Goal: Task Accomplishment & Management: Use online tool/utility

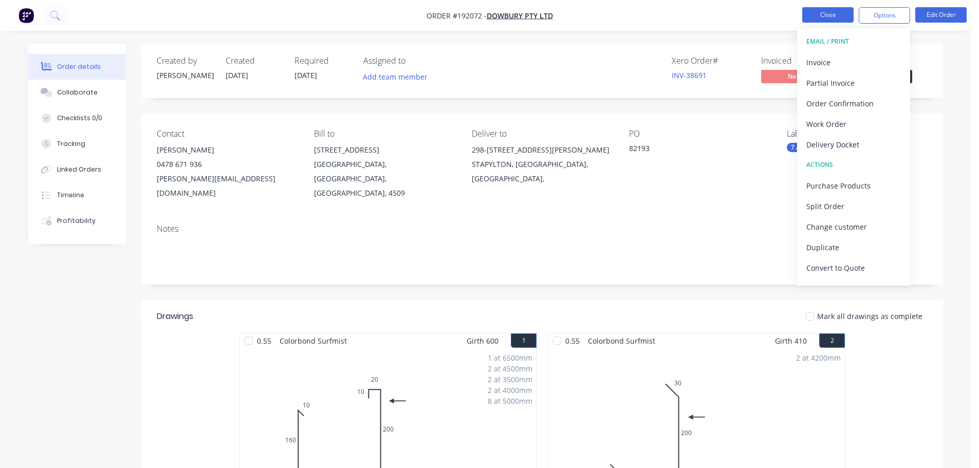
click at [834, 21] on button "Close" at bounding box center [828, 14] width 51 height 15
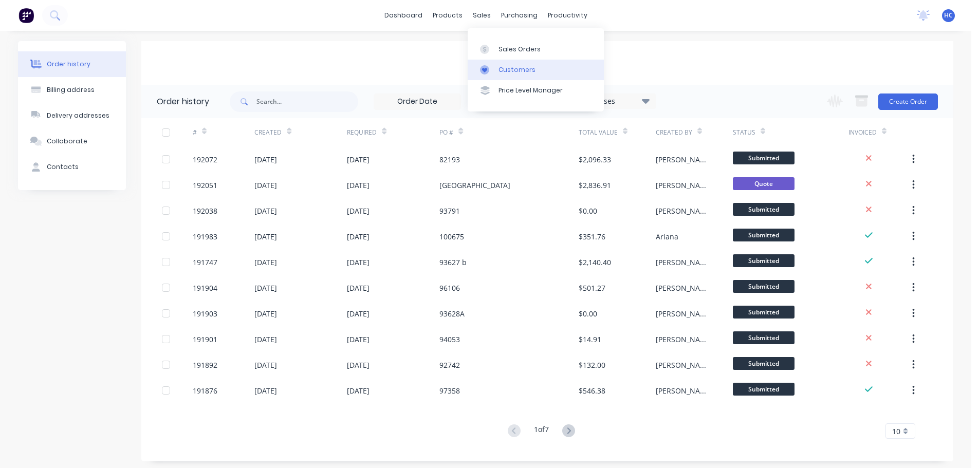
click at [520, 71] on div "Customers" at bounding box center [517, 69] width 37 height 9
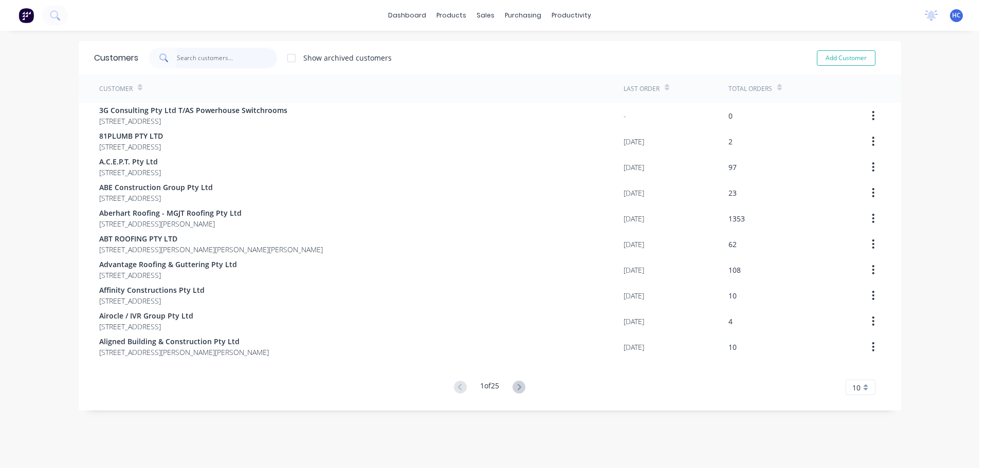
click at [231, 63] on input "text" at bounding box center [227, 58] width 100 height 21
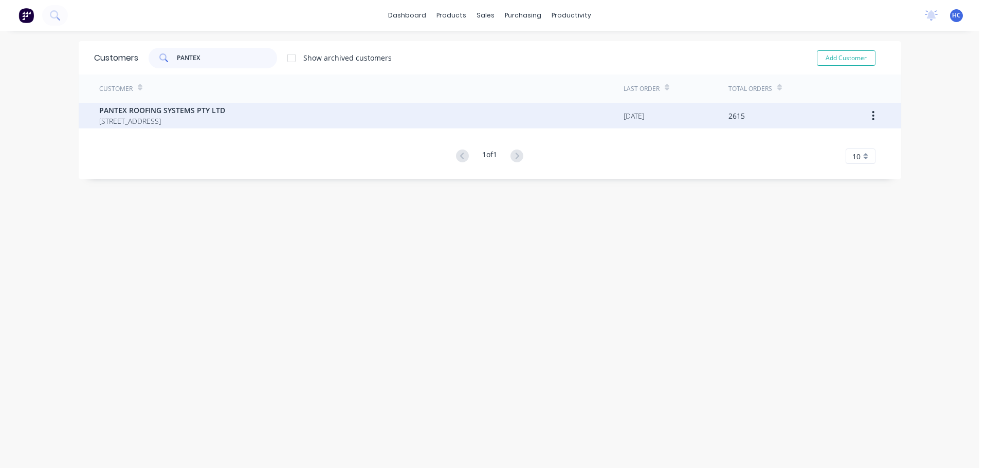
type input "PANTEX"
click at [214, 107] on span "PANTEX ROOFING SYSTEMS PTY LTD" at bounding box center [162, 110] width 126 height 11
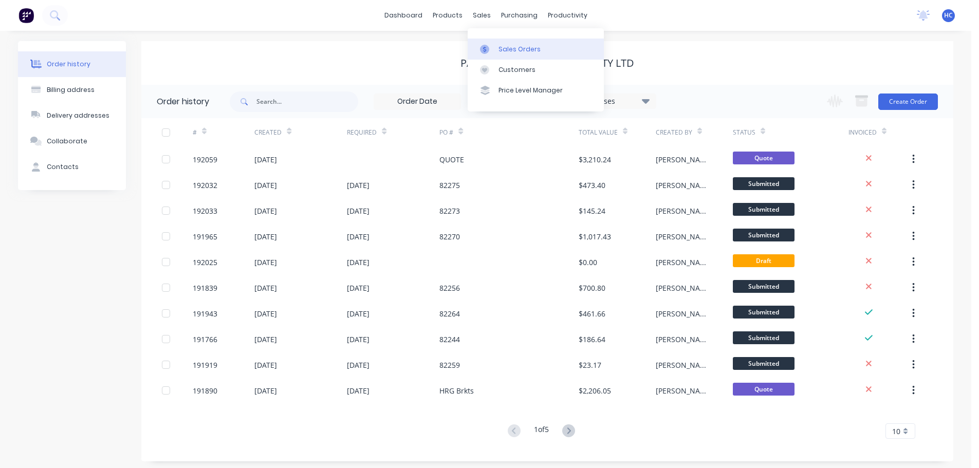
click at [504, 45] on div "Sales Orders" at bounding box center [520, 49] width 42 height 9
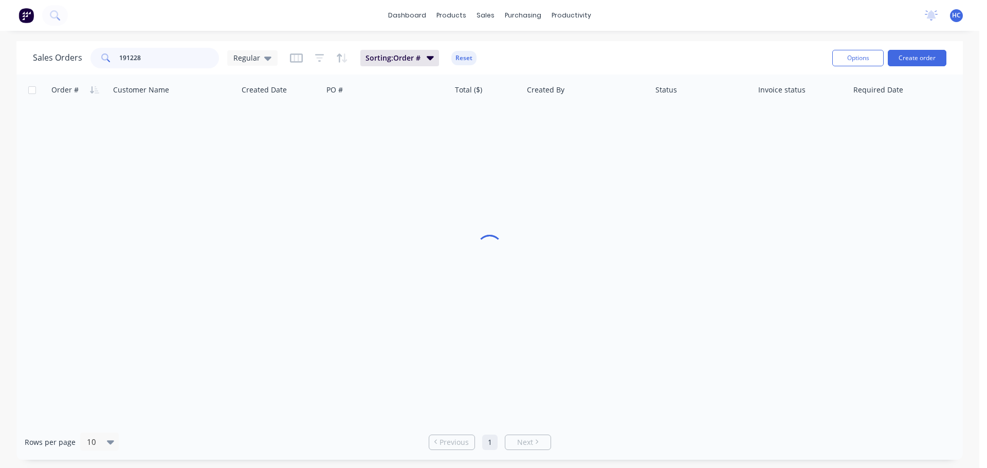
drag, startPoint x: 178, startPoint y: 55, endPoint x: 127, endPoint y: 60, distance: 51.7
click at [127, 60] on input "191228" at bounding box center [169, 58] width 100 height 21
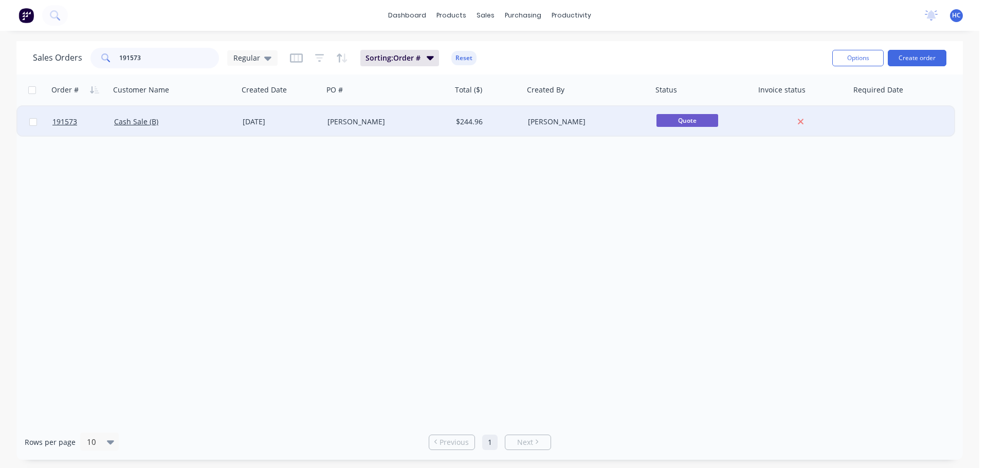
type input "191573"
click at [350, 123] on div "[PERSON_NAME]" at bounding box center [385, 122] width 114 height 10
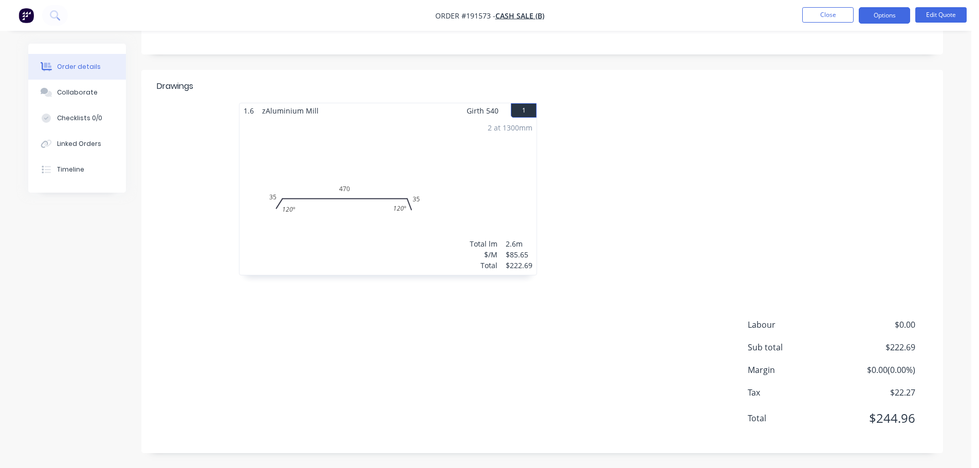
scroll to position [103, 0]
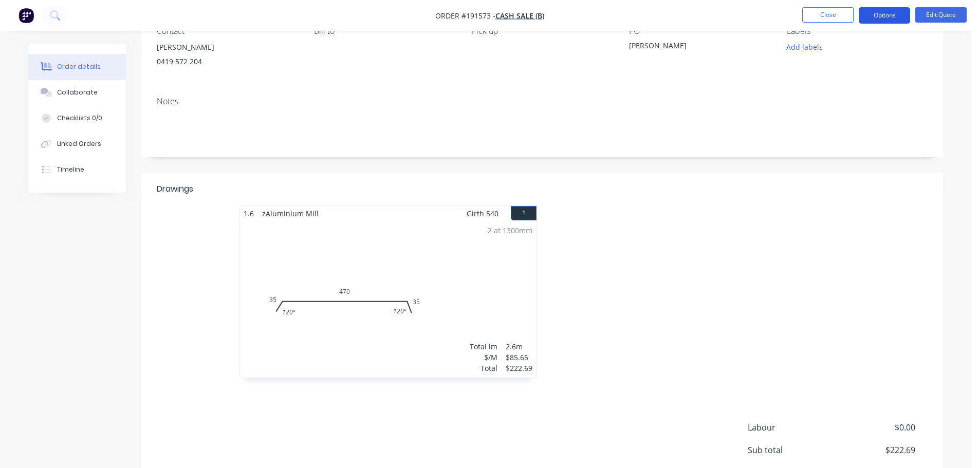
click at [887, 17] on button "Options" at bounding box center [884, 15] width 51 height 16
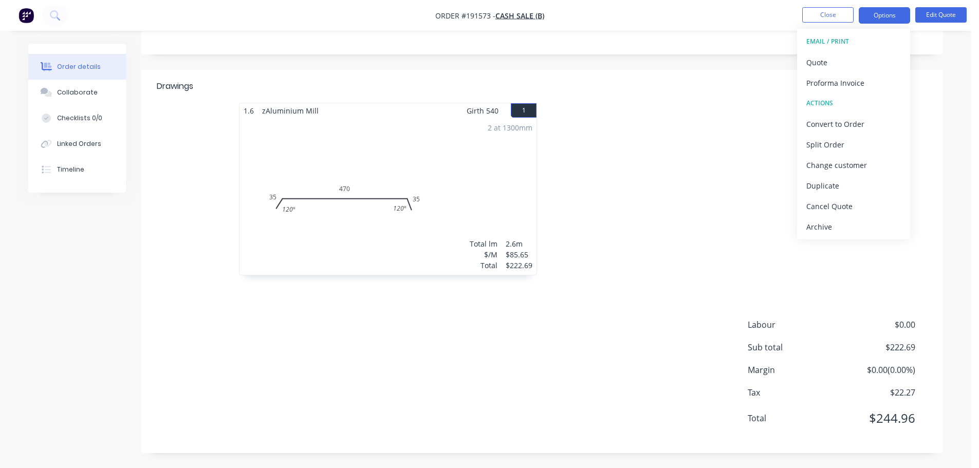
scroll to position [0, 0]
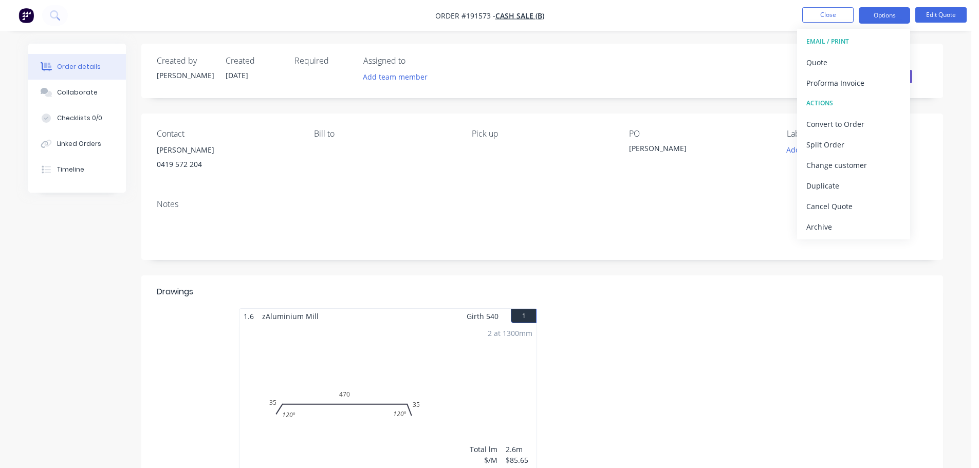
click at [795, 303] on header "Drawings" at bounding box center [542, 292] width 802 height 33
drag, startPoint x: 749, startPoint y: 44, endPoint x: 771, endPoint y: 39, distance: 22.7
click at [749, 44] on div "Created by [PERSON_NAME] Created [DATE] Required Assigned to Add team member St…" at bounding box center [542, 71] width 802 height 55
click at [777, 270] on div "Created by [PERSON_NAME] Created [DATE] Required Assigned to Add team member St…" at bounding box center [542, 351] width 802 height 615
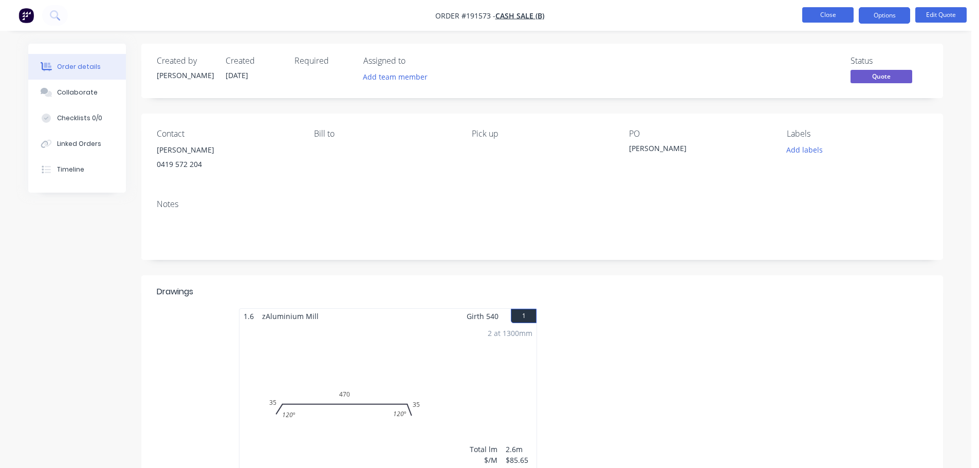
click at [837, 17] on button "Close" at bounding box center [828, 14] width 51 height 15
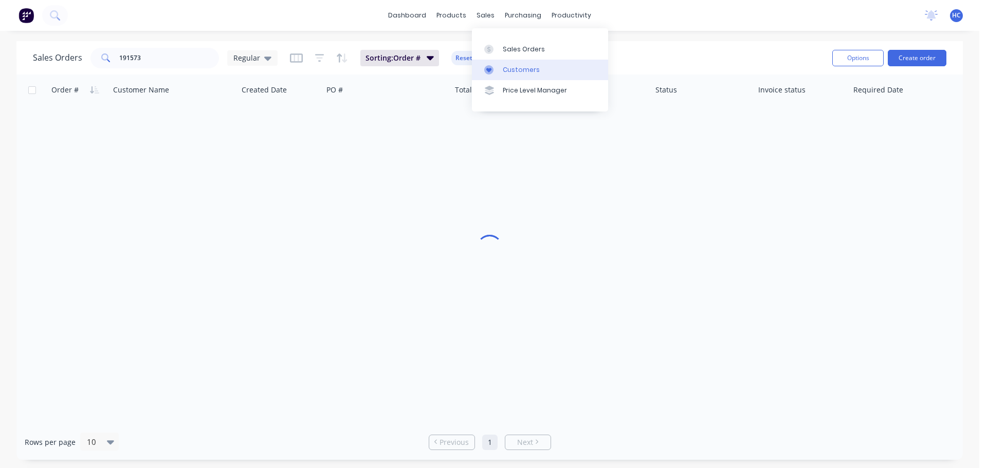
click at [500, 67] on link "Customers" at bounding box center [540, 70] width 136 height 21
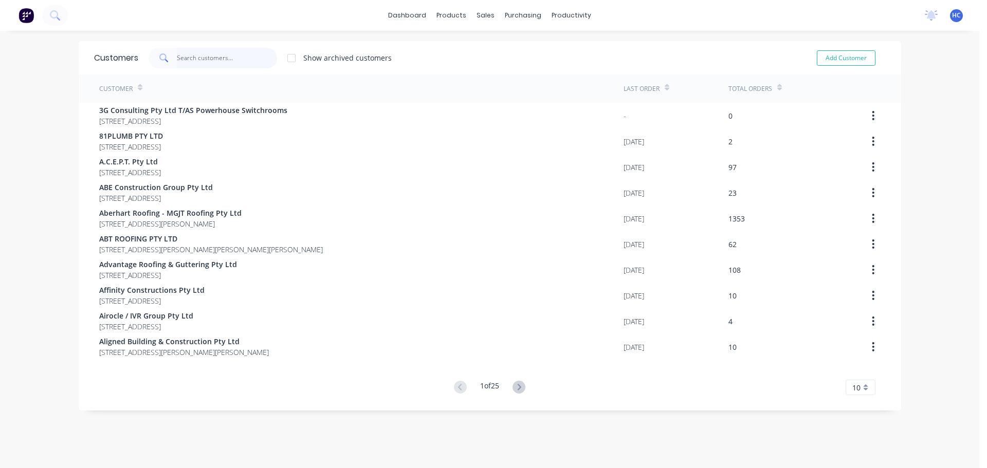
click at [206, 59] on input "text" at bounding box center [227, 58] width 100 height 21
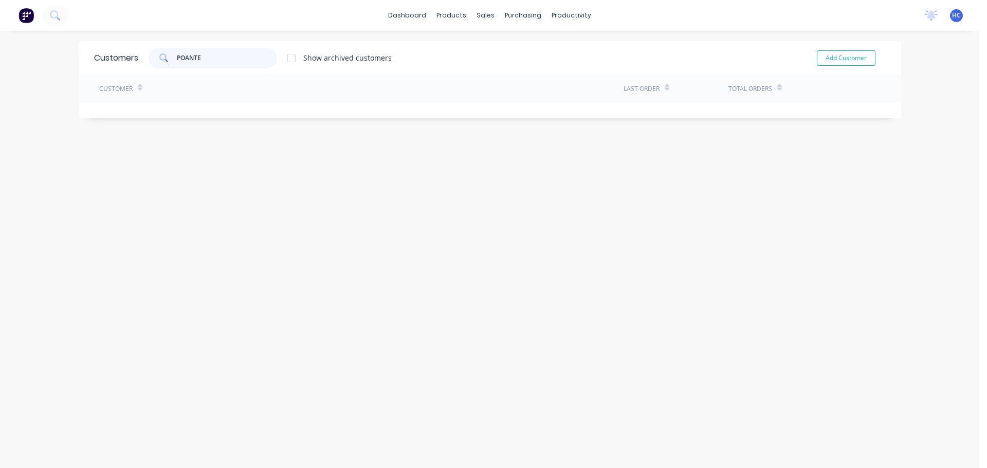
drag, startPoint x: 183, startPoint y: 60, endPoint x: 191, endPoint y: 61, distance: 8.9
click at [183, 59] on input "POANTE" at bounding box center [227, 58] width 100 height 21
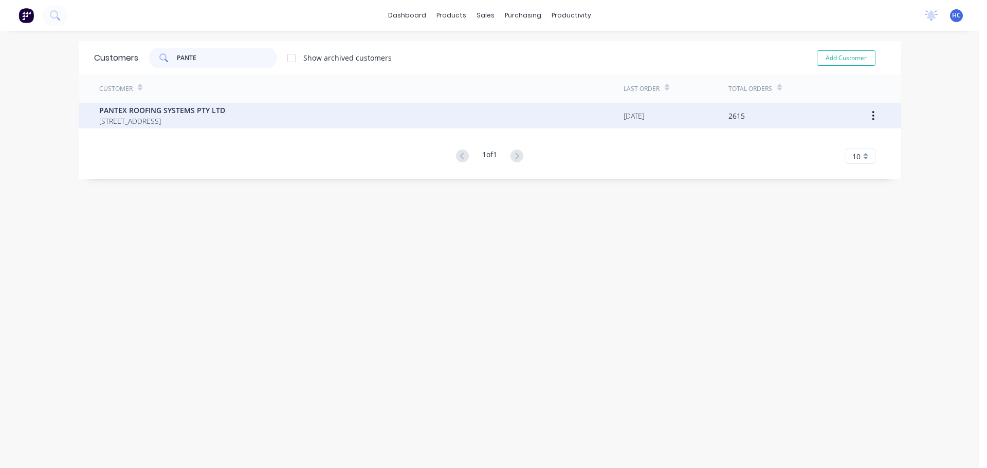
type input "PANTE"
click at [220, 115] on span "PANTEX ROOFING SYSTEMS PTY LTD" at bounding box center [162, 110] width 126 height 11
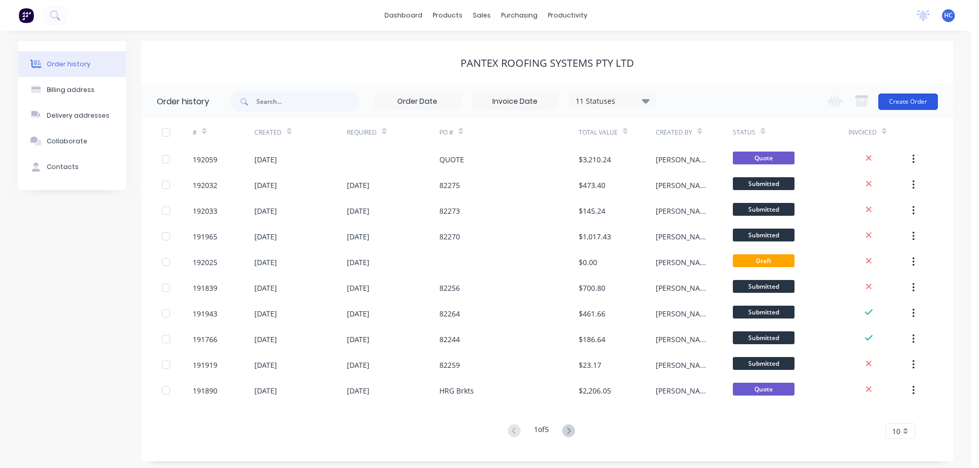
click at [904, 101] on button "Create Order" at bounding box center [909, 102] width 60 height 16
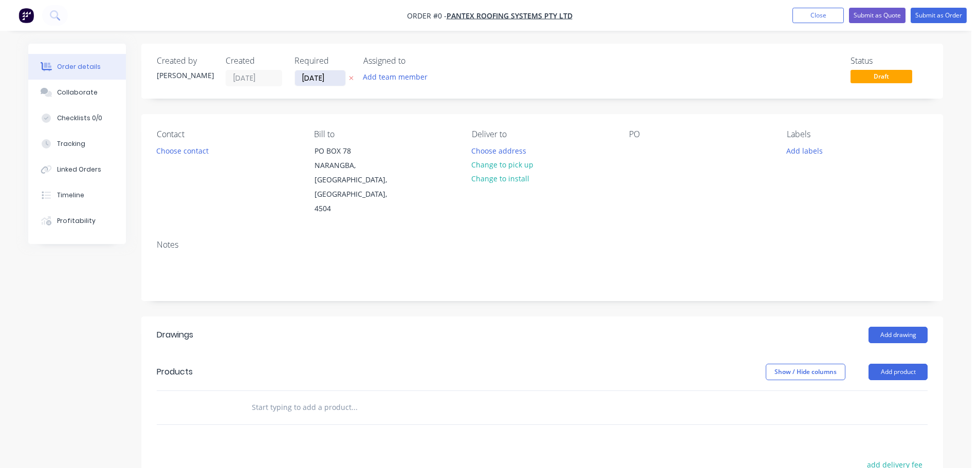
click at [328, 76] on input "[DATE]" at bounding box center [320, 77] width 50 height 15
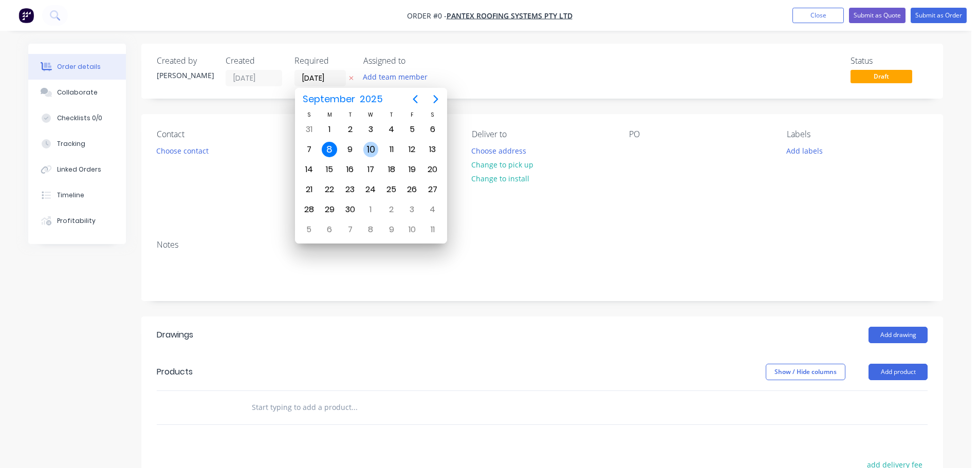
click at [378, 155] on div "10" at bounding box center [370, 150] width 21 height 20
type input "[DATE]"
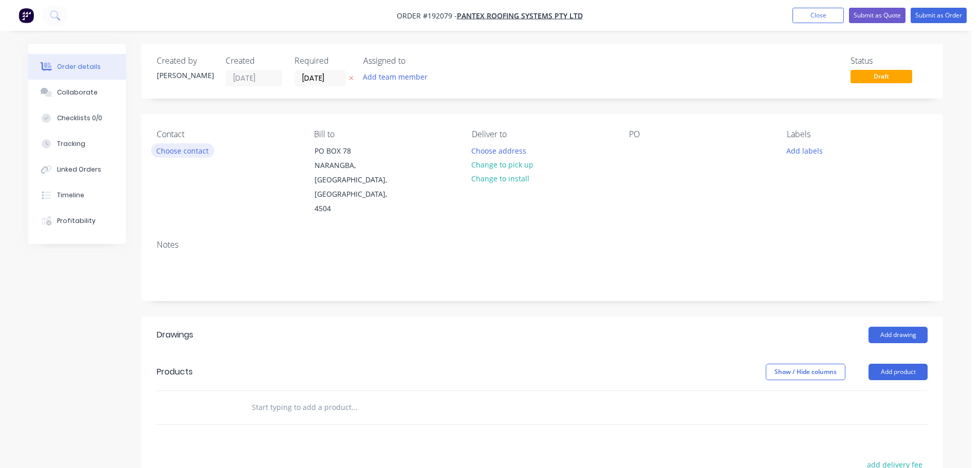
click at [177, 157] on button "Choose contact" at bounding box center [182, 150] width 63 height 14
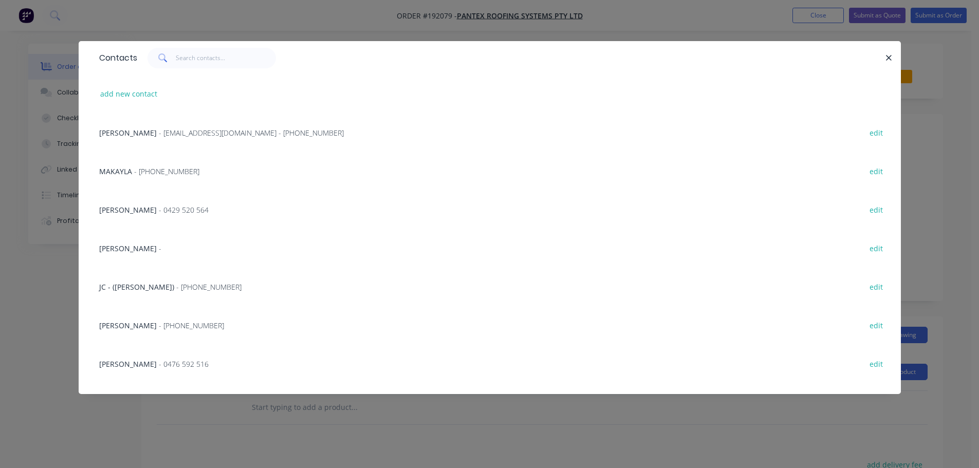
drag, startPoint x: 179, startPoint y: 173, endPoint x: 280, endPoint y: 171, distance: 100.8
click at [180, 173] on span "- [PHONE_NUMBER]" at bounding box center [166, 172] width 65 height 10
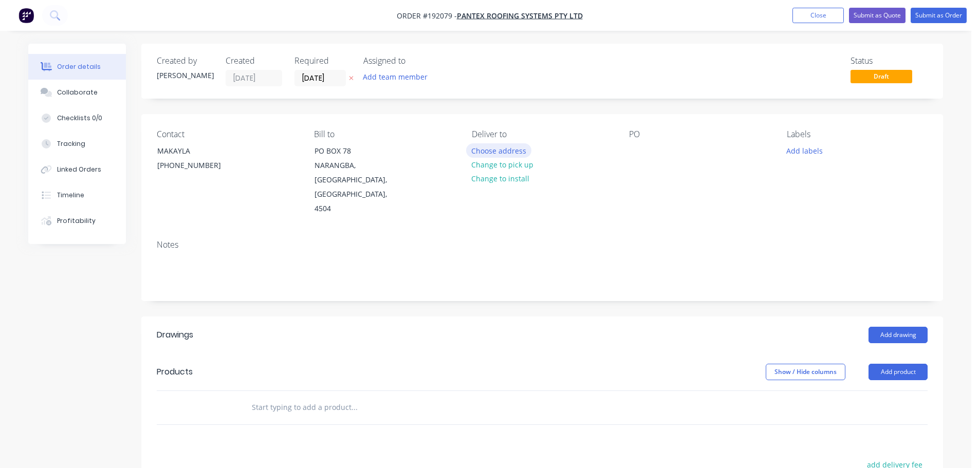
click at [475, 147] on button "Choose address" at bounding box center [499, 150] width 66 height 14
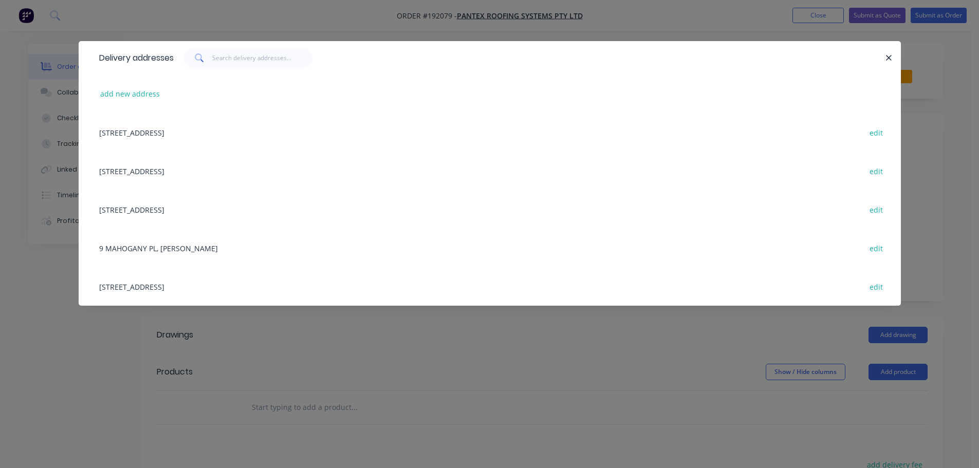
drag, startPoint x: 164, startPoint y: 280, endPoint x: 418, endPoint y: 219, distance: 261.8
click at [166, 281] on div "[STREET_ADDRESS] edit" at bounding box center [490, 286] width 792 height 39
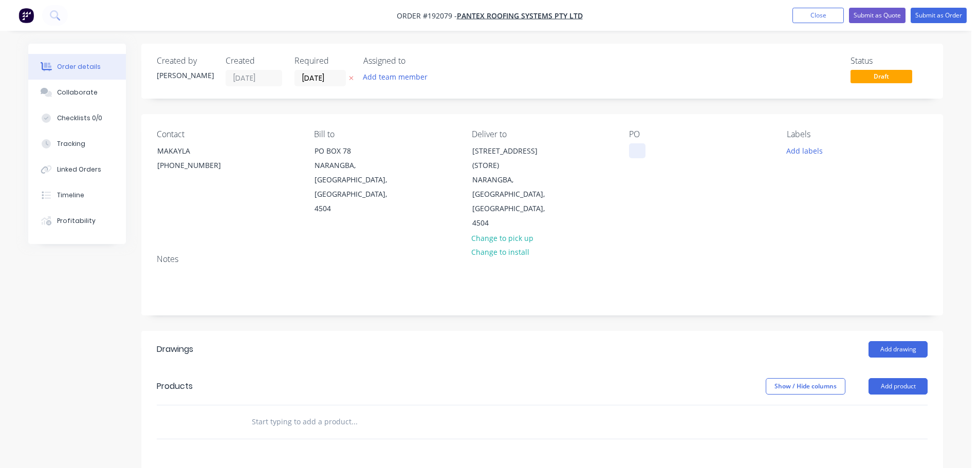
click at [645, 152] on div at bounding box center [637, 150] width 16 height 15
click at [648, 106] on div "Created by [PERSON_NAME] Created [DATE] Required [DATE] Assigned to Add team me…" at bounding box center [542, 365] width 802 height 643
click at [798, 157] on button "Add labels" at bounding box center [804, 150] width 47 height 14
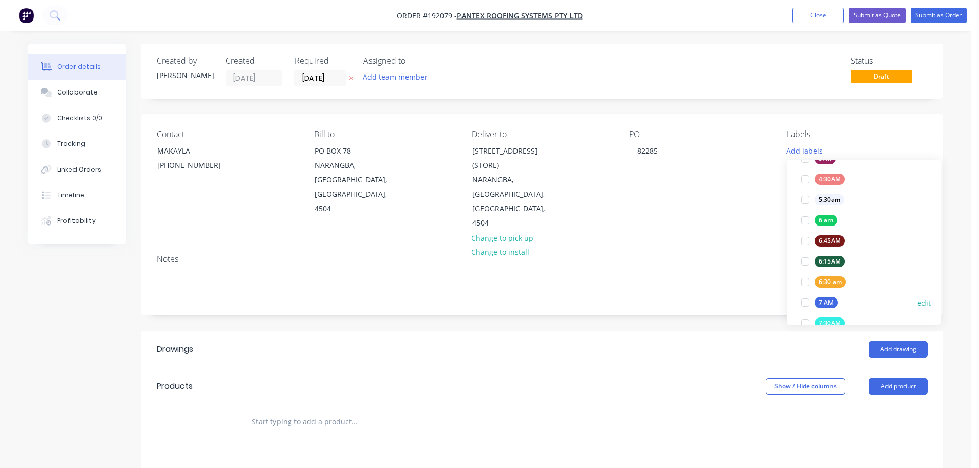
scroll to position [206, 0]
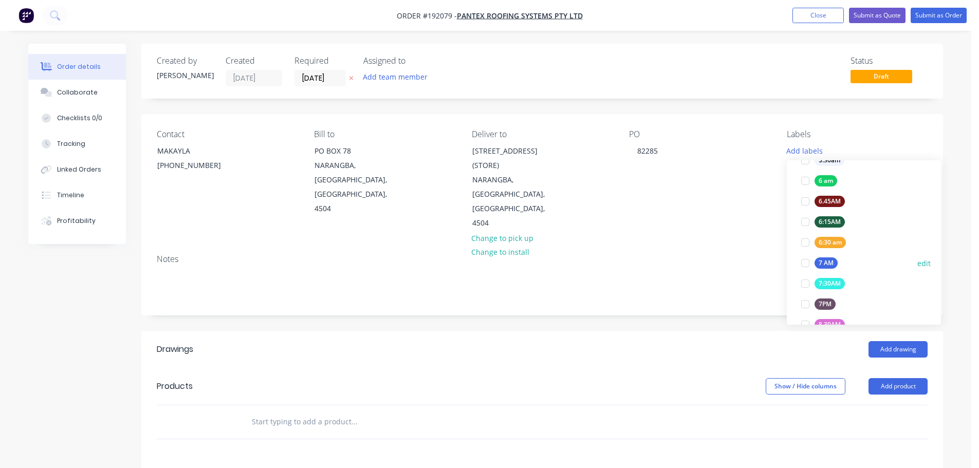
click at [818, 268] on div "7 AM" at bounding box center [826, 263] width 23 height 11
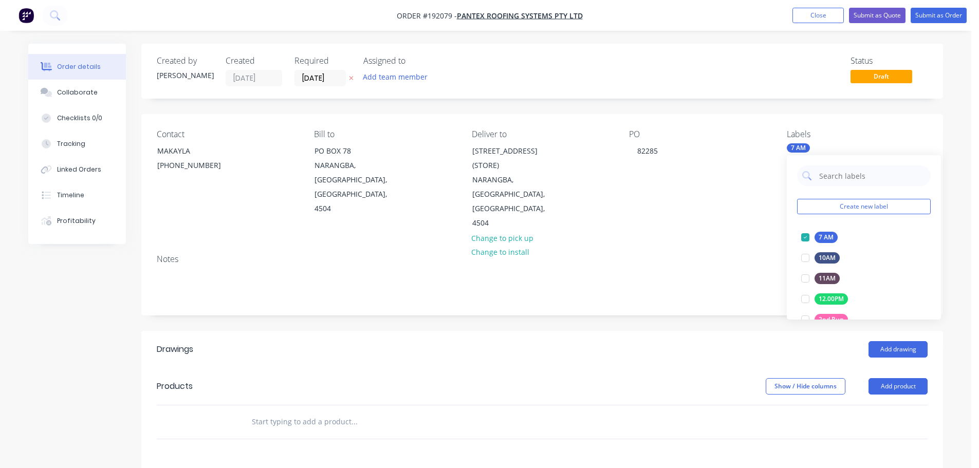
click at [735, 331] on header "Drawings Add drawing" at bounding box center [542, 349] width 802 height 37
click at [891, 369] on header "Products Show / Hide columns Add product" at bounding box center [542, 386] width 802 height 37
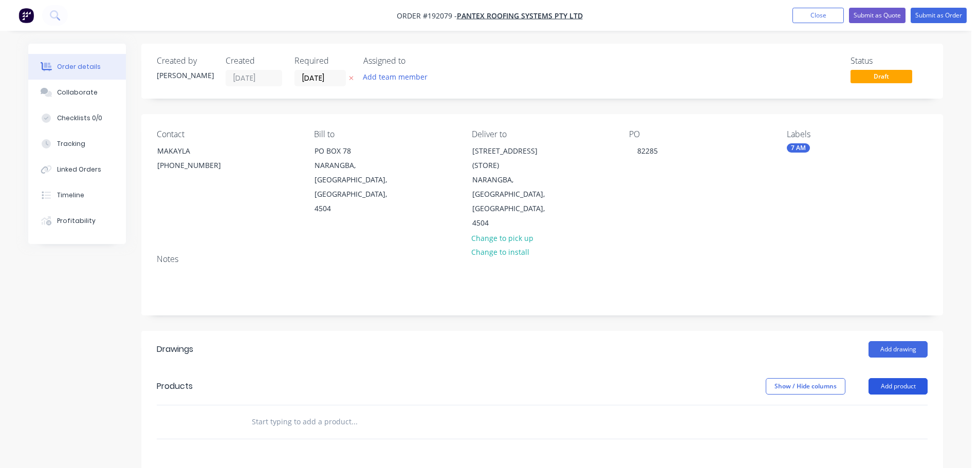
click at [904, 378] on button "Add product" at bounding box center [898, 386] width 59 height 16
click at [861, 405] on div "Product catalogue" at bounding box center [879, 412] width 79 height 15
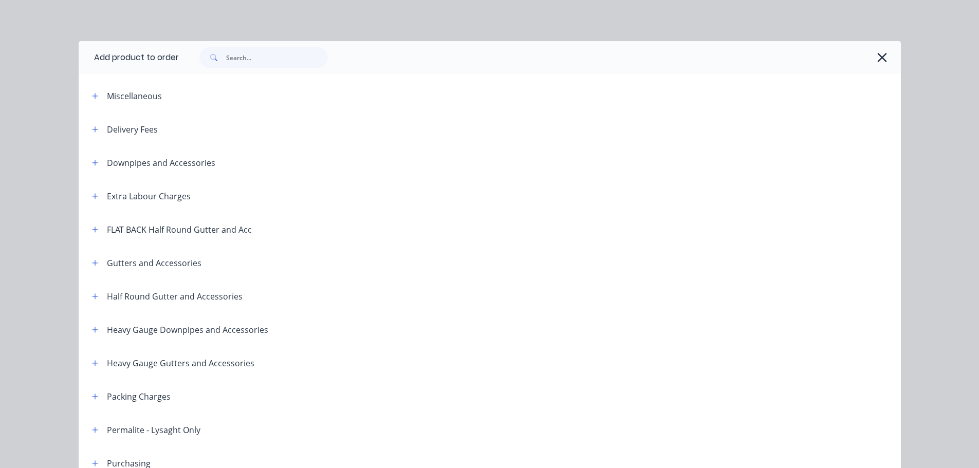
click at [95, 169] on header "Downpipes and Accessories" at bounding box center [490, 162] width 823 height 33
drag, startPoint x: 90, startPoint y: 159, endPoint x: 100, endPoint y: 162, distance: 10.1
click at [92, 160] on icon "button" at bounding box center [95, 162] width 6 height 7
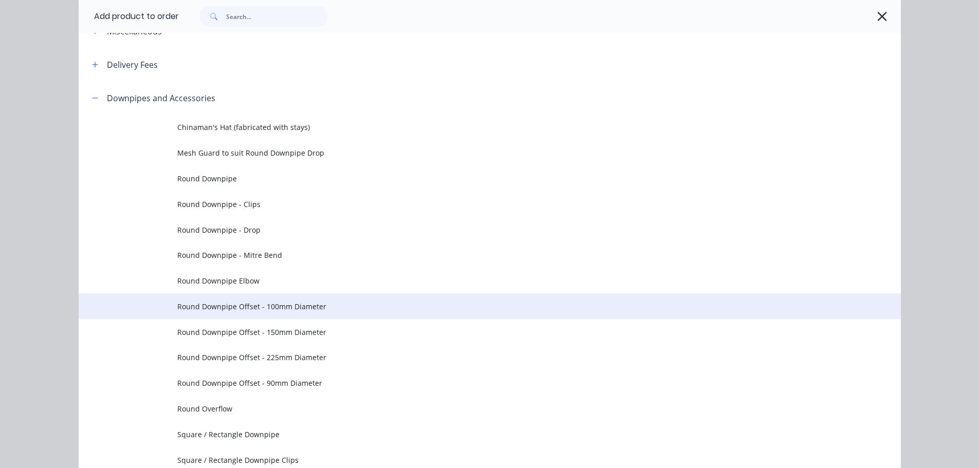
scroll to position [103, 0]
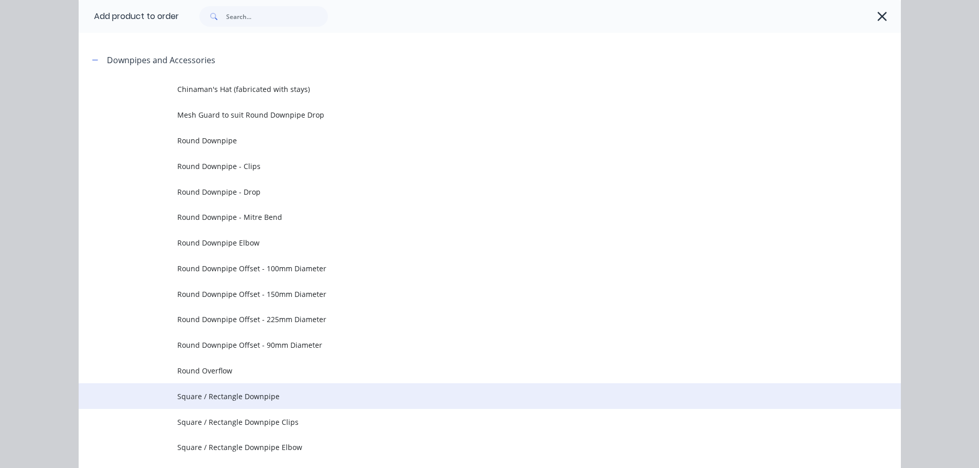
click at [297, 386] on td "Square / Rectangle Downpipe" at bounding box center [539, 397] width 724 height 26
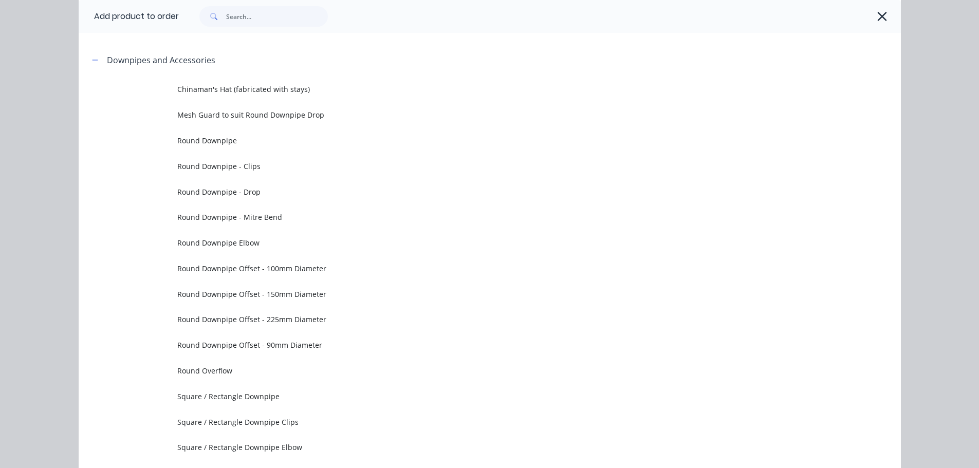
scroll to position [0, 0]
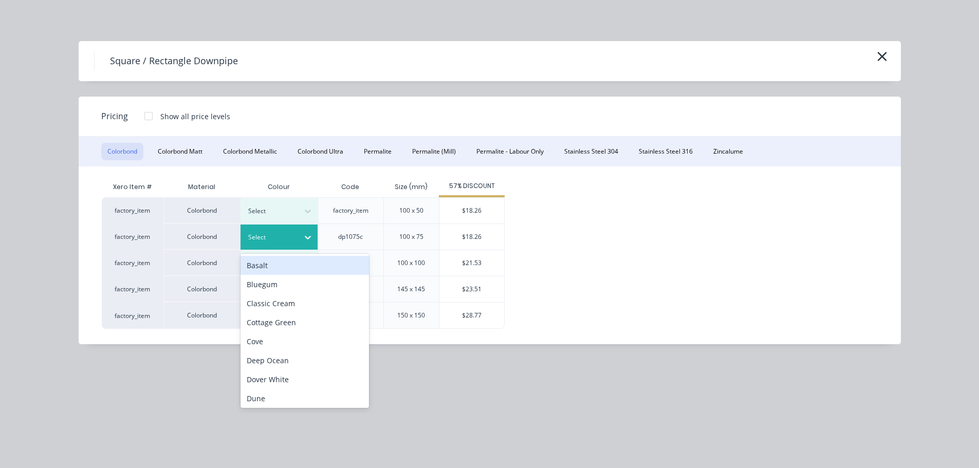
click at [294, 238] on div at bounding box center [271, 237] width 46 height 11
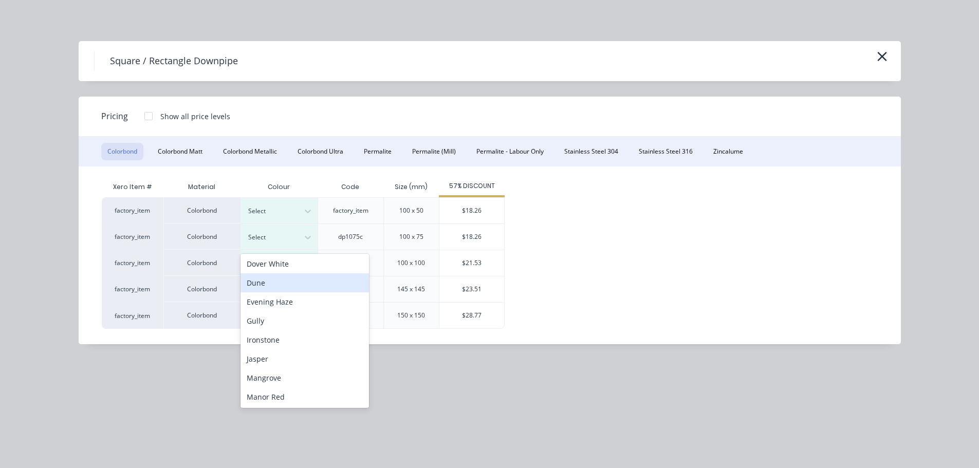
scroll to position [206, 0]
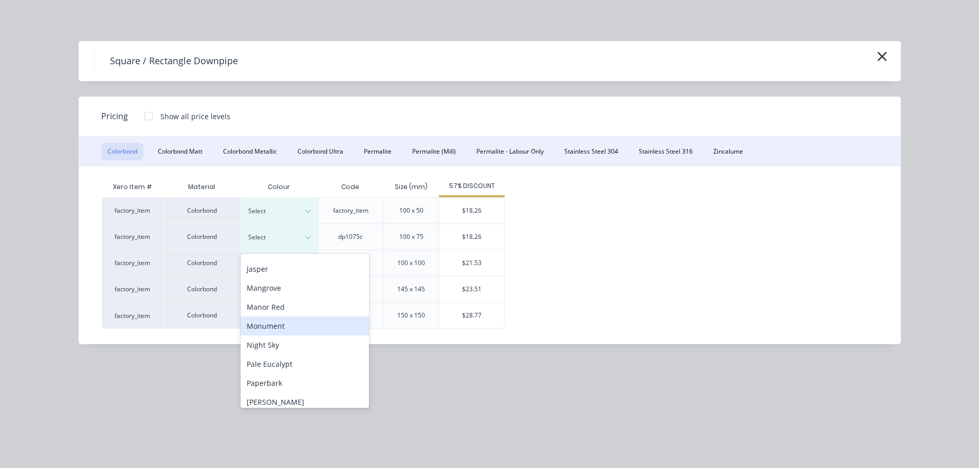
click at [284, 329] on div "Monument" at bounding box center [305, 326] width 129 height 19
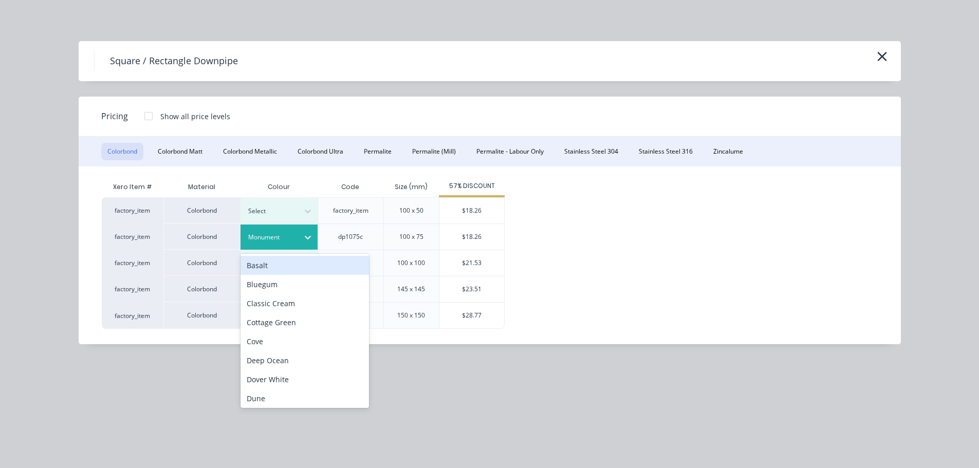
click at [274, 243] on div "Monument" at bounding box center [270, 237] width 58 height 13
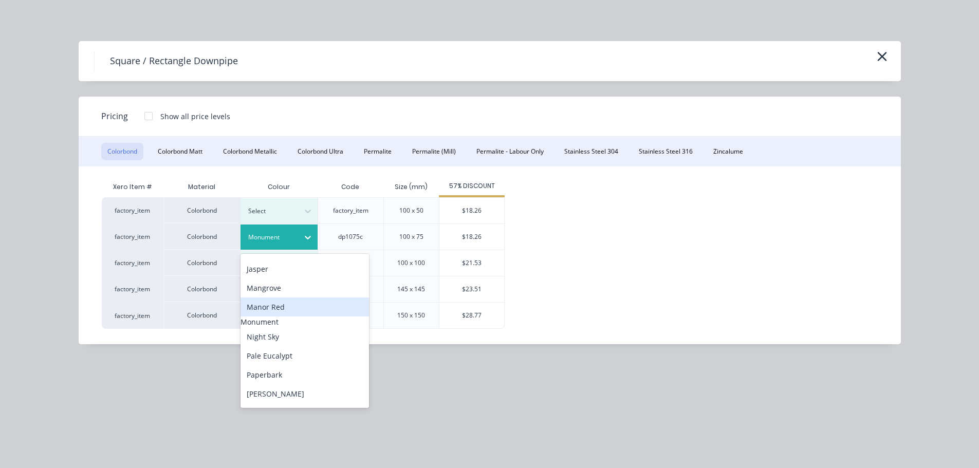
click at [285, 309] on div "Manor Red" at bounding box center [305, 307] width 129 height 19
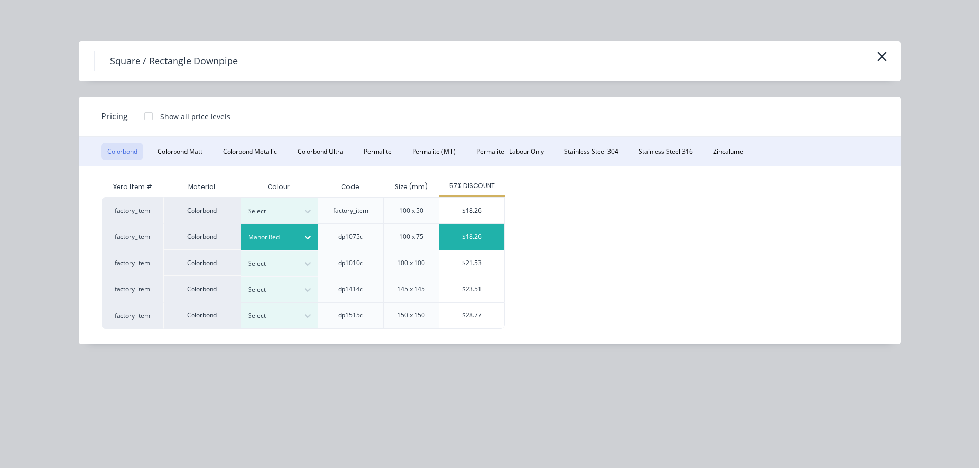
click at [457, 234] on div "$18.26" at bounding box center [472, 237] width 65 height 26
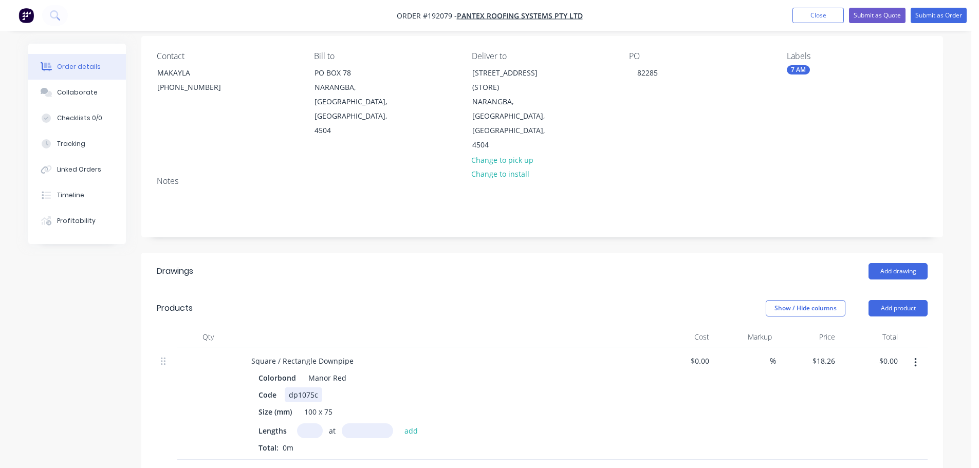
scroll to position [103, 0]
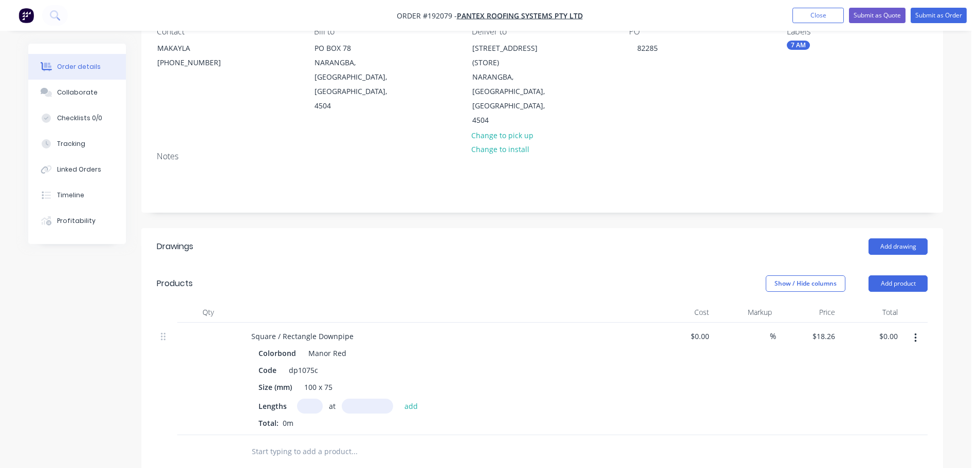
click at [307, 399] on input "text" at bounding box center [310, 406] width 26 height 15
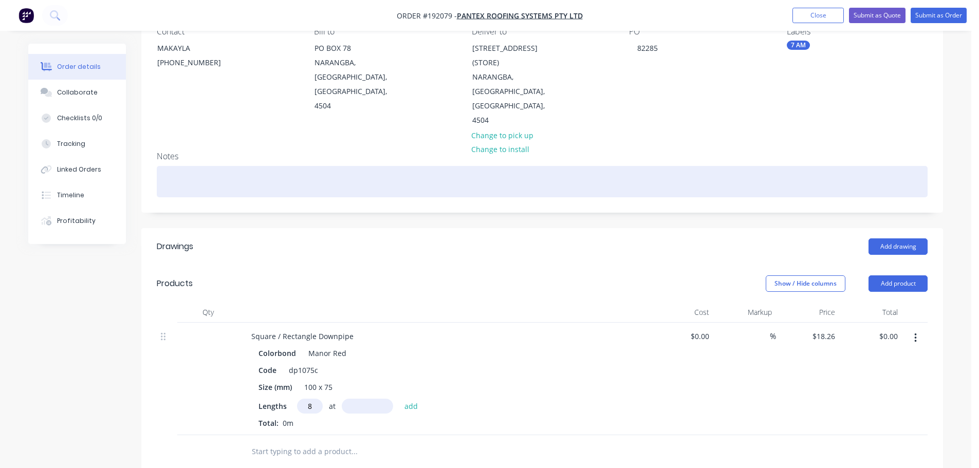
type input "8"
type input "2400"
click at [400, 399] on button "add" at bounding box center [412, 406] width 24 height 14
type input "$350.59"
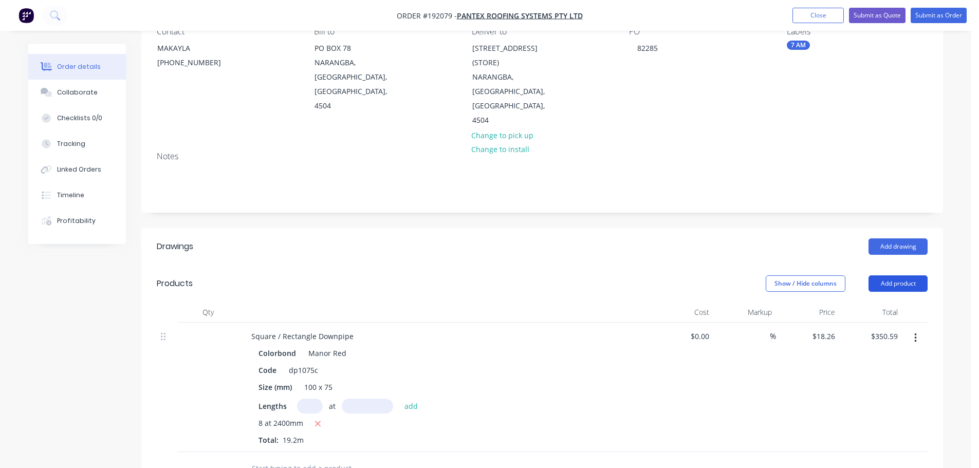
drag, startPoint x: 893, startPoint y: 251, endPoint x: 893, endPoint y: 262, distance: 11.3
click at [894, 276] on button "Add product" at bounding box center [898, 284] width 59 height 16
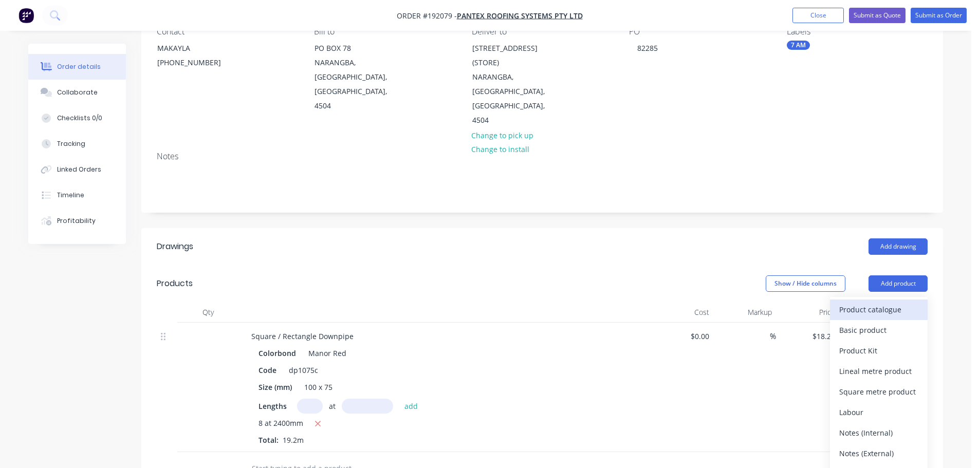
click at [872, 302] on div "Product catalogue" at bounding box center [879, 309] width 79 height 15
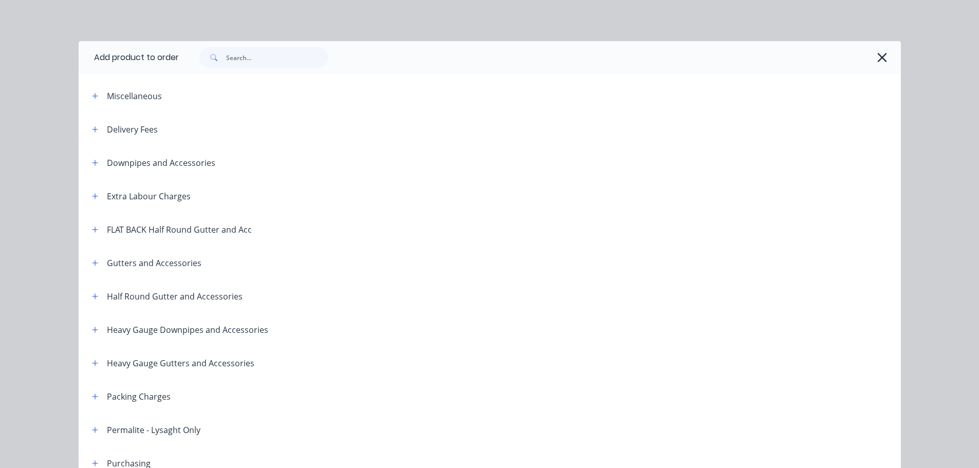
drag, startPoint x: 103, startPoint y: 165, endPoint x: 98, endPoint y: 165, distance: 5.2
click at [102, 165] on div "Downpipes and Accessories" at bounding box center [150, 162] width 132 height 13
click at [98, 165] on div "Downpipes and Accessories" at bounding box center [150, 162] width 132 height 13
click at [95, 159] on button "button" at bounding box center [95, 162] width 13 height 13
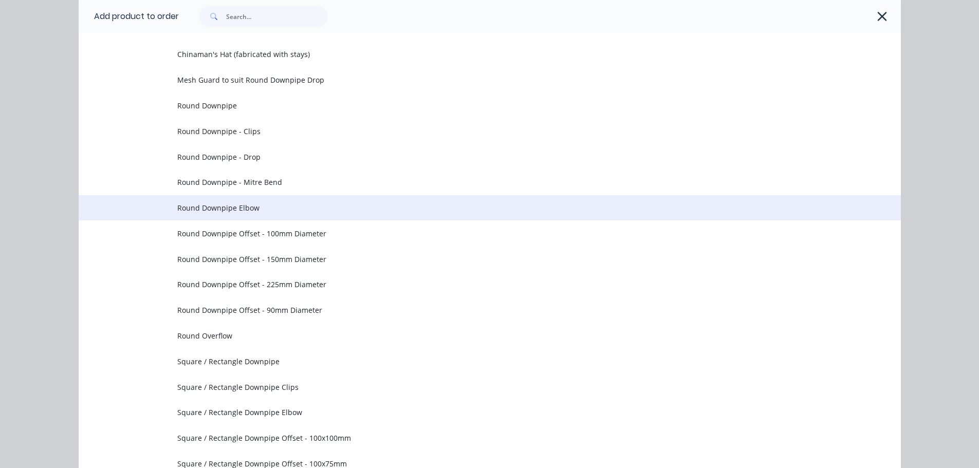
scroll to position [206, 0]
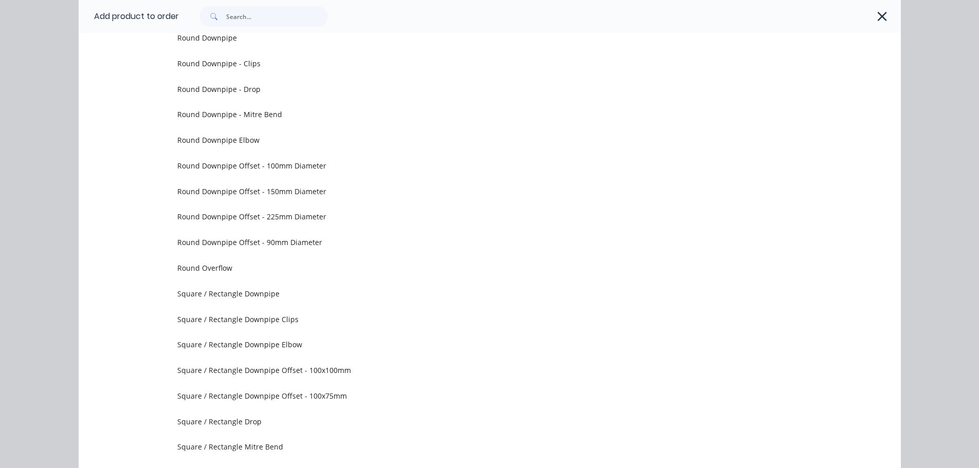
click at [290, 332] on td "Square / Rectangle Downpipe Elbow" at bounding box center [539, 345] width 724 height 26
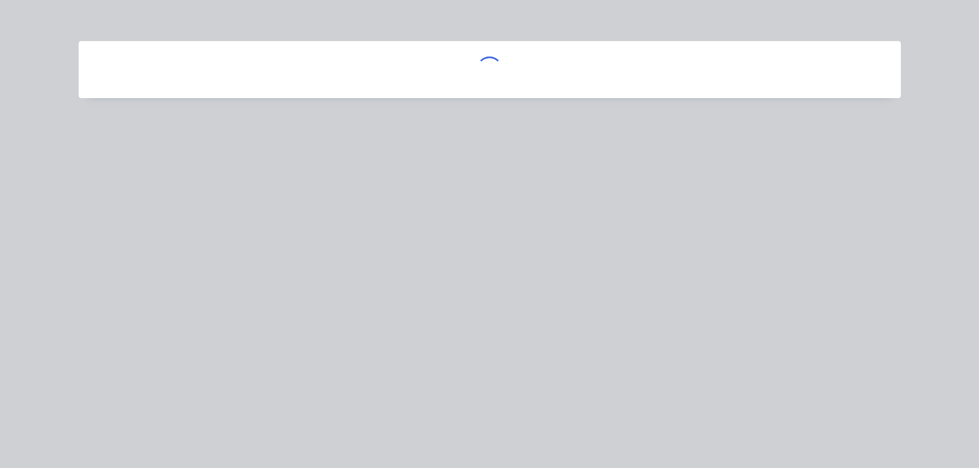
scroll to position [0, 0]
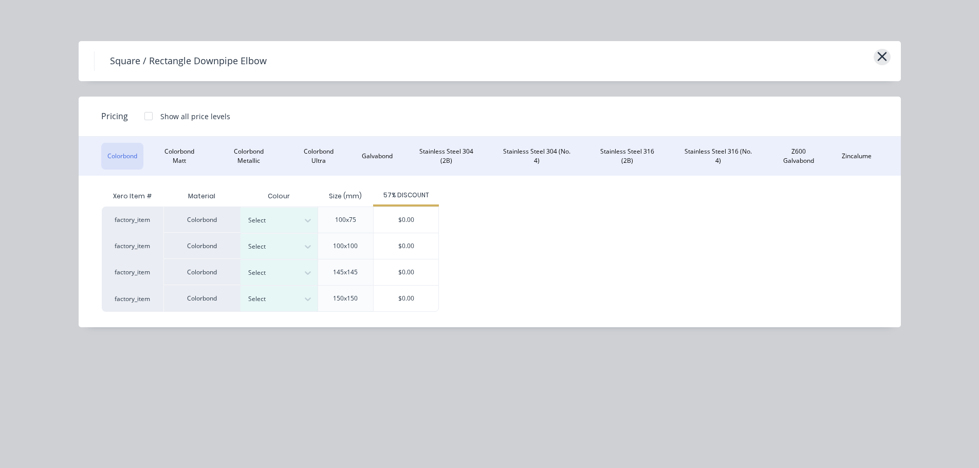
click at [886, 57] on icon "button" at bounding box center [882, 56] width 11 height 14
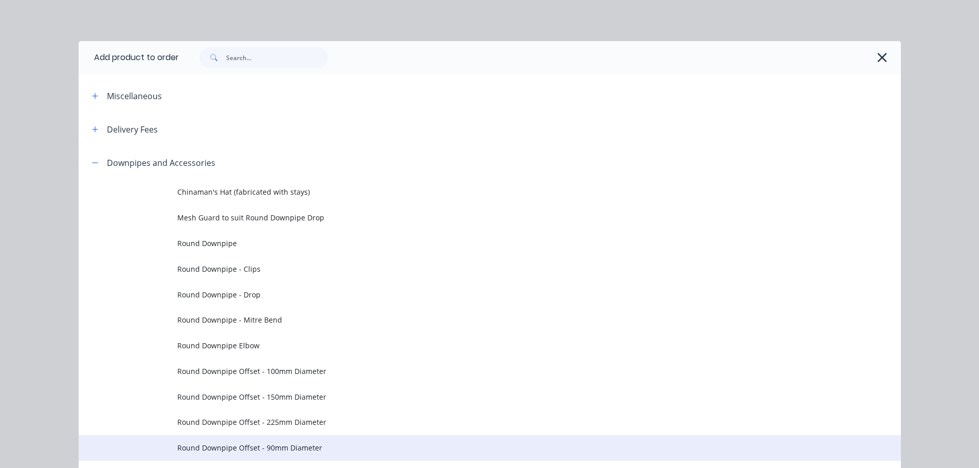
scroll to position [146, 0]
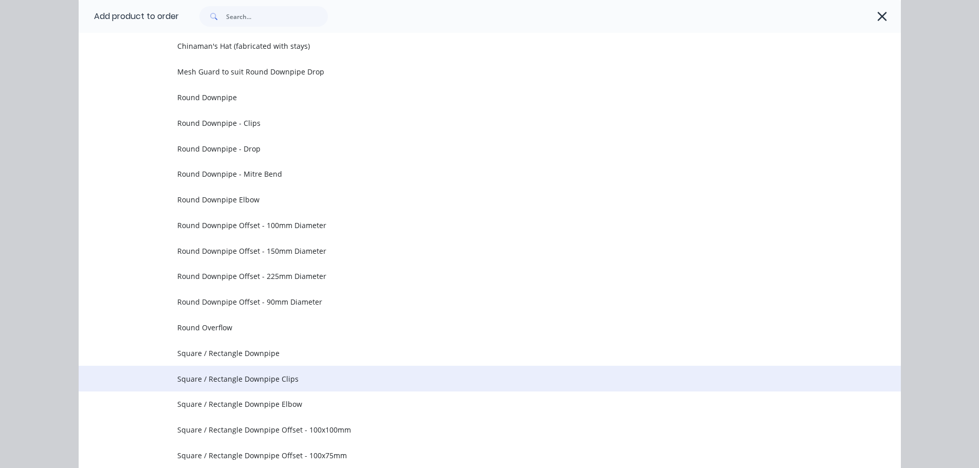
click at [297, 378] on span "Square / Rectangle Downpipe Clips" at bounding box center [466, 379] width 579 height 11
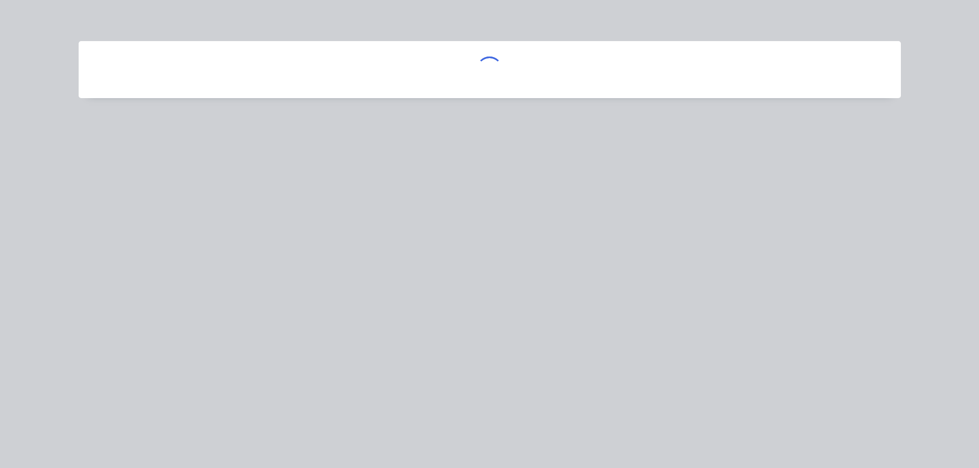
scroll to position [0, 0]
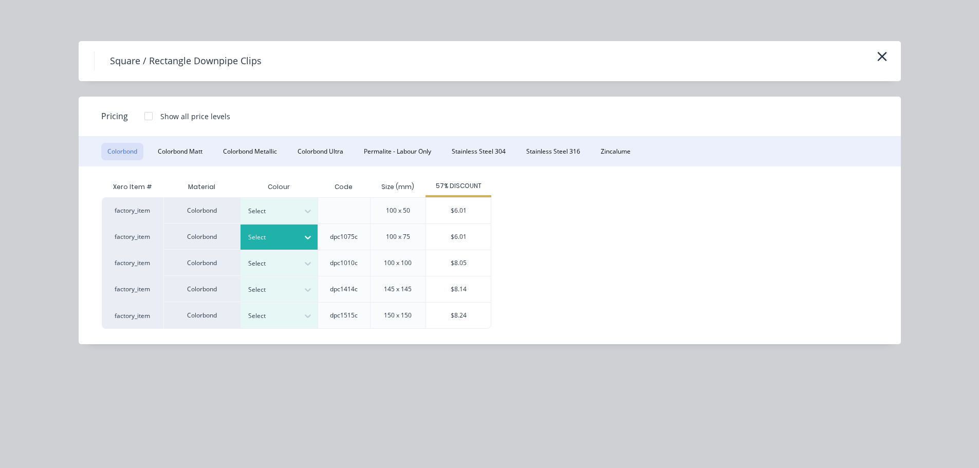
click at [275, 235] on div at bounding box center [271, 237] width 46 height 11
click at [129, 413] on div "Manor Red" at bounding box center [64, 422] width 129 height 19
click at [451, 238] on div "$6.01" at bounding box center [458, 237] width 65 height 26
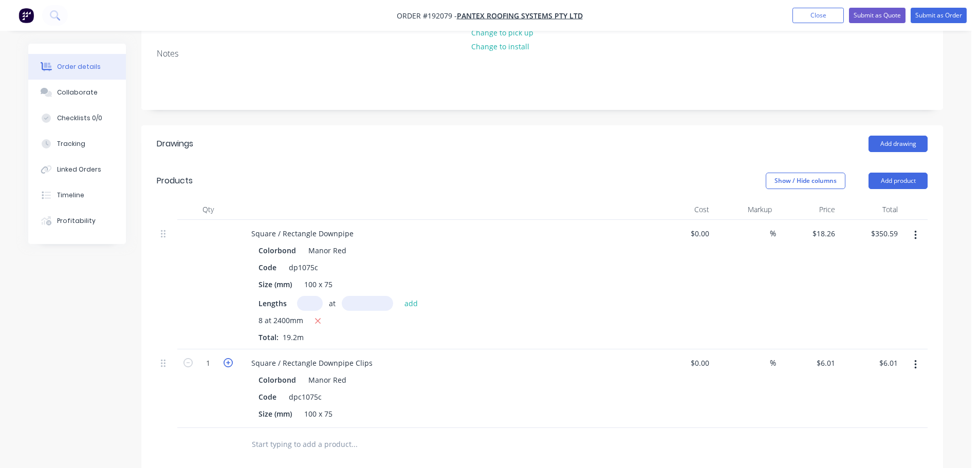
click at [225, 358] on icon "button" at bounding box center [228, 362] width 9 height 9
type input "2"
type input "$12.02"
click at [225, 358] on icon "button" at bounding box center [228, 362] width 9 height 9
type input "3"
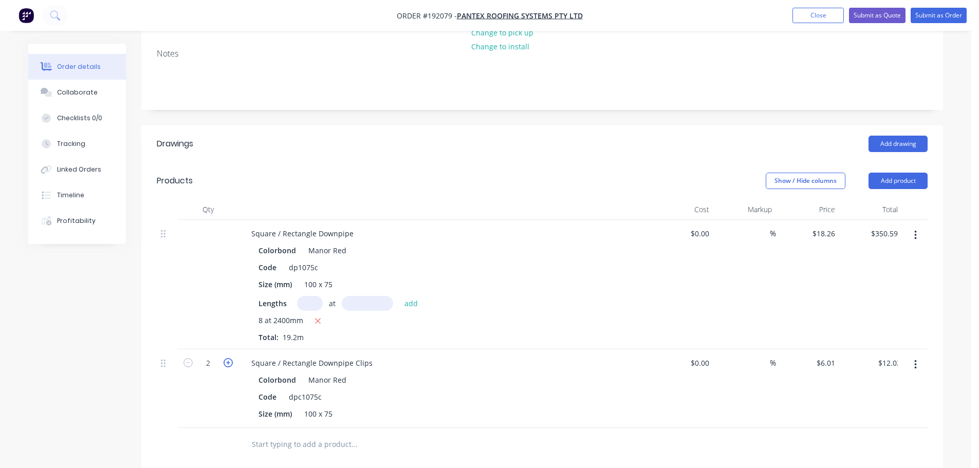
type input "$18.03"
click at [225, 358] on icon "button" at bounding box center [228, 362] width 9 height 9
type input "4"
type input "$24.04"
click at [226, 358] on icon "button" at bounding box center [228, 362] width 9 height 9
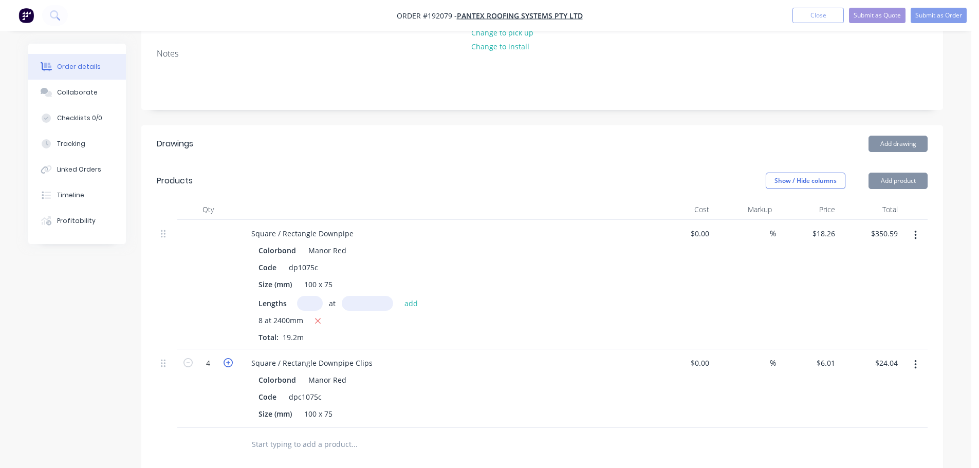
type input "5"
type input "$30.05"
click at [226, 358] on icon "button" at bounding box center [228, 362] width 9 height 9
type input "6"
type input "$36.06"
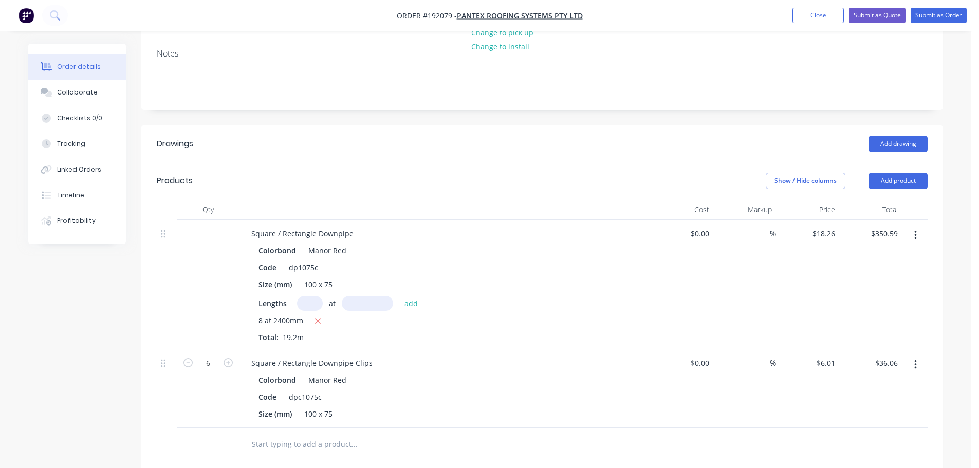
click at [234, 292] on div at bounding box center [208, 285] width 62 height 130
click at [381, 162] on header "Products Show / Hide columns Add product" at bounding box center [542, 180] width 802 height 37
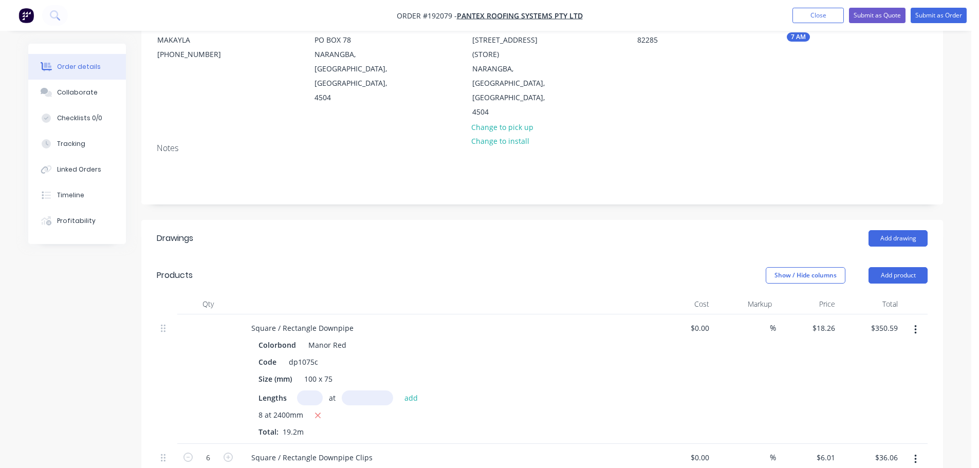
scroll to position [0, 0]
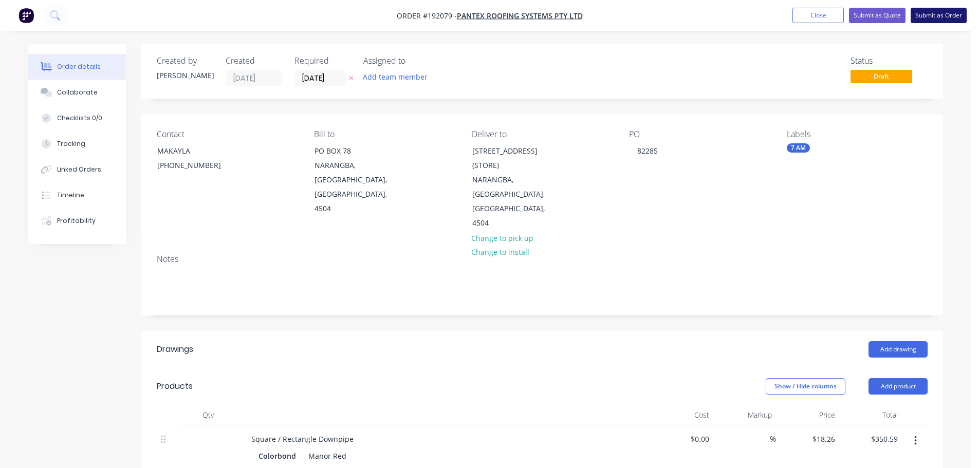
click at [946, 13] on button "Submit as Order" at bounding box center [939, 15] width 56 height 15
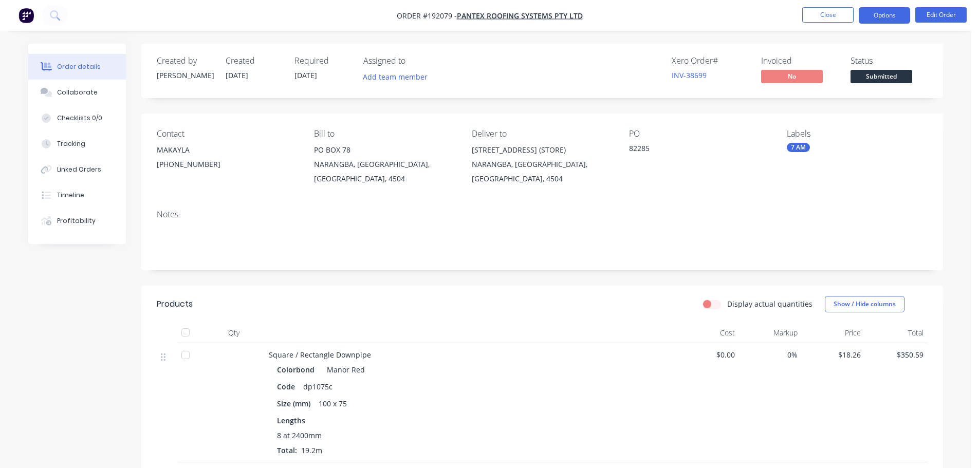
drag, startPoint x: 907, startPoint y: 15, endPoint x: 903, endPoint y: 20, distance: 6.3
click at [907, 15] on button "Options" at bounding box center [884, 15] width 51 height 16
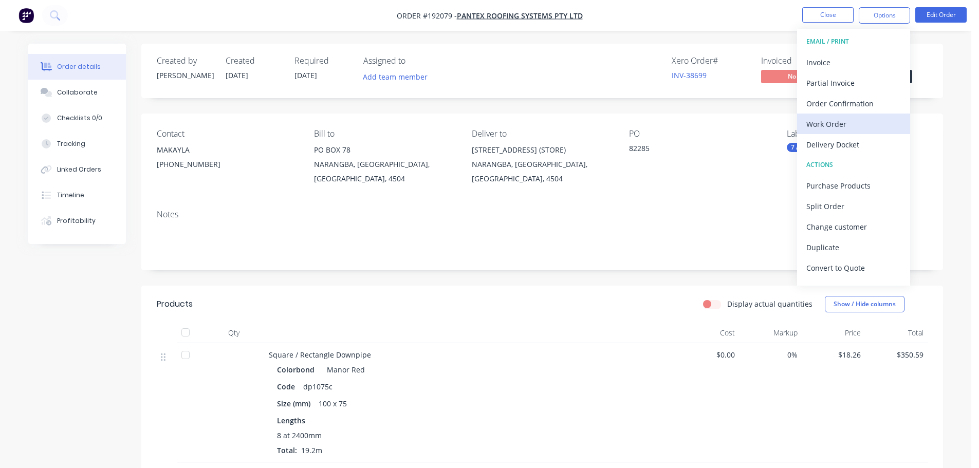
click at [840, 123] on div "Work Order" at bounding box center [854, 124] width 95 height 15
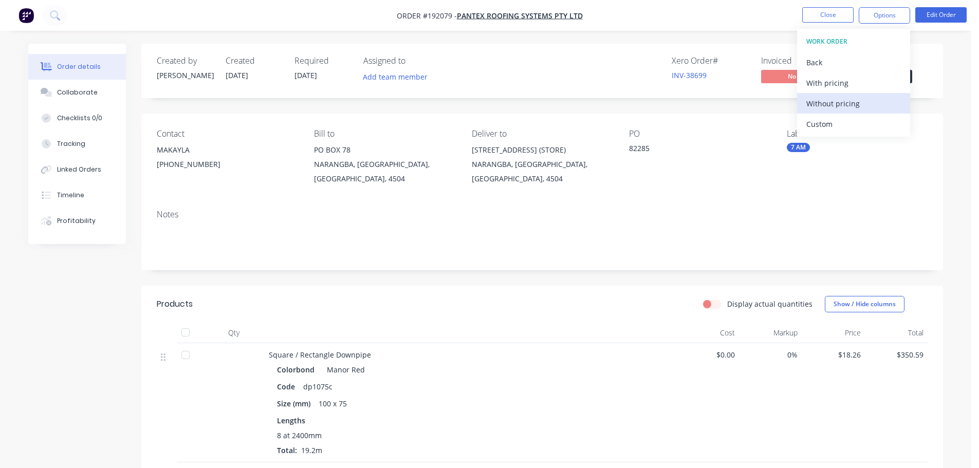
click at [828, 104] on div "Without pricing" at bounding box center [854, 103] width 95 height 15
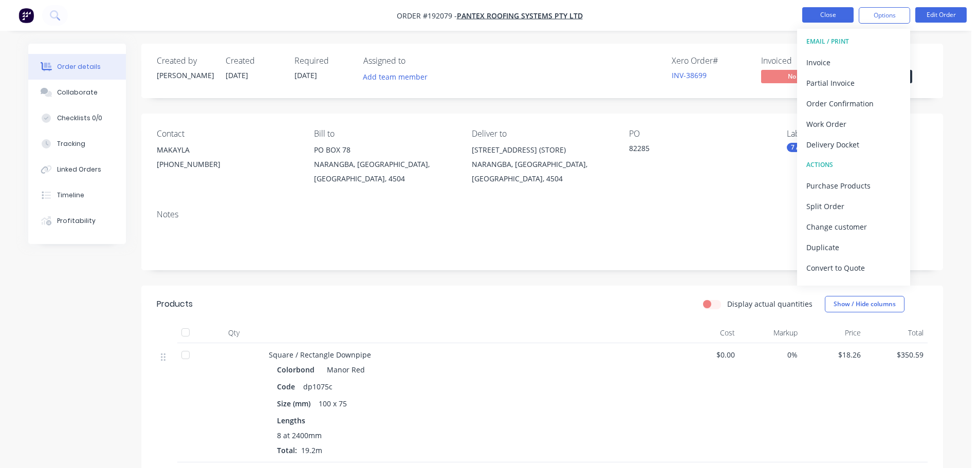
click at [823, 11] on button "Close" at bounding box center [828, 14] width 51 height 15
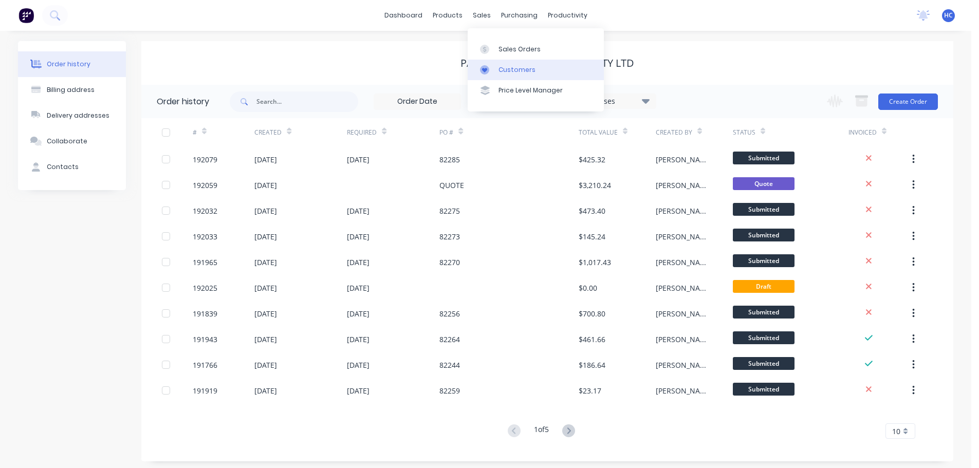
click at [512, 72] on div "Customers" at bounding box center [517, 69] width 37 height 9
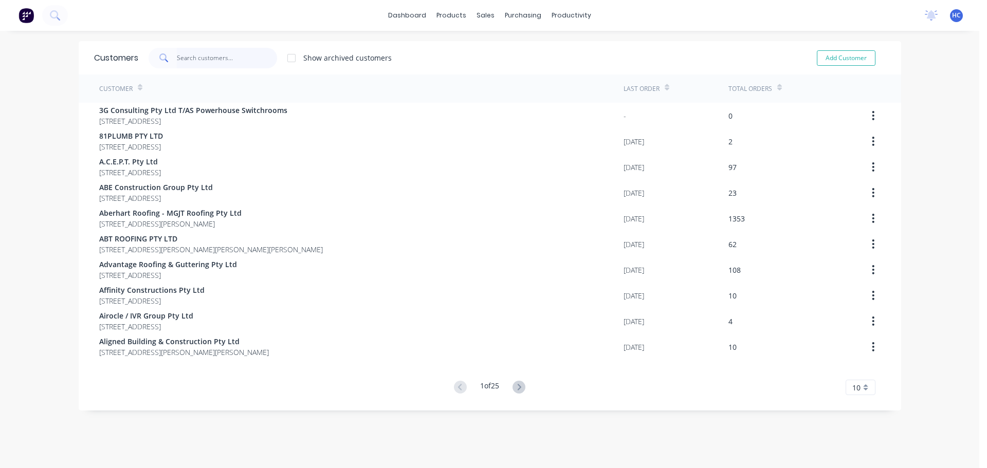
click at [232, 58] on input "text" at bounding box center [227, 58] width 100 height 21
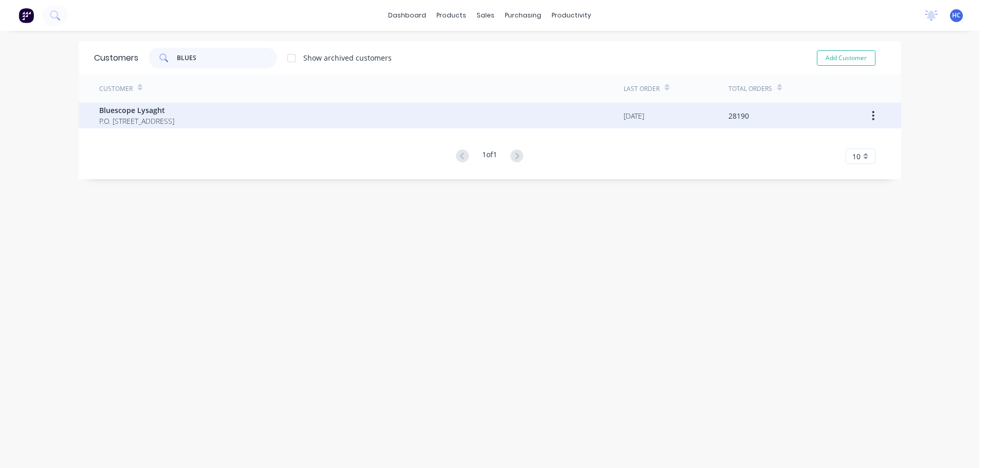
type input "BLUES"
click at [174, 113] on span "Bluescope Lysaght" at bounding box center [136, 110] width 75 height 11
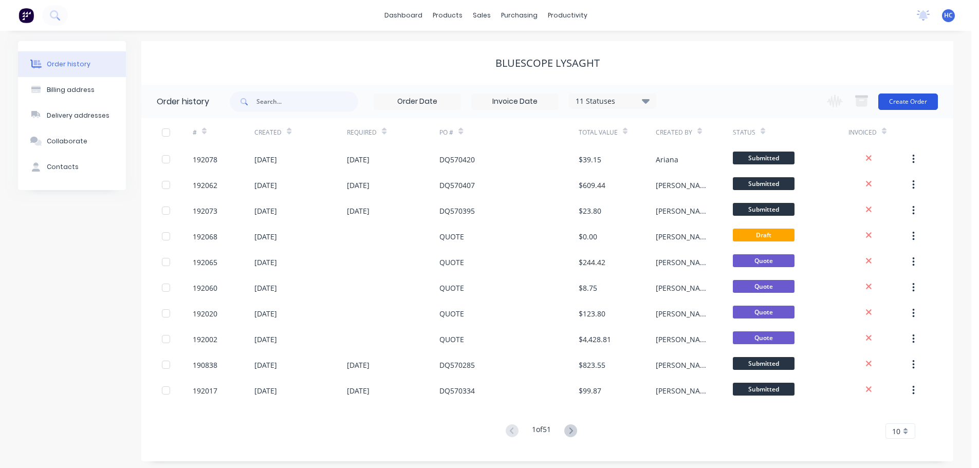
click at [901, 99] on button "Create Order" at bounding box center [909, 102] width 60 height 16
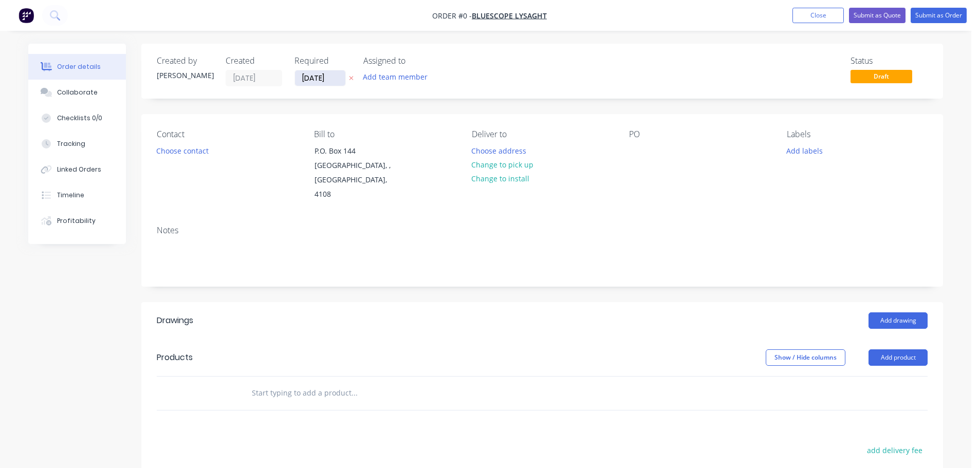
click at [322, 77] on input "[DATE]" at bounding box center [320, 77] width 50 height 15
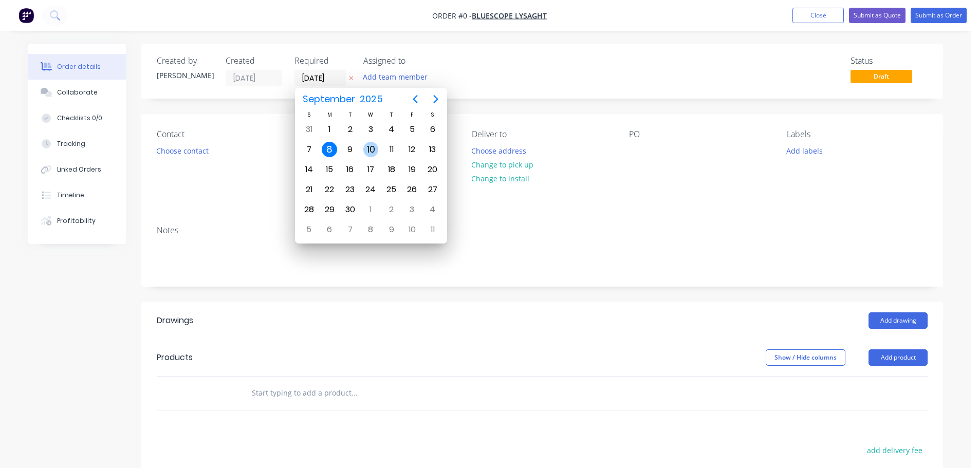
click at [374, 152] on div "10" at bounding box center [371, 149] width 15 height 15
type input "[DATE]"
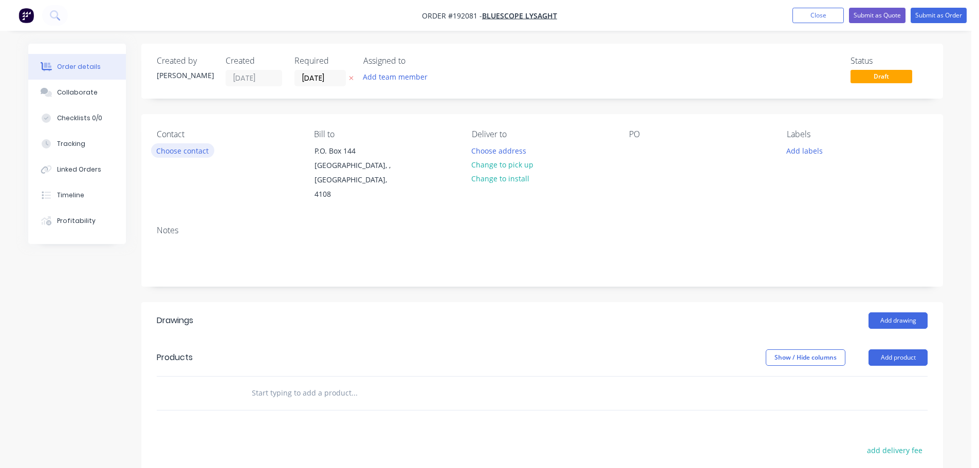
click at [185, 146] on button "Choose contact" at bounding box center [182, 150] width 63 height 14
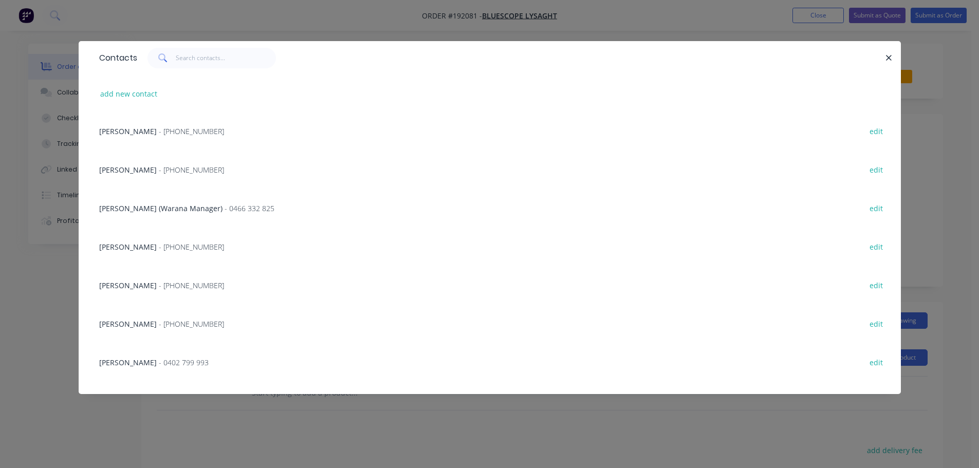
scroll to position [103, 0]
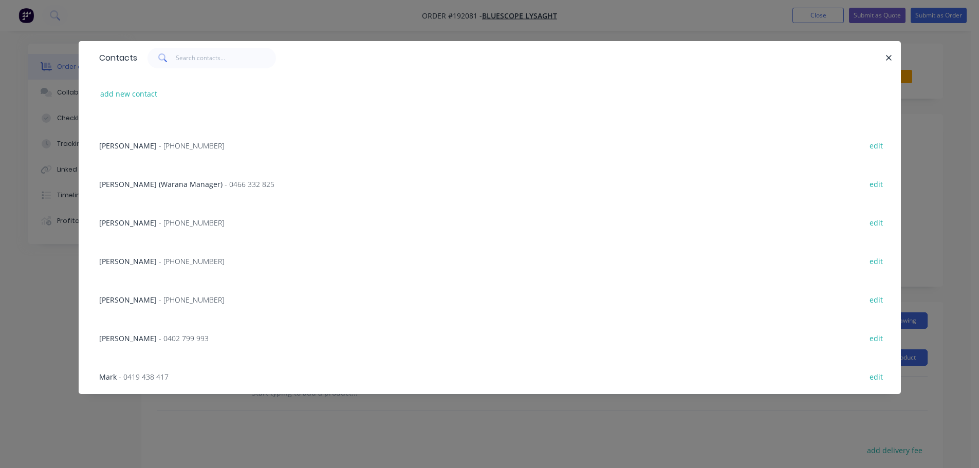
click at [141, 295] on span "[PERSON_NAME]" at bounding box center [128, 300] width 58 height 10
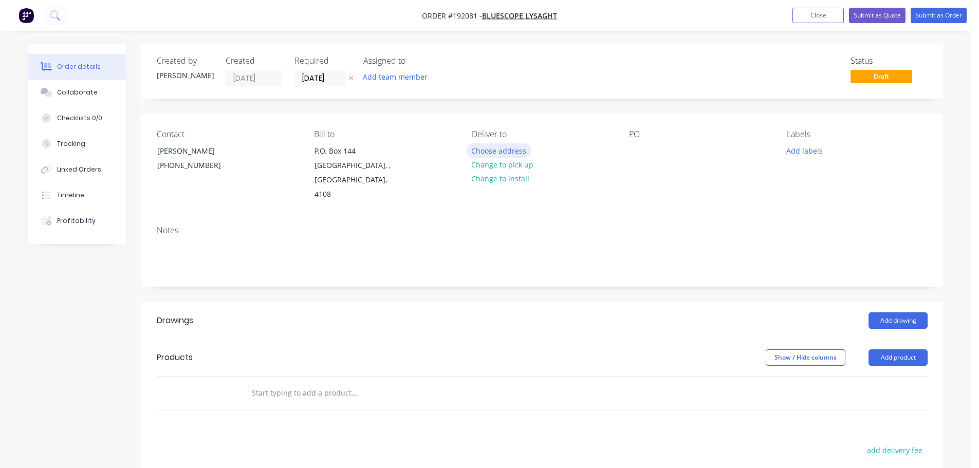
click at [489, 152] on button "Choose address" at bounding box center [499, 150] width 66 height 14
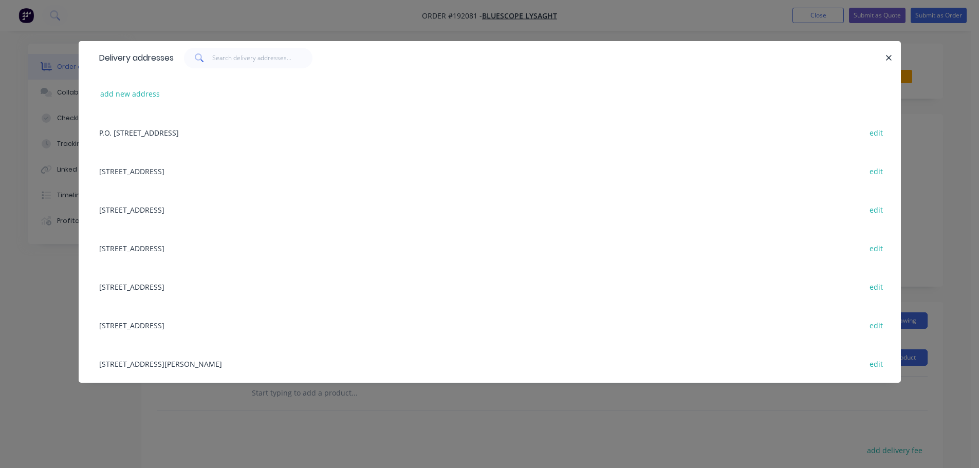
click at [112, 365] on div "[STREET_ADDRESS][PERSON_NAME] edit" at bounding box center [490, 363] width 792 height 39
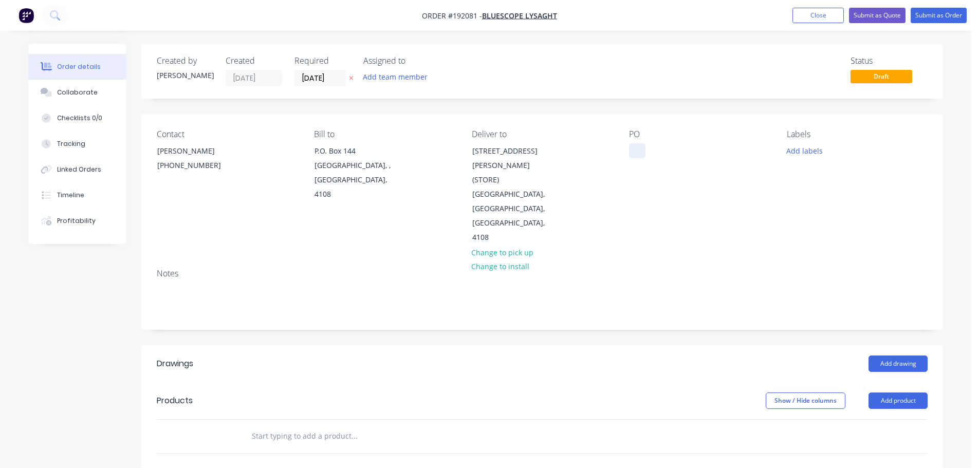
click at [637, 149] on div at bounding box center [637, 150] width 16 height 15
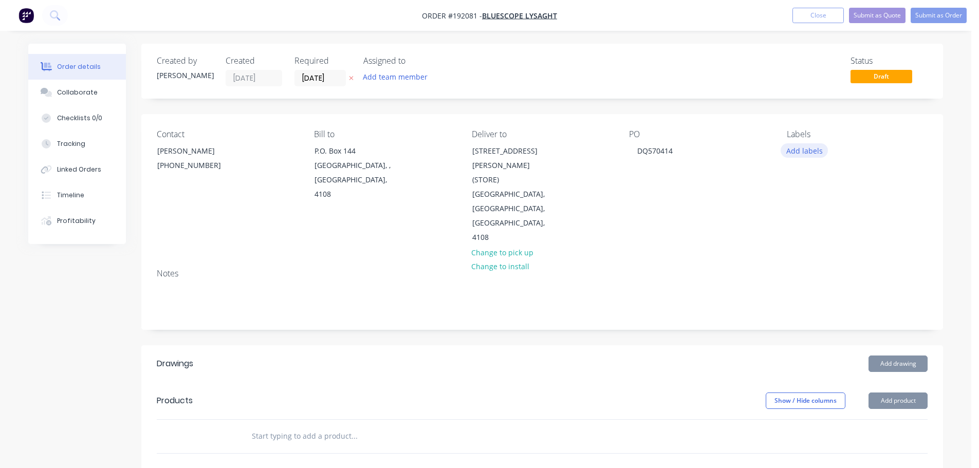
click at [818, 149] on button "Add labels" at bounding box center [804, 150] width 47 height 14
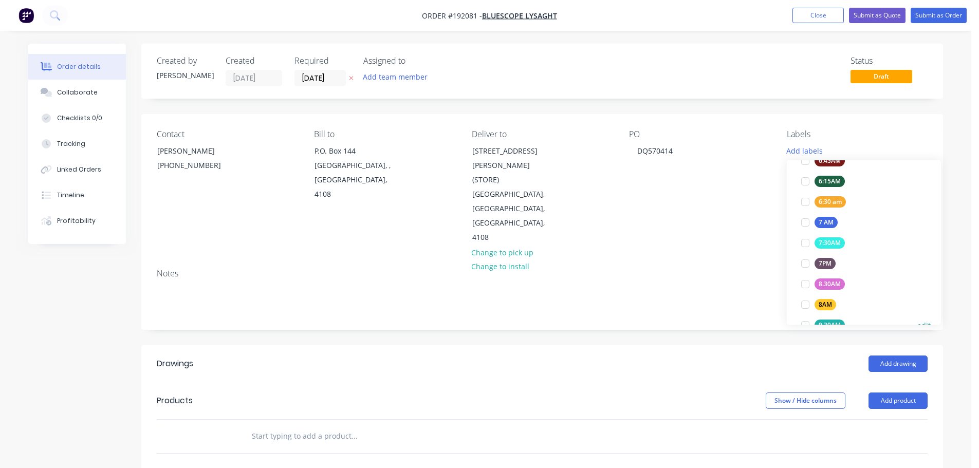
scroll to position [309, 0]
click at [846, 299] on div "ACA Store" at bounding box center [834, 304] width 38 height 11
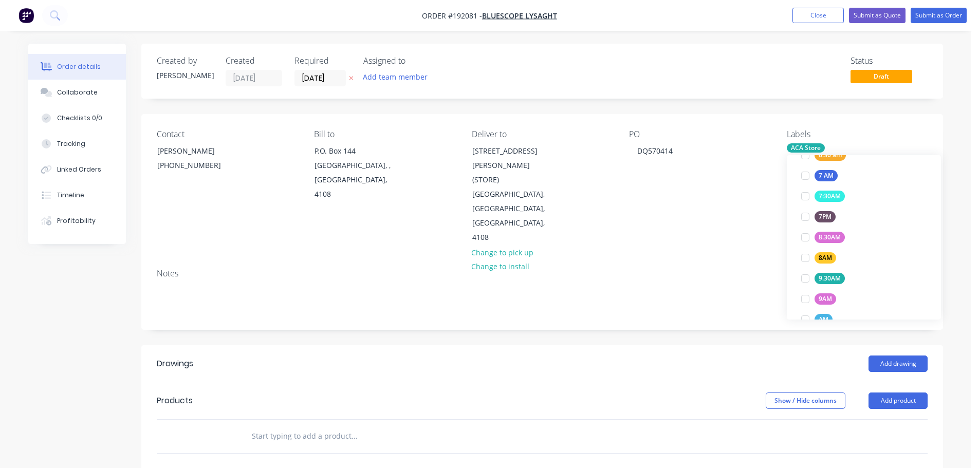
scroll to position [0, 0]
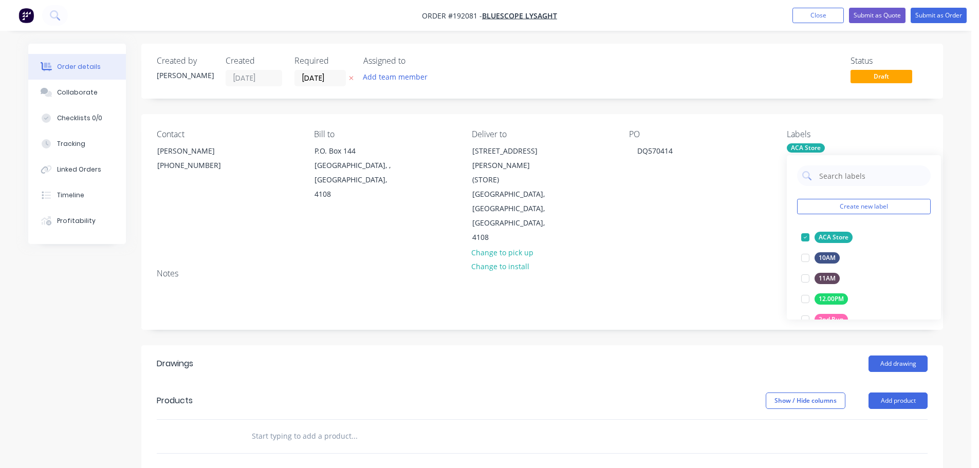
click at [642, 346] on header "Drawings Add drawing" at bounding box center [542, 364] width 802 height 37
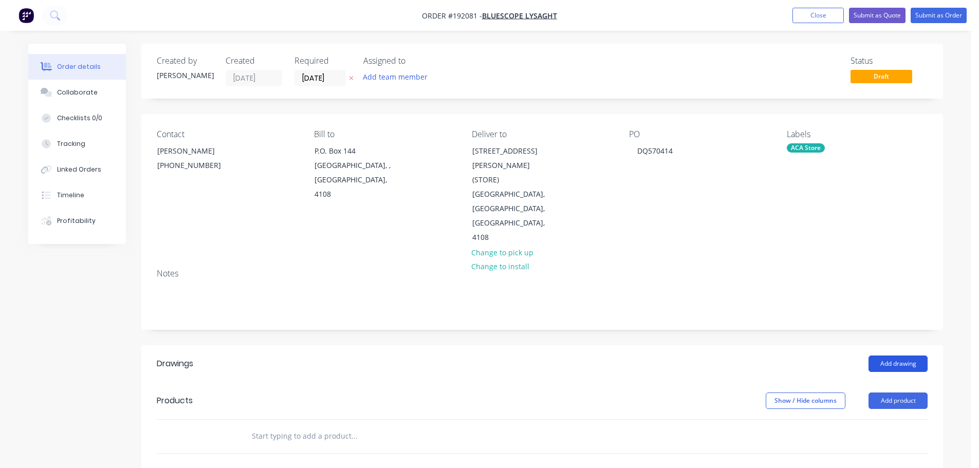
click at [899, 356] on button "Add drawing" at bounding box center [898, 364] width 59 height 16
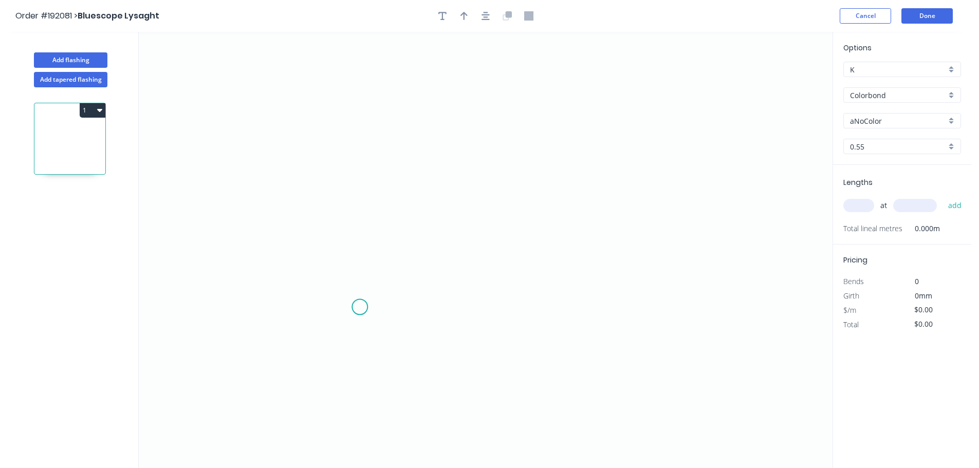
click at [390, 323] on icon "0" at bounding box center [486, 250] width 694 height 437
click at [367, 346] on icon at bounding box center [378, 334] width 23 height 23
click at [374, 218] on icon "0 ?" at bounding box center [486, 250] width 694 height 437
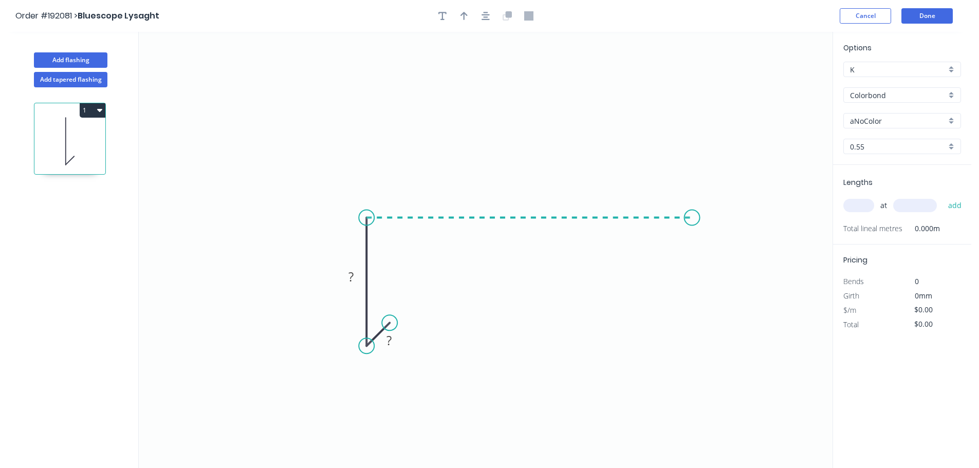
click at [696, 236] on icon "0 ? ?" at bounding box center [486, 250] width 694 height 437
click at [695, 354] on icon "0 ? ? ?" at bounding box center [486, 250] width 694 height 437
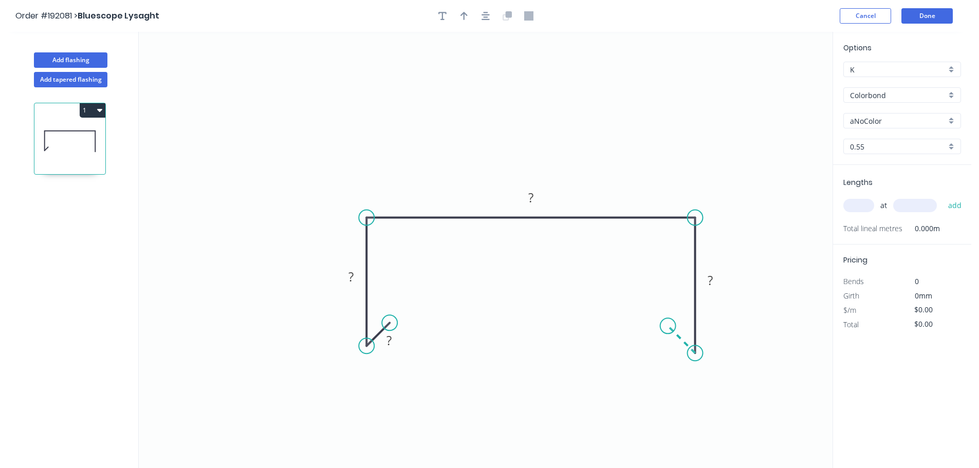
click at [668, 326] on icon "0 ? ? ? ?" at bounding box center [486, 250] width 694 height 437
click at [674, 346] on tspan "?" at bounding box center [670, 345] width 5 height 17
type input "$12.66"
click at [619, 165] on icon "0 15 50 237 50 15" at bounding box center [486, 250] width 694 height 437
click at [462, 16] on icon "button" at bounding box center [464, 15] width 7 height 9
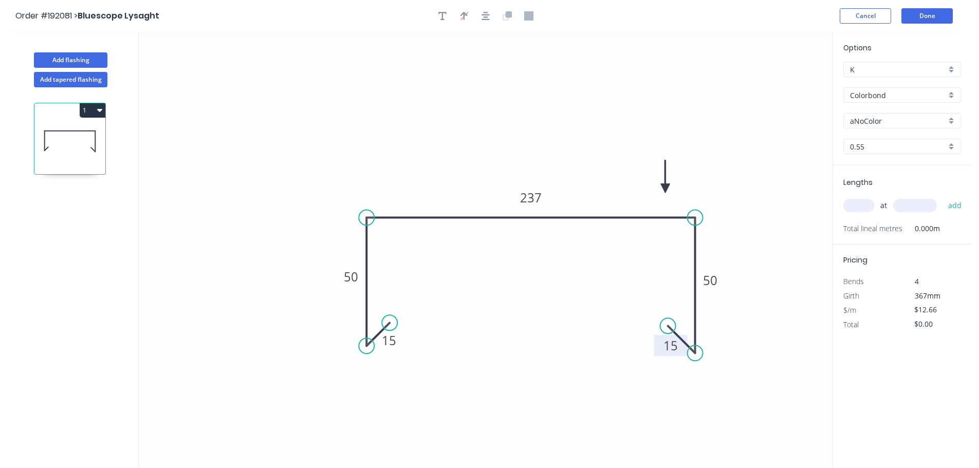
drag, startPoint x: 778, startPoint y: 81, endPoint x: 792, endPoint y: 146, distance: 65.6
click at [665, 184] on icon at bounding box center [665, 176] width 9 height 33
click at [869, 105] on div "Options K K Colorbond Colorbond Colorbond (Premium) Colorbond Coolmax Colorbond…" at bounding box center [902, 103] width 138 height 123
drag, startPoint x: 878, startPoint y: 97, endPoint x: 886, endPoint y: 103, distance: 9.9
click at [878, 97] on input "Colorbond" at bounding box center [898, 95] width 96 height 11
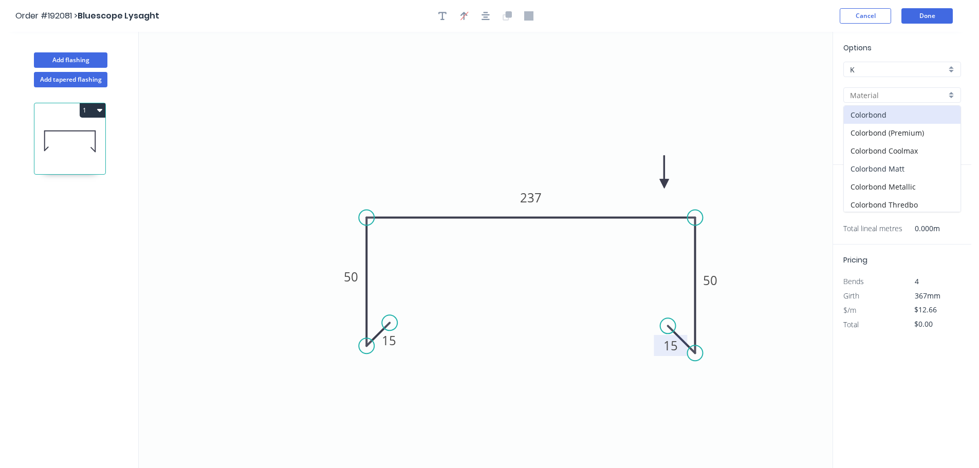
click at [891, 175] on div "Colorbond Matt" at bounding box center [902, 169] width 117 height 18
type input "Colorbond Matt"
type input "Basalt"
type input "$15.49"
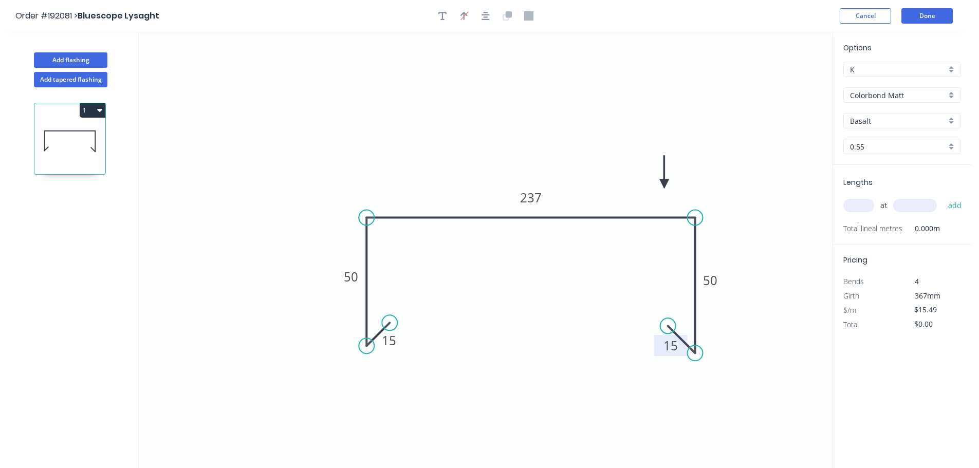
click at [877, 126] on input "Basalt" at bounding box center [898, 121] width 96 height 11
click at [880, 199] on div "Monument" at bounding box center [902, 195] width 117 height 18
type input "Monument"
click at [856, 203] on input "text" at bounding box center [859, 205] width 31 height 13
type input "1"
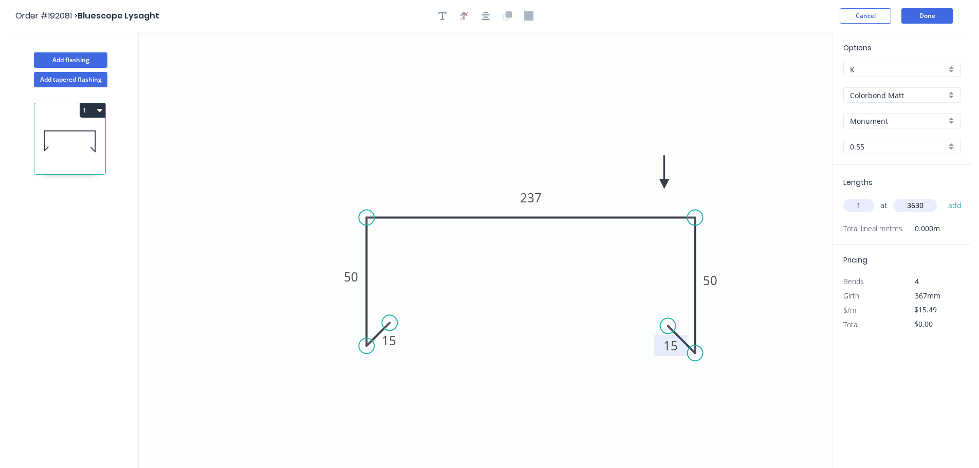
type input "3630"
click at [944, 197] on button "add" at bounding box center [956, 205] width 24 height 17
type input "$56.23"
type input "1"
type input "3071"
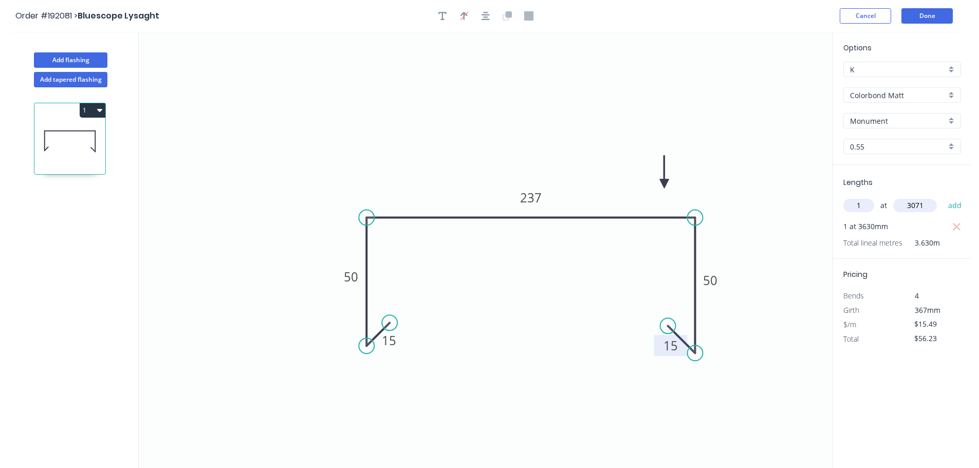
click at [944, 197] on button "add" at bounding box center [956, 205] width 24 height 17
type input "$103.80"
type input "1"
type input "2557"
click at [944, 197] on button "add" at bounding box center [956, 205] width 24 height 17
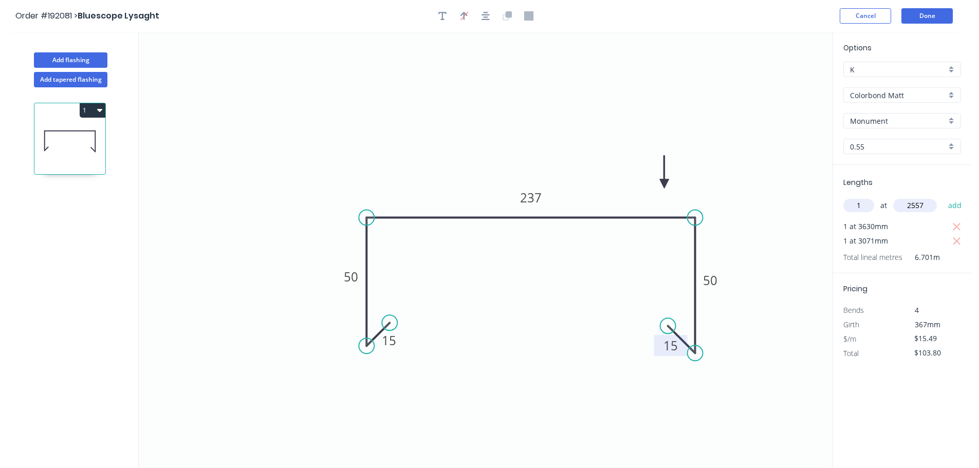
type input "$143.41"
type input "1"
type input "2043"
click at [944, 197] on button "add" at bounding box center [956, 205] width 24 height 17
type input "$175.05"
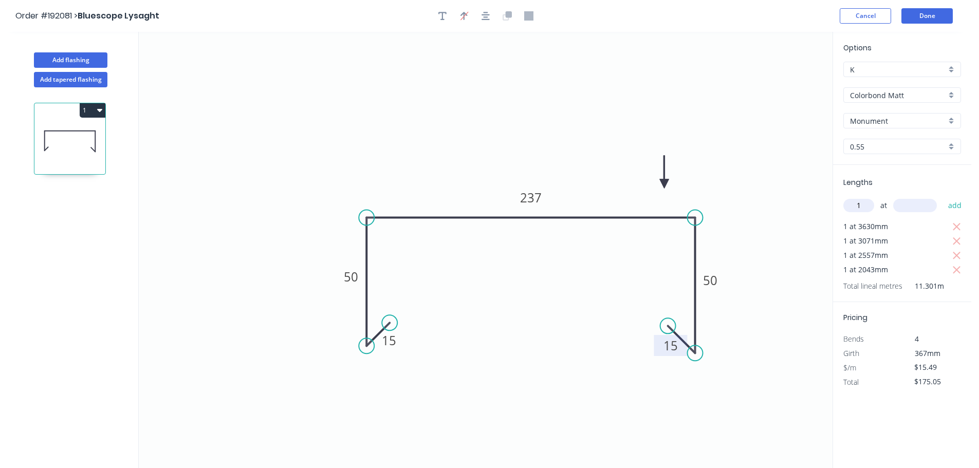
type input "1"
type input "3075"
click at [944, 197] on button "add" at bounding box center [956, 205] width 24 height 17
type input "$222.68"
type input "1"
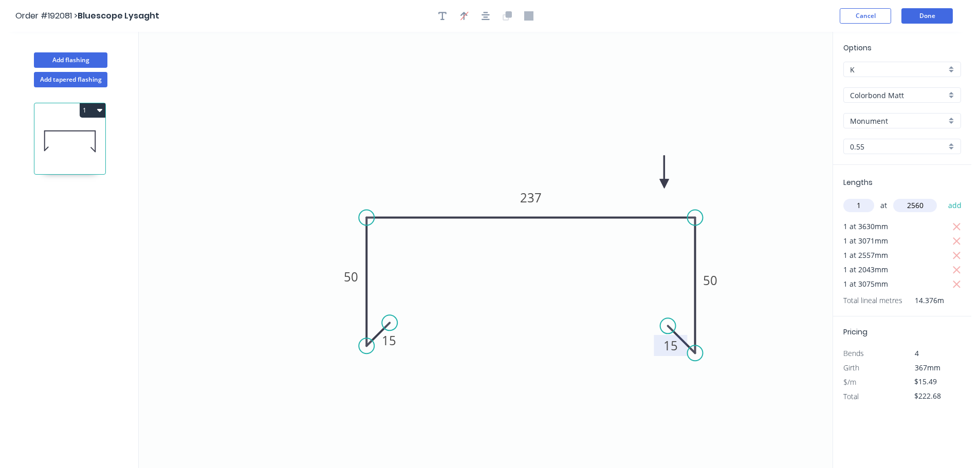
type input "2560"
click at [944, 197] on button "add" at bounding box center [956, 205] width 24 height 17
type input "$262.34"
type input "1"
type input "2045"
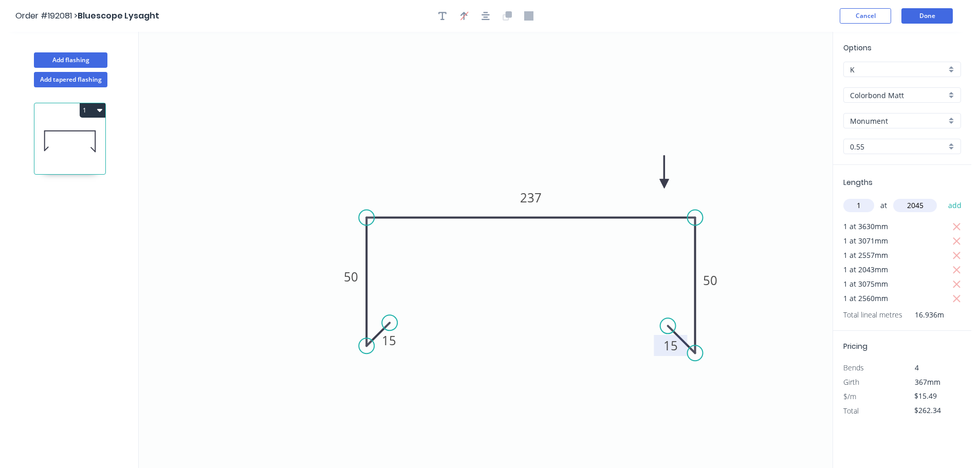
click at [944, 197] on button "add" at bounding box center [956, 205] width 24 height 17
click at [960, 242] on icon "button" at bounding box center [957, 241] width 9 height 12
type input "$175.19"
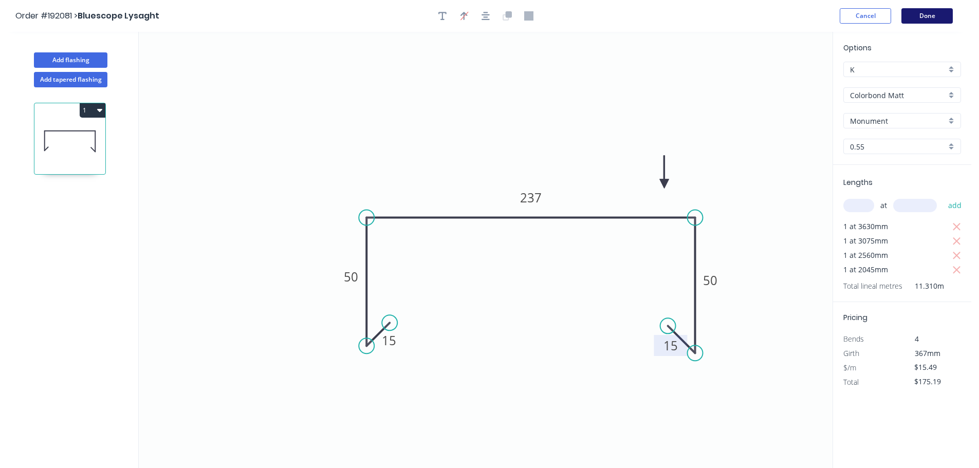
click at [928, 17] on button "Done" at bounding box center [927, 15] width 51 height 15
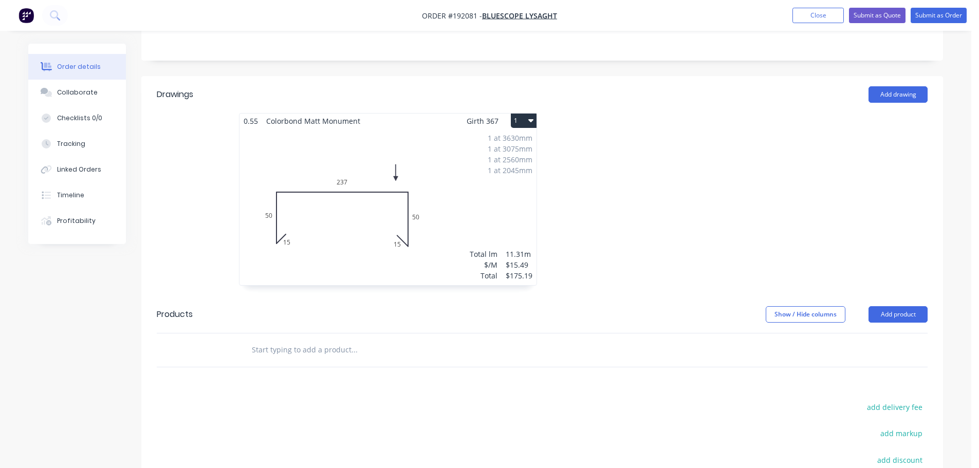
scroll to position [309, 0]
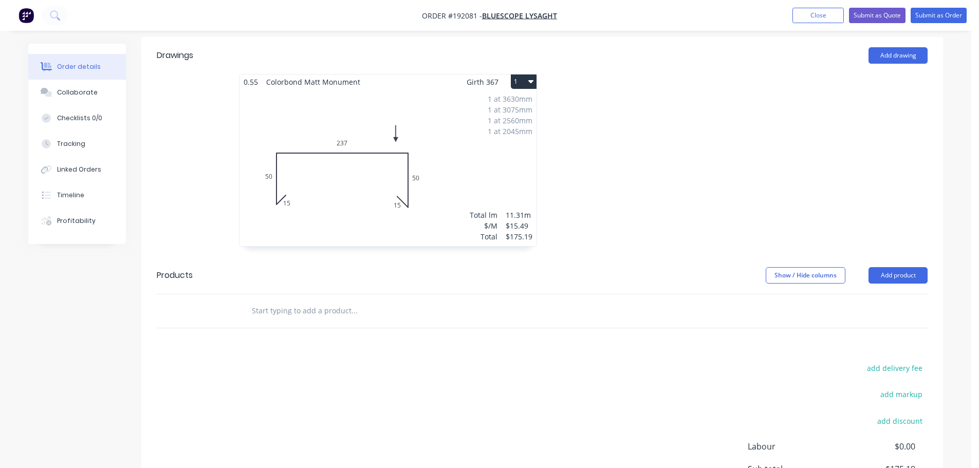
click at [733, 197] on div at bounding box center [696, 165] width 309 height 183
click at [895, 267] on button "Add product" at bounding box center [898, 275] width 59 height 16
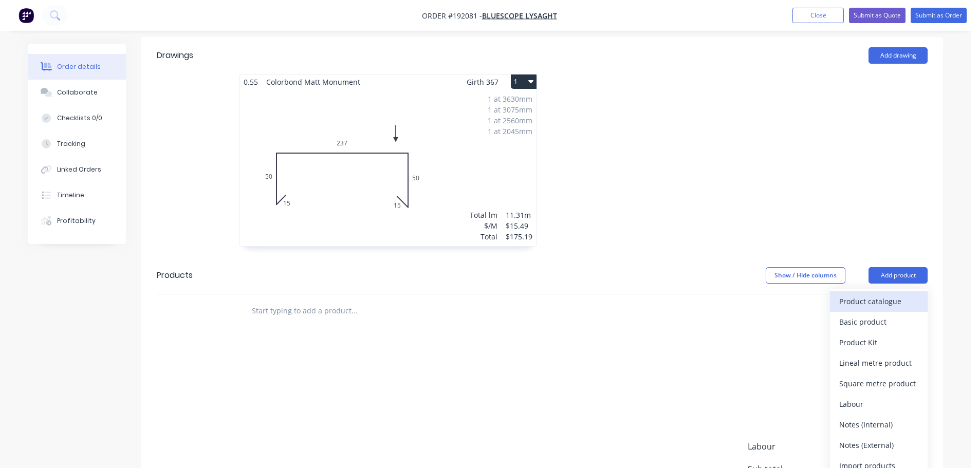
click at [865, 294] on div "Product catalogue" at bounding box center [879, 301] width 79 height 15
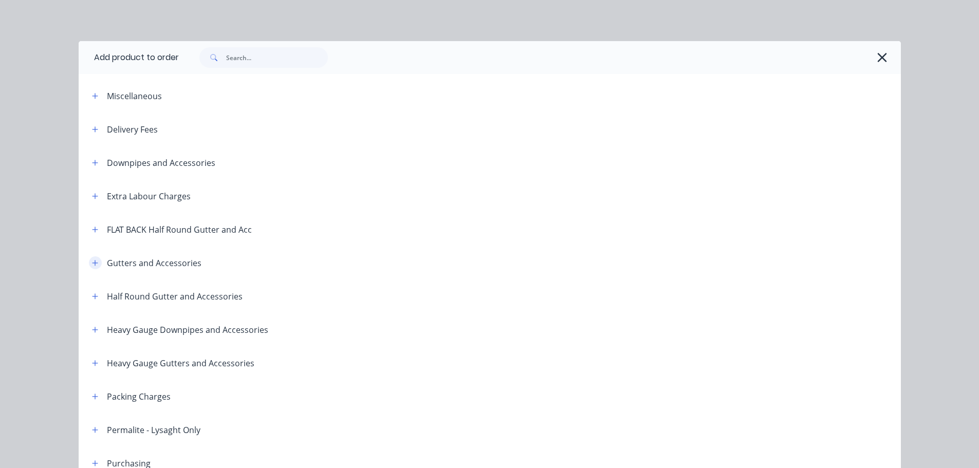
click at [95, 265] on button "button" at bounding box center [95, 263] width 13 height 13
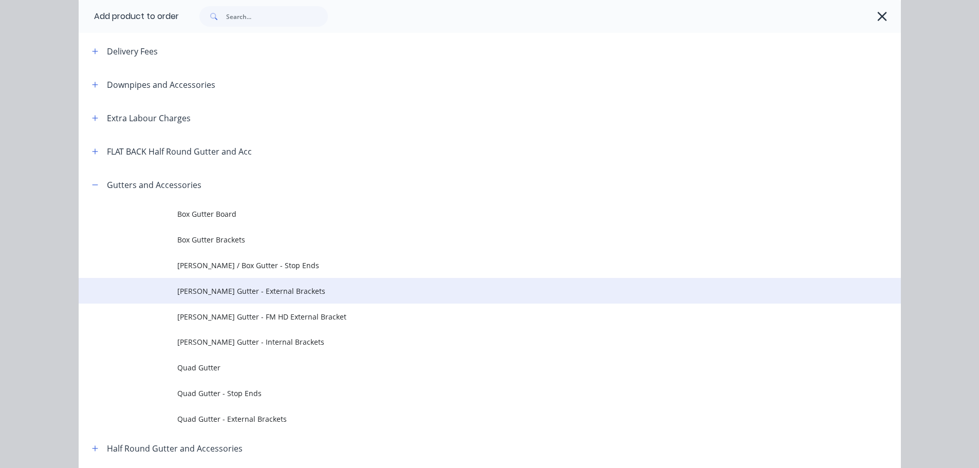
scroll to position [103, 0]
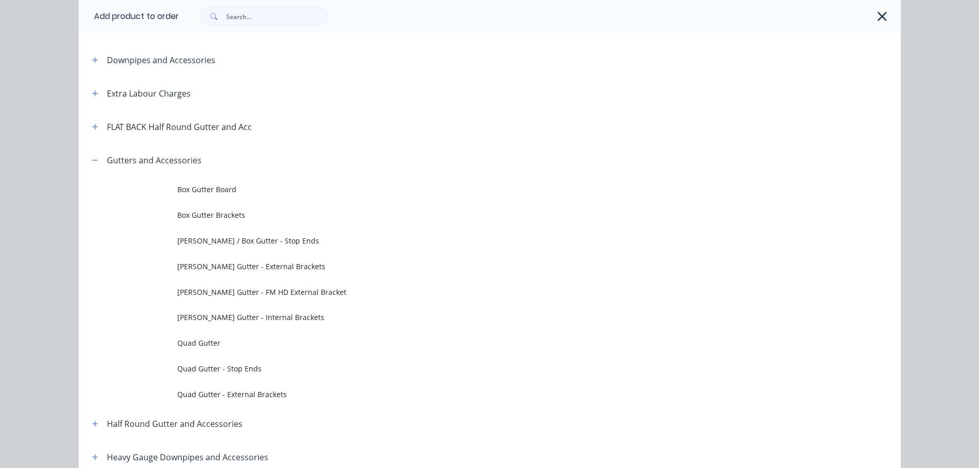
click at [244, 244] on span "[PERSON_NAME] / Box Gutter - Stop Ends" at bounding box center [466, 240] width 579 height 11
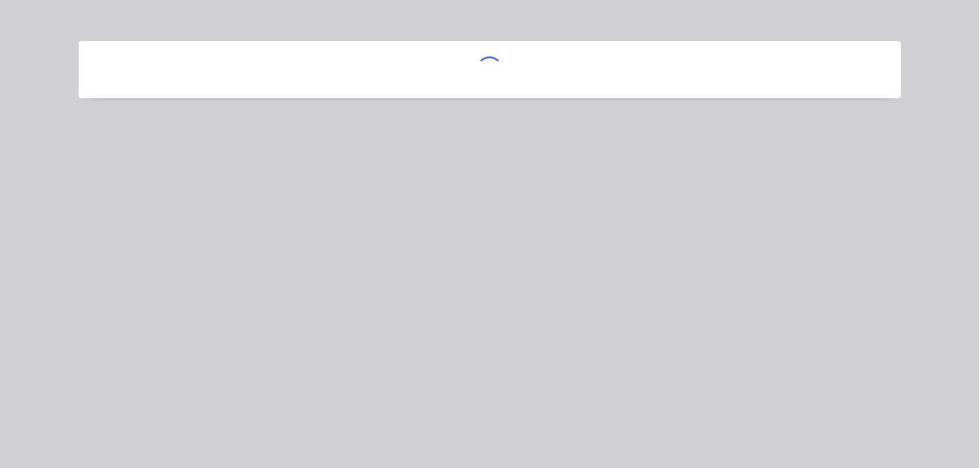
scroll to position [0, 0]
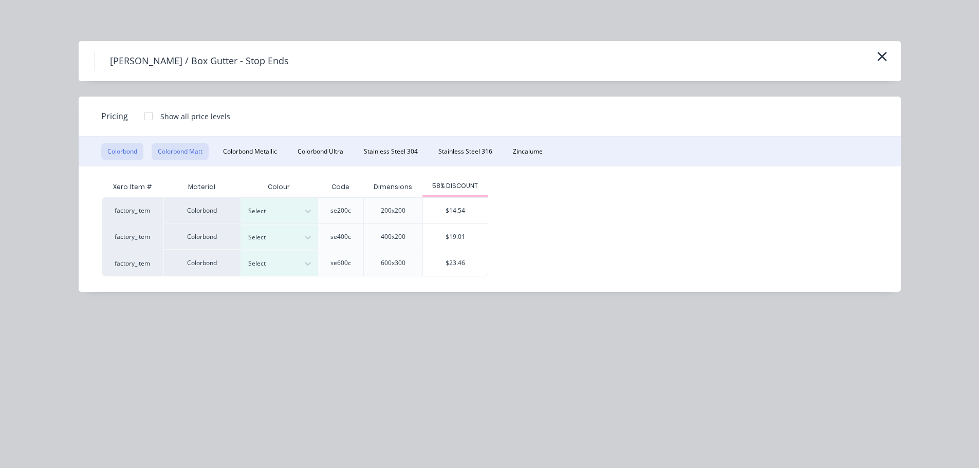
click at [186, 152] on button "Colorbond Matt" at bounding box center [180, 151] width 57 height 17
click at [287, 206] on div at bounding box center [271, 211] width 46 height 11
click at [129, 223] on div "Monument" at bounding box center [64, 213] width 129 height 19
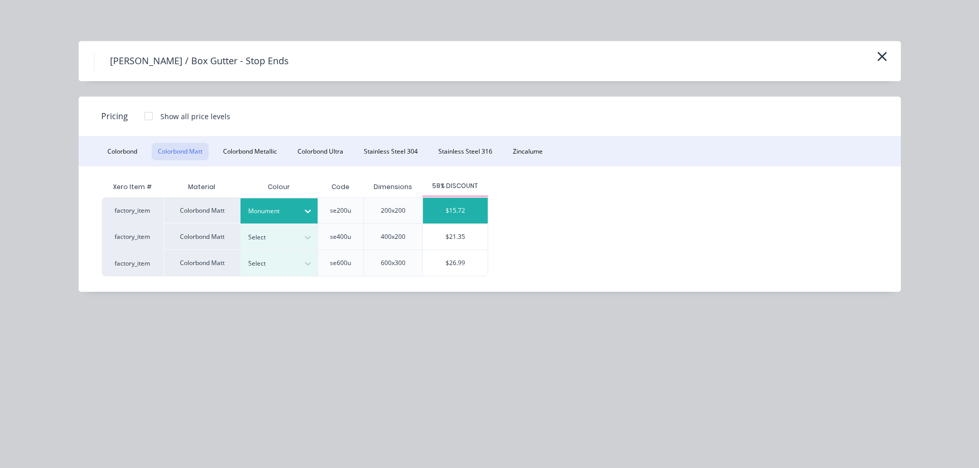
click at [453, 219] on div "$15.72" at bounding box center [455, 211] width 65 height 26
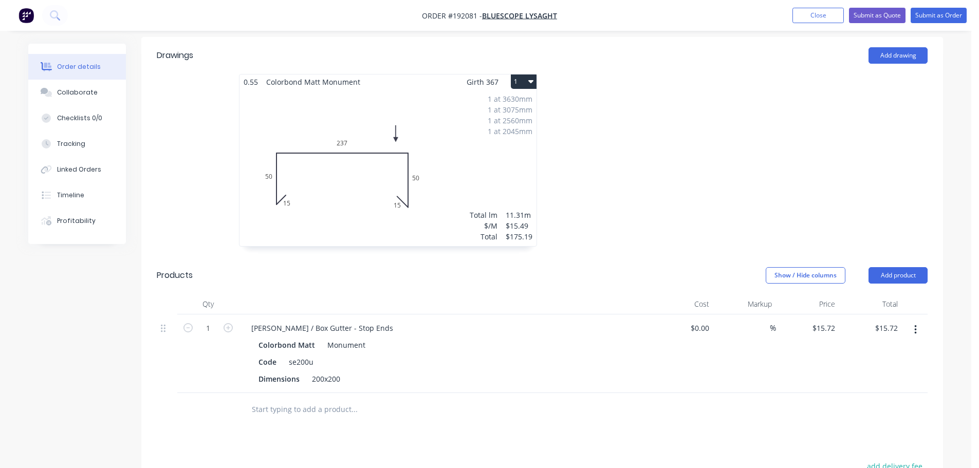
scroll to position [411, 0]
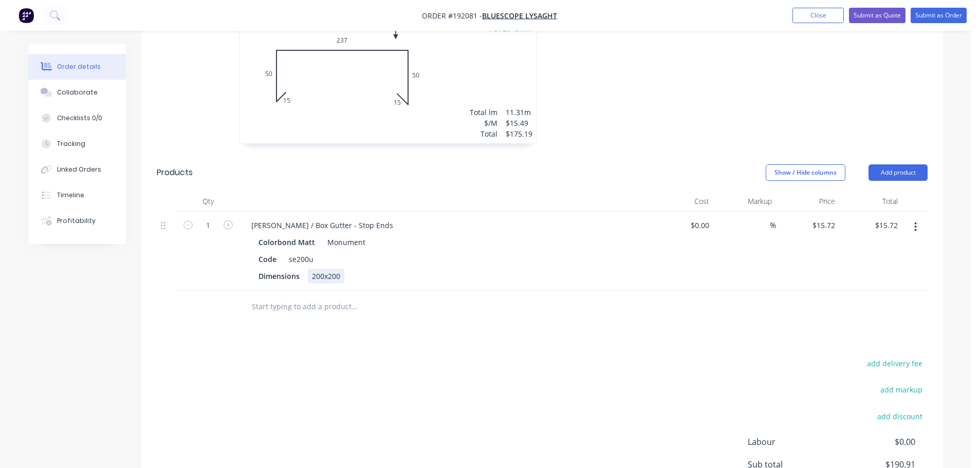
click at [325, 269] on div "200x200" at bounding box center [326, 276] width 37 height 15
click at [324, 269] on div "200x200" at bounding box center [326, 276] width 37 height 15
drag, startPoint x: 354, startPoint y: 195, endPoint x: 135, endPoint y: 208, distance: 219.4
click at [135, 208] on div "Order details Collaborate Checklists 0/0 Tracking Linked Orders Timeline Profit…" at bounding box center [486, 109] width 936 height 954
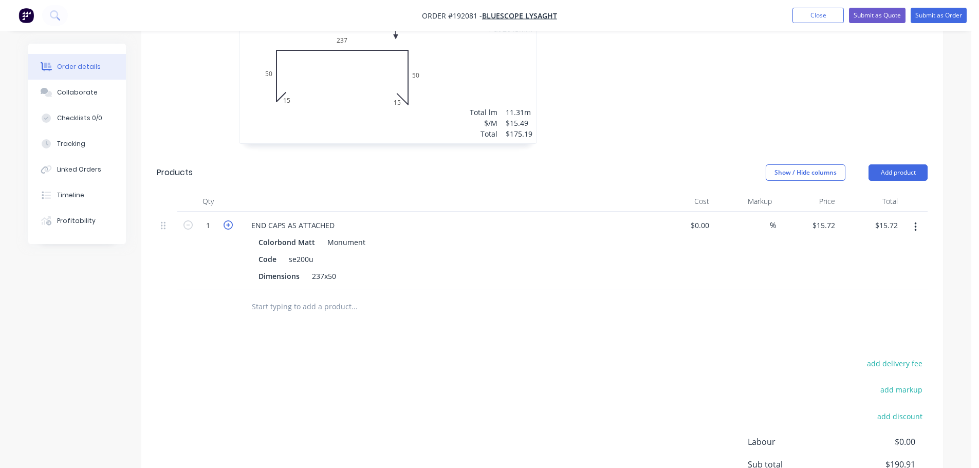
click at [230, 221] on icon "button" at bounding box center [228, 225] width 9 height 9
type input "2"
type input "$31.44"
click at [230, 221] on icon "button" at bounding box center [228, 225] width 9 height 9
type input "3"
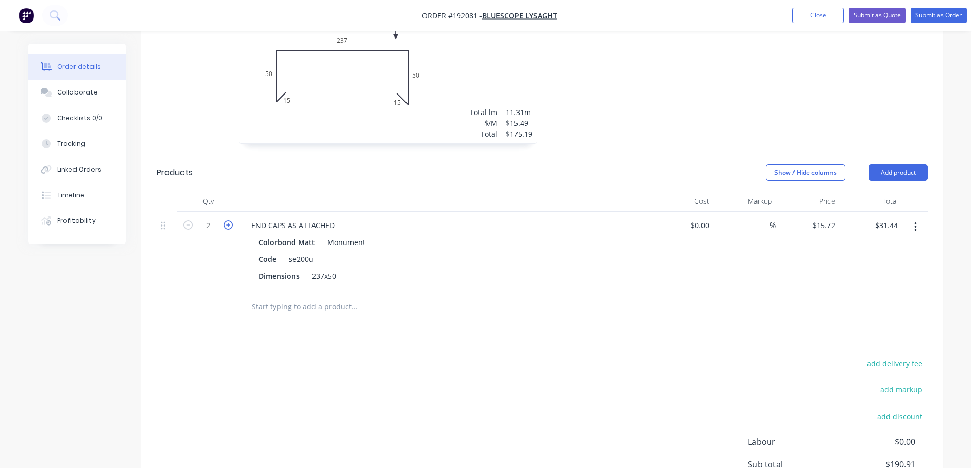
type input "$47.16"
click at [230, 221] on icon "button" at bounding box center [228, 225] width 9 height 9
type input "4"
type input "$62.88"
click at [283, 191] on div at bounding box center [444, 201] width 411 height 21
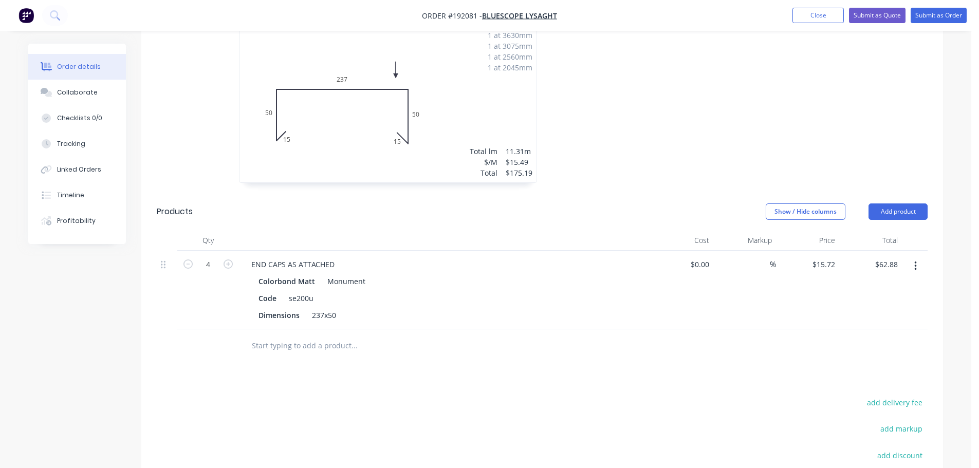
scroll to position [0, 0]
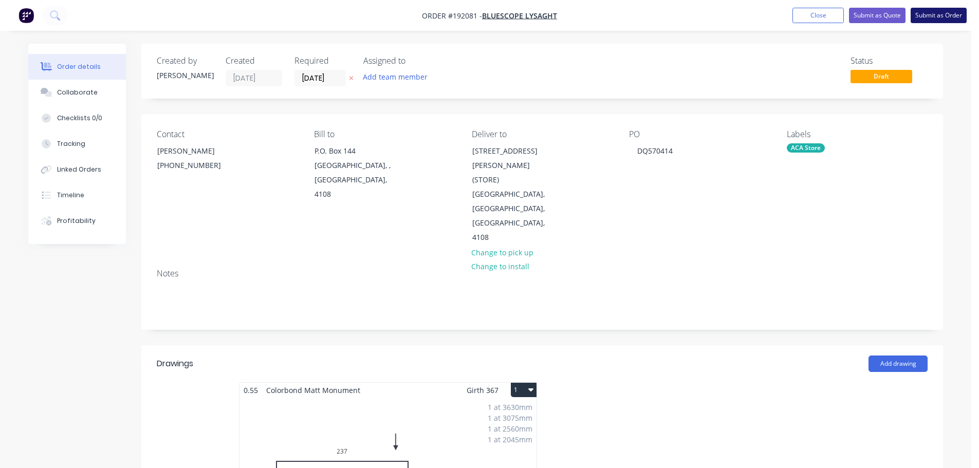
click at [926, 16] on button "Submit as Order" at bounding box center [939, 15] width 56 height 15
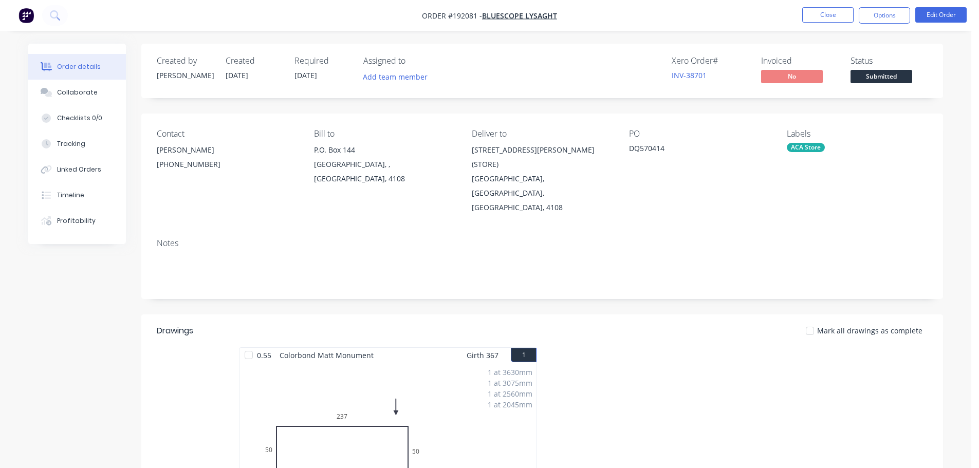
click at [865, 26] on nav "Order #192081 - Bluescope Lysaght Close Options Edit Order" at bounding box center [489, 15] width 979 height 31
click at [893, 17] on button "Options" at bounding box center [884, 15] width 51 height 16
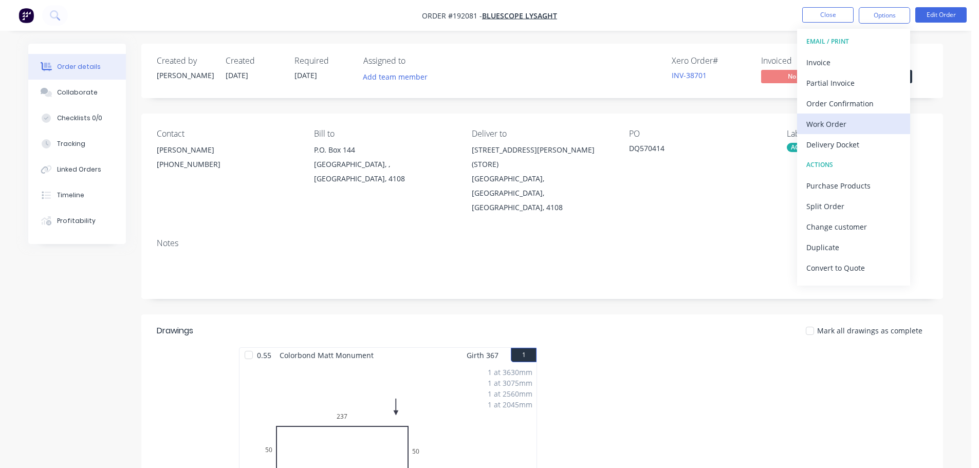
click at [824, 125] on div "Work Order" at bounding box center [854, 124] width 95 height 15
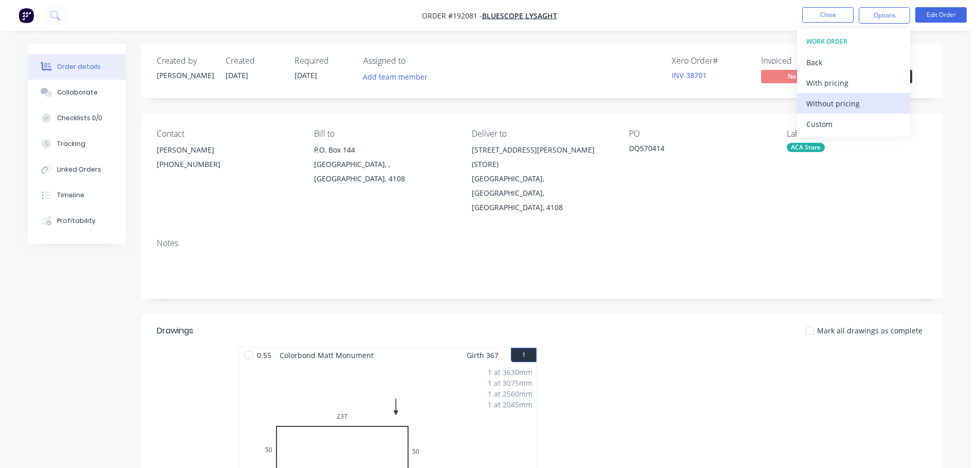
click at [833, 103] on div "Without pricing" at bounding box center [854, 103] width 95 height 15
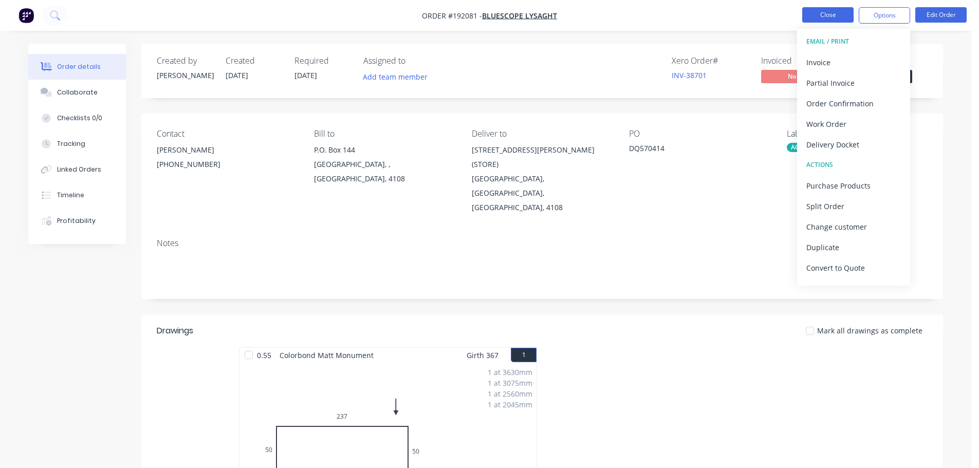
click at [824, 19] on button "Close" at bounding box center [828, 14] width 51 height 15
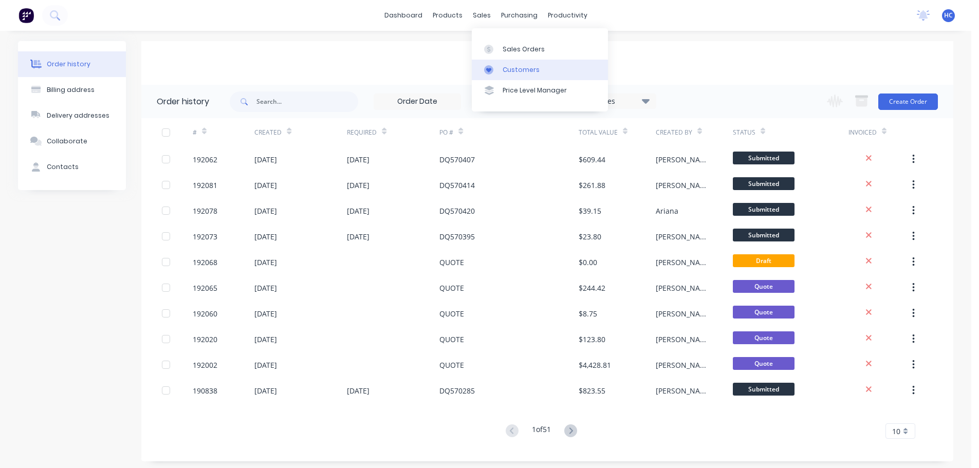
click at [514, 62] on link "Customers" at bounding box center [540, 70] width 136 height 21
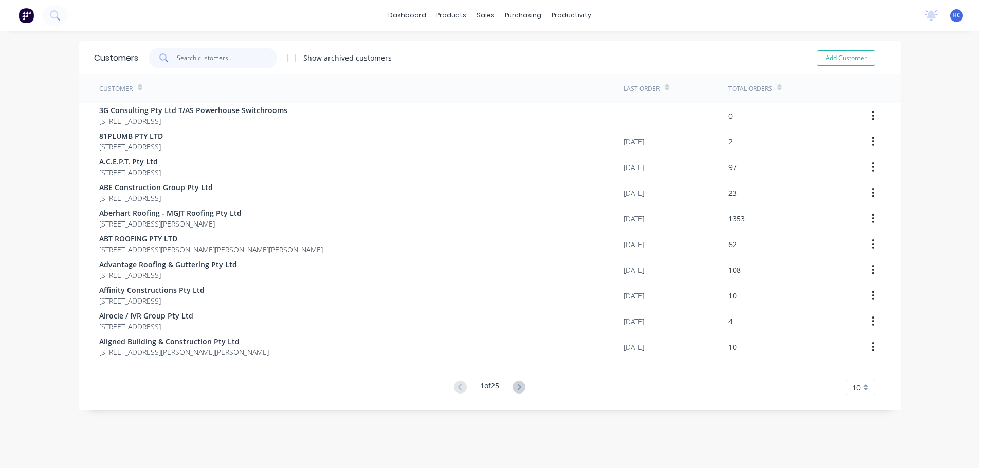
drag, startPoint x: 245, startPoint y: 51, endPoint x: 232, endPoint y: 52, distance: 12.9
click at [244, 51] on input "text" at bounding box center [227, 58] width 100 height 21
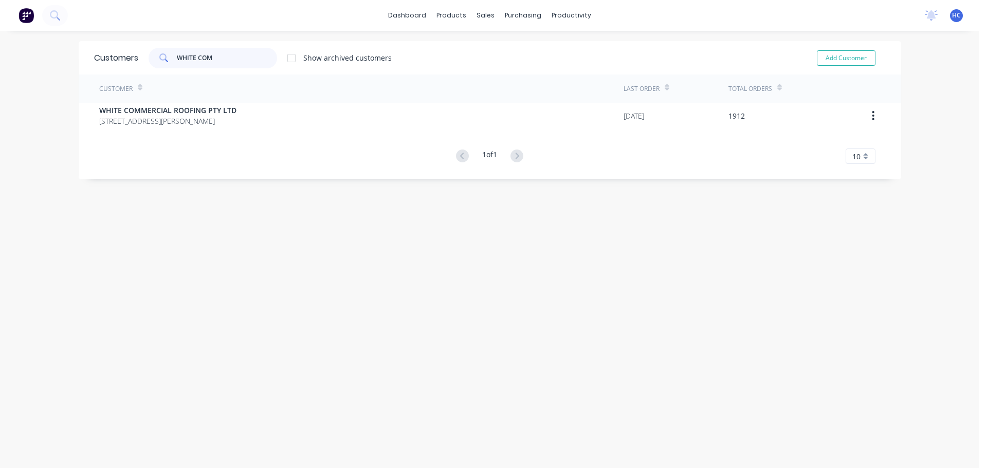
type input "WHITE COM"
click at [159, 132] on div "Customer Last Order Total Orders WHITE COMMERCIAL ROOFING PTY LTD [STREET_ADDRE…" at bounding box center [490, 119] width 823 height 89
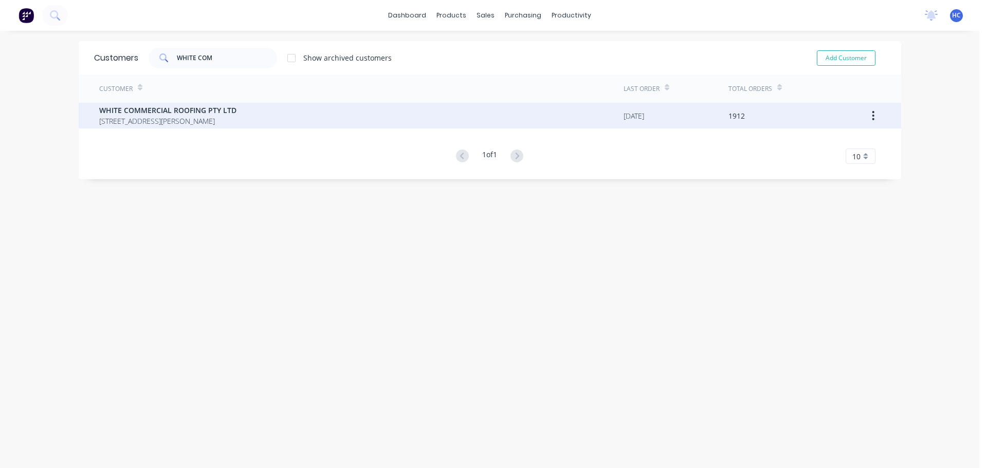
click at [174, 115] on span "WHITE COMMERCIAL ROOFING PTY LTD" at bounding box center [167, 110] width 137 height 11
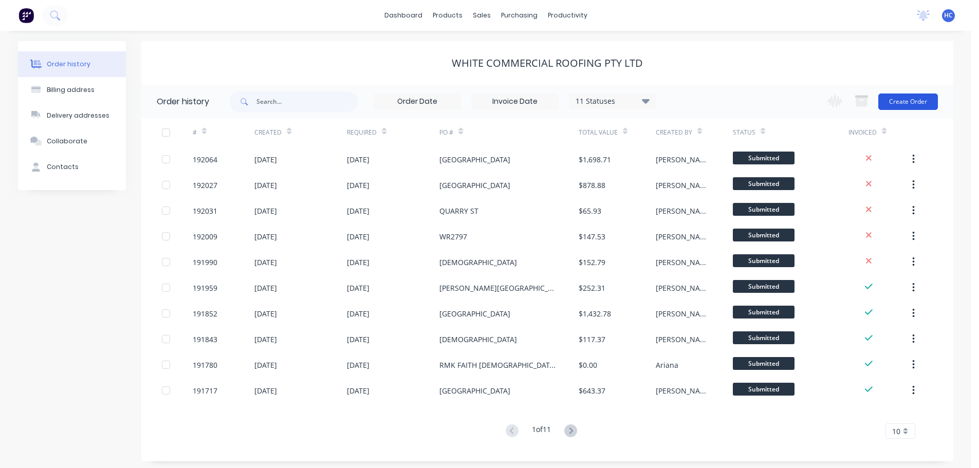
click at [901, 95] on button "Create Order" at bounding box center [909, 102] width 60 height 16
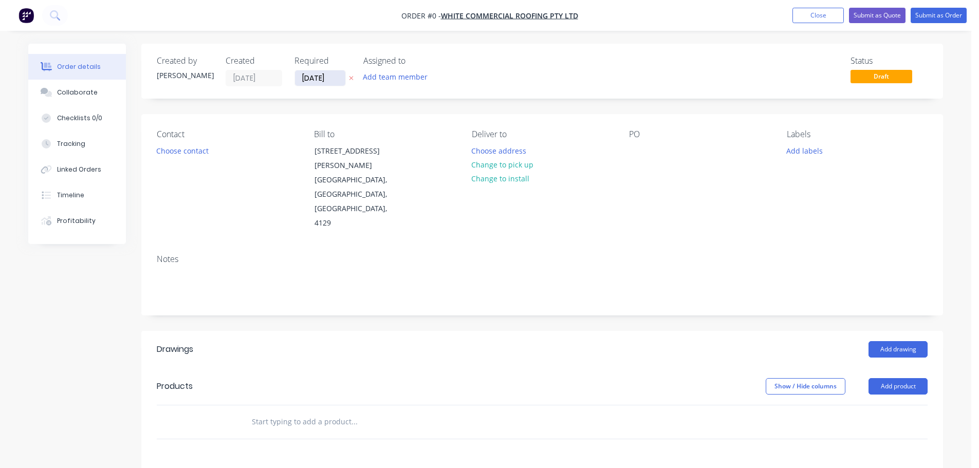
click at [329, 78] on input "[DATE]" at bounding box center [320, 77] width 50 height 15
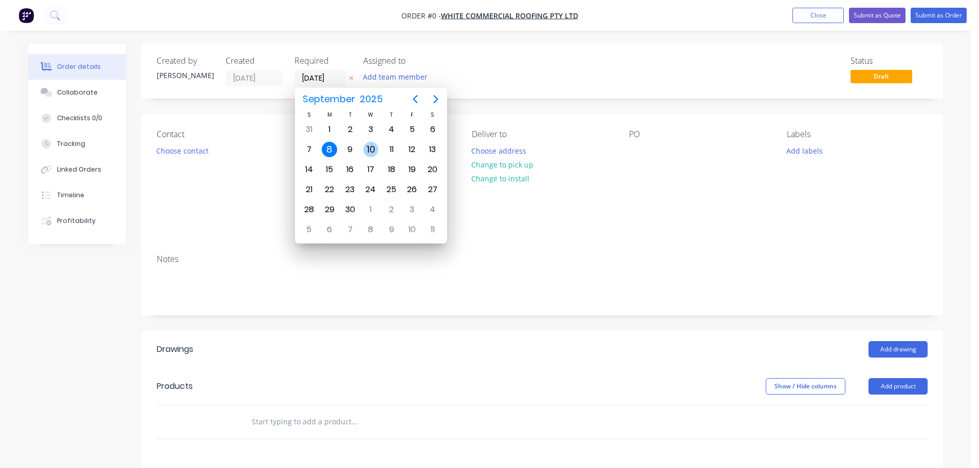
click at [372, 152] on div "10" at bounding box center [371, 149] width 15 height 15
type input "[DATE]"
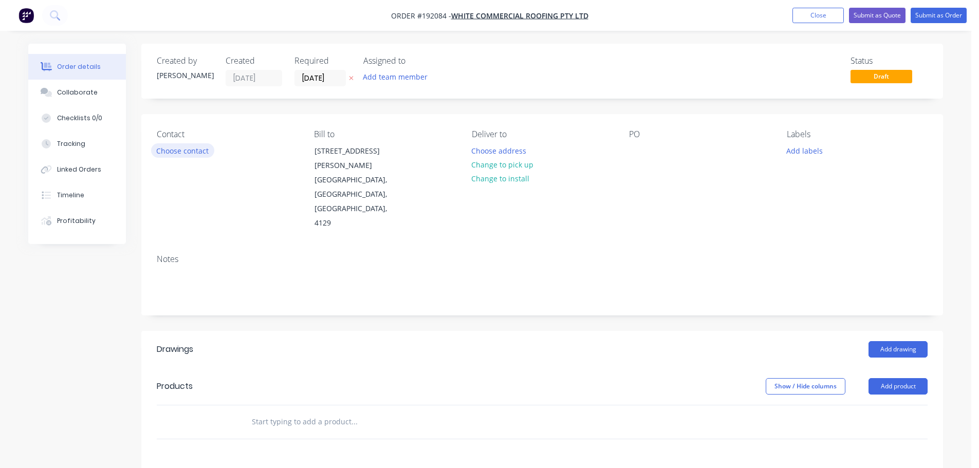
click at [205, 149] on button "Choose contact" at bounding box center [182, 150] width 63 height 14
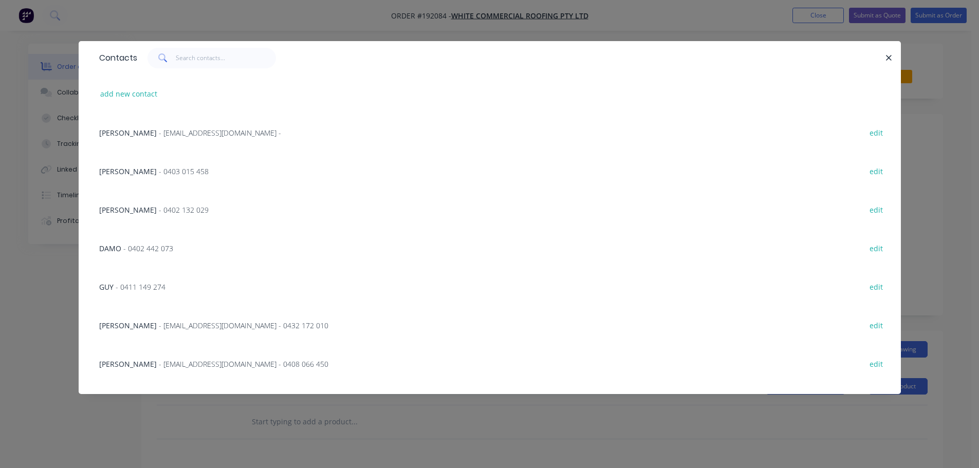
click at [187, 245] on div "DAMO - 0402 442 073 edit" at bounding box center [490, 248] width 792 height 39
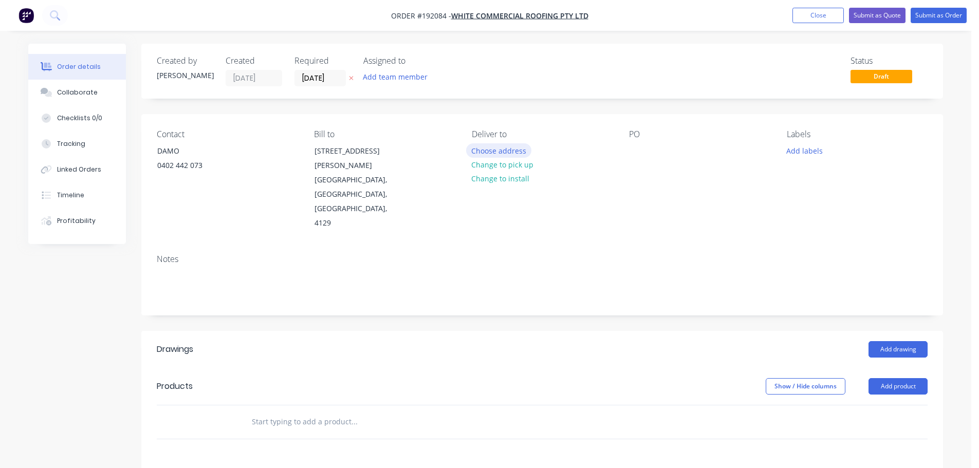
click at [512, 146] on button "Choose address" at bounding box center [499, 150] width 66 height 14
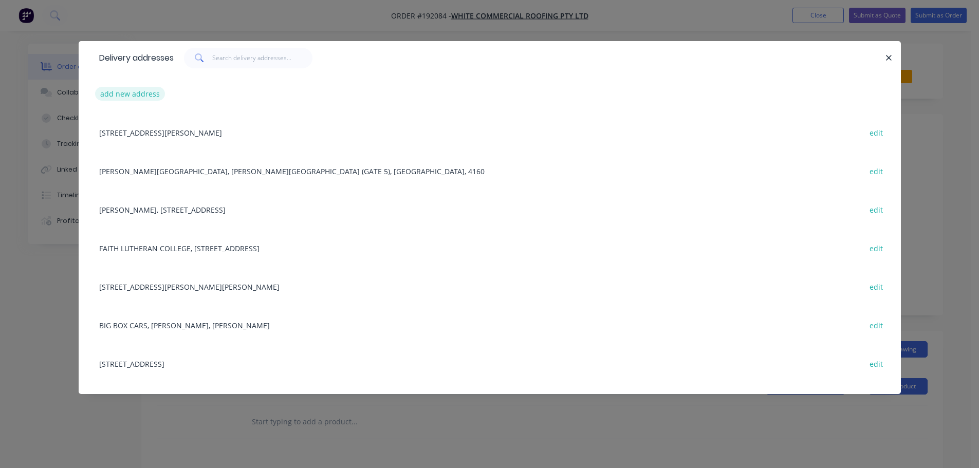
click at [137, 89] on button "add new address" at bounding box center [130, 94] width 70 height 14
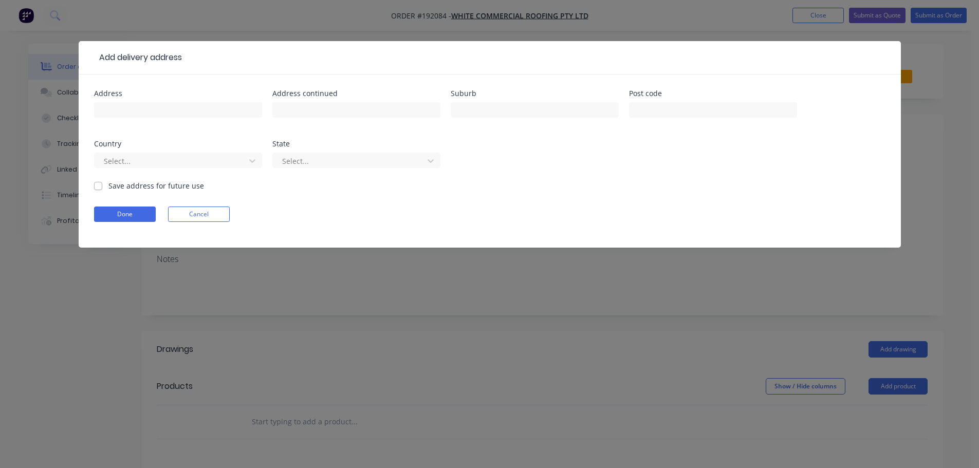
click at [146, 120] on div at bounding box center [178, 115] width 168 height 30
click at [183, 114] on input "text" at bounding box center [178, 109] width 168 height 15
click at [220, 297] on div "Add delivery address Address Address continued Suburb Post code Country Select.…" at bounding box center [489, 234] width 979 height 468
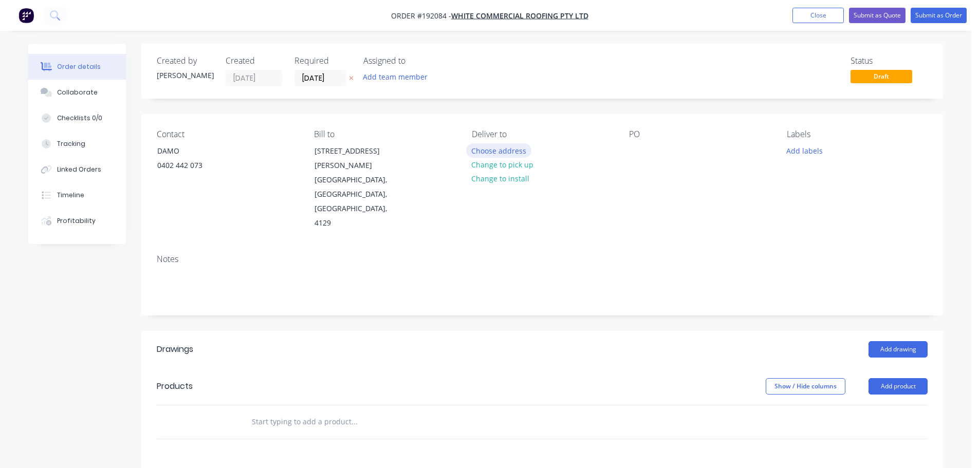
click at [505, 149] on button "Choose address" at bounding box center [499, 150] width 66 height 14
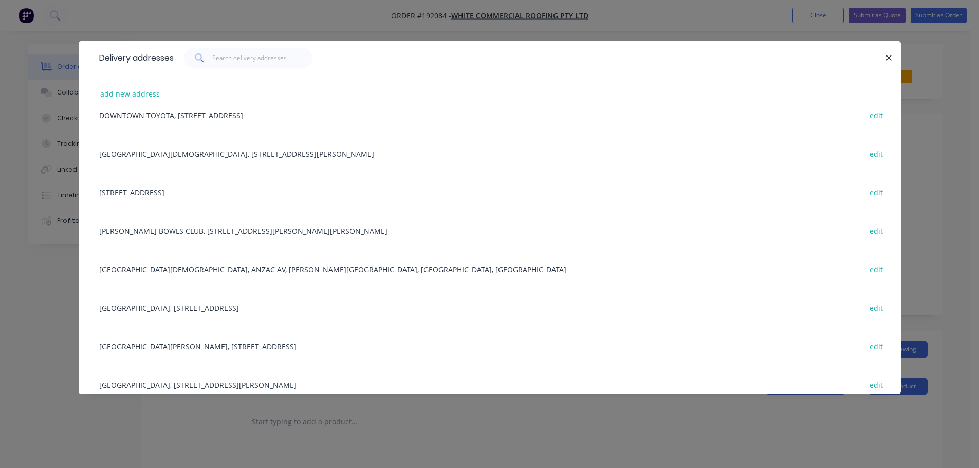
scroll to position [617, 0]
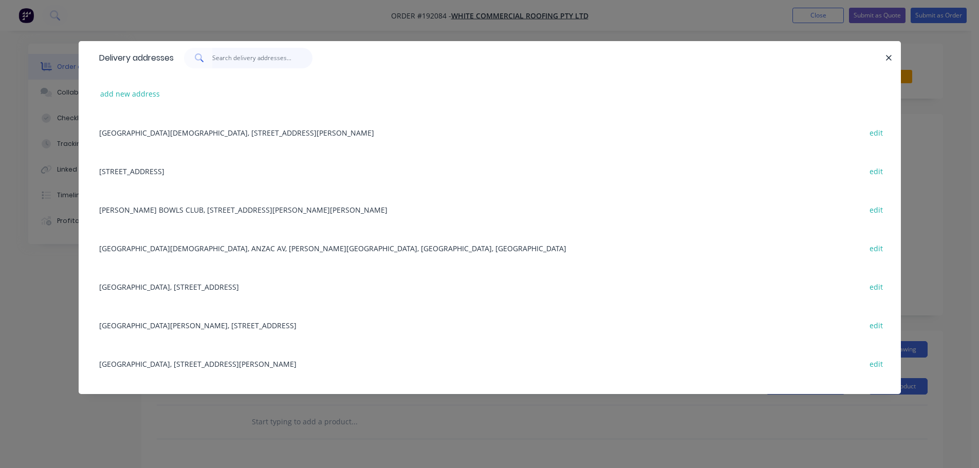
click at [271, 60] on input "text" at bounding box center [262, 58] width 100 height 21
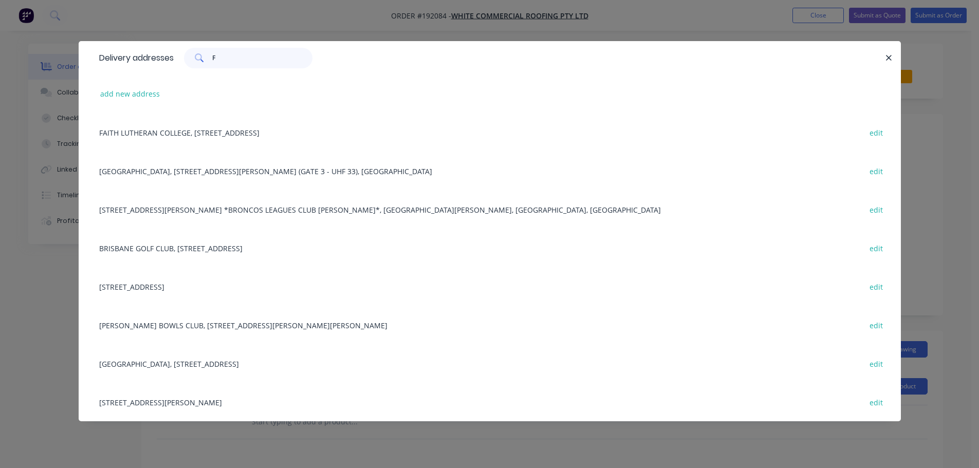
scroll to position [0, 0]
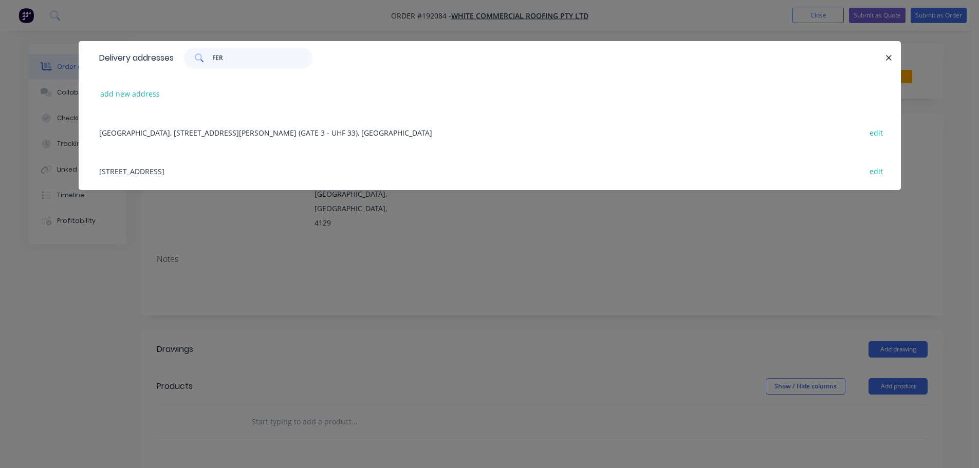
type input "FER"
click at [274, 131] on div "[GEOGRAPHIC_DATA], [STREET_ADDRESS][PERSON_NAME] (GATE 3 - UHF 33), [GEOGRAPHIC…" at bounding box center [490, 132] width 792 height 39
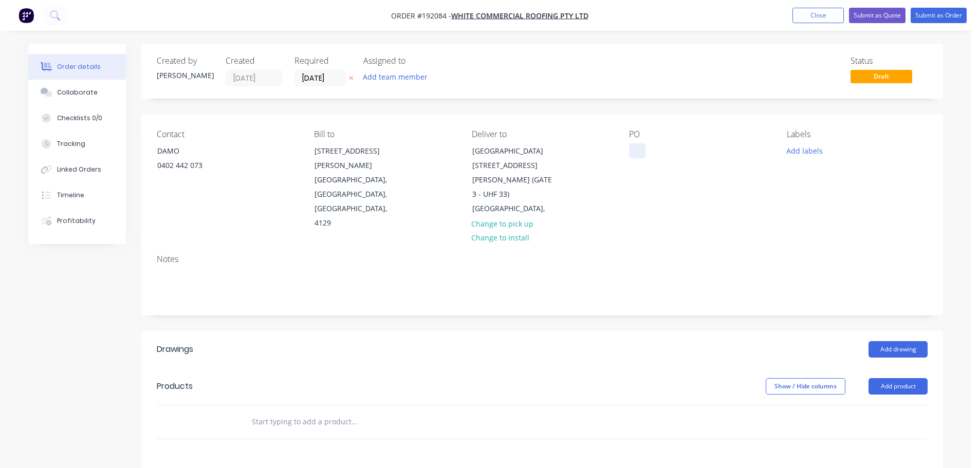
click at [642, 150] on div at bounding box center [637, 150] width 16 height 15
click at [793, 143] on div "Labels Add labels" at bounding box center [857, 180] width 141 height 101
click at [805, 150] on button "Add labels" at bounding box center [804, 150] width 47 height 14
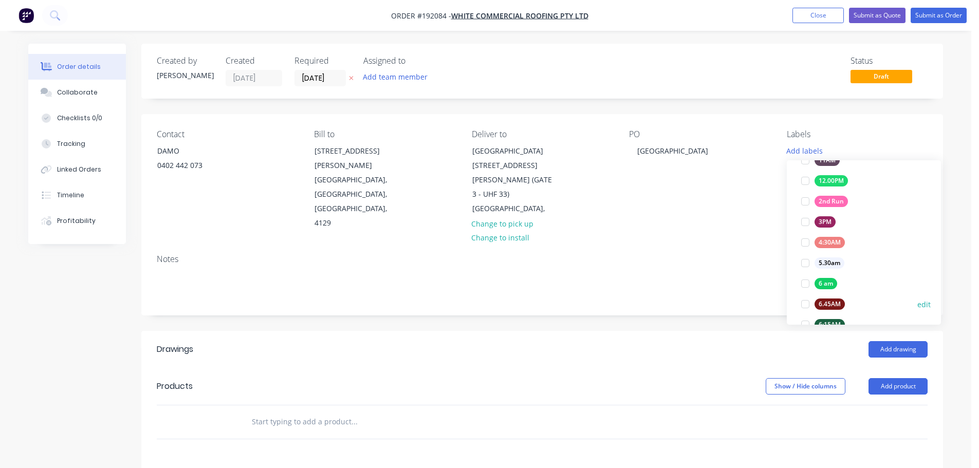
scroll to position [206, 0]
click at [830, 243] on div "6:30 am" at bounding box center [830, 242] width 31 height 11
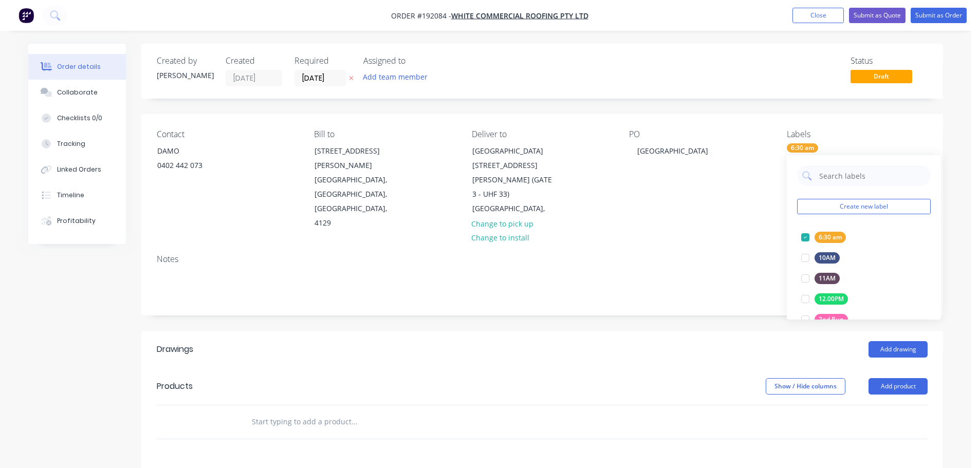
click at [701, 291] on div "Created by [PERSON_NAME] Created [DATE] Required [DATE] Assigned to Add team me…" at bounding box center [542, 365] width 802 height 643
click at [903, 368] on header "Products Show / Hide columns Add product" at bounding box center [542, 386] width 802 height 37
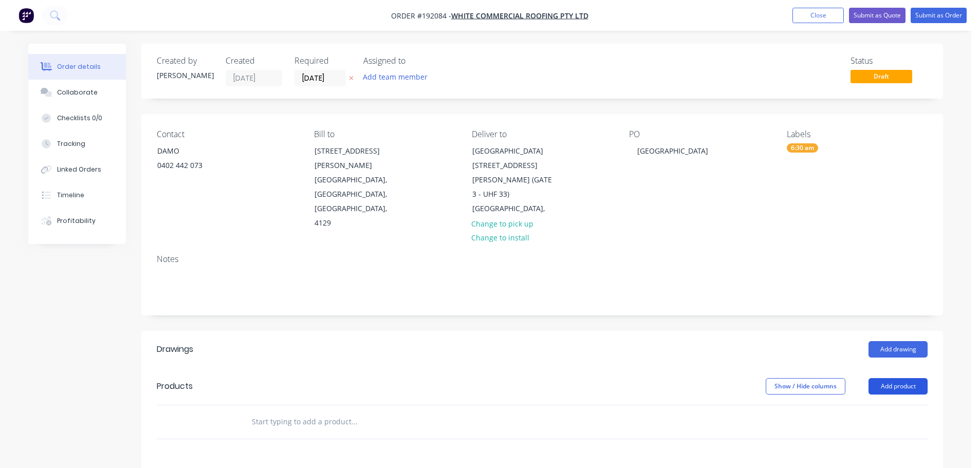
click at [891, 378] on button "Add product" at bounding box center [898, 386] width 59 height 16
click at [875, 405] on div "Product catalogue" at bounding box center [879, 412] width 79 height 15
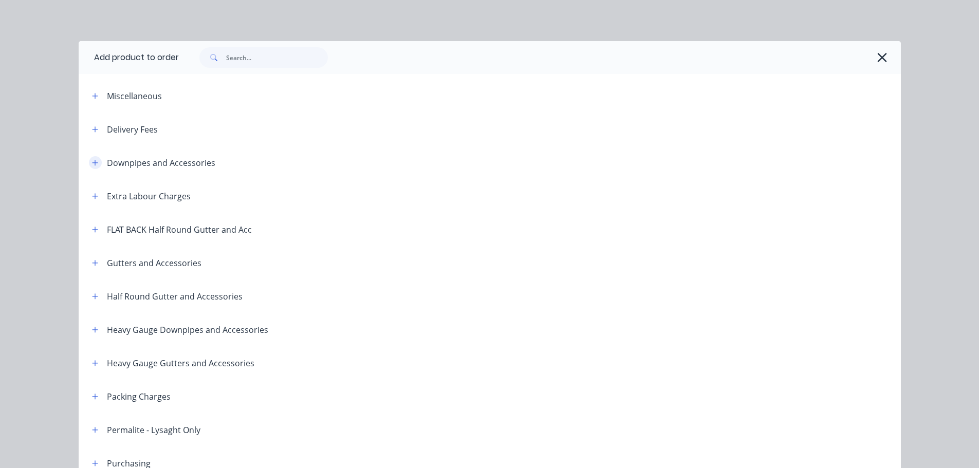
click at [92, 160] on icon "button" at bounding box center [95, 162] width 6 height 7
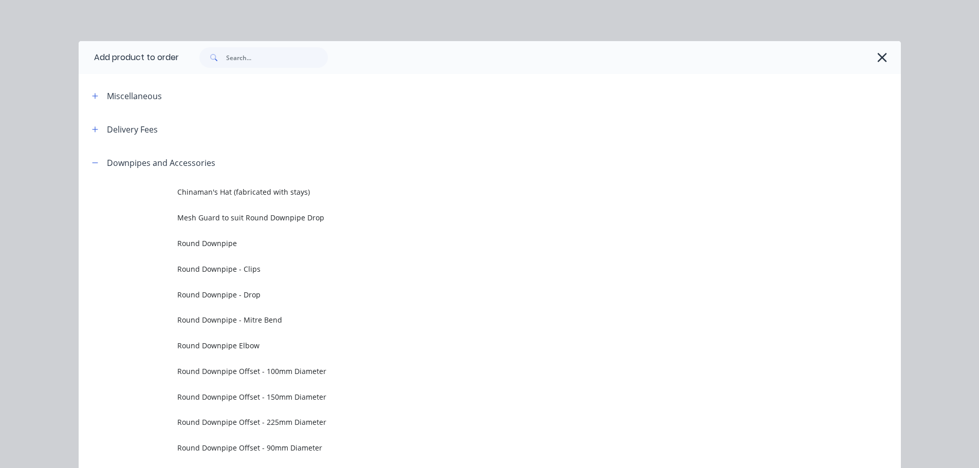
click at [245, 199] on td "Chinaman's Hat (fabricated with stays)" at bounding box center [539, 192] width 724 height 26
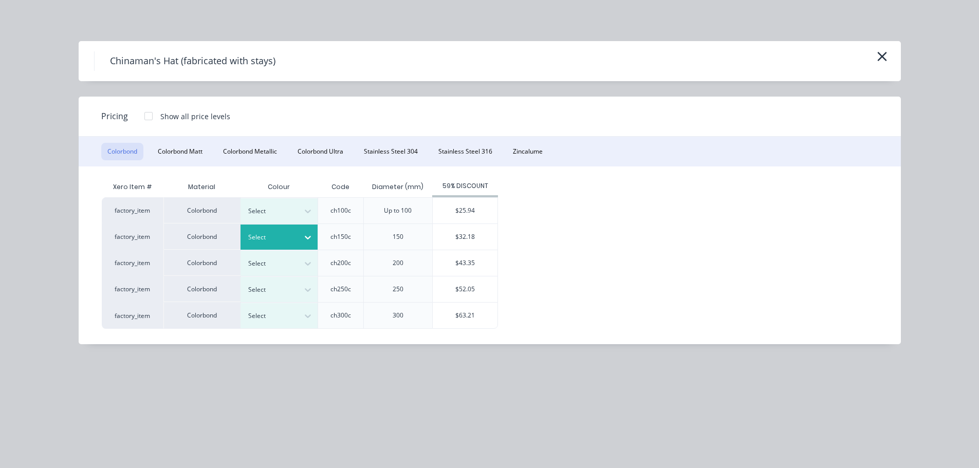
click at [289, 231] on div "Select" at bounding box center [270, 237] width 58 height 13
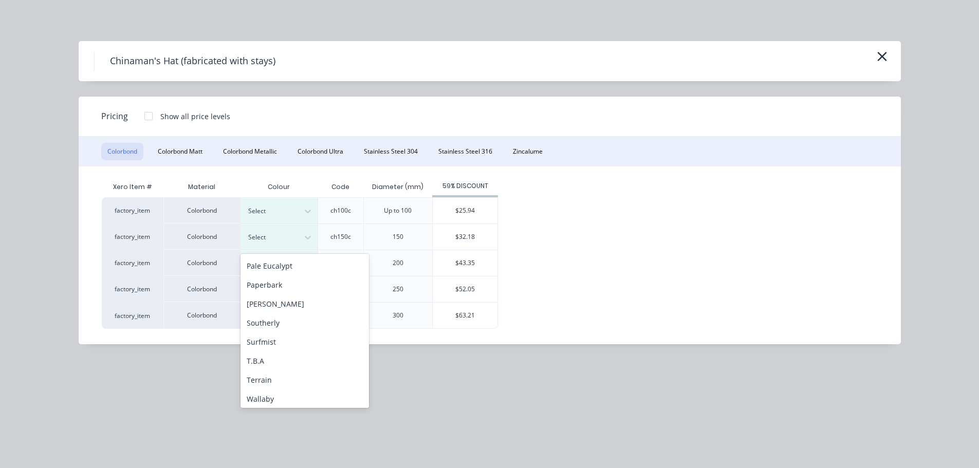
scroll to position [309, 0]
click at [277, 333] on div "Surfmist" at bounding box center [305, 337] width 129 height 19
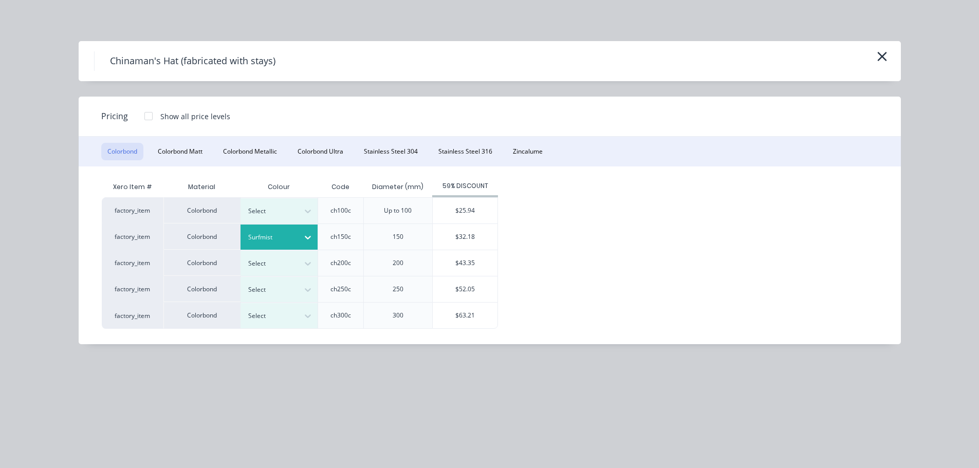
click at [444, 248] on div "$32.18" at bounding box center [465, 237] width 65 height 26
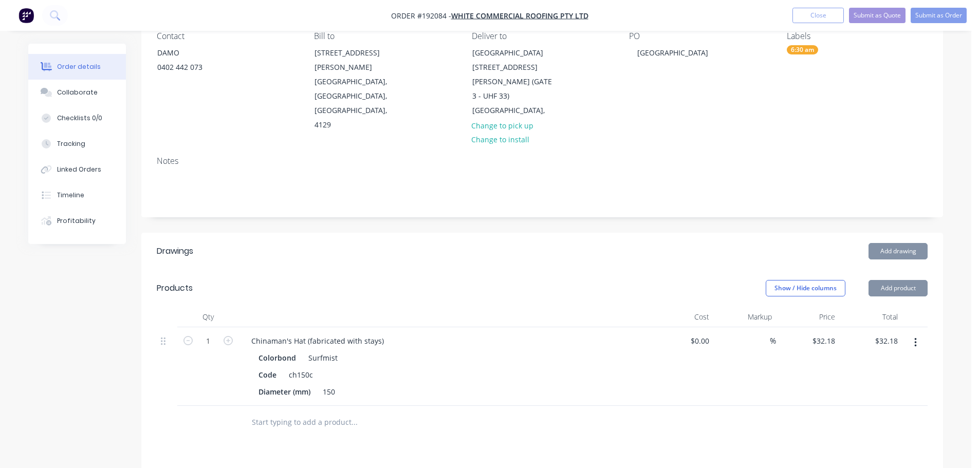
scroll to position [103, 0]
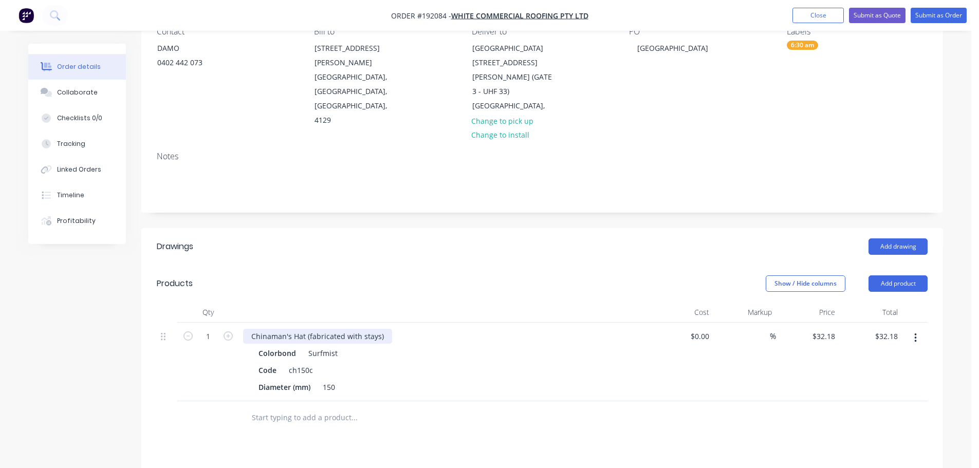
click at [387, 329] on div "Chinaman's Hat (fabricated with stays)" at bounding box center [317, 336] width 149 height 15
click at [213, 329] on input "1" at bounding box center [208, 336] width 27 height 15
click at [214, 329] on input "1" at bounding box center [208, 336] width 27 height 15
type input "11"
type input "$353.98"
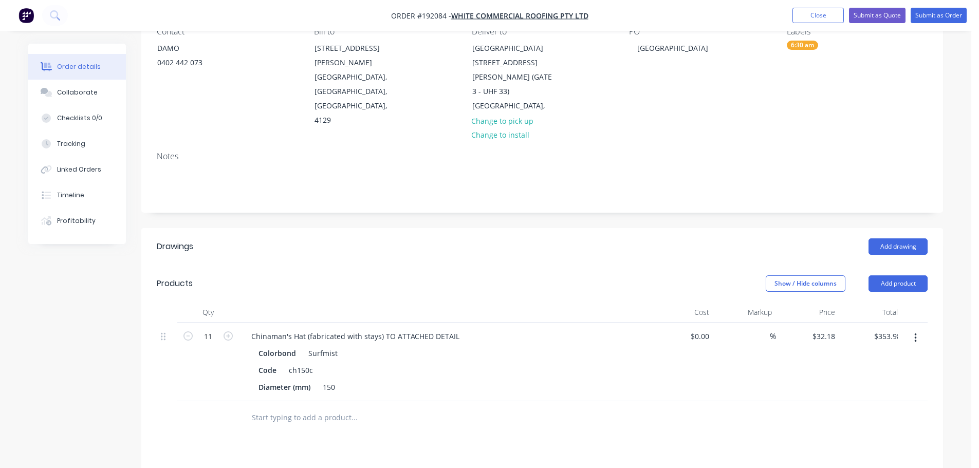
click at [288, 267] on header "Products Show / Hide columns Add product" at bounding box center [542, 283] width 802 height 37
click at [936, 16] on button "Submit as Order" at bounding box center [939, 15] width 56 height 15
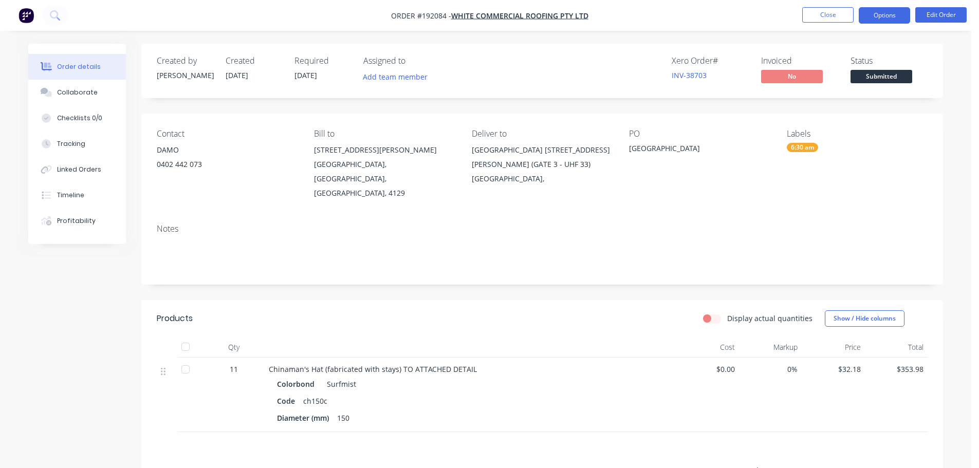
click at [878, 20] on button "Options" at bounding box center [884, 15] width 51 height 16
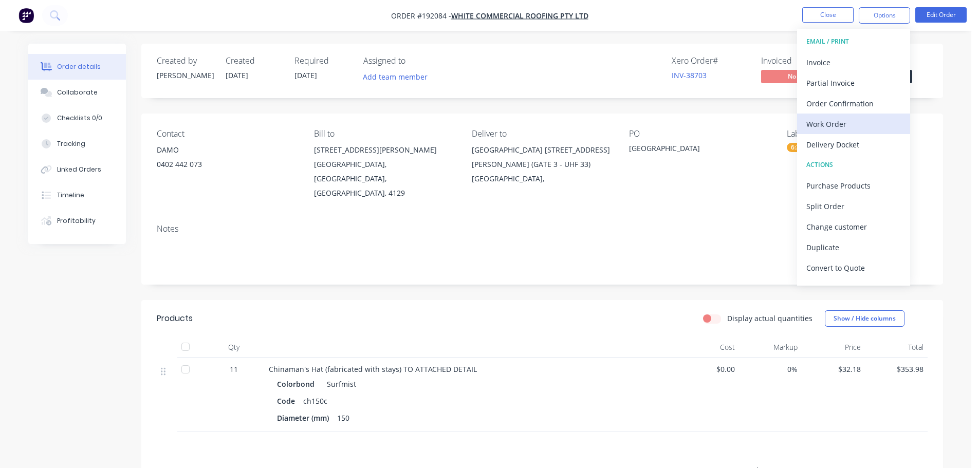
click at [832, 124] on div "Work Order" at bounding box center [854, 124] width 95 height 15
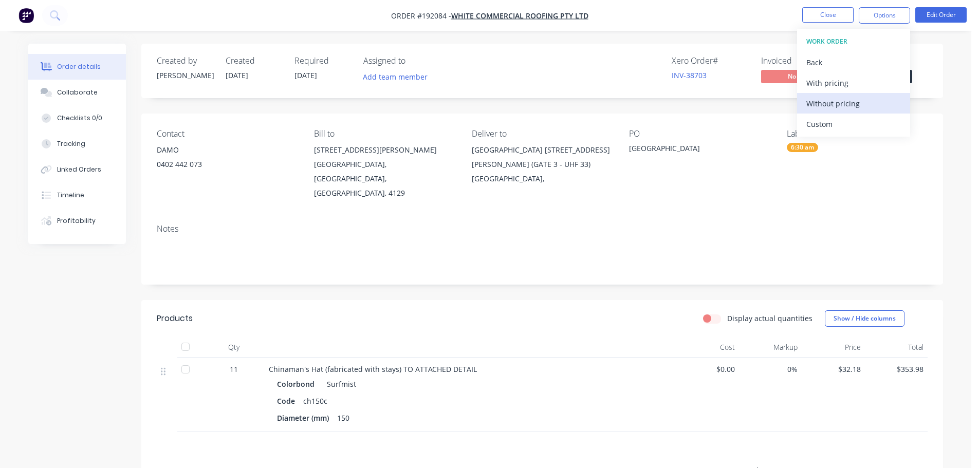
click at [838, 100] on div "Without pricing" at bounding box center [854, 103] width 95 height 15
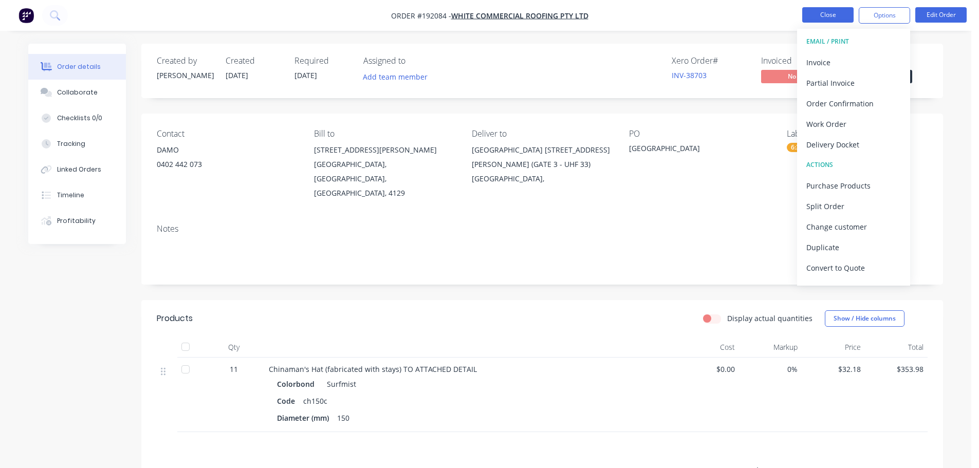
click at [847, 14] on button "Close" at bounding box center [828, 14] width 51 height 15
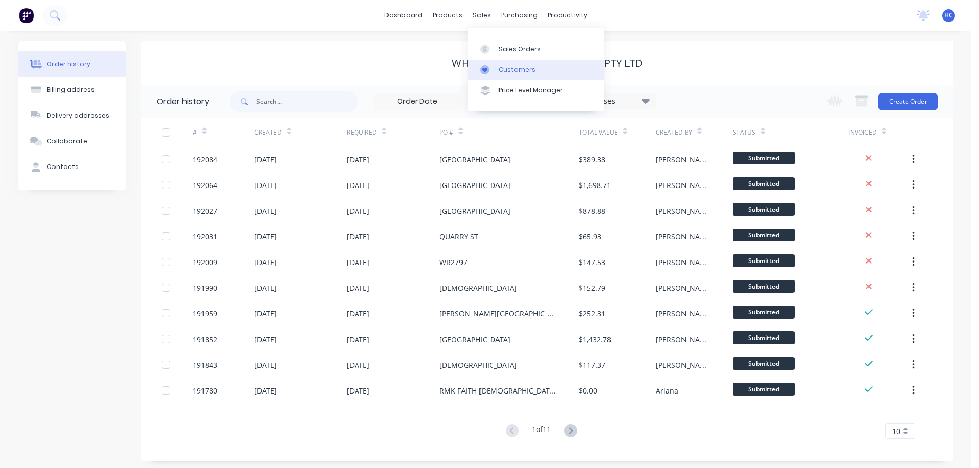
click at [522, 72] on div "Customers" at bounding box center [517, 69] width 37 height 9
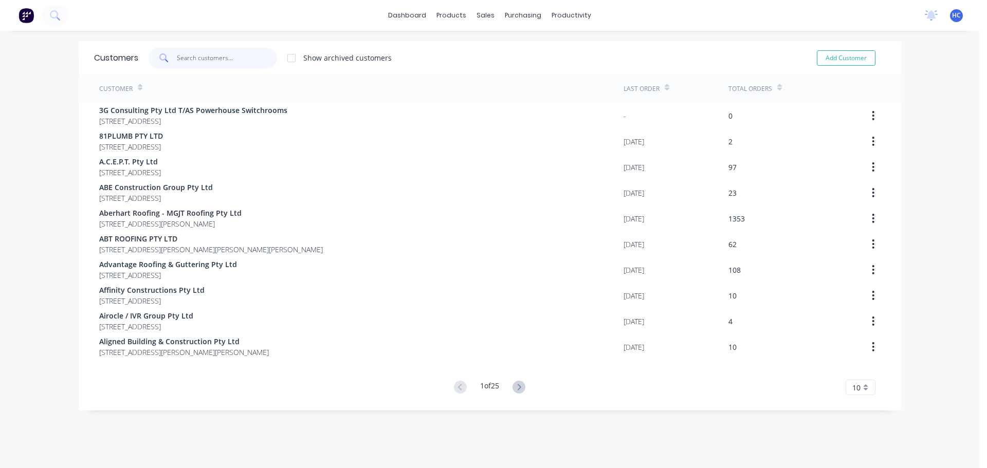
click at [197, 56] on input "text" at bounding box center [227, 58] width 100 height 21
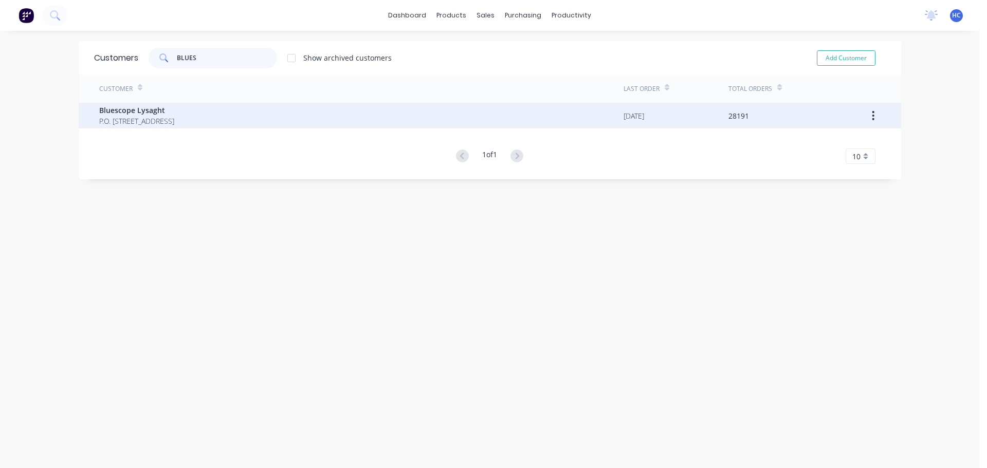
type input "BLUES"
click at [142, 120] on span "P.O. [STREET_ADDRESS]" at bounding box center [136, 121] width 75 height 11
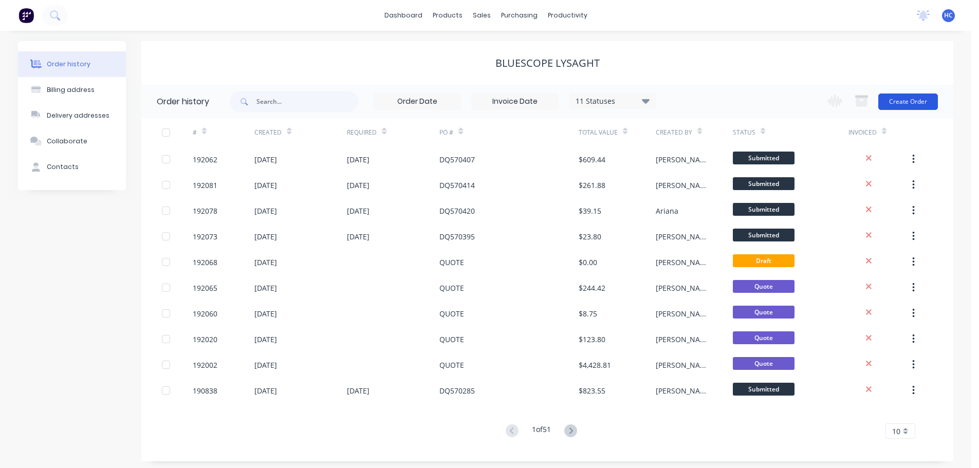
click at [904, 103] on button "Create Order" at bounding box center [909, 102] width 60 height 16
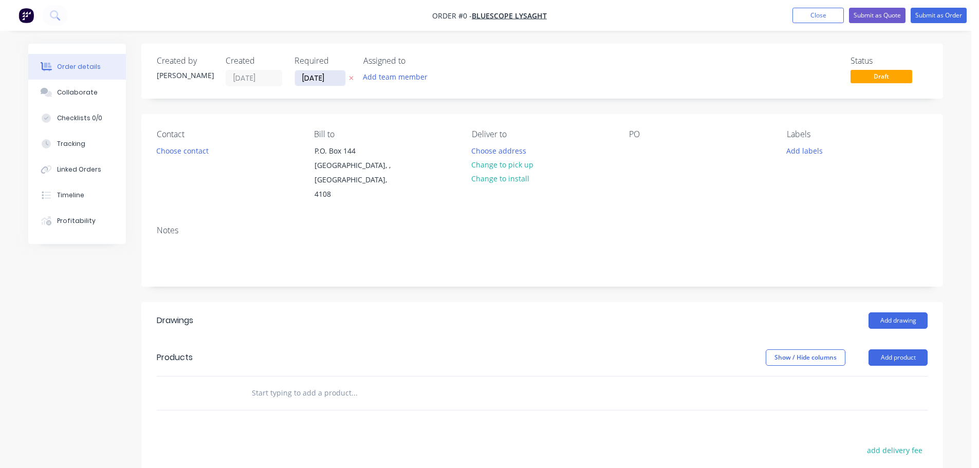
click at [323, 78] on input "[DATE]" at bounding box center [320, 77] width 50 height 15
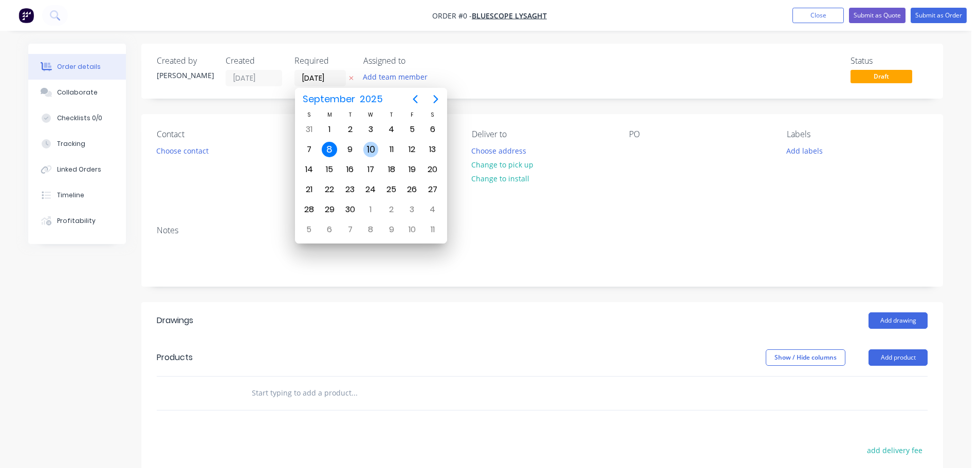
click at [370, 150] on div "10" at bounding box center [371, 149] width 15 height 15
type input "[DATE]"
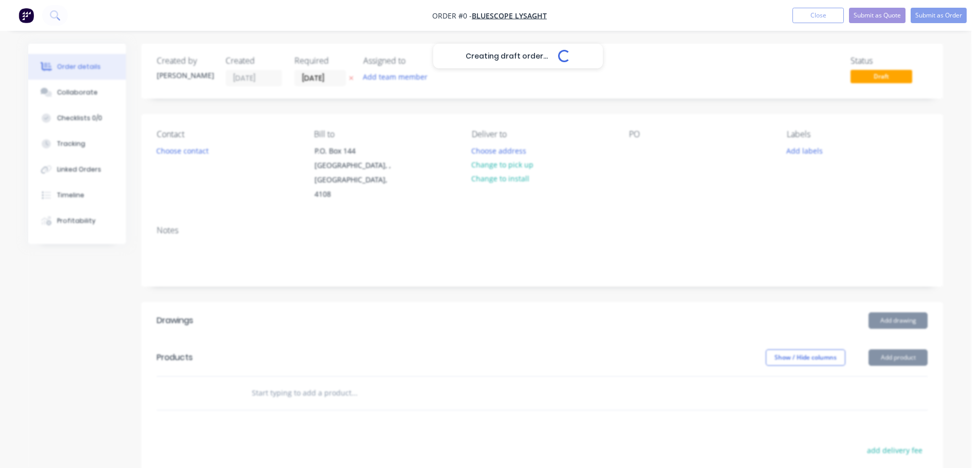
click at [190, 161] on div "Creating draft order... Loading..." at bounding box center [517, 278] width 979 height 468
click at [196, 145] on div "Creating draft order... Loading..." at bounding box center [517, 278] width 979 height 468
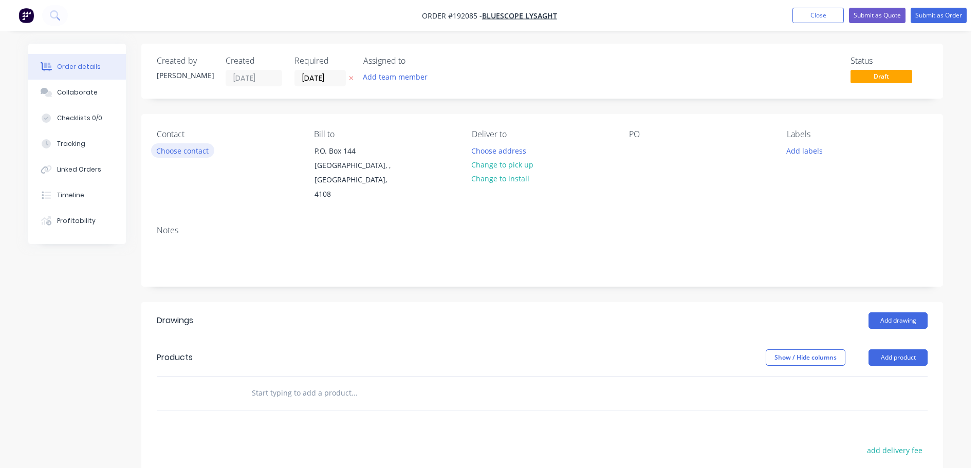
click at [186, 148] on button "Choose contact" at bounding box center [182, 150] width 63 height 14
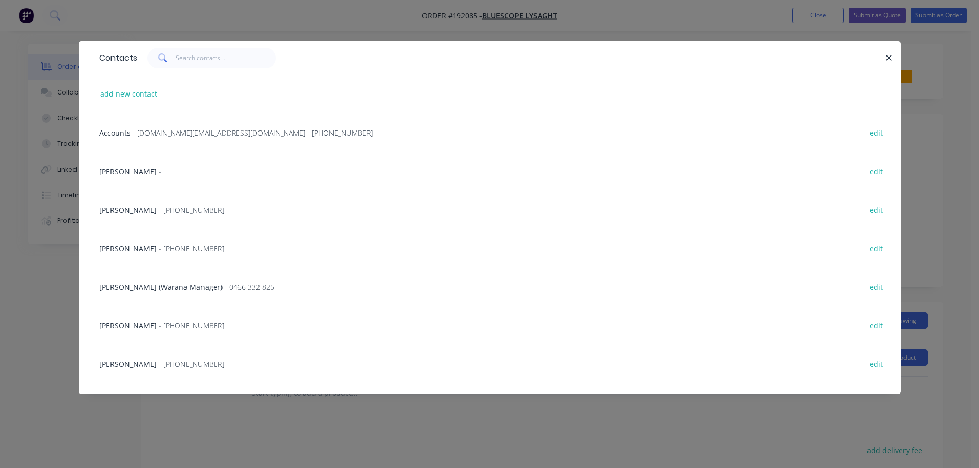
click at [164, 250] on span "- [PHONE_NUMBER]" at bounding box center [191, 249] width 65 height 10
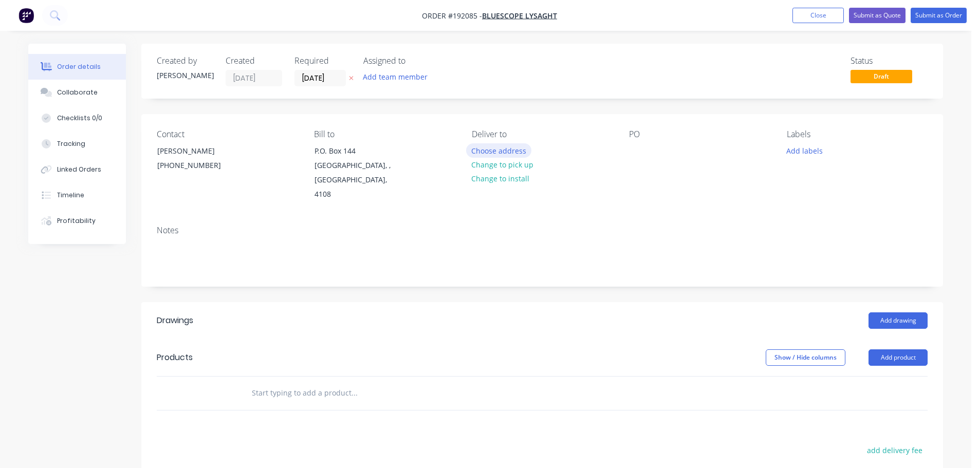
click at [499, 150] on button "Choose address" at bounding box center [499, 150] width 66 height 14
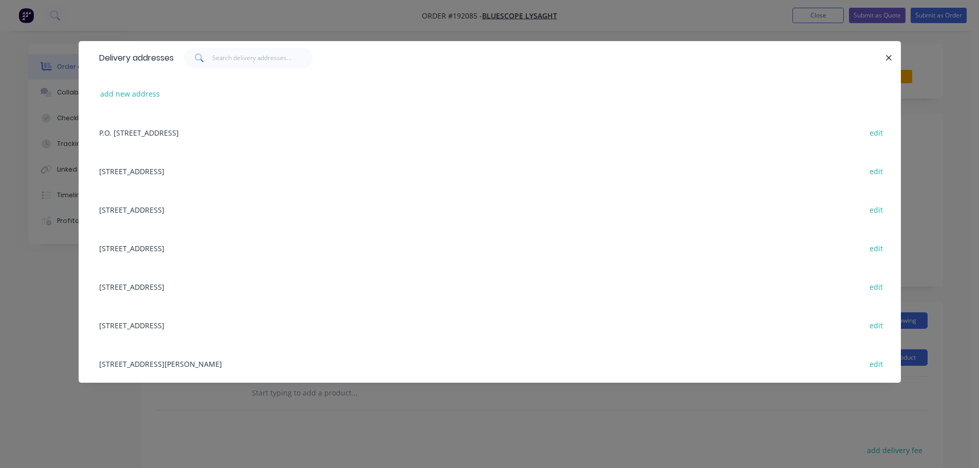
click at [192, 353] on div "[STREET_ADDRESS][PERSON_NAME] edit" at bounding box center [490, 363] width 792 height 39
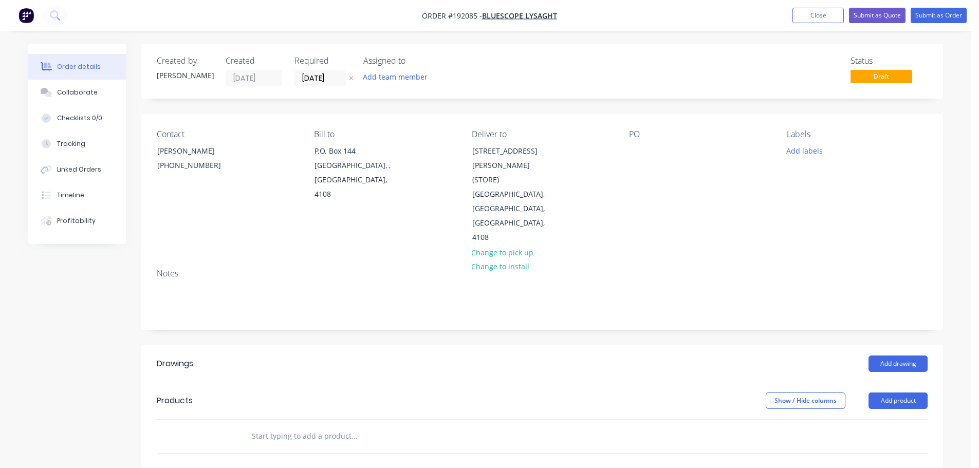
click at [629, 150] on div "Contact [PERSON_NAME] [PHONE_NUMBER] Bill to P.O. [GEOGRAPHIC_DATA], 4108 Deliv…" at bounding box center [542, 187] width 802 height 147
click at [641, 150] on div at bounding box center [637, 150] width 16 height 15
click at [814, 151] on button "Add labels" at bounding box center [804, 150] width 47 height 14
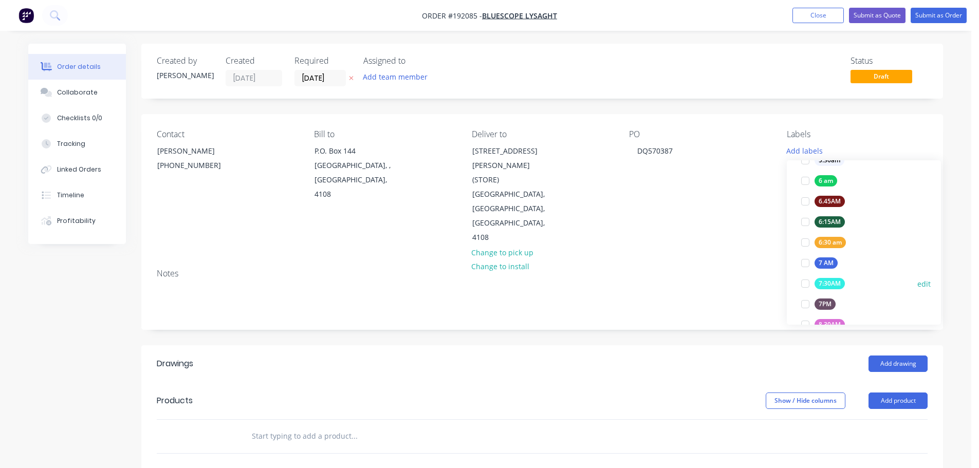
scroll to position [309, 0]
click at [836, 304] on div "ACA Store" at bounding box center [834, 304] width 38 height 11
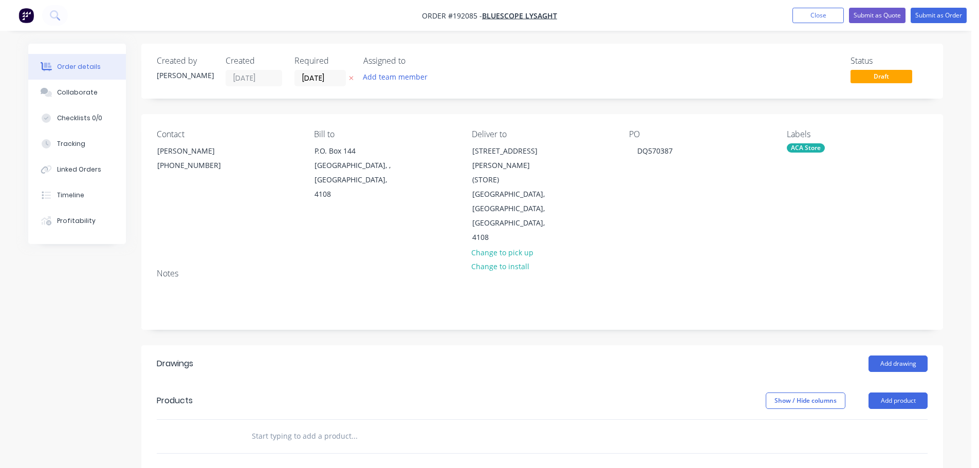
click at [724, 346] on header "Drawings Add drawing" at bounding box center [542, 364] width 802 height 37
click at [841, 16] on button "Close" at bounding box center [818, 15] width 51 height 15
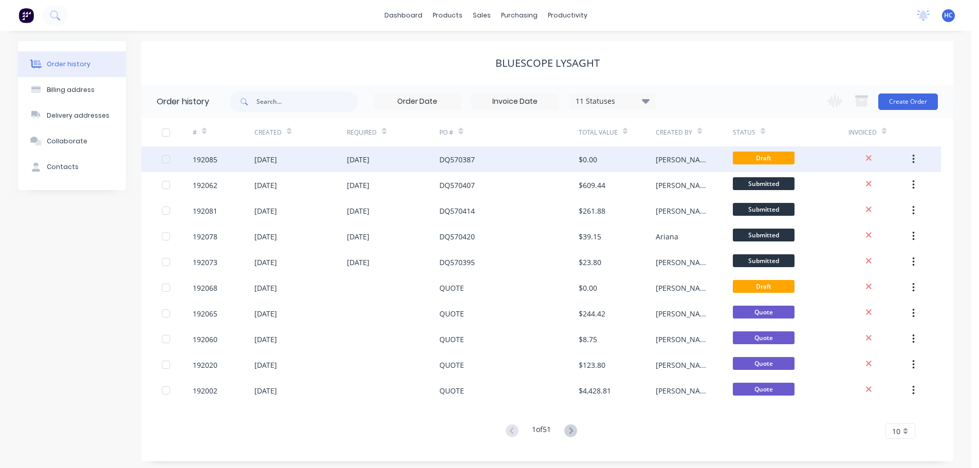
click at [567, 169] on div "DQ570387" at bounding box center [509, 160] width 139 height 26
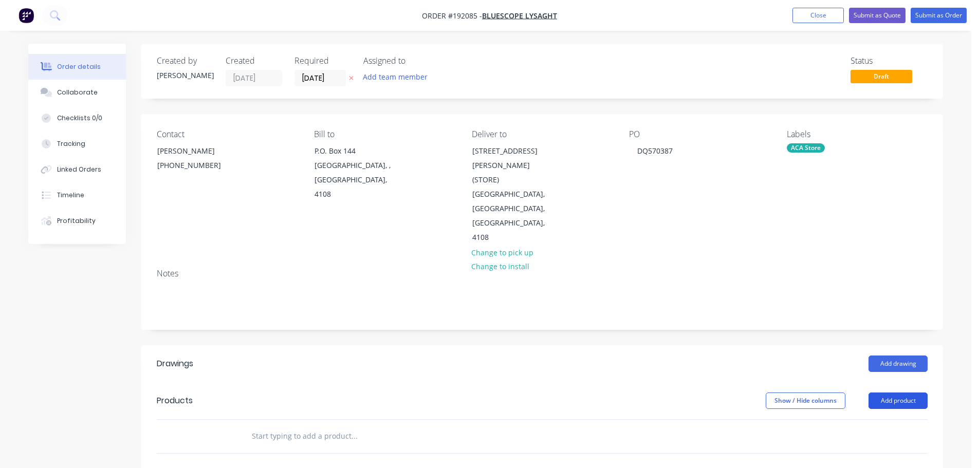
click at [892, 393] on button "Add product" at bounding box center [898, 401] width 59 height 16
click at [880, 420] on div "Product catalogue" at bounding box center [879, 427] width 79 height 15
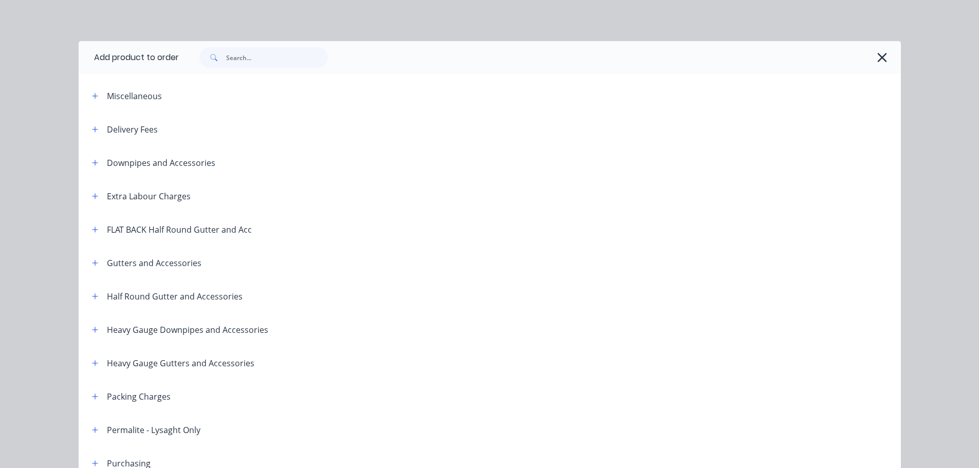
drag, startPoint x: 90, startPoint y: 264, endPoint x: 131, endPoint y: 259, distance: 40.4
click at [92, 264] on icon "button" at bounding box center [95, 263] width 6 height 7
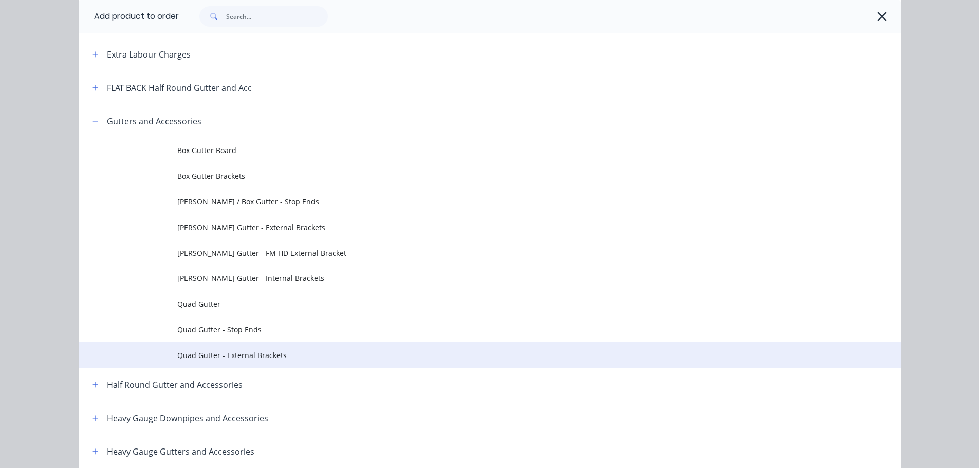
scroll to position [206, 0]
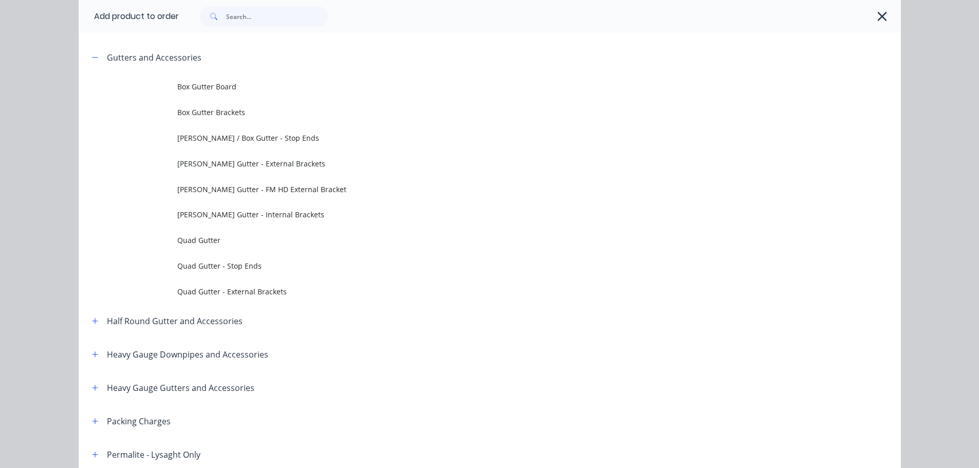
drag, startPoint x: 247, startPoint y: 128, endPoint x: 253, endPoint y: 131, distance: 6.4
click at [248, 128] on td "[PERSON_NAME] / Box Gutter - Stop Ends" at bounding box center [539, 138] width 724 height 26
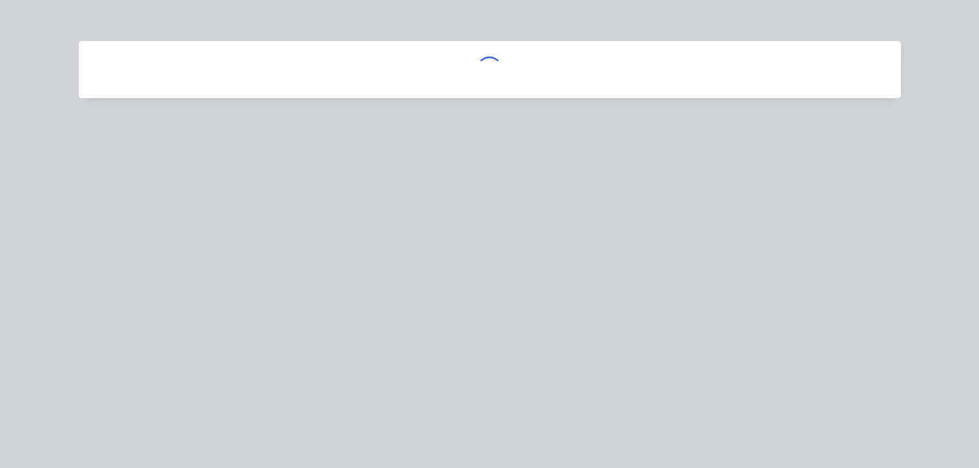
scroll to position [0, 0]
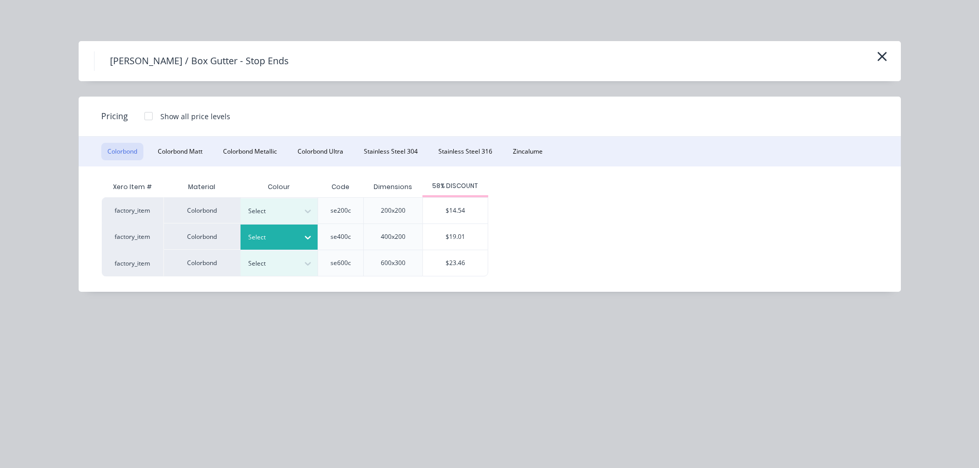
click at [275, 240] on div at bounding box center [271, 237] width 46 height 11
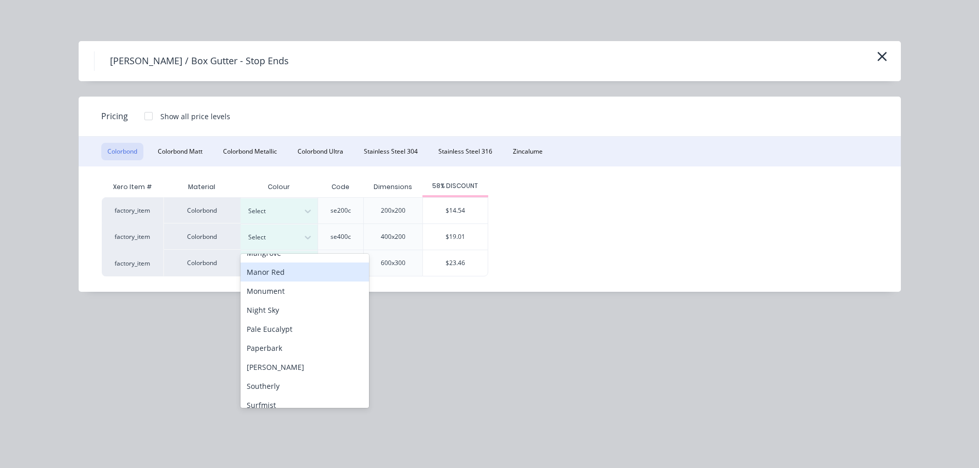
scroll to position [309, 0]
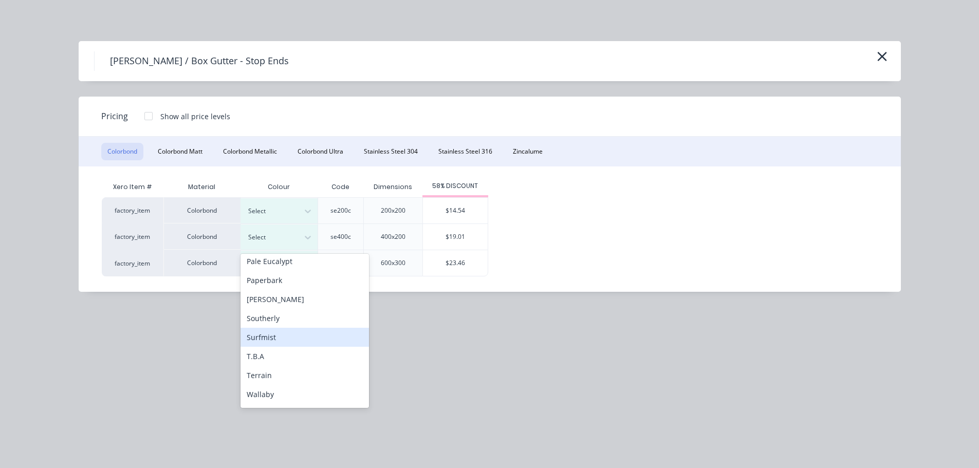
click at [277, 337] on div "Surfmist" at bounding box center [305, 337] width 129 height 19
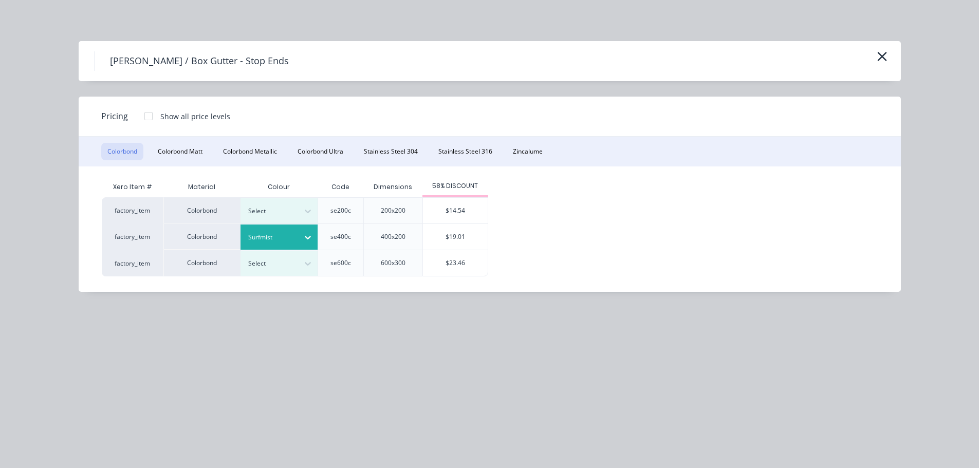
click at [455, 241] on div "$19.01" at bounding box center [455, 237] width 65 height 26
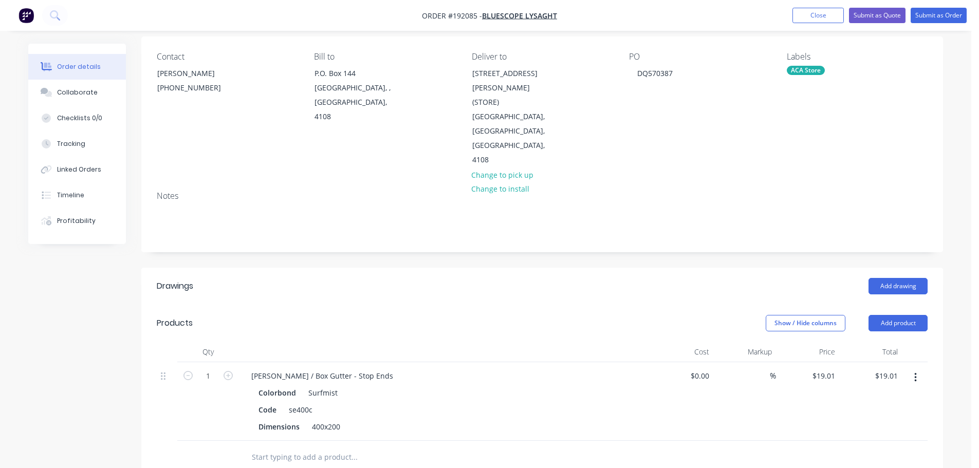
scroll to position [103, 0]
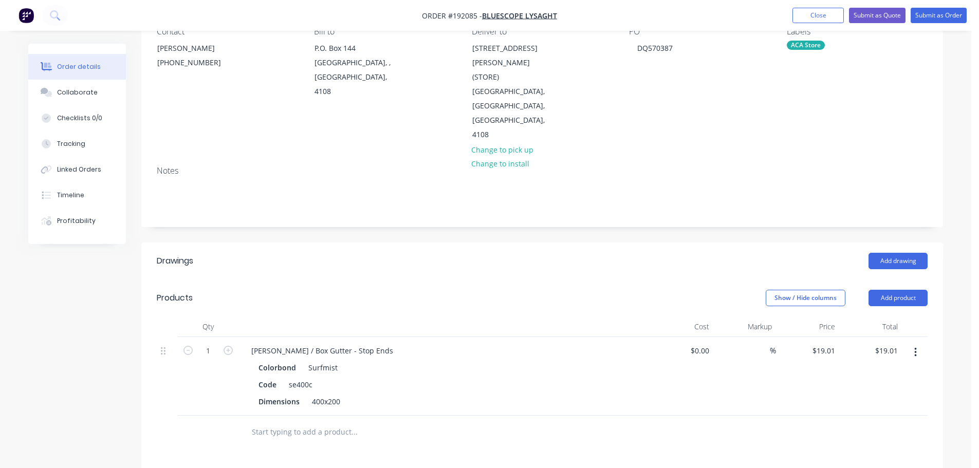
click at [915, 343] on button "button" at bounding box center [916, 352] width 24 height 19
click at [890, 393] on div "Duplicate" at bounding box center [879, 400] width 79 height 15
click at [917, 343] on button "button" at bounding box center [916, 352] width 24 height 19
click at [891, 372] on div "Edit" at bounding box center [879, 379] width 79 height 15
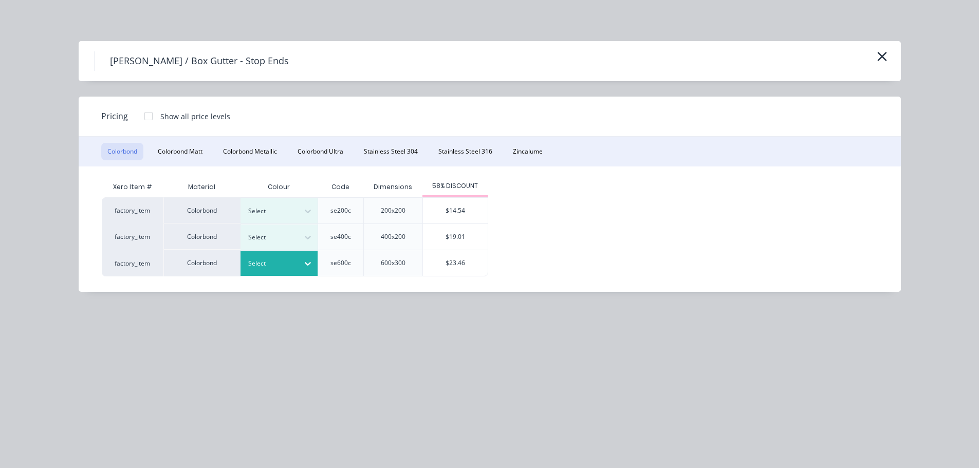
click at [280, 265] on div at bounding box center [271, 263] width 46 height 11
click at [129, 444] on div "Surfmist" at bounding box center [64, 453] width 129 height 19
click at [445, 265] on div "$23.46" at bounding box center [455, 263] width 65 height 26
type input "$23.46"
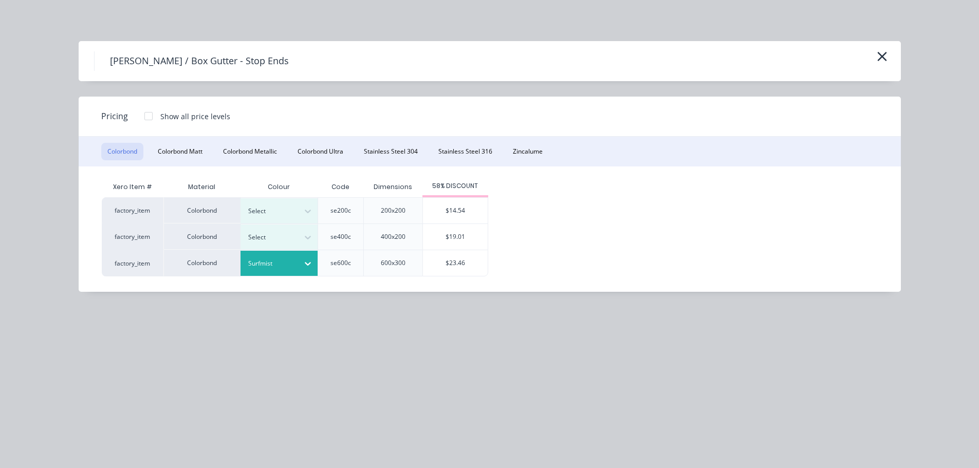
type input "$23.46"
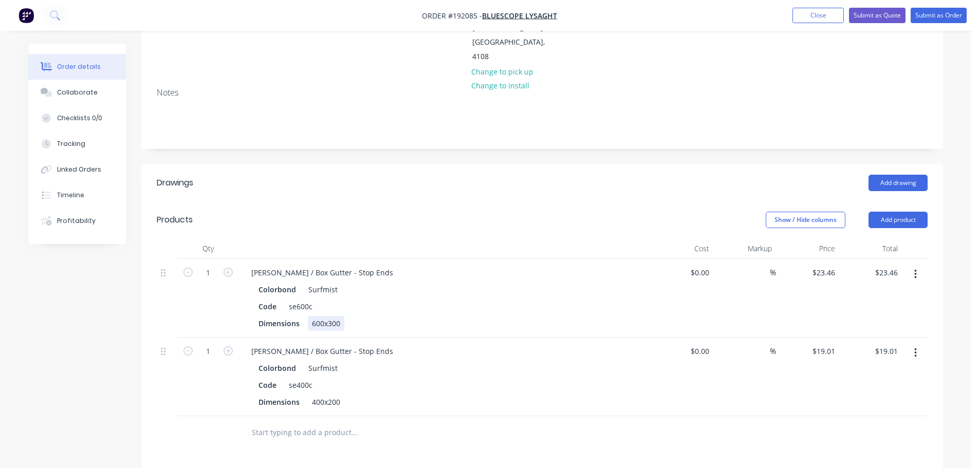
scroll to position [206, 0]
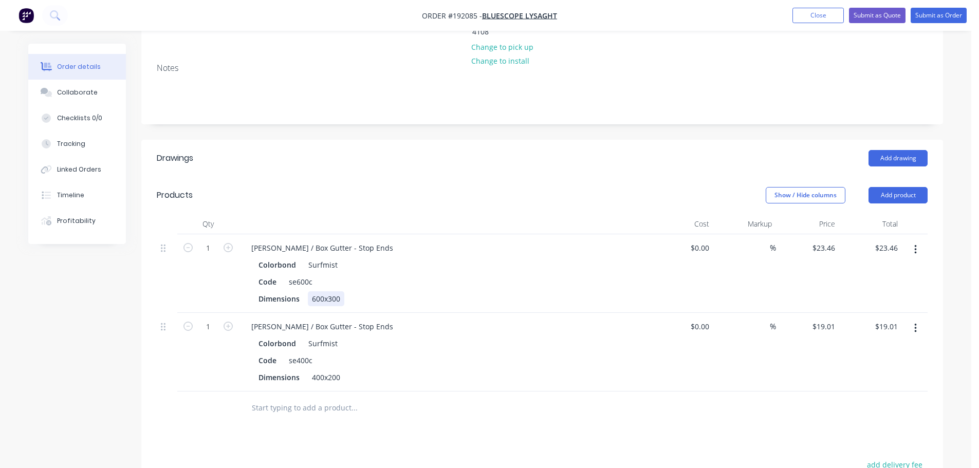
click at [321, 292] on div "600x300" at bounding box center [326, 299] width 37 height 15
click at [331, 370] on div "400x200" at bounding box center [326, 377] width 37 height 15
drag, startPoint x: 278, startPoint y: 217, endPoint x: 254, endPoint y: 221, distance: 24.5
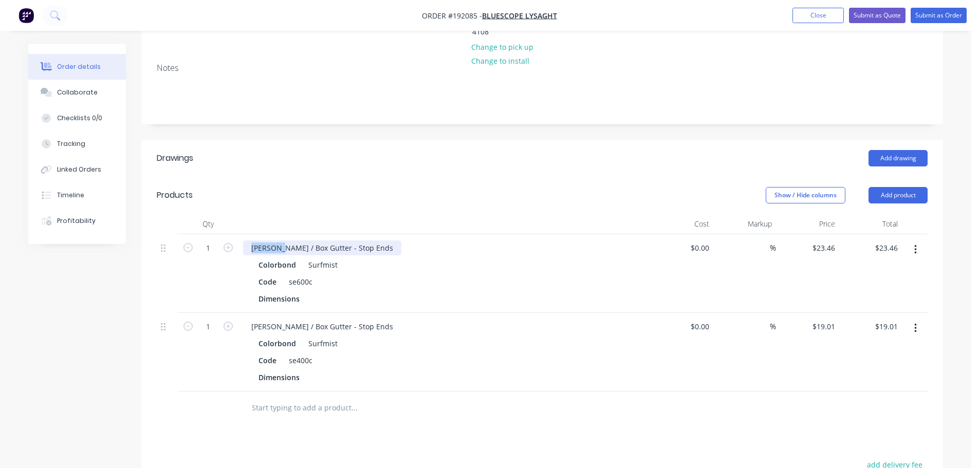
click at [234, 234] on div "1 [PERSON_NAME] / Box Gutter - Stop Ends Colorbond Surfmist Code se600c Dimensi…" at bounding box center [542, 273] width 771 height 79
drag, startPoint x: 278, startPoint y: 298, endPoint x: 234, endPoint y: 288, distance: 44.2
click at [223, 313] on div "1 [PERSON_NAME] / Box Gutter - Stop Ends Colorbond Surfmist Code se400c Dimensi…" at bounding box center [542, 352] width 771 height 79
click at [330, 241] on div "Box Gutter - Stop Ends" at bounding box center [290, 248] width 94 height 15
drag, startPoint x: 278, startPoint y: 294, endPoint x: 245, endPoint y: 292, distance: 32.5
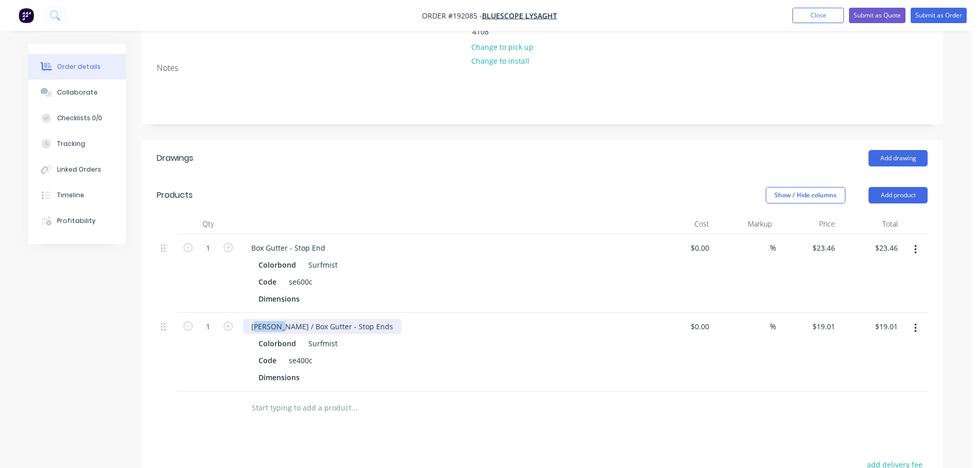
click at [245, 319] on div "[PERSON_NAME] / Box Gutter - Stop Ends" at bounding box center [322, 326] width 158 height 15
click at [266, 319] on div "[PERSON_NAME] / Box Gutter - Stop Ends" at bounding box center [322, 326] width 158 height 15
click at [267, 319] on div "[PERSON_NAME] / Box Gutter - Stop Ends" at bounding box center [322, 326] width 158 height 15
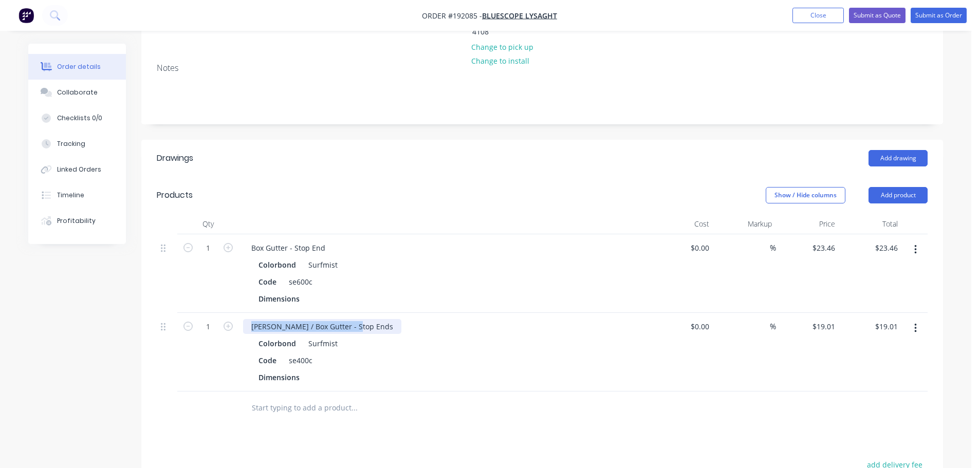
click at [267, 319] on div "[PERSON_NAME] / Box Gutter - Stop Ends" at bounding box center [322, 326] width 158 height 15
click at [258, 319] on div "/ Box Gutter - Stop Ends" at bounding box center [292, 326] width 99 height 15
click at [395, 187] on div "Show / Hide columns Add product" at bounding box center [624, 195] width 607 height 16
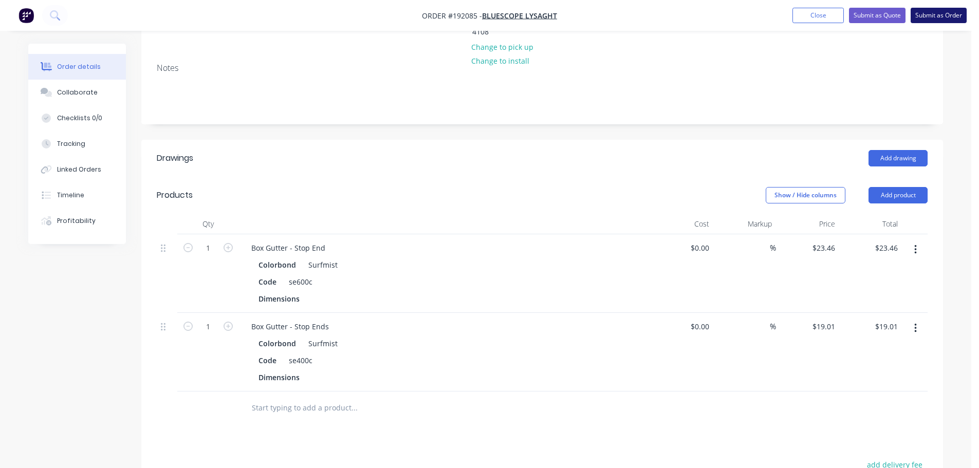
click at [929, 17] on button "Submit as Order" at bounding box center [939, 15] width 56 height 15
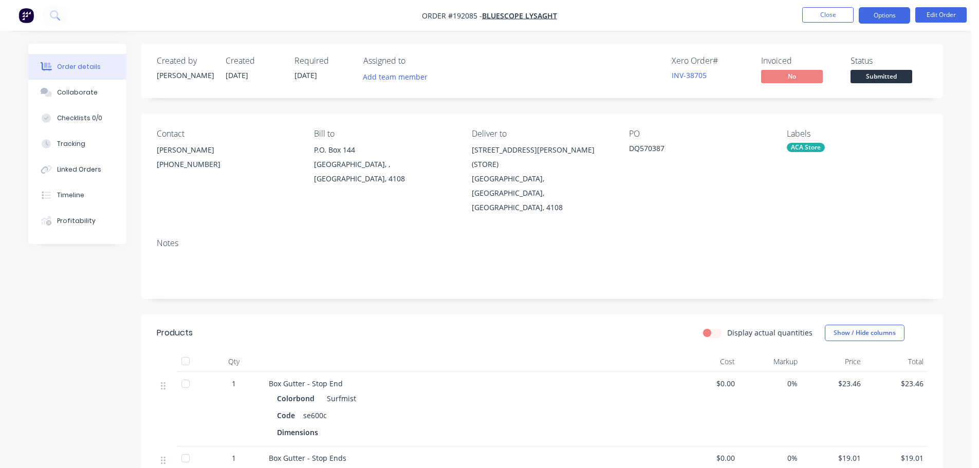
click at [900, 17] on button "Options" at bounding box center [884, 15] width 51 height 16
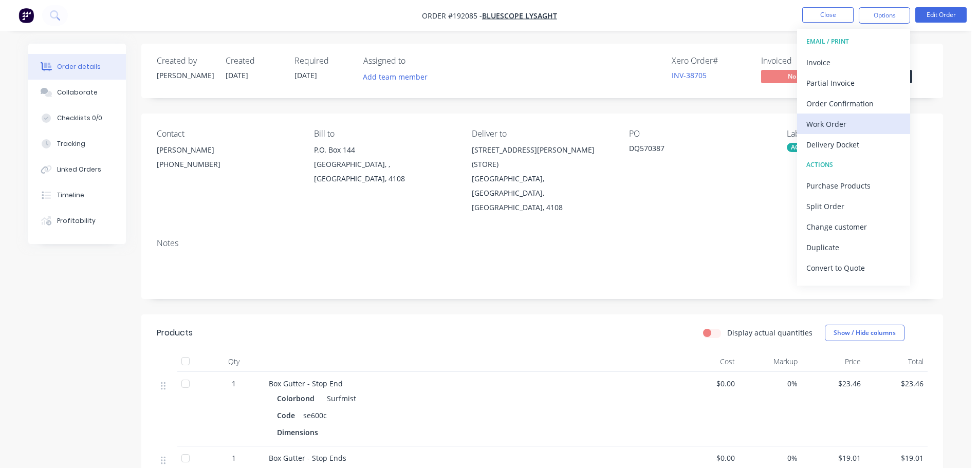
click at [834, 130] on div "Work Order" at bounding box center [854, 124] width 95 height 15
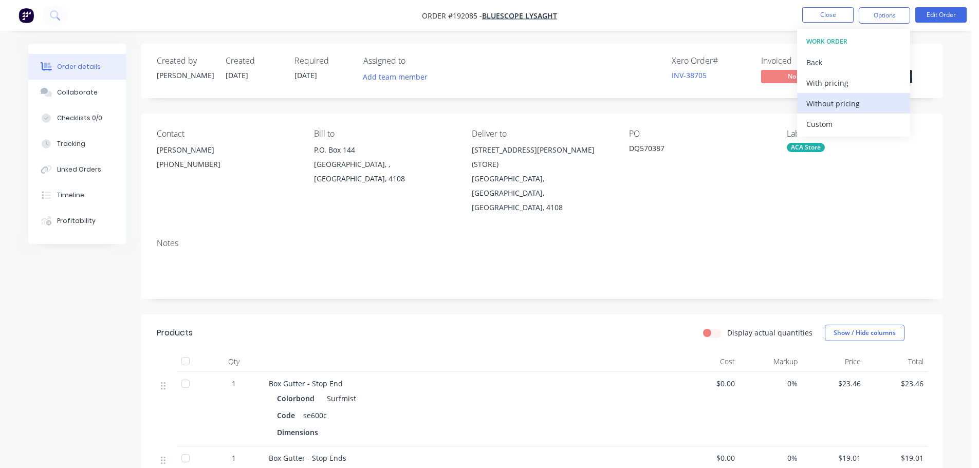
click at [841, 106] on div "Without pricing" at bounding box center [854, 103] width 95 height 15
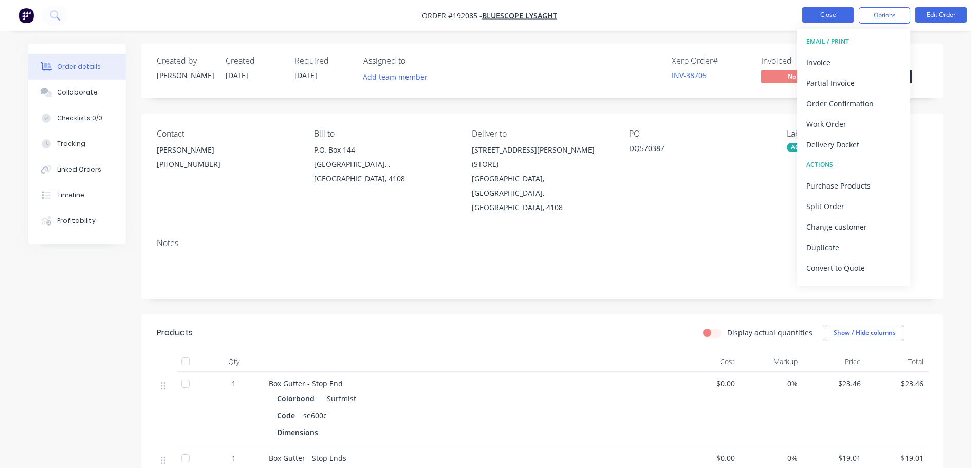
click at [821, 13] on button "Close" at bounding box center [828, 14] width 51 height 15
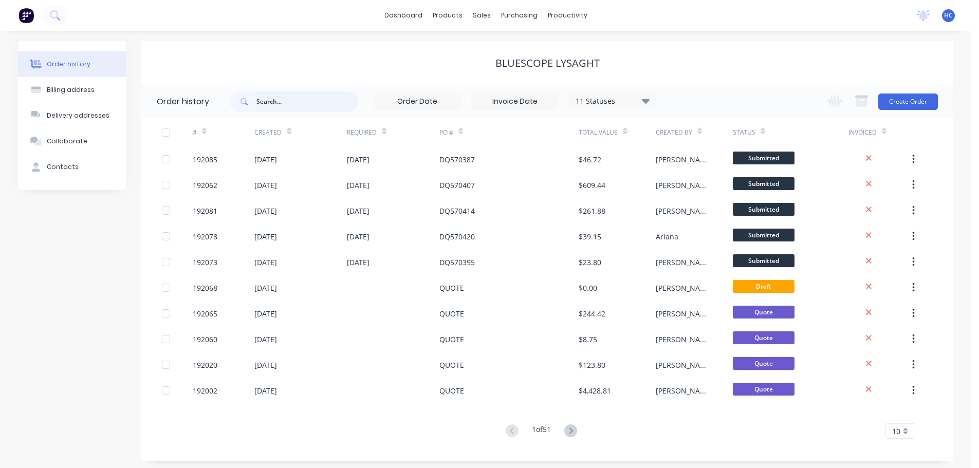
click at [293, 98] on input "text" at bounding box center [308, 102] width 102 height 21
type input "000"
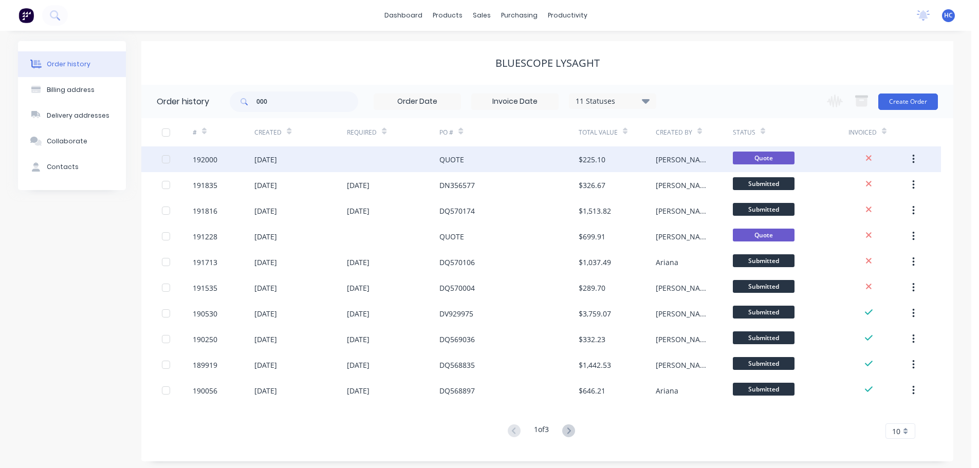
click at [427, 162] on div at bounding box center [393, 160] width 93 height 26
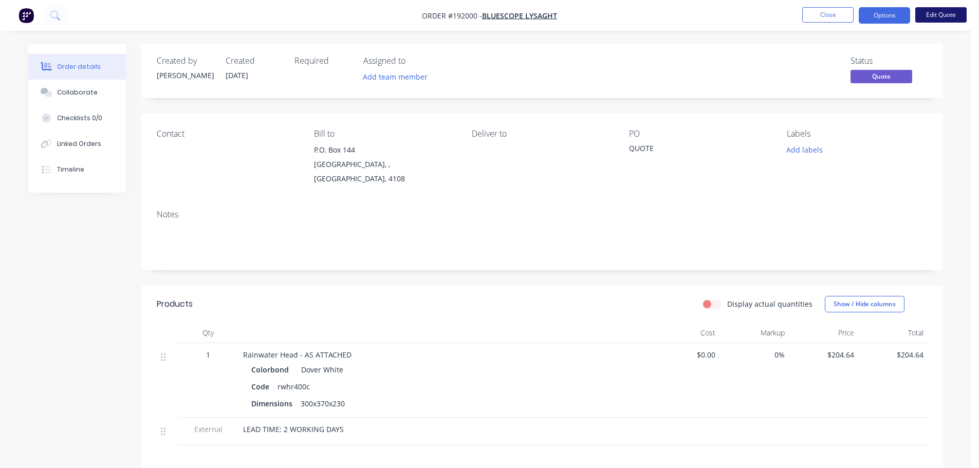
click at [936, 13] on button "Edit Quote" at bounding box center [941, 14] width 51 height 15
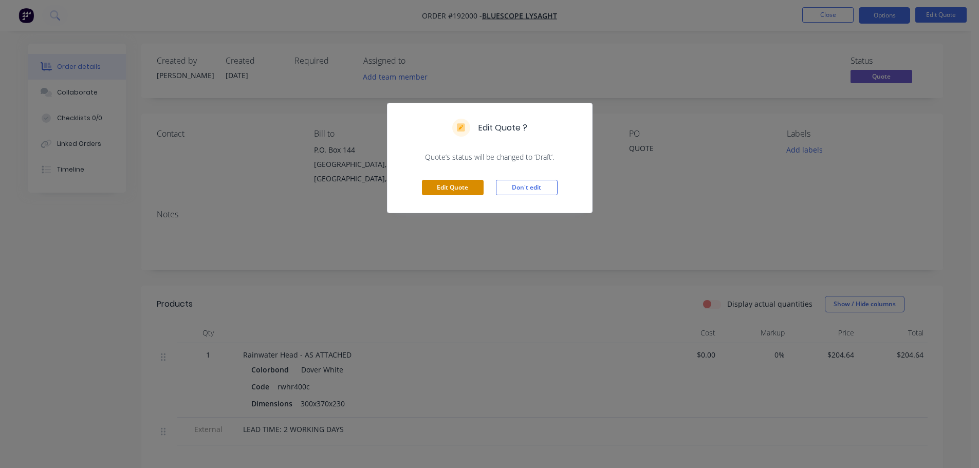
click at [471, 186] on button "Edit Quote" at bounding box center [453, 187] width 62 height 15
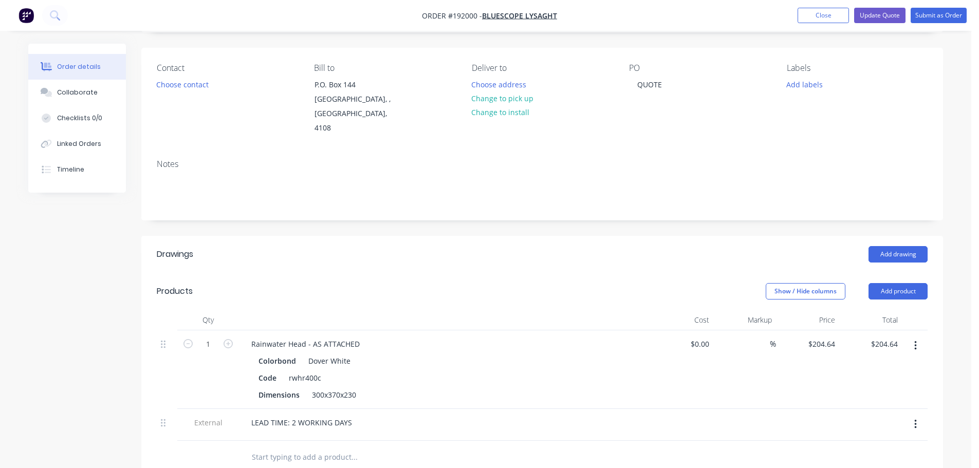
scroll to position [103, 0]
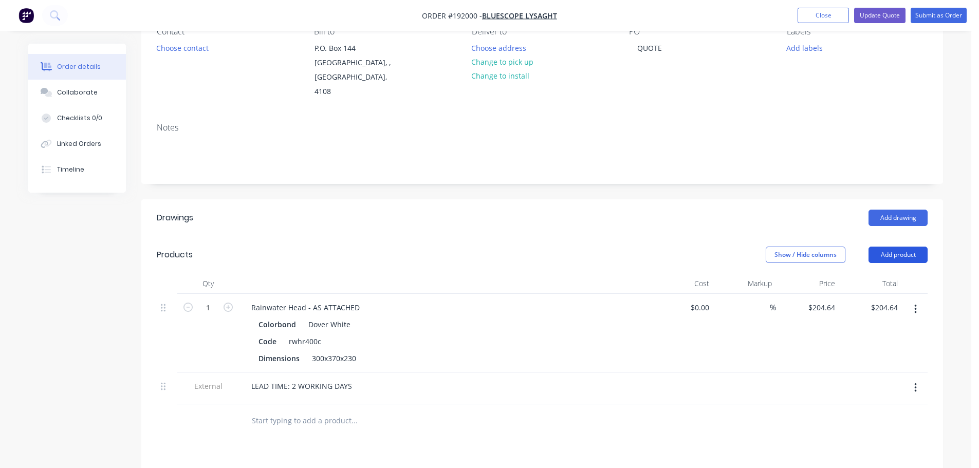
click at [891, 247] on button "Add product" at bounding box center [898, 255] width 59 height 16
click at [874, 274] on div "Product catalogue" at bounding box center [879, 281] width 79 height 15
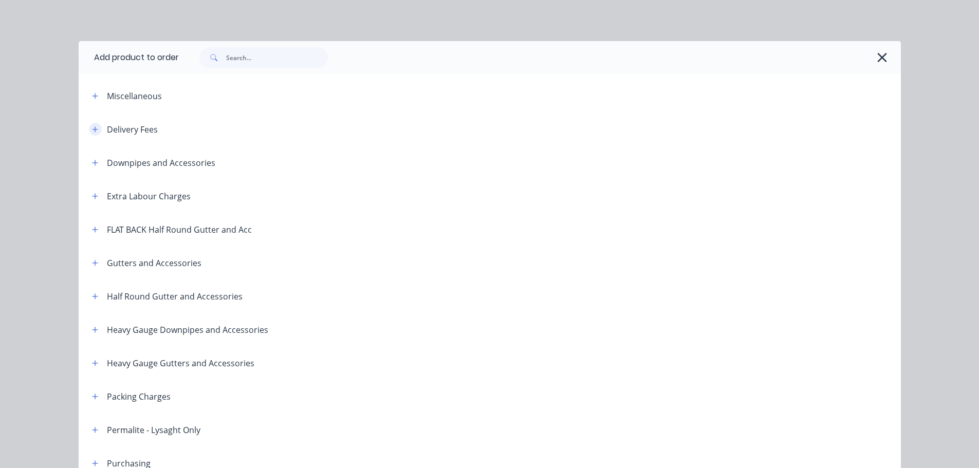
click at [92, 133] on icon "button" at bounding box center [95, 129] width 6 height 7
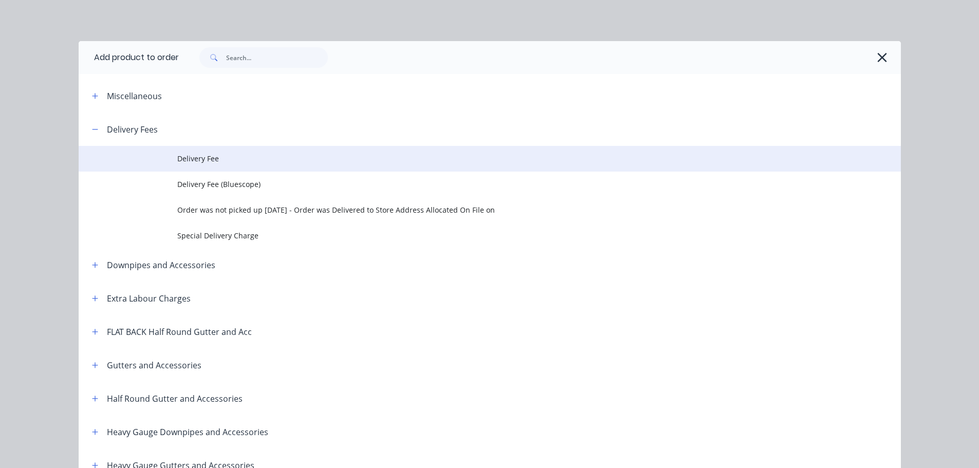
click at [166, 157] on td at bounding box center [128, 159] width 99 height 26
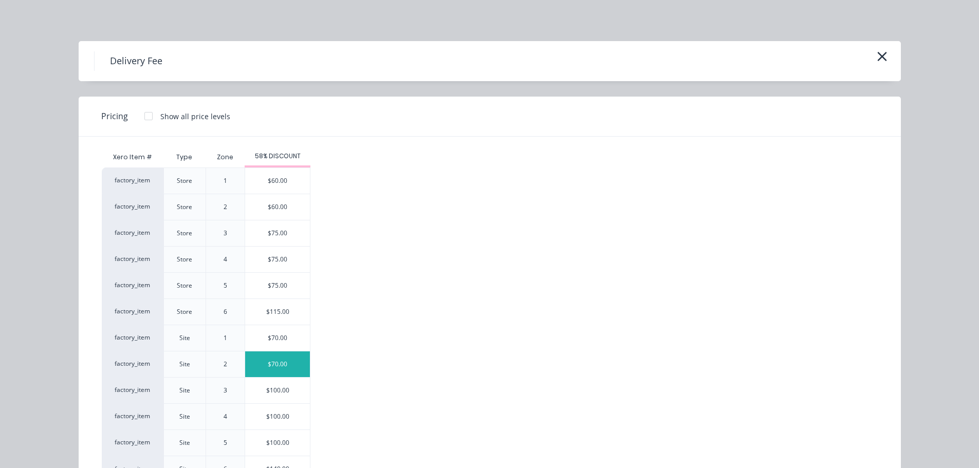
click at [271, 354] on div "$70.00" at bounding box center [277, 365] width 65 height 26
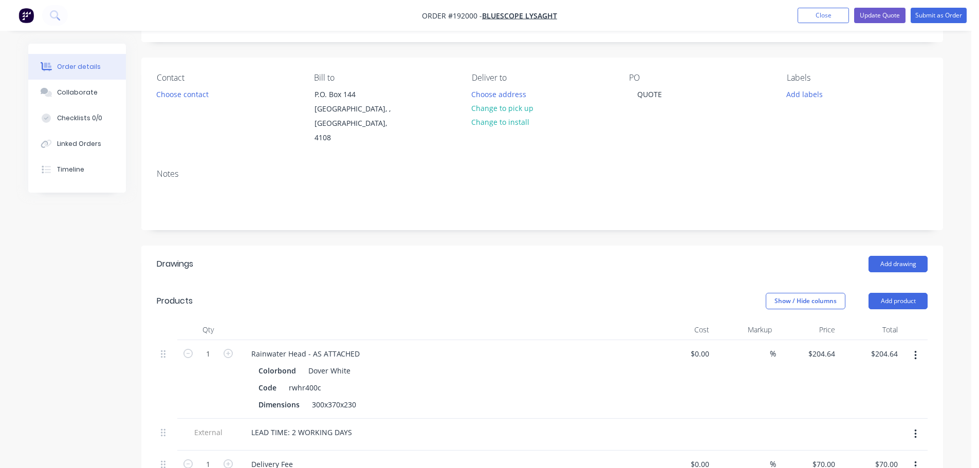
scroll to position [0, 0]
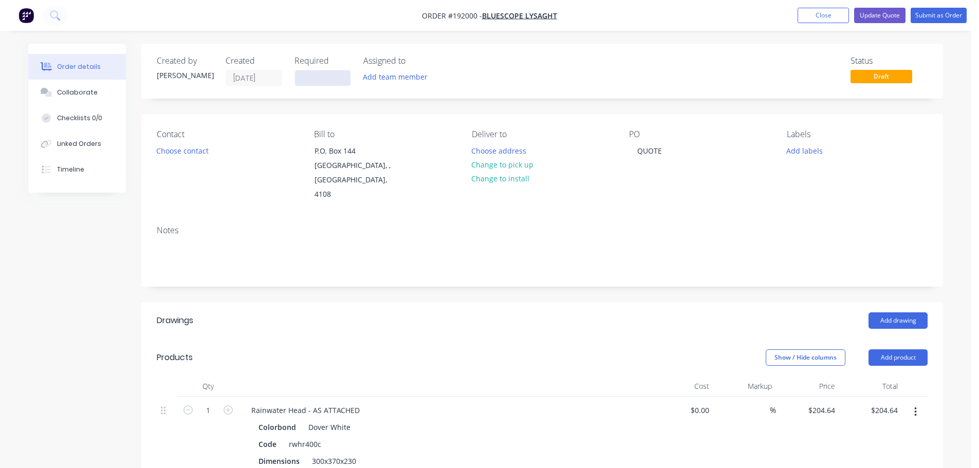
click at [319, 72] on input at bounding box center [323, 77] width 56 height 15
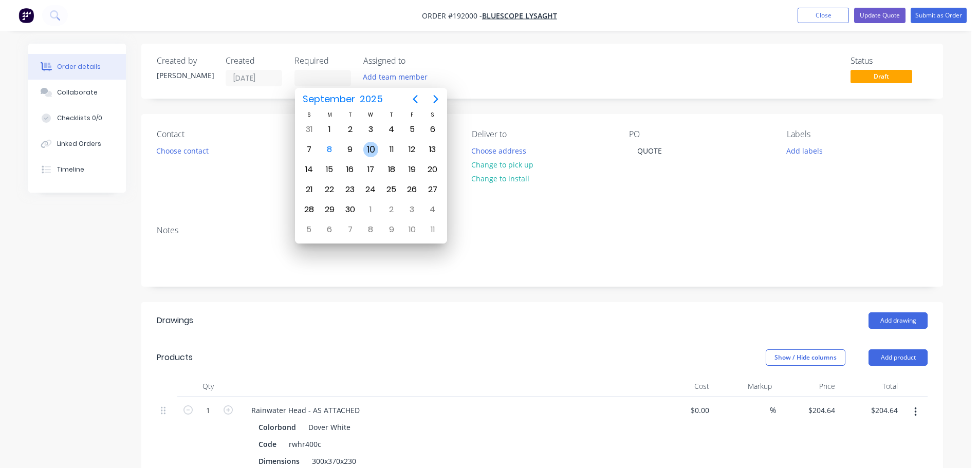
click at [378, 153] on div "10" at bounding box center [370, 150] width 21 height 20
type input "[DATE]"
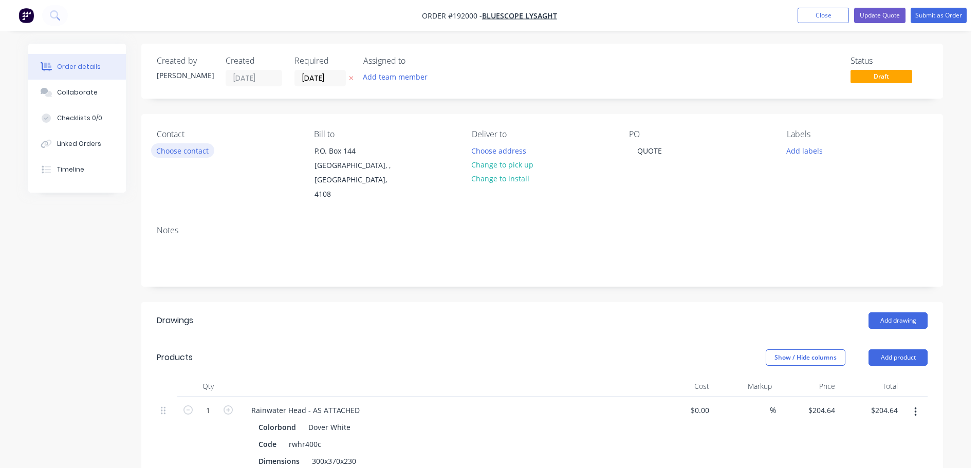
click at [187, 152] on button "Choose contact" at bounding box center [182, 150] width 63 height 14
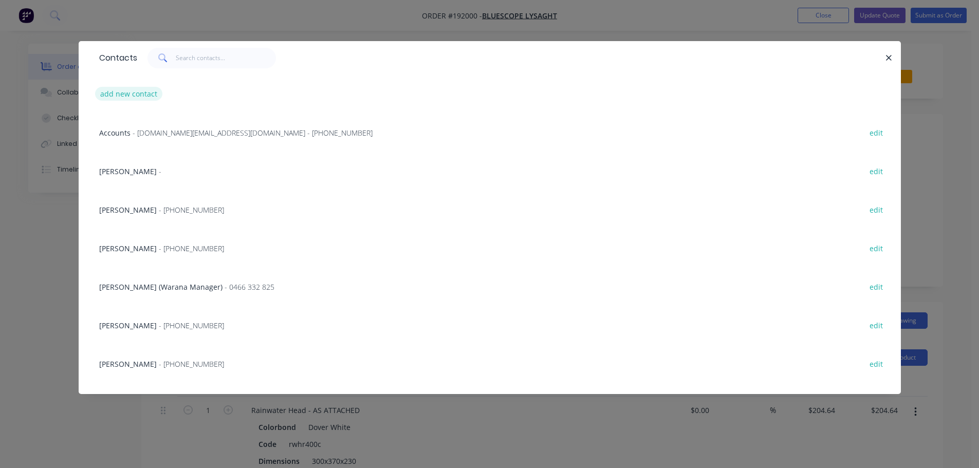
click at [119, 98] on button "add new contact" at bounding box center [129, 94] width 68 height 14
select select "AU"
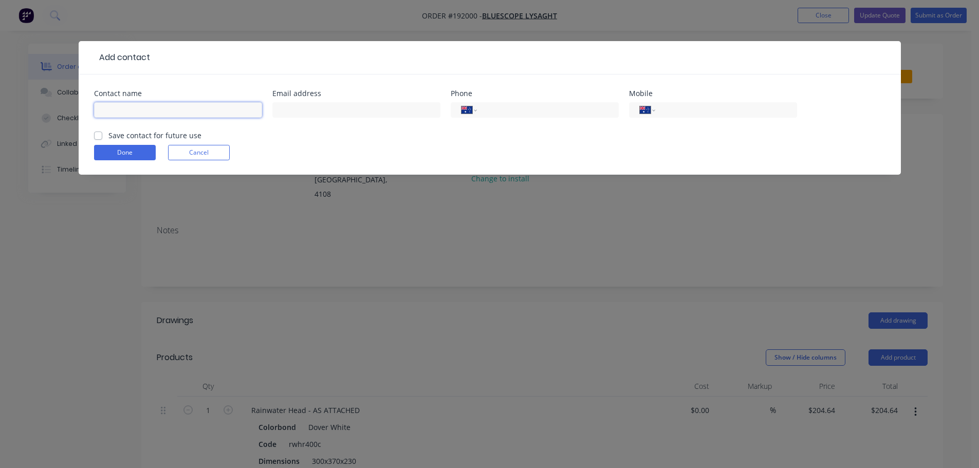
click at [117, 114] on input "text" at bounding box center [178, 109] width 168 height 15
type input "[PERSON_NAME]"
click at [710, 113] on input "tel" at bounding box center [724, 110] width 123 height 12
type input "0402 799 993"
click at [134, 151] on button "Done" at bounding box center [125, 152] width 62 height 15
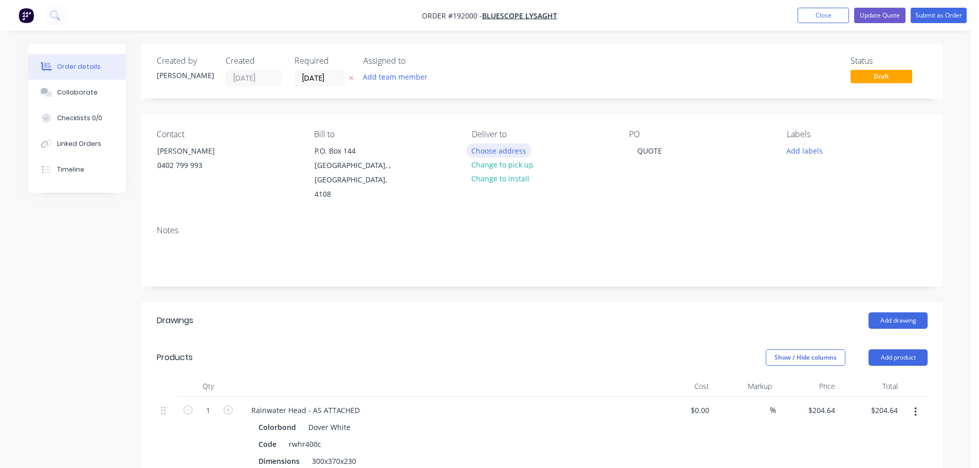
click at [512, 153] on button "Choose address" at bounding box center [499, 150] width 66 height 14
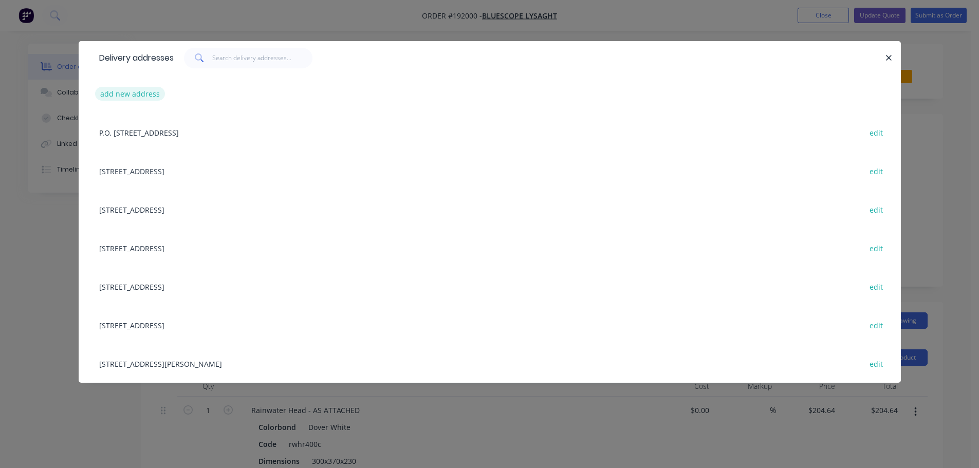
click at [136, 93] on button "add new address" at bounding box center [130, 94] width 70 height 14
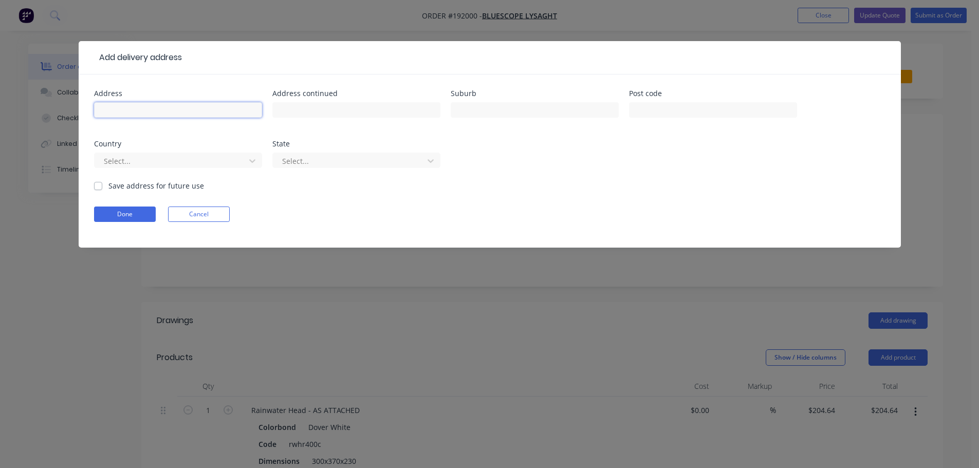
click at [159, 112] on input "text" at bounding box center [178, 109] width 168 height 15
type input "1633 ARGYLE CRT"
type input "[GEOGRAPHIC_DATA]"
click at [170, 156] on div at bounding box center [171, 161] width 137 height 13
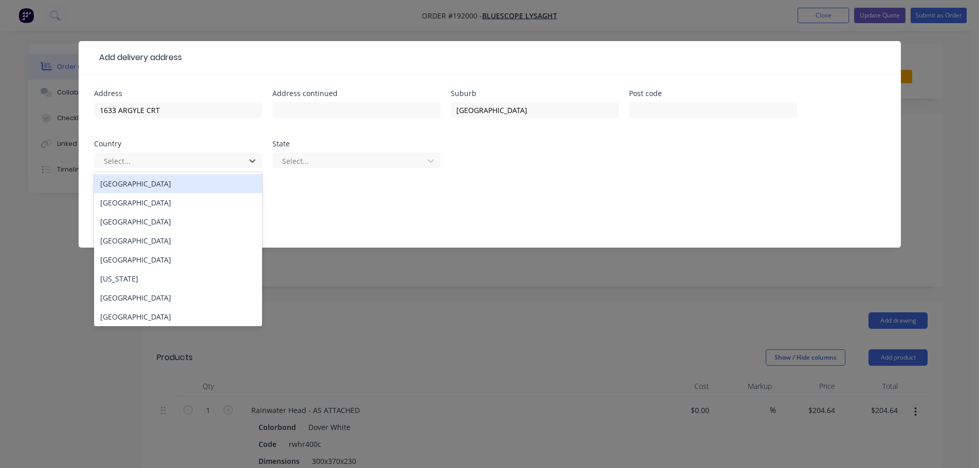
click at [142, 186] on div "[GEOGRAPHIC_DATA]" at bounding box center [178, 183] width 168 height 19
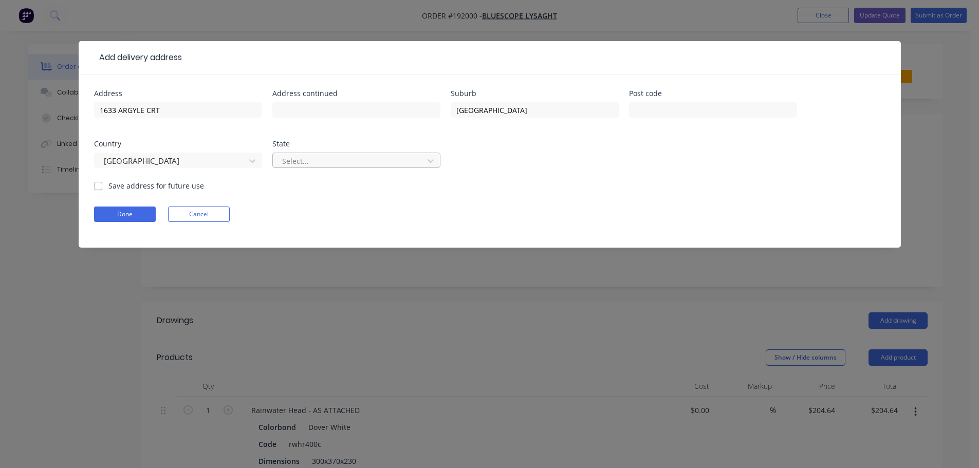
click at [291, 159] on div at bounding box center [349, 161] width 137 height 13
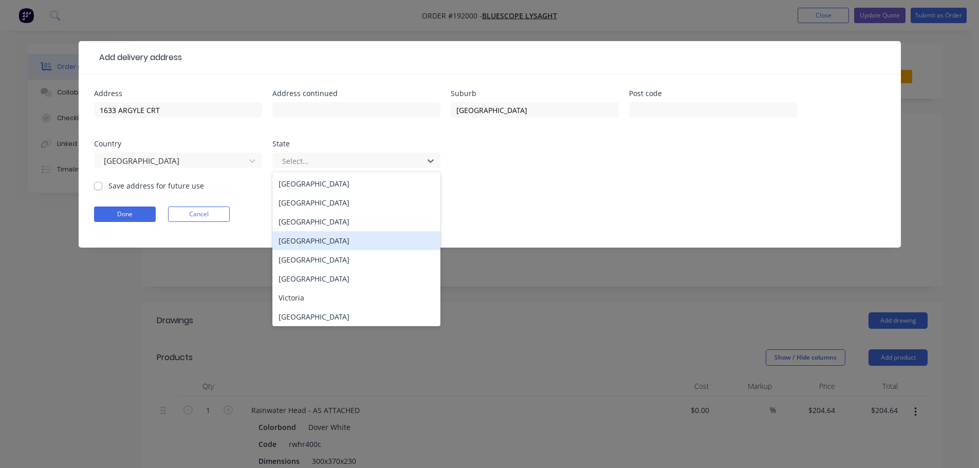
click at [293, 243] on div "[GEOGRAPHIC_DATA]" at bounding box center [357, 240] width 168 height 19
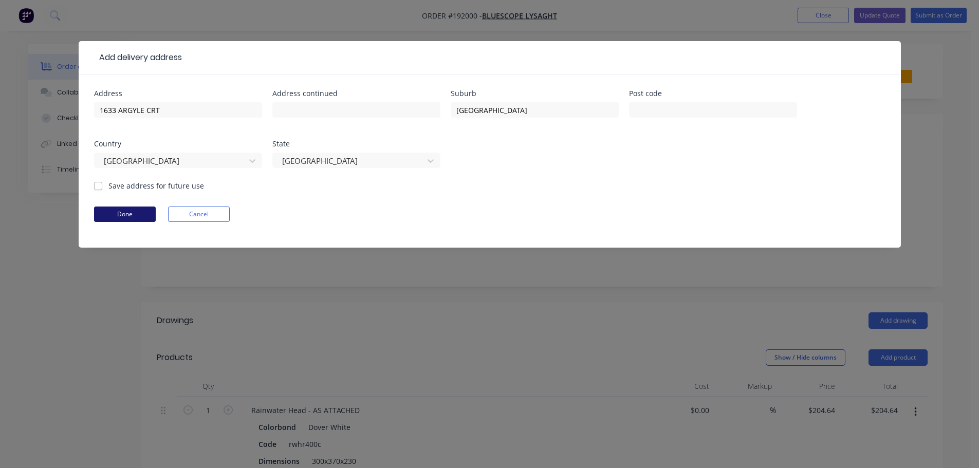
click at [144, 214] on button "Done" at bounding box center [125, 214] width 62 height 15
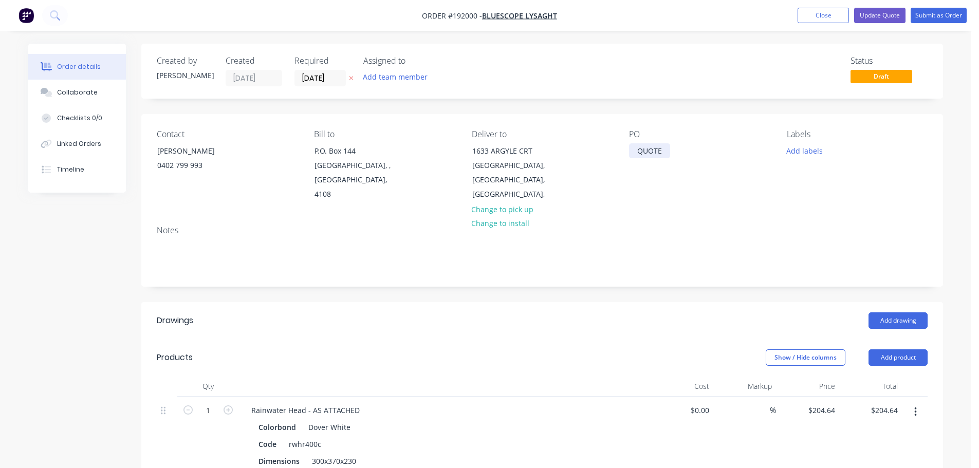
click at [656, 152] on div "QUOTE" at bounding box center [649, 150] width 41 height 15
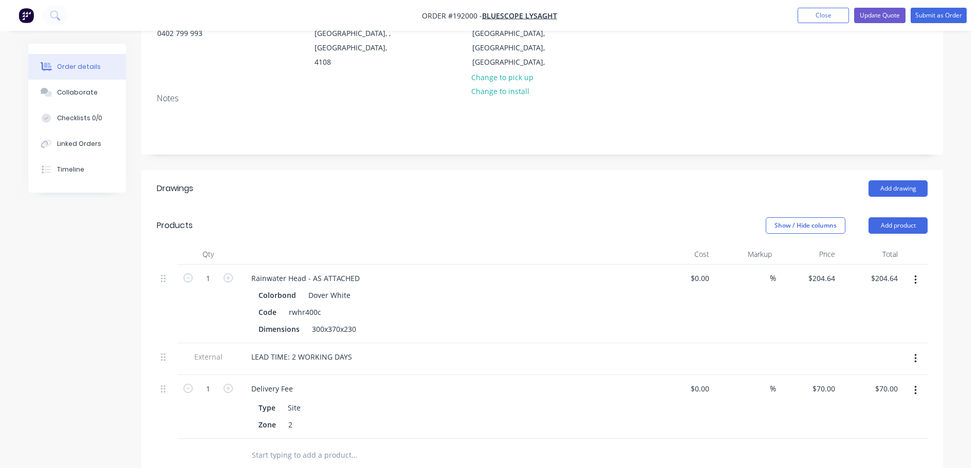
scroll to position [206, 0]
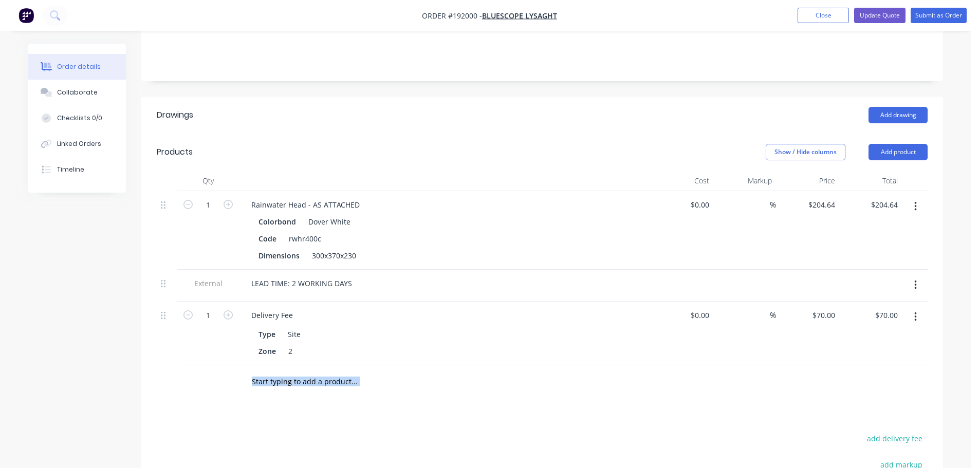
drag, startPoint x: 706, startPoint y: 383, endPoint x: 713, endPoint y: 388, distance: 8.8
click at [709, 387] on div "Drawings Add drawing Products Show / Hide columns Add product Qty Cost Markup P…" at bounding box center [542, 371] width 802 height 549
click at [926, 280] on button "button" at bounding box center [916, 285] width 24 height 19
click at [876, 325] on div "Delete" at bounding box center [879, 332] width 79 height 15
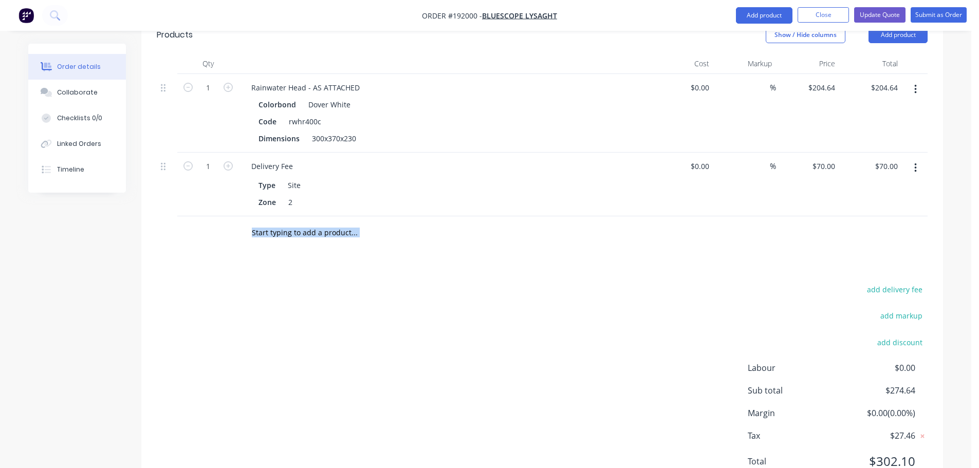
scroll to position [352, 0]
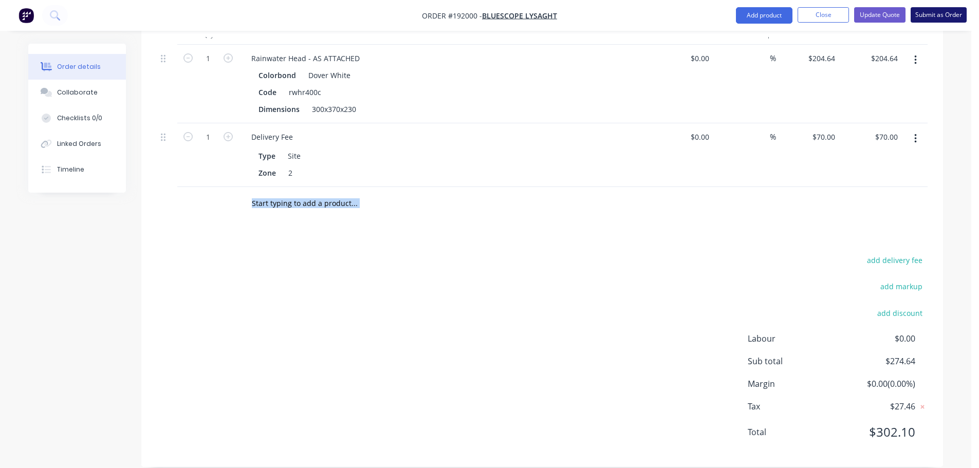
click at [931, 16] on button "Submit as Order" at bounding box center [939, 14] width 56 height 15
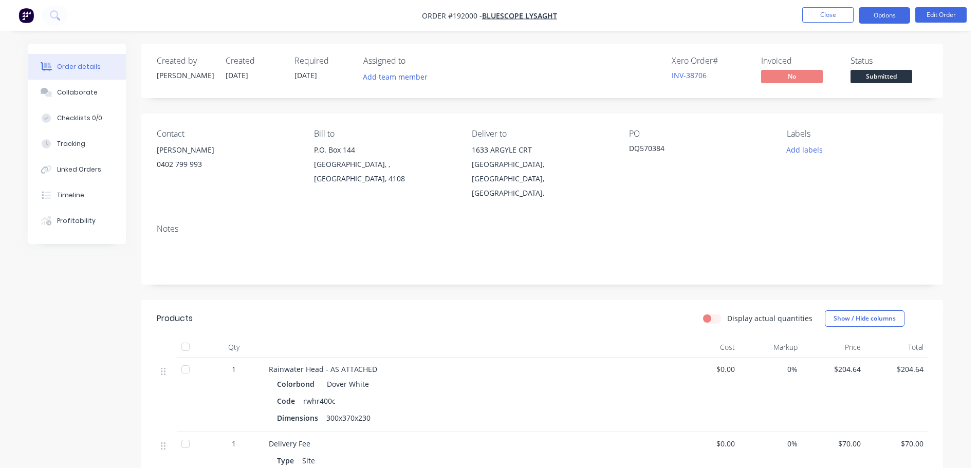
click at [897, 14] on button "Options" at bounding box center [884, 15] width 51 height 16
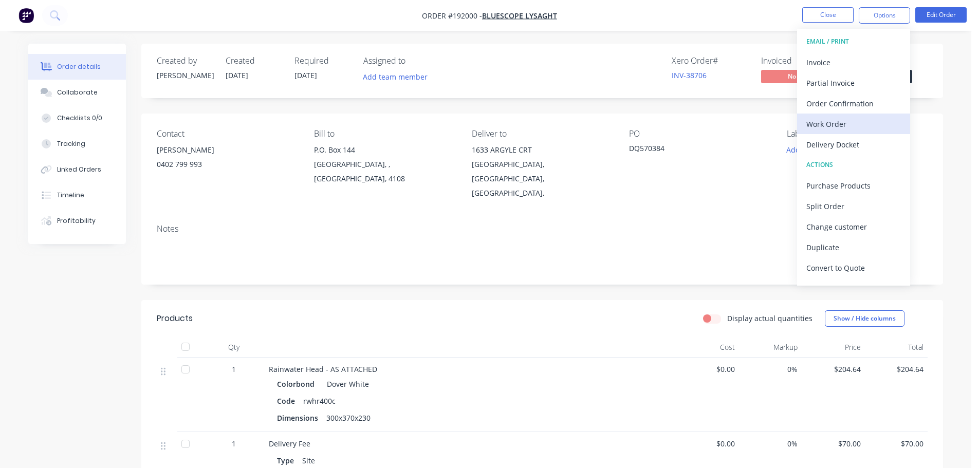
click at [841, 125] on div "Work Order" at bounding box center [854, 124] width 95 height 15
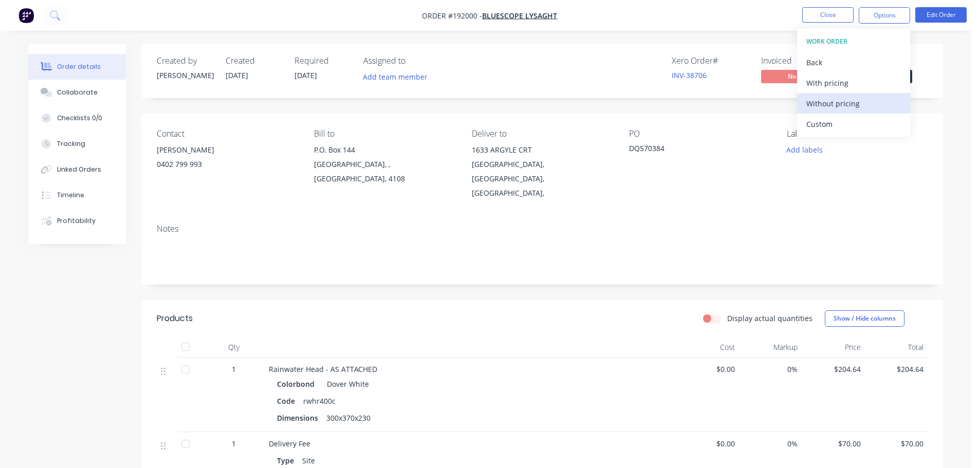
click at [835, 104] on div "Without pricing" at bounding box center [854, 103] width 95 height 15
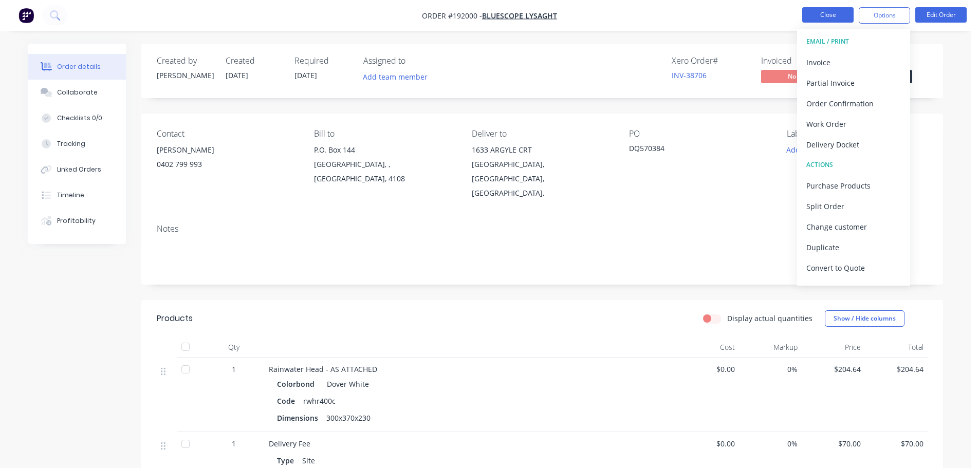
click at [832, 17] on button "Close" at bounding box center [828, 14] width 51 height 15
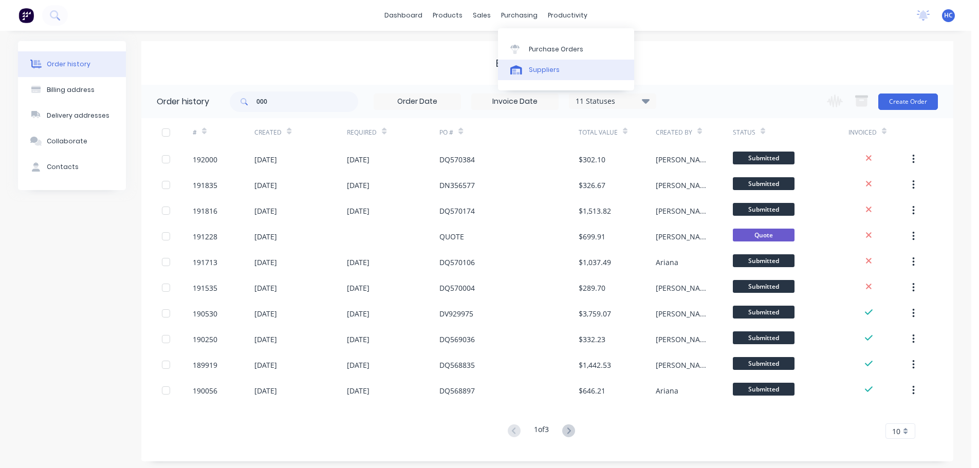
click at [538, 64] on link "Suppliers" at bounding box center [566, 70] width 136 height 21
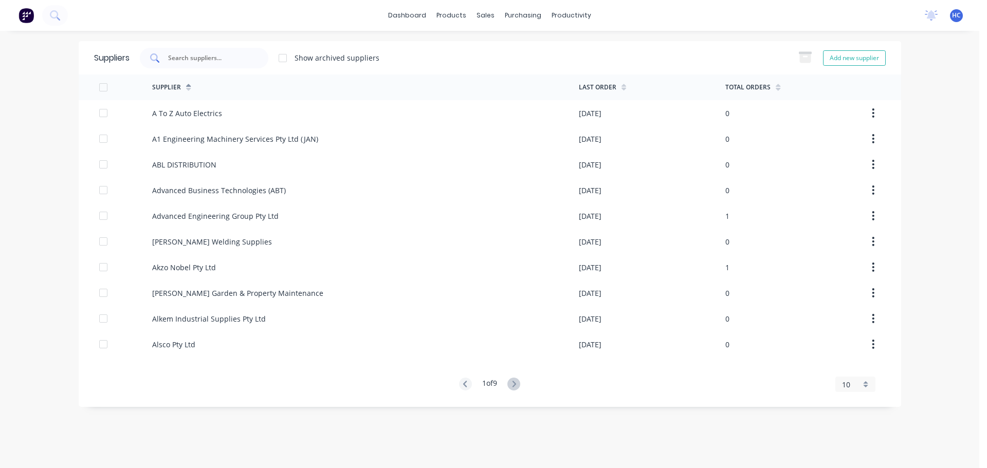
click at [253, 60] on div at bounding box center [204, 58] width 129 height 21
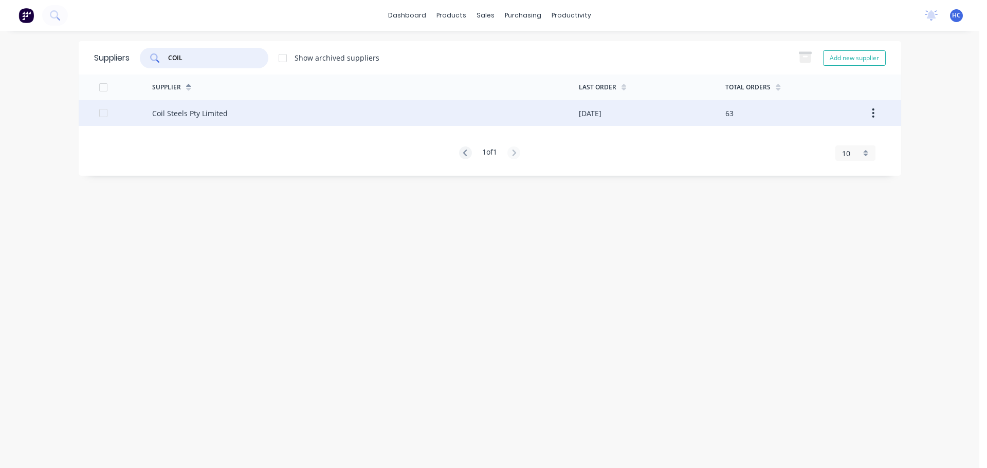
type input "COIL"
click at [173, 103] on div "Coil Steels Pty Limited" at bounding box center [365, 113] width 427 height 26
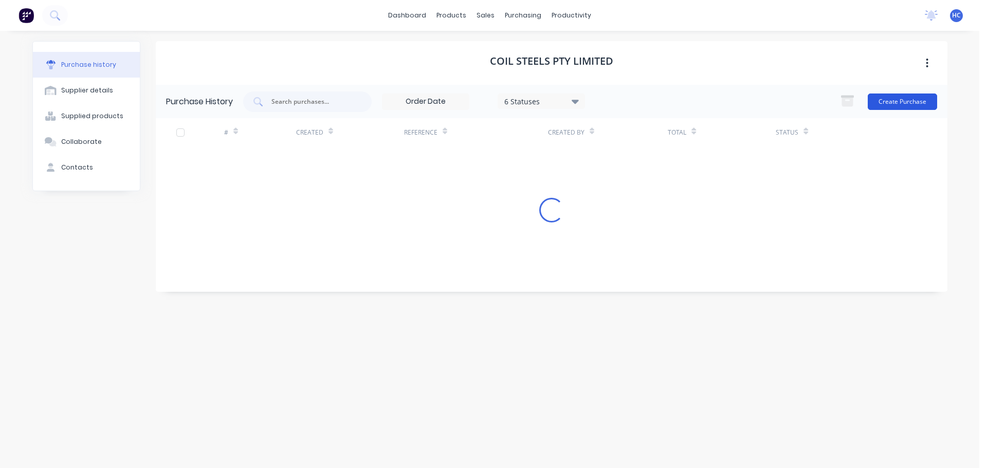
click at [911, 104] on button "Create Purchase" at bounding box center [902, 102] width 69 height 16
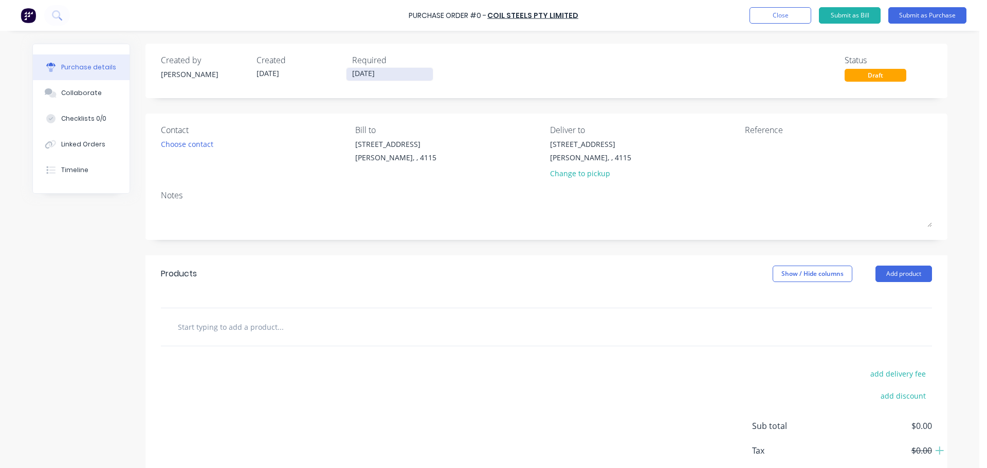
click at [365, 77] on input "[DATE]" at bounding box center [390, 74] width 86 height 13
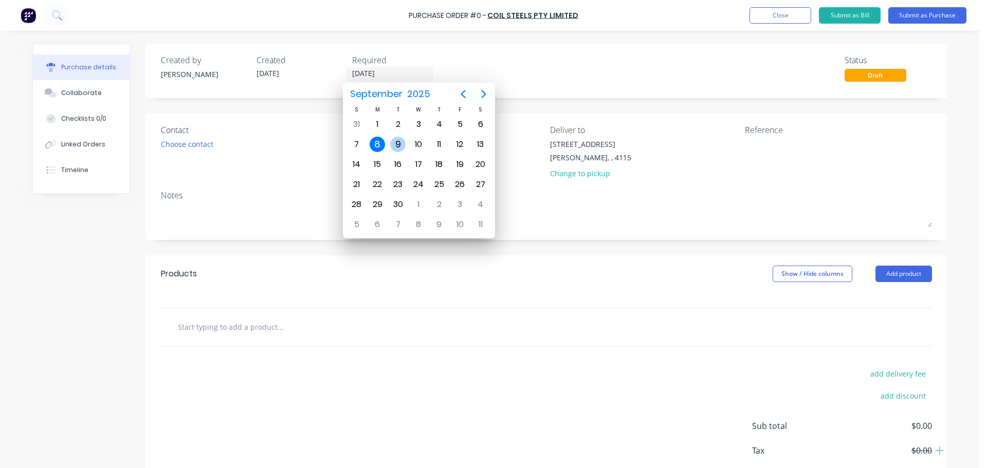
click at [395, 141] on div "9" at bounding box center [397, 144] width 15 height 15
type input "[DATE]"
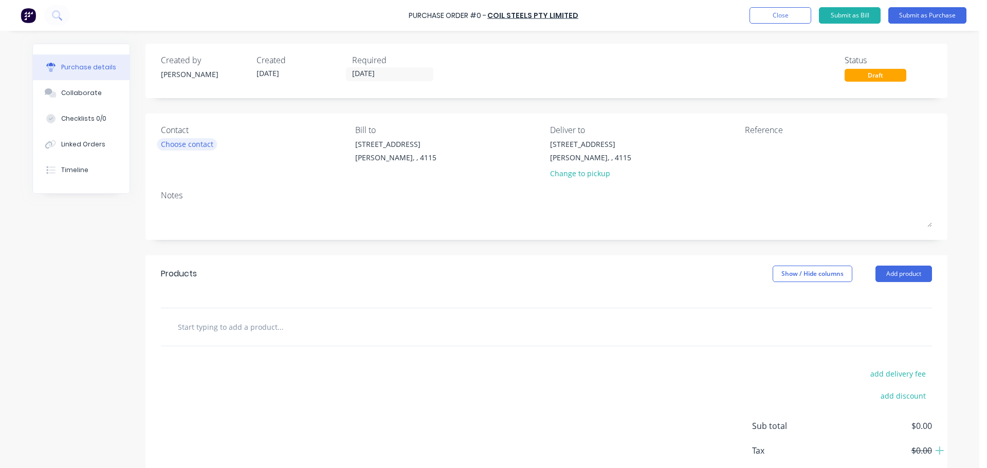
click at [189, 143] on div "Choose contact" at bounding box center [187, 144] width 52 height 11
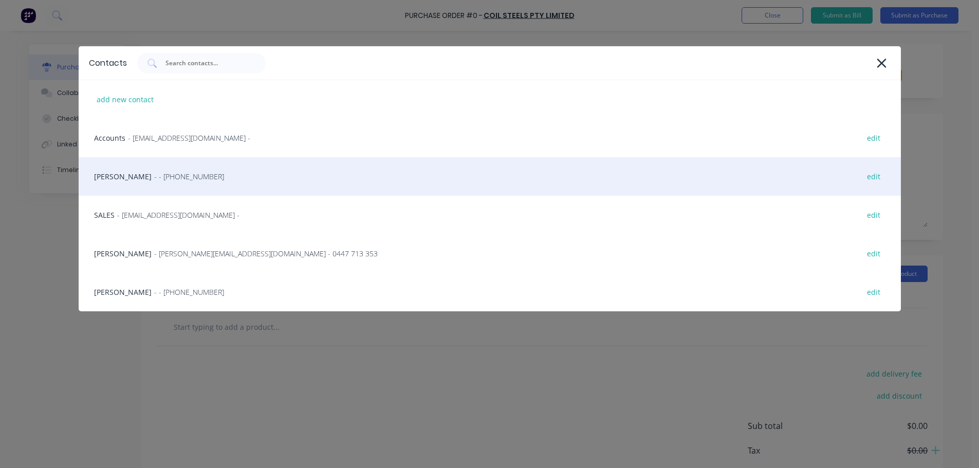
click at [169, 170] on div "HAYDEN - - [PHONE_NUMBER] edit" at bounding box center [490, 176] width 823 height 39
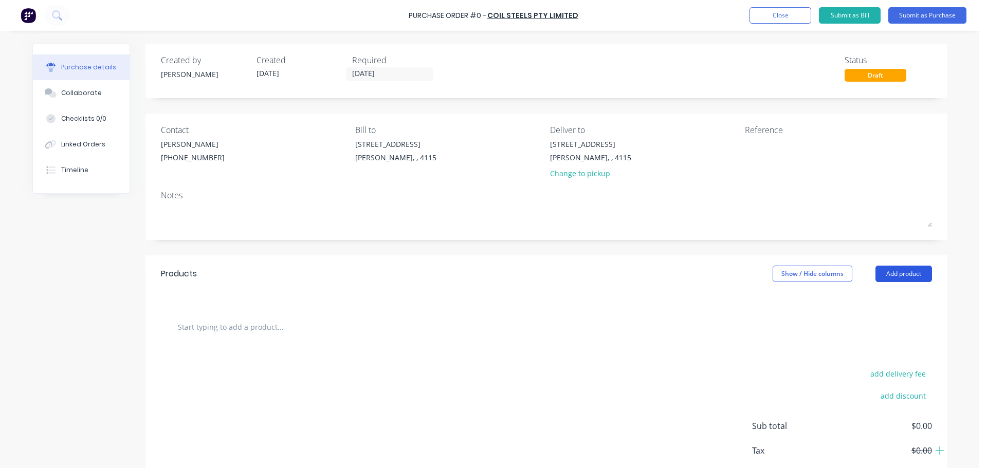
click at [915, 270] on button "Add product" at bounding box center [904, 274] width 57 height 16
click at [878, 302] on div "Product catalogue" at bounding box center [883, 300] width 79 height 15
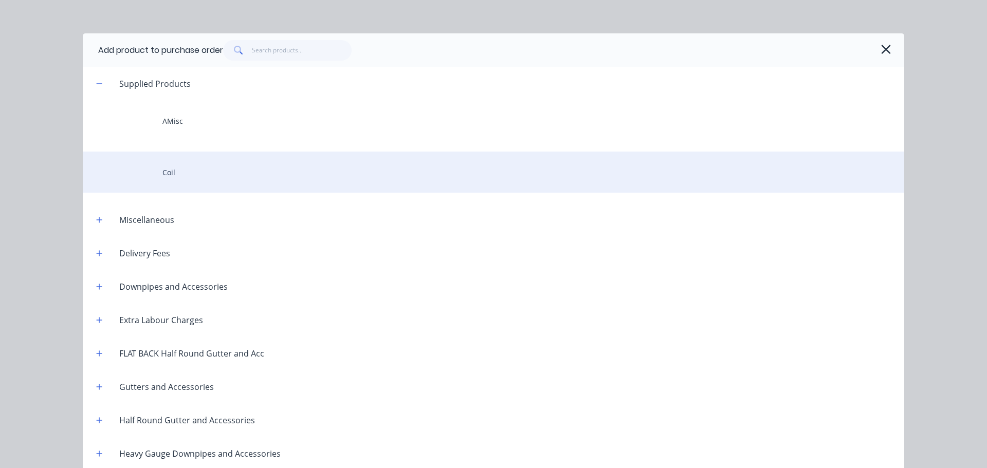
click at [180, 161] on div "Coil" at bounding box center [494, 172] width 822 height 41
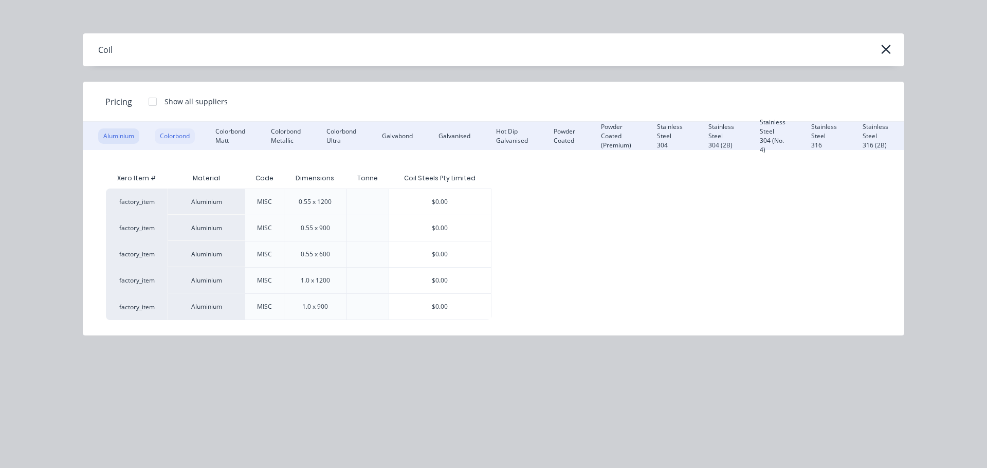
drag, startPoint x: 177, startPoint y: 126, endPoint x: 174, endPoint y: 133, distance: 7.8
click at [177, 126] on div "Aluminium Colorbond Colorbond Matt Colorbond Metallic Colorbond Ultra Galvabond…" at bounding box center [494, 136] width 822 height 28
click at [174, 133] on div "Colorbond" at bounding box center [175, 136] width 40 height 15
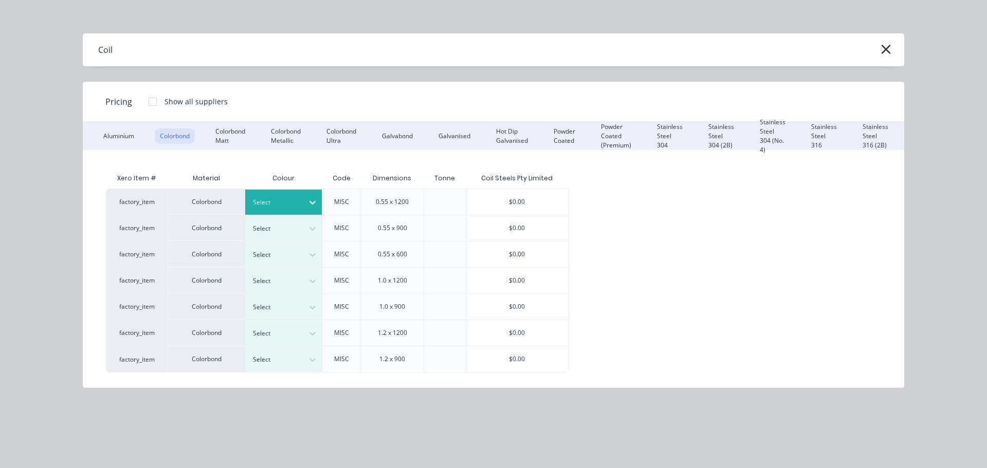
click at [267, 210] on div "Select" at bounding box center [283, 202] width 77 height 25
click at [522, 199] on div "$0.00" at bounding box center [517, 202] width 102 height 26
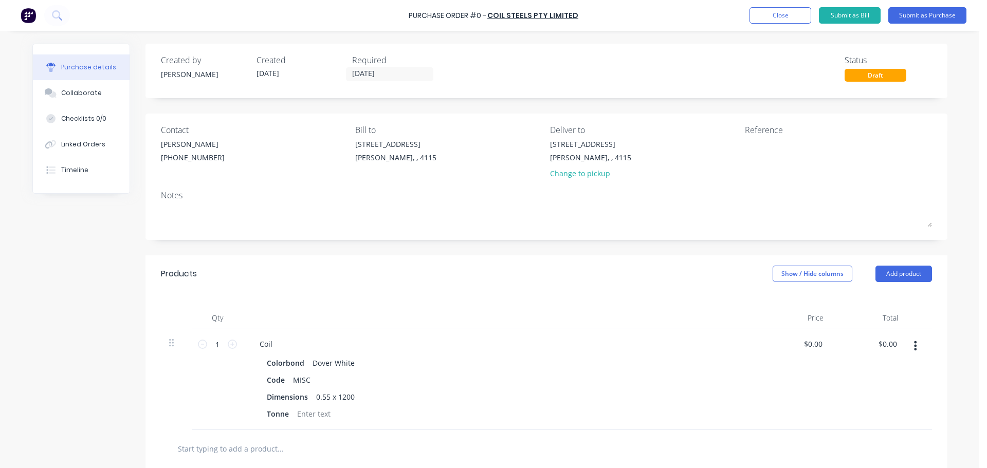
scroll to position [46, 0]
click at [273, 345] on div "Coil" at bounding box center [265, 344] width 29 height 15
click at [257, 312] on div at bounding box center [500, 318] width 514 height 21
click at [895, 265] on div "Products Show / Hide columns Add product" at bounding box center [547, 274] width 802 height 37
click at [890, 281] on button "Add product" at bounding box center [904, 274] width 57 height 16
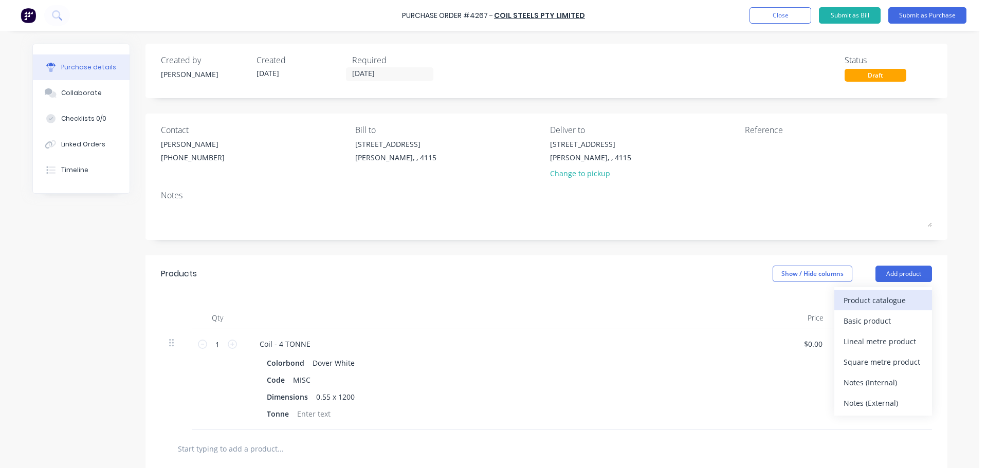
click at [863, 300] on div "Product catalogue" at bounding box center [883, 300] width 79 height 15
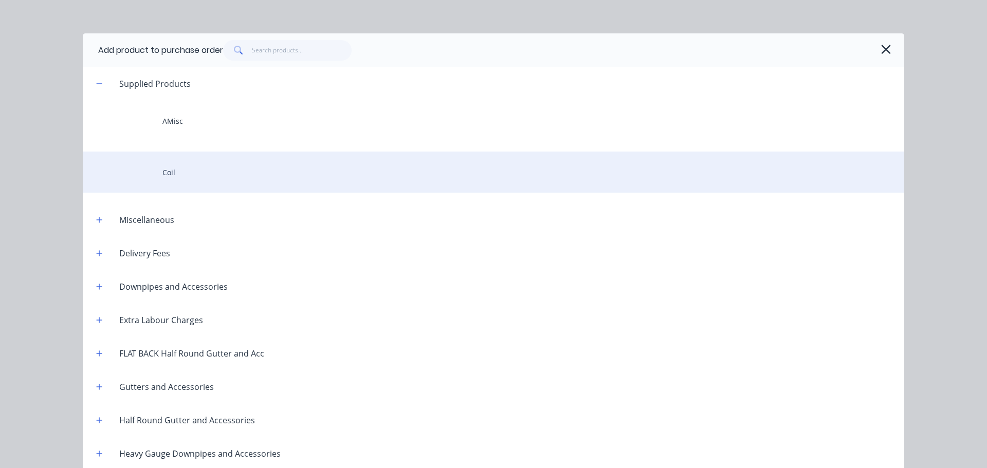
click at [171, 167] on div "Coil" at bounding box center [494, 172] width 822 height 41
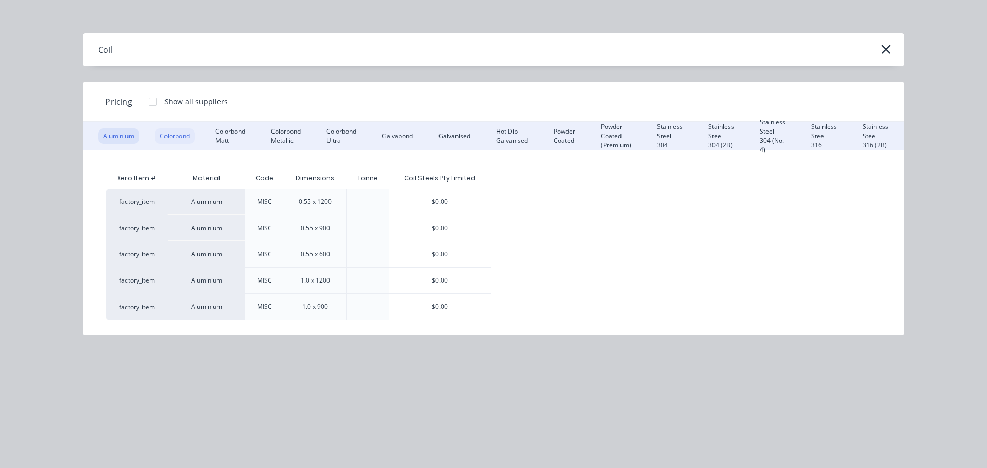
click at [170, 136] on div "Colorbond" at bounding box center [175, 136] width 40 height 15
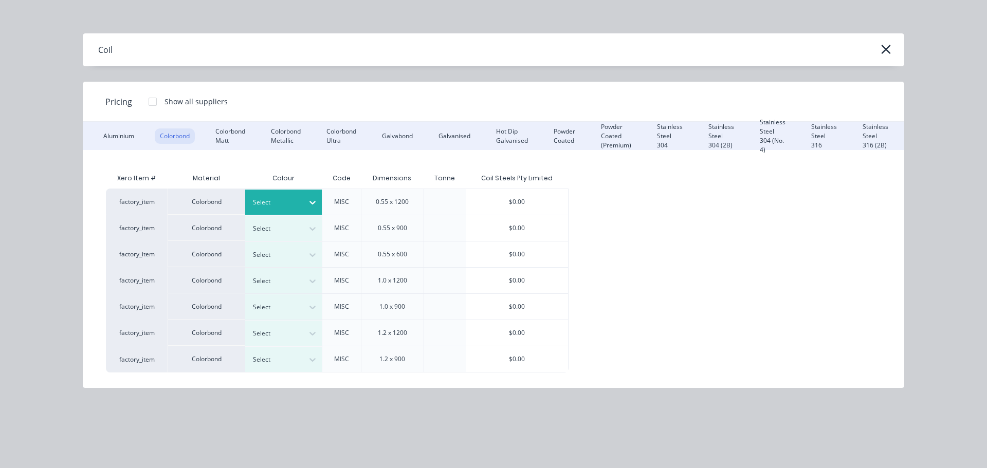
click at [283, 202] on div at bounding box center [276, 202] width 46 height 11
click at [524, 204] on div "$0.00" at bounding box center [517, 202] width 102 height 26
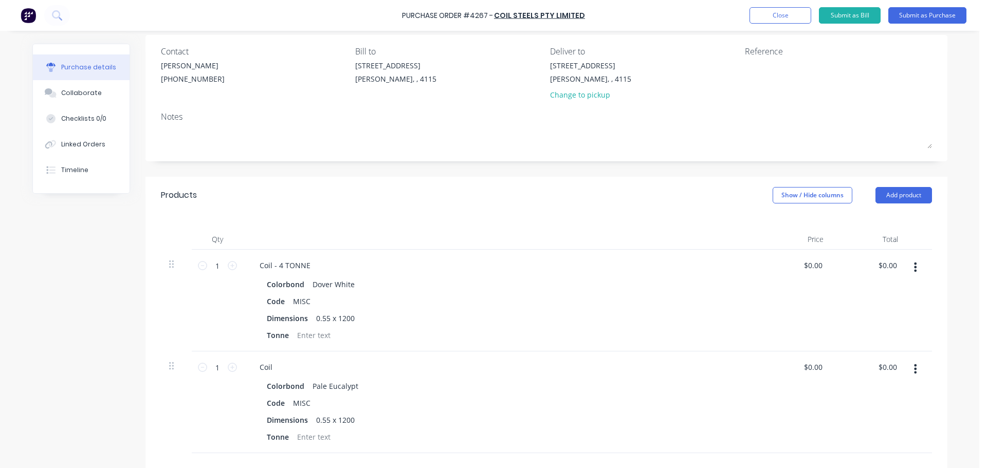
scroll to position [103, 0]
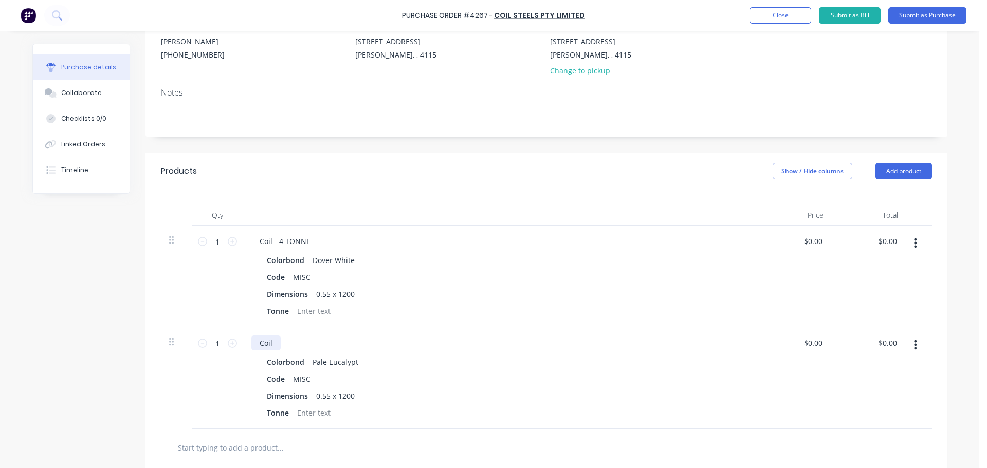
click at [271, 347] on div "Coil" at bounding box center [265, 343] width 29 height 15
click at [916, 248] on button "button" at bounding box center [915, 243] width 24 height 19
click at [873, 289] on button "Duplicate" at bounding box center [884, 291] width 87 height 21
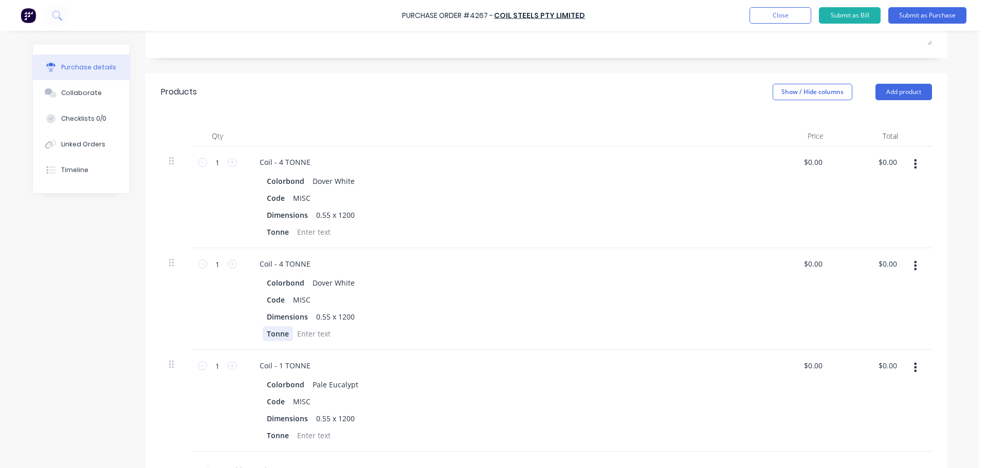
scroll to position [206, 0]
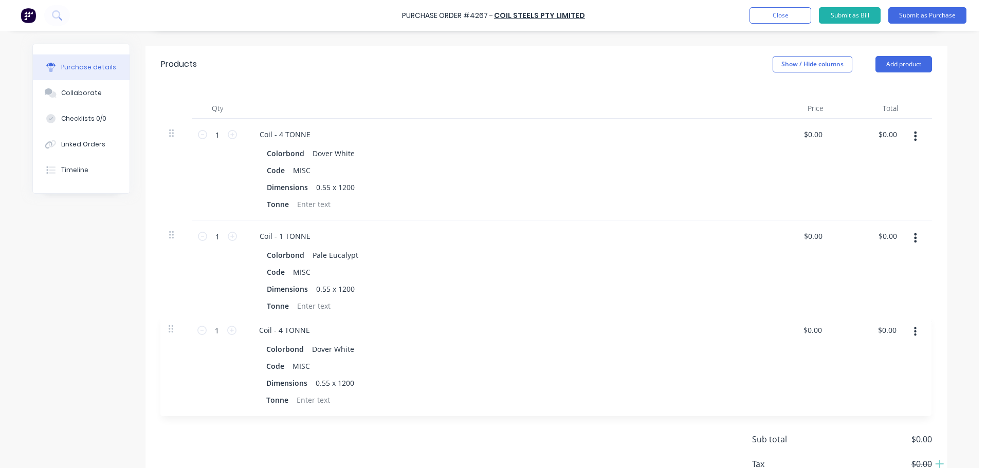
drag, startPoint x: 172, startPoint y: 241, endPoint x: 176, endPoint y: 334, distance: 93.1
click at [176, 334] on div "Products Show / Hide columns Add product Qty Price Total 1 1 Coil - 4 TONNE Col…" at bounding box center [547, 287] width 802 height 483
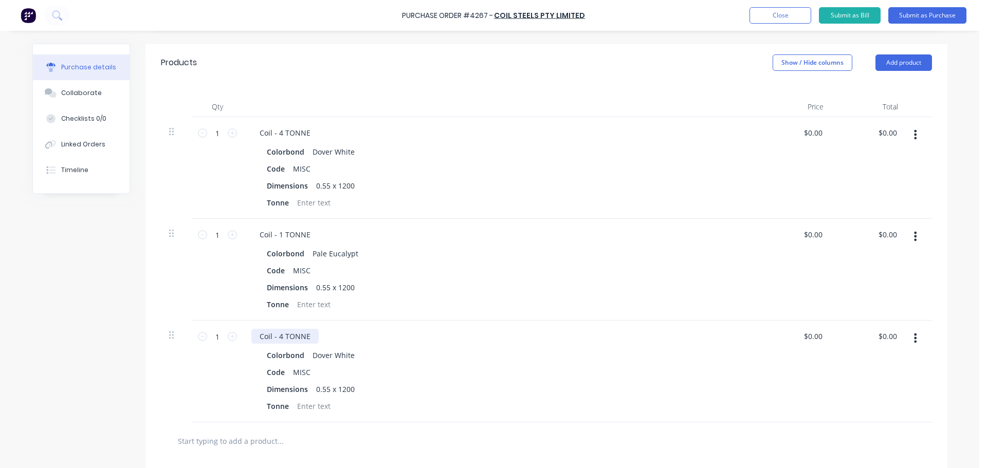
click at [276, 335] on div "Coil - 4 TONNE" at bounding box center [284, 336] width 67 height 15
click at [325, 386] on div "0.55 x 1200" at bounding box center [335, 389] width 47 height 15
click at [475, 370] on div "Code MISC" at bounding box center [498, 372] width 471 height 15
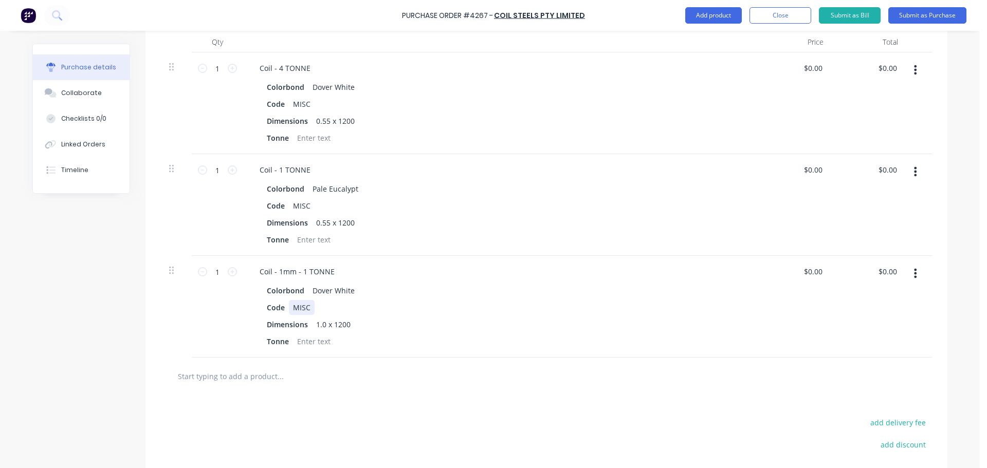
scroll to position [314, 0]
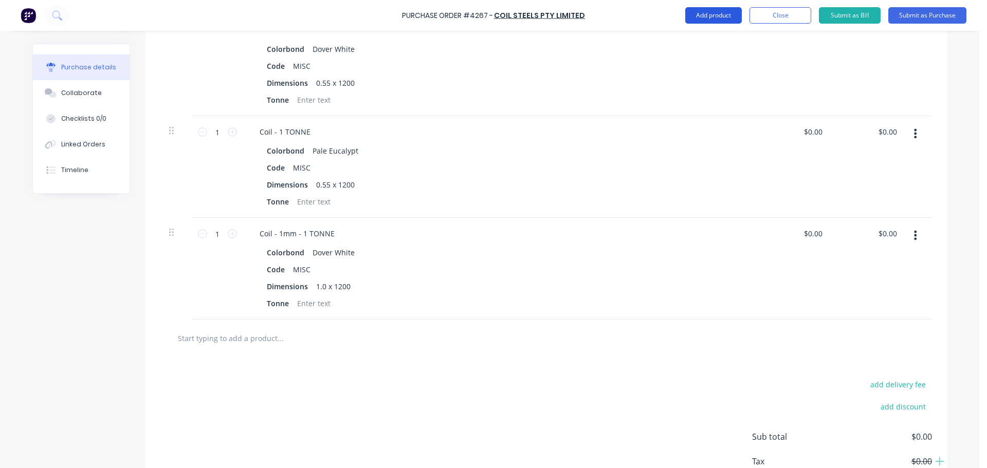
click at [716, 20] on button "Add product" at bounding box center [713, 15] width 57 height 16
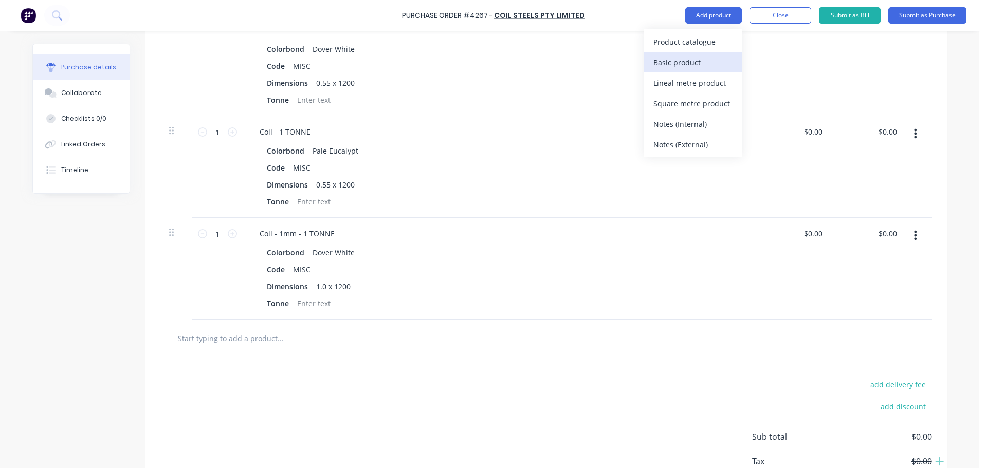
click at [690, 63] on div "Basic product" at bounding box center [693, 62] width 79 height 15
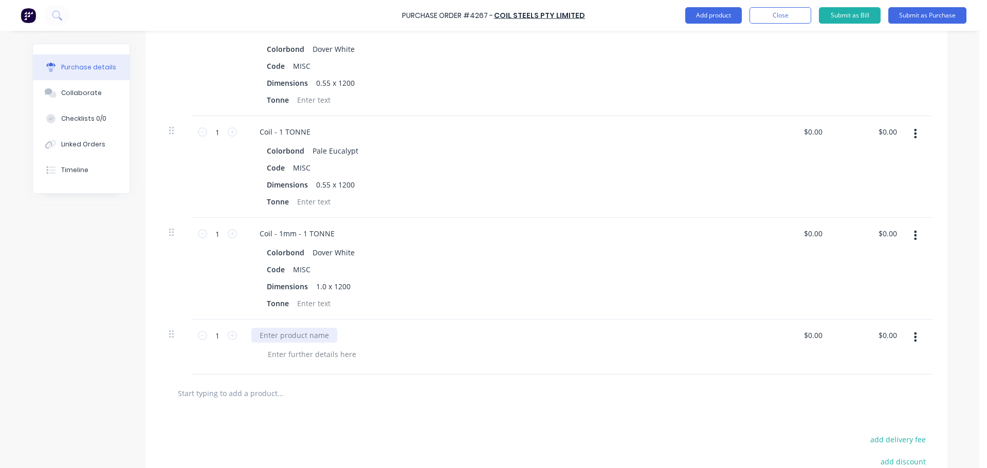
click at [282, 340] on div at bounding box center [294, 335] width 86 height 15
click at [406, 361] on div "6mm GALV" at bounding box center [504, 354] width 489 height 15
click at [912, 17] on button "Submit as Purchase" at bounding box center [927, 15] width 78 height 16
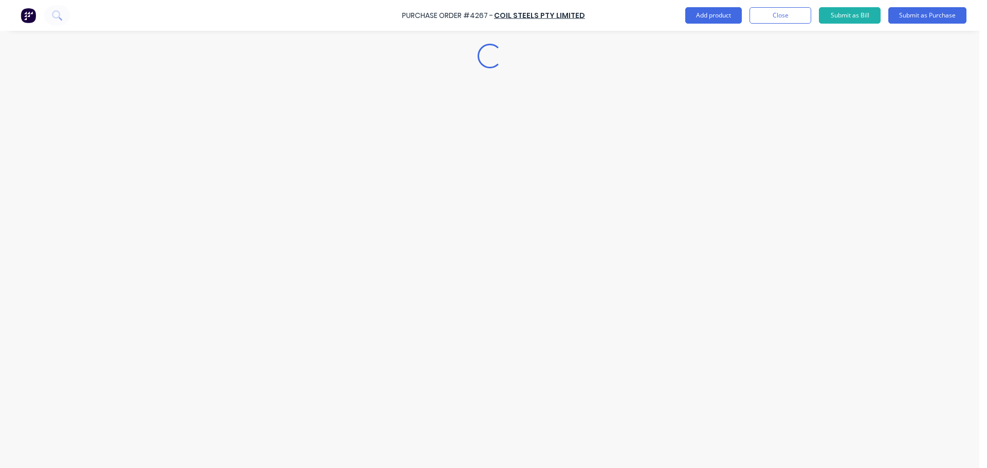
scroll to position [0, 0]
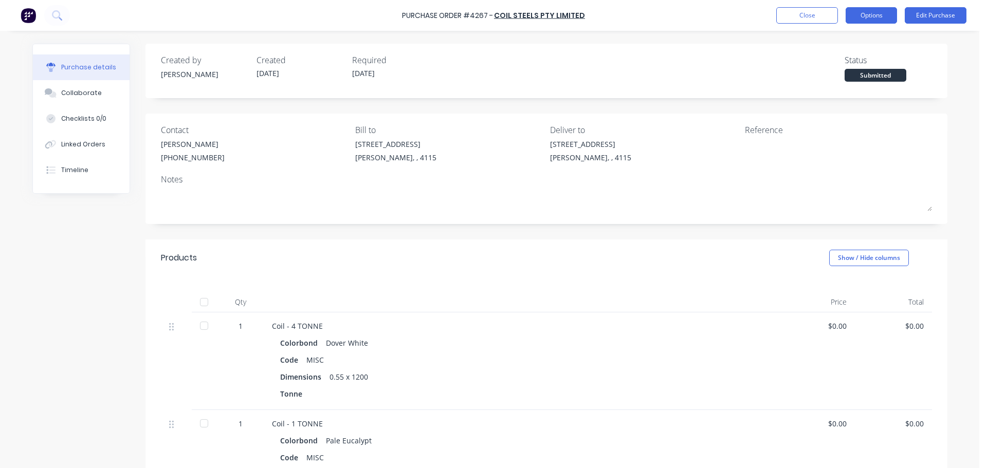
click at [872, 19] on button "Options" at bounding box center [871, 15] width 51 height 16
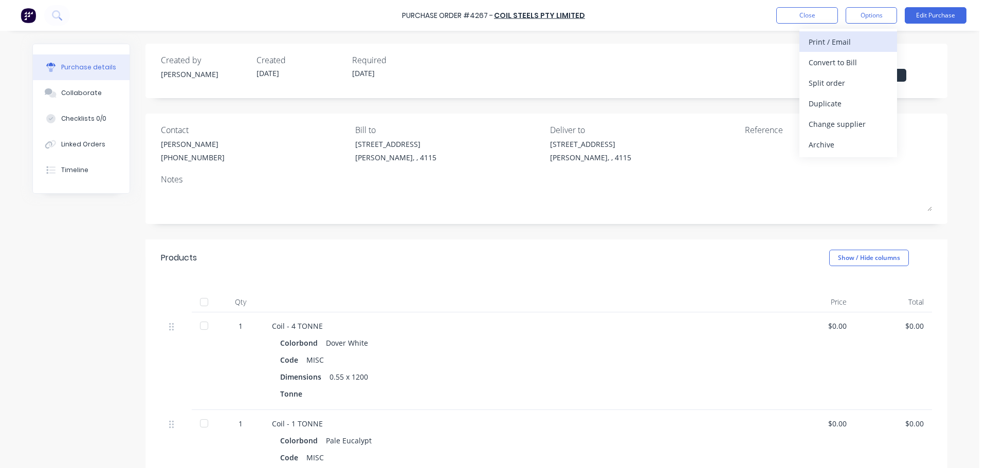
click at [842, 44] on div "Print / Email" at bounding box center [848, 41] width 79 height 15
click at [838, 87] on div "Without pricing" at bounding box center [848, 83] width 79 height 15
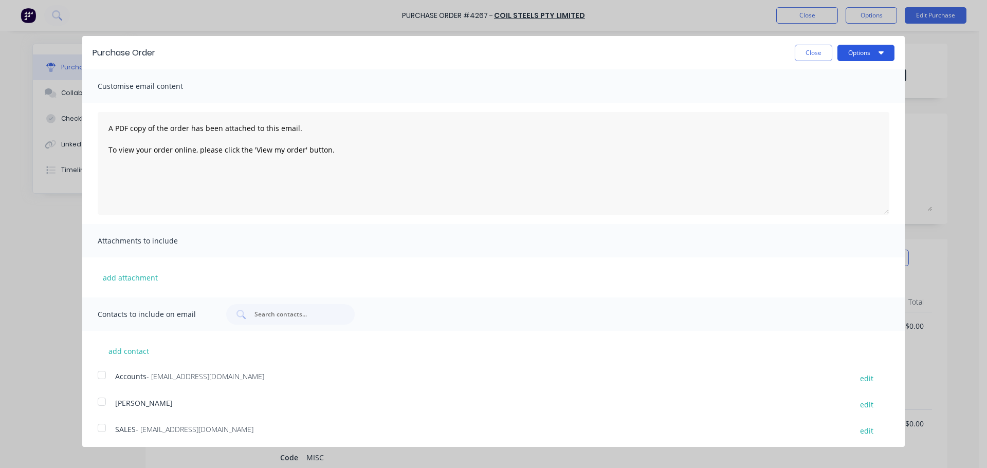
click at [844, 57] on button "Options" at bounding box center [866, 53] width 57 height 16
click at [827, 85] on div "Print" at bounding box center [845, 78] width 79 height 15
click at [802, 51] on button "Close" at bounding box center [814, 53] width 38 height 16
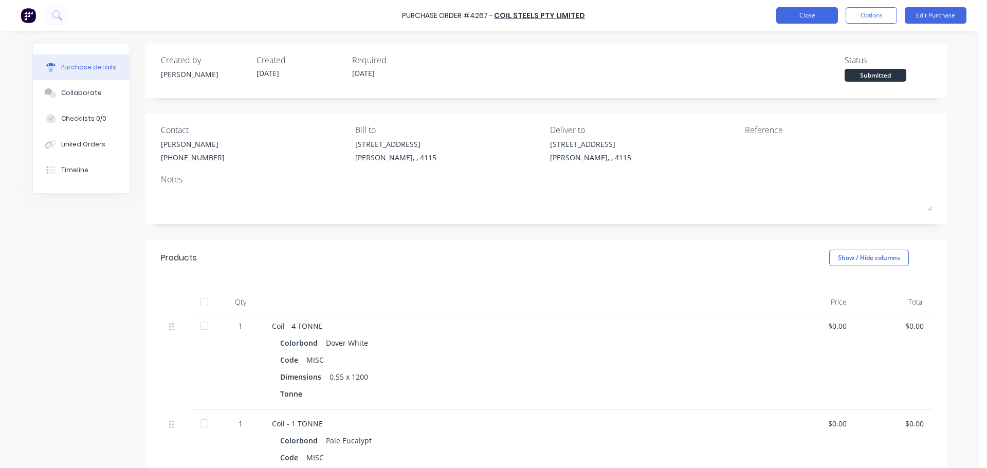
click at [825, 17] on button "Close" at bounding box center [807, 15] width 62 height 16
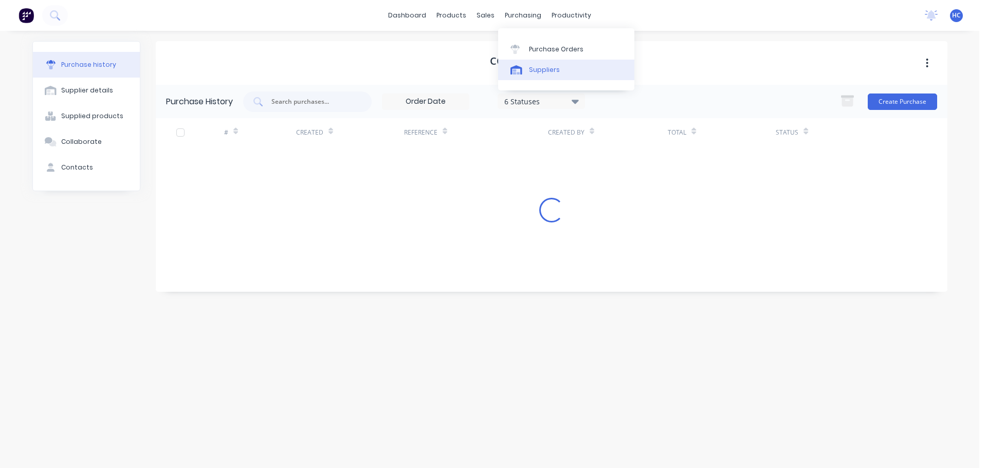
click at [546, 68] on div "Suppliers" at bounding box center [544, 69] width 31 height 9
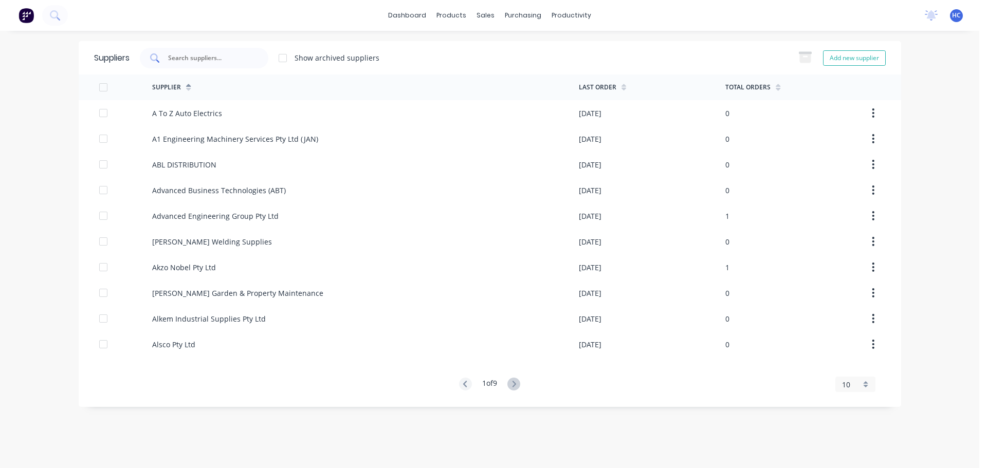
click at [246, 61] on input "text" at bounding box center [209, 58] width 85 height 10
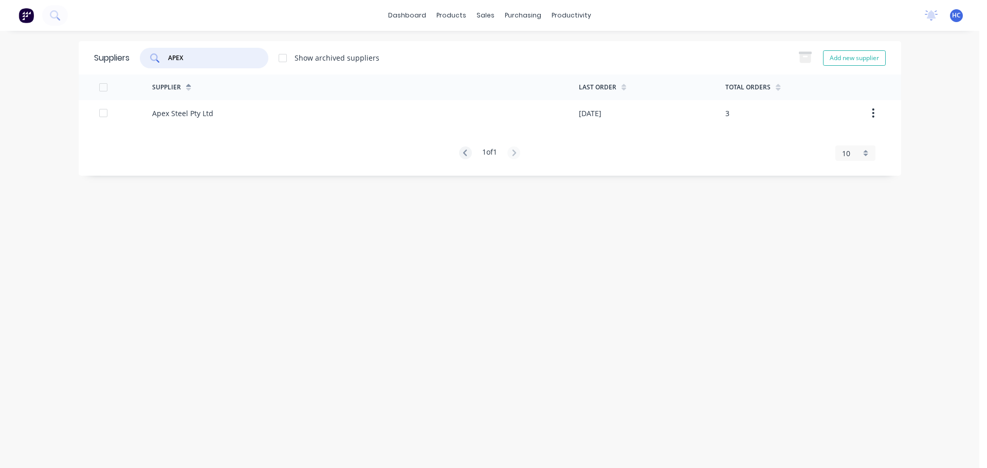
type input "APEX"
click at [311, 129] on div "Supplier Last Order Total Orders Apex Steel Pty Ltd [DATE] 3 1 of 1 10 5 10 15 …" at bounding box center [490, 118] width 823 height 86
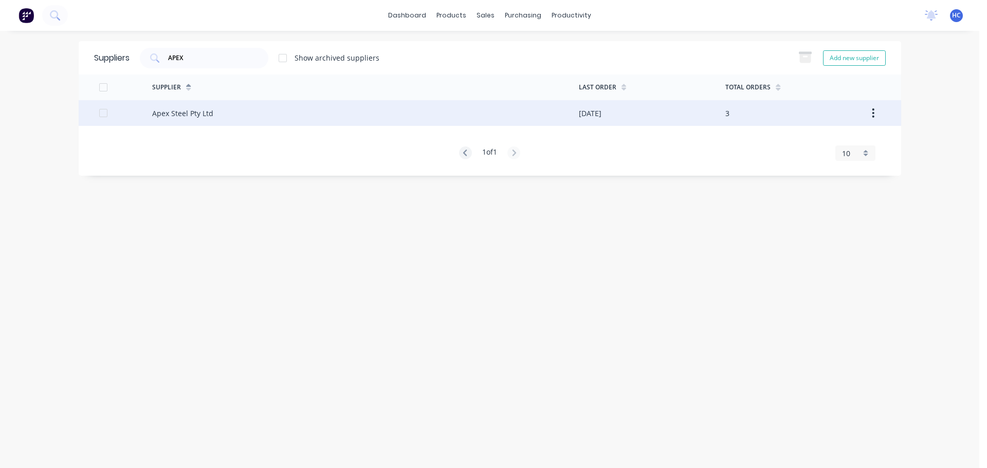
click at [338, 122] on div "Apex Steel Pty Ltd" at bounding box center [365, 113] width 427 height 26
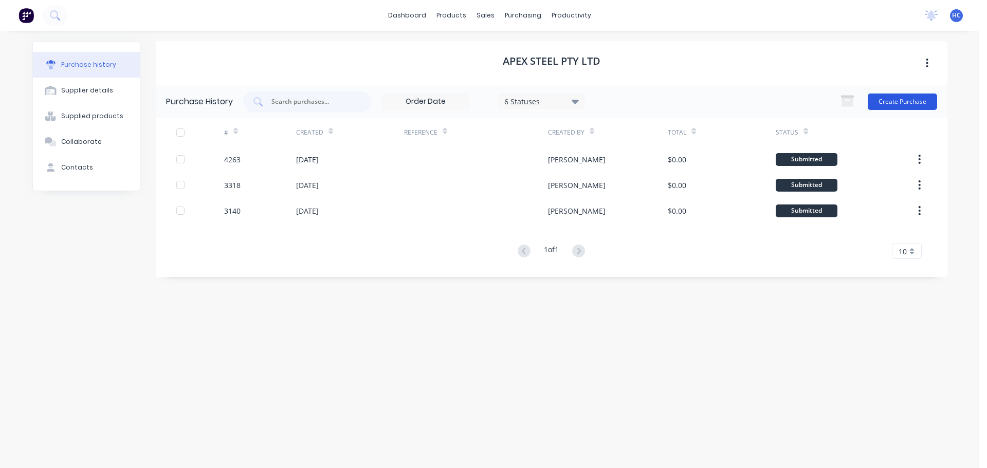
click at [903, 103] on button "Create Purchase" at bounding box center [902, 102] width 69 height 16
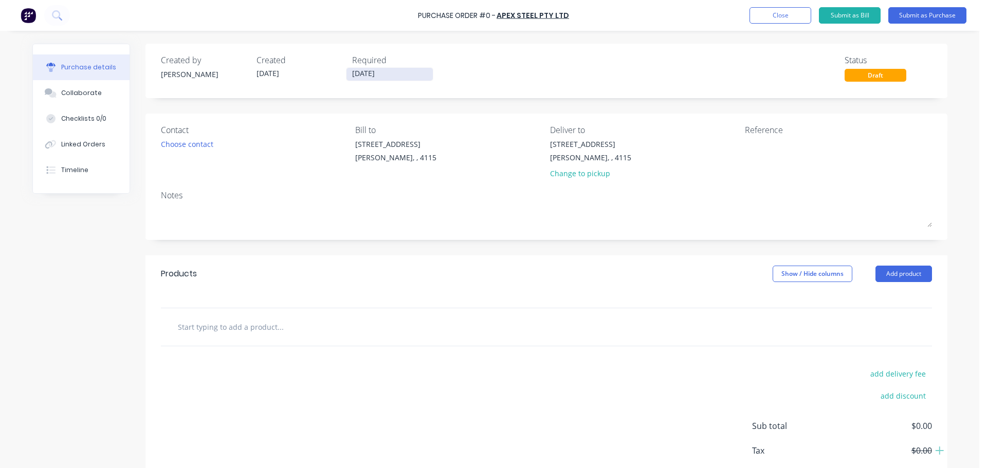
click at [368, 75] on input "[DATE]" at bounding box center [390, 74] width 86 height 13
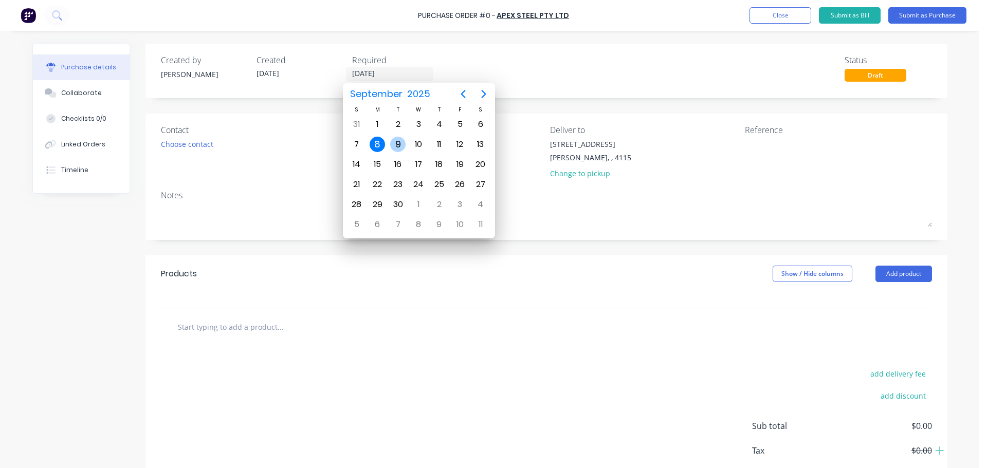
click at [400, 150] on div "9" at bounding box center [397, 144] width 15 height 15
type input "[DATE]"
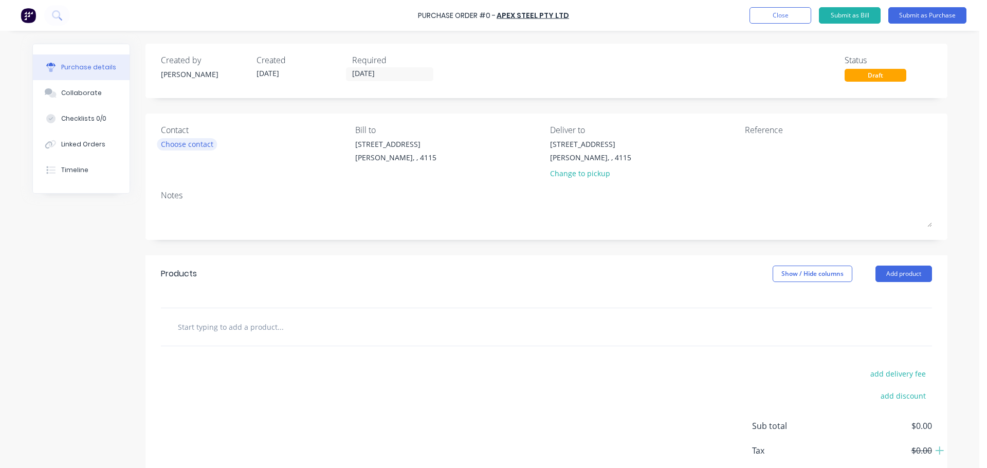
click at [176, 146] on div "Choose contact" at bounding box center [187, 144] width 52 height 11
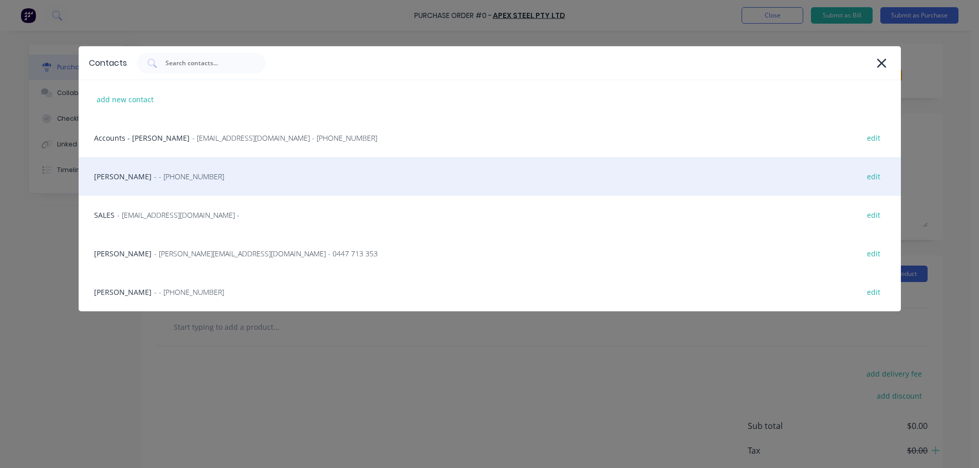
click at [151, 185] on div "HAYDEN - - [PHONE_NUMBER] edit" at bounding box center [490, 176] width 823 height 39
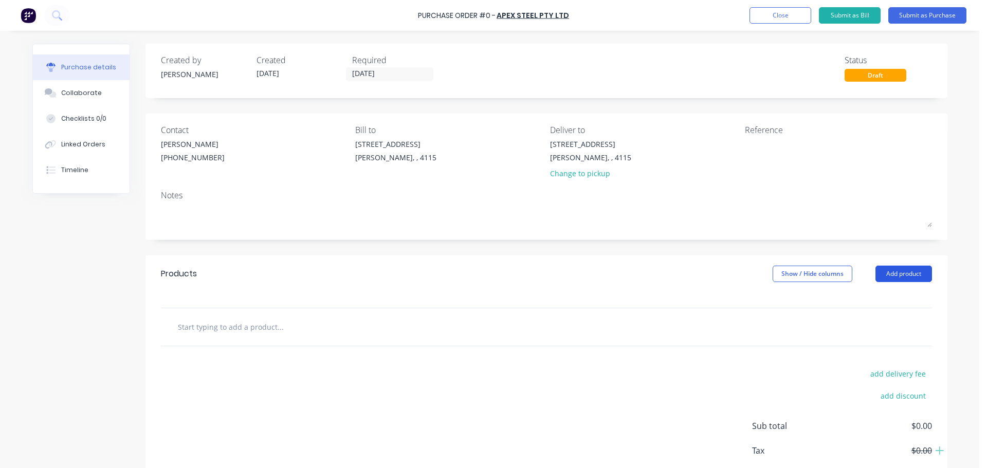
click at [915, 278] on button "Add product" at bounding box center [904, 274] width 57 height 16
click at [888, 301] on div "Product catalogue" at bounding box center [883, 300] width 79 height 15
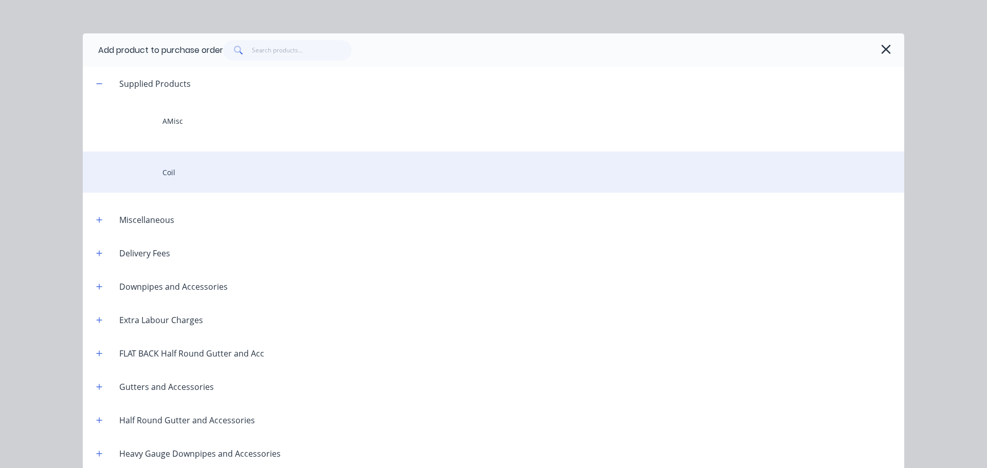
click at [254, 166] on div "Coil" at bounding box center [494, 172] width 822 height 41
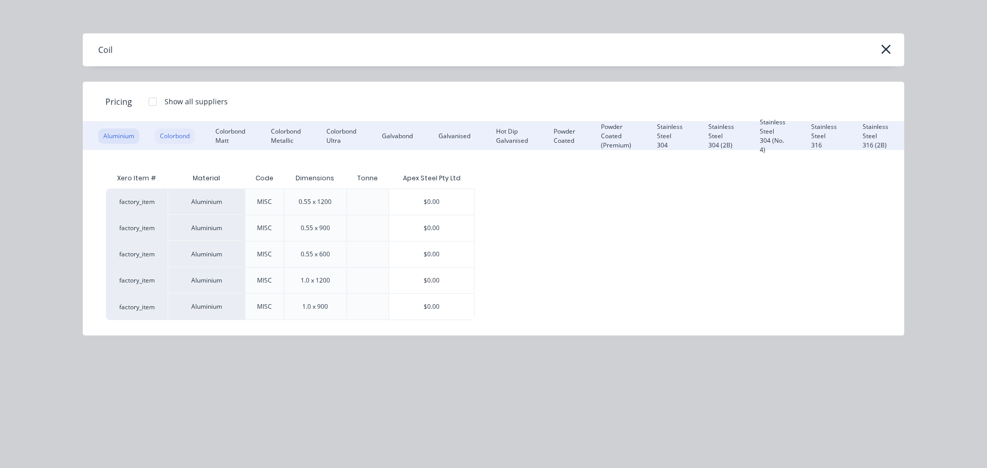
click at [185, 138] on div "Colorbond" at bounding box center [175, 136] width 40 height 15
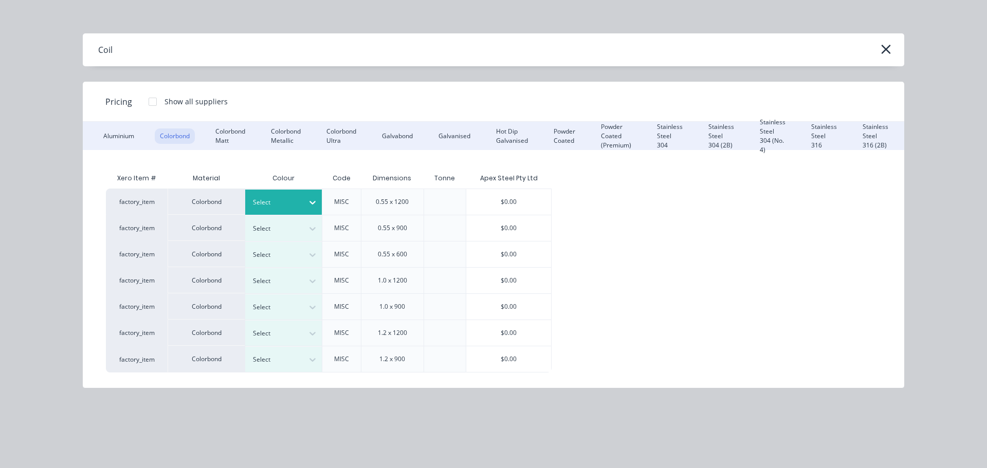
click at [293, 204] on div at bounding box center [276, 202] width 46 height 11
click at [489, 203] on div "$0.00" at bounding box center [508, 202] width 85 height 26
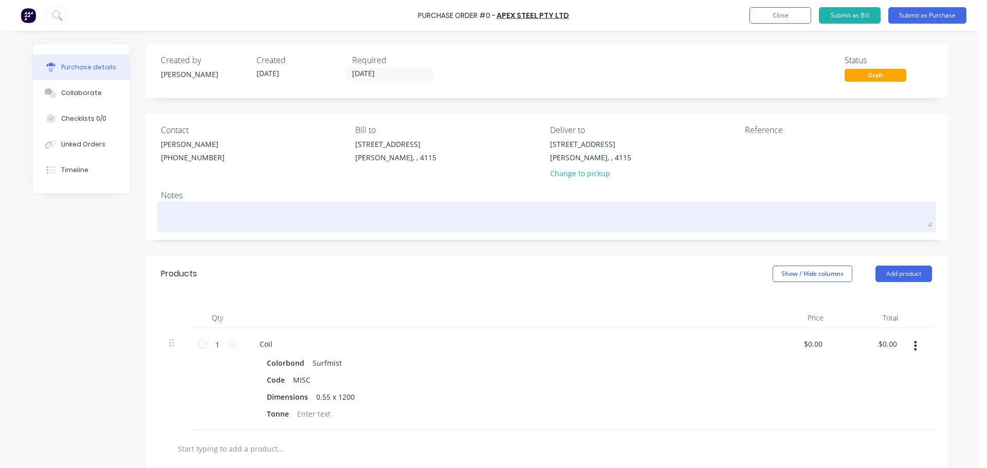
scroll to position [47, 0]
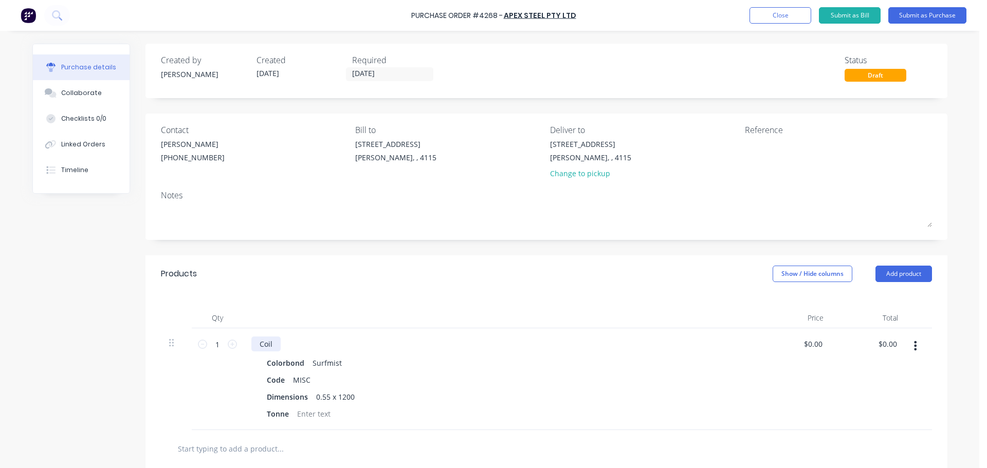
click at [269, 343] on div "Coil" at bounding box center [265, 344] width 29 height 15
click at [397, 302] on div "Qty Price Total 1 1 Coil - 4 TONNE Colorbond Surfmist Code MISC Dimensions 0.55…" at bounding box center [547, 362] width 802 height 138
click at [378, 282] on div "Products Show / Hide columns Add product" at bounding box center [547, 274] width 802 height 37
click at [911, 268] on button "Add product" at bounding box center [904, 274] width 57 height 16
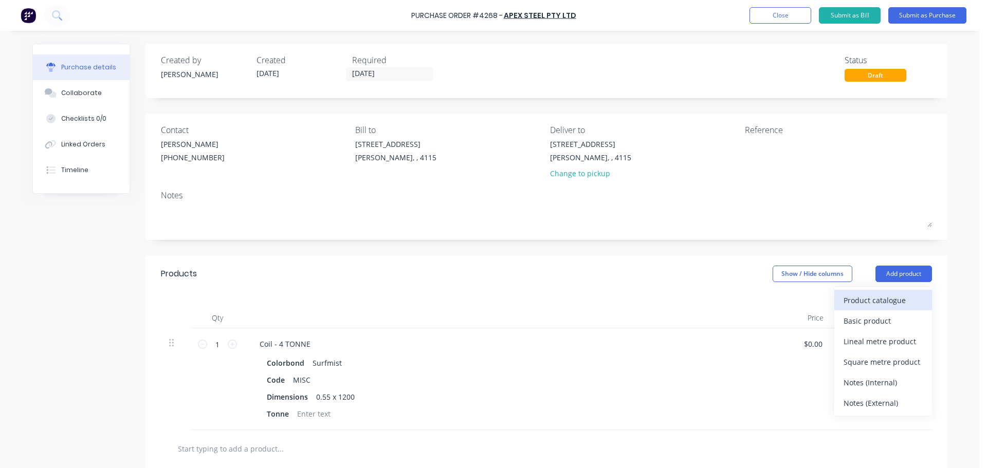
click at [890, 302] on div "Product catalogue" at bounding box center [883, 300] width 79 height 15
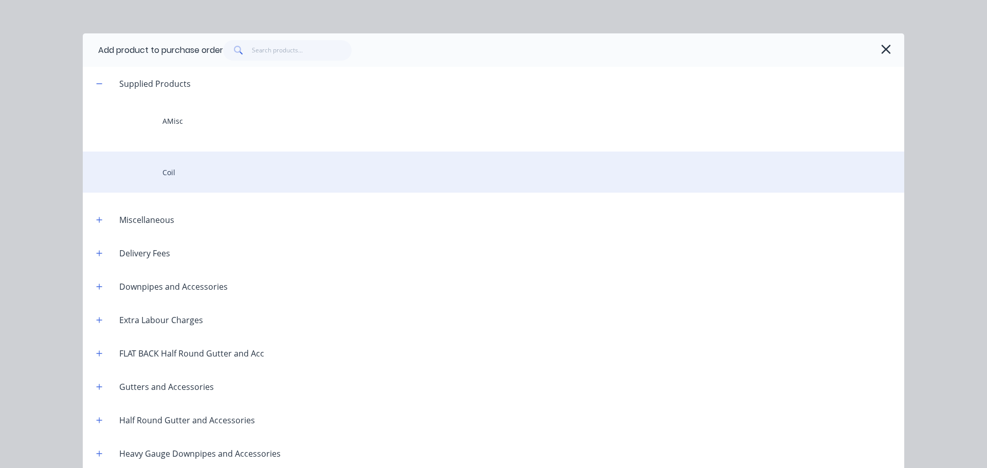
click at [182, 174] on div "Coil" at bounding box center [494, 172] width 822 height 41
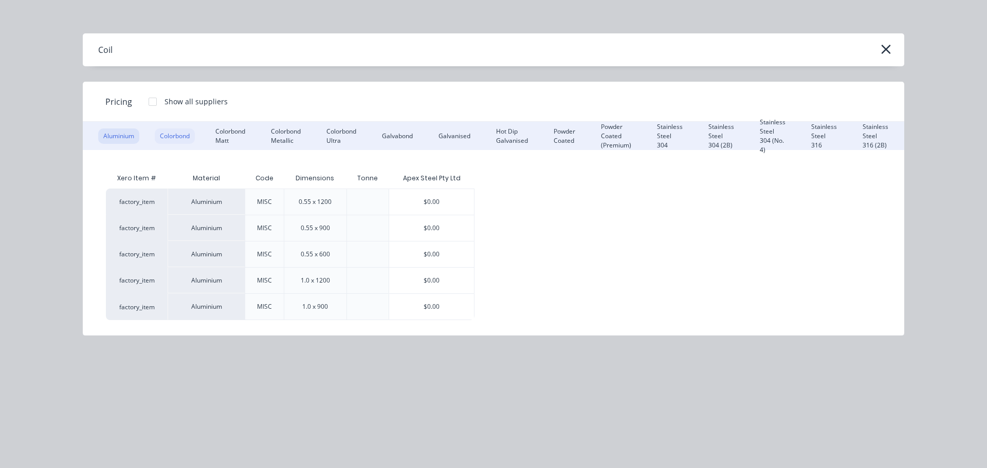
click at [175, 133] on div "Colorbond" at bounding box center [175, 136] width 40 height 15
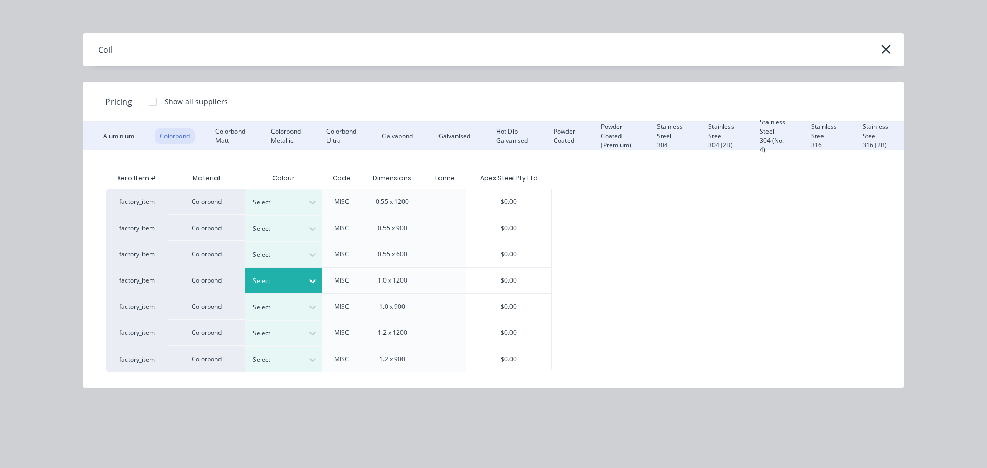
click at [309, 288] on div at bounding box center [312, 281] width 19 height 16
click at [488, 280] on div "$0.00" at bounding box center [508, 281] width 85 height 26
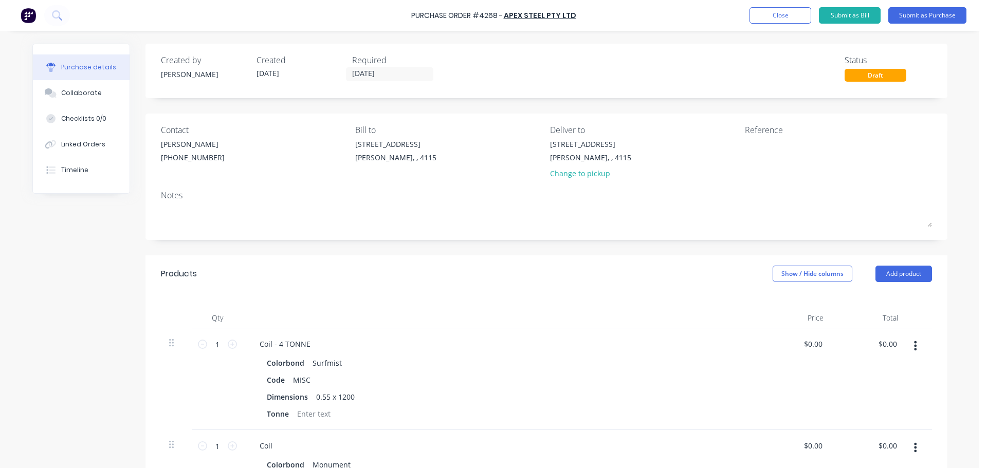
scroll to position [103, 0]
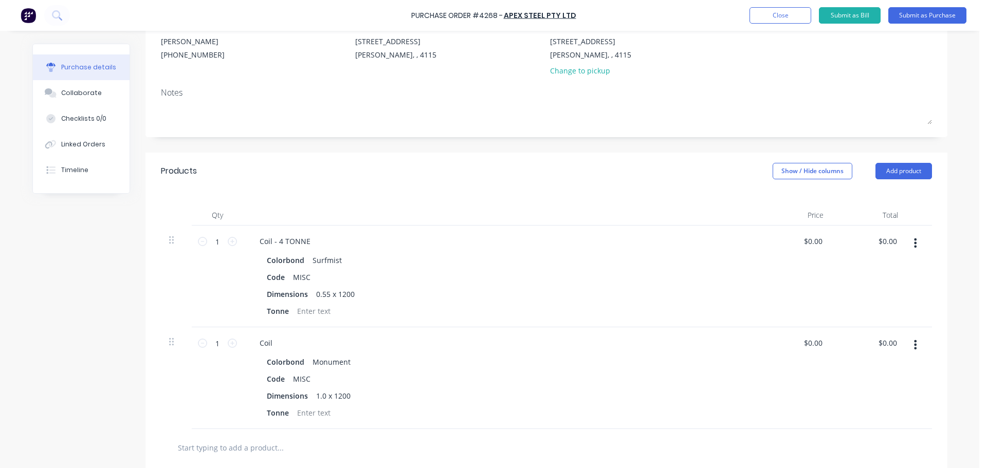
click at [280, 341] on div "Coil" at bounding box center [500, 343] width 498 height 15
click at [273, 344] on div "Coil" at bounding box center [265, 343] width 29 height 15
click at [903, 164] on button "Add product" at bounding box center [904, 171] width 57 height 16
click at [859, 201] on div "Product catalogue" at bounding box center [883, 197] width 79 height 15
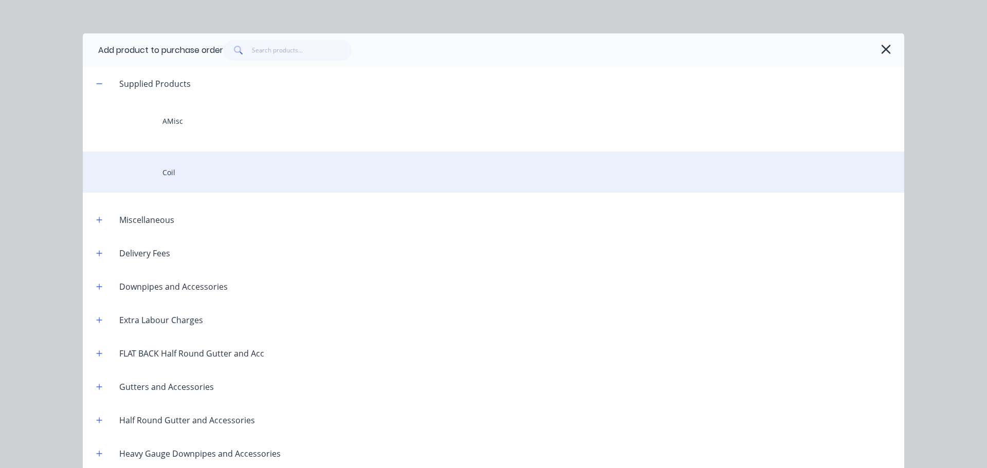
click at [175, 187] on div "Coil" at bounding box center [494, 172] width 822 height 41
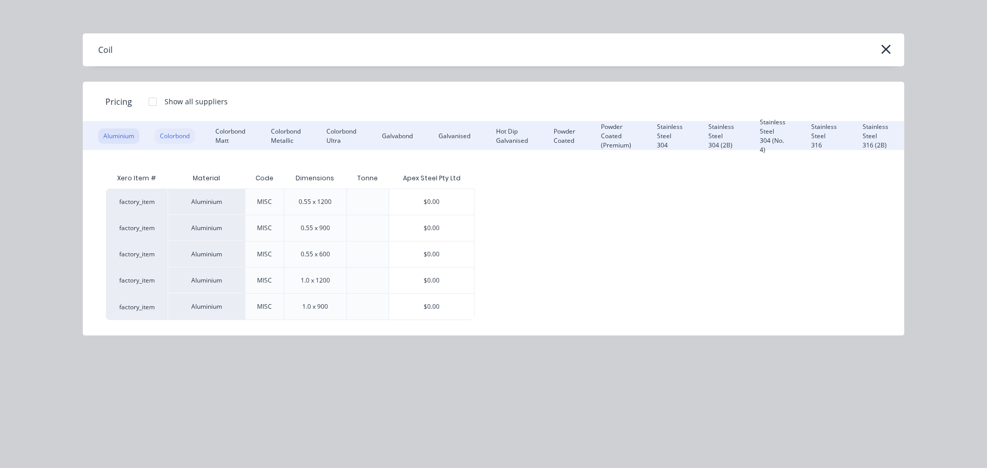
click at [190, 131] on div "Colorbond" at bounding box center [175, 136] width 40 height 15
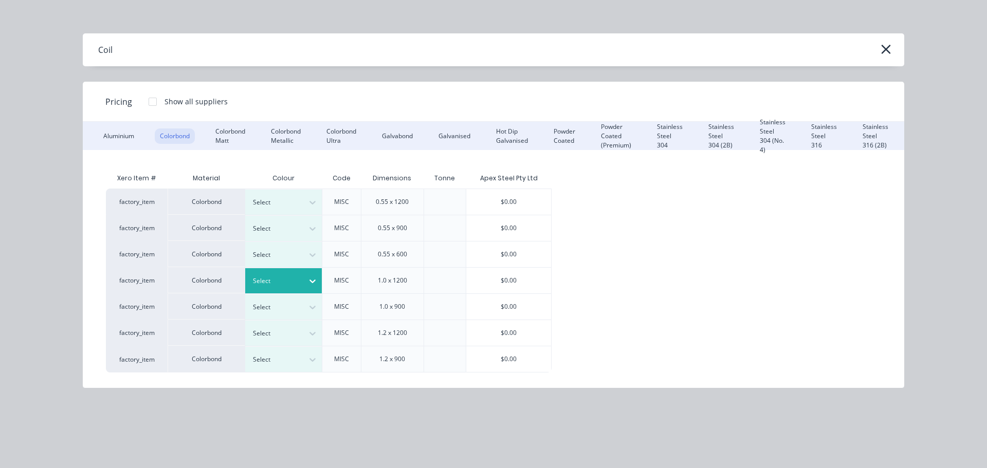
click at [302, 281] on div "Select" at bounding box center [275, 281] width 58 height 13
click at [488, 285] on div "$0.00" at bounding box center [508, 281] width 85 height 26
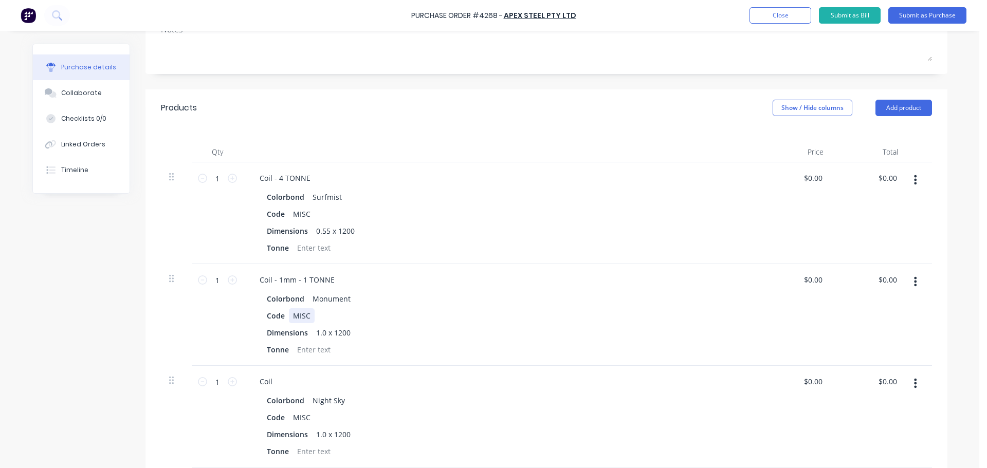
scroll to position [206, 0]
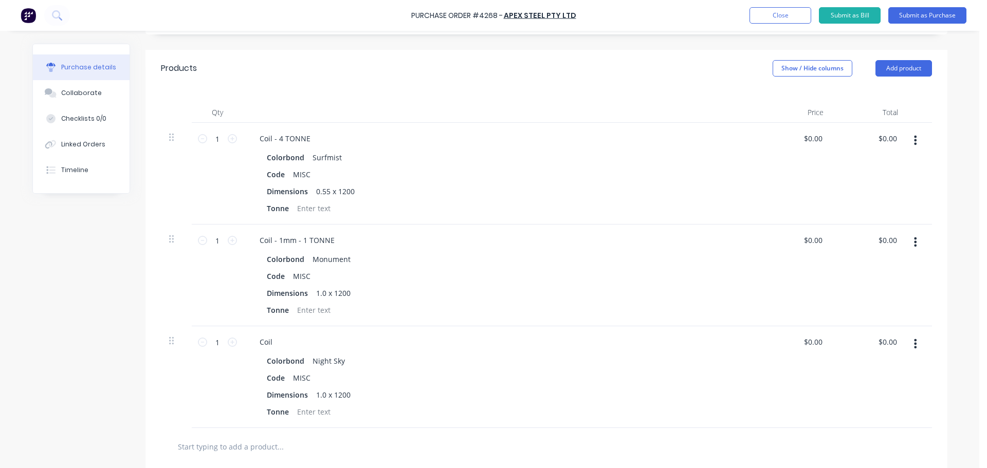
click at [278, 348] on div "Coil" at bounding box center [500, 342] width 498 height 15
click at [276, 340] on div "Coil" at bounding box center [265, 342] width 29 height 15
click at [918, 6] on div "Purchase Order #4268 - Apex Steel Pty Ltd Add product Close Submit as Bill Subm…" at bounding box center [493, 15] width 987 height 31
click at [921, 14] on button "Submit as Purchase" at bounding box center [927, 15] width 78 height 16
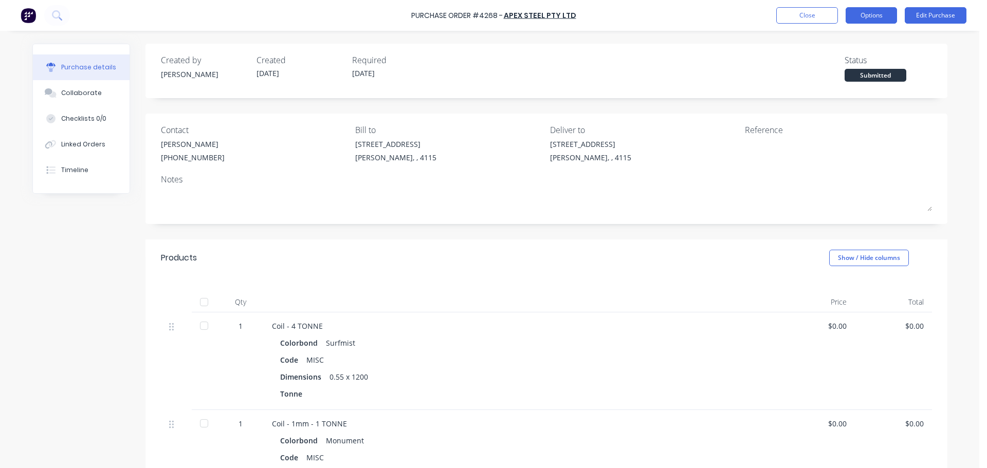
click at [879, 8] on button "Options" at bounding box center [871, 15] width 51 height 16
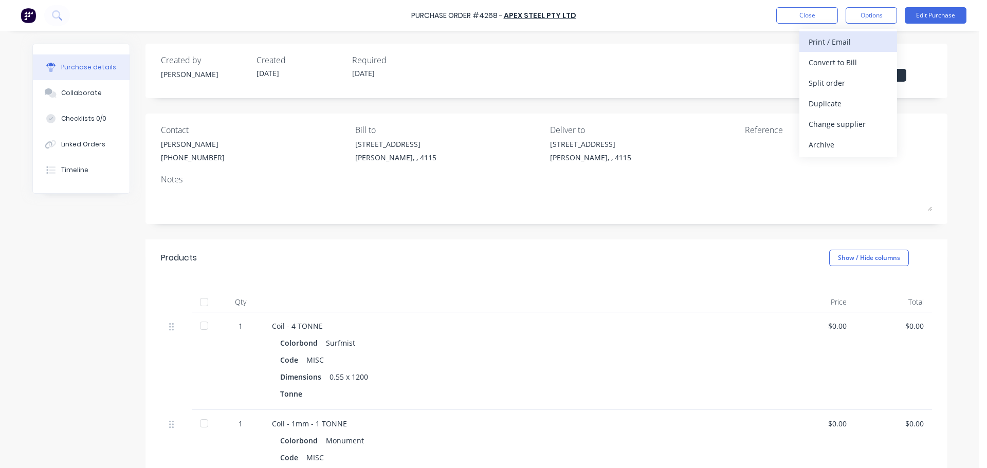
click at [841, 42] on div "Print / Email" at bounding box center [848, 41] width 79 height 15
click at [834, 44] on div "Back" at bounding box center [848, 41] width 79 height 15
click at [870, 14] on button "Options" at bounding box center [871, 15] width 51 height 16
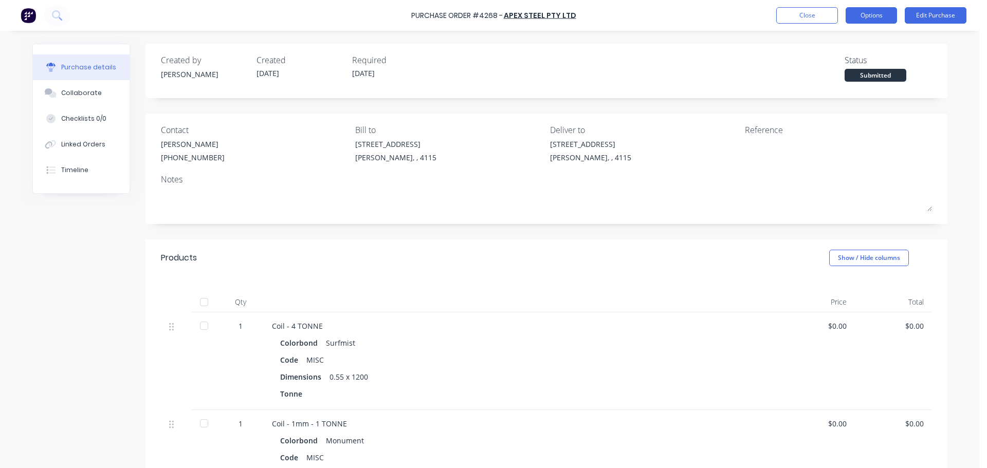
click at [872, 21] on button "Options" at bounding box center [871, 15] width 51 height 16
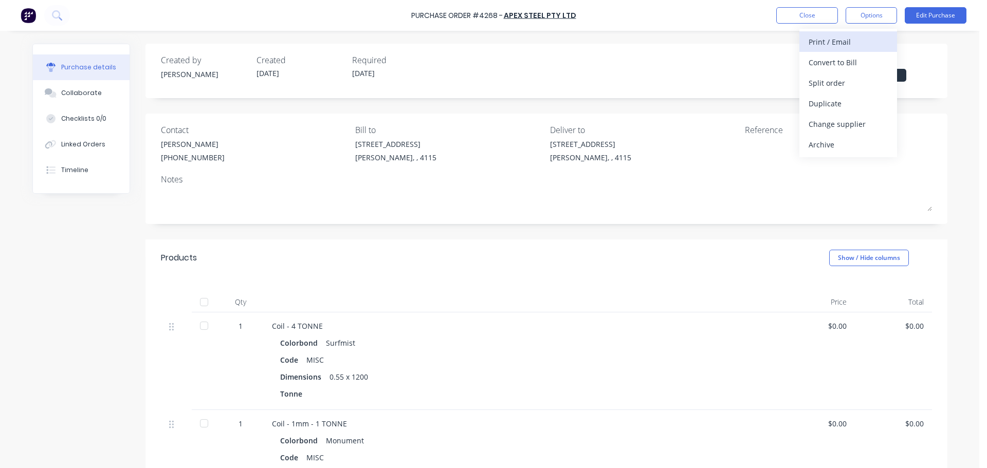
click at [854, 51] on button "Print / Email" at bounding box center [849, 41] width 98 height 21
click at [837, 84] on div "Without pricing" at bounding box center [848, 83] width 79 height 15
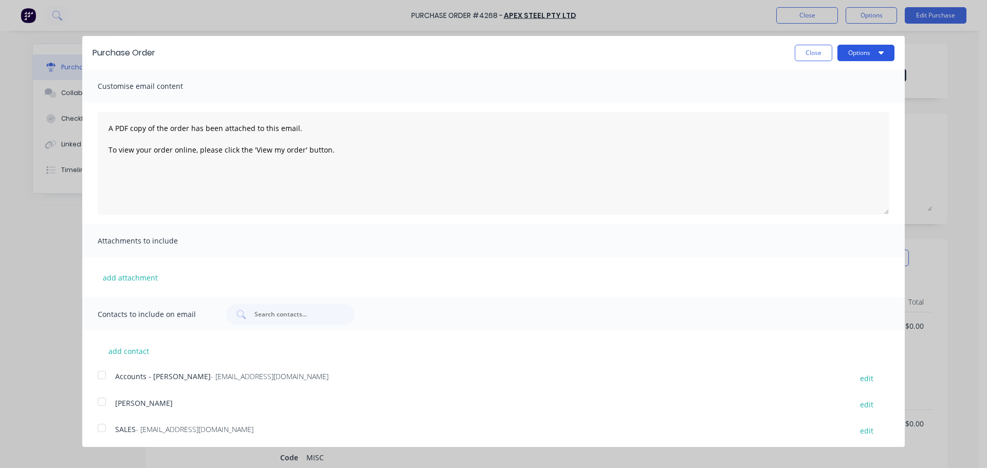
click at [856, 50] on button "Options" at bounding box center [866, 53] width 57 height 16
click at [841, 79] on div "Print" at bounding box center [845, 78] width 79 height 15
click at [797, 55] on button "Close" at bounding box center [814, 53] width 38 height 16
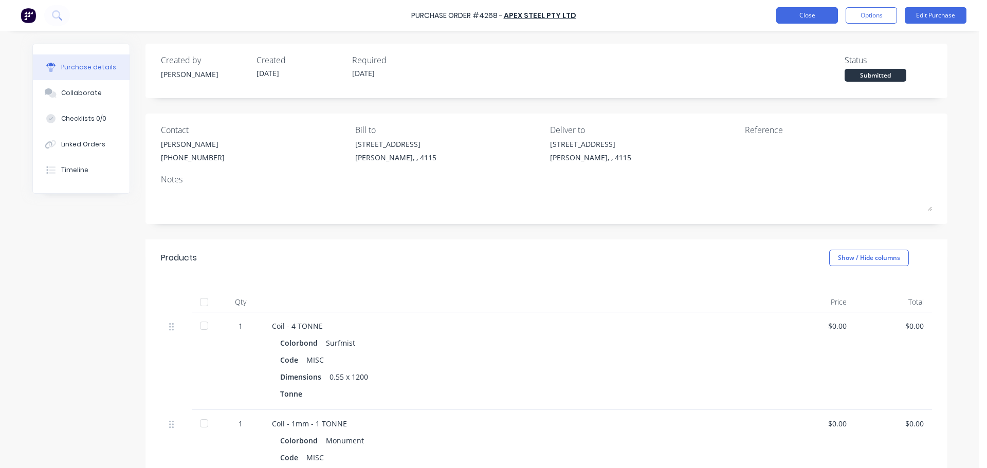
click at [805, 22] on button "Close" at bounding box center [807, 15] width 62 height 16
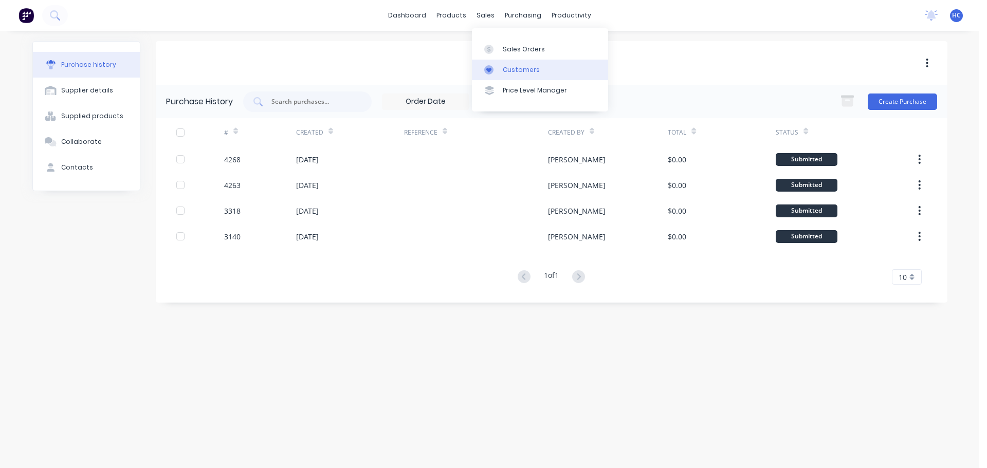
click at [512, 67] on div "Customers" at bounding box center [521, 69] width 37 height 9
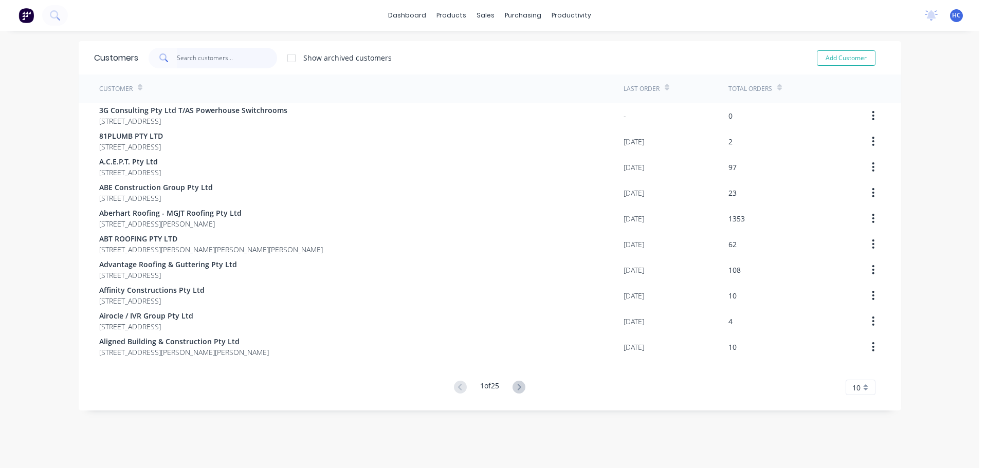
click at [206, 60] on input "text" at bounding box center [227, 58] width 100 height 21
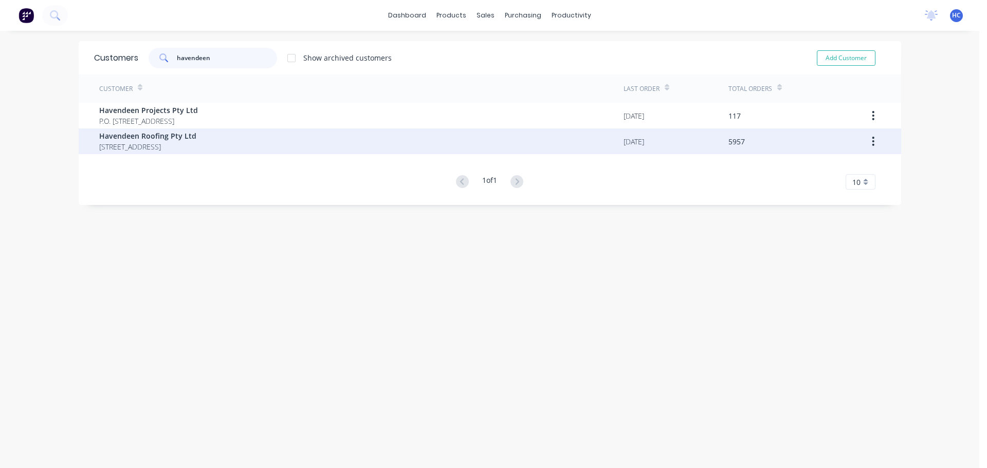
type input "havendeen"
click at [188, 150] on span "[STREET_ADDRESS]" at bounding box center [147, 146] width 97 height 11
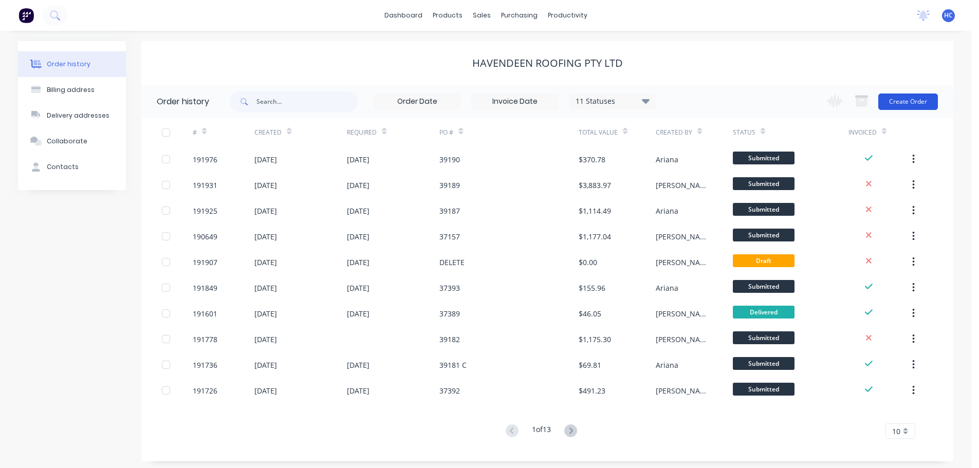
click at [914, 94] on button "Create Order" at bounding box center [909, 102] width 60 height 16
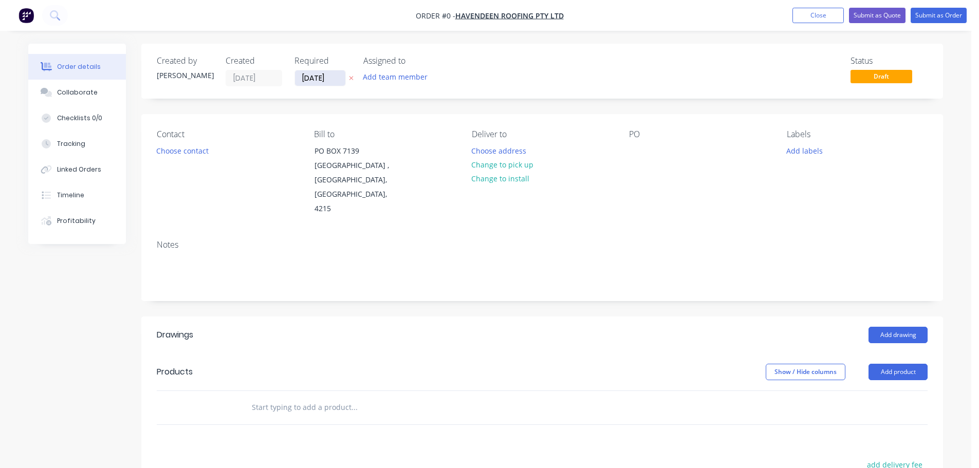
click at [318, 77] on input "[DATE]" at bounding box center [320, 77] width 50 height 15
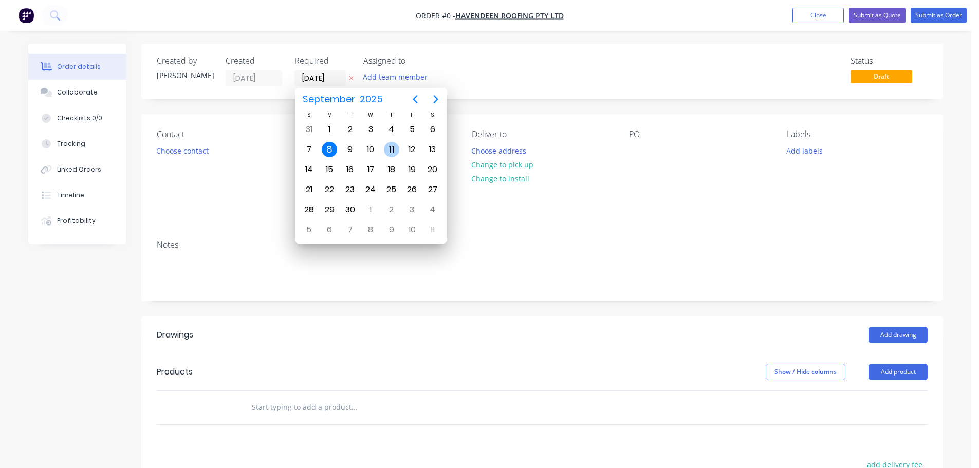
click at [393, 150] on div "11" at bounding box center [391, 149] width 15 height 15
type input "[DATE]"
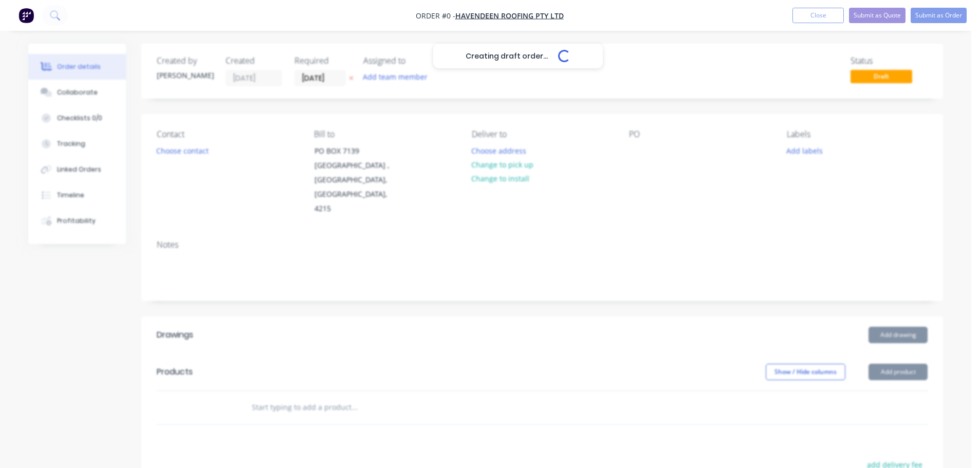
click at [192, 153] on button "Choose contact" at bounding box center [182, 150] width 63 height 14
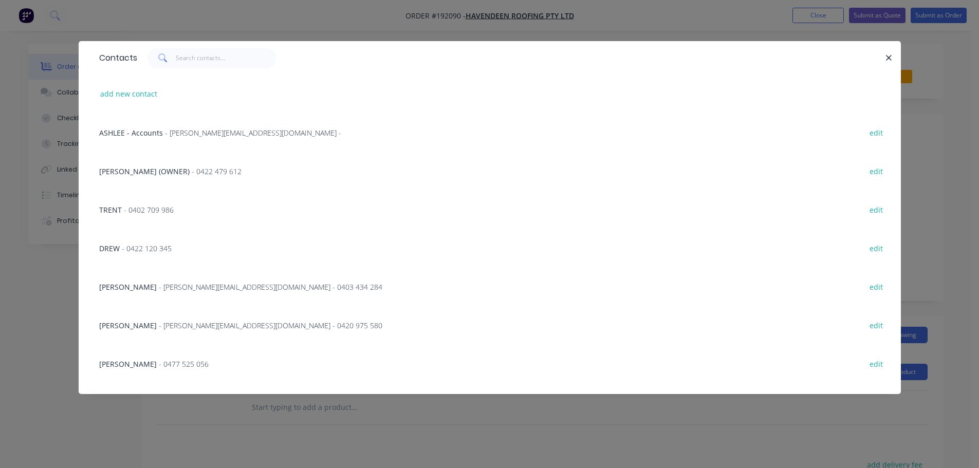
click at [165, 208] on span "- 0402 709 986" at bounding box center [149, 210] width 50 height 10
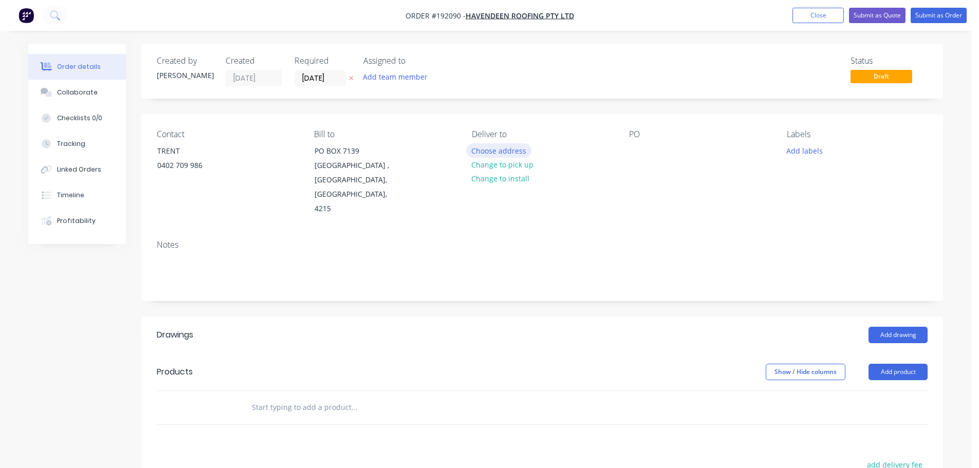
click at [502, 154] on button "Choose address" at bounding box center [499, 150] width 66 height 14
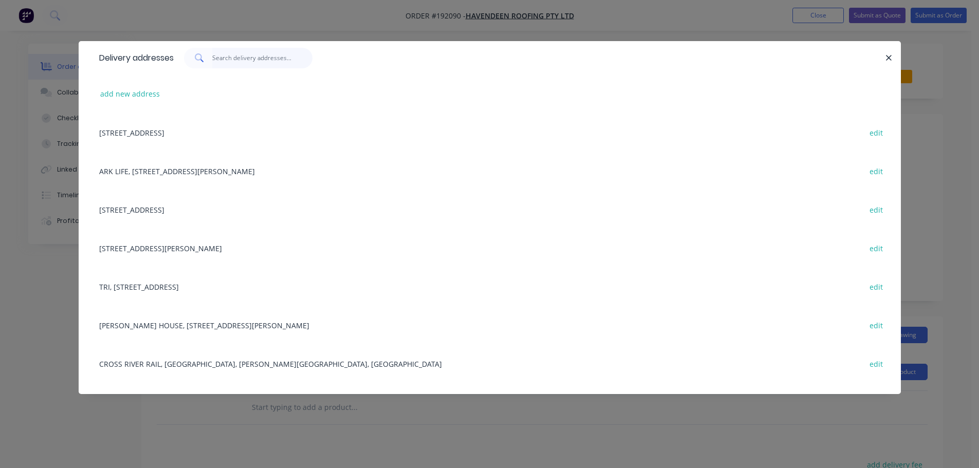
click at [264, 60] on input "text" at bounding box center [262, 58] width 100 height 21
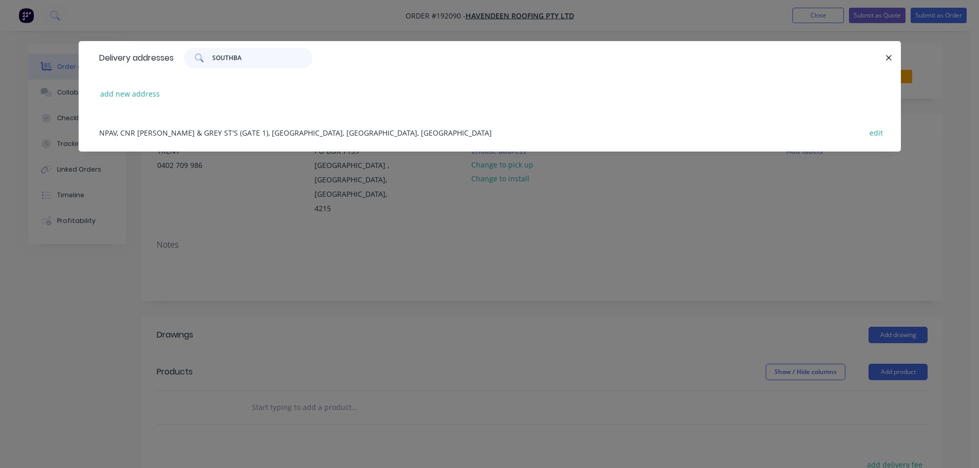
type input "SOUTHBA"
click at [191, 121] on div "NPAV, CNR [PERSON_NAME] & GREY ST'S (GATE 1), [GEOGRAPHIC_DATA], [GEOGRAPHIC_DA…" at bounding box center [490, 132] width 792 height 39
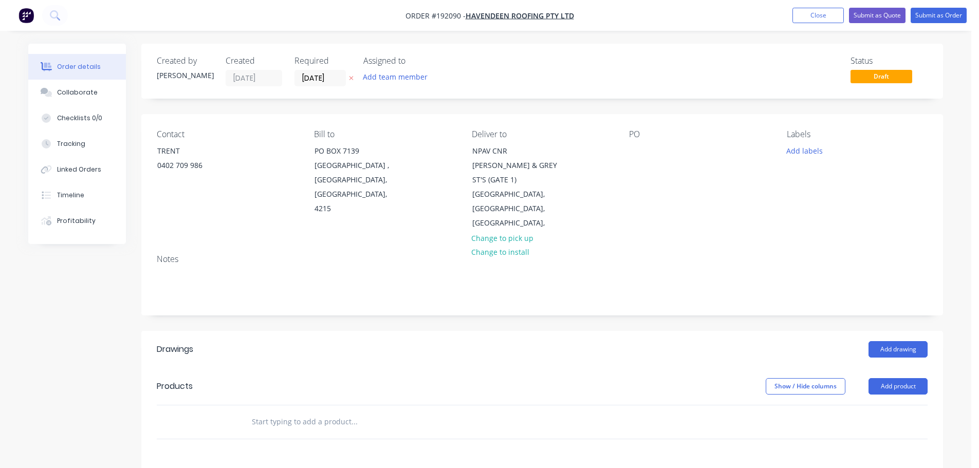
click at [624, 146] on div "Contact TRENT [PHONE_NUMBER] Bill to [STREET_ADDRESS] Deliver to NPAV CNR [PERS…" at bounding box center [542, 180] width 802 height 132
click at [648, 149] on div "PO" at bounding box center [699, 180] width 141 height 101
click at [640, 144] on div at bounding box center [637, 150] width 16 height 15
click at [810, 145] on button "Add labels" at bounding box center [804, 150] width 47 height 14
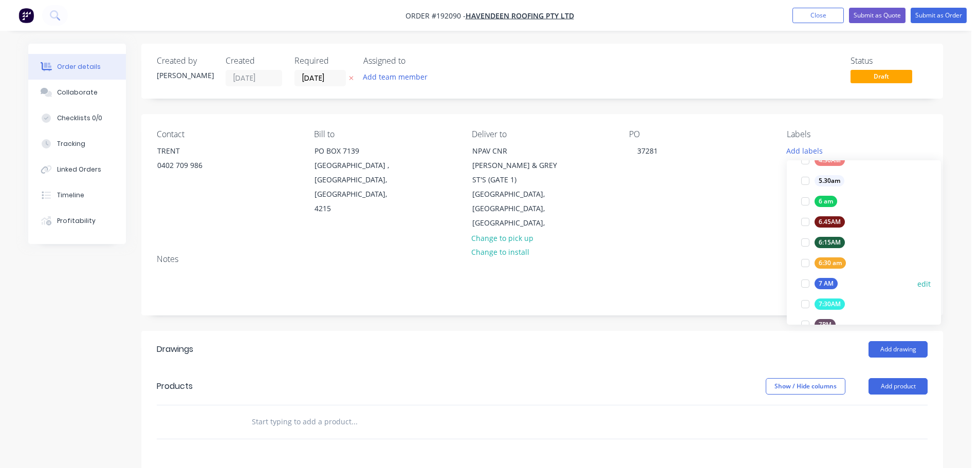
scroll to position [206, 0]
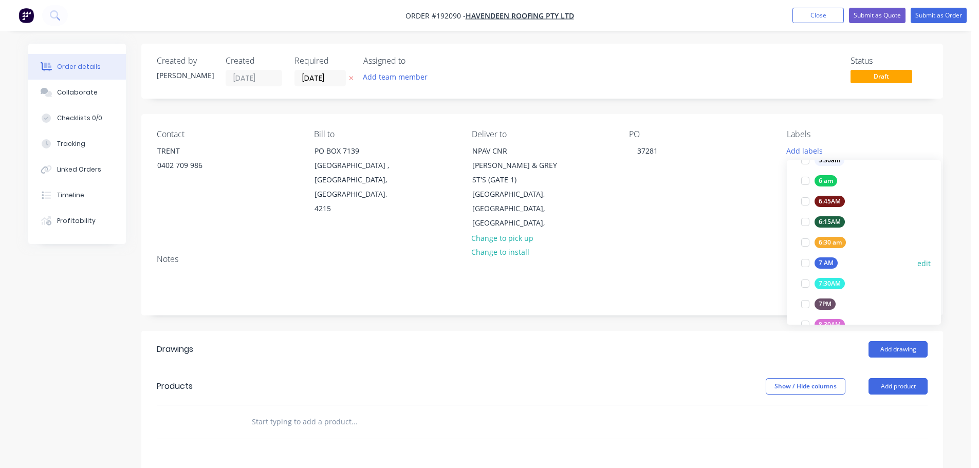
click at [833, 267] on div "7 AM" at bounding box center [826, 263] width 23 height 11
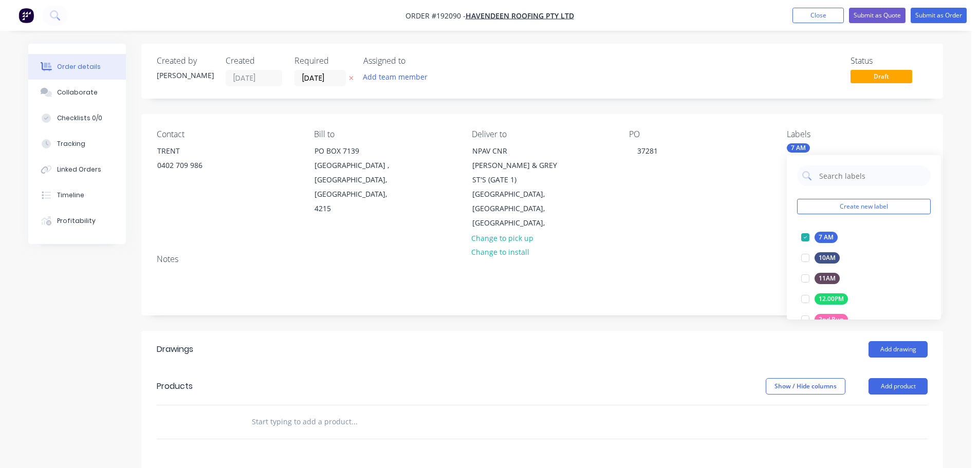
click at [651, 331] on header "Drawings Add drawing" at bounding box center [542, 349] width 802 height 37
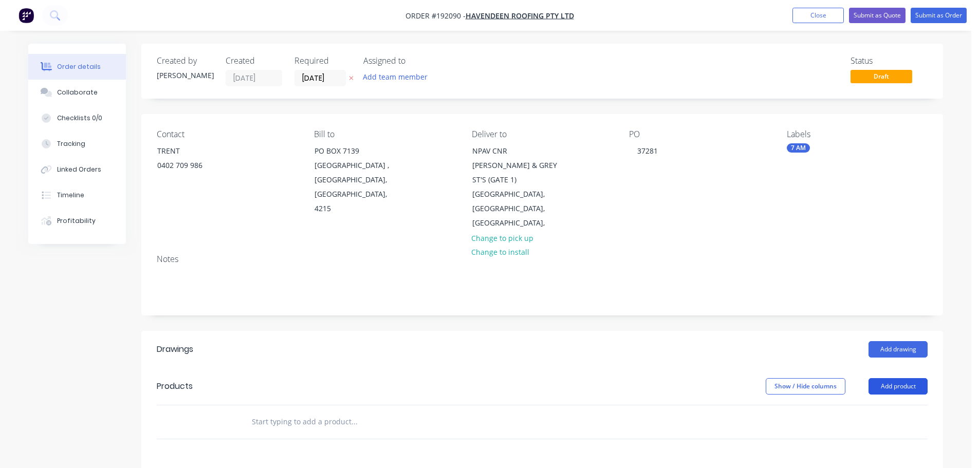
click at [885, 378] on button "Add product" at bounding box center [898, 386] width 59 height 16
click at [869, 426] on div "Basic product" at bounding box center [879, 433] width 79 height 15
click at [289, 432] on div at bounding box center [286, 439] width 86 height 15
click at [320, 371] on header "Products Show / Hide columns Add product" at bounding box center [542, 386] width 802 height 37
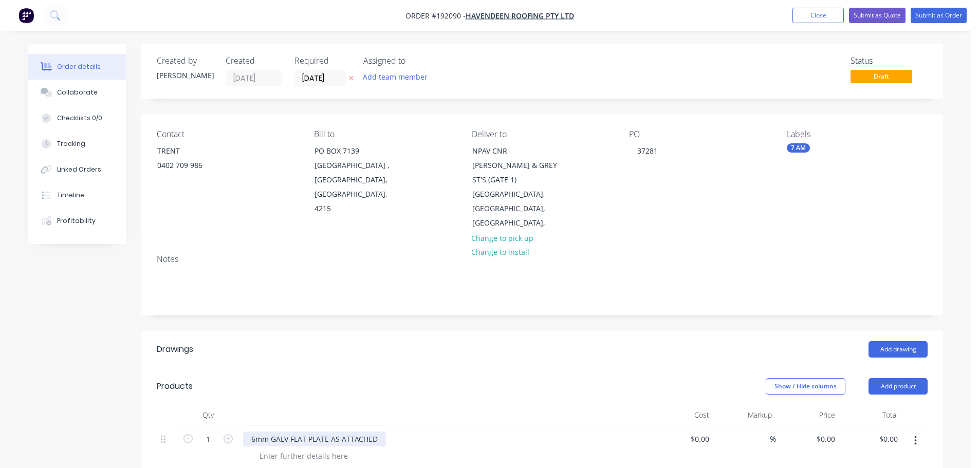
click at [328, 432] on div "6mm GALV FLAT PLATE AS ATTACHED" at bounding box center [314, 439] width 143 height 15
click at [362, 369] on header "Products Show / Hide columns Add product" at bounding box center [542, 386] width 802 height 37
click at [217, 432] on input "1" at bounding box center [208, 439] width 27 height 15
type input "90"
drag, startPoint x: 304, startPoint y: 386, endPoint x: 362, endPoint y: 376, distance: 59.4
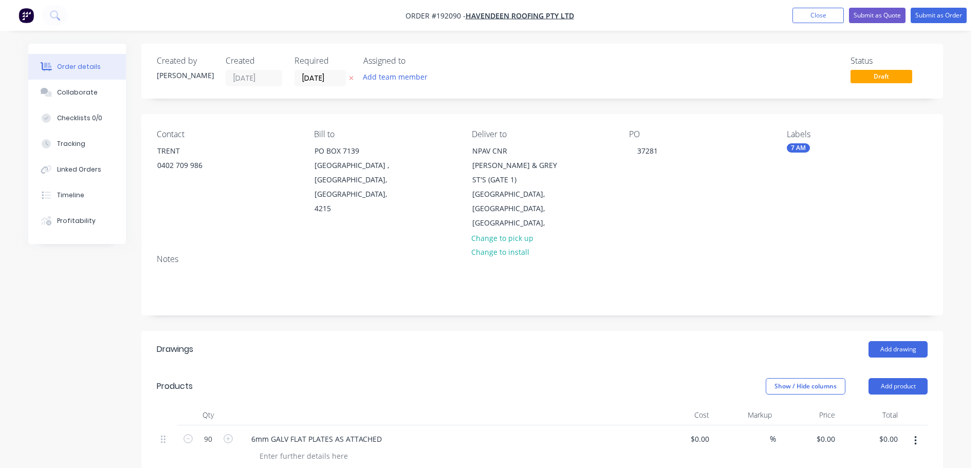
click at [331, 405] on div at bounding box center [444, 415] width 411 height 21
drag, startPoint x: 926, startPoint y: 19, endPoint x: 934, endPoint y: 20, distance: 8.3
click at [927, 19] on button "Submit as Order" at bounding box center [939, 15] width 56 height 15
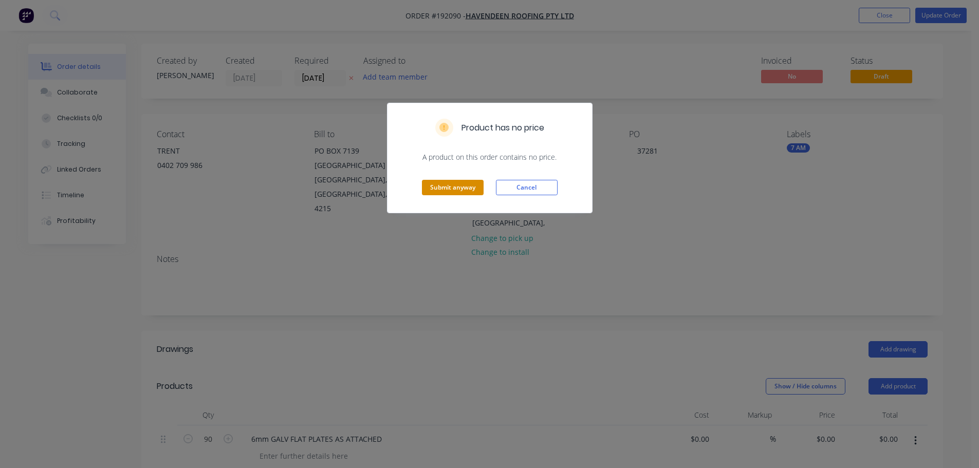
click at [470, 190] on button "Submit anyway" at bounding box center [453, 187] width 62 height 15
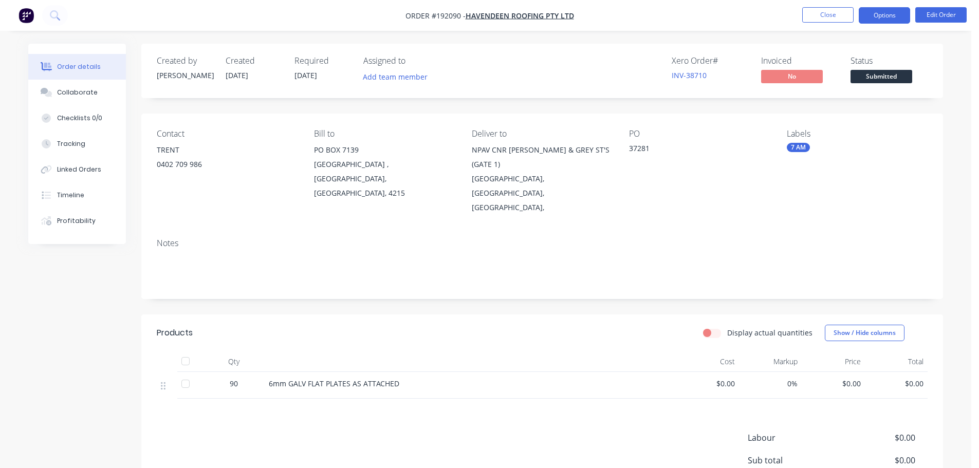
click at [861, 13] on button "Options" at bounding box center [884, 15] width 51 height 16
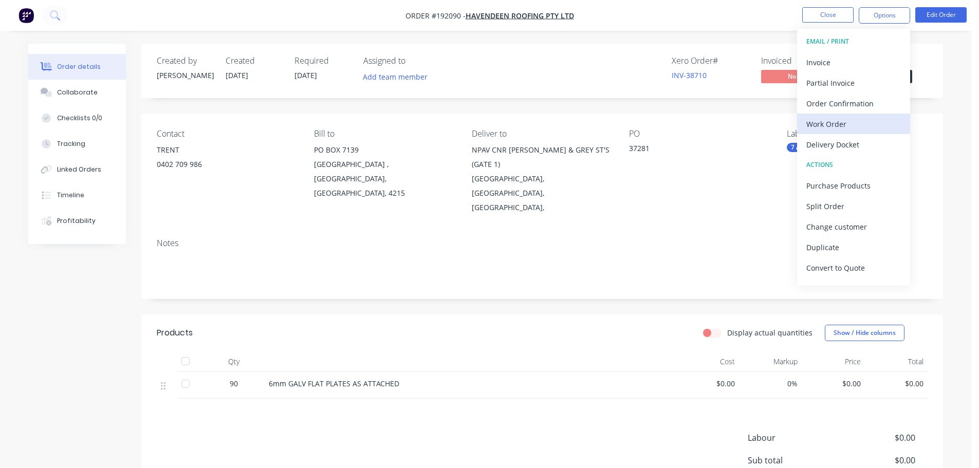
click at [823, 129] on div "Work Order" at bounding box center [854, 124] width 95 height 15
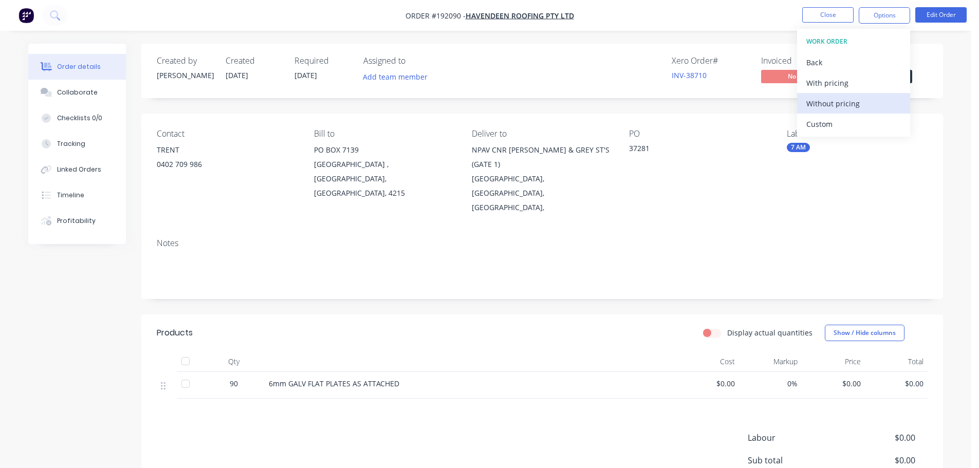
click at [832, 104] on div "Without pricing" at bounding box center [854, 103] width 95 height 15
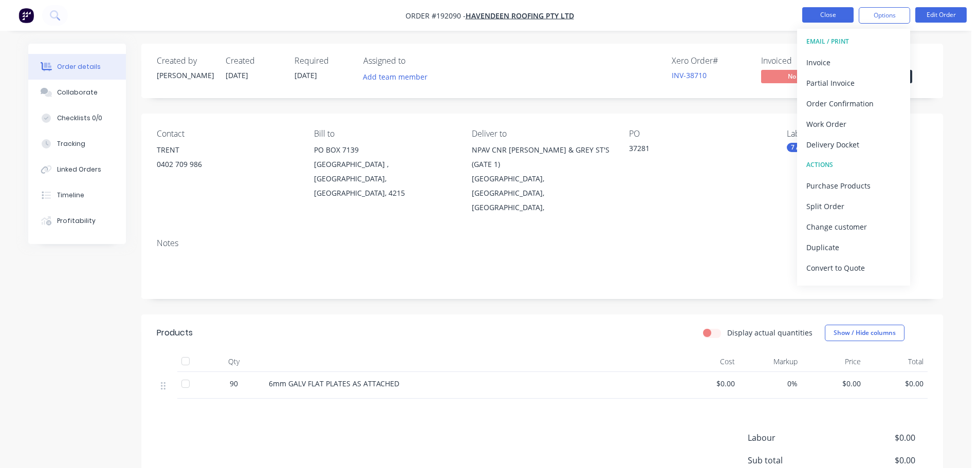
click at [848, 20] on button "Close" at bounding box center [828, 14] width 51 height 15
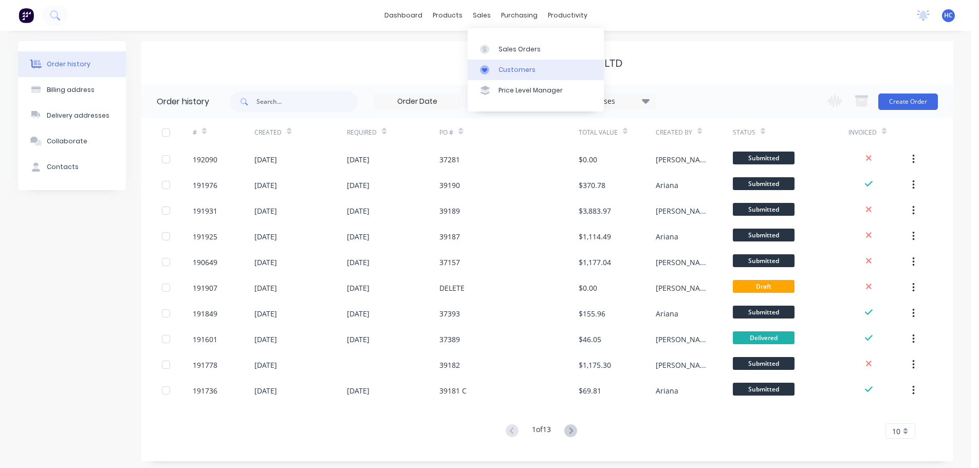
click at [512, 63] on link "Customers" at bounding box center [536, 70] width 136 height 21
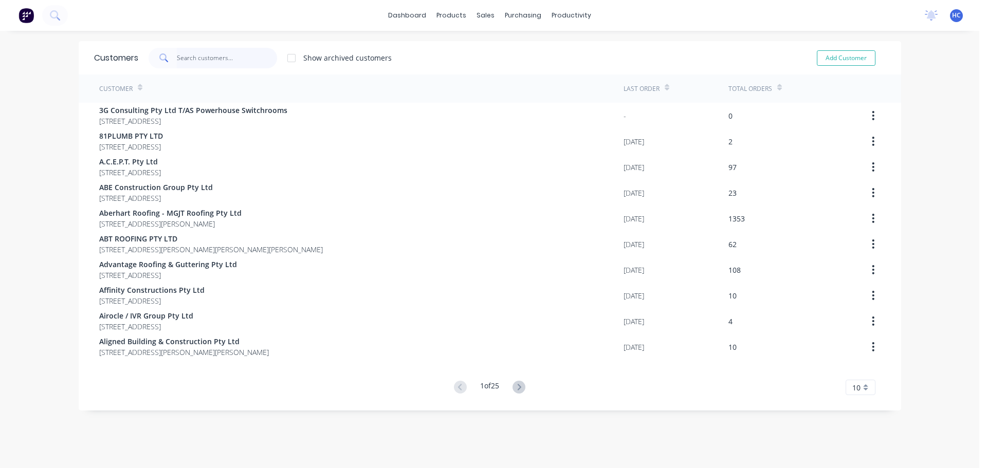
click at [196, 61] on input "text" at bounding box center [227, 58] width 100 height 21
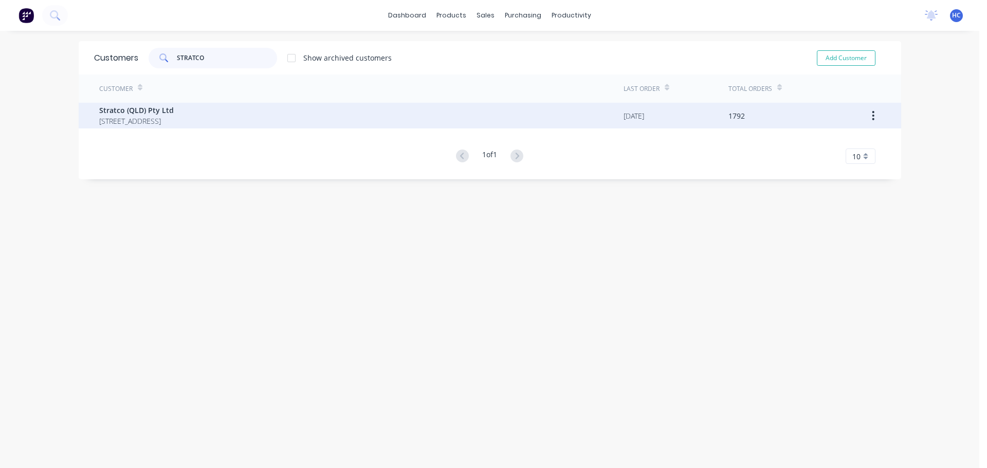
type input "STRATCO"
click at [313, 119] on div "Stratco (QLD) Pty Ltd [STREET_ADDRESS]" at bounding box center [361, 116] width 524 height 26
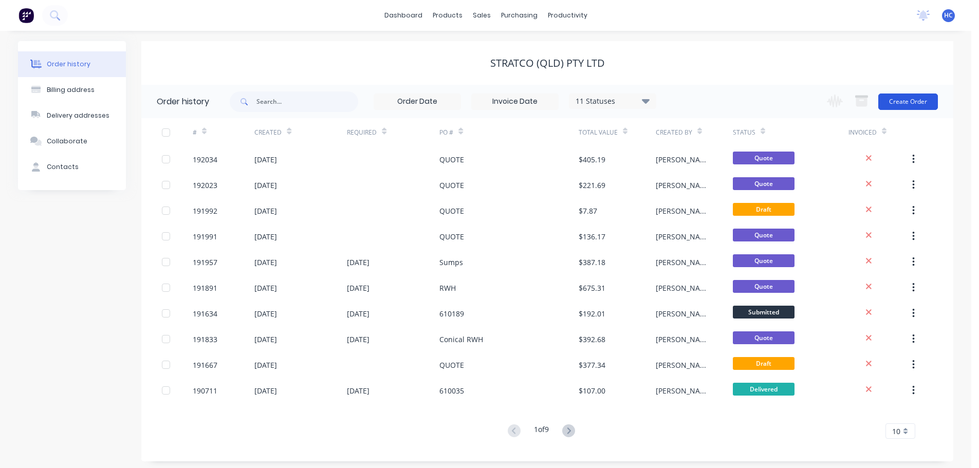
click at [906, 106] on button "Create Order" at bounding box center [909, 102] width 60 height 16
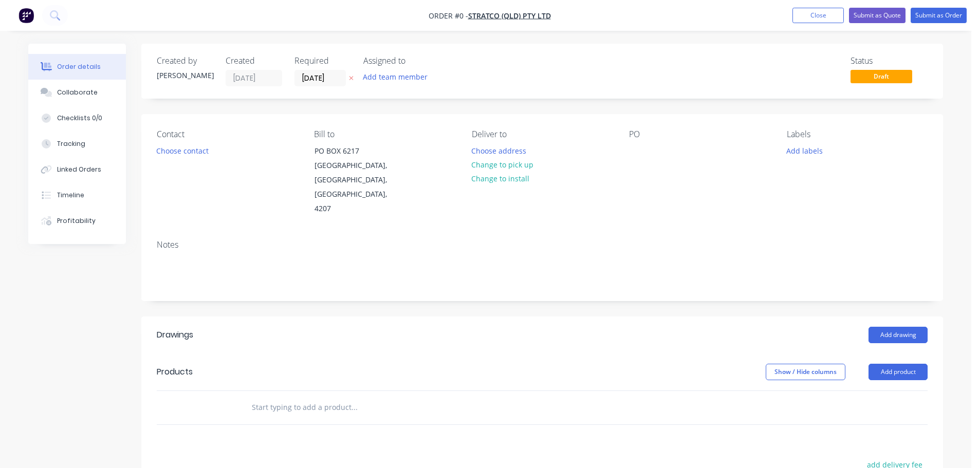
click at [354, 78] on button at bounding box center [351, 78] width 11 height 12
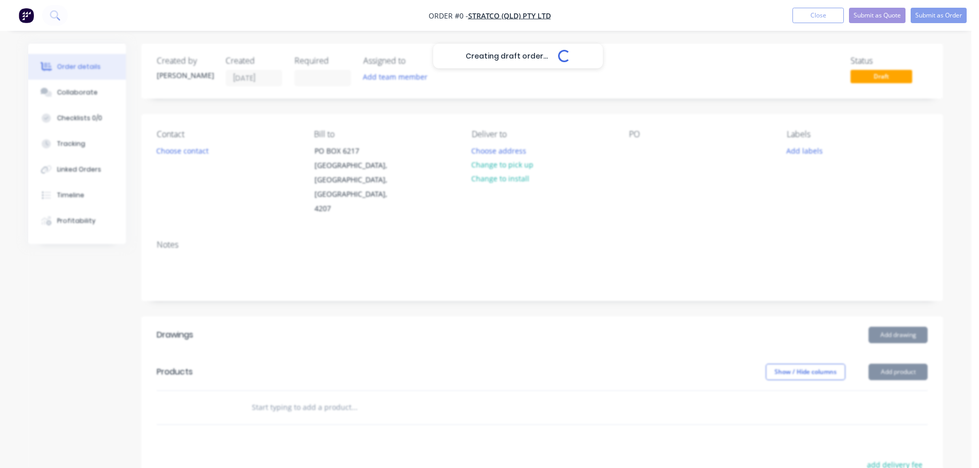
click at [640, 145] on div "Creating draft order... Loading..." at bounding box center [517, 278] width 979 height 468
click at [637, 154] on div "Creating draft order... Loading..." at bounding box center [517, 278] width 979 height 468
click at [639, 151] on div at bounding box center [637, 150] width 16 height 15
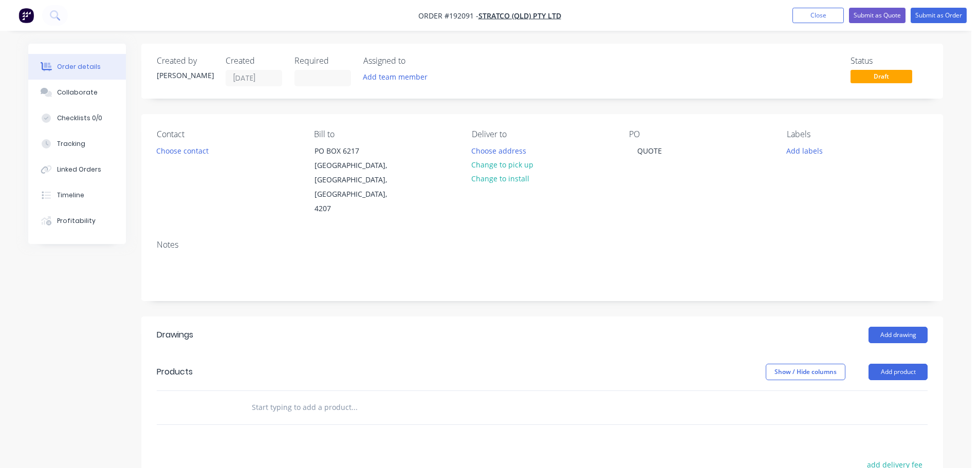
click at [887, 354] on header "Products Show / Hide columns Add product" at bounding box center [542, 372] width 802 height 37
click at [892, 364] on button "Add product" at bounding box center [898, 372] width 59 height 16
click at [856, 391] on div "Product catalogue" at bounding box center [879, 398] width 79 height 15
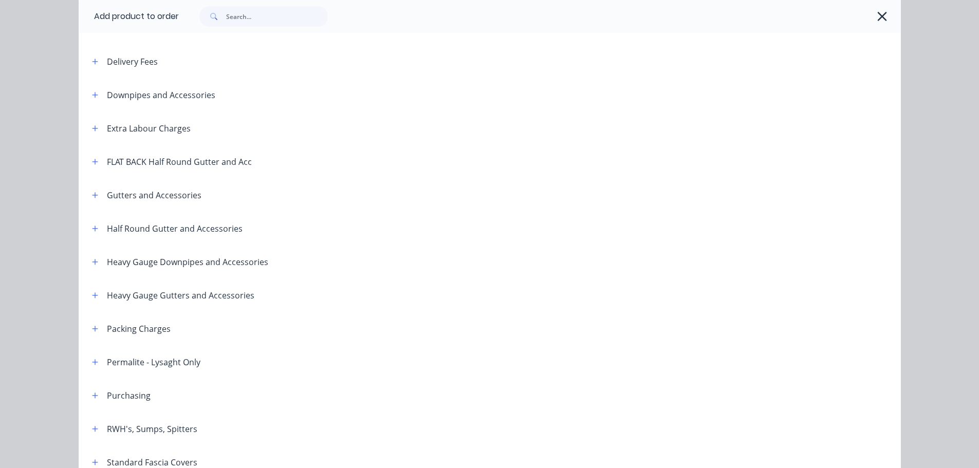
scroll to position [103, 0]
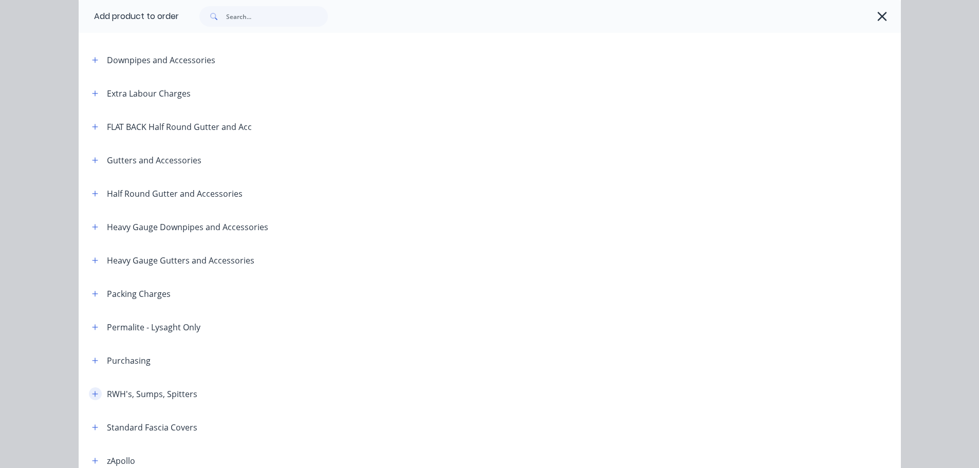
click at [94, 390] on button "button" at bounding box center [95, 394] width 13 height 13
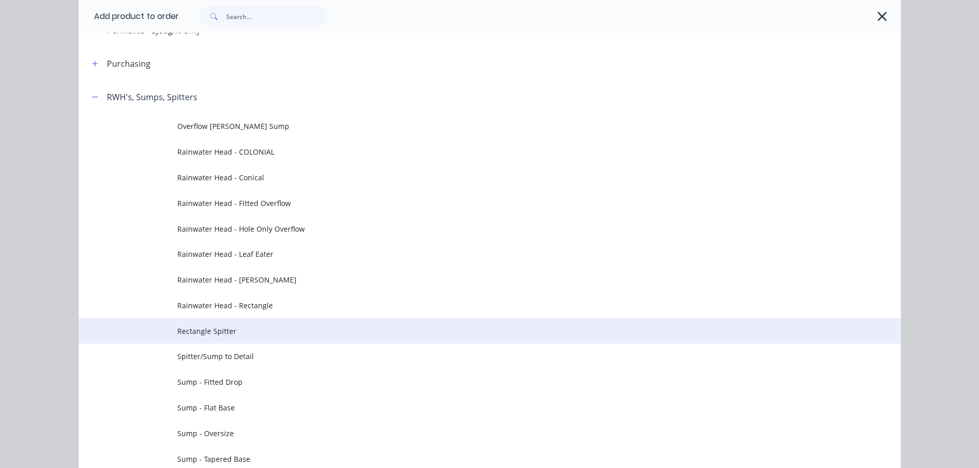
scroll to position [411, 0]
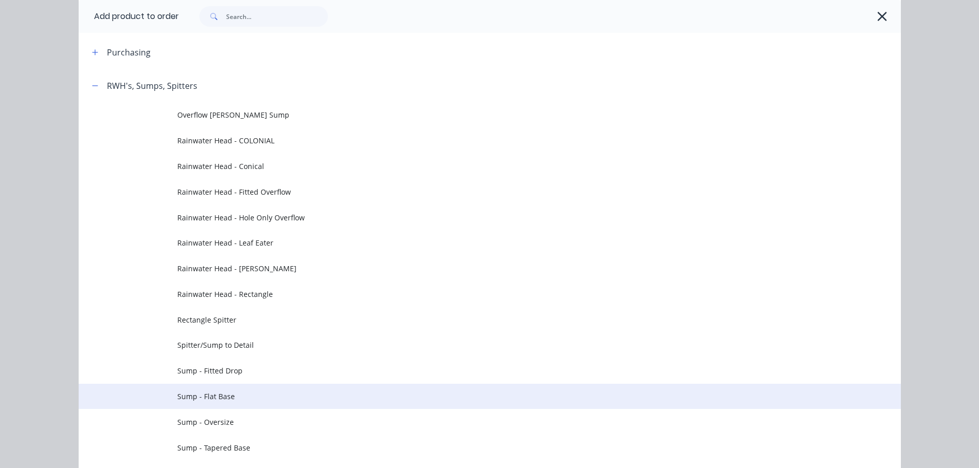
click at [233, 399] on span "Sump - Flat Base" at bounding box center [466, 396] width 579 height 11
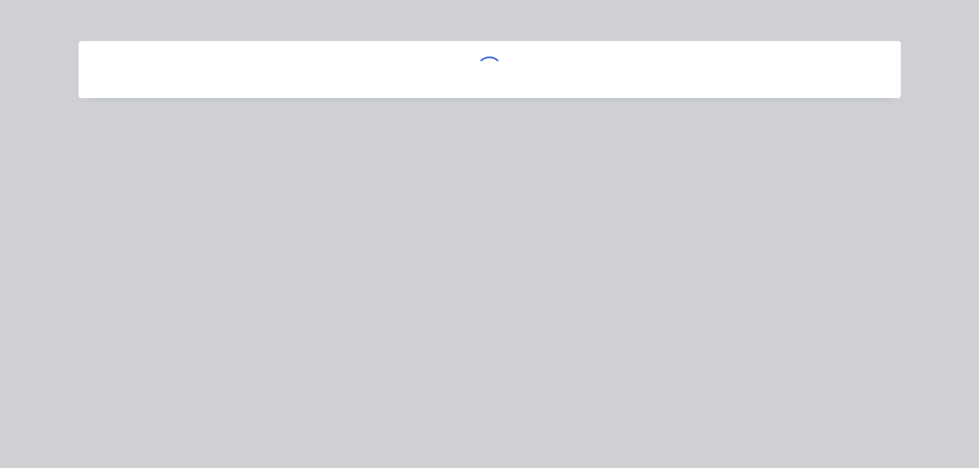
scroll to position [0, 0]
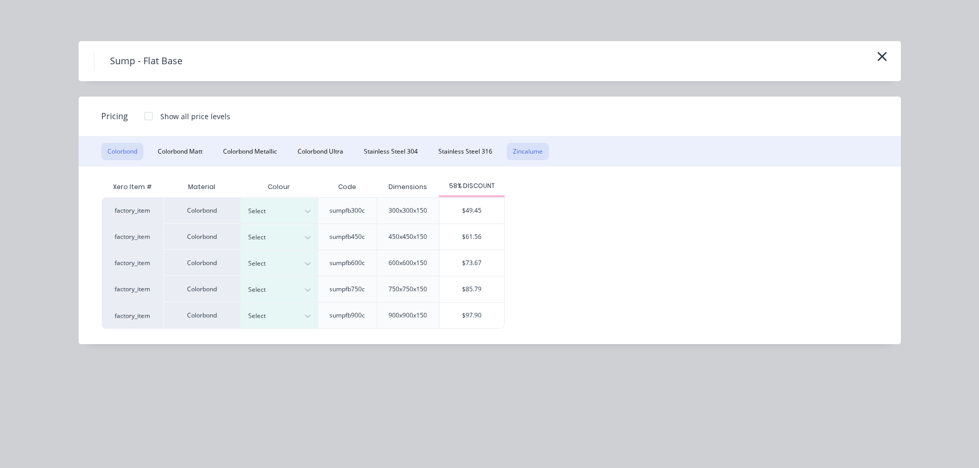
click at [542, 157] on button "Zincalume" at bounding box center [528, 151] width 42 height 17
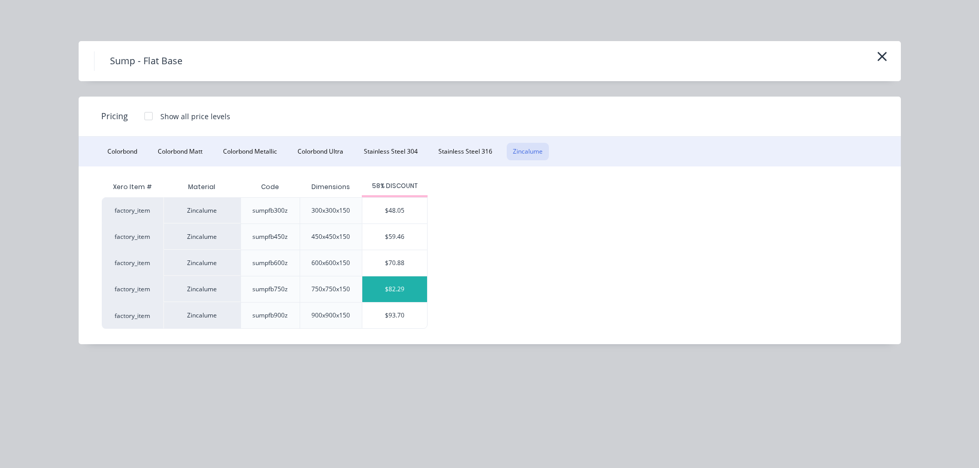
click at [411, 287] on div "$82.29" at bounding box center [394, 290] width 65 height 26
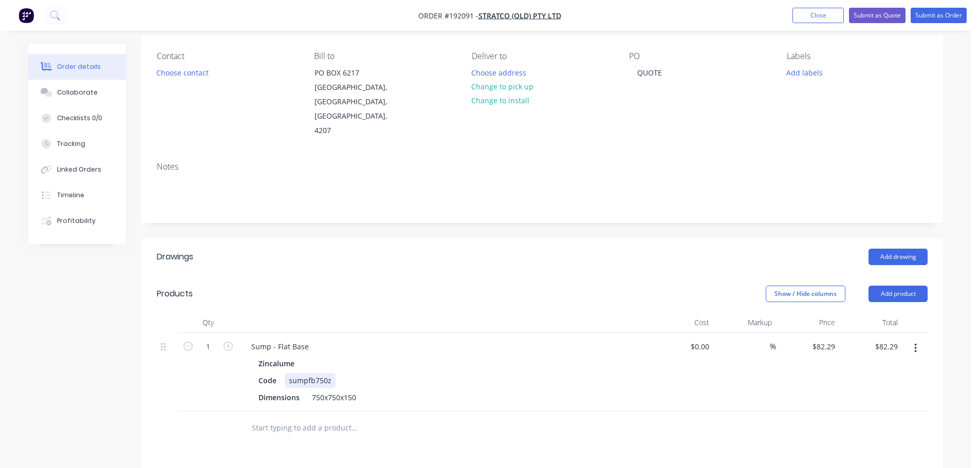
scroll to position [103, 0]
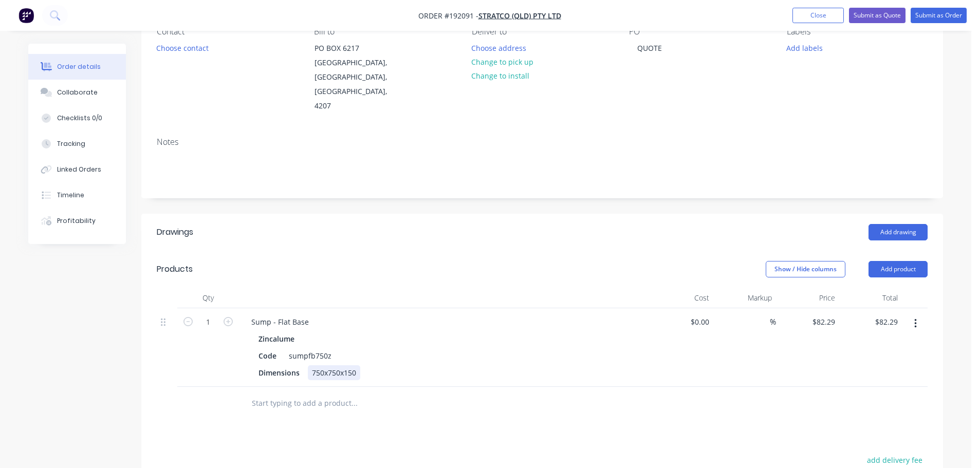
click at [320, 366] on div "750x750x150" at bounding box center [334, 373] width 52 height 15
click at [352, 288] on div at bounding box center [444, 298] width 411 height 21
click at [649, 261] on div "Show / Hide columns Add product" at bounding box center [624, 269] width 607 height 16
click at [929, 13] on button "Submit as Order" at bounding box center [939, 15] width 56 height 15
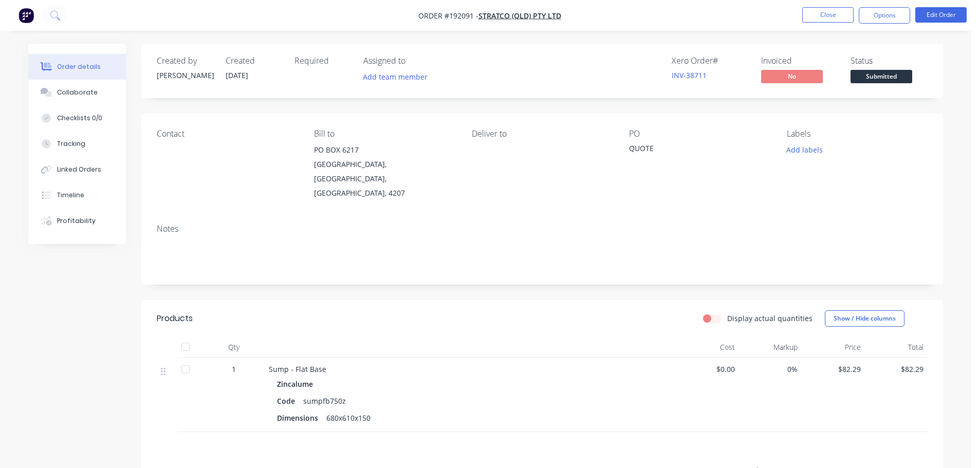
click at [887, 24] on nav "Order #192091 - Stratco (QLD) Pty Ltd Close Options Edit Order" at bounding box center [489, 15] width 979 height 31
click at [880, 11] on button "Options" at bounding box center [884, 15] width 51 height 16
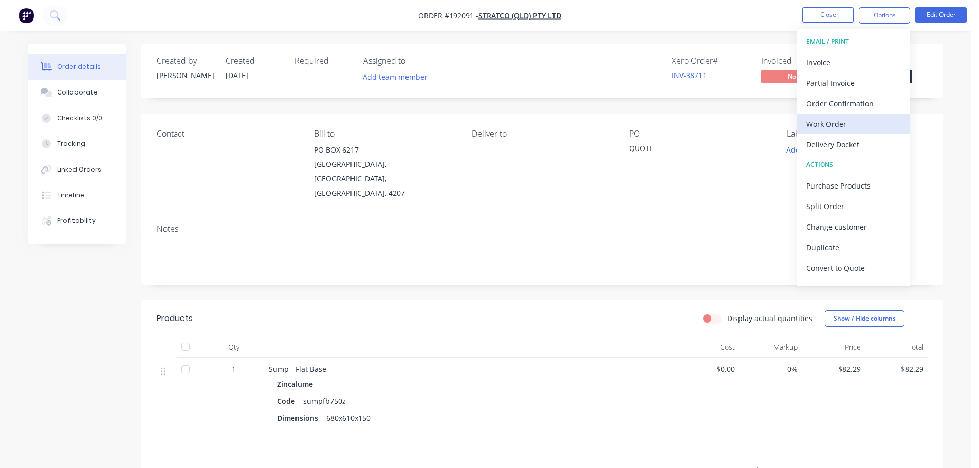
click at [836, 120] on div "Work Order" at bounding box center [854, 124] width 95 height 15
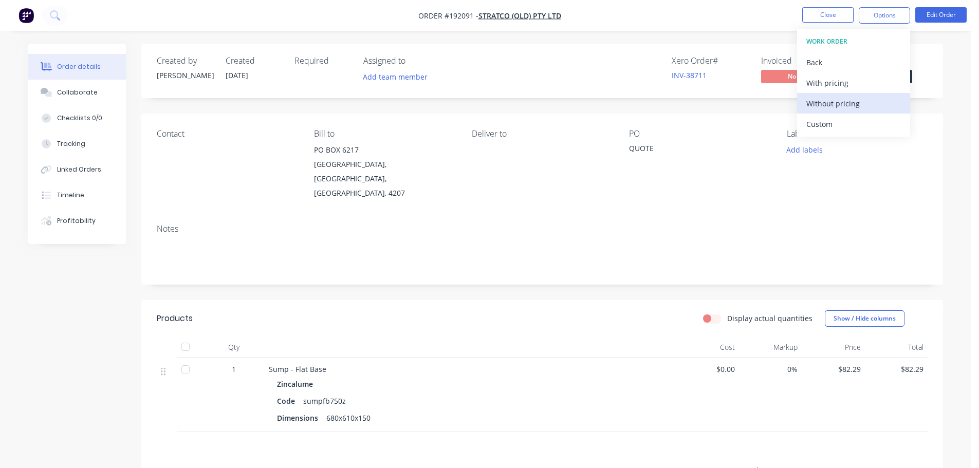
click at [838, 106] on div "Without pricing" at bounding box center [854, 103] width 95 height 15
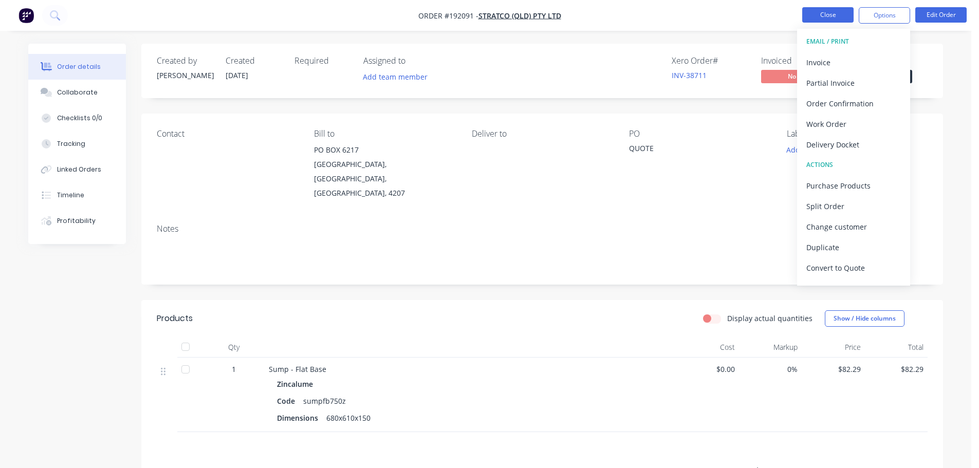
click at [844, 16] on button "Close" at bounding box center [828, 14] width 51 height 15
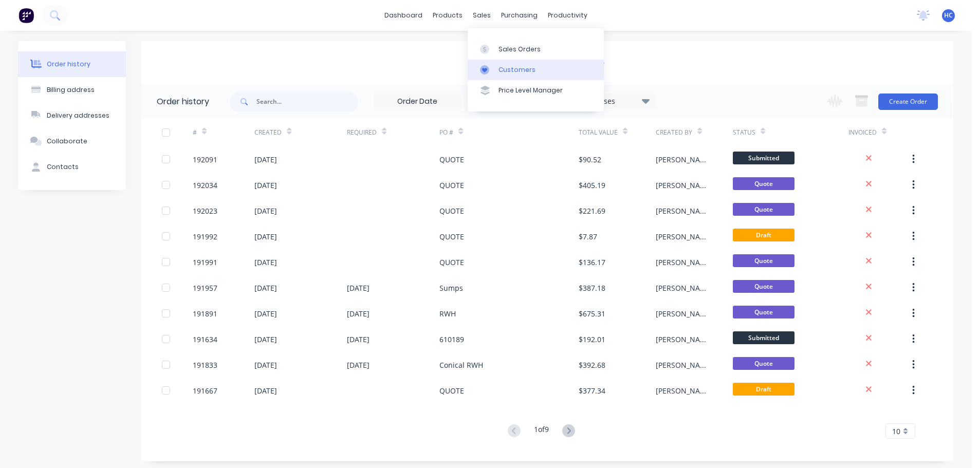
click at [499, 60] on link "Customers" at bounding box center [536, 70] width 136 height 21
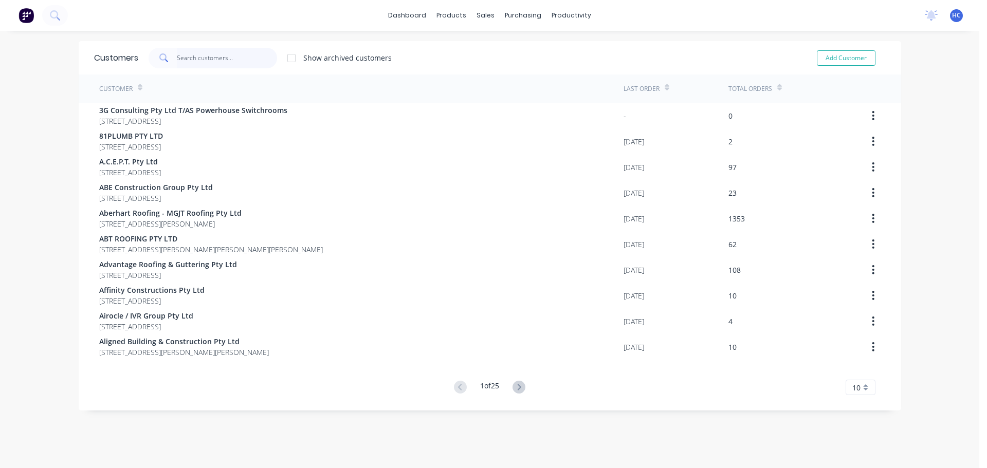
click at [209, 62] on input "text" at bounding box center [227, 58] width 100 height 21
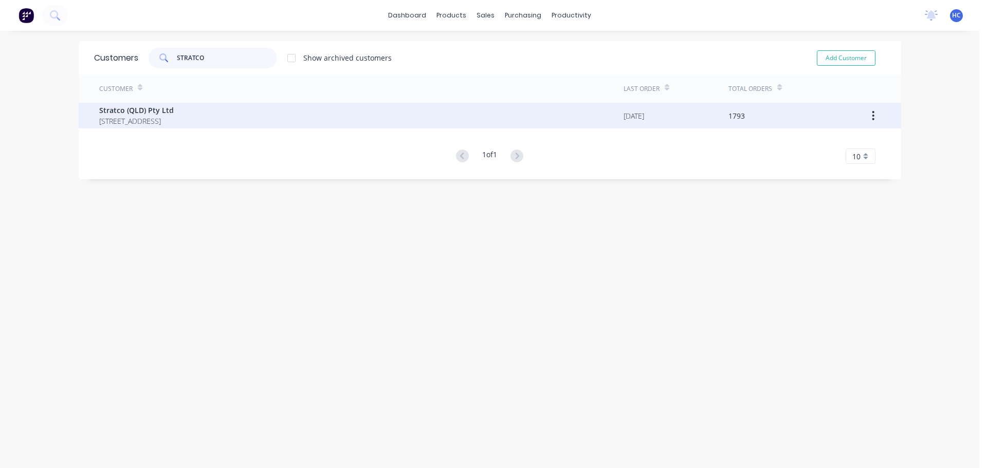
type input "STRATCO"
click at [144, 122] on span "[STREET_ADDRESS]" at bounding box center [136, 121] width 75 height 11
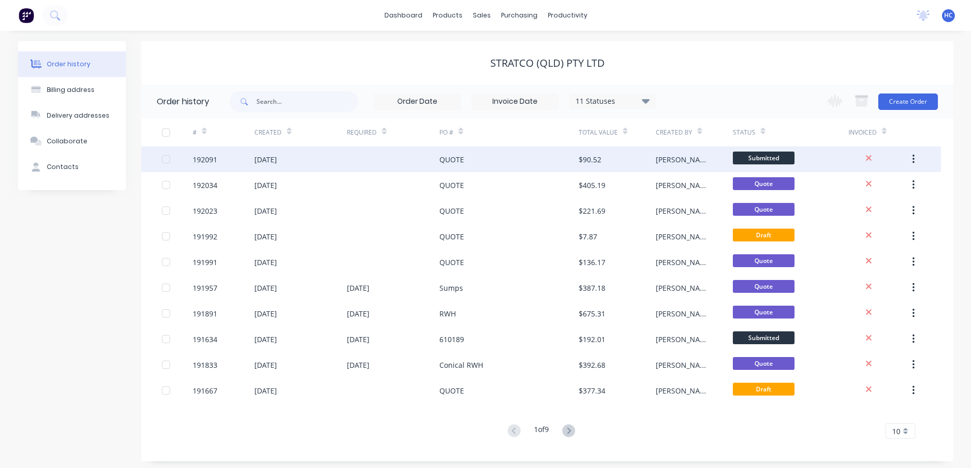
click at [633, 156] on div "$90.52" at bounding box center [617, 160] width 77 height 26
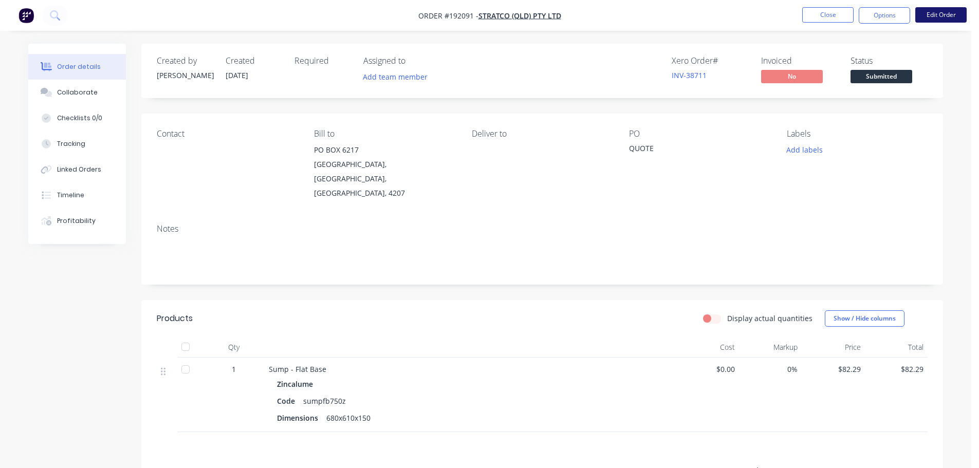
click at [932, 13] on button "Edit Order" at bounding box center [941, 14] width 51 height 15
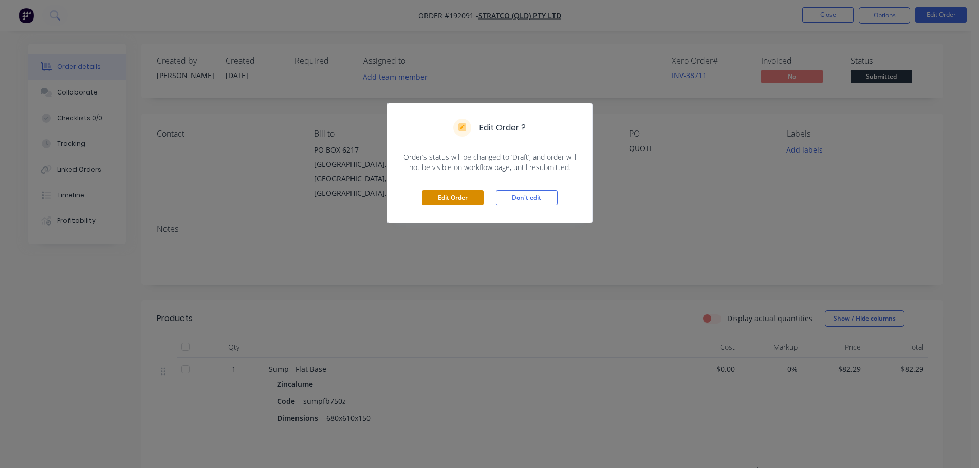
click at [433, 194] on button "Edit Order" at bounding box center [453, 197] width 62 height 15
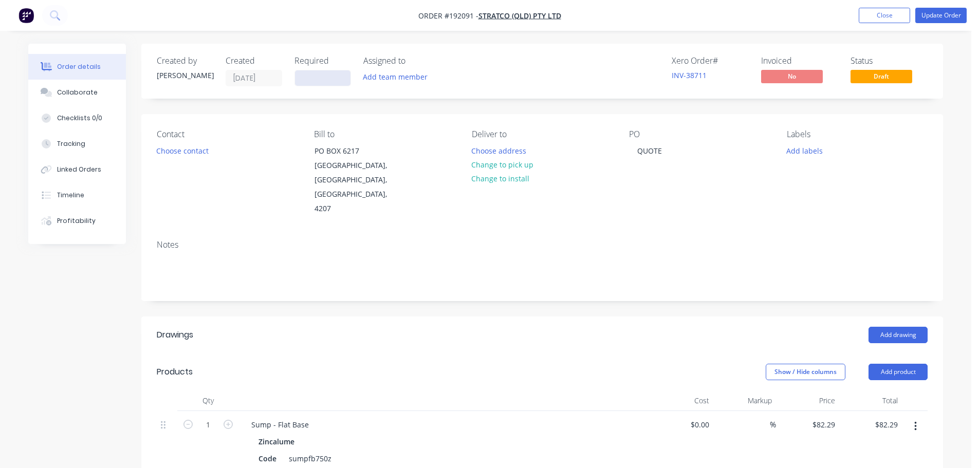
click at [309, 81] on input at bounding box center [323, 77] width 56 height 15
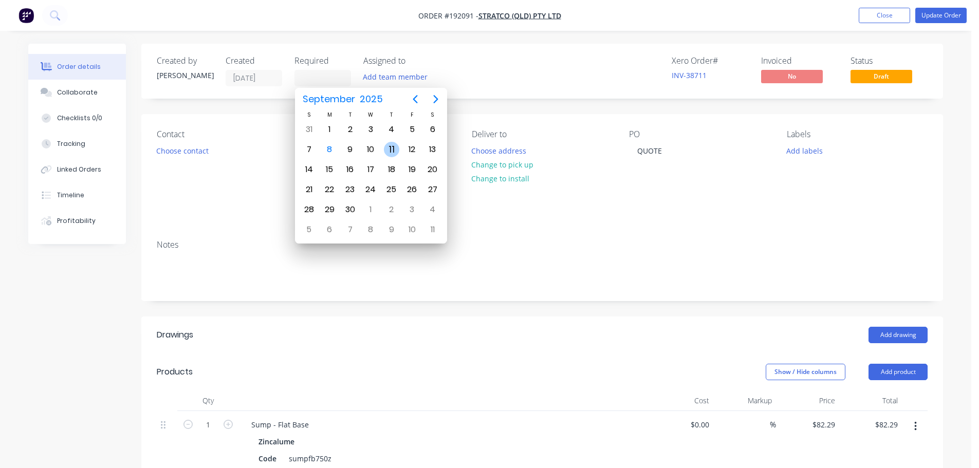
click at [392, 150] on div "11" at bounding box center [391, 149] width 15 height 15
type input "[DATE]"
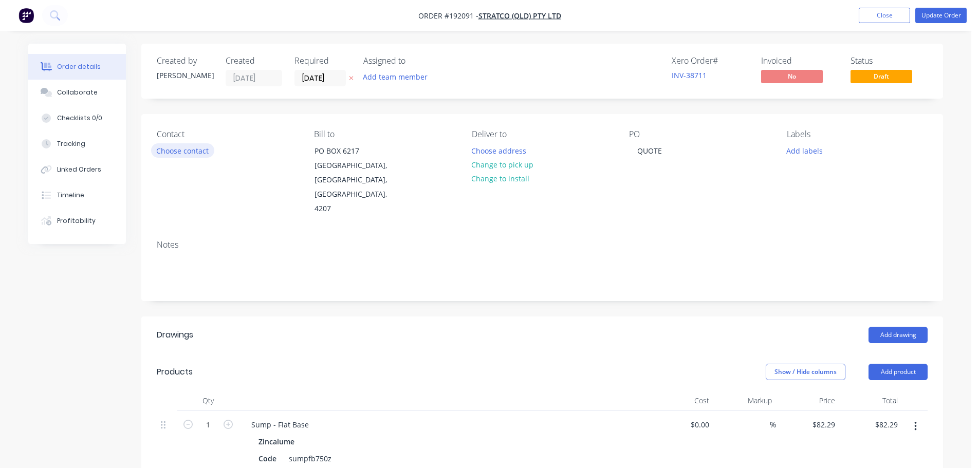
click at [185, 150] on button "Choose contact" at bounding box center [182, 150] width 63 height 14
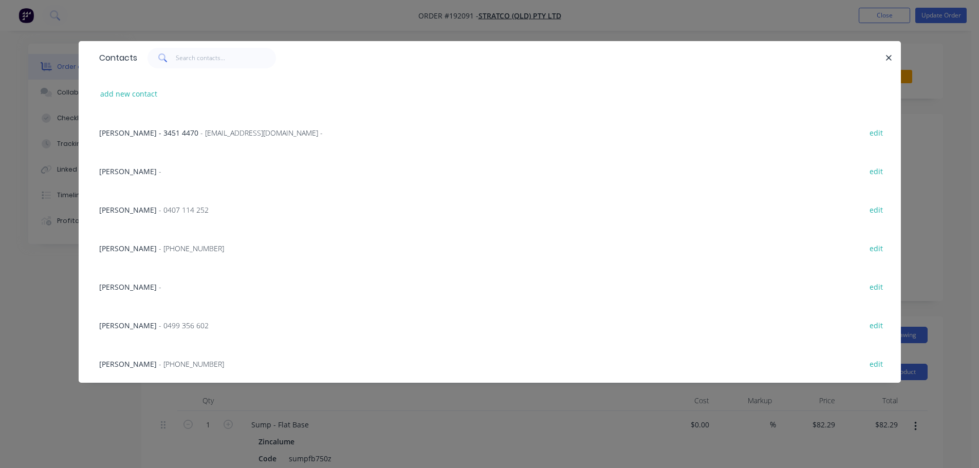
click at [159, 244] on span "- [PHONE_NUMBER]" at bounding box center [191, 249] width 65 height 10
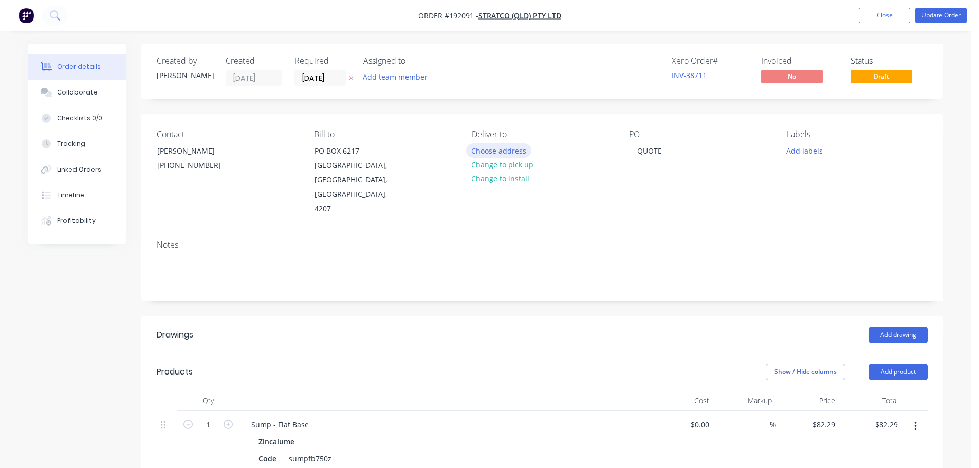
click at [514, 151] on button "Choose address" at bounding box center [499, 150] width 66 height 14
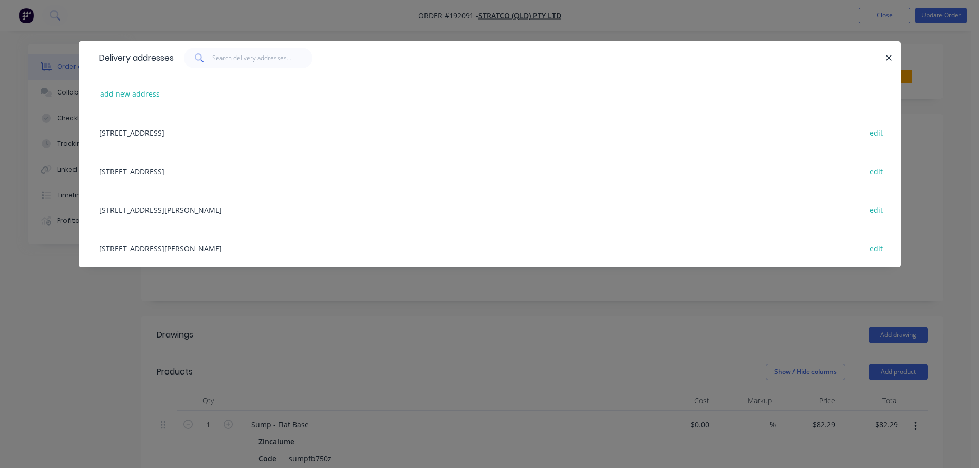
click at [161, 201] on div "[STREET_ADDRESS][PERSON_NAME] edit" at bounding box center [490, 209] width 792 height 39
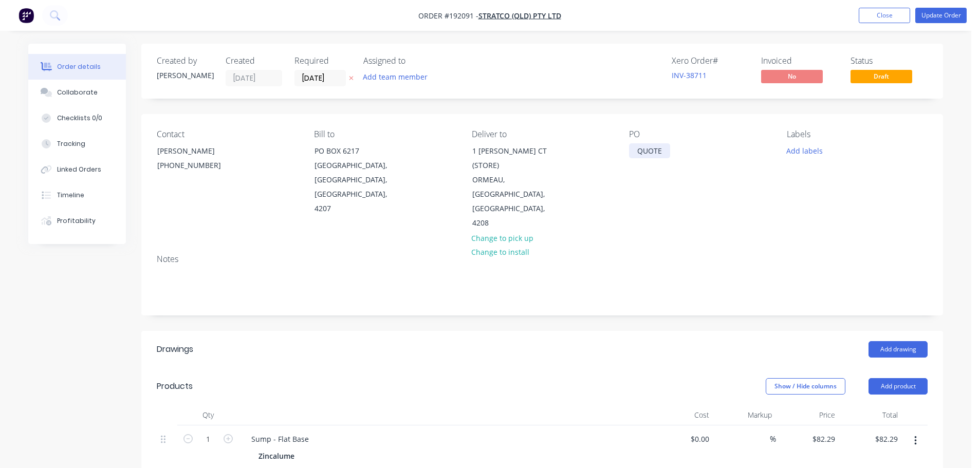
click at [658, 156] on div "QUOTE" at bounding box center [649, 150] width 41 height 15
click at [656, 156] on div "QUOTE" at bounding box center [649, 150] width 41 height 15
click at [650, 148] on div "QUOTE" at bounding box center [649, 150] width 41 height 15
click at [933, 17] on button "Update Order" at bounding box center [941, 15] width 51 height 15
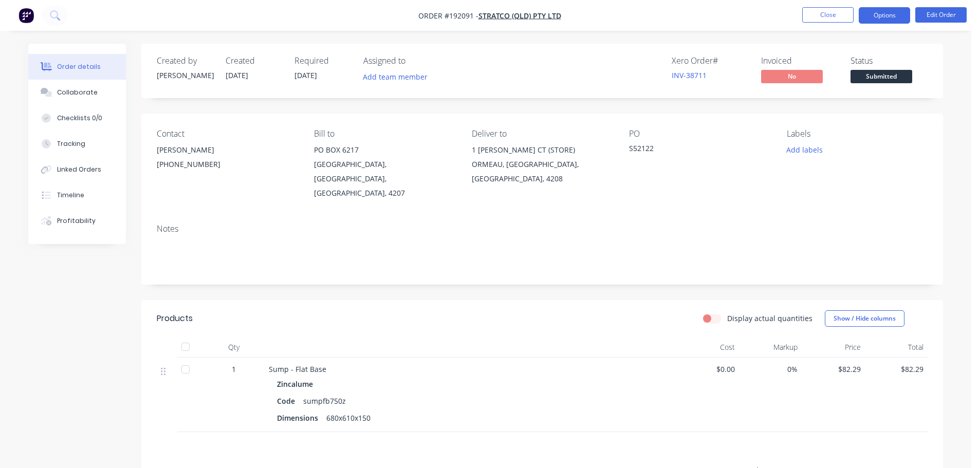
click at [874, 14] on button "Options" at bounding box center [884, 15] width 51 height 16
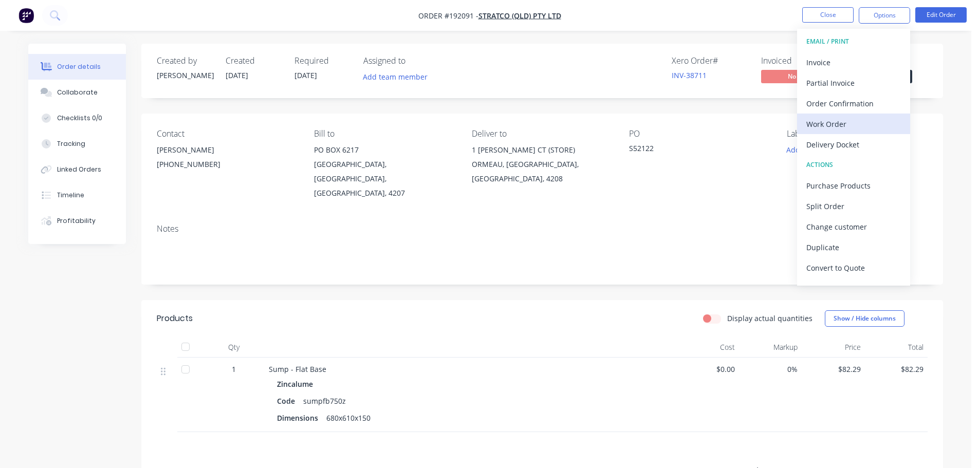
click at [832, 120] on div "Work Order" at bounding box center [854, 124] width 95 height 15
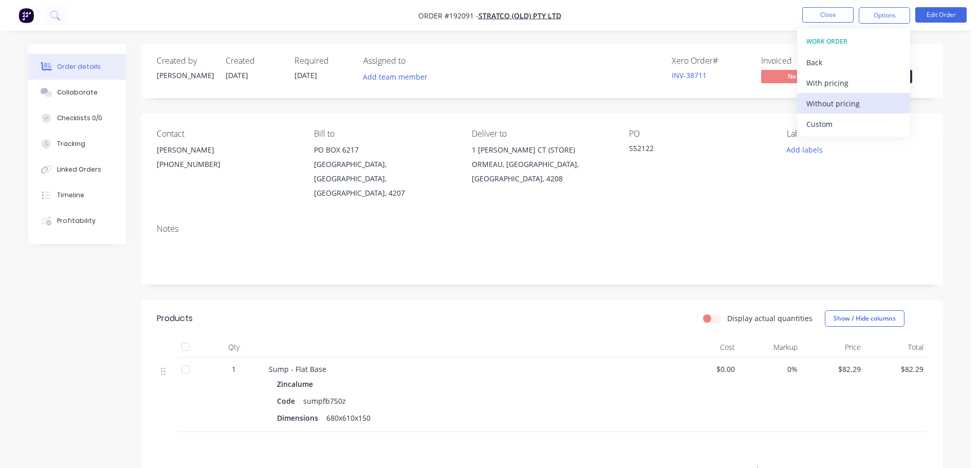
click at [822, 99] on div "Without pricing" at bounding box center [854, 103] width 95 height 15
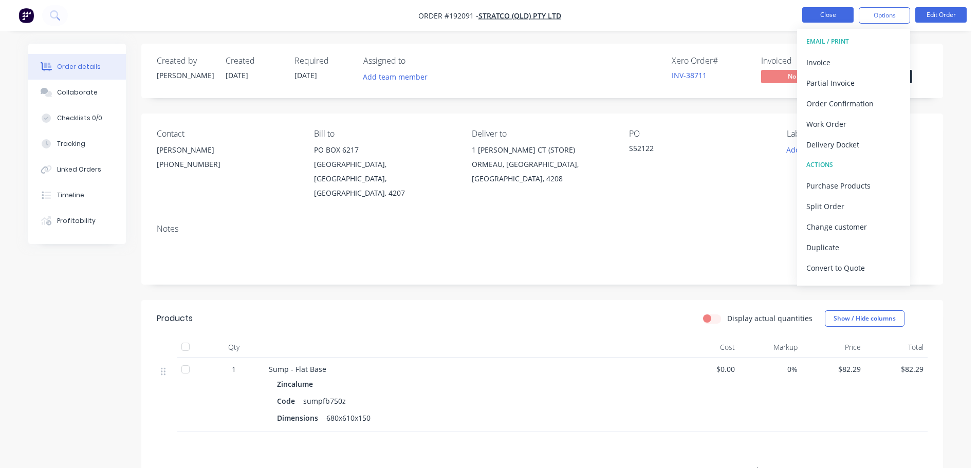
click at [835, 11] on button "Close" at bounding box center [828, 14] width 51 height 15
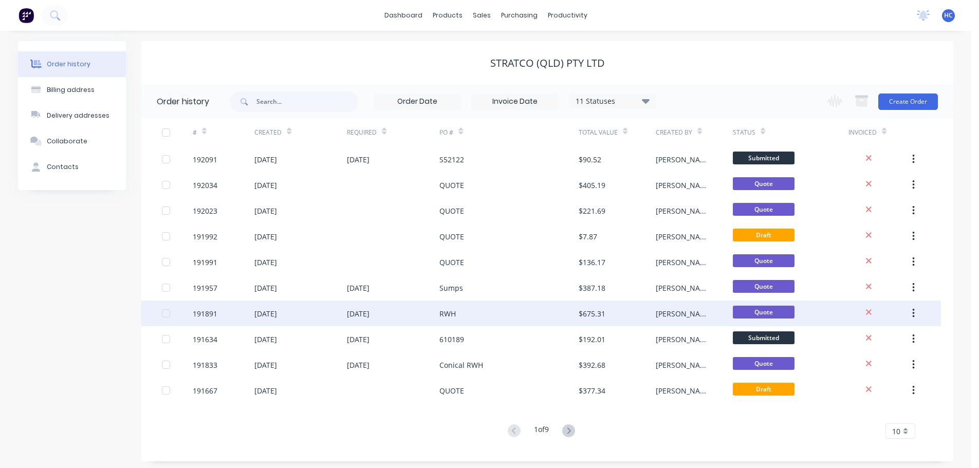
click at [491, 312] on div "RWH" at bounding box center [509, 314] width 139 height 26
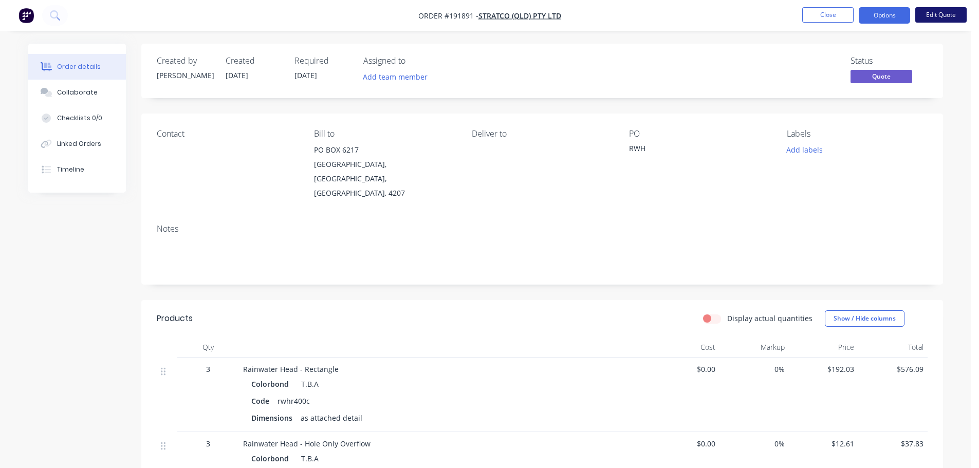
click at [951, 10] on button "Edit Quote" at bounding box center [941, 14] width 51 height 15
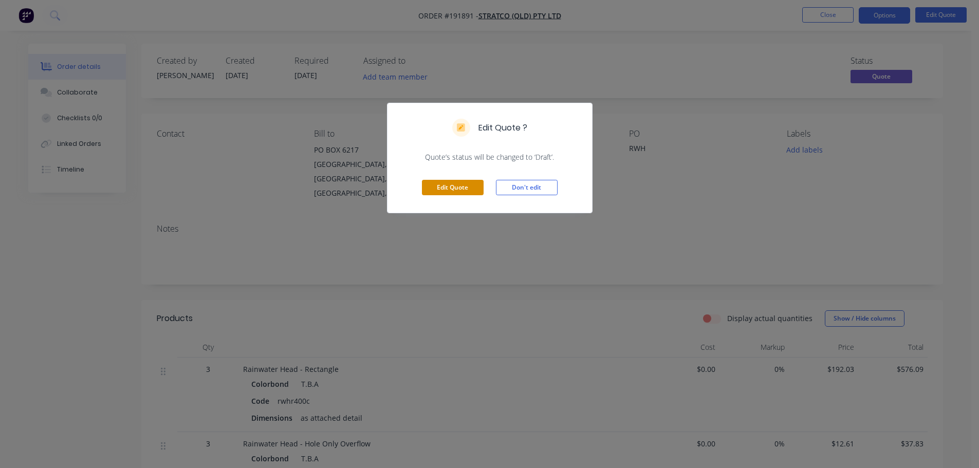
click at [459, 184] on button "Edit Quote" at bounding box center [453, 187] width 62 height 15
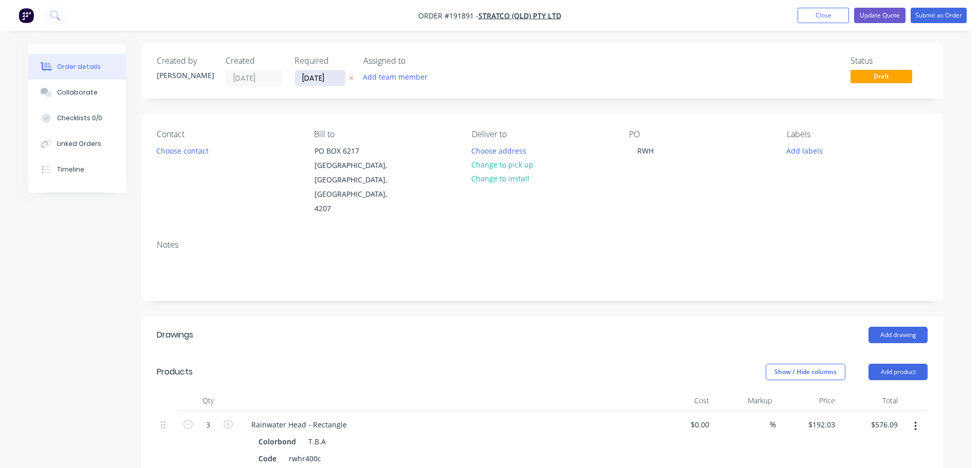
click at [320, 76] on input "[DATE]" at bounding box center [320, 77] width 50 height 15
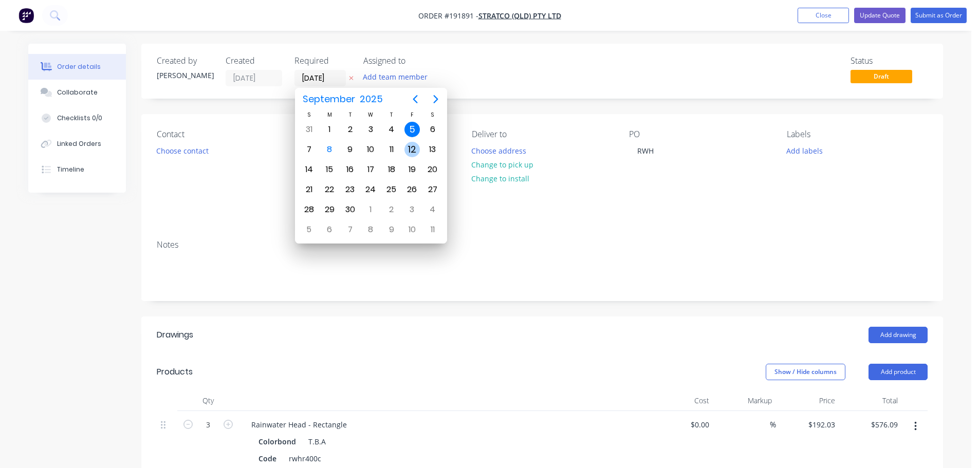
click at [406, 153] on div "12" at bounding box center [412, 149] width 15 height 15
type input "[DATE]"
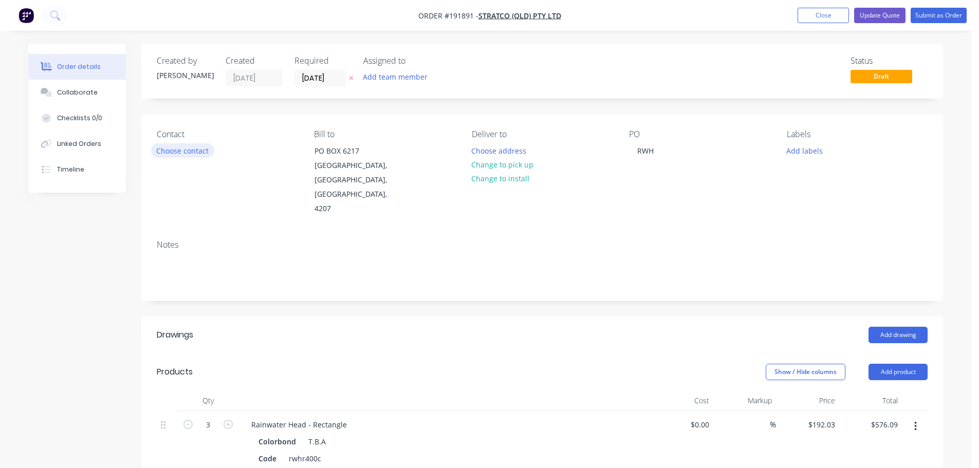
click at [191, 150] on button "Choose contact" at bounding box center [182, 150] width 63 height 14
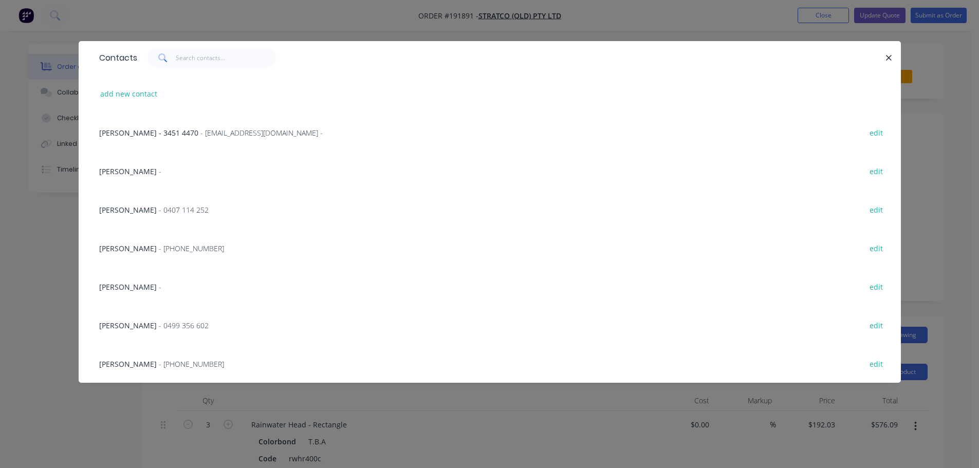
click at [159, 363] on span "- [PHONE_NUMBER]" at bounding box center [191, 364] width 65 height 10
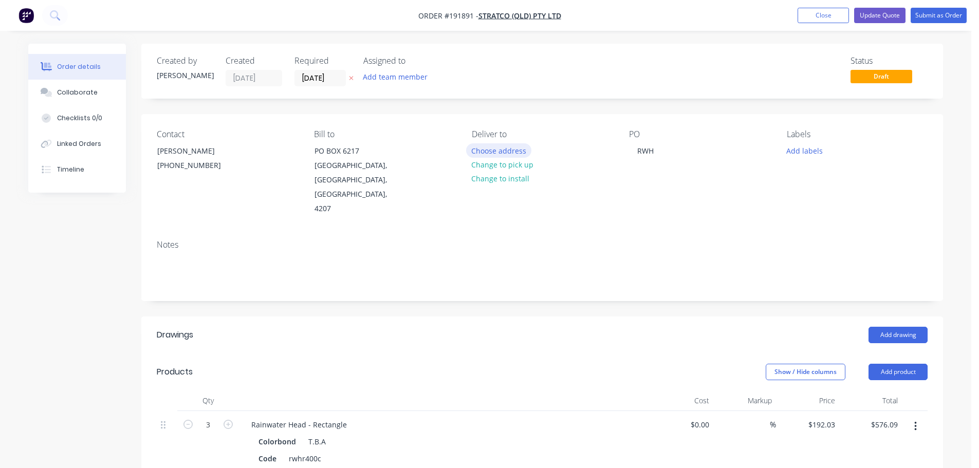
click at [510, 154] on button "Choose address" at bounding box center [499, 150] width 66 height 14
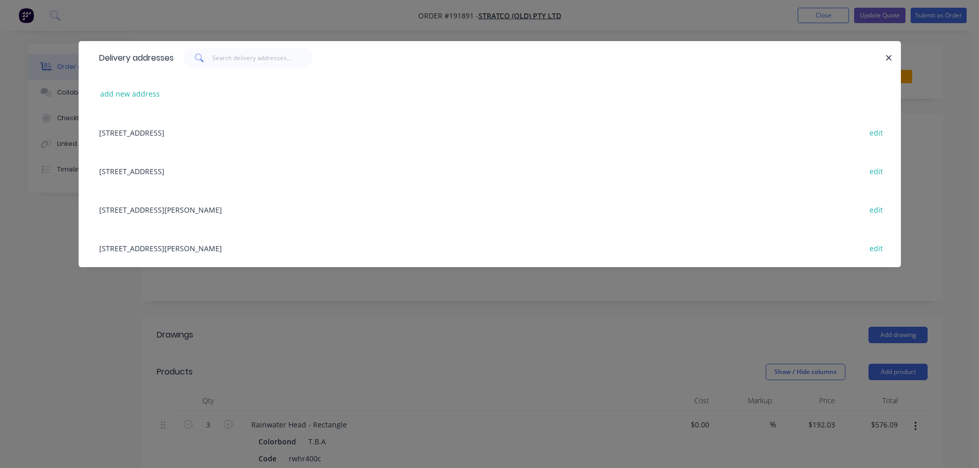
click at [174, 219] on div "[STREET_ADDRESS][PERSON_NAME] edit" at bounding box center [490, 209] width 792 height 39
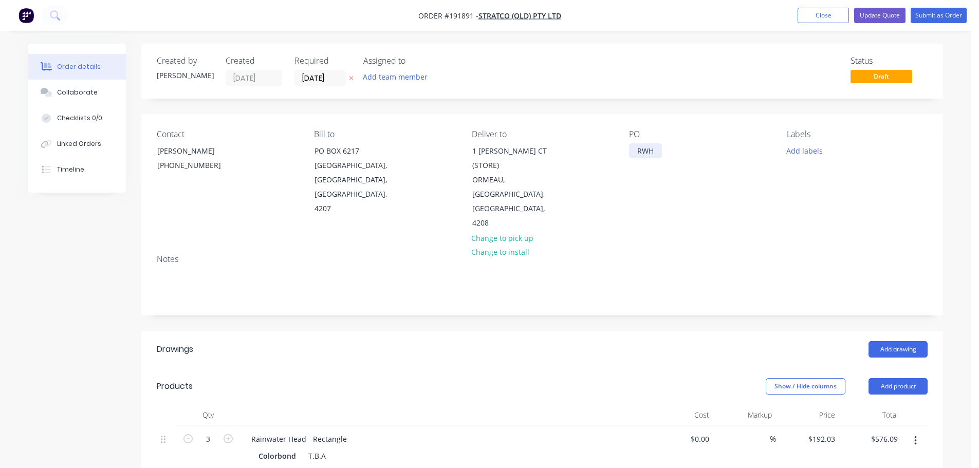
click at [649, 153] on div "RWH" at bounding box center [645, 150] width 33 height 15
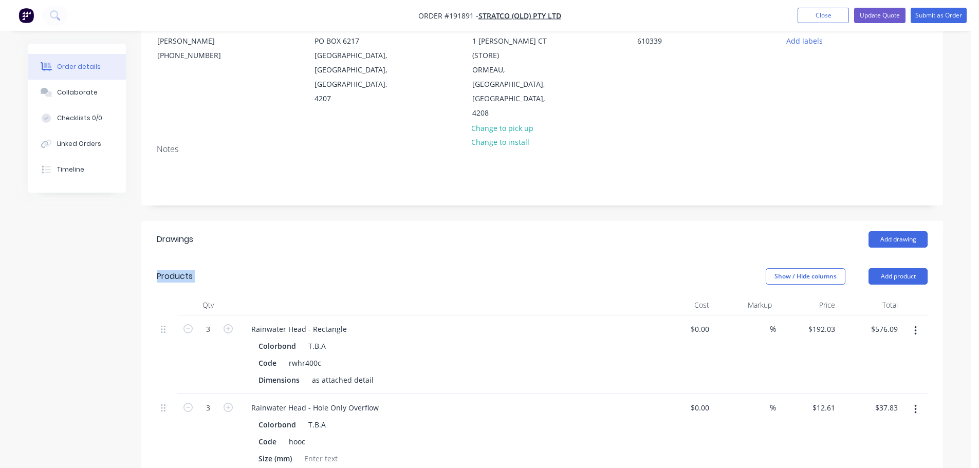
scroll to position [206, 0]
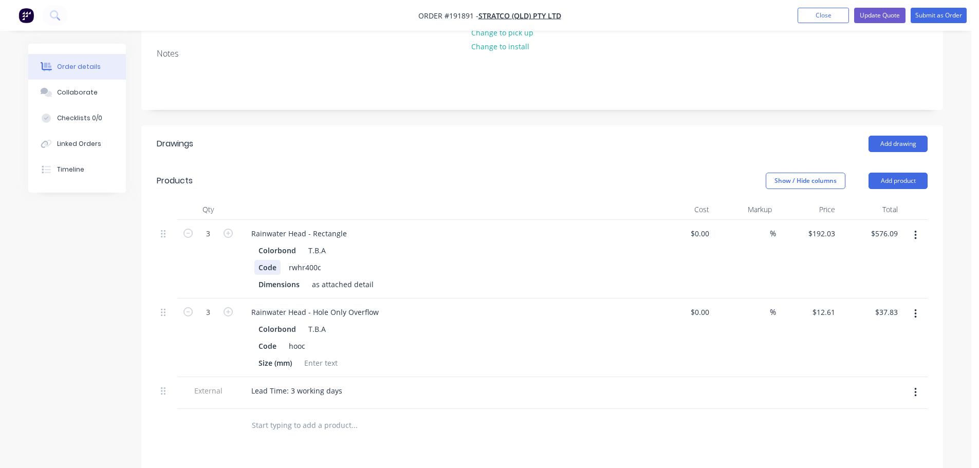
click at [260, 260] on div "Code" at bounding box center [268, 267] width 26 height 15
click at [409, 125] on header "Drawings Add drawing" at bounding box center [542, 143] width 802 height 37
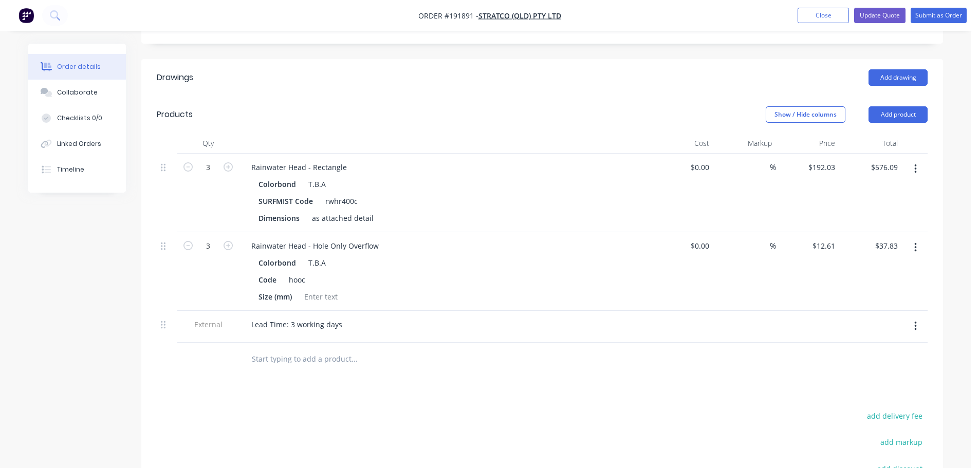
scroll to position [309, 0]
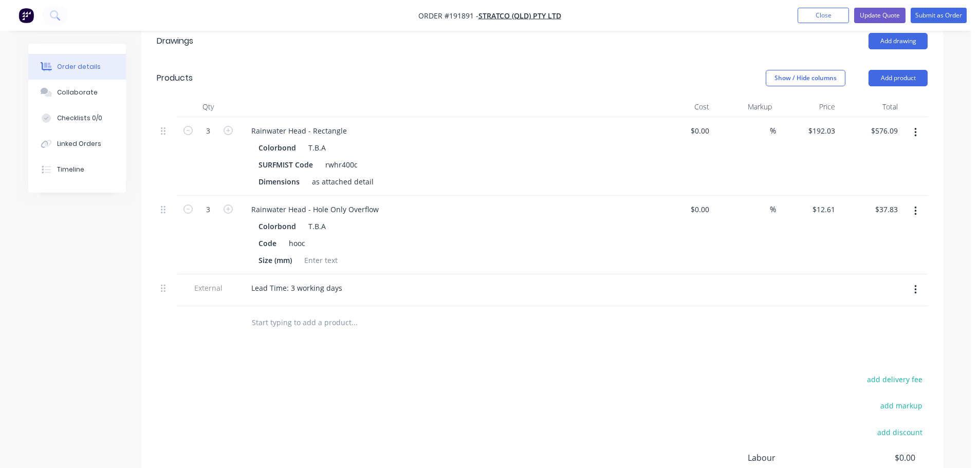
click at [910, 281] on button "button" at bounding box center [916, 290] width 24 height 19
click at [869, 330] on div "Delete" at bounding box center [879, 337] width 79 height 15
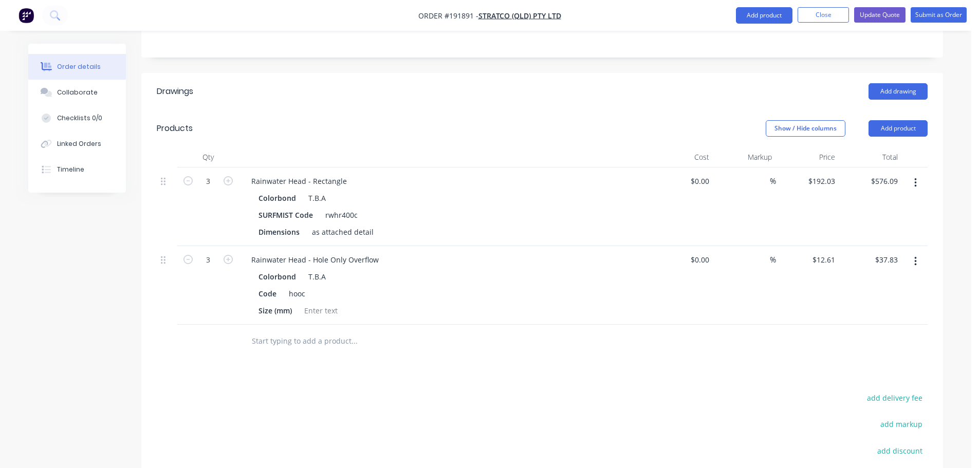
scroll to position [367, 0]
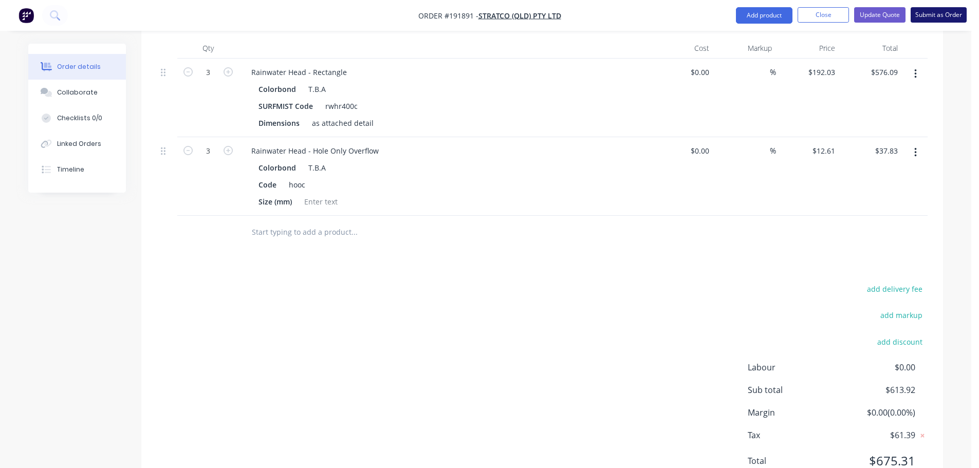
click at [939, 13] on button "Submit as Order" at bounding box center [939, 14] width 56 height 15
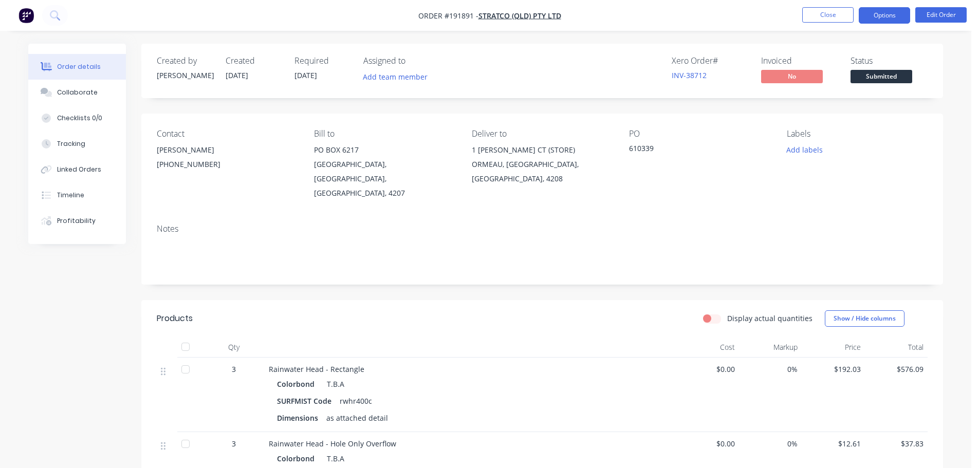
click at [890, 18] on button "Options" at bounding box center [884, 15] width 51 height 16
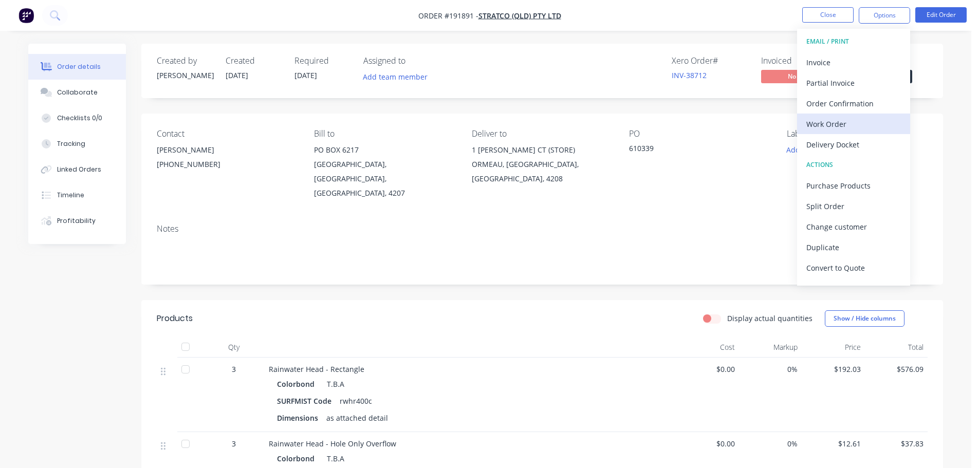
click at [832, 118] on div "Work Order" at bounding box center [854, 124] width 95 height 15
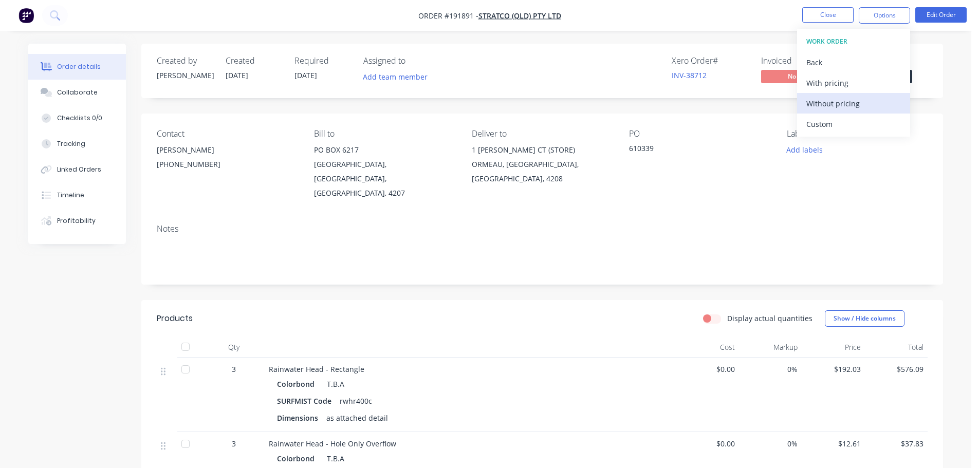
click at [831, 102] on div "Without pricing" at bounding box center [854, 103] width 95 height 15
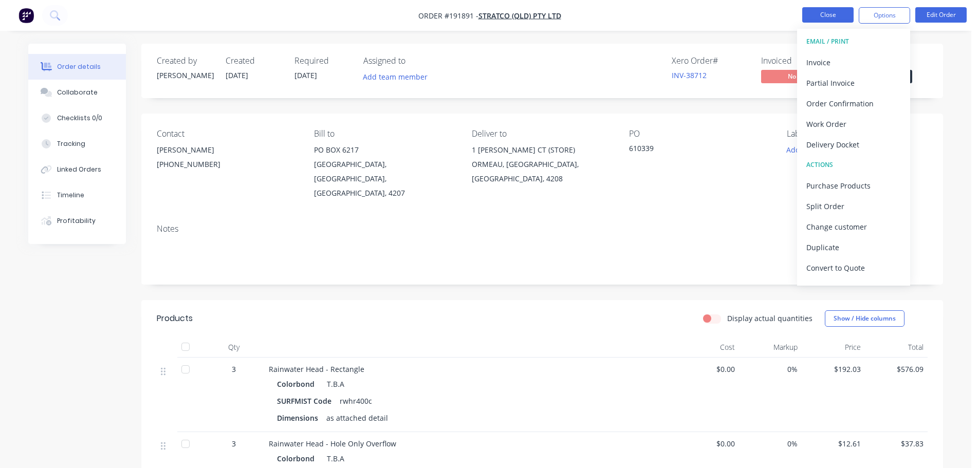
click at [845, 19] on button "Close" at bounding box center [828, 14] width 51 height 15
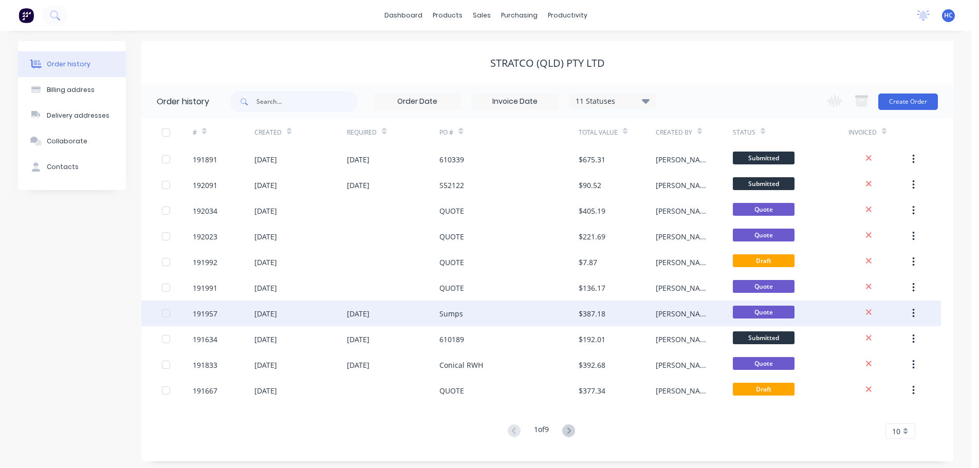
click at [507, 312] on div "Sumps" at bounding box center [509, 314] width 139 height 26
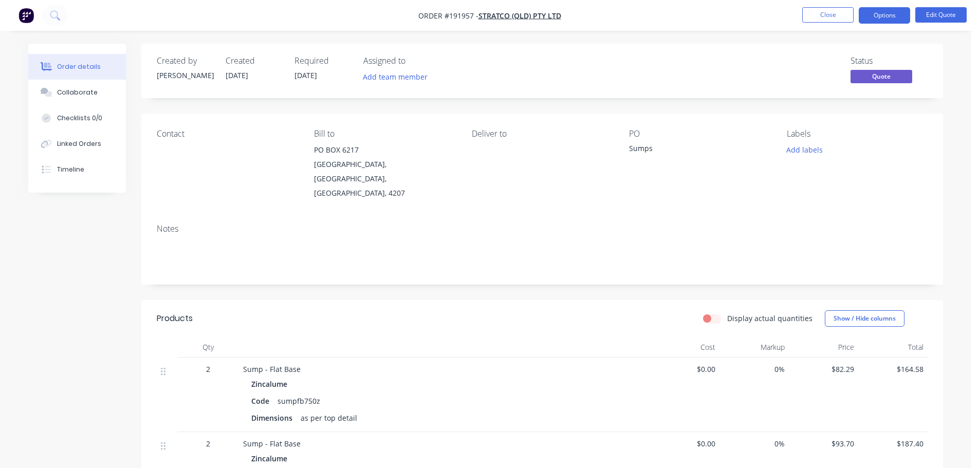
click at [317, 70] on span "[DATE]" at bounding box center [306, 75] width 23 height 10
click at [946, 12] on button "Edit Quote" at bounding box center [941, 14] width 51 height 15
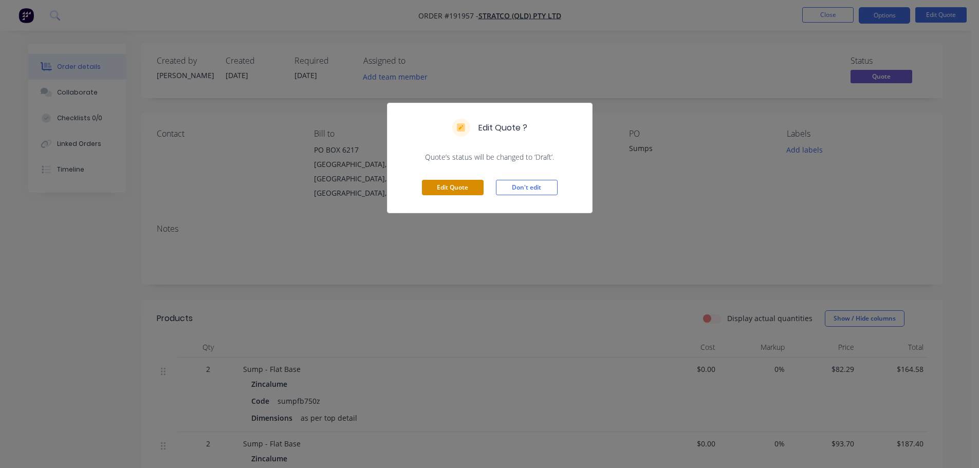
click at [437, 185] on button "Edit Quote" at bounding box center [453, 187] width 62 height 15
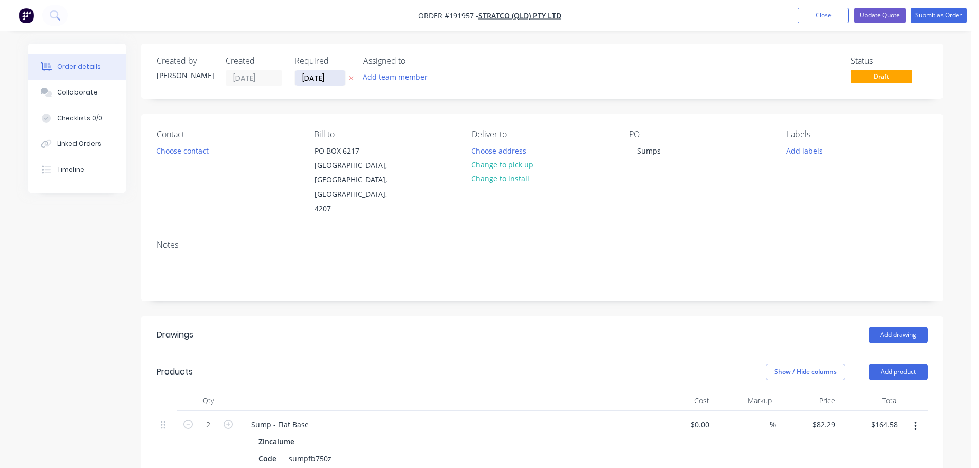
click at [319, 74] on input "[DATE]" at bounding box center [320, 77] width 50 height 15
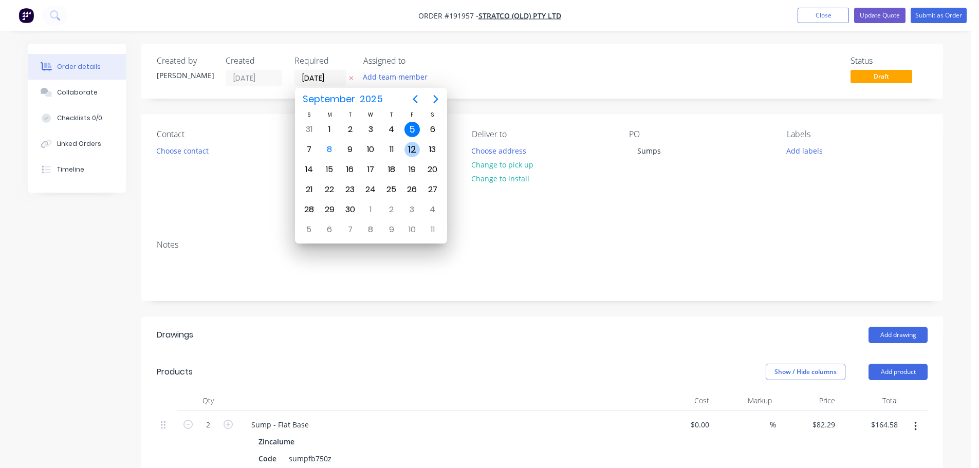
click at [410, 151] on div "12" at bounding box center [412, 149] width 15 height 15
type input "[DATE]"
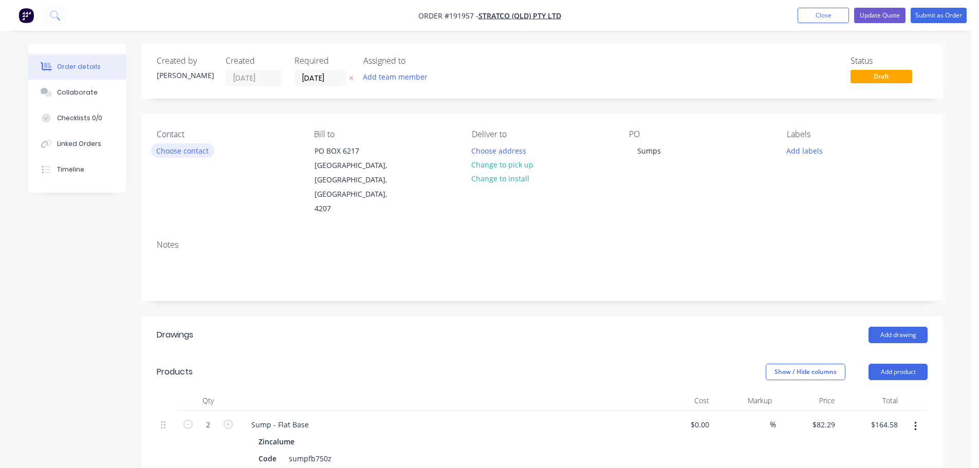
click at [185, 147] on button "Choose contact" at bounding box center [182, 150] width 63 height 14
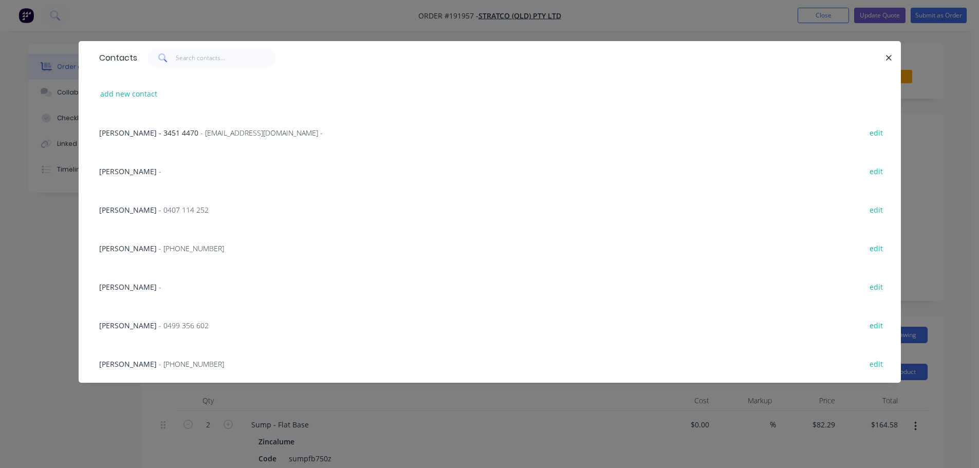
click at [121, 355] on div "[PERSON_NAME] - [PHONE_NUMBER] edit" at bounding box center [490, 363] width 792 height 39
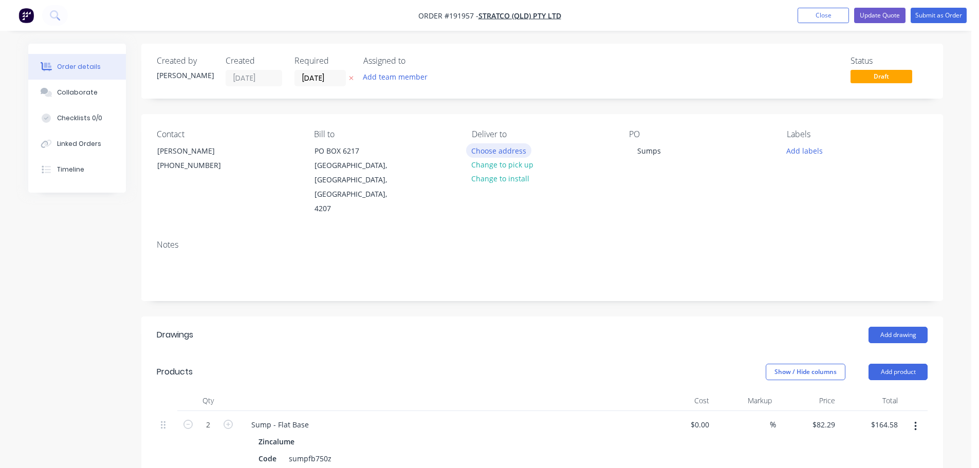
click at [503, 153] on button "Choose address" at bounding box center [499, 150] width 66 height 14
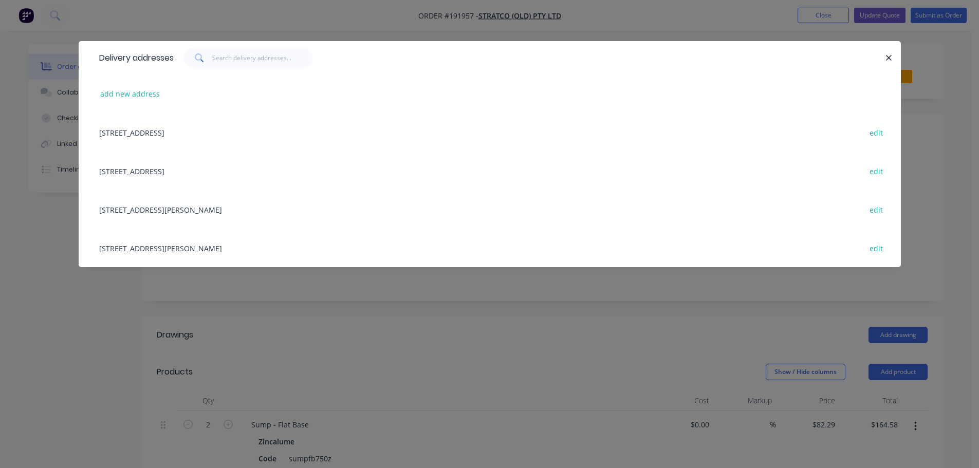
click at [142, 206] on div "[STREET_ADDRESS][PERSON_NAME] edit" at bounding box center [490, 209] width 792 height 39
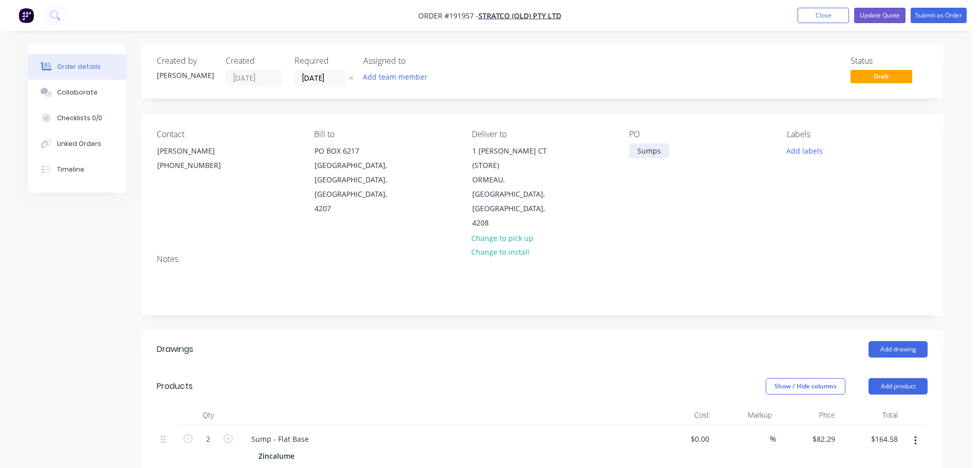
click at [657, 156] on div "Sumps" at bounding box center [649, 150] width 40 height 15
click at [937, 17] on button "Submit as Order" at bounding box center [939, 15] width 56 height 15
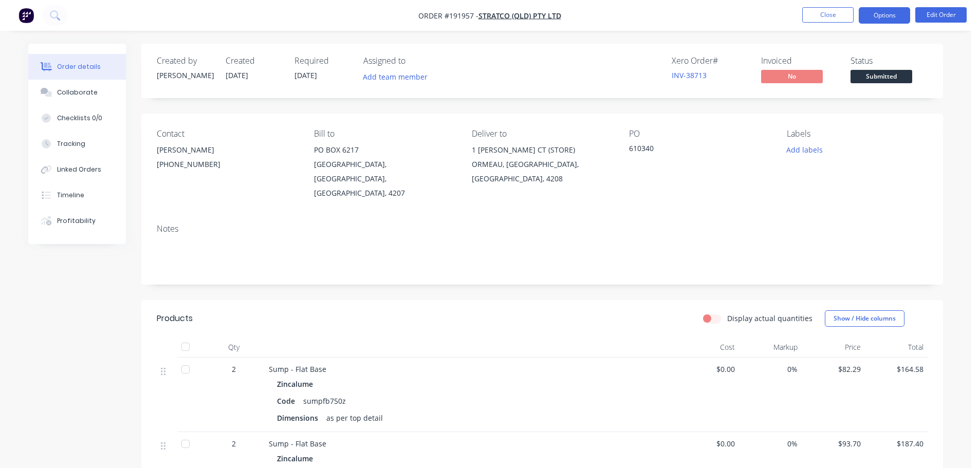
click at [883, 10] on button "Options" at bounding box center [884, 15] width 51 height 16
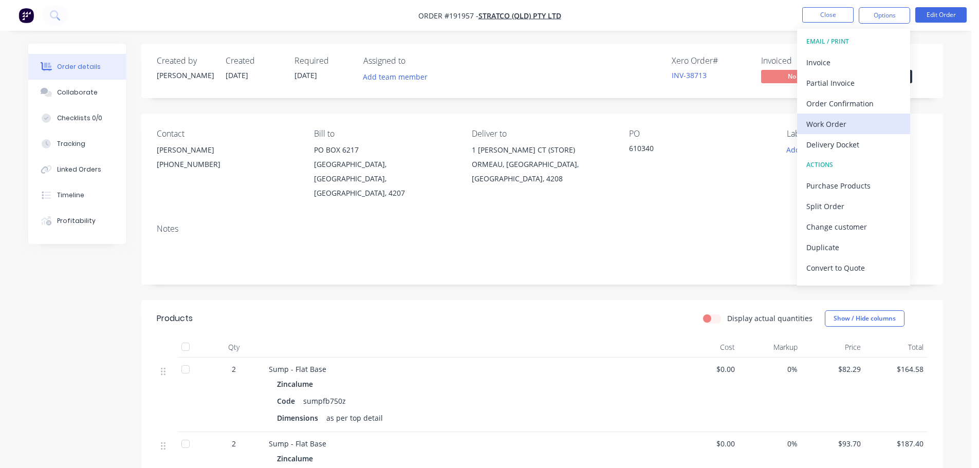
click at [843, 125] on div "Work Order" at bounding box center [854, 124] width 95 height 15
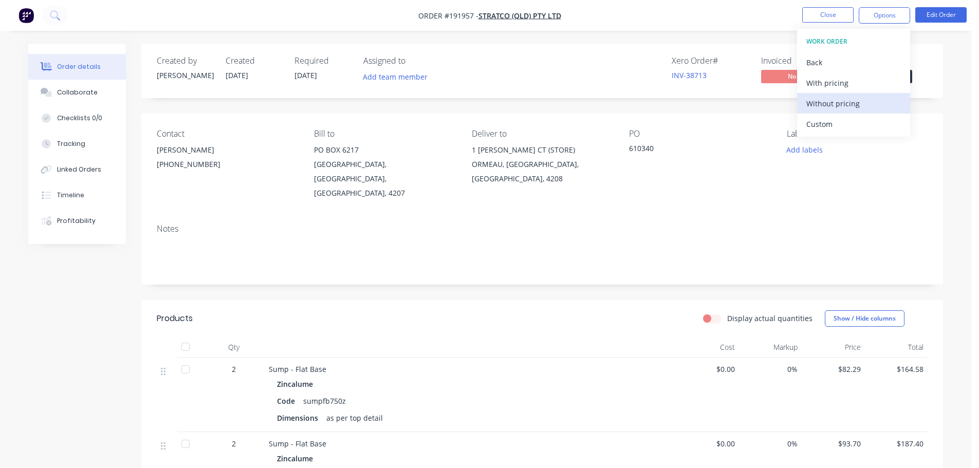
click at [833, 107] on div "Without pricing" at bounding box center [854, 103] width 95 height 15
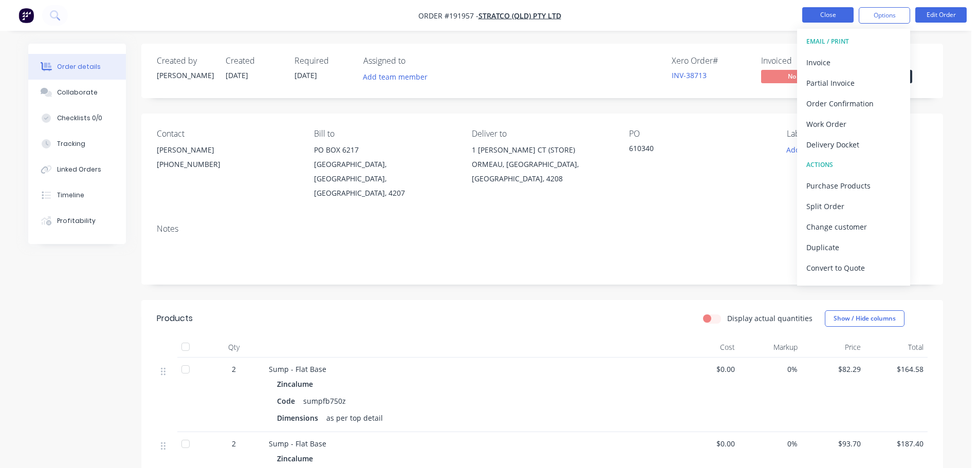
click at [841, 13] on button "Close" at bounding box center [828, 14] width 51 height 15
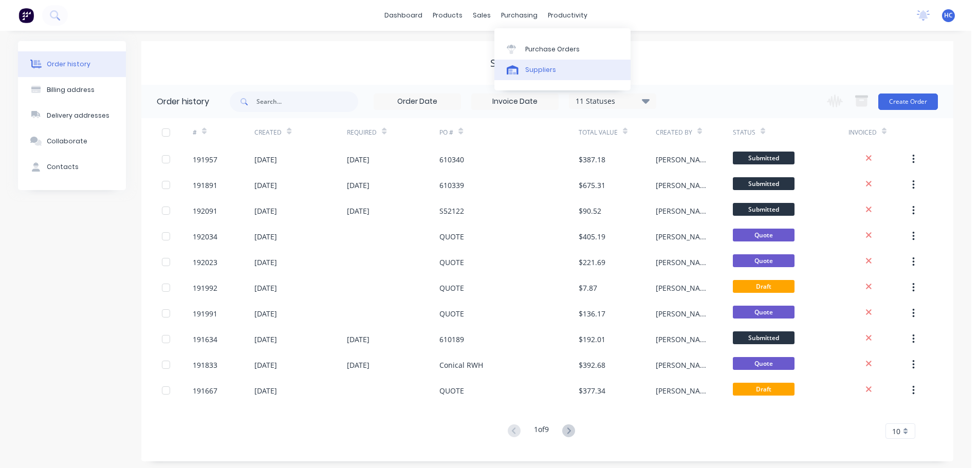
click at [543, 63] on link "Suppliers" at bounding box center [563, 70] width 136 height 21
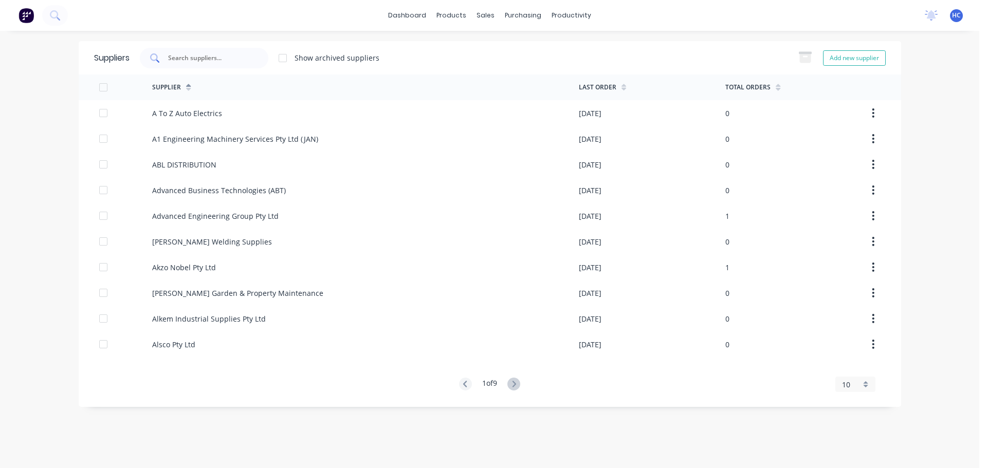
click at [196, 59] on input "text" at bounding box center [209, 58] width 85 height 10
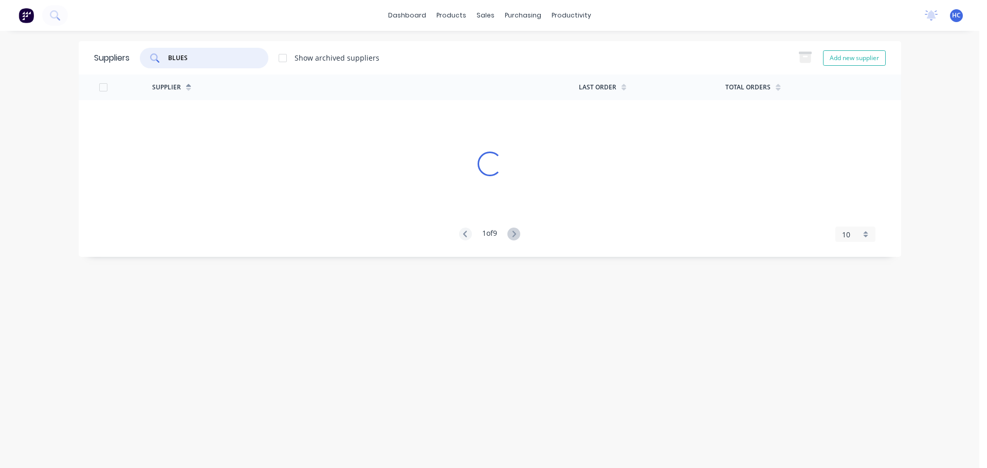
type input "BLUES"
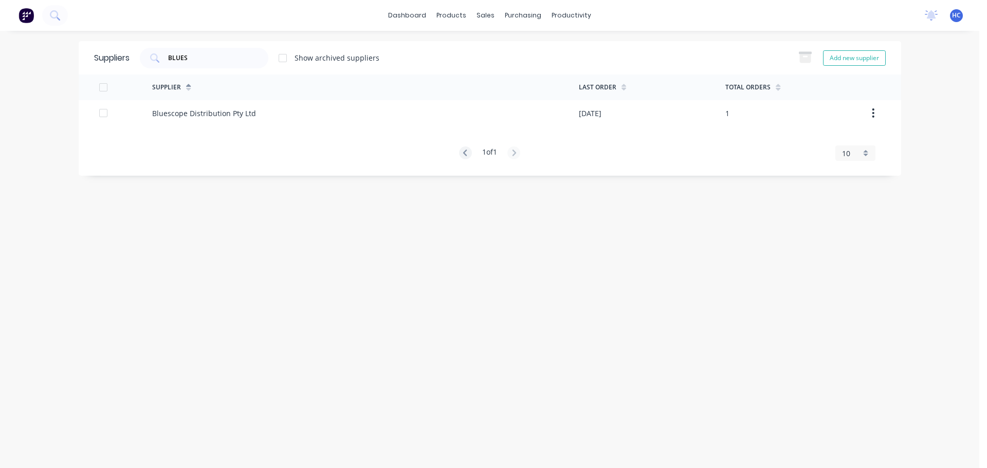
click at [196, 127] on div "Supplier Last Order Total Orders Bluescope Distribution Pty Ltd [DATE] 1 1 of 1…" at bounding box center [490, 118] width 823 height 86
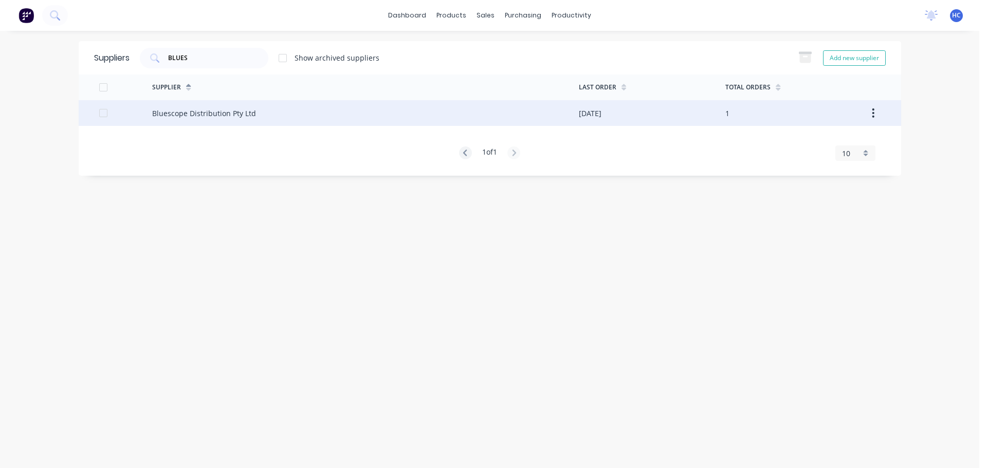
click at [245, 108] on div "Bluescope Distribution Pty Ltd" at bounding box center [204, 113] width 104 height 11
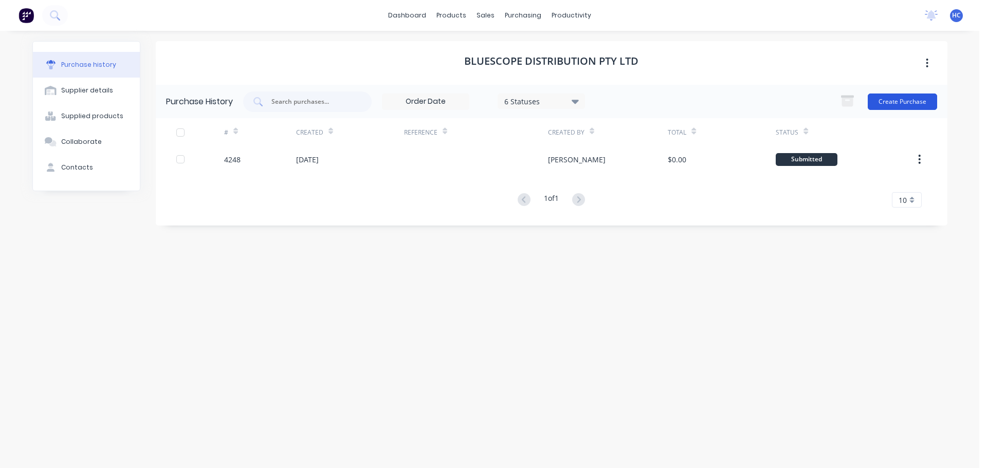
click at [898, 98] on button "Create Purchase" at bounding box center [902, 102] width 69 height 16
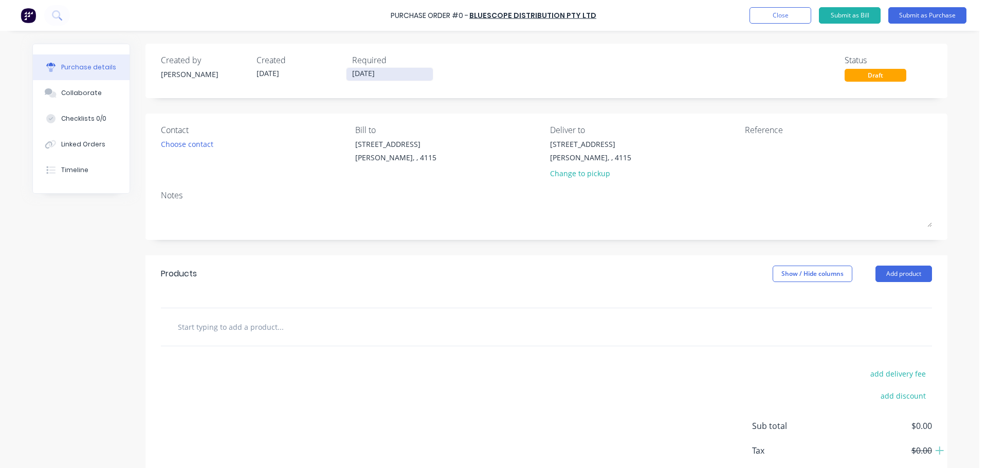
click at [366, 72] on input "[DATE]" at bounding box center [390, 74] width 86 height 13
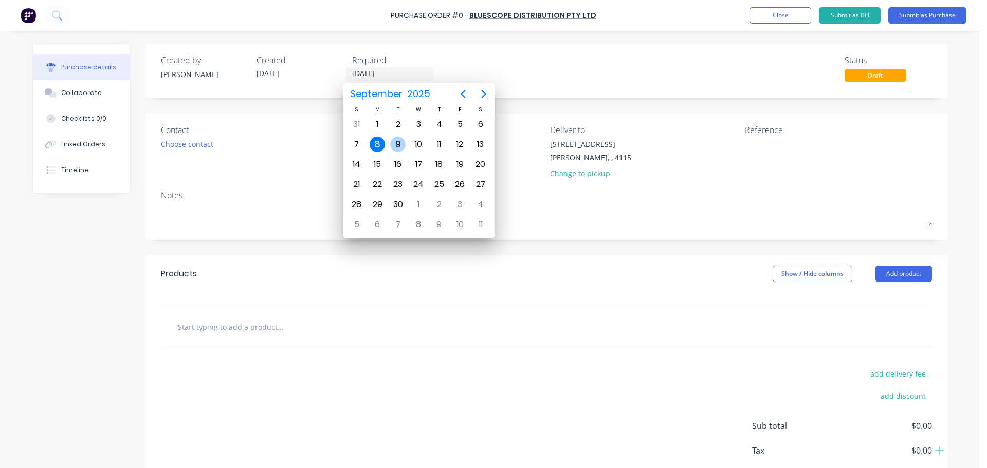
click at [393, 143] on div "9" at bounding box center [397, 144] width 15 height 15
type input "[DATE]"
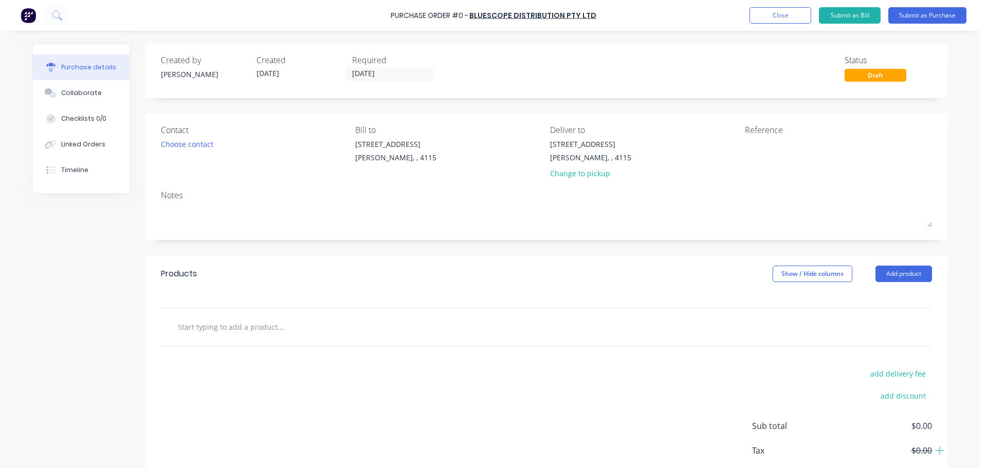
click at [615, 294] on div at bounding box center [547, 300] width 802 height 15
click at [900, 282] on button "Add product" at bounding box center [904, 274] width 57 height 16
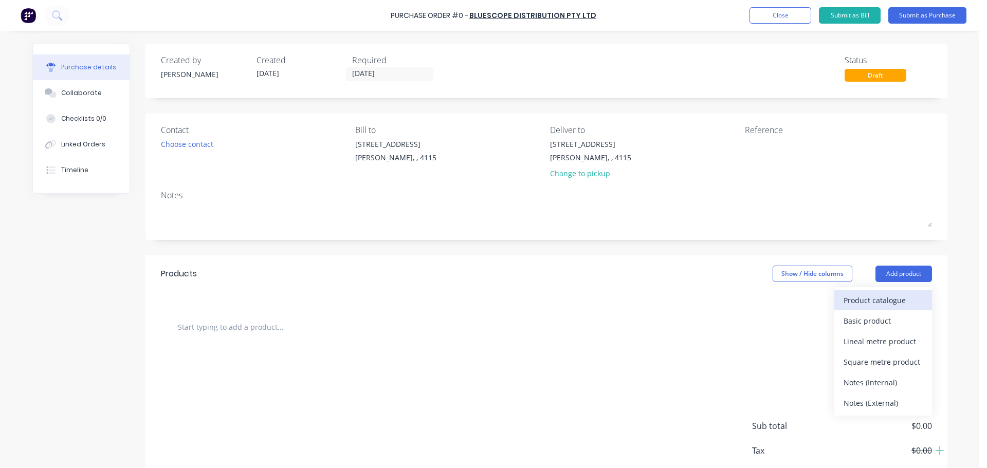
click at [873, 296] on div "Product catalogue" at bounding box center [883, 300] width 79 height 15
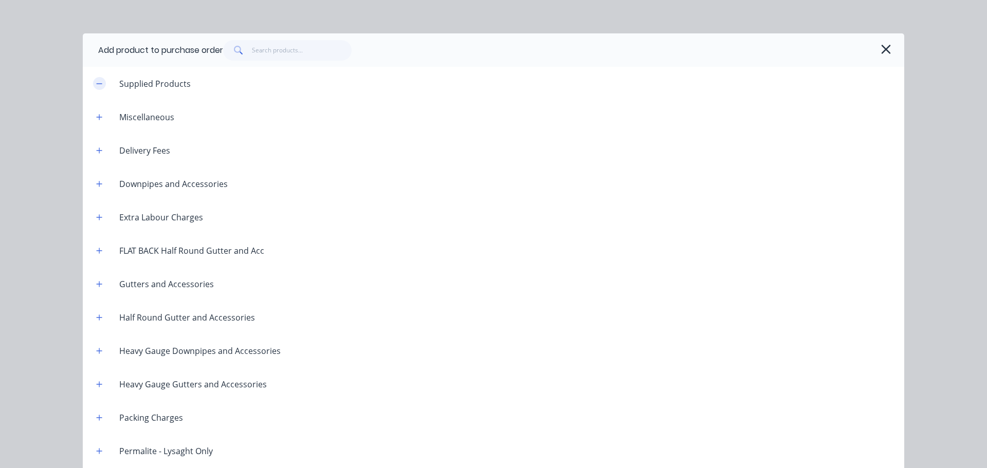
click at [93, 85] on button "button" at bounding box center [99, 83] width 13 height 13
click at [874, 47] on div at bounding box center [556, 50] width 666 height 21
click at [868, 41] on div at bounding box center [556, 50] width 666 height 21
click at [881, 45] on icon "button" at bounding box center [886, 49] width 11 height 14
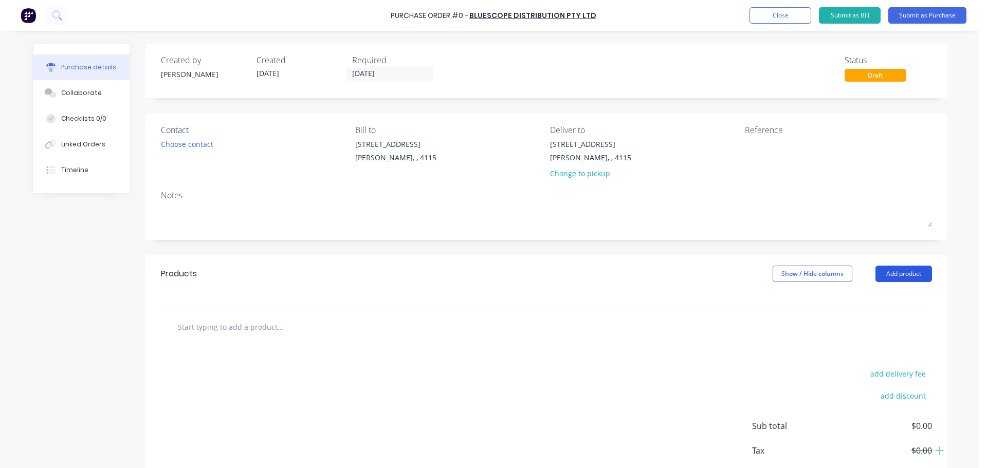
click at [903, 280] on button "Add product" at bounding box center [904, 274] width 57 height 16
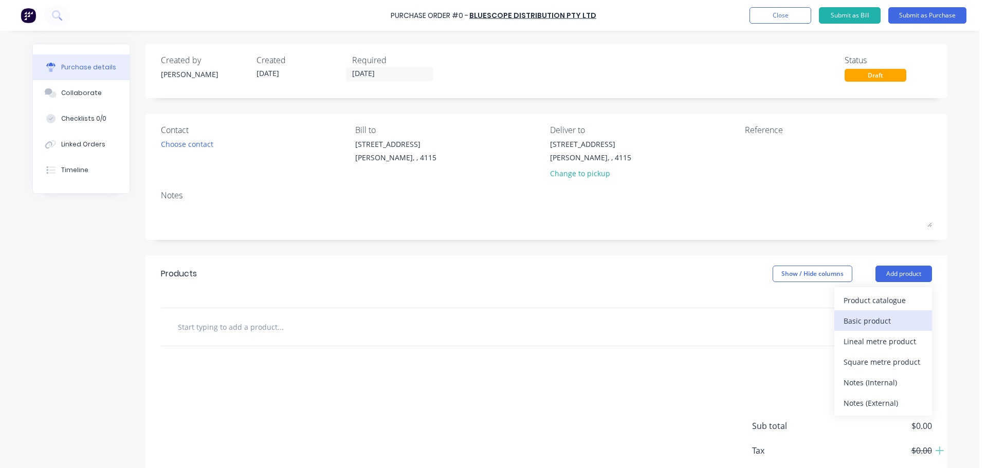
click at [883, 316] on div "Basic product" at bounding box center [883, 321] width 79 height 15
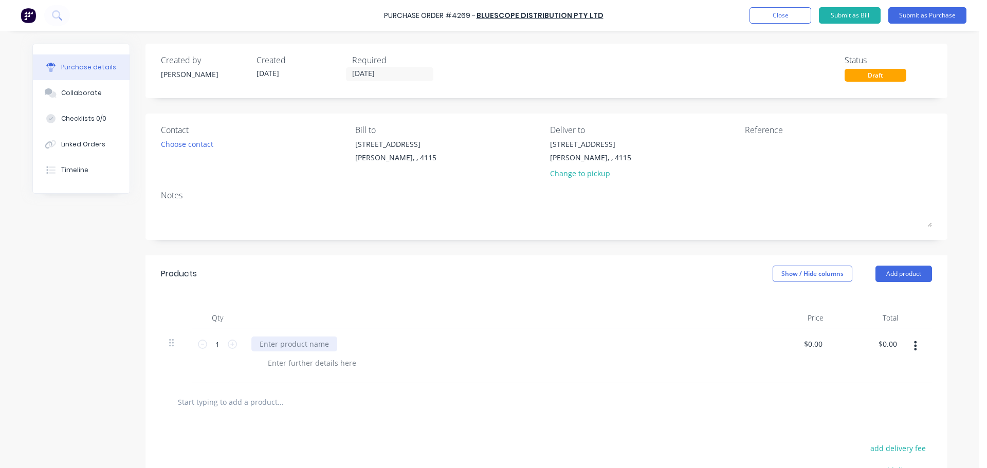
click at [282, 349] on div at bounding box center [294, 344] width 86 height 15
click at [354, 297] on div "Qty Price Total 1 1 50x5mm DURAGALV FLAT BAR (BUNDLE) $0.00 $0.00 $0.00 $0.00" at bounding box center [547, 338] width 802 height 91
click at [911, 6] on div "Purchase Order #4269 - Bluescope Distribution Pty Ltd Add product Close Submit …" at bounding box center [493, 15] width 987 height 31
click at [917, 12] on button "Submit as Purchase" at bounding box center [927, 15] width 78 height 16
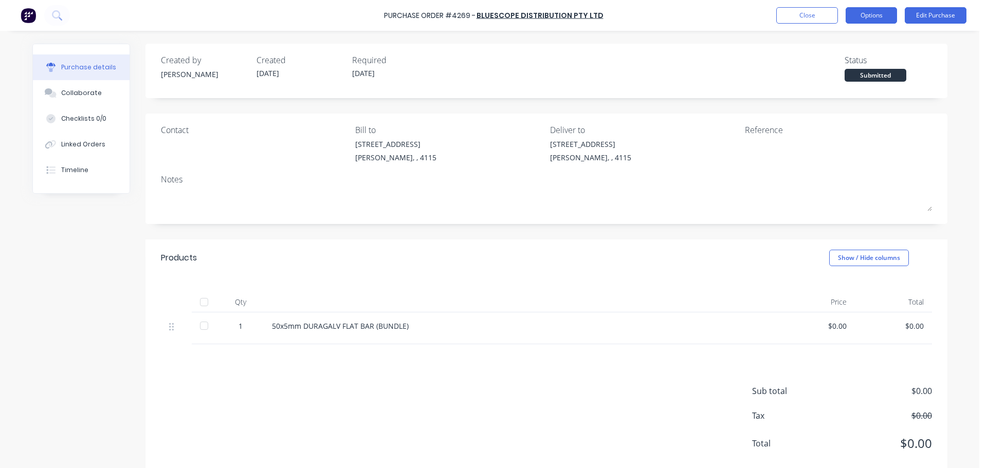
click at [873, 20] on button "Options" at bounding box center [871, 15] width 51 height 16
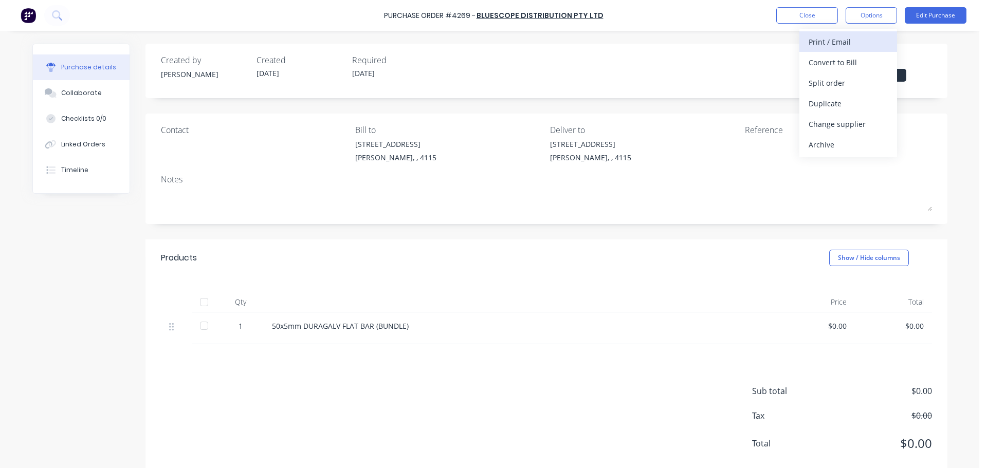
click at [854, 42] on div "Print / Email" at bounding box center [848, 41] width 79 height 15
click at [833, 84] on div "Without pricing" at bounding box center [848, 83] width 79 height 15
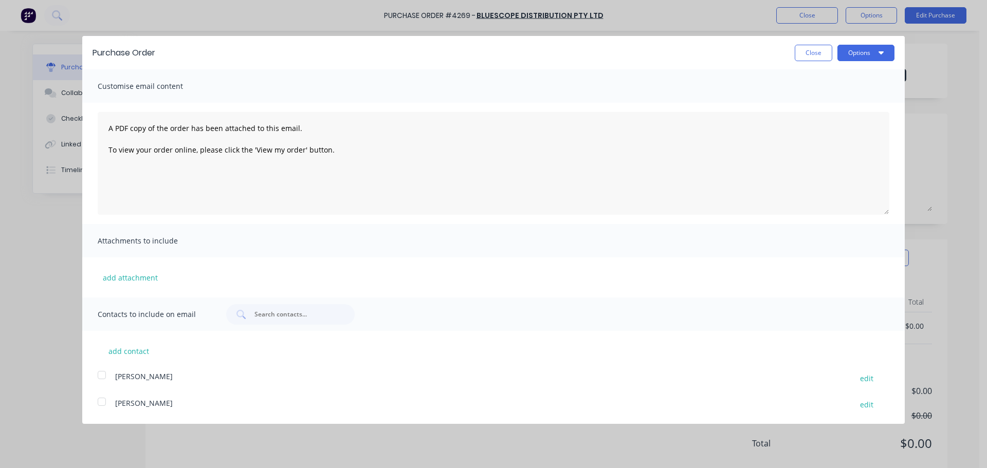
click at [864, 49] on button "Options" at bounding box center [866, 53] width 57 height 16
click at [851, 77] on div "Print" at bounding box center [845, 78] width 79 height 15
click at [808, 53] on button "Close" at bounding box center [814, 53] width 38 height 16
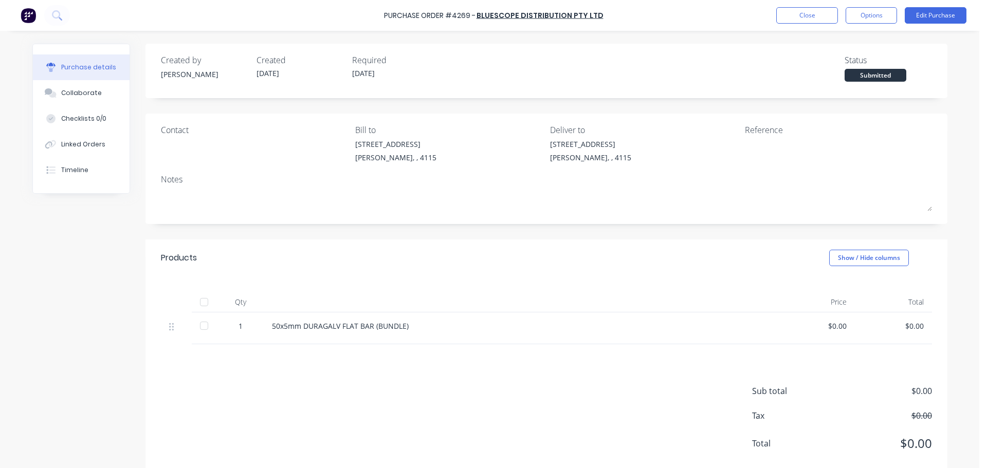
click at [807, 6] on div "Purchase Order #4269 - Bluescope Distribution Pty Ltd Close Options Edit Purcha…" at bounding box center [493, 15] width 987 height 31
click at [812, 16] on button "Close" at bounding box center [807, 15] width 62 height 16
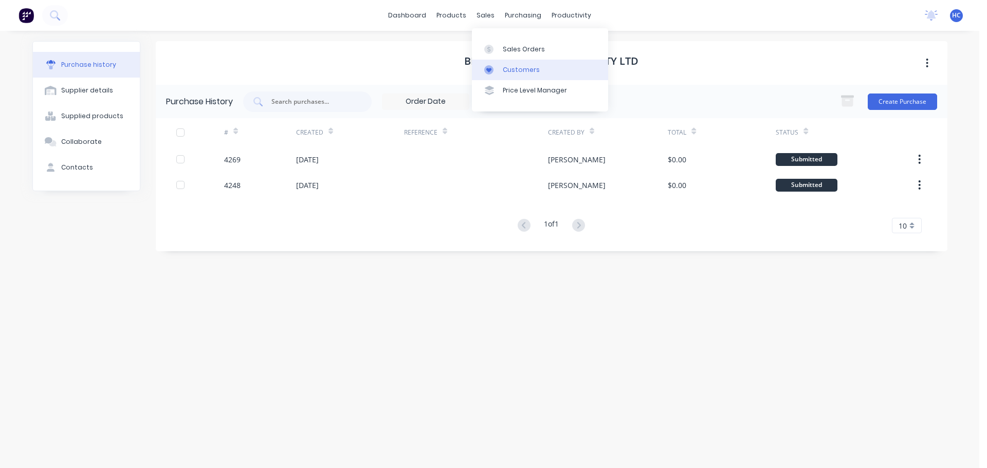
click at [512, 70] on div "Customers" at bounding box center [521, 69] width 37 height 9
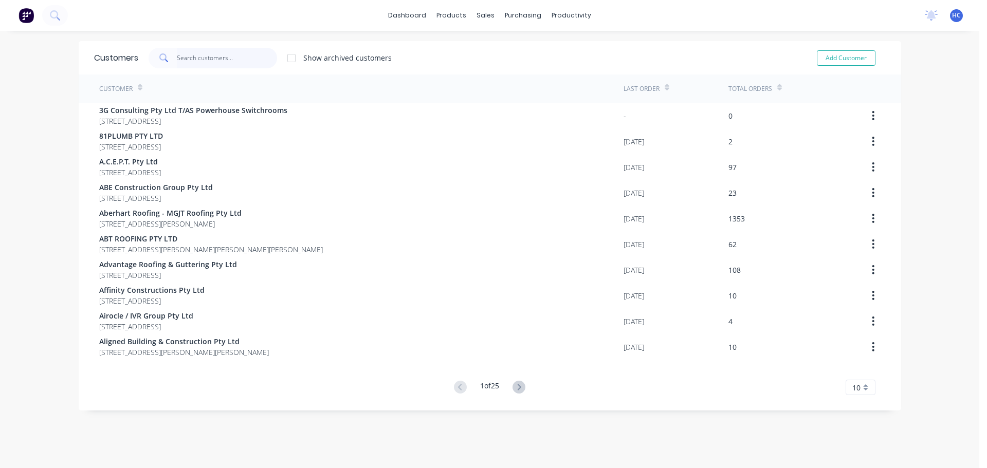
click at [254, 55] on input "text" at bounding box center [227, 58] width 100 height 21
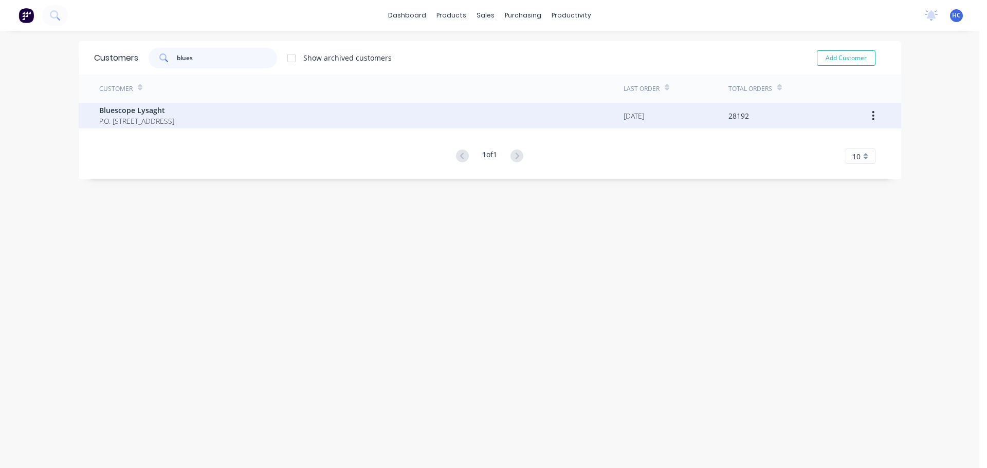
type input "blues"
click at [147, 106] on span "Bluescope Lysaght" at bounding box center [136, 110] width 75 height 11
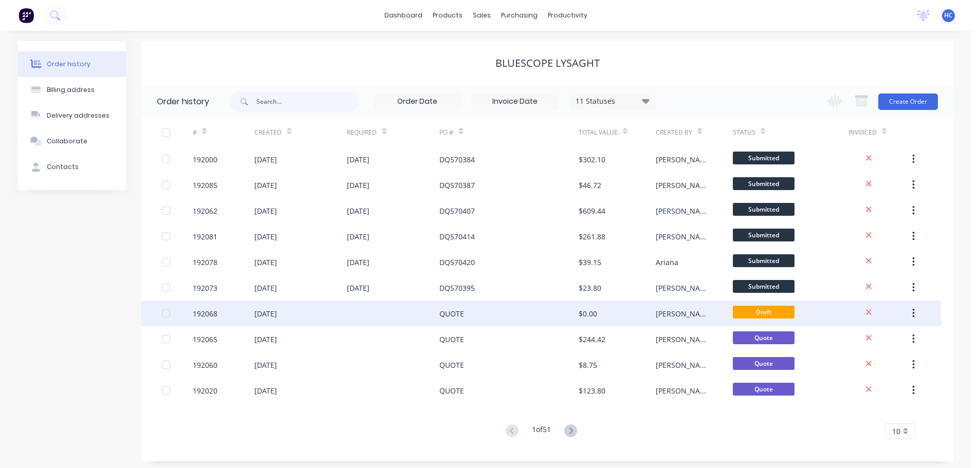
click at [575, 321] on div "QUOTE" at bounding box center [509, 314] width 139 height 26
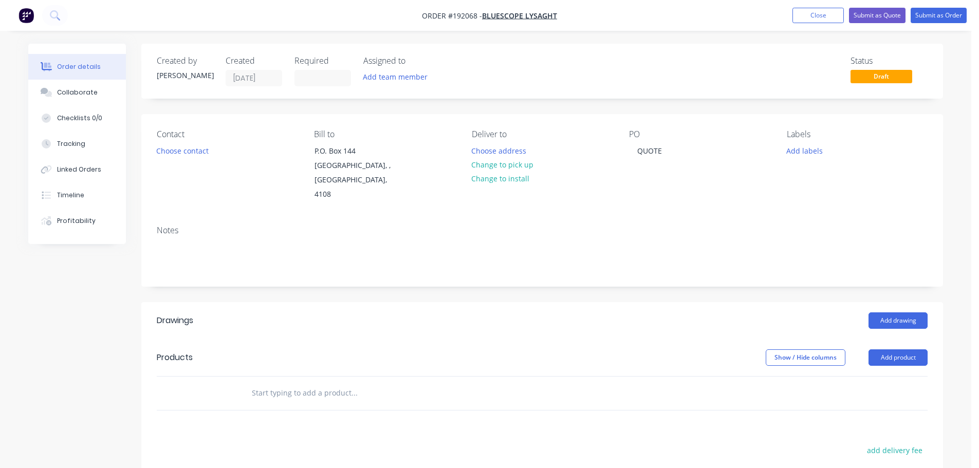
scroll to position [103, 0]
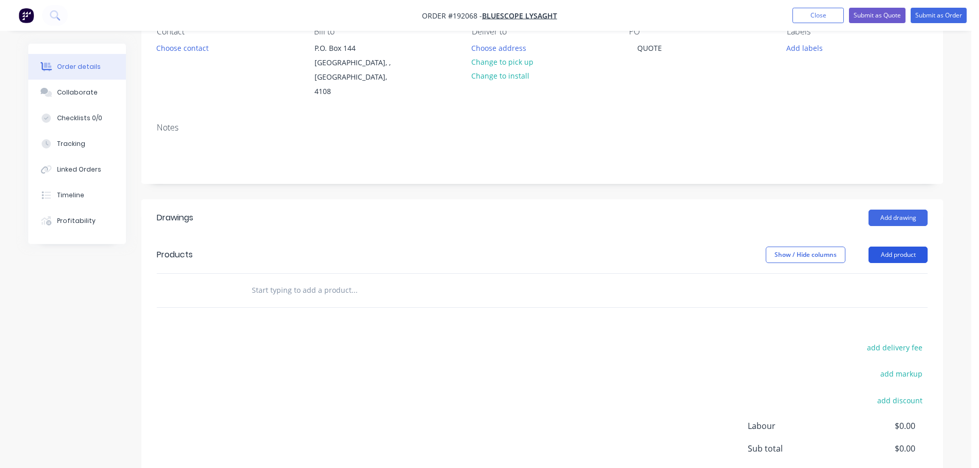
click at [887, 247] on button "Add product" at bounding box center [898, 255] width 59 height 16
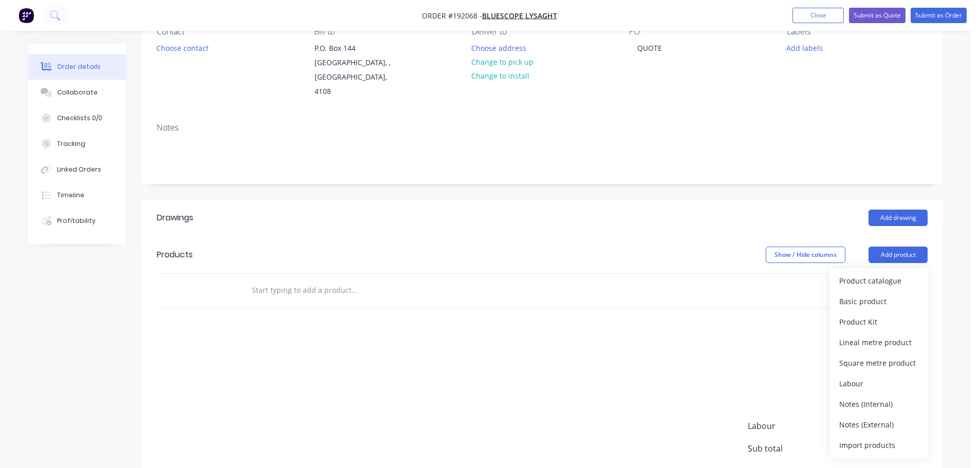
click at [869, 253] on header "Products Show / Hide columns Add product Product catalogue Basic product Produc…" at bounding box center [542, 255] width 802 height 37
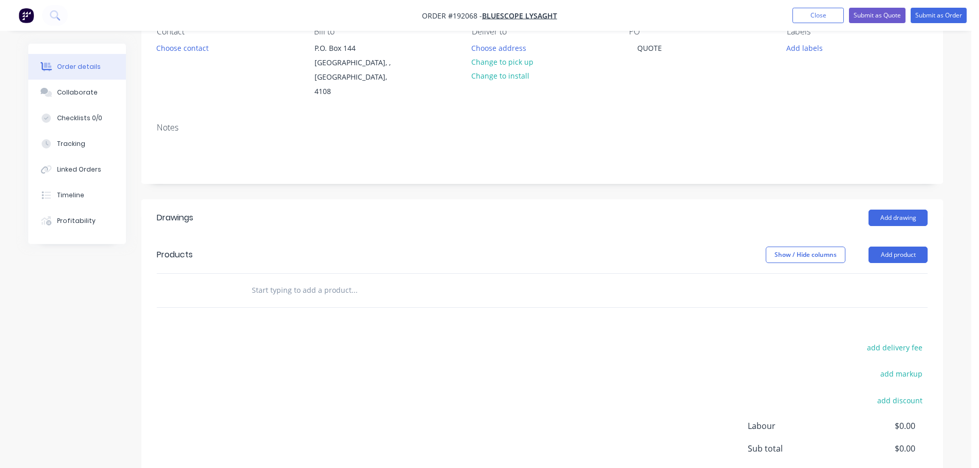
click at [887, 237] on header "Products Show / Hide columns Add product" at bounding box center [542, 255] width 802 height 37
click at [893, 247] on button "Add product" at bounding box center [898, 255] width 59 height 16
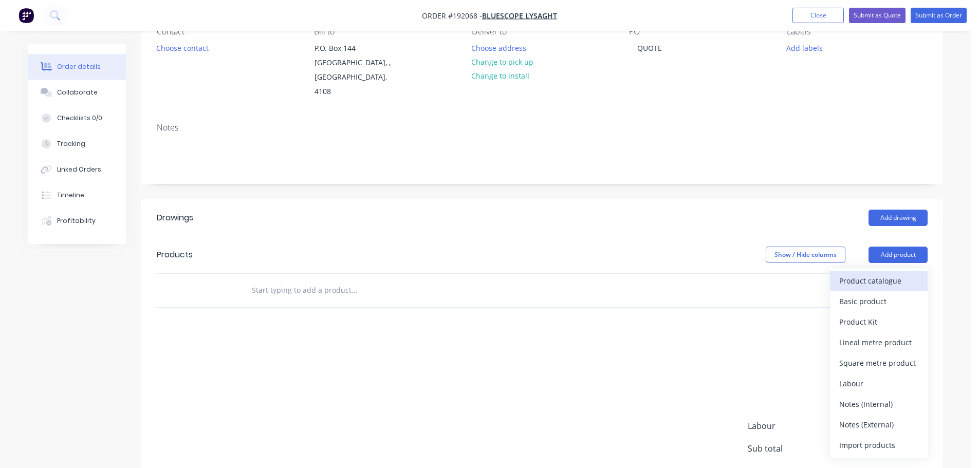
click at [880, 274] on div "Product catalogue" at bounding box center [879, 281] width 79 height 15
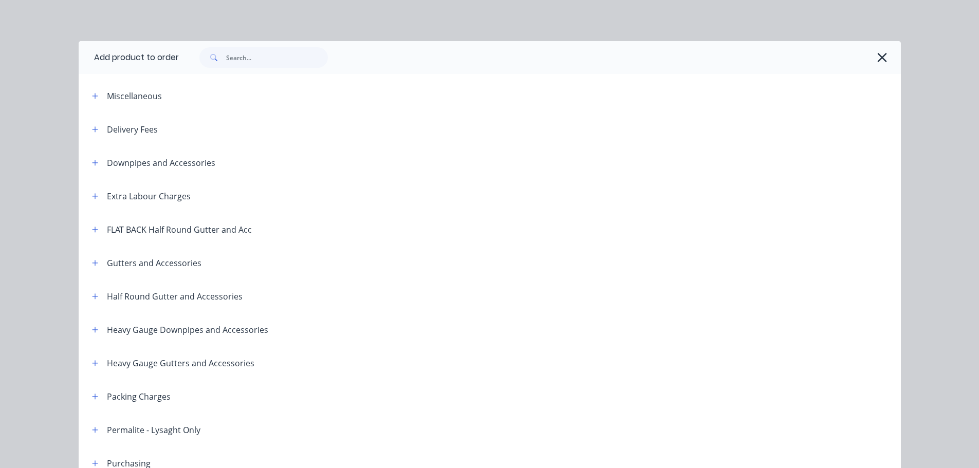
click at [96, 90] on span at bounding box center [95, 95] width 13 height 13
click at [92, 93] on icon "button" at bounding box center [95, 96] width 6 height 7
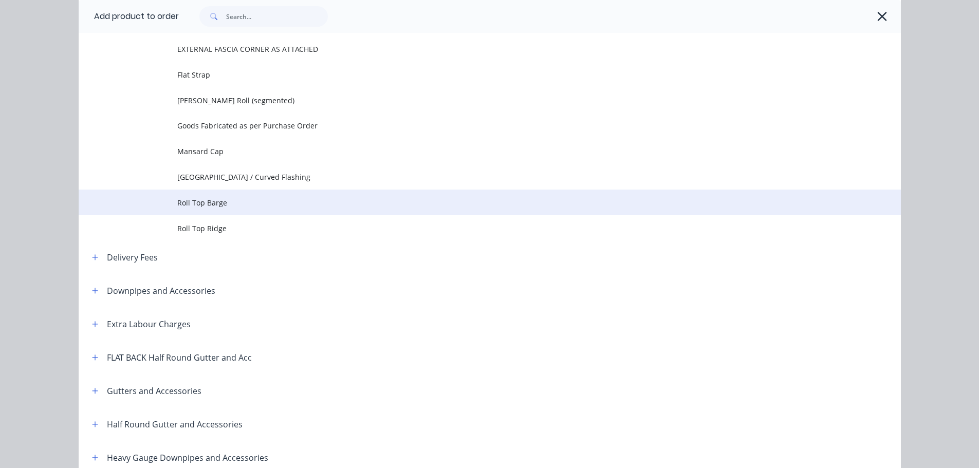
scroll to position [206, 0]
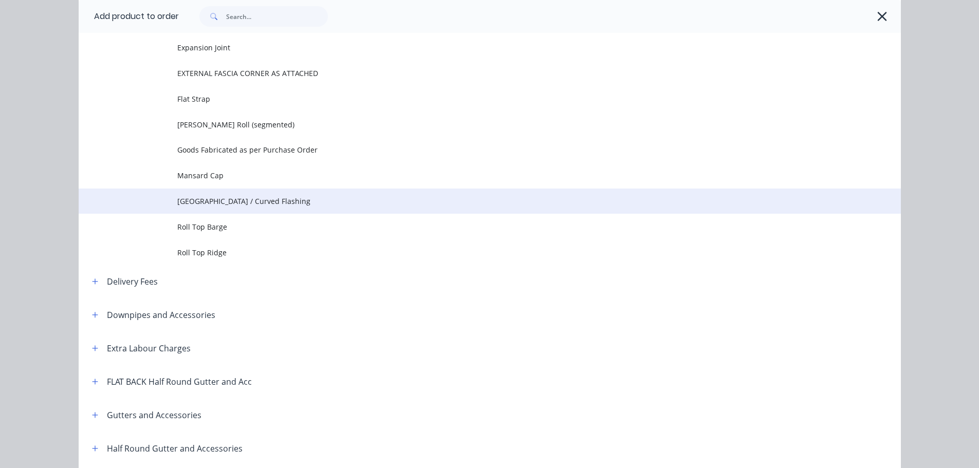
click at [233, 193] on td "[GEOGRAPHIC_DATA] / Curved Flashing" at bounding box center [539, 202] width 724 height 26
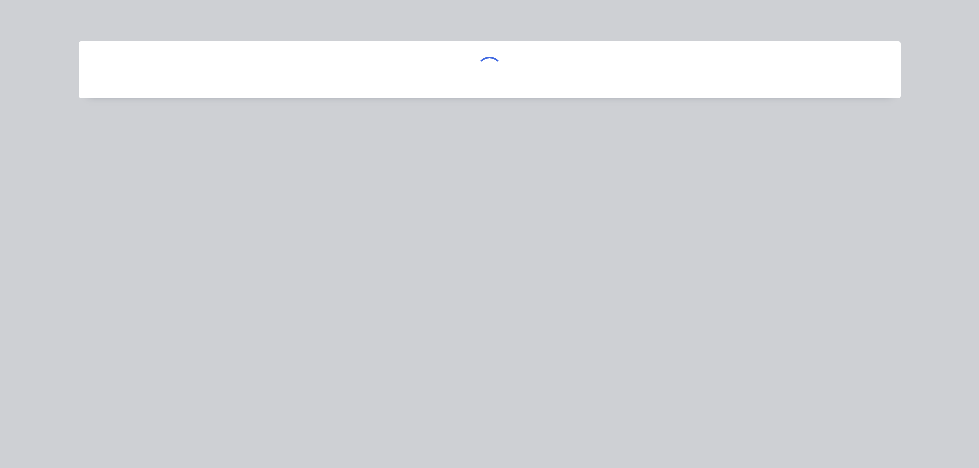
scroll to position [0, 0]
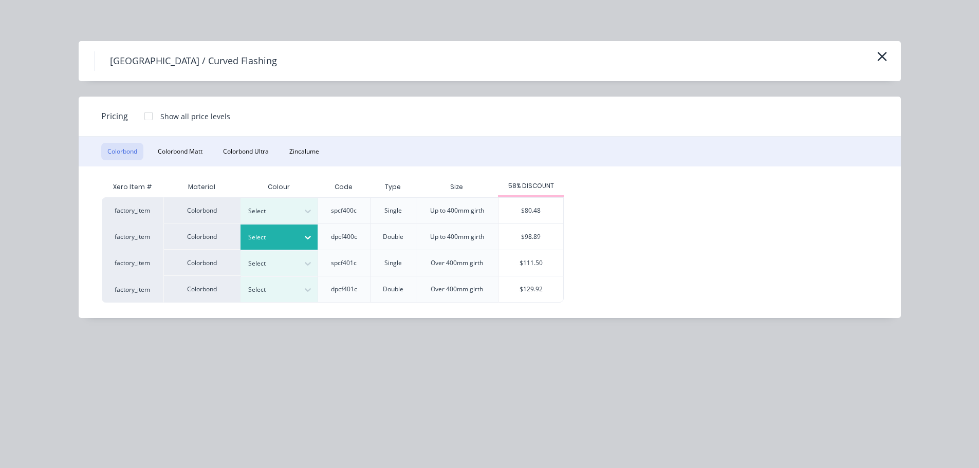
click at [282, 231] on div "Select" at bounding box center [270, 237] width 58 height 13
click at [514, 241] on div "$98.89" at bounding box center [531, 237] width 65 height 26
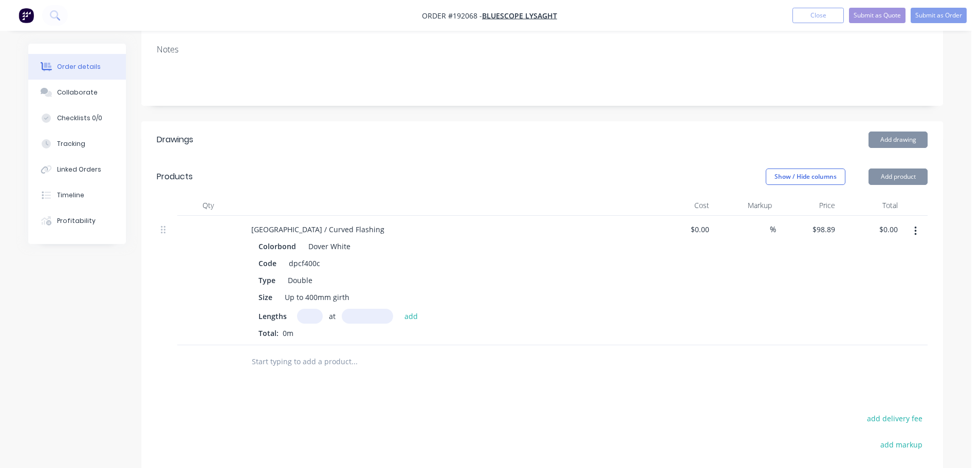
scroll to position [206, 0]
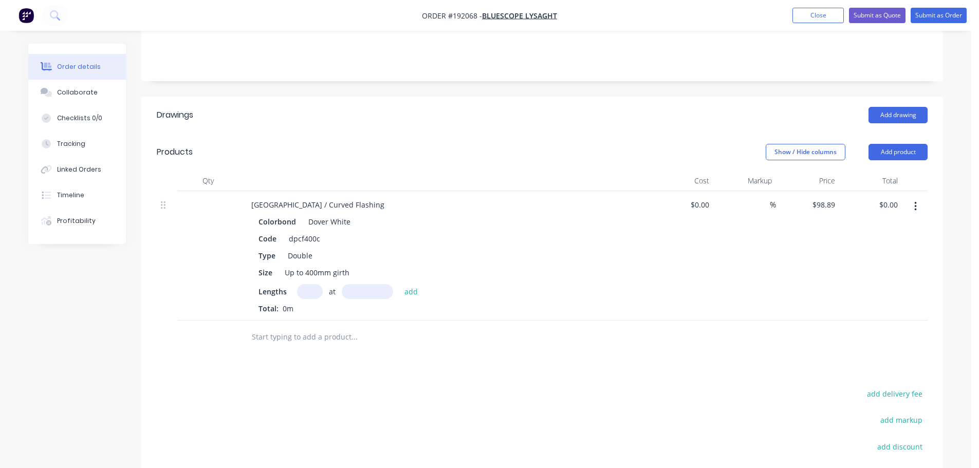
click at [306, 284] on input "text" at bounding box center [310, 291] width 26 height 15
type input "1"
type input "3565"
click at [400, 284] on button "add" at bounding box center [412, 291] width 24 height 14
type input "$352.54"
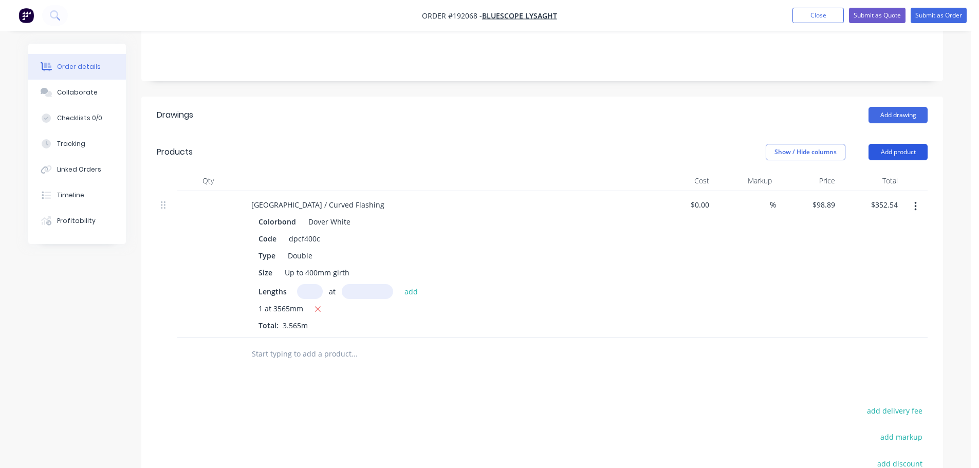
click at [880, 144] on button "Add product" at bounding box center [898, 152] width 59 height 16
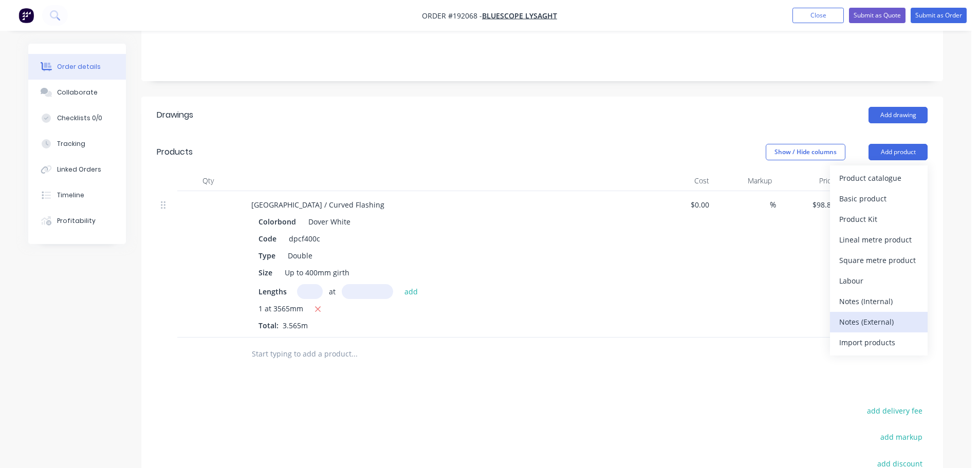
click at [868, 312] on button "Notes (External)" at bounding box center [879, 322] width 98 height 21
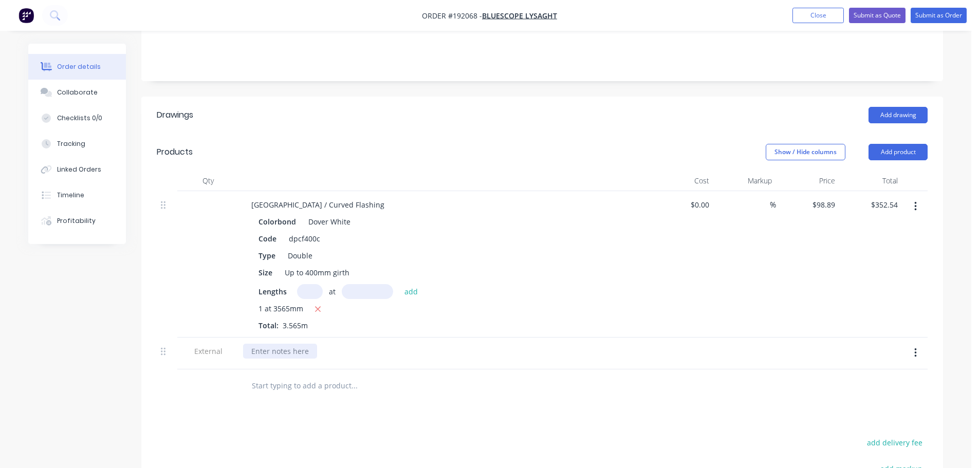
click at [286, 344] on div at bounding box center [280, 351] width 74 height 15
click at [917, 344] on button "button" at bounding box center [916, 353] width 24 height 19
click at [885, 373] on div "Duplicate" at bounding box center [879, 380] width 79 height 15
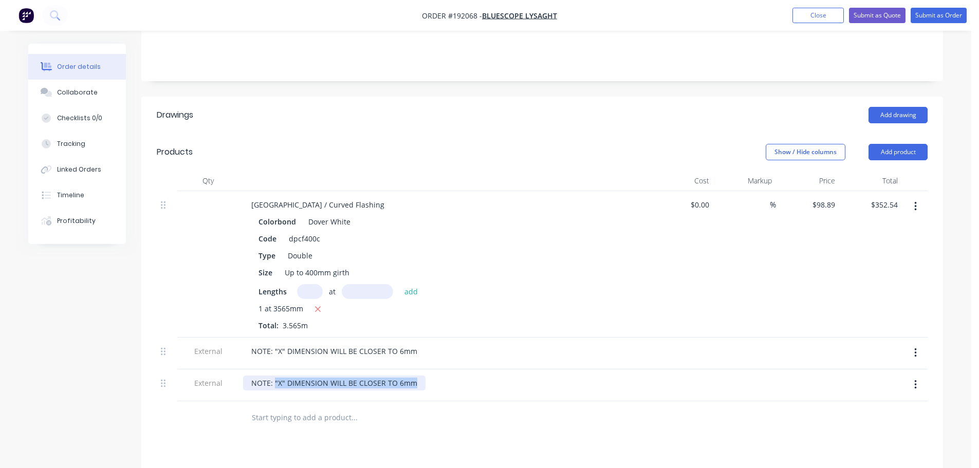
drag, startPoint x: 416, startPoint y: 369, endPoint x: 274, endPoint y: 373, distance: 142.5
click at [274, 376] on div "NOTE: "X" DIMENSION WILL BE CLOSER TO 6mm" at bounding box center [334, 383] width 183 height 15
click at [915, 379] on icon "button" at bounding box center [916, 384] width 3 height 11
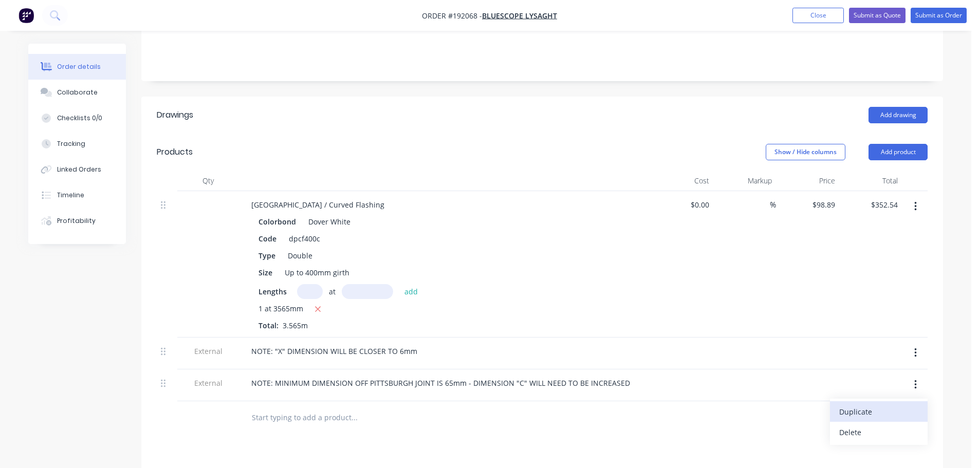
click at [876, 405] on div "Duplicate" at bounding box center [879, 412] width 79 height 15
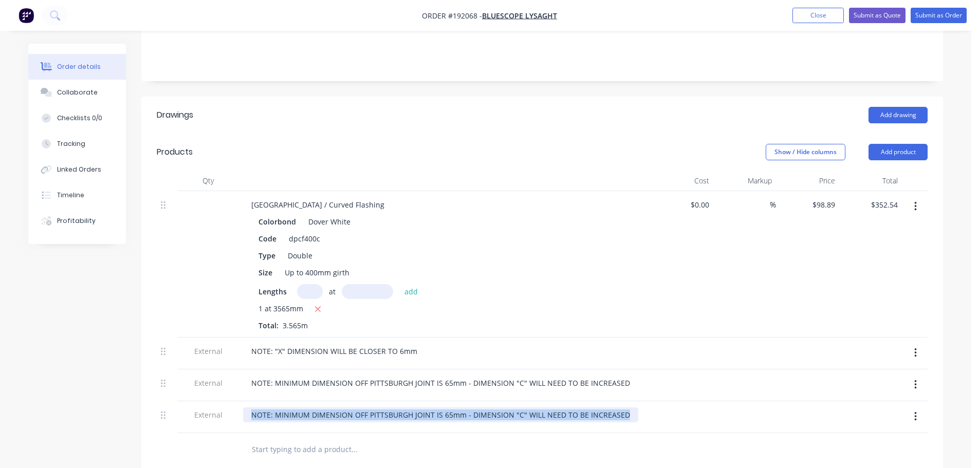
drag, startPoint x: 622, startPoint y: 407, endPoint x: 237, endPoint y: 385, distance: 385.7
click at [237, 385] on div "Pittsburgh / Curved Flashing Colorbond Dover White Code dpcf400c Type Double Si…" at bounding box center [542, 312] width 771 height 242
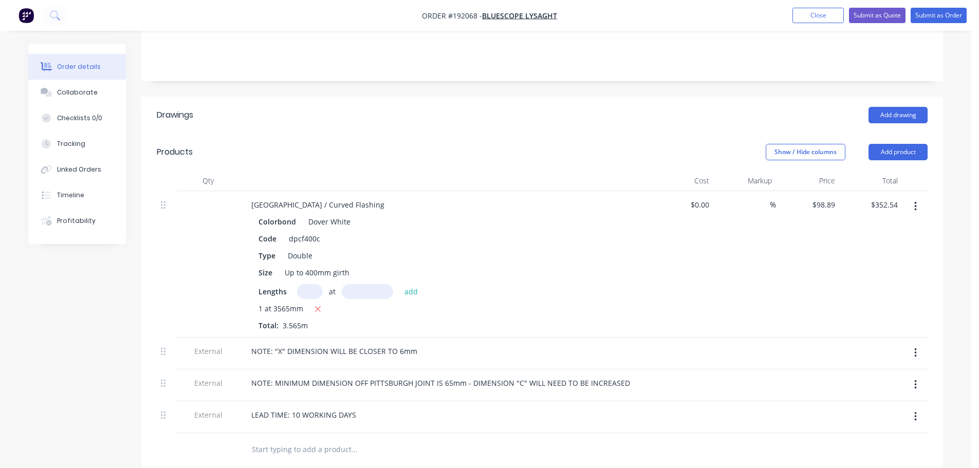
click at [457, 171] on div at bounding box center [444, 181] width 411 height 21
click at [105, 101] on button "Collaborate" at bounding box center [77, 93] width 98 height 26
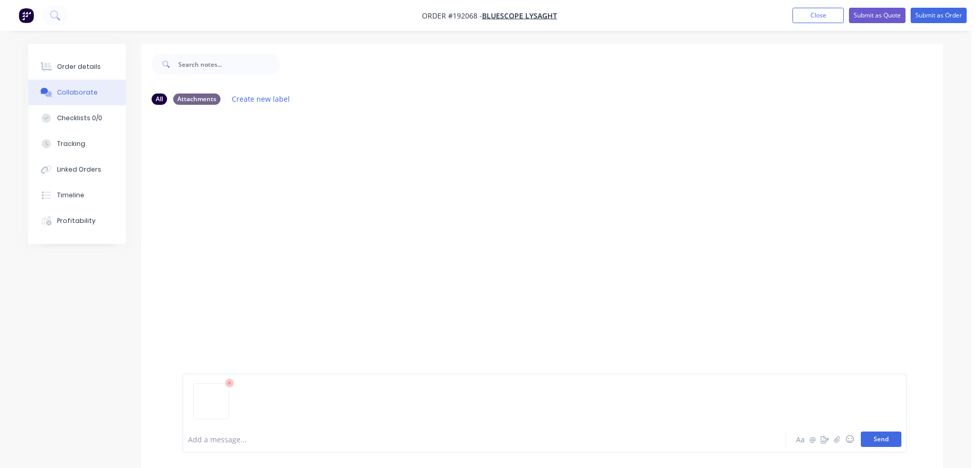
click at [872, 442] on button "Send" at bounding box center [881, 439] width 41 height 15
click at [87, 71] on button "Order details" at bounding box center [77, 67] width 98 height 26
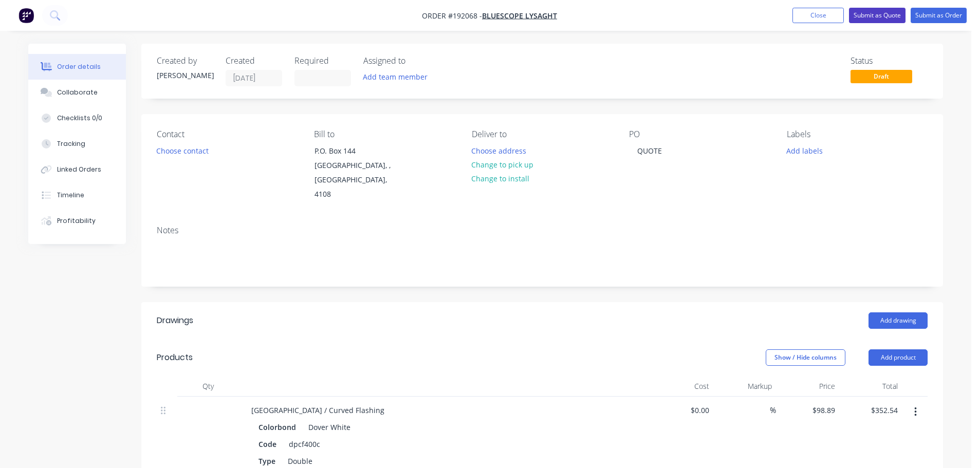
click at [885, 11] on button "Submit as Quote" at bounding box center [877, 15] width 57 height 15
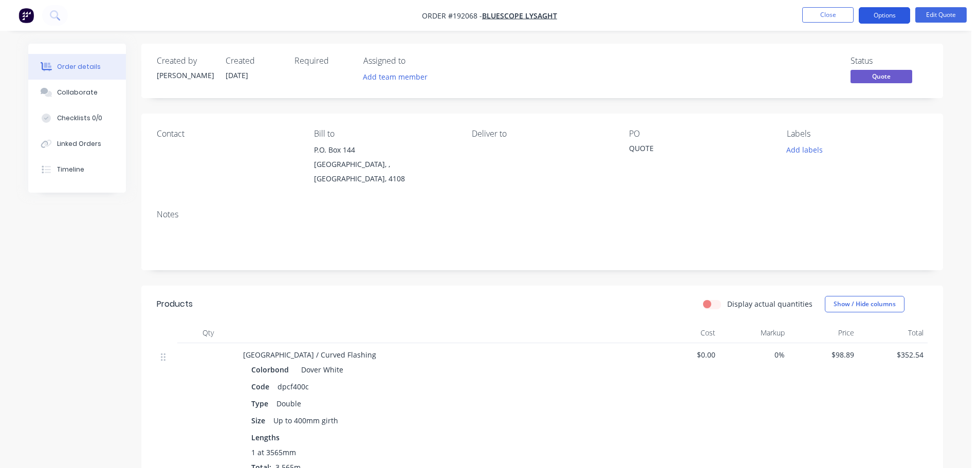
click at [897, 21] on button "Options" at bounding box center [884, 15] width 51 height 16
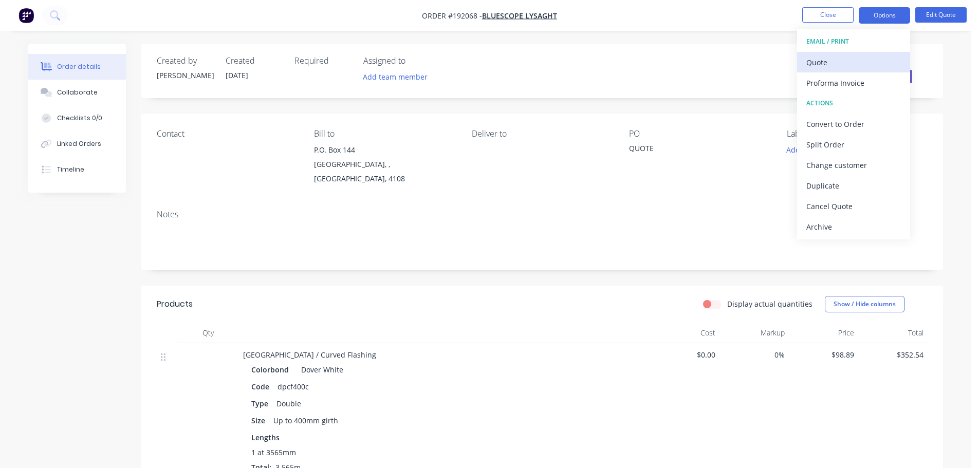
click at [865, 58] on div "Quote" at bounding box center [854, 62] width 95 height 15
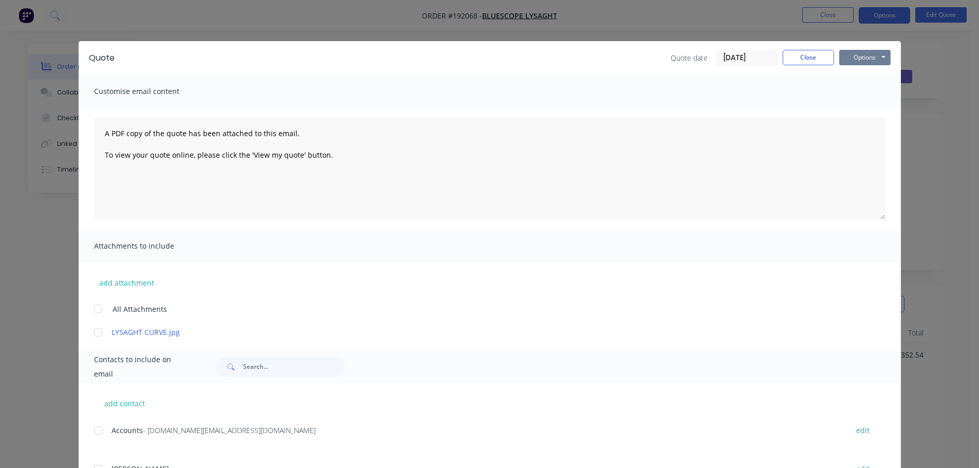
click at [862, 56] on button "Options" at bounding box center [865, 57] width 51 height 15
click at [860, 97] on button "Print" at bounding box center [873, 92] width 66 height 17
click at [814, 60] on button "Close" at bounding box center [808, 57] width 51 height 15
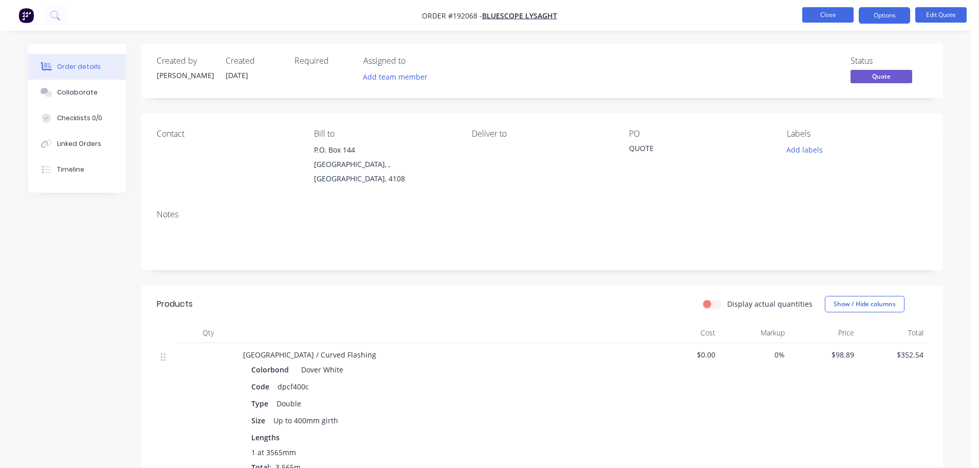
click at [833, 13] on button "Close" at bounding box center [828, 14] width 51 height 15
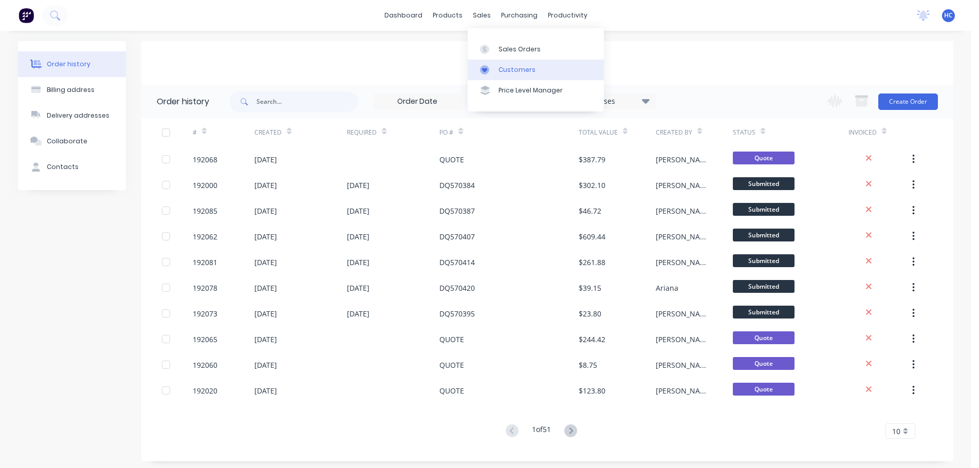
click at [516, 74] on div "Customers" at bounding box center [517, 69] width 37 height 9
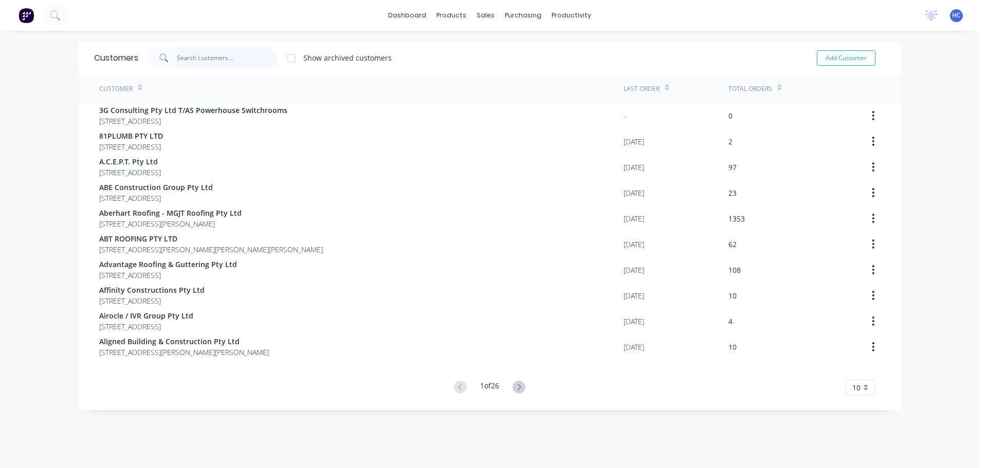
click at [238, 66] on input "text" at bounding box center [227, 58] width 100 height 21
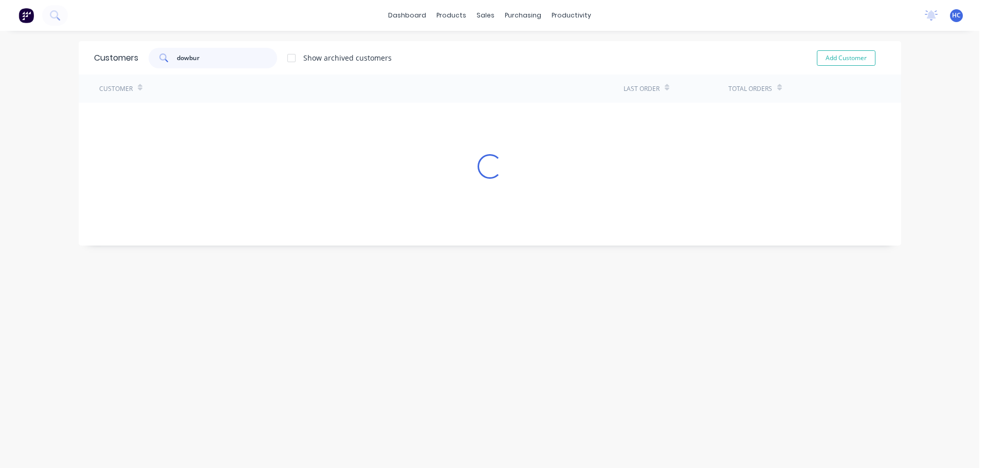
type input "dowbury"
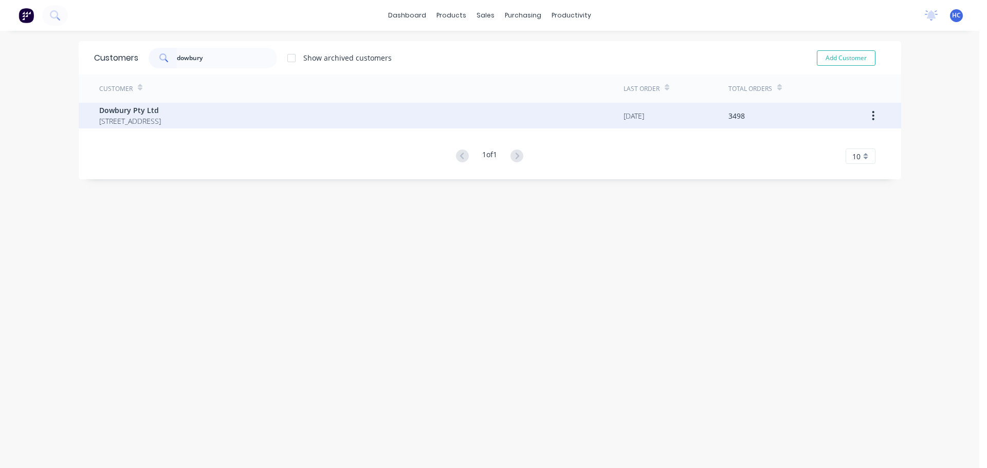
click at [144, 122] on span "[STREET_ADDRESS]" at bounding box center [130, 121] width 62 height 11
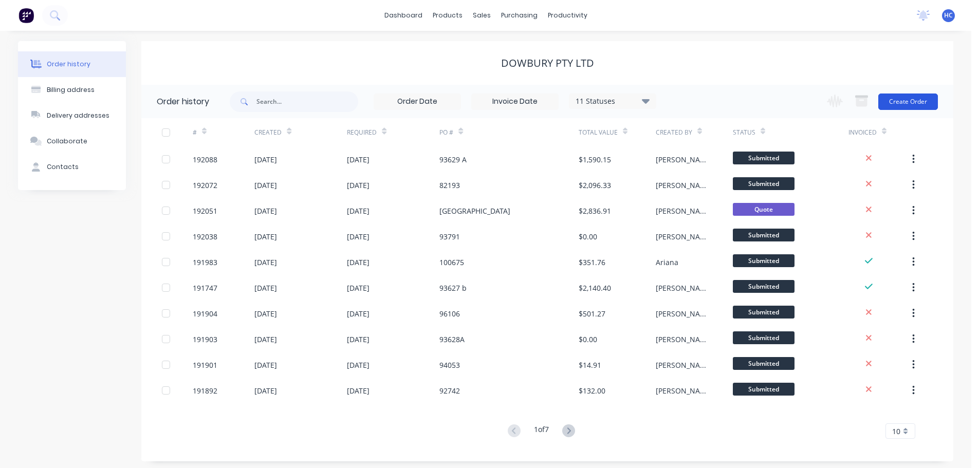
click at [909, 97] on button "Create Order" at bounding box center [909, 102] width 60 height 16
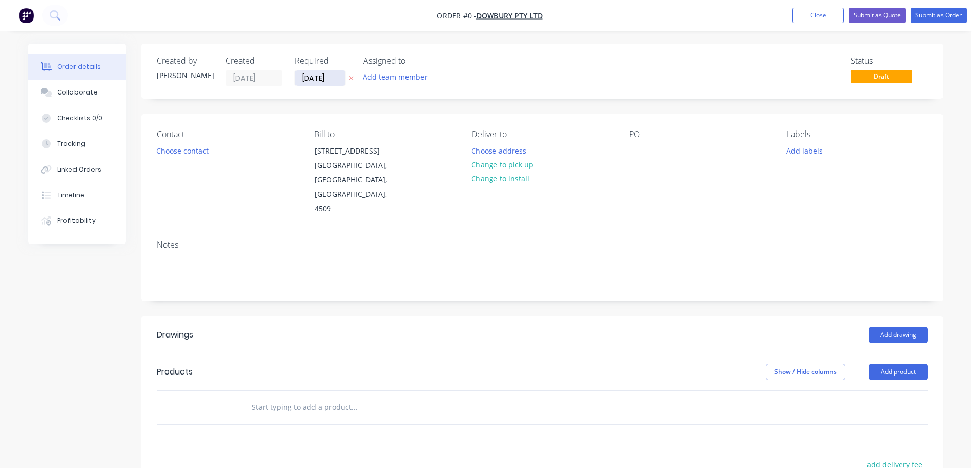
click at [324, 76] on input "[DATE]" at bounding box center [320, 77] width 50 height 15
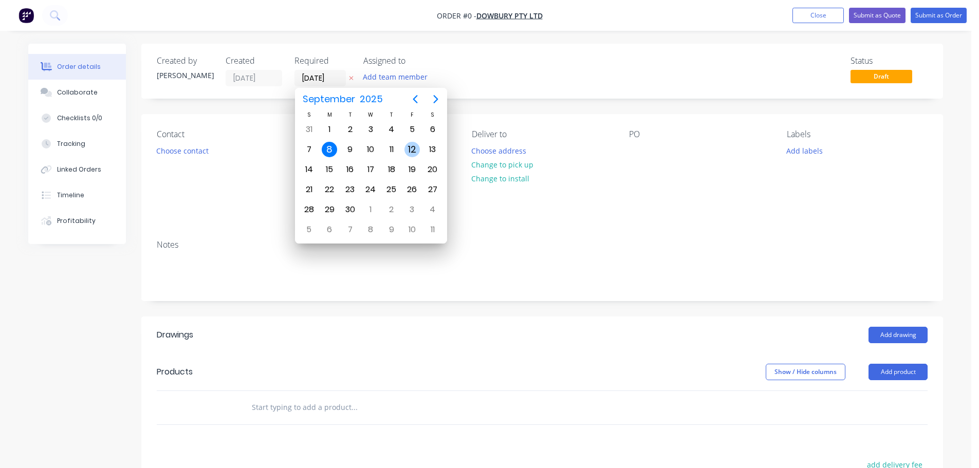
click at [409, 152] on div "12" at bounding box center [412, 149] width 15 height 15
type input "[DATE]"
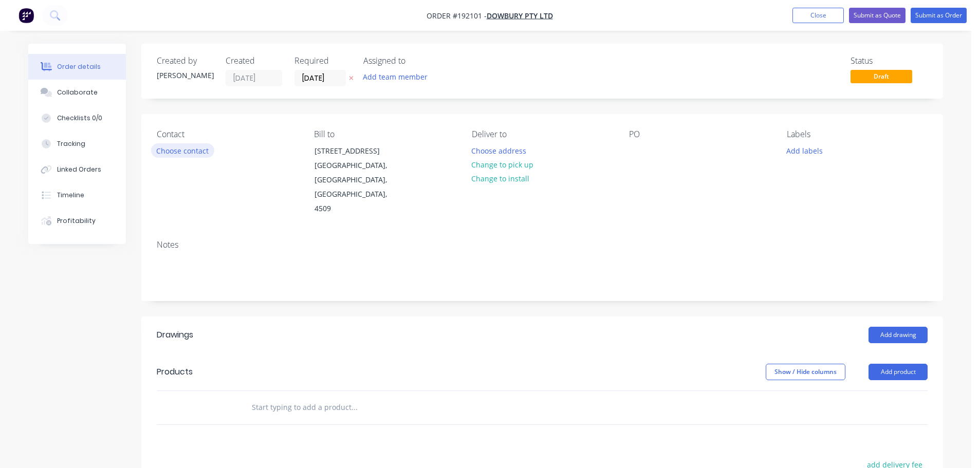
click at [188, 150] on button "Choose contact" at bounding box center [182, 150] width 63 height 14
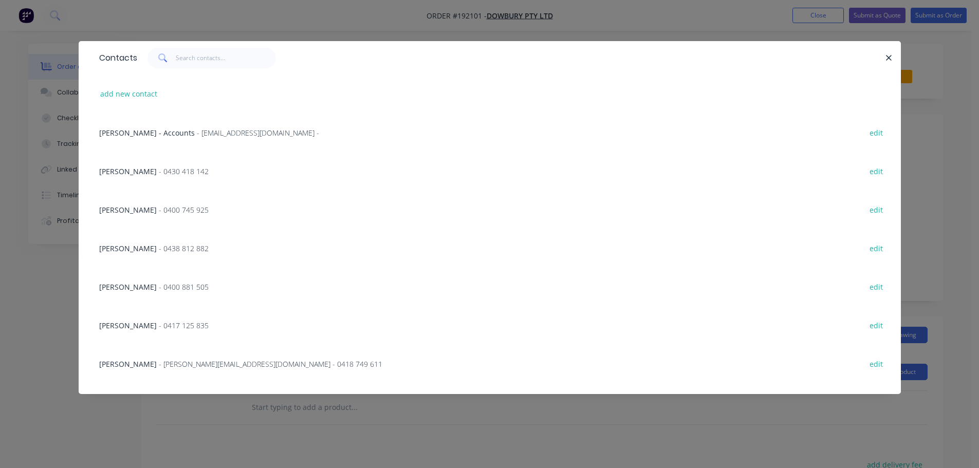
click at [196, 173] on span "- 0430 418 142" at bounding box center [184, 172] width 50 height 10
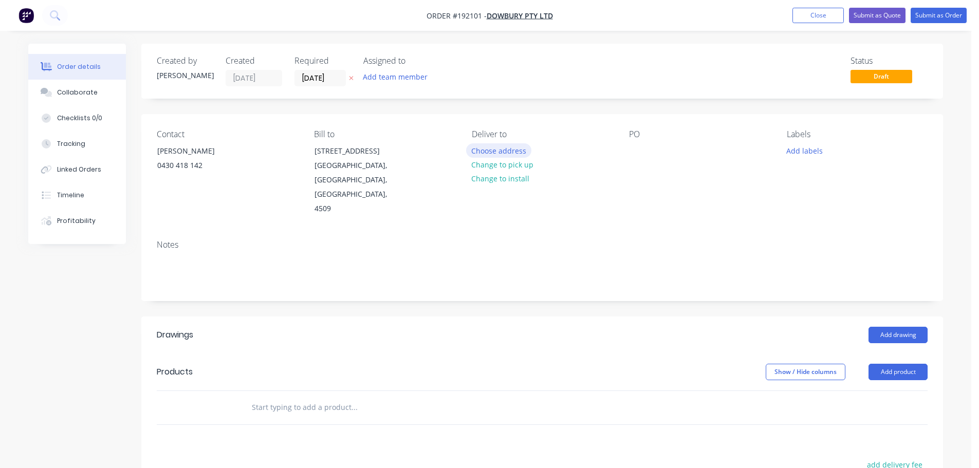
click at [504, 151] on button "Choose address" at bounding box center [499, 150] width 66 height 14
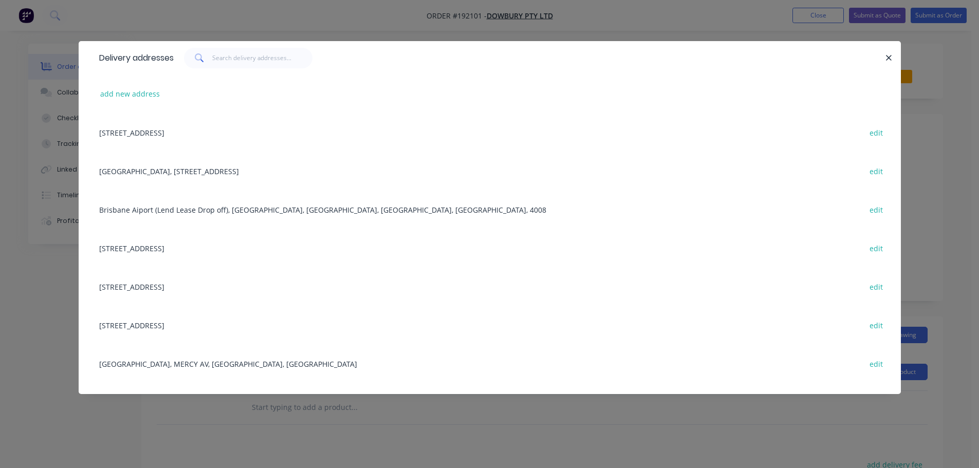
click at [207, 366] on div "[GEOGRAPHIC_DATA], MERCY AV, [GEOGRAPHIC_DATA], [GEOGRAPHIC_DATA] edit" at bounding box center [490, 363] width 792 height 39
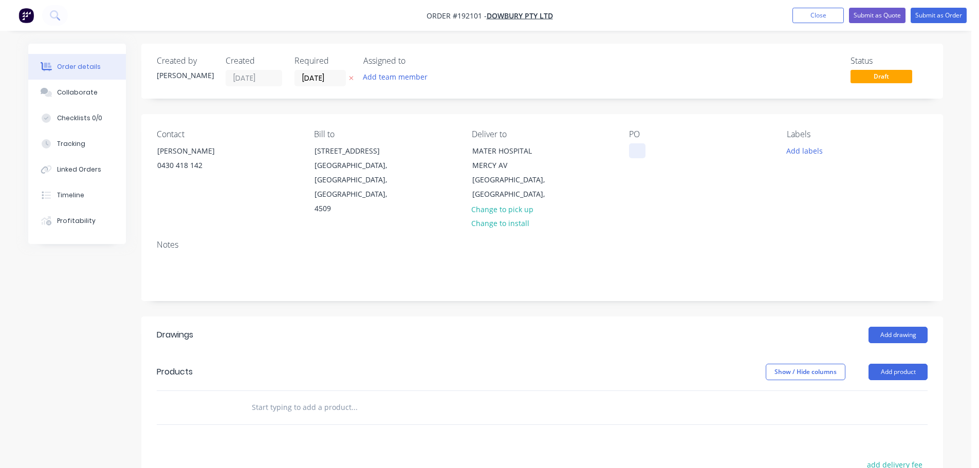
click at [641, 153] on div at bounding box center [637, 150] width 16 height 15
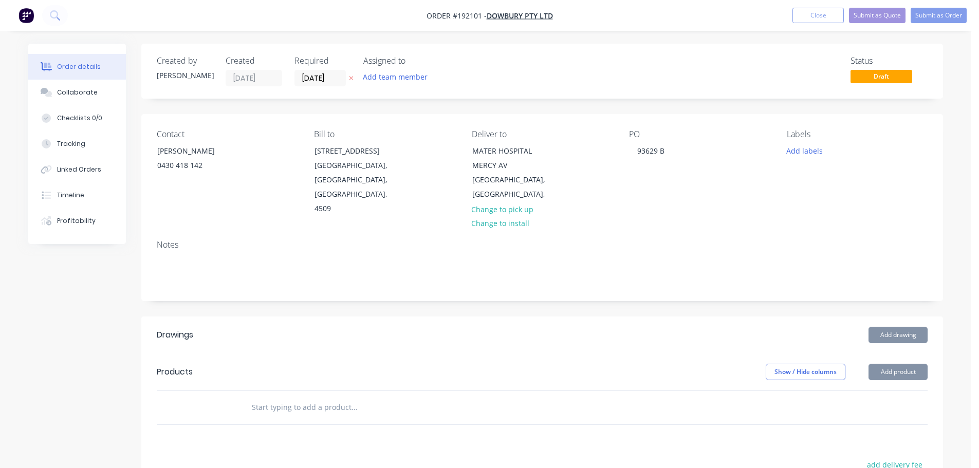
click at [662, 333] on header "Drawings Add drawing" at bounding box center [542, 335] width 802 height 37
click at [904, 366] on header "Products Show / Hide columns Add product" at bounding box center [542, 372] width 802 height 37
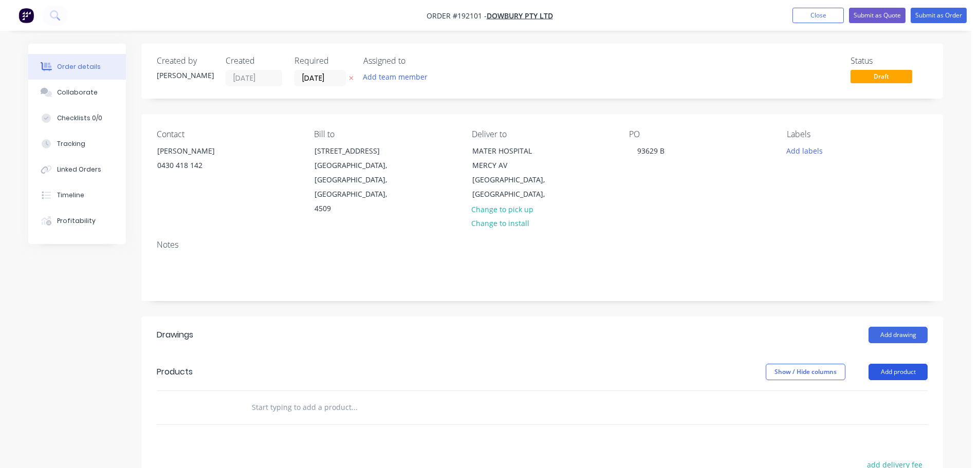
click at [908, 364] on button "Add product" at bounding box center [898, 372] width 59 height 16
click at [874, 411] on div "Basic product" at bounding box center [879, 418] width 79 height 15
click at [302, 434] on div at bounding box center [303, 441] width 105 height 15
click at [294, 418] on div at bounding box center [286, 425] width 86 height 15
click at [279, 434] on div at bounding box center [303, 441] width 105 height 15
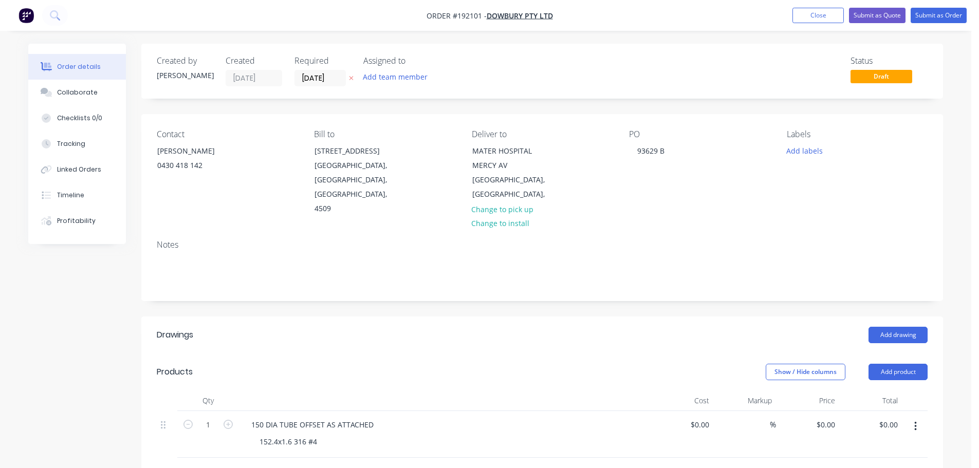
click at [351, 364] on div "Show / Hide columns Add product" at bounding box center [624, 372] width 607 height 16
click at [956, 18] on button "Submit as Order" at bounding box center [939, 15] width 56 height 15
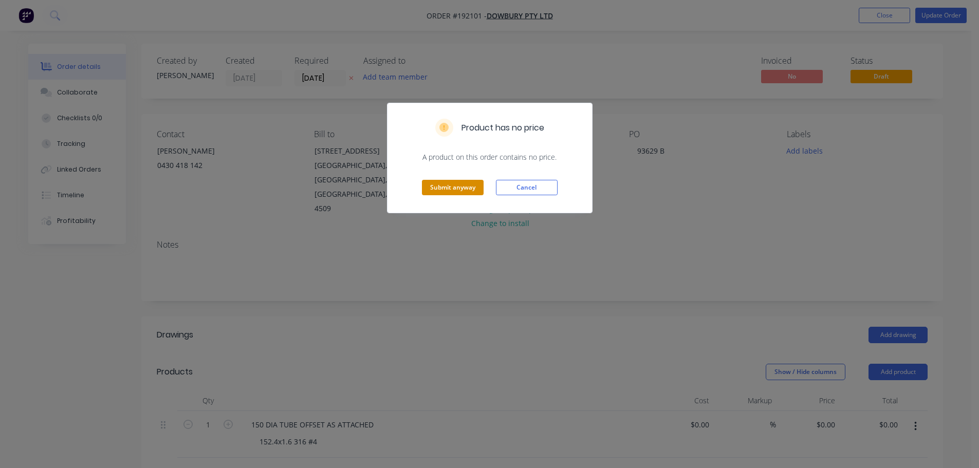
click at [457, 188] on button "Submit anyway" at bounding box center [453, 187] width 62 height 15
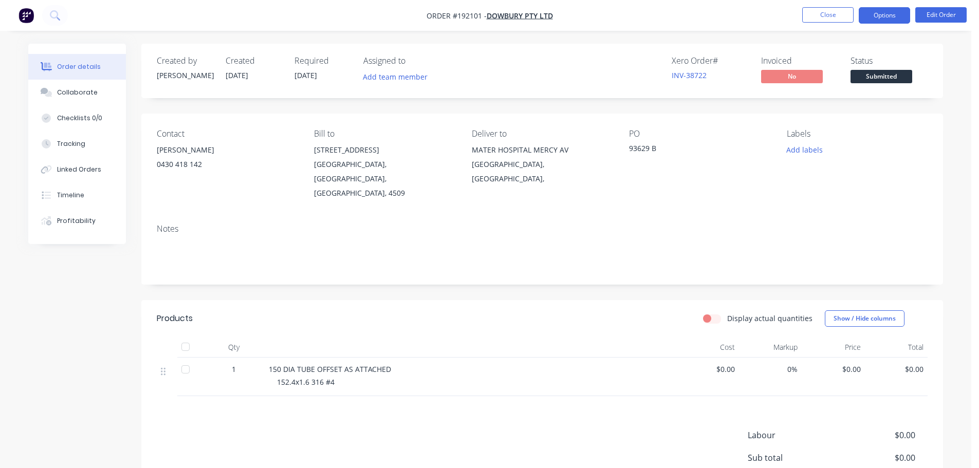
click at [893, 23] on button "Options" at bounding box center [884, 15] width 51 height 16
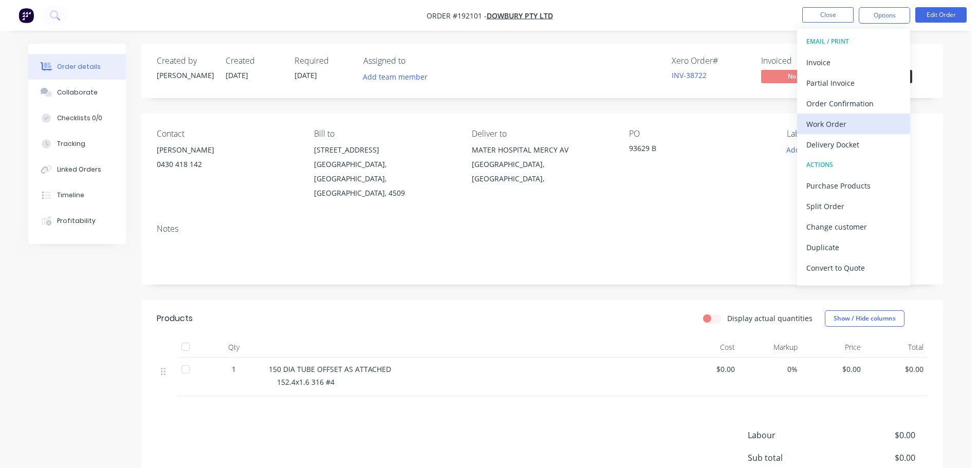
click at [844, 133] on button "Work Order" at bounding box center [853, 124] width 113 height 21
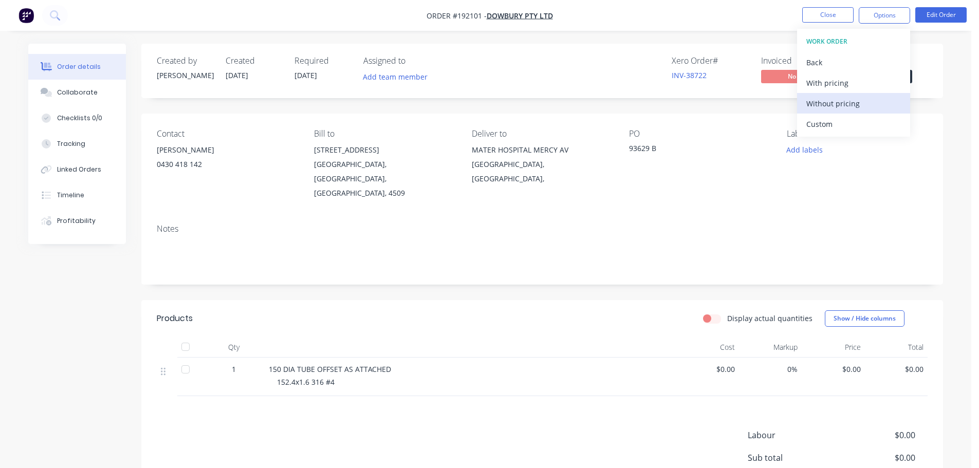
click at [840, 109] on div "Without pricing" at bounding box center [854, 103] width 95 height 15
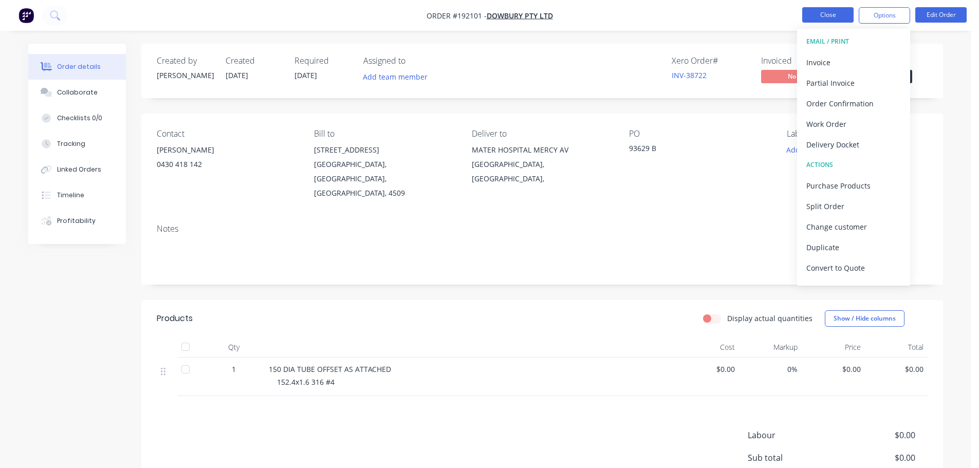
click at [820, 10] on button "Close" at bounding box center [828, 14] width 51 height 15
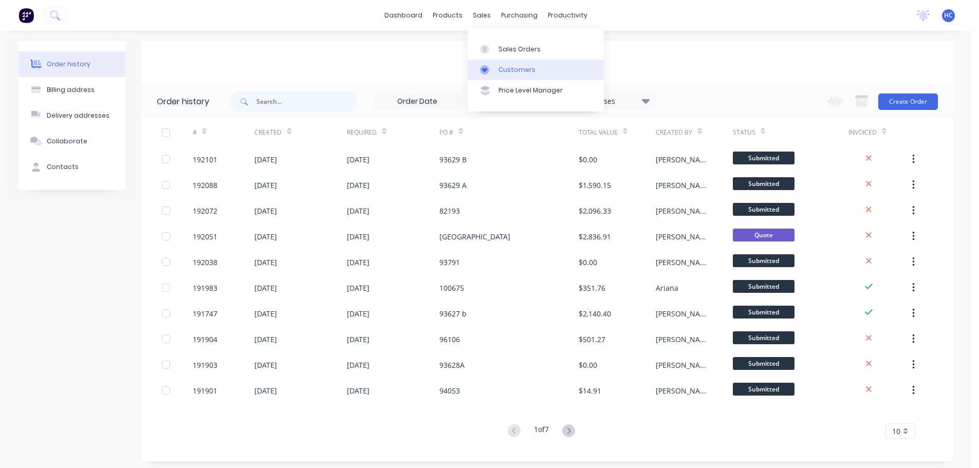
click at [528, 69] on div "Customers" at bounding box center [517, 69] width 37 height 9
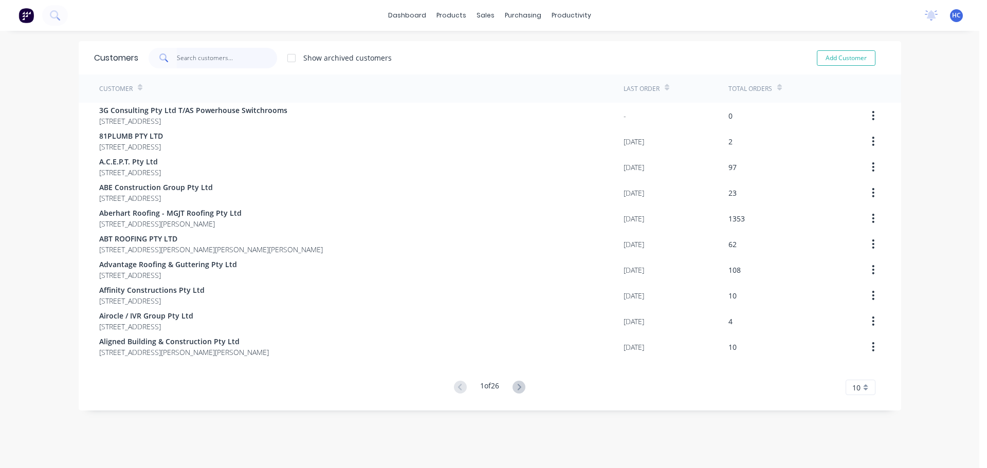
click at [244, 58] on input "text" at bounding box center [227, 58] width 100 height 21
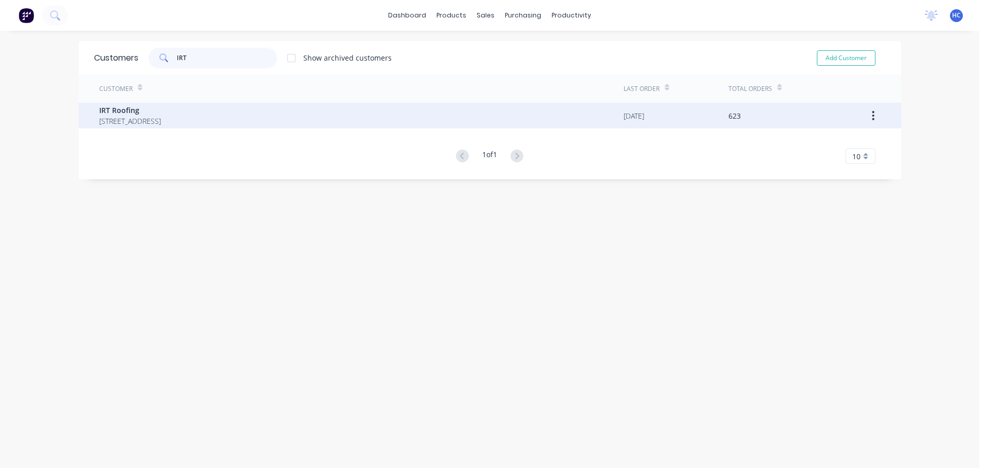
type input "IRT"
click at [127, 120] on span "[STREET_ADDRESS]" at bounding box center [130, 121] width 62 height 11
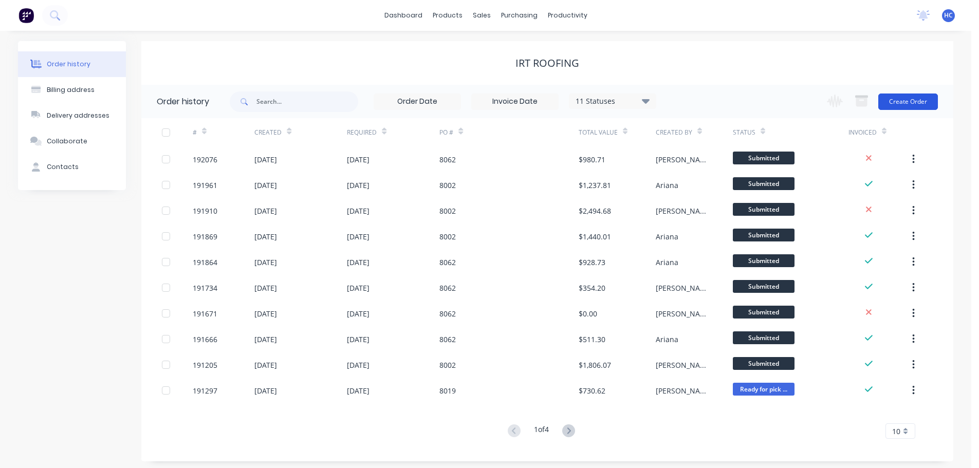
click at [910, 99] on button "Create Order" at bounding box center [909, 102] width 60 height 16
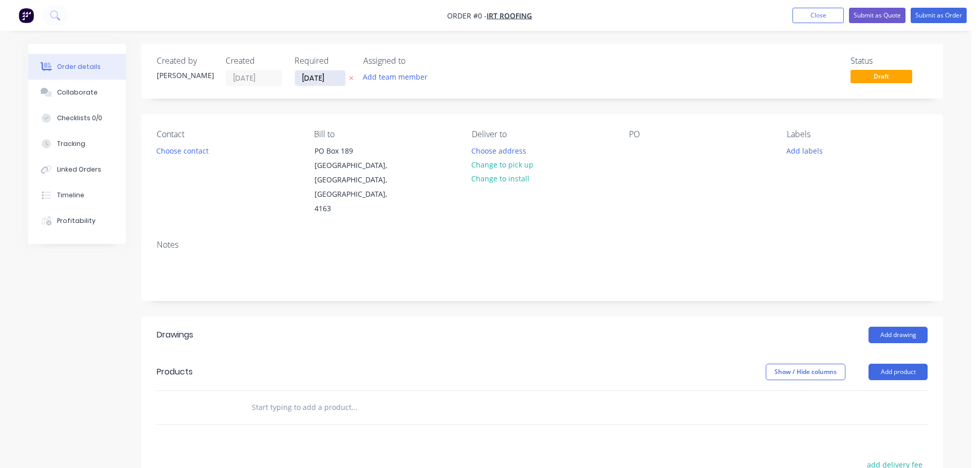
click at [316, 71] on input "[DATE]" at bounding box center [320, 77] width 50 height 15
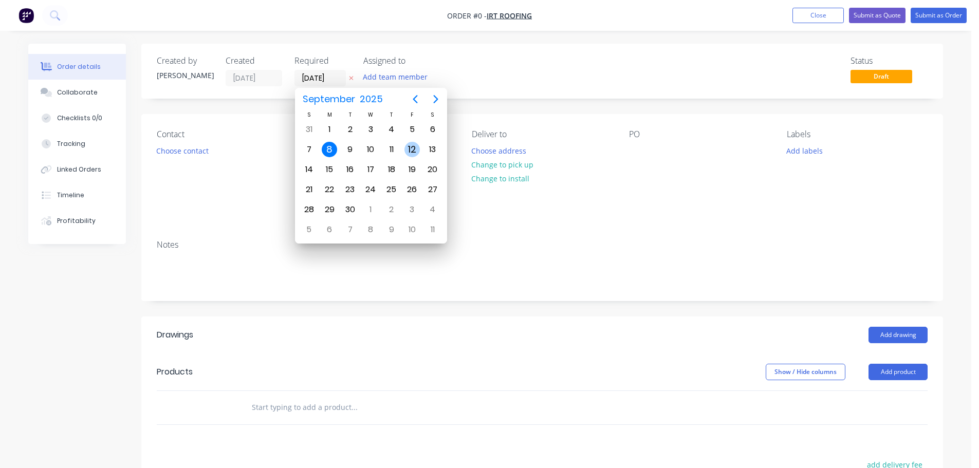
click at [408, 149] on div "12" at bounding box center [412, 149] width 15 height 15
type input "[DATE]"
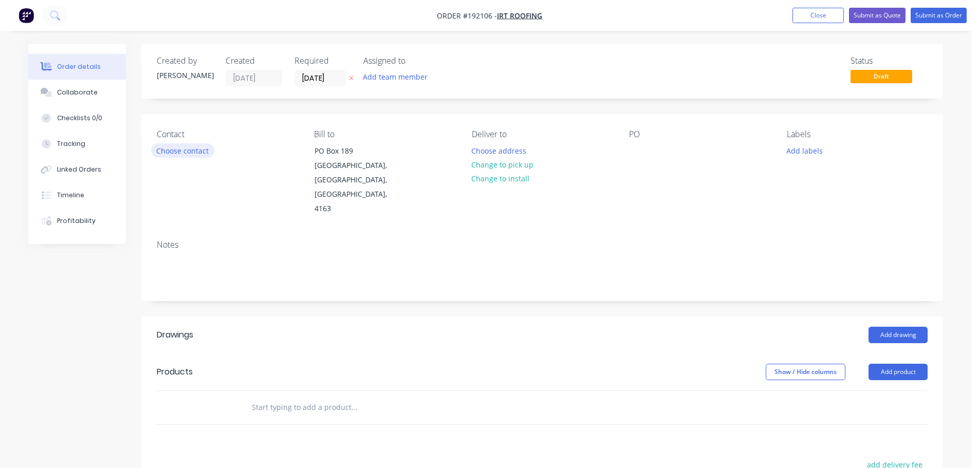
click at [196, 154] on button "Choose contact" at bounding box center [182, 150] width 63 height 14
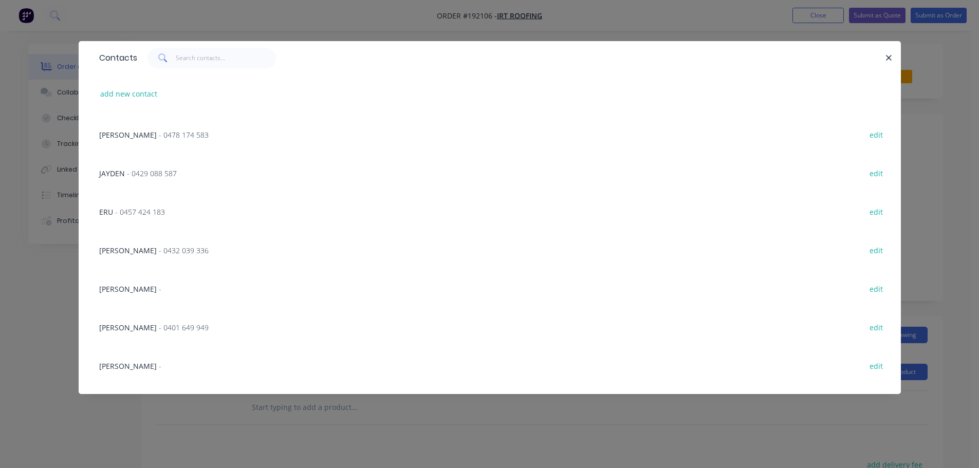
scroll to position [169, 0]
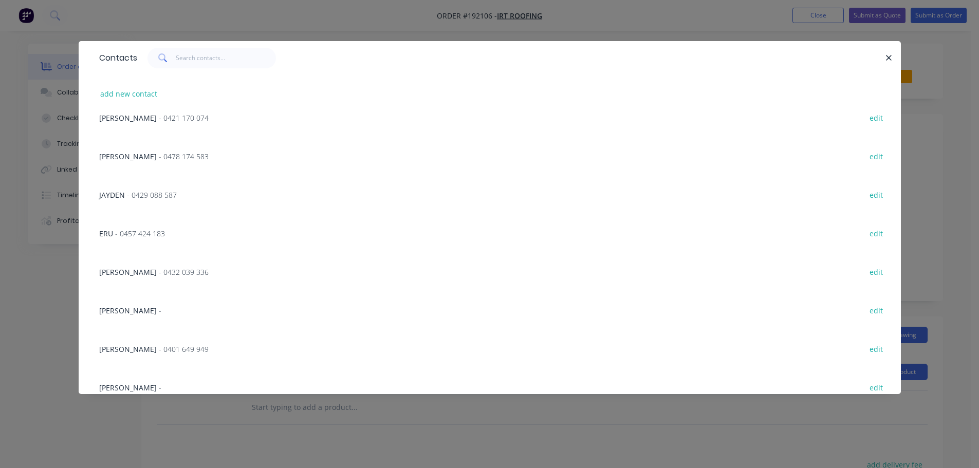
click at [178, 274] on span "- 0432 039 336" at bounding box center [184, 272] width 50 height 10
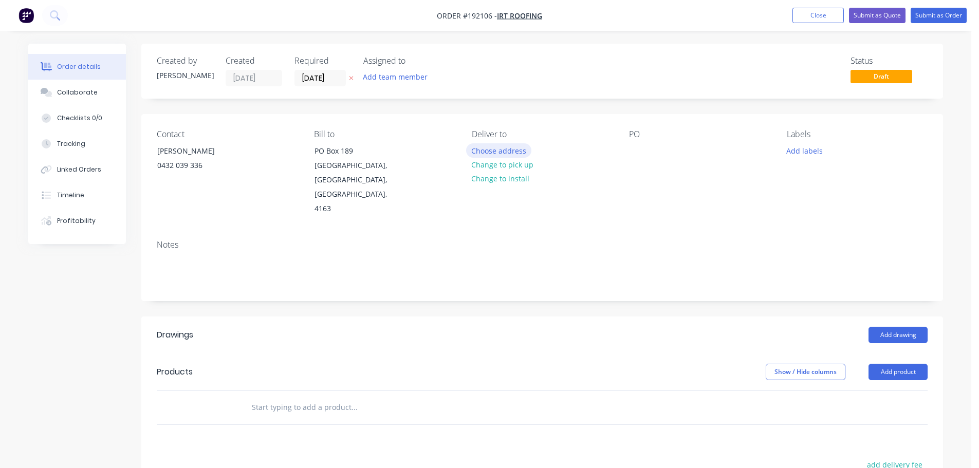
click at [513, 153] on button "Choose address" at bounding box center [499, 150] width 66 height 14
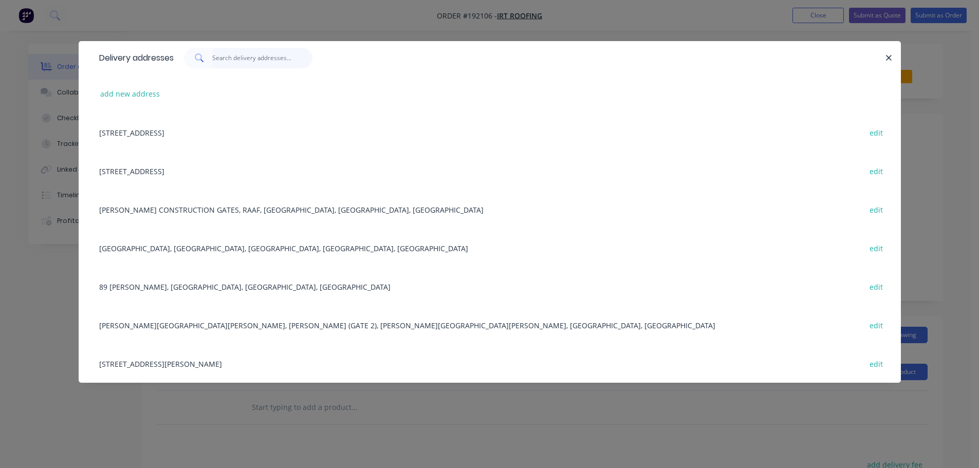
click at [249, 65] on input "text" at bounding box center [262, 58] width 100 height 21
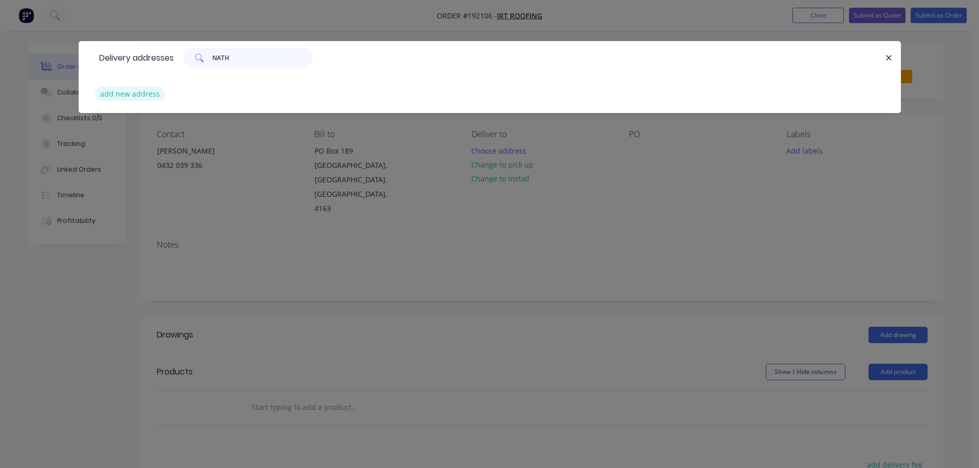
type input "NATH"
click at [138, 88] on button "add new address" at bounding box center [130, 94] width 70 height 14
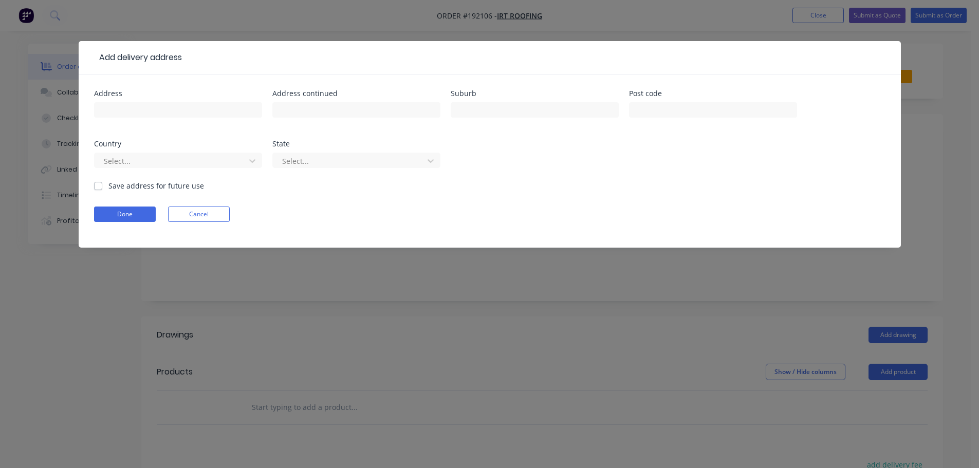
click at [135, 101] on div at bounding box center [178, 115] width 168 height 30
click at [129, 107] on input "text" at bounding box center [178, 109] width 168 height 15
type input "[GEOGRAPHIC_DATA]"
type input "[PERSON_NAME]"
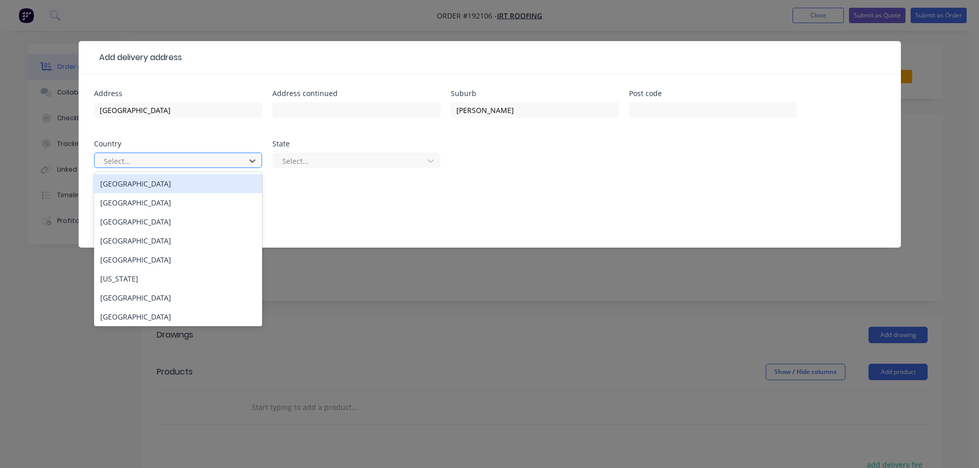
click at [151, 166] on div at bounding box center [171, 161] width 137 height 13
click at [144, 193] on div "[GEOGRAPHIC_DATA]" at bounding box center [178, 183] width 168 height 19
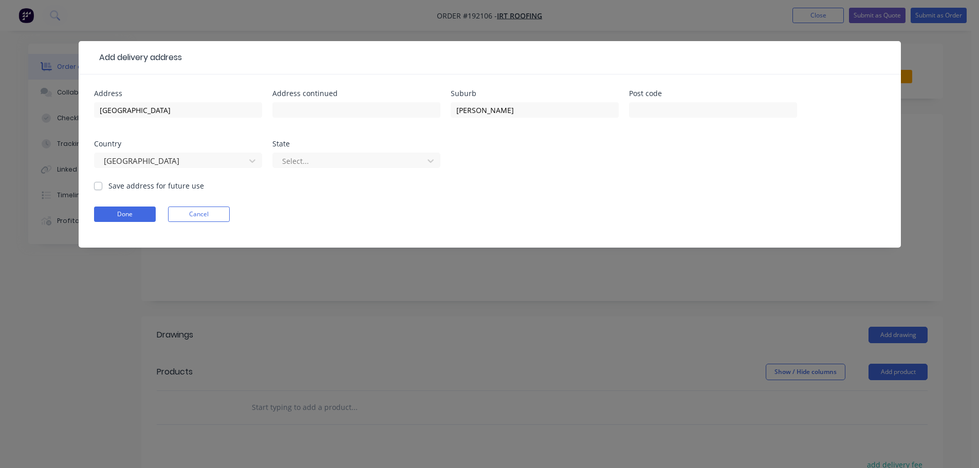
click at [304, 142] on div "State" at bounding box center [357, 143] width 168 height 7
click at [307, 161] on div at bounding box center [349, 161] width 137 height 13
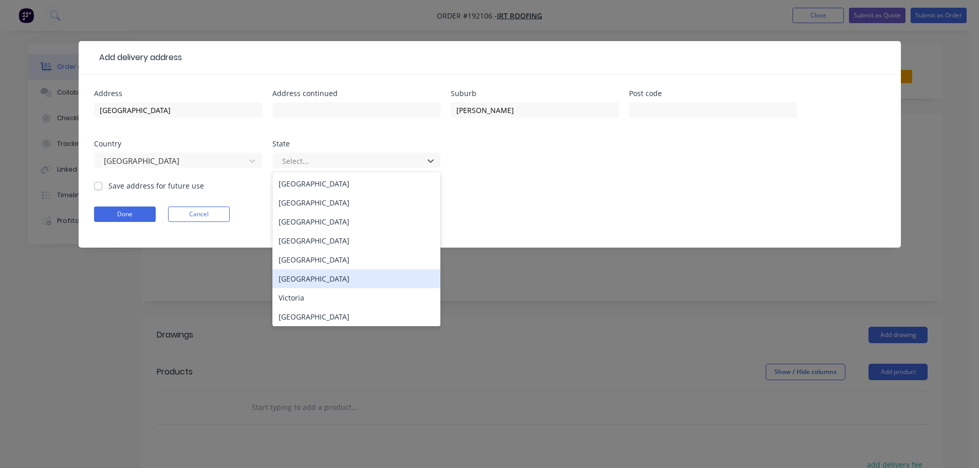
click at [292, 278] on div "[GEOGRAPHIC_DATA]" at bounding box center [357, 278] width 168 height 19
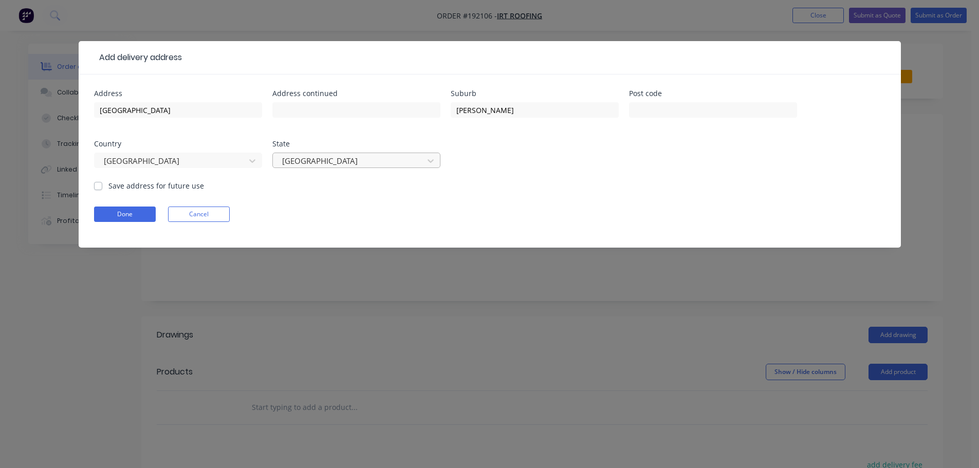
click at [312, 165] on div at bounding box center [349, 161] width 137 height 13
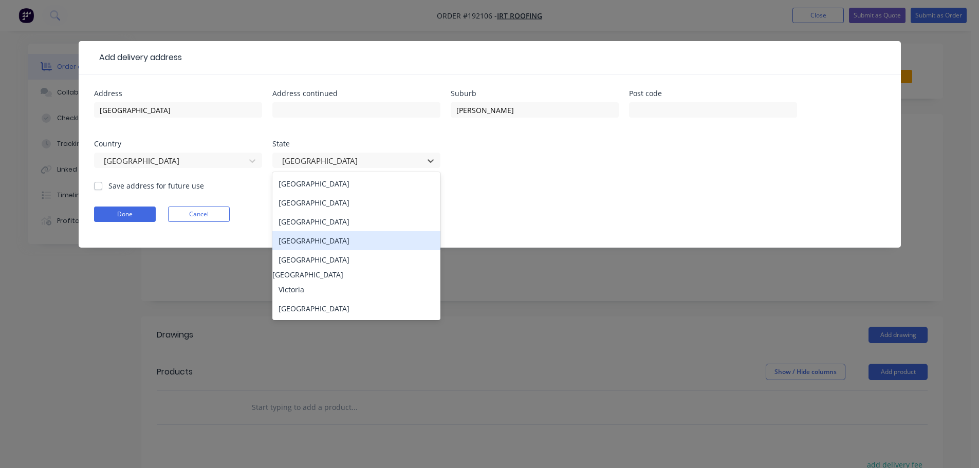
click at [297, 244] on div "[GEOGRAPHIC_DATA]" at bounding box center [357, 240] width 168 height 19
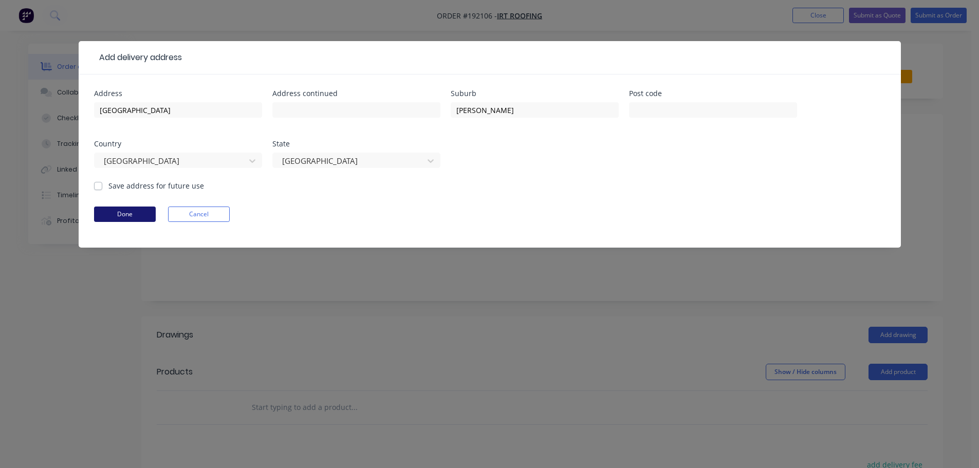
click at [149, 207] on button "Done" at bounding box center [125, 214] width 62 height 15
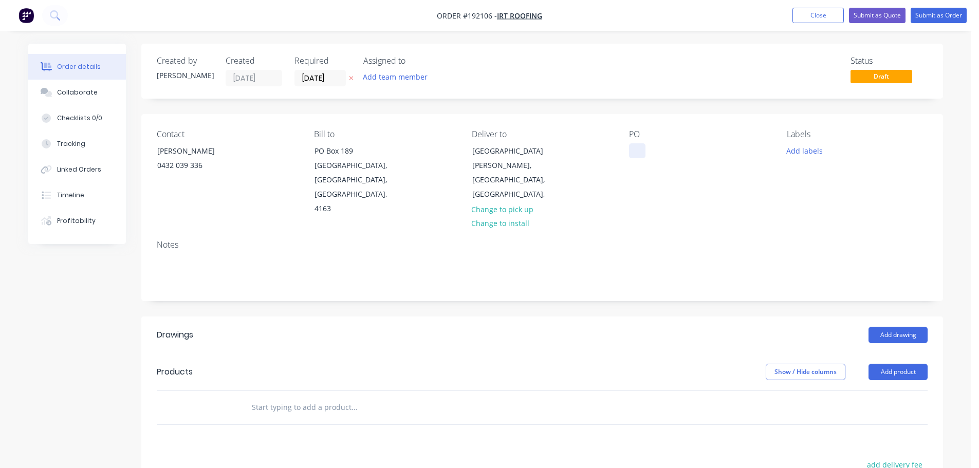
click at [634, 146] on div at bounding box center [637, 150] width 16 height 15
click at [884, 364] on button "Add product" at bounding box center [898, 372] width 59 height 16
click at [873, 411] on div "Basic product" at bounding box center [879, 418] width 79 height 15
click at [298, 411] on div at bounding box center [444, 434] width 411 height 47
click at [281, 411] on div at bounding box center [444, 434] width 411 height 47
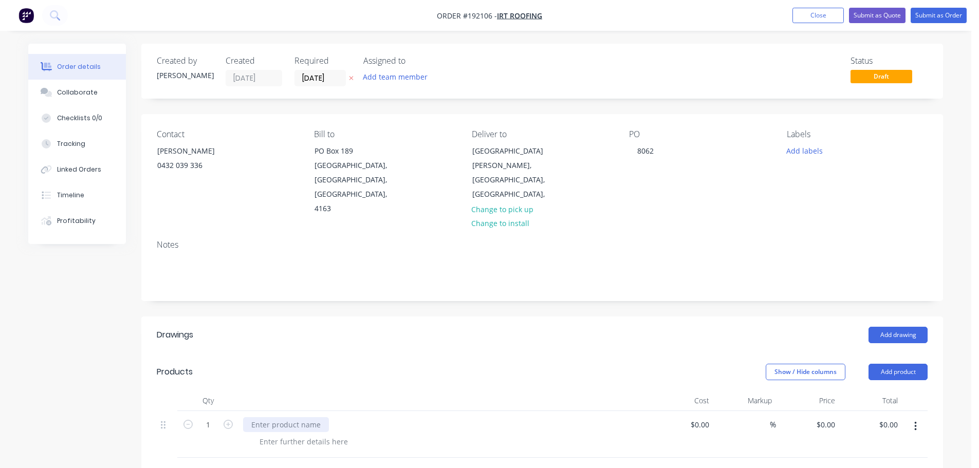
click at [286, 418] on div at bounding box center [286, 425] width 86 height 15
click at [290, 434] on div at bounding box center [303, 441] width 105 height 15
click at [343, 391] on div at bounding box center [444, 401] width 411 height 21
click at [228, 420] on icon "button" at bounding box center [228, 424] width 9 height 9
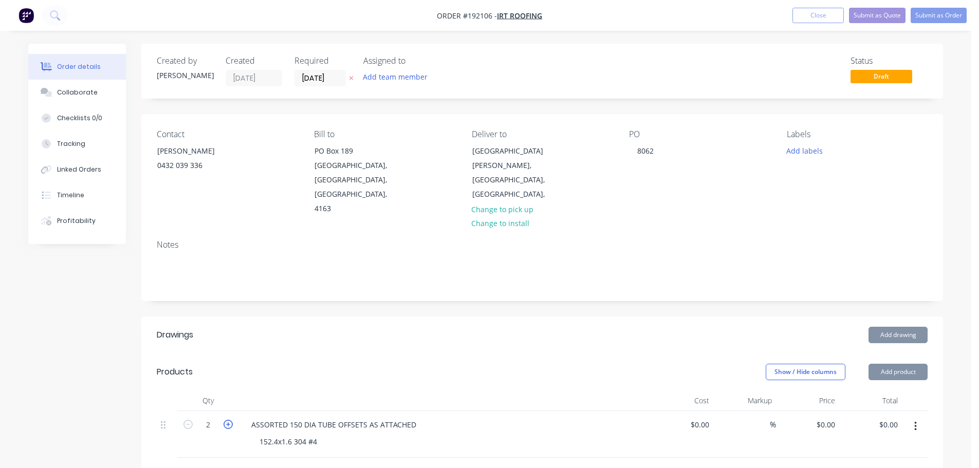
click at [228, 420] on icon "button" at bounding box center [228, 424] width 9 height 9
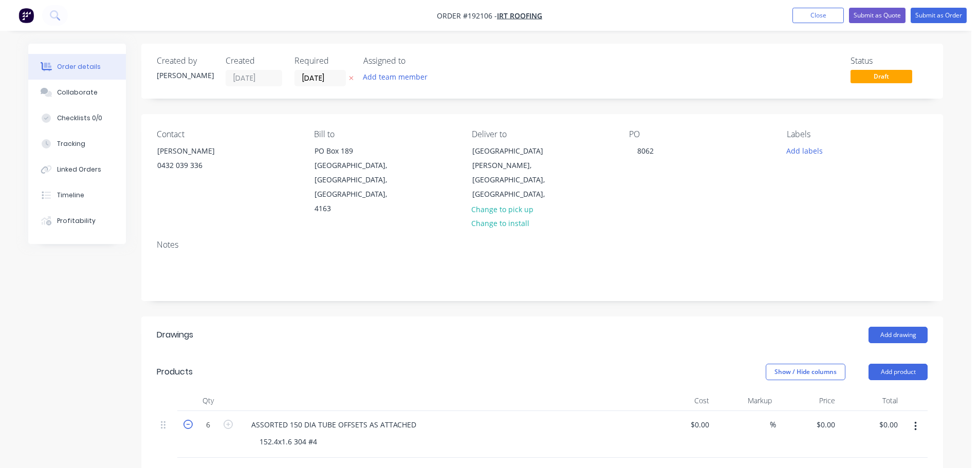
click at [191, 420] on icon "button" at bounding box center [188, 424] width 9 height 9
type input "5"
click at [290, 364] on div "Products" at bounding box center [239, 372] width 164 height 16
click at [424, 354] on header "Products Show / Hide columns Add product" at bounding box center [542, 372] width 802 height 37
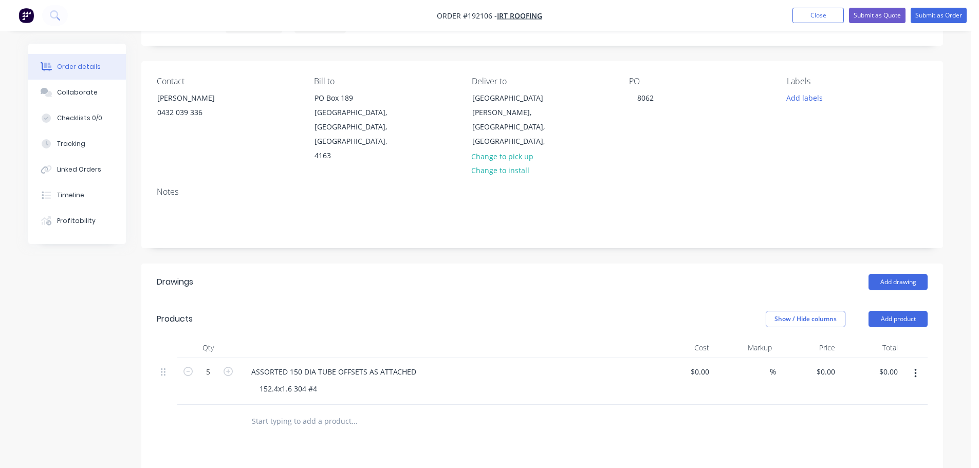
scroll to position [206, 0]
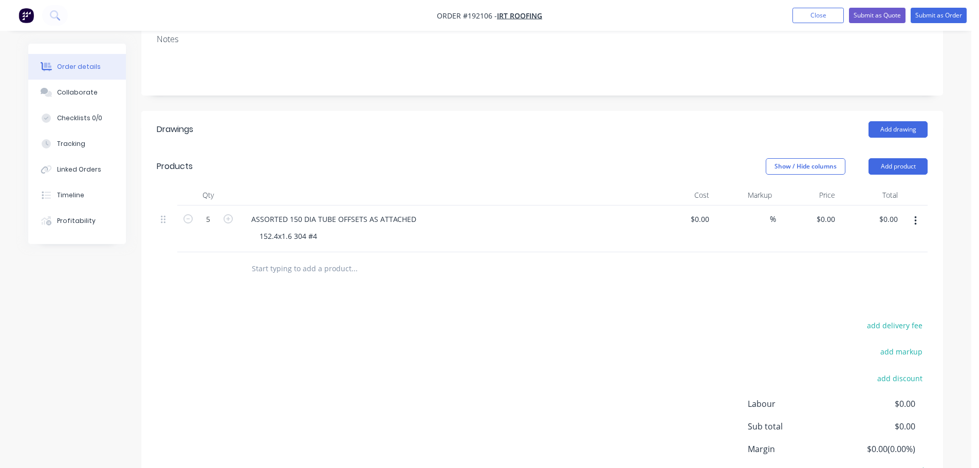
click at [466, 158] on div "Show / Hide columns Add product" at bounding box center [624, 166] width 607 height 16
click at [890, 158] on button "Add product" at bounding box center [898, 166] width 59 height 16
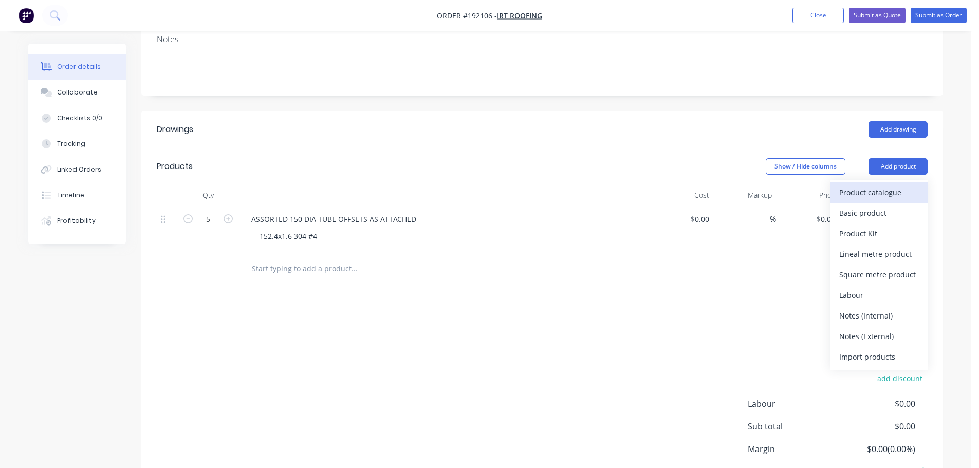
click at [875, 185] on div "Product catalogue" at bounding box center [879, 192] width 79 height 15
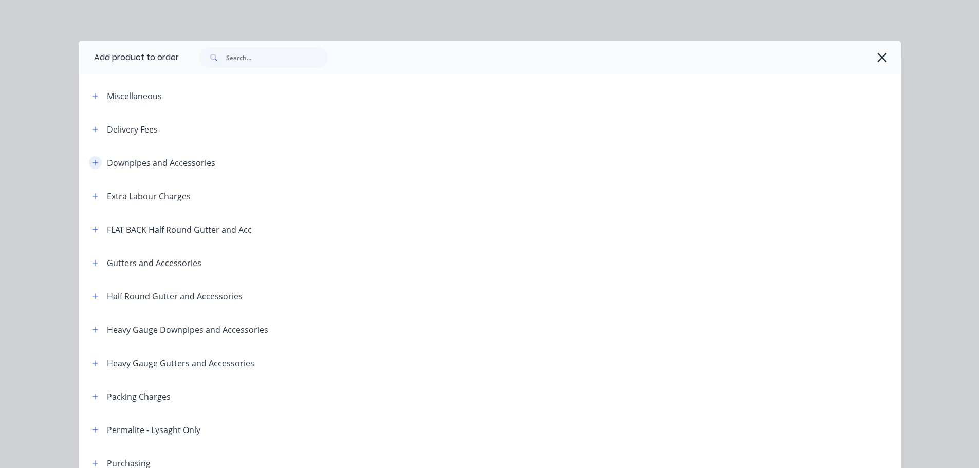
drag, startPoint x: 89, startPoint y: 161, endPoint x: 146, endPoint y: 170, distance: 57.7
click at [92, 161] on icon "button" at bounding box center [95, 162] width 6 height 7
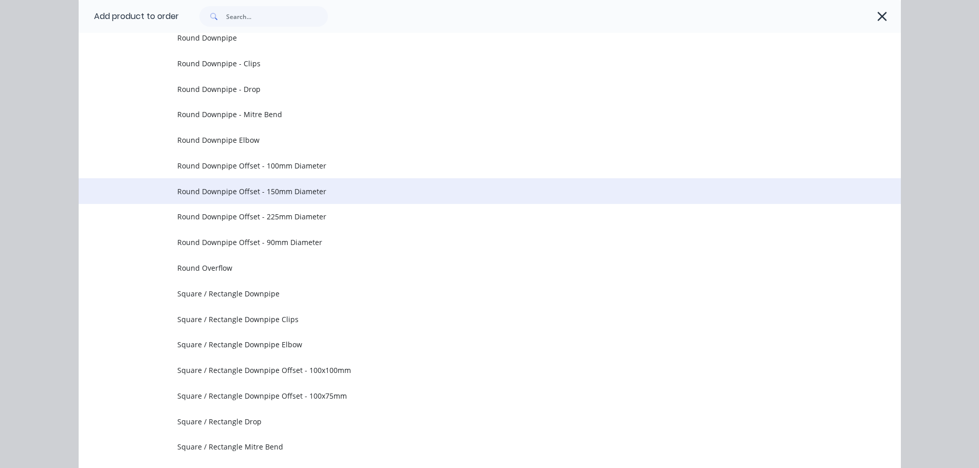
scroll to position [309, 0]
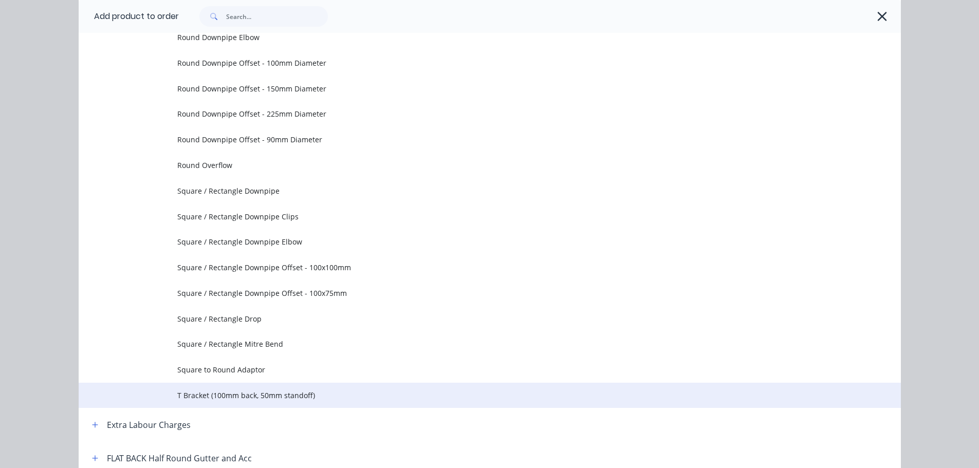
click at [224, 399] on span "T Bracket (100mm back, 50mm standoff)" at bounding box center [466, 395] width 579 height 11
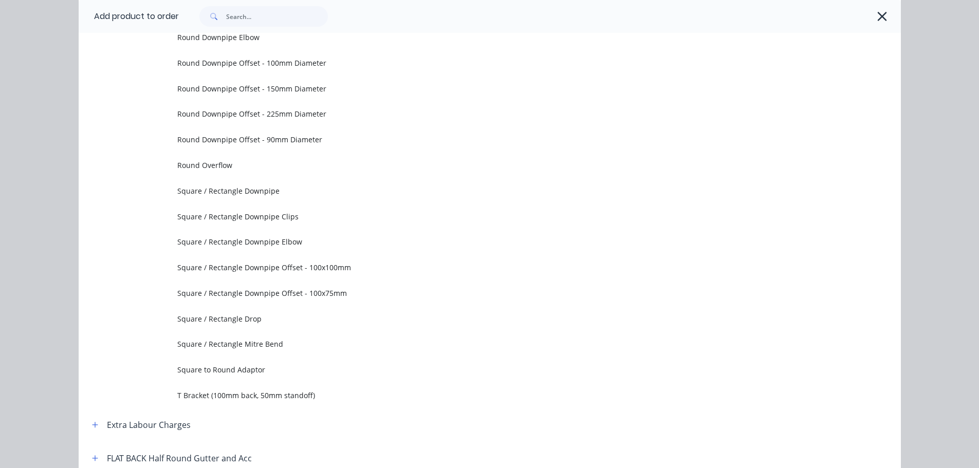
scroll to position [0, 0]
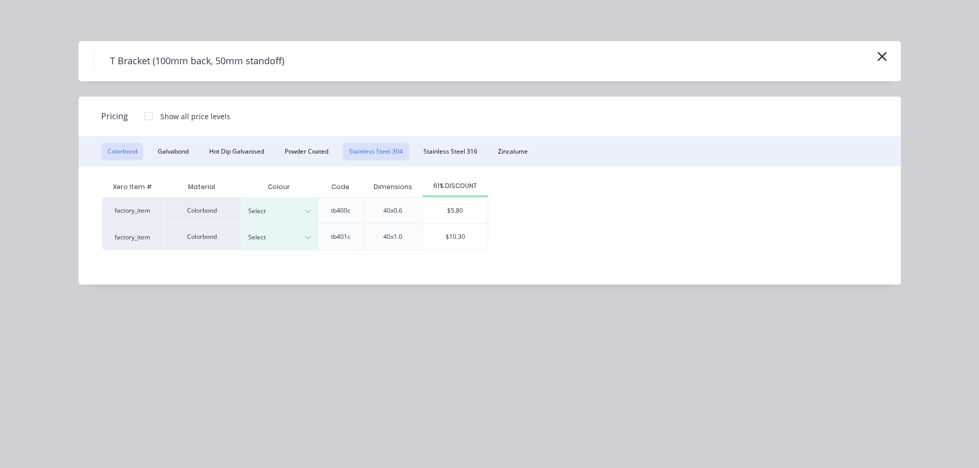
click at [369, 153] on button "Stainless Steel 304" at bounding box center [376, 151] width 66 height 17
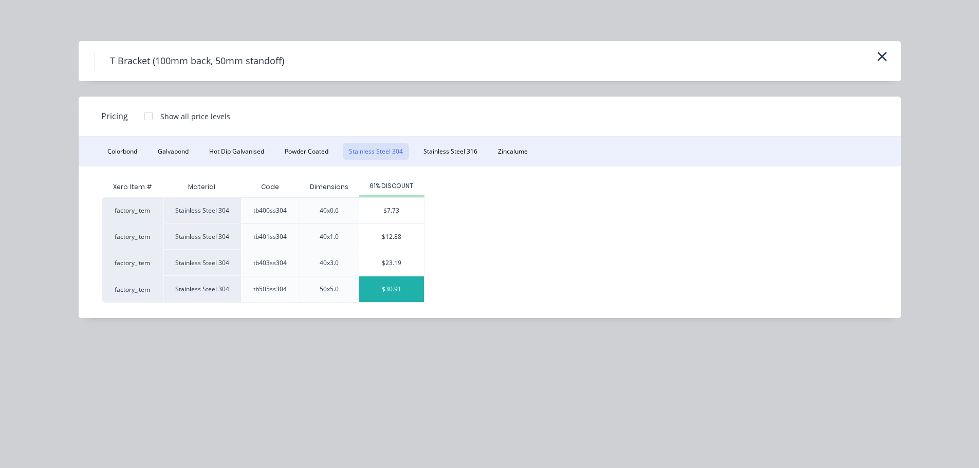
click at [407, 282] on div "$30.91" at bounding box center [391, 290] width 65 height 26
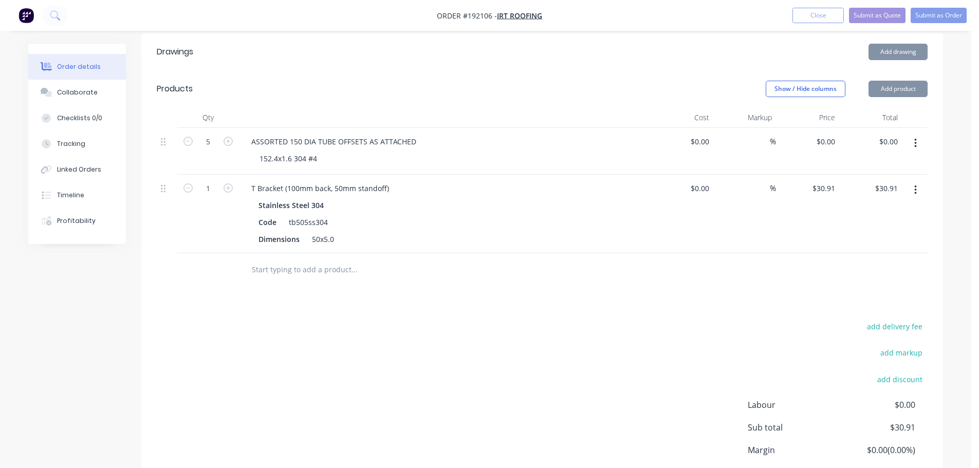
scroll to position [309, 0]
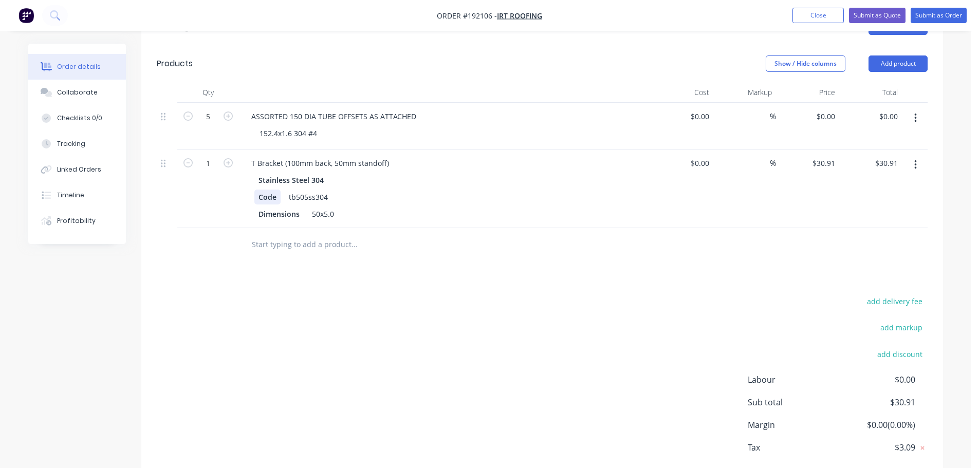
click at [258, 190] on div "Code" at bounding box center [268, 197] width 26 height 15
click at [414, 300] on div "add delivery fee add markup add discount Labour $0.00 Sub total $30.91 Margin $…" at bounding box center [542, 394] width 771 height 198
click at [227, 158] on icon "button" at bounding box center [228, 162] width 9 height 9
type input "2"
type input "$61.82"
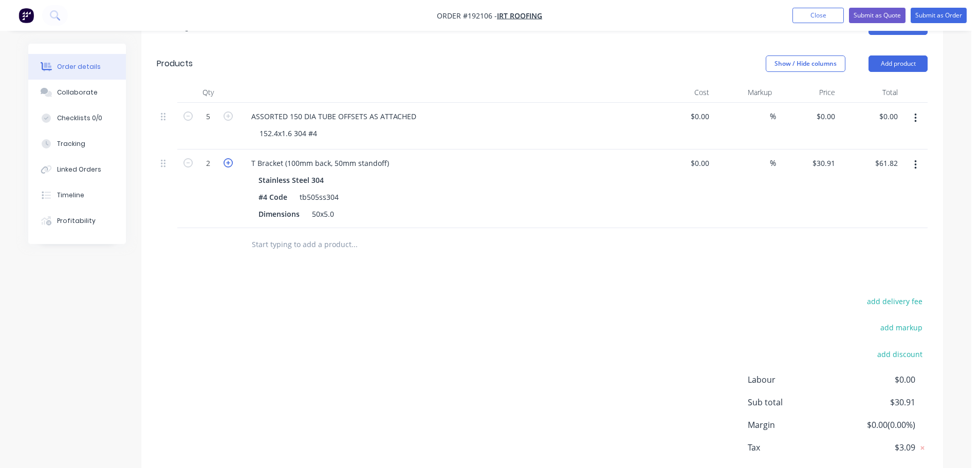
click at [227, 158] on icon "button" at bounding box center [228, 162] width 9 height 9
type input "3"
type input "$92.73"
click at [229, 158] on icon "button" at bounding box center [228, 162] width 9 height 9
type input "4"
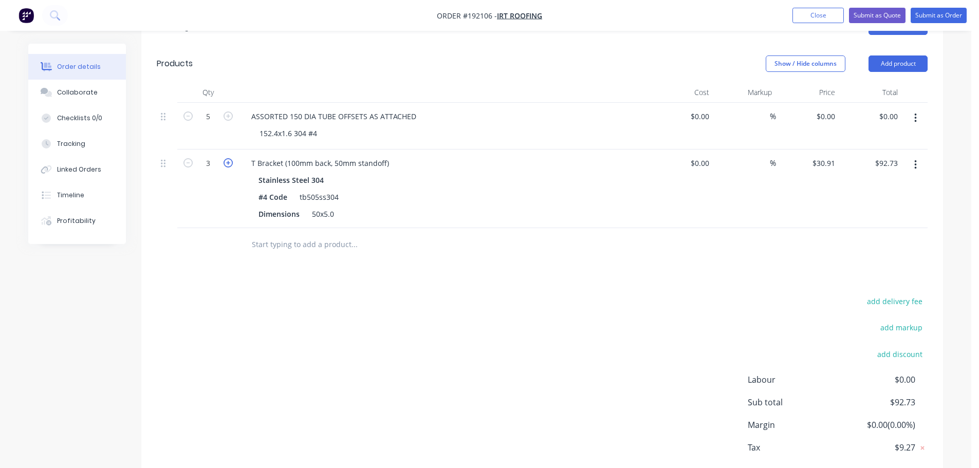
type input "$123.64"
click at [211, 156] on input "4" at bounding box center [208, 163] width 27 height 15
click at [213, 156] on input "4" at bounding box center [208, 163] width 27 height 15
type input "40"
type input "$1,236.40"
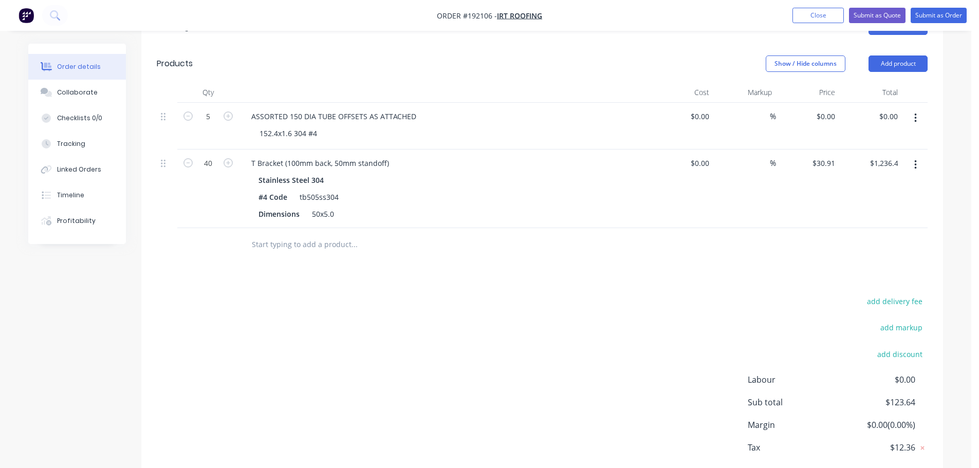
click at [424, 295] on div "add delivery fee add markup add discount Labour $0.00 Sub total $123.64 Margin …" at bounding box center [542, 394] width 771 height 198
click at [917, 160] on icon "button" at bounding box center [916, 164] width 2 height 9
click at [890, 56] on button "Add product" at bounding box center [898, 64] width 59 height 16
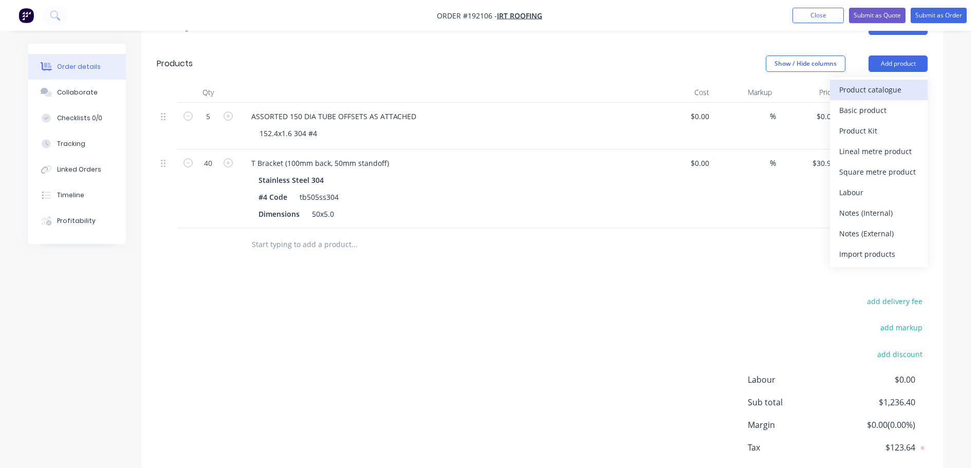
click at [869, 82] on div "Product catalogue" at bounding box center [879, 89] width 79 height 15
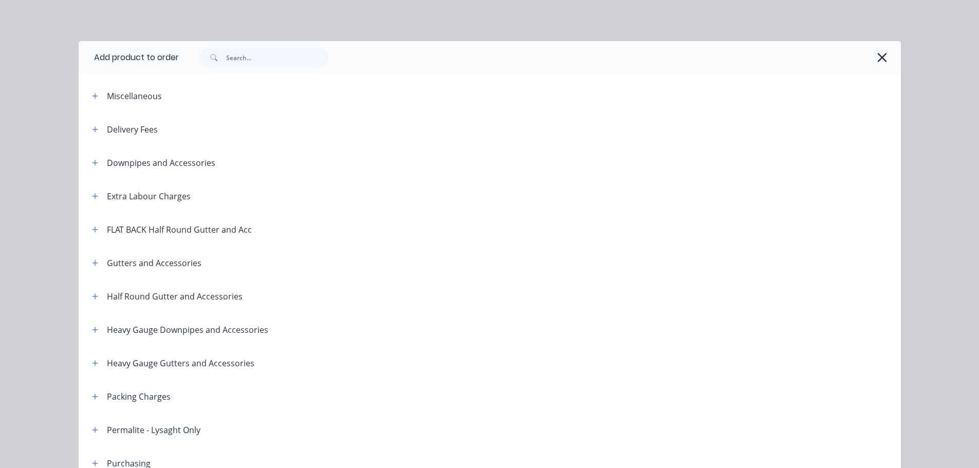
drag, startPoint x: 92, startPoint y: 161, endPoint x: 131, endPoint y: 166, distance: 39.8
click at [92, 162] on icon "button" at bounding box center [95, 163] width 6 height 6
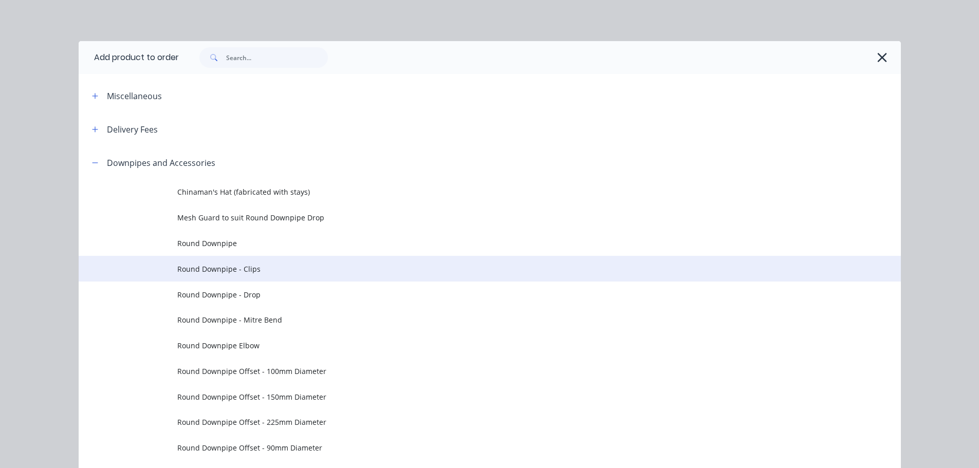
click at [250, 265] on span "Round Downpipe - Clips" at bounding box center [466, 269] width 579 height 11
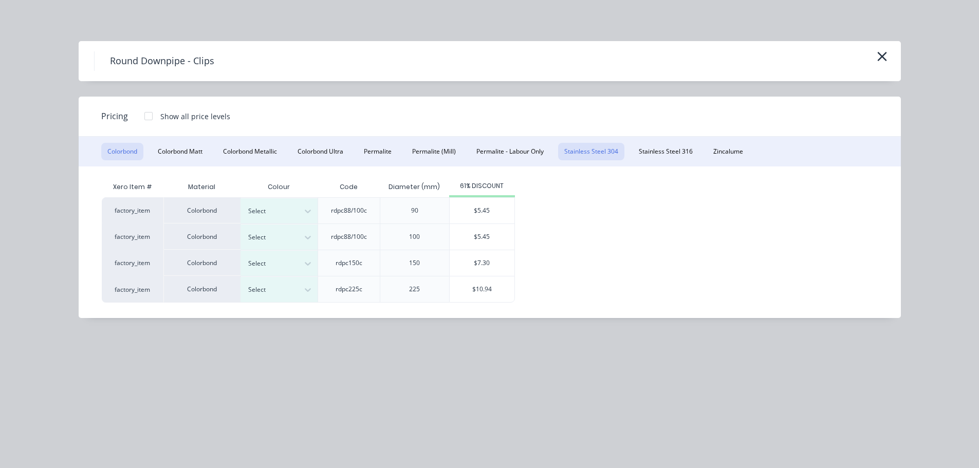
click at [615, 151] on button "Stainless Steel 304" at bounding box center [591, 151] width 66 height 17
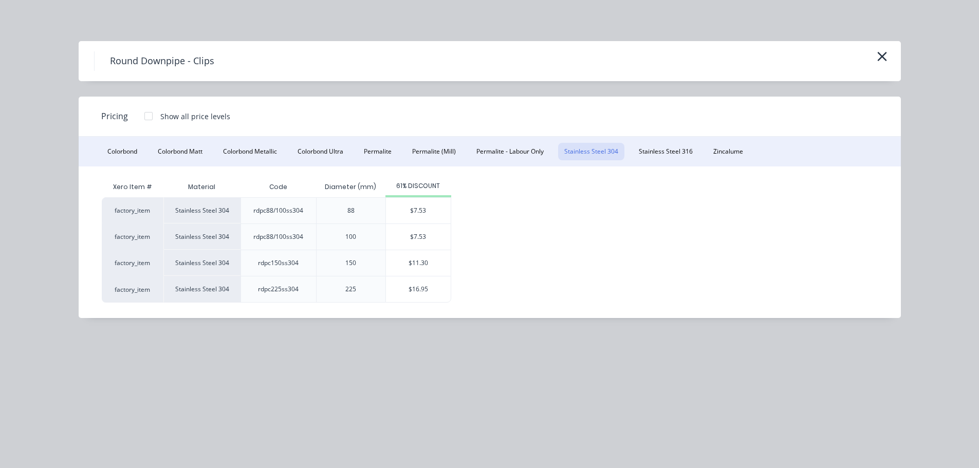
click at [894, 56] on div "Round Downpipe - Clips" at bounding box center [490, 61] width 823 height 40
click at [880, 53] on icon "button" at bounding box center [882, 56] width 11 height 14
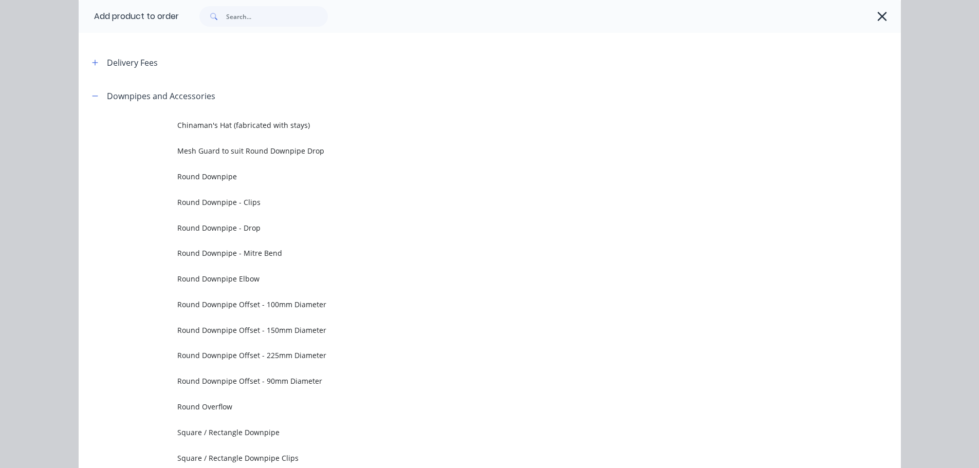
scroll to position [43, 0]
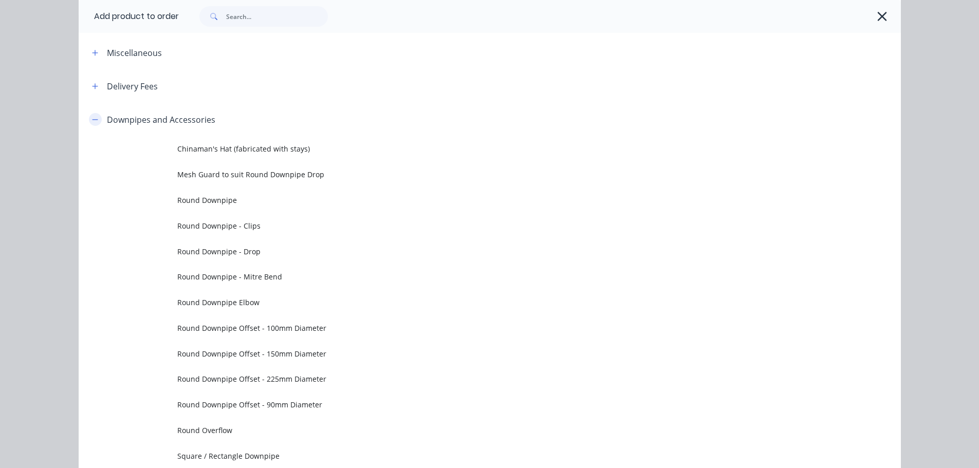
click at [89, 123] on button "button" at bounding box center [95, 119] width 13 height 13
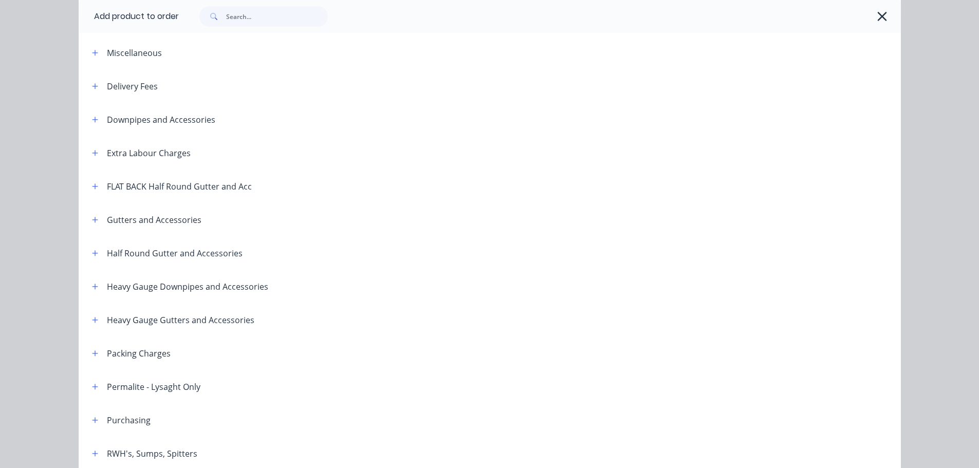
click at [84, 289] on div "Heavy Gauge Downpipes and Accessories" at bounding box center [176, 286] width 185 height 13
click at [92, 284] on icon "button" at bounding box center [95, 286] width 6 height 7
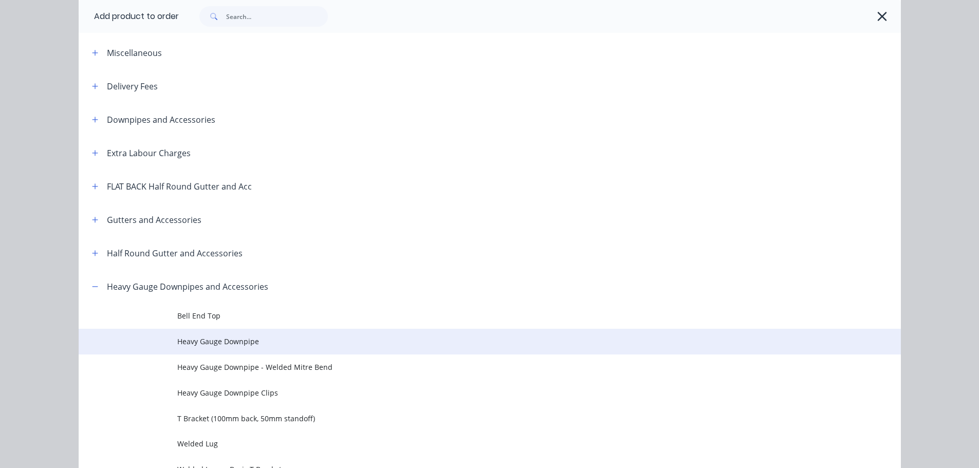
scroll to position [146, 0]
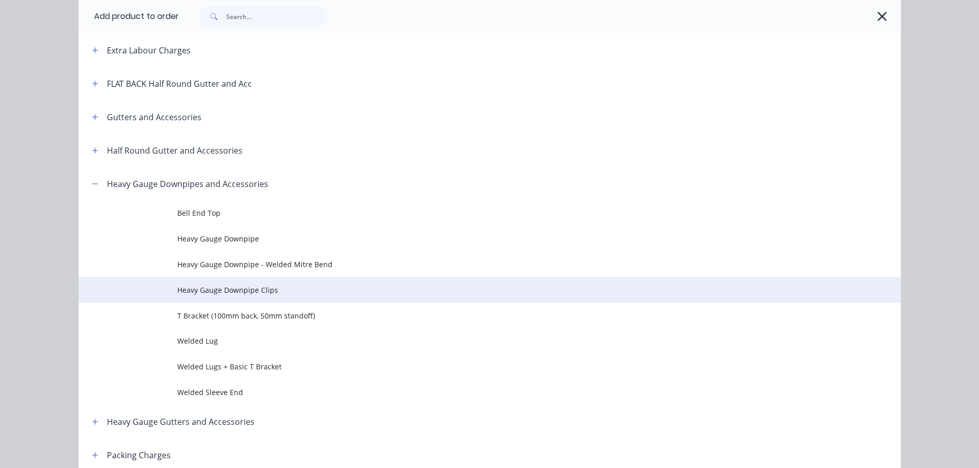
click at [280, 292] on span "Heavy Gauge Downpipe Clips" at bounding box center [466, 290] width 579 height 11
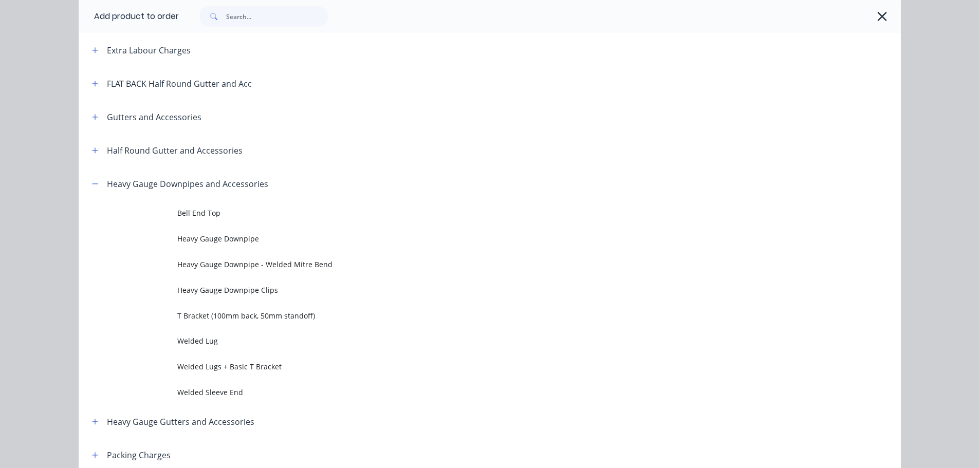
scroll to position [0, 0]
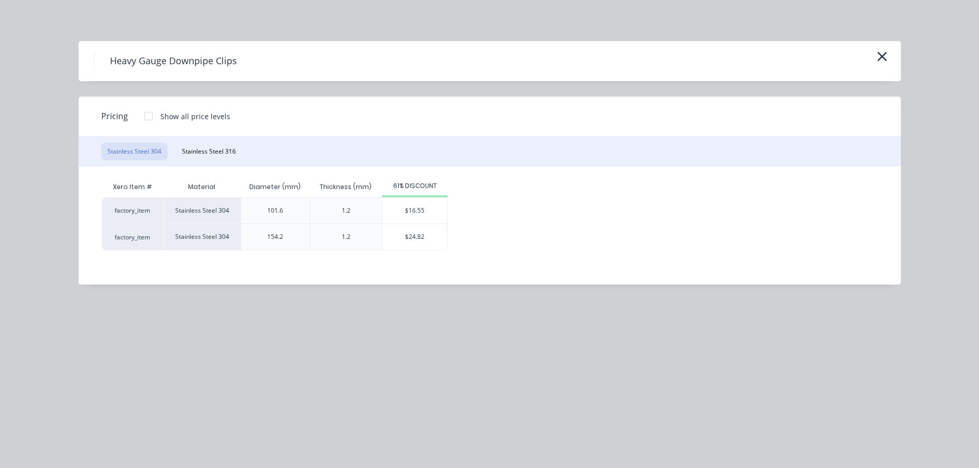
click at [413, 244] on div "$24.82" at bounding box center [415, 237] width 65 height 26
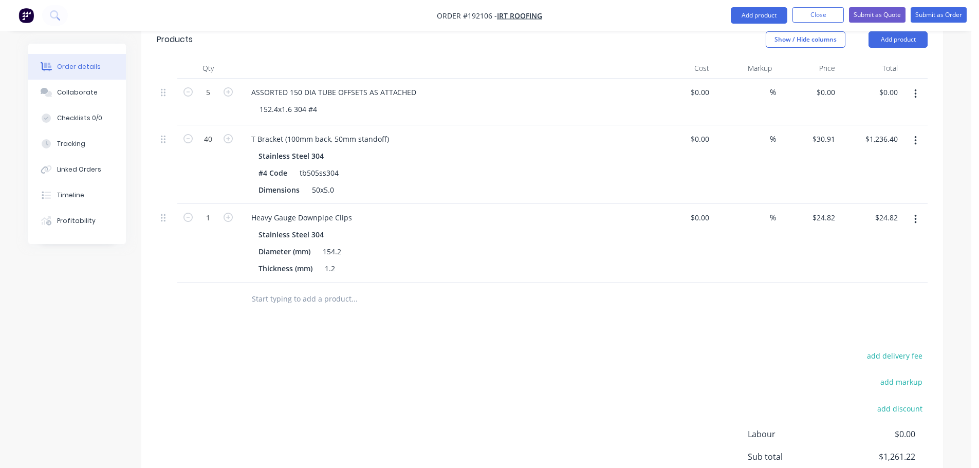
scroll to position [309, 0]
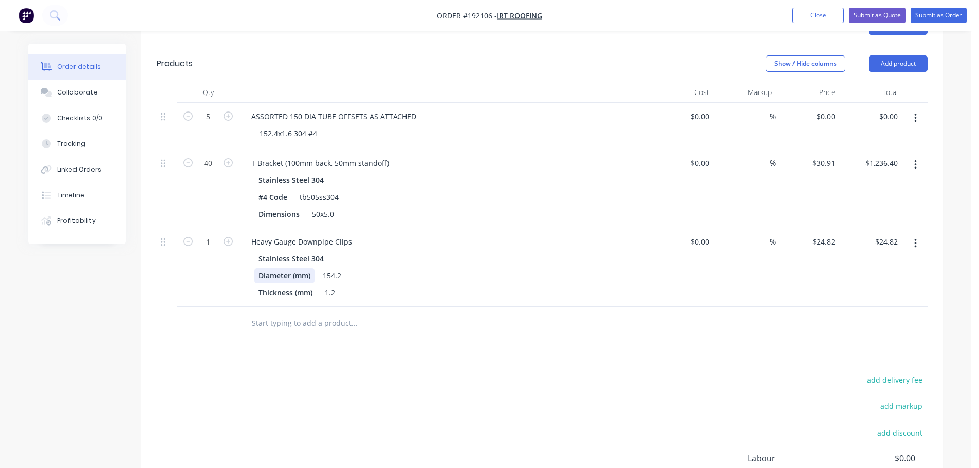
click at [259, 268] on div "Diameter (mm)" at bounding box center [285, 275] width 60 height 15
click at [445, 268] on div "#4 Diameter (mm) 154.2" at bounding box center [443, 275] width 376 height 15
click at [221, 234] on input "1" at bounding box center [208, 241] width 27 height 15
type input "40"
type input "$992.80"
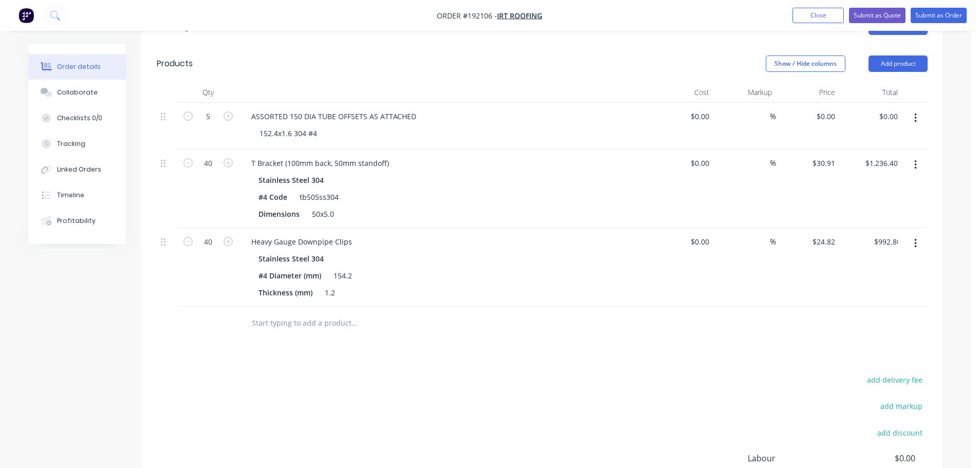
drag, startPoint x: 226, startPoint y: 165, endPoint x: 242, endPoint y: 157, distance: 17.5
click at [226, 165] on div "40" at bounding box center [208, 189] width 62 height 79
click at [498, 376] on div "add delivery fee add markup add discount Labour $0.00 Sub total $2,229.20 Margi…" at bounding box center [542, 472] width 771 height 198
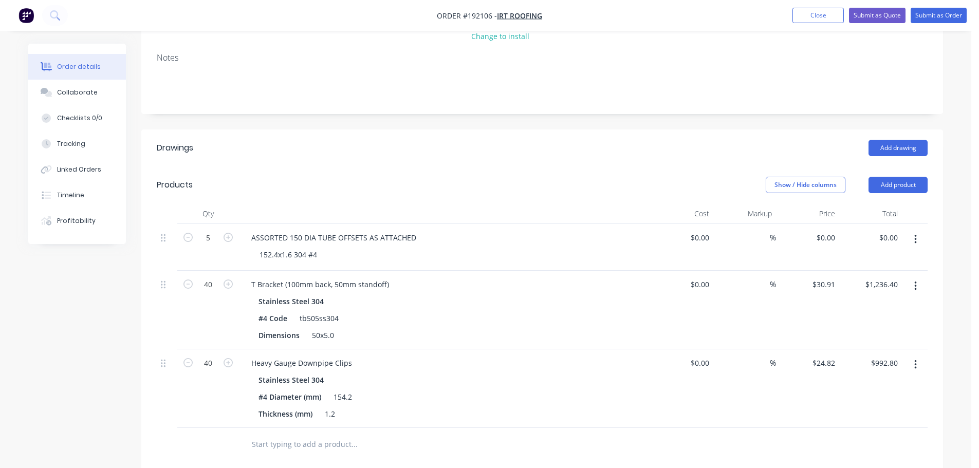
scroll to position [0, 0]
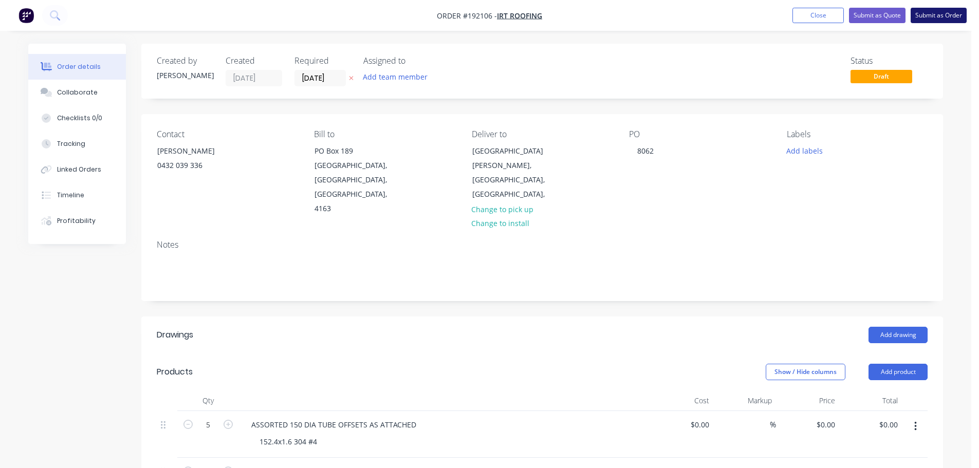
click at [939, 19] on button "Submit as Order" at bounding box center [939, 15] width 56 height 15
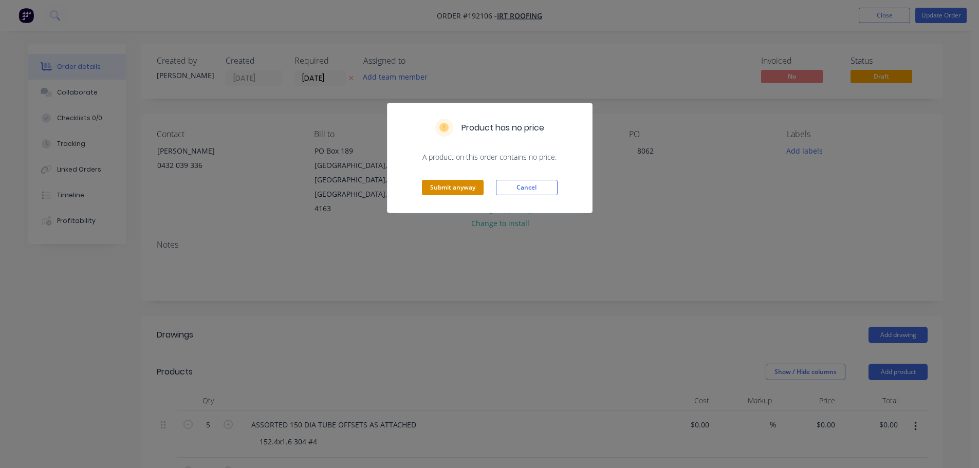
click at [439, 191] on button "Submit anyway" at bounding box center [453, 187] width 62 height 15
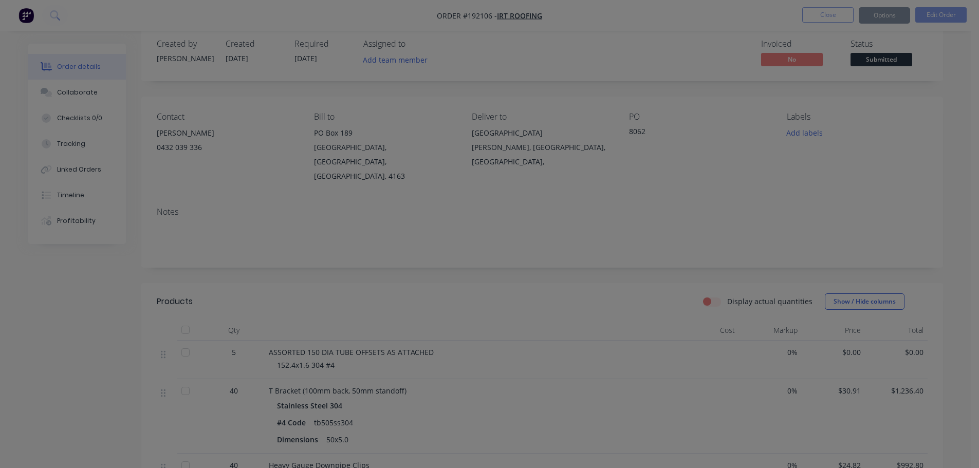
scroll to position [103, 0]
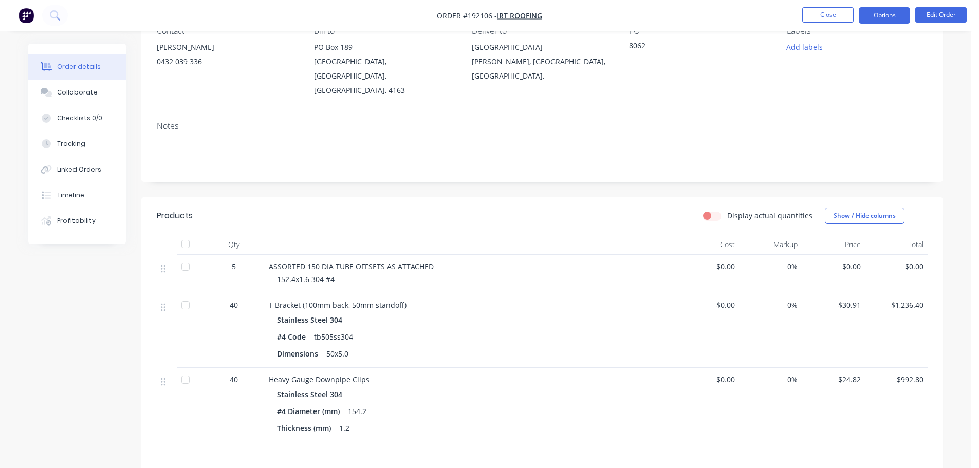
click at [872, 13] on button "Options" at bounding box center [884, 15] width 51 height 16
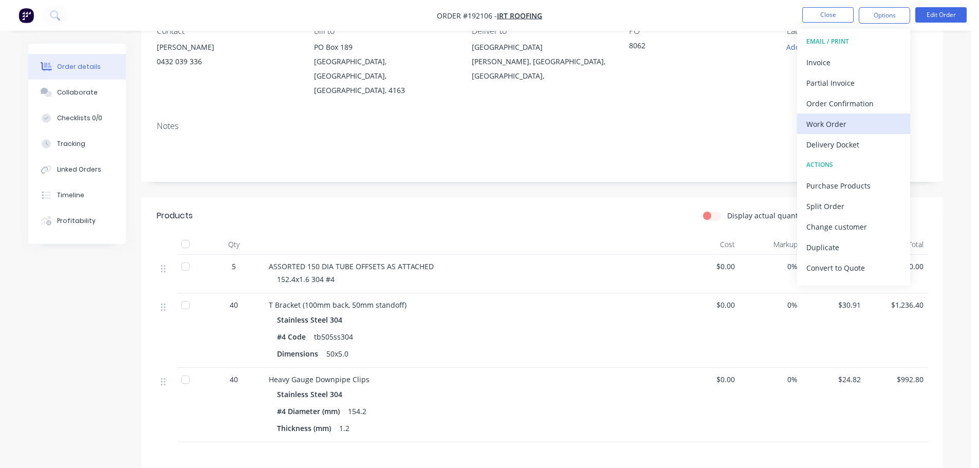
click at [844, 125] on div "Work Order" at bounding box center [854, 124] width 95 height 15
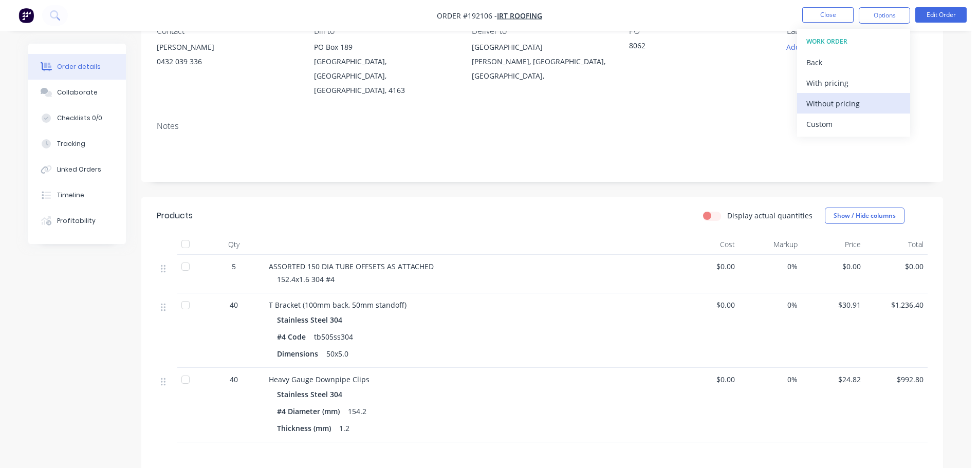
click at [836, 107] on div "Without pricing" at bounding box center [854, 103] width 95 height 15
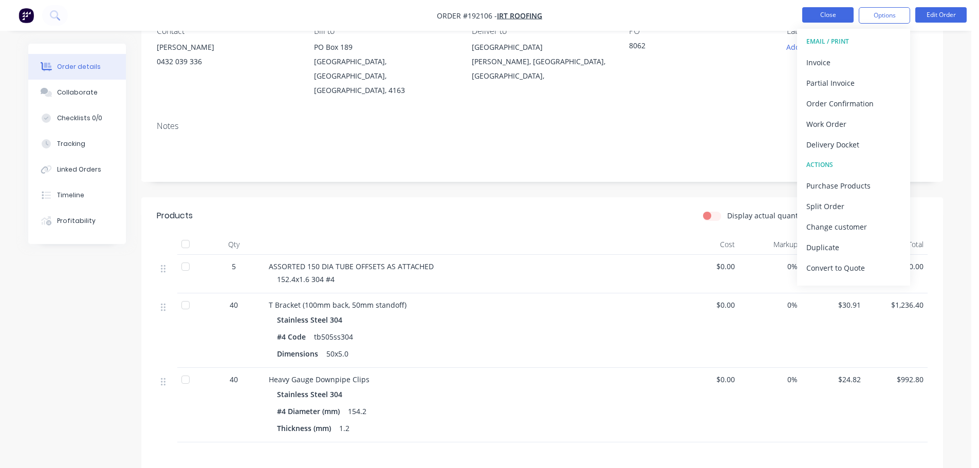
click at [827, 20] on button "Close" at bounding box center [828, 14] width 51 height 15
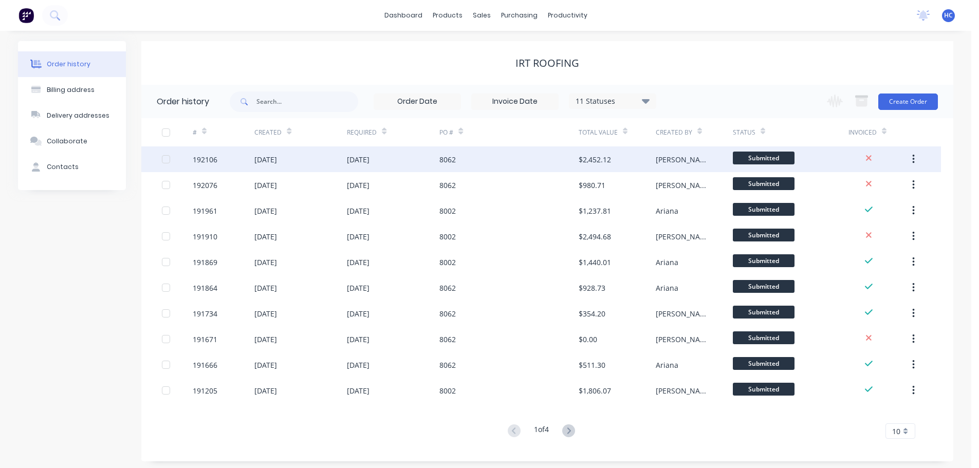
click at [916, 160] on button "button" at bounding box center [914, 159] width 24 height 19
click at [870, 209] on div "Duplicate" at bounding box center [877, 206] width 79 height 15
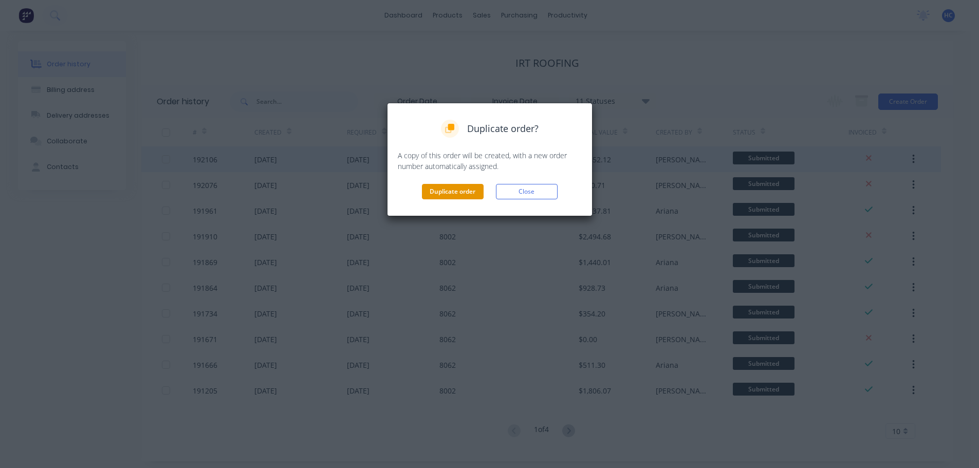
click at [449, 191] on button "Duplicate order" at bounding box center [453, 191] width 62 height 15
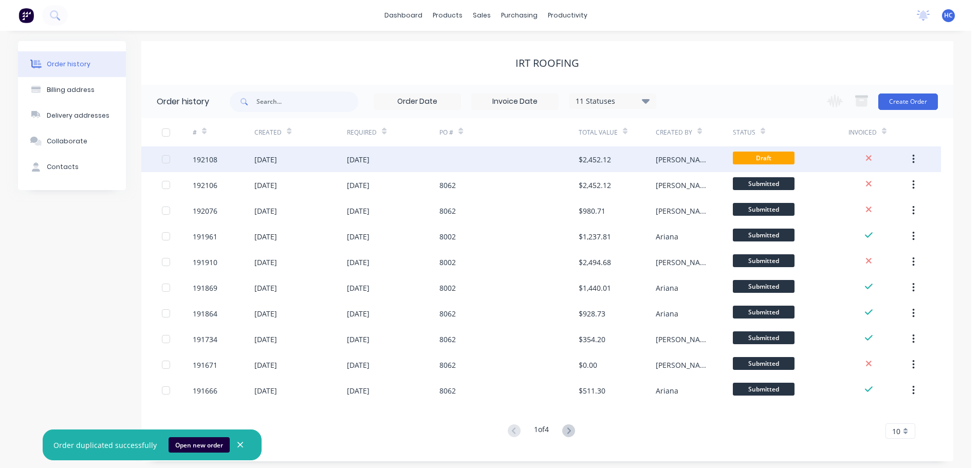
click at [450, 160] on div at bounding box center [509, 160] width 139 height 26
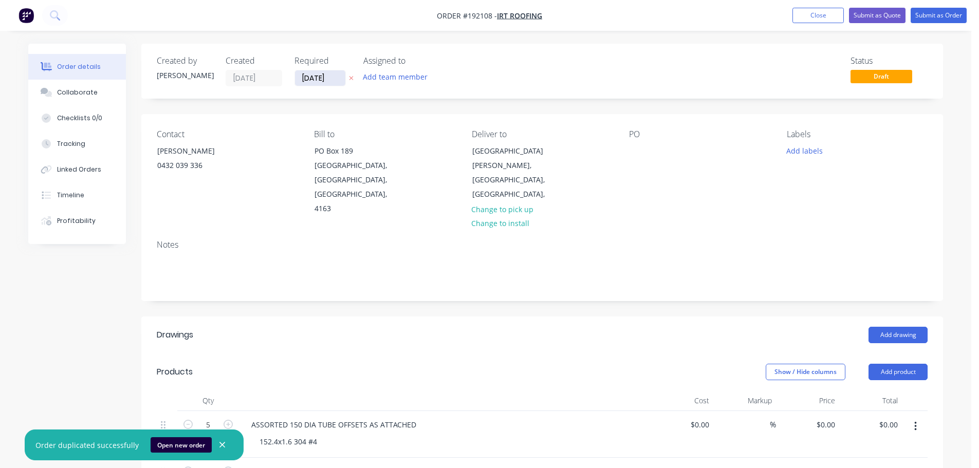
click at [335, 80] on input "[DATE]" at bounding box center [320, 77] width 50 height 15
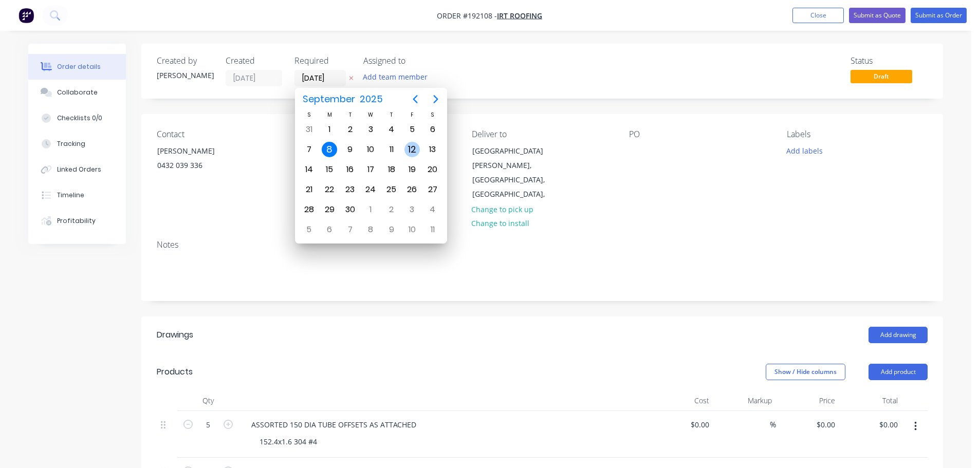
click at [411, 148] on div "12" at bounding box center [412, 149] width 15 height 15
type input "[DATE]"
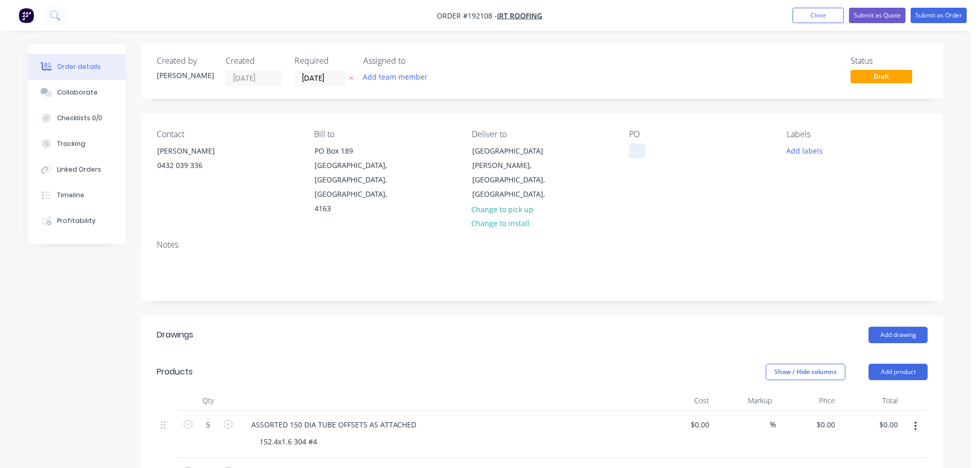
click at [646, 151] on div at bounding box center [637, 150] width 16 height 15
click at [597, 92] on div "Created by [PERSON_NAME] Created [DATE] Required [DATE] Assigned to Add team me…" at bounding box center [542, 71] width 802 height 55
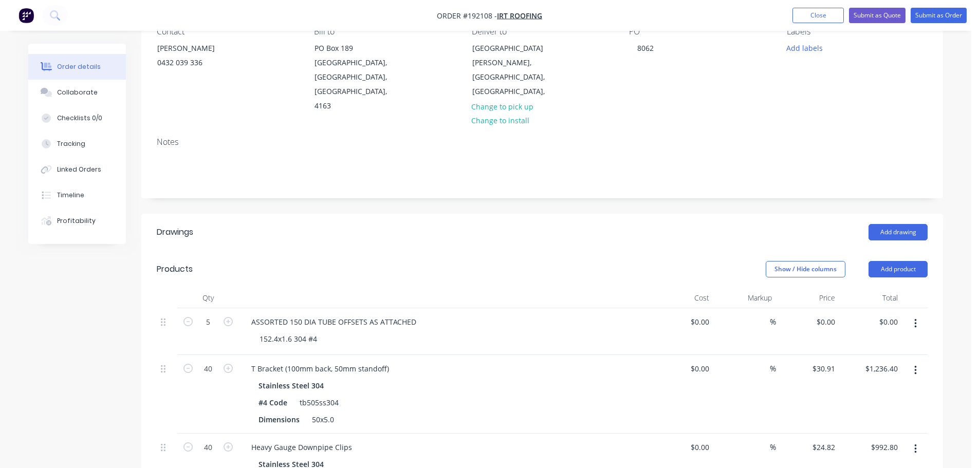
click at [183, 316] on button "button" at bounding box center [188, 321] width 13 height 11
type input "3"
click at [282, 253] on header "Products Show / Hide columns Add product" at bounding box center [542, 269] width 802 height 37
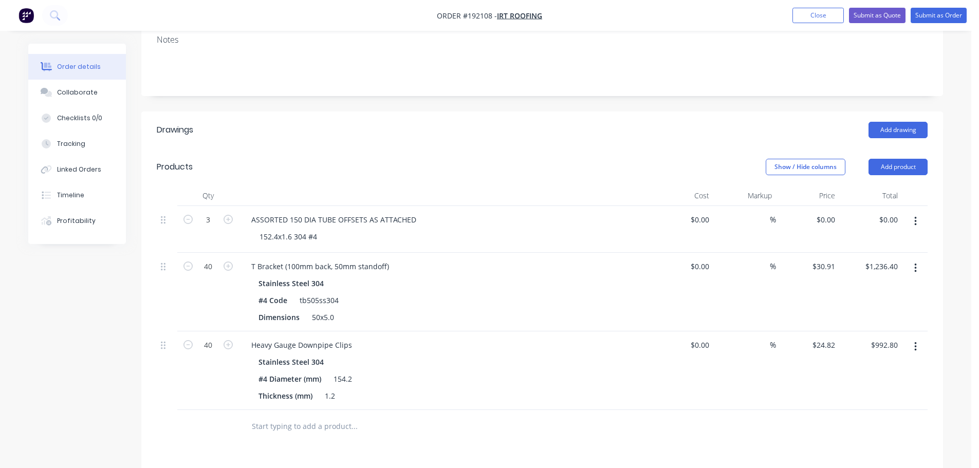
scroll to position [206, 0]
click at [923, 259] on button "button" at bounding box center [916, 268] width 24 height 19
click at [877, 349] on div "Delete" at bounding box center [879, 356] width 79 height 15
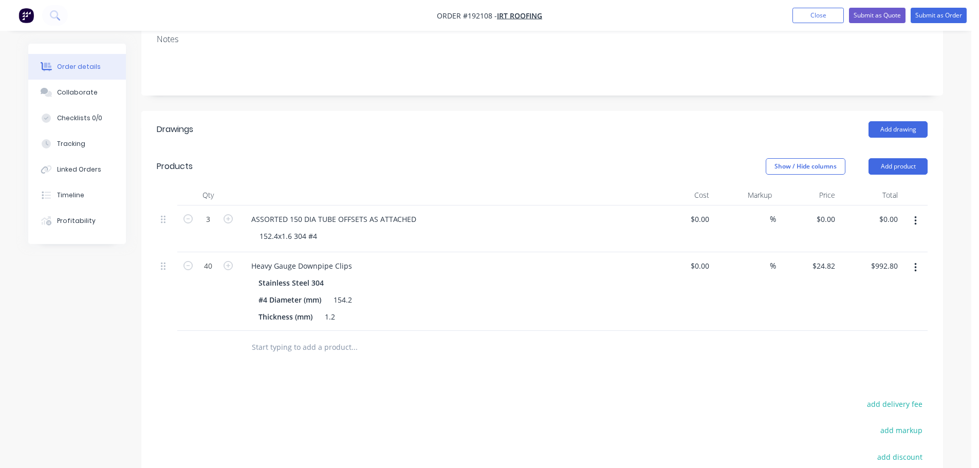
click at [914, 259] on button "button" at bounding box center [916, 268] width 24 height 19
click at [866, 349] on div "Delete" at bounding box center [879, 356] width 79 height 15
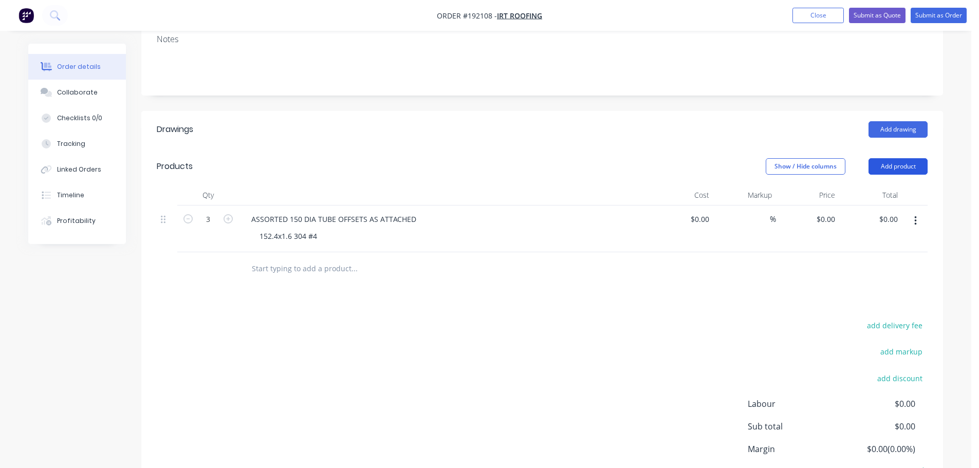
click at [897, 158] on button "Add product" at bounding box center [898, 166] width 59 height 16
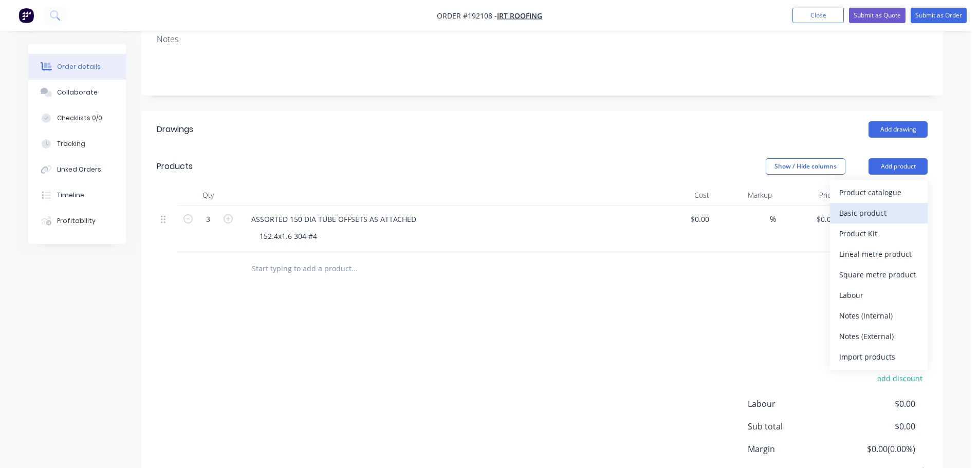
click at [876, 206] on div "Basic product" at bounding box center [879, 213] width 79 height 15
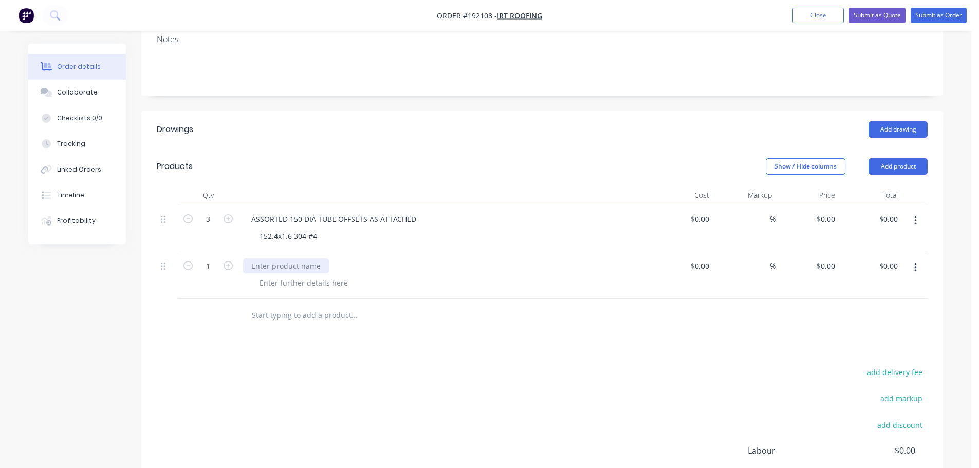
click at [293, 259] on div at bounding box center [286, 266] width 86 height 15
click at [327, 158] on div "Show / Hide columns Add product" at bounding box center [624, 166] width 607 height 16
click at [230, 261] on icon "button" at bounding box center [228, 265] width 9 height 9
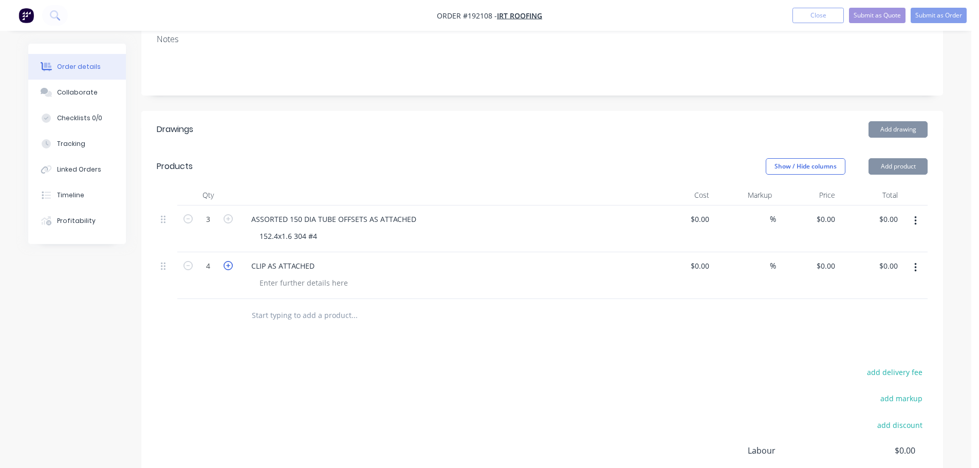
click at [230, 261] on icon "button" at bounding box center [228, 265] width 9 height 9
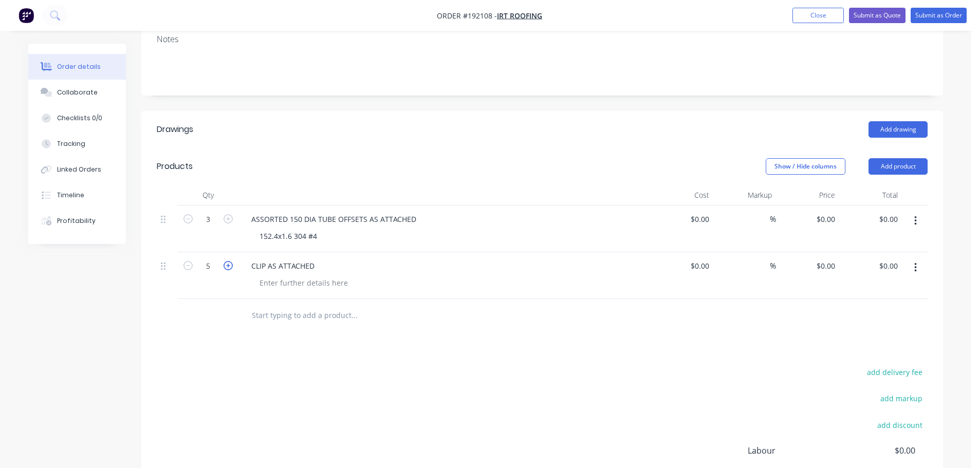
click at [230, 261] on icon "button" at bounding box center [228, 265] width 9 height 9
type input "6"
click at [906, 259] on button "button" at bounding box center [916, 268] width 24 height 19
click at [873, 287] on div "Duplicate" at bounding box center [879, 294] width 79 height 15
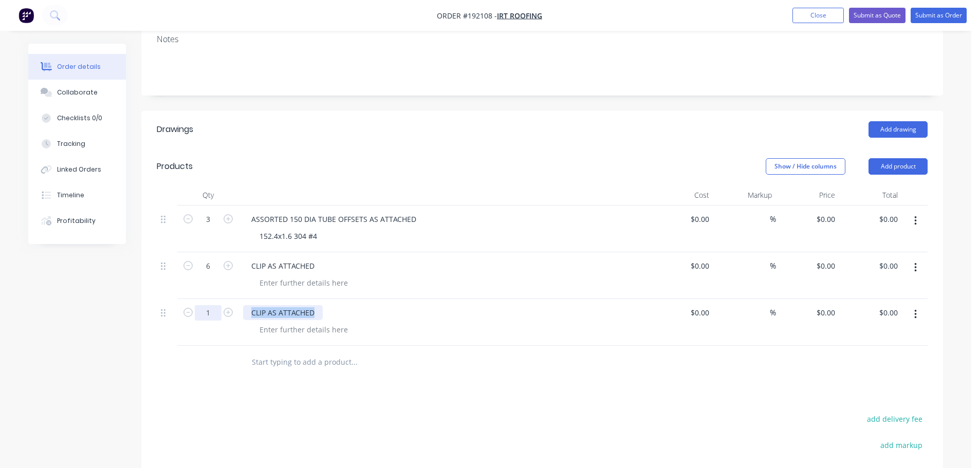
drag, startPoint x: 313, startPoint y: 283, endPoint x: 215, endPoint y: 280, distance: 98.3
click at [215, 299] on div "1 CLIP AS ATTACHED $0.00 $0.00 % $0.00 $0.00 $0.00 $0.00" at bounding box center [542, 322] width 771 height 47
click at [227, 308] on icon "button" at bounding box center [228, 312] width 9 height 9
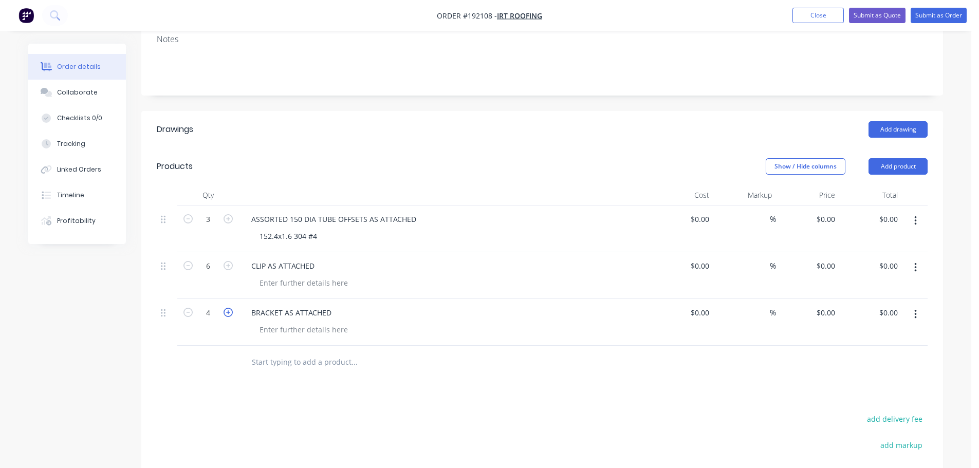
click at [227, 308] on icon "button" at bounding box center [228, 312] width 9 height 9
type input "5"
click at [251, 379] on div "Drawings Add drawing Products Show / Hide columns Add product Qty Cost Markup P…" at bounding box center [542, 368] width 802 height 515
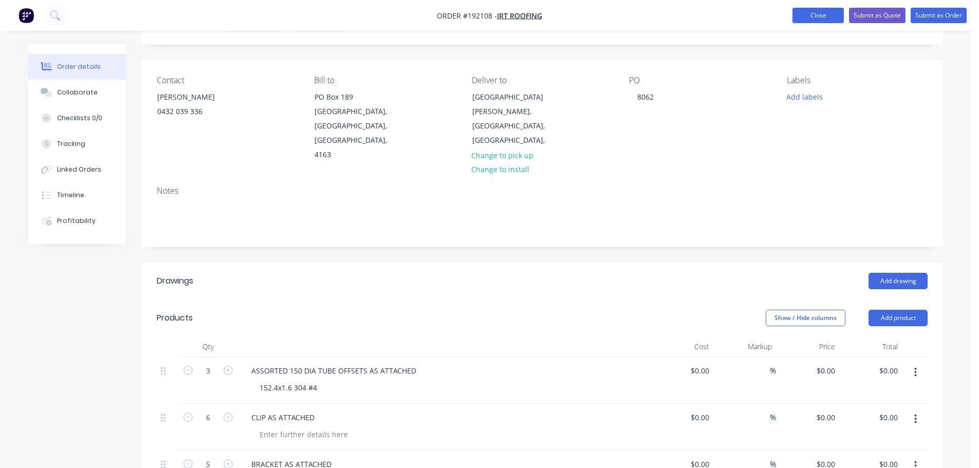
scroll to position [0, 0]
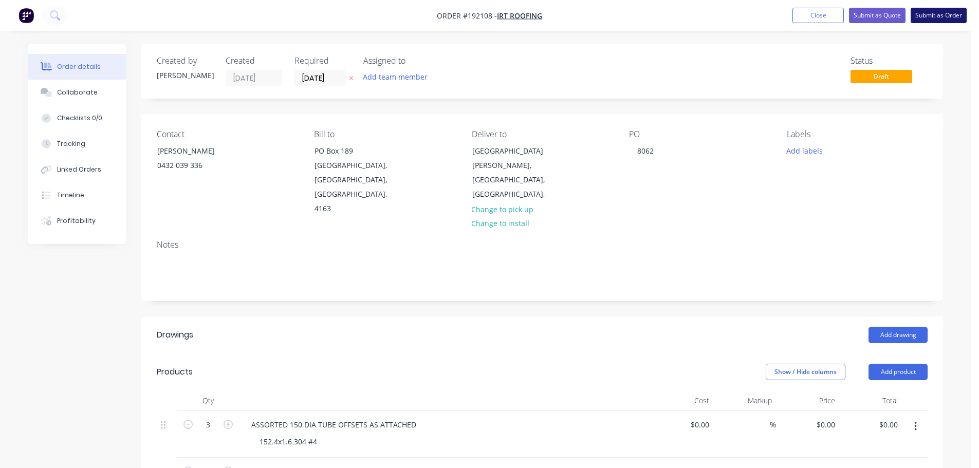
click at [927, 20] on button "Submit as Order" at bounding box center [939, 15] width 56 height 15
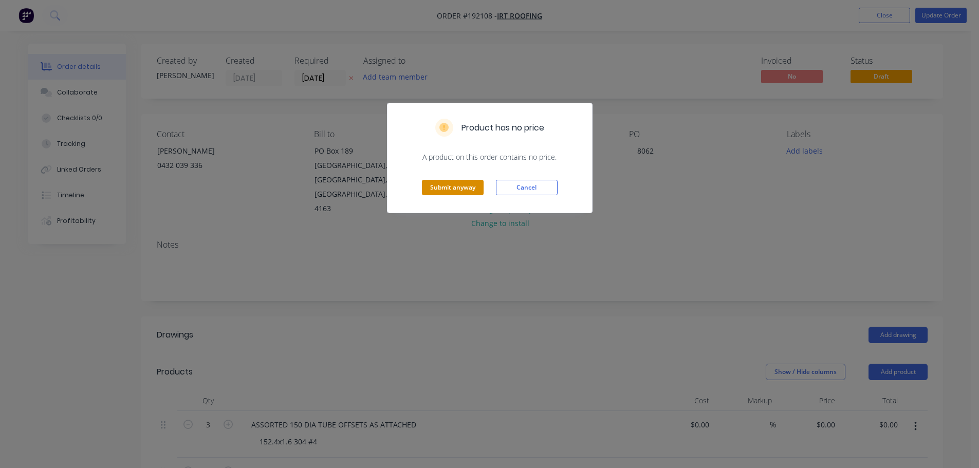
click at [462, 187] on button "Submit anyway" at bounding box center [453, 187] width 62 height 15
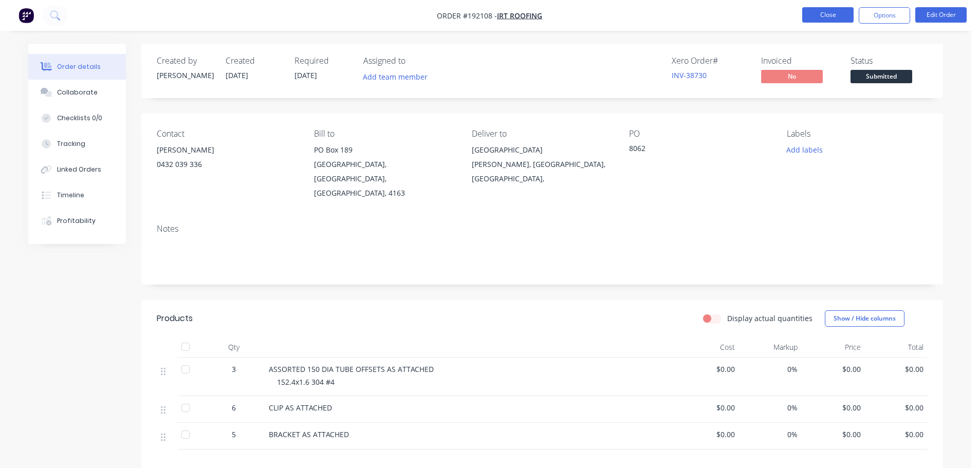
click at [835, 17] on button "Close" at bounding box center [828, 14] width 51 height 15
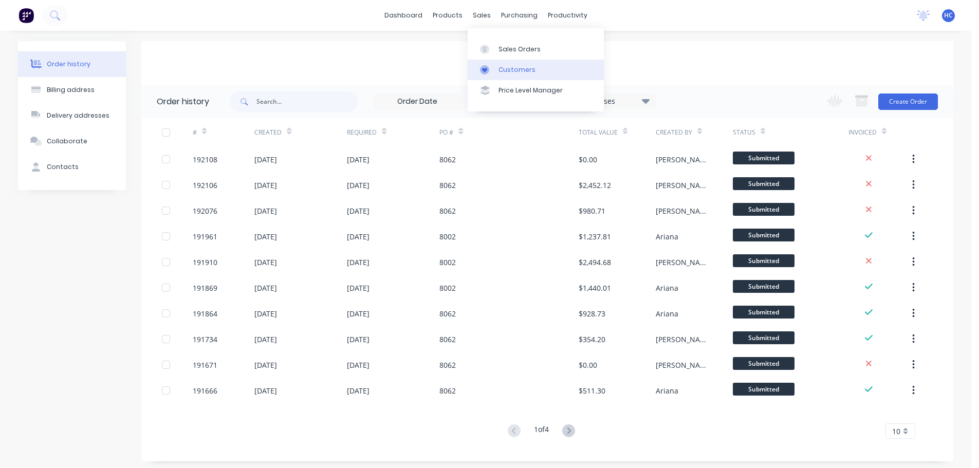
click at [505, 63] on link "Customers" at bounding box center [536, 70] width 136 height 21
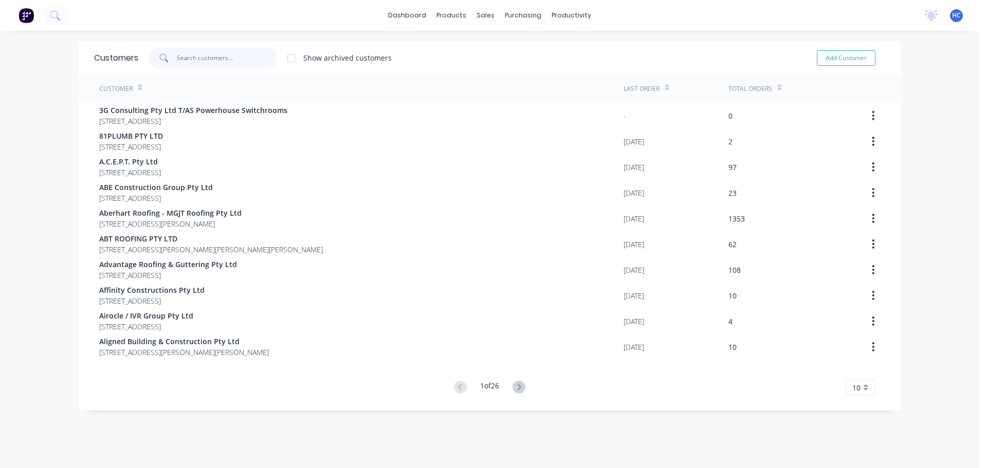
click at [241, 56] on input "text" at bounding box center [227, 58] width 100 height 21
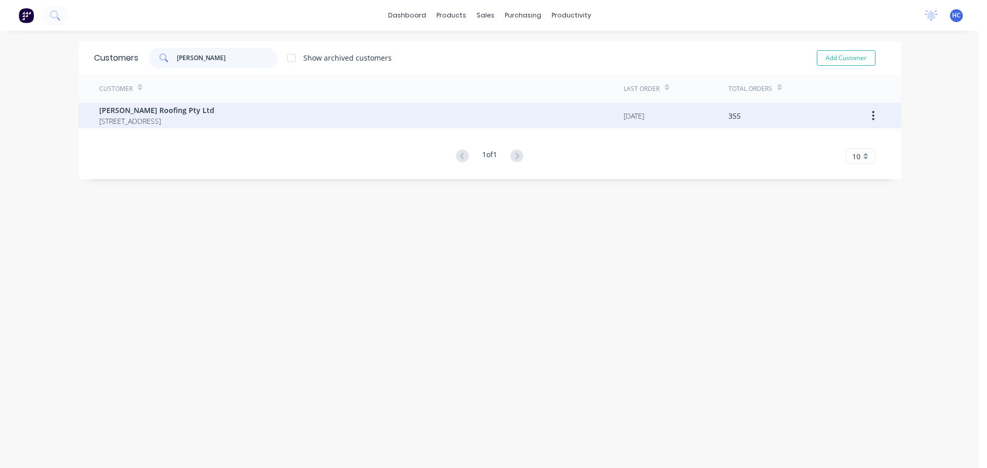
type input "[PERSON_NAME]"
click at [198, 114] on span "[PERSON_NAME] Roofing Pty Ltd" at bounding box center [156, 110] width 115 height 11
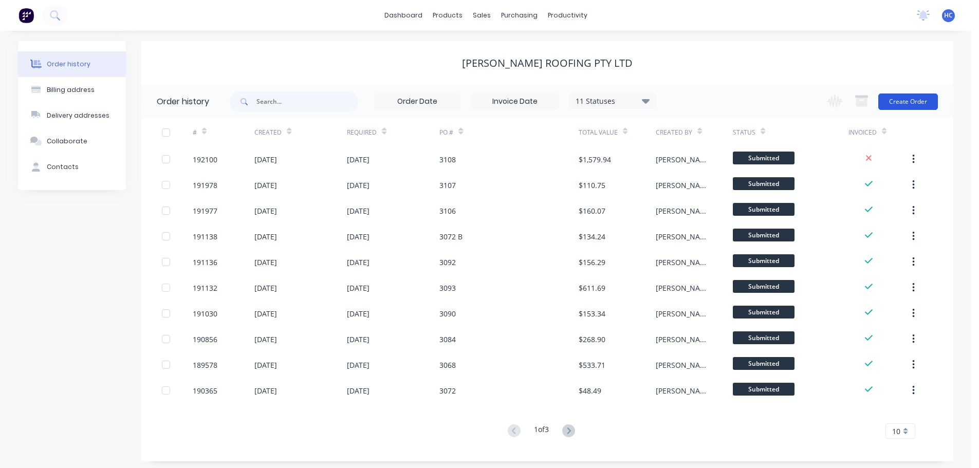
click at [912, 105] on button "Create Order" at bounding box center [909, 102] width 60 height 16
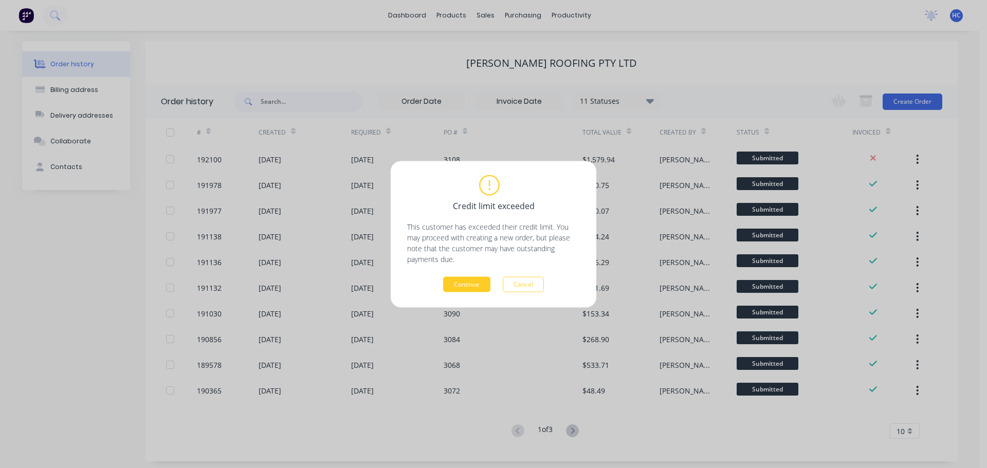
click at [466, 283] on button "Continue" at bounding box center [466, 284] width 47 height 15
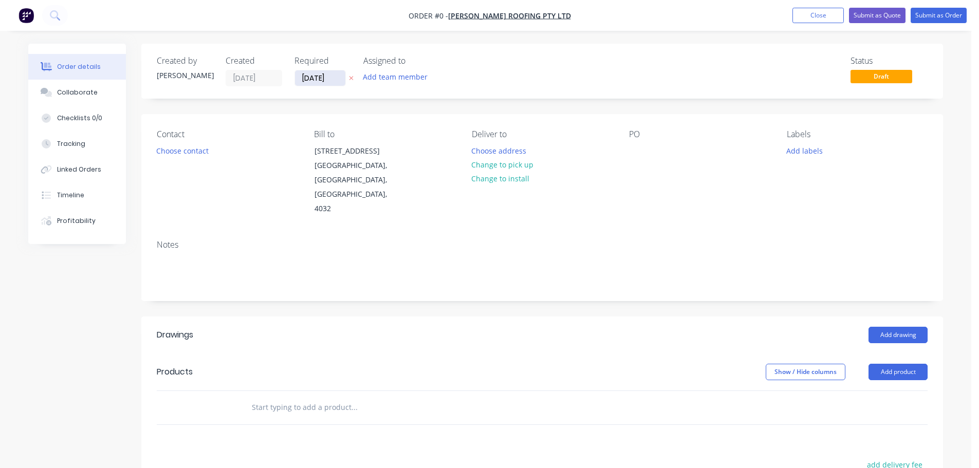
click at [306, 74] on input "[DATE]" at bounding box center [320, 77] width 50 height 15
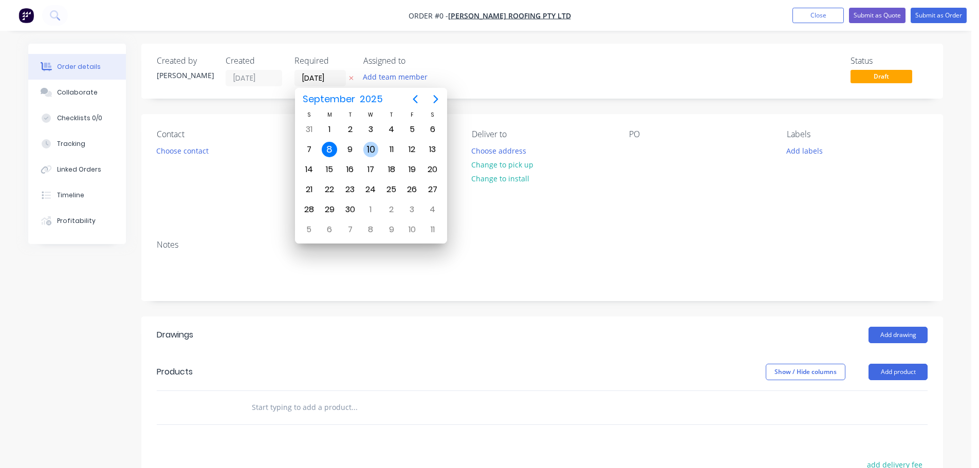
click at [369, 155] on div "10" at bounding box center [371, 149] width 15 height 15
type input "[DATE]"
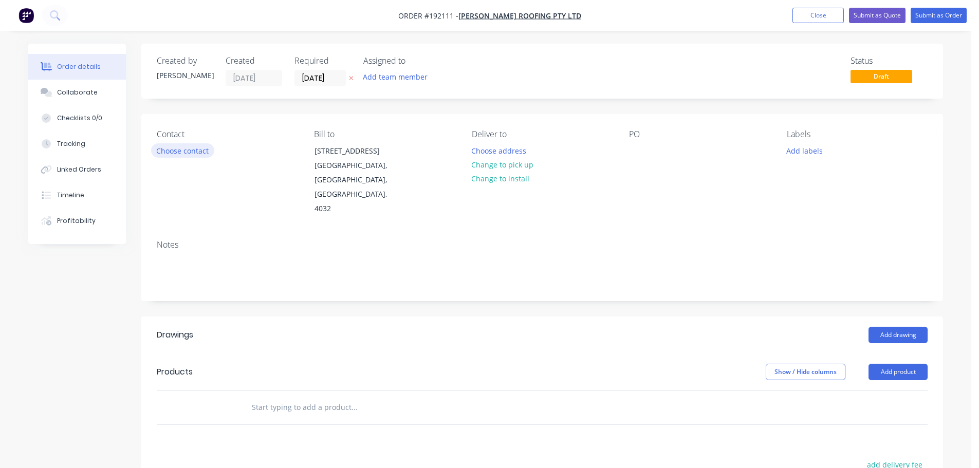
click at [189, 148] on button "Choose contact" at bounding box center [182, 150] width 63 height 14
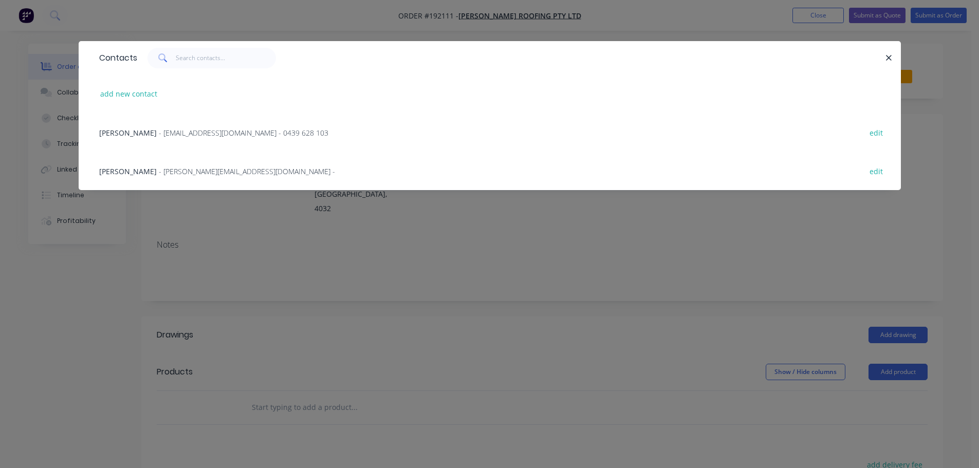
click at [150, 128] on div "[PERSON_NAME] - [EMAIL_ADDRESS][DOMAIN_NAME] - 0439 628 103" at bounding box center [213, 133] width 229 height 11
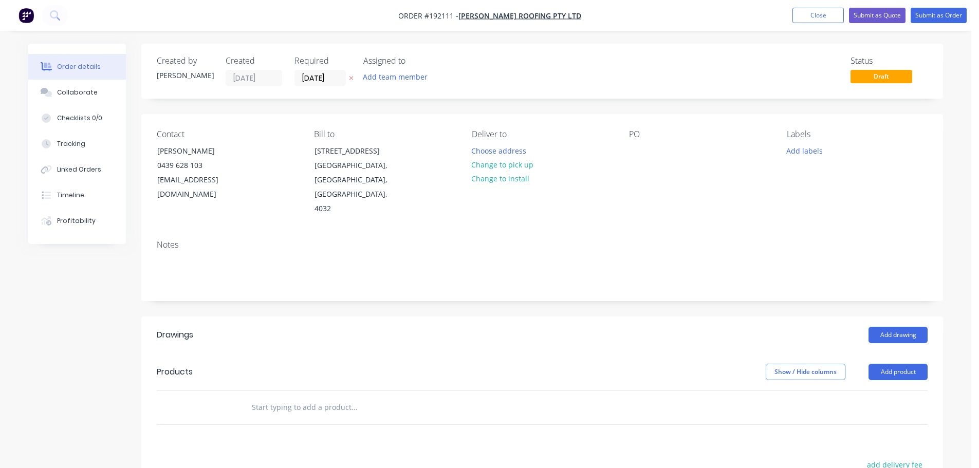
click at [511, 142] on div "Deliver to Choose address Change to pick up Change to install" at bounding box center [542, 173] width 141 height 87
click at [506, 147] on button "Choose address" at bounding box center [499, 150] width 66 height 14
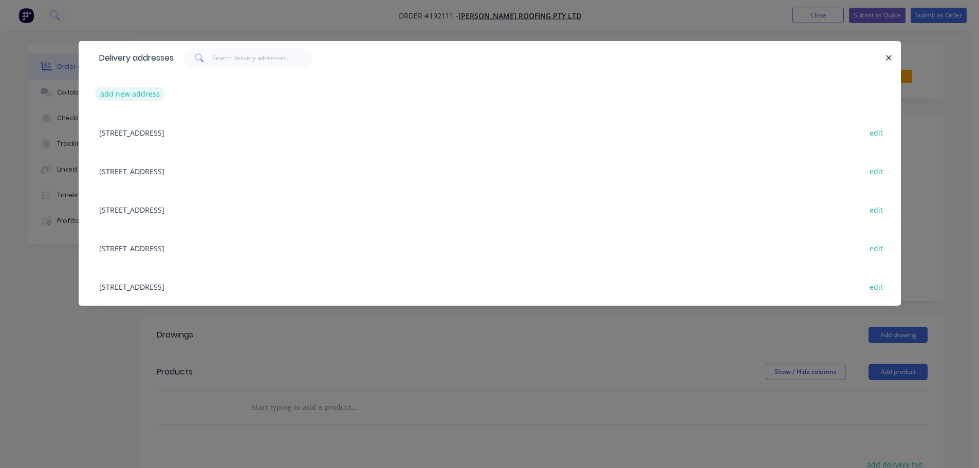
click at [129, 96] on button "add new address" at bounding box center [130, 94] width 70 height 14
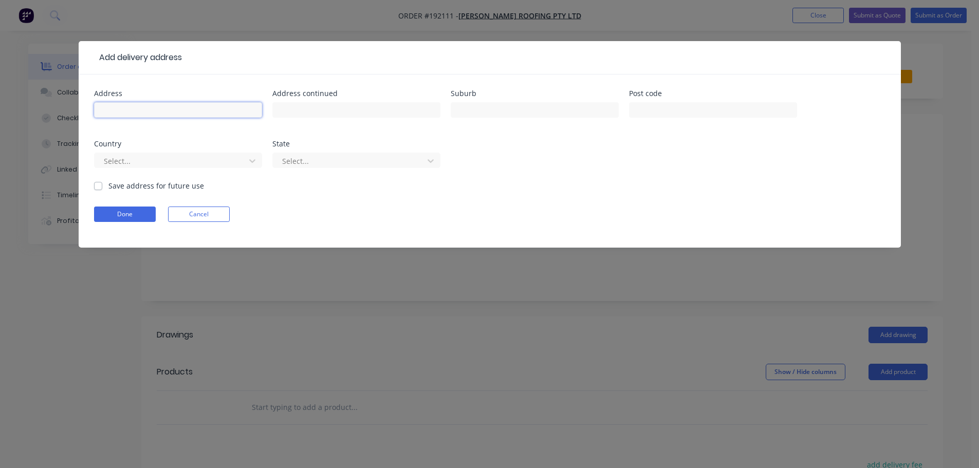
click at [144, 108] on input "text" at bounding box center [178, 109] width 168 height 15
type input "[STREET_ADDRESS][PERSON_NAME]"
type input "BULIMBA"
click at [146, 160] on div at bounding box center [171, 161] width 137 height 13
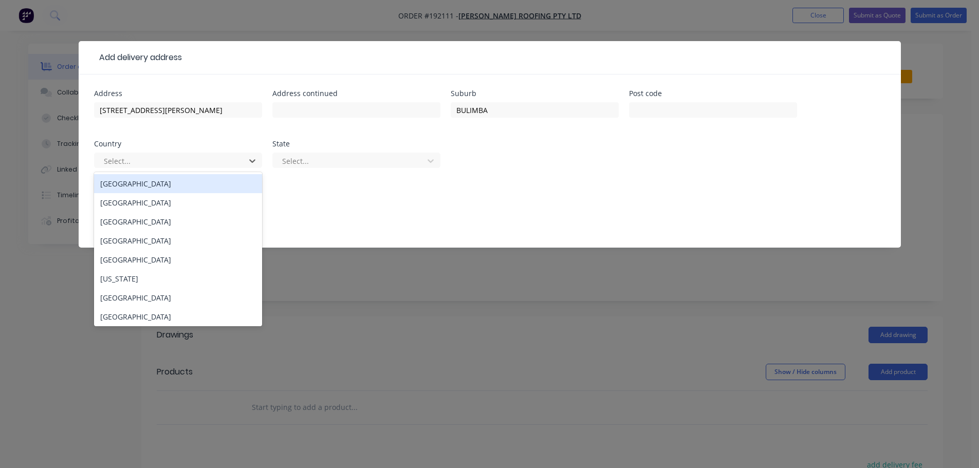
click at [130, 183] on div "[GEOGRAPHIC_DATA]" at bounding box center [178, 183] width 168 height 19
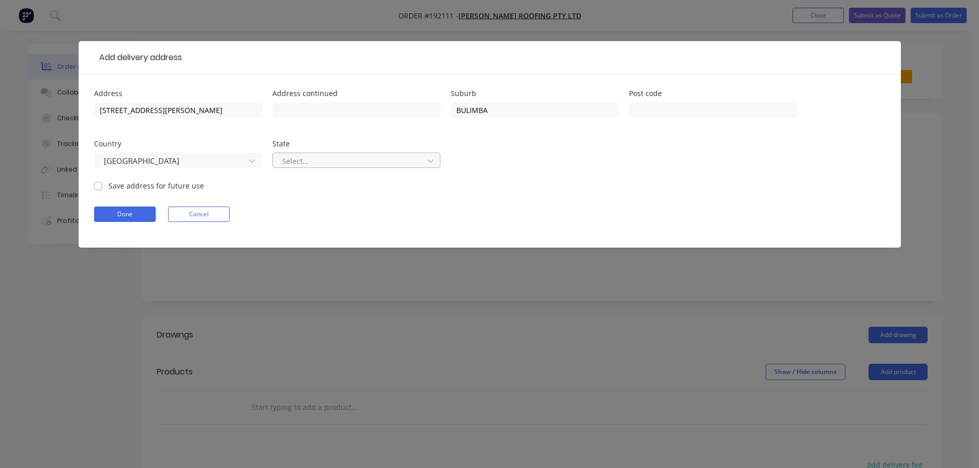
click at [321, 155] on div at bounding box center [349, 161] width 137 height 13
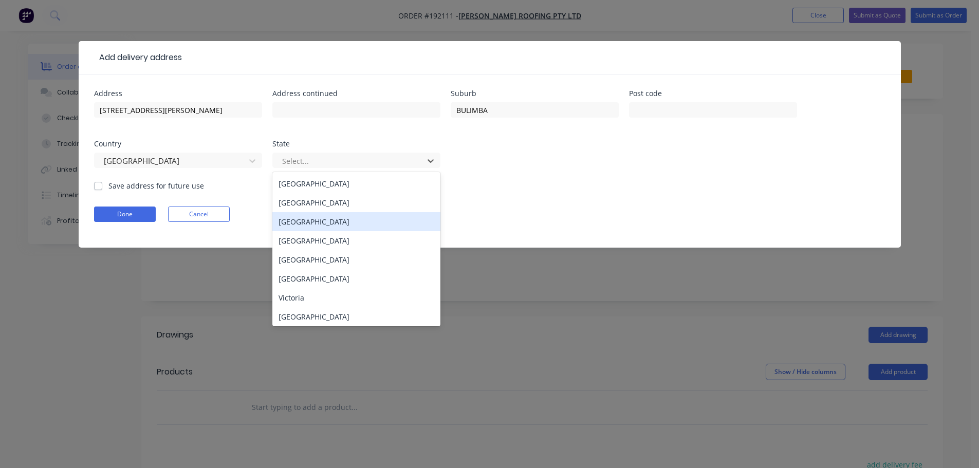
click at [304, 230] on div "[GEOGRAPHIC_DATA]" at bounding box center [357, 221] width 168 height 19
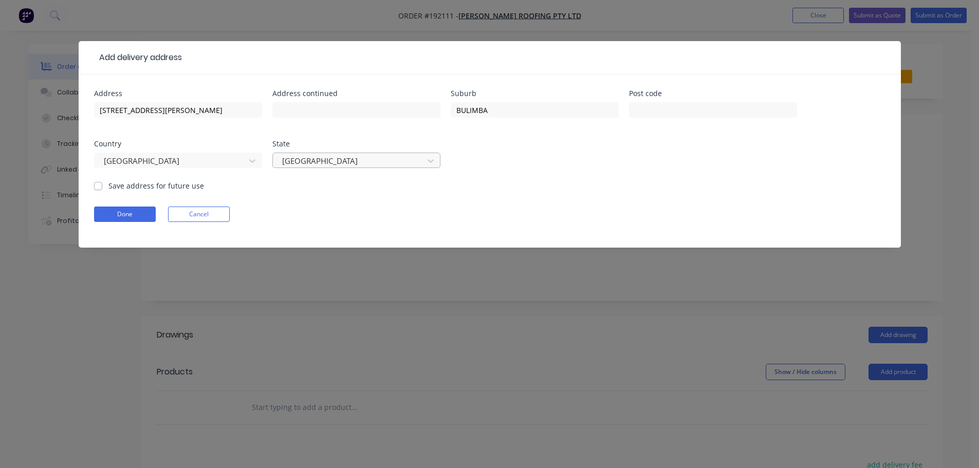
click at [308, 160] on div at bounding box center [349, 161] width 137 height 13
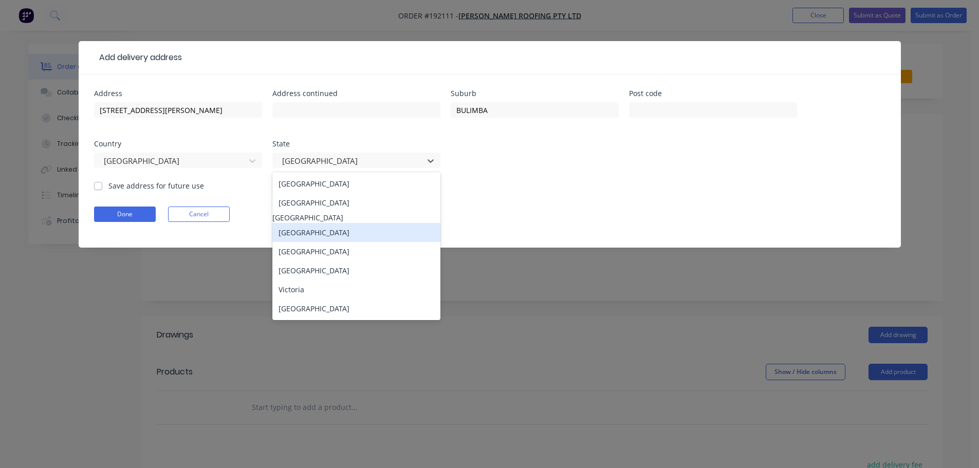
click at [309, 241] on div "[GEOGRAPHIC_DATA]" at bounding box center [357, 232] width 168 height 19
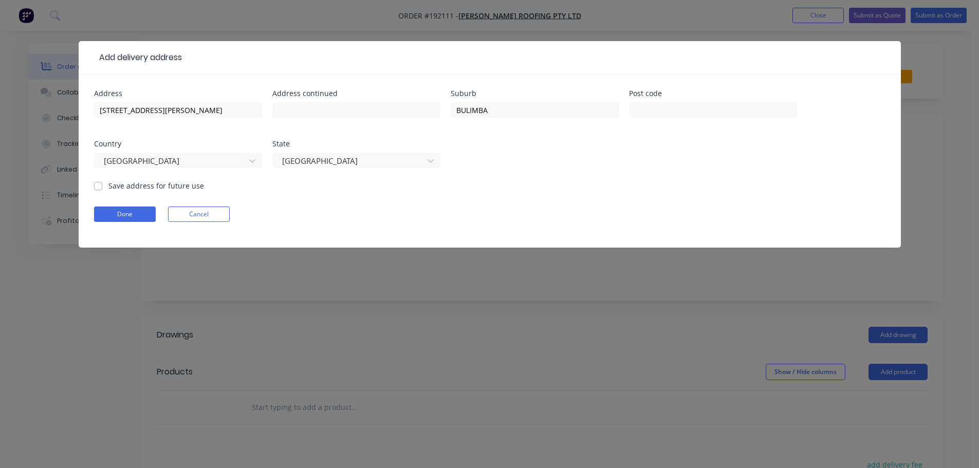
click at [139, 206] on form "Address [STREET_ADDRESS][PERSON_NAME] Address continued Suburb BULIMBA Post cod…" at bounding box center [490, 169] width 792 height 158
click at [123, 216] on button "Done" at bounding box center [125, 214] width 62 height 15
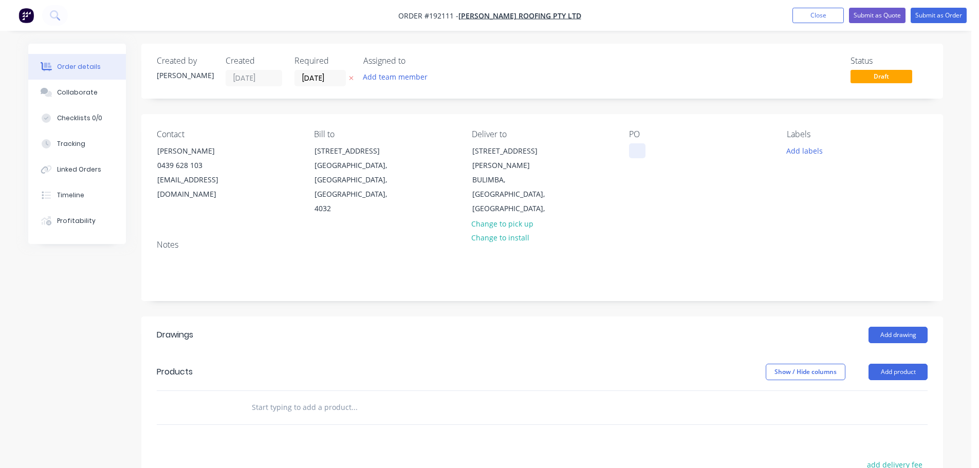
click at [644, 154] on div at bounding box center [637, 150] width 16 height 15
click at [892, 327] on button "Add drawing" at bounding box center [898, 335] width 59 height 16
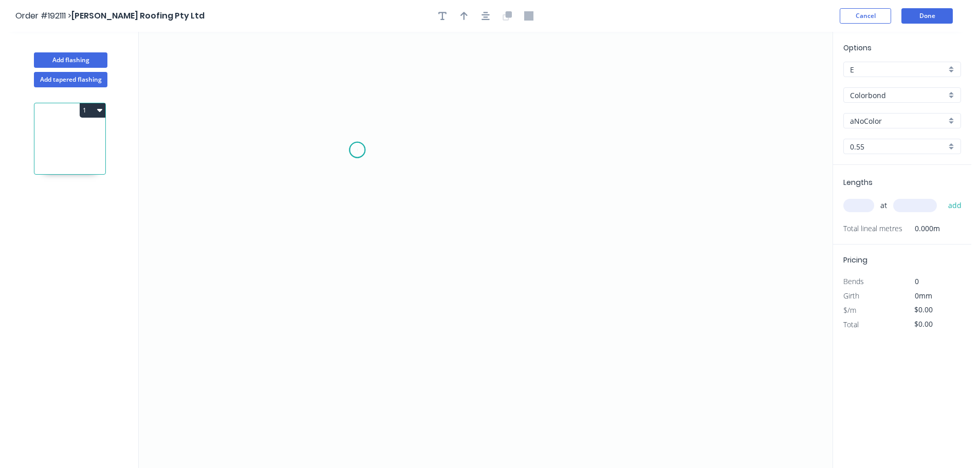
click at [357, 150] on icon "0" at bounding box center [486, 250] width 694 height 437
click at [337, 130] on icon "0" at bounding box center [486, 250] width 694 height 437
click at [349, 316] on icon "0 ?" at bounding box center [486, 250] width 694 height 437
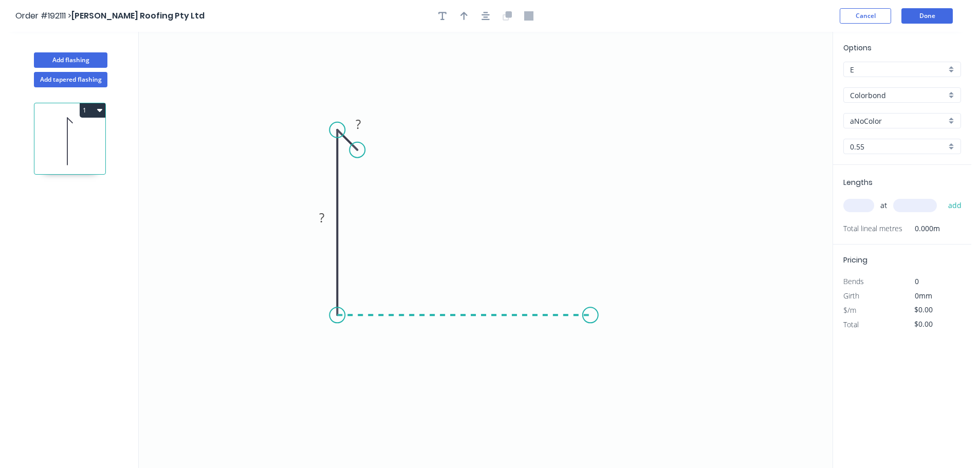
click at [591, 318] on icon "0 ? ?" at bounding box center [486, 250] width 694 height 437
click at [592, 312] on circle at bounding box center [590, 314] width 15 height 15
click at [590, 315] on circle at bounding box center [591, 314] width 15 height 15
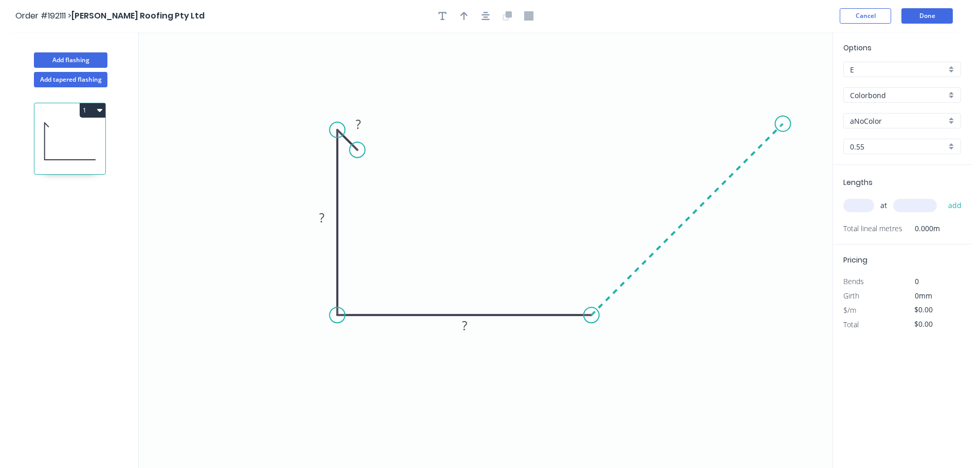
click at [784, 99] on icon "0 ? ? ?" at bounding box center [486, 250] width 694 height 437
click at [789, 40] on icon "0 ? ? ? ?" at bounding box center [486, 250] width 694 height 437
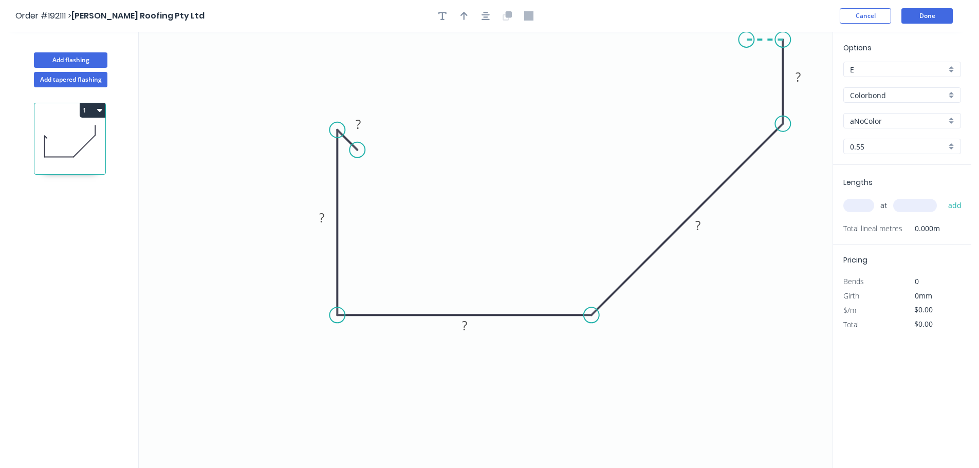
click at [743, 38] on icon "0 ? ? ? ? ?" at bounding box center [486, 250] width 694 height 437
click at [743, 68] on icon "0 ? ? ? ? ? ?" at bounding box center [486, 250] width 694 height 437
click at [743, 68] on circle at bounding box center [742, 68] width 15 height 15
click at [792, 72] on rect at bounding box center [798, 77] width 21 height 14
click at [641, 360] on div "Show angle" at bounding box center [643, 350] width 103 height 21
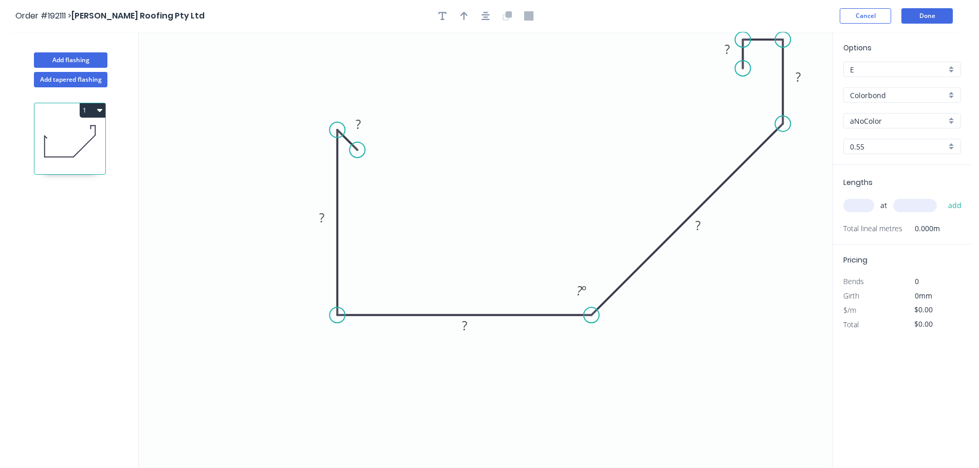
click at [635, 353] on icon "0 ? ? ? ? ? ? ? ? º" at bounding box center [486, 250] width 694 height 437
click at [588, 294] on rect at bounding box center [582, 291] width 21 height 14
type input "$16.57"
click at [468, 14] on button "button" at bounding box center [464, 15] width 15 height 15
drag, startPoint x: 777, startPoint y: 79, endPoint x: 787, endPoint y: 242, distance: 163.3
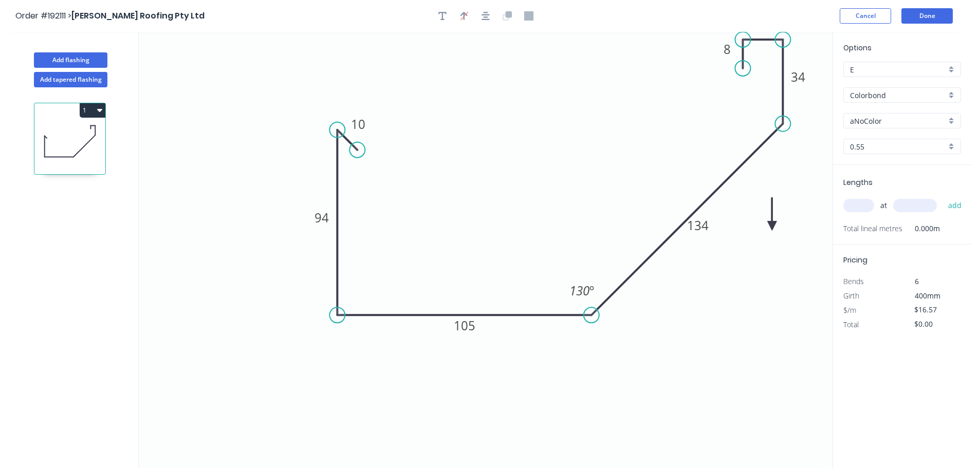
click at [777, 231] on icon at bounding box center [772, 214] width 9 height 33
click at [787, 241] on icon at bounding box center [788, 231] width 9 height 33
click at [787, 241] on icon "0 10 94 105 134 34 15 8 130 º" at bounding box center [486, 250] width 694 height 437
click at [787, 243] on icon at bounding box center [798, 235] width 30 height 30
drag, startPoint x: 787, startPoint y: 243, endPoint x: 786, endPoint y: 229, distance: 13.4
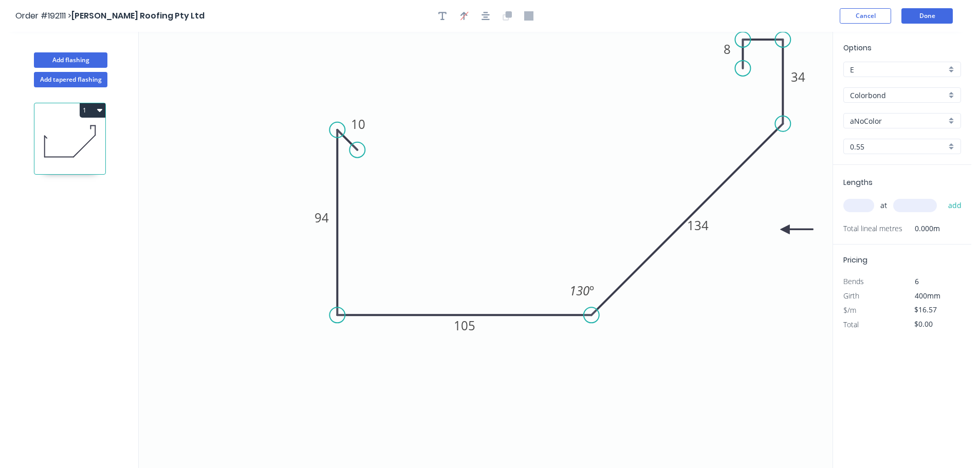
click at [786, 229] on icon at bounding box center [797, 229] width 33 height 9
click at [867, 125] on input "aNoColor" at bounding box center [898, 121] width 96 height 11
click at [866, 229] on div "Surfmist" at bounding box center [902, 228] width 117 height 18
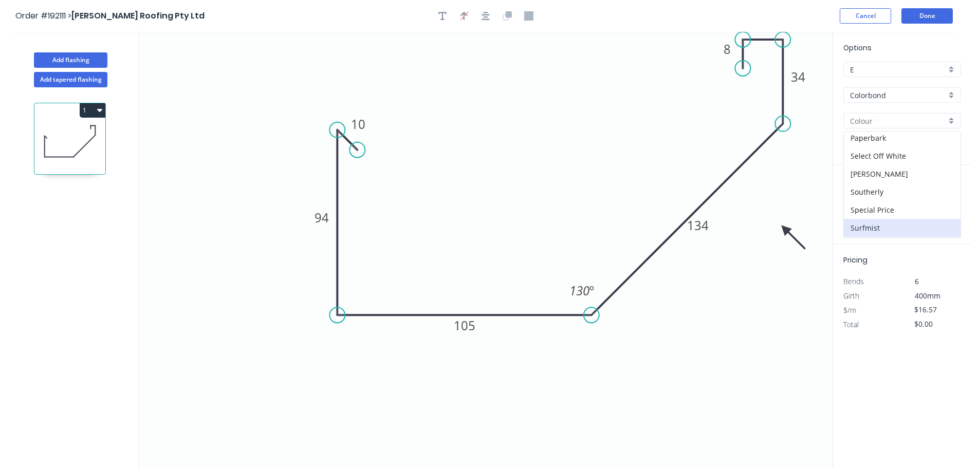
type input "Surfmist"
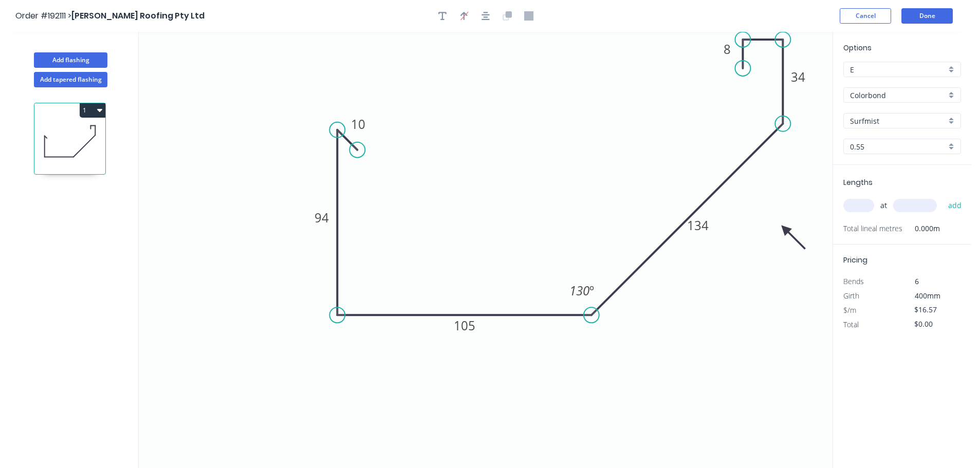
click at [857, 205] on input "text" at bounding box center [859, 205] width 31 height 13
type input "2"
type input "7500"
click at [944, 197] on button "add" at bounding box center [956, 205] width 24 height 17
type input "$248.55"
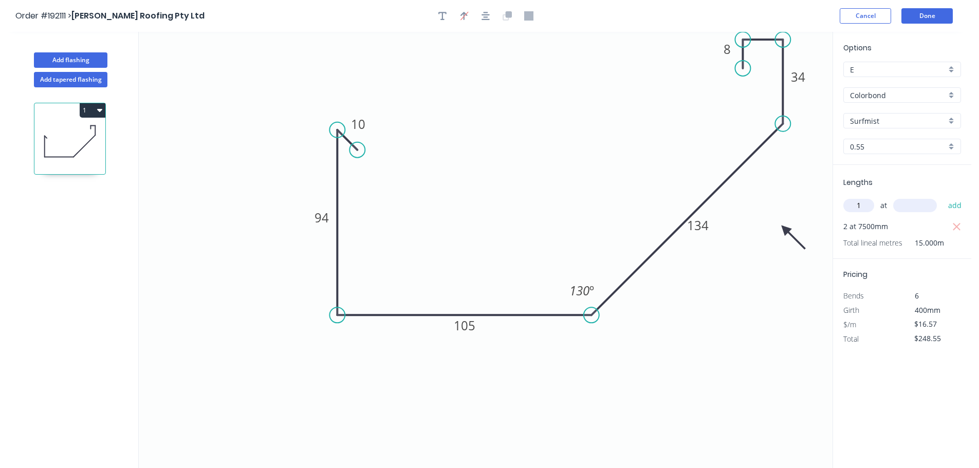
type input "1"
type input "2500"
click at [944, 197] on button "add" at bounding box center [956, 205] width 24 height 17
type input "$289.98"
click at [800, 189] on icon "0 10 94 105 134 34 15 8 130 º" at bounding box center [486, 250] width 694 height 437
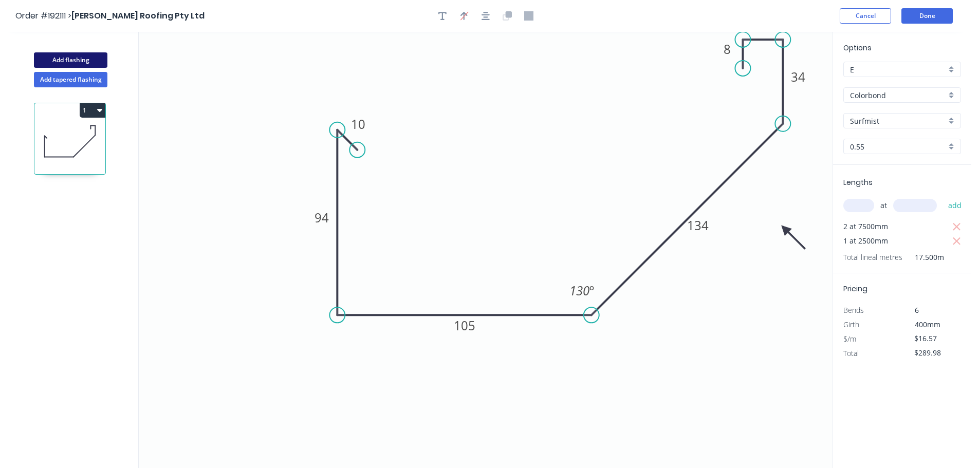
click at [78, 60] on button "Add flashing" at bounding box center [71, 59] width 74 height 15
type input "$0.00"
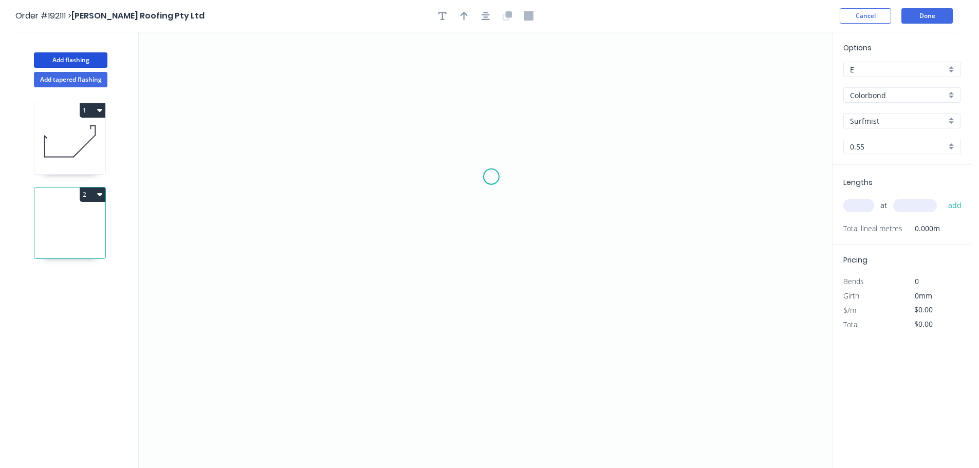
click at [457, 171] on icon "0" at bounding box center [486, 250] width 694 height 437
click at [737, 168] on icon "0" at bounding box center [486, 250] width 694 height 437
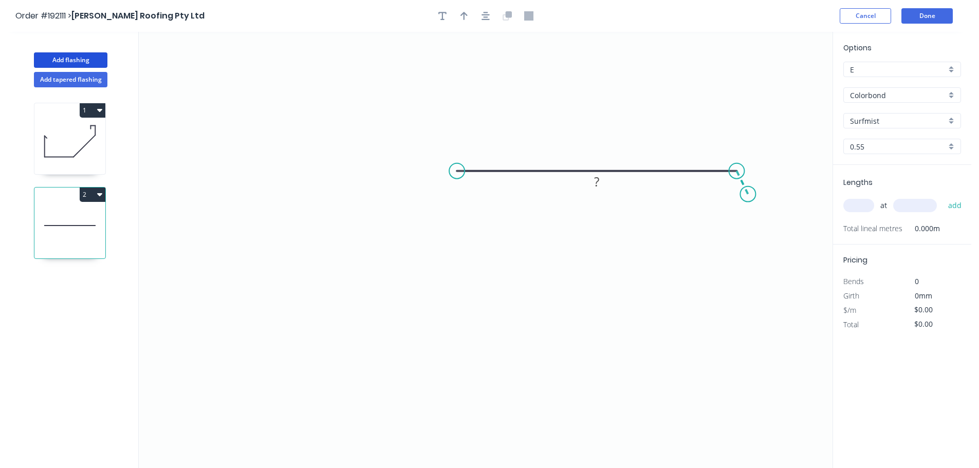
click at [749, 194] on icon "0 ?" at bounding box center [486, 250] width 694 height 437
click at [604, 146] on rect at bounding box center [597, 151] width 21 height 14
type input "$10.17"
click at [622, 130] on icon "0 200 10 93 º" at bounding box center [486, 250] width 694 height 437
click at [880, 91] on input "Colorbond" at bounding box center [898, 95] width 96 height 11
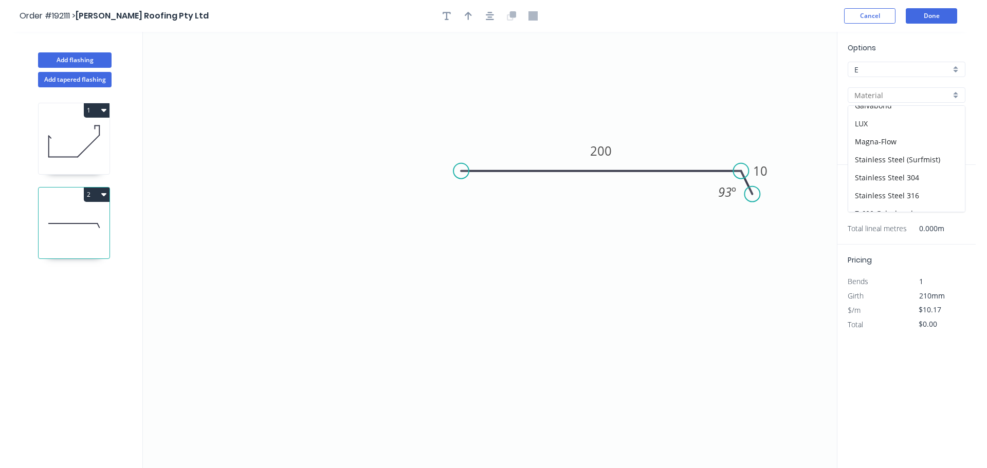
scroll to position [218, 0]
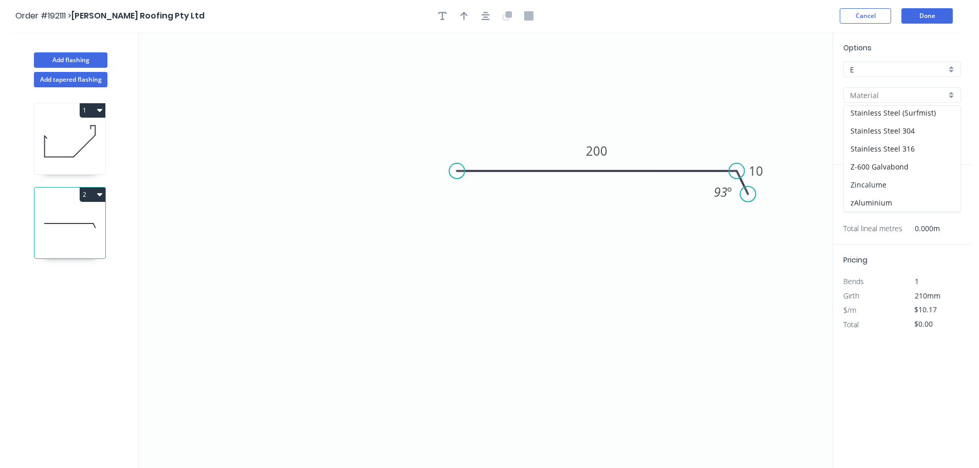
click at [881, 190] on div "Zincalume" at bounding box center [902, 185] width 117 height 18
type input "Zincalume"
type input "$9.39"
click at [866, 206] on input "text" at bounding box center [859, 205] width 31 height 13
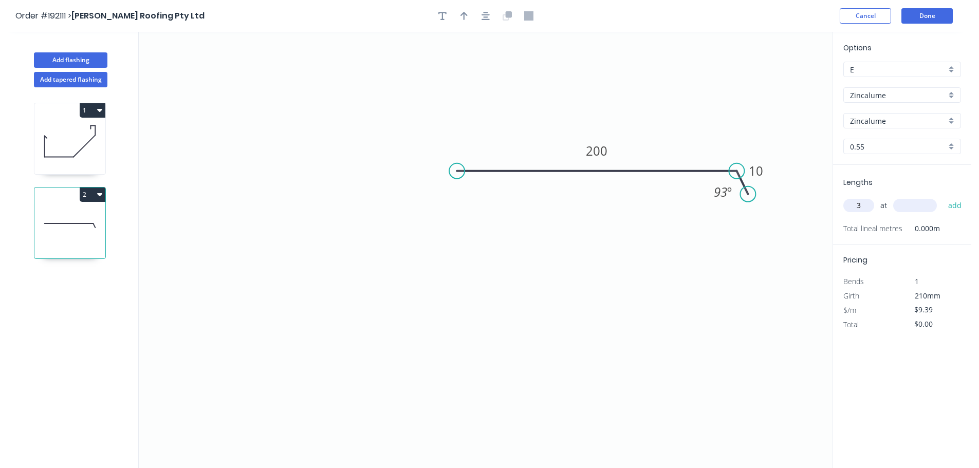
type input "3"
type input "5000"
click at [944, 197] on button "add" at bounding box center [956, 205] width 24 height 17
type input "$140.85"
click at [864, 199] on input "text" at bounding box center [859, 205] width 31 height 13
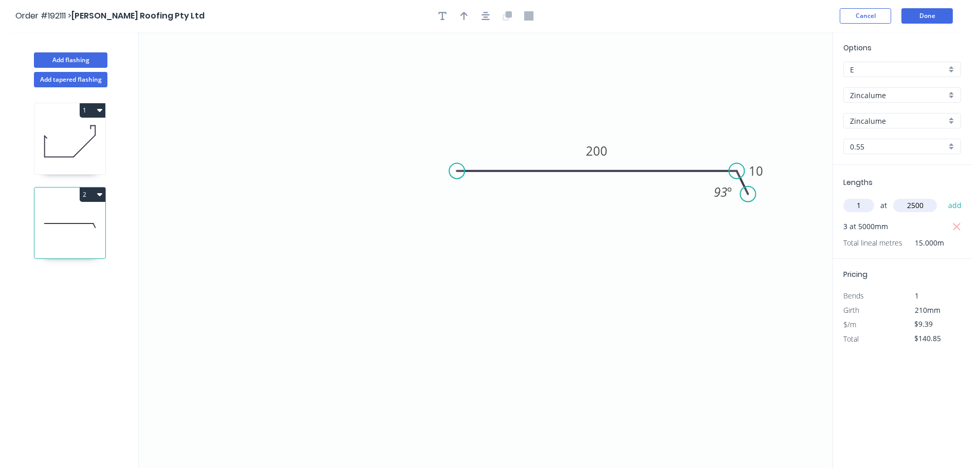
click at [944, 197] on button "add" at bounding box center [956, 205] width 24 height 17
click at [914, 20] on button "Done" at bounding box center [927, 15] width 51 height 15
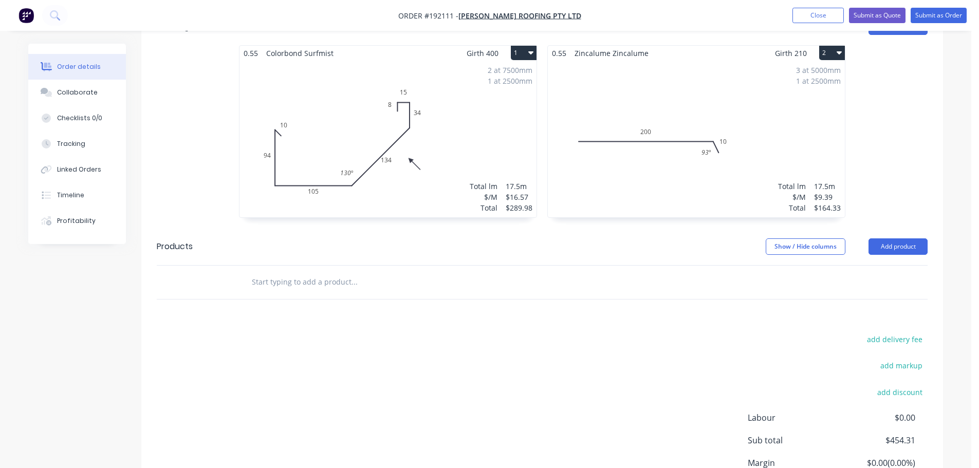
click at [623, 290] on div "Drawings Add drawing 0.55 Colorbond Surfmist Girth 400 1 0 10 94 105 134 34 15 …" at bounding box center [542, 277] width 802 height 538
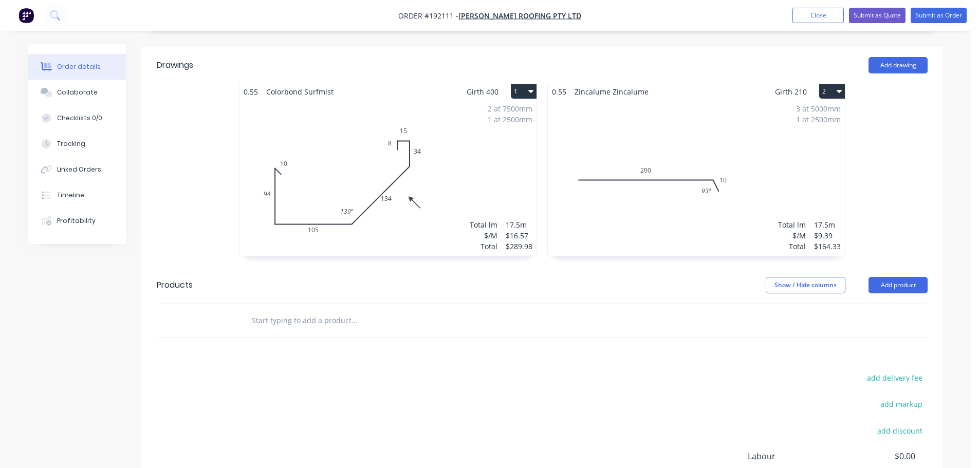
scroll to position [309, 0]
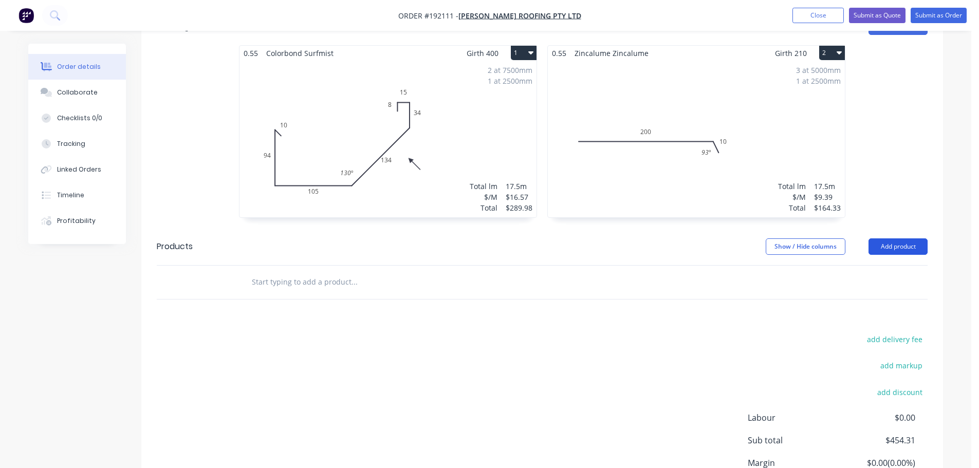
click at [896, 239] on button "Add product" at bounding box center [898, 247] width 59 height 16
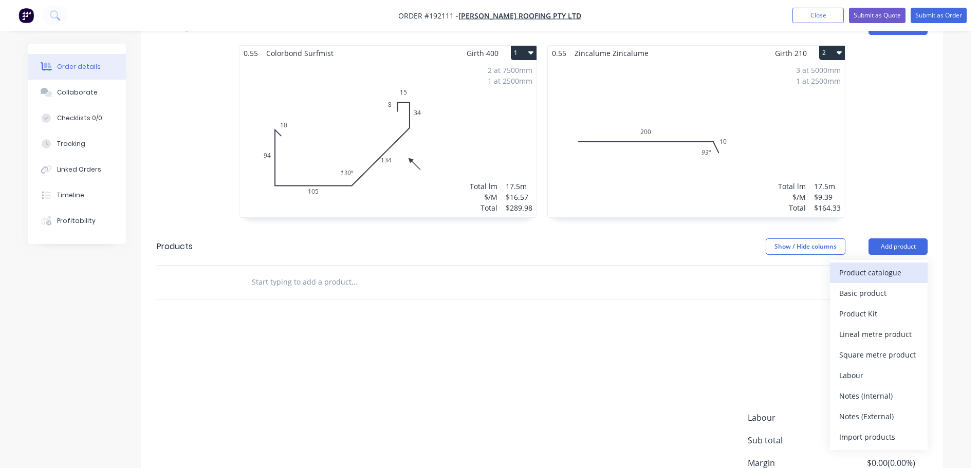
click at [875, 263] on button "Product catalogue" at bounding box center [879, 273] width 98 height 21
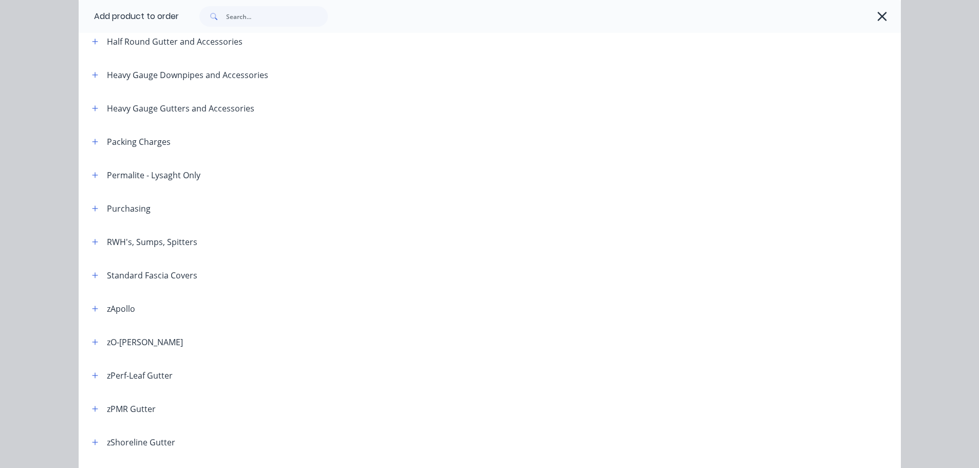
scroll to position [358, 0]
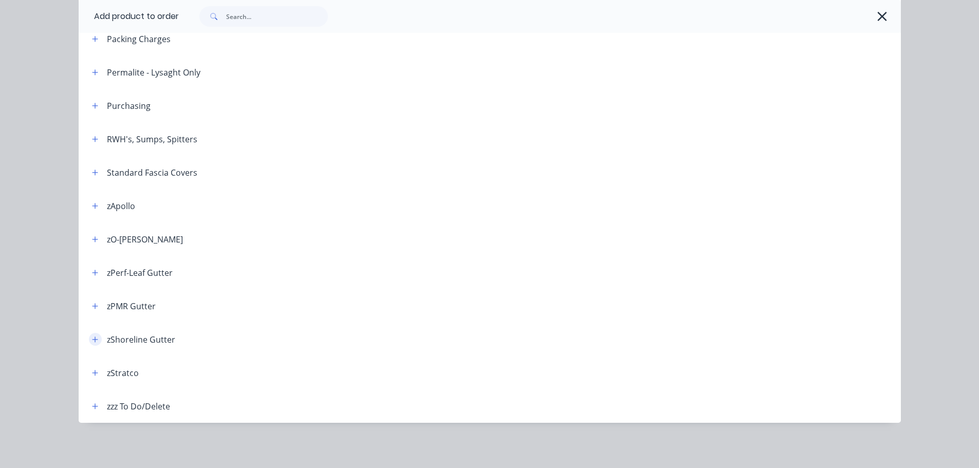
click at [90, 344] on button "button" at bounding box center [95, 339] width 13 height 13
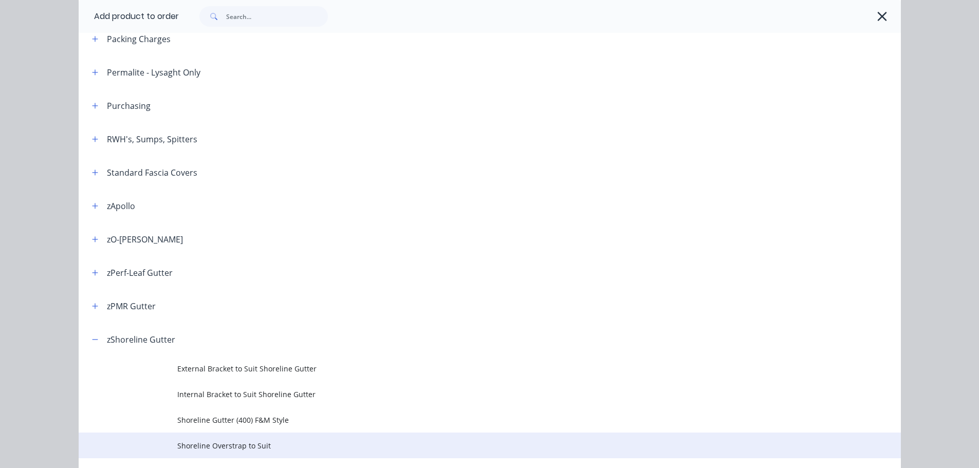
click at [232, 446] on span "Shoreline Overstrap to Suit" at bounding box center [466, 446] width 579 height 11
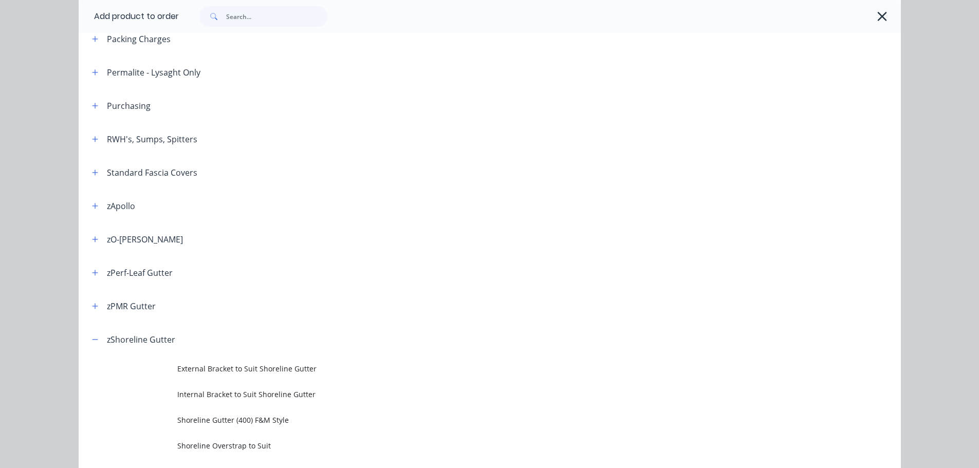
scroll to position [0, 0]
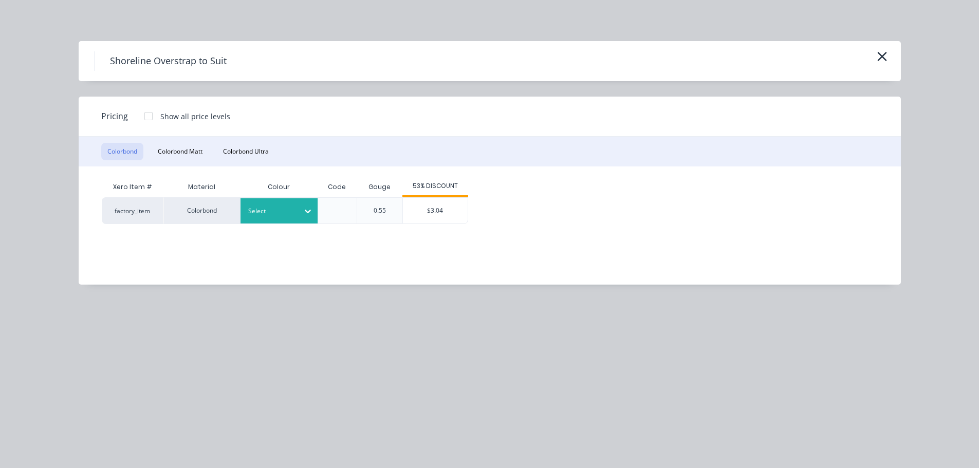
click at [277, 203] on div "Select" at bounding box center [279, 210] width 77 height 25
click at [129, 221] on div "Surfmist" at bounding box center [64, 211] width 129 height 19
click at [427, 206] on div "$3.04" at bounding box center [435, 211] width 65 height 26
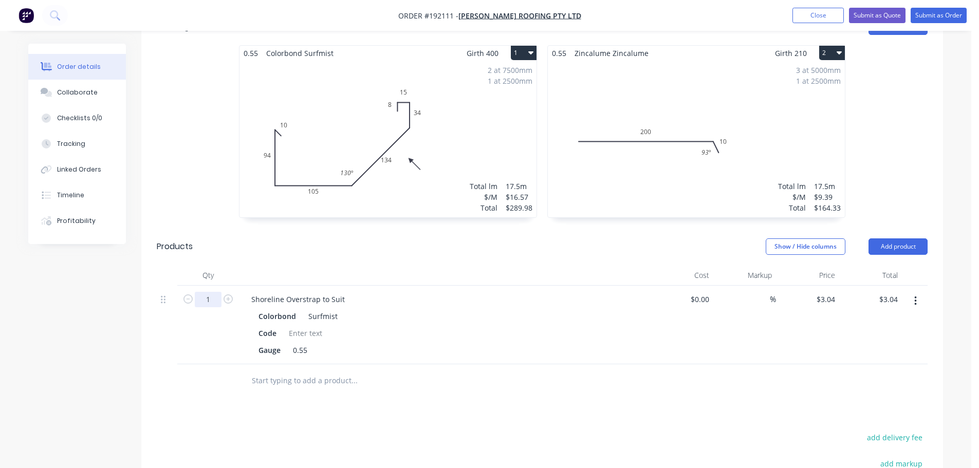
click at [214, 292] on input "1" at bounding box center [208, 299] width 27 height 15
click at [189, 123] on div "0.55 Colorbond Surfmist Girth 400 1 0 10 94 105 134 34 15 8 130 º 0 10 94 105 1…" at bounding box center [542, 136] width 802 height 183
click at [899, 239] on button "Add product" at bounding box center [898, 247] width 59 height 16
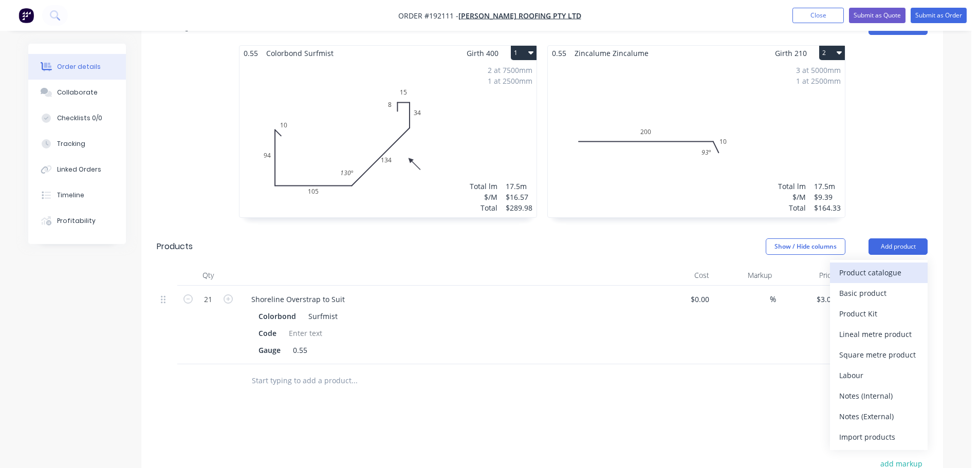
click at [875, 265] on div "Product catalogue" at bounding box center [879, 272] width 79 height 15
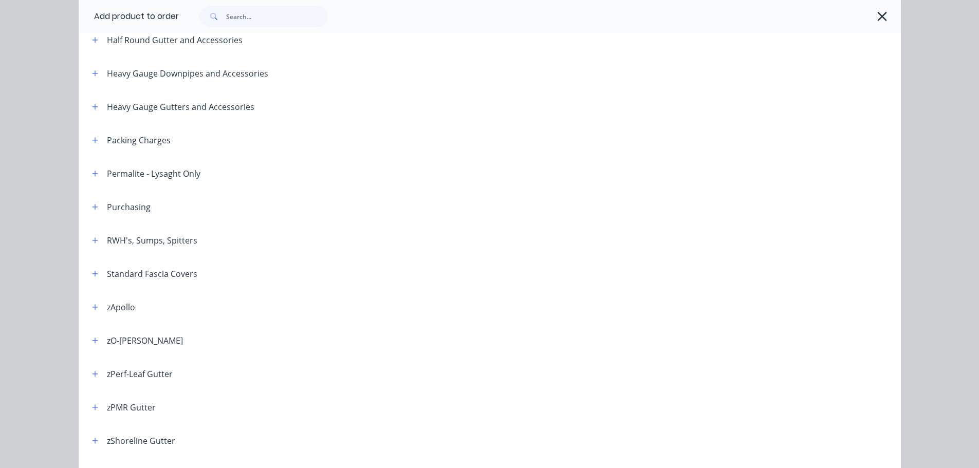
scroll to position [358, 0]
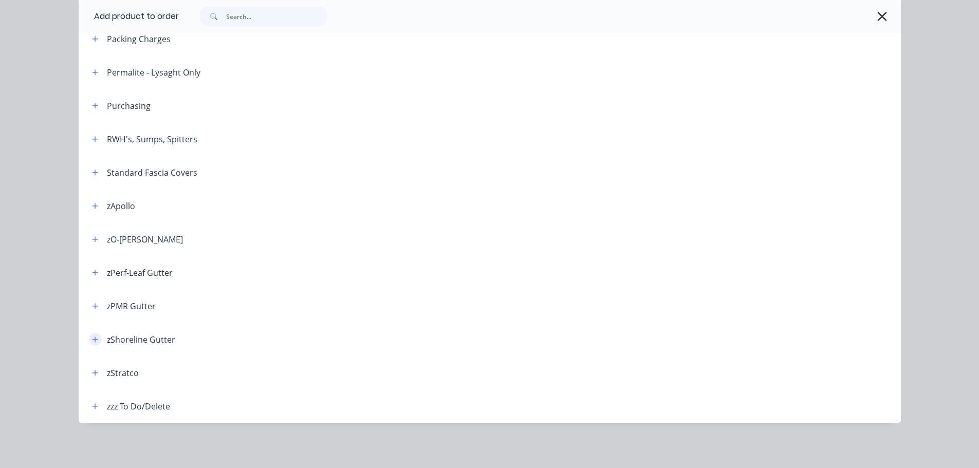
click at [92, 344] on button "button" at bounding box center [95, 339] width 13 height 13
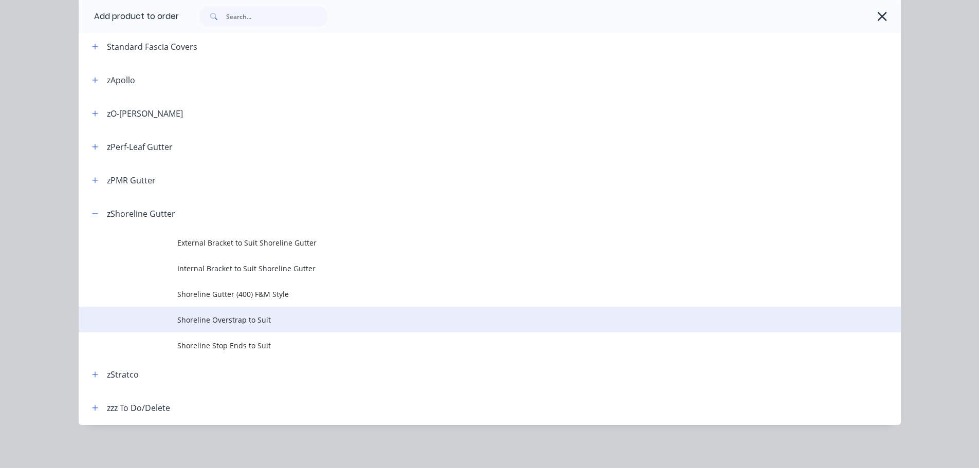
scroll to position [486, 0]
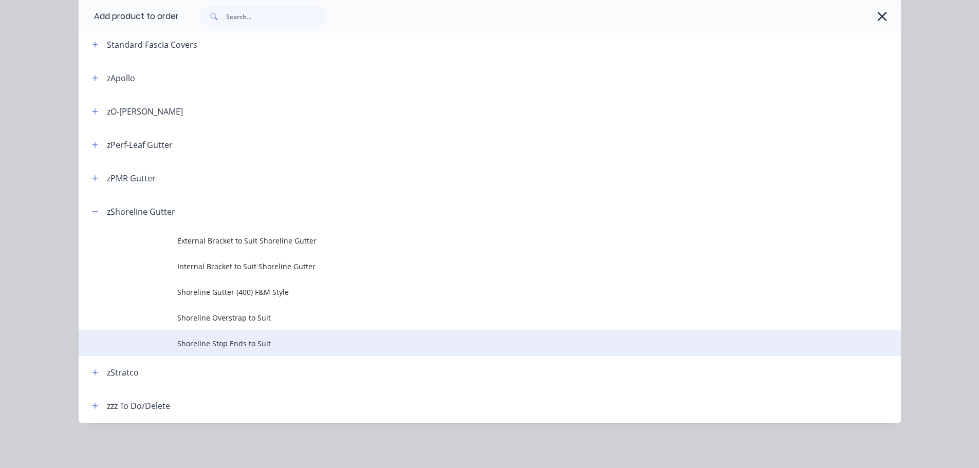
click at [242, 339] on span "Shoreline Stop Ends to Suit" at bounding box center [466, 343] width 579 height 11
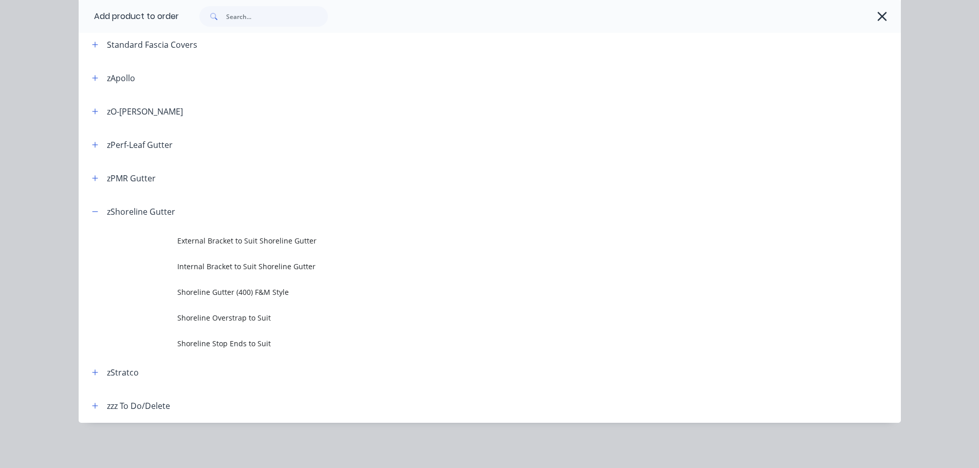
scroll to position [0, 0]
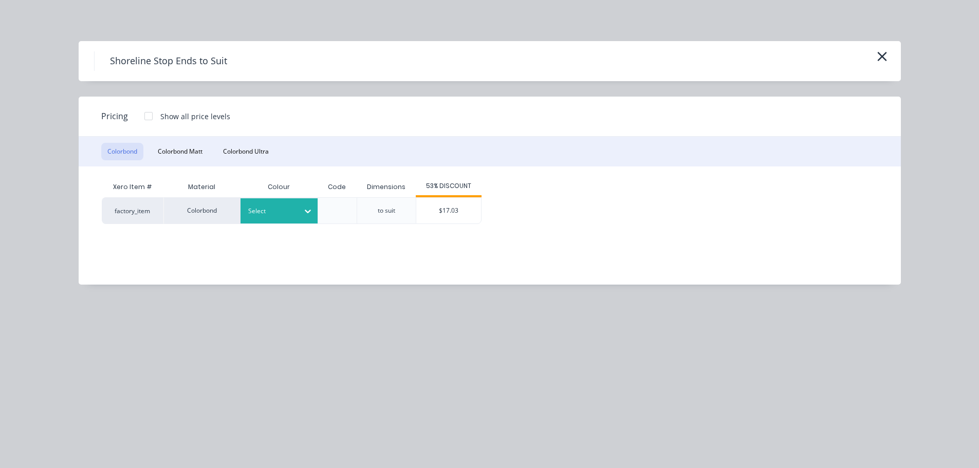
click at [270, 211] on div at bounding box center [271, 211] width 46 height 11
click at [129, 221] on div "Surfmist" at bounding box center [64, 211] width 129 height 19
click at [460, 212] on div "$17.03" at bounding box center [448, 211] width 65 height 26
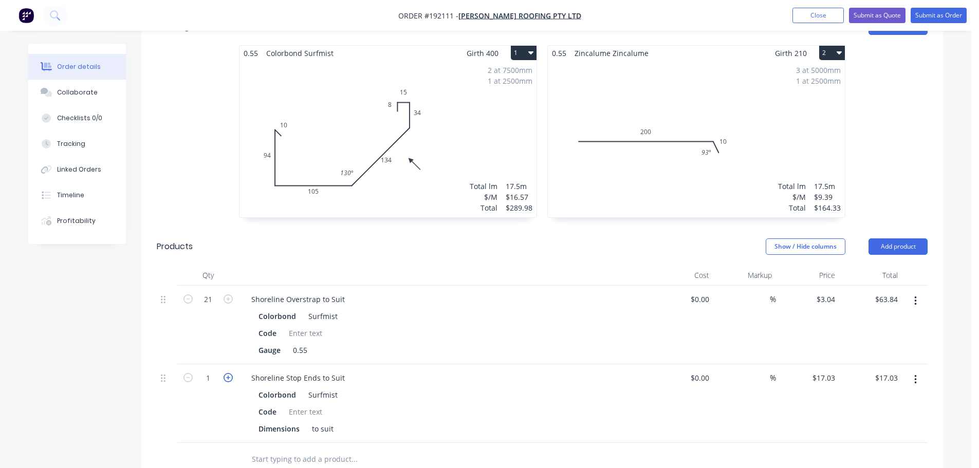
click at [225, 373] on icon "button" at bounding box center [228, 377] width 9 height 9
click at [345, 371] on div "Shoreline Stop Ends to Suit" at bounding box center [298, 378] width 110 height 15
click at [896, 239] on button "Add product" at bounding box center [898, 247] width 59 height 16
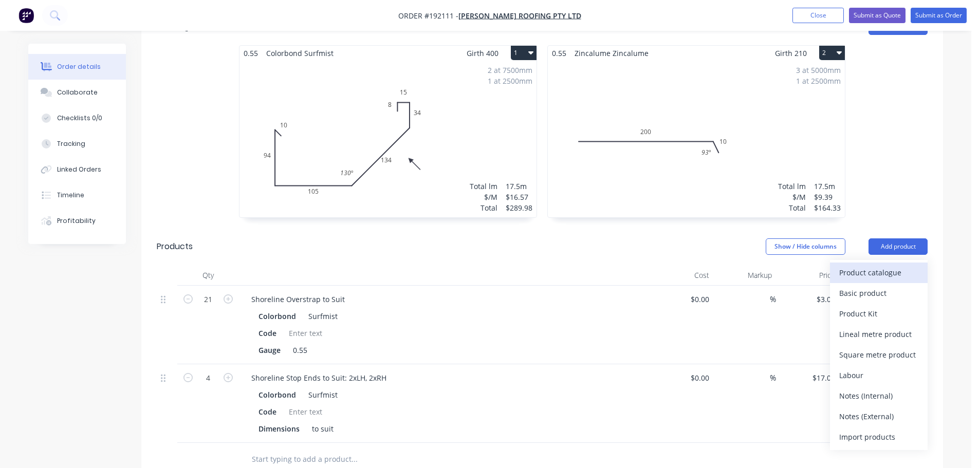
click at [879, 265] on div "Product catalogue" at bounding box center [879, 272] width 79 height 15
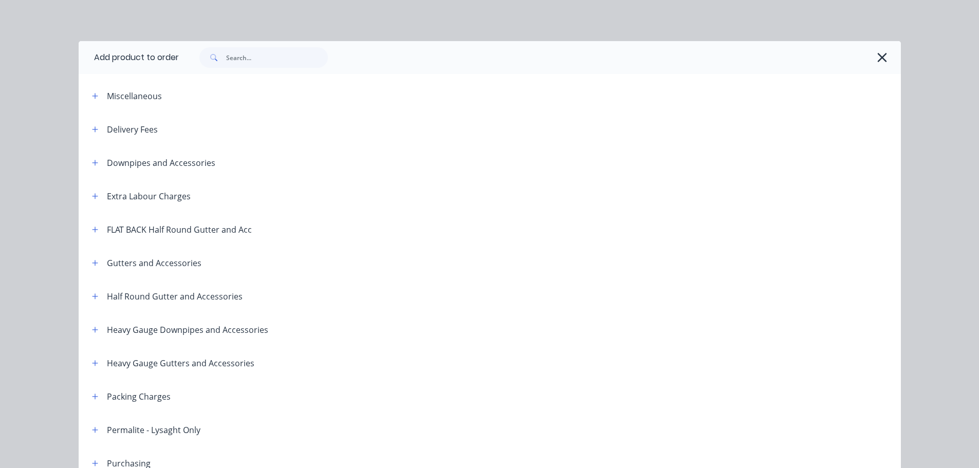
click at [92, 129] on icon "button" at bounding box center [95, 129] width 6 height 6
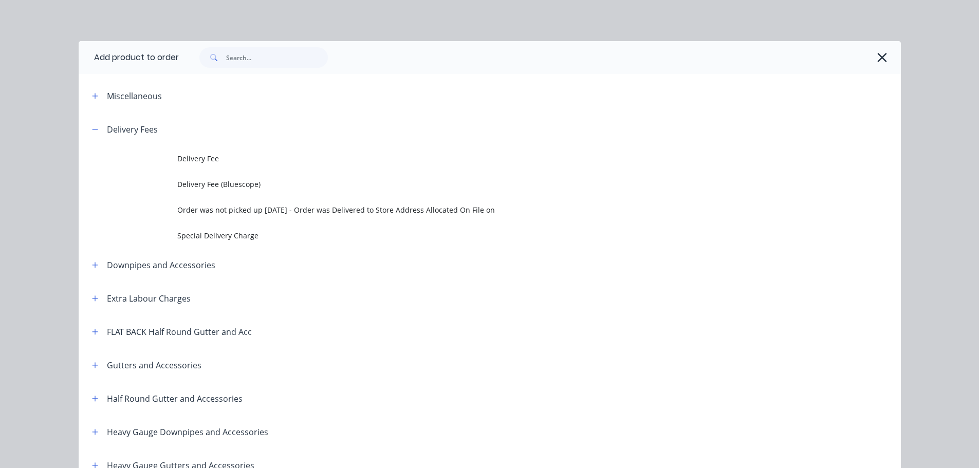
click at [283, 167] on td "Delivery Fee" at bounding box center [539, 159] width 724 height 26
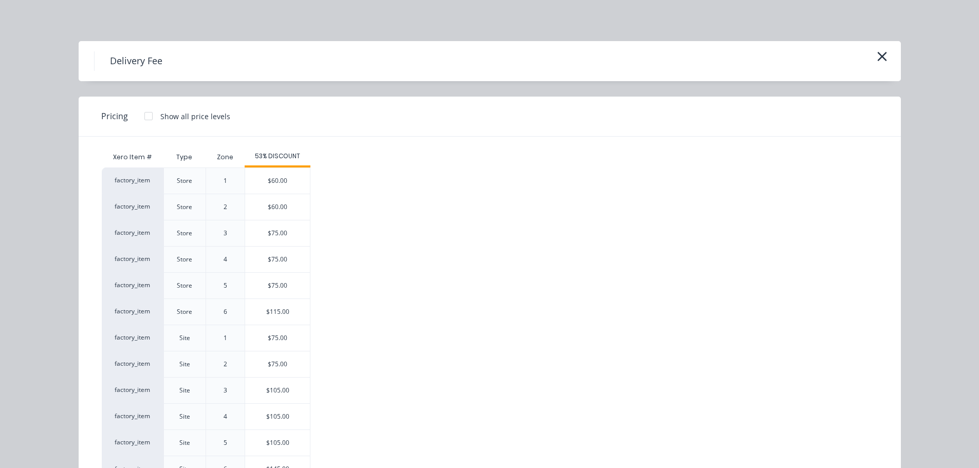
click at [282, 338] on div "$75.00" at bounding box center [277, 338] width 65 height 26
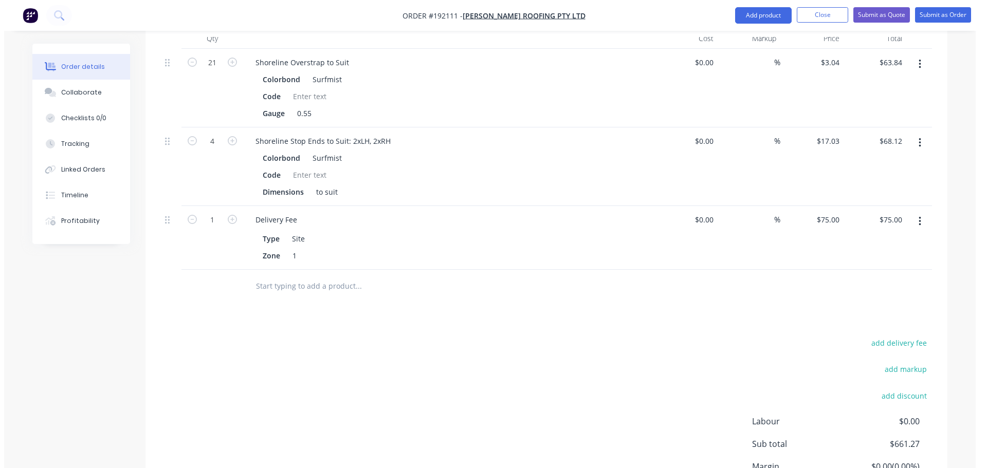
scroll to position [511, 0]
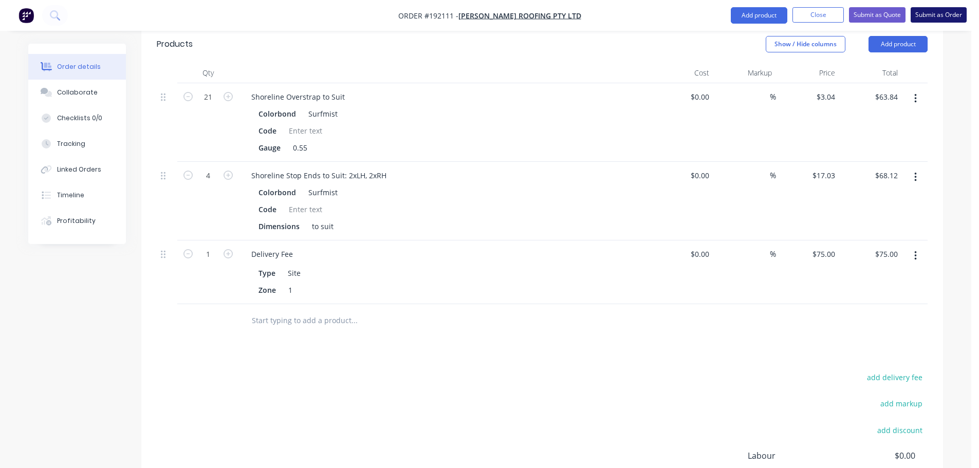
click at [939, 16] on button "Submit as Order" at bounding box center [939, 14] width 56 height 15
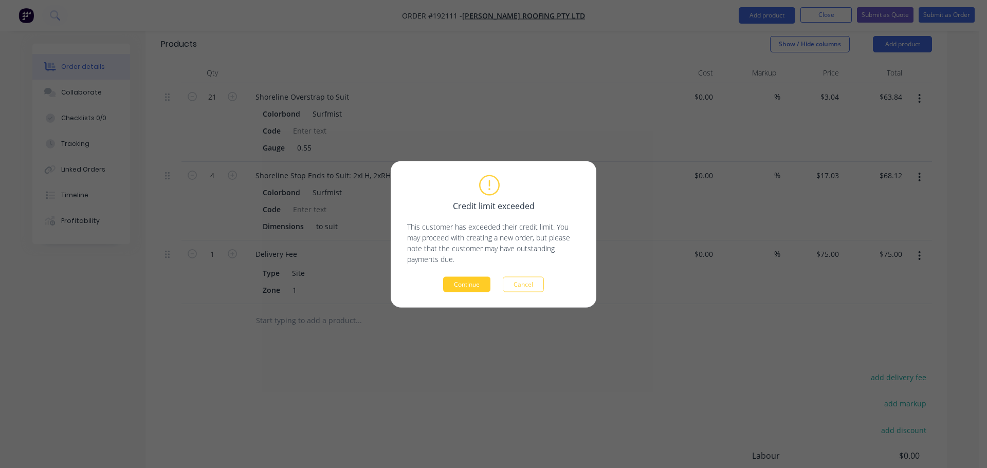
click at [474, 291] on button "Continue" at bounding box center [466, 284] width 47 height 15
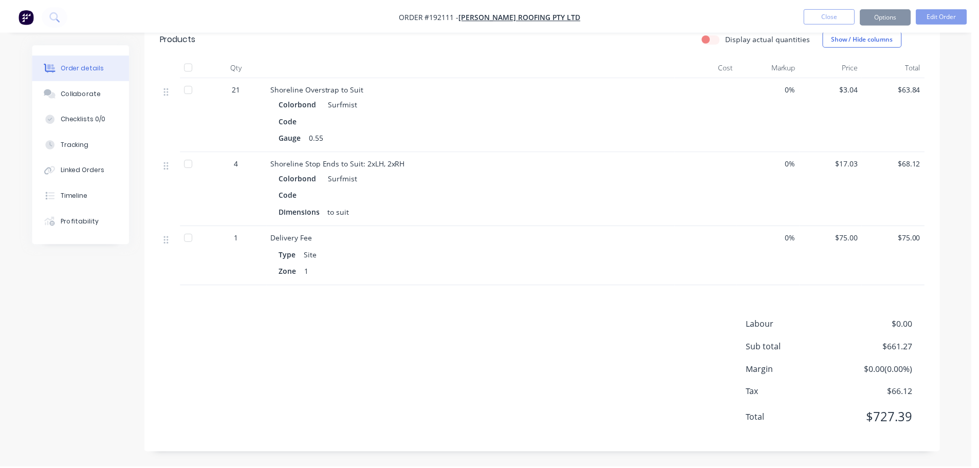
scroll to position [483, 0]
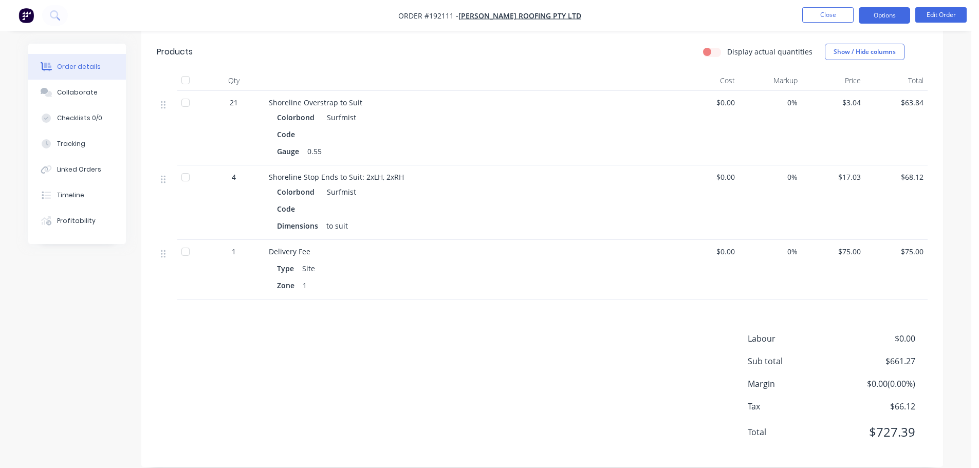
click at [892, 16] on button "Options" at bounding box center [884, 15] width 51 height 16
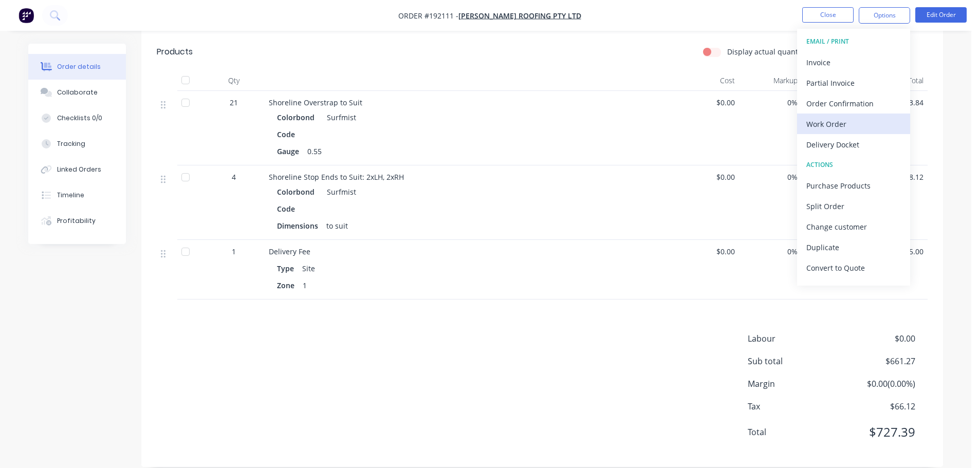
click at [829, 123] on div "Work Order" at bounding box center [854, 124] width 95 height 15
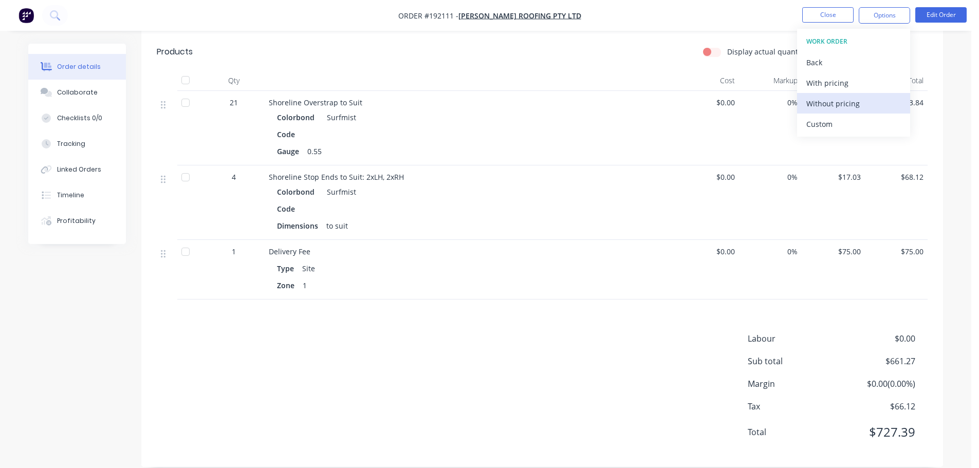
click at [838, 104] on div "Without pricing" at bounding box center [854, 103] width 95 height 15
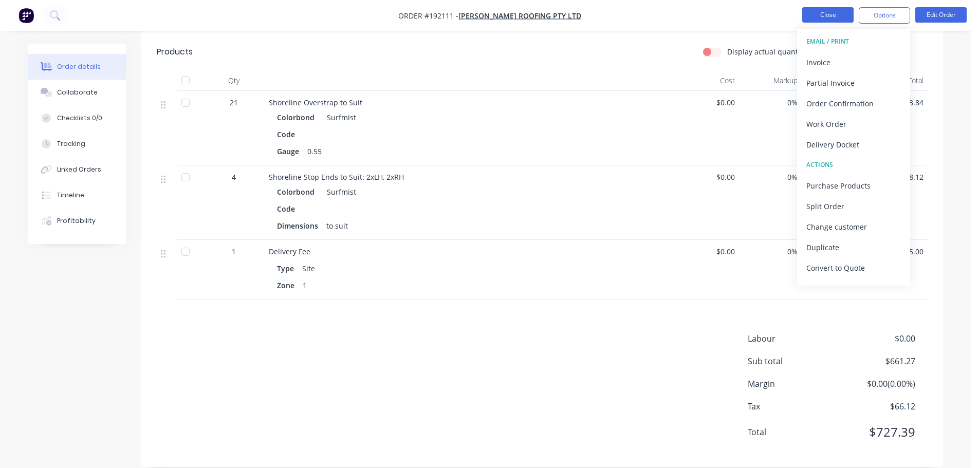
click at [831, 21] on button "Close" at bounding box center [828, 14] width 51 height 15
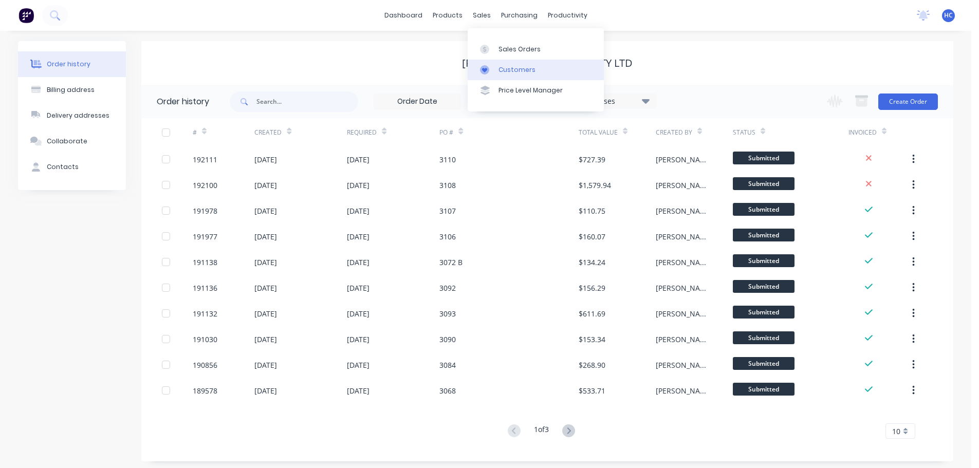
click at [531, 64] on link "Customers" at bounding box center [536, 70] width 136 height 21
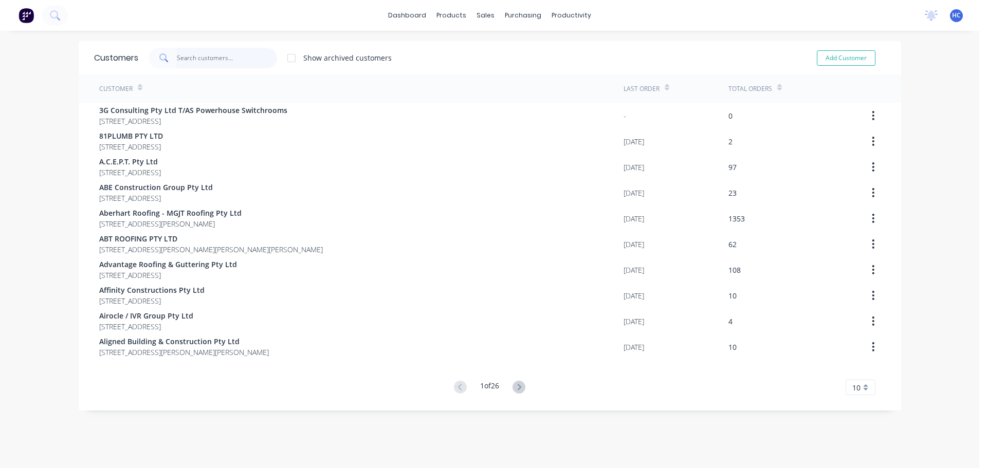
click at [210, 62] on input "text" at bounding box center [227, 58] width 100 height 21
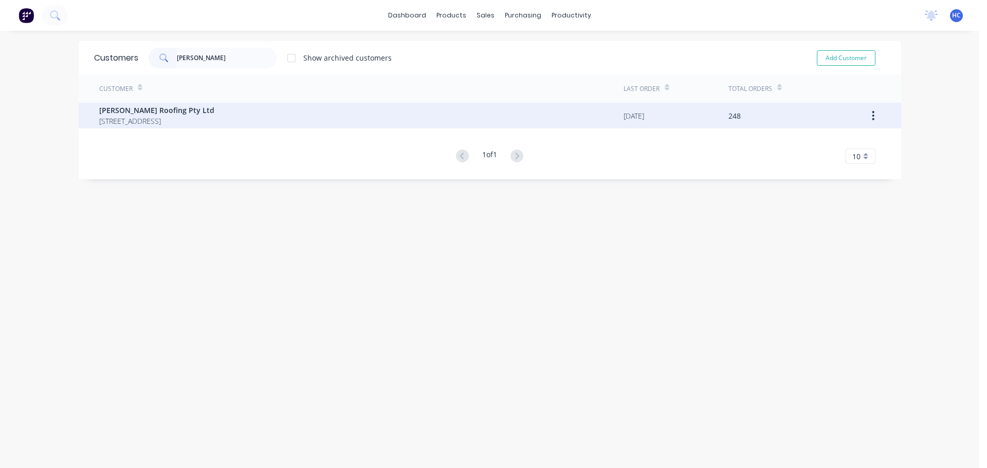
click at [214, 116] on span "[STREET_ADDRESS]" at bounding box center [156, 121] width 115 height 11
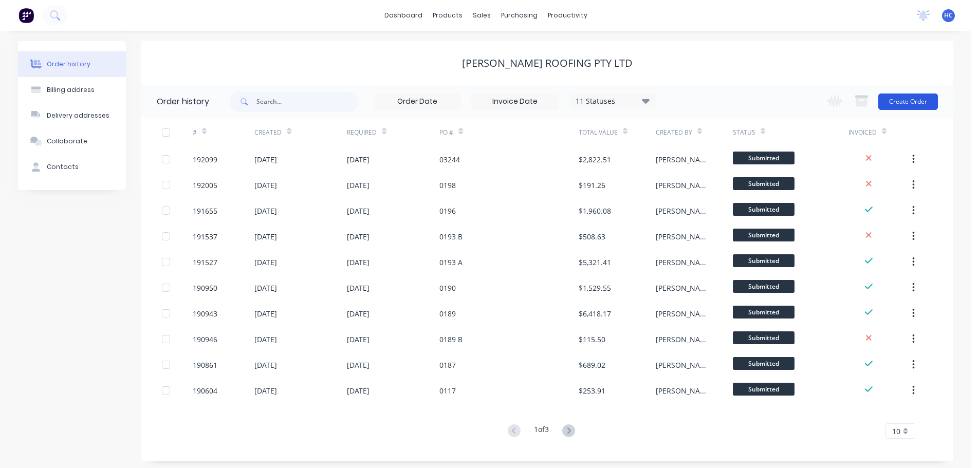
click at [890, 98] on button "Create Order" at bounding box center [909, 102] width 60 height 16
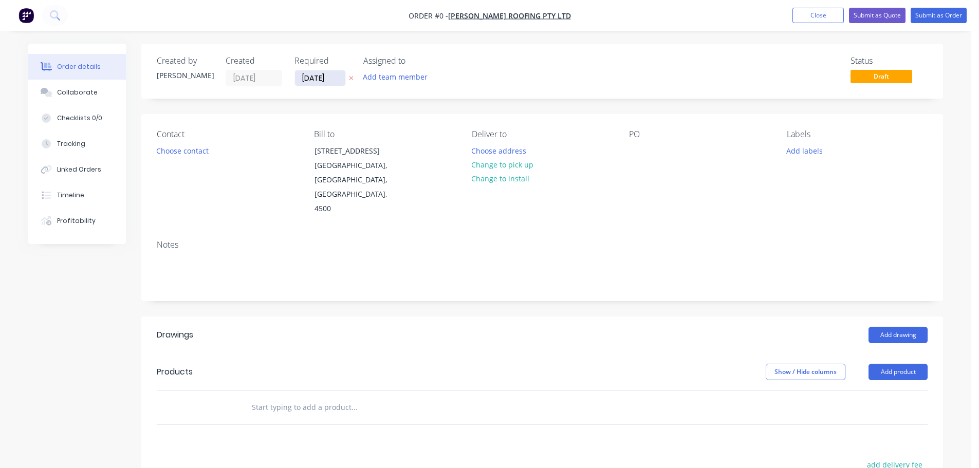
click at [320, 77] on input "[DATE]" at bounding box center [320, 77] width 50 height 15
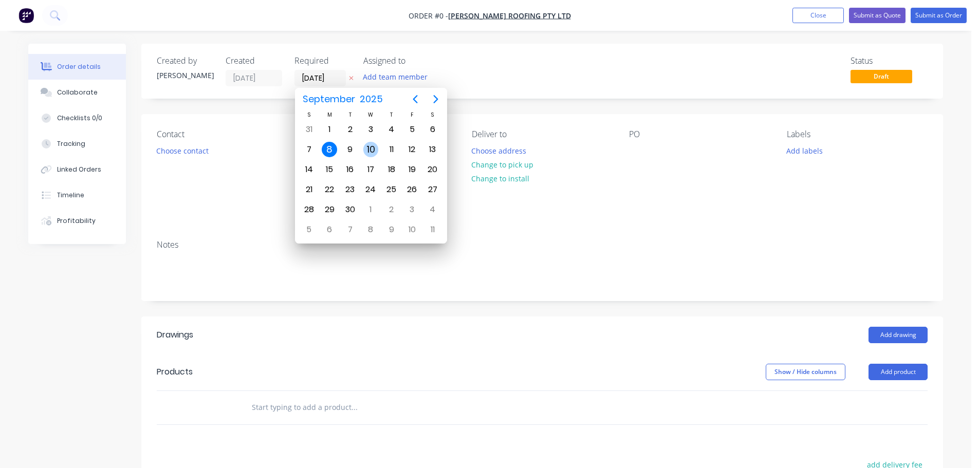
click at [370, 151] on div "10" at bounding box center [371, 149] width 15 height 15
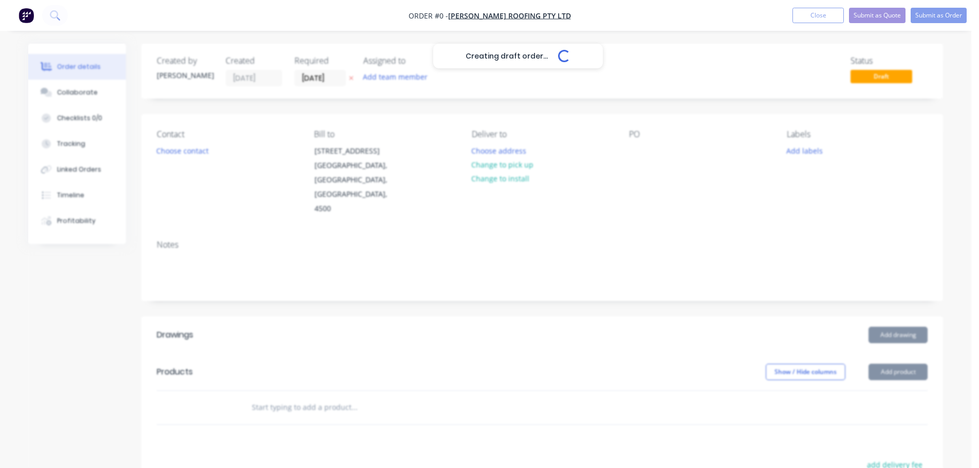
click at [196, 153] on div "Creating draft order... Loading..." at bounding box center [517, 278] width 979 height 468
click at [198, 158] on div "Creating draft order... Loading..." at bounding box center [517, 278] width 979 height 468
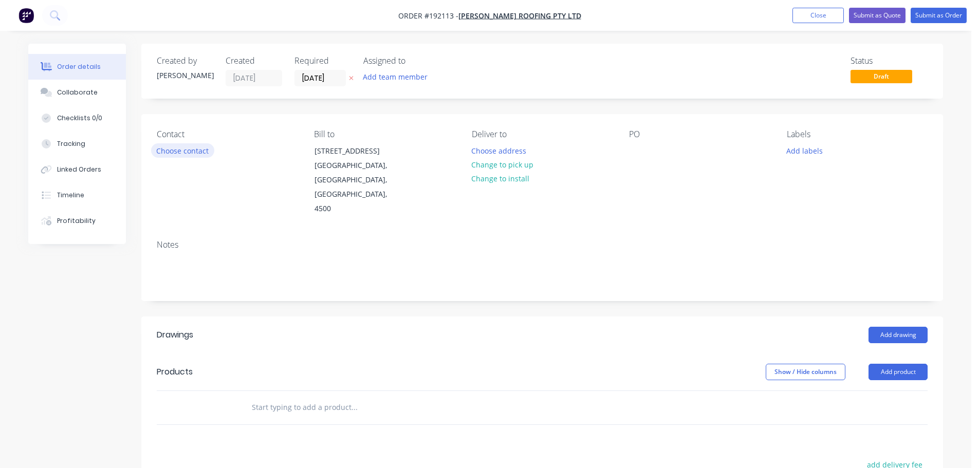
click at [185, 153] on button "Choose contact" at bounding box center [182, 150] width 63 height 14
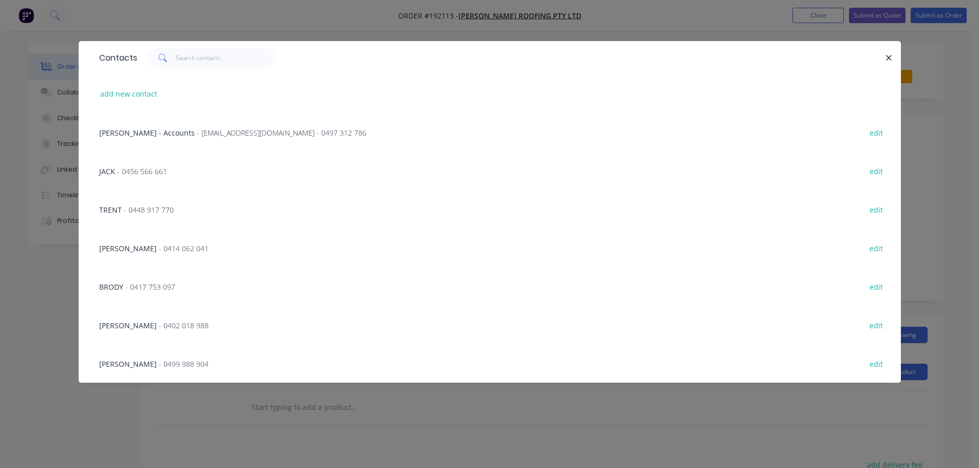
click at [165, 210] on span "- 0448 917 770" at bounding box center [149, 210] width 50 height 10
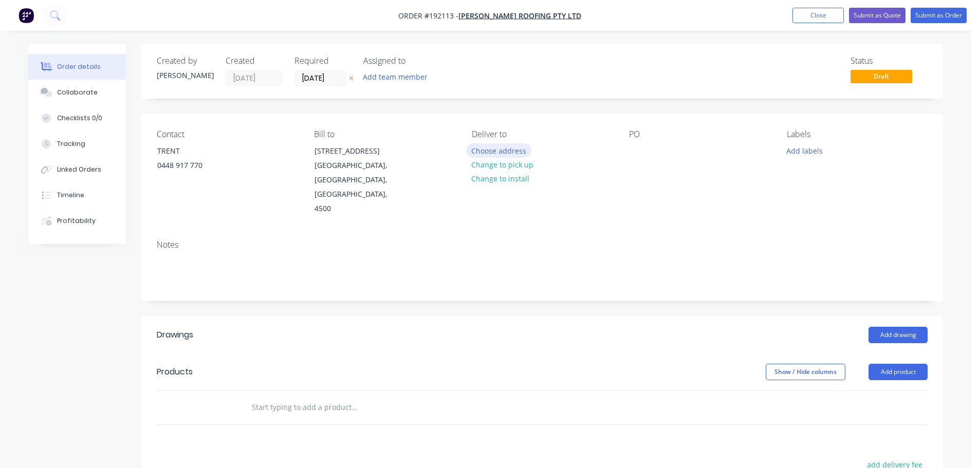
click at [493, 151] on button "Choose address" at bounding box center [499, 150] width 66 height 14
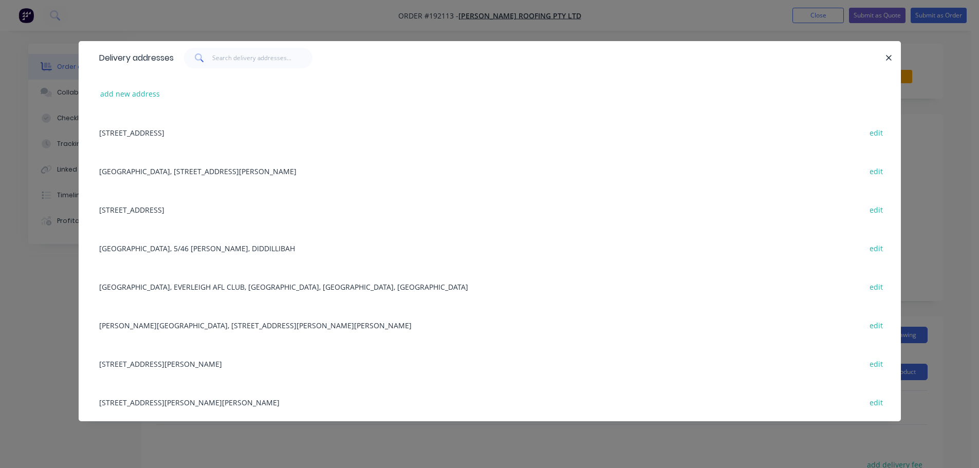
click at [254, 70] on div "Delivery addresses" at bounding box center [490, 57] width 823 height 33
click at [257, 66] on input "text" at bounding box center [262, 58] width 100 height 21
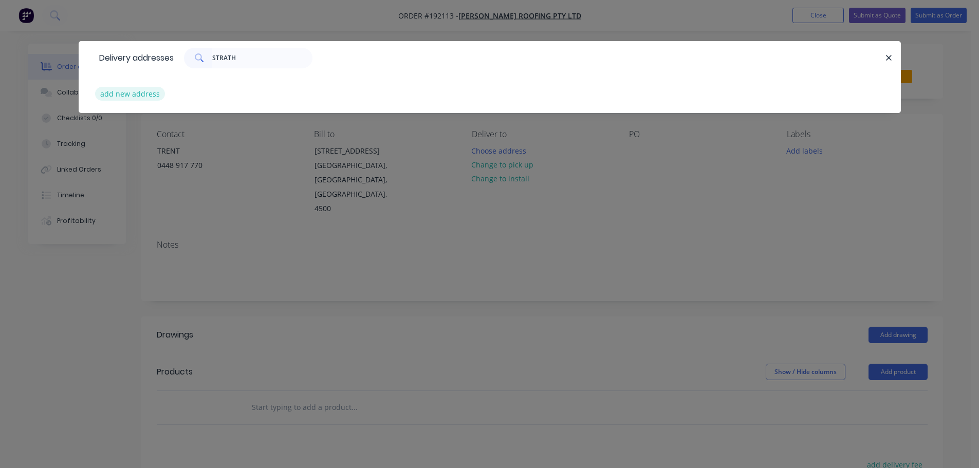
click at [154, 96] on button "add new address" at bounding box center [130, 94] width 70 height 14
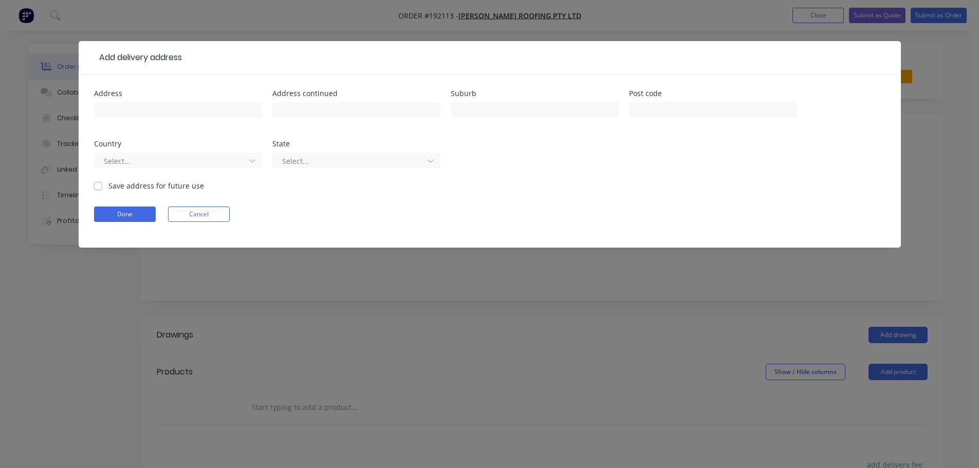
click at [208, 223] on form "Address Address continued Suburb Post code Country Select... State Select... Sa…" at bounding box center [490, 169] width 792 height 158
click at [219, 208] on button "Cancel" at bounding box center [199, 214] width 62 height 15
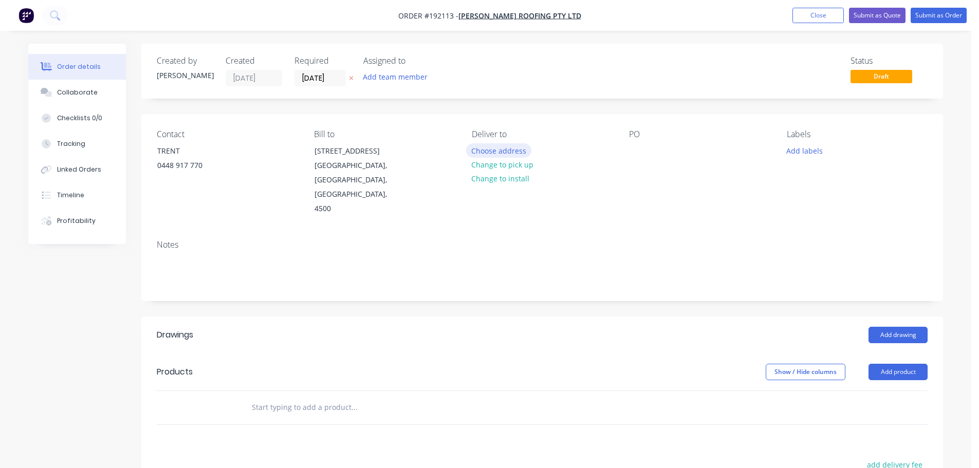
click at [494, 156] on button "Choose address" at bounding box center [499, 150] width 66 height 14
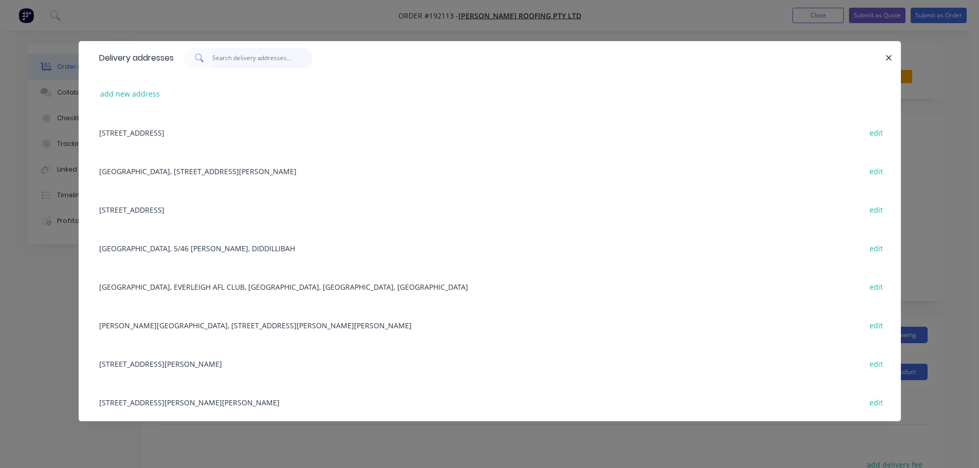
click at [257, 62] on input "text" at bounding box center [262, 58] width 100 height 21
click at [141, 102] on div "add new address" at bounding box center [490, 94] width 792 height 39
click at [149, 94] on button "add new address" at bounding box center [130, 94] width 70 height 14
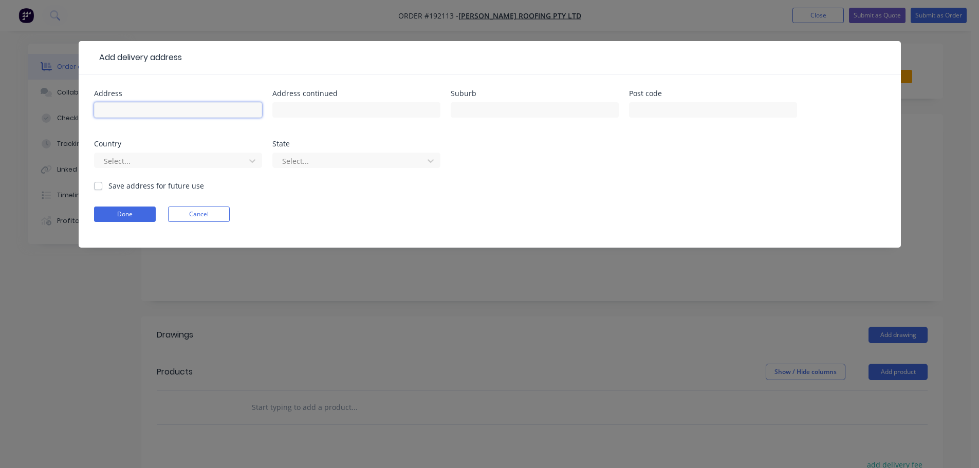
click at [181, 106] on input "text" at bounding box center [178, 109] width 168 height 15
click at [165, 156] on div at bounding box center [171, 161] width 137 height 13
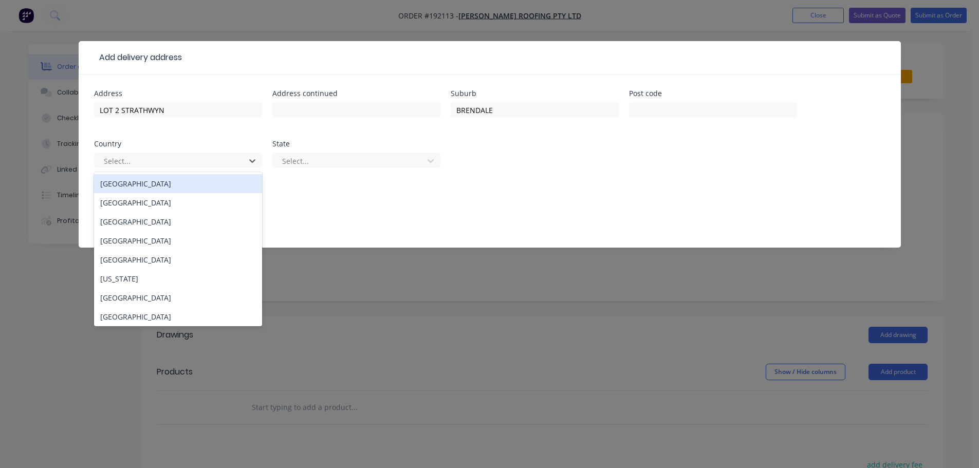
click at [147, 186] on div "[GEOGRAPHIC_DATA]" at bounding box center [178, 183] width 168 height 19
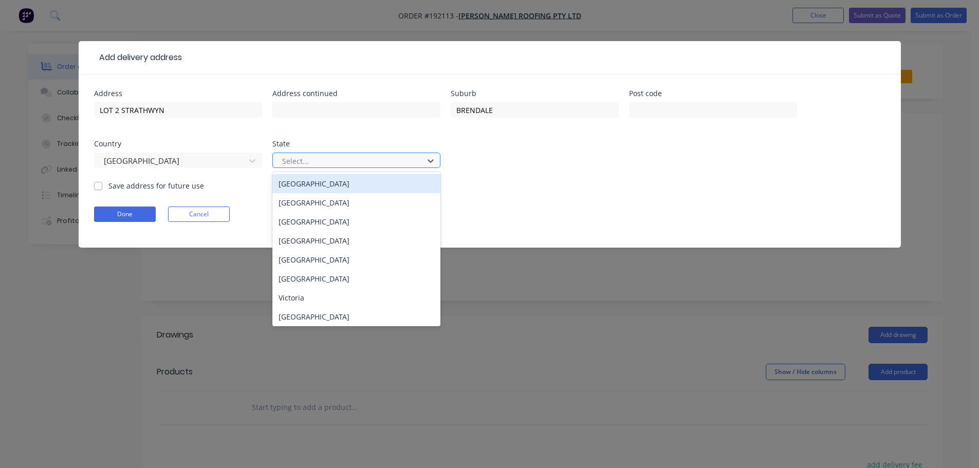
click at [337, 167] on div at bounding box center [349, 161] width 137 height 13
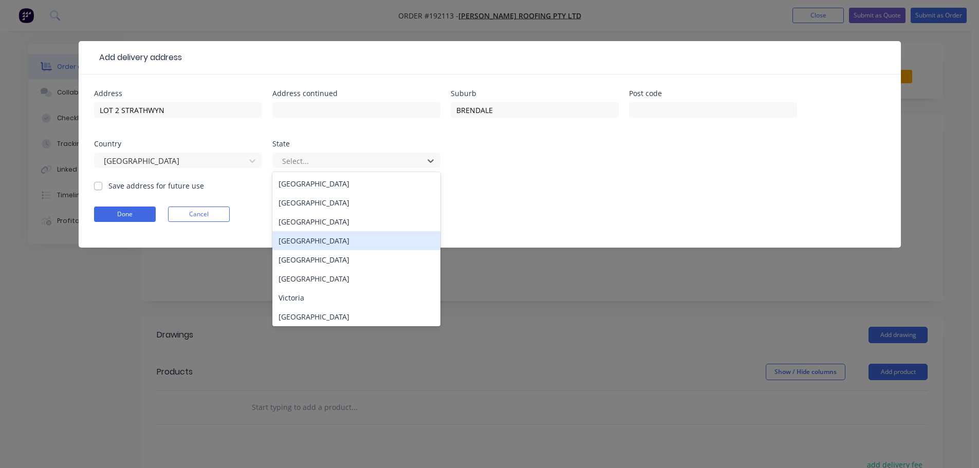
click at [318, 244] on div "[GEOGRAPHIC_DATA]" at bounding box center [357, 240] width 168 height 19
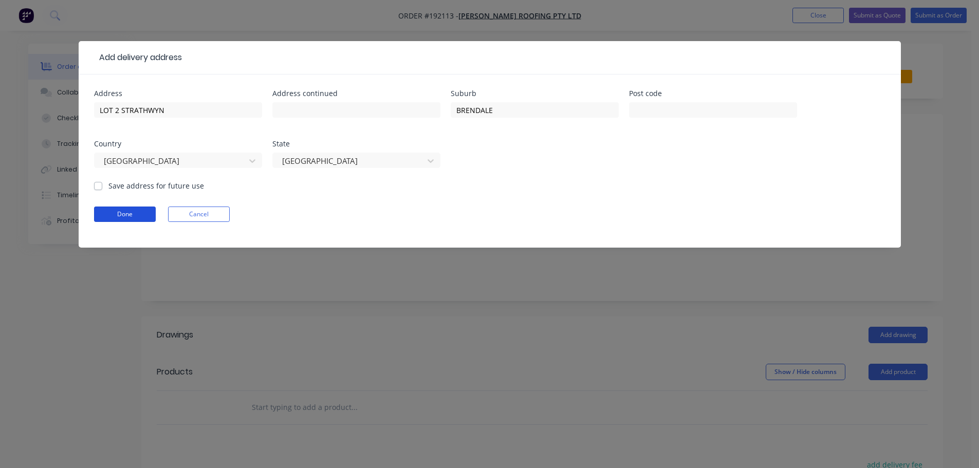
drag, startPoint x: 143, startPoint y: 215, endPoint x: 221, endPoint y: 208, distance: 77.5
click at [143, 215] on button "Done" at bounding box center [125, 214] width 62 height 15
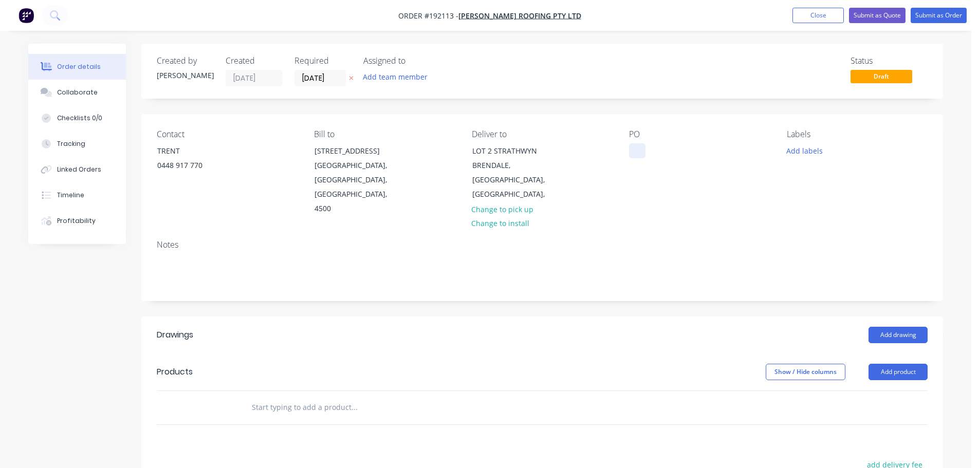
click at [641, 149] on div at bounding box center [637, 150] width 16 height 15
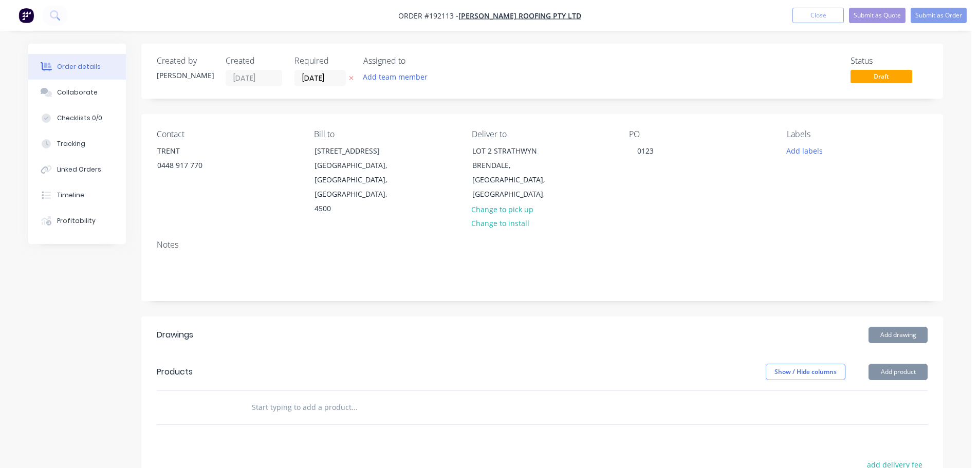
click at [665, 279] on div "Created by [PERSON_NAME] Created [DATE] Required [DATE] Assigned to Add team me…" at bounding box center [542, 358] width 802 height 628
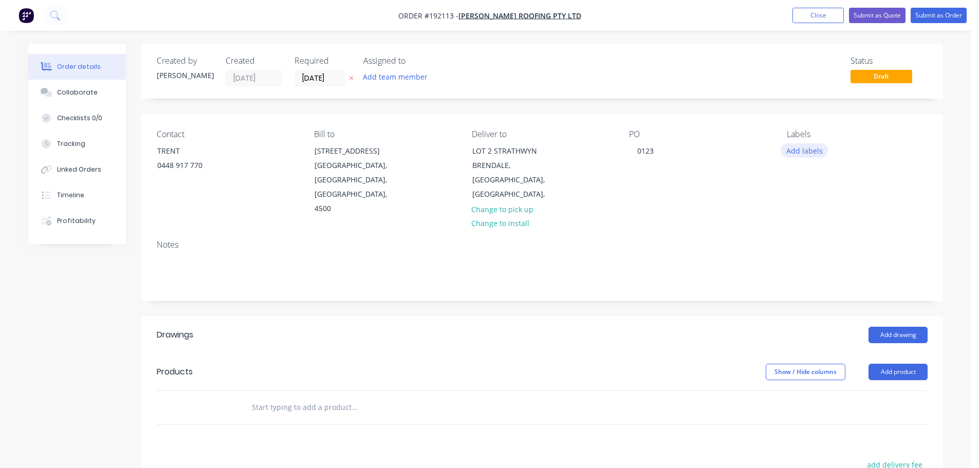
click at [795, 148] on button "Add labels" at bounding box center [804, 150] width 47 height 14
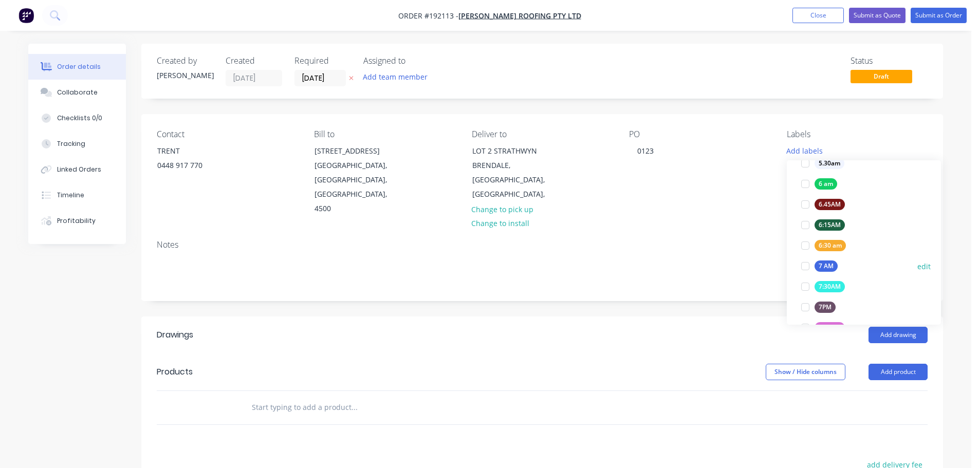
scroll to position [206, 0]
click at [830, 263] on div "7 AM" at bounding box center [826, 263] width 23 height 11
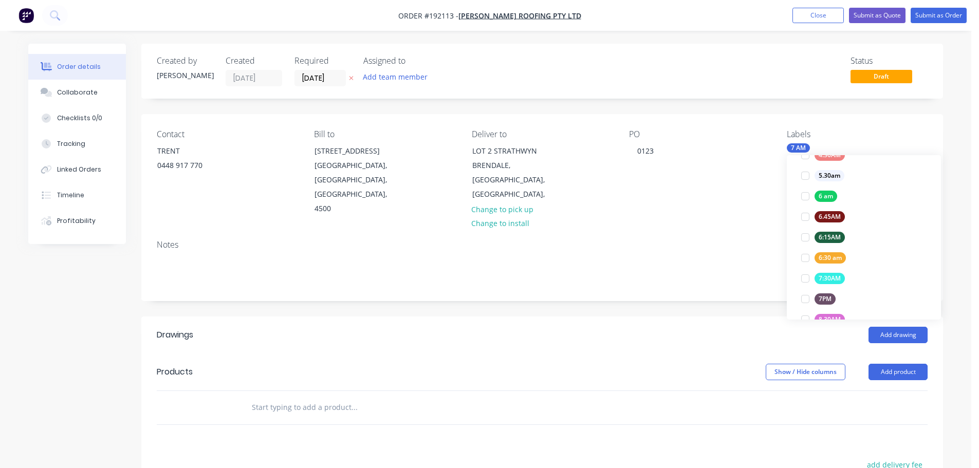
scroll to position [0, 0]
drag, startPoint x: 677, startPoint y: 313, endPoint x: 688, endPoint y: 313, distance: 11.3
click at [678, 327] on div "Add drawing" at bounding box center [624, 335] width 607 height 16
drag, startPoint x: 669, startPoint y: 290, endPoint x: 678, endPoint y: 294, distance: 9.7
click at [670, 317] on header "Drawings Add drawing" at bounding box center [542, 335] width 802 height 37
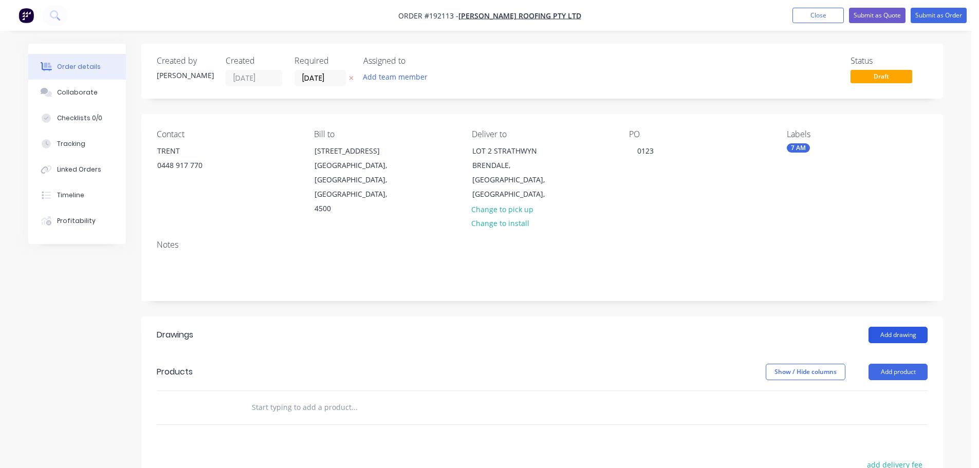
click at [895, 327] on button "Add drawing" at bounding box center [898, 335] width 59 height 16
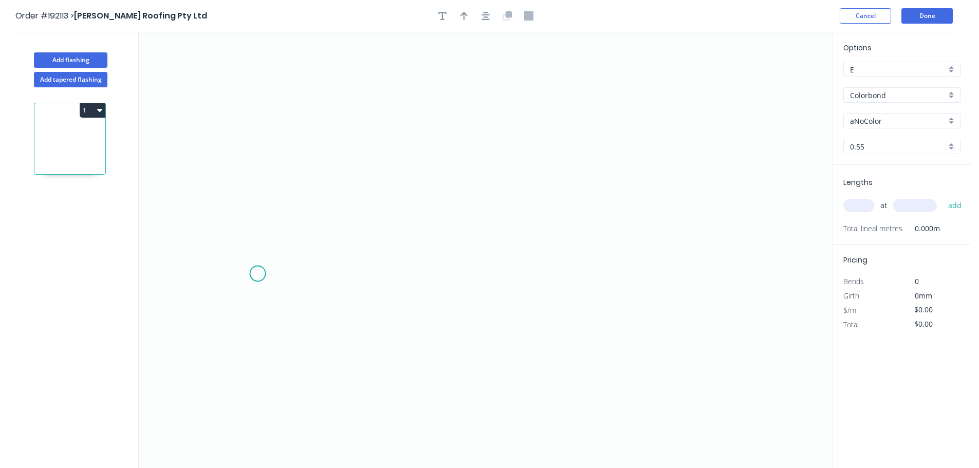
click at [259, 274] on icon "0" at bounding box center [486, 250] width 694 height 437
click at [281, 254] on icon "0" at bounding box center [486, 250] width 694 height 437
click at [701, 255] on icon "0 ?" at bounding box center [486, 250] width 694 height 437
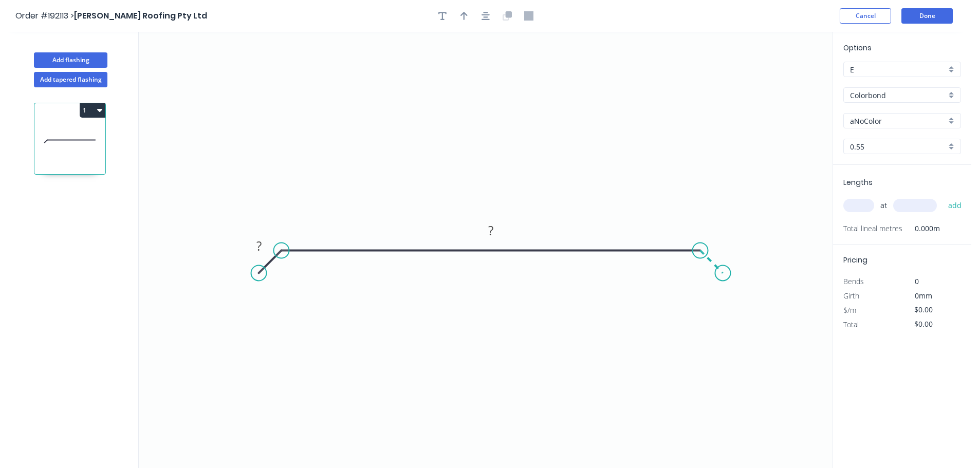
click at [723, 278] on icon "0 ? ?" at bounding box center [486, 250] width 694 height 437
click at [723, 278] on circle at bounding box center [722, 272] width 15 height 15
click at [728, 256] on rect at bounding box center [722, 245] width 33 height 21
click at [726, 239] on rect at bounding box center [722, 245] width 33 height 21
click at [727, 252] on rect at bounding box center [723, 247] width 21 height 14
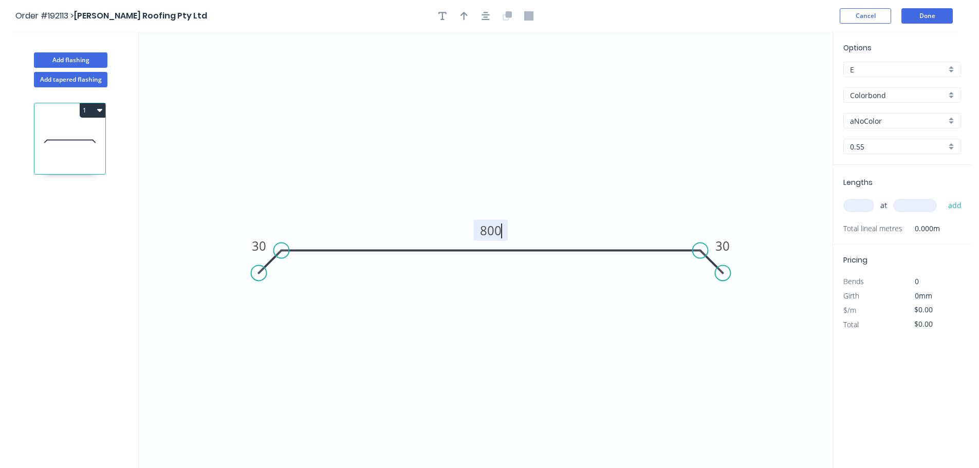
click at [567, 167] on icon "0 30 800 30" at bounding box center [486, 250] width 694 height 437
click at [461, 15] on icon "button" at bounding box center [464, 15] width 7 height 9
drag, startPoint x: 781, startPoint y: 81, endPoint x: 686, endPoint y: 189, distance: 143.2
click at [639, 192] on icon at bounding box center [643, 175] width 9 height 33
click at [868, 113] on div "Options E E Colorbond Colorbond Colorbond (Premium) Colorbond Coolmax Colorbond…" at bounding box center [902, 103] width 138 height 123
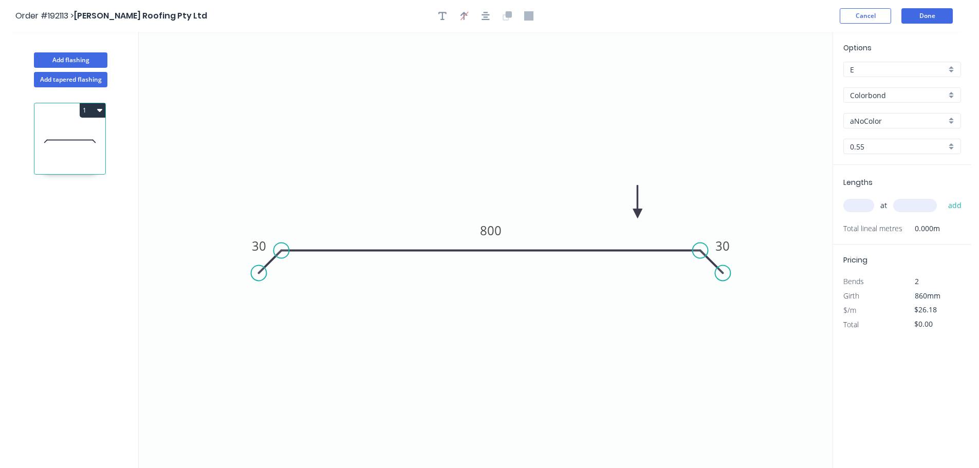
drag, startPoint x: 868, startPoint y: 116, endPoint x: 880, endPoint y: 119, distance: 12.2
click at [868, 116] on input "aNoColor" at bounding box center [898, 121] width 96 height 11
click at [878, 224] on div "Surfmist" at bounding box center [902, 228] width 117 height 18
click at [862, 207] on input "text" at bounding box center [859, 205] width 31 height 13
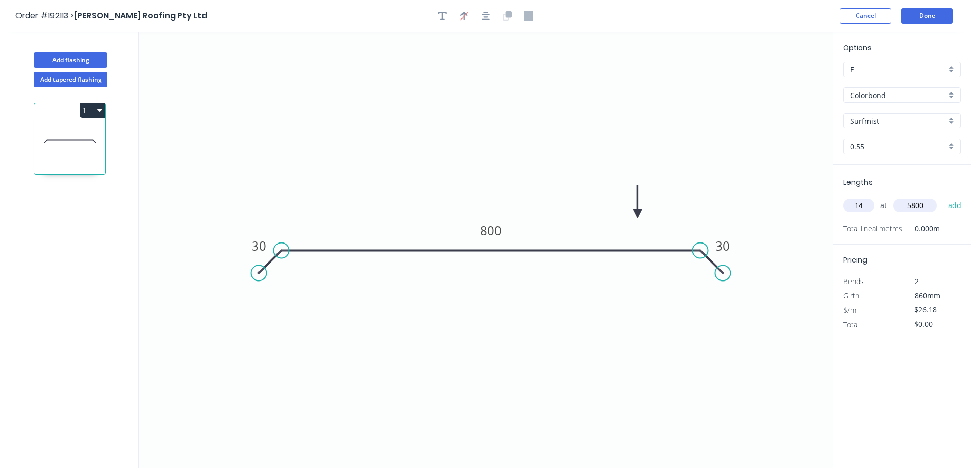
click at [944, 197] on button "add" at bounding box center [956, 205] width 24 height 17
click at [92, 105] on button "1" at bounding box center [93, 110] width 26 height 14
drag, startPoint x: 80, startPoint y: 135, endPoint x: 115, endPoint y: 136, distance: 35.5
click at [80, 135] on div "Duplicate" at bounding box center [56, 136] width 79 height 15
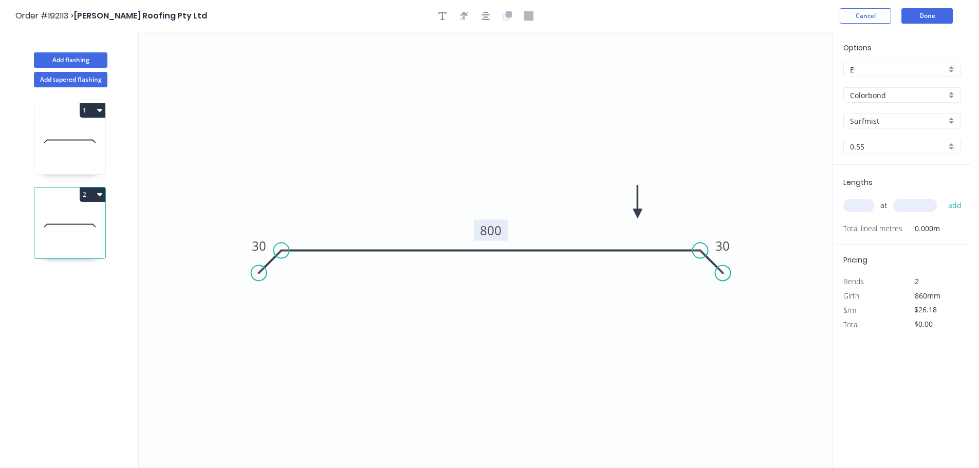
click at [498, 228] on tspan "800" at bounding box center [491, 230] width 22 height 17
click at [474, 196] on icon "0 30 610 30" at bounding box center [486, 250] width 694 height 437
click at [862, 210] on input "text" at bounding box center [859, 205] width 31 height 13
click at [944, 197] on button "add" at bounding box center [956, 205] width 24 height 17
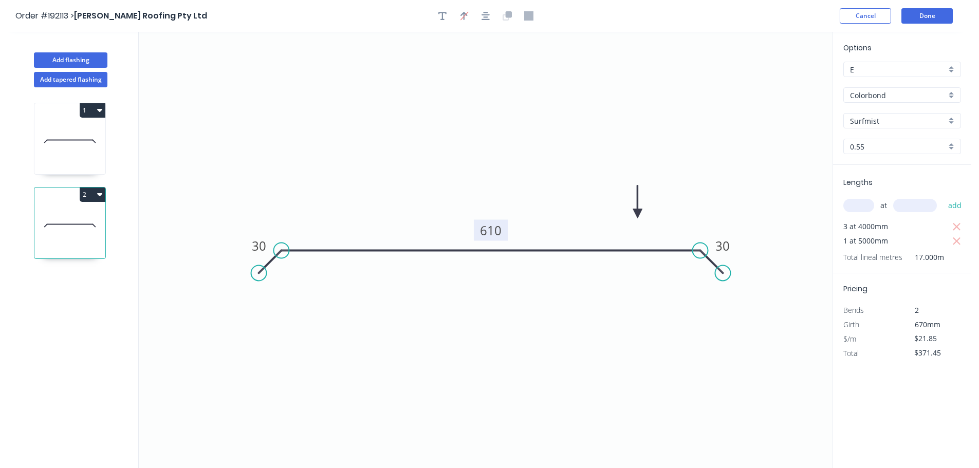
click at [670, 147] on icon "0 30 610 30" at bounding box center [486, 250] width 694 height 437
drag, startPoint x: 73, startPoint y: 196, endPoint x: 88, endPoint y: 196, distance: 15.4
click at [74, 196] on div "2" at bounding box center [69, 195] width 71 height 14
click at [88, 196] on button "2" at bounding box center [93, 195] width 26 height 14
click at [73, 213] on div "Duplicate" at bounding box center [56, 220] width 79 height 15
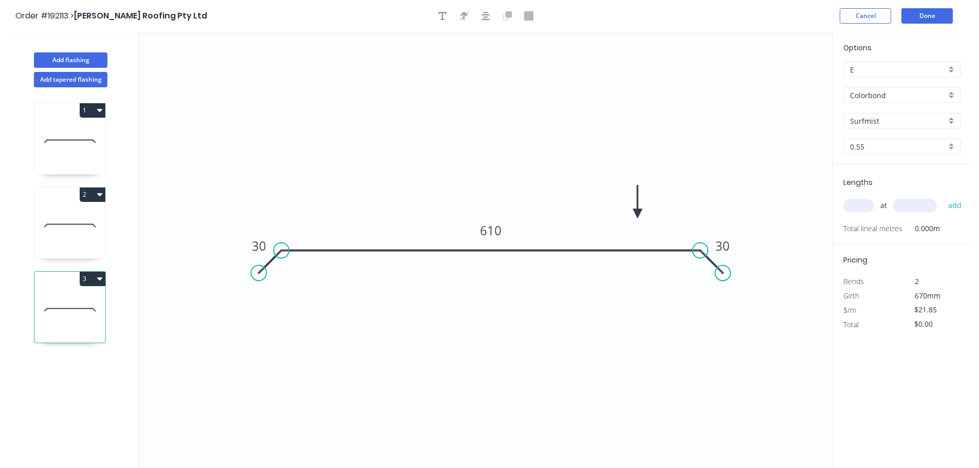
drag, startPoint x: 725, startPoint y: 263, endPoint x: 734, endPoint y: 271, distance: 12.0
click at [749, 290] on div "Delete point" at bounding box center [776, 281] width 103 height 21
drag, startPoint x: 729, startPoint y: 331, endPoint x: 730, endPoint y: 325, distance: 6.3
click at [730, 332] on div "Feather" at bounding box center [751, 332] width 103 height 21
click at [698, 268] on tspan "15" at bounding box center [693, 267] width 14 height 17
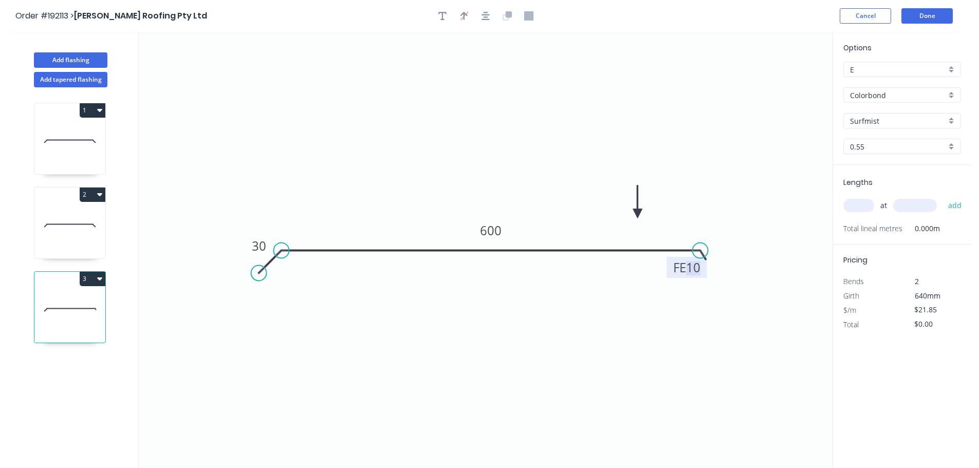
drag, startPoint x: 778, startPoint y: 175, endPoint x: 883, endPoint y: 205, distance: 109.0
click at [778, 175] on icon "0 30 FE 10 600" at bounding box center [486, 250] width 694 height 437
click at [871, 206] on input "text" at bounding box center [859, 205] width 31 height 13
click at [944, 197] on button "add" at bounding box center [956, 205] width 24 height 17
click at [72, 130] on icon at bounding box center [69, 141] width 71 height 66
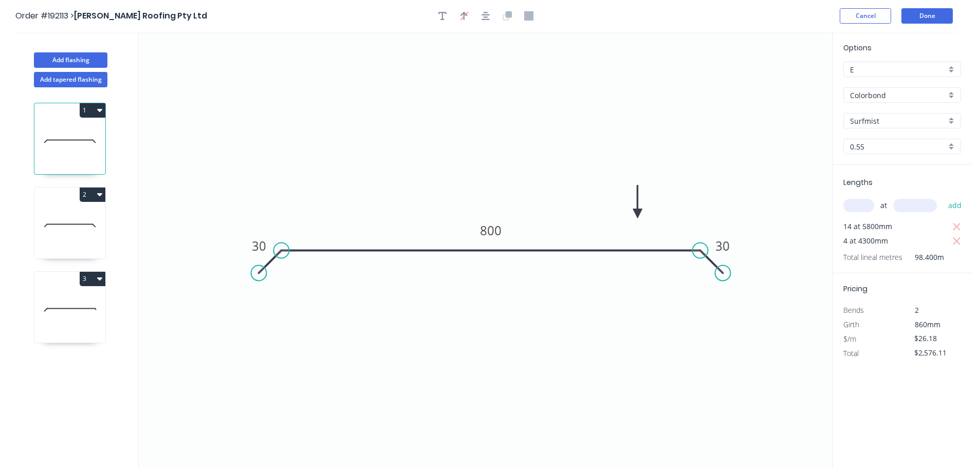
click at [867, 207] on input "text" at bounding box center [859, 205] width 31 height 13
click at [944, 197] on button "add" at bounding box center [956, 205] width 24 height 17
click at [68, 61] on button "Add flashing" at bounding box center [71, 59] width 74 height 15
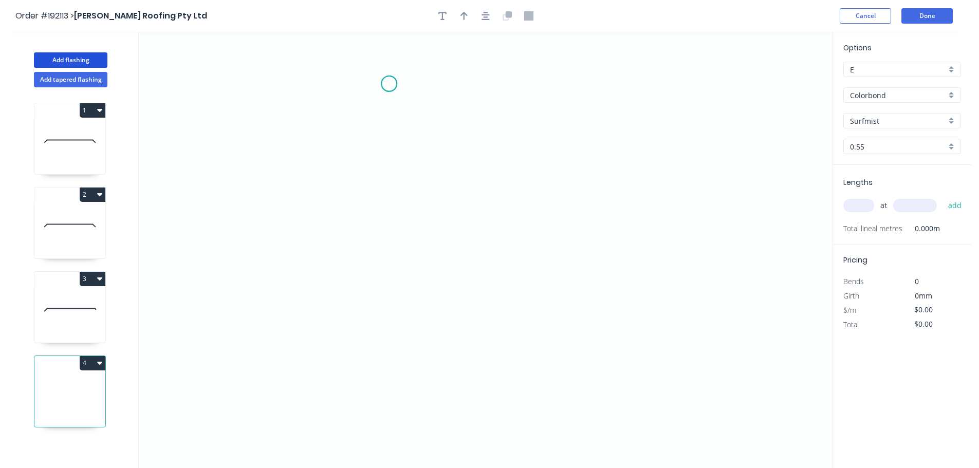
click at [389, 84] on icon "0" at bounding box center [486, 250] width 694 height 437
click at [415, 62] on icon "0" at bounding box center [486, 250] width 694 height 437
click at [691, 59] on icon "0 ?" at bounding box center [486, 250] width 694 height 437
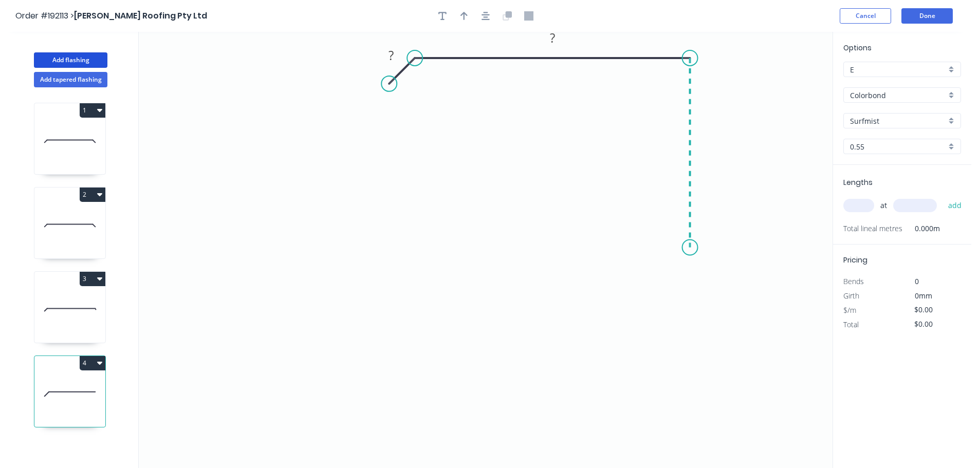
click at [688, 248] on icon "0 ? ?" at bounding box center [486, 250] width 694 height 437
click at [650, 249] on icon "0 ? ? ?" at bounding box center [486, 250] width 694 height 437
click at [650, 309] on icon "0 ? ? ? ?" at bounding box center [486, 250] width 694 height 437
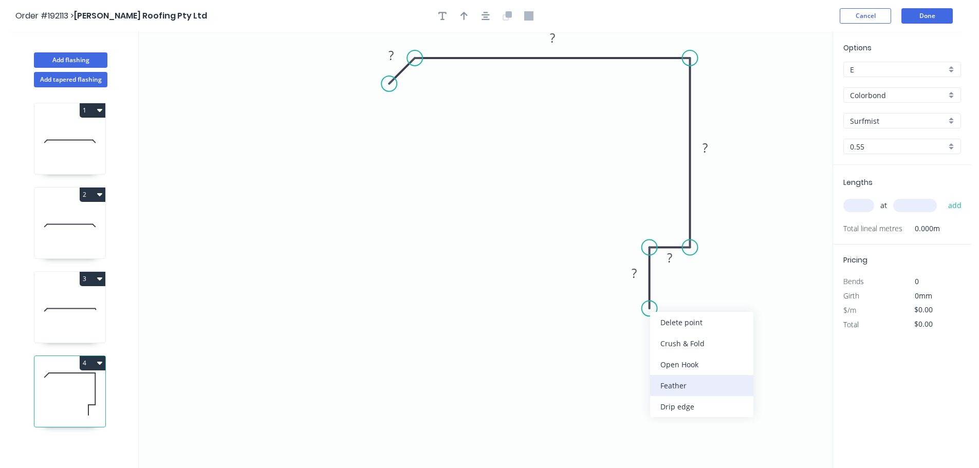
click at [676, 380] on div "Feather" at bounding box center [701, 385] width 103 height 21
drag, startPoint x: 609, startPoint y: 292, endPoint x: 555, endPoint y: 336, distance: 69.1
click at [555, 336] on rect at bounding box center [574, 333] width 40 height 21
click at [584, 330] on tspan "15" at bounding box center [581, 333] width 14 height 17
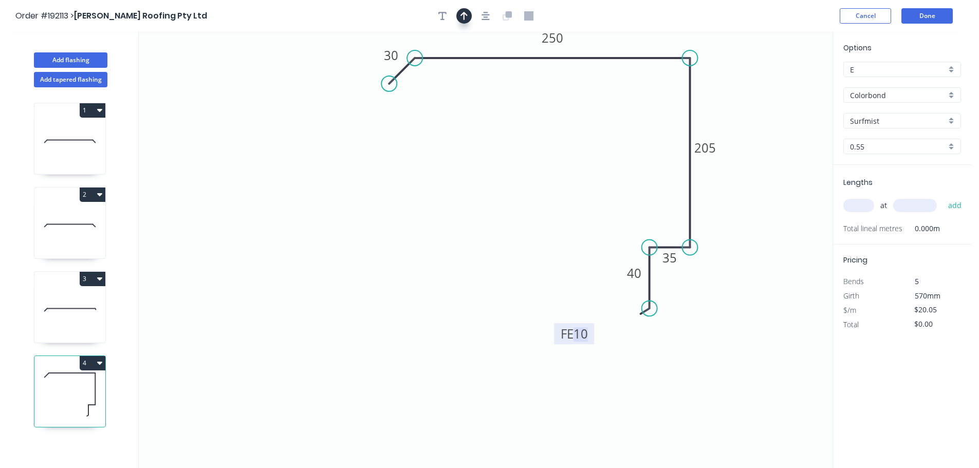
click at [461, 19] on icon "button" at bounding box center [464, 15] width 7 height 9
click at [782, 83] on icon at bounding box center [780, 71] width 9 height 33
drag, startPoint x: 782, startPoint y: 83, endPoint x: 705, endPoint y: 48, distance: 84.0
click at [705, 48] on icon at bounding box center [694, 38] width 30 height 30
click at [866, 203] on input "text" at bounding box center [859, 205] width 31 height 13
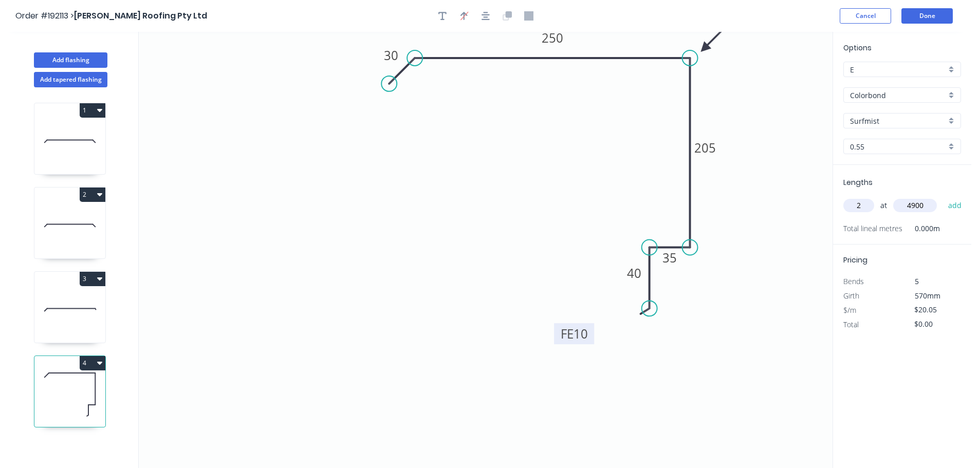
click at [944, 197] on button "add" at bounding box center [956, 205] width 24 height 17
click at [85, 360] on button "4" at bounding box center [93, 363] width 26 height 14
click at [69, 383] on div "Duplicate" at bounding box center [56, 389] width 79 height 15
click at [395, 56] on tspan "30" at bounding box center [391, 55] width 14 height 17
drag, startPoint x: 858, startPoint y: 198, endPoint x: 862, endPoint y: 203, distance: 6.6
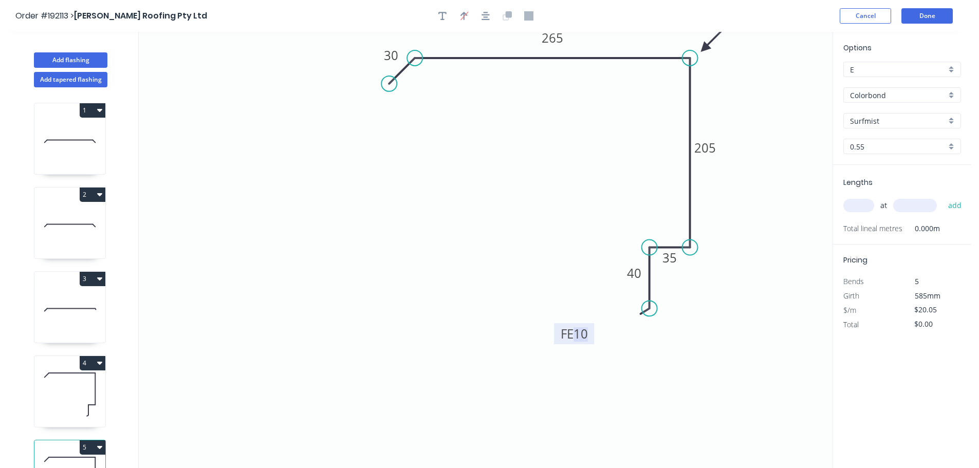
click at [859, 199] on div "at add" at bounding box center [904, 205] width 120 height 17
click at [863, 207] on input "text" at bounding box center [859, 205] width 31 height 13
click at [944, 197] on button "add" at bounding box center [956, 205] width 24 height 17
click at [75, 64] on button "Add flashing" at bounding box center [71, 59] width 74 height 15
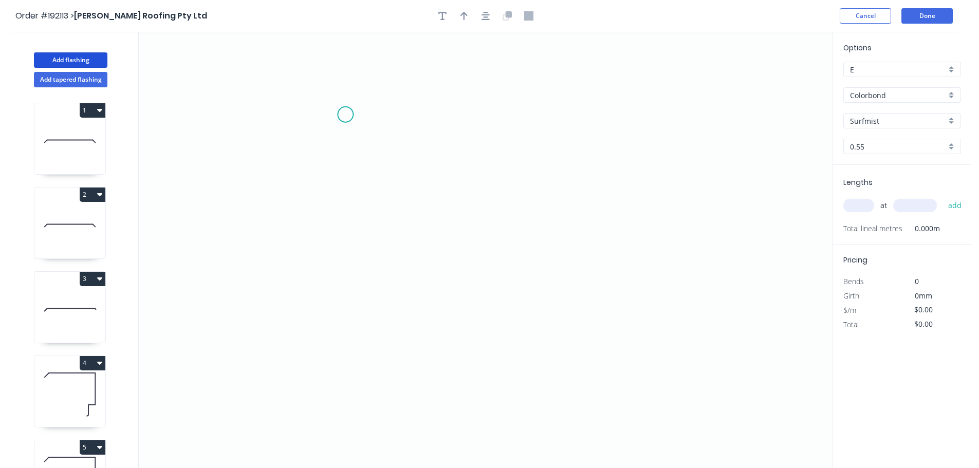
click at [388, 108] on icon "0" at bounding box center [486, 250] width 694 height 437
click at [361, 110] on icon "0" at bounding box center [486, 250] width 694 height 437
click at [362, 307] on icon "0 ?" at bounding box center [486, 250] width 694 height 437
click at [584, 313] on icon "0 ? ?" at bounding box center [486, 250] width 694 height 437
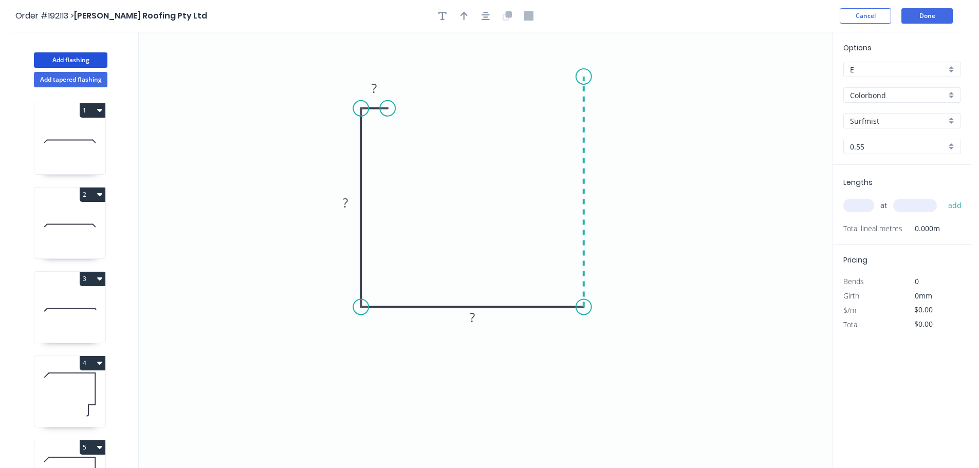
click at [584, 77] on icon at bounding box center [584, 192] width 0 height 230
click at [557, 77] on icon "0 ? ? ? ?" at bounding box center [486, 250] width 694 height 437
click at [576, 55] on rect at bounding box center [570, 56] width 21 height 14
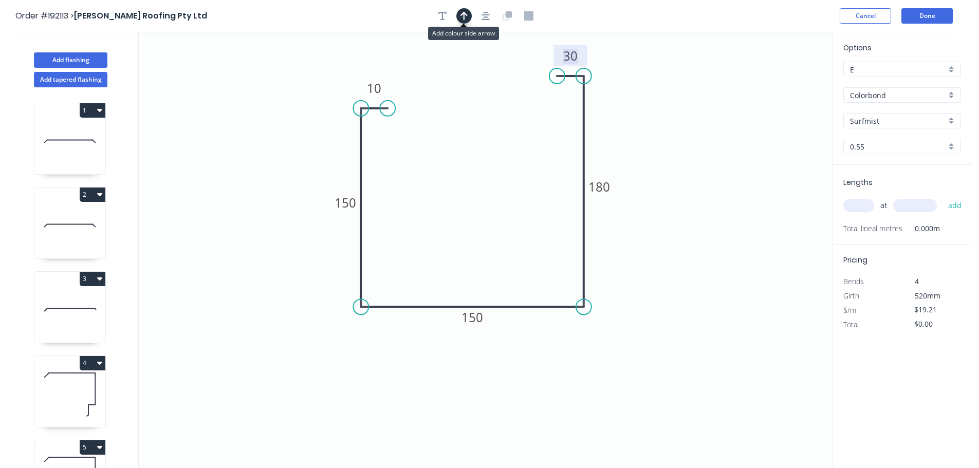
click at [461, 11] on icon "button" at bounding box center [464, 15] width 7 height 9
click at [780, 85] on icon at bounding box center [780, 71] width 9 height 33
drag, startPoint x: 783, startPoint y: 85, endPoint x: 619, endPoint y: 113, distance: 165.8
click at [619, 113] on icon at bounding box center [630, 112] width 33 height 9
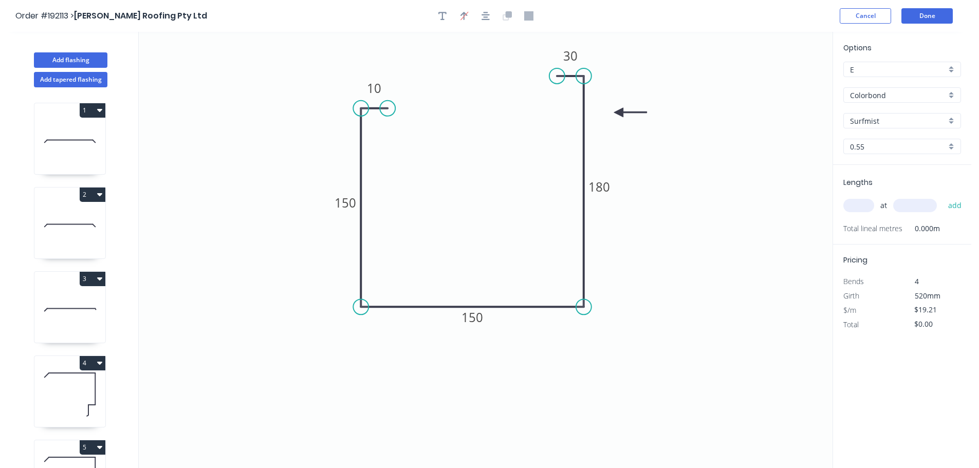
click at [727, 216] on icon "0 10 150 150 180 30" at bounding box center [486, 250] width 694 height 437
click at [865, 211] on input "text" at bounding box center [859, 205] width 31 height 13
click at [944, 197] on button "add" at bounding box center [956, 205] width 24 height 17
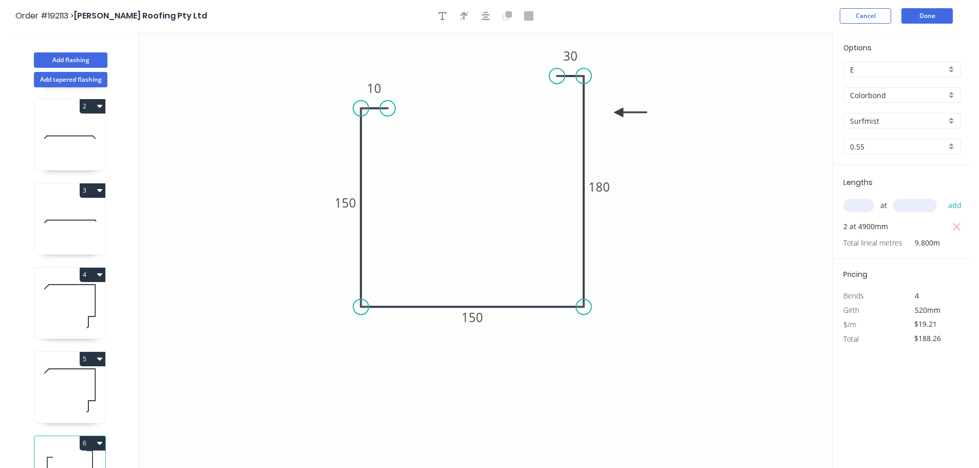
scroll to position [129, 0]
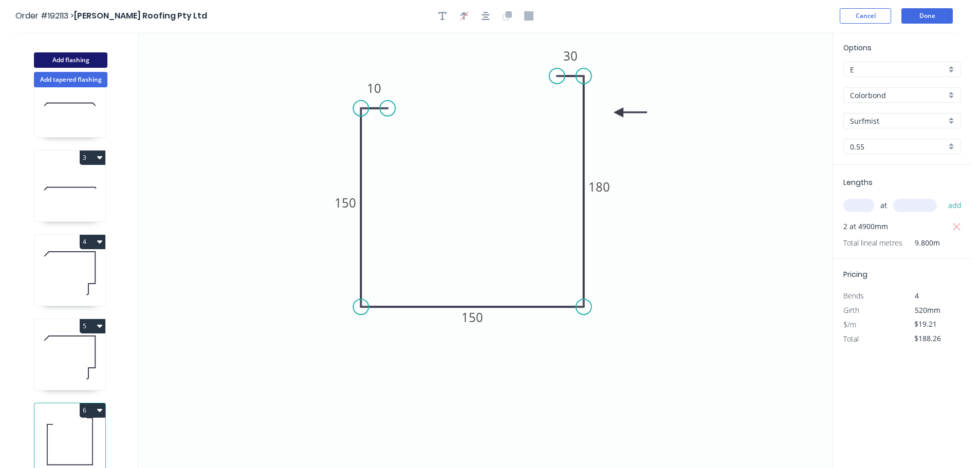
click at [85, 56] on button "Add flashing" at bounding box center [71, 59] width 74 height 15
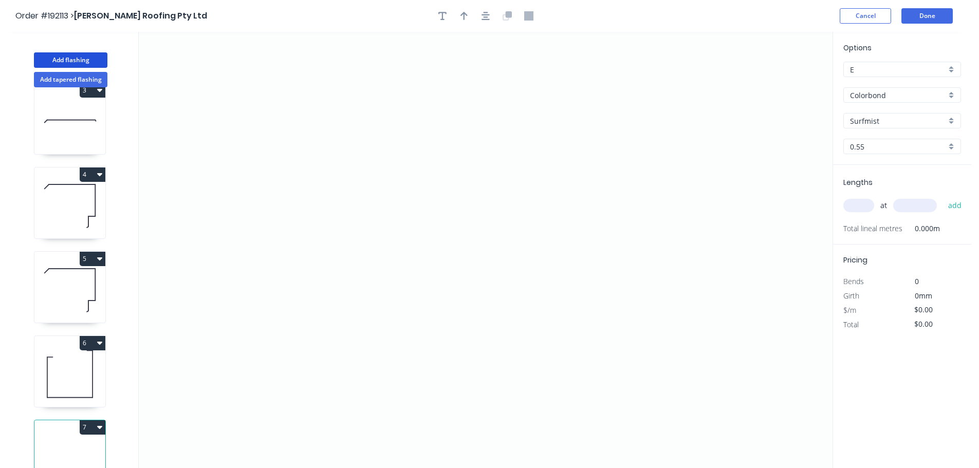
scroll to position [213, 0]
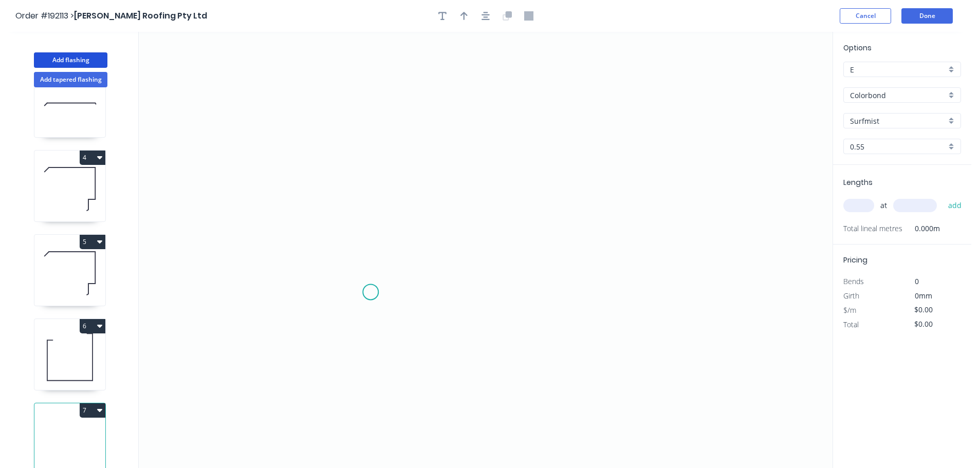
click at [369, 297] on icon "0" at bounding box center [486, 250] width 694 height 437
click at [395, 271] on icon "0" at bounding box center [486, 250] width 694 height 437
click at [443, 273] on icon "0 ?" at bounding box center [486, 250] width 694 height 437
click at [469, 298] on icon "0 ? ?" at bounding box center [486, 250] width 694 height 437
click at [467, 265] on tspan "?" at bounding box center [466, 268] width 5 height 17
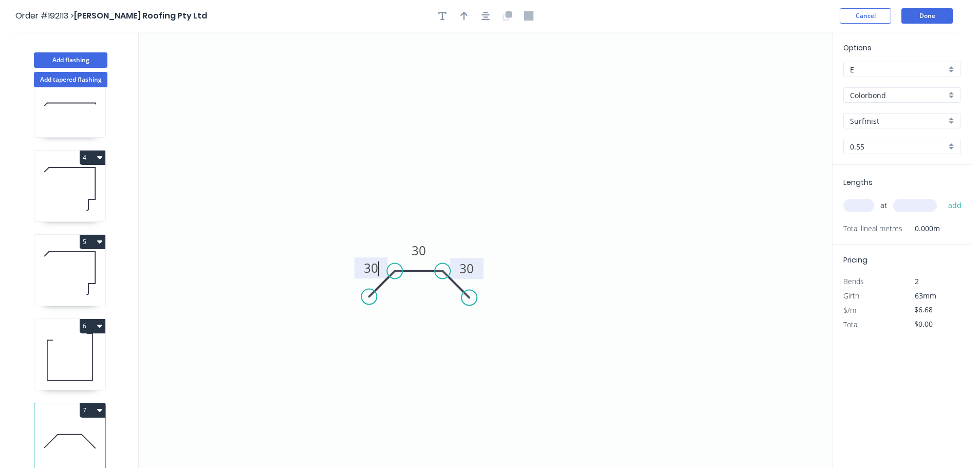
click at [515, 164] on icon "0 30 30 30" at bounding box center [486, 250] width 694 height 437
click at [463, 13] on icon "button" at bounding box center [464, 16] width 7 height 8
drag, startPoint x: 782, startPoint y: 83, endPoint x: 424, endPoint y: 222, distance: 383.2
click at [424, 222] on icon at bounding box center [418, 218] width 9 height 33
click at [854, 204] on input "text" at bounding box center [859, 205] width 31 height 13
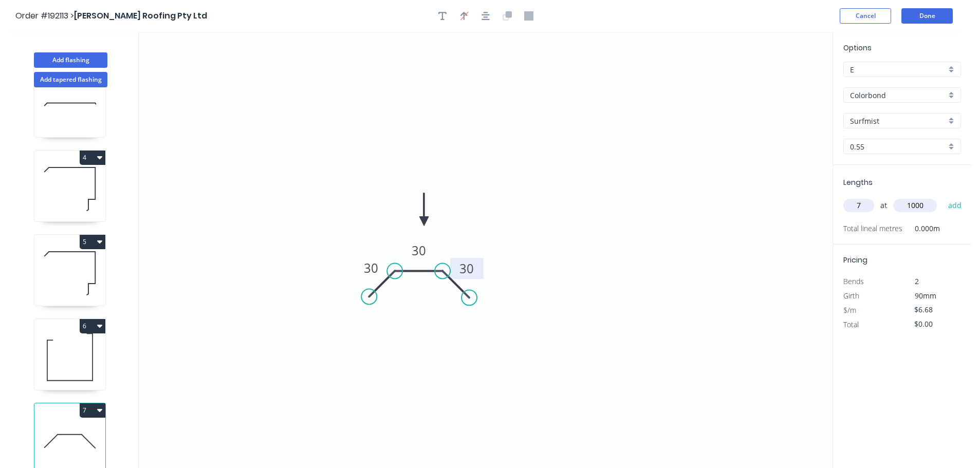
click at [944, 197] on button "add" at bounding box center [956, 205] width 24 height 17
click at [930, 16] on button "Done" at bounding box center [927, 15] width 51 height 15
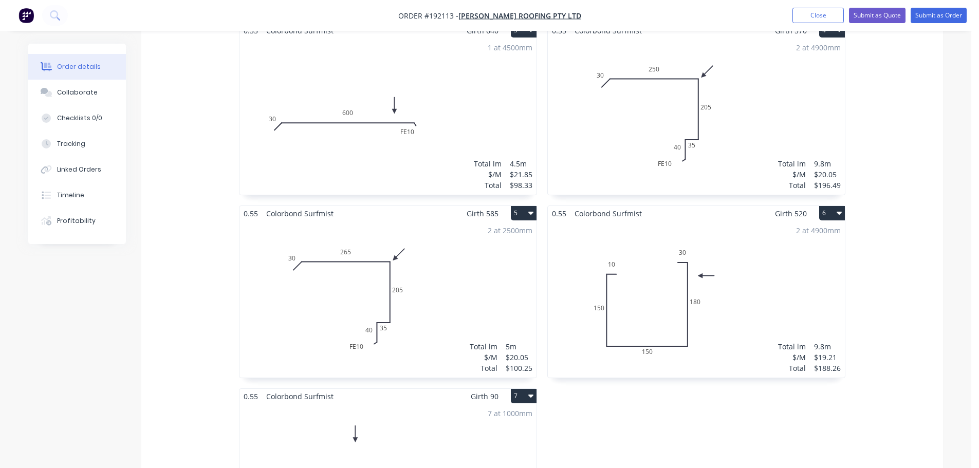
scroll to position [922, 0]
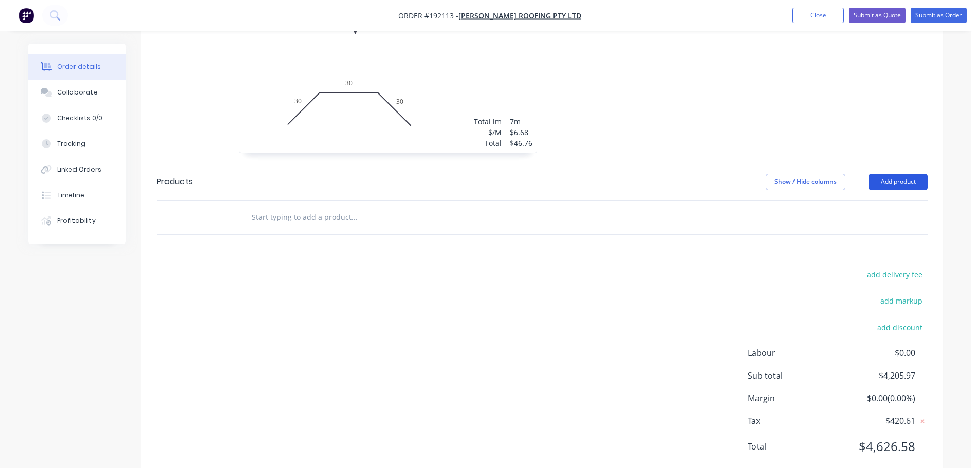
click at [886, 174] on button "Add product" at bounding box center [898, 182] width 59 height 16
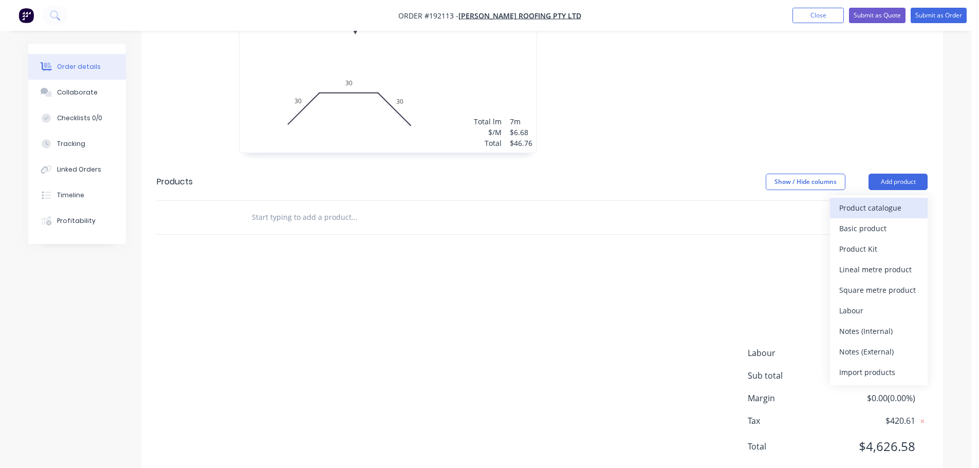
click at [868, 201] on div "Product catalogue" at bounding box center [879, 208] width 79 height 15
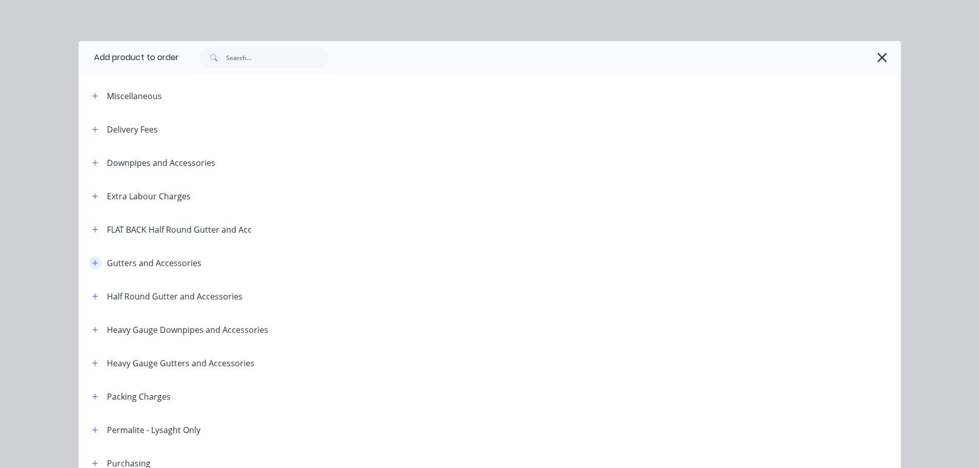
click at [93, 260] on icon "button" at bounding box center [95, 263] width 6 height 7
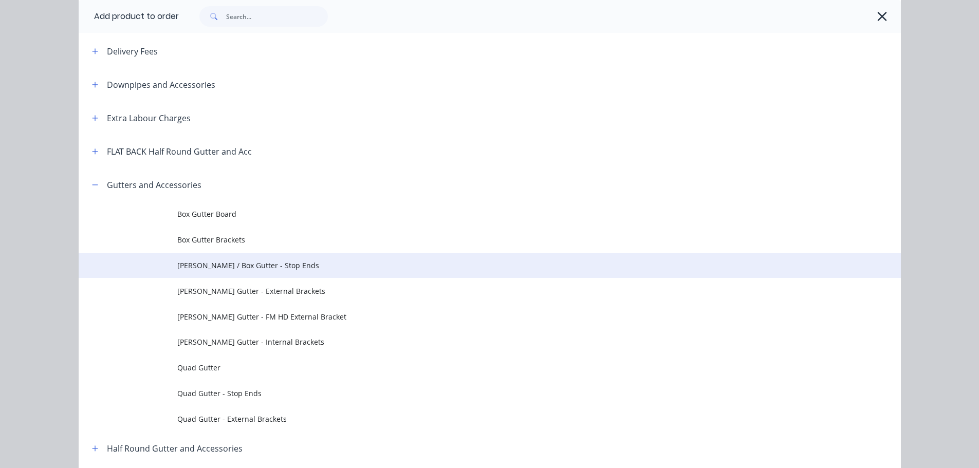
scroll to position [103, 0]
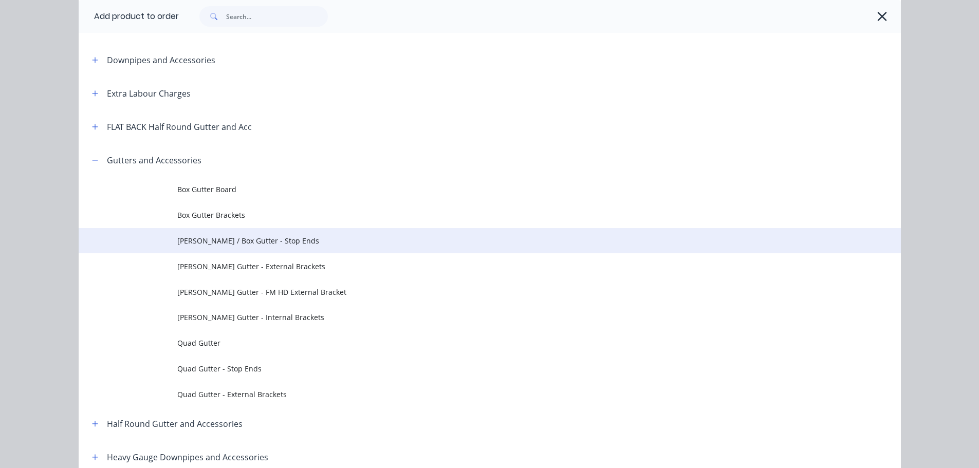
click at [234, 232] on td "[PERSON_NAME] / Box Gutter - Stop Ends" at bounding box center [539, 241] width 724 height 26
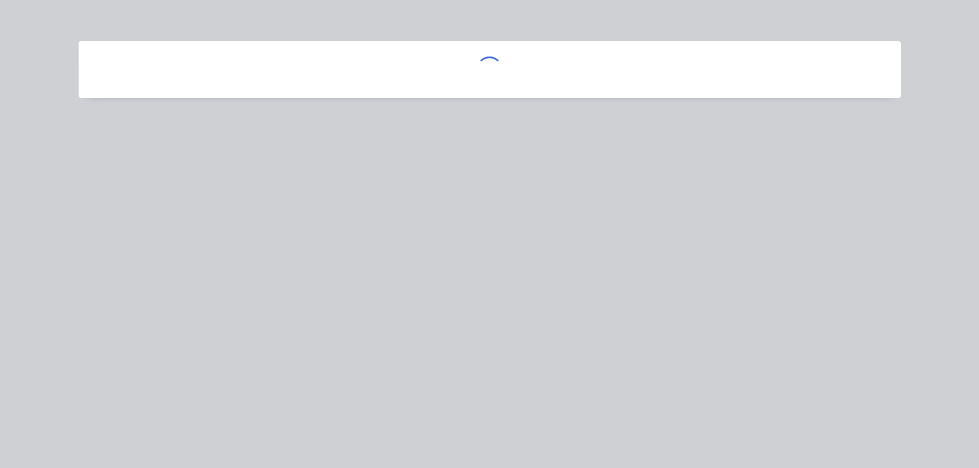
scroll to position [0, 0]
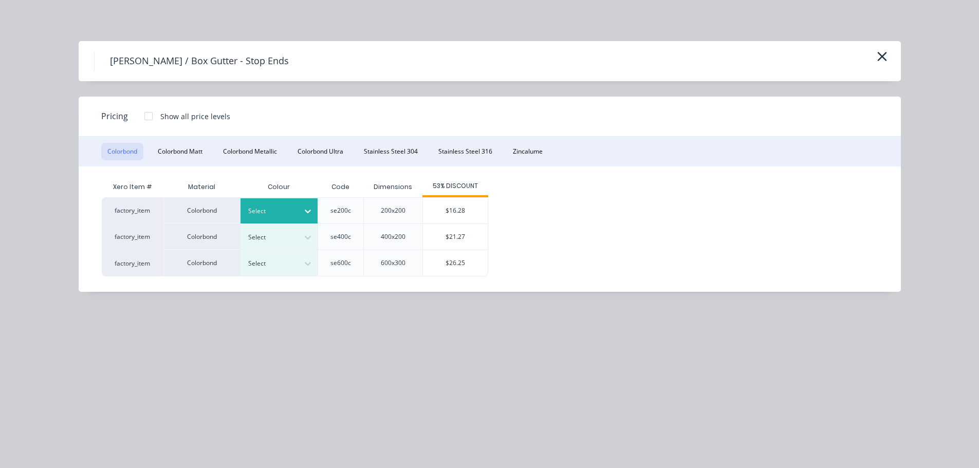
click at [275, 205] on div "Select" at bounding box center [270, 211] width 58 height 13
click at [464, 203] on div "$16.28" at bounding box center [455, 211] width 65 height 26
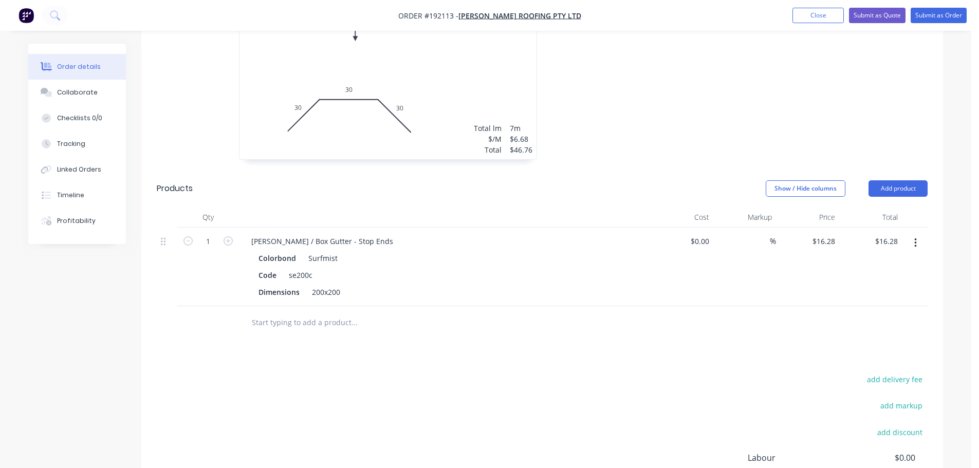
scroll to position [922, 0]
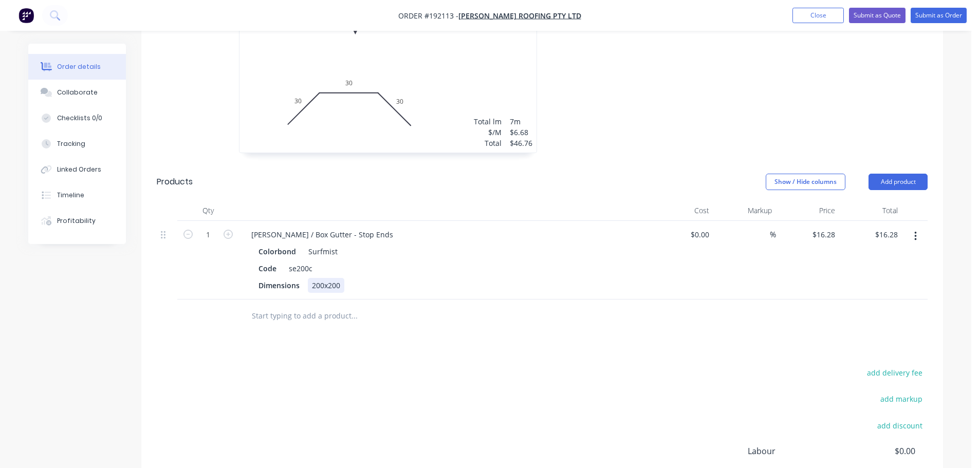
click at [329, 278] on div "200x200" at bounding box center [326, 285] width 37 height 15
click at [415, 261] on div "Code se200c" at bounding box center [443, 268] width 376 height 15
drag, startPoint x: 314, startPoint y: 205, endPoint x: 212, endPoint y: 212, distance: 102.1
click at [209, 221] on div "1 [PERSON_NAME] / Box Gutter - Stop Ends Colorbond Surfmist Code se200c Dimensi…" at bounding box center [542, 260] width 771 height 79
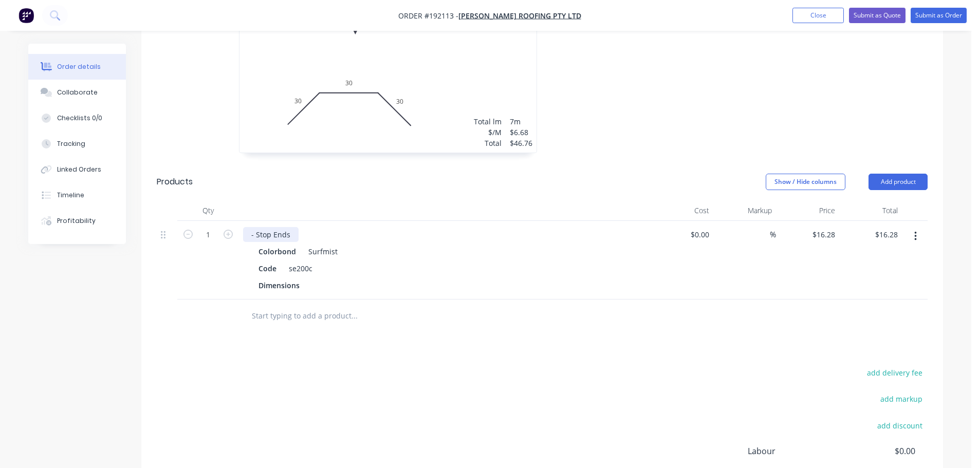
click at [294, 227] on div "- Stop Ends" at bounding box center [271, 234] width 56 height 15
click at [223, 228] on button "button" at bounding box center [228, 233] width 13 height 11
click at [911, 174] on button "Add product" at bounding box center [898, 182] width 59 height 16
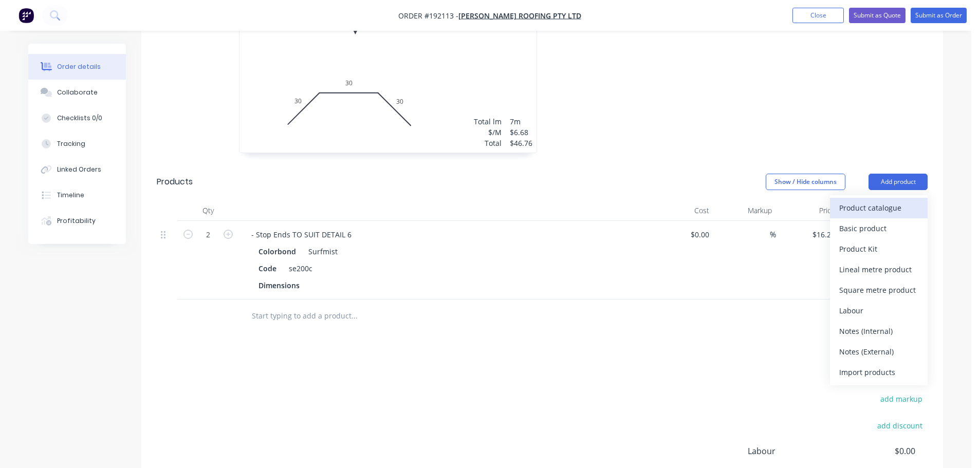
click at [887, 201] on div "Product catalogue" at bounding box center [879, 208] width 79 height 15
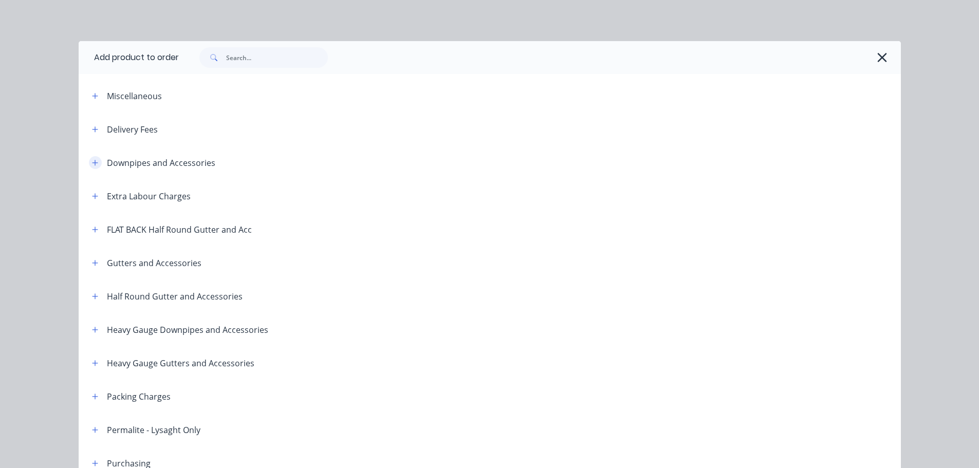
click at [92, 159] on icon "button" at bounding box center [95, 162] width 6 height 7
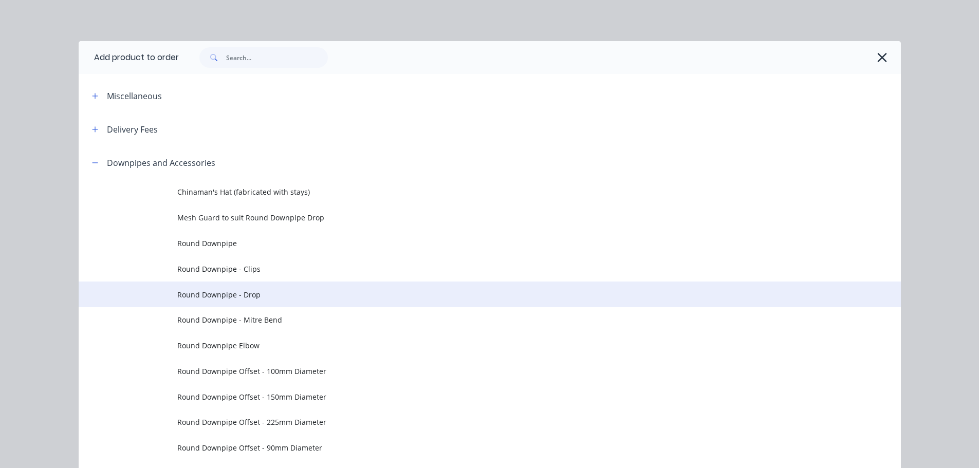
click at [257, 292] on span "Round Downpipe - Drop" at bounding box center [466, 294] width 579 height 11
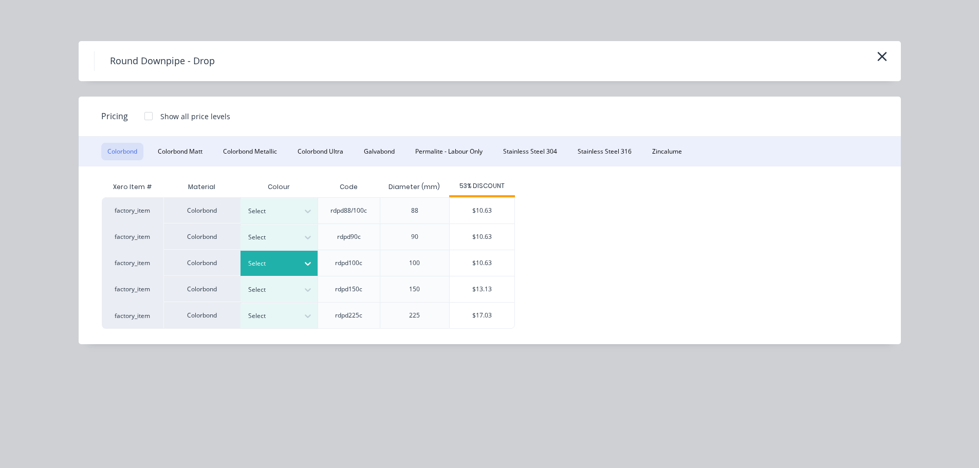
click at [279, 264] on div at bounding box center [271, 263] width 46 height 11
click at [487, 267] on div "$10.63" at bounding box center [482, 263] width 65 height 26
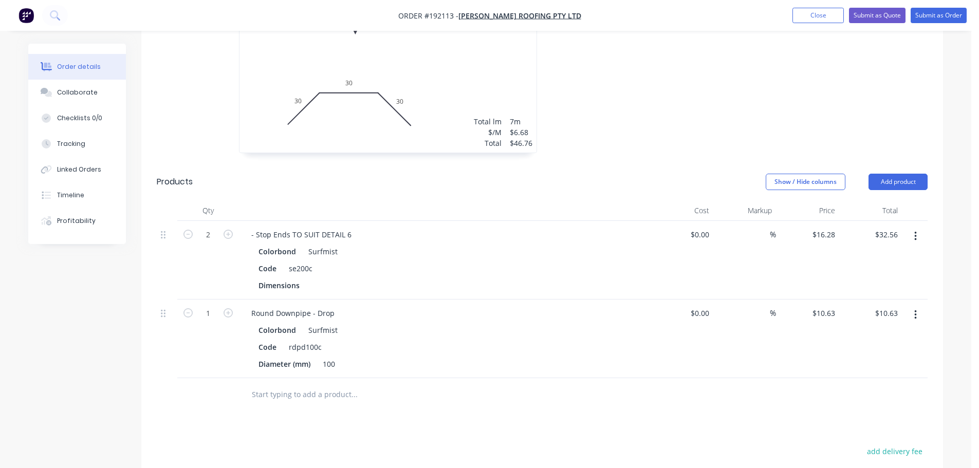
click at [880, 174] on button "Add product" at bounding box center [898, 182] width 59 height 16
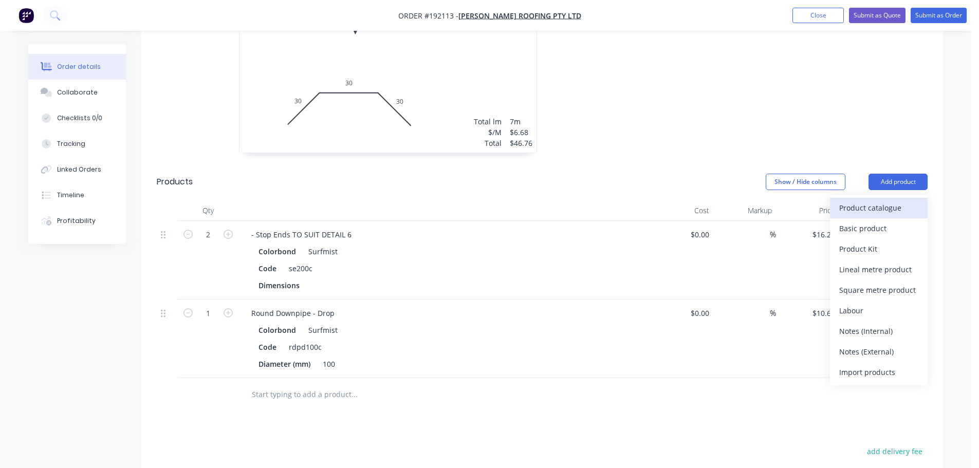
click at [863, 201] on div "Product catalogue" at bounding box center [879, 208] width 79 height 15
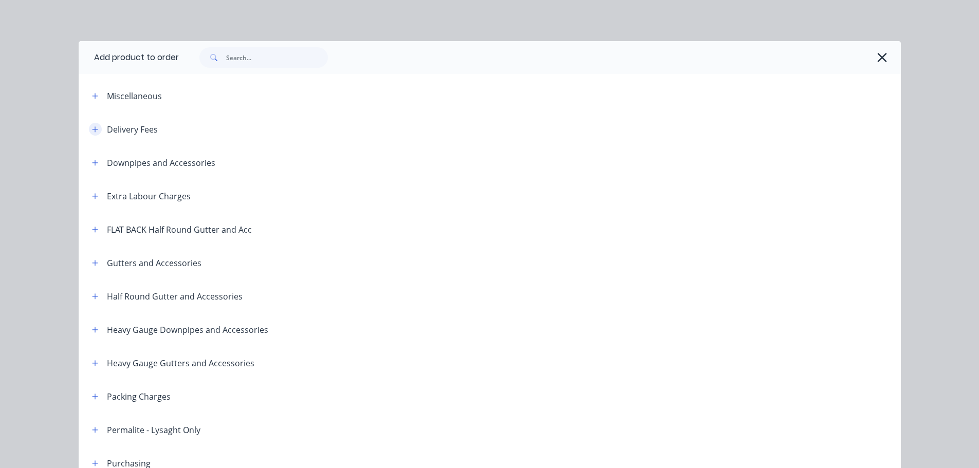
click at [91, 135] on button "button" at bounding box center [95, 129] width 13 height 13
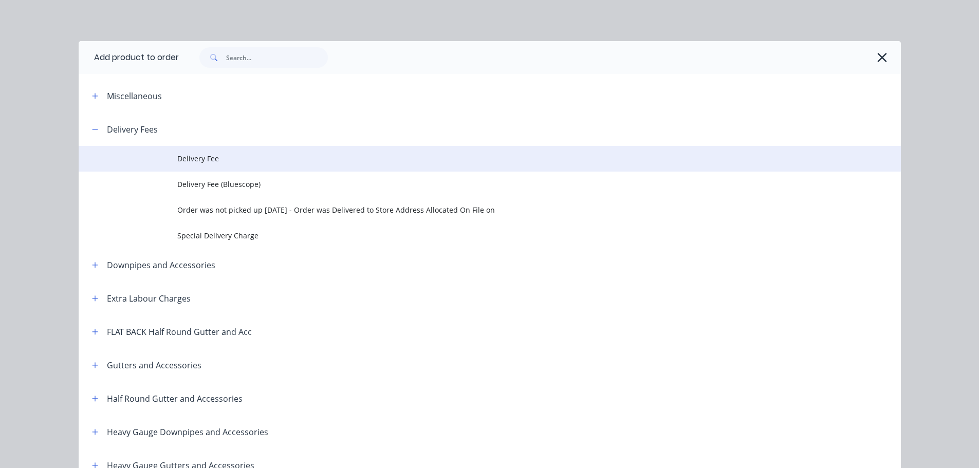
click at [184, 156] on span "Delivery Fee" at bounding box center [466, 158] width 579 height 11
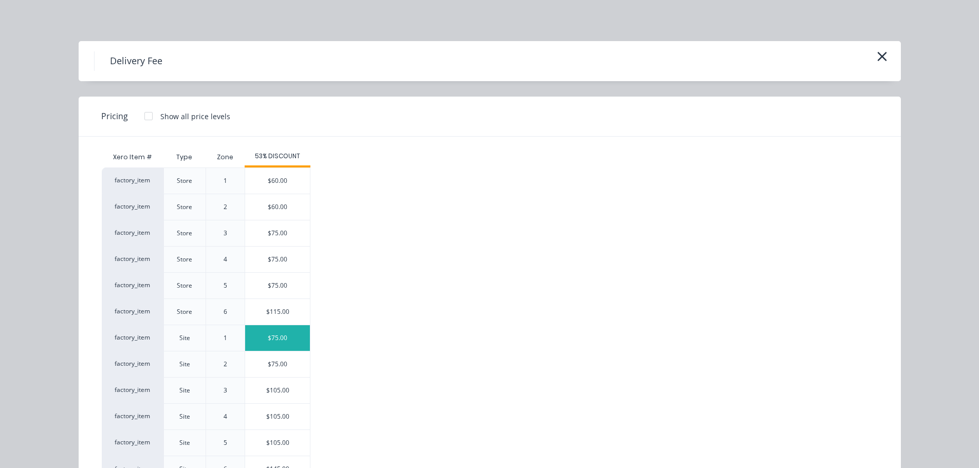
click at [269, 338] on div "$75.00" at bounding box center [277, 338] width 65 height 26
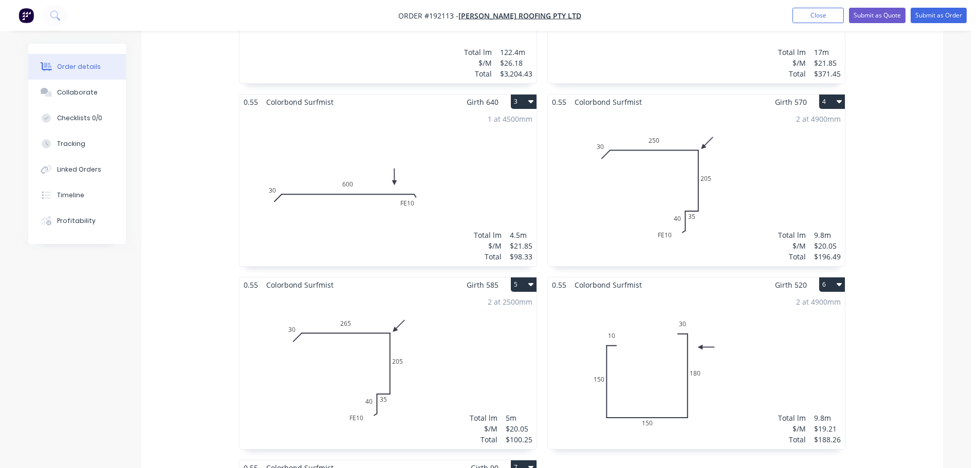
scroll to position [340, 0]
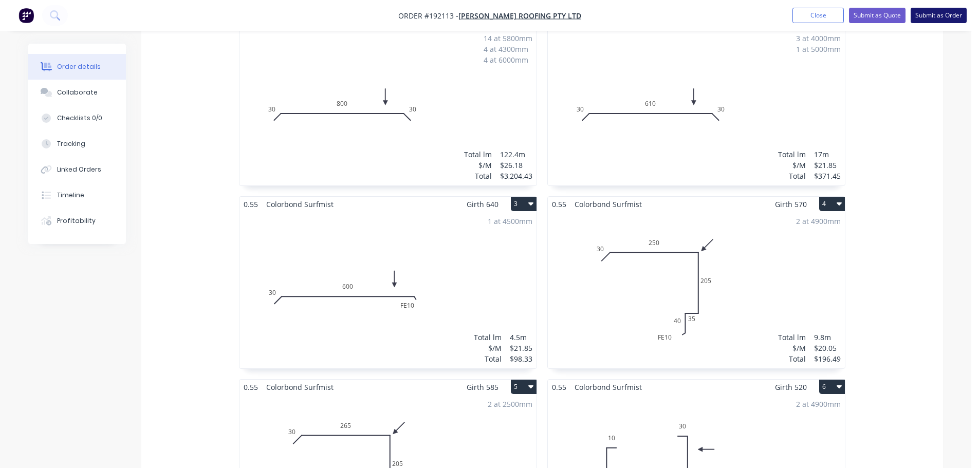
click at [936, 15] on button "Submit as Order" at bounding box center [939, 15] width 56 height 15
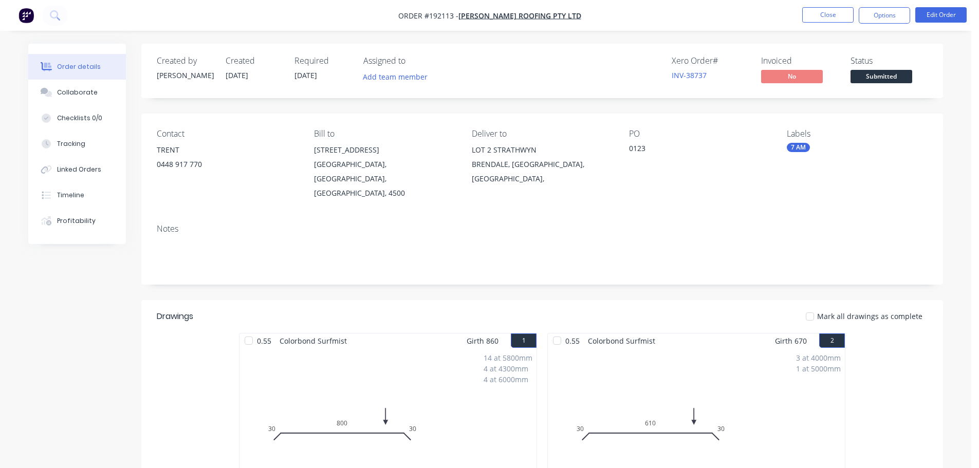
click at [888, 4] on nav "Order #192113 - [PERSON_NAME] Roofing Pty Ltd Close Options Edit Order" at bounding box center [489, 15] width 979 height 31
click at [887, 17] on button "Options" at bounding box center [884, 15] width 51 height 16
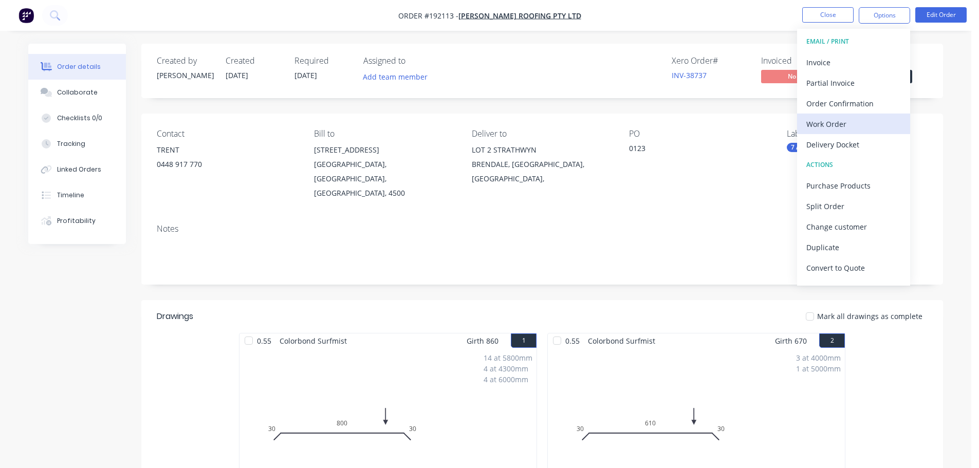
click at [842, 126] on div "Work Order" at bounding box center [854, 124] width 95 height 15
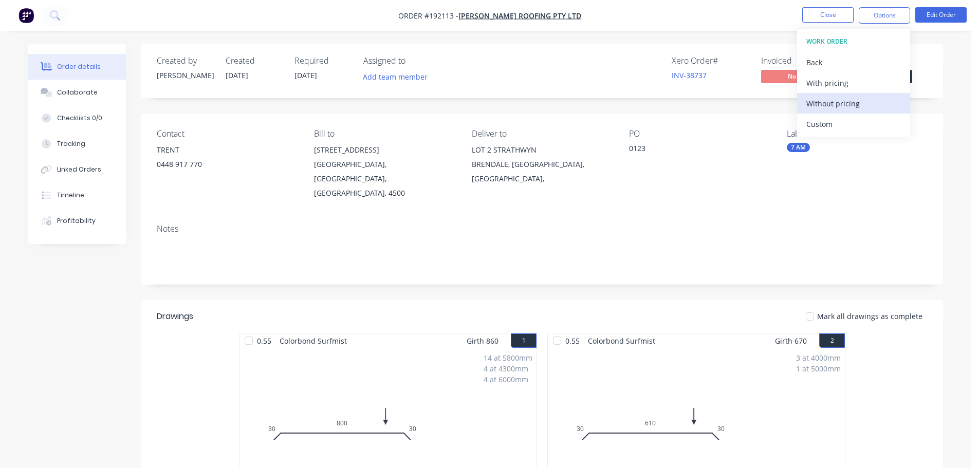
click at [851, 110] on div "Without pricing" at bounding box center [854, 103] width 95 height 15
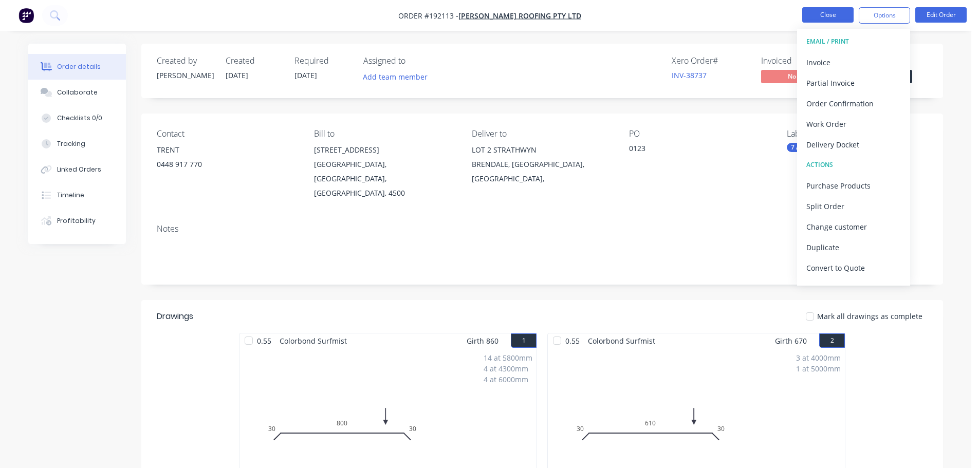
click at [813, 11] on button "Close" at bounding box center [828, 14] width 51 height 15
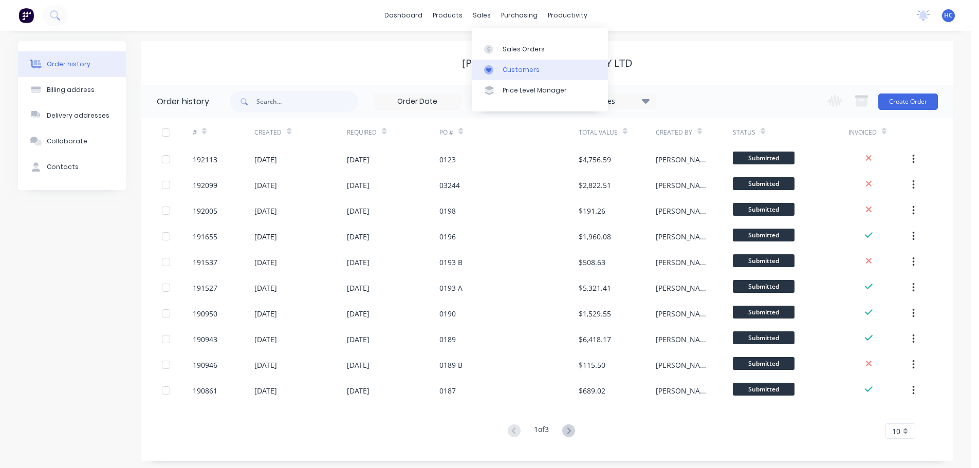
click at [503, 74] on div "Customers" at bounding box center [521, 69] width 37 height 9
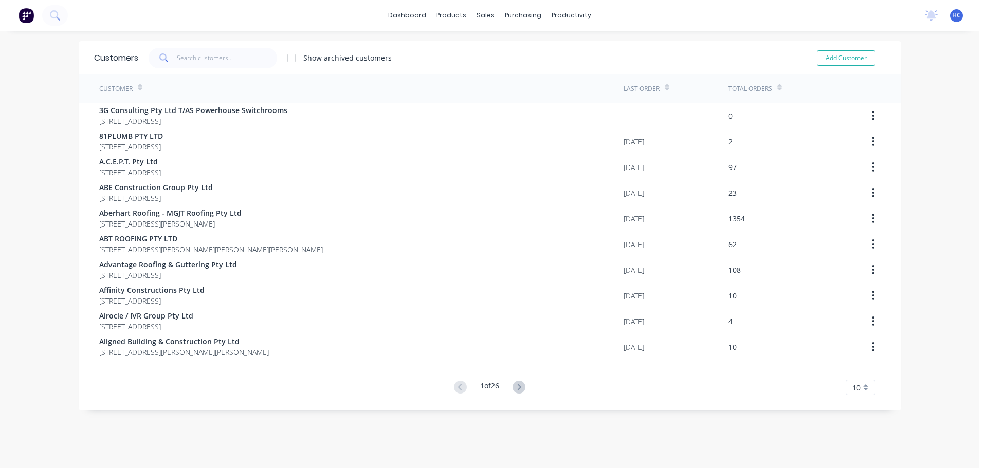
click at [202, 46] on div "Customers Show archived customers Add Customer" at bounding box center [490, 57] width 823 height 33
click at [193, 54] on input "text" at bounding box center [227, 58] width 100 height 21
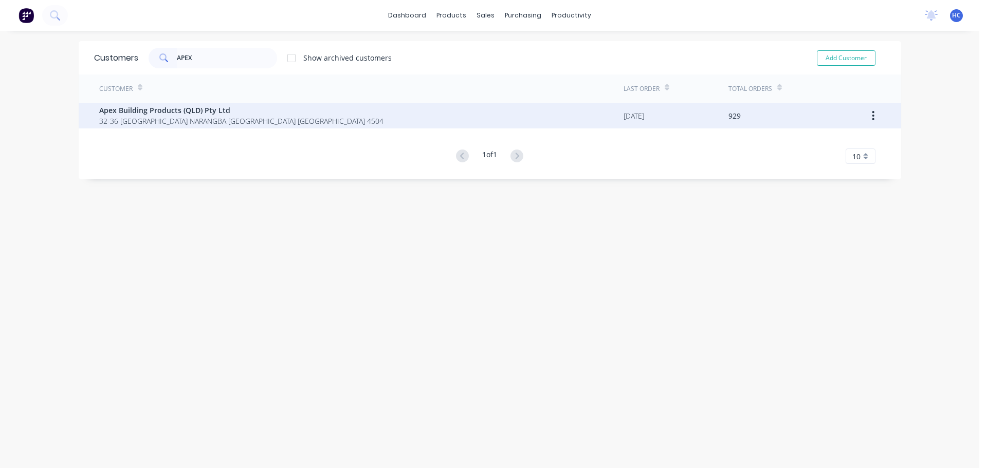
click at [142, 121] on span "32-36 [GEOGRAPHIC_DATA] NARANGBA [GEOGRAPHIC_DATA] [GEOGRAPHIC_DATA] 4504" at bounding box center [241, 121] width 284 height 11
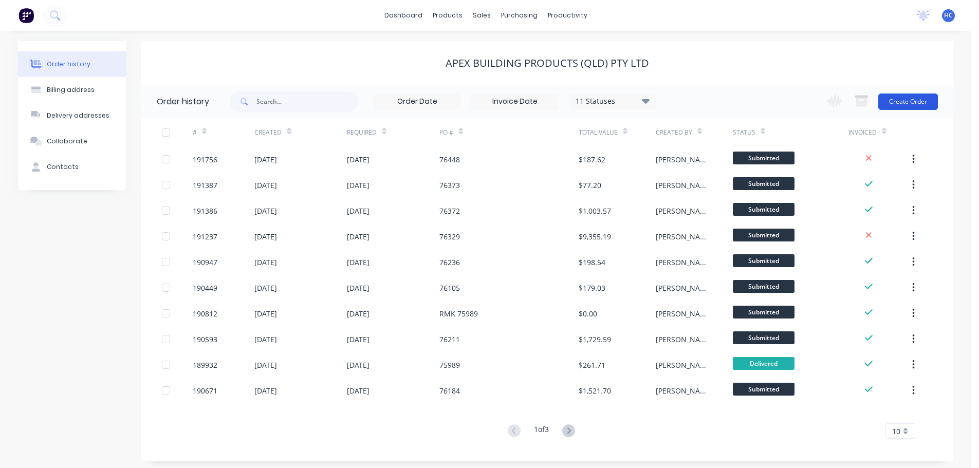
click at [918, 97] on button "Create Order" at bounding box center [909, 102] width 60 height 16
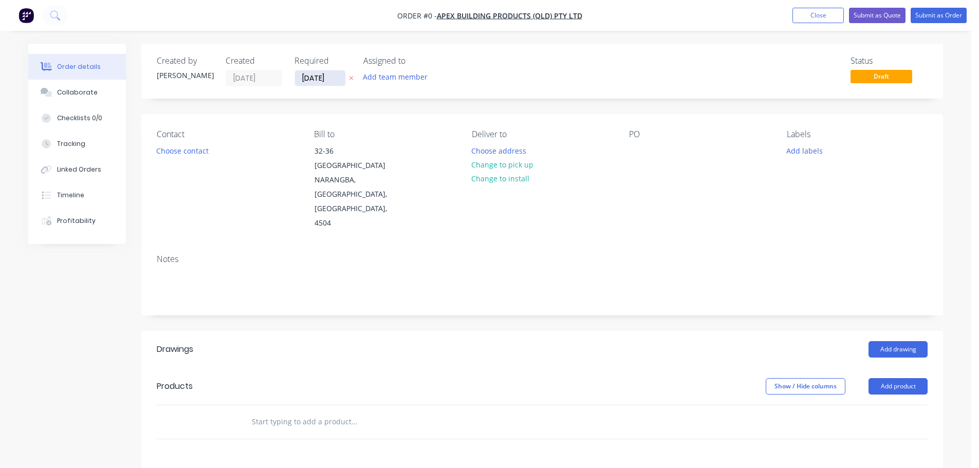
click at [320, 75] on input "[DATE]" at bounding box center [320, 77] width 50 height 15
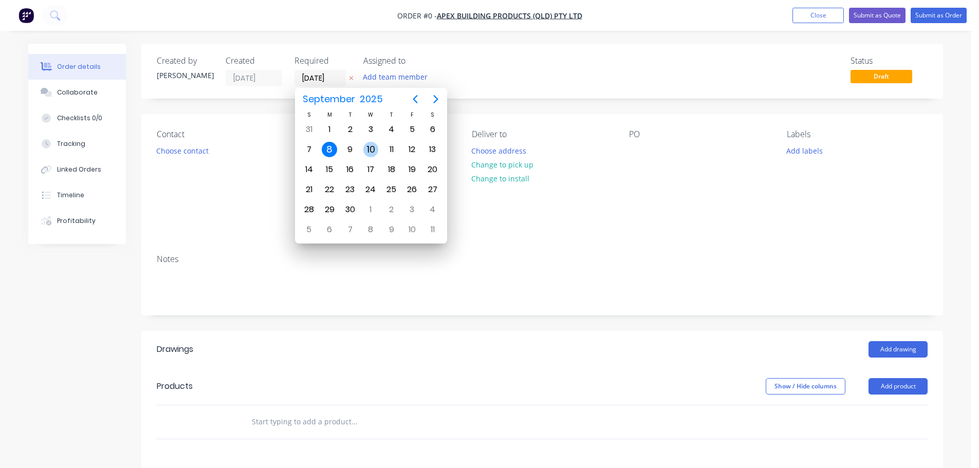
click at [372, 153] on div "10" at bounding box center [371, 149] width 15 height 15
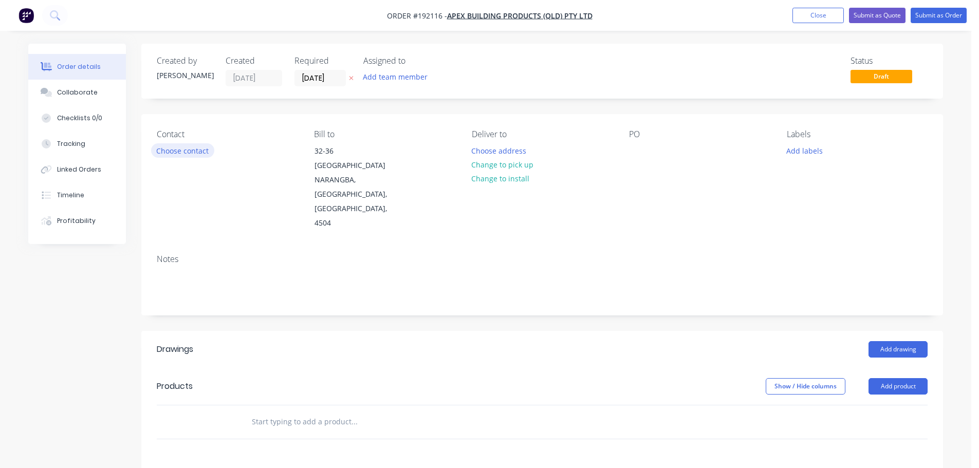
click at [196, 150] on button "Choose contact" at bounding box center [182, 150] width 63 height 14
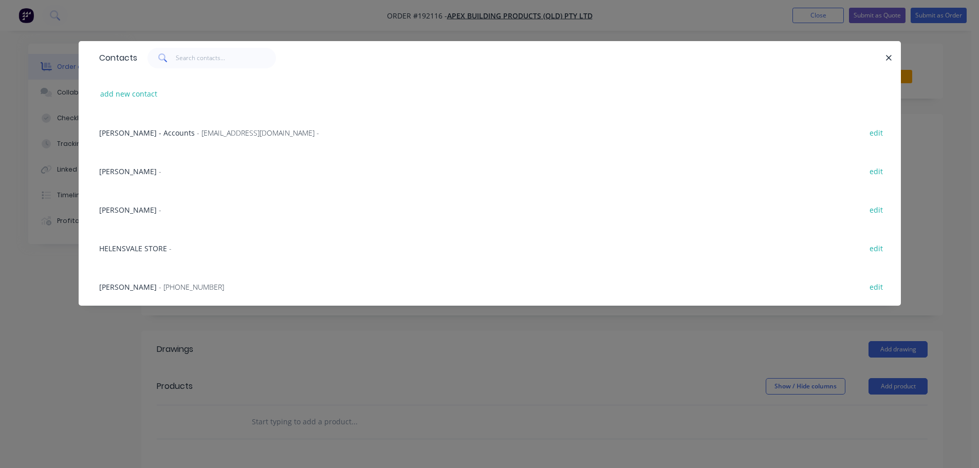
click at [137, 197] on div "[PERSON_NAME] - edit" at bounding box center [490, 209] width 792 height 39
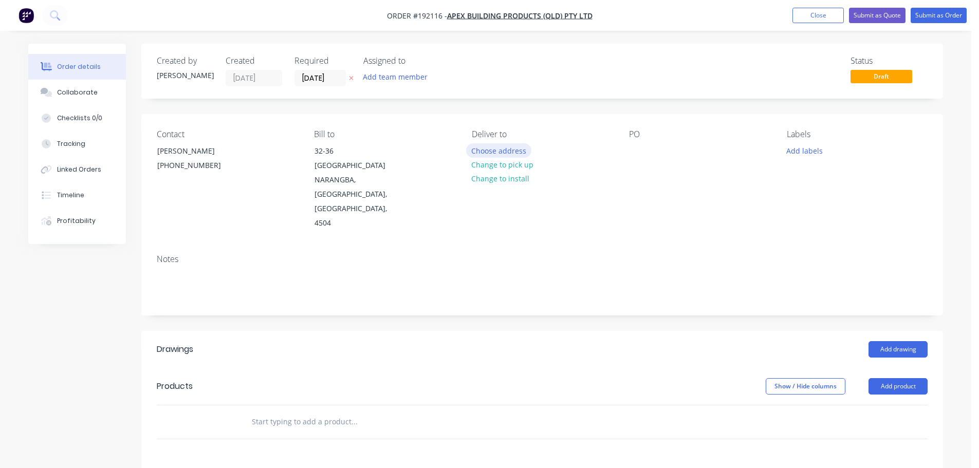
click at [480, 148] on button "Choose address" at bounding box center [499, 150] width 66 height 14
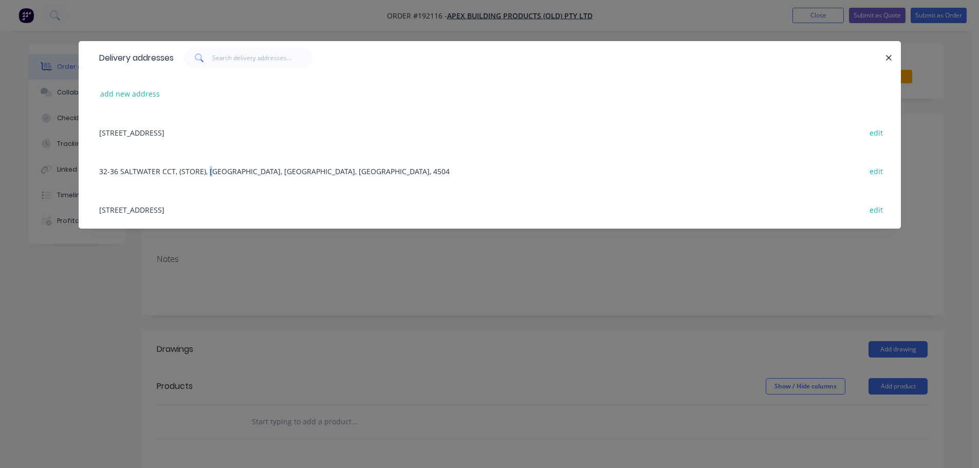
drag, startPoint x: 212, startPoint y: 171, endPoint x: 208, endPoint y: 167, distance: 5.5
click at [208, 167] on div "32-36 SALTWATER CCT, (STORE), [GEOGRAPHIC_DATA], [GEOGRAPHIC_DATA], [GEOGRAPHIC…" at bounding box center [490, 171] width 792 height 39
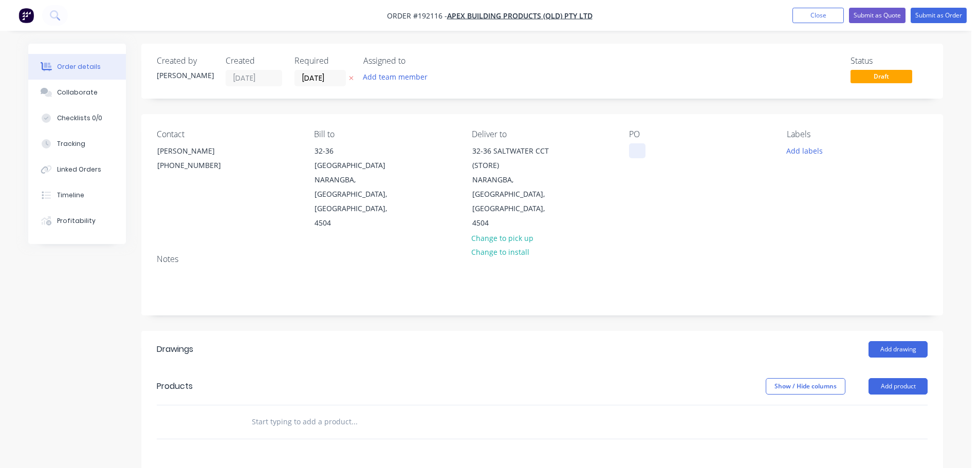
click at [636, 150] on div at bounding box center [637, 150] width 16 height 15
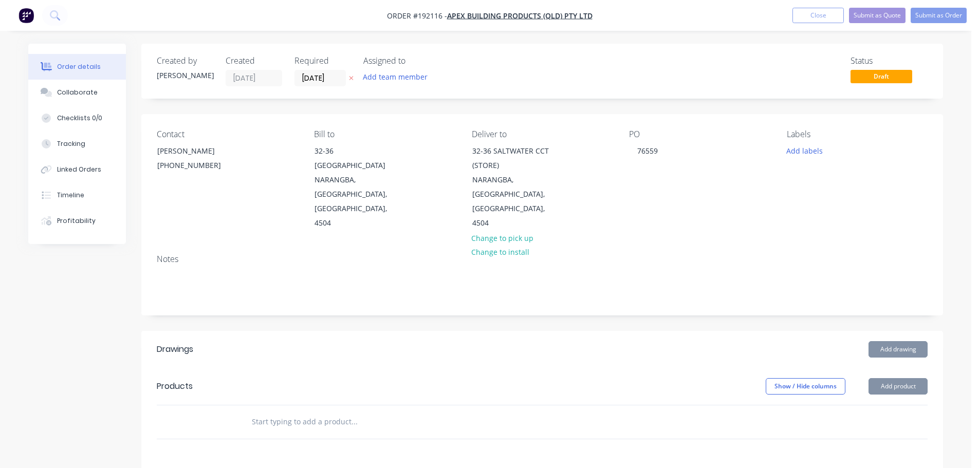
click at [902, 368] on header "Products Show / Hide columns Add product" at bounding box center [542, 386] width 802 height 37
click at [897, 378] on button "Add product" at bounding box center [898, 386] width 59 height 16
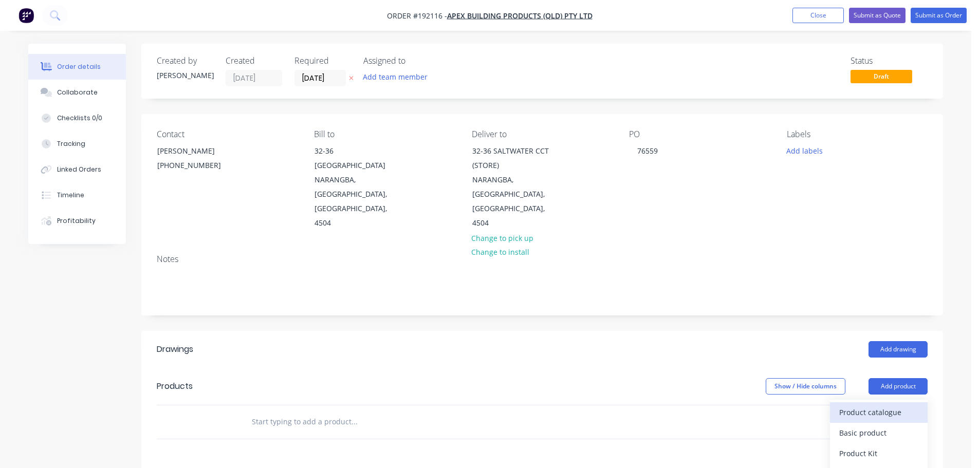
click at [892, 405] on div "Product catalogue" at bounding box center [879, 412] width 79 height 15
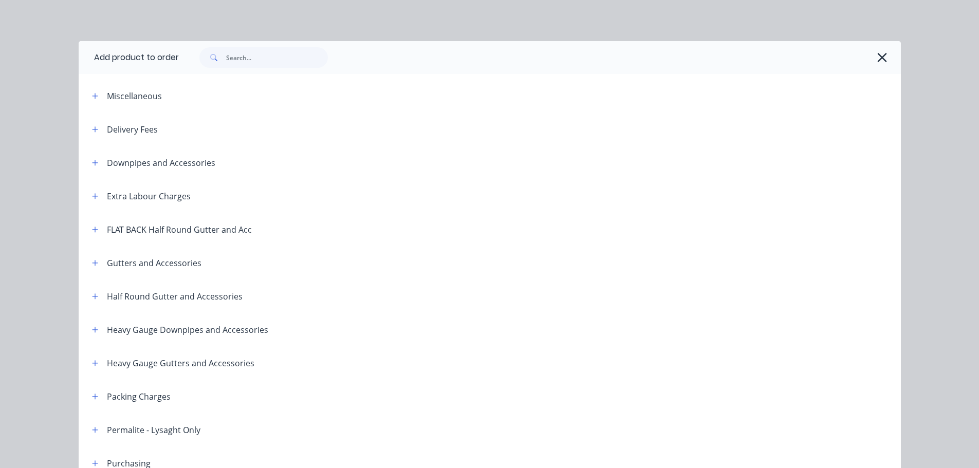
click at [79, 159] on header "Downpipes and Accessories" at bounding box center [490, 162] width 823 height 33
click at [89, 161] on button "button" at bounding box center [95, 162] width 13 height 13
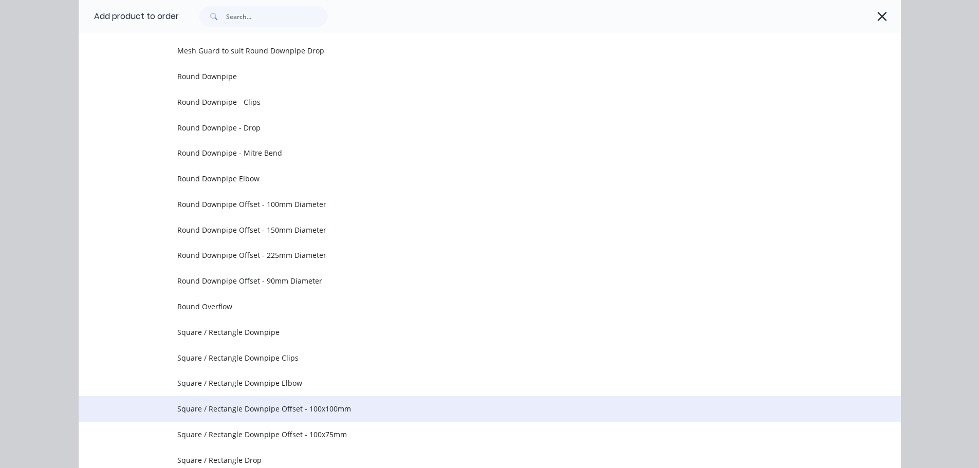
scroll to position [206, 0]
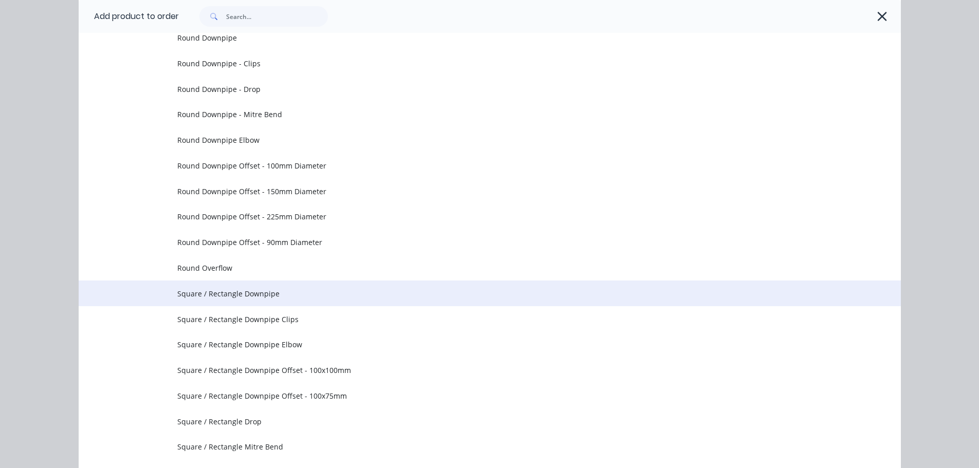
click at [277, 297] on span "Square / Rectangle Downpipe" at bounding box center [466, 293] width 579 height 11
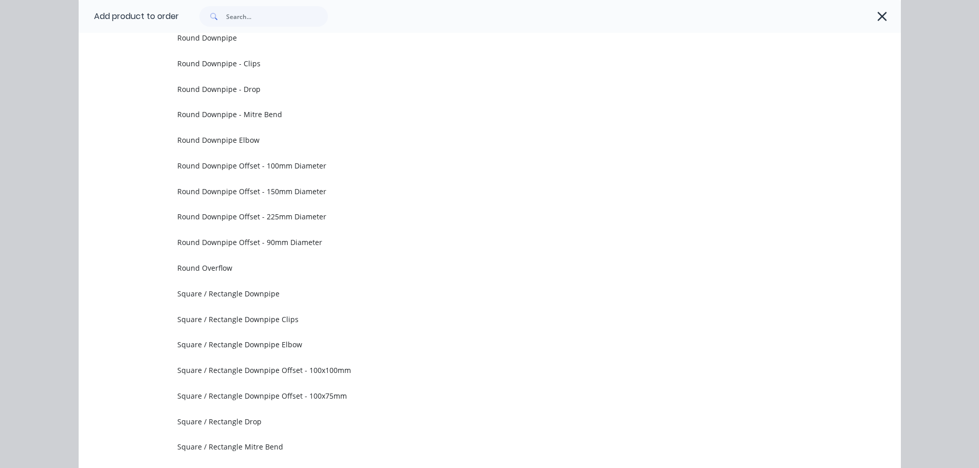
scroll to position [0, 0]
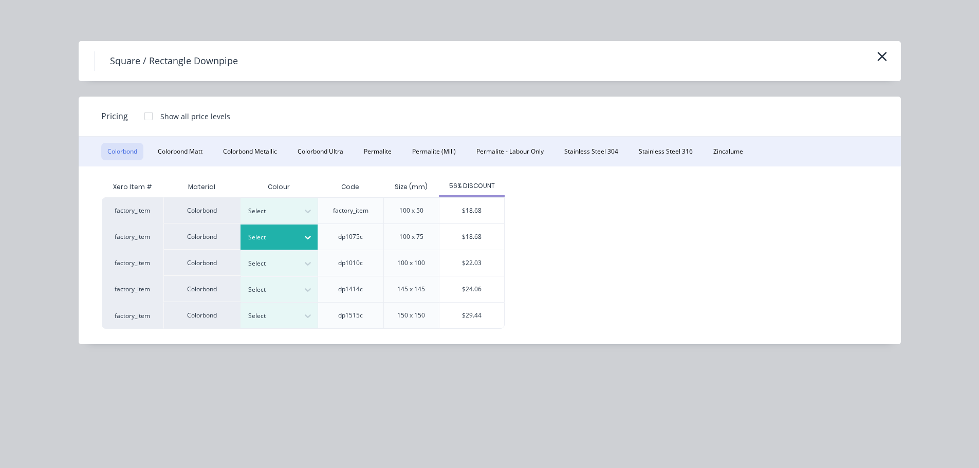
click at [297, 230] on div "Select" at bounding box center [279, 237] width 77 height 25
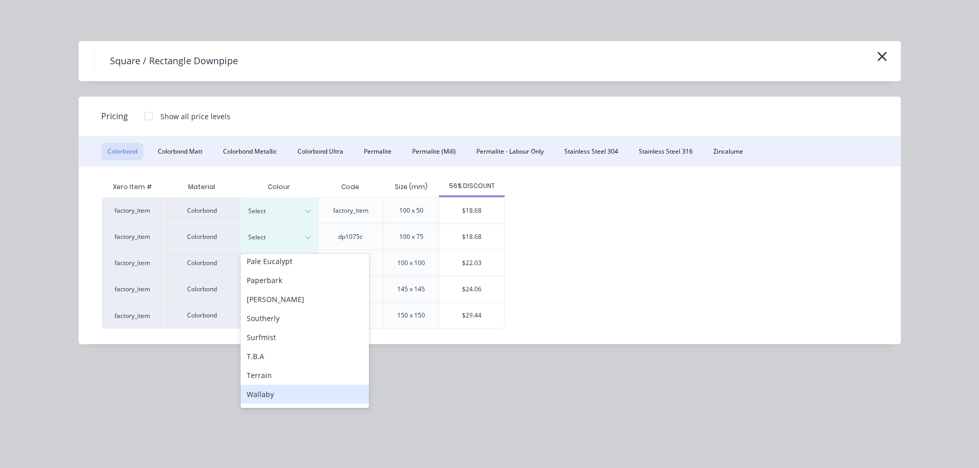
scroll to position [344, 0]
click at [274, 391] on div "Woodland Grey" at bounding box center [305, 396] width 129 height 19
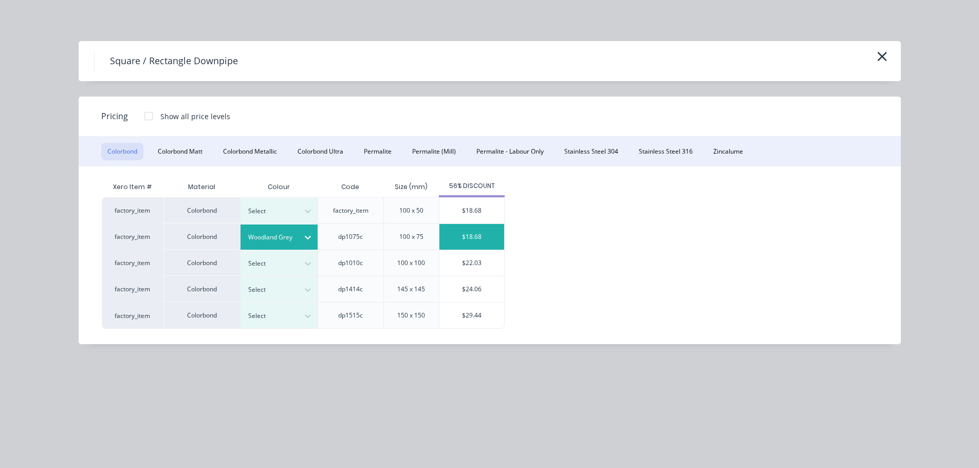
click at [489, 226] on div "$18.68" at bounding box center [472, 237] width 65 height 26
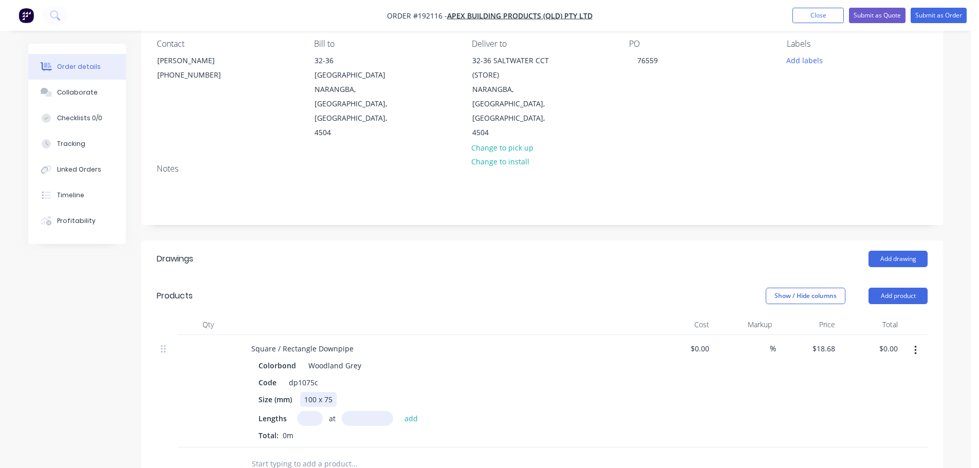
scroll to position [103, 0]
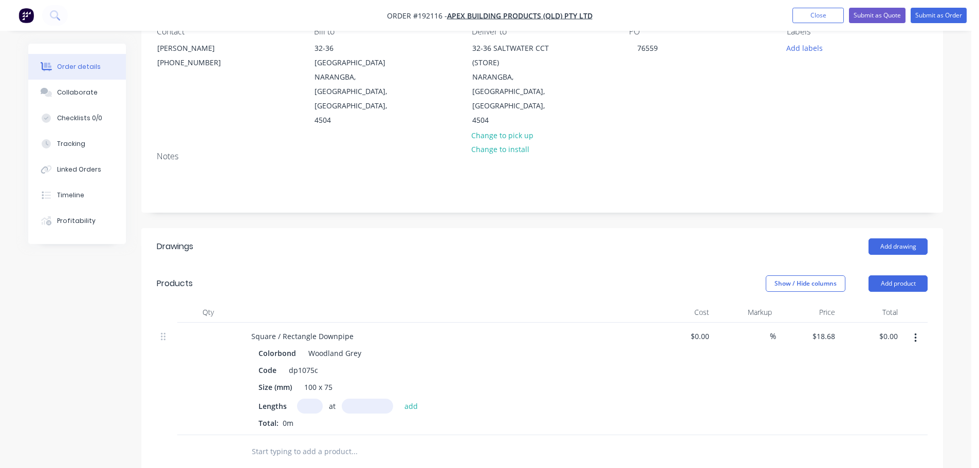
drag, startPoint x: 316, startPoint y: 384, endPoint x: 311, endPoint y: 378, distance: 7.3
click at [315, 399] on input "text" at bounding box center [310, 406] width 26 height 15
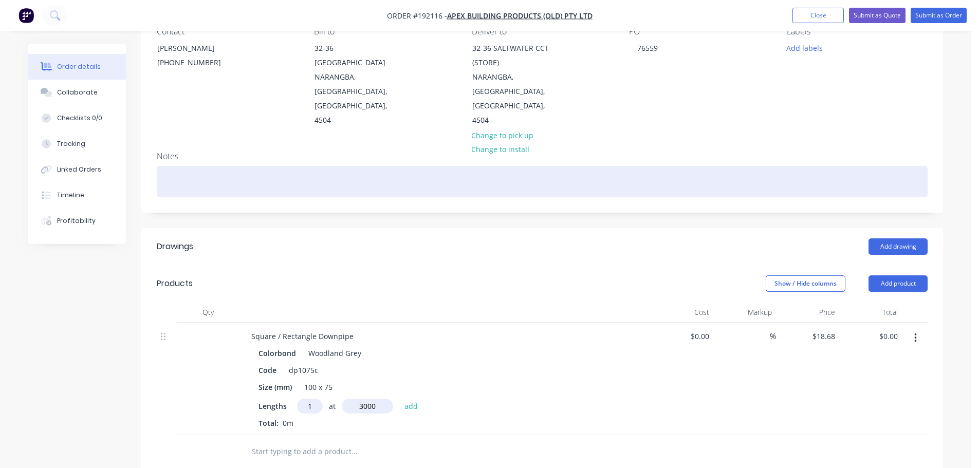
click at [400, 399] on button "add" at bounding box center [412, 406] width 24 height 14
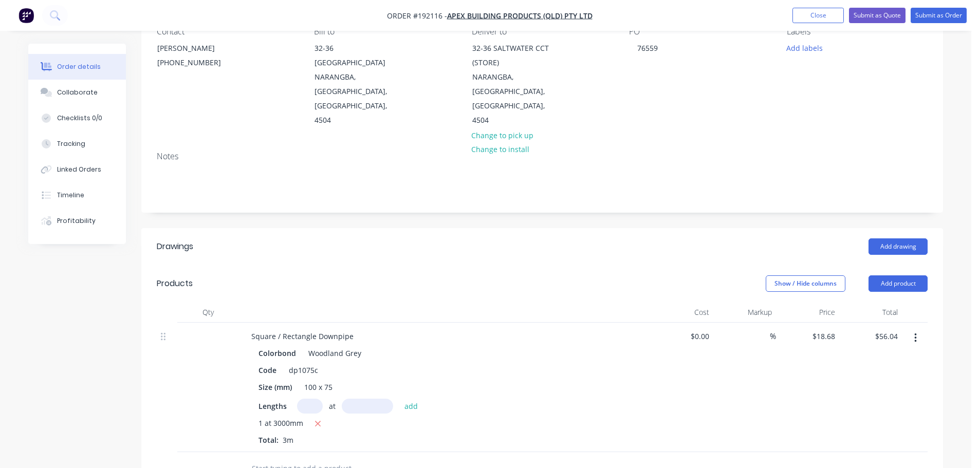
drag, startPoint x: 903, startPoint y: 261, endPoint x: 899, endPoint y: 266, distance: 6.9
click at [903, 276] on button "Add product" at bounding box center [898, 284] width 59 height 16
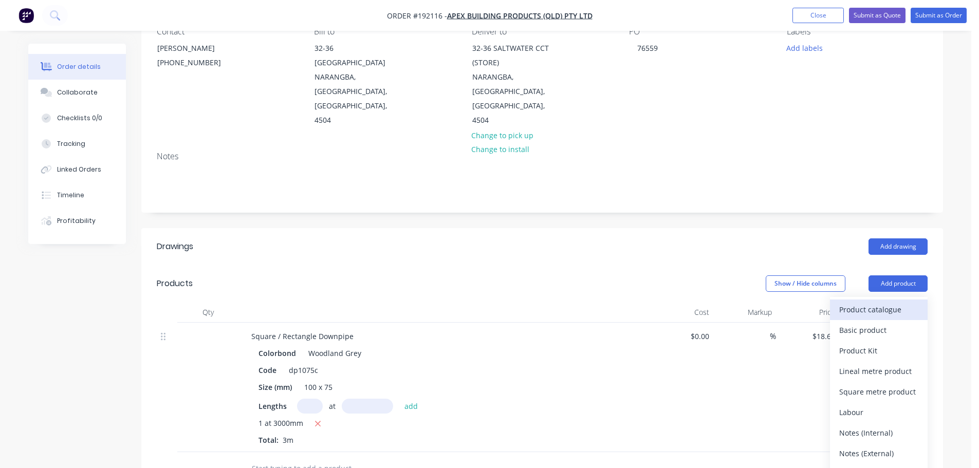
click at [878, 302] on div "Product catalogue" at bounding box center [879, 309] width 79 height 15
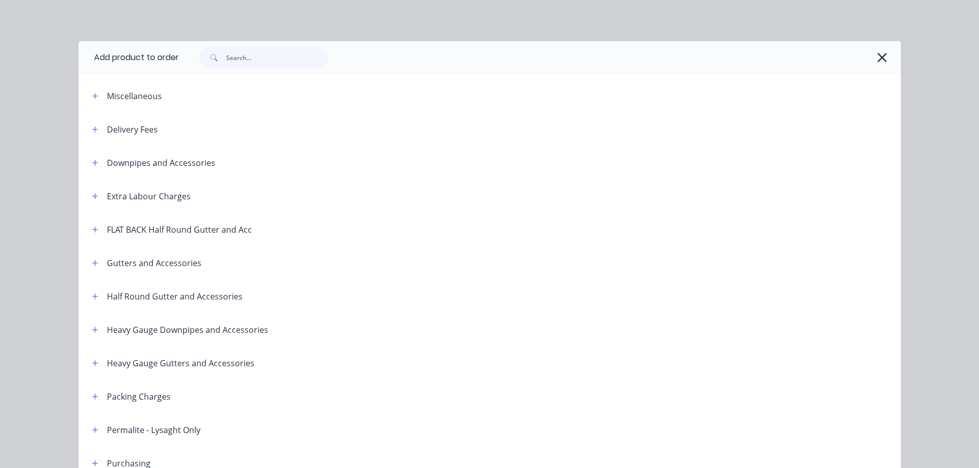
click at [85, 139] on header "Delivery Fees" at bounding box center [490, 129] width 823 height 33
click at [92, 127] on icon "button" at bounding box center [95, 129] width 6 height 7
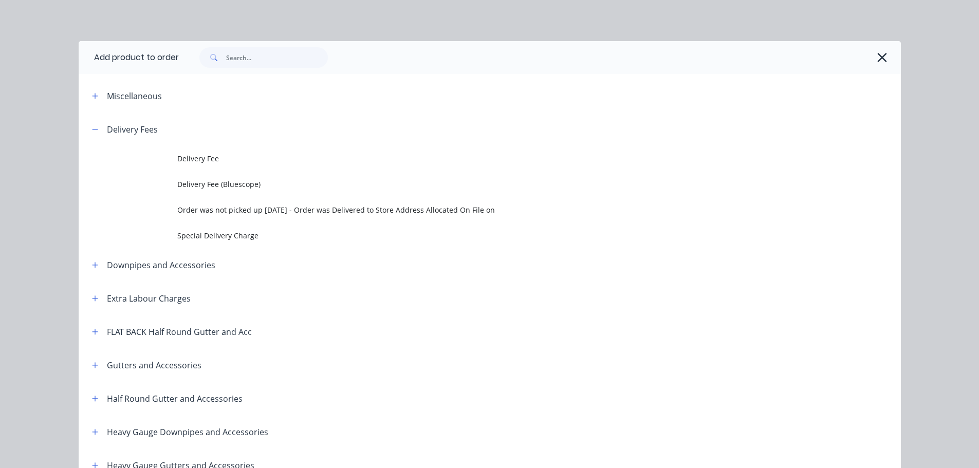
click at [215, 156] on span "Delivery Fee" at bounding box center [466, 158] width 579 height 11
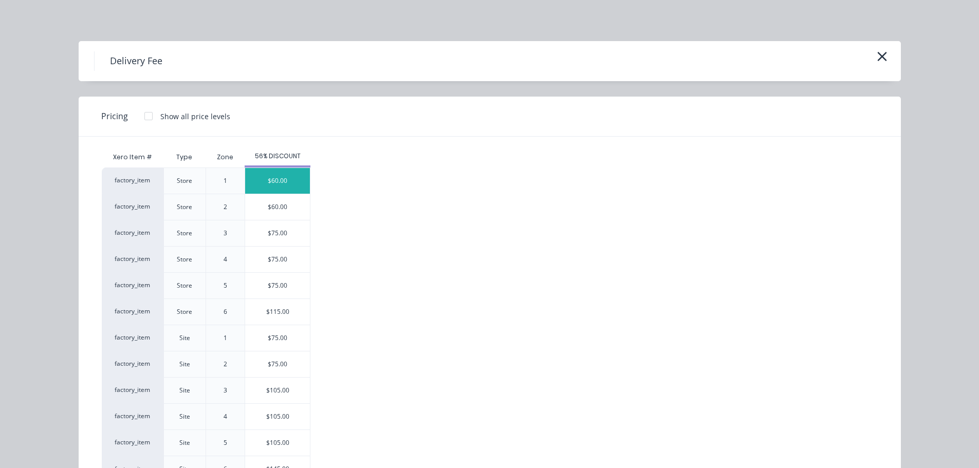
click at [268, 185] on div "$60.00" at bounding box center [277, 181] width 65 height 26
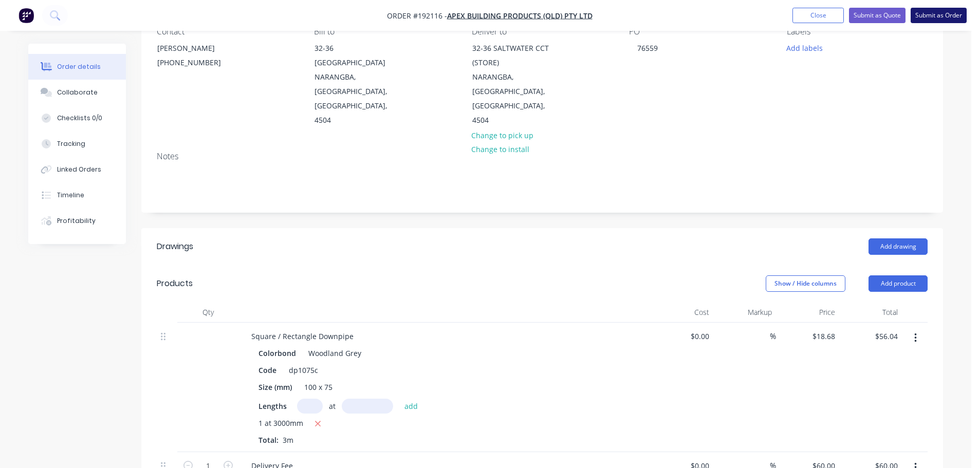
click at [938, 16] on button "Submit as Order" at bounding box center [939, 15] width 56 height 15
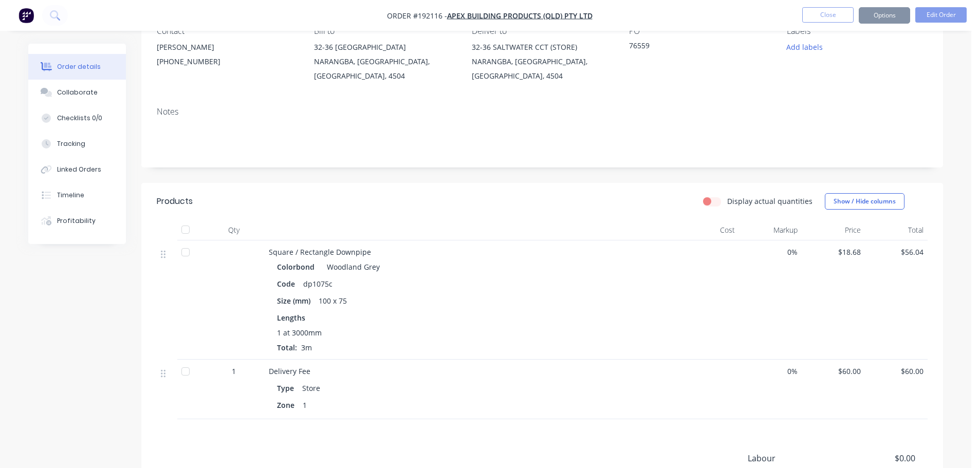
scroll to position [0, 0]
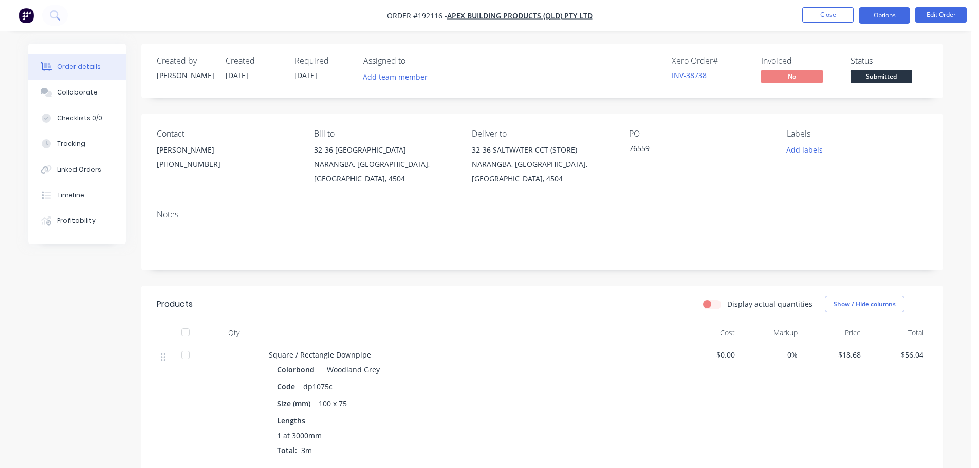
click at [888, 14] on button "Options" at bounding box center [884, 15] width 51 height 16
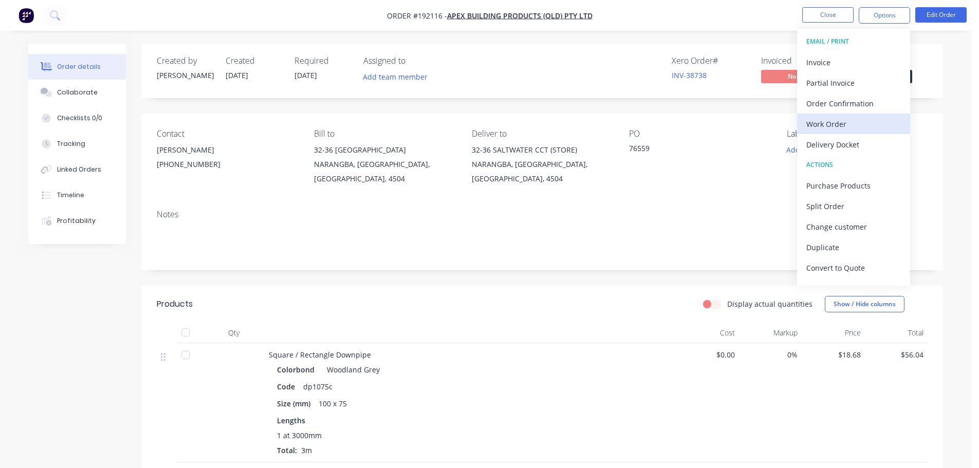
click at [833, 120] on div "Work Order" at bounding box center [854, 124] width 95 height 15
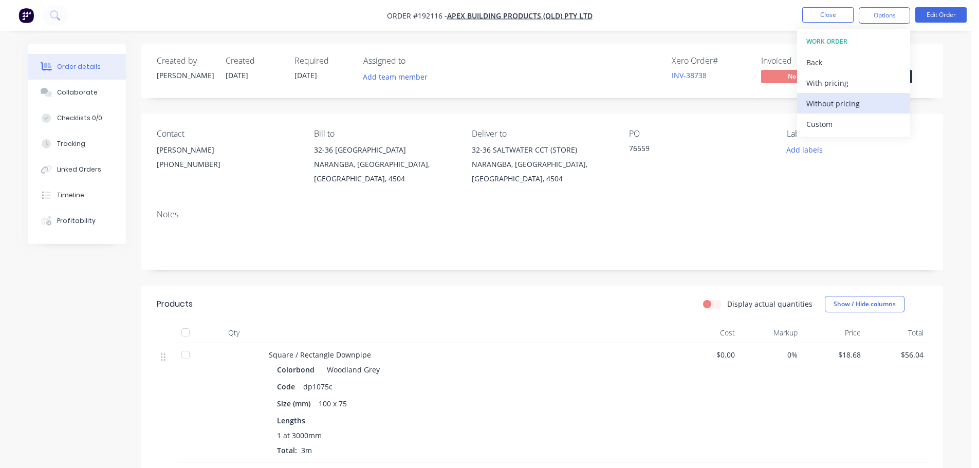
click at [826, 105] on div "Without pricing" at bounding box center [854, 103] width 95 height 15
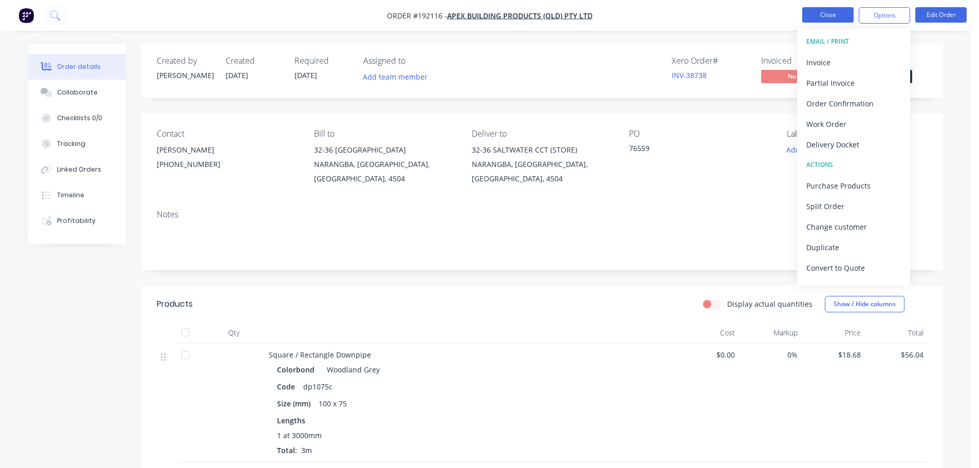
click at [821, 20] on button "Close" at bounding box center [828, 14] width 51 height 15
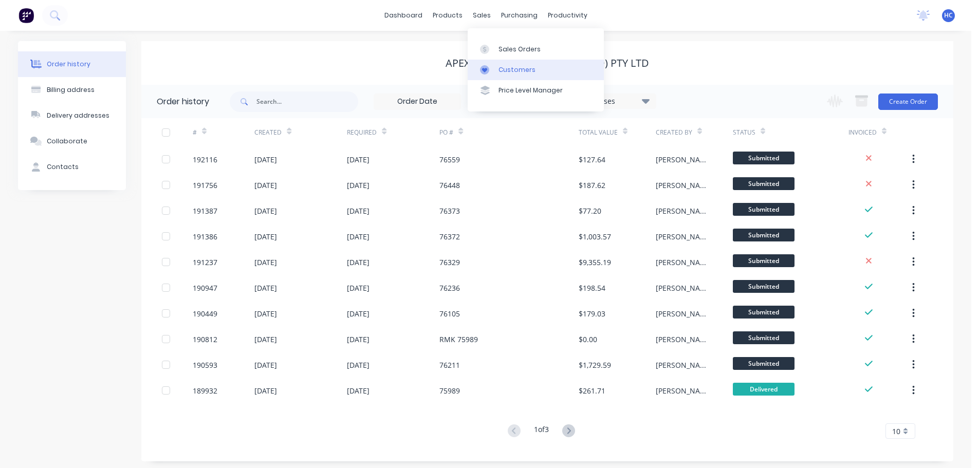
click at [513, 63] on link "Customers" at bounding box center [536, 70] width 136 height 21
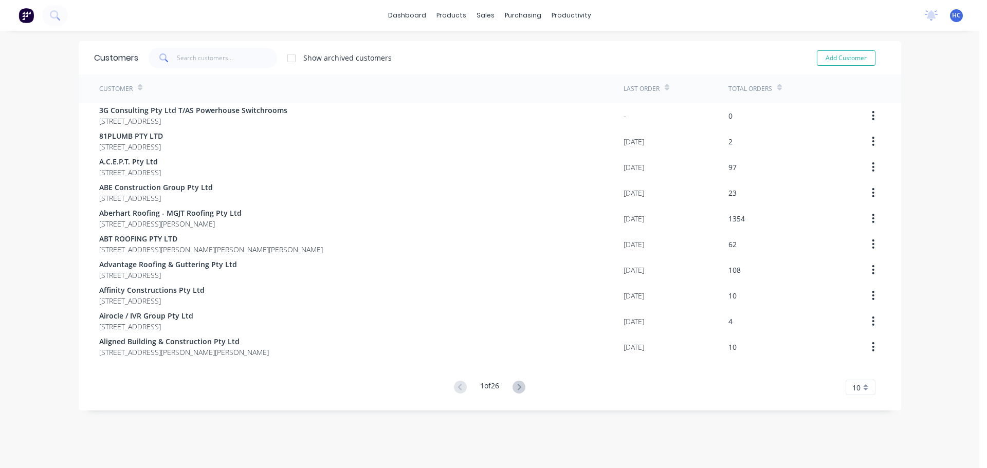
click at [239, 47] on div "Customers Show archived customers Add Customer" at bounding box center [490, 57] width 823 height 33
click at [229, 56] on input "text" at bounding box center [227, 58] width 100 height 21
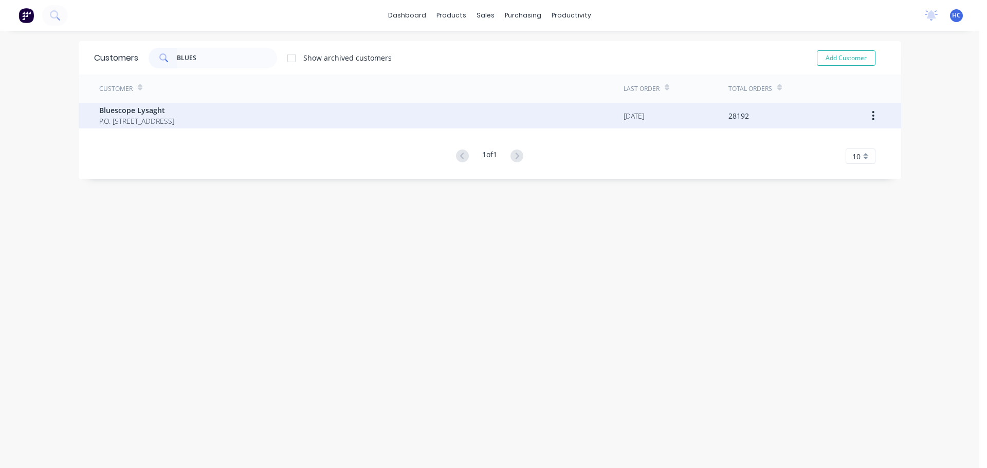
click at [149, 117] on span "P.O. [STREET_ADDRESS]" at bounding box center [136, 121] width 75 height 11
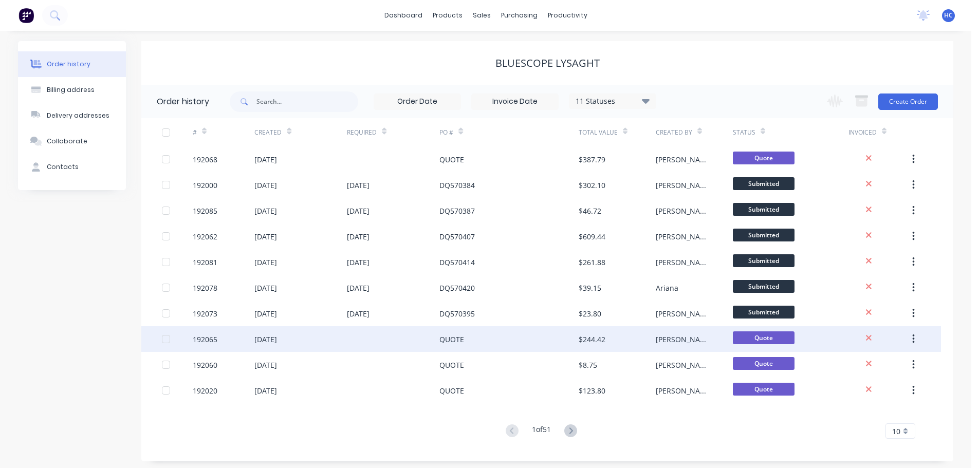
click at [271, 340] on div "[DATE]" at bounding box center [266, 339] width 23 height 11
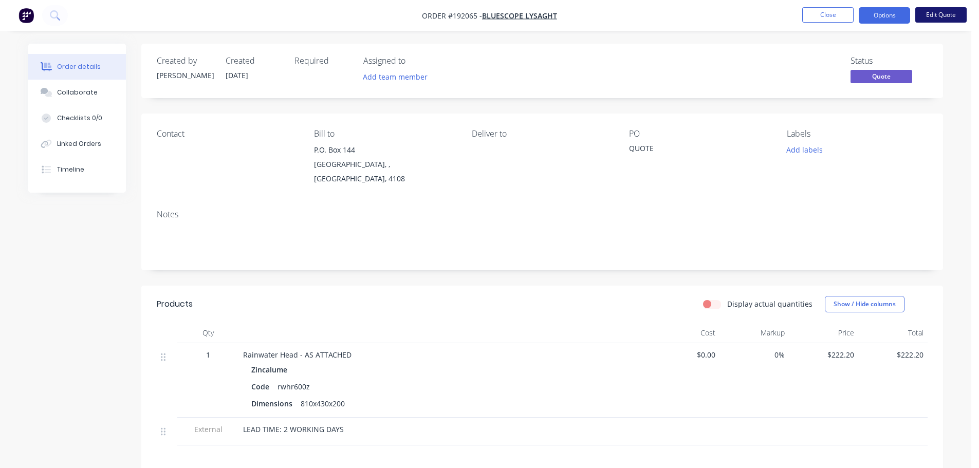
click at [956, 12] on button "Edit Quote" at bounding box center [941, 14] width 51 height 15
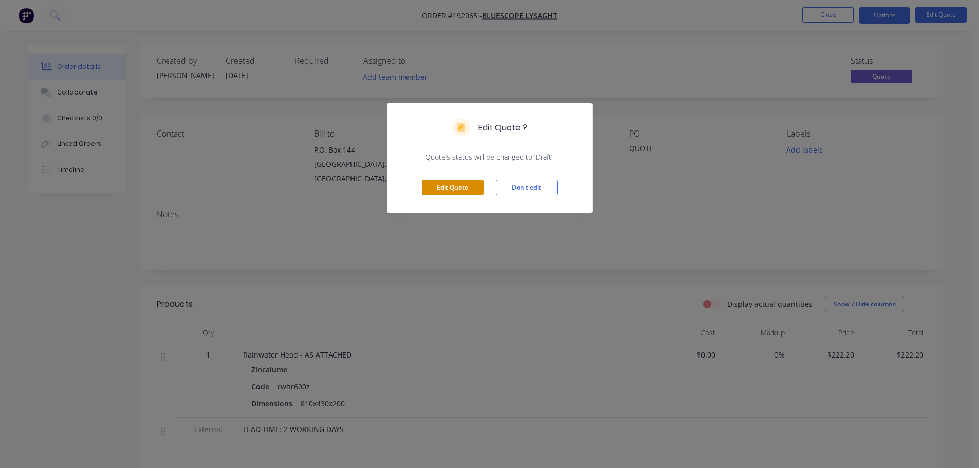
drag, startPoint x: 451, startPoint y: 179, endPoint x: 456, endPoint y: 190, distance: 11.6
click at [452, 184] on div "Edit Quote Don't edit" at bounding box center [490, 187] width 205 height 50
click at [457, 190] on button "Edit Quote" at bounding box center [453, 187] width 62 height 15
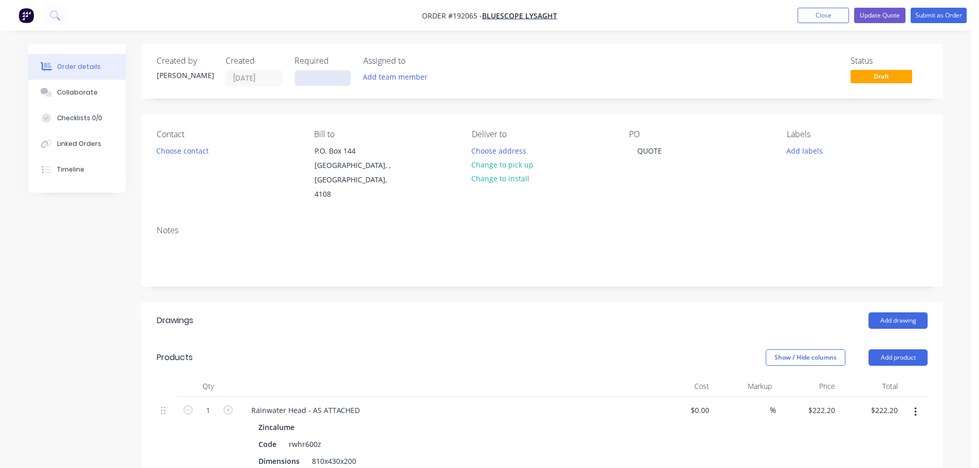
click at [313, 81] on input at bounding box center [323, 77] width 56 height 15
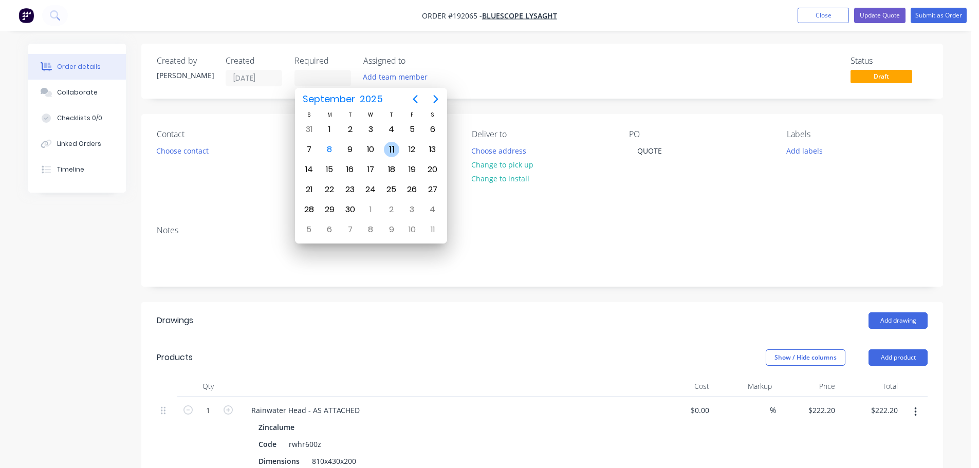
click at [389, 152] on div "11" at bounding box center [391, 149] width 15 height 15
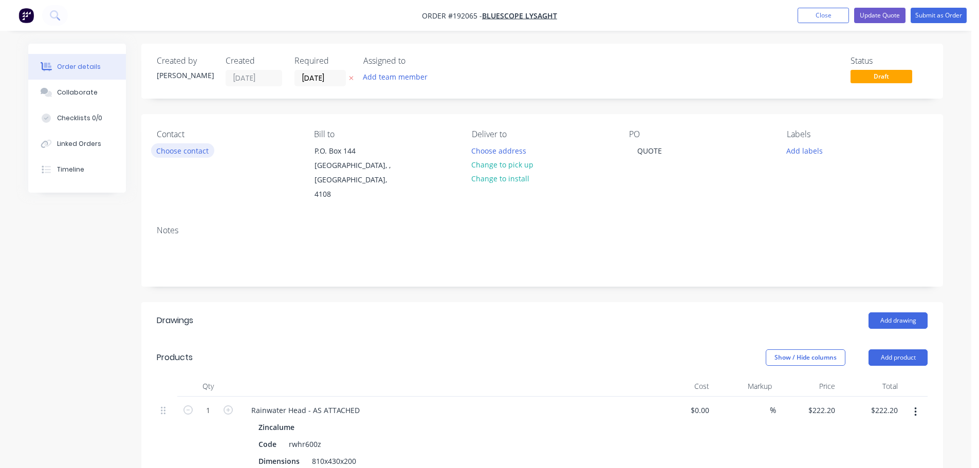
click at [190, 147] on button "Choose contact" at bounding box center [182, 150] width 63 height 14
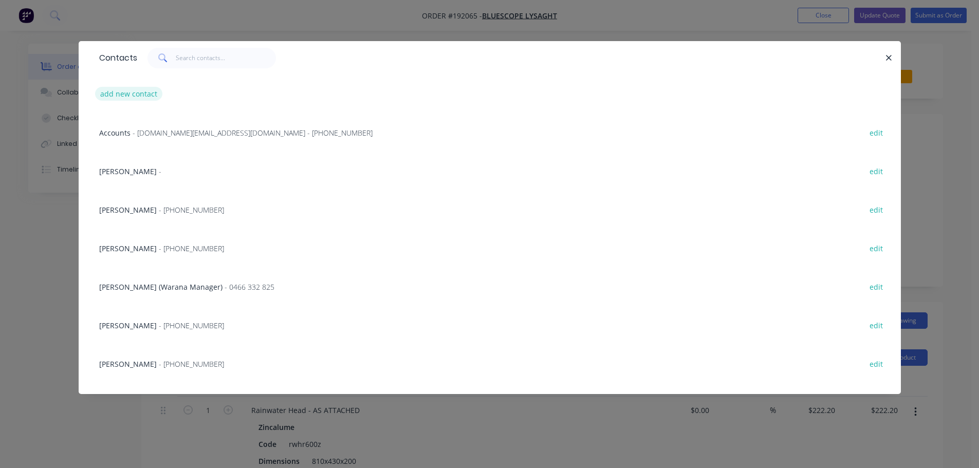
click at [137, 89] on button "add new contact" at bounding box center [129, 94] width 68 height 14
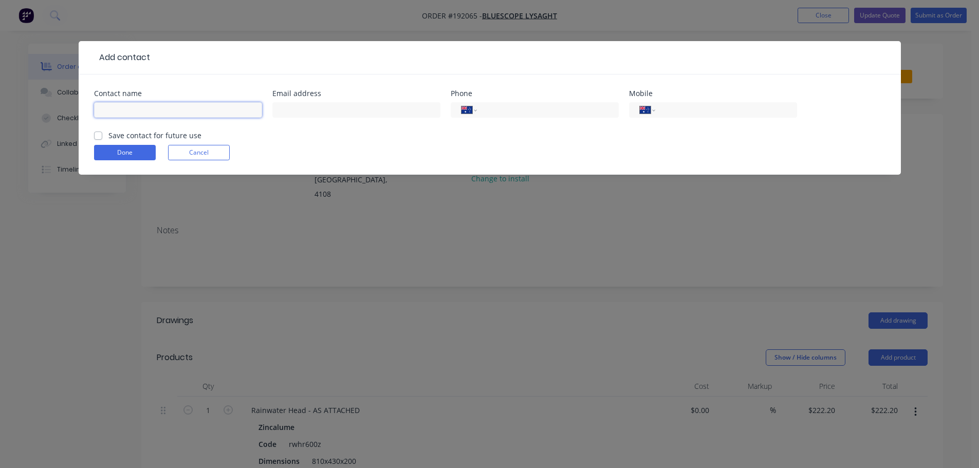
click at [118, 107] on input "text" at bounding box center [178, 109] width 168 height 15
click at [733, 119] on div "International [GEOGRAPHIC_DATA] [GEOGRAPHIC_DATA] [GEOGRAPHIC_DATA] [GEOGRAPHIC…" at bounding box center [713, 115] width 168 height 30
click at [731, 108] on input "tel" at bounding box center [724, 110] width 123 height 12
click at [135, 146] on button "Done" at bounding box center [125, 152] width 62 height 15
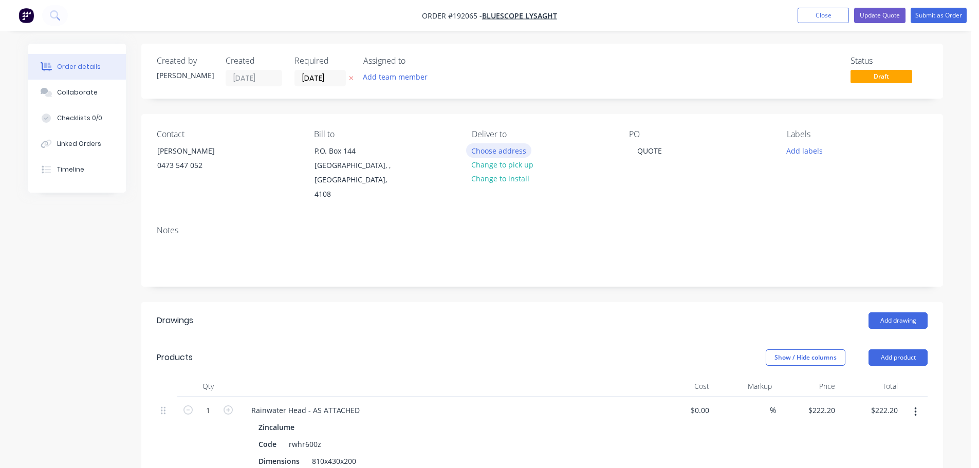
click at [501, 149] on button "Choose address" at bounding box center [499, 150] width 66 height 14
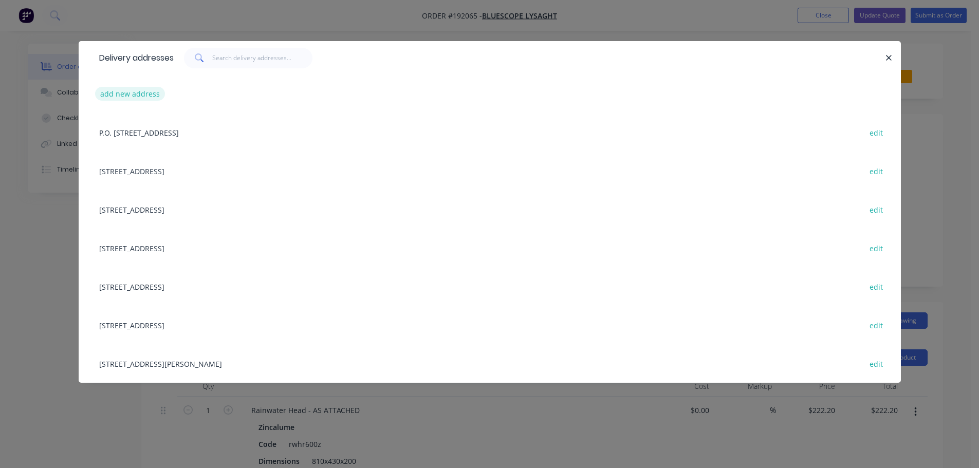
click at [134, 96] on button "add new address" at bounding box center [130, 94] width 70 height 14
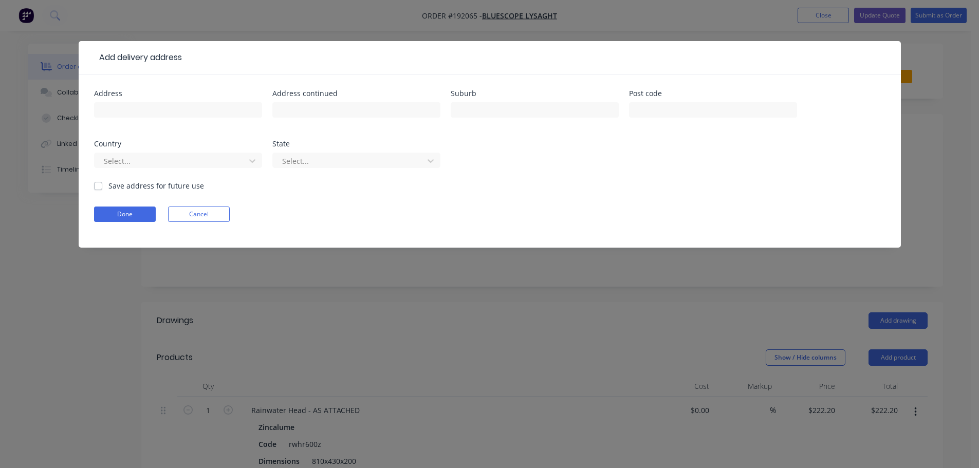
click at [140, 110] on input "text" at bounding box center [178, 109] width 168 height 15
click at [141, 156] on div "Select..." at bounding box center [171, 160] width 143 height 15
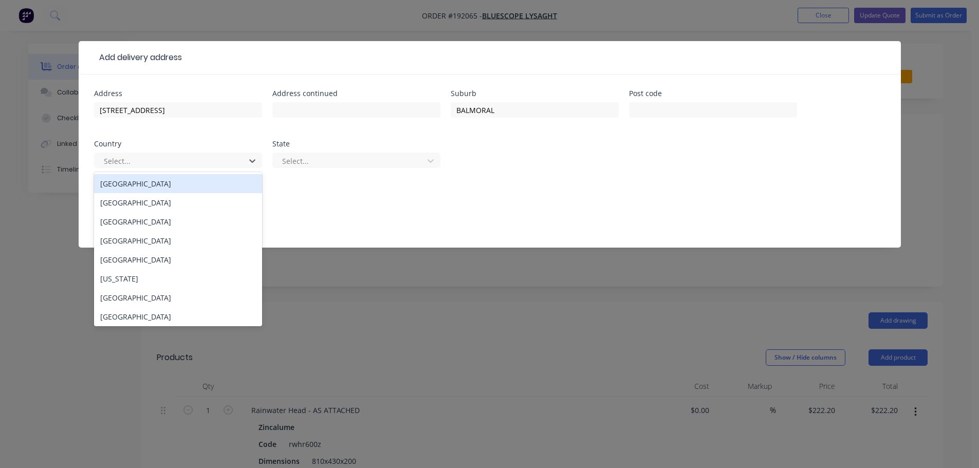
click at [133, 187] on div "[GEOGRAPHIC_DATA]" at bounding box center [178, 183] width 168 height 19
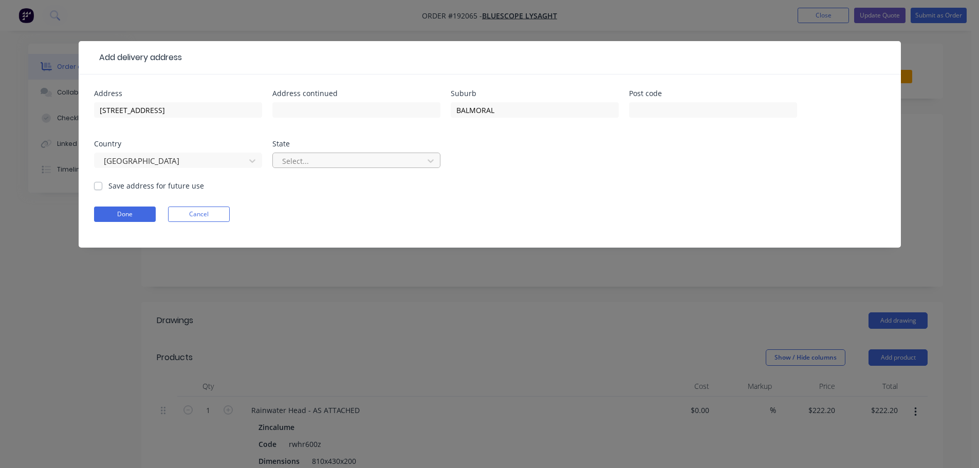
click at [340, 159] on div at bounding box center [349, 161] width 137 height 13
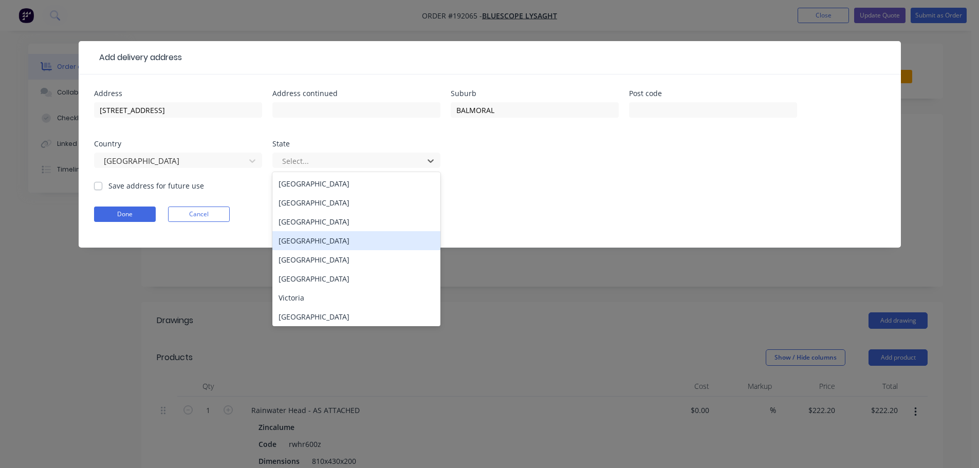
click at [309, 245] on div "[GEOGRAPHIC_DATA]" at bounding box center [357, 240] width 168 height 19
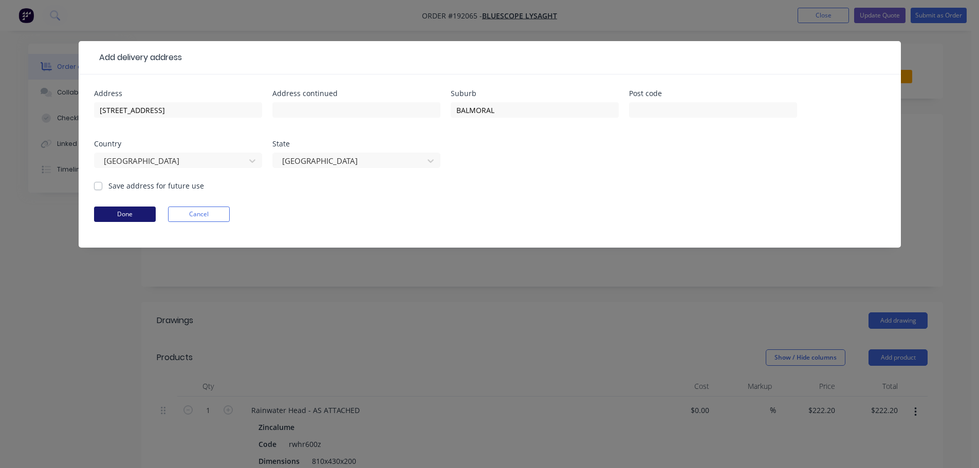
click at [137, 216] on button "Done" at bounding box center [125, 214] width 62 height 15
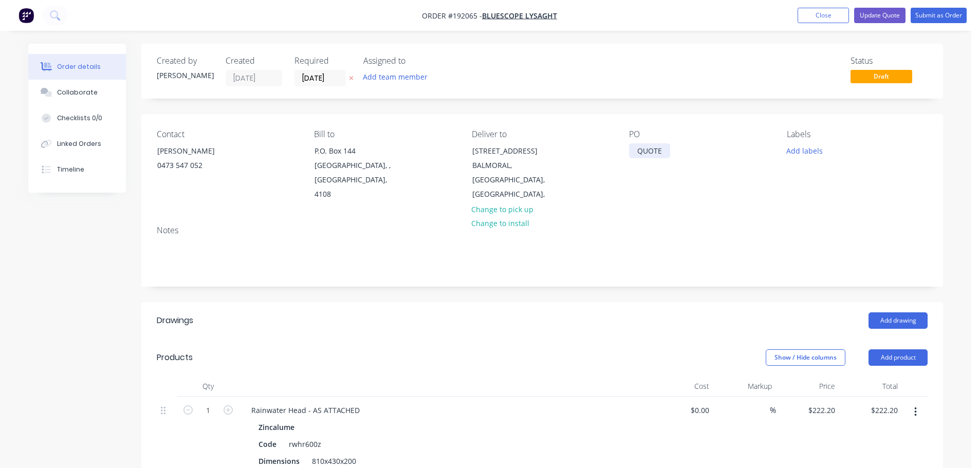
click at [657, 153] on div "QUOTE" at bounding box center [649, 150] width 41 height 15
click at [657, 152] on div "QUOTE" at bounding box center [649, 150] width 41 height 15
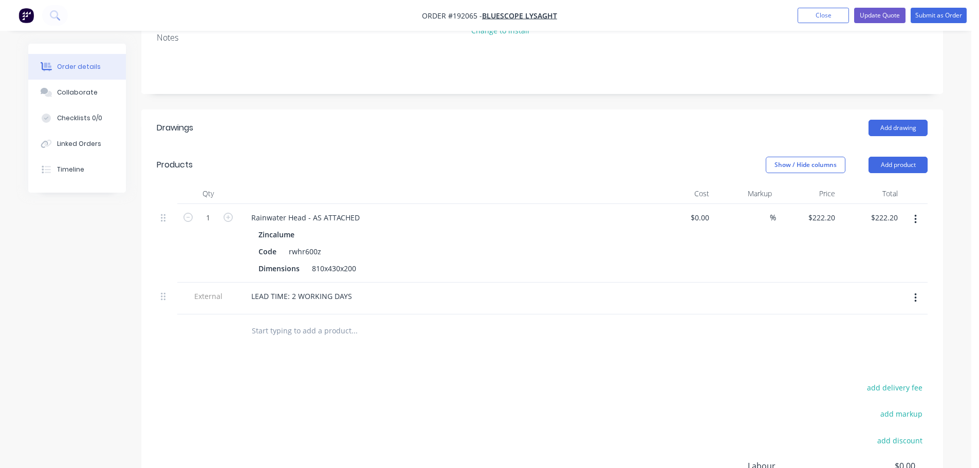
scroll to position [206, 0]
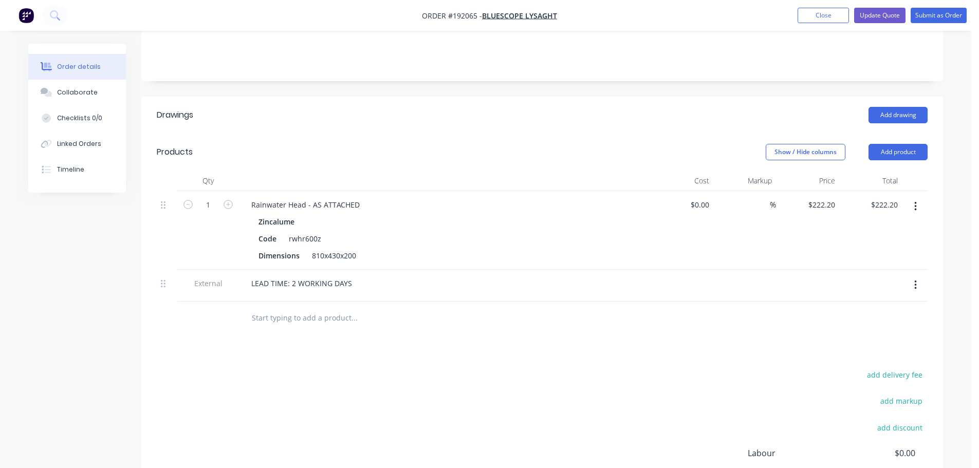
click at [919, 277] on button "button" at bounding box center [916, 285] width 24 height 19
click at [869, 325] on div "Delete" at bounding box center [879, 332] width 79 height 15
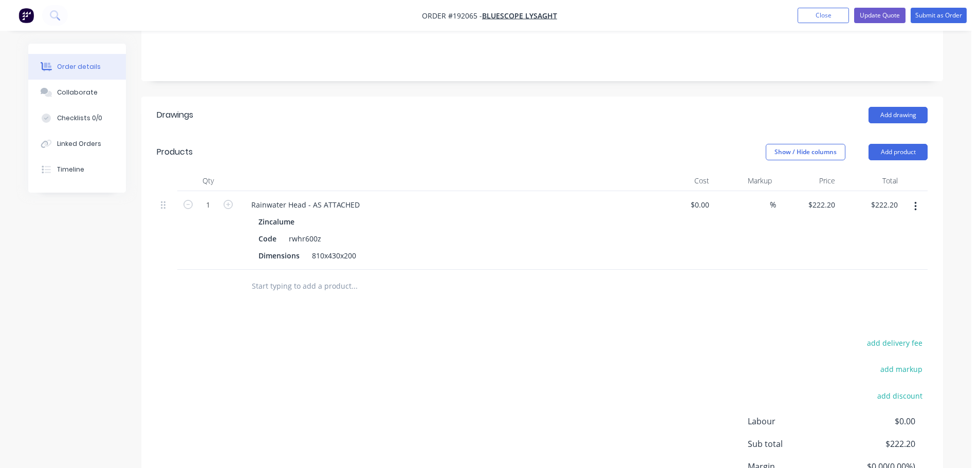
click at [564, 144] on div "Show / Hide columns Add product" at bounding box center [624, 152] width 607 height 16
click at [889, 144] on button "Add product" at bounding box center [898, 152] width 59 height 16
click at [885, 171] on div "Product catalogue" at bounding box center [879, 178] width 79 height 15
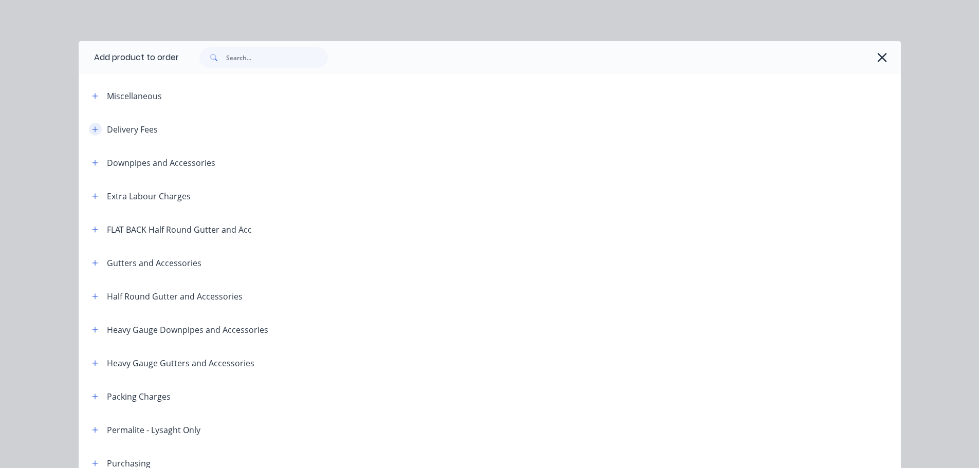
click at [96, 131] on button "button" at bounding box center [95, 129] width 13 height 13
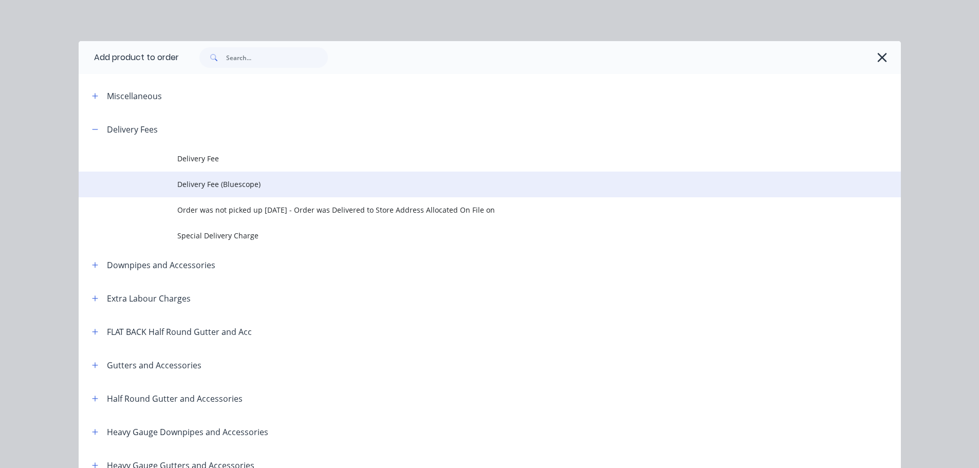
click at [223, 186] on span "Delivery Fee (Bluescope)" at bounding box center [466, 184] width 579 height 11
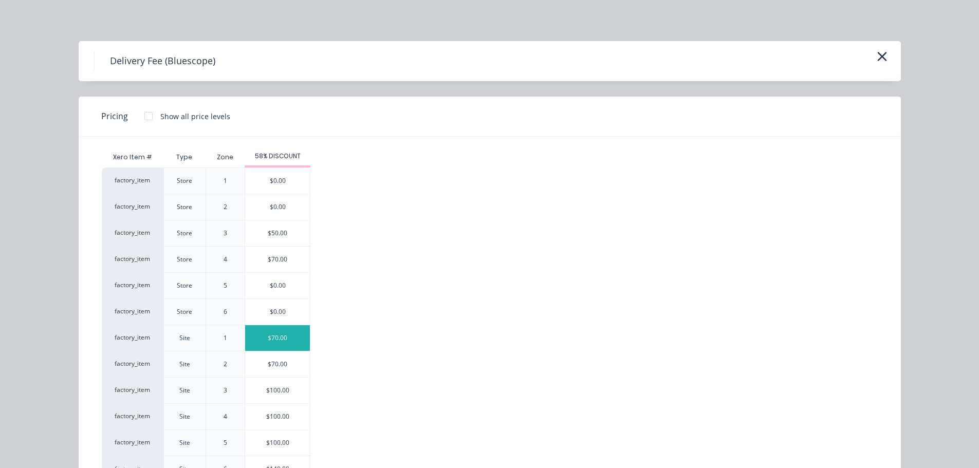
click at [270, 345] on div "$70.00" at bounding box center [277, 338] width 65 height 26
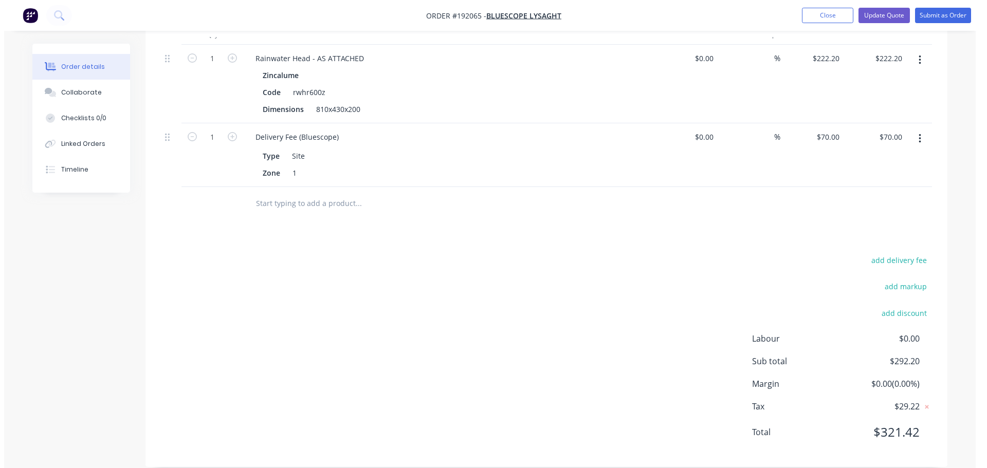
scroll to position [0, 0]
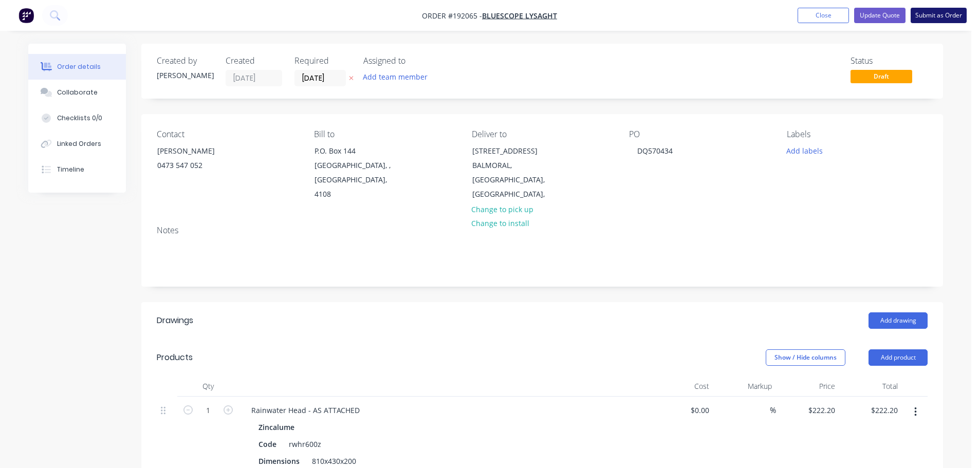
click at [935, 17] on button "Submit as Order" at bounding box center [939, 15] width 56 height 15
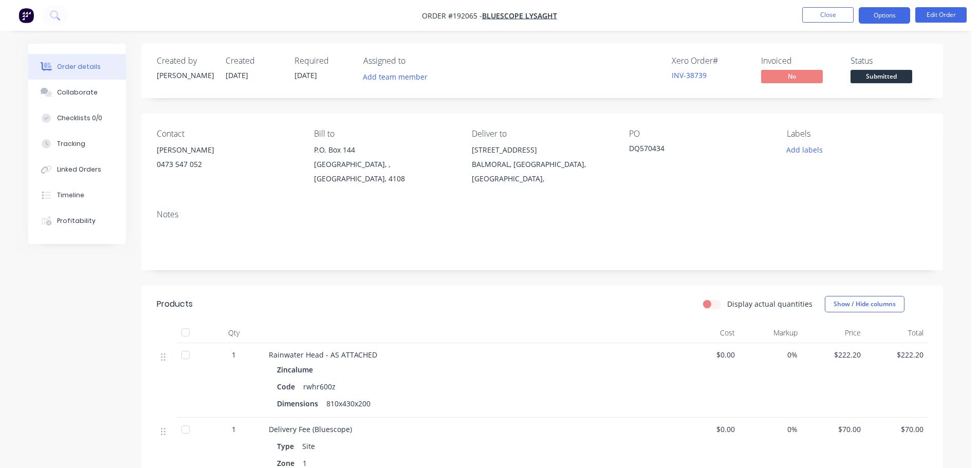
click at [885, 15] on button "Options" at bounding box center [884, 15] width 51 height 16
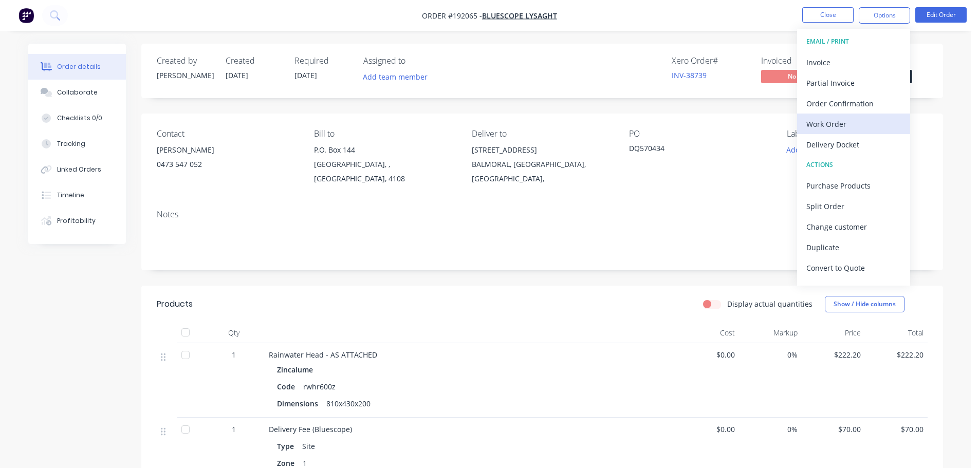
click at [839, 129] on div "Work Order" at bounding box center [854, 124] width 95 height 15
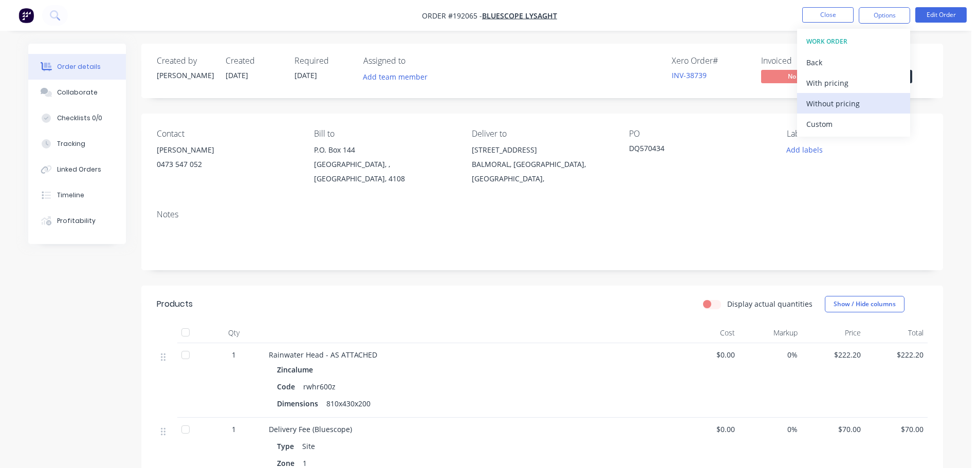
click at [840, 100] on div "Without pricing" at bounding box center [854, 103] width 95 height 15
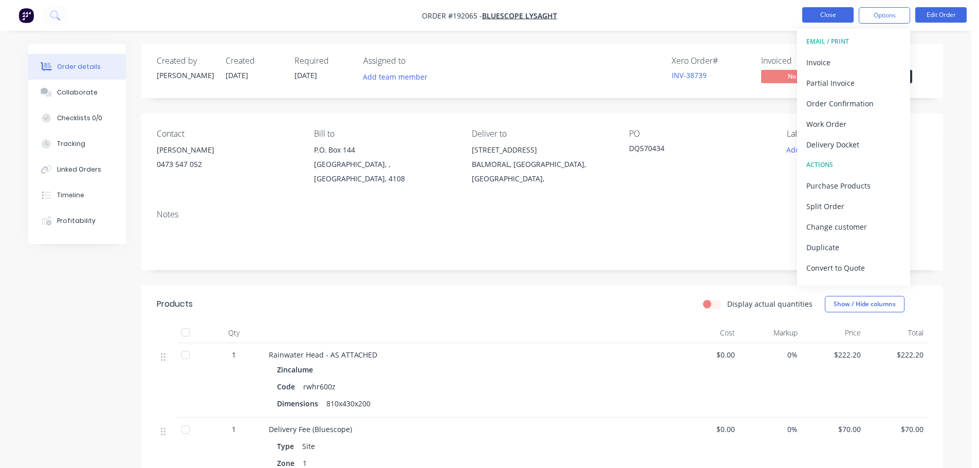
click at [828, 14] on button "Close" at bounding box center [828, 14] width 51 height 15
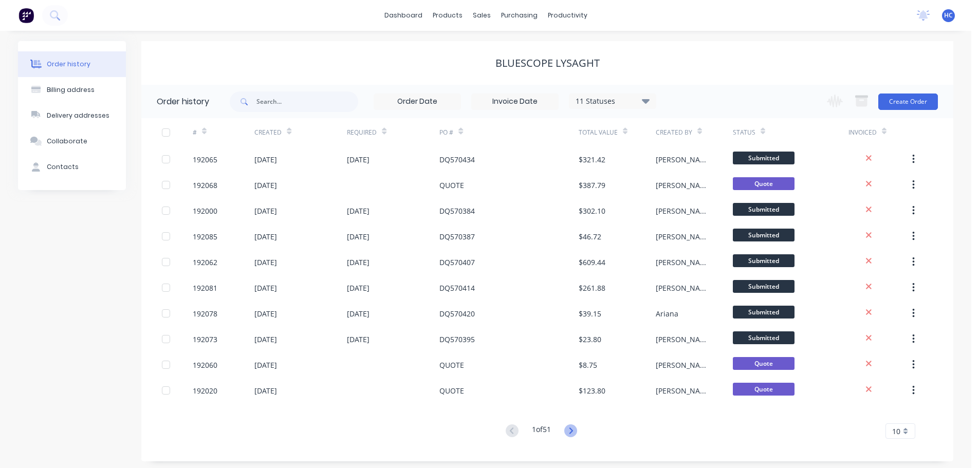
click at [569, 428] on icon at bounding box center [571, 431] width 13 height 13
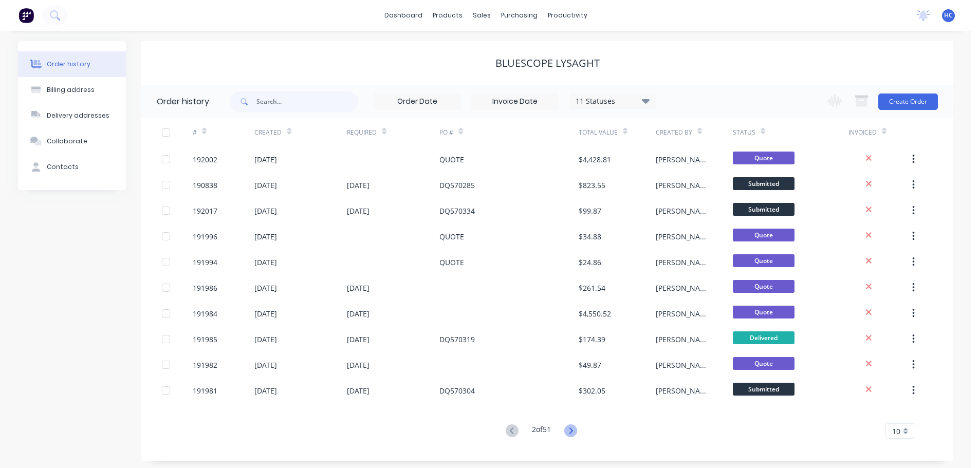
click at [573, 429] on icon at bounding box center [571, 431] width 4 height 6
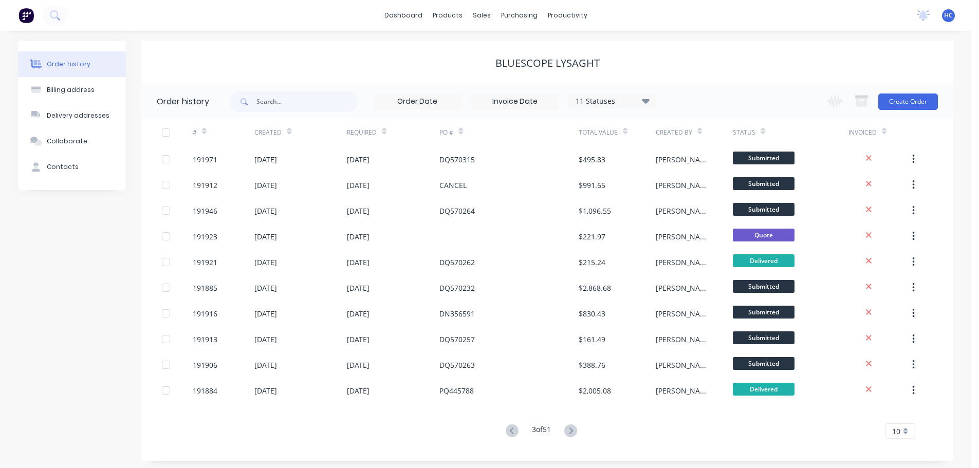
click at [573, 429] on icon at bounding box center [571, 431] width 4 height 6
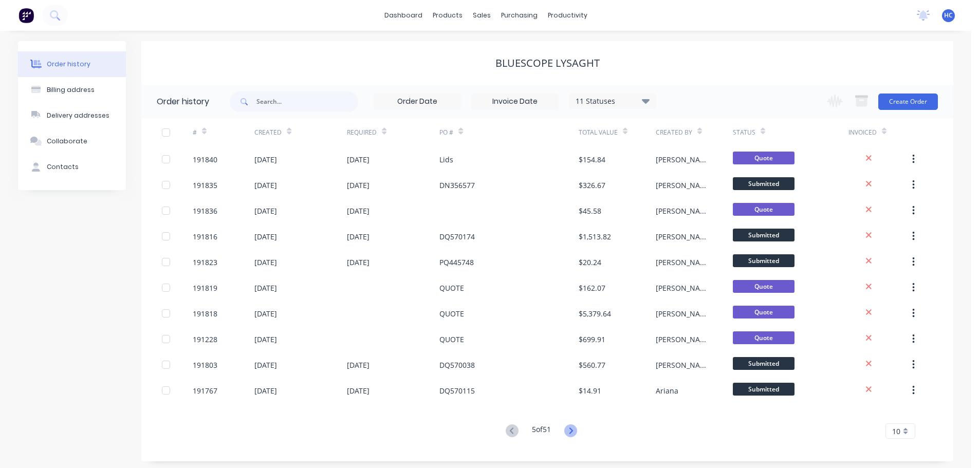
click at [572, 429] on icon at bounding box center [571, 431] width 4 height 6
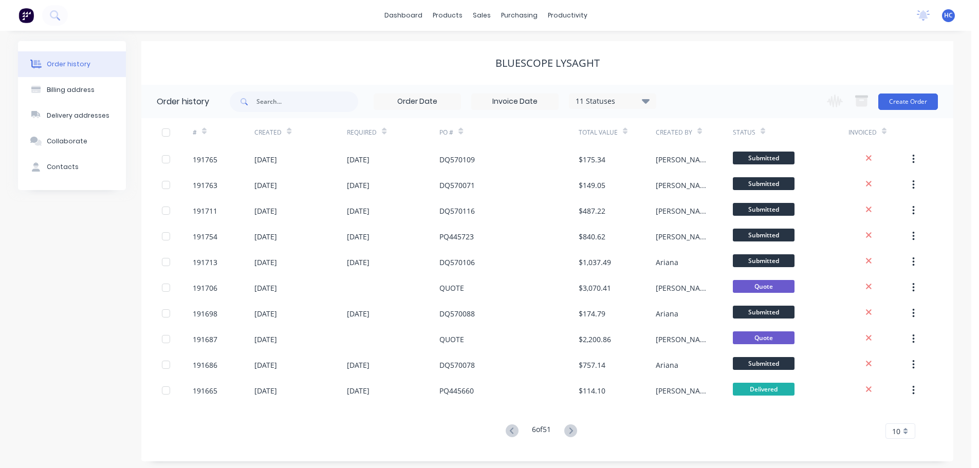
click at [572, 429] on icon at bounding box center [571, 431] width 4 height 6
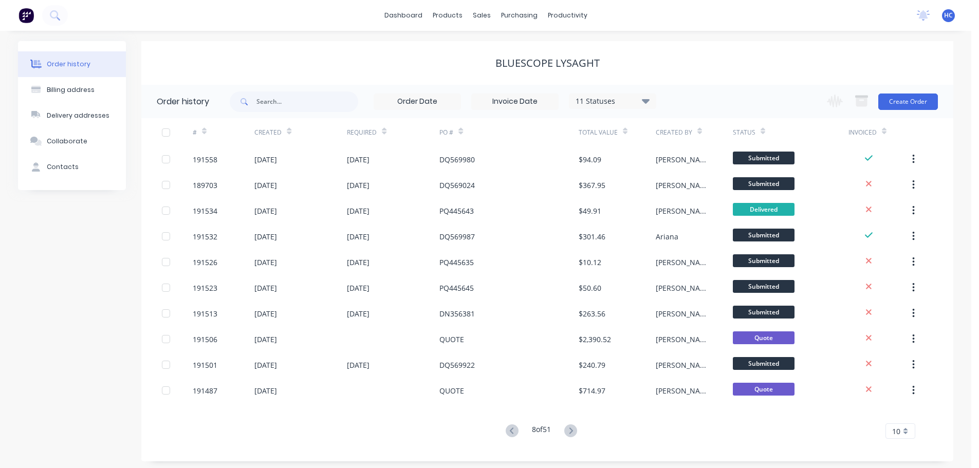
click at [572, 429] on icon at bounding box center [571, 431] width 4 height 6
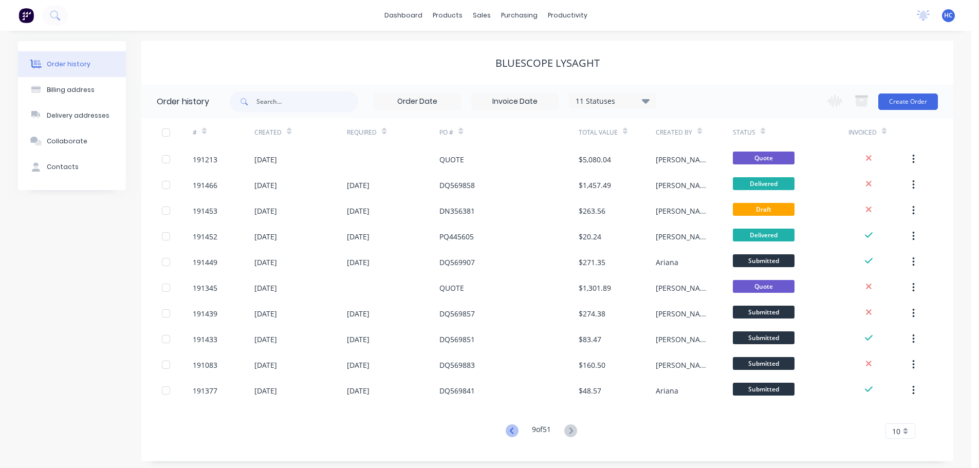
click at [515, 432] on icon at bounding box center [512, 431] width 13 height 13
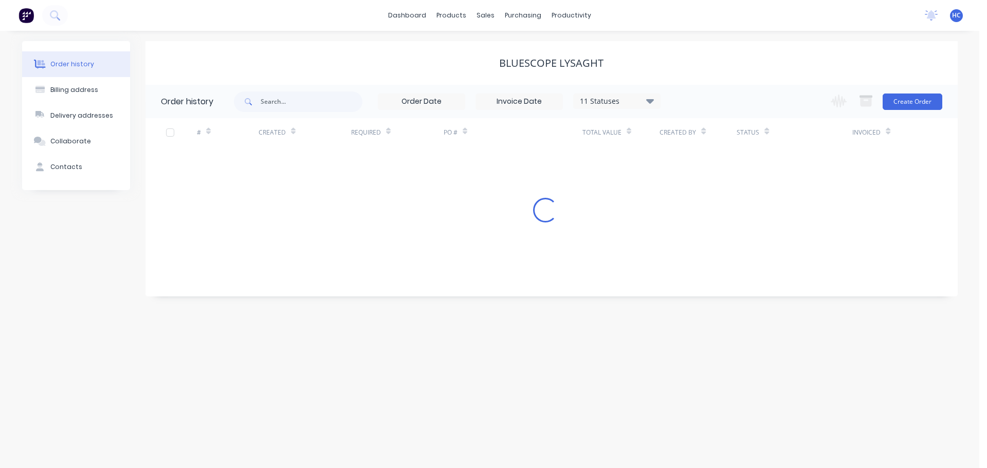
click at [515, 432] on div "Order history Billing address Delivery addresses Collaborate Contacts Bluescope…" at bounding box center [489, 250] width 979 height 438
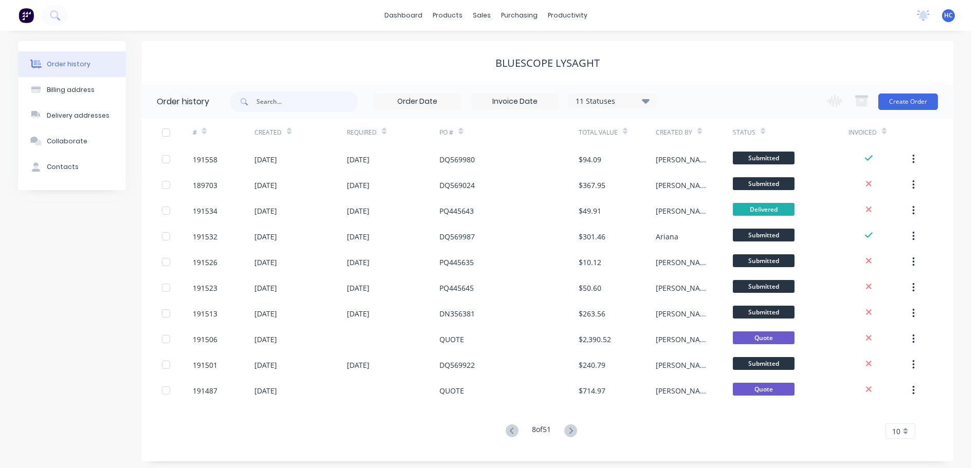
click at [514, 431] on icon at bounding box center [512, 431] width 13 height 13
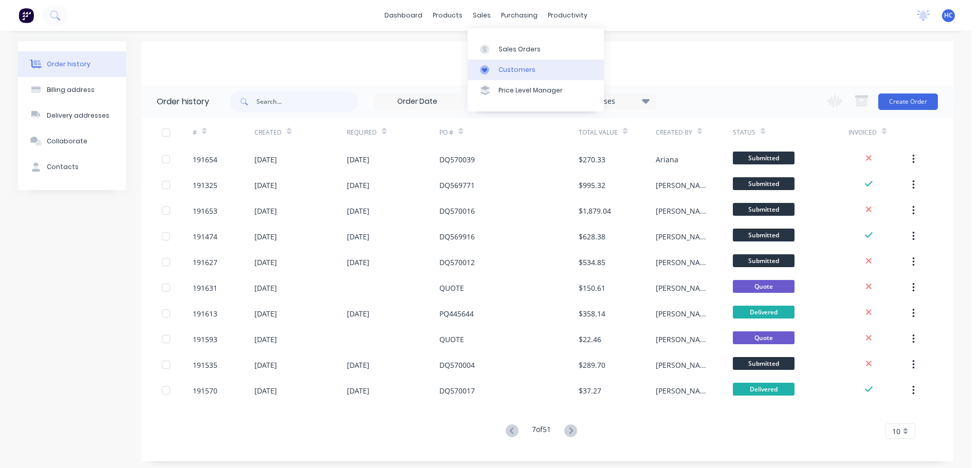
click at [513, 76] on link "Customers" at bounding box center [536, 70] width 136 height 21
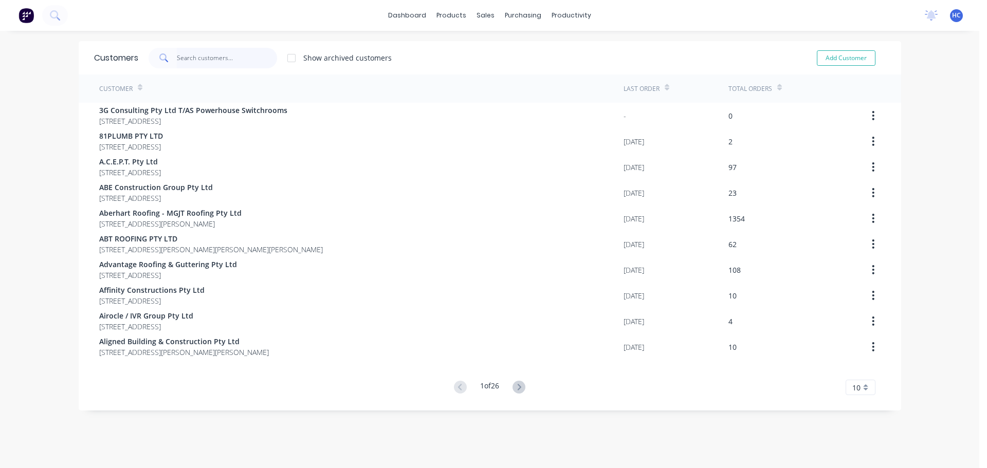
click at [245, 61] on input "text" at bounding box center [227, 58] width 100 height 21
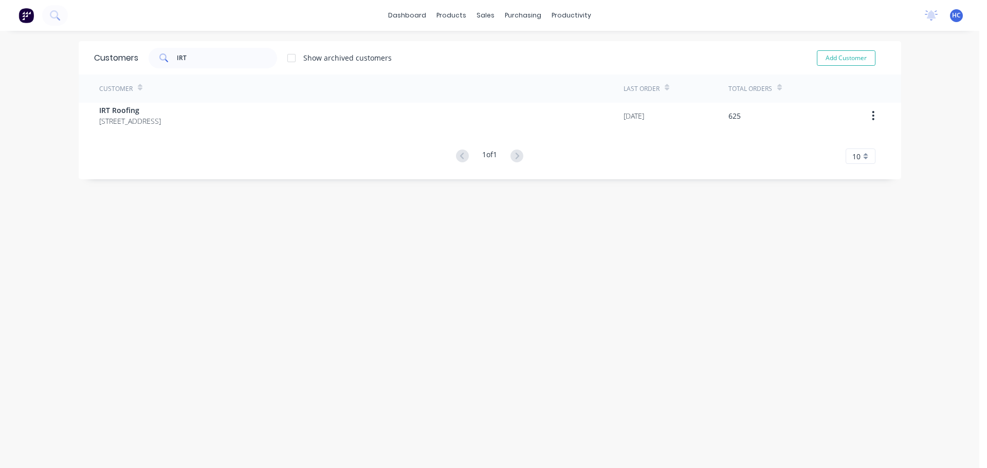
click at [150, 129] on div "Customer Last Order Total Orders IRT Roofing [GEOGRAPHIC_DATA] 4163 [DATE] 625 …" at bounding box center [490, 119] width 823 height 89
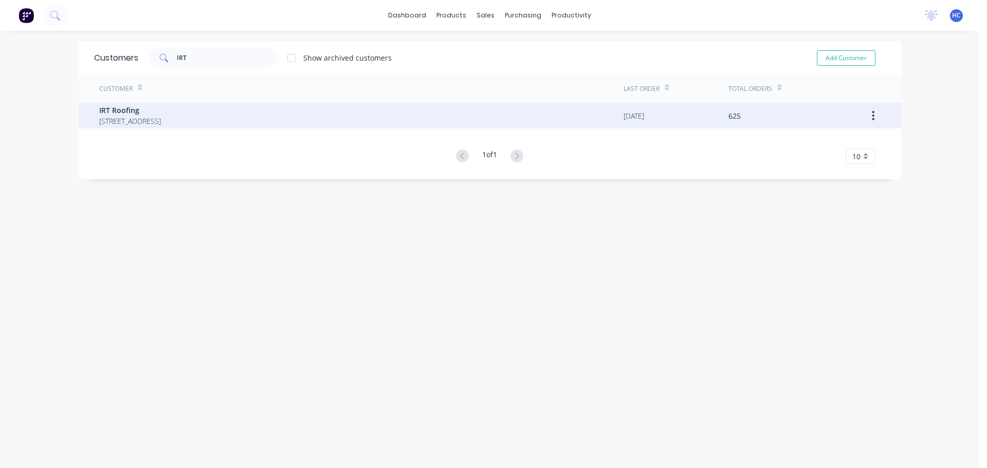
click at [161, 117] on span "[STREET_ADDRESS]" at bounding box center [130, 121] width 62 height 11
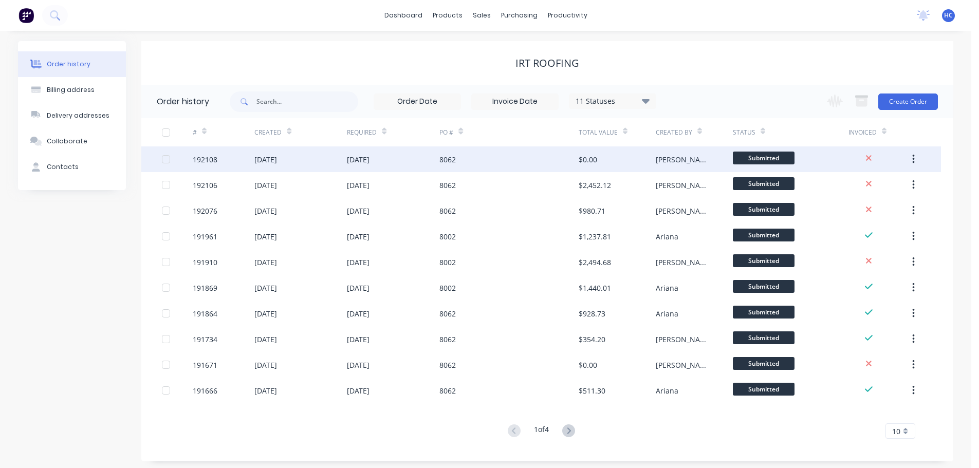
click at [493, 167] on div "8062" at bounding box center [509, 160] width 139 height 26
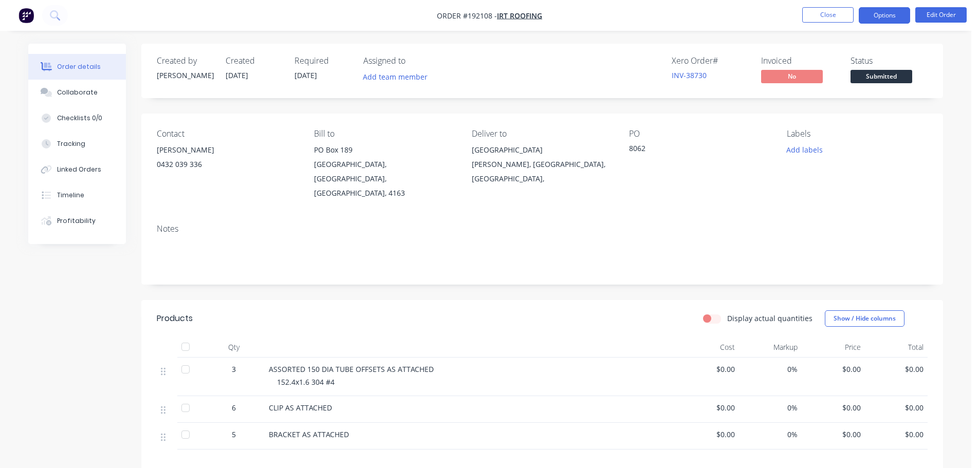
click at [877, 13] on button "Options" at bounding box center [884, 15] width 51 height 16
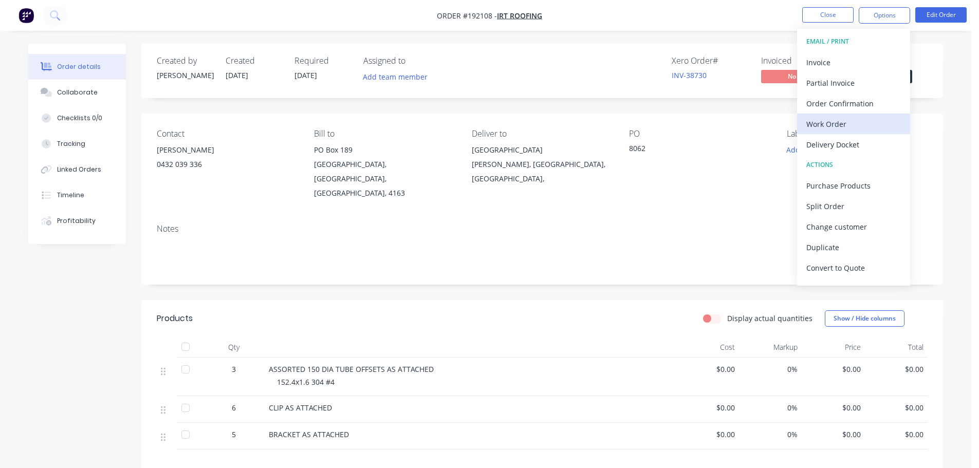
click at [831, 122] on div "Work Order" at bounding box center [854, 124] width 95 height 15
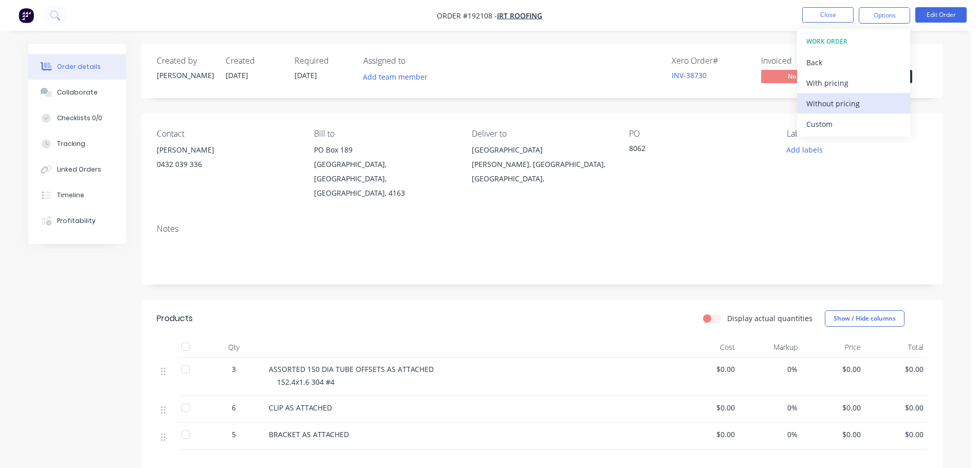
click at [834, 104] on div "Without pricing" at bounding box center [854, 103] width 95 height 15
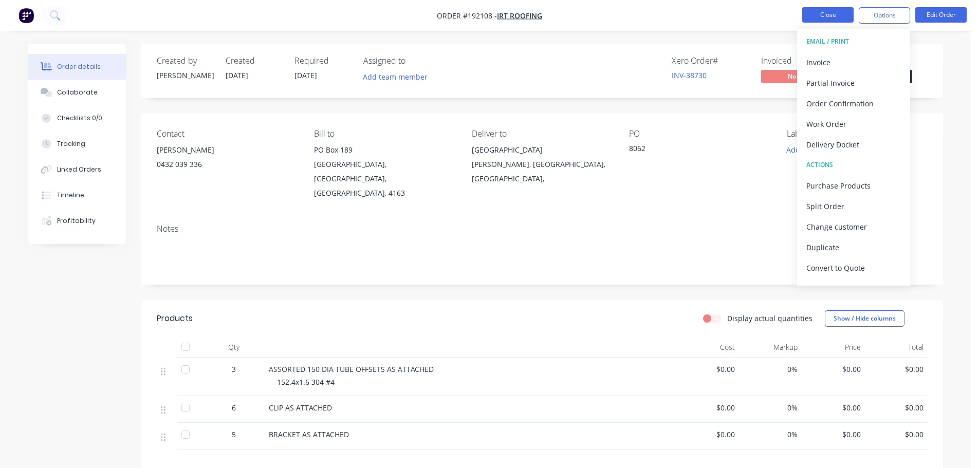
click at [823, 13] on button "Close" at bounding box center [828, 14] width 51 height 15
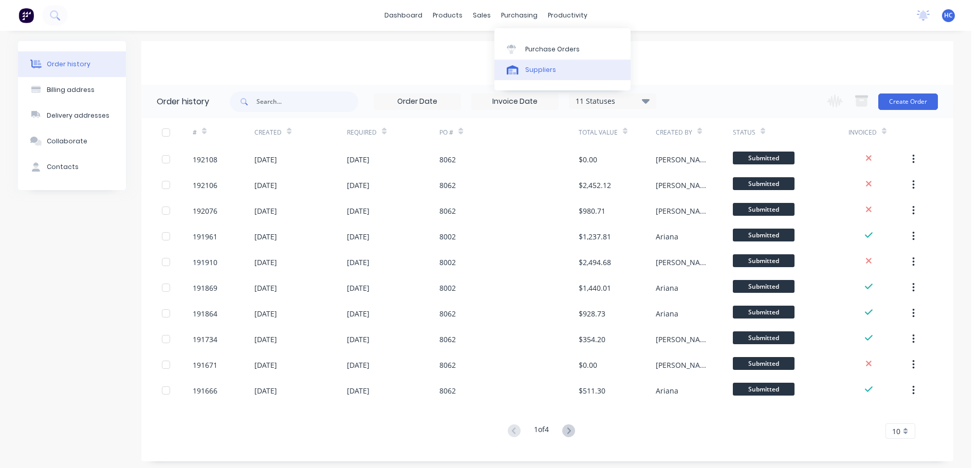
click at [538, 69] on div "Suppliers" at bounding box center [540, 69] width 31 height 9
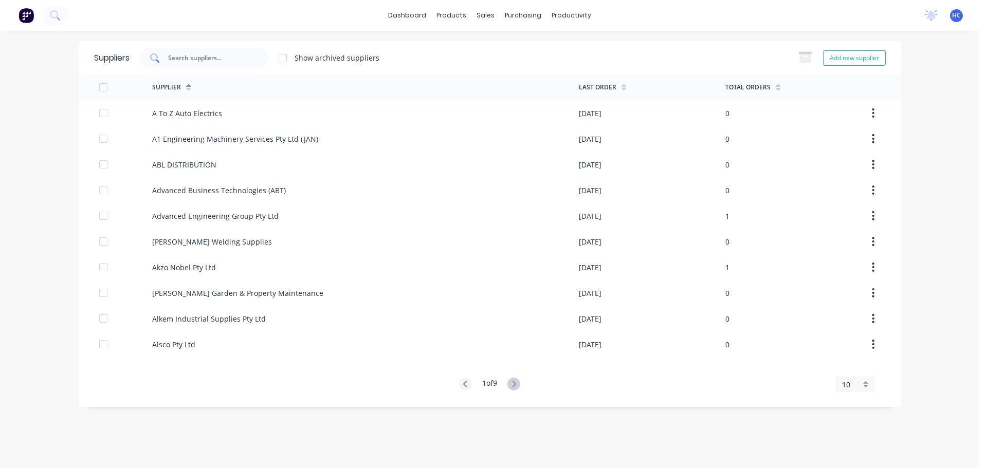
click at [239, 59] on input "text" at bounding box center [209, 58] width 85 height 10
click at [214, 66] on div at bounding box center [204, 58] width 129 height 21
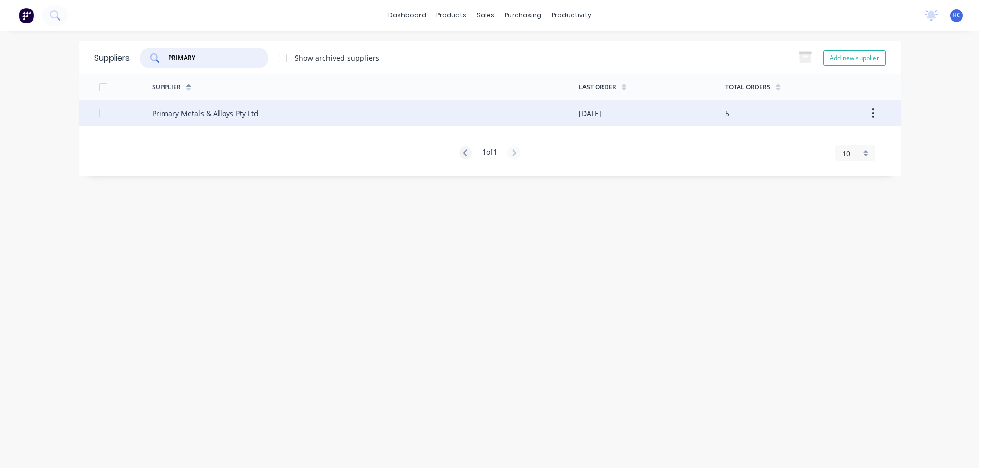
click at [250, 105] on div "Primary Metals & Alloys Pty Ltd" at bounding box center [365, 113] width 427 height 26
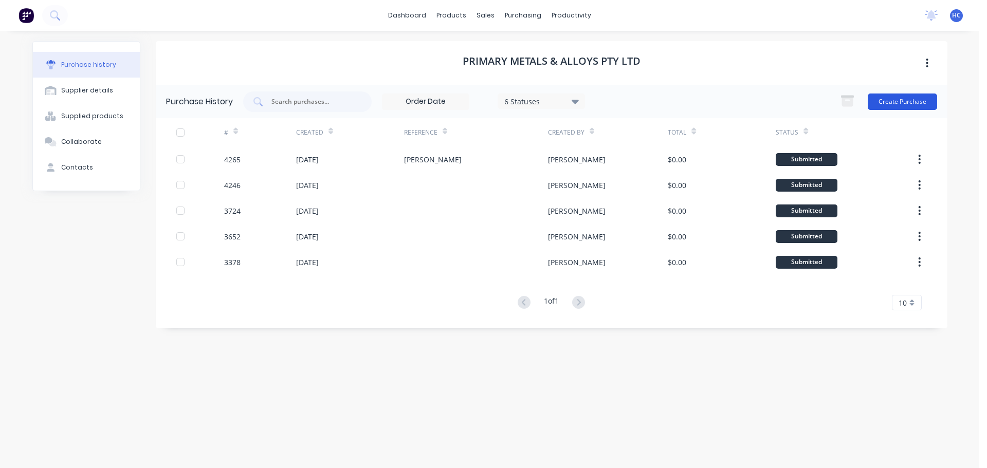
click at [889, 95] on button "Create Purchase" at bounding box center [902, 102] width 69 height 16
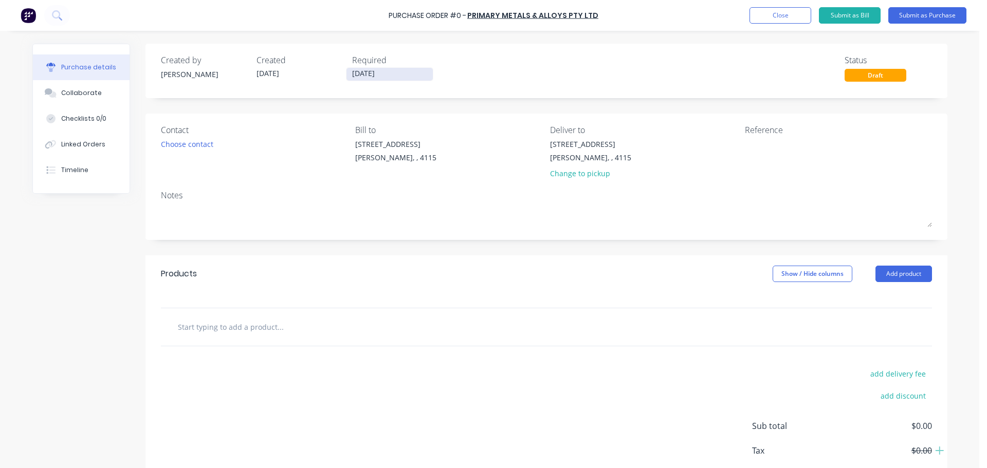
click at [376, 76] on input "[DATE]" at bounding box center [390, 74] width 86 height 13
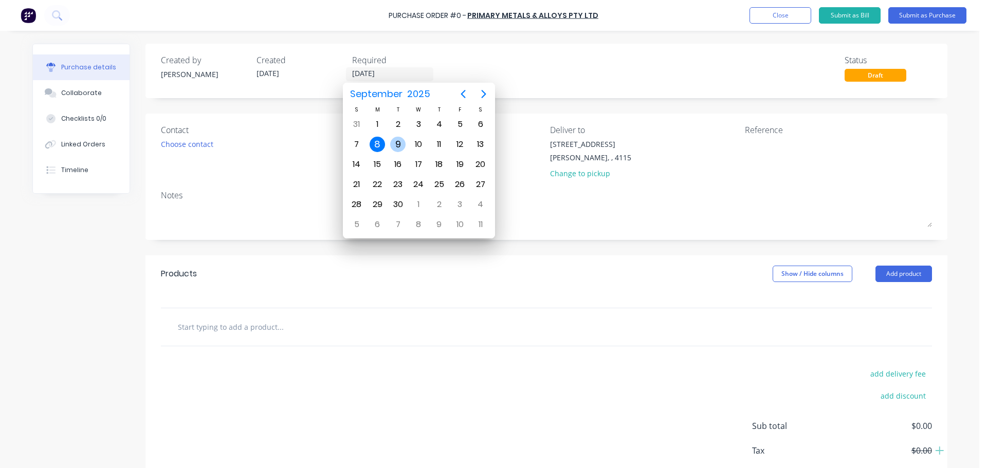
click at [391, 148] on div "9" at bounding box center [397, 144] width 15 height 15
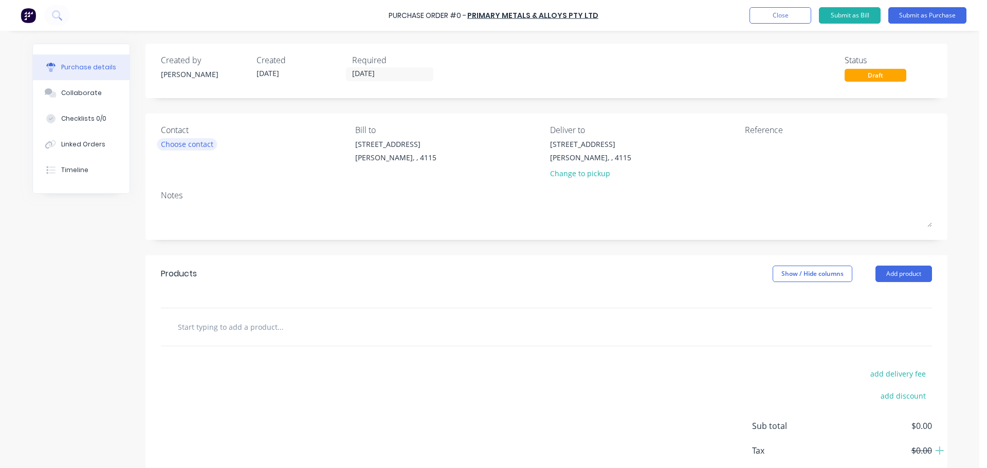
click at [200, 149] on div "Choose contact" at bounding box center [187, 144] width 52 height 11
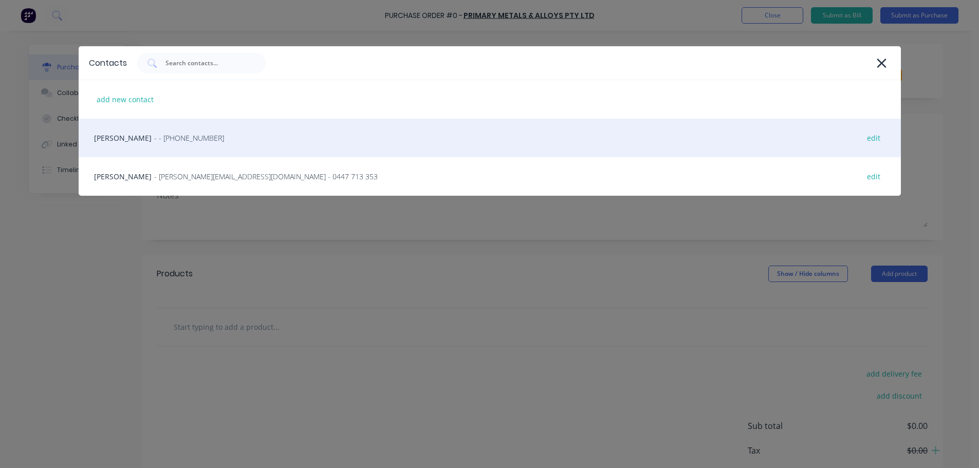
click at [185, 139] on div "HAYDEN - - [PHONE_NUMBER] edit" at bounding box center [490, 138] width 823 height 39
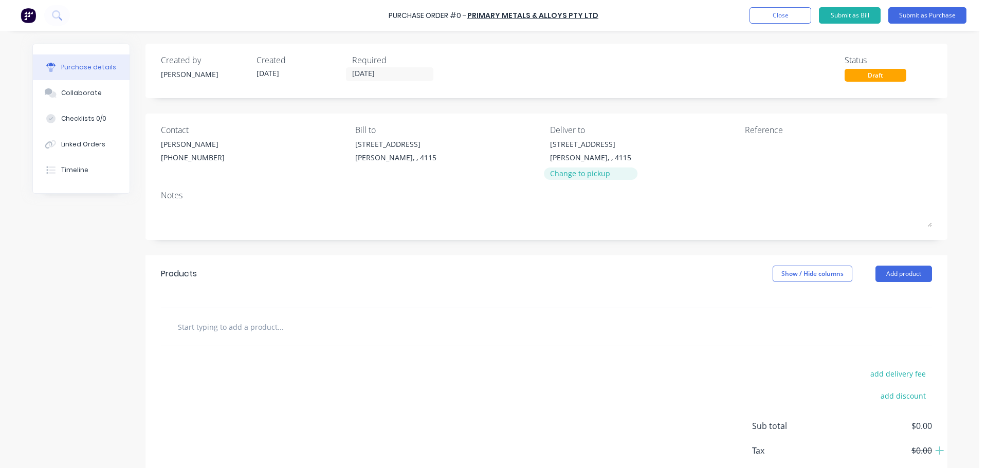
click at [580, 172] on div "Change to pickup" at bounding box center [590, 173] width 81 height 11
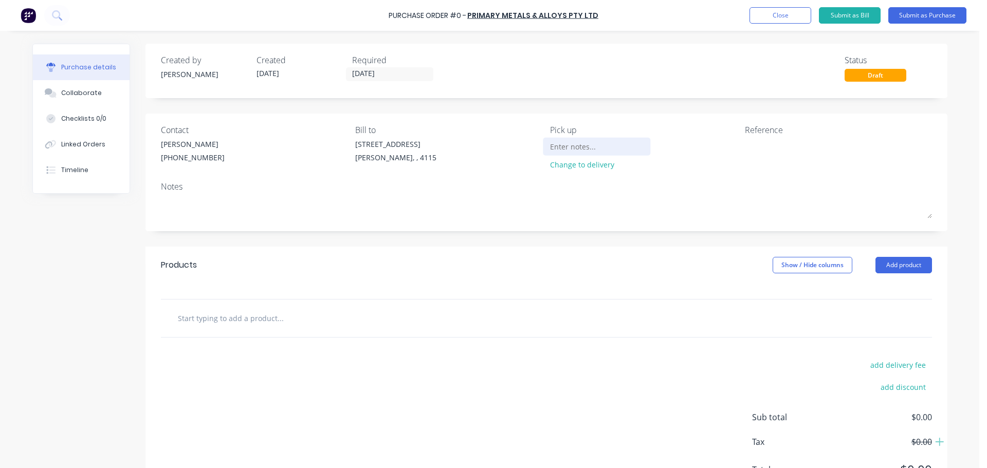
click at [575, 144] on input at bounding box center [597, 146] width 94 height 15
click at [906, 276] on div "Products Show / Hide columns Add product" at bounding box center [547, 265] width 802 height 37
click at [905, 273] on div "Products Show / Hide columns Add product" at bounding box center [547, 265] width 802 height 37
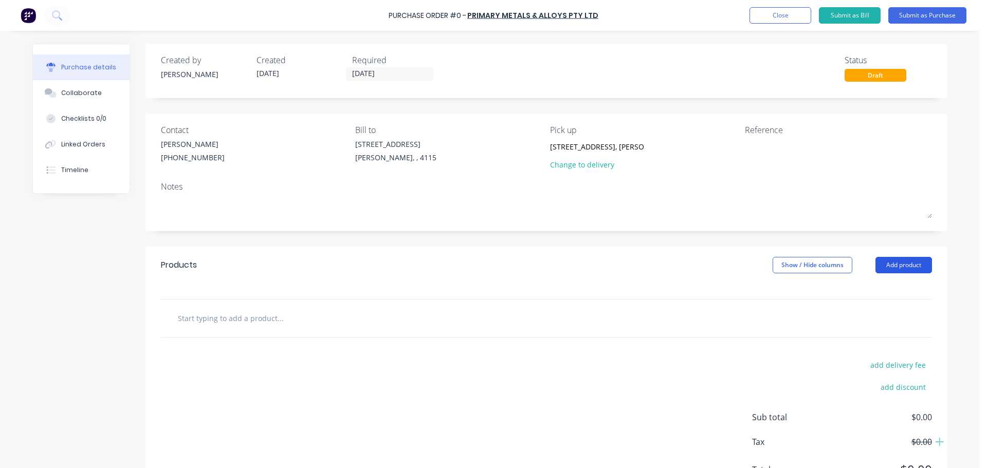
click at [904, 261] on button "Add product" at bounding box center [904, 265] width 57 height 16
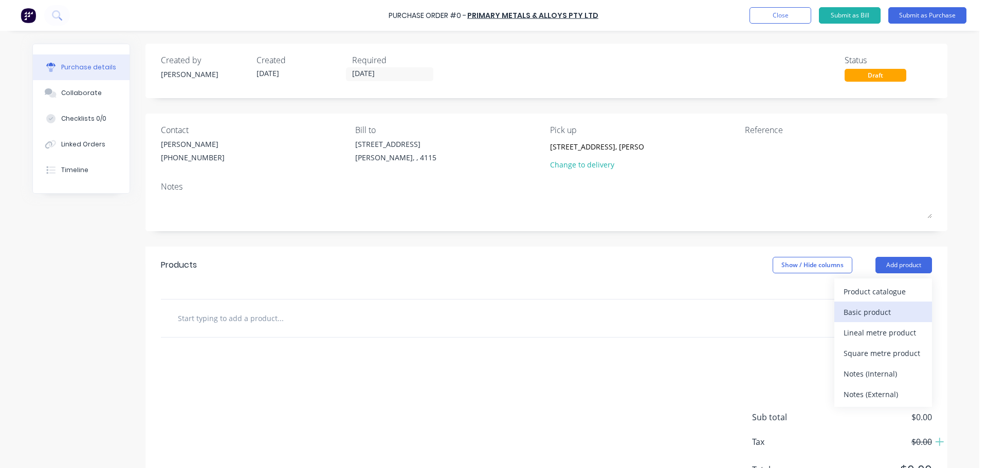
click at [871, 316] on div "Basic product" at bounding box center [883, 312] width 79 height 15
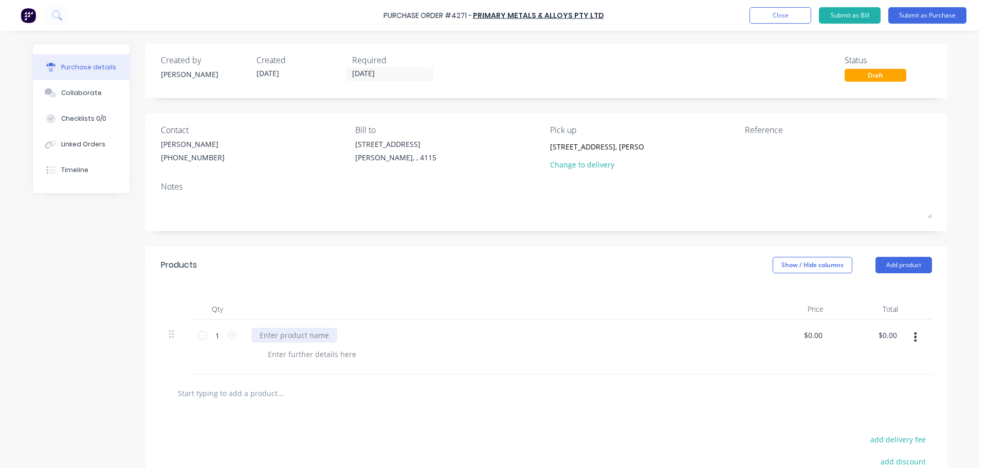
click at [294, 340] on div at bounding box center [294, 335] width 86 height 15
click at [340, 294] on div "Qty Price Total 1 1 2400x1200 FLAT SHEET 5mm 316 2B $0.00 $0.00 $0.00 $0.00" at bounding box center [547, 329] width 802 height 91
click at [924, 14] on button "Submit as Purchase" at bounding box center [927, 15] width 78 height 16
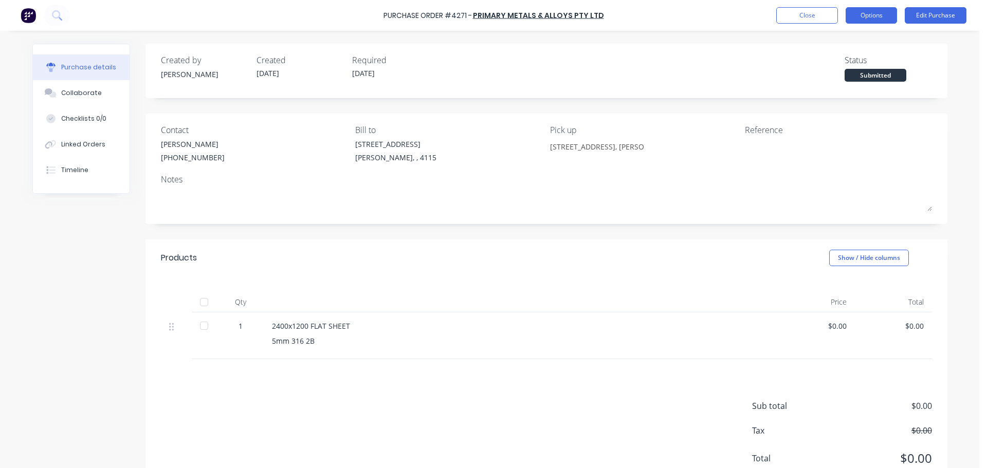
click at [873, 17] on button "Options" at bounding box center [871, 15] width 51 height 16
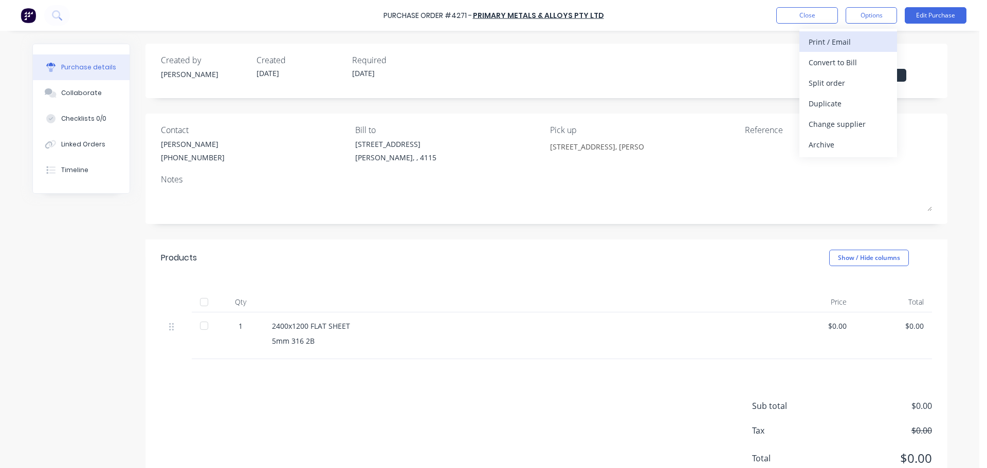
click at [855, 46] on div "Print / Email" at bounding box center [848, 41] width 79 height 15
click at [842, 87] on div "Without pricing" at bounding box center [848, 83] width 79 height 15
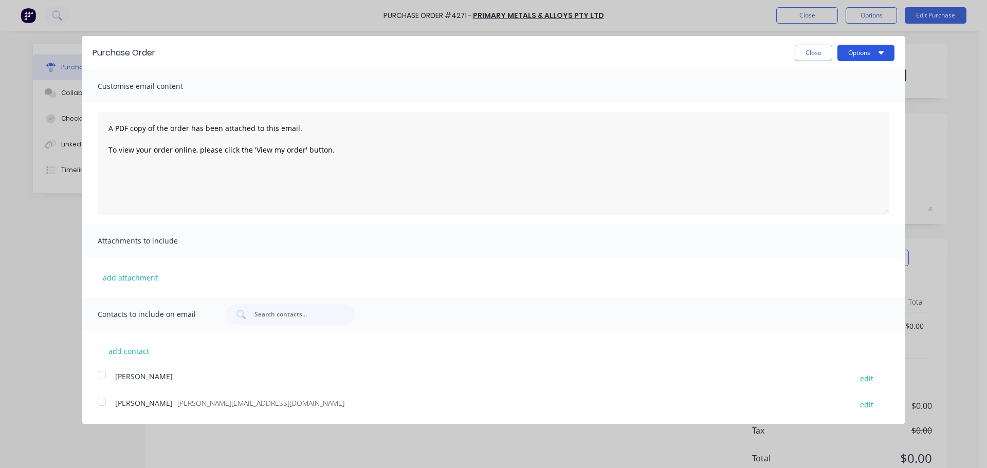
click at [867, 47] on button "Options" at bounding box center [866, 53] width 57 height 16
click at [847, 82] on div "Print" at bounding box center [845, 78] width 79 height 15
click at [807, 49] on button "Close" at bounding box center [814, 53] width 38 height 16
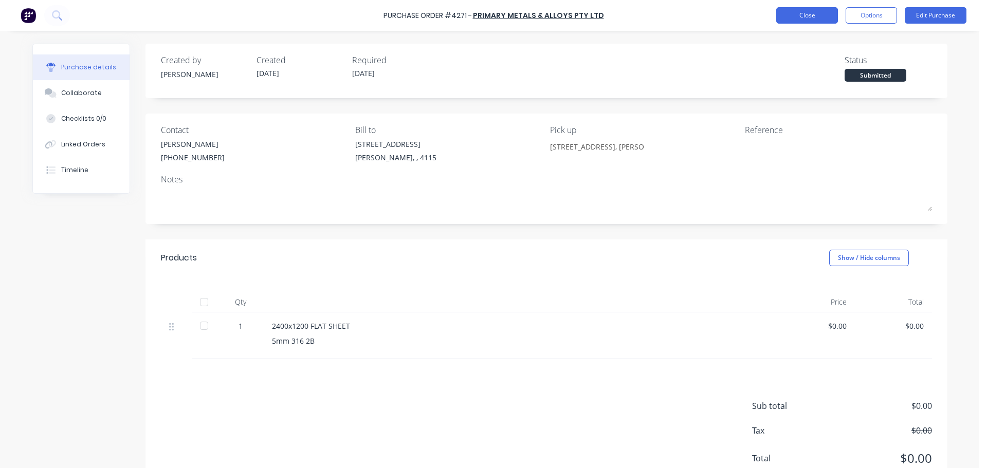
click at [807, 16] on button "Close" at bounding box center [807, 15] width 62 height 16
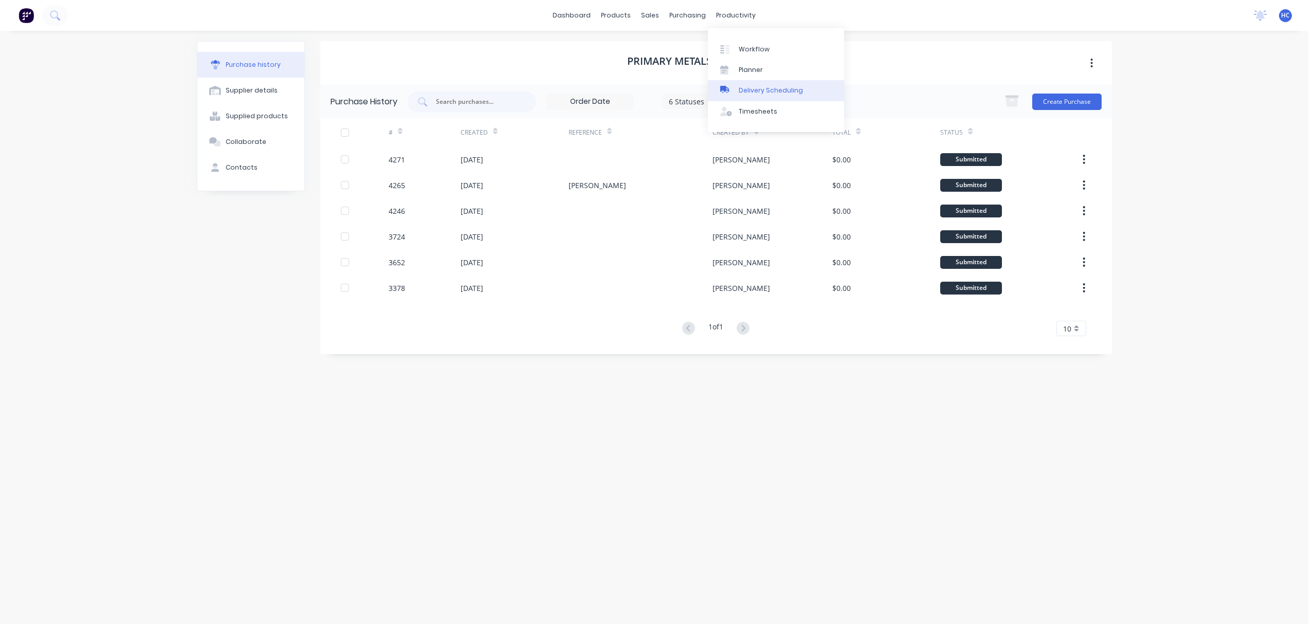
click at [761, 89] on div "Delivery Scheduling" at bounding box center [771, 90] width 64 height 9
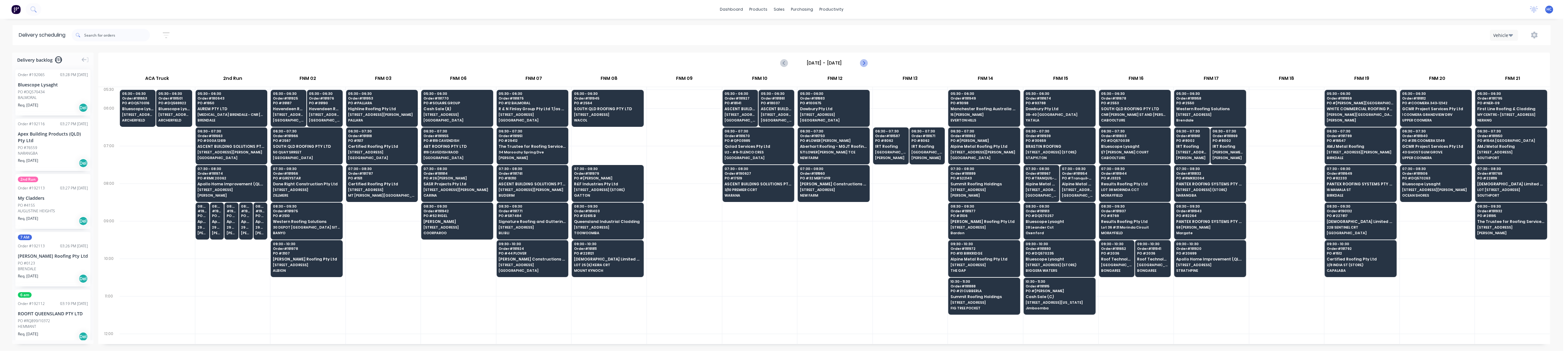
click at [596, 65] on icon "Next page" at bounding box center [864, 63] width 7 height 7
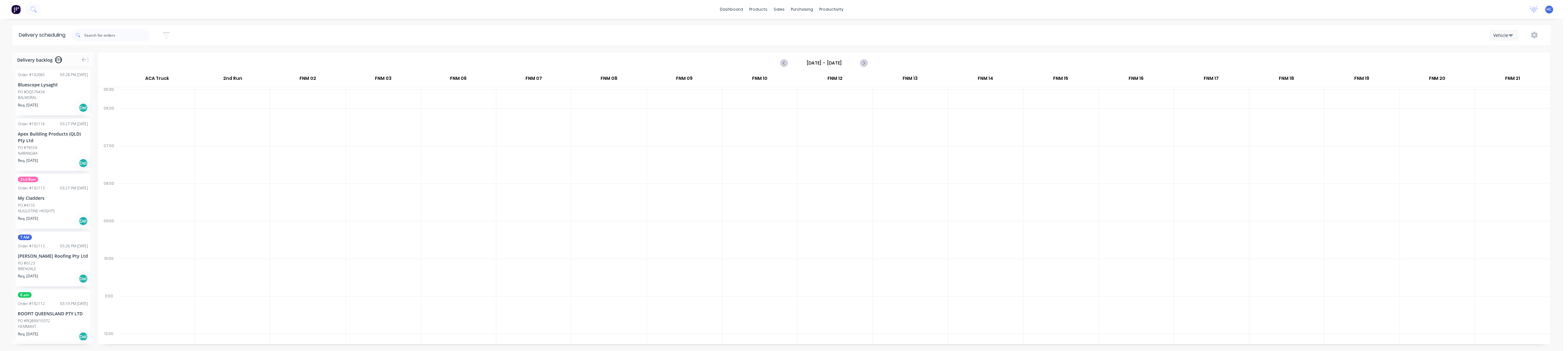
click at [170, 37] on icon "button" at bounding box center [166, 35] width 7 height 8
click at [156, 55] on input at bounding box center [138, 58] width 58 height 9
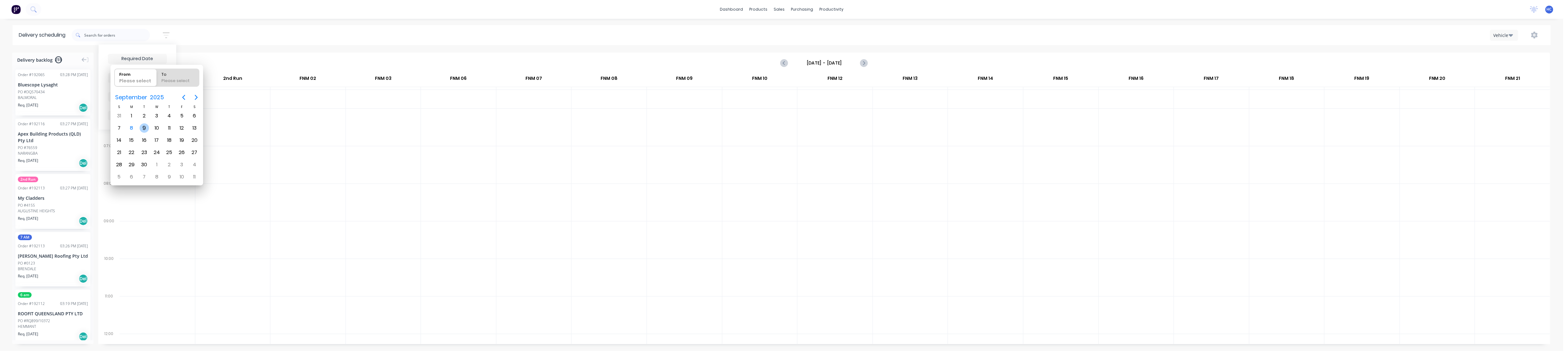
click at [148, 128] on div "9" at bounding box center [144, 128] width 9 height 9
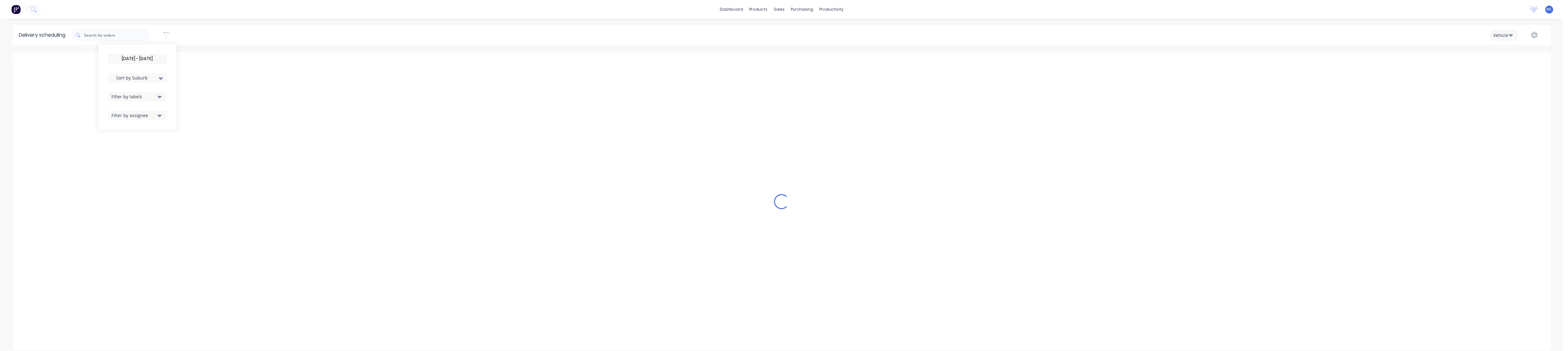
click at [141, 96] on div "Filter by labels" at bounding box center [133, 96] width 44 height 7
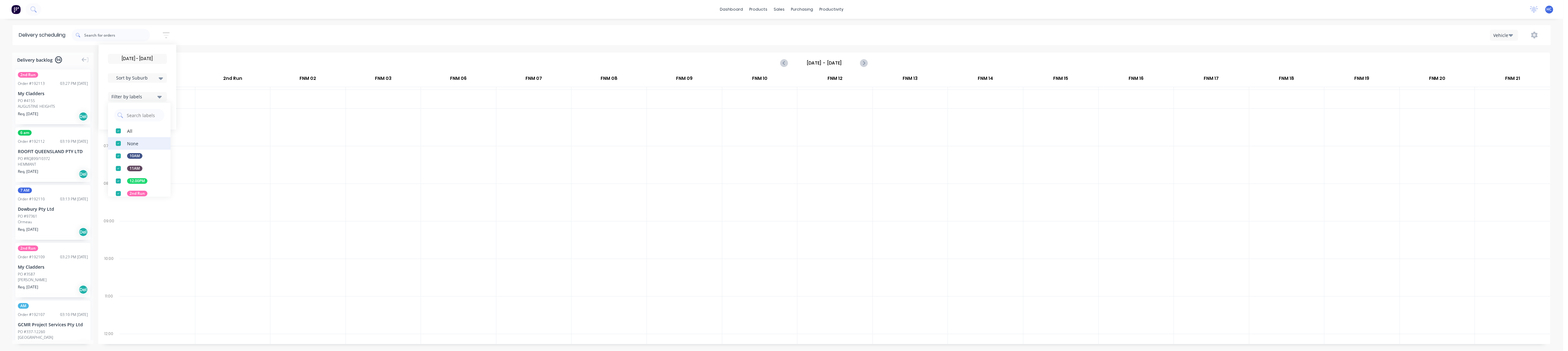
click at [121, 144] on div "button" at bounding box center [118, 143] width 13 height 13
click at [152, 76] on span "Sort by Suburb" at bounding box center [132, 77] width 41 height 7
click at [131, 150] on div "Suburb" at bounding box center [137, 147] width 59 height 12
click at [236, 172] on div at bounding box center [233, 165] width 75 height 38
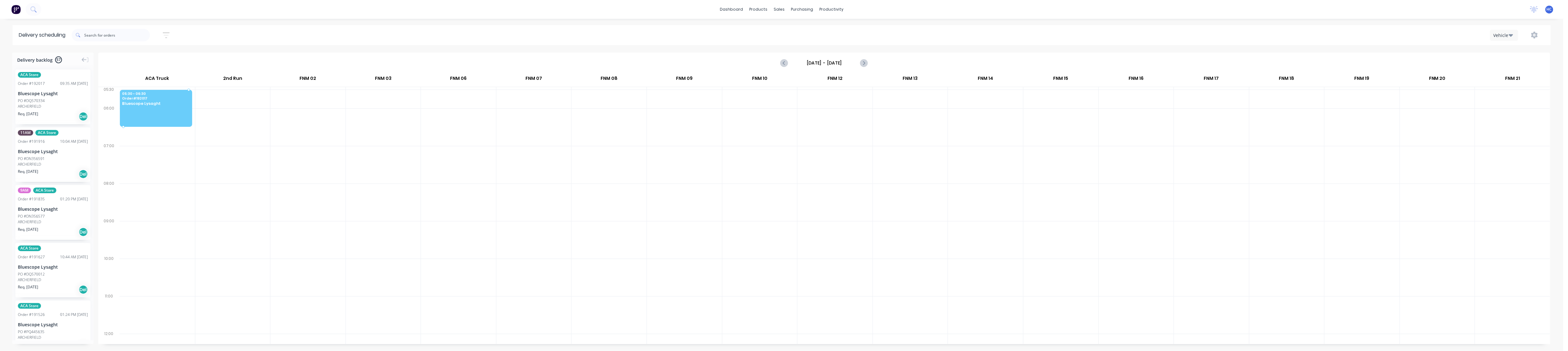
drag, startPoint x: 54, startPoint y: 91, endPoint x: 169, endPoint y: 99, distance: 115.3
drag, startPoint x: 47, startPoint y: 102, endPoint x: 148, endPoint y: 101, distance: 101.0
drag, startPoint x: 46, startPoint y: 101, endPoint x: 126, endPoint y: 101, distance: 80.0
drag, startPoint x: 54, startPoint y: 99, endPoint x: 149, endPoint y: 102, distance: 95.0
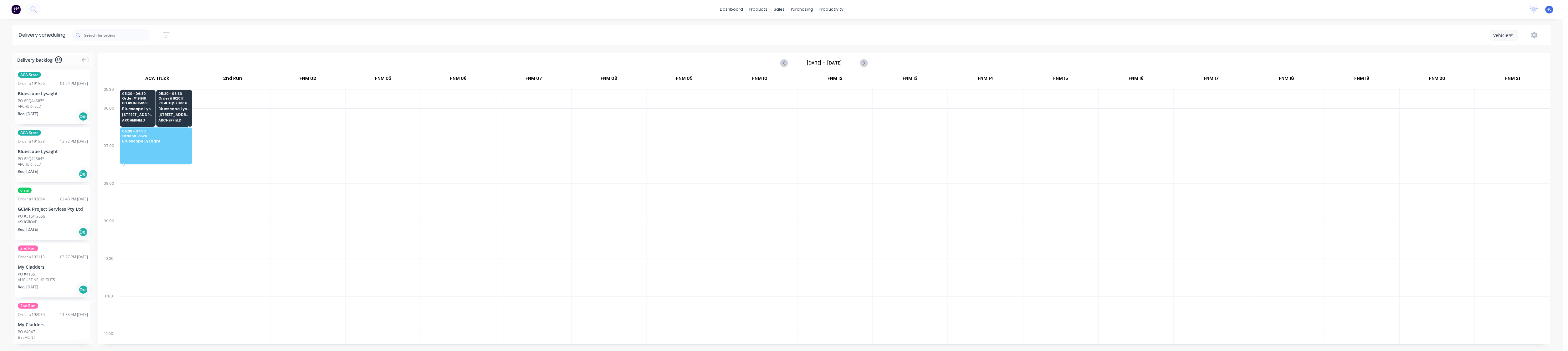
drag, startPoint x: 54, startPoint y: 103, endPoint x: 159, endPoint y: 138, distance: 110.7
drag, startPoint x: 61, startPoint y: 106, endPoint x: 139, endPoint y: 135, distance: 83.2
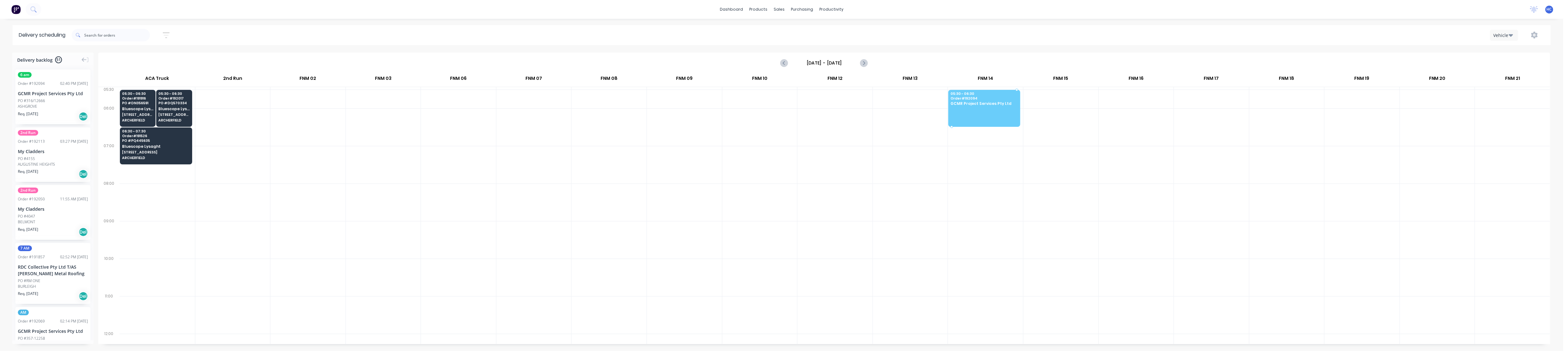
drag, startPoint x: 57, startPoint y: 102, endPoint x: 997, endPoint y: 94, distance: 940.0
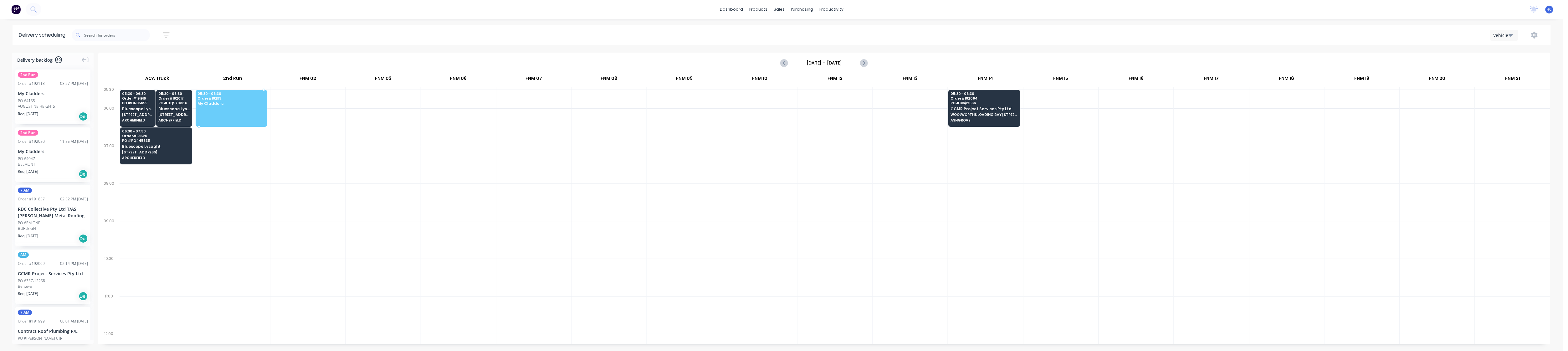
drag, startPoint x: 67, startPoint y: 95, endPoint x: 228, endPoint y: 102, distance: 161.2
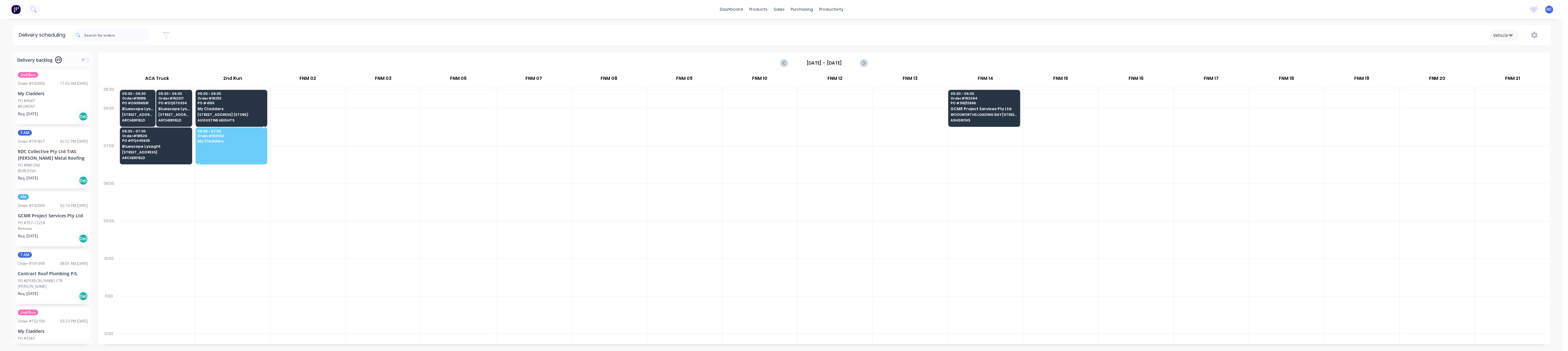
drag, startPoint x: 40, startPoint y: 99, endPoint x: 215, endPoint y: 146, distance: 181.2
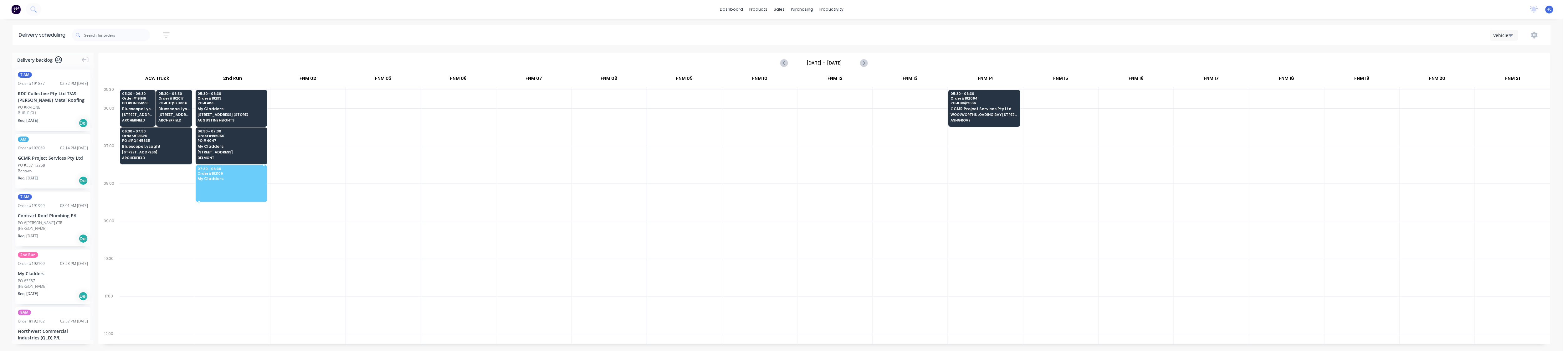
drag, startPoint x: 41, startPoint y: 260, endPoint x: 244, endPoint y: 172, distance: 221.3
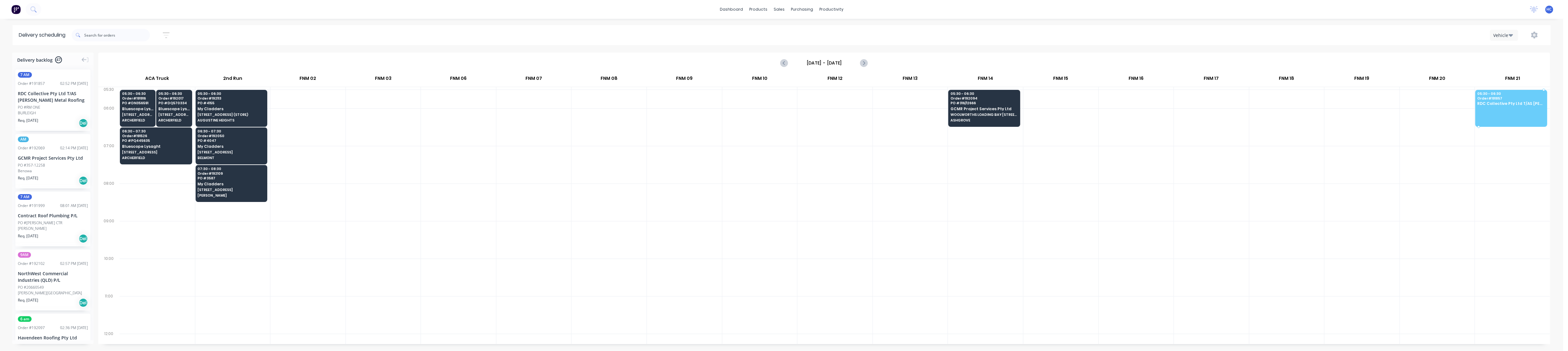
drag, startPoint x: 44, startPoint y: 98, endPoint x: 1513, endPoint y: 101, distance: 1469.0
click at [596, 208] on div at bounding box center [684, 202] width 75 height 38
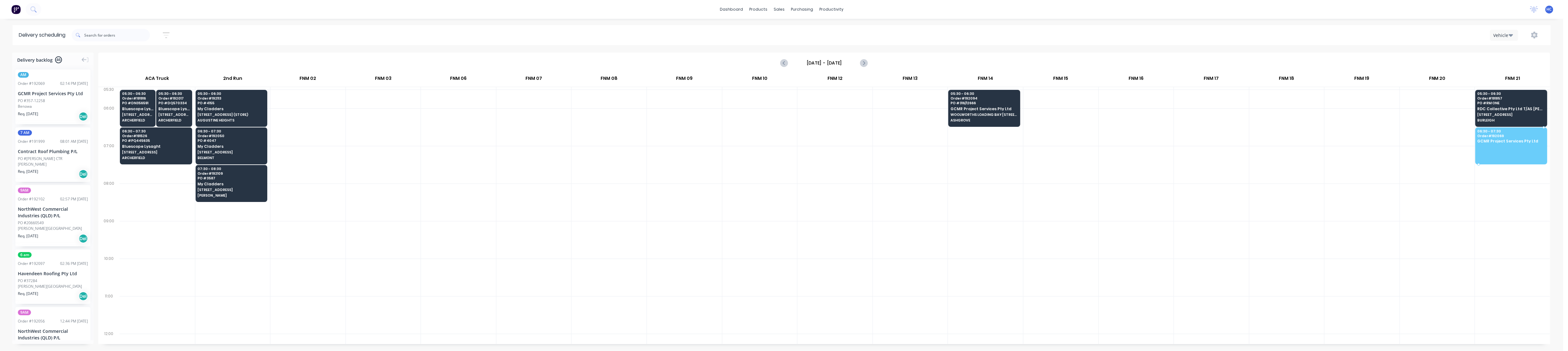
drag, startPoint x: 60, startPoint y: 101, endPoint x: 1525, endPoint y: 141, distance: 1465.5
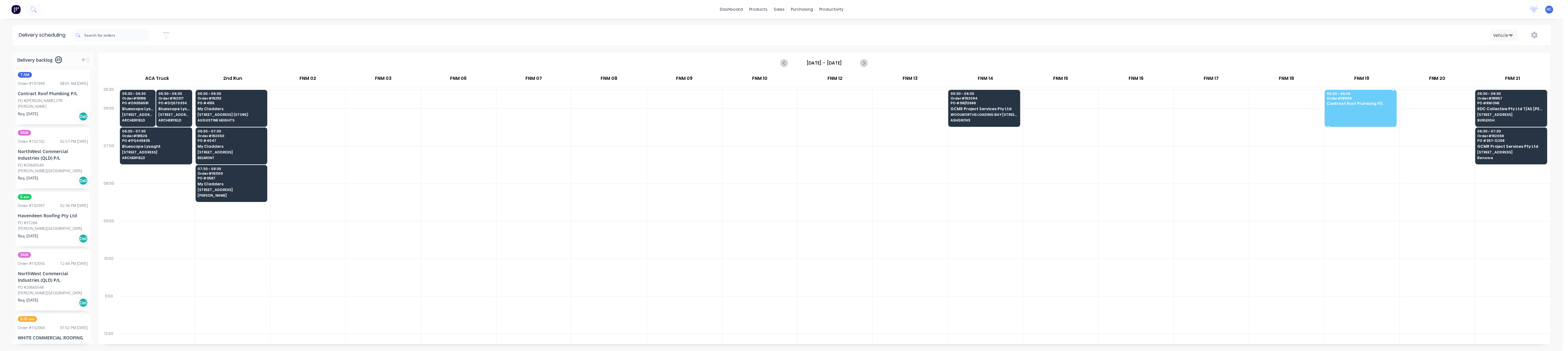
drag, startPoint x: 41, startPoint y: 108, endPoint x: 1337, endPoint y: 97, distance: 1296.0
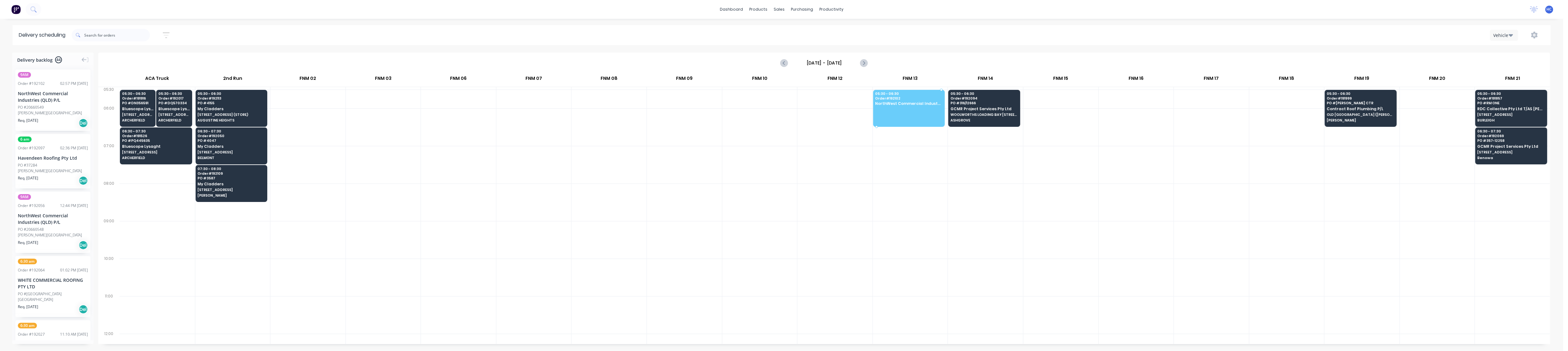
drag, startPoint x: 40, startPoint y: 111, endPoint x: 933, endPoint y: 101, distance: 893.1
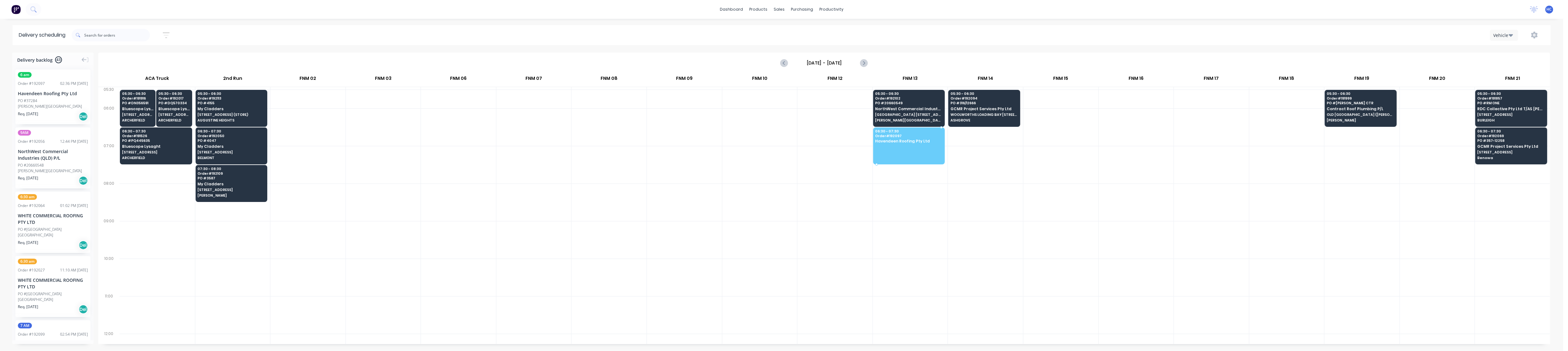
drag, startPoint x: 48, startPoint y: 101, endPoint x: 919, endPoint y: 140, distance: 871.9
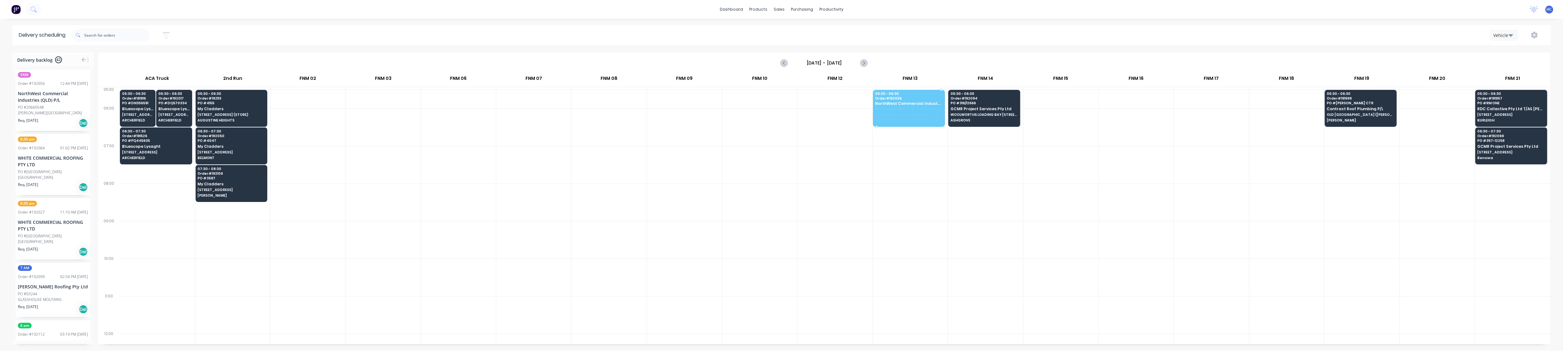
drag, startPoint x: 51, startPoint y: 103, endPoint x: 911, endPoint y: 94, distance: 860.0
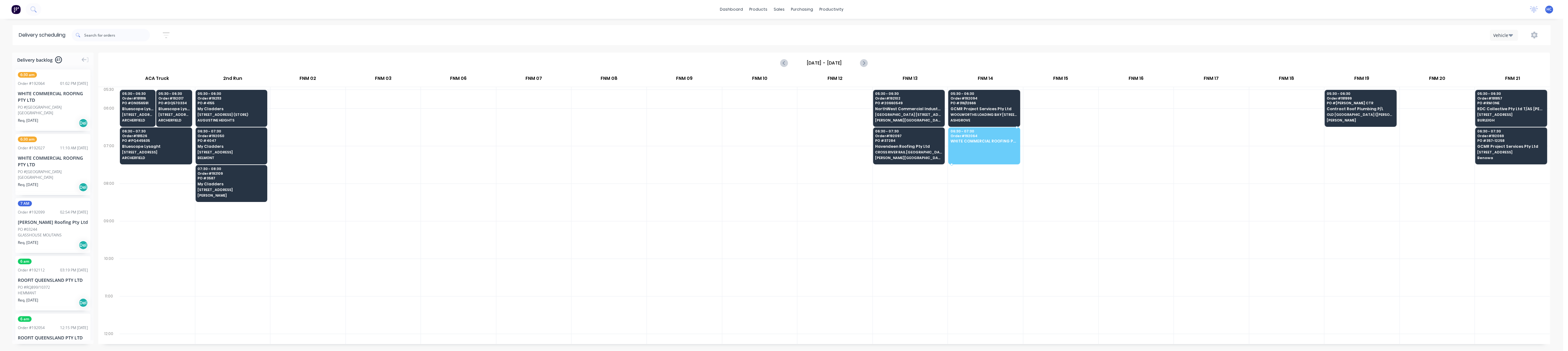
drag, startPoint x: 38, startPoint y: 99, endPoint x: 979, endPoint y: 139, distance: 941.8
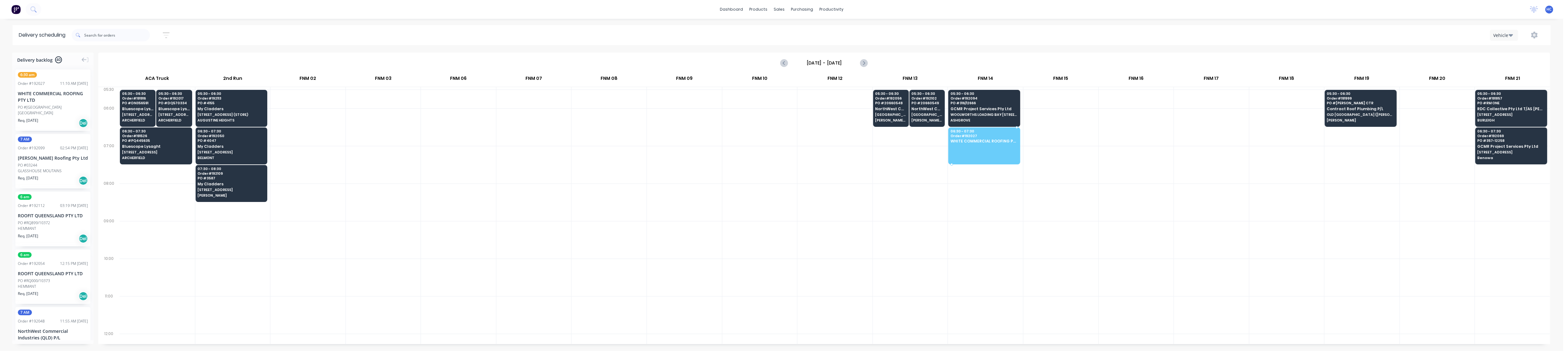
drag, startPoint x: 49, startPoint y: 105, endPoint x: 969, endPoint y: 143, distance: 920.8
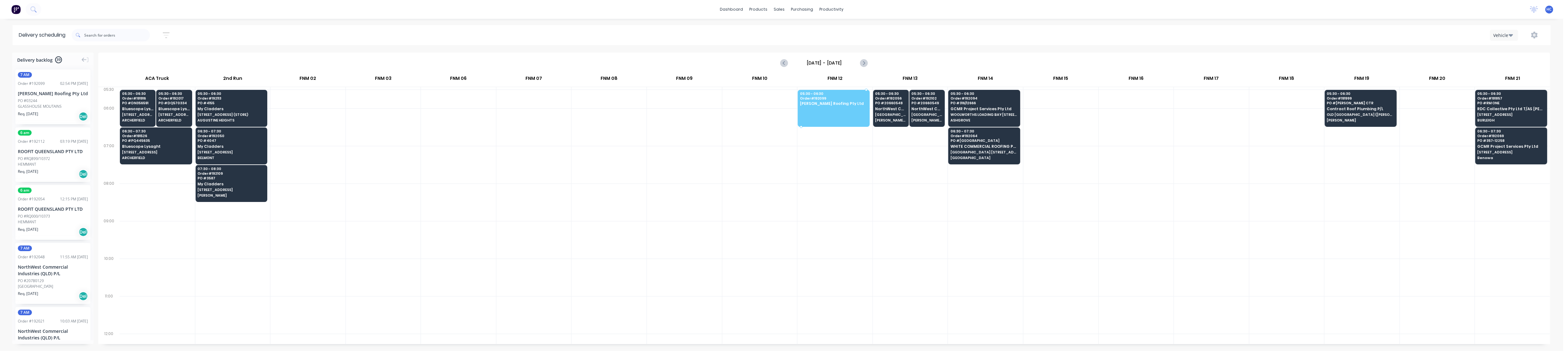
drag, startPoint x: 40, startPoint y: 105, endPoint x: 838, endPoint y: 102, distance: 798.0
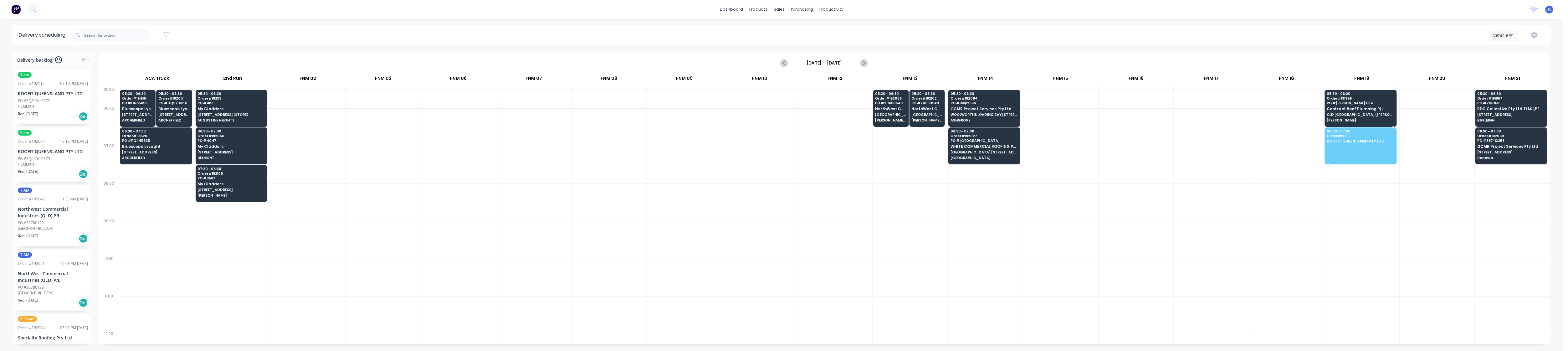
drag, startPoint x: 48, startPoint y: 102, endPoint x: 1342, endPoint y: 139, distance: 1294.5
drag, startPoint x: 57, startPoint y: 92, endPoint x: 1342, endPoint y: 142, distance: 1286.0
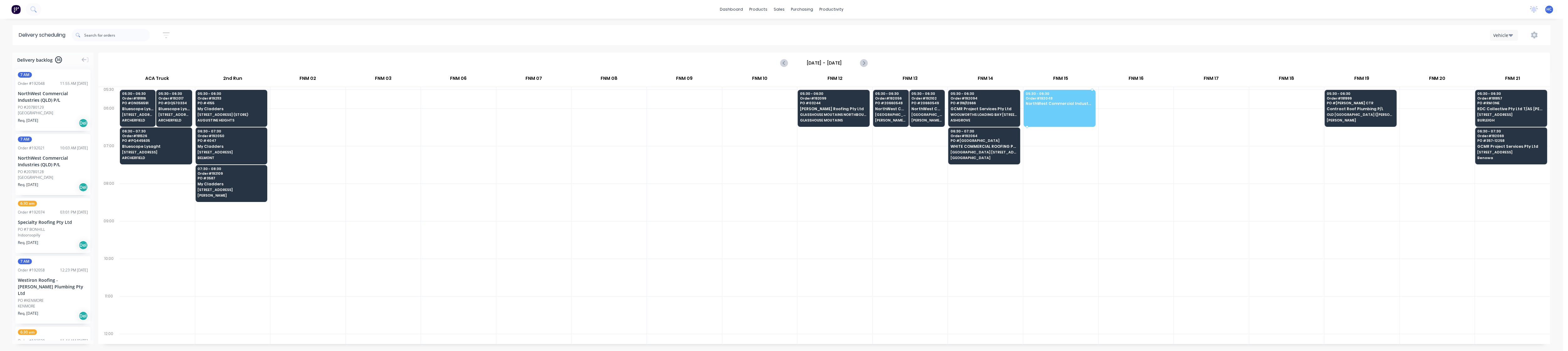
drag, startPoint x: 42, startPoint y: 111, endPoint x: 1063, endPoint y: 99, distance: 1021.1
drag, startPoint x: 64, startPoint y: 113, endPoint x: 1072, endPoint y: 104, distance: 1008.0
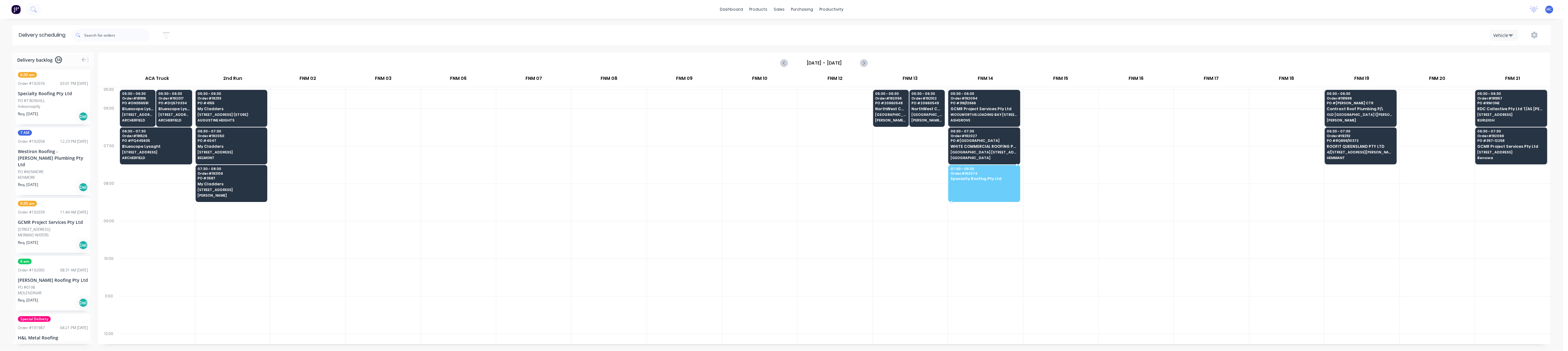
drag, startPoint x: 50, startPoint y: 97, endPoint x: 989, endPoint y: 182, distance: 942.8
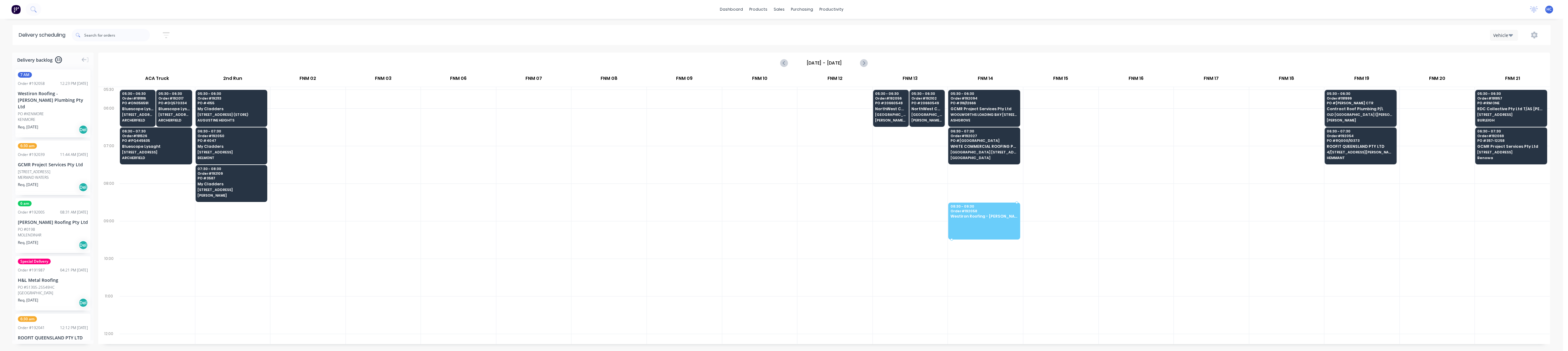
drag, startPoint x: 52, startPoint y: 110, endPoint x: 964, endPoint y: 211, distance: 917.6
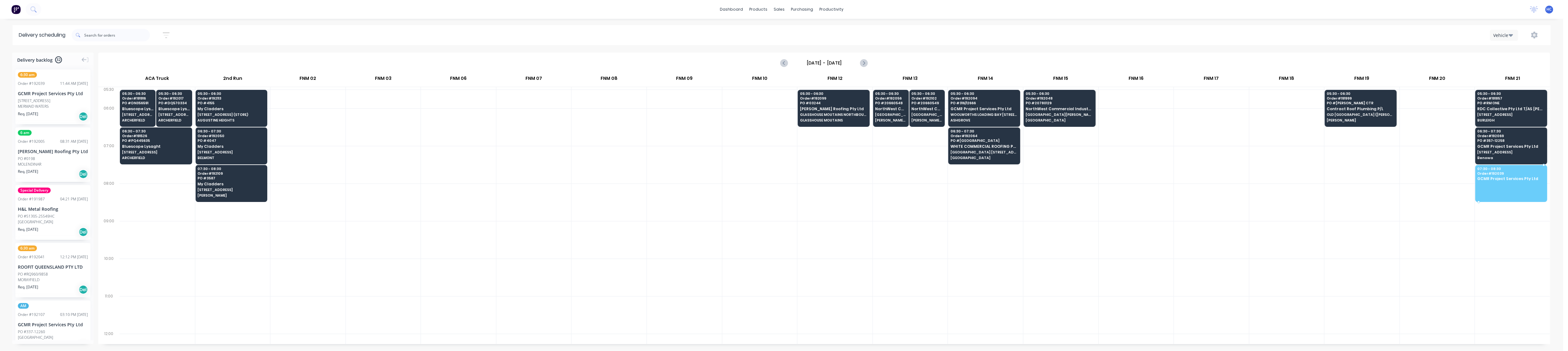
drag, startPoint x: 45, startPoint y: 101, endPoint x: 1499, endPoint y: 172, distance: 1455.7
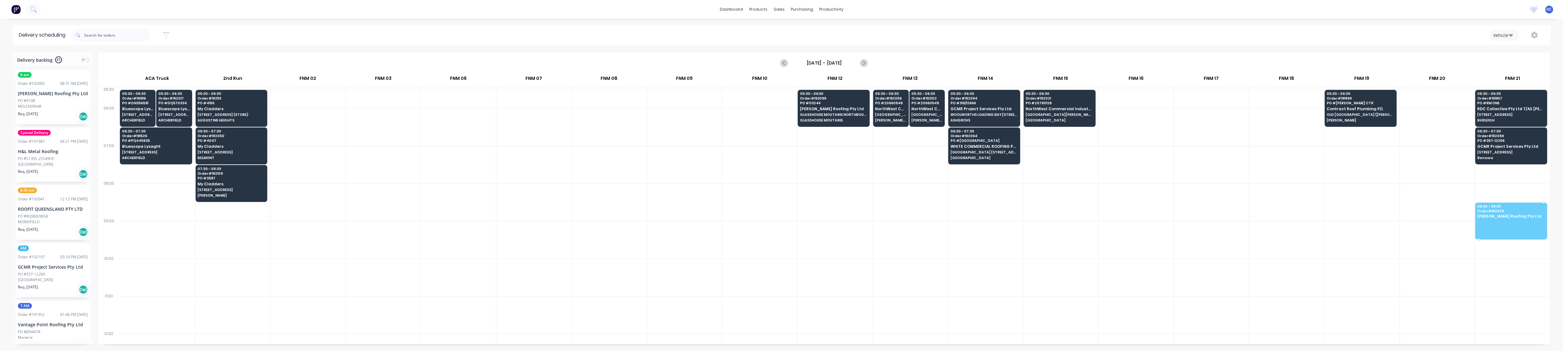
drag, startPoint x: 52, startPoint y: 98, endPoint x: 1534, endPoint y: 207, distance: 1486.0
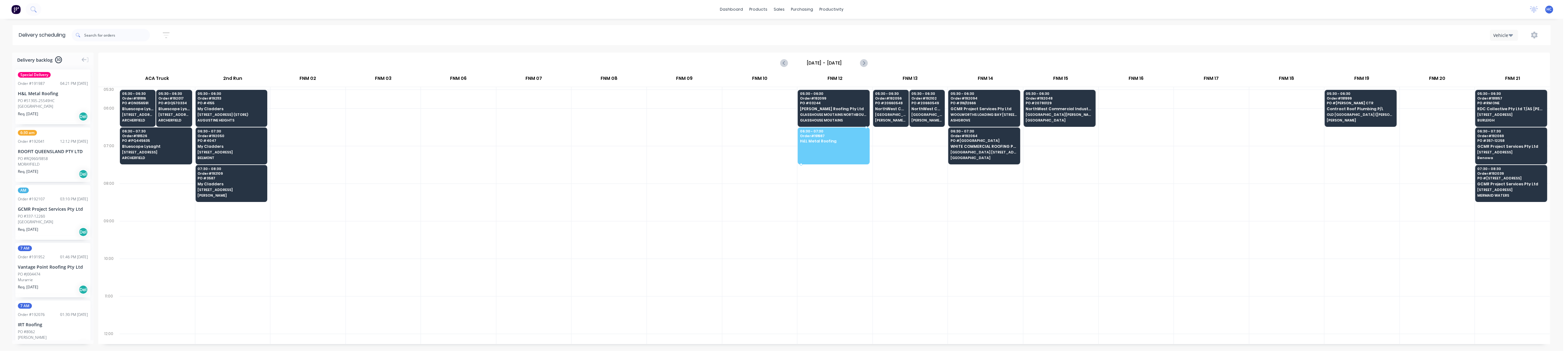
drag, startPoint x: 49, startPoint y: 103, endPoint x: 839, endPoint y: 144, distance: 791.1
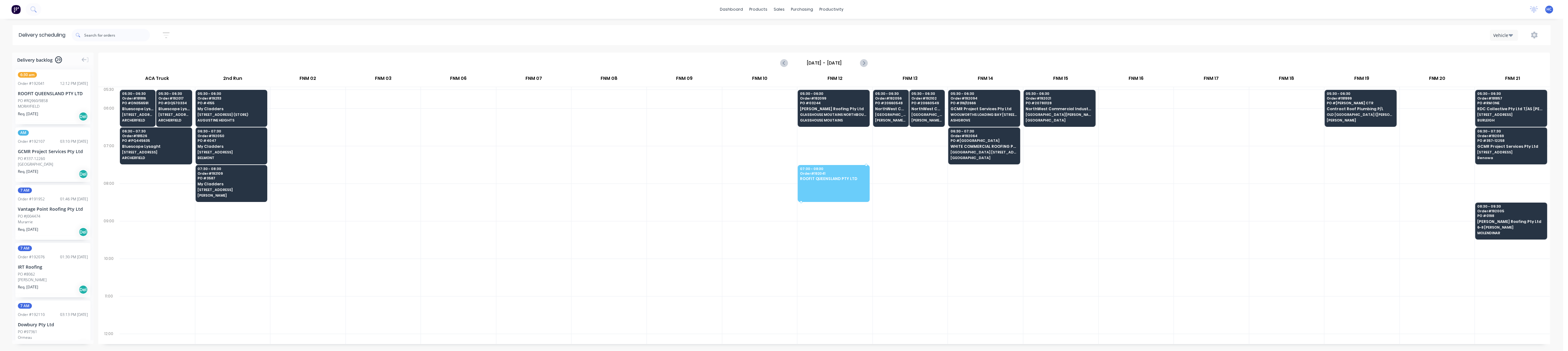
drag, startPoint x: 47, startPoint y: 94, endPoint x: 847, endPoint y: 183, distance: 804.9
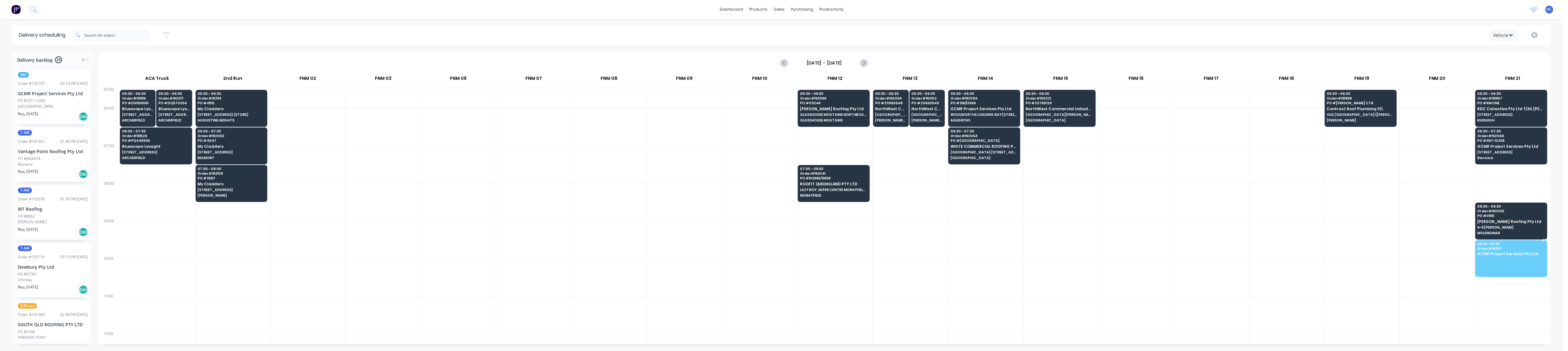
drag, startPoint x: 68, startPoint y: 101, endPoint x: 1511, endPoint y: 249, distance: 1450.6
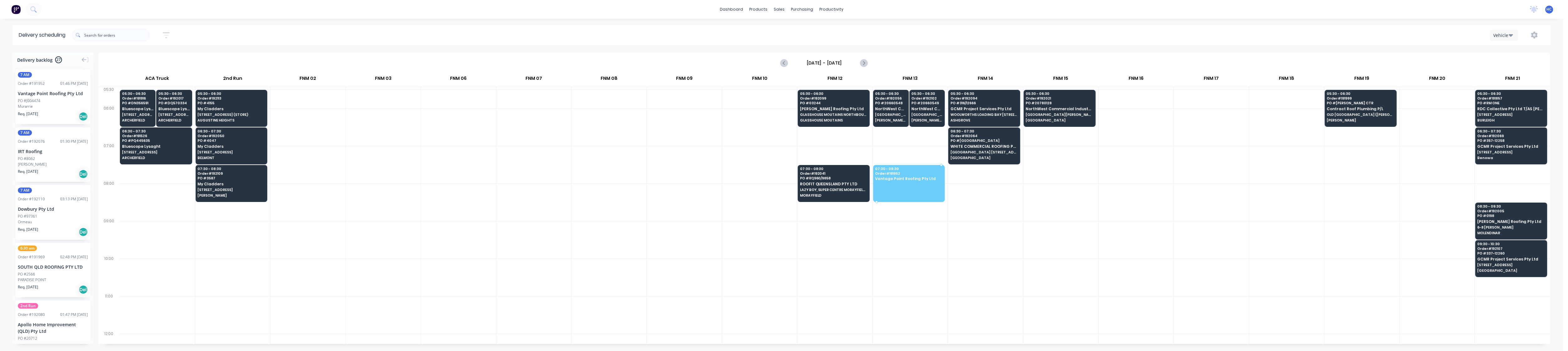
drag, startPoint x: 46, startPoint y: 102, endPoint x: 917, endPoint y: 173, distance: 873.9
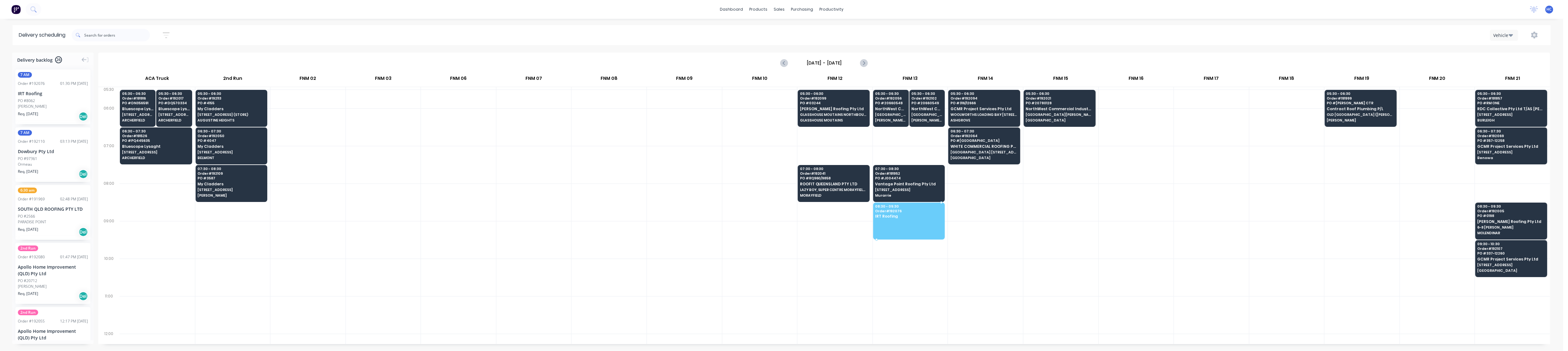
drag, startPoint x: 54, startPoint y: 106, endPoint x: 909, endPoint y: 206, distance: 860.8
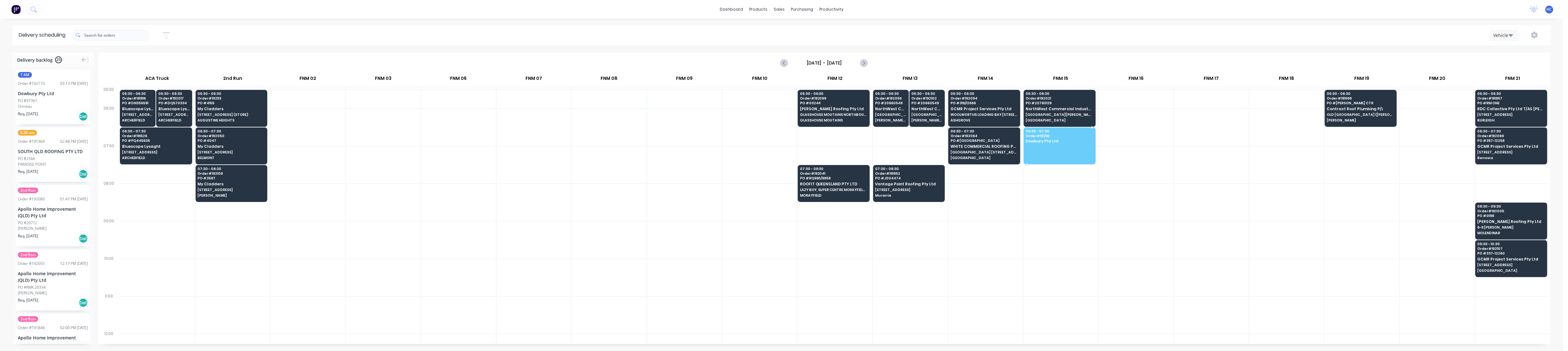
drag, startPoint x: 54, startPoint y: 102, endPoint x: 1065, endPoint y: 137, distance: 1011.6
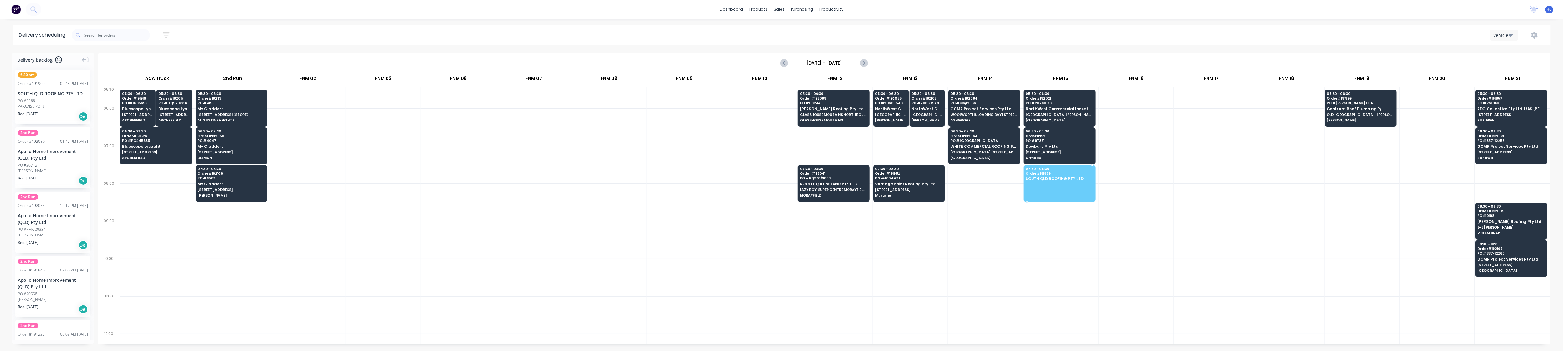
drag, startPoint x: 61, startPoint y: 105, endPoint x: 1052, endPoint y: 182, distance: 994.0
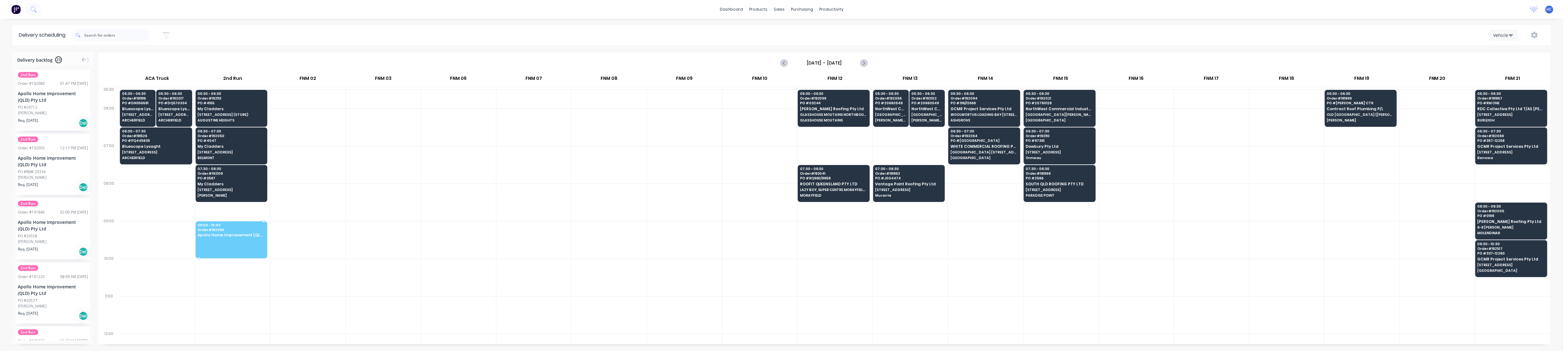
drag, startPoint x: 41, startPoint y: 104, endPoint x: 239, endPoint y: 222, distance: 230.5
drag, startPoint x: 39, startPoint y: 106, endPoint x: 234, endPoint y: 211, distance: 221.5
drag, startPoint x: 47, startPoint y: 102, endPoint x: 223, endPoint y: 208, distance: 205.5
drag, startPoint x: 51, startPoint y: 92, endPoint x: 221, endPoint y: 207, distance: 205.2
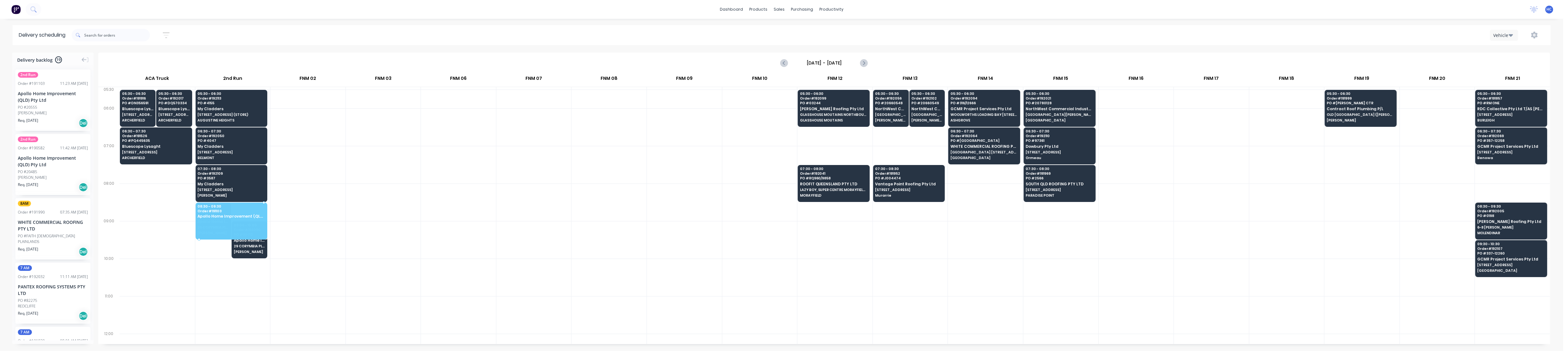
drag, startPoint x: 54, startPoint y: 99, endPoint x: 240, endPoint y: 213, distance: 218.2
drag, startPoint x: 61, startPoint y: 110, endPoint x: 215, endPoint y: 217, distance: 187.5
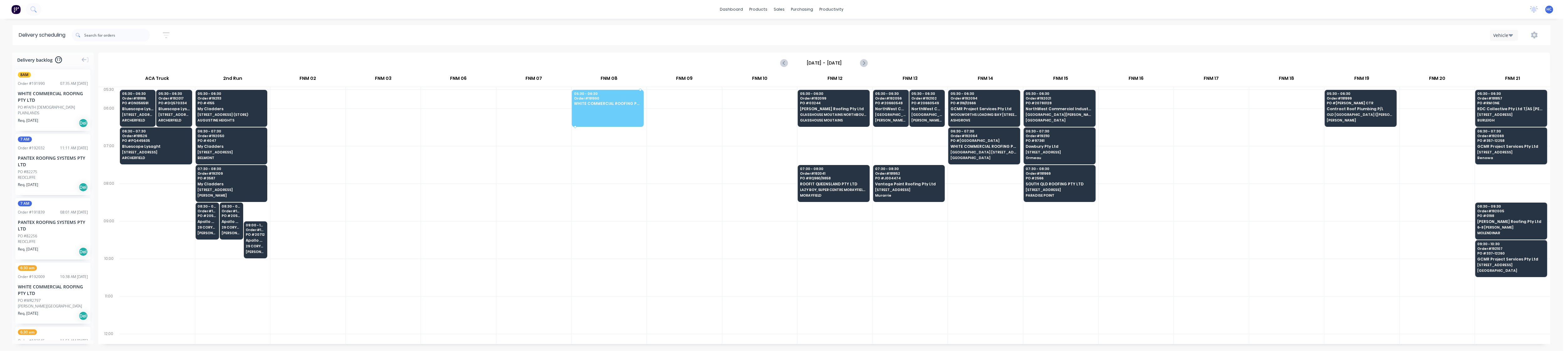
drag, startPoint x: 46, startPoint y: 104, endPoint x: 615, endPoint y: 107, distance: 569.0
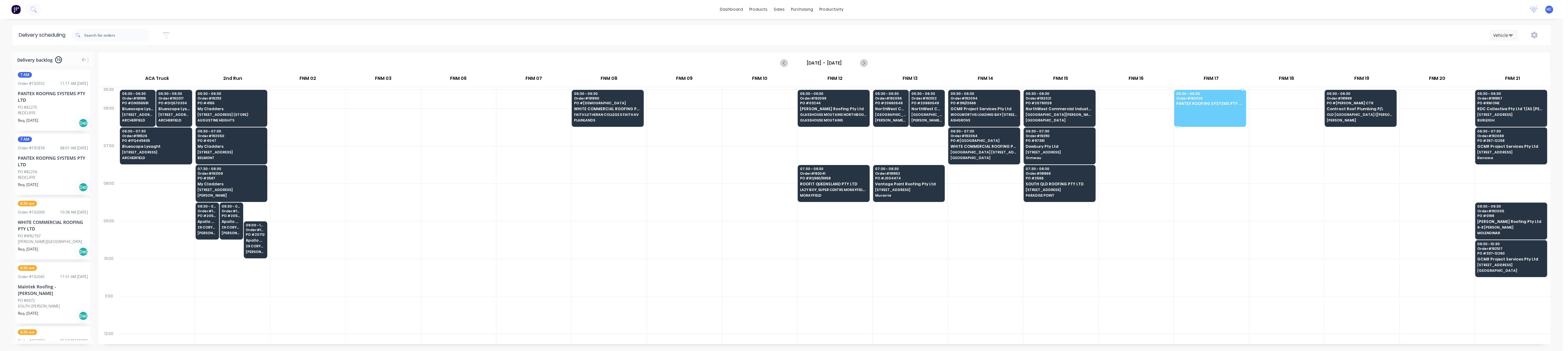
drag, startPoint x: 55, startPoint y: 108, endPoint x: 1173, endPoint y: 104, distance: 1118.0
drag, startPoint x: 42, startPoint y: 108, endPoint x: 1211, endPoint y: 93, distance: 1169.1
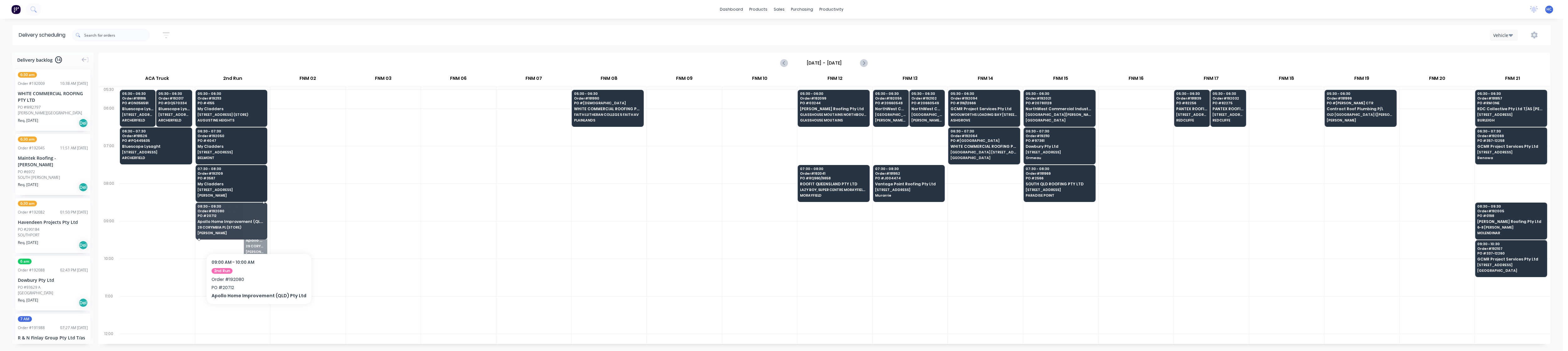
drag, startPoint x: 252, startPoint y: 246, endPoint x: 258, endPoint y: 229, distance: 18.0
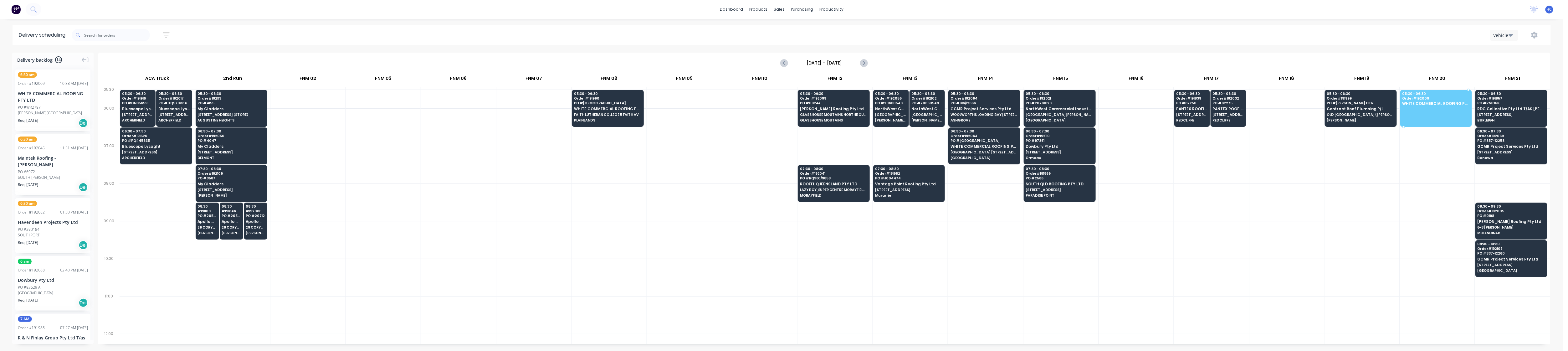
drag, startPoint x: 49, startPoint y: 109, endPoint x: 1424, endPoint y: 96, distance: 1375.1
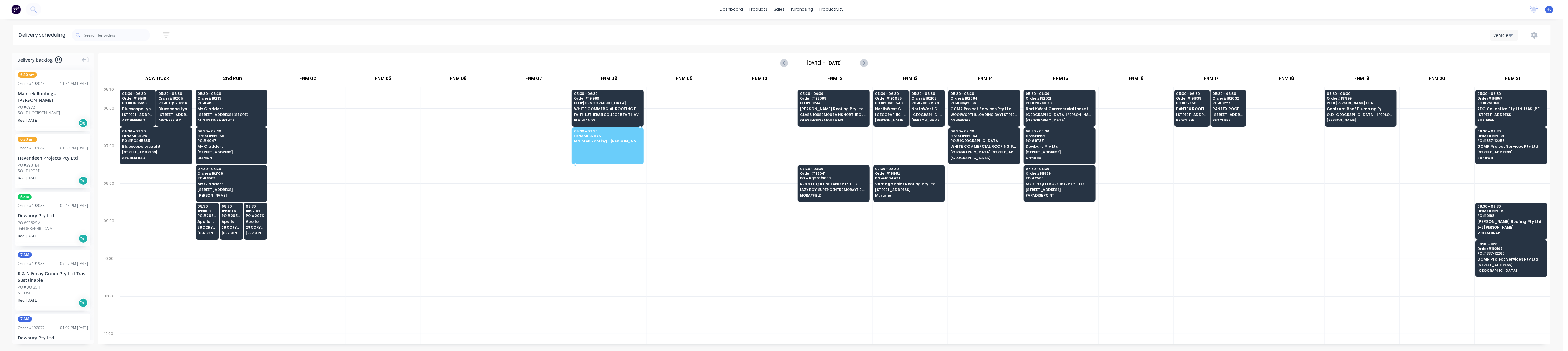
drag, startPoint x: 33, startPoint y: 100, endPoint x: 589, endPoint y: 129, distance: 556.8
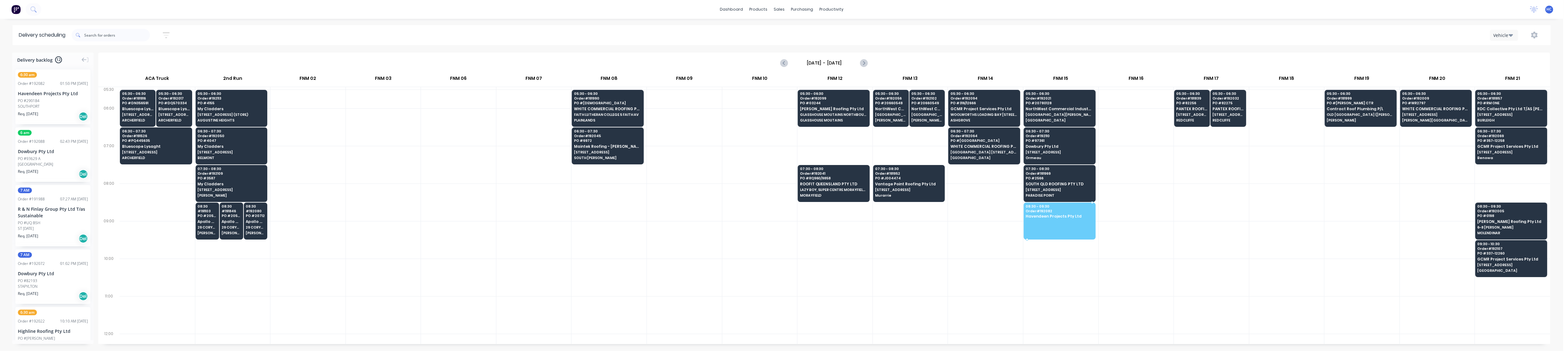
drag, startPoint x: 47, startPoint y: 103, endPoint x: 1035, endPoint y: 213, distance: 994.1
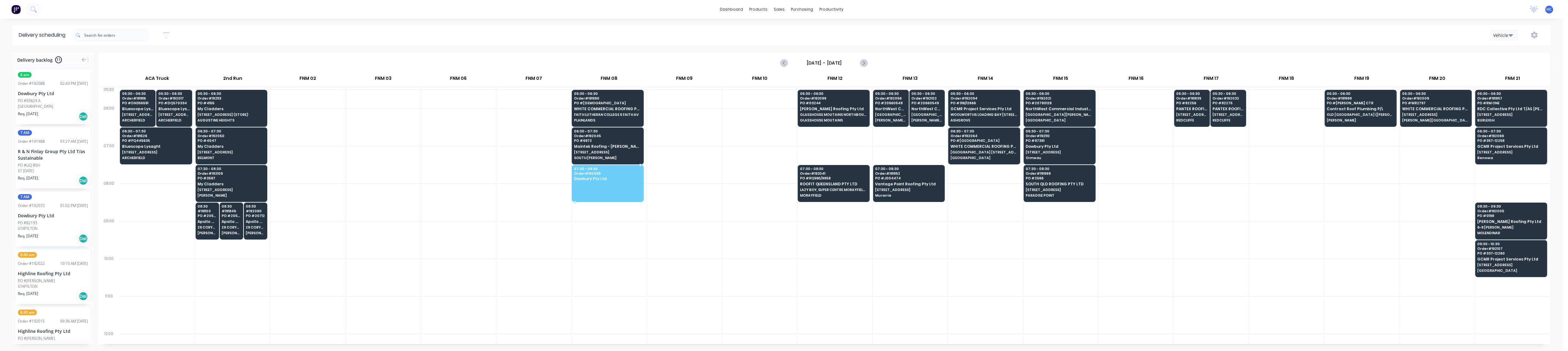
drag, startPoint x: 50, startPoint y: 98, endPoint x: 597, endPoint y: 175, distance: 552.4
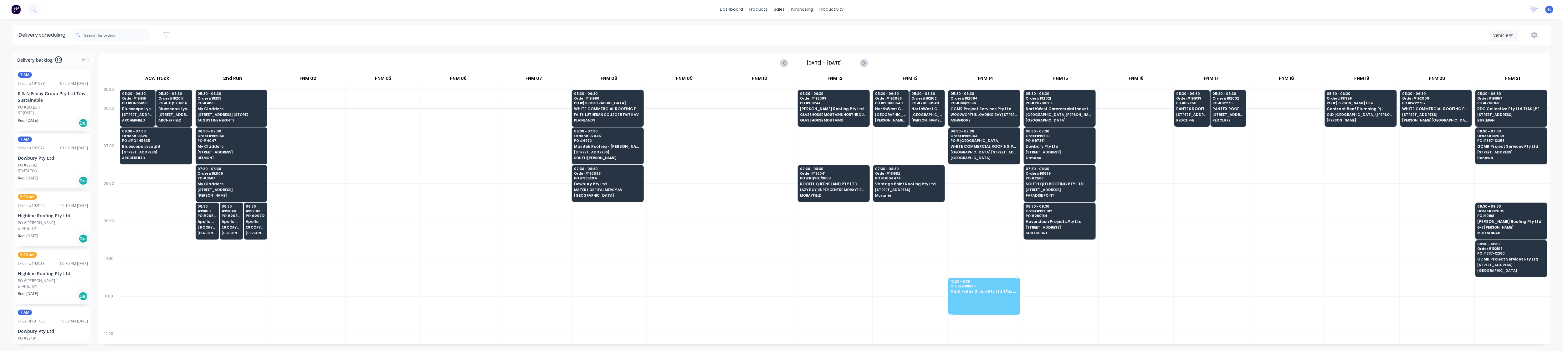
drag, startPoint x: 54, startPoint y: 108, endPoint x: 984, endPoint y: 291, distance: 947.8
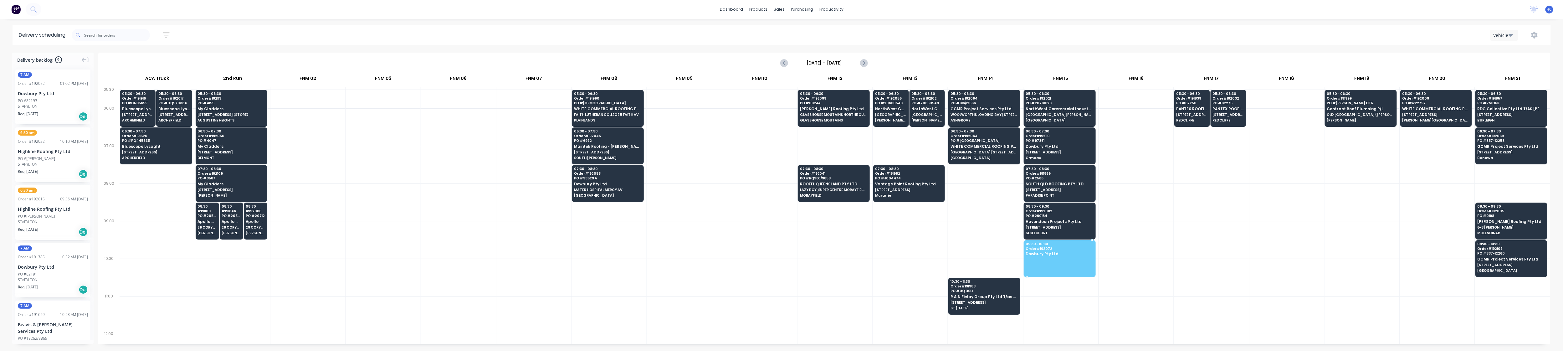
drag, startPoint x: 37, startPoint y: 101, endPoint x: 1049, endPoint y: 247, distance: 1022.5
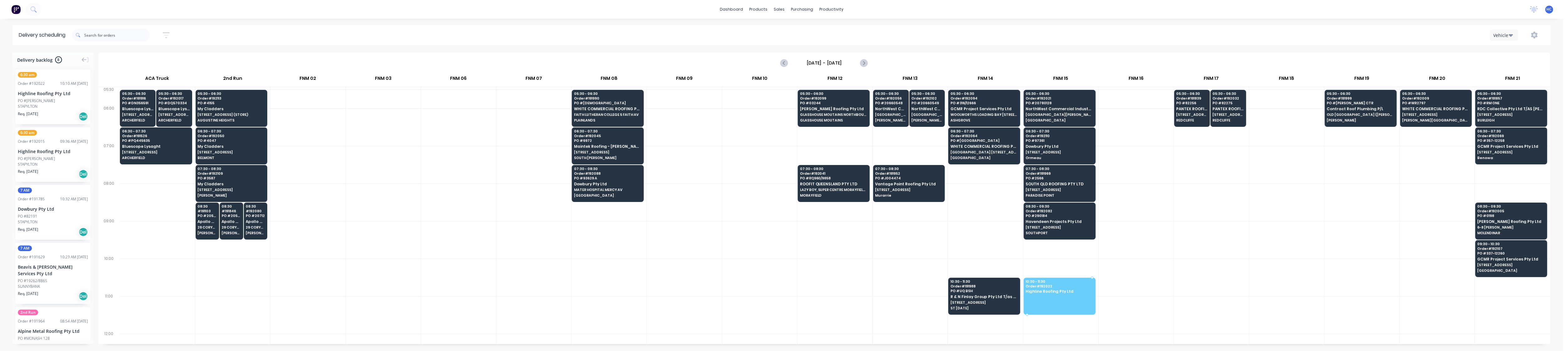
drag, startPoint x: 30, startPoint y: 101, endPoint x: 1051, endPoint y: 290, distance: 1038.3
drag, startPoint x: 49, startPoint y: 102, endPoint x: 1060, endPoint y: 291, distance: 1028.5
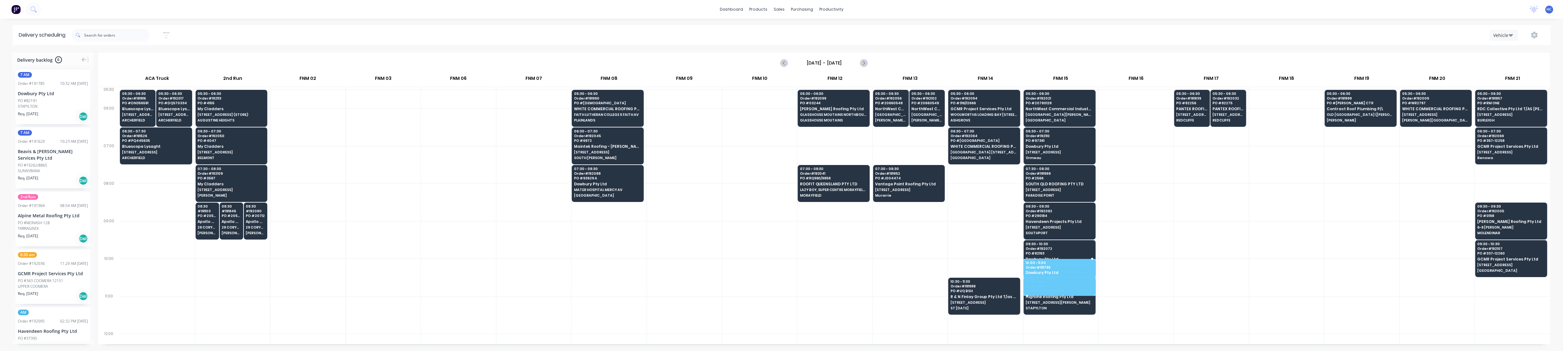
drag, startPoint x: 54, startPoint y: 113, endPoint x: 1060, endPoint y: 261, distance: 1016.8
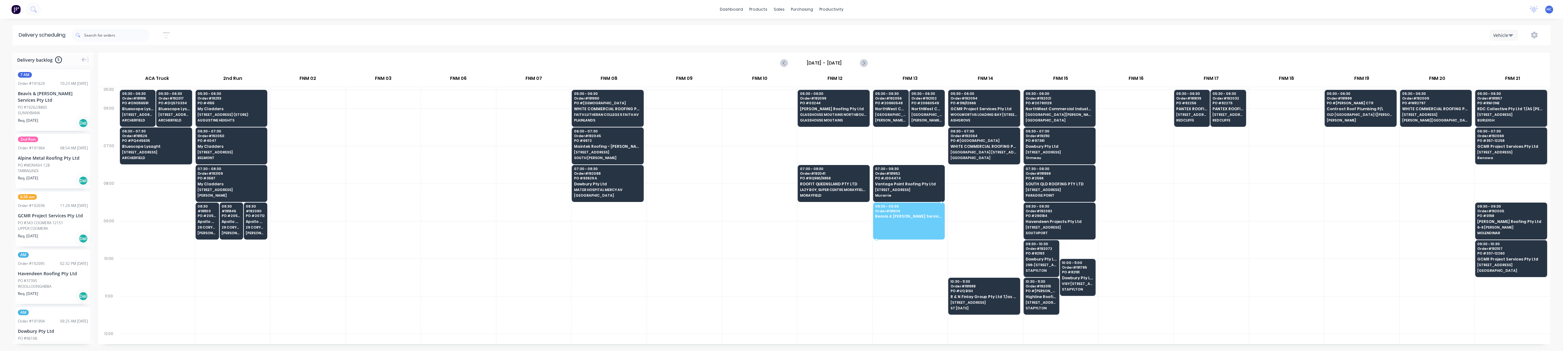
drag, startPoint x: 44, startPoint y: 111, endPoint x: 920, endPoint y: 215, distance: 882.2
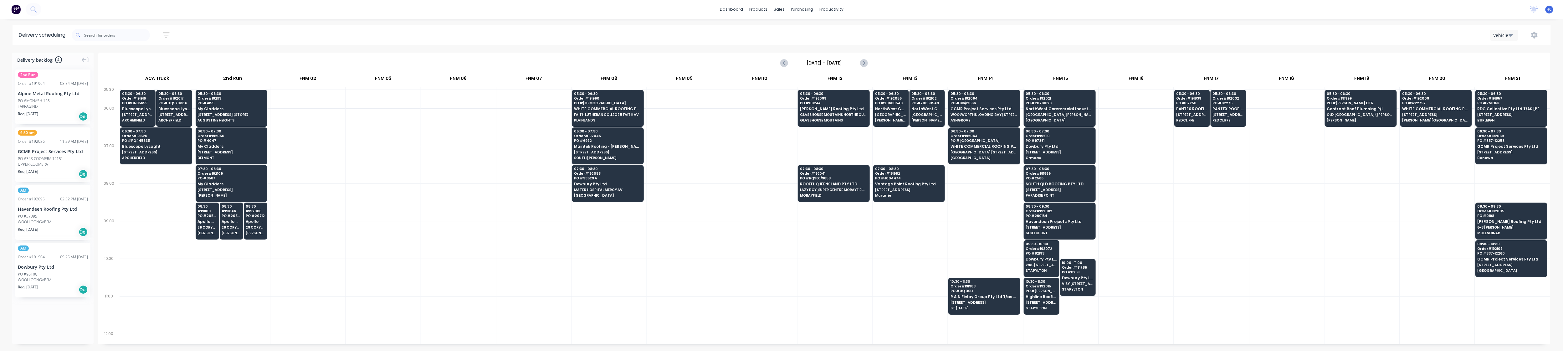
click at [596, 262] on div at bounding box center [1211, 278] width 75 height 38
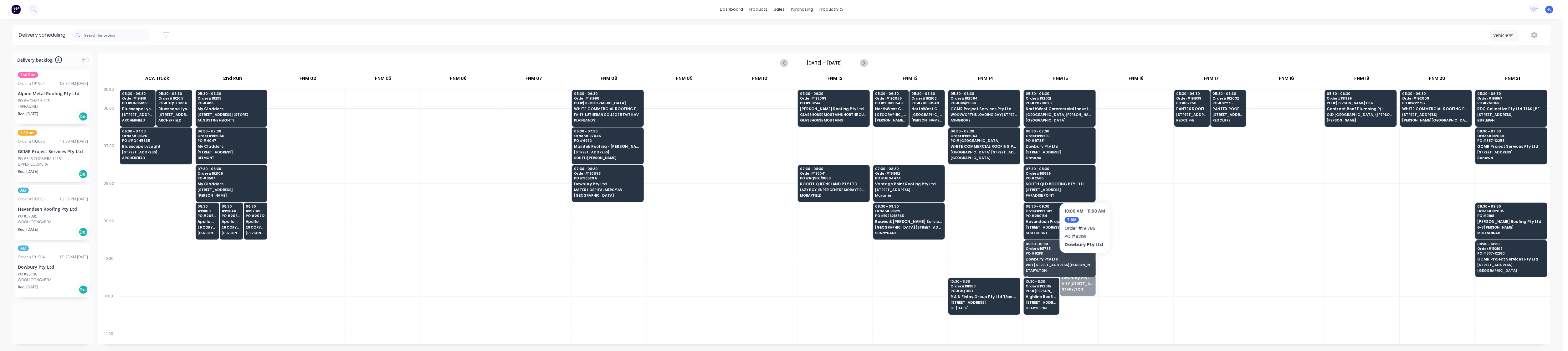
drag, startPoint x: 1079, startPoint y: 280, endPoint x: 1085, endPoint y: 263, distance: 18.0
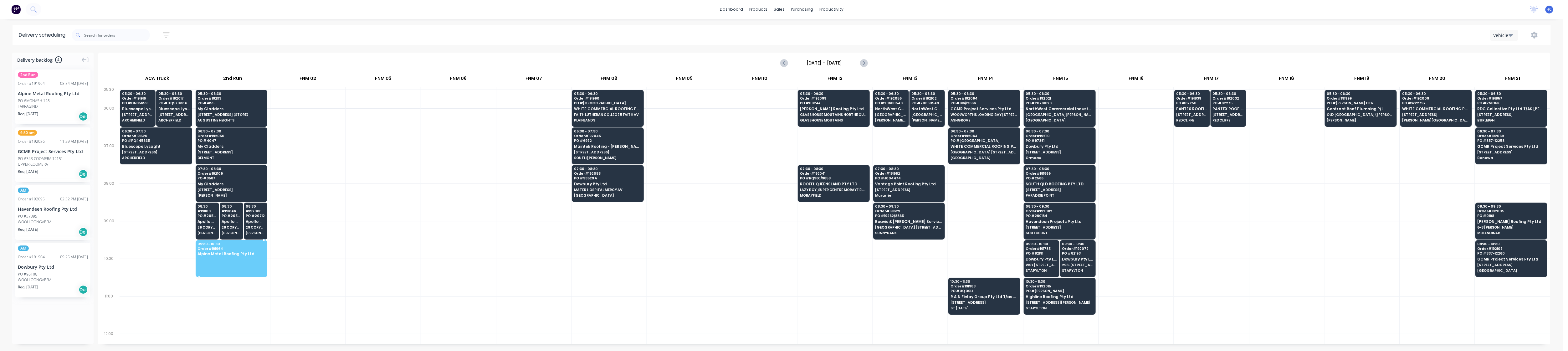
drag, startPoint x: 44, startPoint y: 101, endPoint x: 240, endPoint y: 257, distance: 250.5
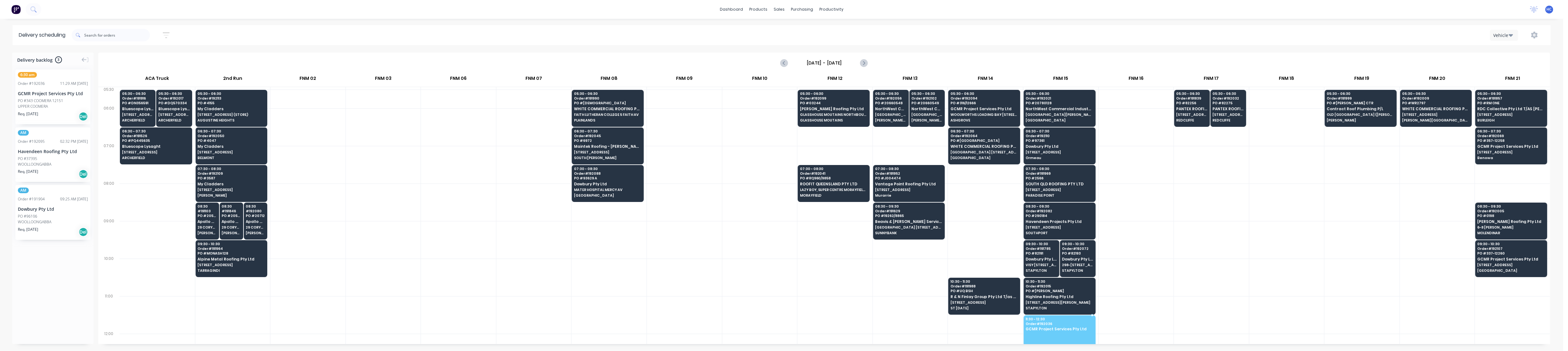
drag, startPoint x: 59, startPoint y: 102, endPoint x: 1045, endPoint y: 330, distance: 1012.0
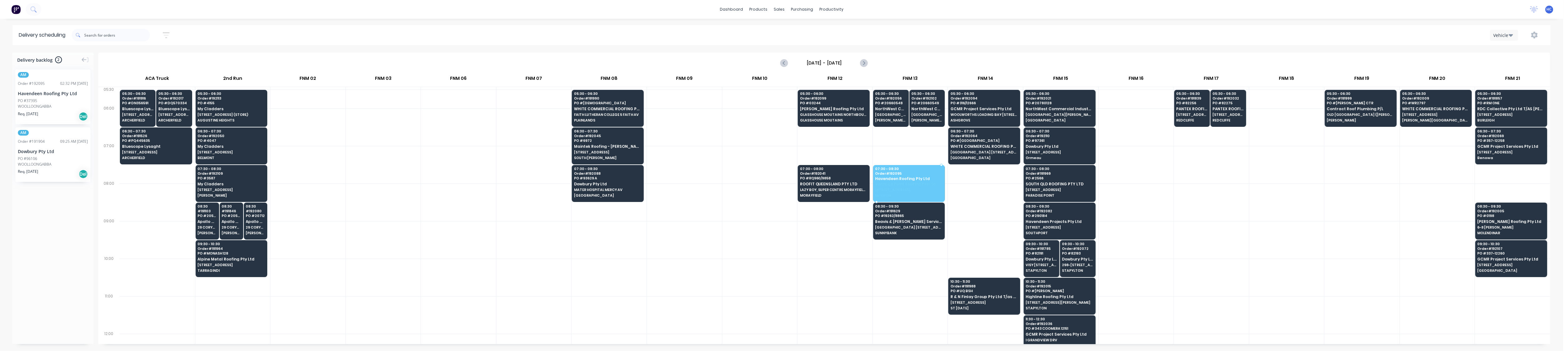
drag, startPoint x: 48, startPoint y: 85, endPoint x: 909, endPoint y: 169, distance: 865.1
drag, startPoint x: 67, startPoint y: 107, endPoint x: 907, endPoint y: 174, distance: 842.7
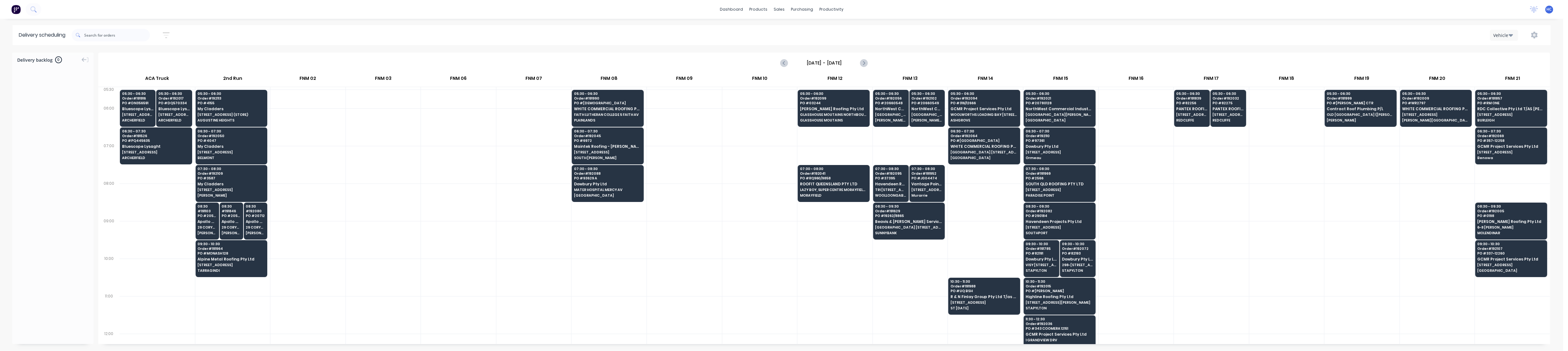
click at [169, 34] on icon "button" at bounding box center [166, 35] width 7 height 8
click at [148, 58] on input "[DATE] - [DATE]" at bounding box center [138, 58] width 58 height 9
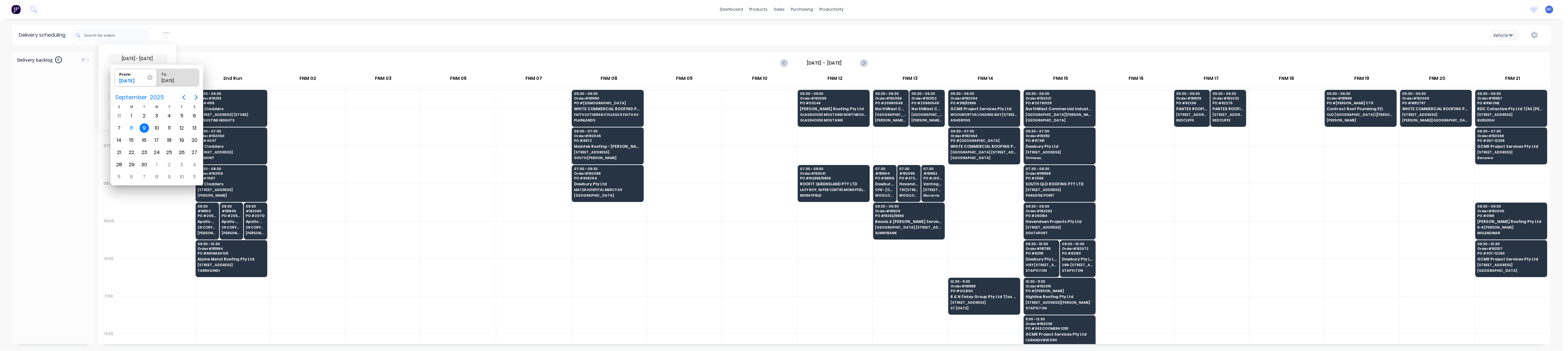
click at [147, 124] on div "9" at bounding box center [144, 128] width 9 height 9
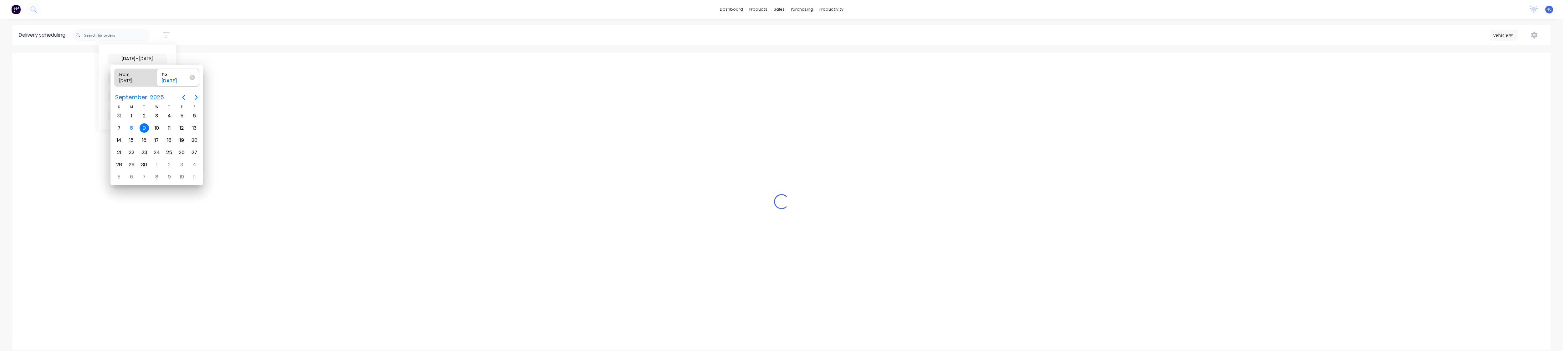
click at [147, 124] on div "9" at bounding box center [144, 128] width 9 height 9
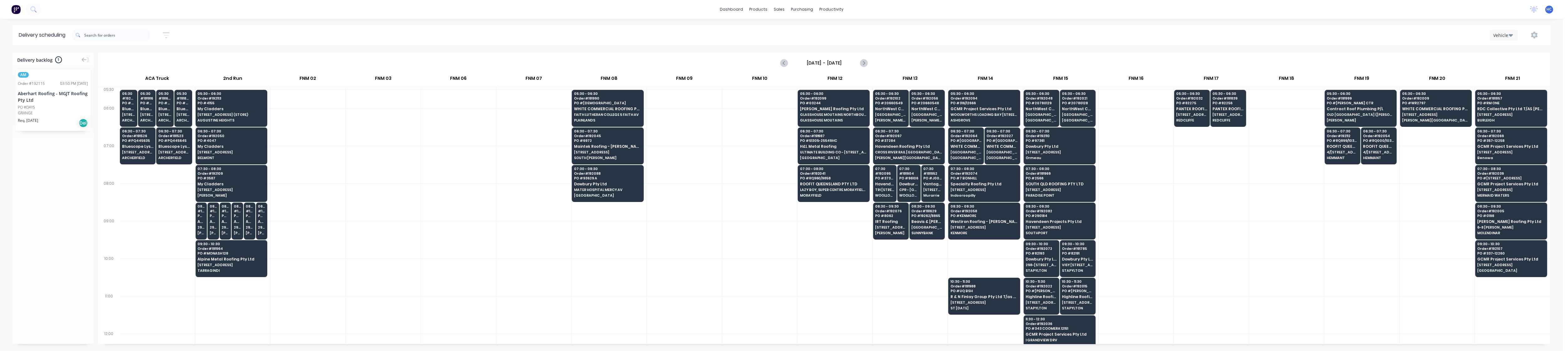
click at [596, 226] on div at bounding box center [609, 240] width 75 height 38
click at [169, 38] on icon "button" at bounding box center [166, 35] width 7 height 6
click at [141, 58] on input "[DATE] - [DATE]" at bounding box center [138, 58] width 58 height 9
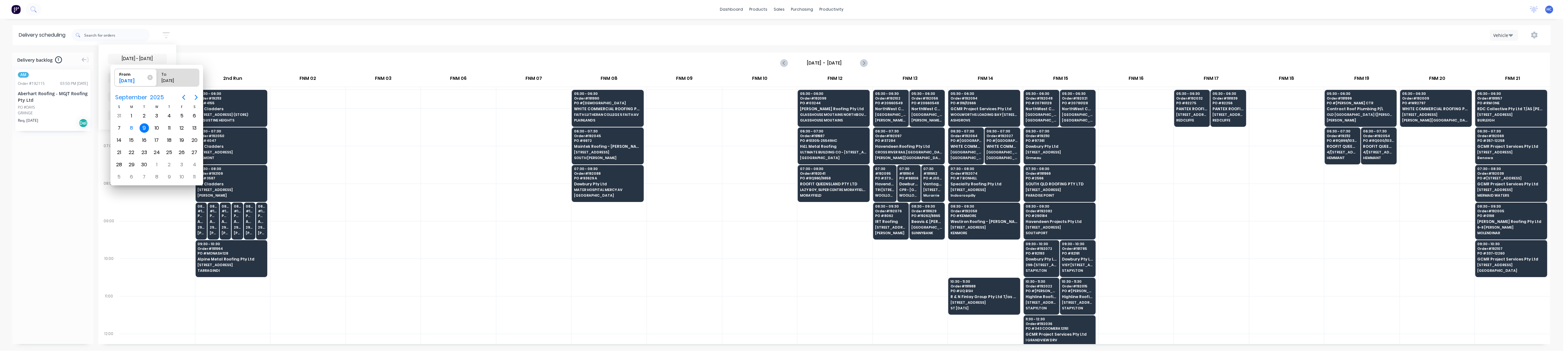
click at [145, 126] on div "9" at bounding box center [144, 128] width 9 height 9
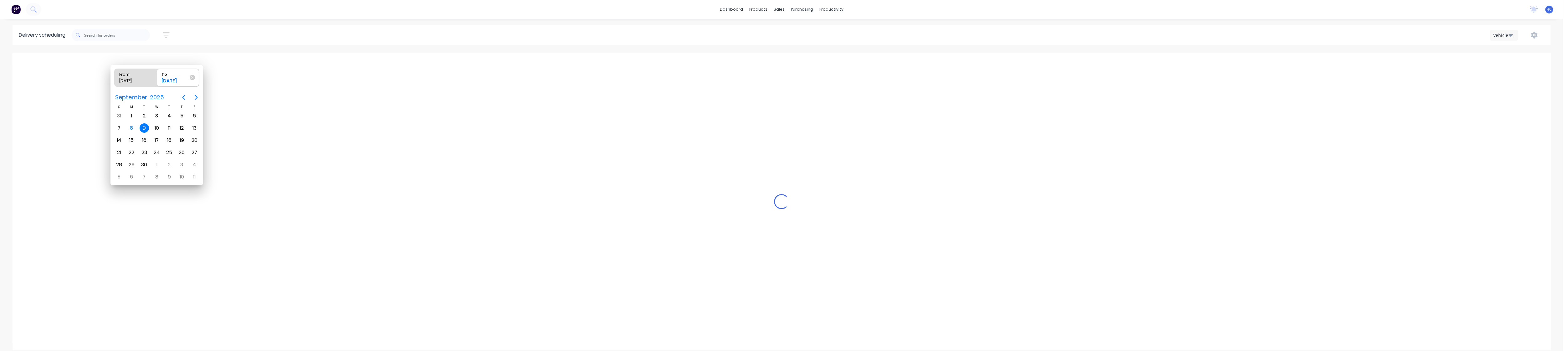
click at [145, 126] on div "9" at bounding box center [144, 128] width 9 height 9
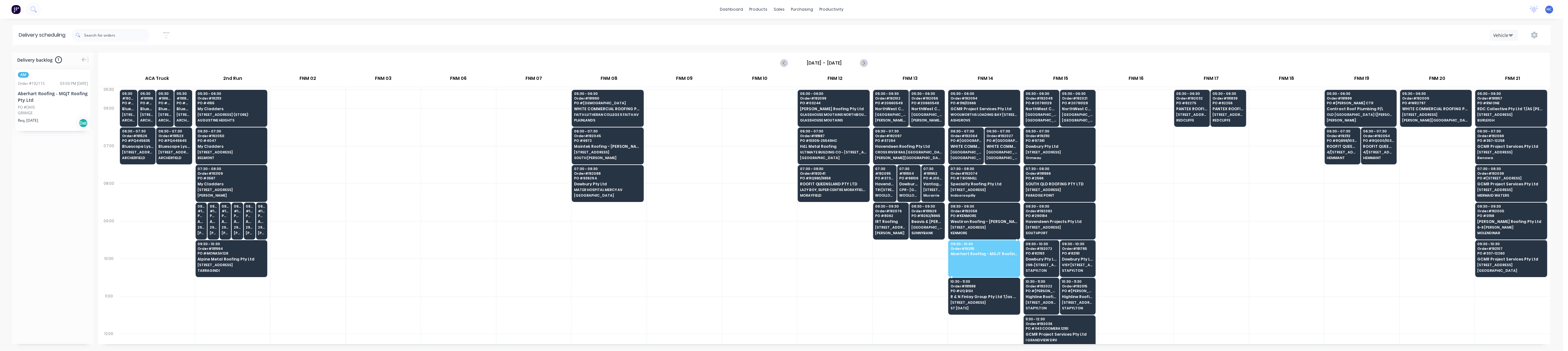
drag, startPoint x: 60, startPoint y: 118, endPoint x: 959, endPoint y: 248, distance: 908.4
click at [418, 221] on div at bounding box center [383, 202] width 75 height 38
click at [165, 34] on icon "button" at bounding box center [166, 35] width 7 height 8
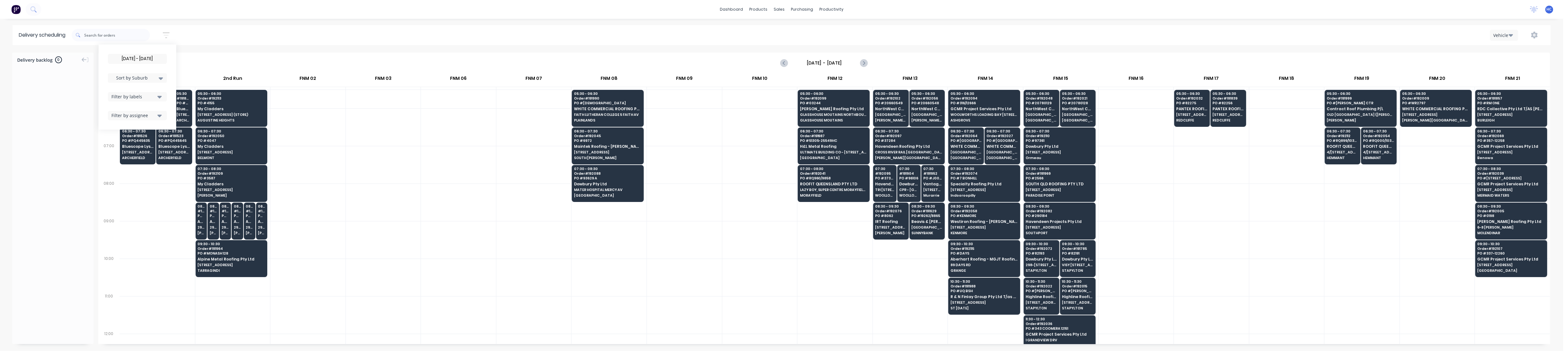
click at [145, 98] on div "Filter by labels" at bounding box center [133, 96] width 44 height 7
click at [121, 144] on div "button" at bounding box center [118, 143] width 13 height 13
click at [147, 71] on div "[DATE] - [DATE] Sort by Suburb Created date Required date Order number Customer…" at bounding box center [137, 87] width 59 height 66
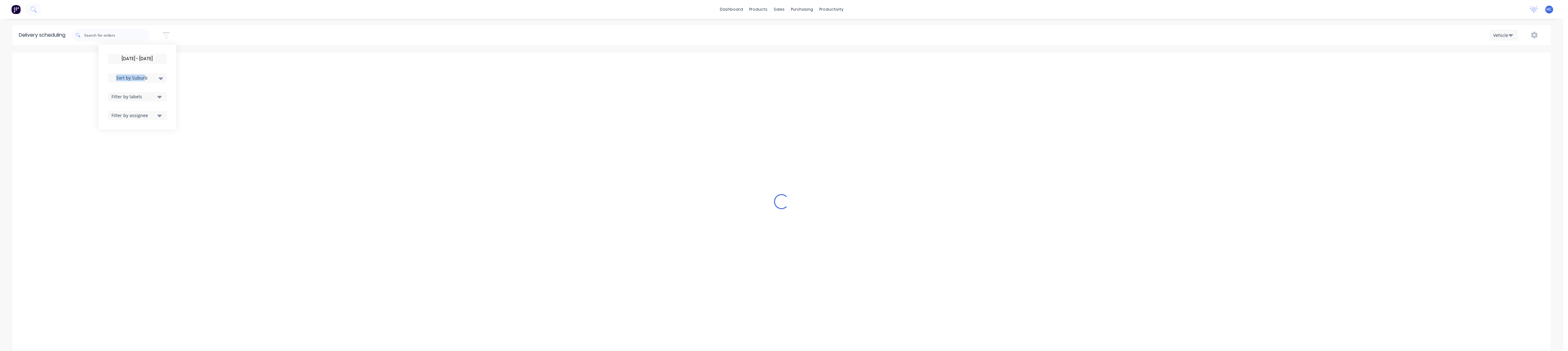
click at [143, 78] on span "Sort by Suburb" at bounding box center [132, 77] width 41 height 7
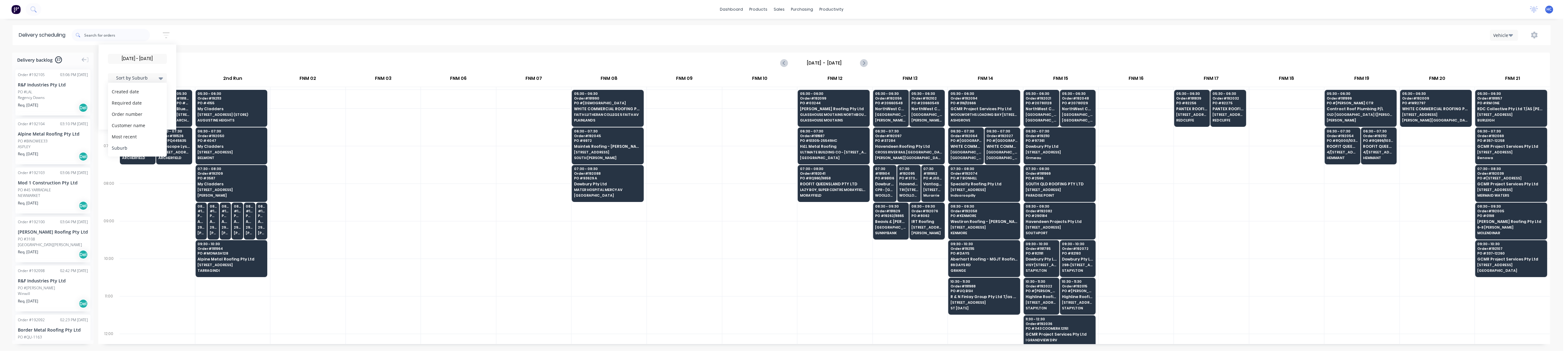
click at [135, 144] on div "Suburb" at bounding box center [137, 147] width 59 height 12
drag, startPoint x: 371, startPoint y: 188, endPoint x: 373, endPoint y: 191, distance: 3.6
click at [371, 188] on div at bounding box center [383, 202] width 75 height 38
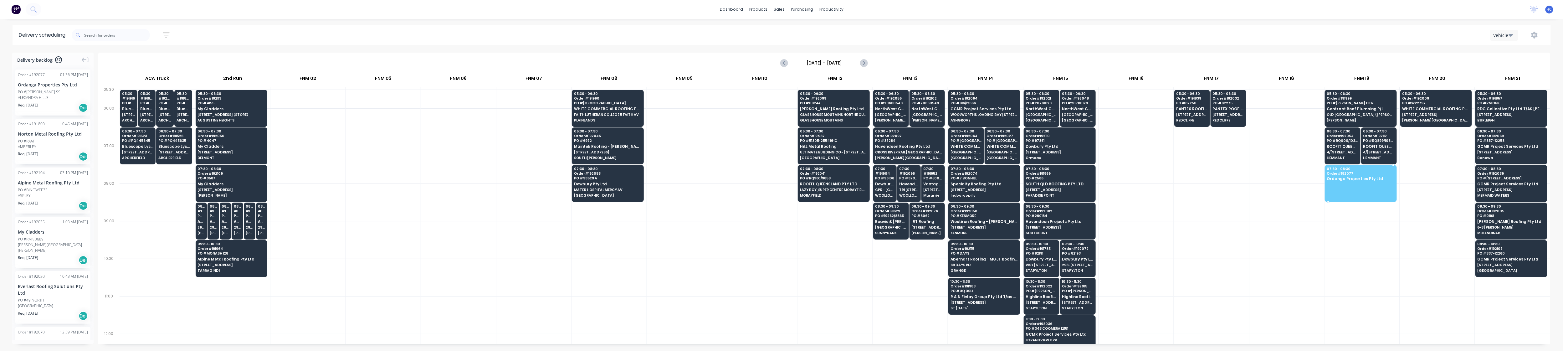
drag, startPoint x: 55, startPoint y: 102, endPoint x: 1367, endPoint y: 183, distance: 1314.5
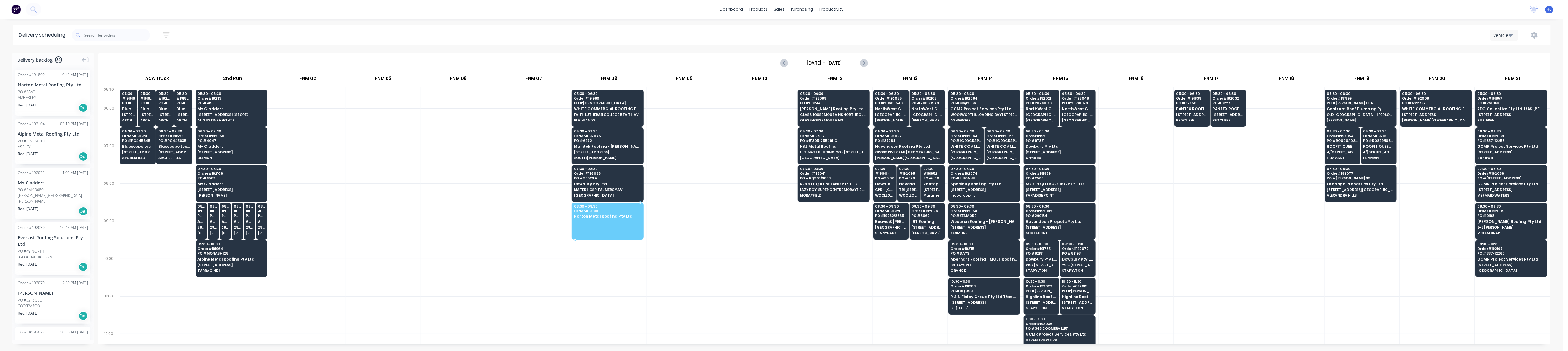
drag, startPoint x: 34, startPoint y: 93, endPoint x: 625, endPoint y: 216, distance: 603.7
click at [596, 236] on div at bounding box center [684, 240] width 75 height 38
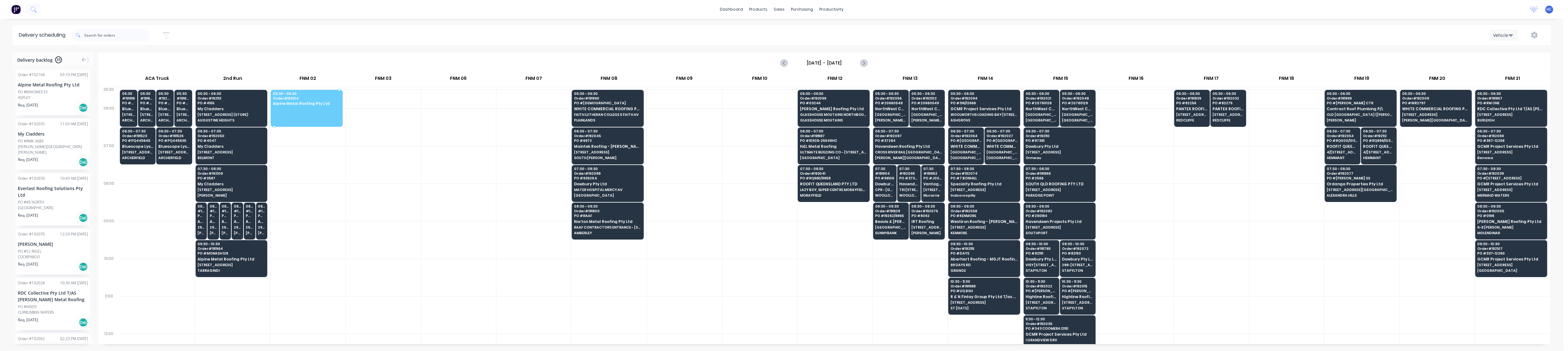
drag, startPoint x: 48, startPoint y: 95, endPoint x: 300, endPoint y: 108, distance: 252.3
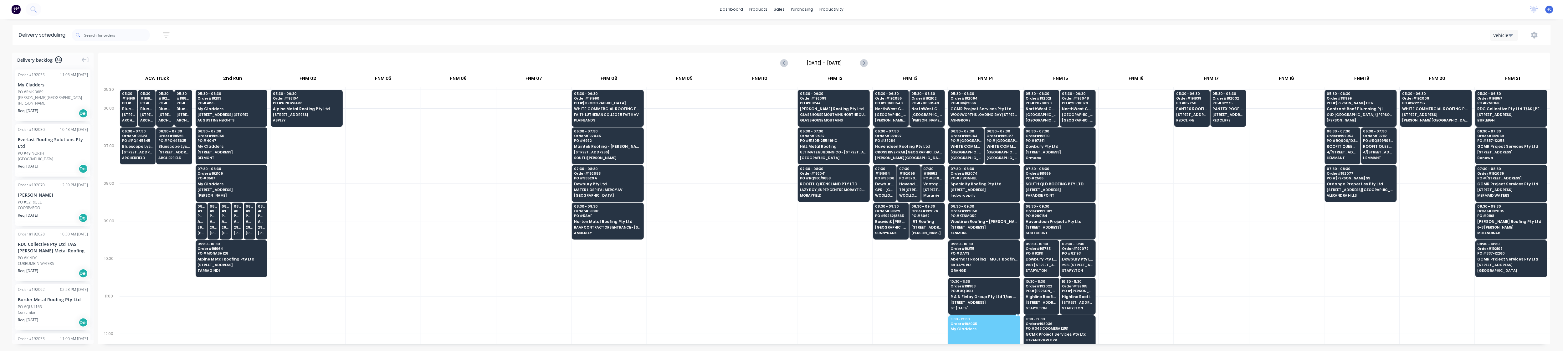
drag, startPoint x: 48, startPoint y: 102, endPoint x: 985, endPoint y: 328, distance: 963.9
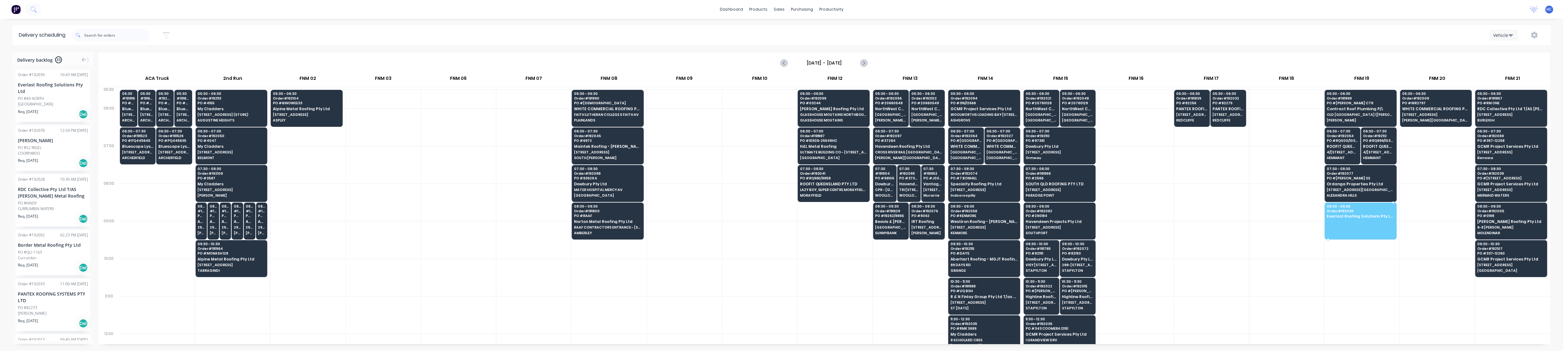
drag, startPoint x: 47, startPoint y: 99, endPoint x: 1359, endPoint y: 217, distance: 1317.3
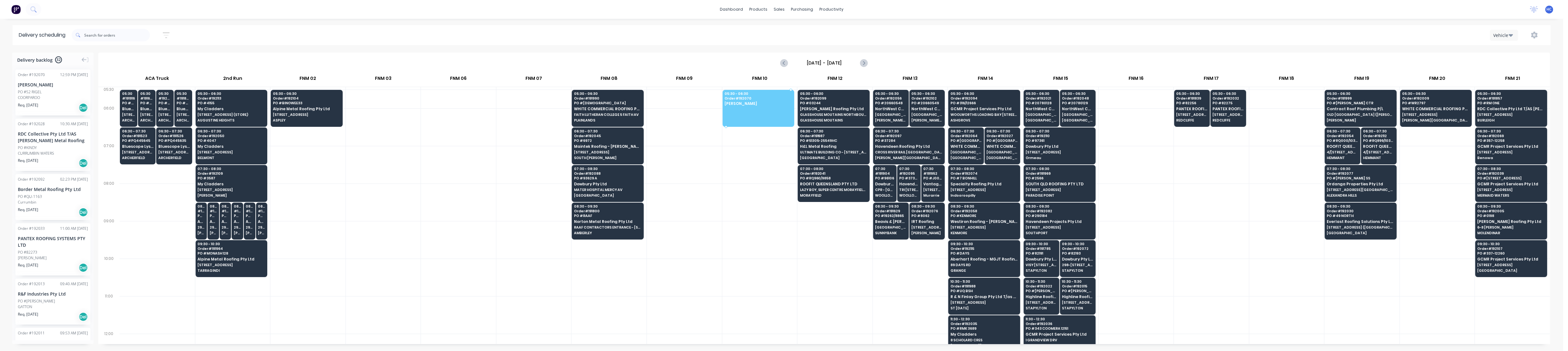
drag, startPoint x: 56, startPoint y: 88, endPoint x: 756, endPoint y: 105, distance: 700.2
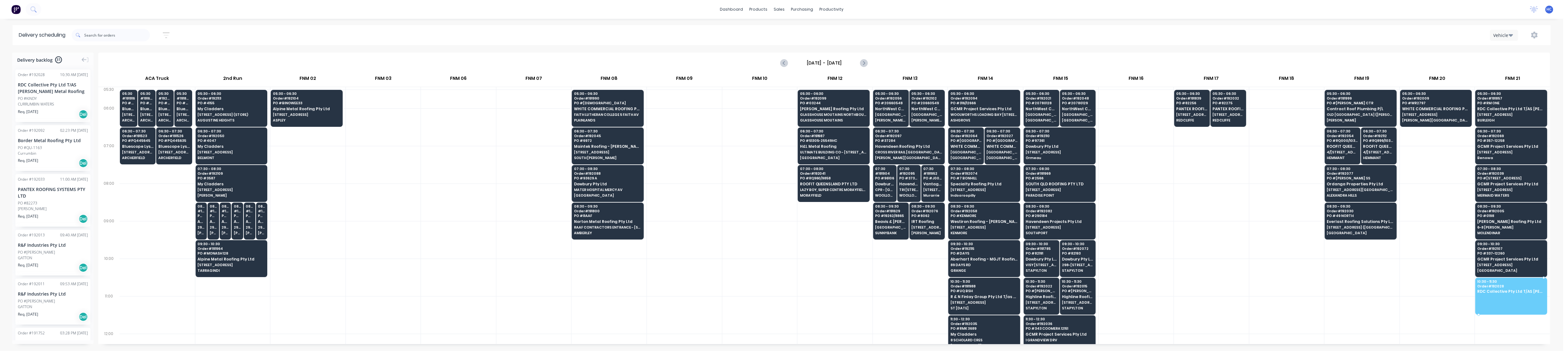
drag, startPoint x: 57, startPoint y: 105, endPoint x: 1523, endPoint y: 294, distance: 1478.1
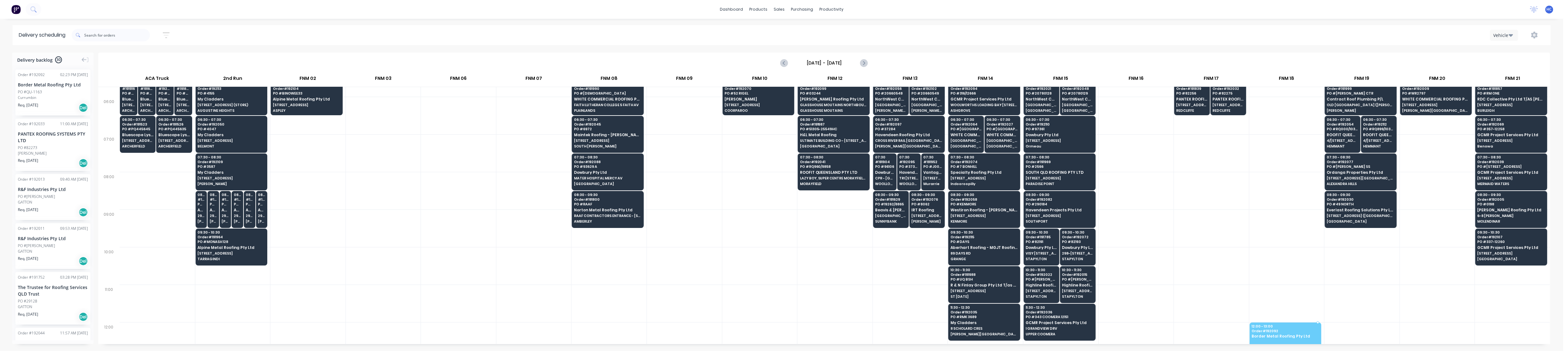
scroll to position [16, 0]
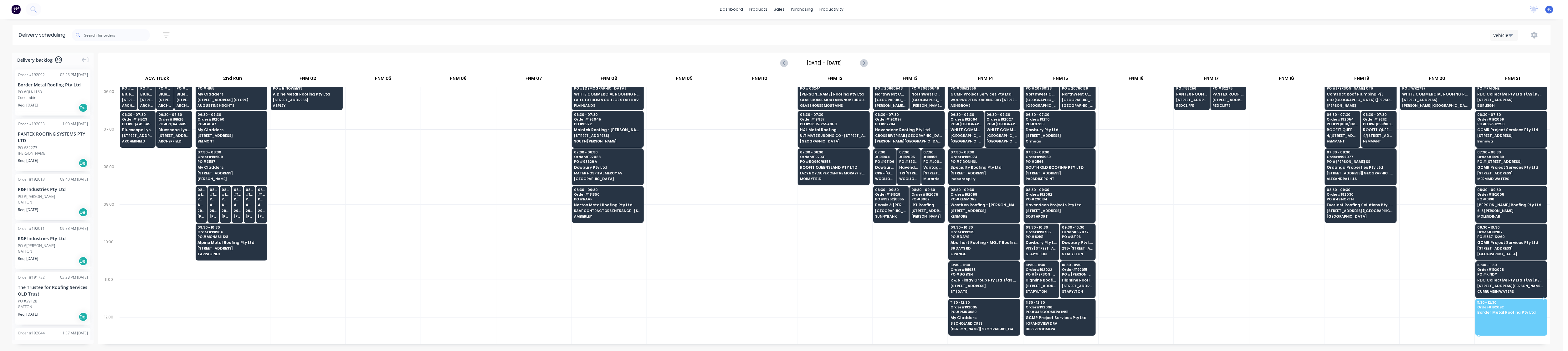
drag, startPoint x: 38, startPoint y: 103, endPoint x: 1515, endPoint y: 309, distance: 1491.3
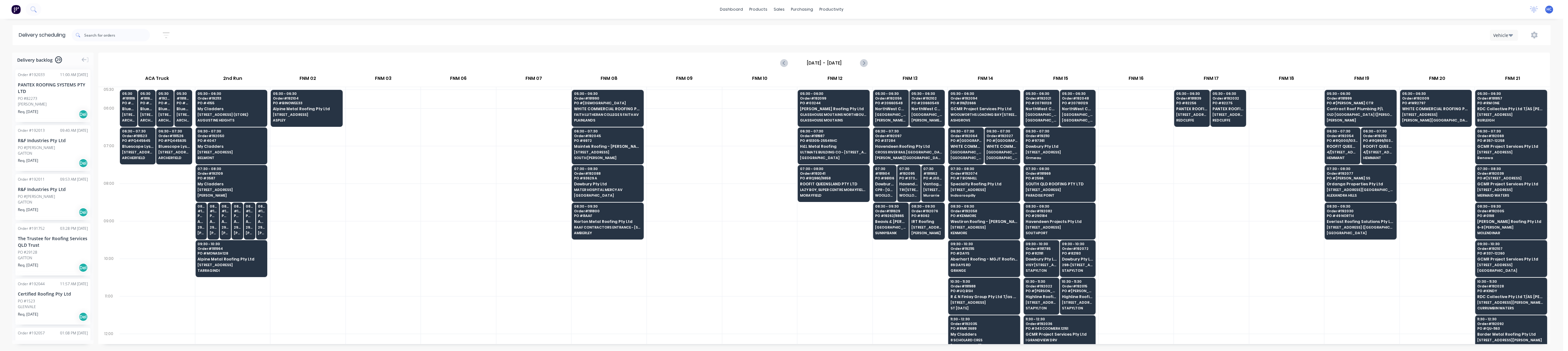
click at [496, 190] on div at bounding box center [533, 202] width 75 height 38
drag, startPoint x: 57, startPoint y: 111, endPoint x: 831, endPoint y: 214, distance: 780.8
drag, startPoint x: 35, startPoint y: 92, endPoint x: 597, endPoint y: 249, distance: 583.5
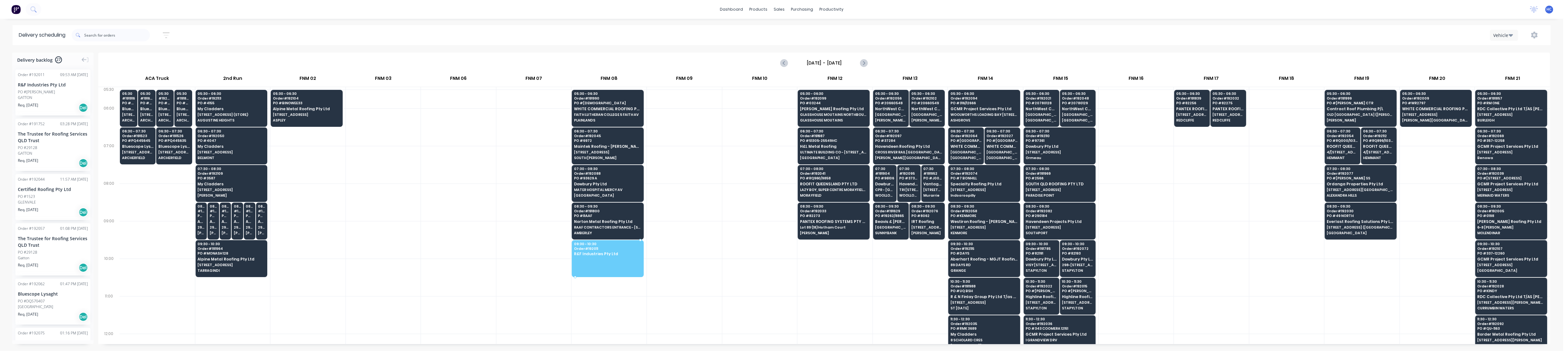
drag, startPoint x: 54, startPoint y: 101, endPoint x: 601, endPoint y: 256, distance: 568.5
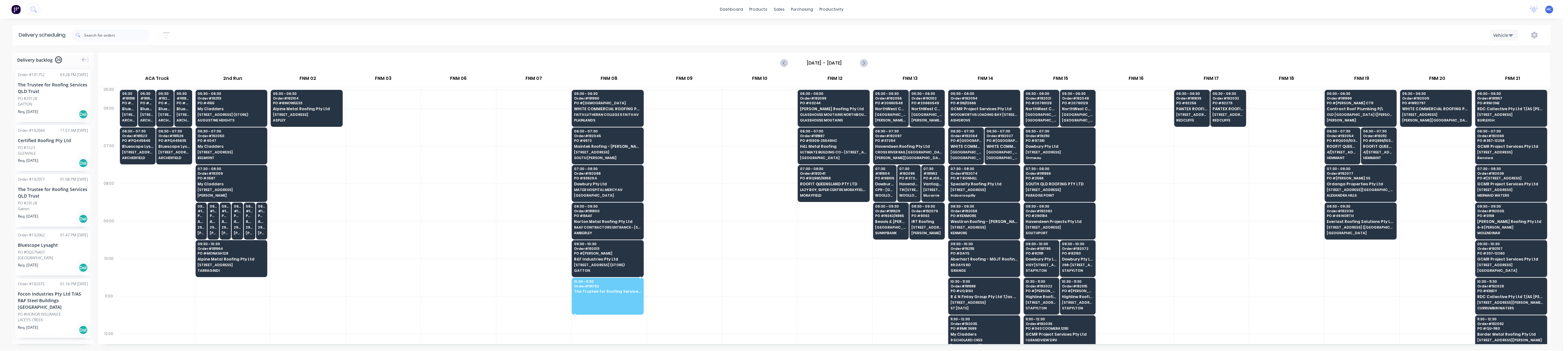
drag, startPoint x: 27, startPoint y: 98, endPoint x: 596, endPoint y: 296, distance: 602.5
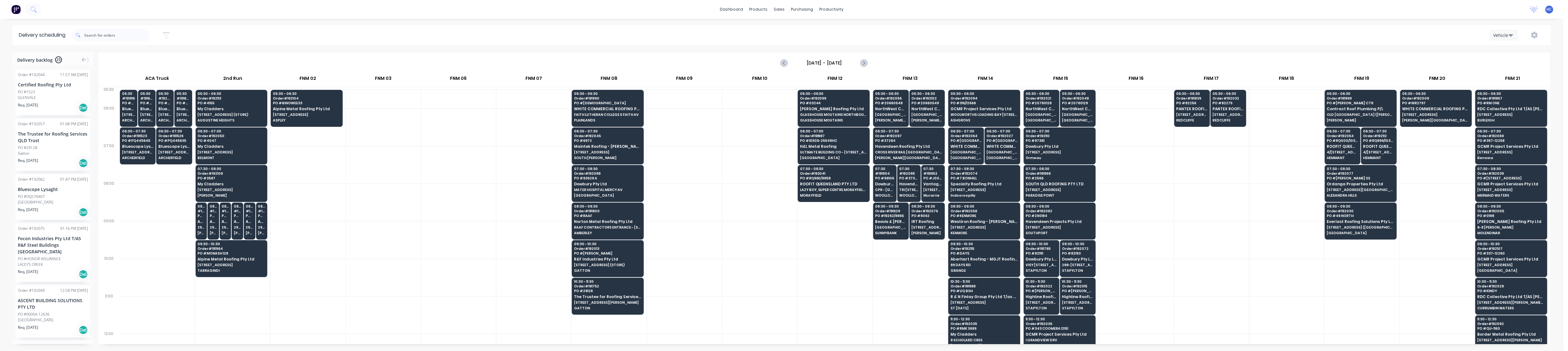
drag, startPoint x: 449, startPoint y: 229, endPoint x: 455, endPoint y: 225, distance: 7.2
click at [449, 229] on div at bounding box center [458, 240] width 75 height 38
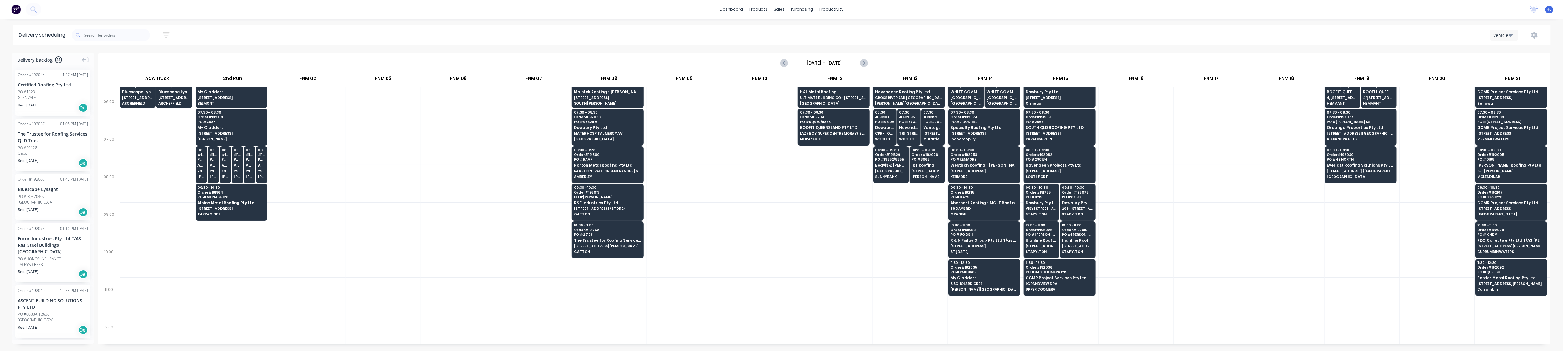
scroll to position [83, 0]
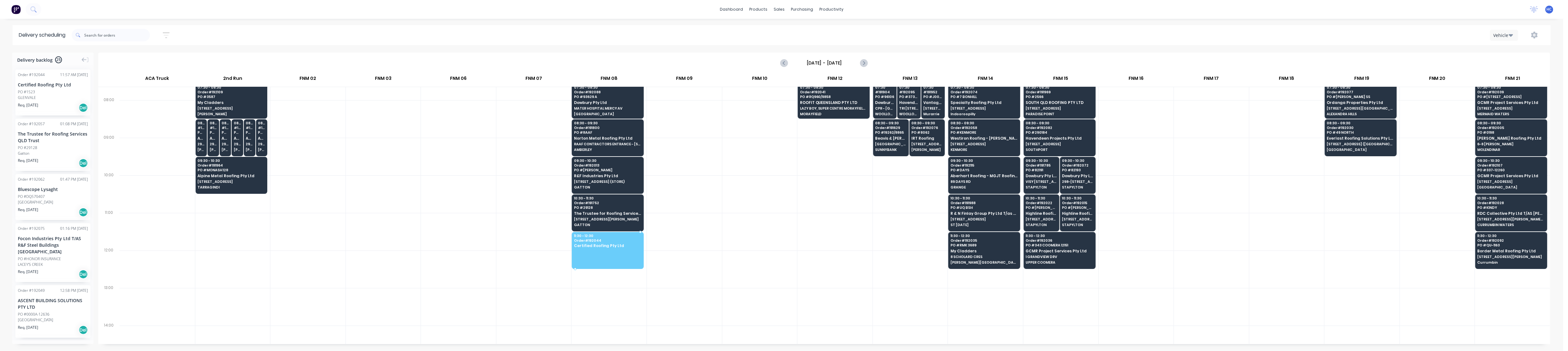
drag, startPoint x: 26, startPoint y: 94, endPoint x: 603, endPoint y: 235, distance: 594.0
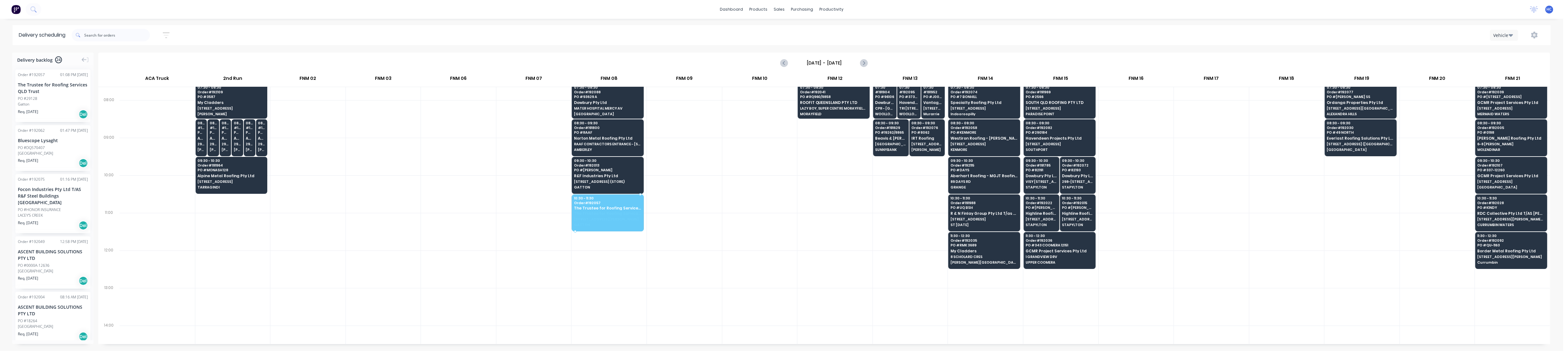
drag, startPoint x: 34, startPoint y: 91, endPoint x: 610, endPoint y: 208, distance: 587.8
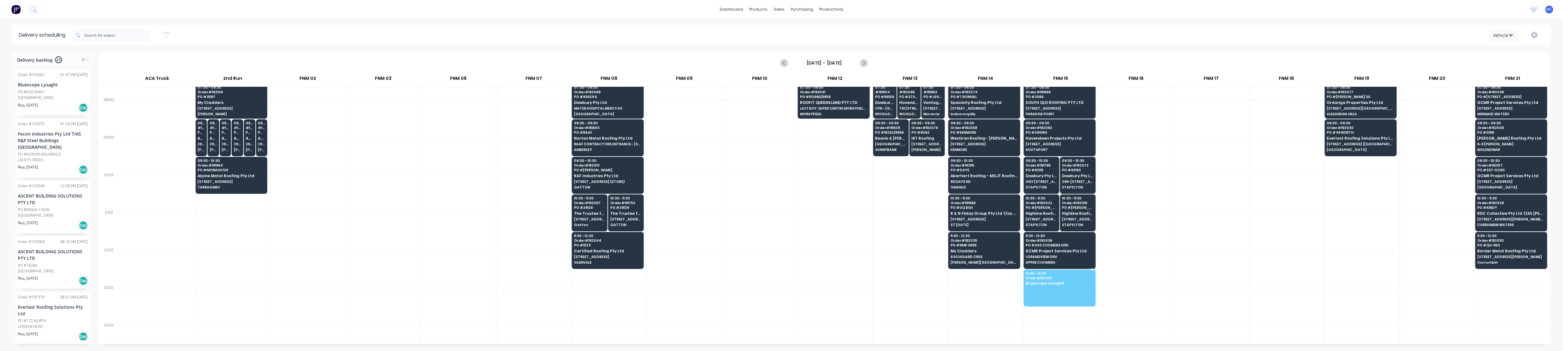
drag, startPoint x: 47, startPoint y: 98, endPoint x: 1067, endPoint y: 278, distance: 1035.8
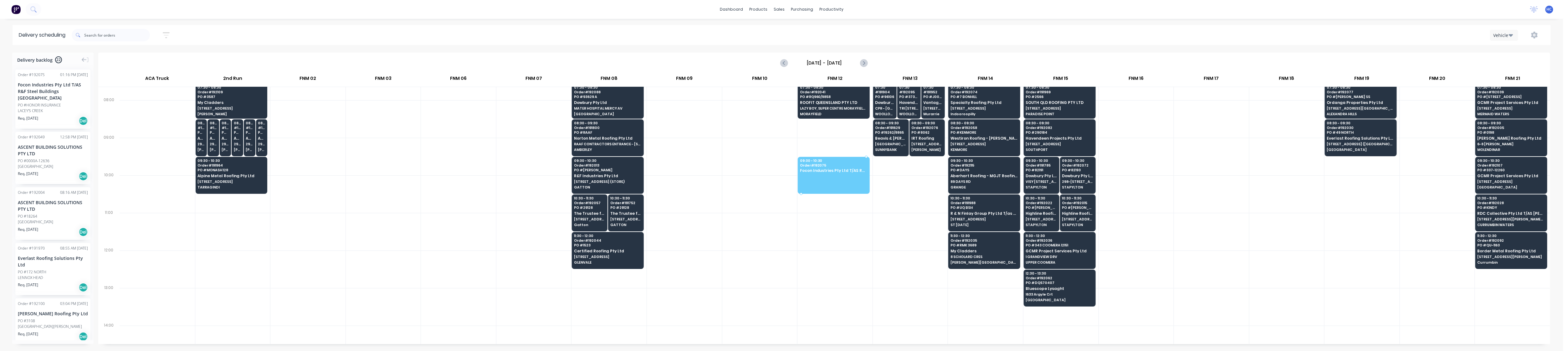
drag, startPoint x: 44, startPoint y: 108, endPoint x: 829, endPoint y: 168, distance: 787.3
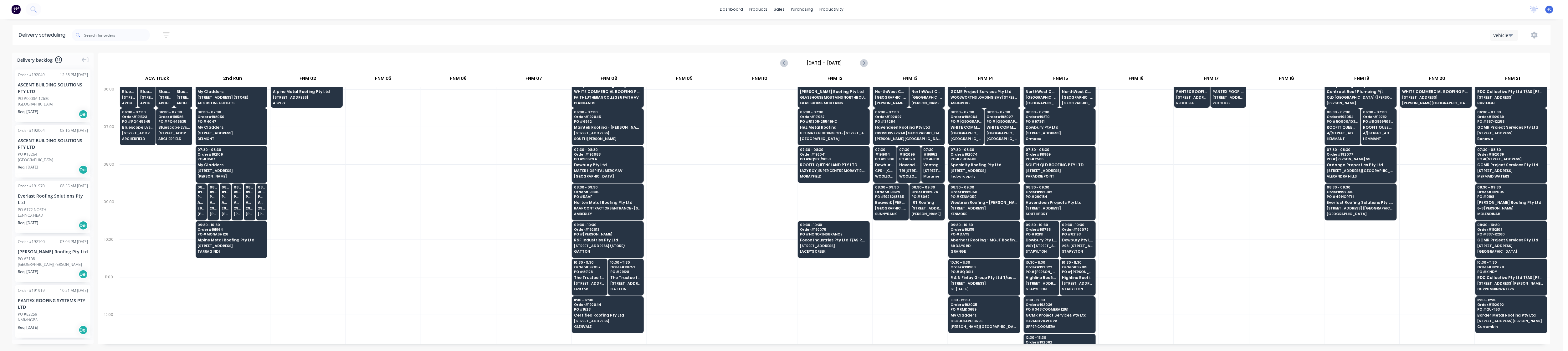
scroll to position [0, 0]
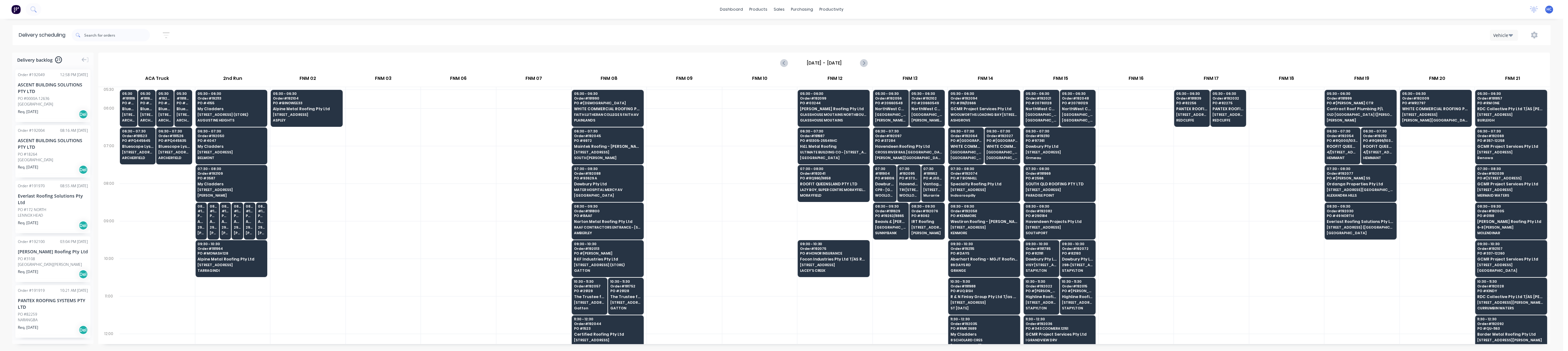
click at [410, 190] on div at bounding box center [383, 202] width 75 height 38
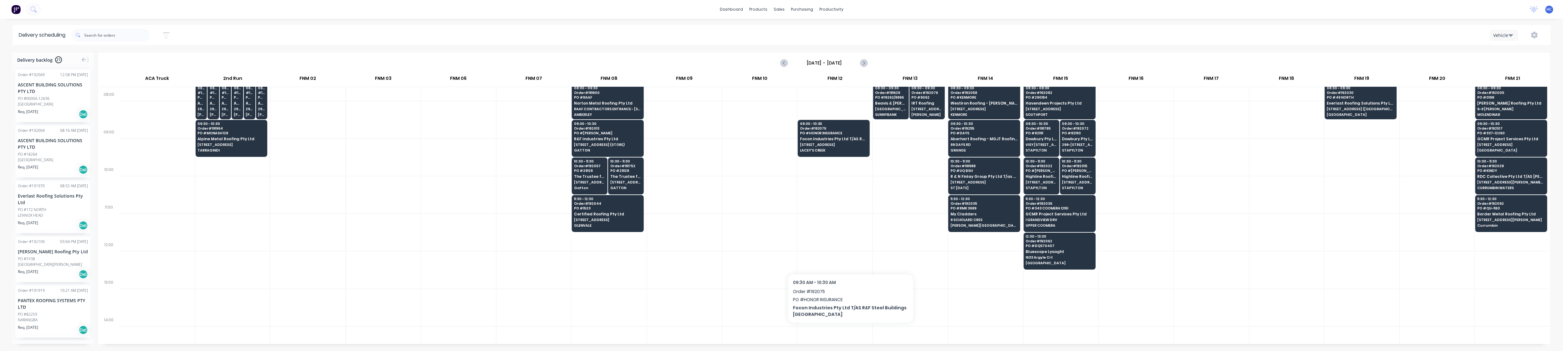
scroll to position [167, 0]
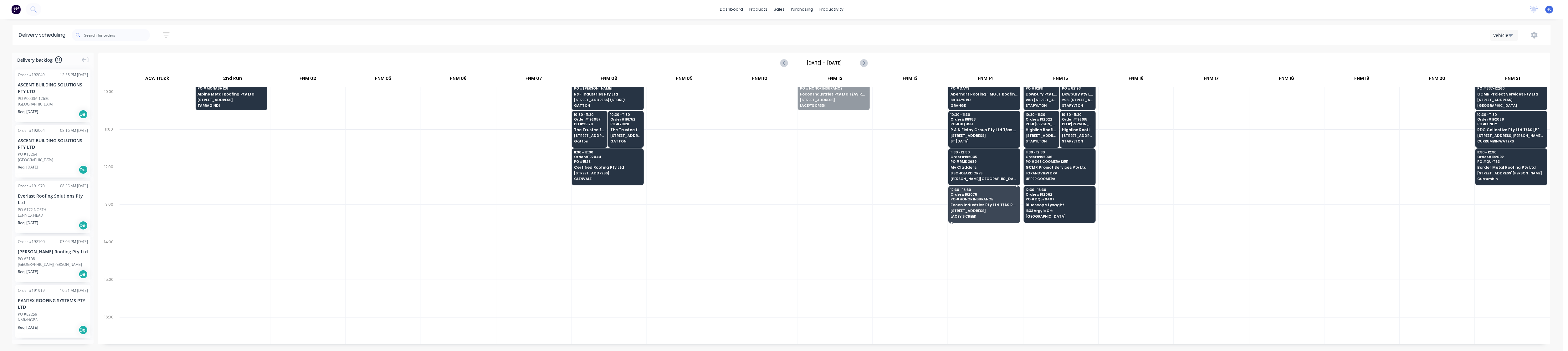
drag, startPoint x: 841, startPoint y: 105, endPoint x: 985, endPoint y: 213, distance: 180.0
click at [596, 249] on div at bounding box center [609, 261] width 75 height 38
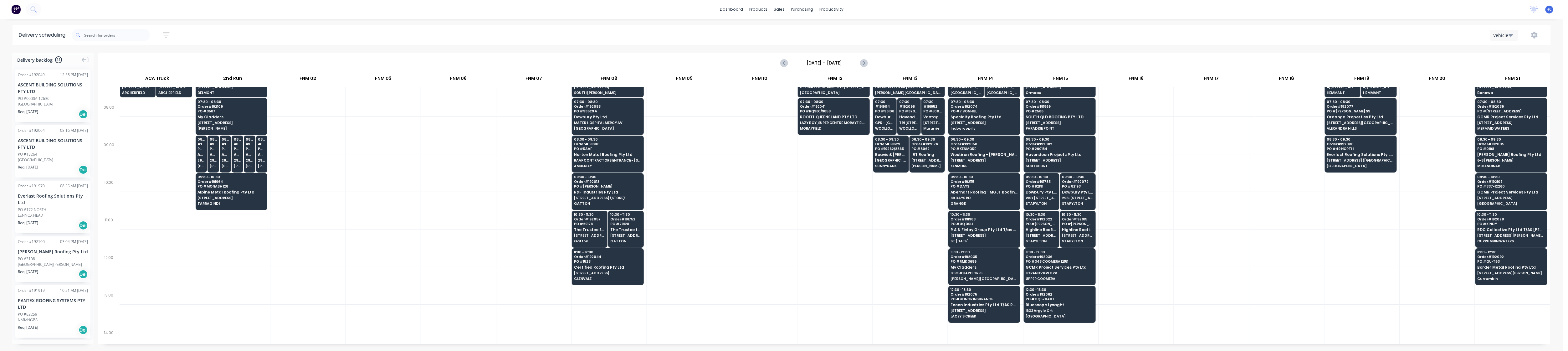
scroll to position [83, 0]
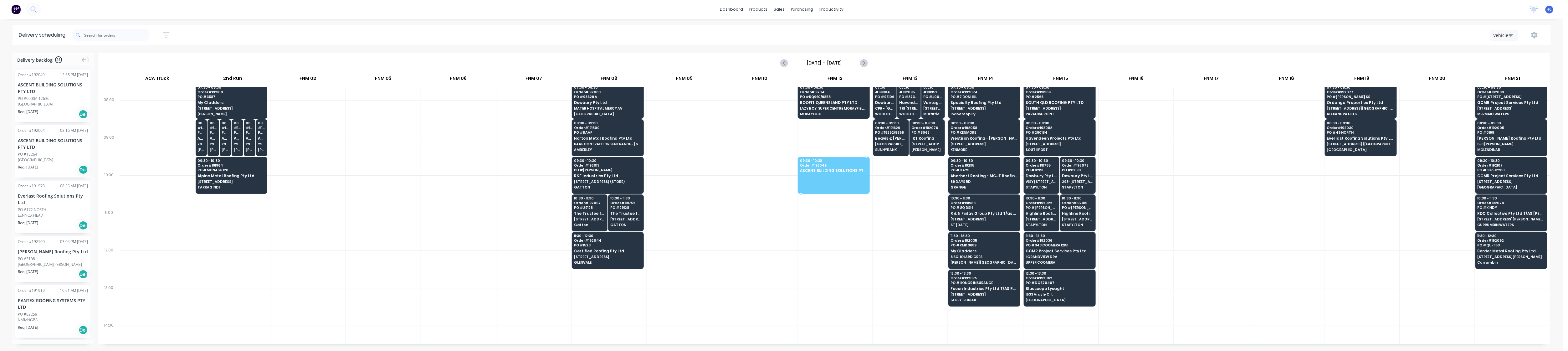
drag, startPoint x: 58, startPoint y: 99, endPoint x: 835, endPoint y: 171, distance: 780.3
drag, startPoint x: 55, startPoint y: 102, endPoint x: 843, endPoint y: 157, distance: 789.9
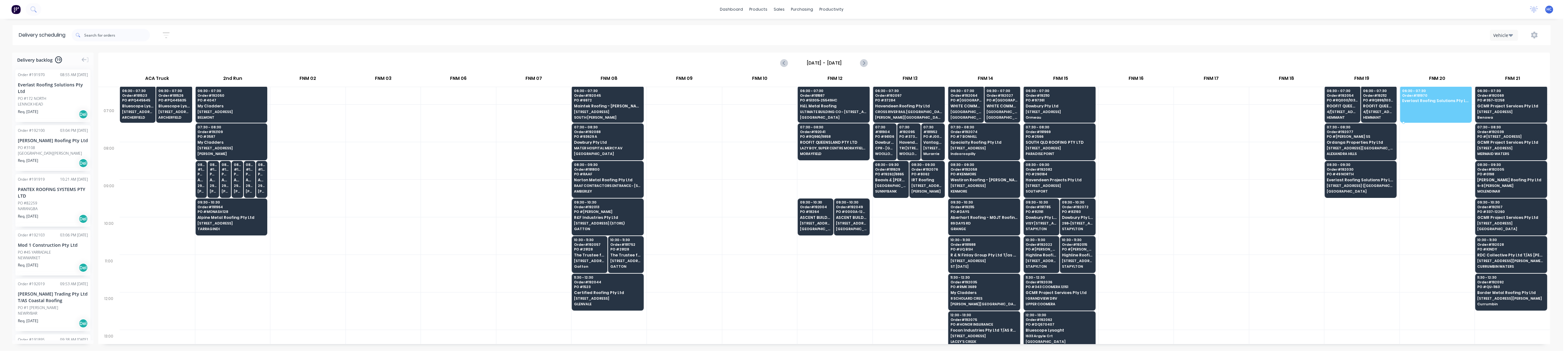
scroll to position [21, 0]
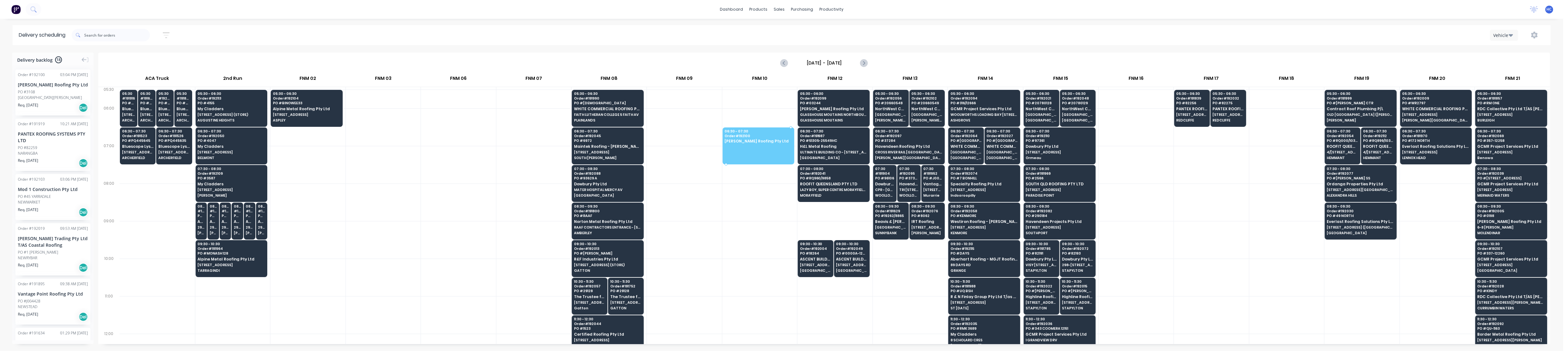
drag, startPoint x: 44, startPoint y: 101, endPoint x: 741, endPoint y: 130, distance: 697.6
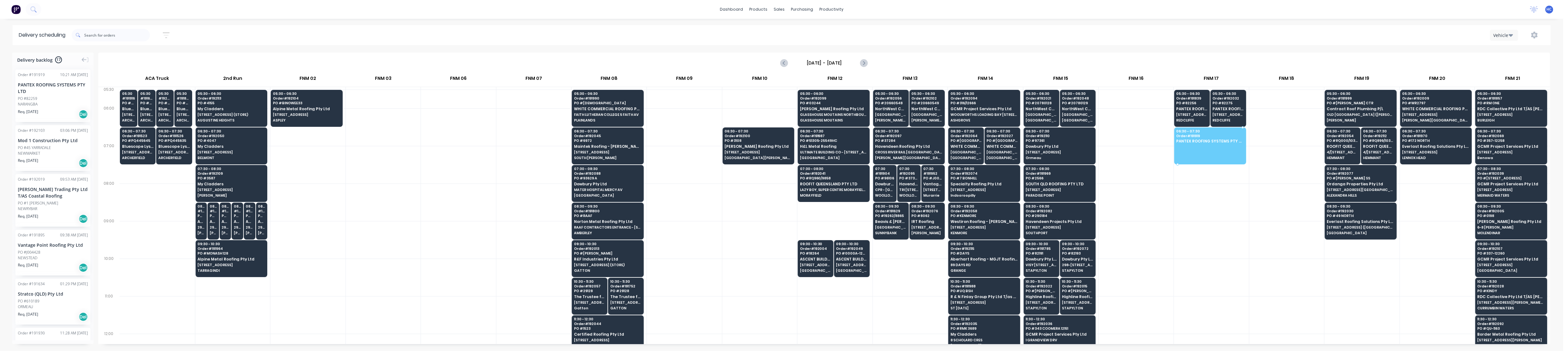
drag, startPoint x: 60, startPoint y: 102, endPoint x: 1210, endPoint y: 142, distance: 1150.7
click at [1209, 214] on div at bounding box center [1211, 202] width 75 height 38
click at [778, 245] on div at bounding box center [760, 240] width 75 height 38
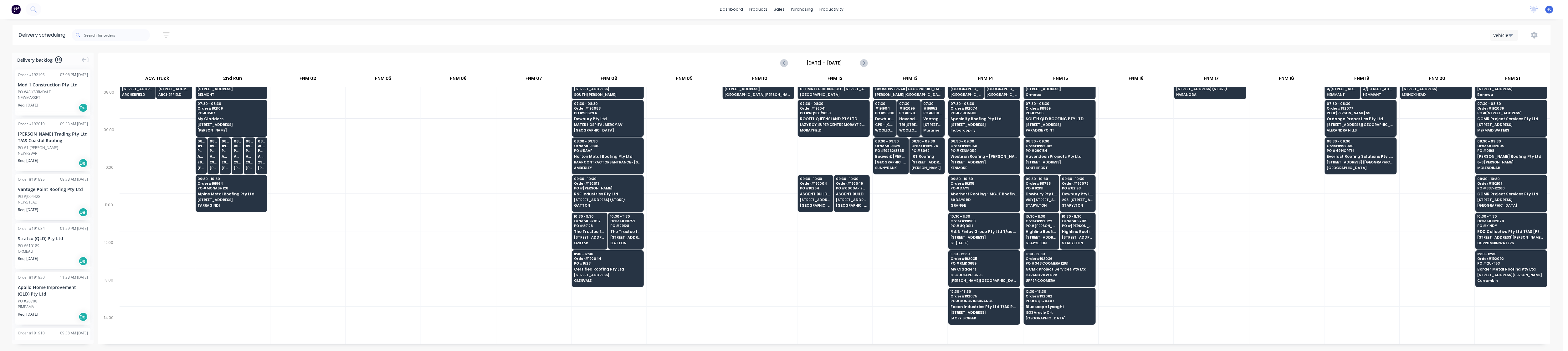
scroll to position [167, 0]
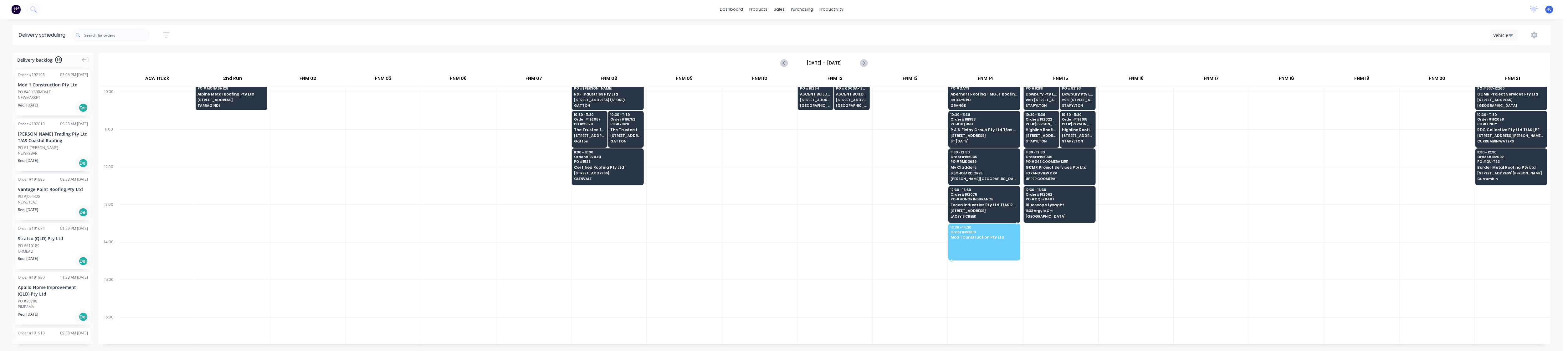
drag, startPoint x: 57, startPoint y: 93, endPoint x: 1000, endPoint y: 238, distance: 954.1
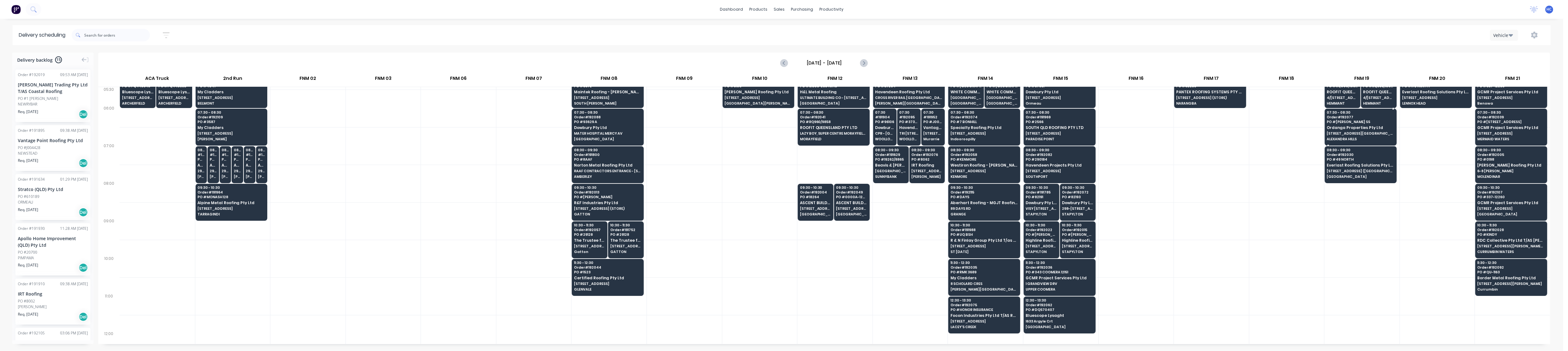
scroll to position [0, 0]
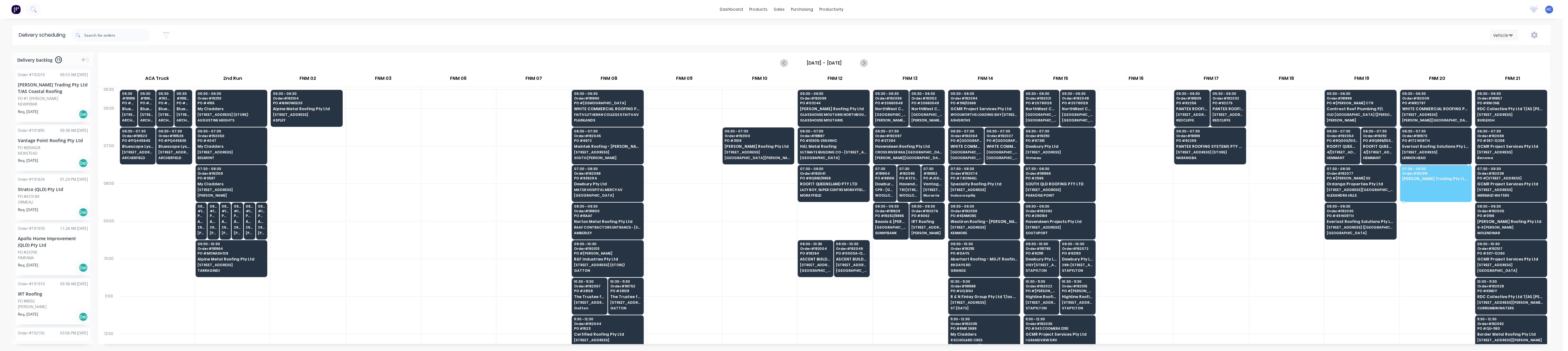
drag, startPoint x: 37, startPoint y: 104, endPoint x: 1437, endPoint y: 182, distance: 1402.2
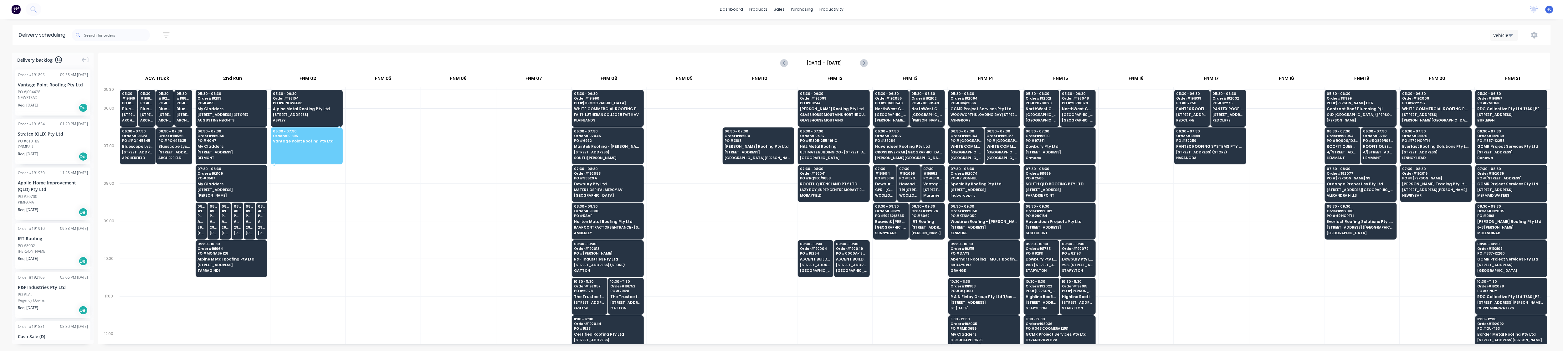
drag, startPoint x: 43, startPoint y: 102, endPoint x: 325, endPoint y: 139, distance: 284.4
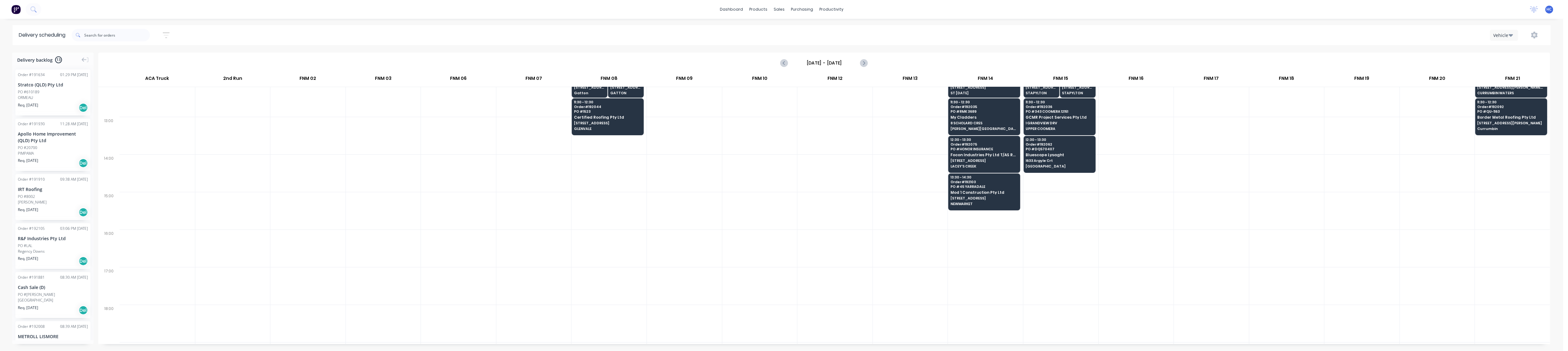
scroll to position [250, 0]
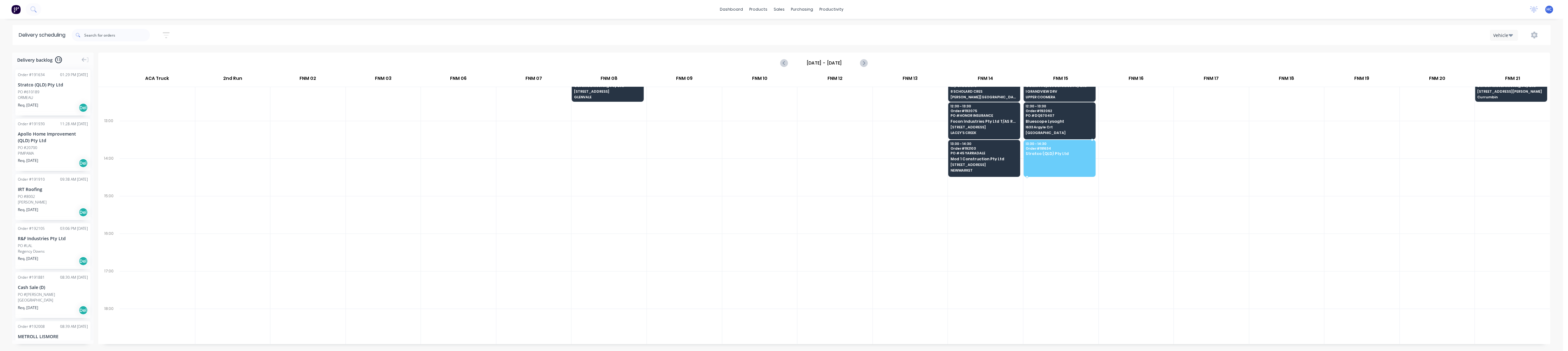
drag, startPoint x: 68, startPoint y: 96, endPoint x: 1055, endPoint y: 152, distance: 988.6
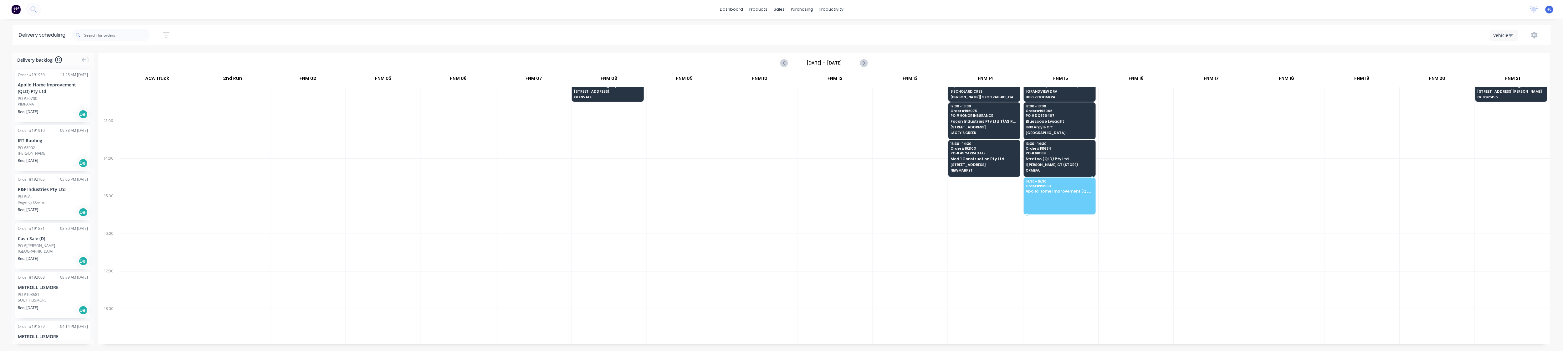
drag, startPoint x: 53, startPoint y: 104, endPoint x: 1062, endPoint y: 190, distance: 1012.7
click at [601, 216] on div at bounding box center [609, 215] width 75 height 38
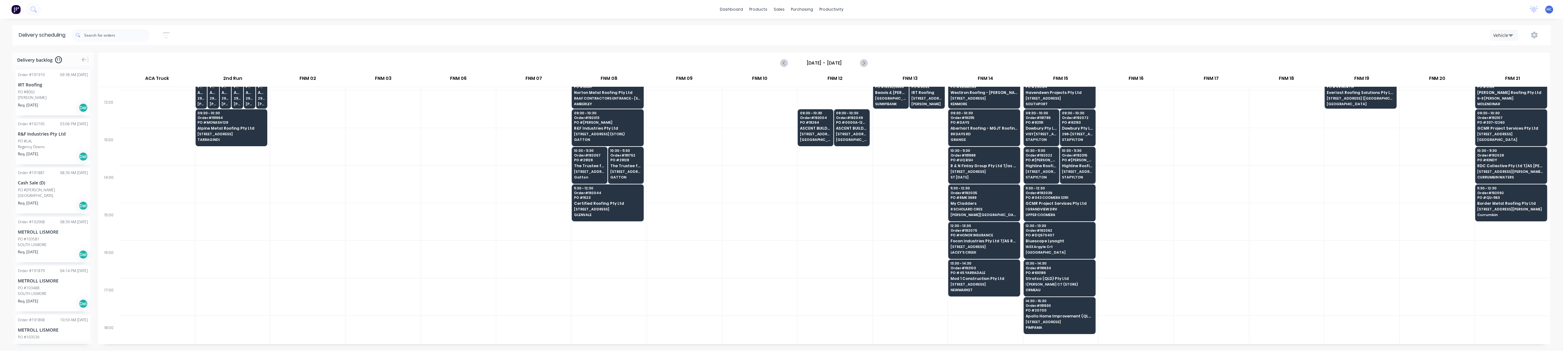
scroll to position [0, 0]
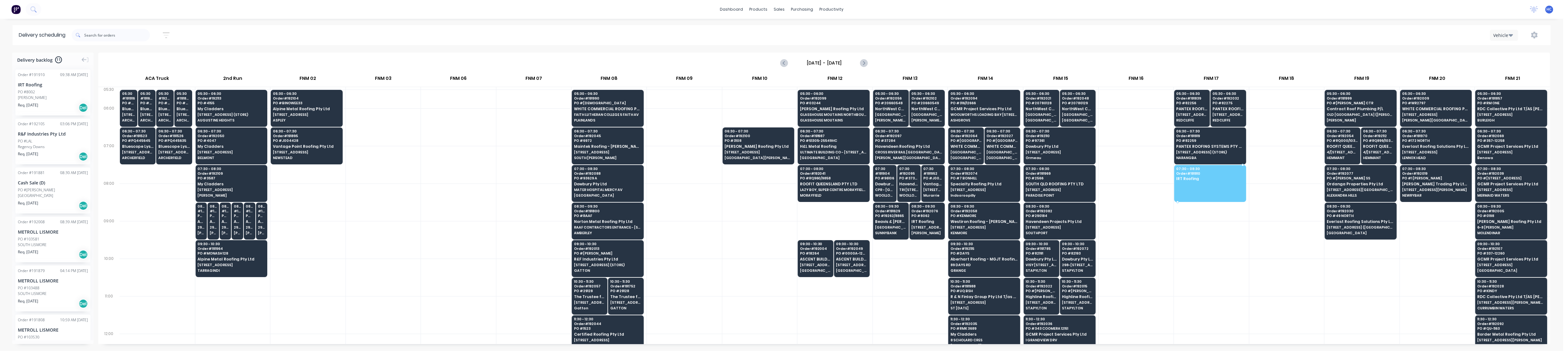
drag, startPoint x: 52, startPoint y: 91, endPoint x: 1211, endPoint y: 173, distance: 1161.9
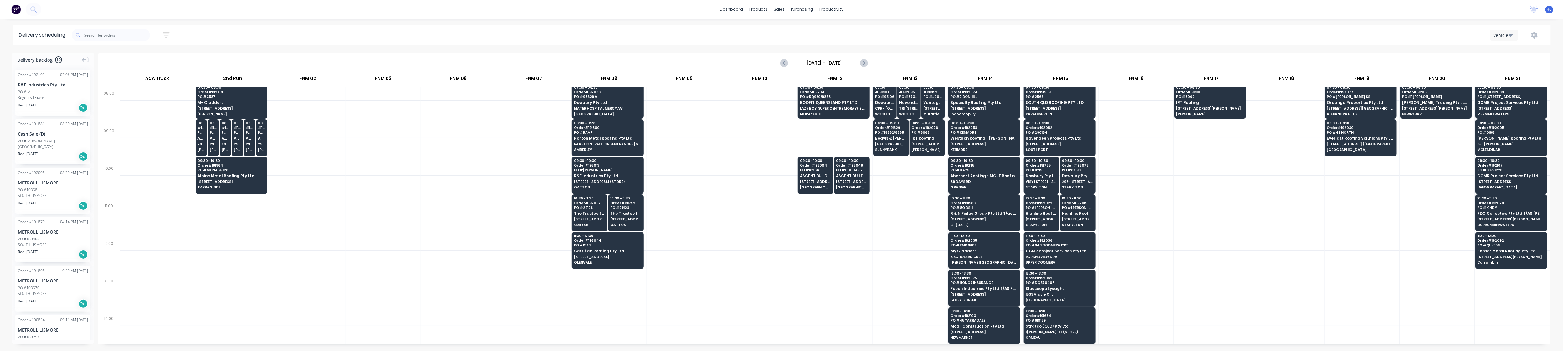
scroll to position [167, 0]
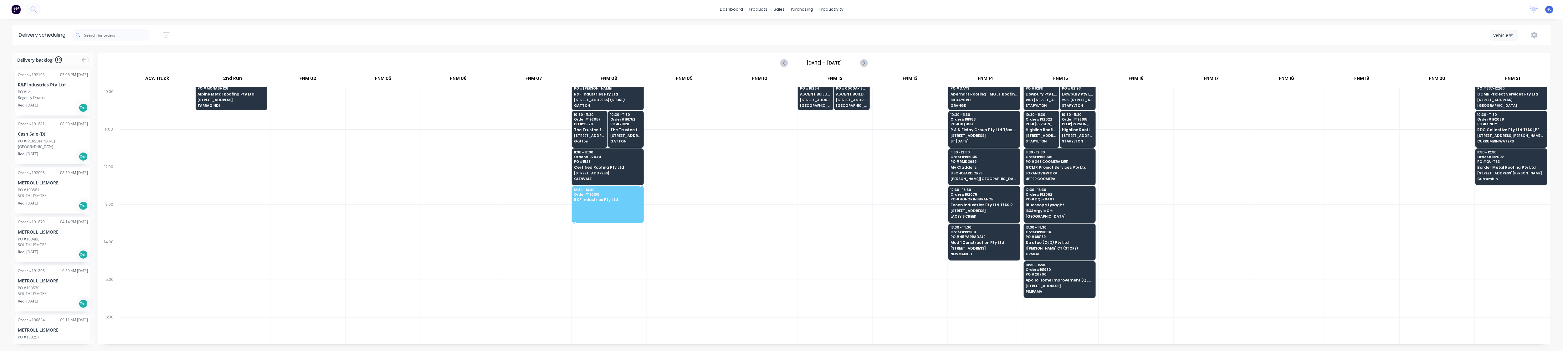
drag, startPoint x: 50, startPoint y: 97, endPoint x: 601, endPoint y: 197, distance: 560.0
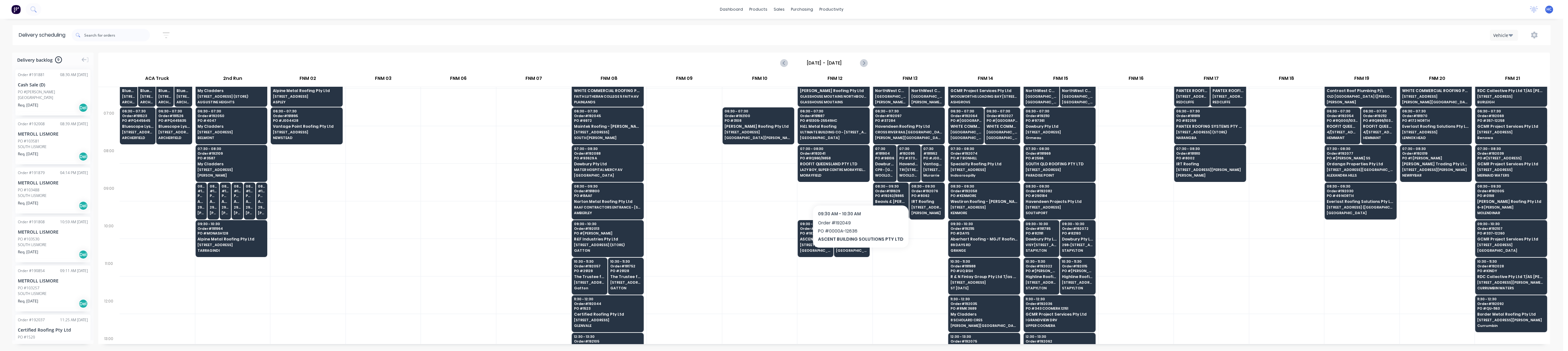
scroll to position [0, 0]
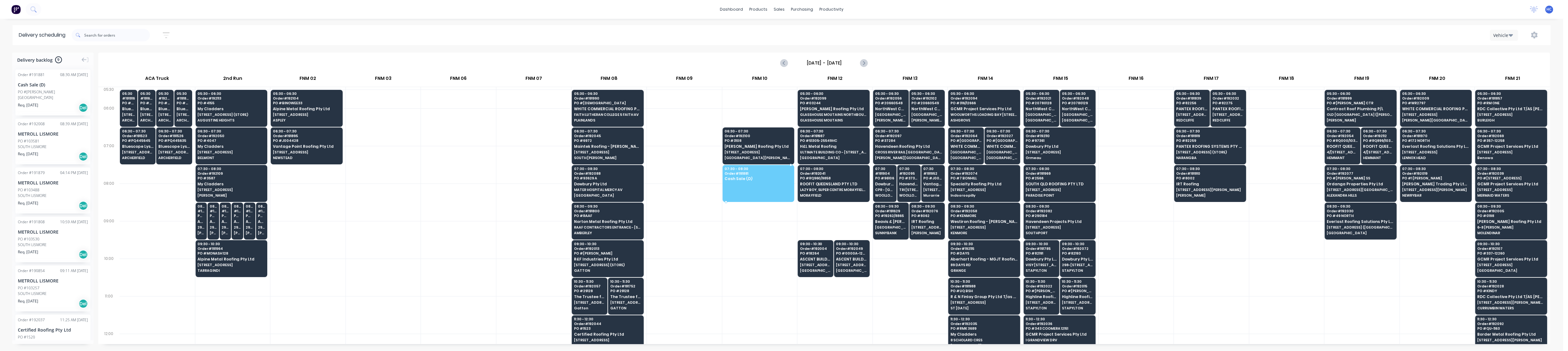
drag, startPoint x: 35, startPoint y: 101, endPoint x: 754, endPoint y: 181, distance: 723.4
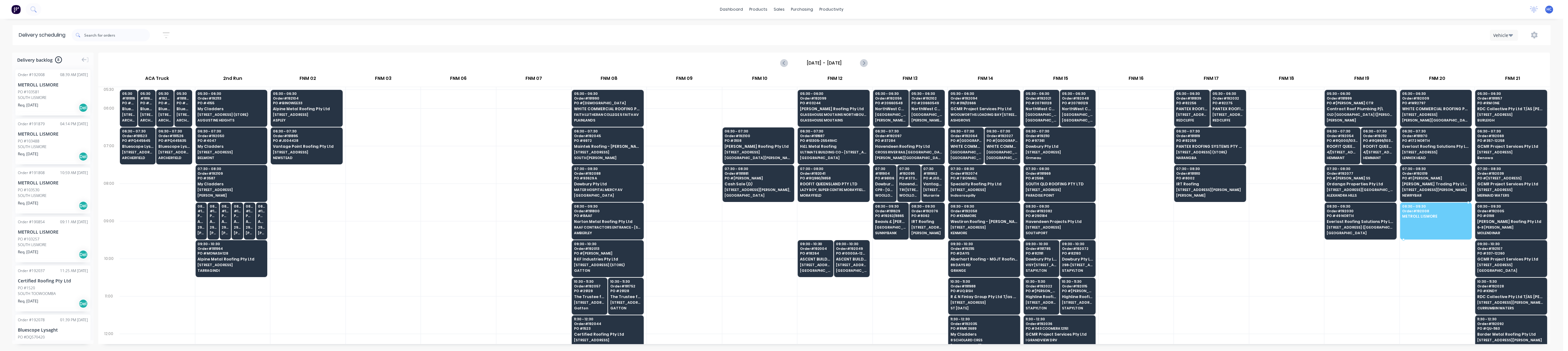
drag, startPoint x: 37, startPoint y: 90, endPoint x: 1424, endPoint y: 216, distance: 1392.7
drag, startPoint x: 54, startPoint y: 93, endPoint x: 1391, endPoint y: 209, distance: 1342.0
drag, startPoint x: 33, startPoint y: 91, endPoint x: 1417, endPoint y: 213, distance: 1389.4
drag, startPoint x: 47, startPoint y: 95, endPoint x: 1451, endPoint y: 214, distance: 1409.0
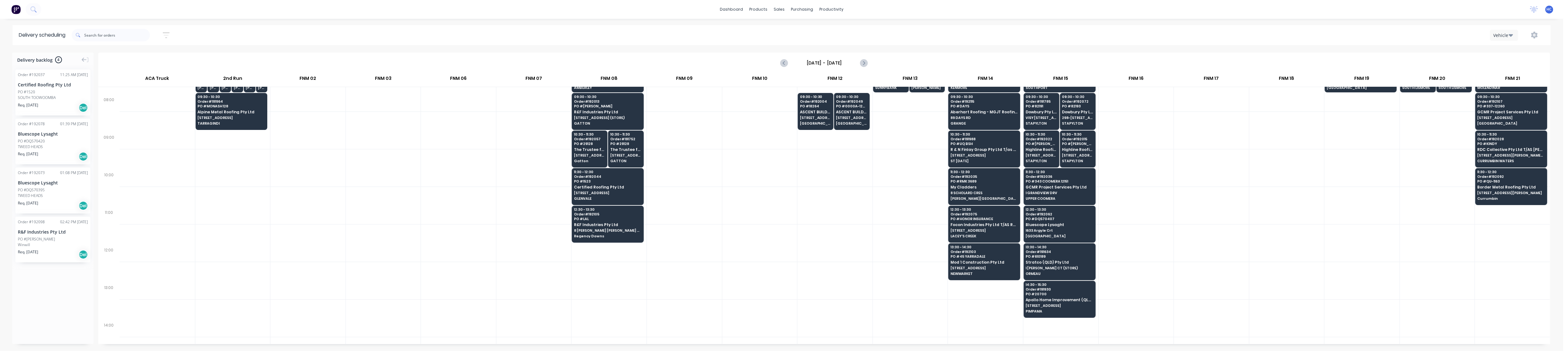
scroll to position [167, 0]
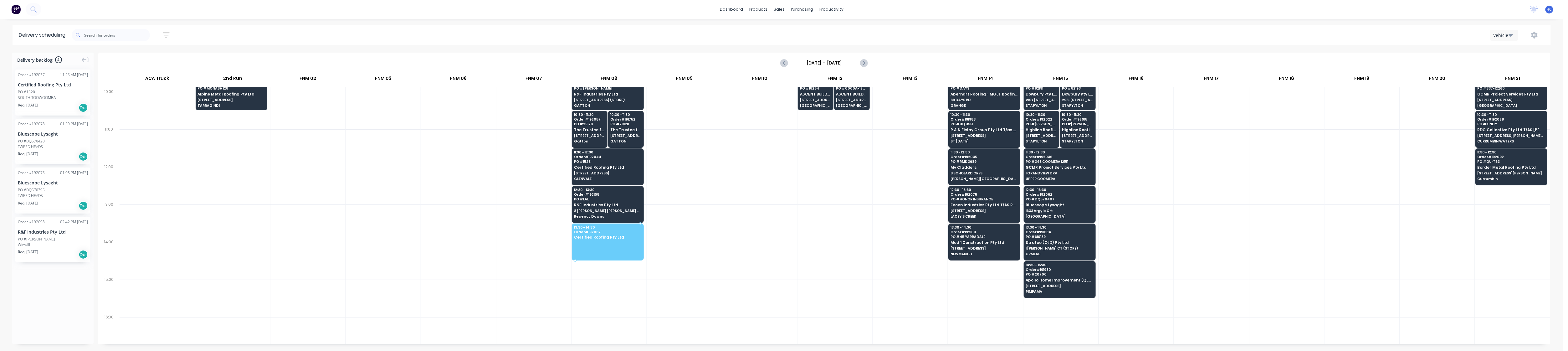
drag, startPoint x: 38, startPoint y: 87, endPoint x: 621, endPoint y: 234, distance: 601.2
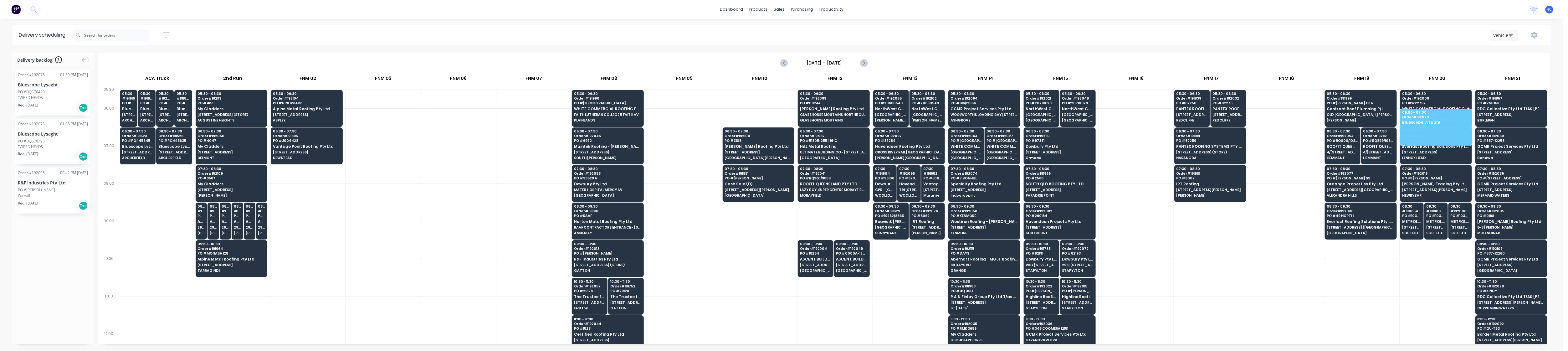
drag, startPoint x: 30, startPoint y: 84, endPoint x: 1440, endPoint y: 115, distance: 1410.3
drag, startPoint x: 43, startPoint y: 115, endPoint x: 1435, endPoint y: 119, distance: 1392.0
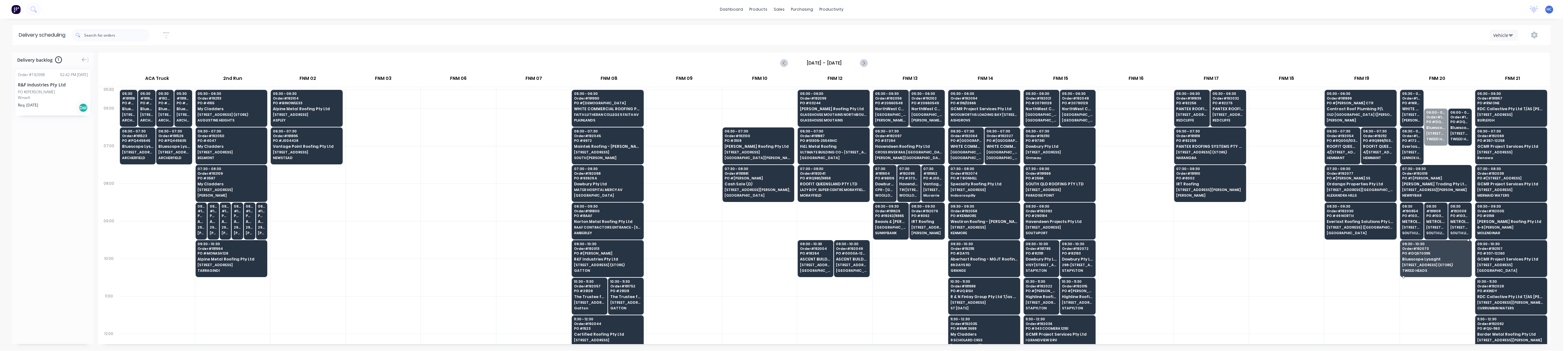
drag, startPoint x: 1432, startPoint y: 154, endPoint x: 1425, endPoint y: 268, distance: 114.2
drag, startPoint x: 1451, startPoint y: 129, endPoint x: 1441, endPoint y: 256, distance: 127.4
drag, startPoint x: 527, startPoint y: 204, endPoint x: 522, endPoint y: 192, distance: 13.0
click at [527, 204] on div at bounding box center [533, 202] width 75 height 38
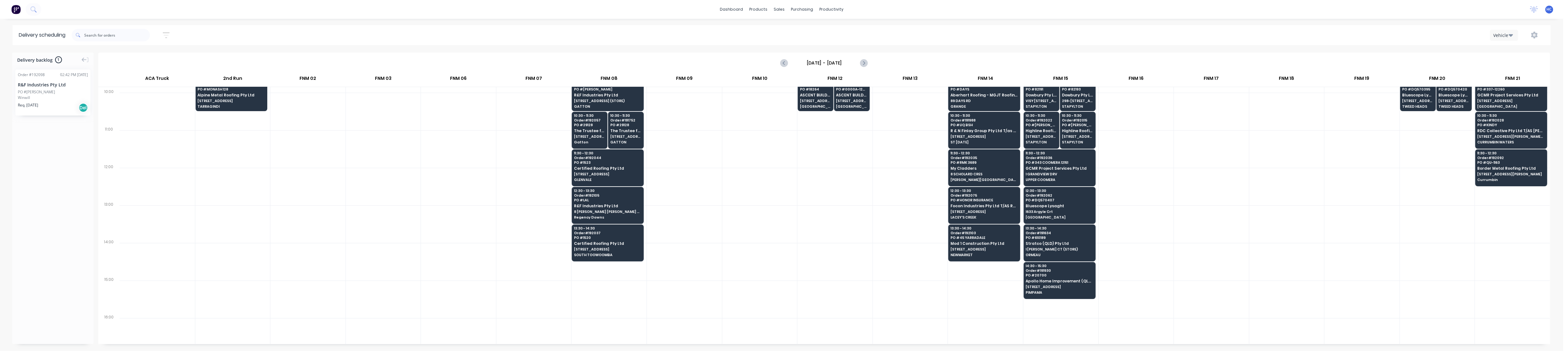
scroll to position [167, 0]
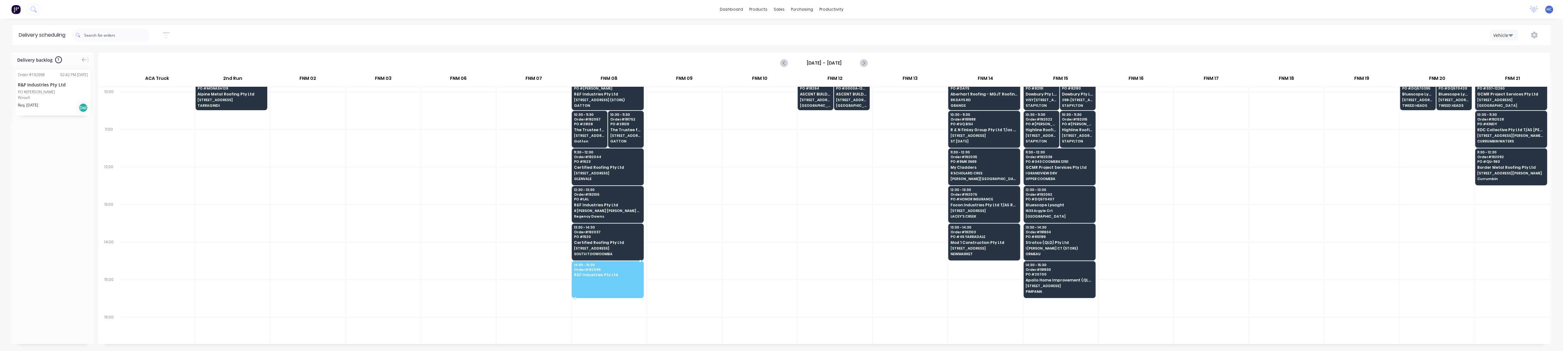
drag, startPoint x: 60, startPoint y: 106, endPoint x: 570, endPoint y: 275, distance: 537.3
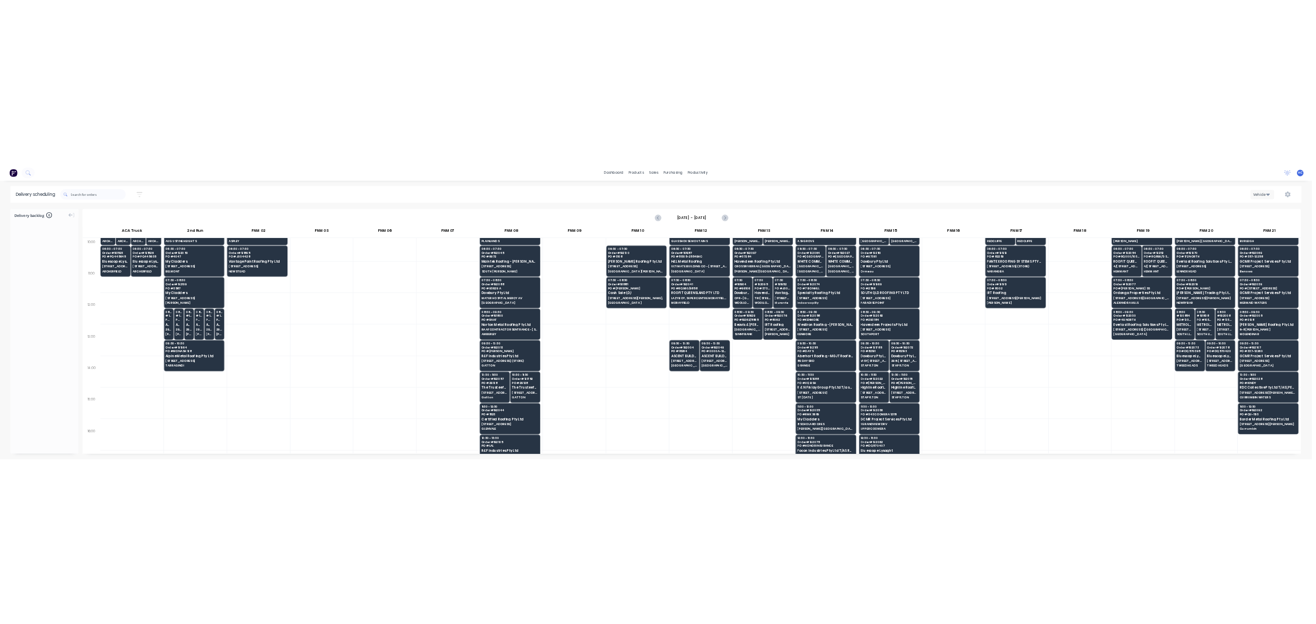
scroll to position [0, 0]
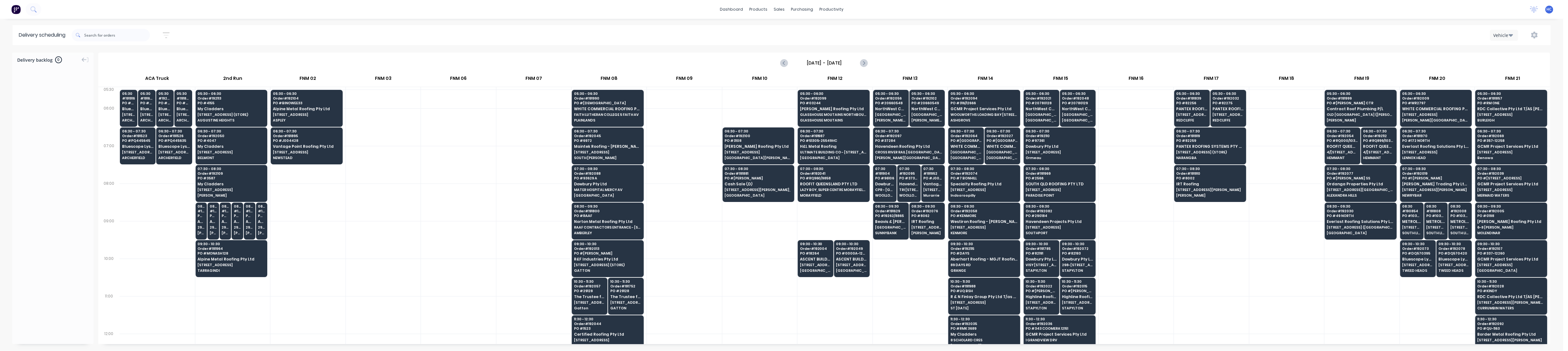
click at [167, 32] on icon "button" at bounding box center [166, 35] width 7 height 6
click at [135, 62] on input "[DATE] - [DATE]" at bounding box center [138, 58] width 58 height 9
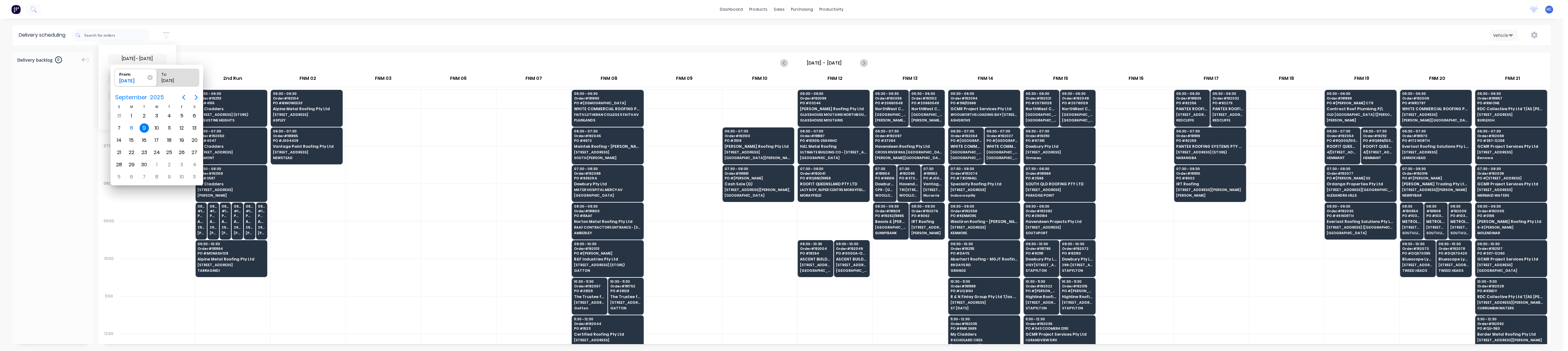
click at [142, 126] on div "9" at bounding box center [144, 128] width 9 height 9
radio input "false"
radio input "true"
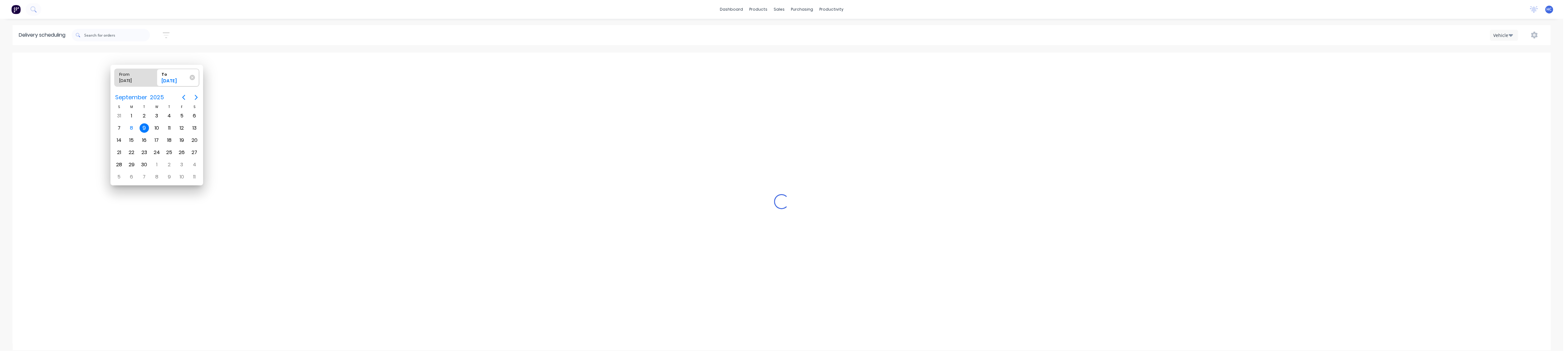
click at [142, 126] on div "9" at bounding box center [144, 128] width 9 height 9
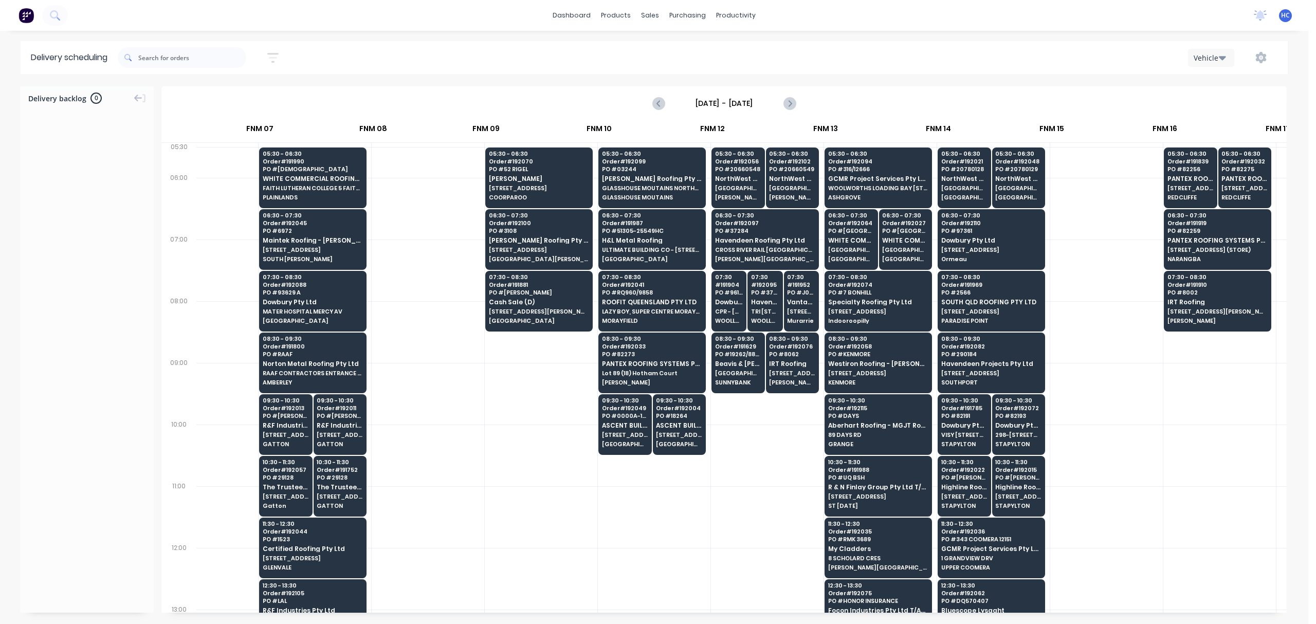
scroll to position [0, 542]
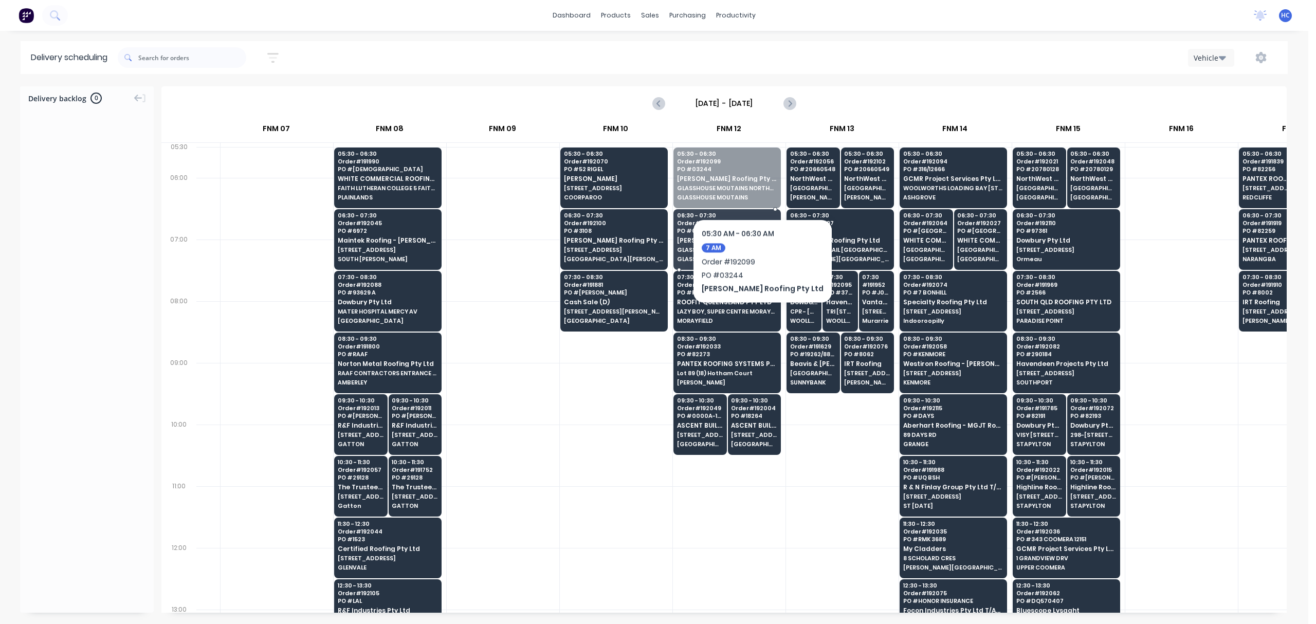
drag, startPoint x: 747, startPoint y: 169, endPoint x: 739, endPoint y: 231, distance: 62.1
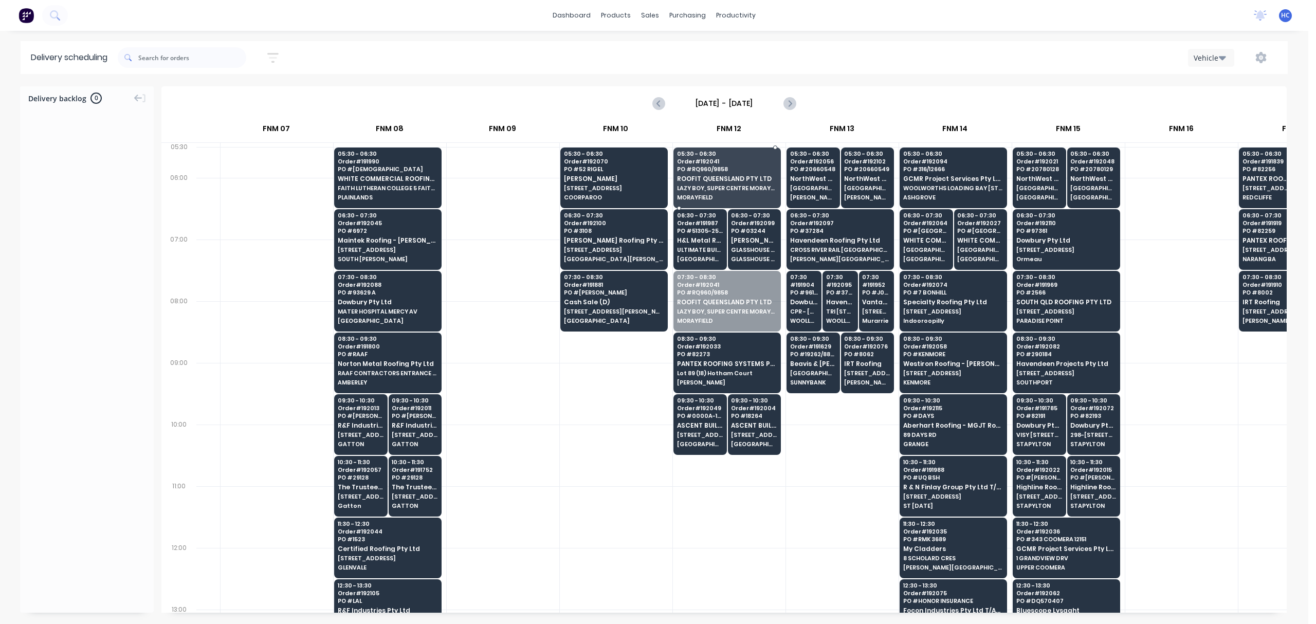
drag, startPoint x: 723, startPoint y: 295, endPoint x: 749, endPoint y: 168, distance: 129.7
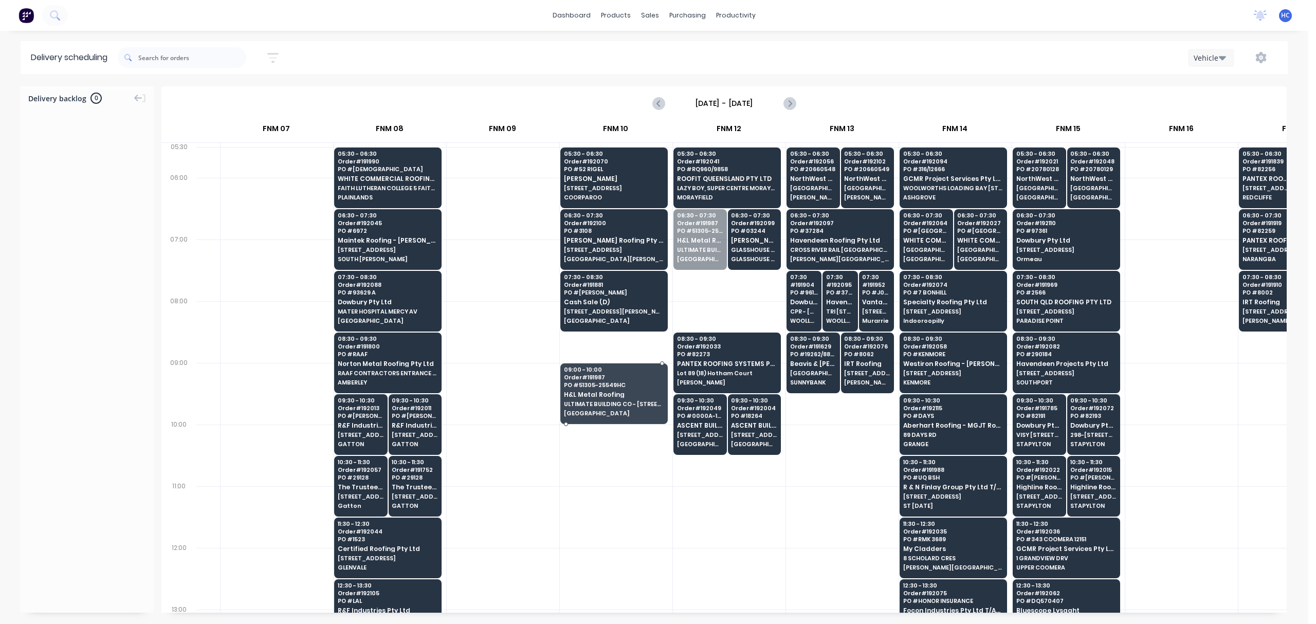
drag, startPoint x: 702, startPoint y: 245, endPoint x: 636, endPoint y: 384, distance: 153.6
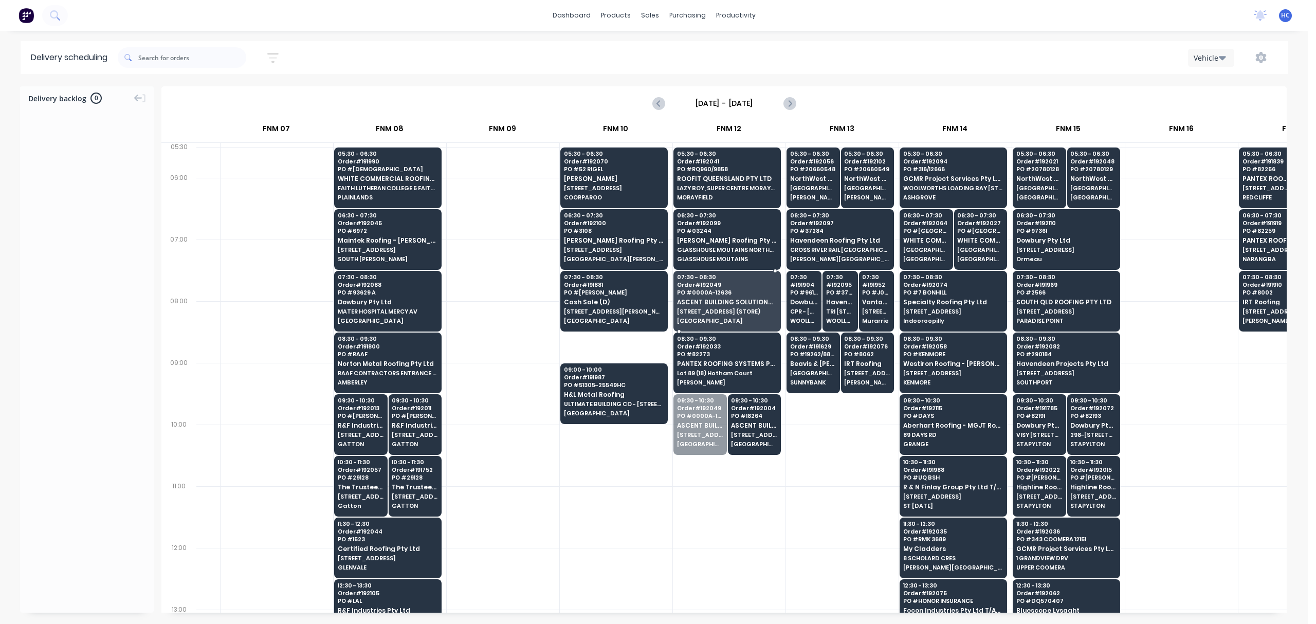
drag, startPoint x: 695, startPoint y: 422, endPoint x: 714, endPoint y: 309, distance: 114.7
drag, startPoint x: 753, startPoint y: 446, endPoint x: 746, endPoint y: 424, distance: 23.9
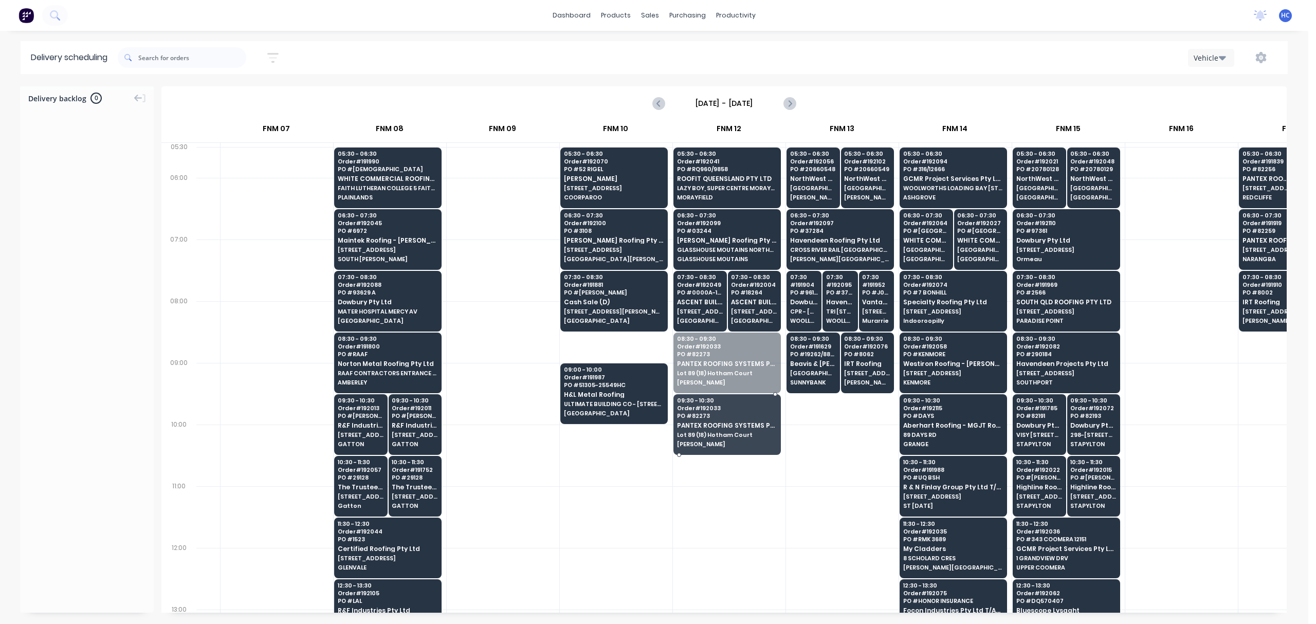
drag, startPoint x: 715, startPoint y: 391, endPoint x: 716, endPoint y: 443, distance: 51.4
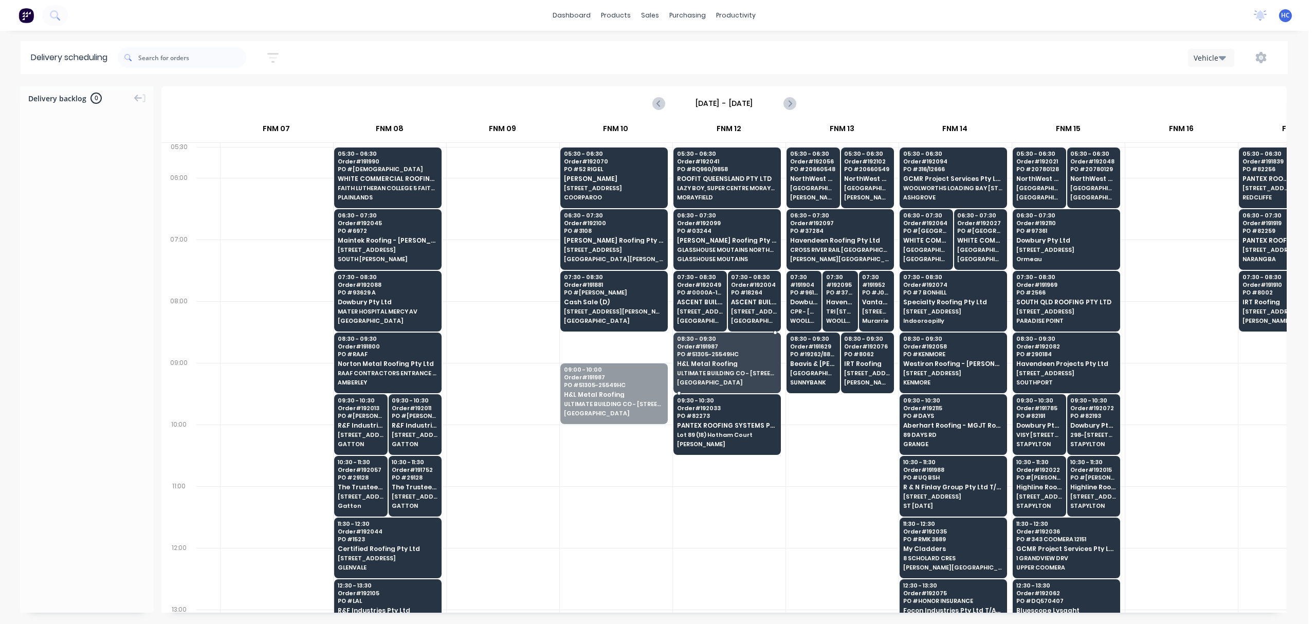
drag, startPoint x: 621, startPoint y: 371, endPoint x: 697, endPoint y: 328, distance: 87.5
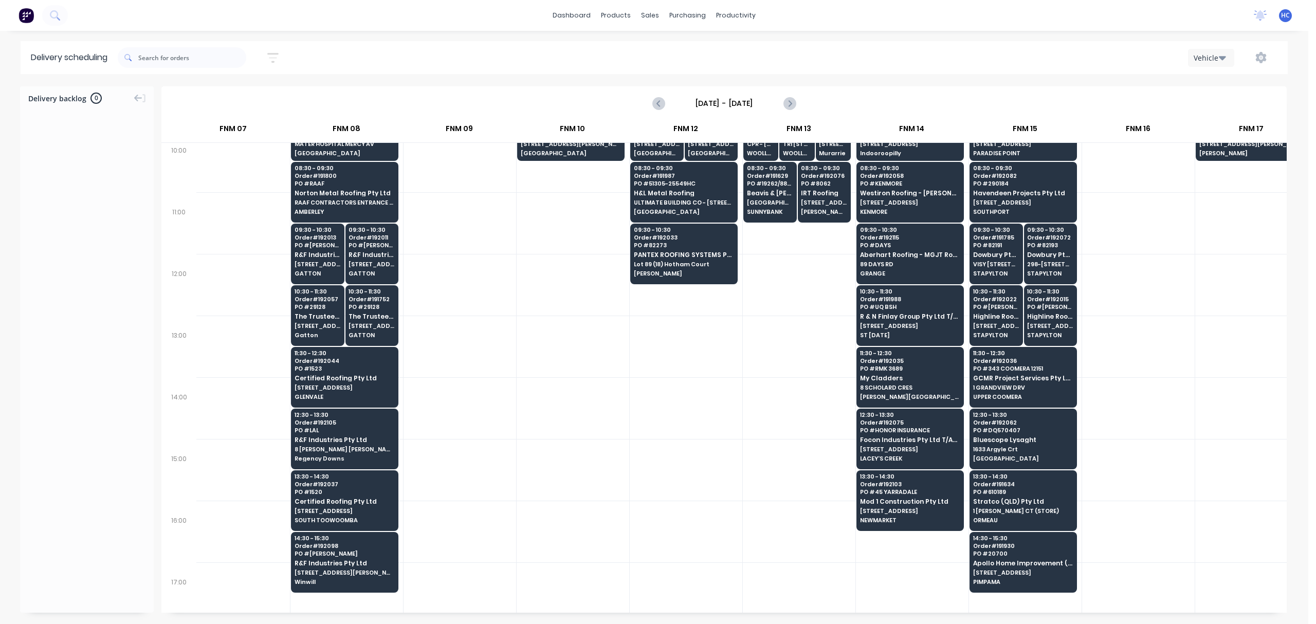
scroll to position [274, 585]
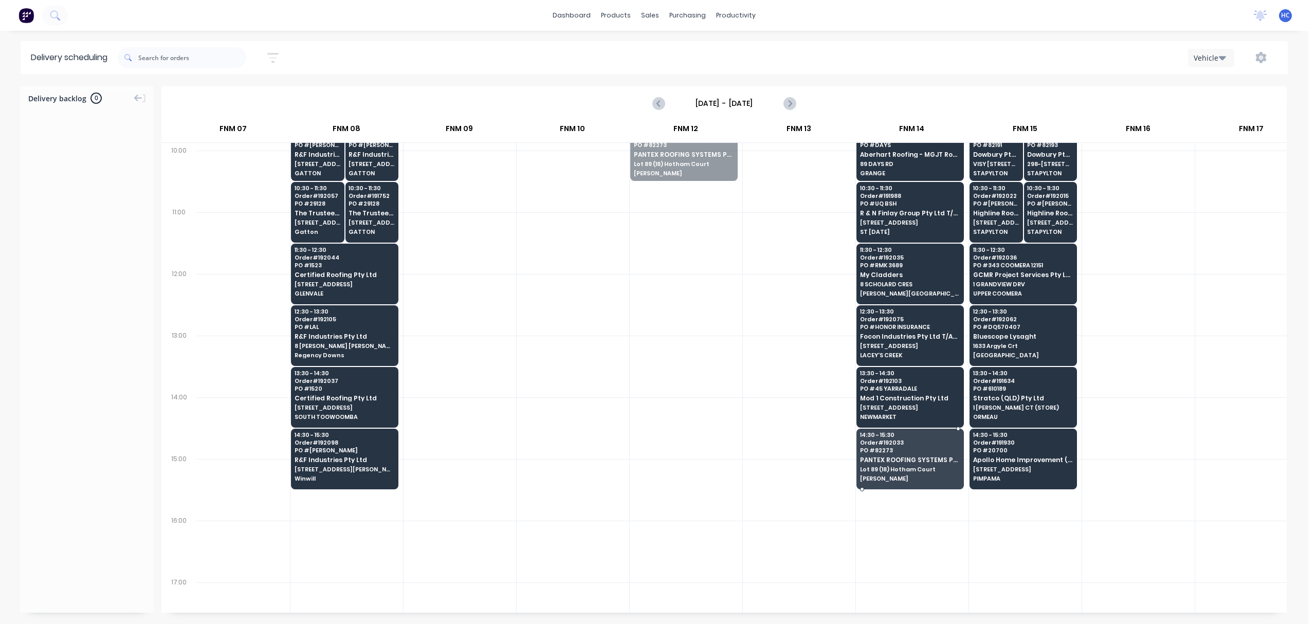
drag, startPoint x: 690, startPoint y: 167, endPoint x: 887, endPoint y: 459, distance: 352.5
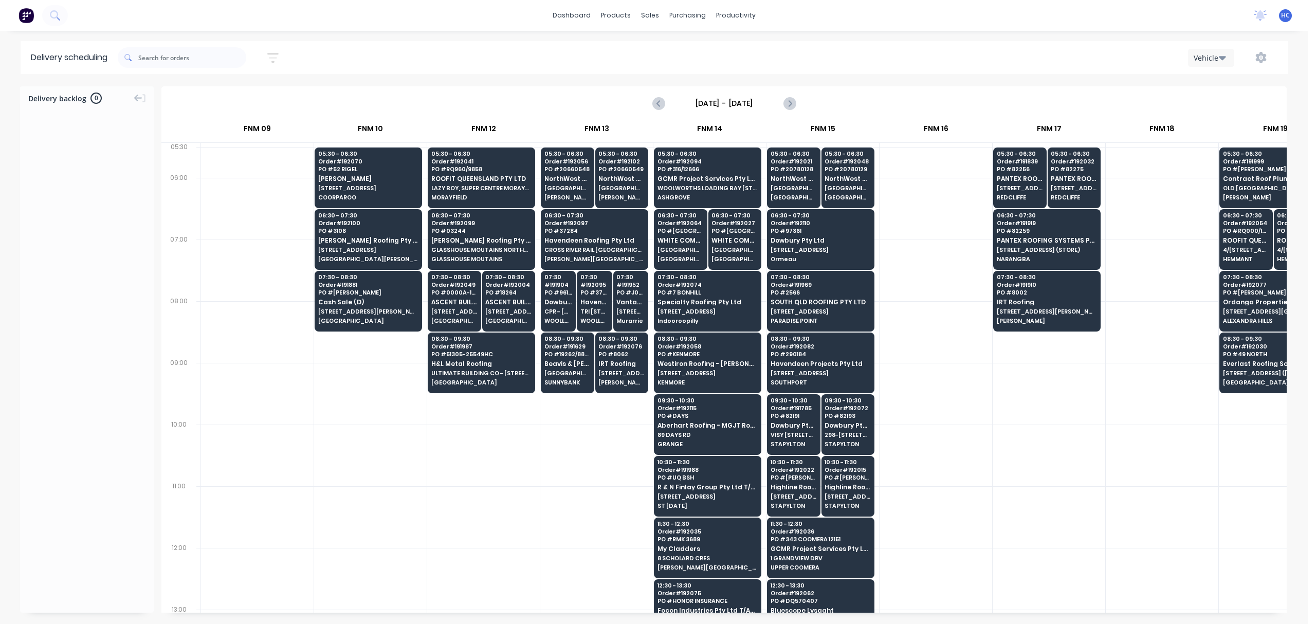
scroll to position [0, 837]
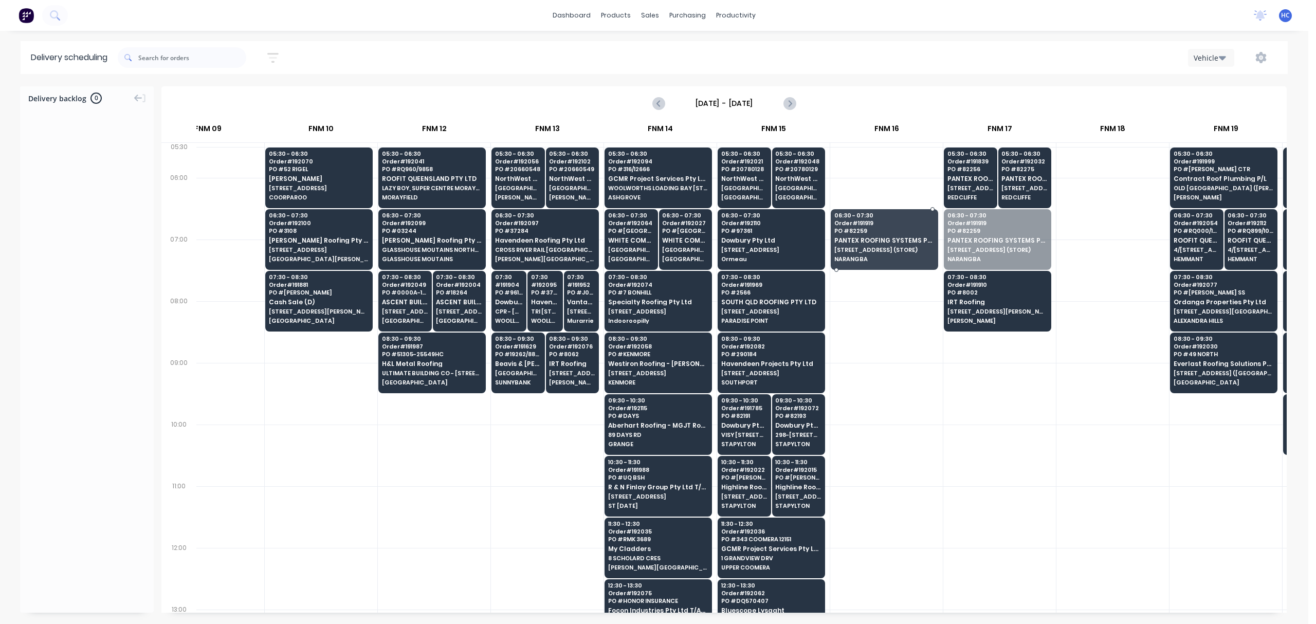
drag, startPoint x: 997, startPoint y: 239, endPoint x: 982, endPoint y: 238, distance: 15.5
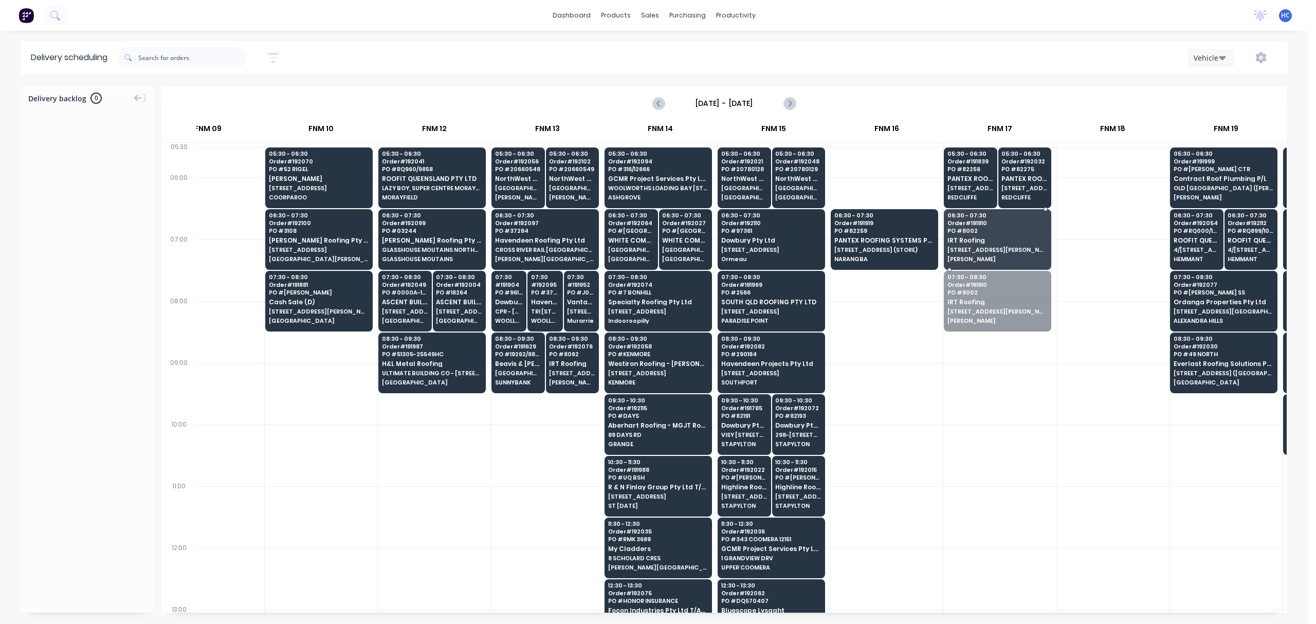
drag, startPoint x: 985, startPoint y: 280, endPoint x: 992, endPoint y: 242, distance: 38.6
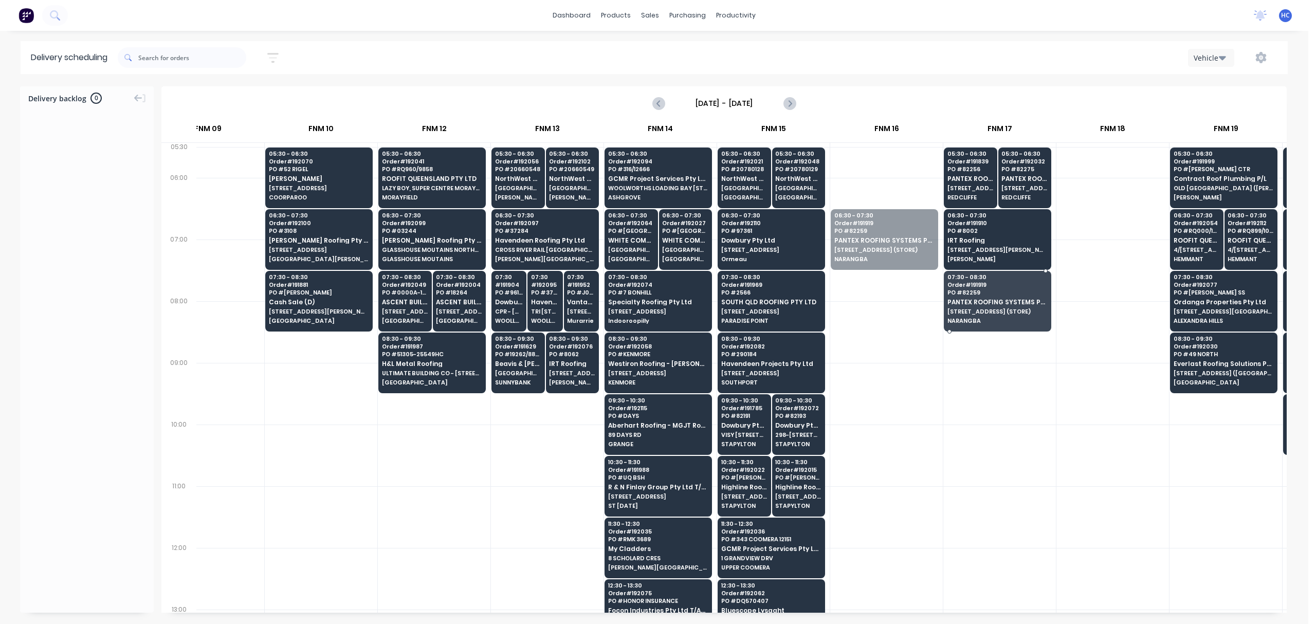
drag, startPoint x: 918, startPoint y: 256, endPoint x: 989, endPoint y: 315, distance: 92.8
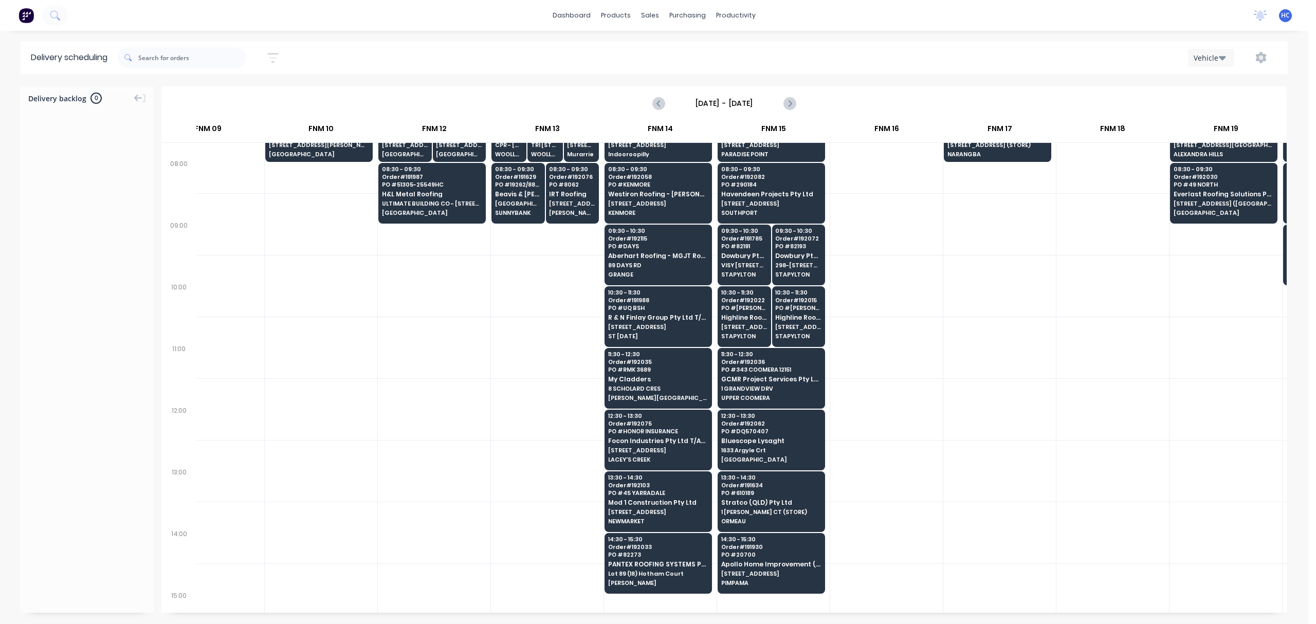
scroll to position [137, 837]
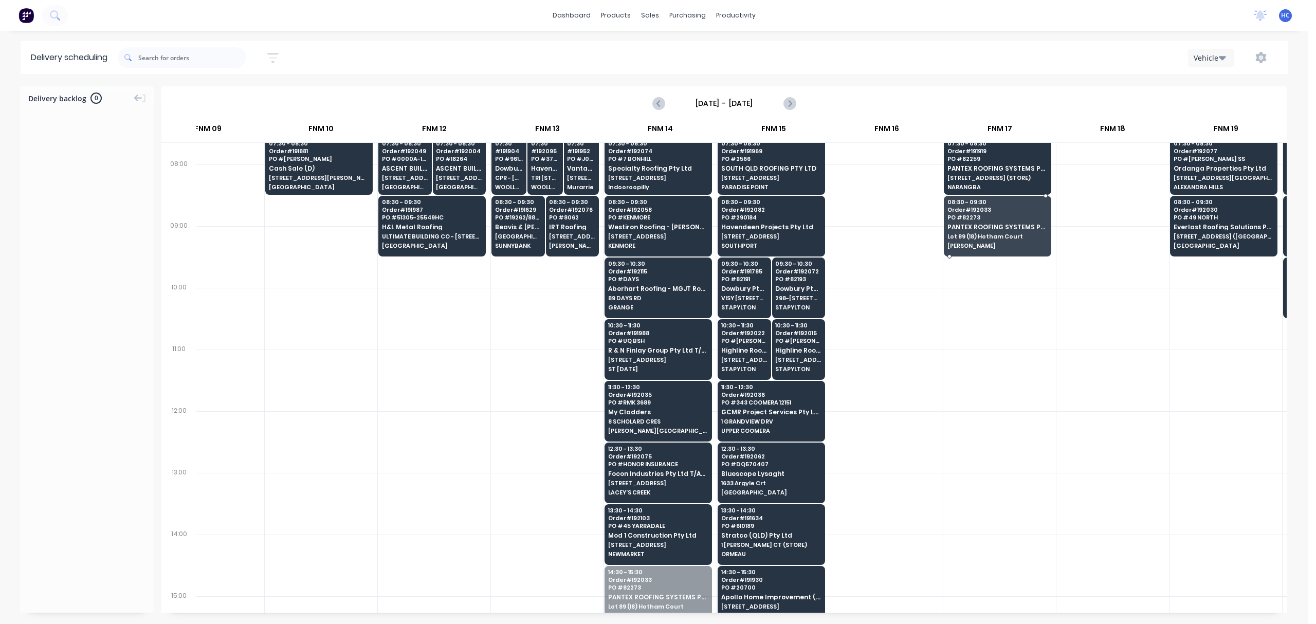
drag, startPoint x: 673, startPoint y: 585, endPoint x: 1003, endPoint y: 206, distance: 502.2
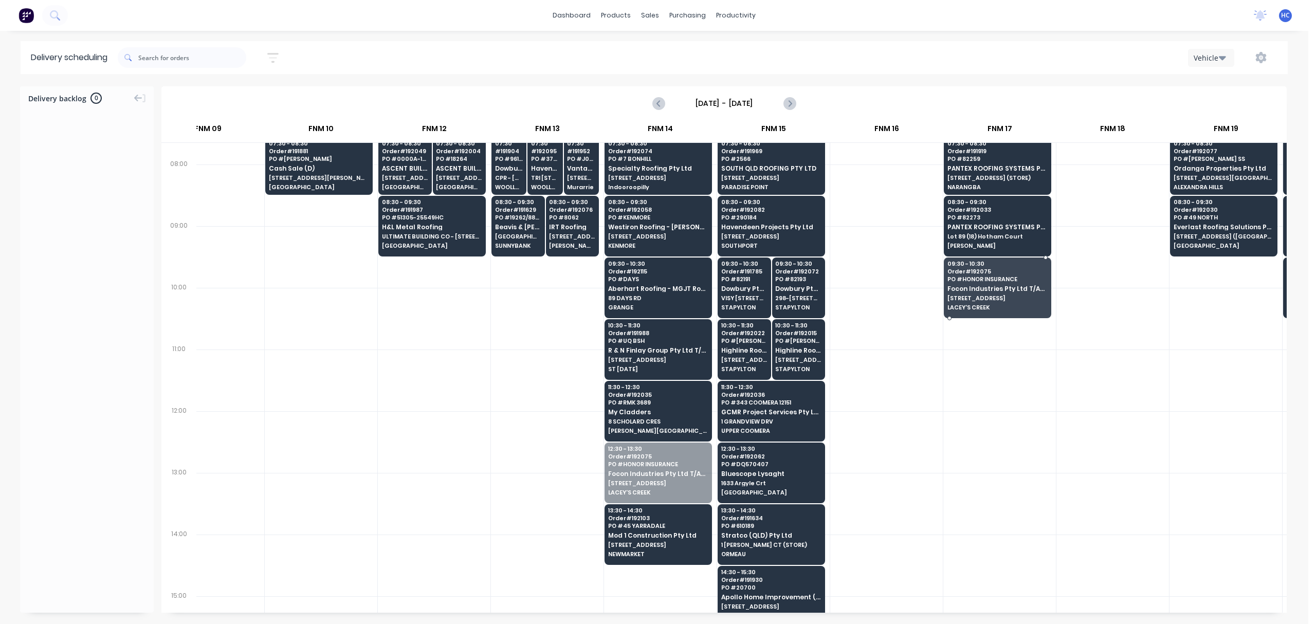
drag, startPoint x: 657, startPoint y: 479, endPoint x: 1019, endPoint y: 282, distance: 412.1
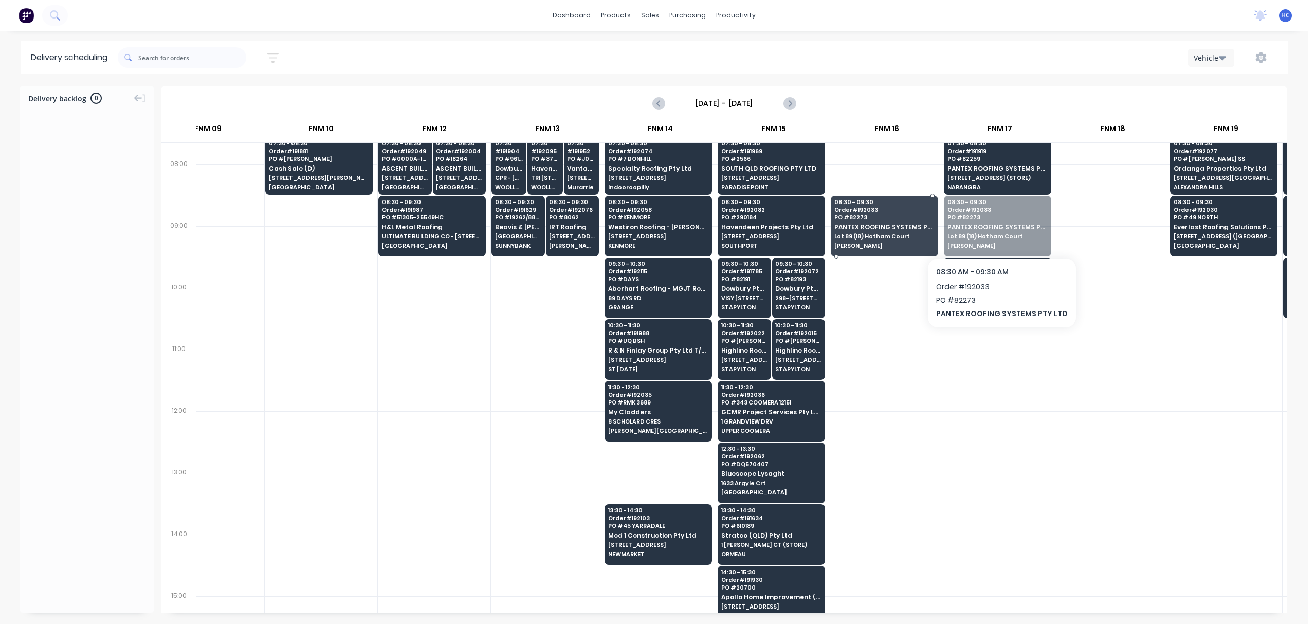
drag, startPoint x: 959, startPoint y: 229, endPoint x: 948, endPoint y: 260, distance: 32.7
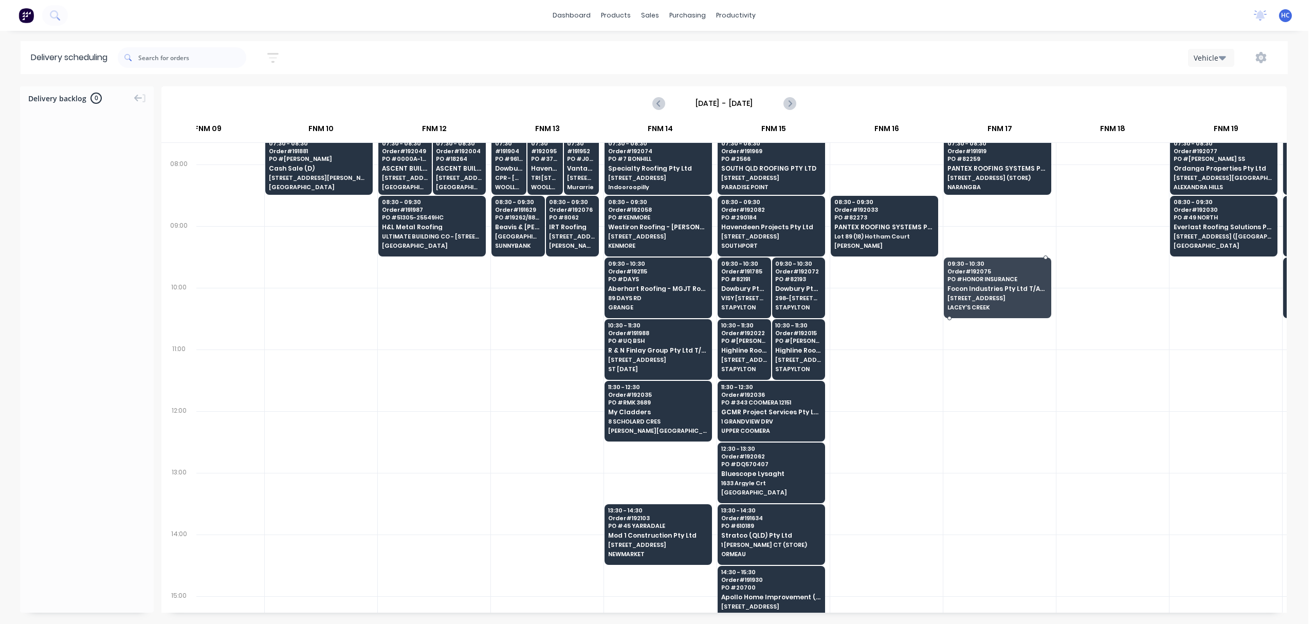
drag, startPoint x: 969, startPoint y: 288, endPoint x: 969, endPoint y: 232, distance: 56.0
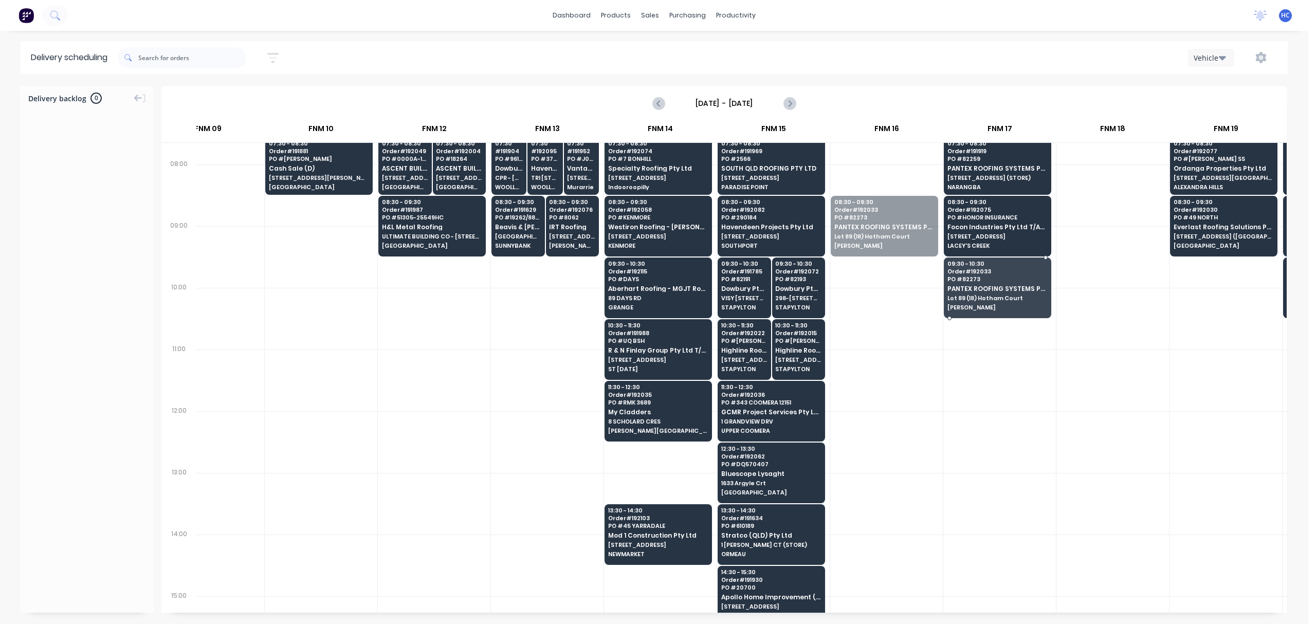
drag, startPoint x: 911, startPoint y: 240, endPoint x: 979, endPoint y: 299, distance: 90.4
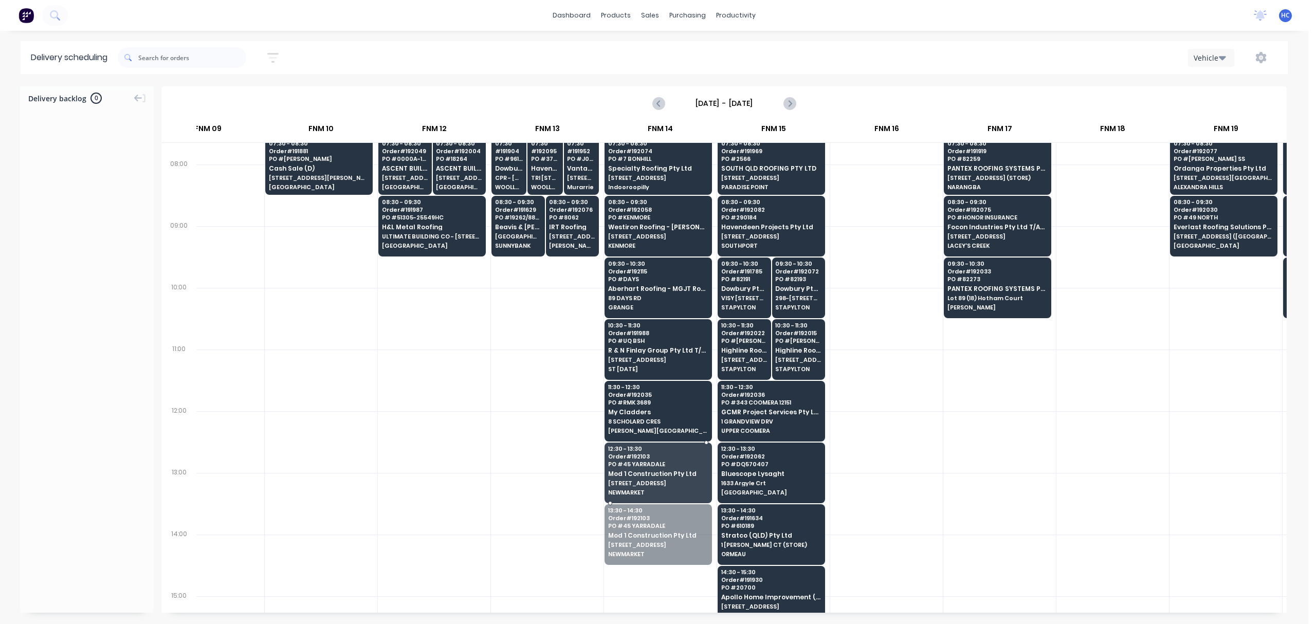
drag, startPoint x: 655, startPoint y: 524, endPoint x: 667, endPoint y: 490, distance: 36.6
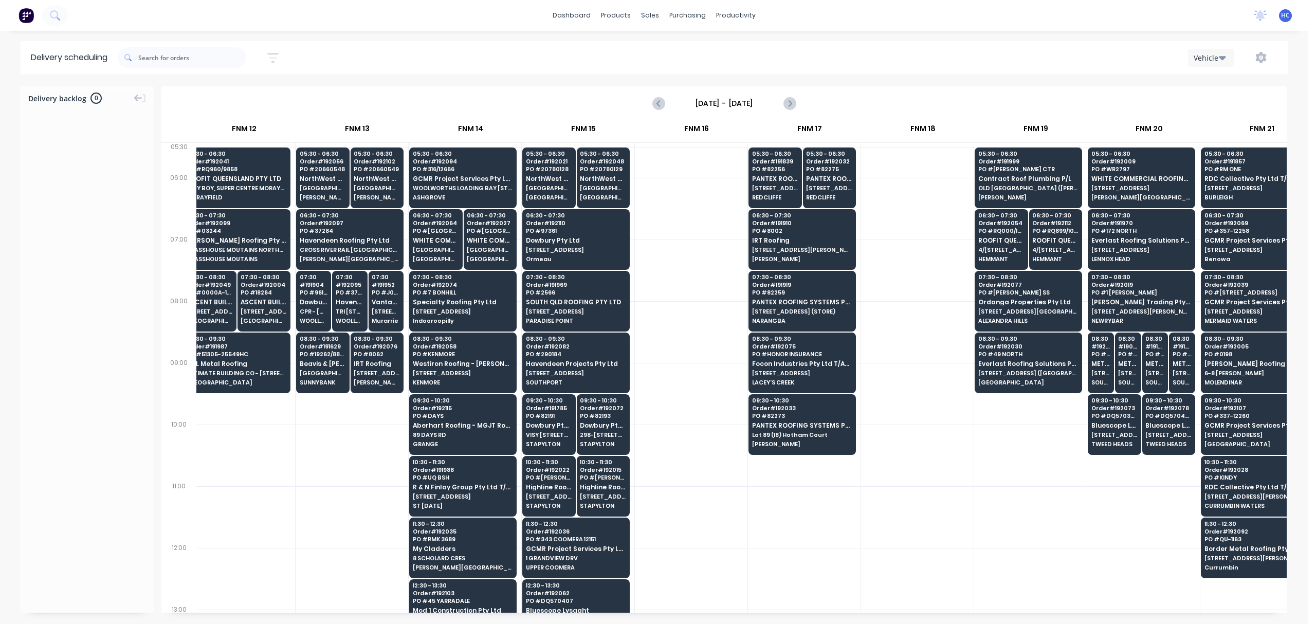
scroll to position [0, 1055]
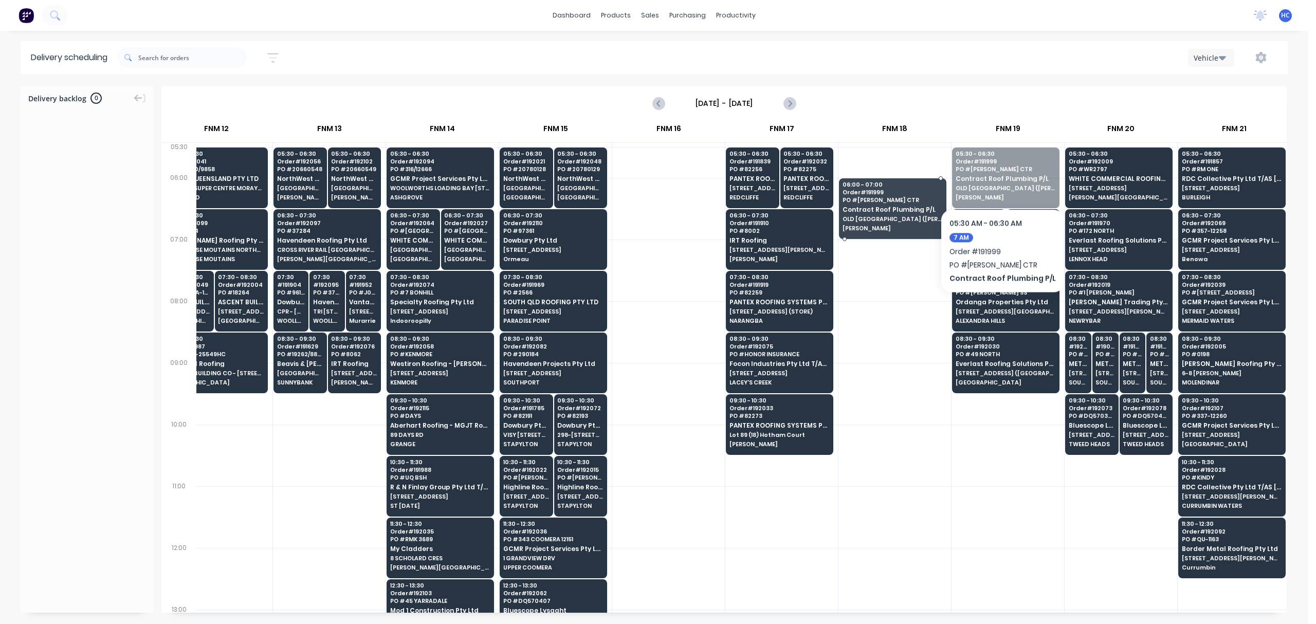
drag, startPoint x: 1018, startPoint y: 179, endPoint x: 918, endPoint y: 219, distance: 107.6
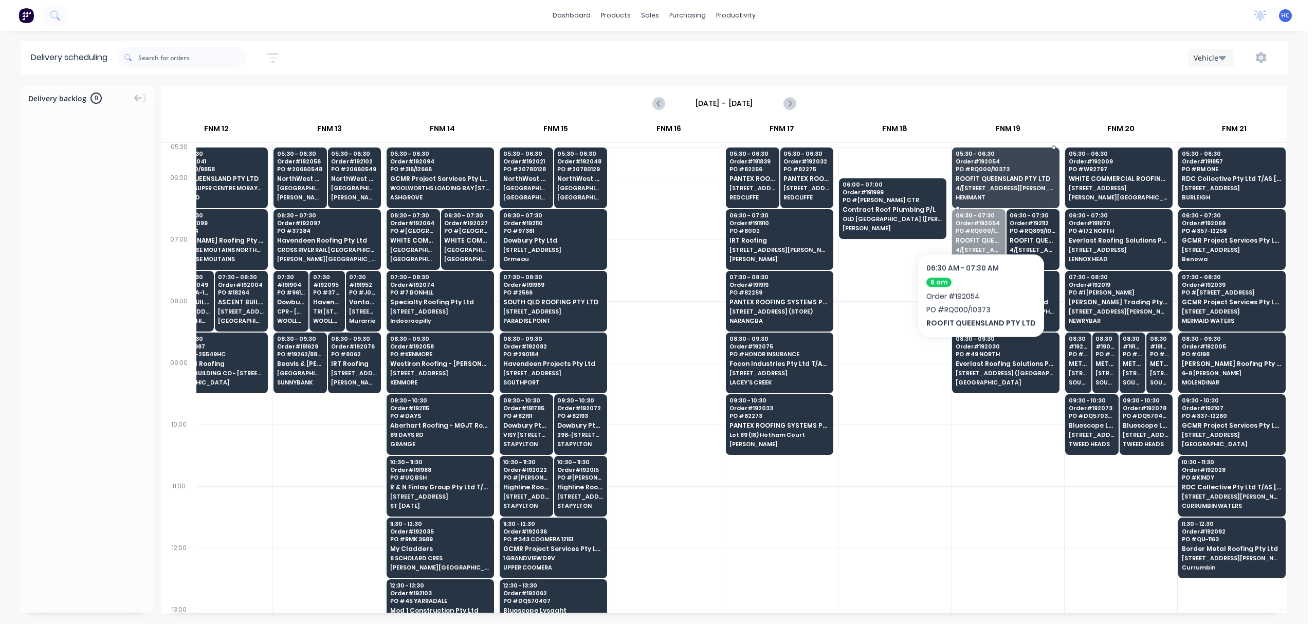
drag, startPoint x: 975, startPoint y: 239, endPoint x: 1000, endPoint y: 186, distance: 58.0
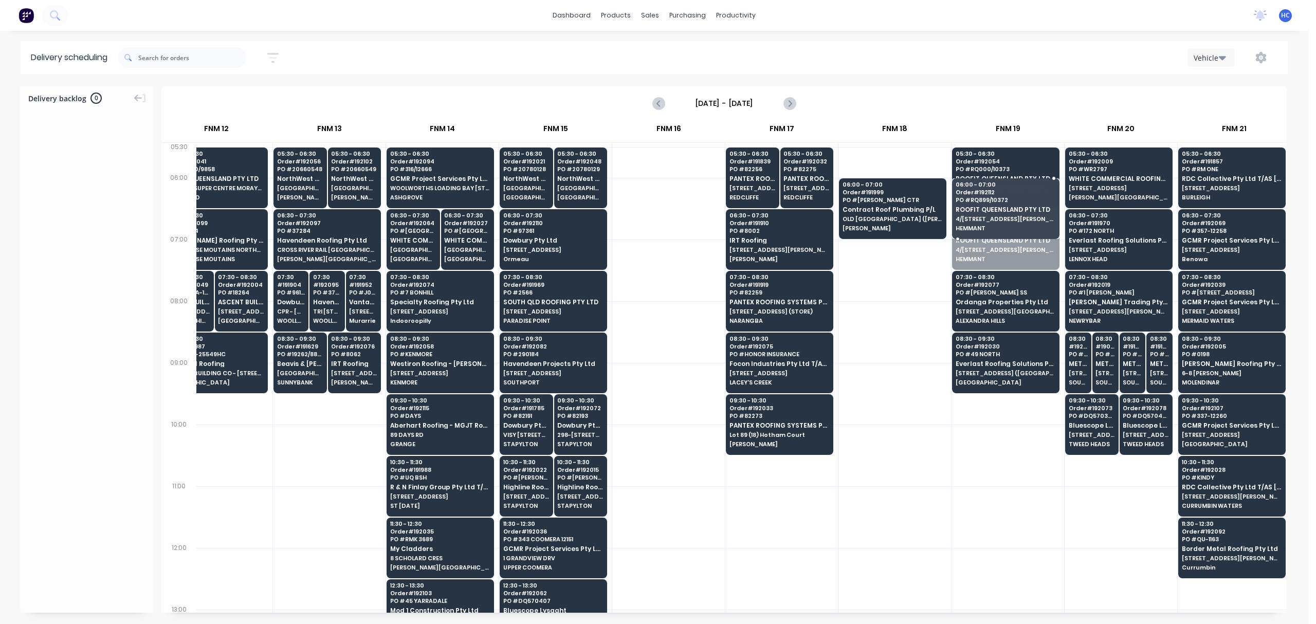
drag, startPoint x: 1019, startPoint y: 234, endPoint x: 1021, endPoint y: 188, distance: 46.3
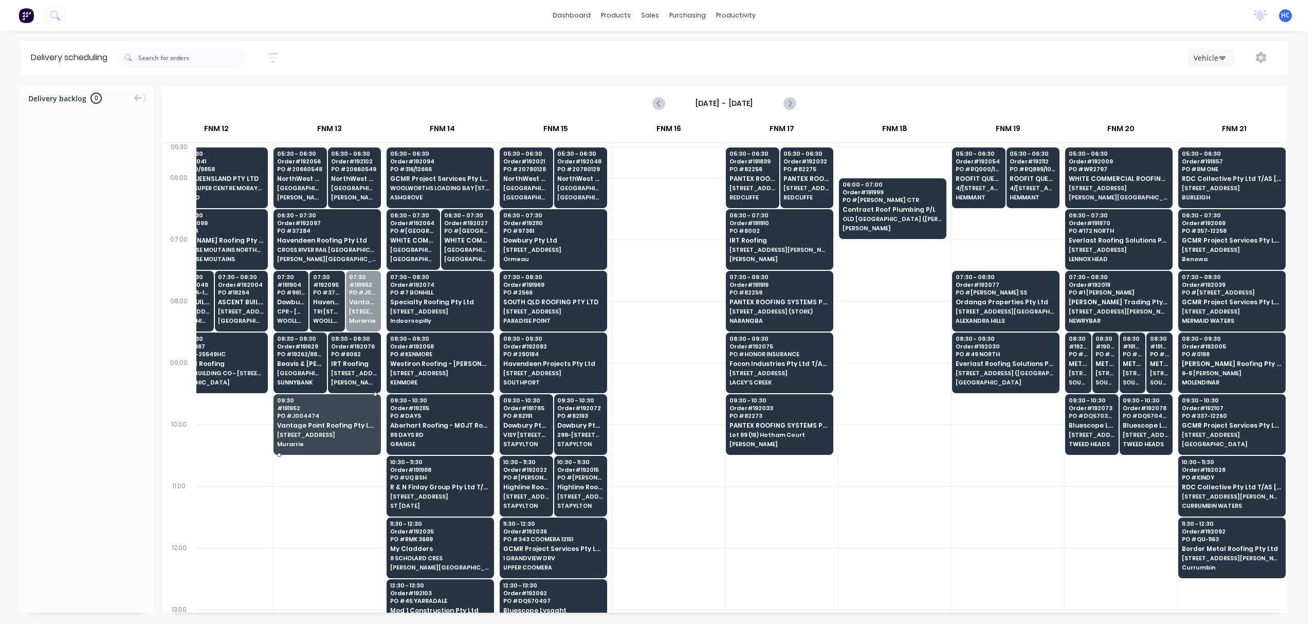
drag, startPoint x: 358, startPoint y: 303, endPoint x: 344, endPoint y: 434, distance: 131.9
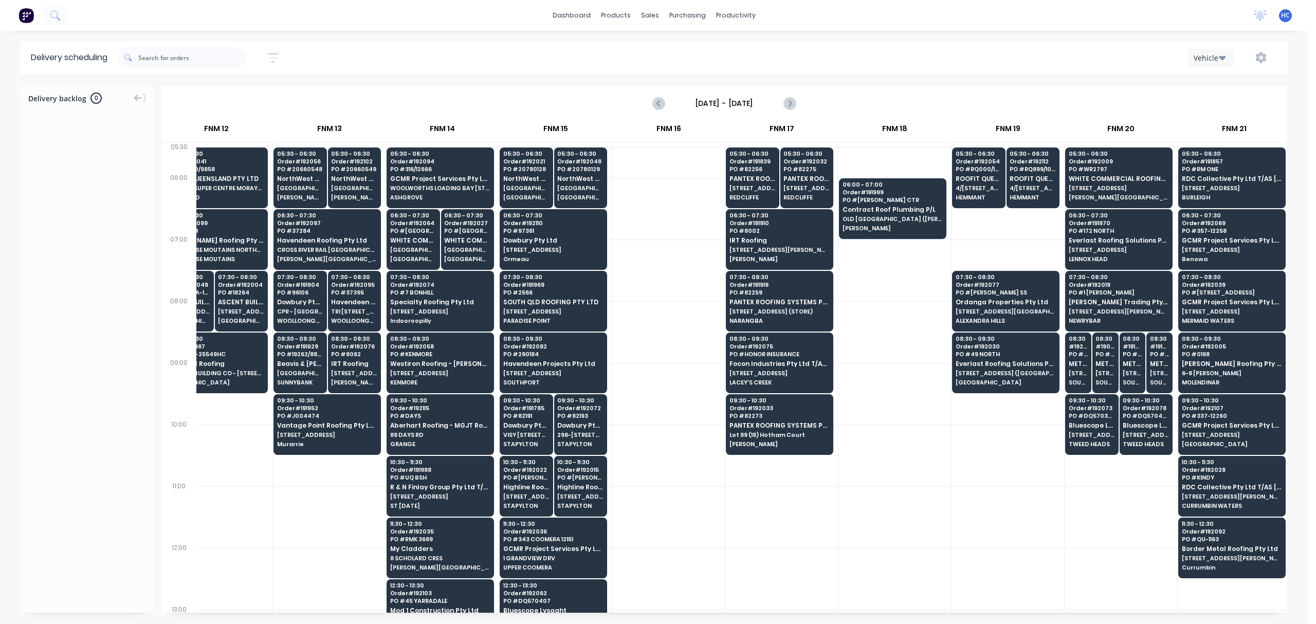
click at [885, 356] on div at bounding box center [895, 332] width 113 height 62
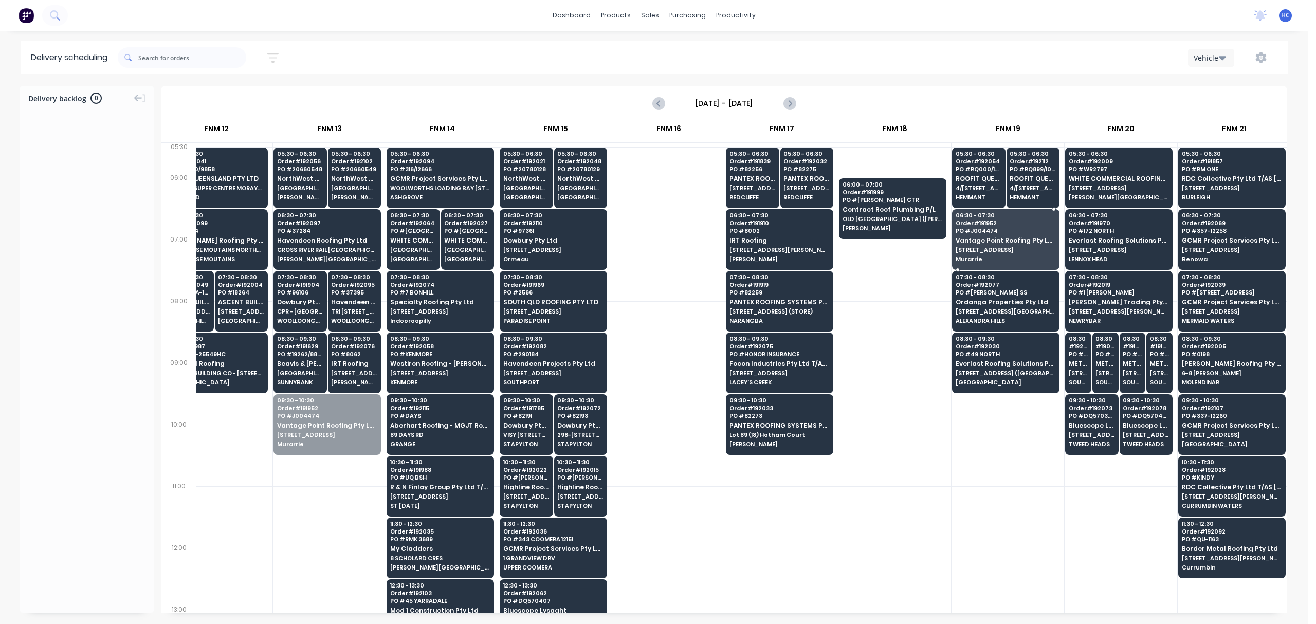
drag, startPoint x: 333, startPoint y: 433, endPoint x: 1023, endPoint y: 241, distance: 715.8
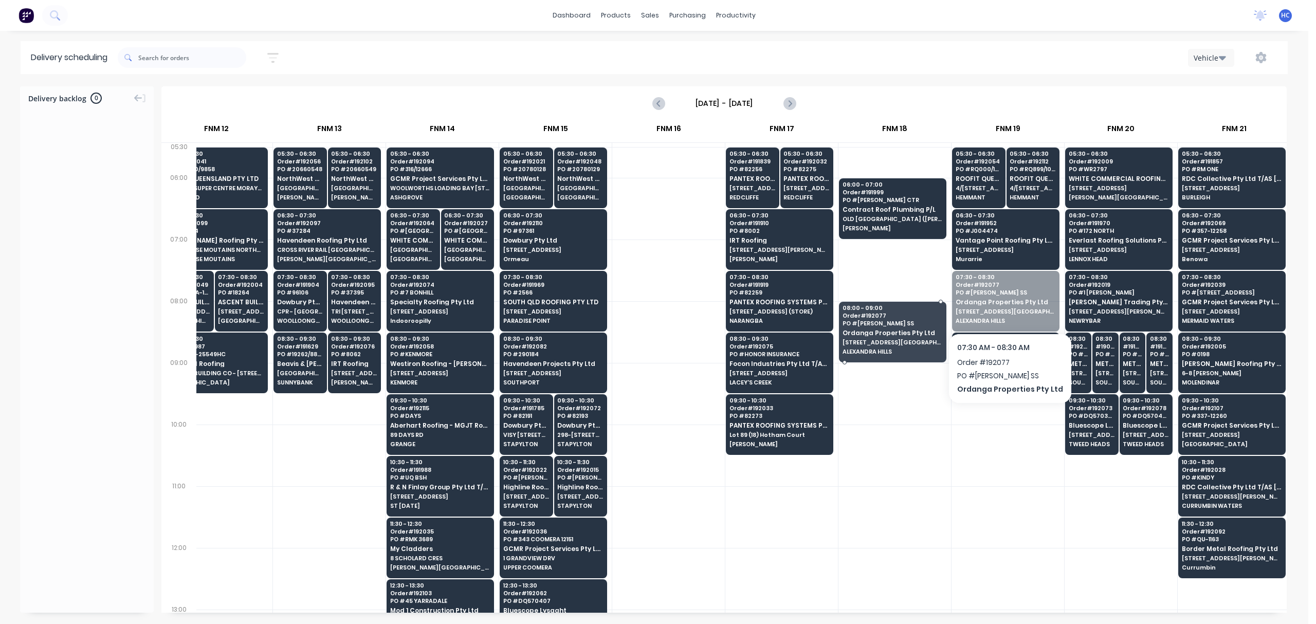
drag, startPoint x: 995, startPoint y: 303, endPoint x: 924, endPoint y: 261, distance: 82.5
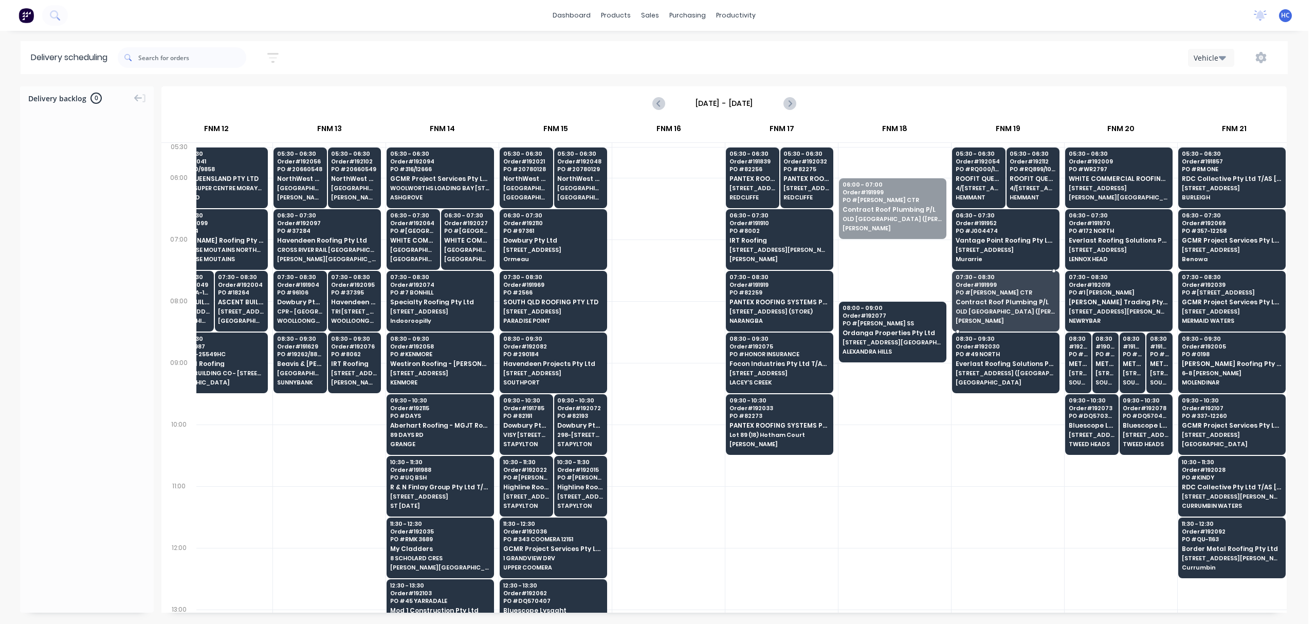
drag, startPoint x: 914, startPoint y: 219, endPoint x: 916, endPoint y: 226, distance: 8.0
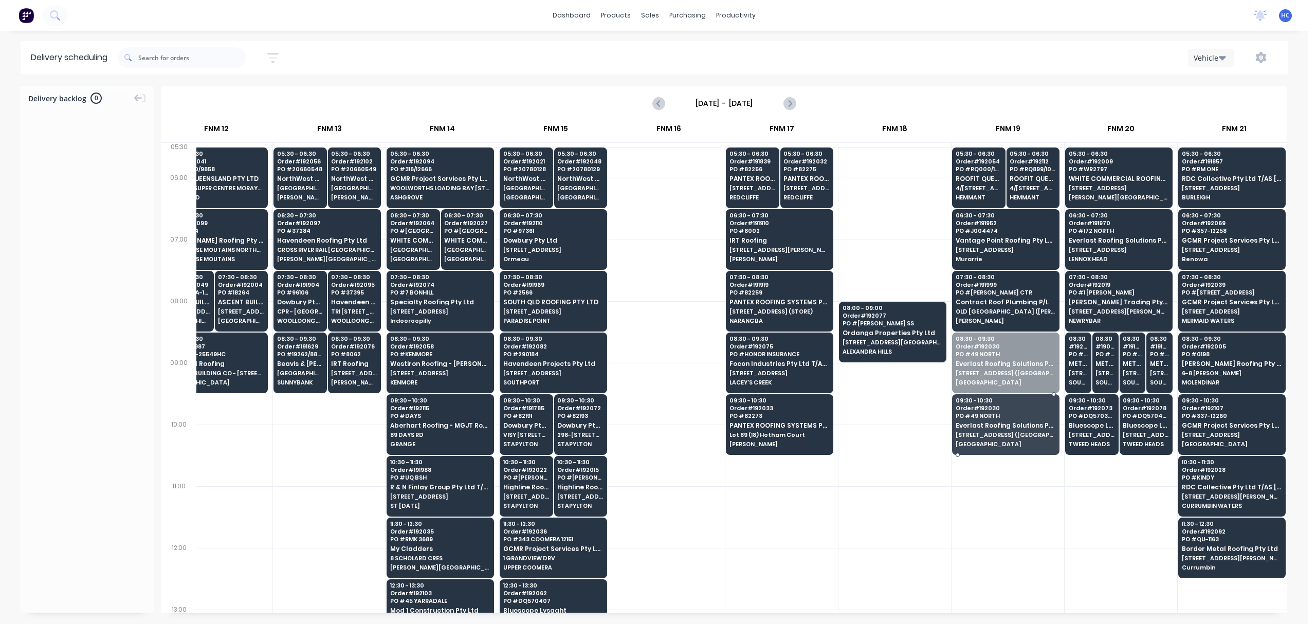
drag, startPoint x: 995, startPoint y: 369, endPoint x: 994, endPoint y: 437, distance: 67.4
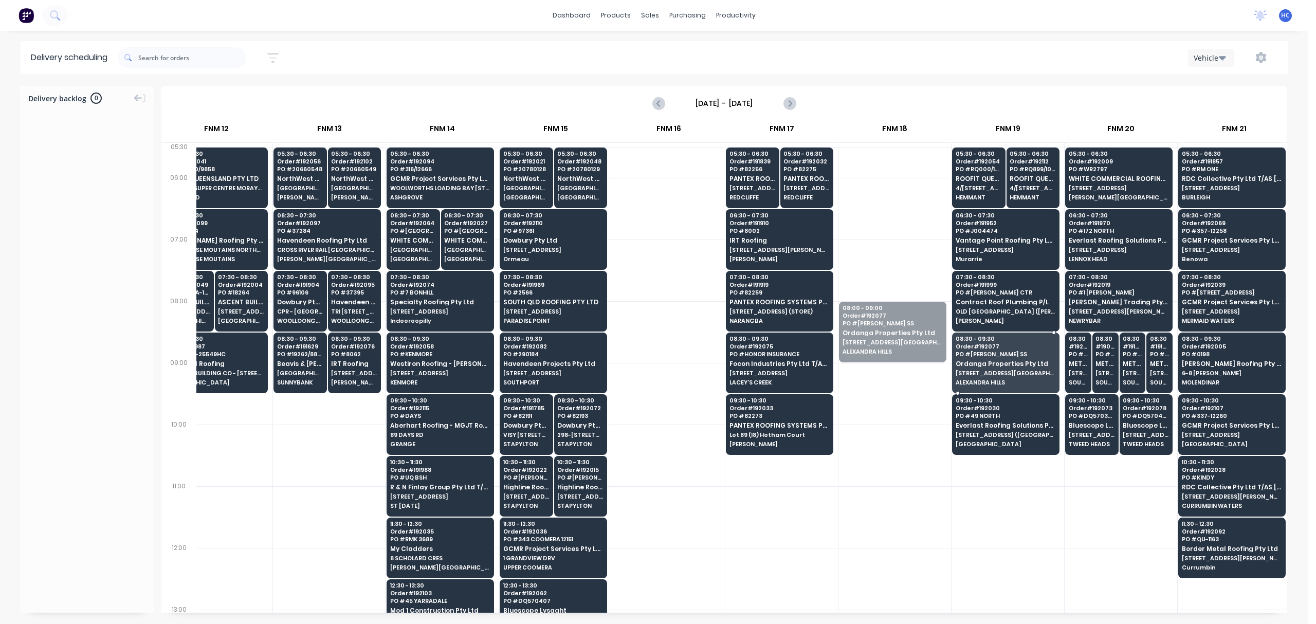
drag, startPoint x: 888, startPoint y: 346, endPoint x: 977, endPoint y: 369, distance: 91.8
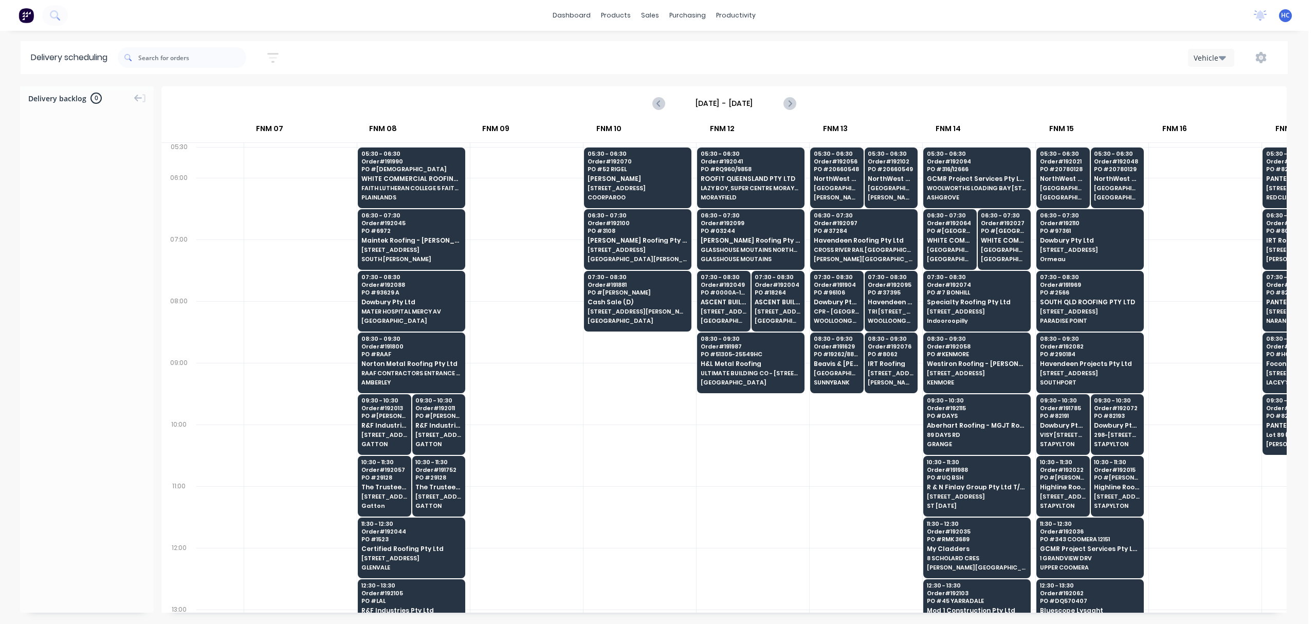
scroll to position [0, 587]
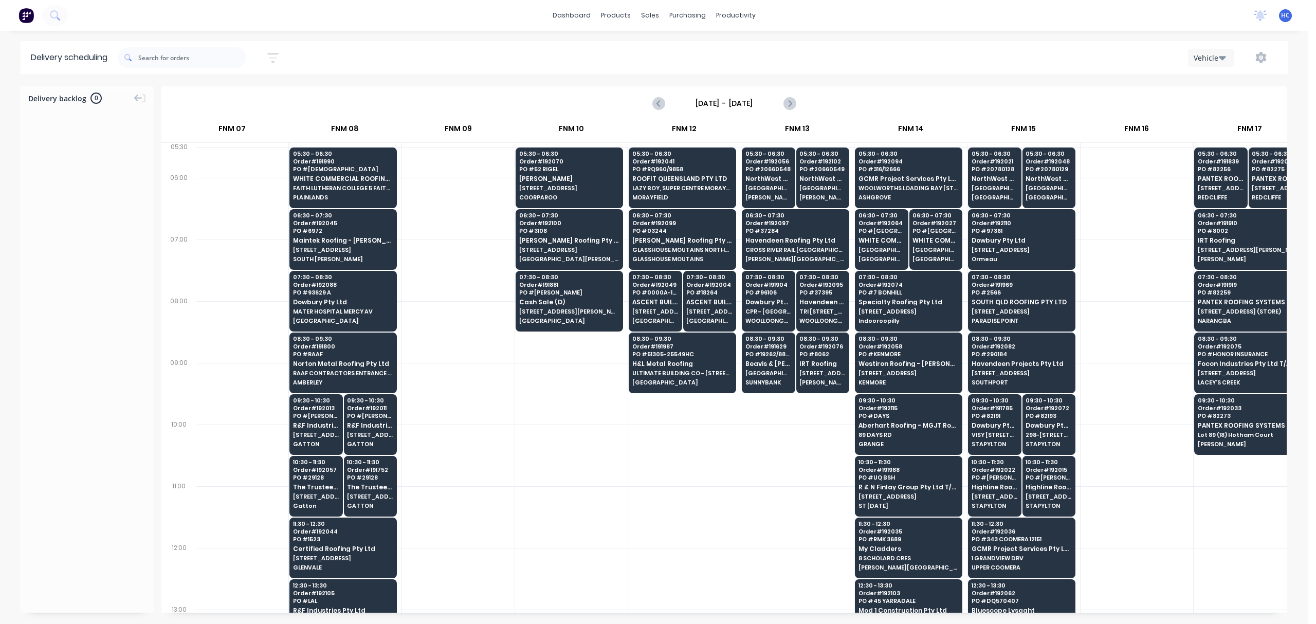
drag, startPoint x: 806, startPoint y: 603, endPoint x: 803, endPoint y: 612, distance: 9.9
click at [803, 576] on div "05:30 # 191916 PO # DN356591 Bluescope Lysaght UNIT 4, 125 KERRY RD (STORE) ARC…" at bounding box center [741, 378] width 1091 height 470
drag, startPoint x: 809, startPoint y: 618, endPoint x: 792, endPoint y: 618, distance: 17.0
click at [792, 576] on div "Delivery backlog 0 Tuesday - 09/09/25 9 Tue Sep 2025 ACA Truck 2nd Run FNM 02 F…" at bounding box center [654, 354] width 1309 height 537
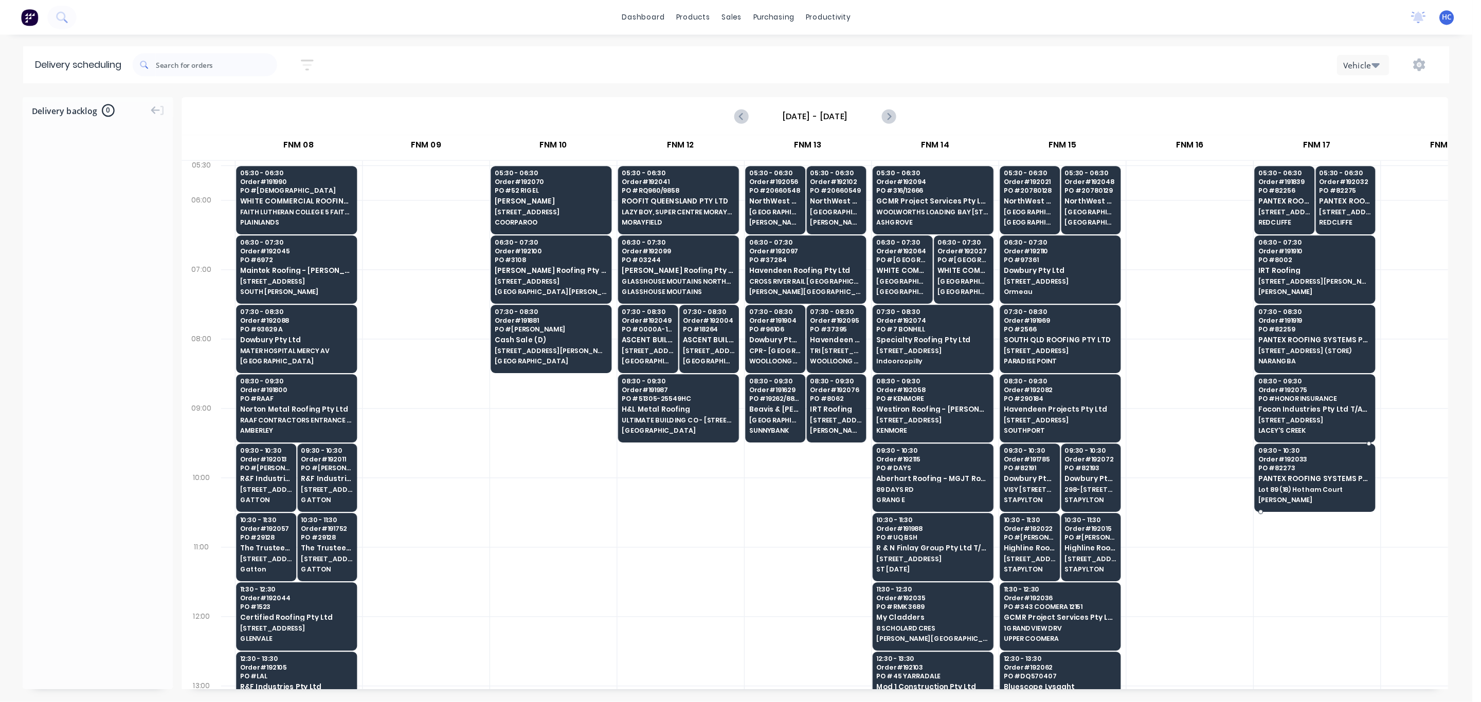
scroll to position [0, 666]
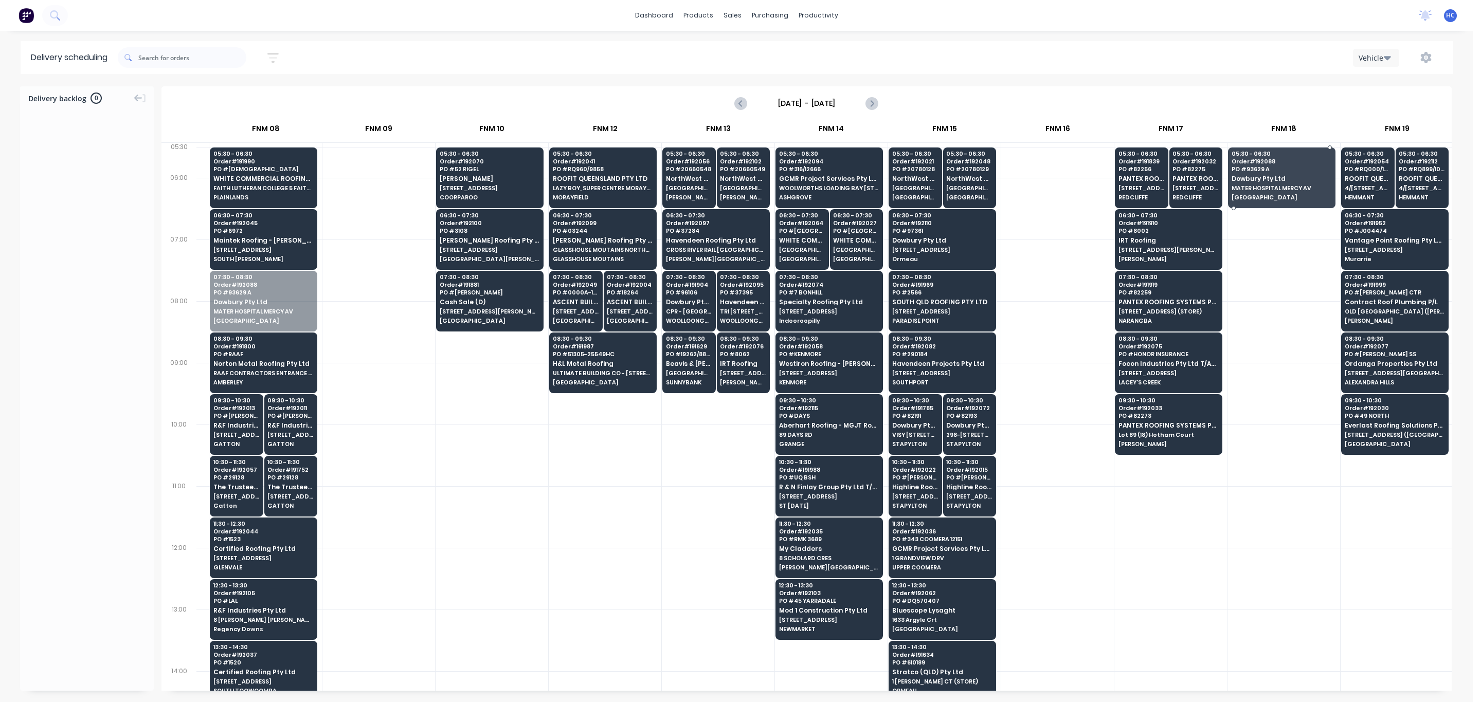
drag, startPoint x: 268, startPoint y: 310, endPoint x: 1253, endPoint y: 177, distance: 993.0
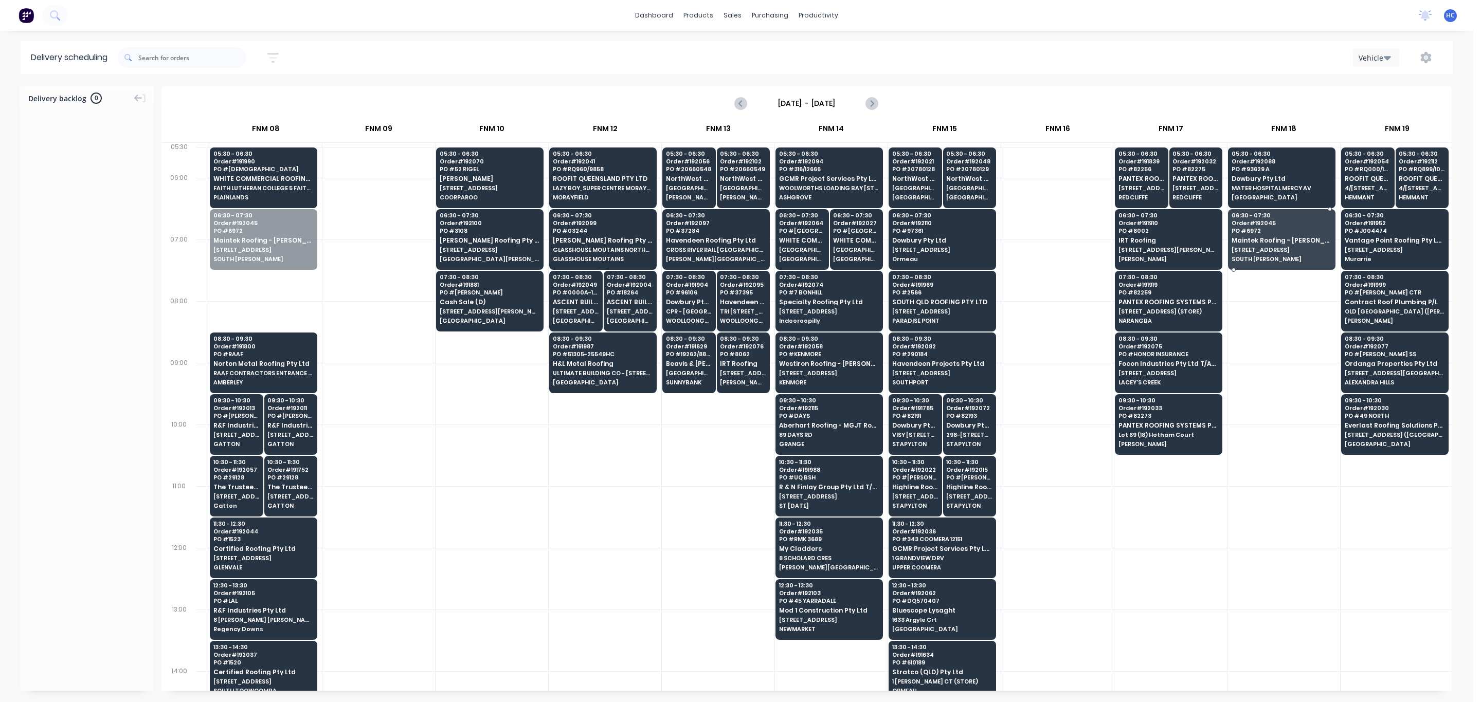
drag, startPoint x: 322, startPoint y: 255, endPoint x: 1262, endPoint y: 240, distance: 940.0
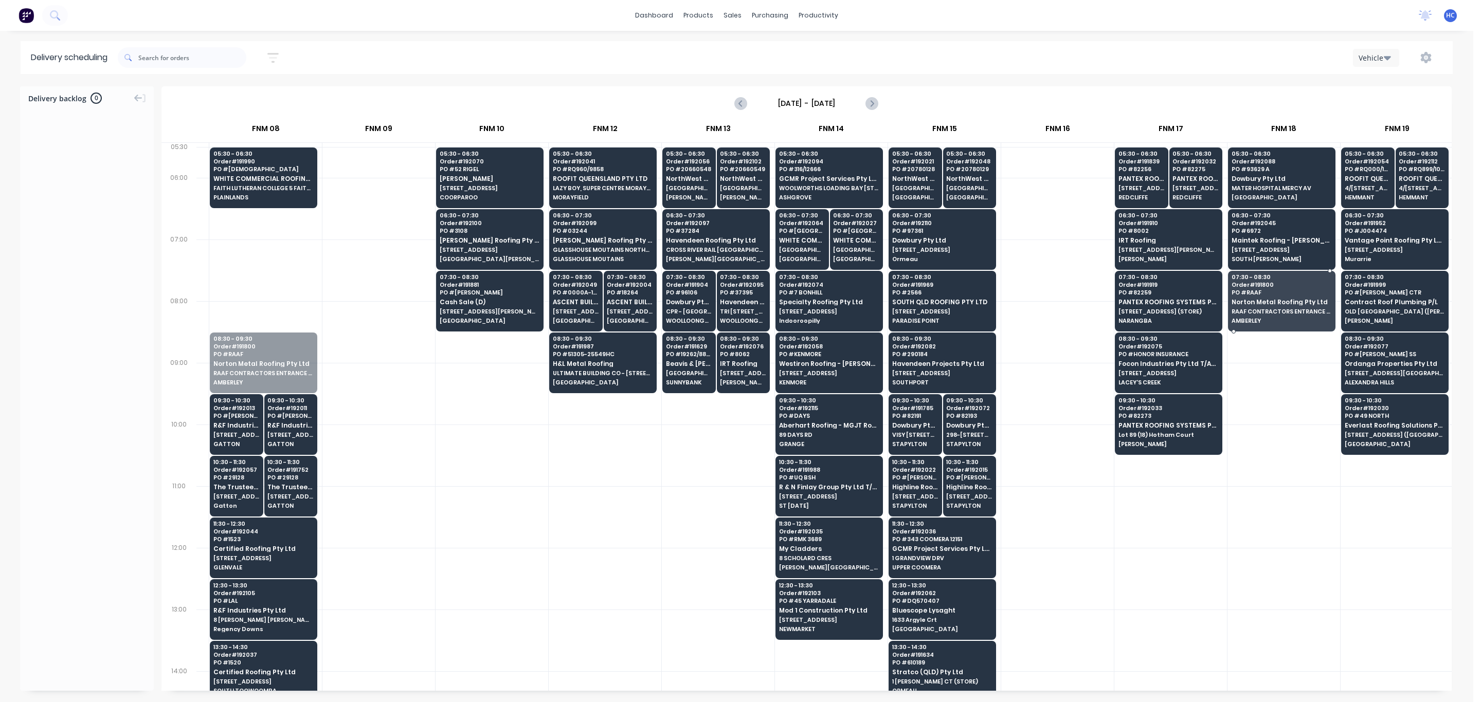
drag, startPoint x: 258, startPoint y: 354, endPoint x: 1298, endPoint y: 306, distance: 1040.8
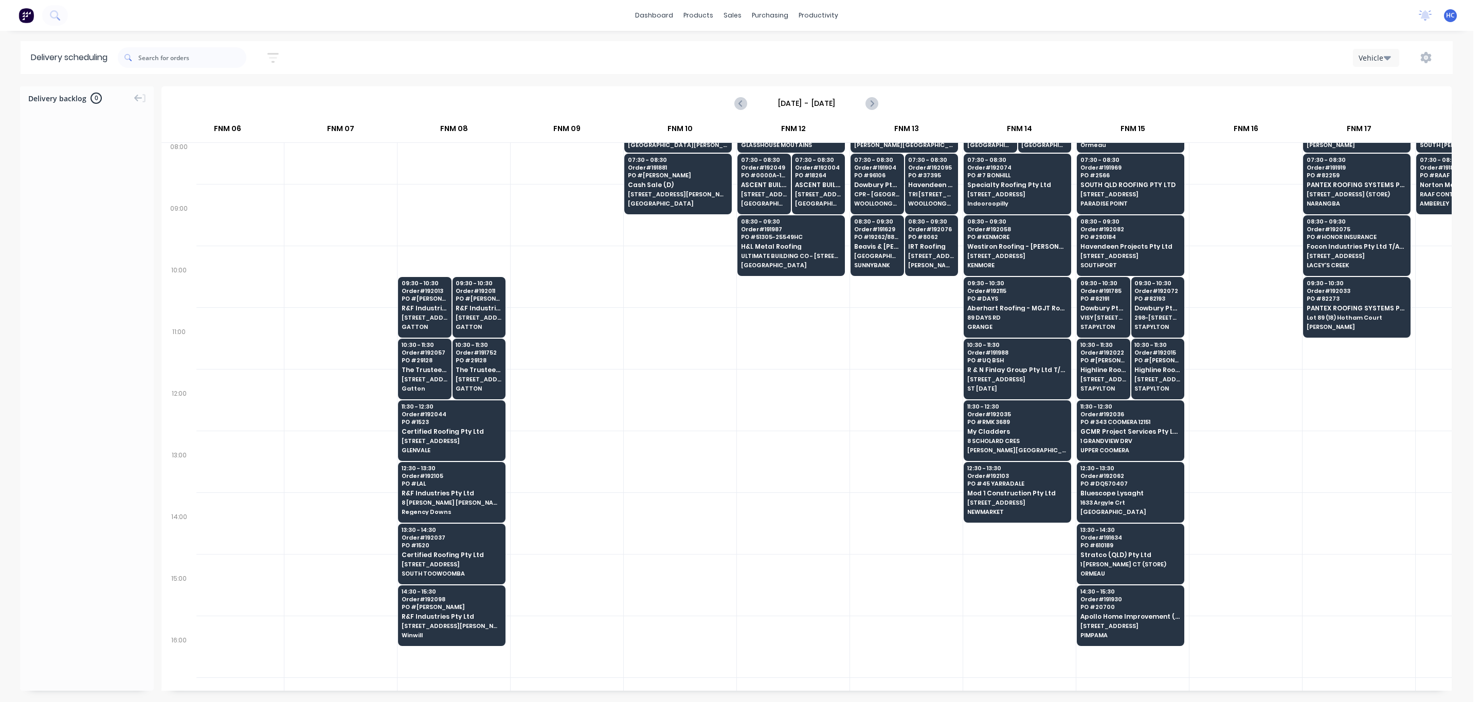
scroll to position [154, 478]
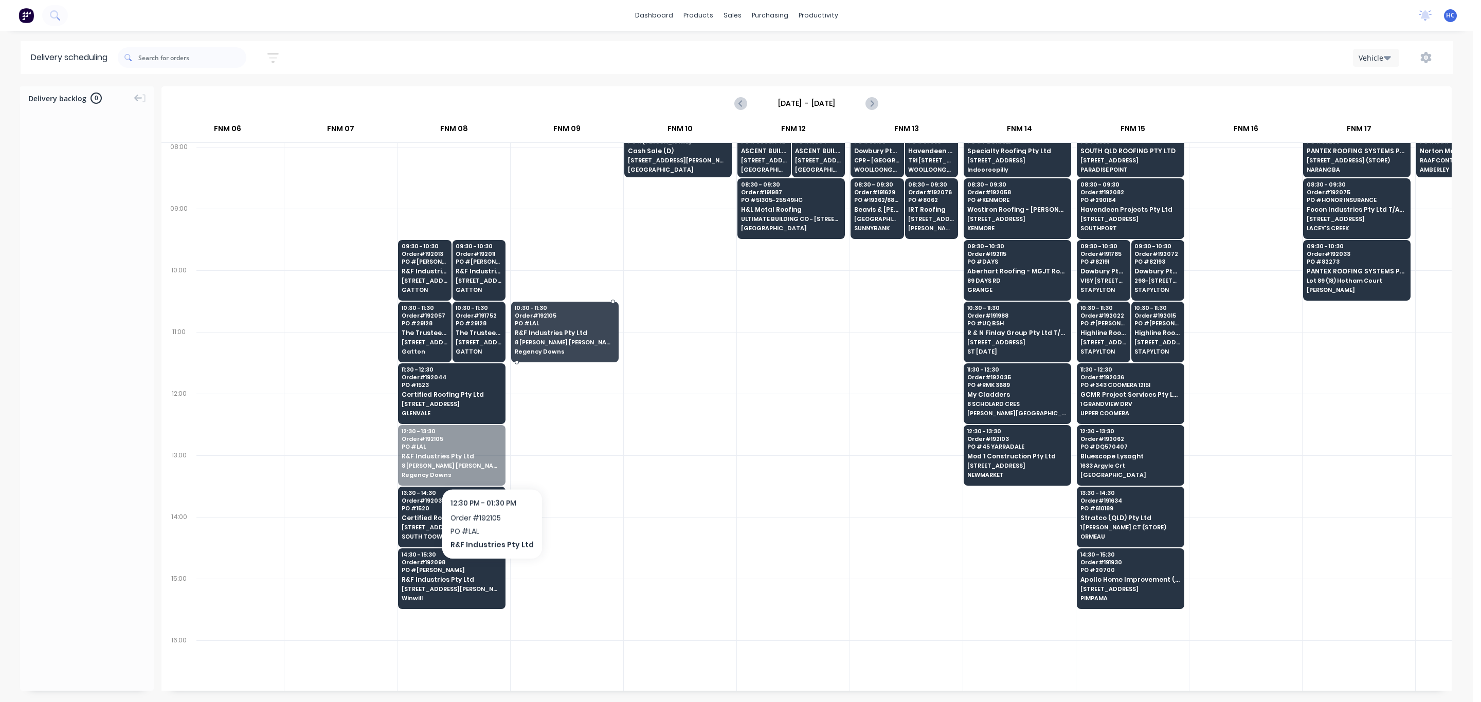
drag, startPoint x: 472, startPoint y: 466, endPoint x: 548, endPoint y: 207, distance: 270.4
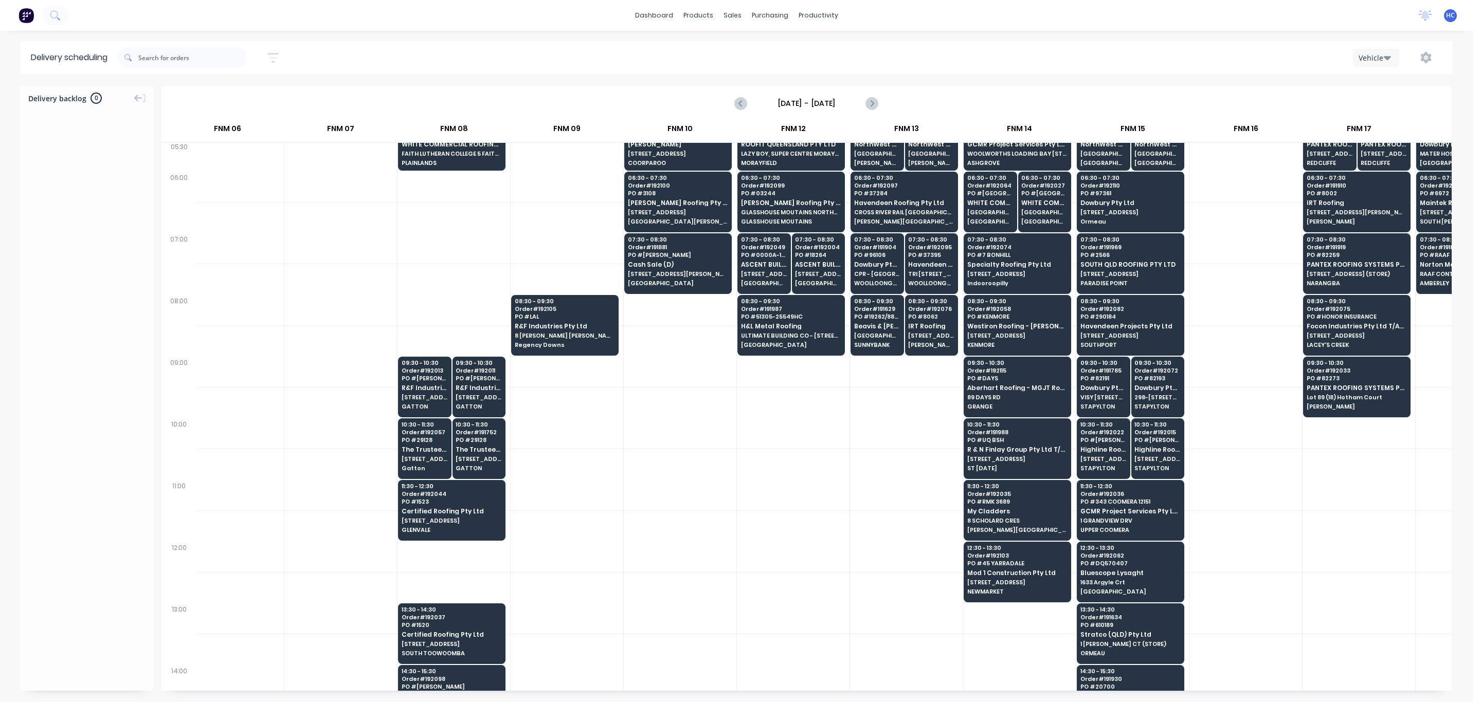
scroll to position [0, 478]
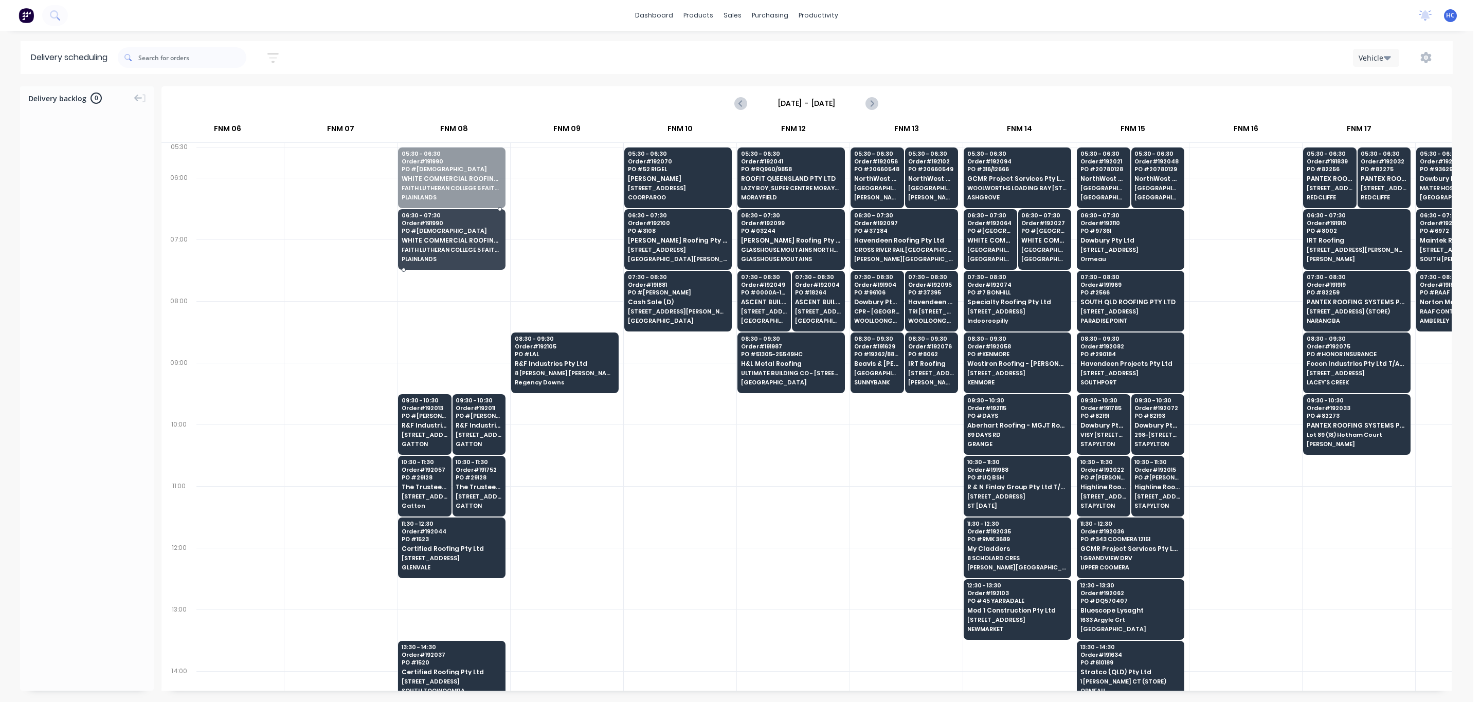
drag, startPoint x: 469, startPoint y: 187, endPoint x: 452, endPoint y: 245, distance: 60.7
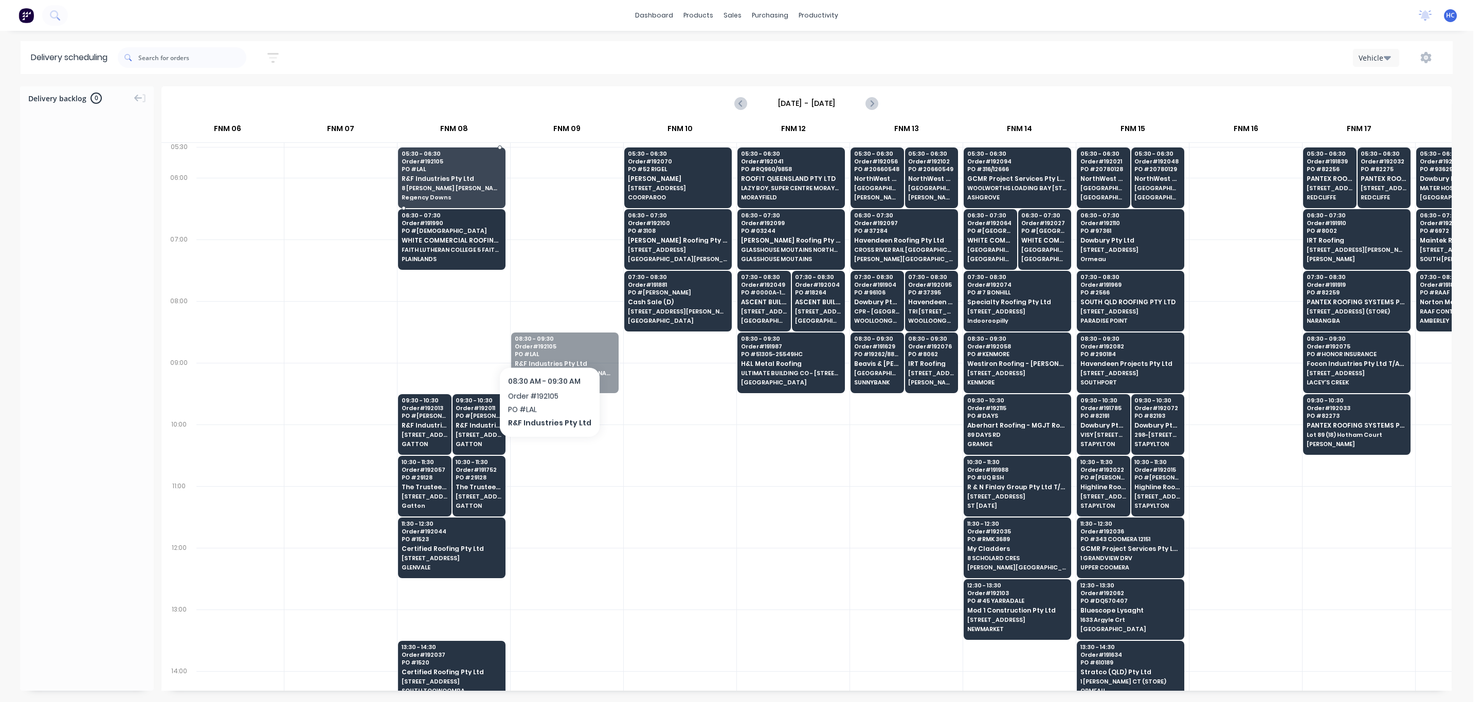
drag, startPoint x: 547, startPoint y: 340, endPoint x: 472, endPoint y: 179, distance: 177.4
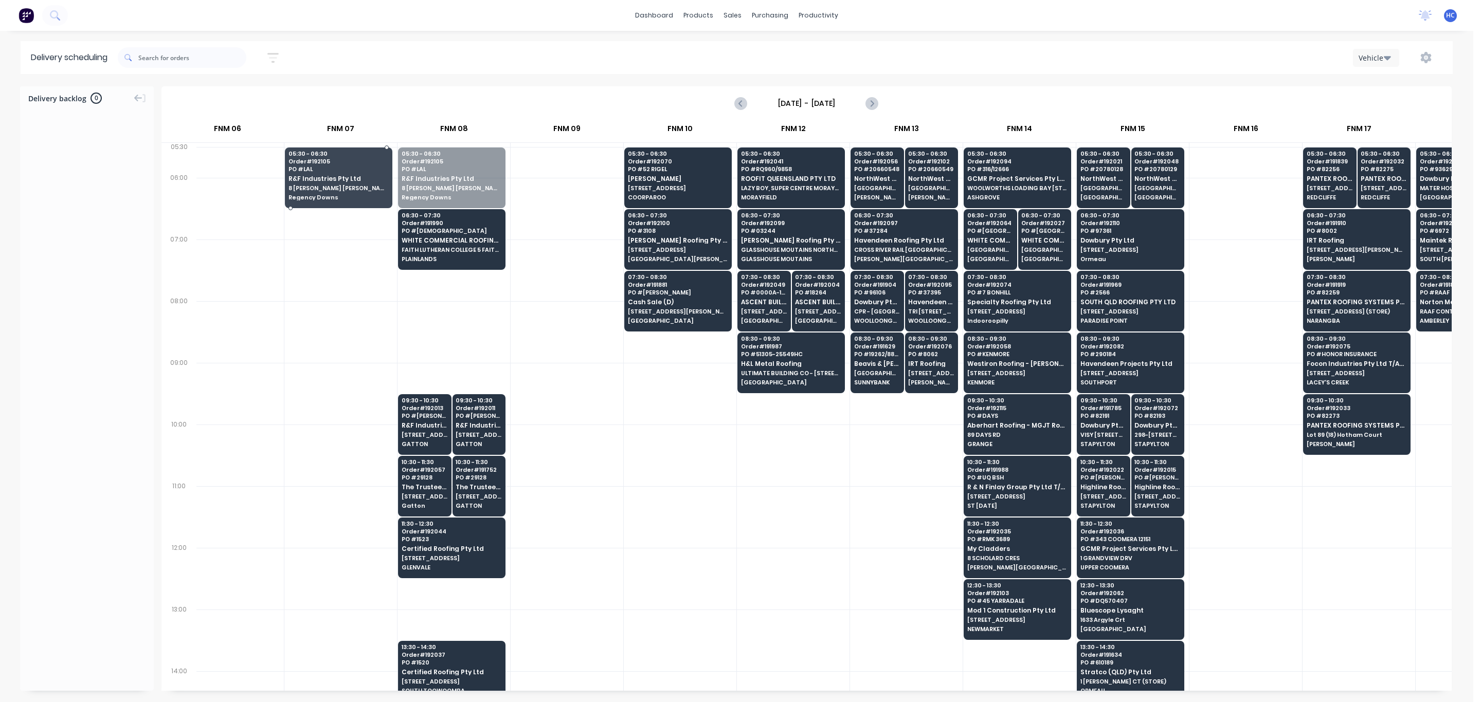
drag, startPoint x: 412, startPoint y: 179, endPoint x: 424, endPoint y: 229, distance: 51.4
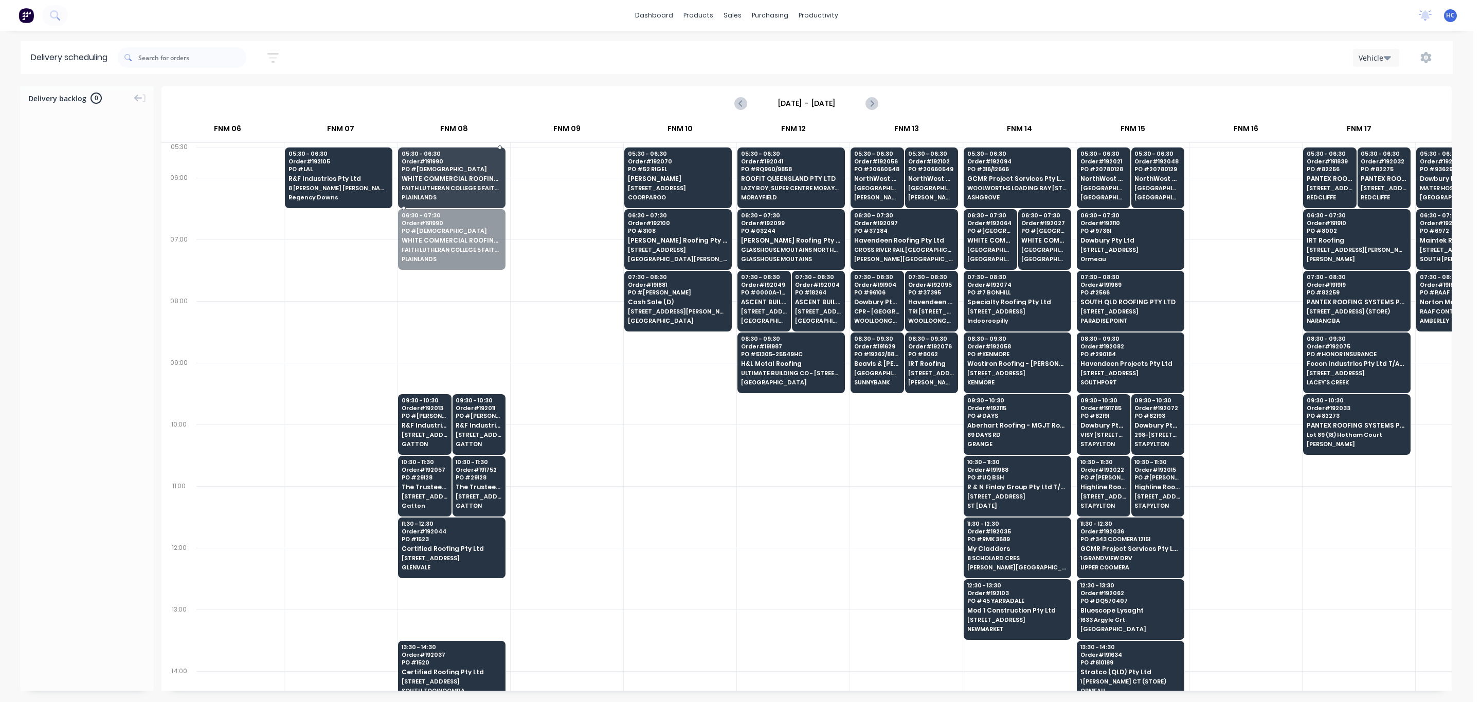
drag, startPoint x: 432, startPoint y: 250, endPoint x: 436, endPoint y: 224, distance: 26.5
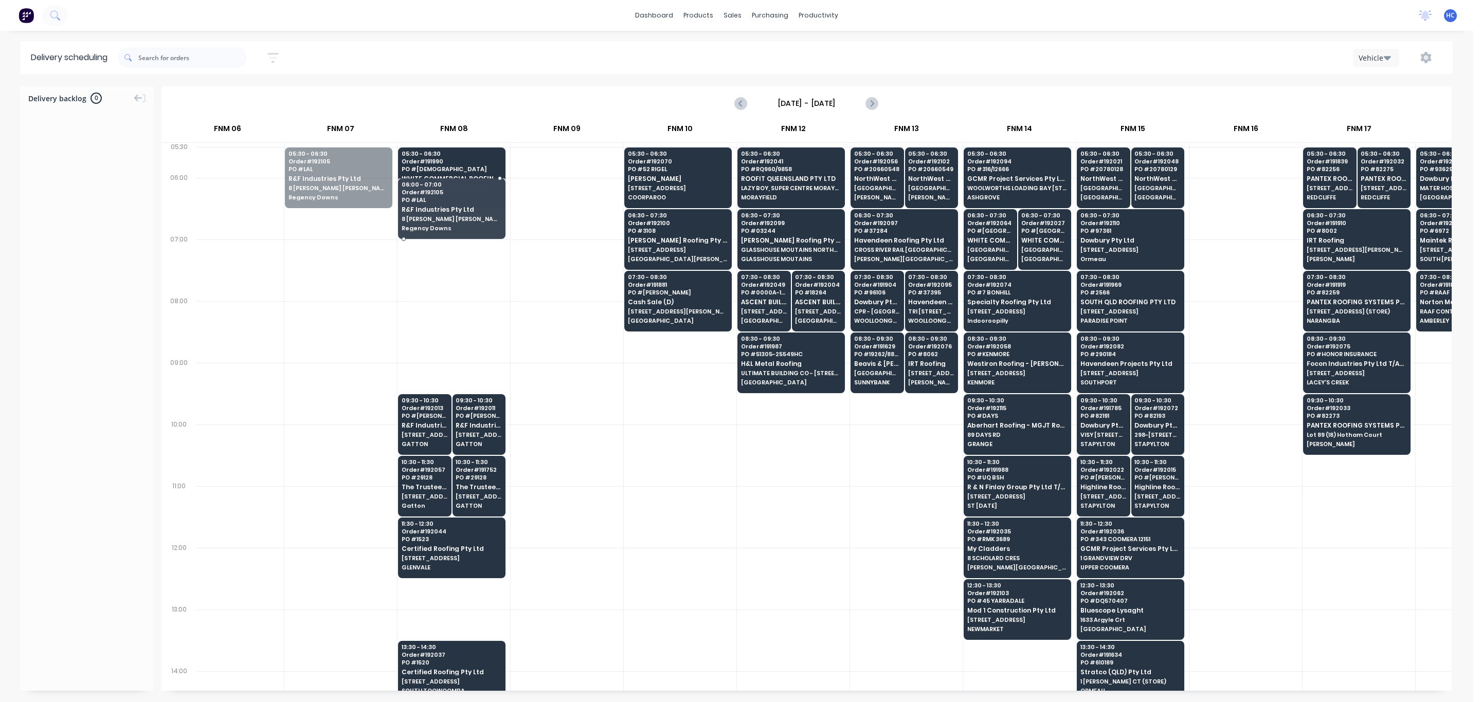
drag, startPoint x: 366, startPoint y: 199, endPoint x: 368, endPoint y: 215, distance: 15.6
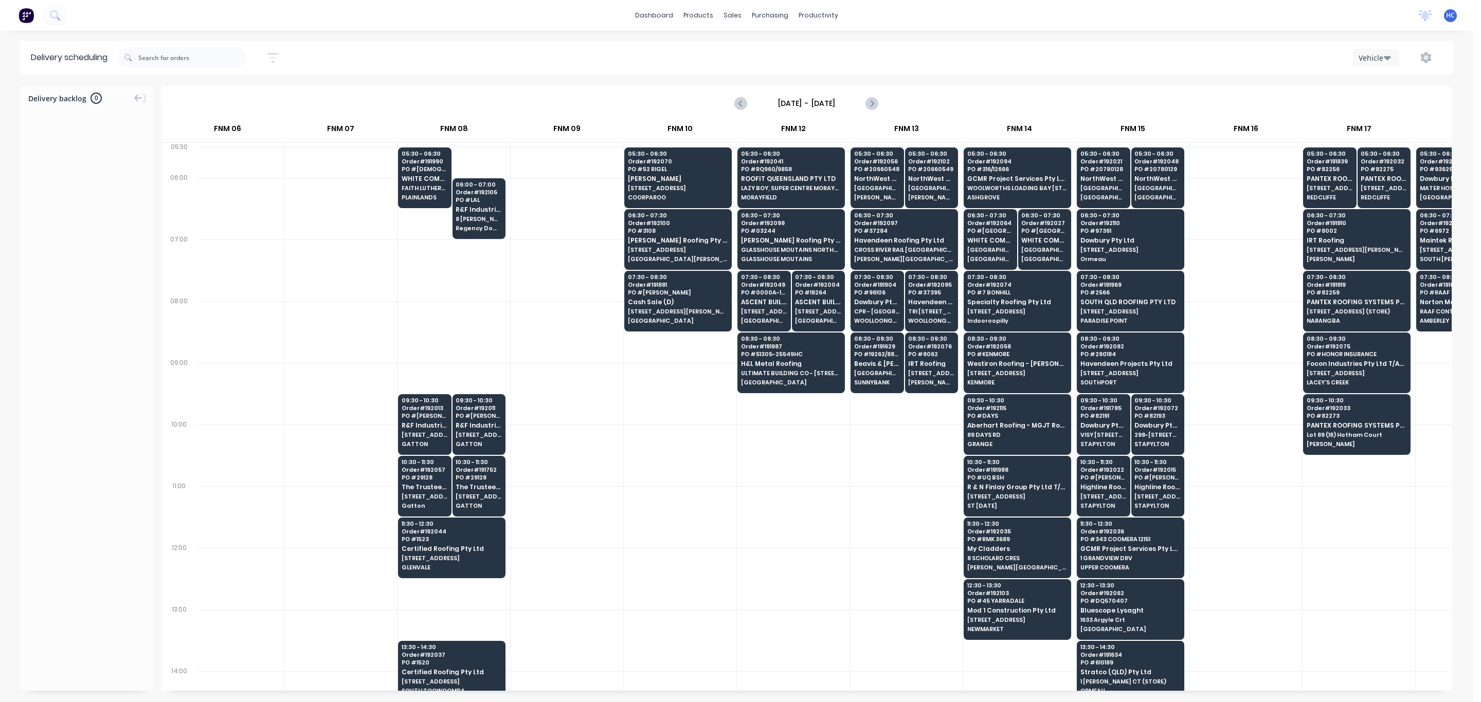
drag, startPoint x: 435, startPoint y: 245, endPoint x: 476, endPoint y: 228, distance: 44.0
click at [450, 275] on div at bounding box center [453, 271] width 113 height 62
drag, startPoint x: 489, startPoint y: 221, endPoint x: 489, endPoint y: 229, distance: 8.2
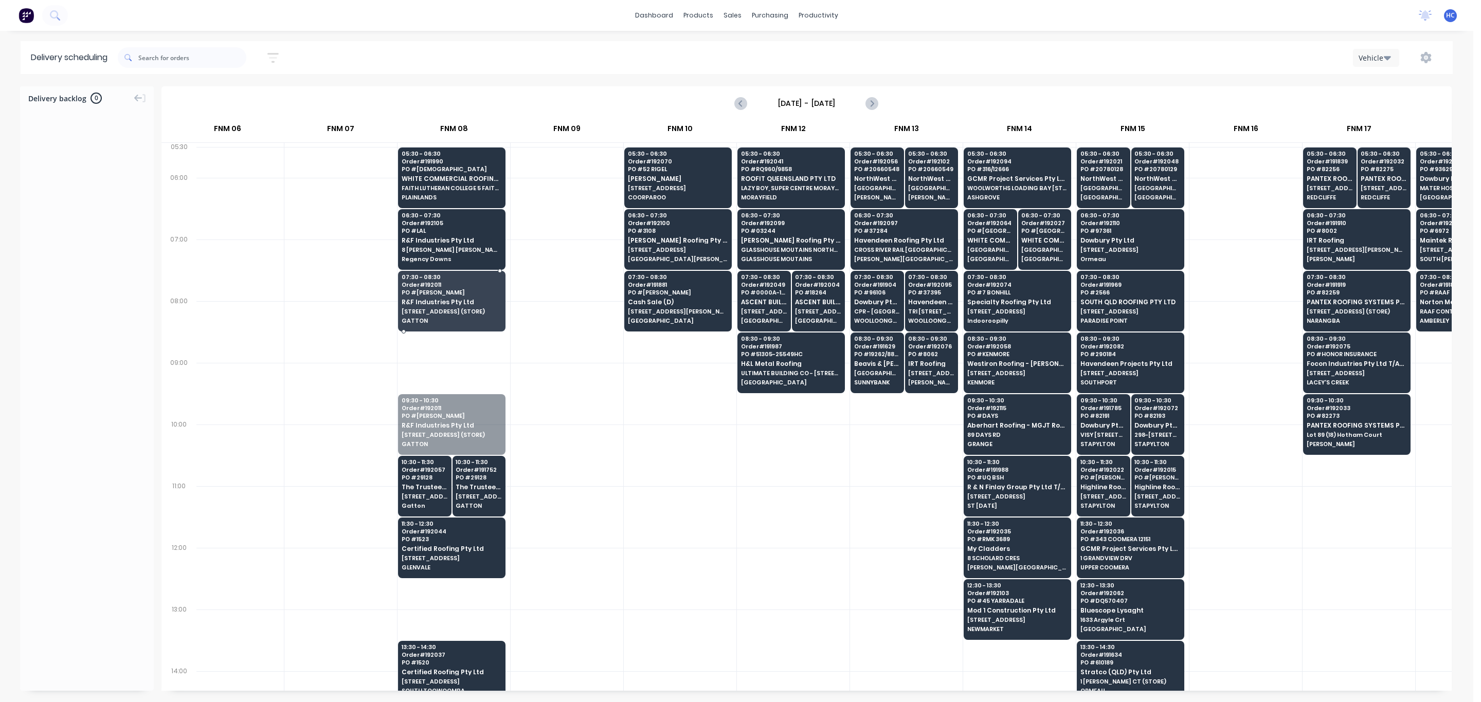
drag, startPoint x: 448, startPoint y: 423, endPoint x: 466, endPoint y: 311, distance: 114.1
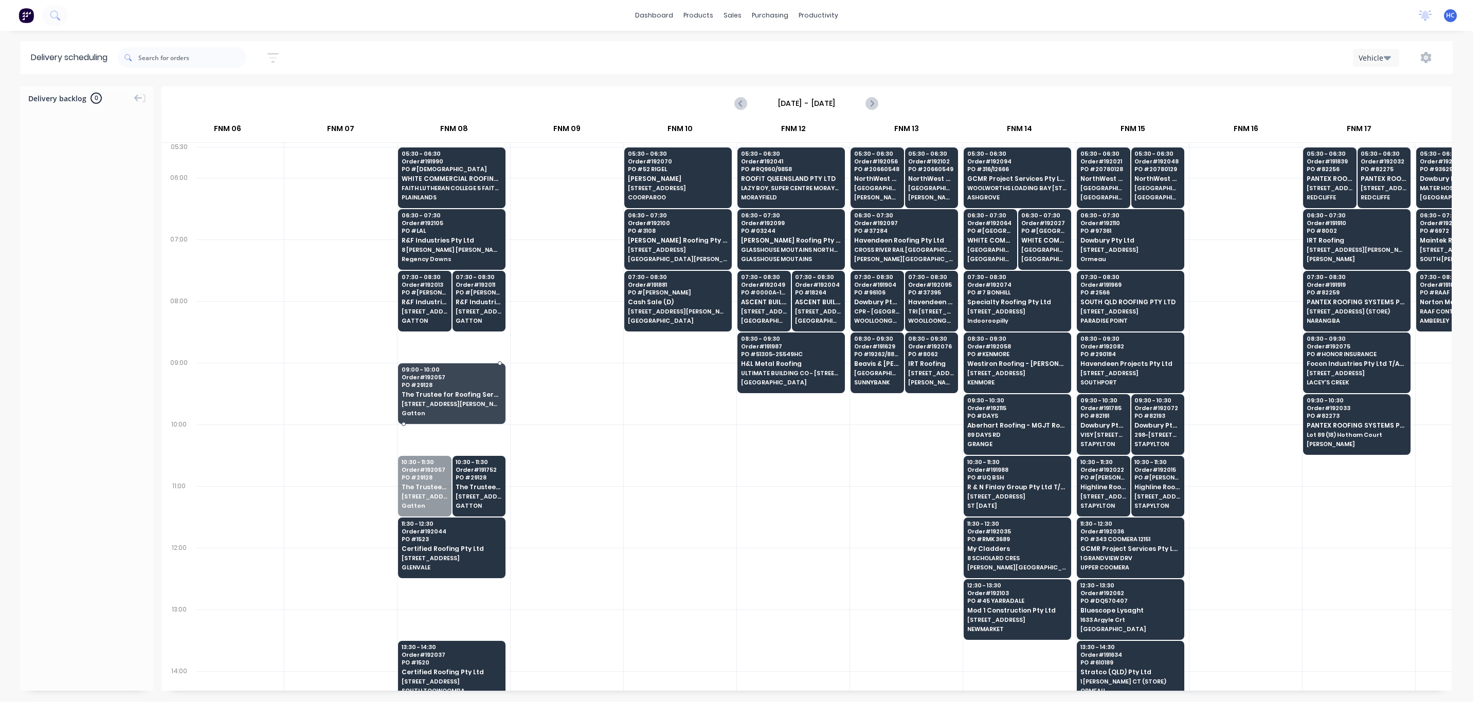
drag, startPoint x: 422, startPoint y: 466, endPoint x: 453, endPoint y: 402, distance: 71.7
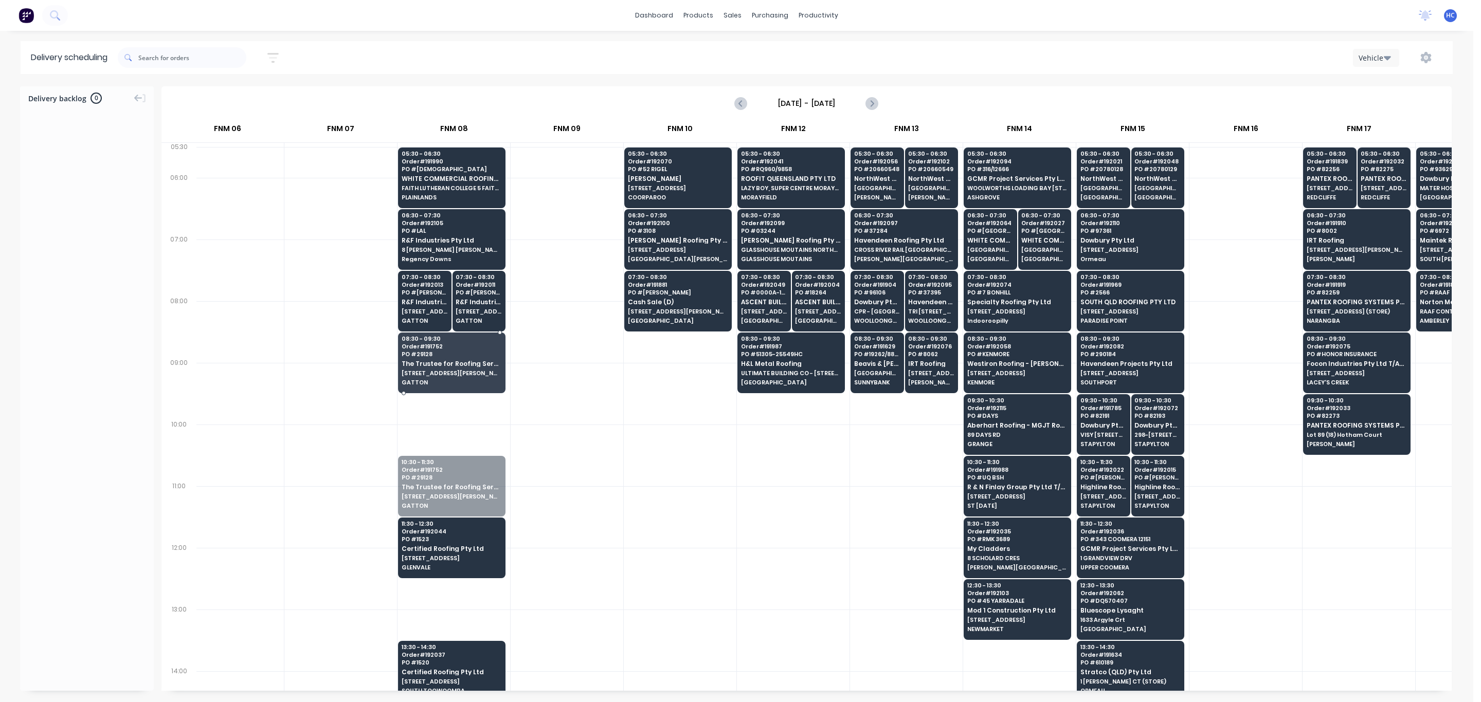
drag, startPoint x: 460, startPoint y: 487, endPoint x: 468, endPoint y: 372, distance: 116.0
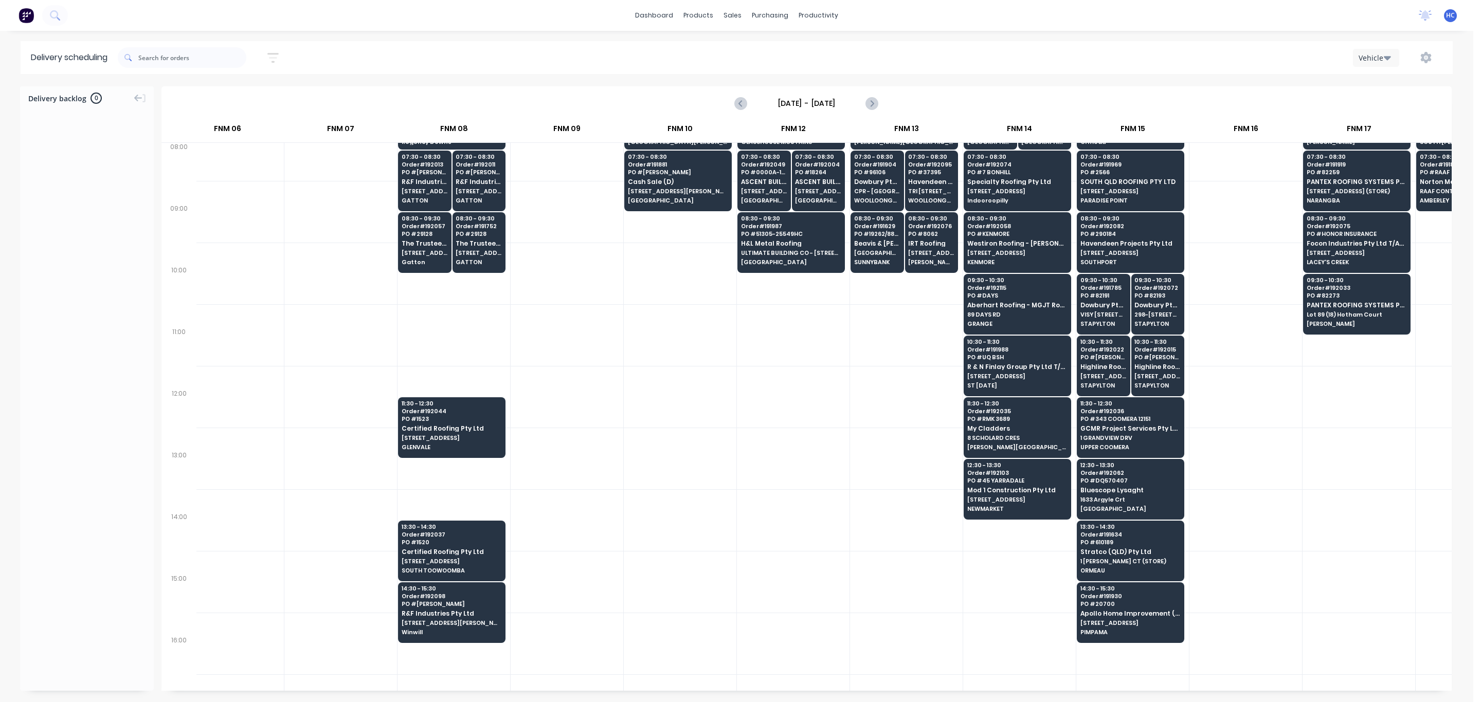
scroll to position [154, 478]
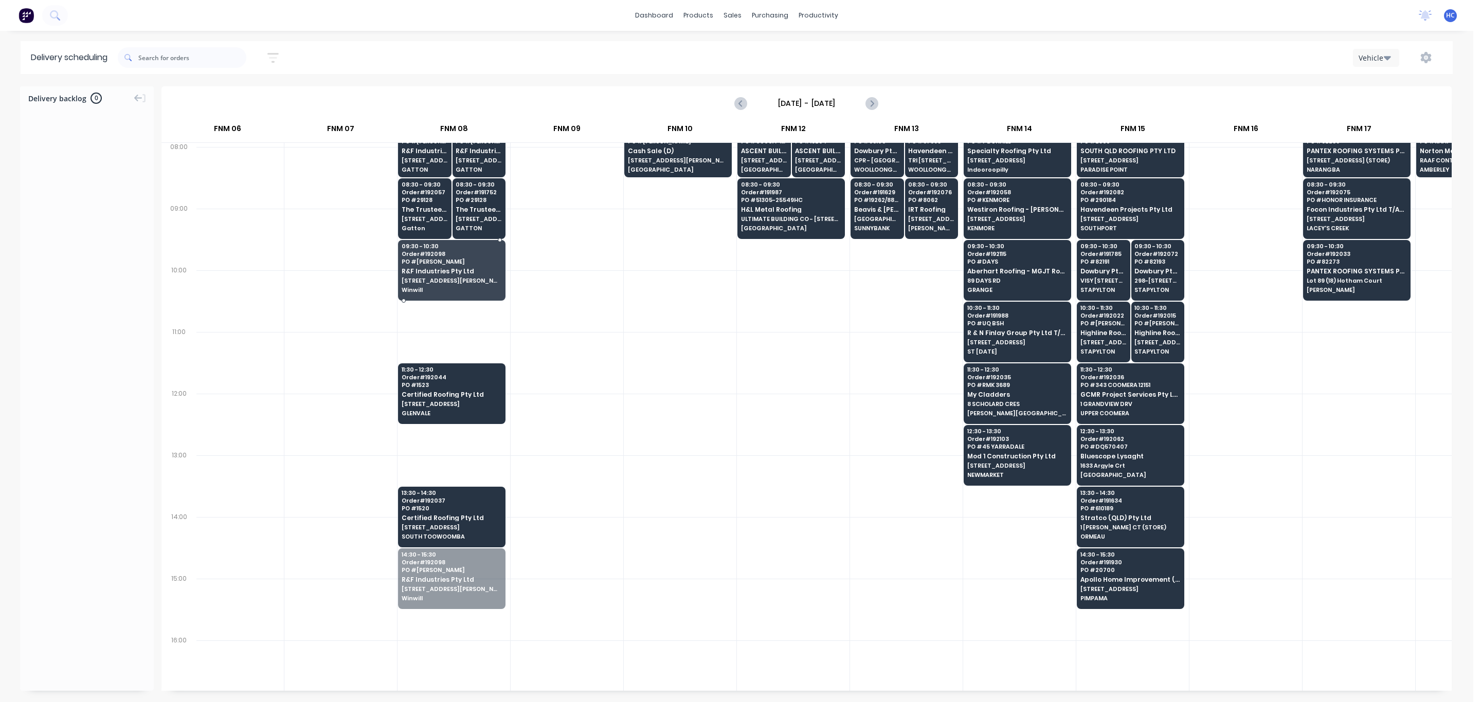
drag, startPoint x: 442, startPoint y: 545, endPoint x: 463, endPoint y: 353, distance: 192.4
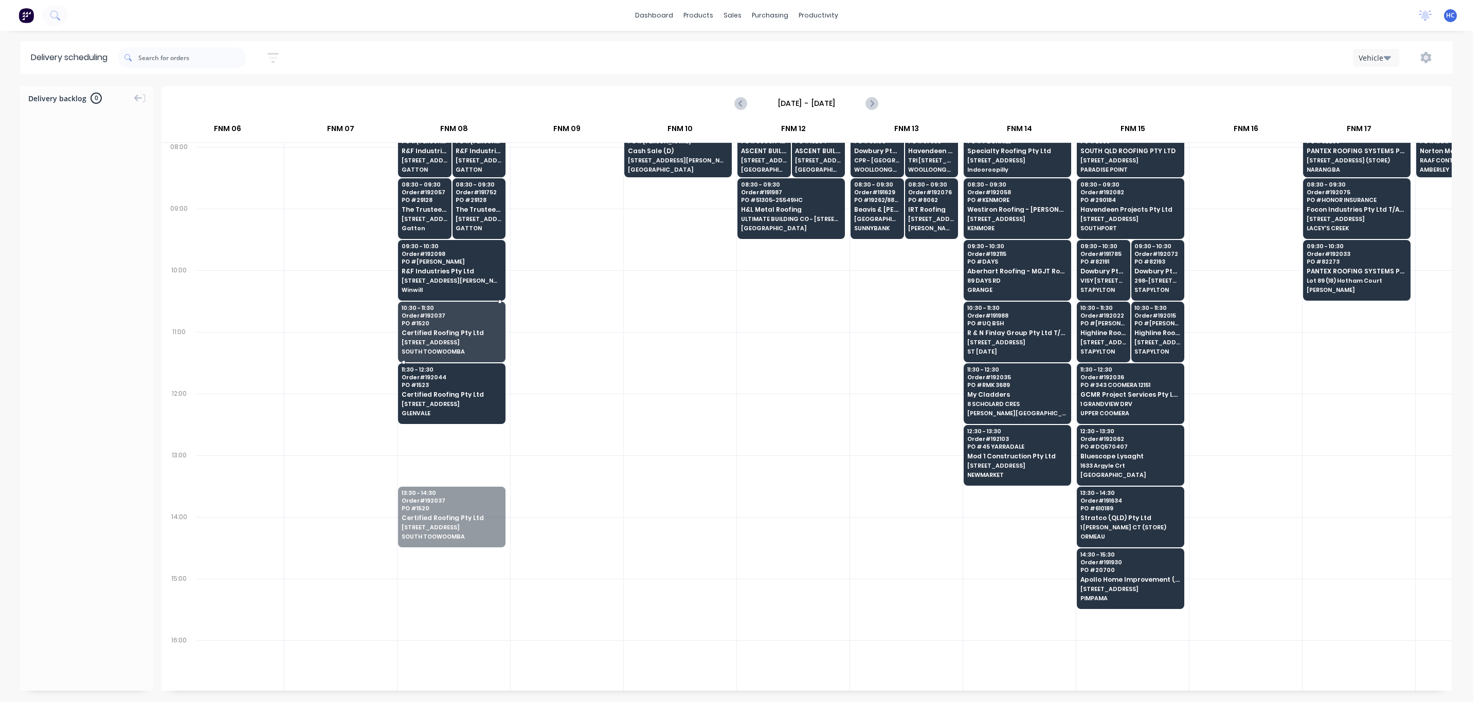
drag, startPoint x: 448, startPoint y: 528, endPoint x: 454, endPoint y: 333, distance: 195.0
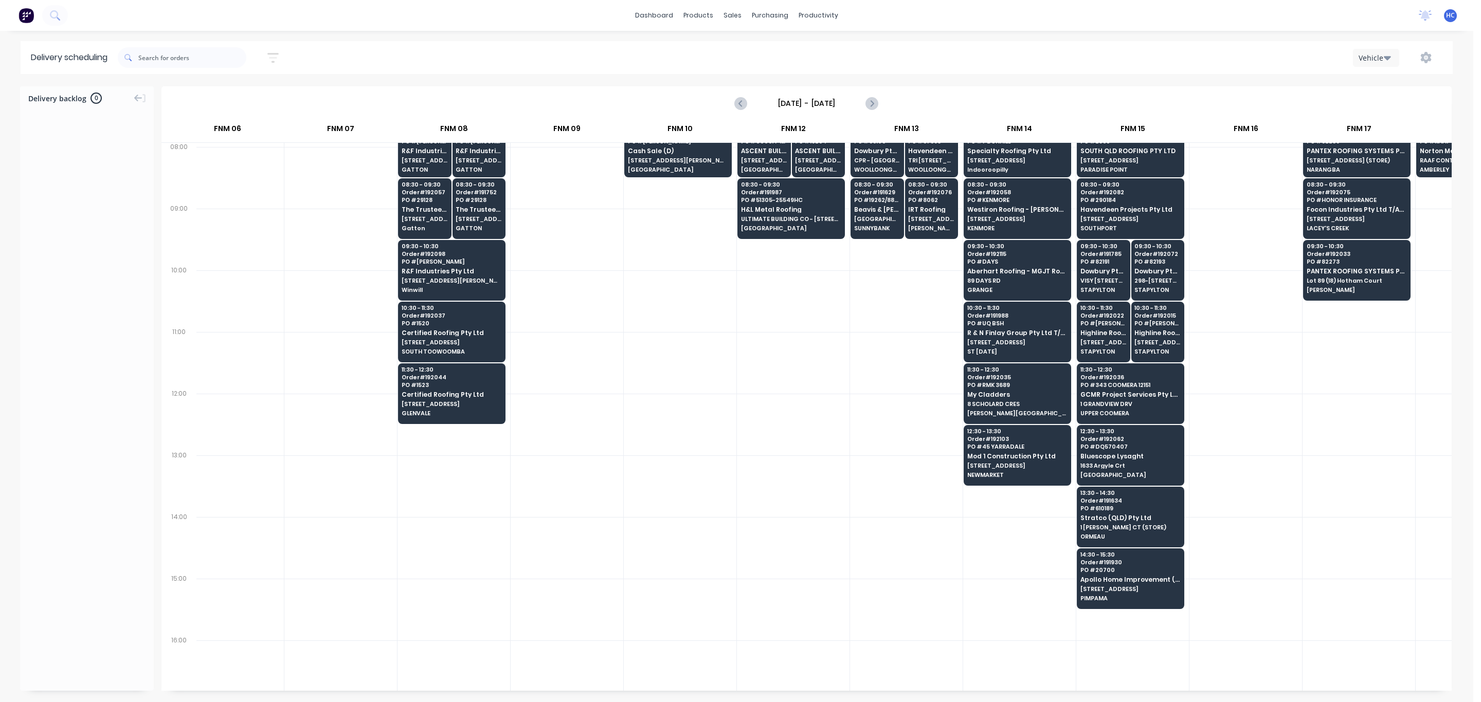
click at [575, 386] on div at bounding box center [567, 363] width 113 height 62
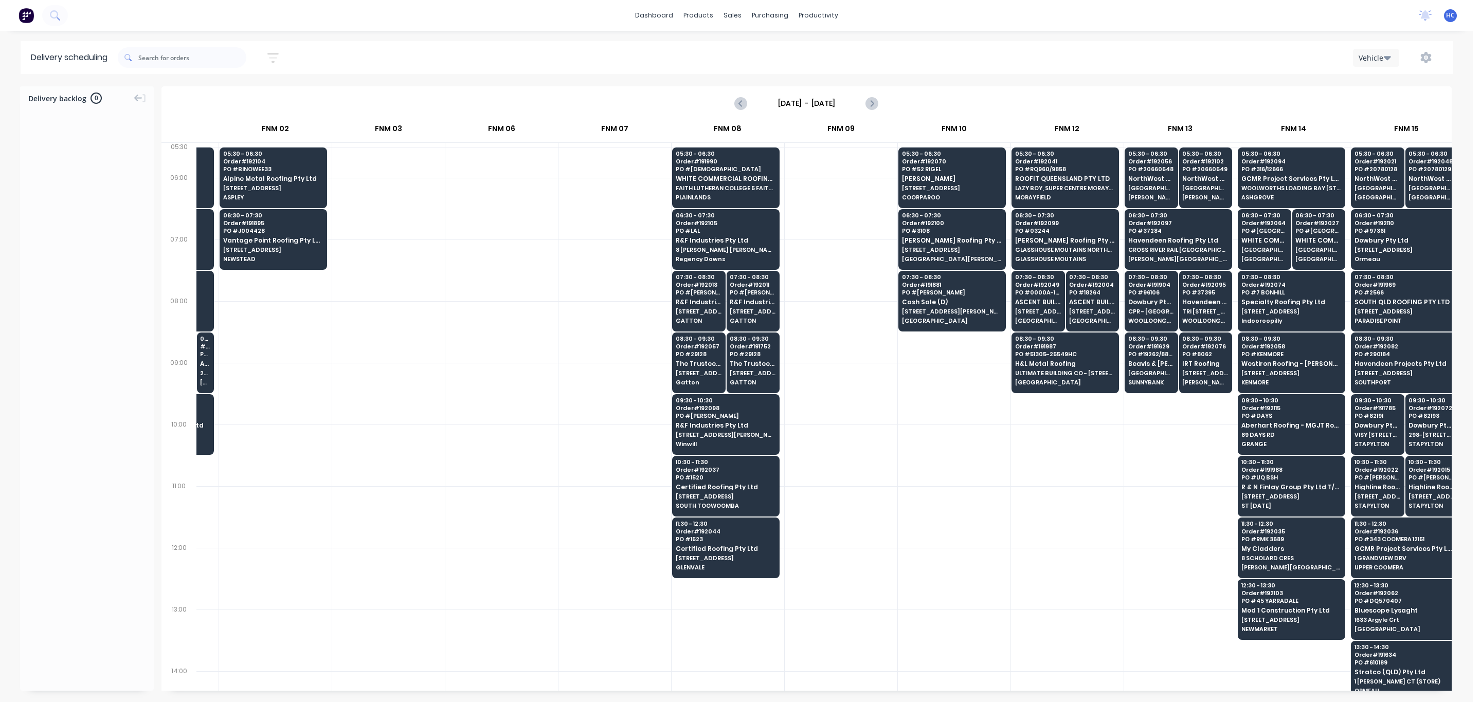
scroll to position [0, 195]
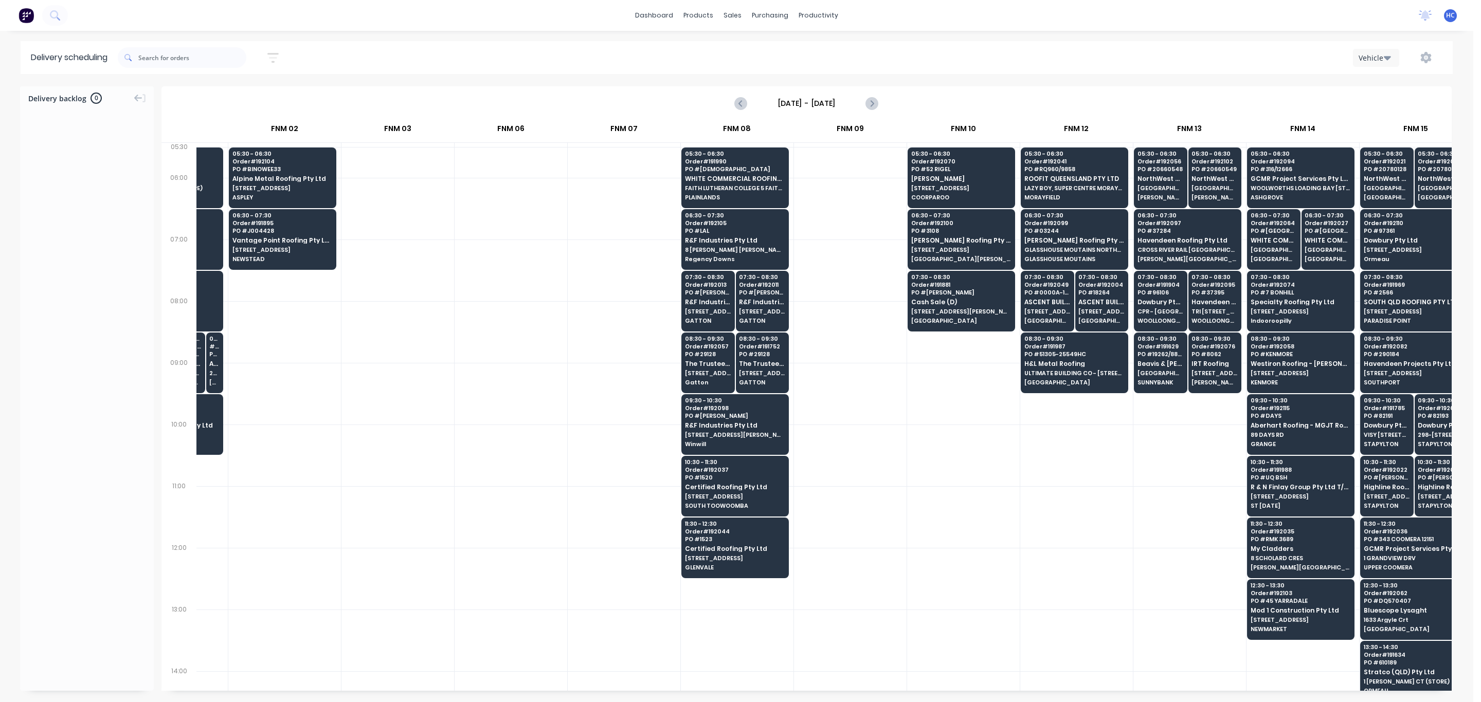
click at [276, 50] on button "button" at bounding box center [273, 58] width 33 height 20
click at [242, 96] on input "[DATE] - [DATE]" at bounding box center [226, 96] width 96 height 15
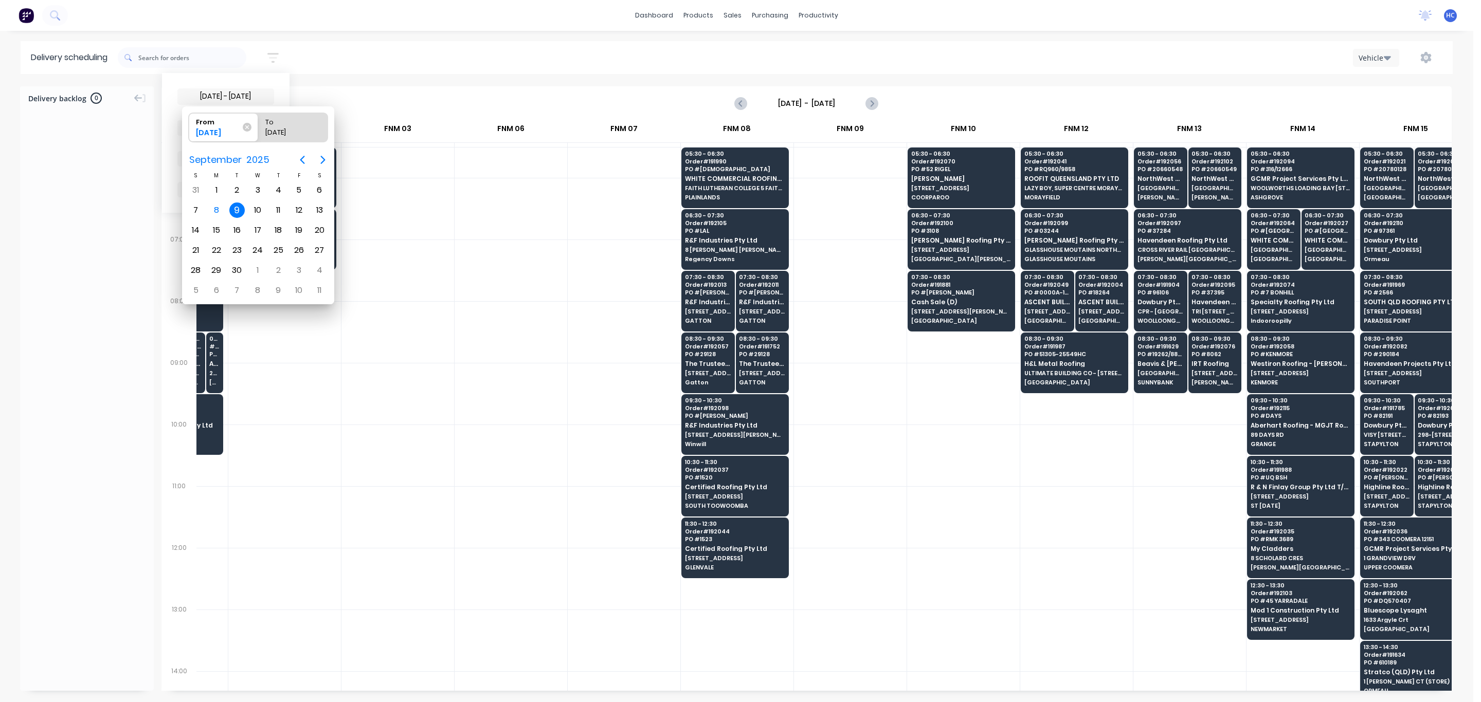
click at [238, 212] on div "9" at bounding box center [236, 210] width 15 height 15
radio input "false"
radio input "true"
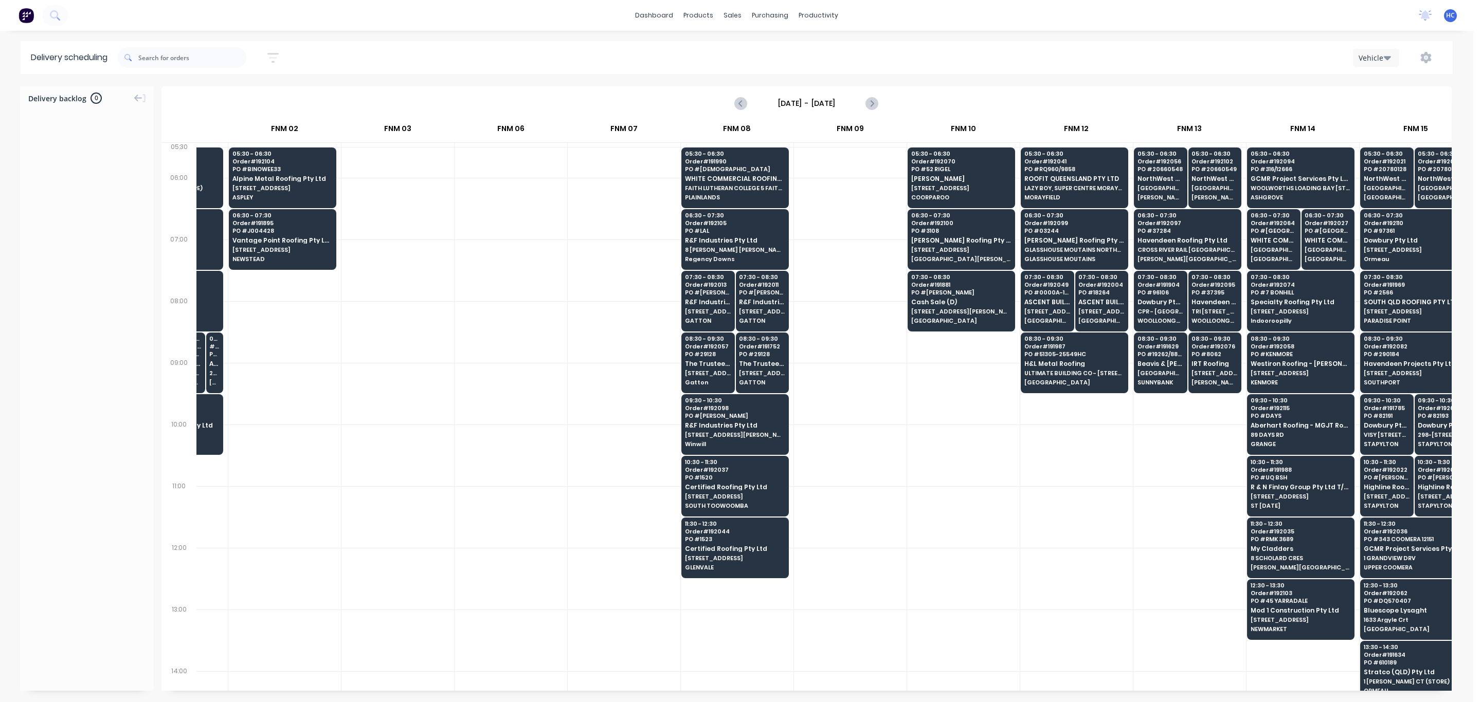
click at [278, 54] on icon "button" at bounding box center [272, 58] width 11 height 10
click at [234, 93] on input "[DATE] - [DATE]" at bounding box center [226, 96] width 96 height 15
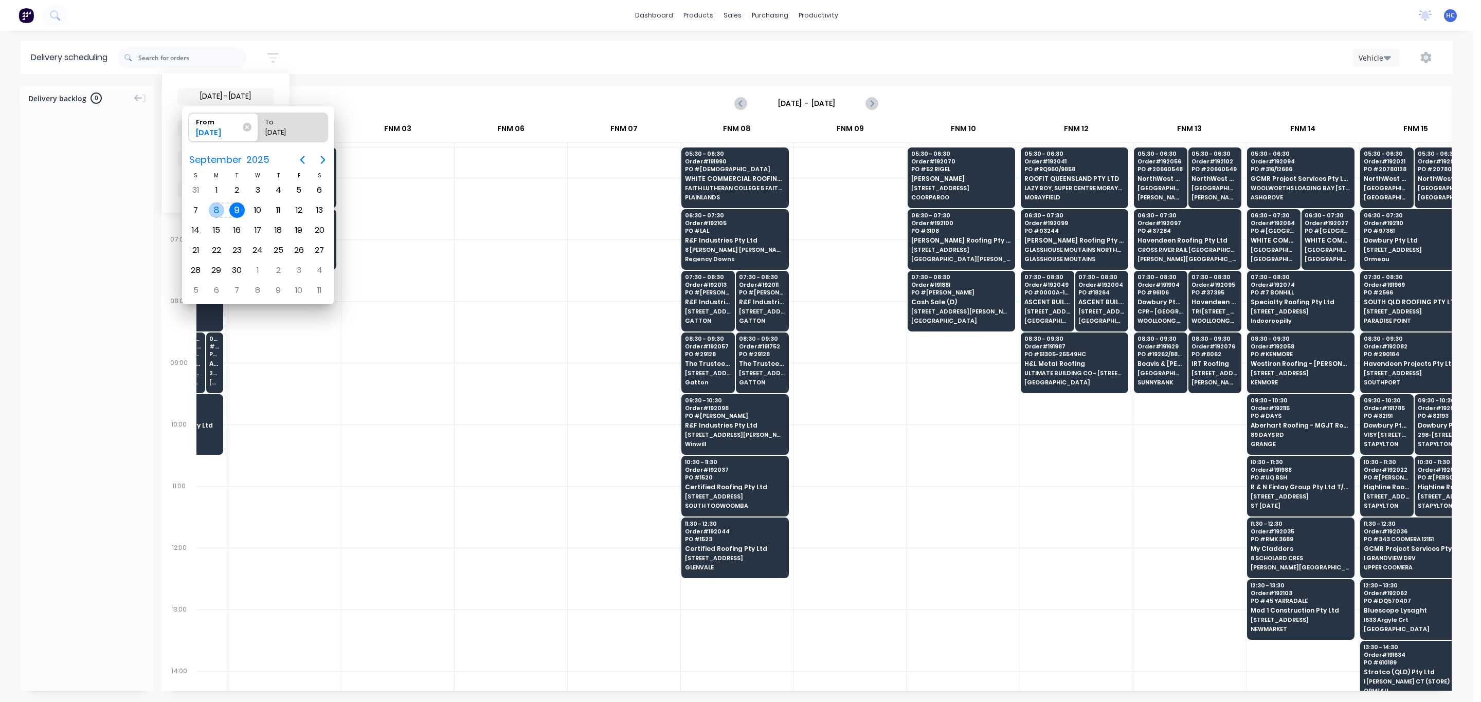
click at [222, 207] on div "8" at bounding box center [216, 210] width 15 height 15
type input "08/09/25 - 09/09/25"
radio input "false"
radio input "true"
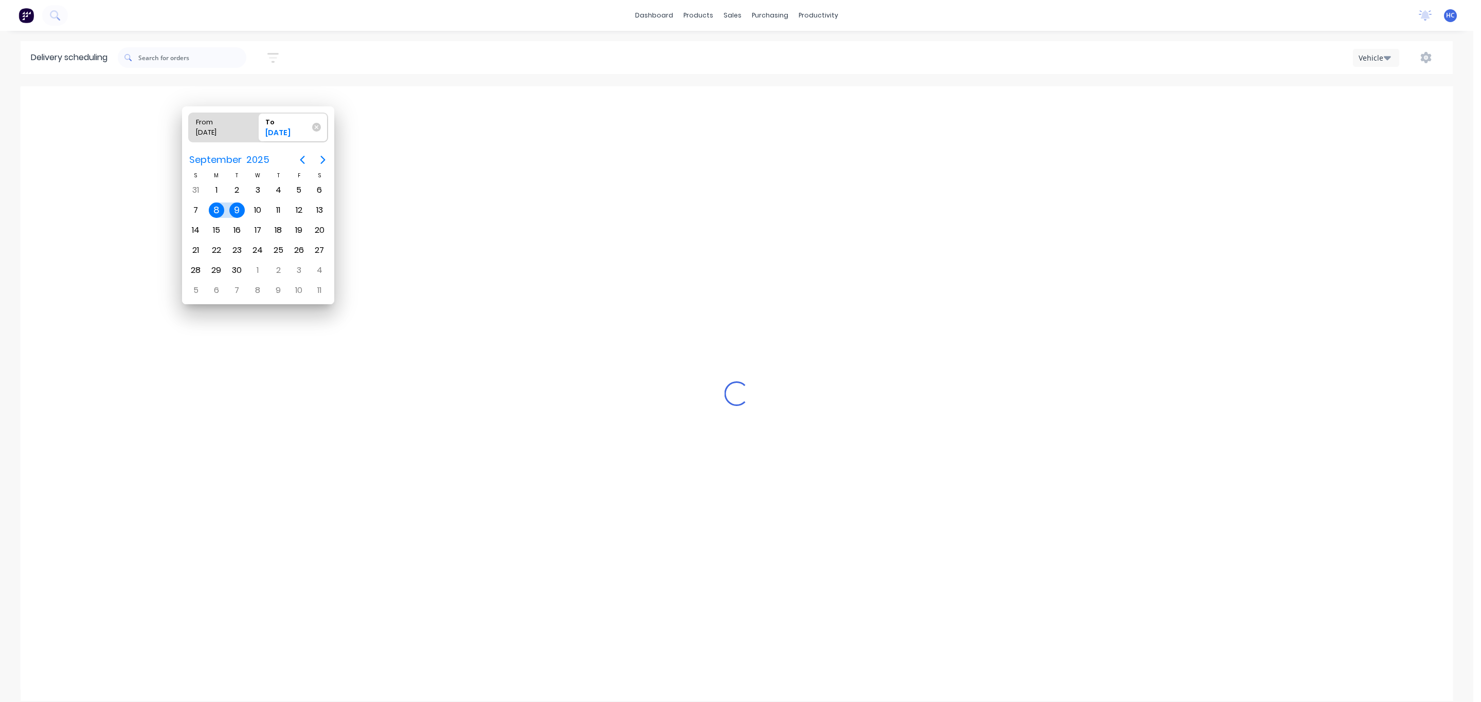
click at [222, 207] on div "8" at bounding box center [216, 210] width 15 height 15
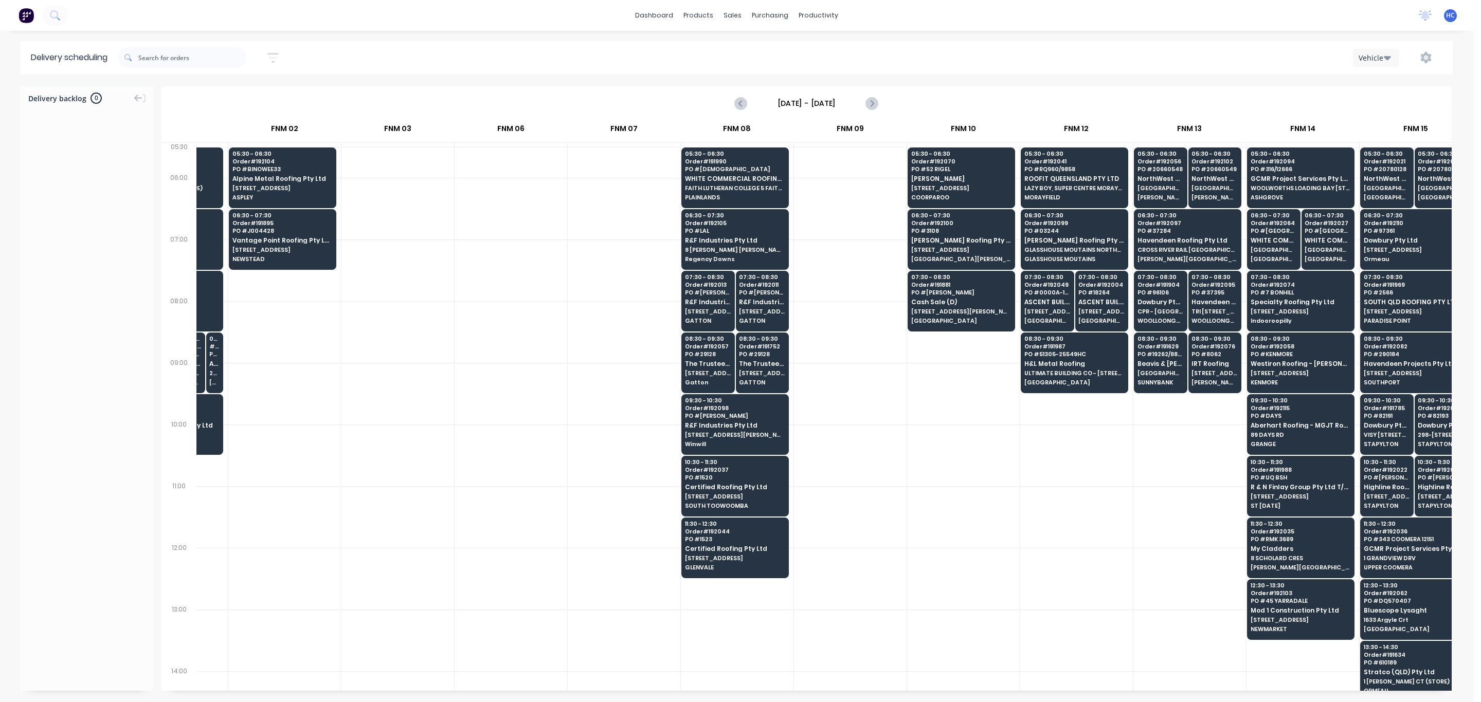
click at [262, 50] on button "button" at bounding box center [273, 58] width 33 height 20
click at [251, 100] on input "08/09/25 - 08/09/25" at bounding box center [226, 96] width 96 height 15
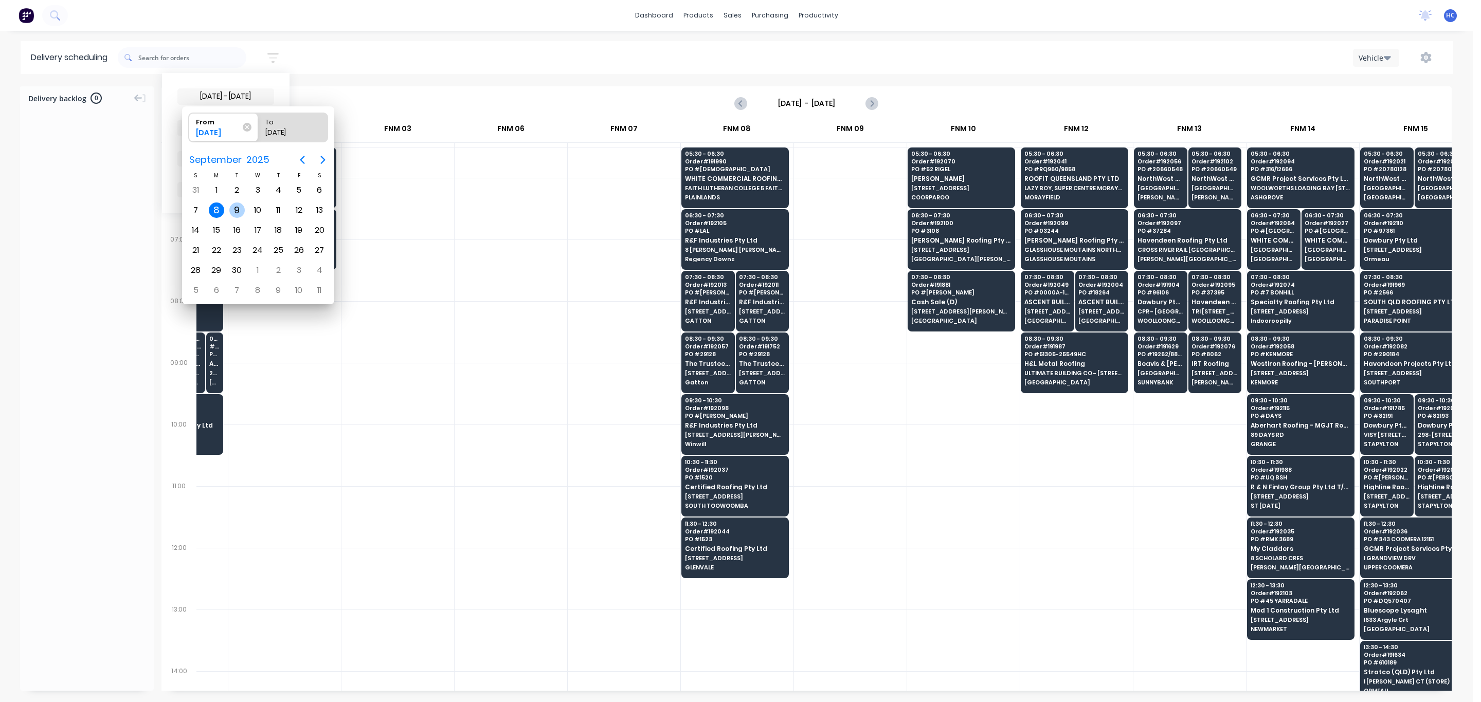
click at [239, 208] on div "9" at bounding box center [236, 210] width 15 height 15
type input "[DATE]"
radio input "false"
radio input "true"
click at [239, 208] on div "9" at bounding box center [236, 210] width 15 height 15
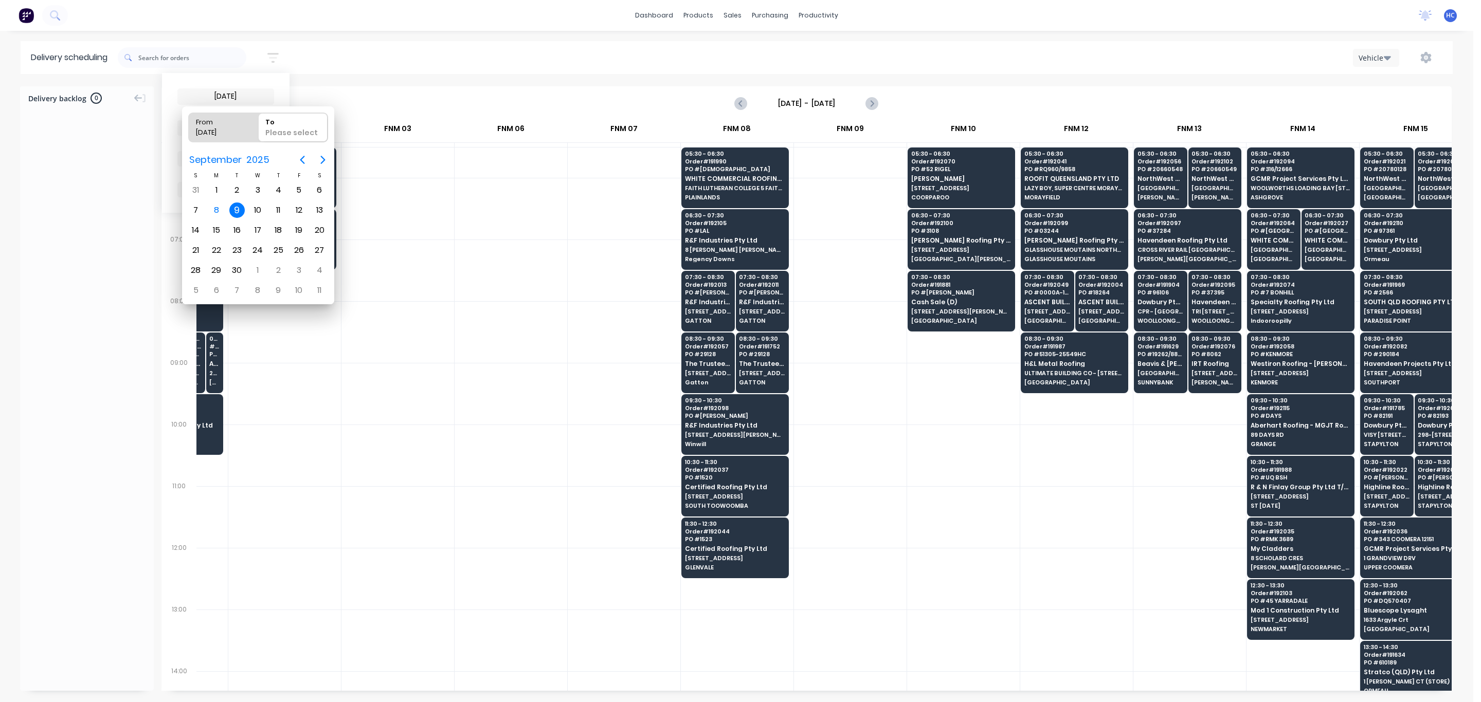
type input "[DATE] - [DATE]"
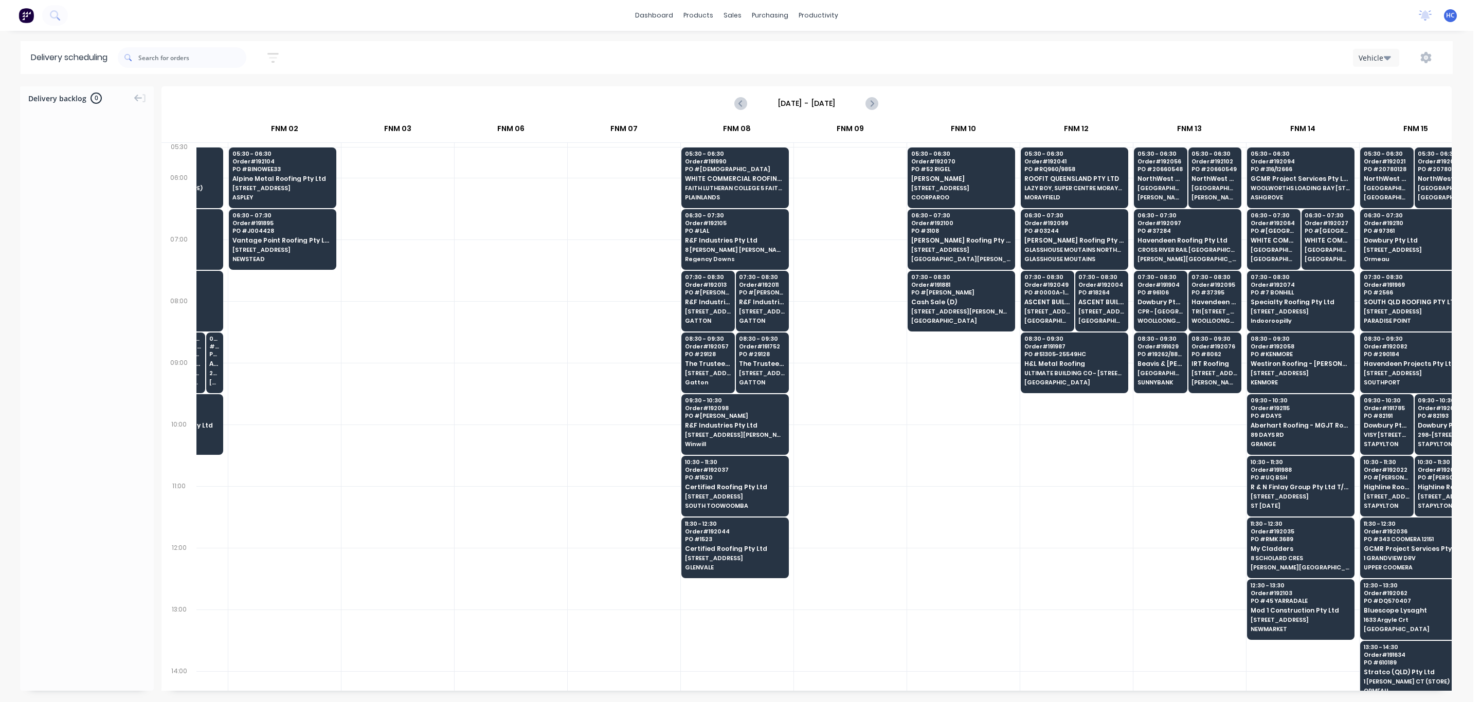
click at [884, 576] on div at bounding box center [850, 641] width 113 height 62
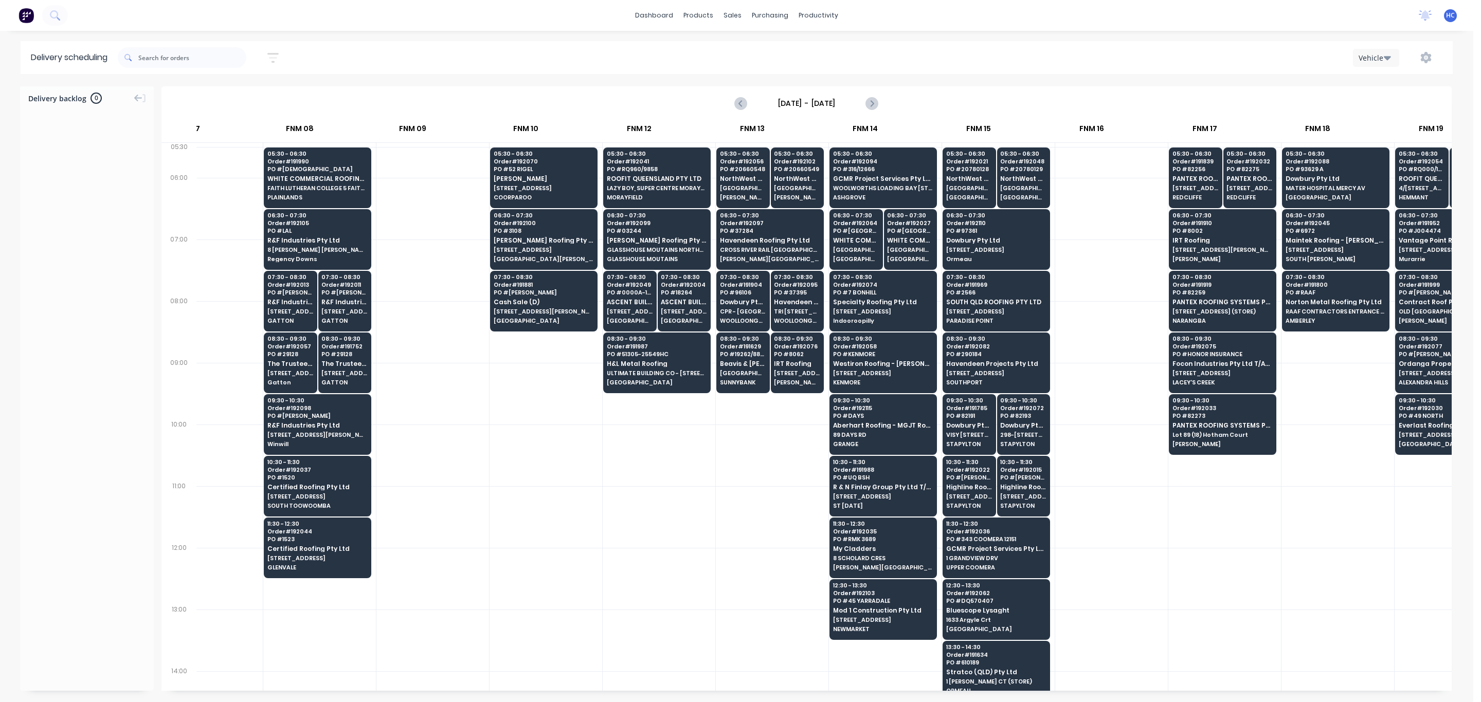
scroll to position [0, 634]
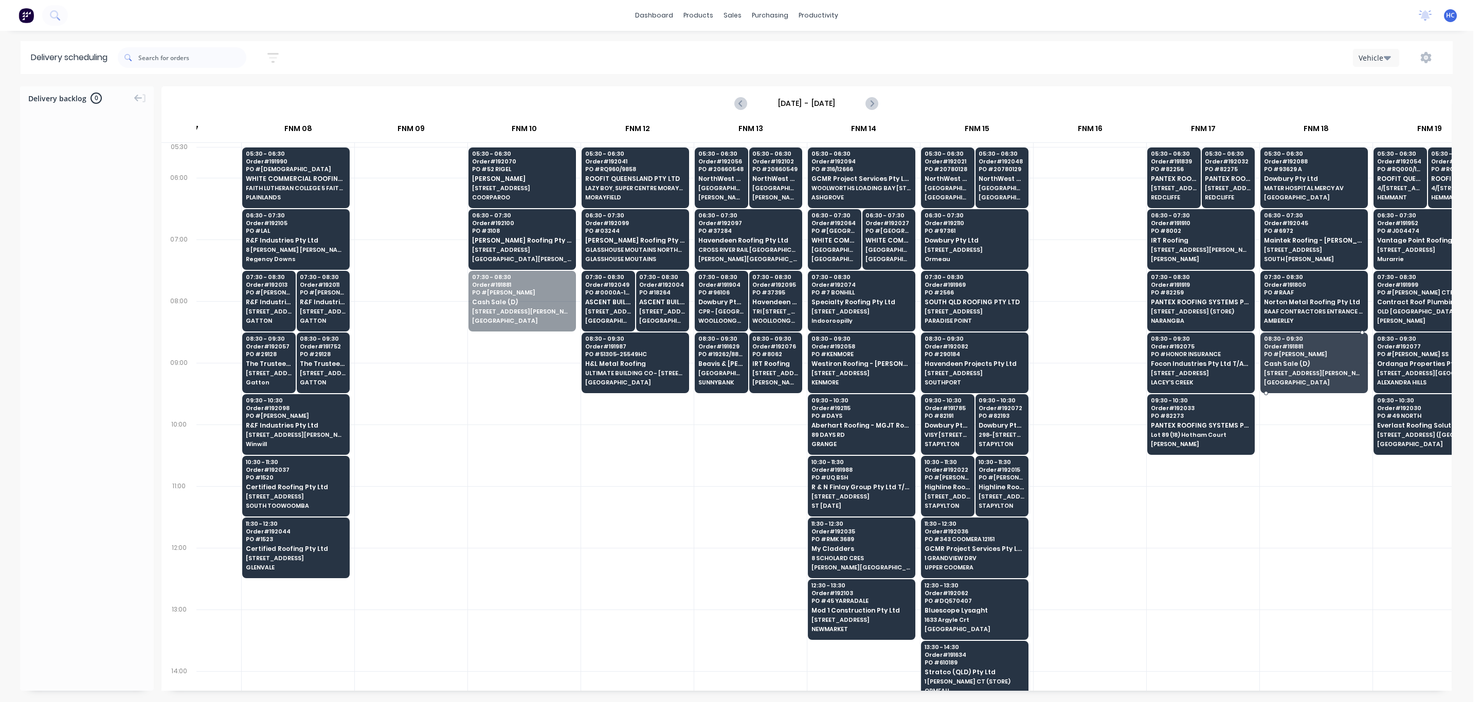
drag, startPoint x: 503, startPoint y: 286, endPoint x: 1329, endPoint y: 358, distance: 828.4
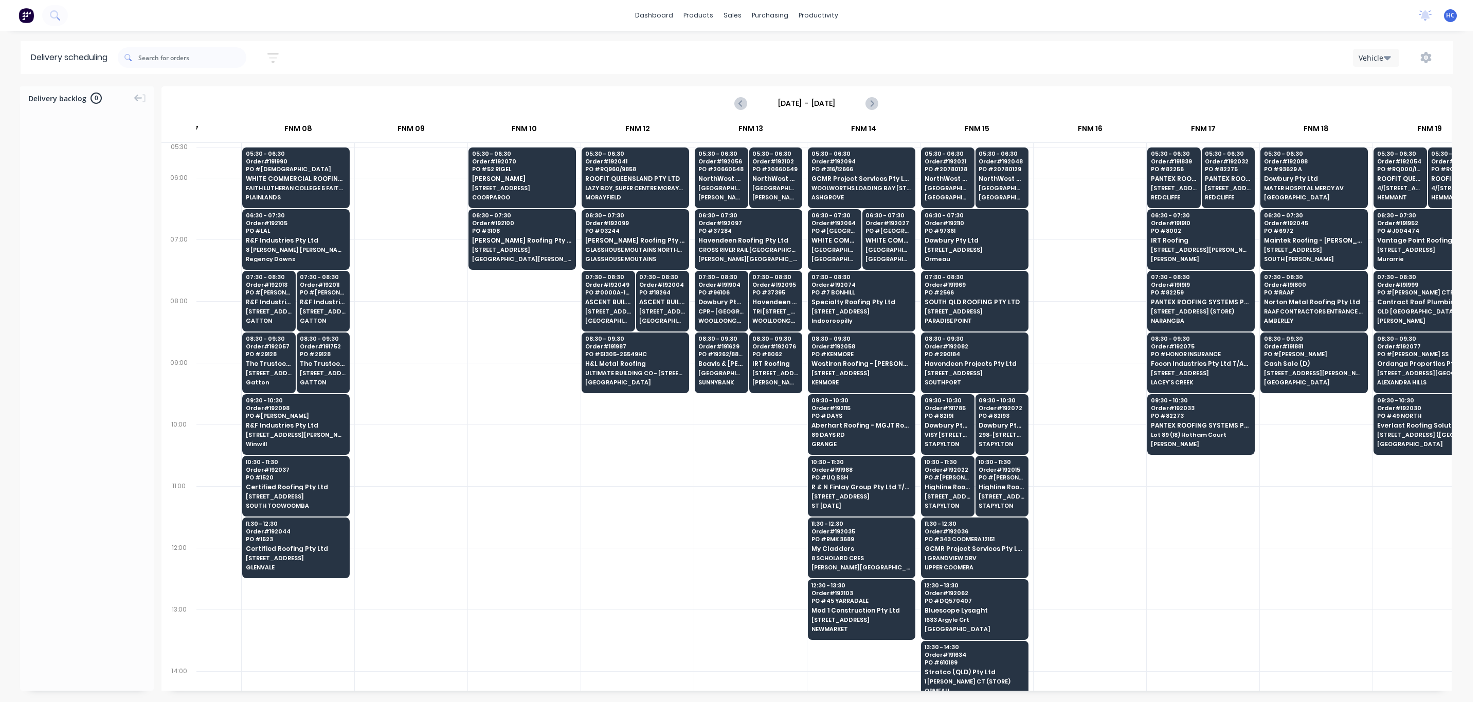
click at [1116, 371] on div at bounding box center [1089, 394] width 113 height 62
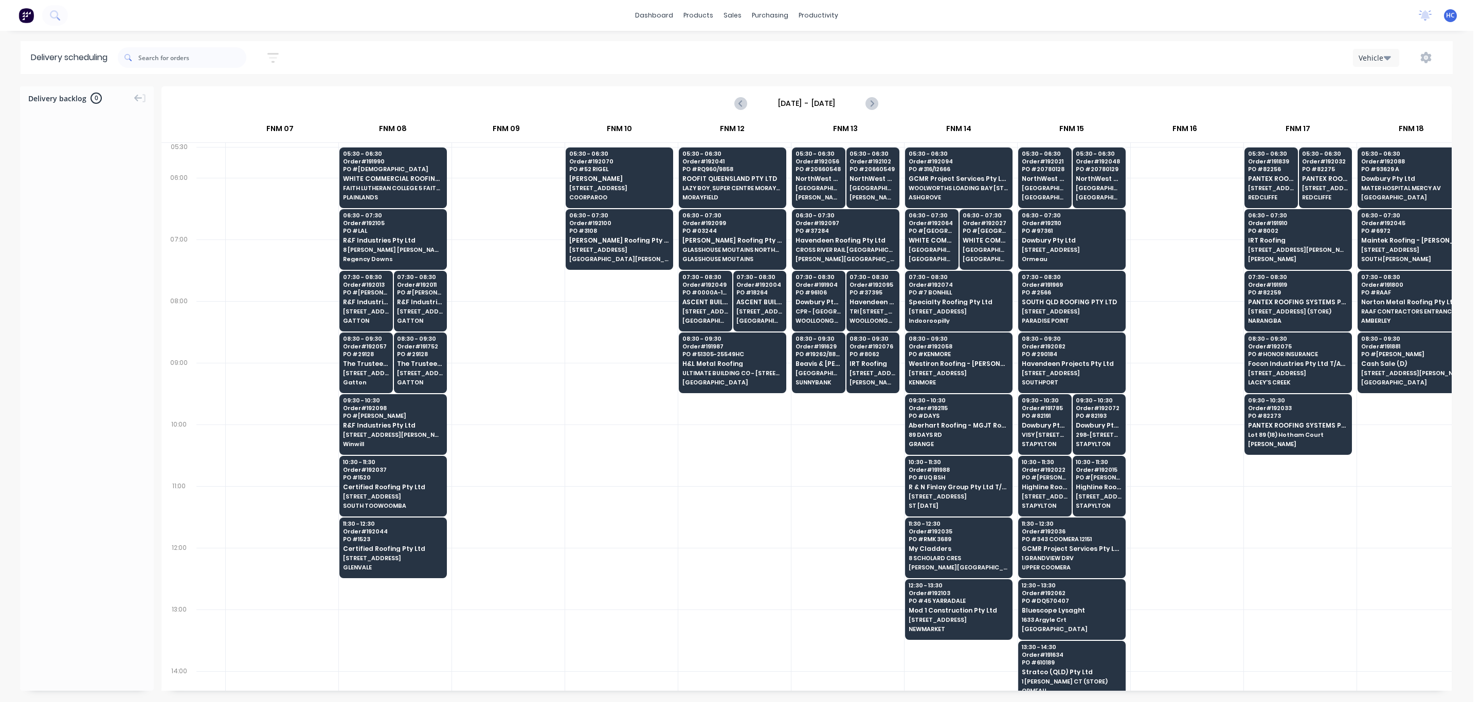
scroll to position [0, 540]
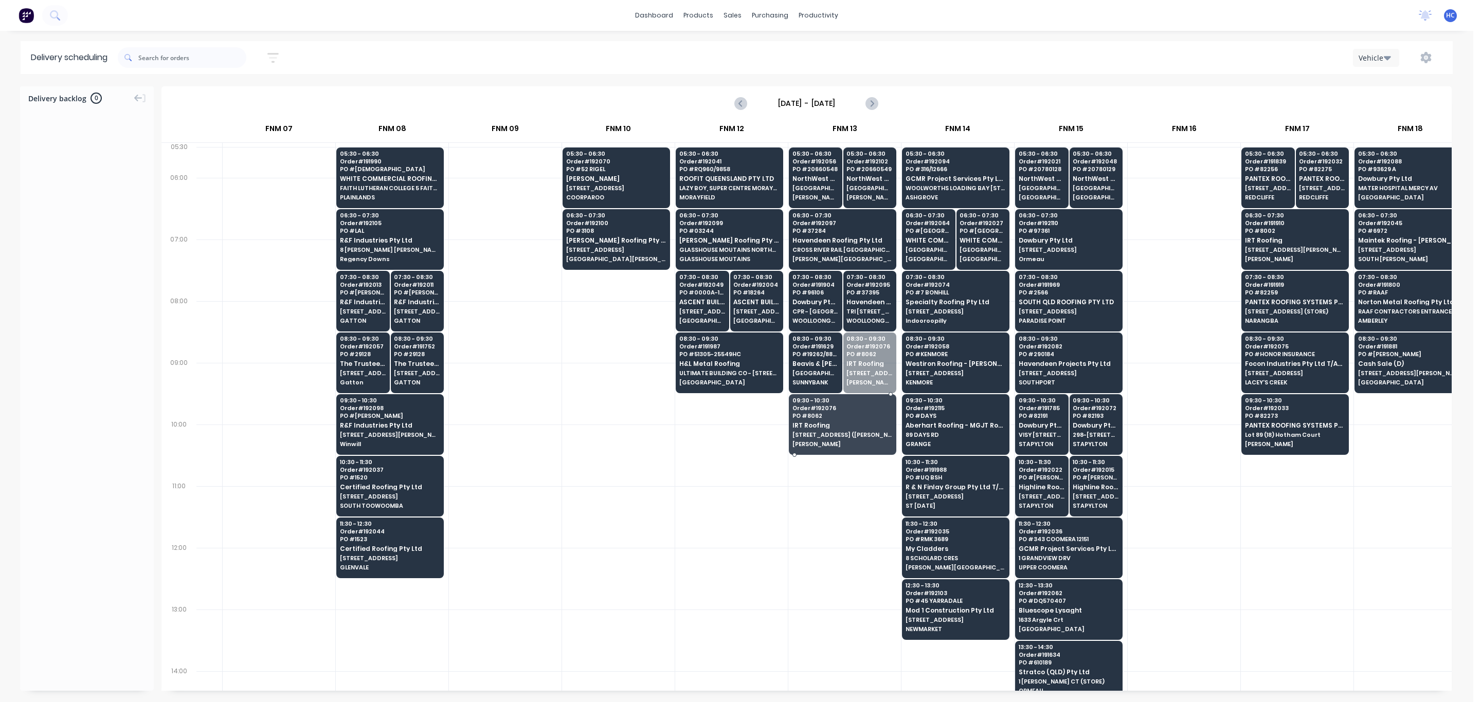
drag, startPoint x: 850, startPoint y: 366, endPoint x: 852, endPoint y: 383, distance: 17.6
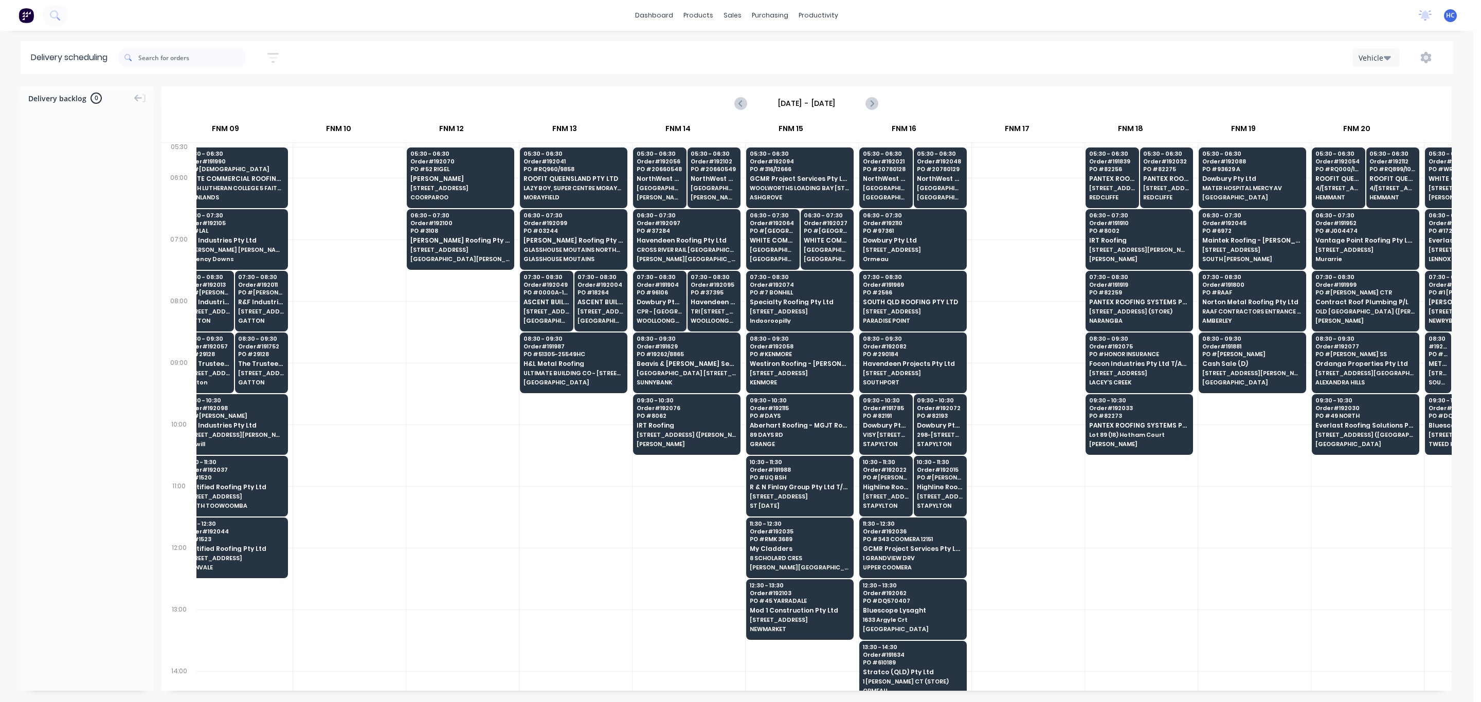
scroll to position [0, 905]
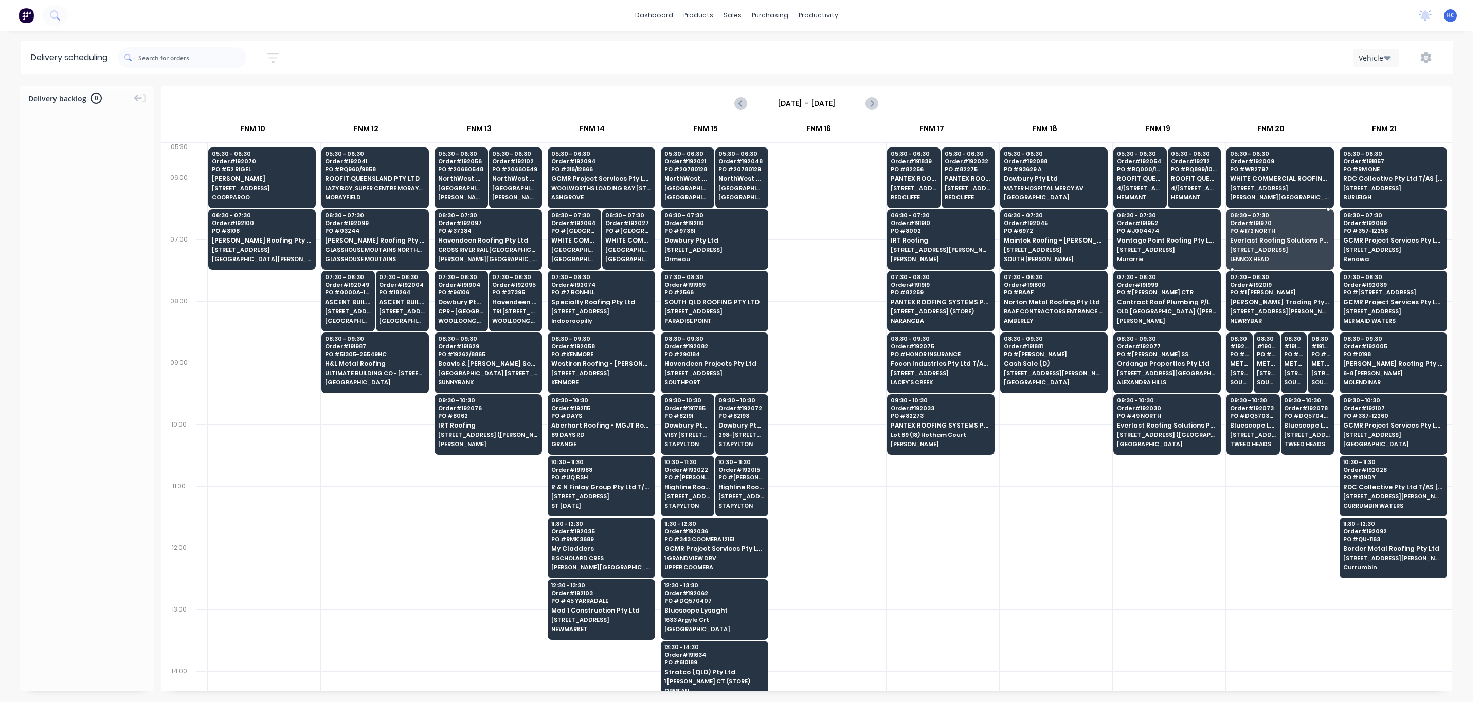
drag, startPoint x: 1266, startPoint y: 238, endPoint x: 1280, endPoint y: 237, distance: 14.0
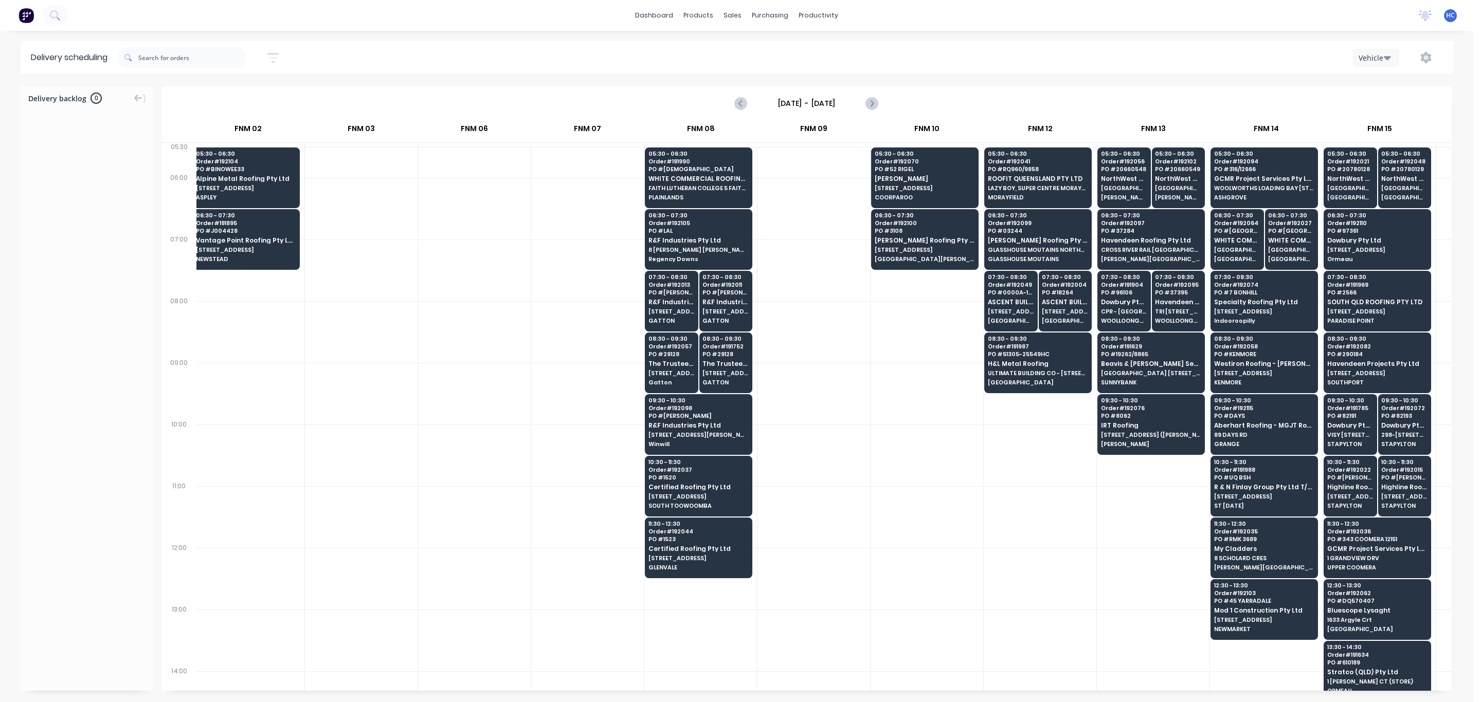
scroll to position [0, 198]
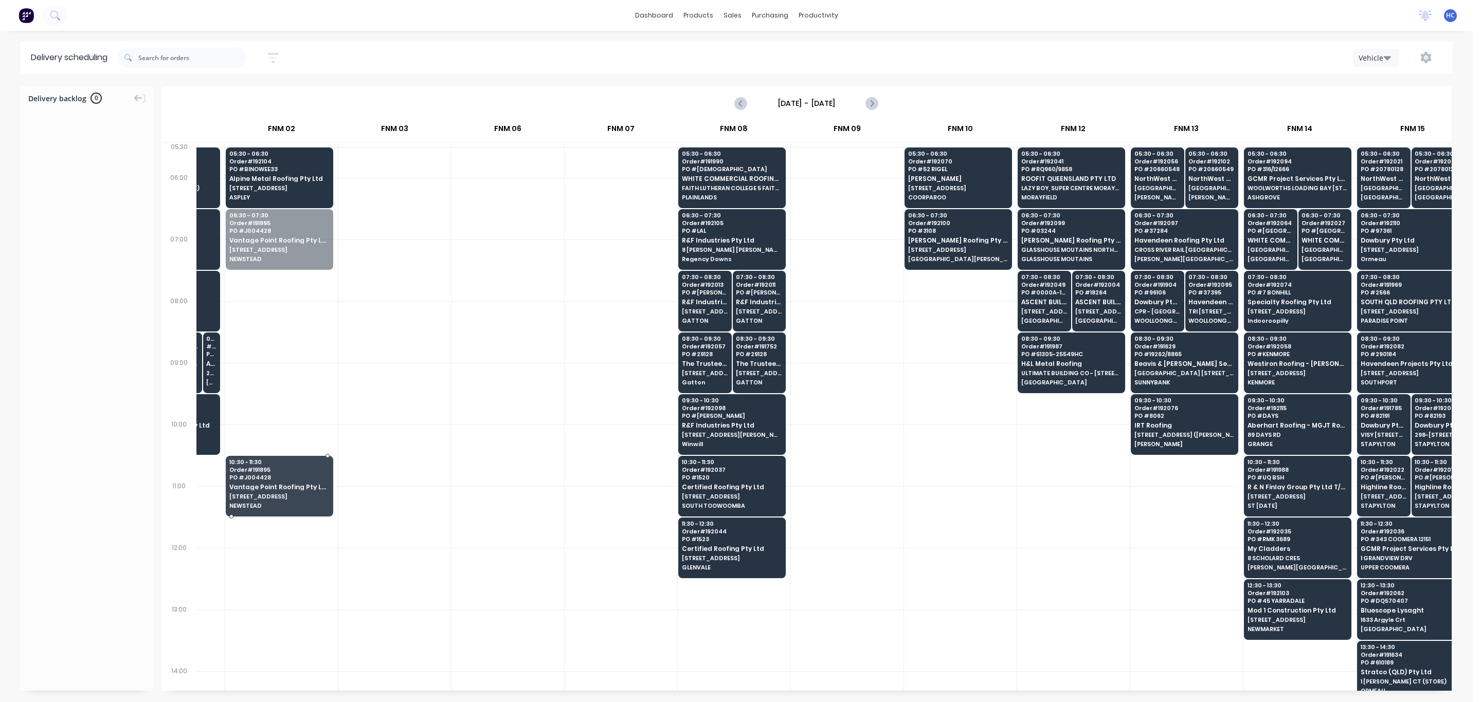
drag, startPoint x: 303, startPoint y: 230, endPoint x: 289, endPoint y: 476, distance: 245.7
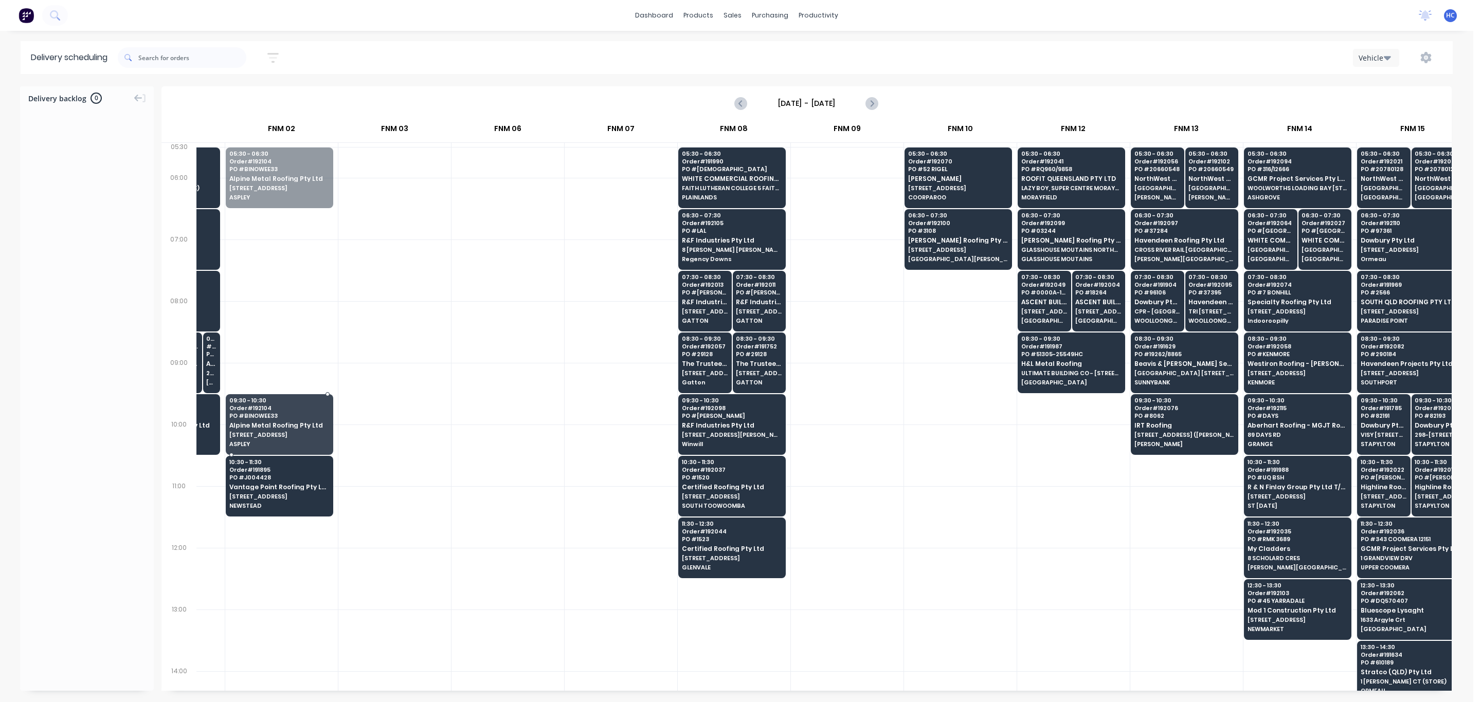
drag, startPoint x: 307, startPoint y: 179, endPoint x: 301, endPoint y: 415, distance: 236.1
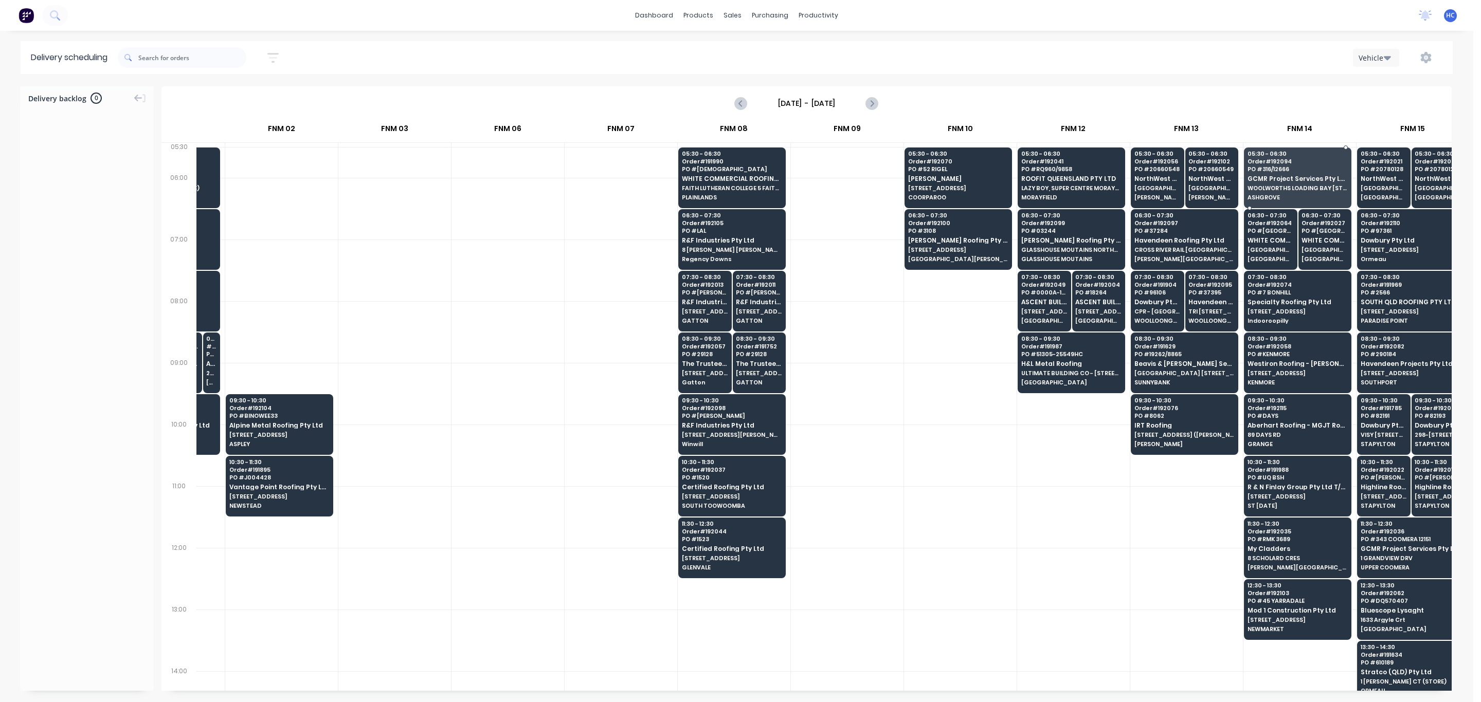
drag, startPoint x: 1207, startPoint y: 204, endPoint x: 1299, endPoint y: 169, distance: 98.5
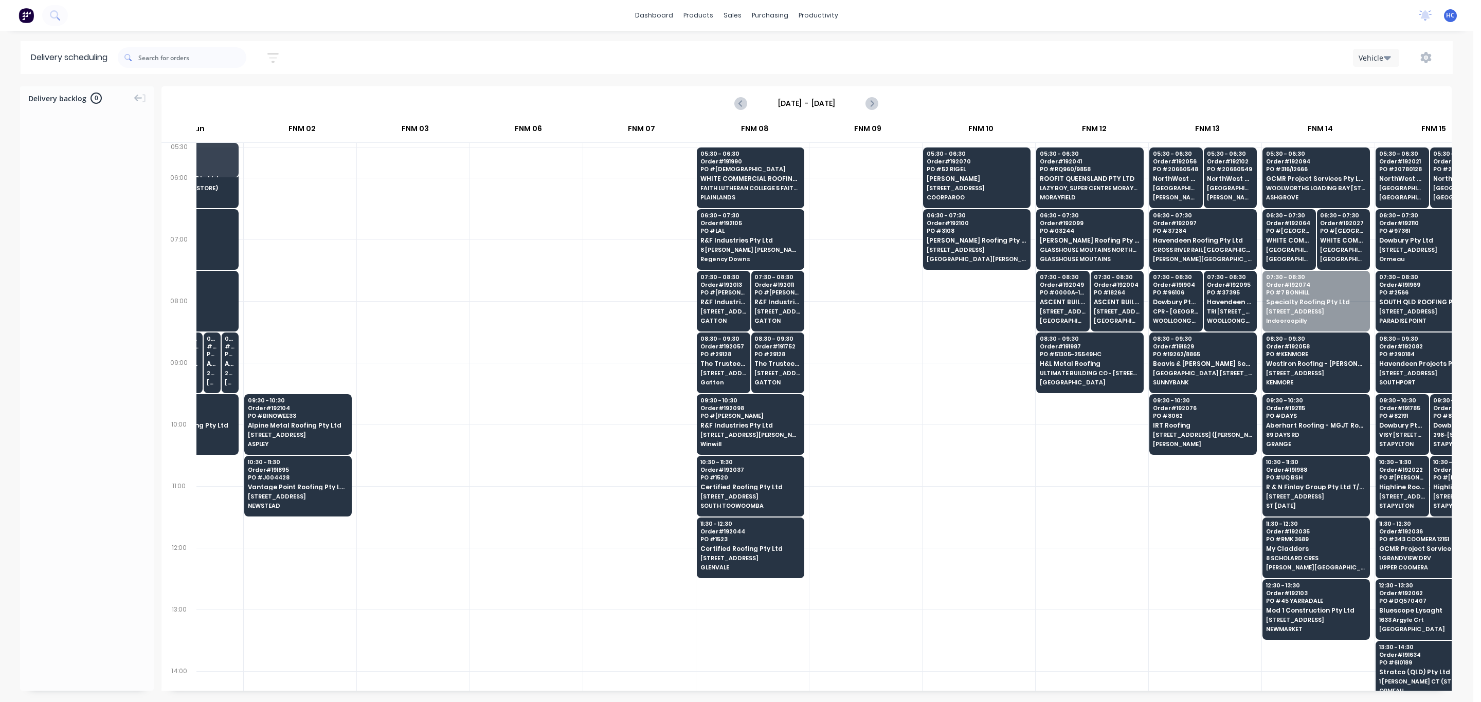
scroll to position [0, 177]
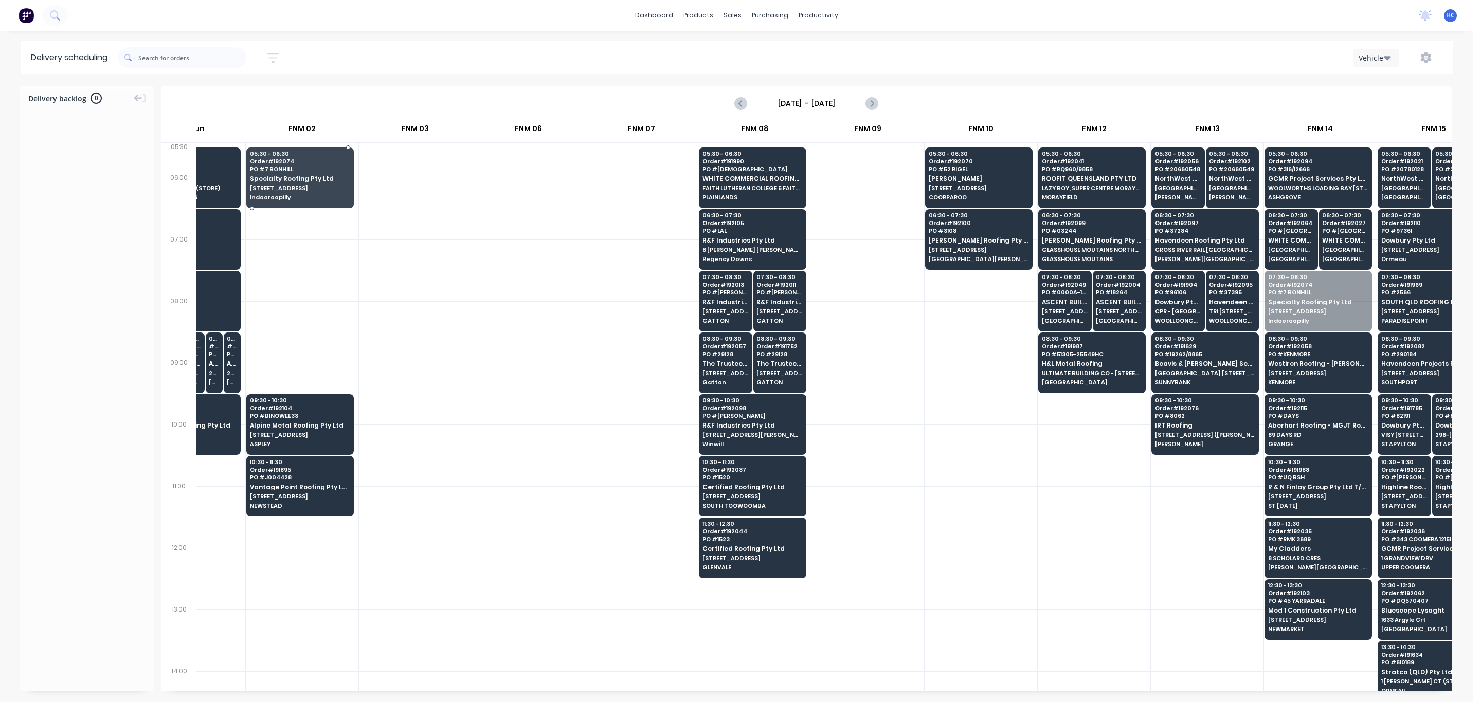
drag, startPoint x: 1301, startPoint y: 309, endPoint x: 324, endPoint y: 189, distance: 983.8
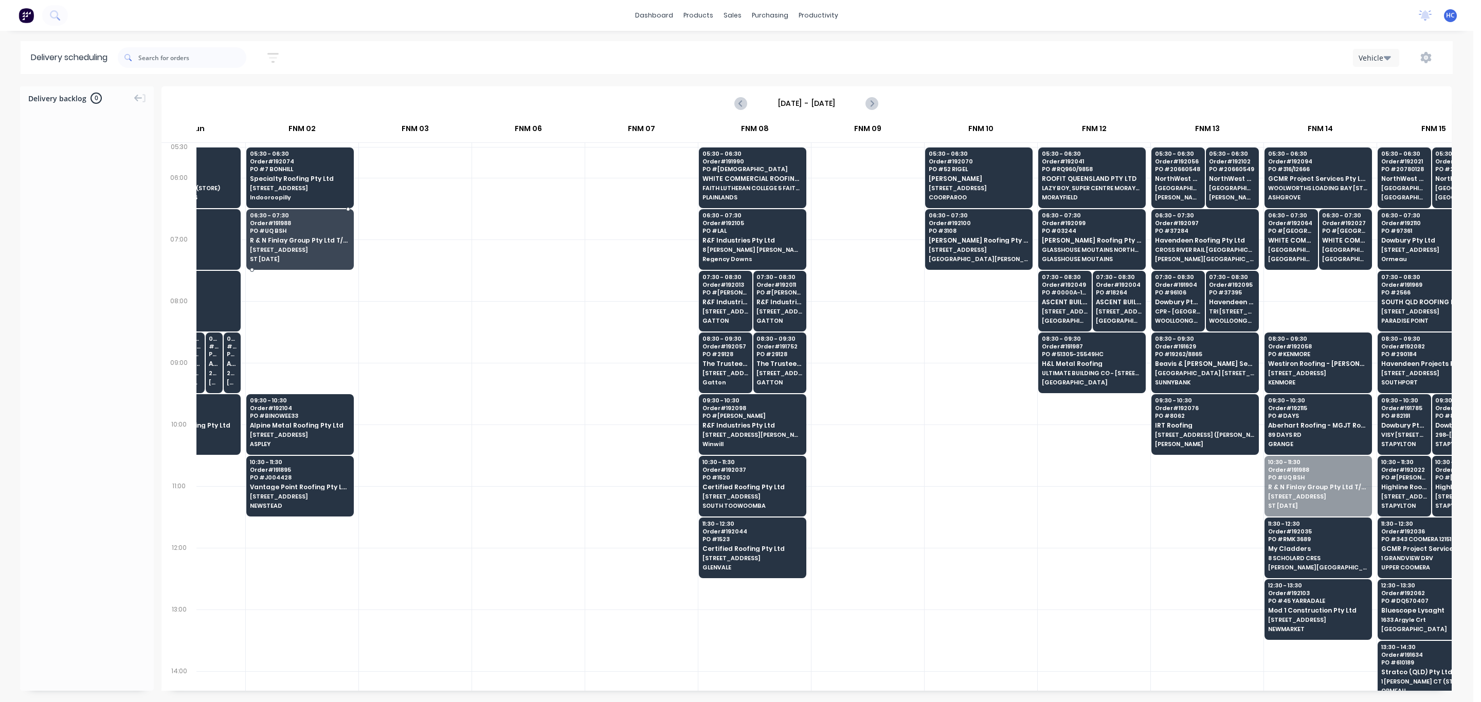
drag, startPoint x: 1296, startPoint y: 481, endPoint x: 320, endPoint y: 233, distance: 1007.4
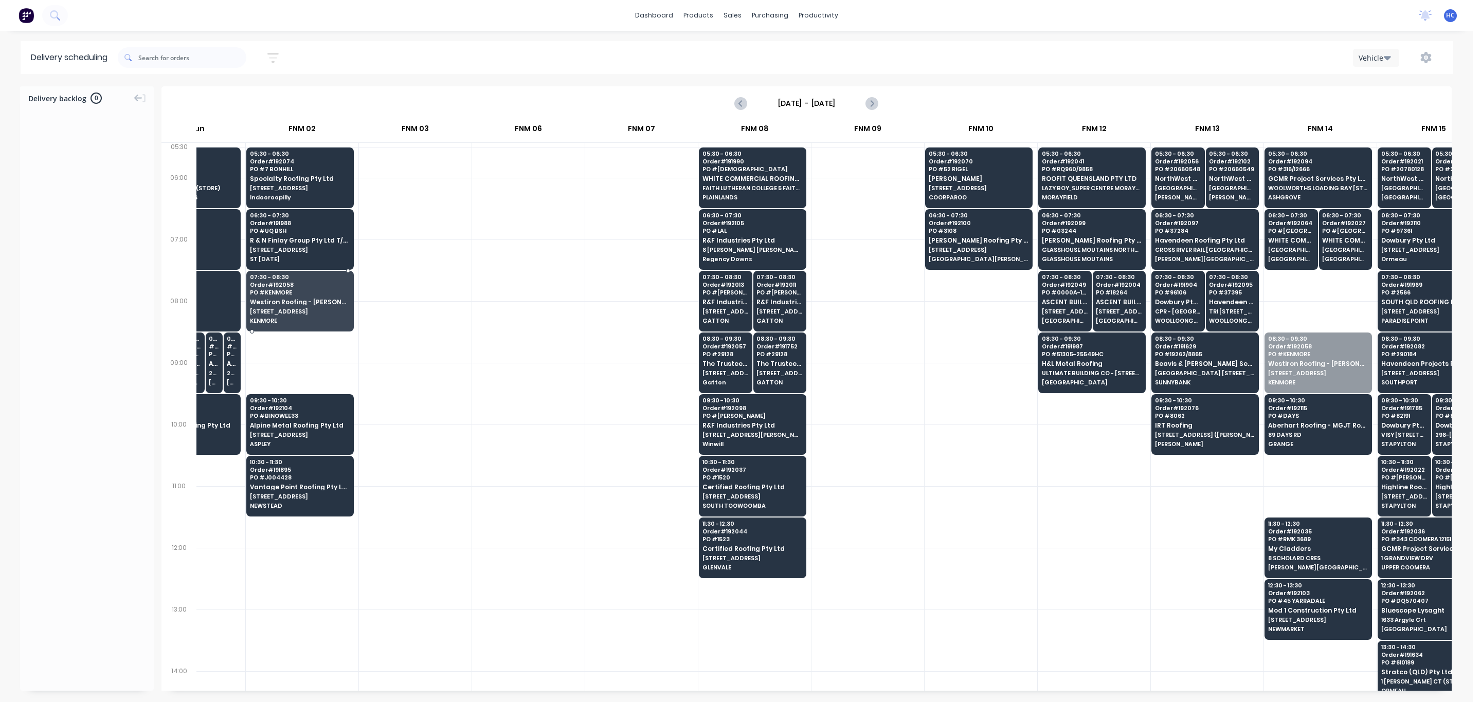
drag, startPoint x: 1327, startPoint y: 370, endPoint x: 304, endPoint y: 315, distance: 1024.7
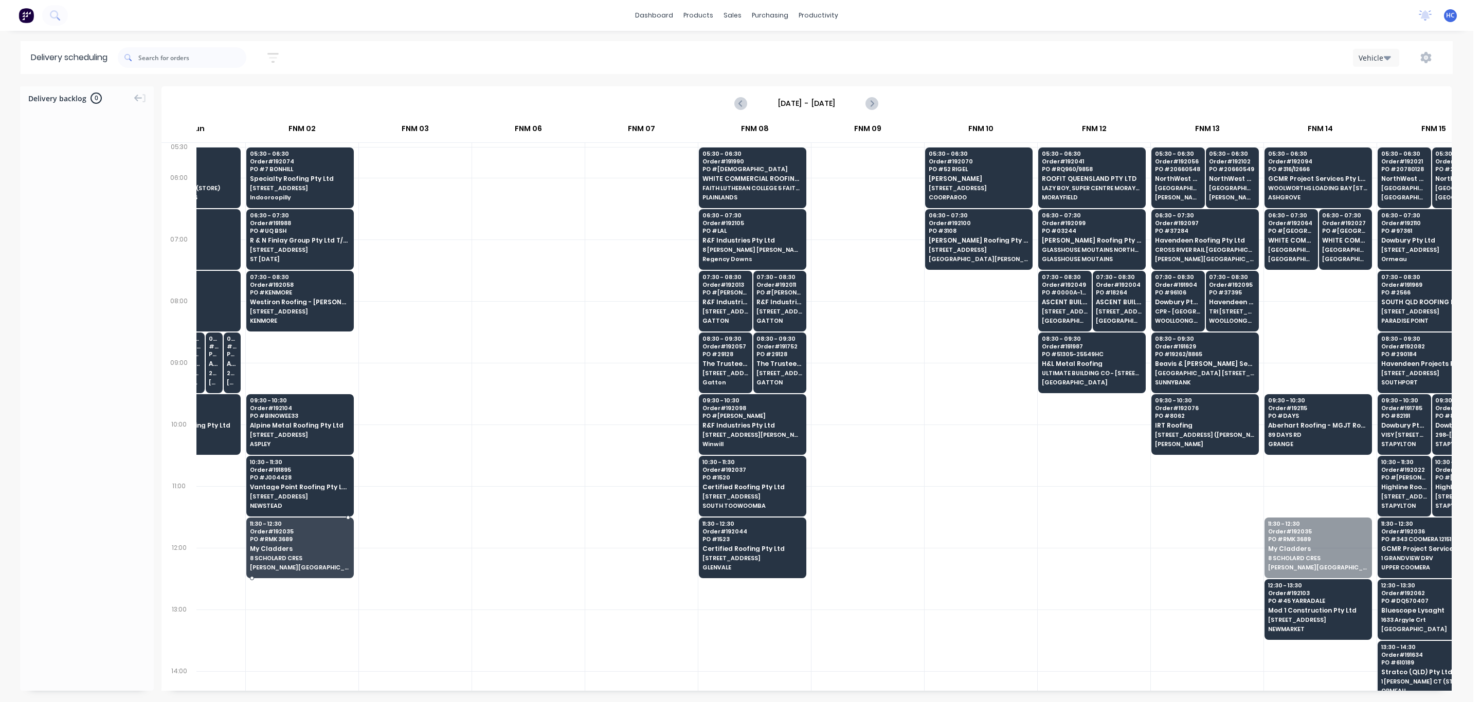
drag, startPoint x: 1300, startPoint y: 558, endPoint x: 307, endPoint y: 568, distance: 993.4
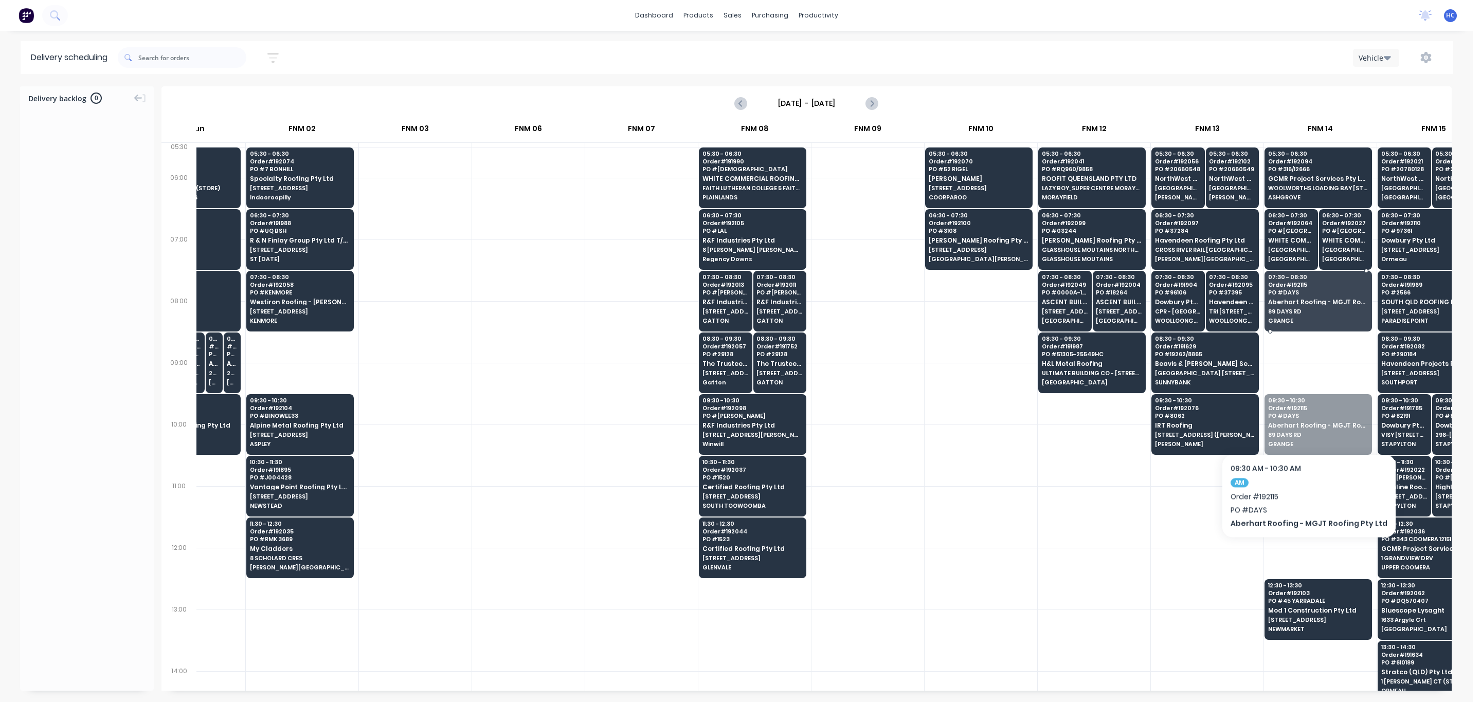
drag, startPoint x: 1304, startPoint y: 432, endPoint x: 1302, endPoint y: 423, distance: 9.9
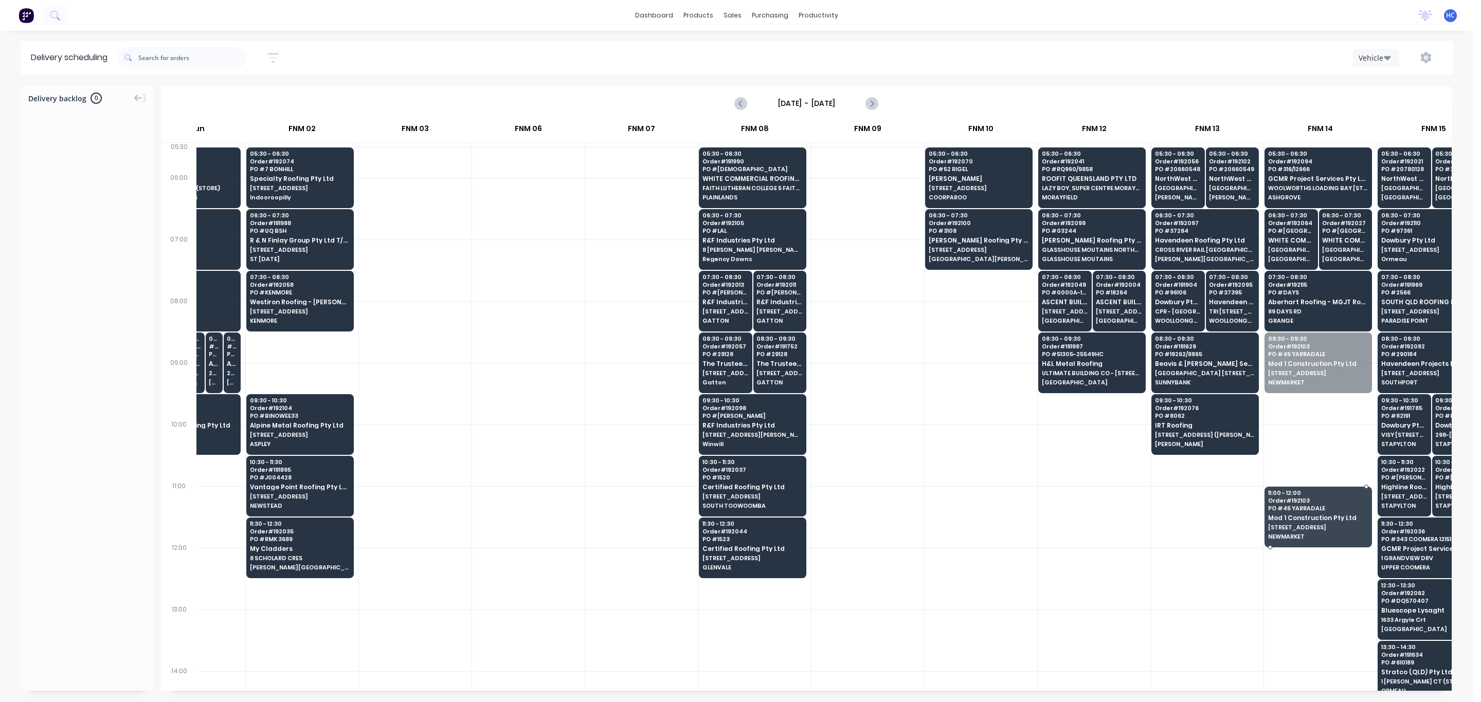
drag, startPoint x: 1314, startPoint y: 362, endPoint x: 1308, endPoint y: 529, distance: 166.7
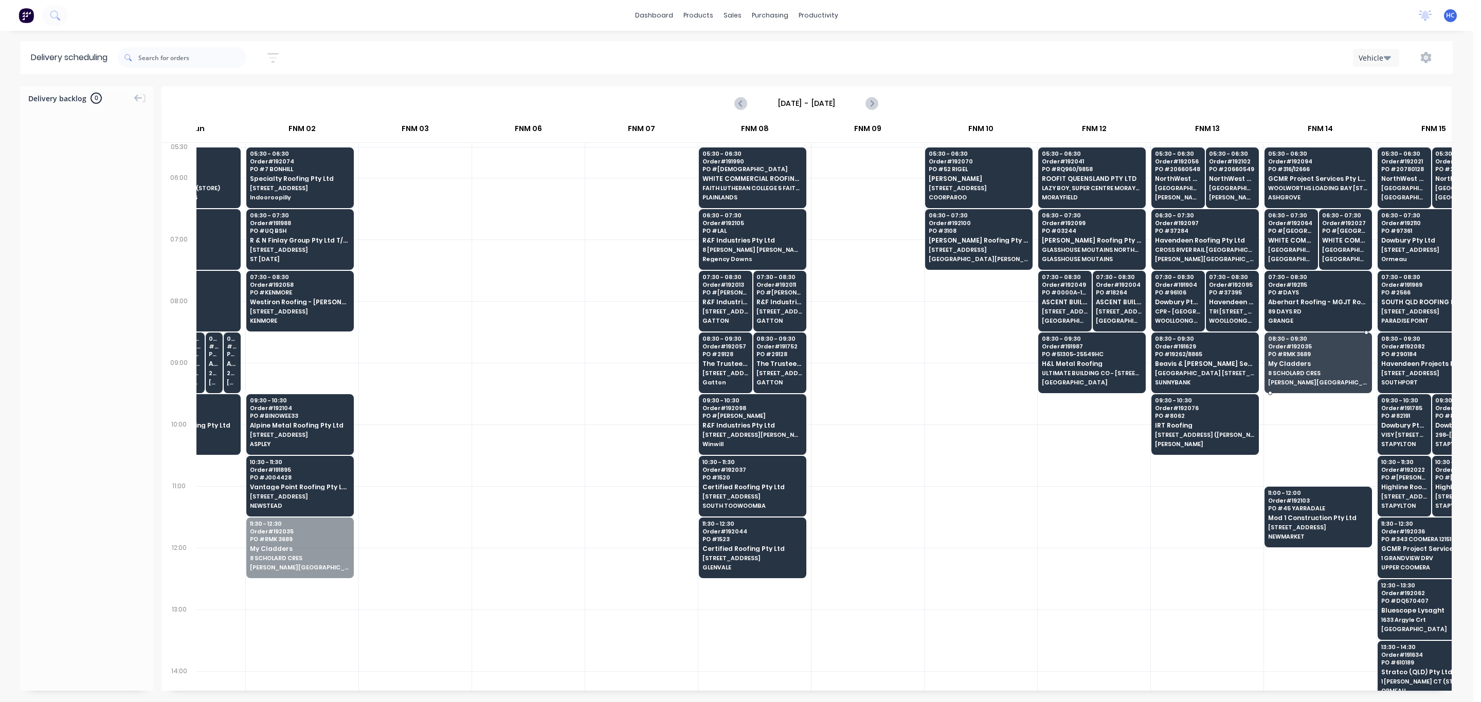
drag, startPoint x: 330, startPoint y: 548, endPoint x: 1287, endPoint y: 357, distance: 975.7
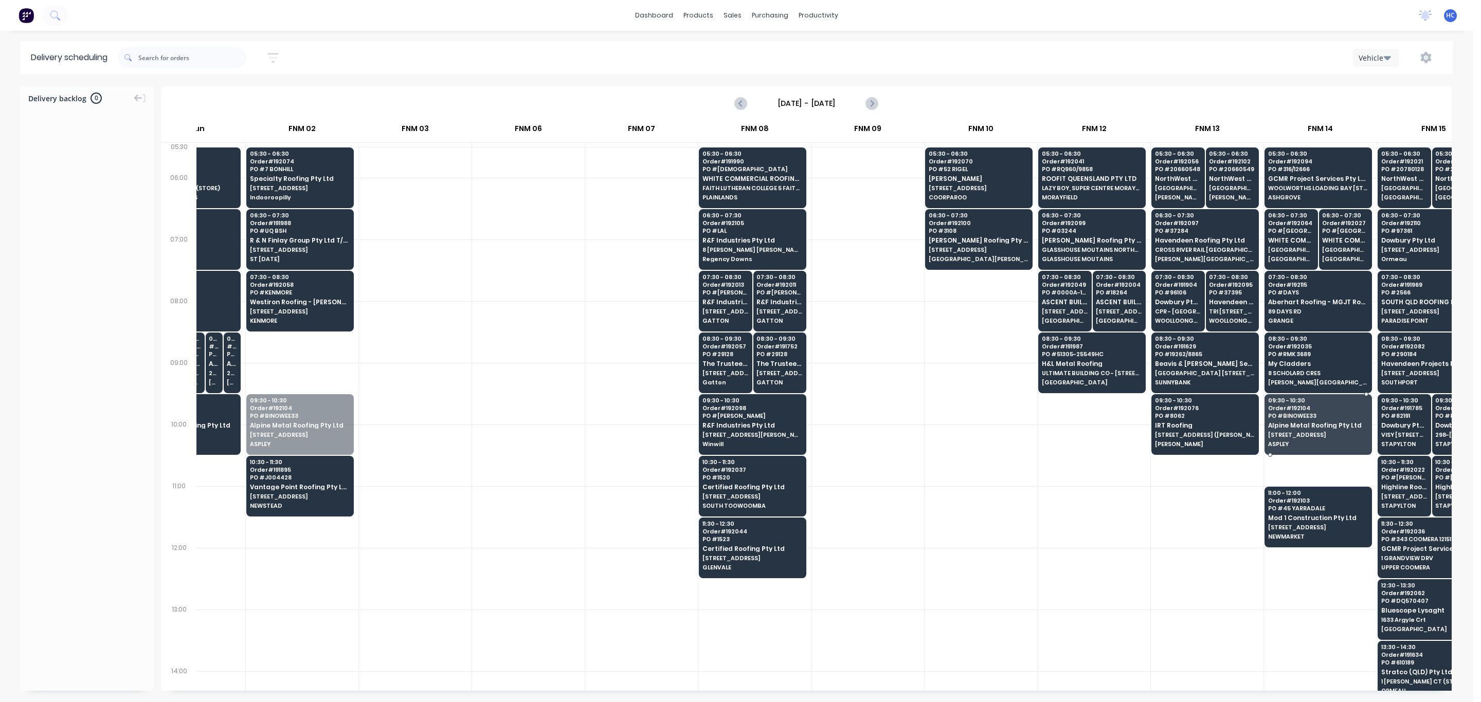
drag, startPoint x: 321, startPoint y: 421, endPoint x: 1310, endPoint y: 428, distance: 988.8
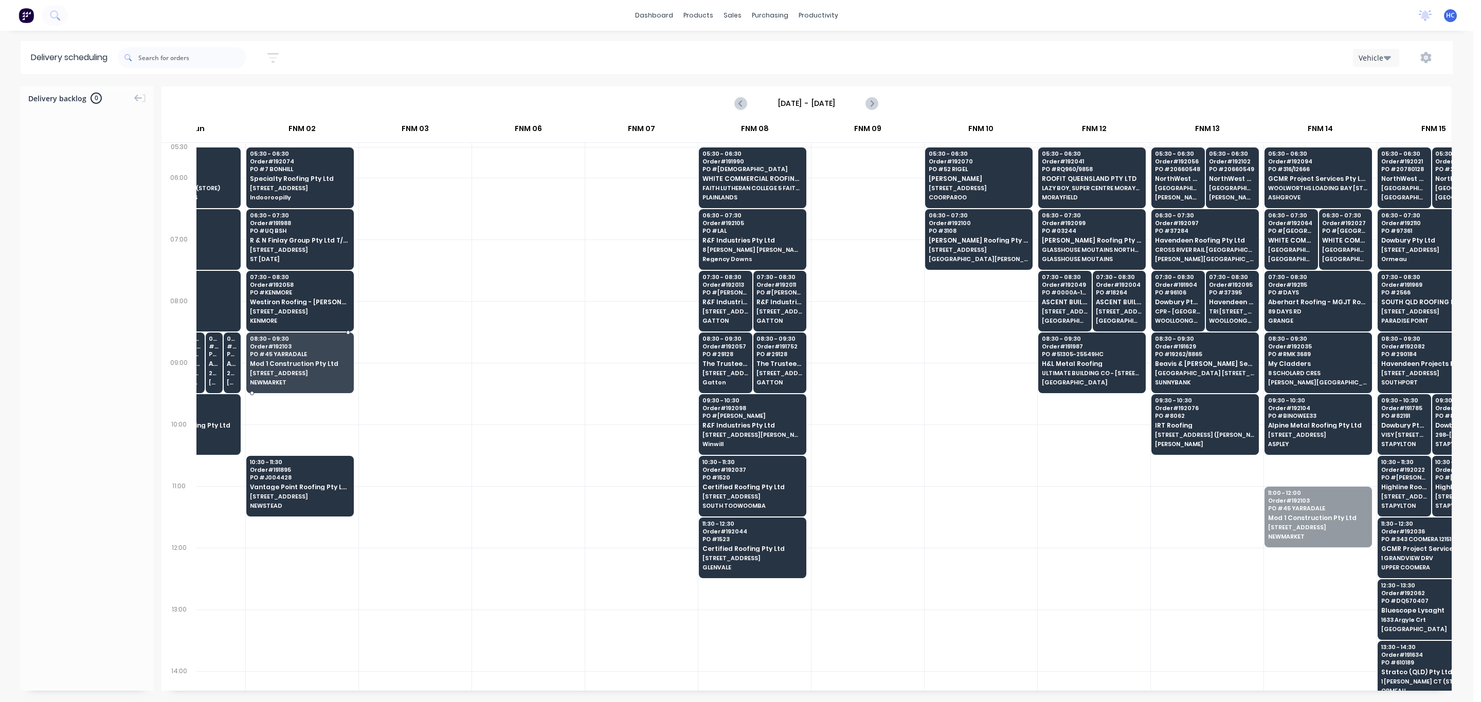
drag, startPoint x: 1298, startPoint y: 535, endPoint x: 292, endPoint y: 380, distance: 1018.1
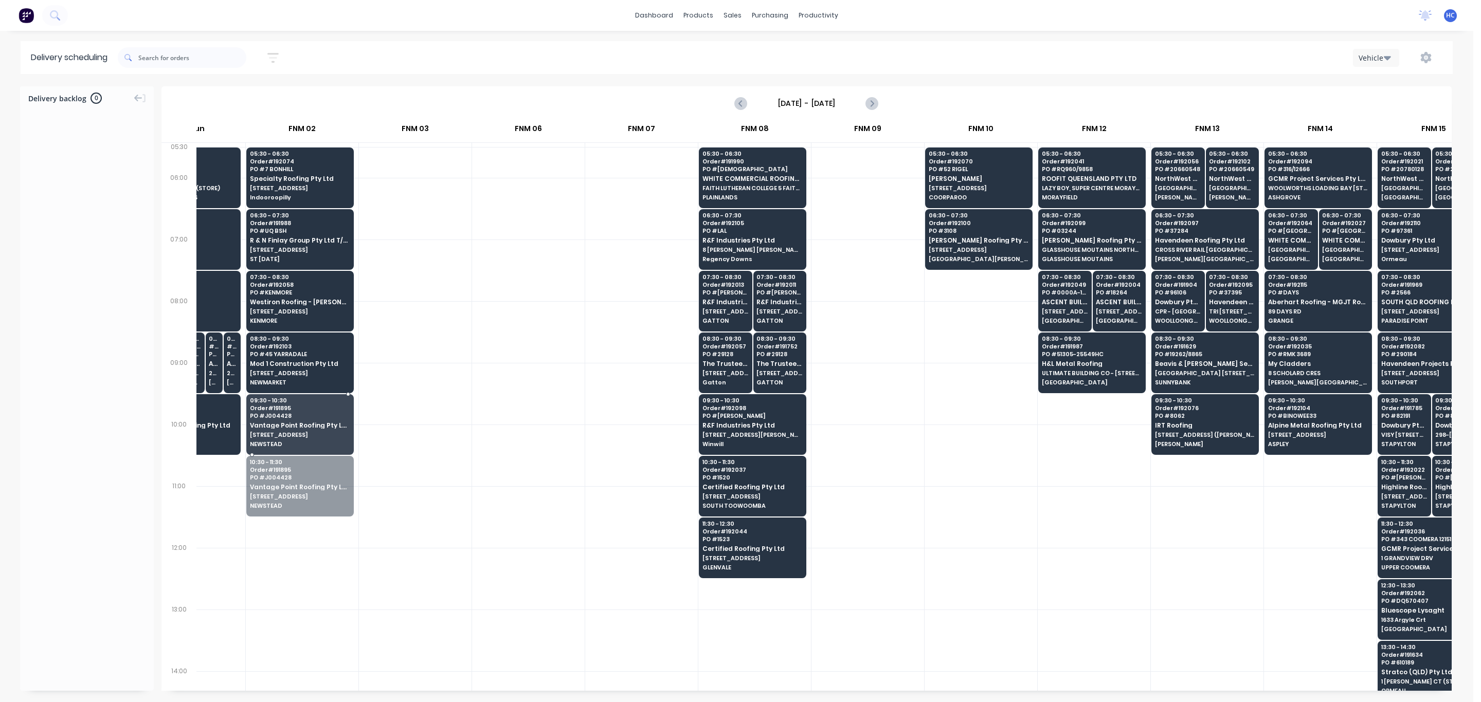
drag, startPoint x: 305, startPoint y: 491, endPoint x: 301, endPoint y: 475, distance: 16.0
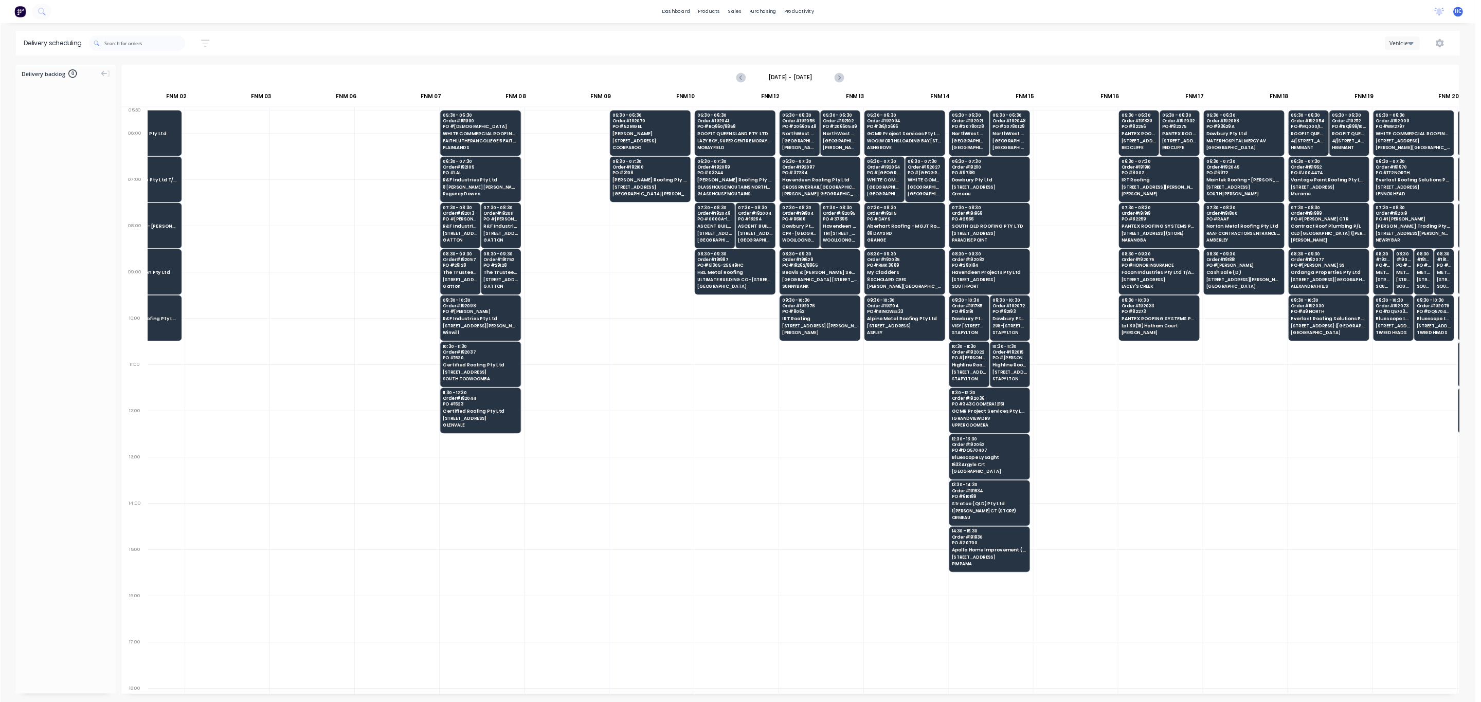
scroll to position [0, 206]
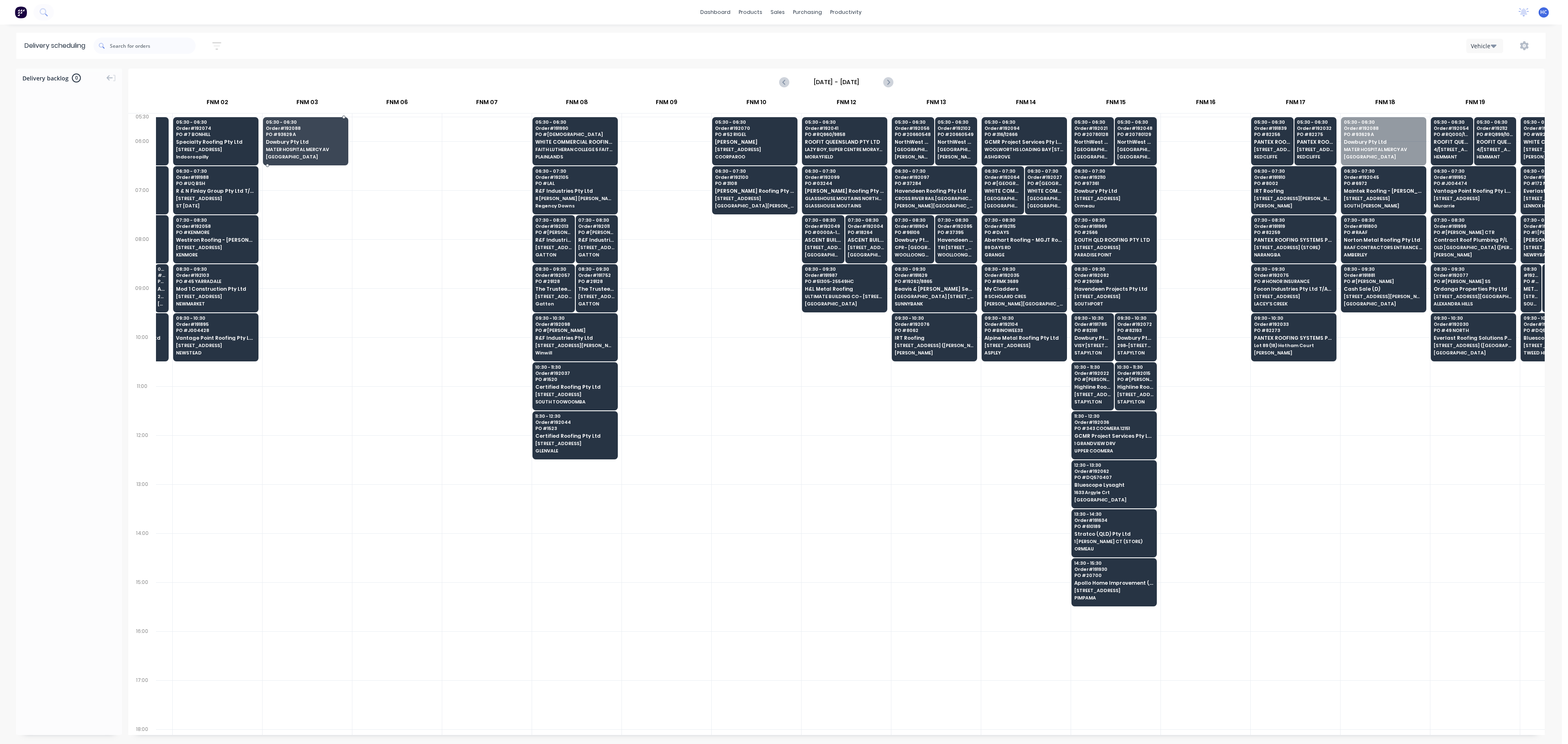
drag, startPoint x: 1383, startPoint y: 148, endPoint x: 449, endPoint y: 157, distance: 934.0
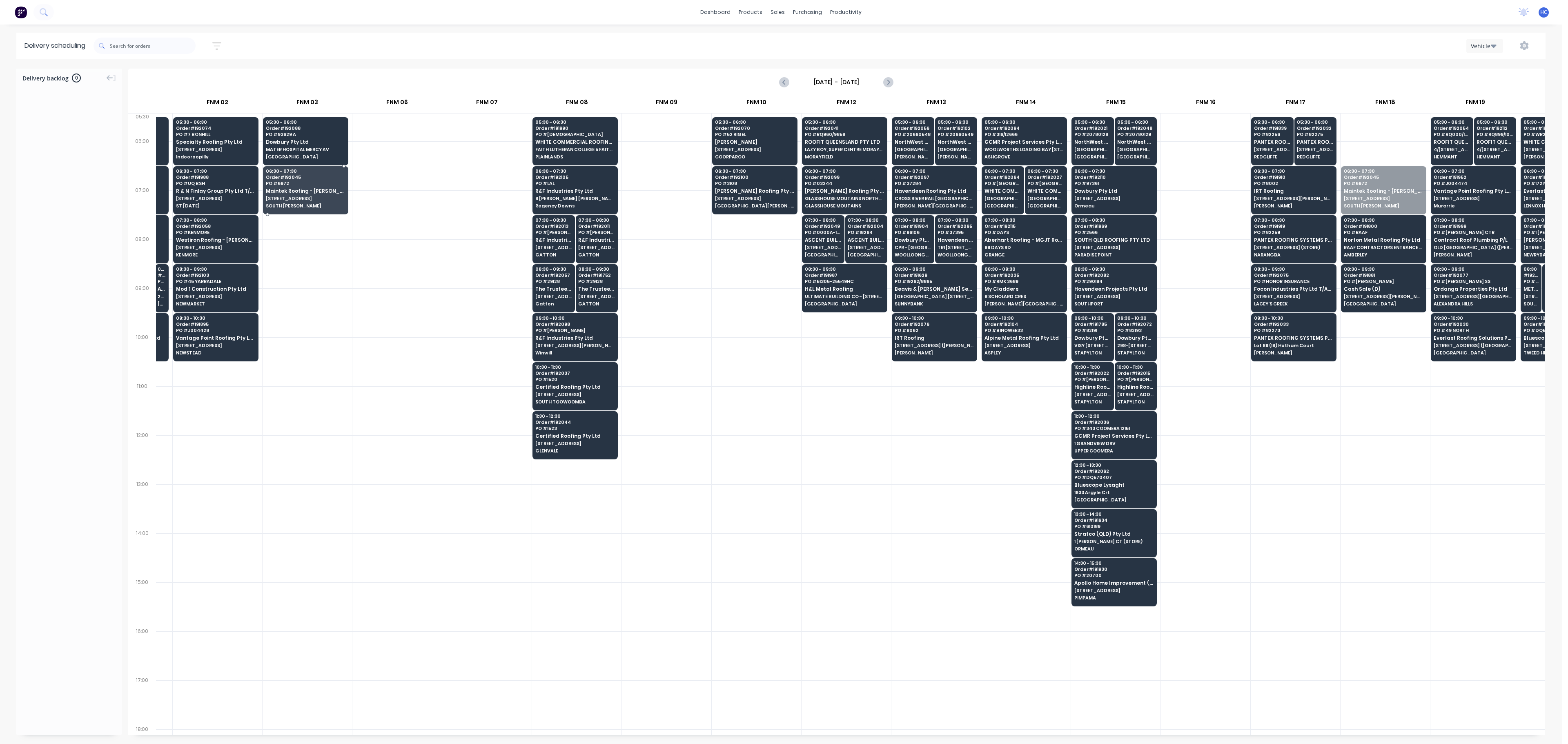
drag, startPoint x: 1370, startPoint y: 203, endPoint x: 400, endPoint y: 195, distance: 970.0
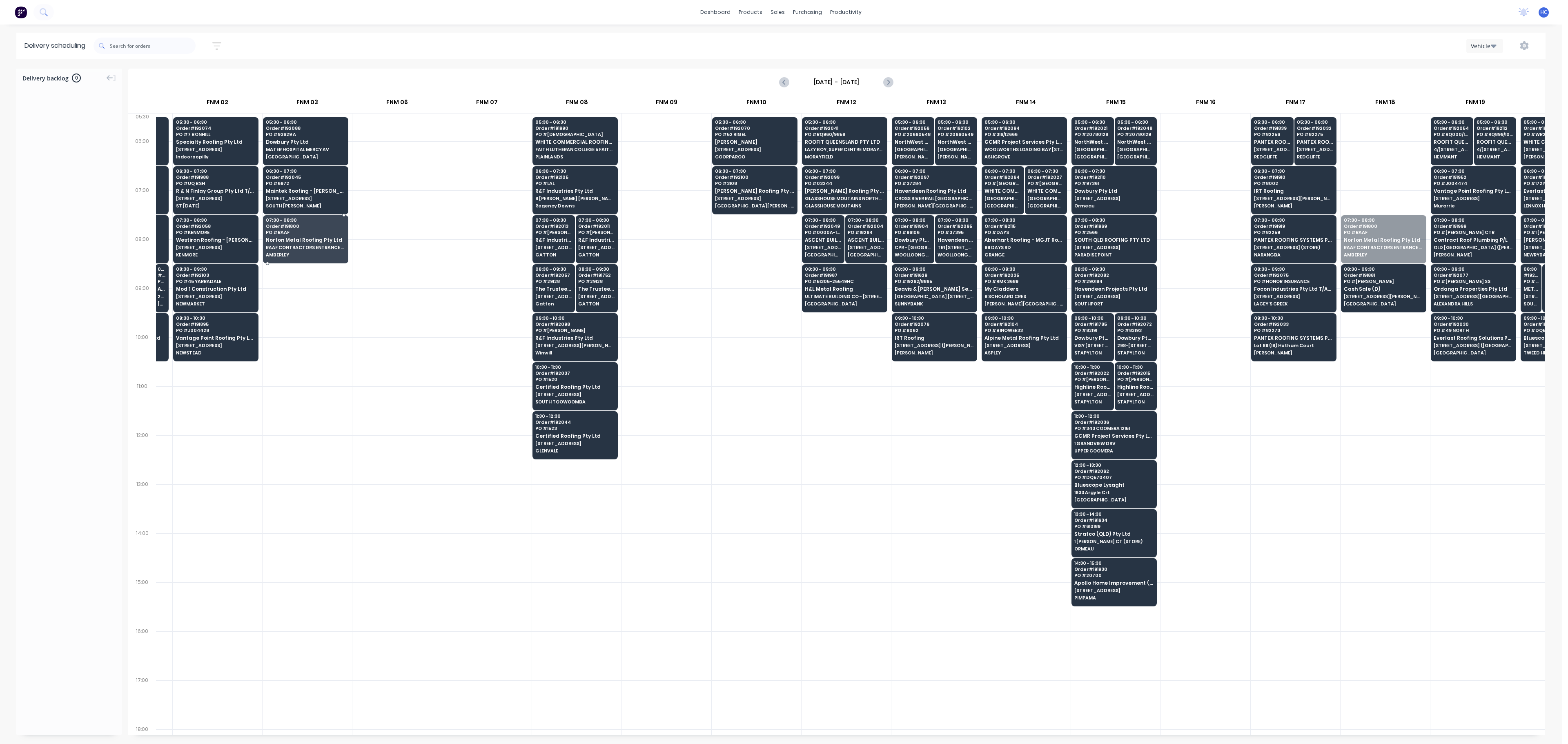
drag, startPoint x: 1387, startPoint y: 235, endPoint x: 709, endPoint y: 295, distance: 680.6
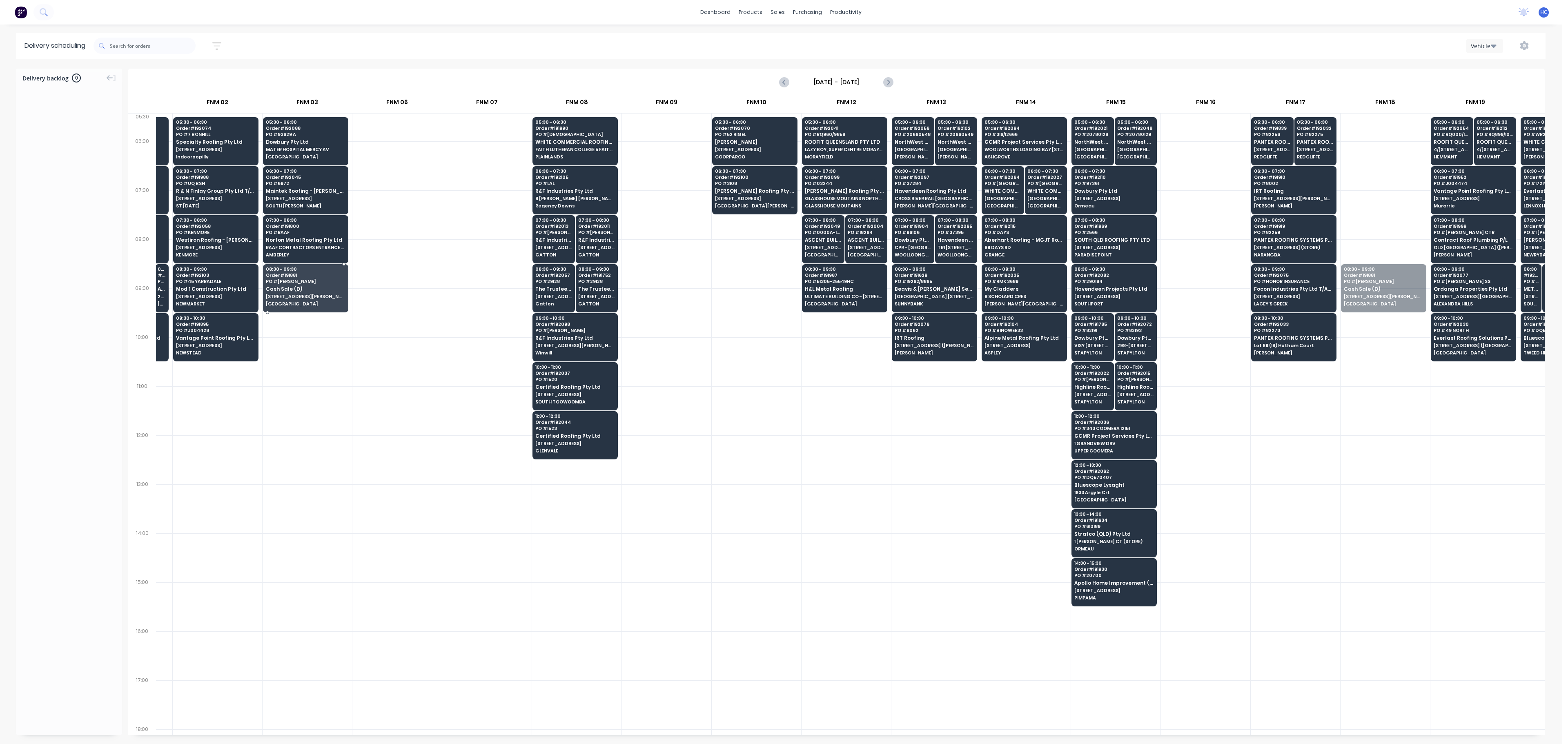
drag, startPoint x: 1381, startPoint y: 292, endPoint x: 364, endPoint y: 317, distance: 1017.3
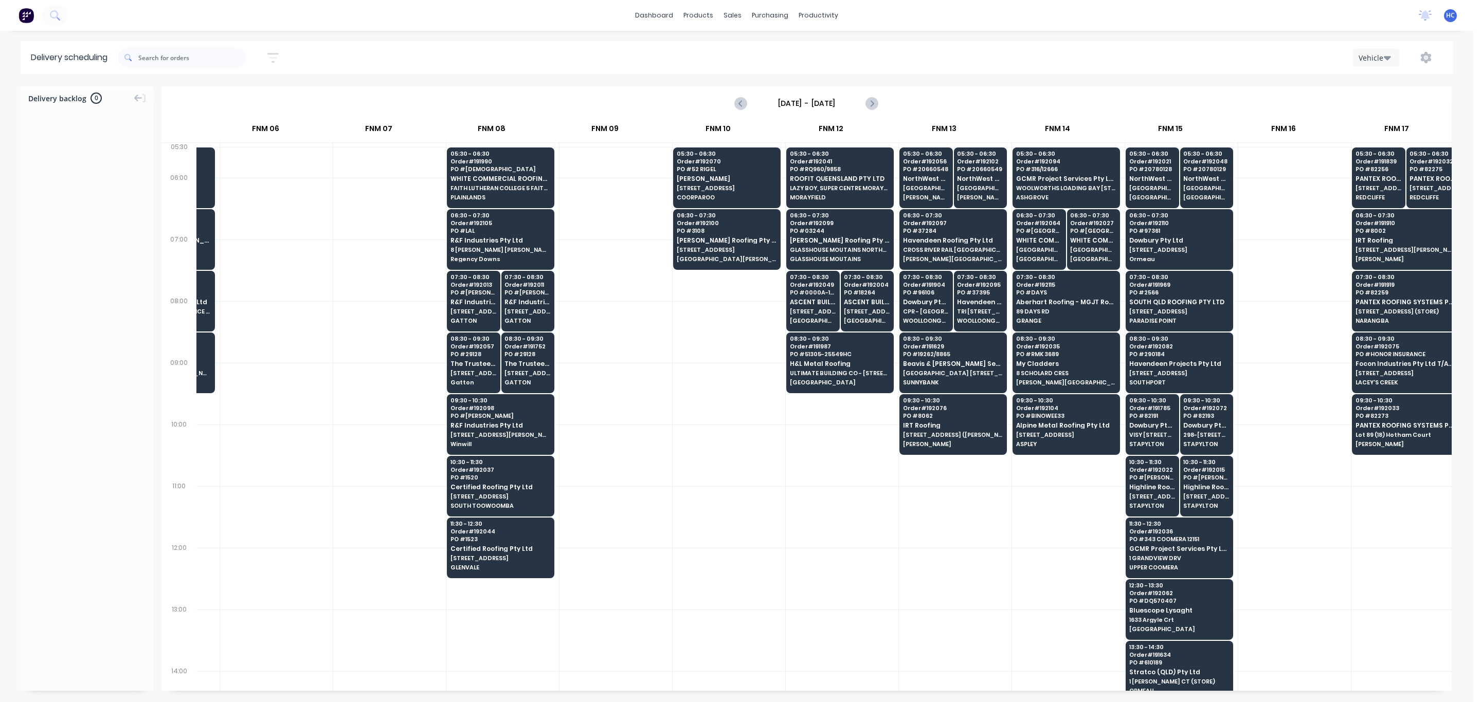
scroll to position [0, 444]
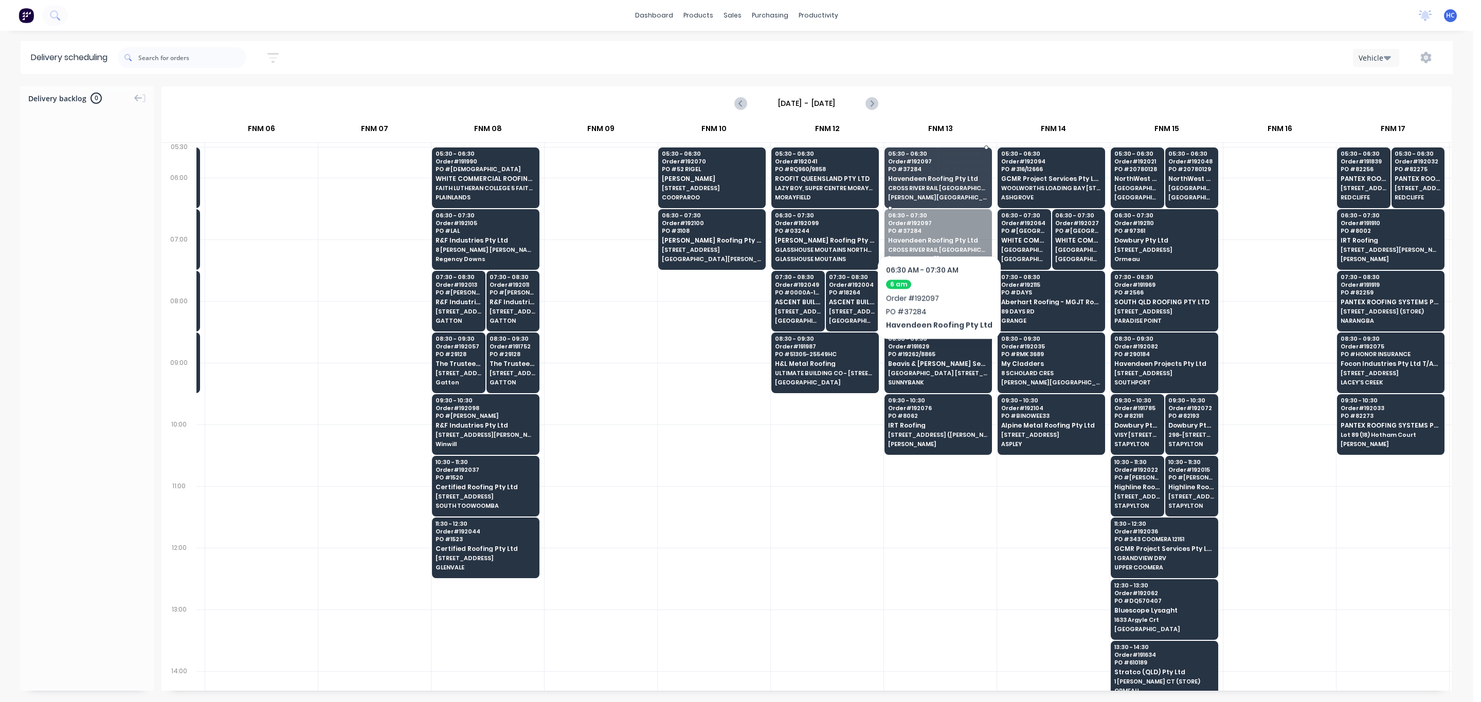
drag, startPoint x: 929, startPoint y: 247, endPoint x: 954, endPoint y: 181, distance: 70.8
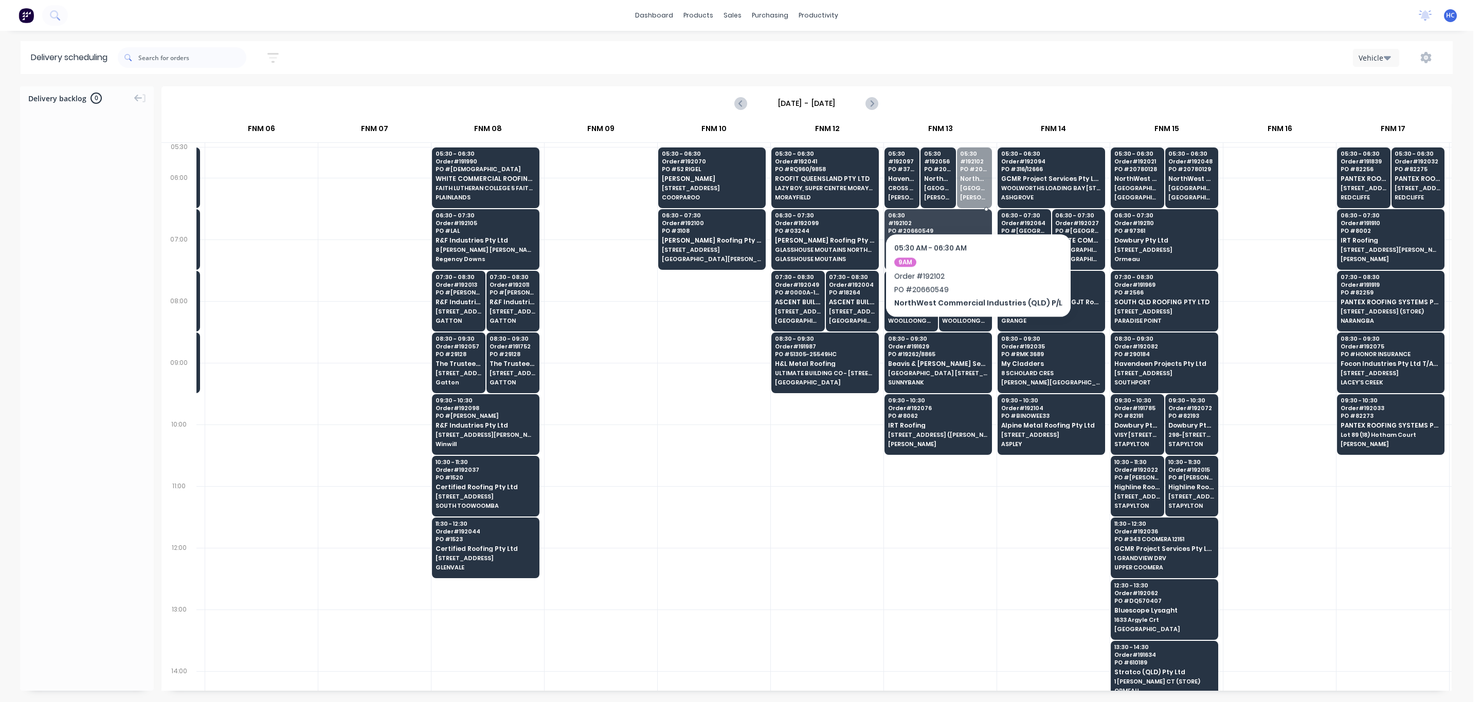
drag, startPoint x: 973, startPoint y: 193, endPoint x: 973, endPoint y: 210, distance: 17.5
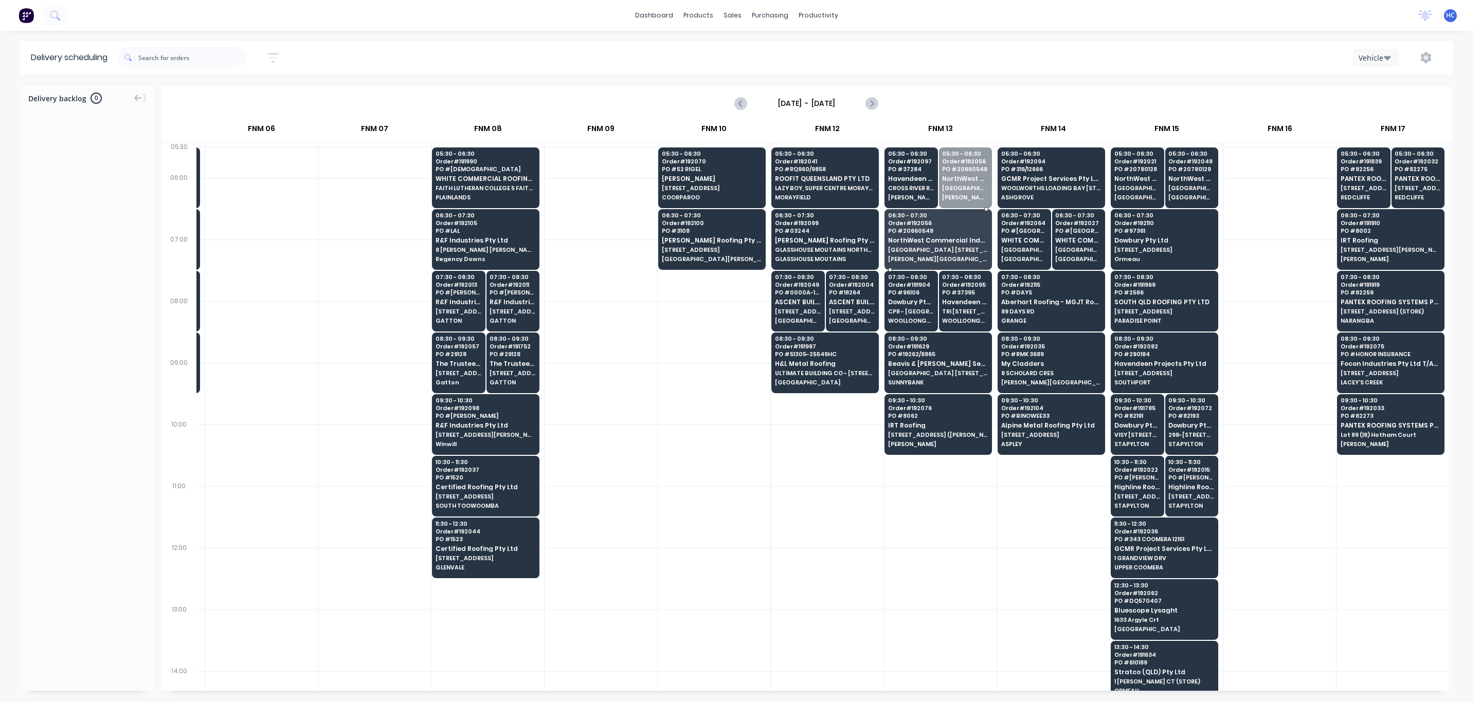
drag, startPoint x: 968, startPoint y: 176, endPoint x: 963, endPoint y: 246, distance: 70.1
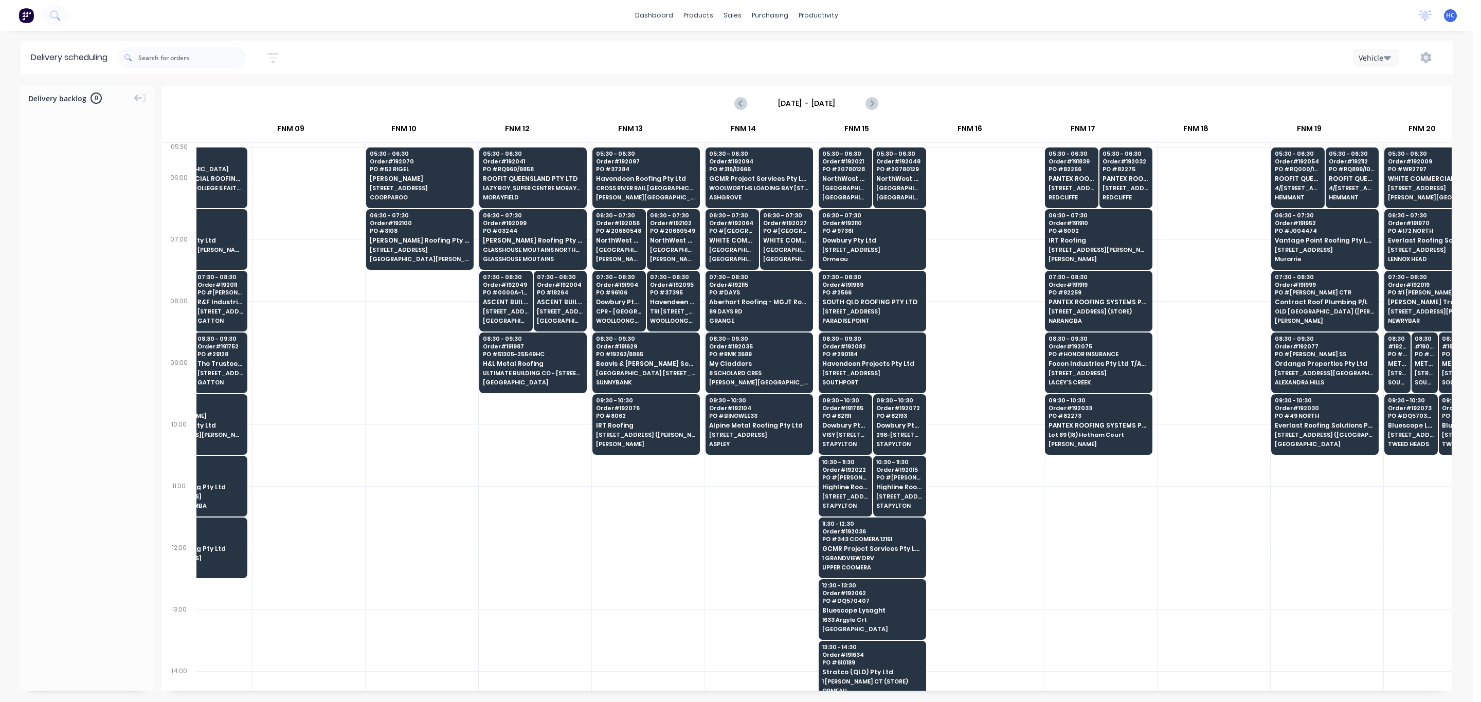
scroll to position [0, 733]
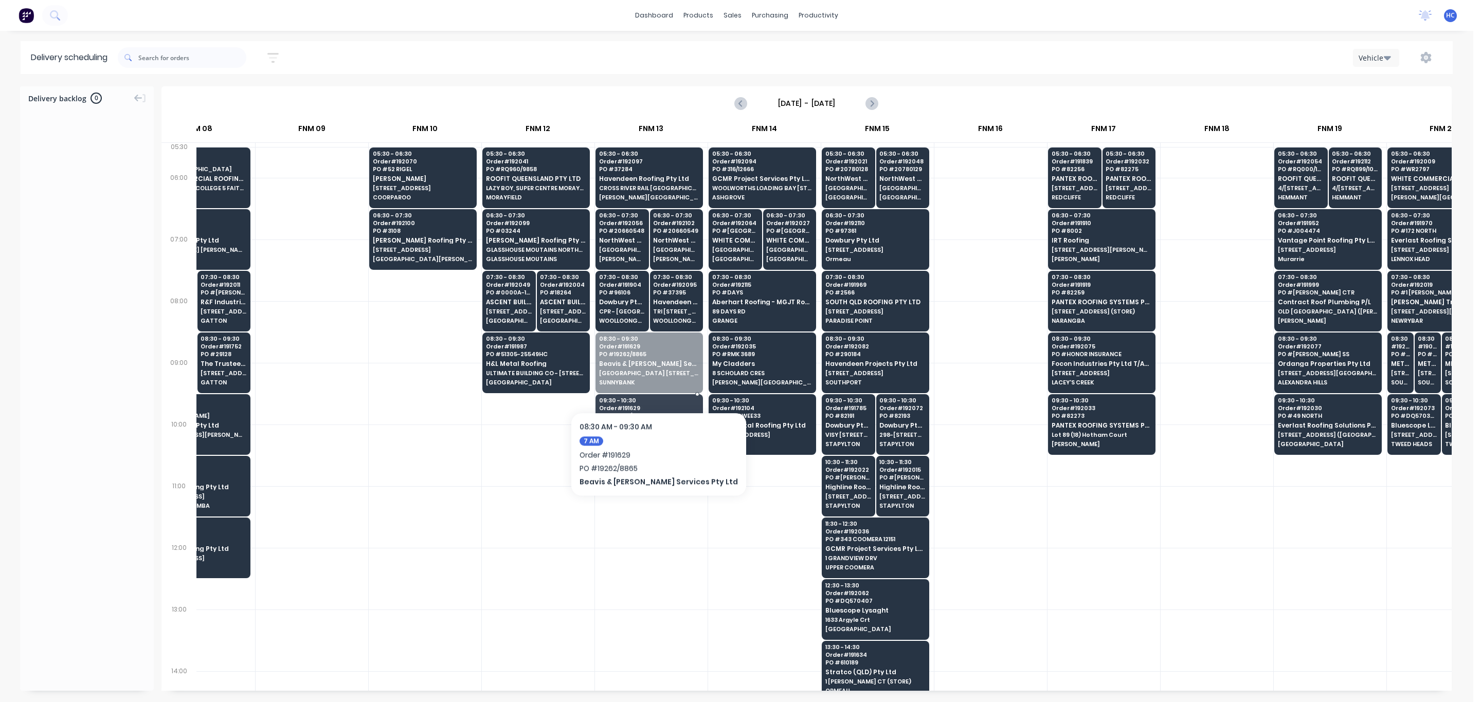
drag, startPoint x: 638, startPoint y: 381, endPoint x: 625, endPoint y: 444, distance: 64.4
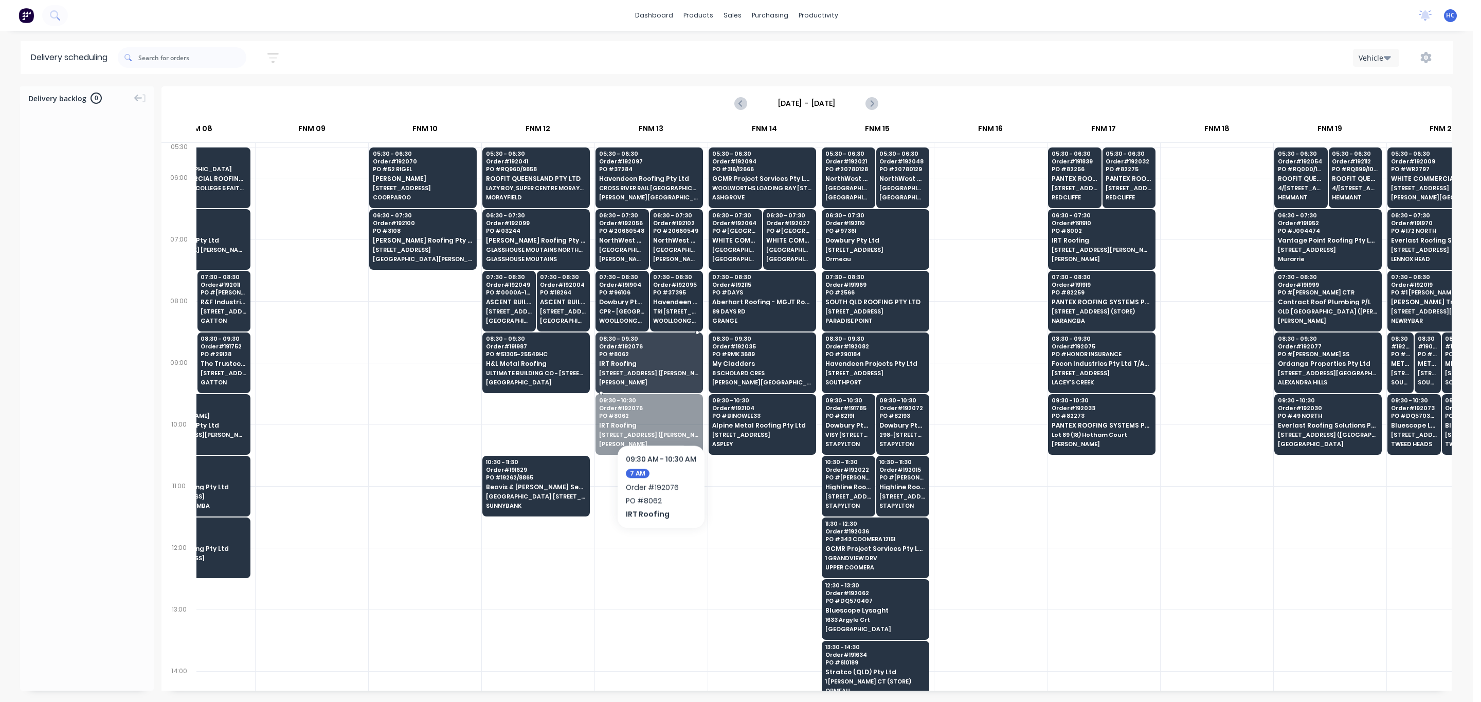
drag, startPoint x: 653, startPoint y: 428, endPoint x: 660, endPoint y: 413, distance: 16.1
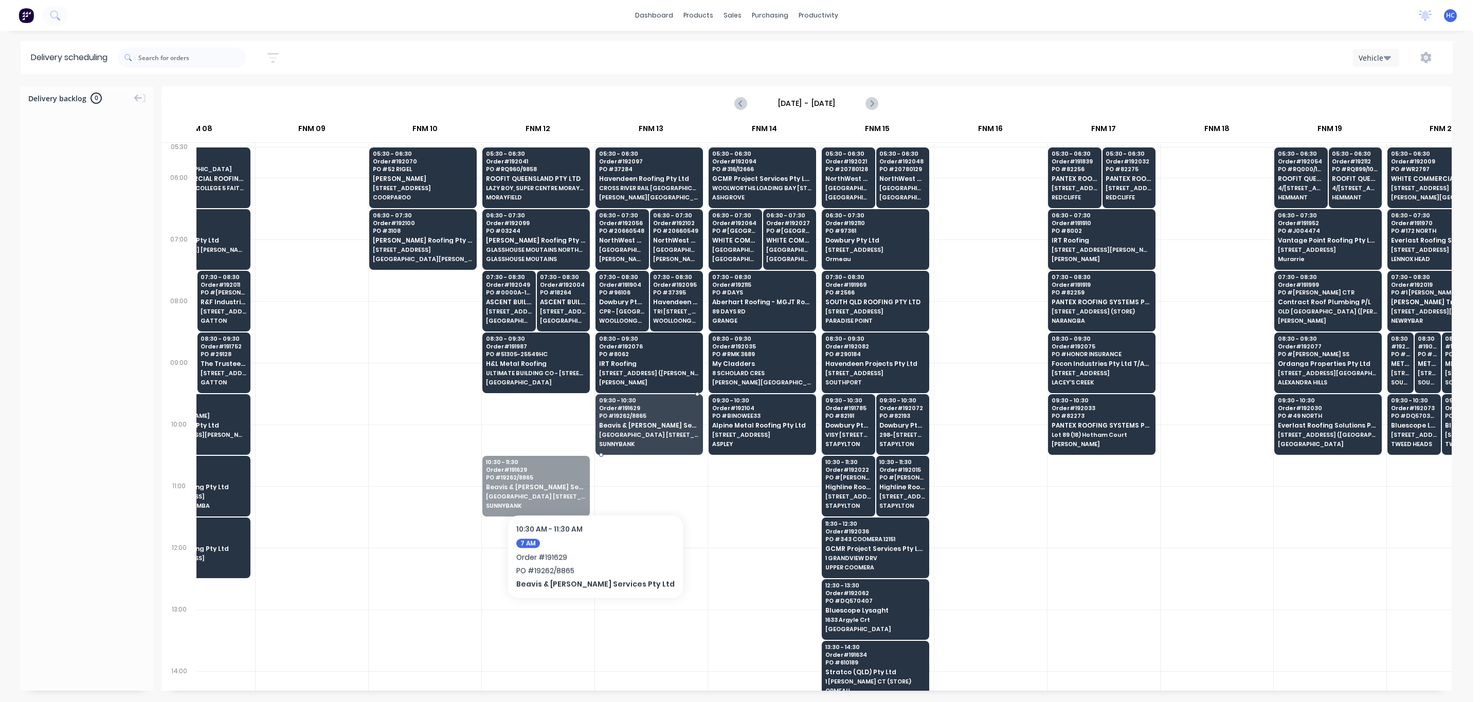
drag, startPoint x: 574, startPoint y: 483, endPoint x: 642, endPoint y: 423, distance: 90.7
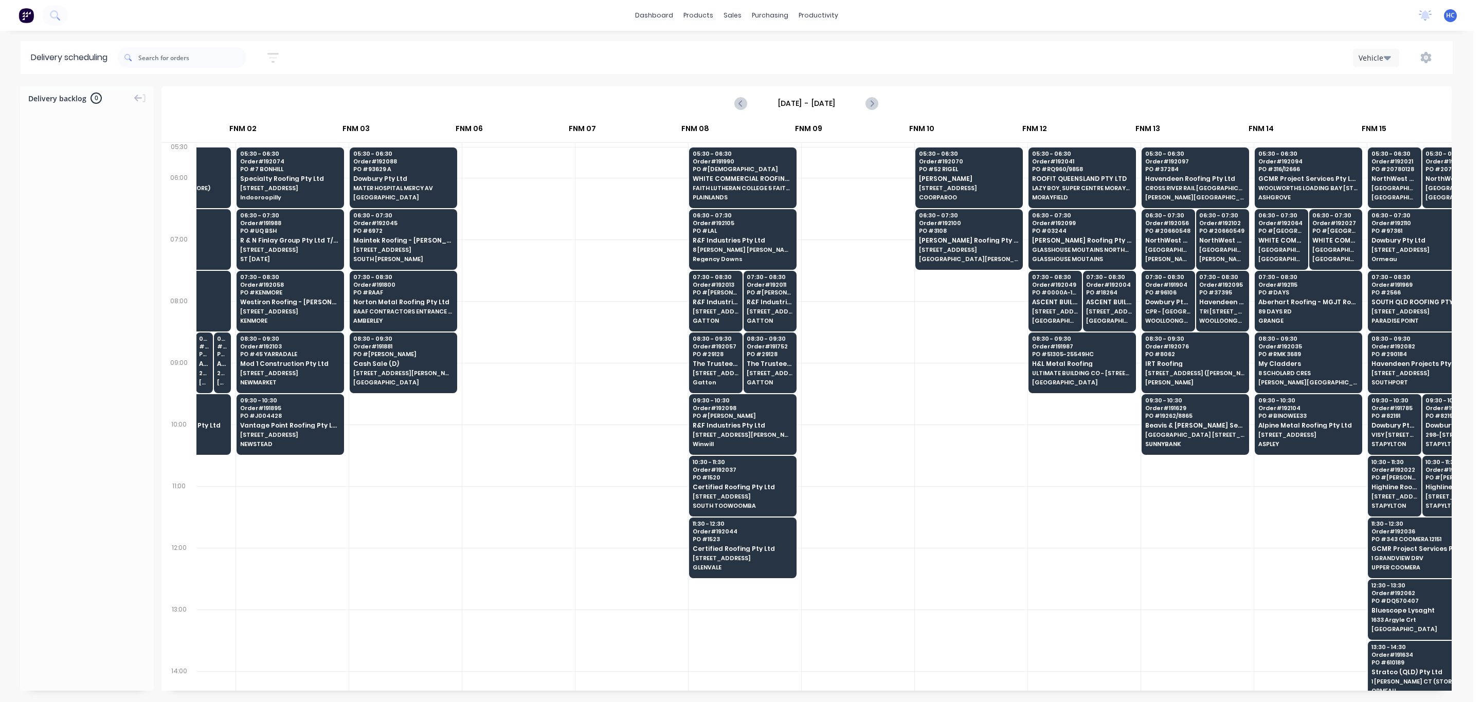
scroll to position [0, 283]
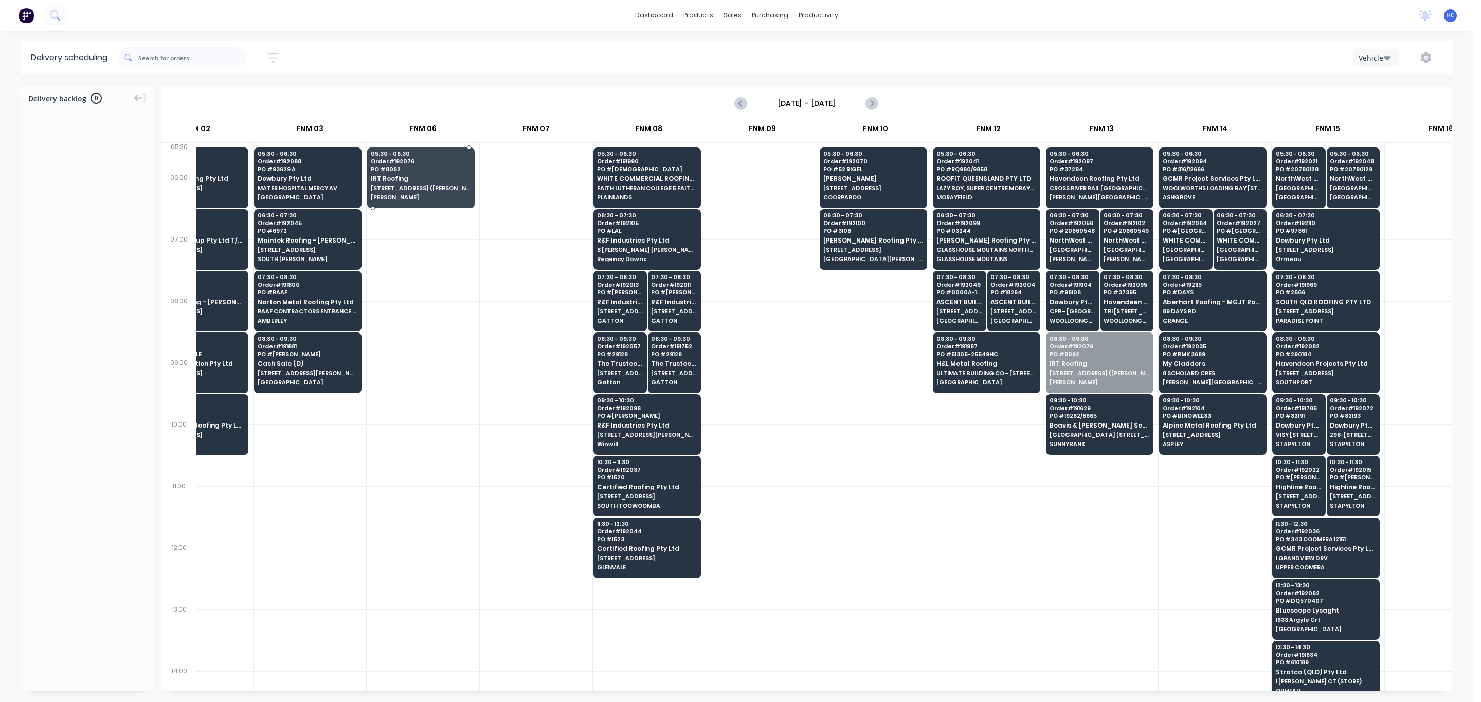
drag, startPoint x: 1112, startPoint y: 378, endPoint x: 434, endPoint y: 196, distance: 702.1
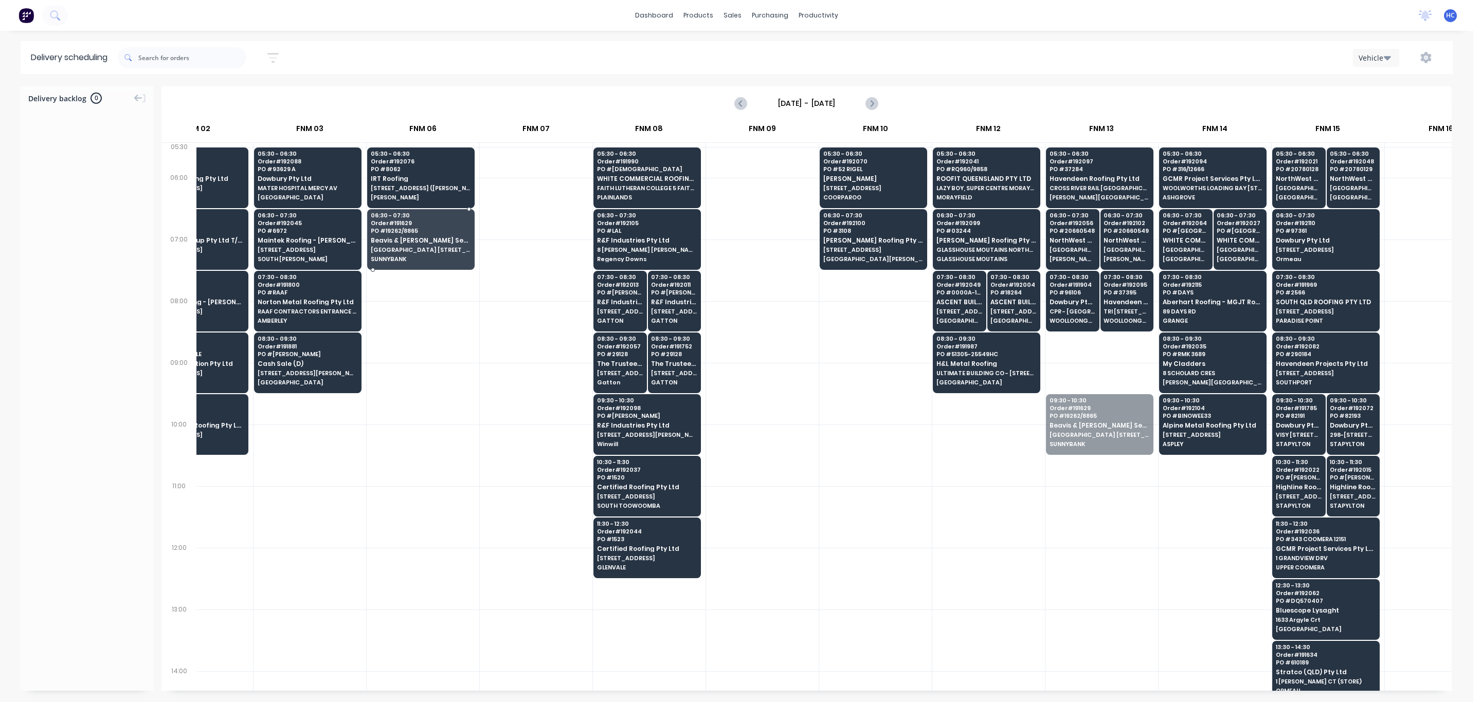
drag, startPoint x: 1083, startPoint y: 445, endPoint x: 419, endPoint y: 258, distance: 690.0
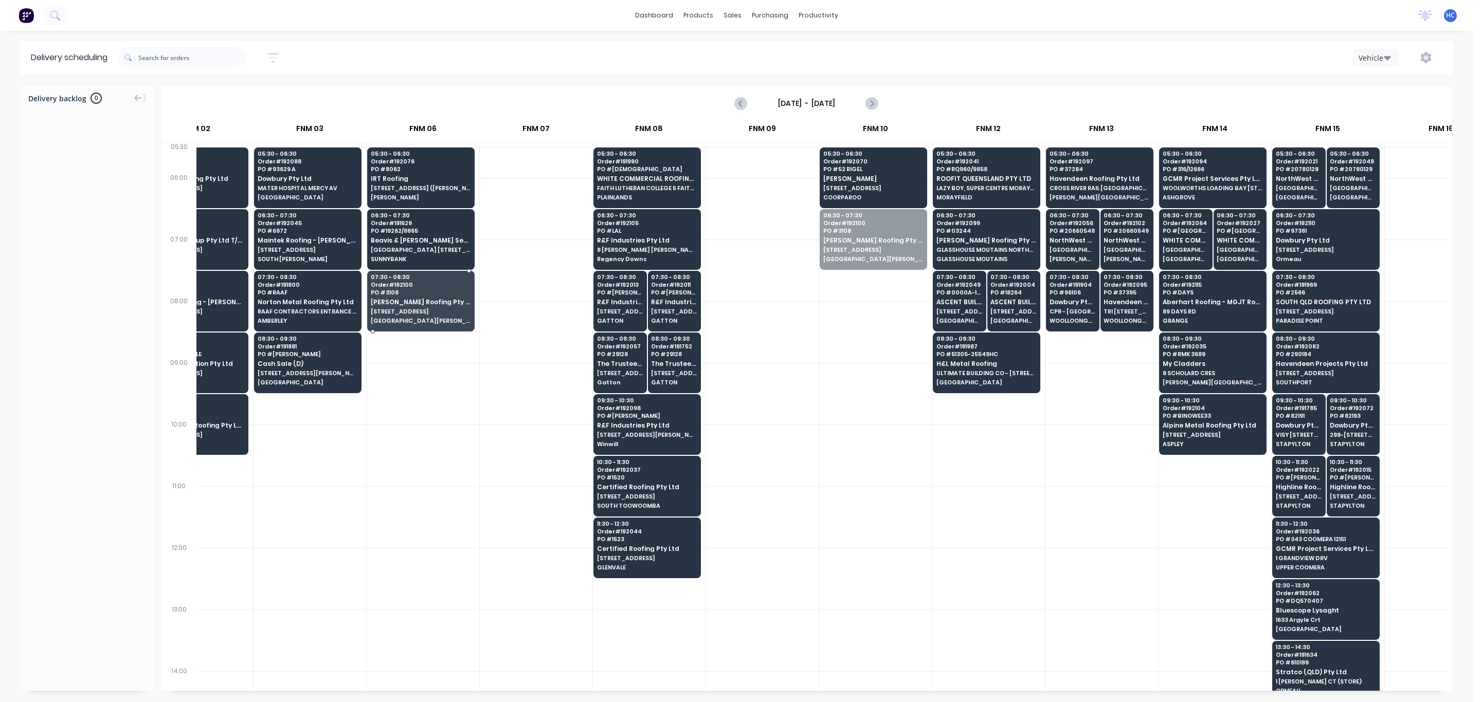
drag, startPoint x: 861, startPoint y: 247, endPoint x: 426, endPoint y: 303, distance: 439.0
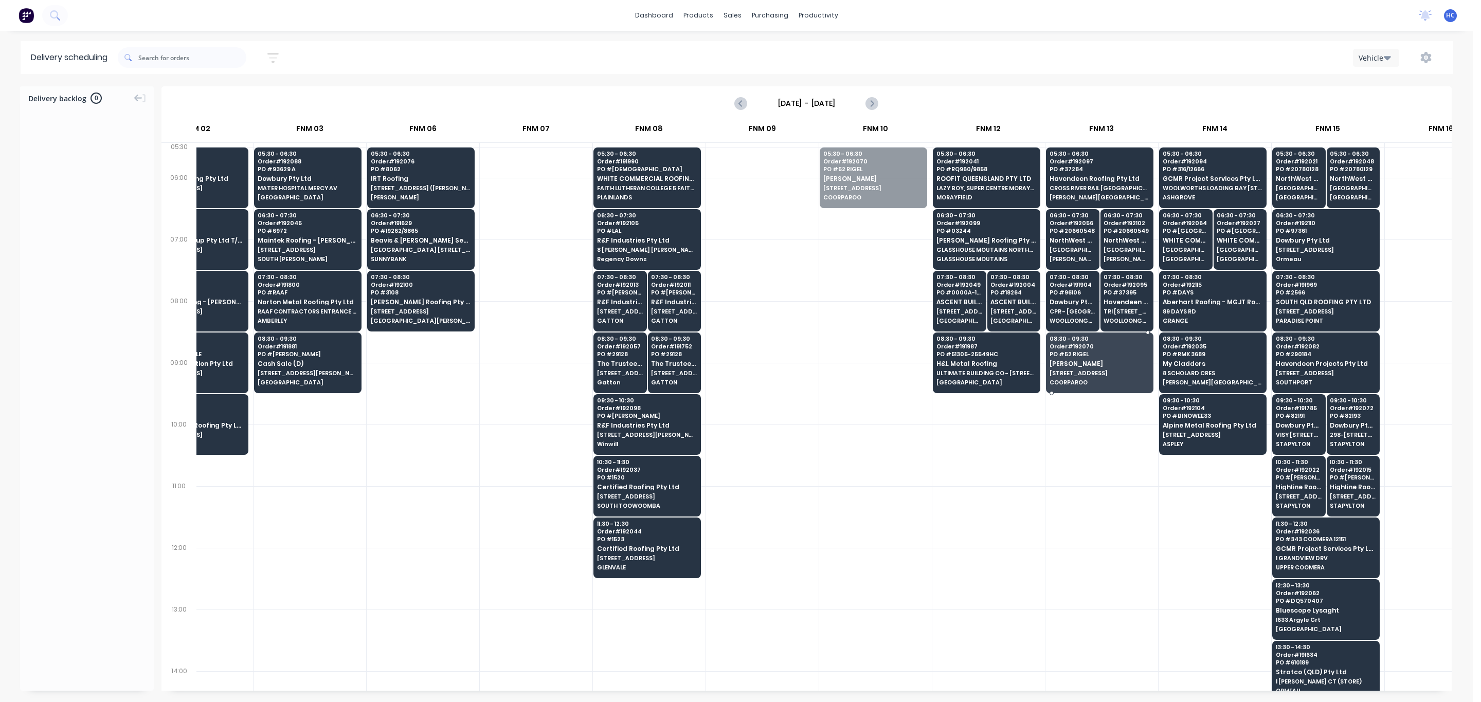
drag, startPoint x: 903, startPoint y: 199, endPoint x: 1109, endPoint y: 383, distance: 276.1
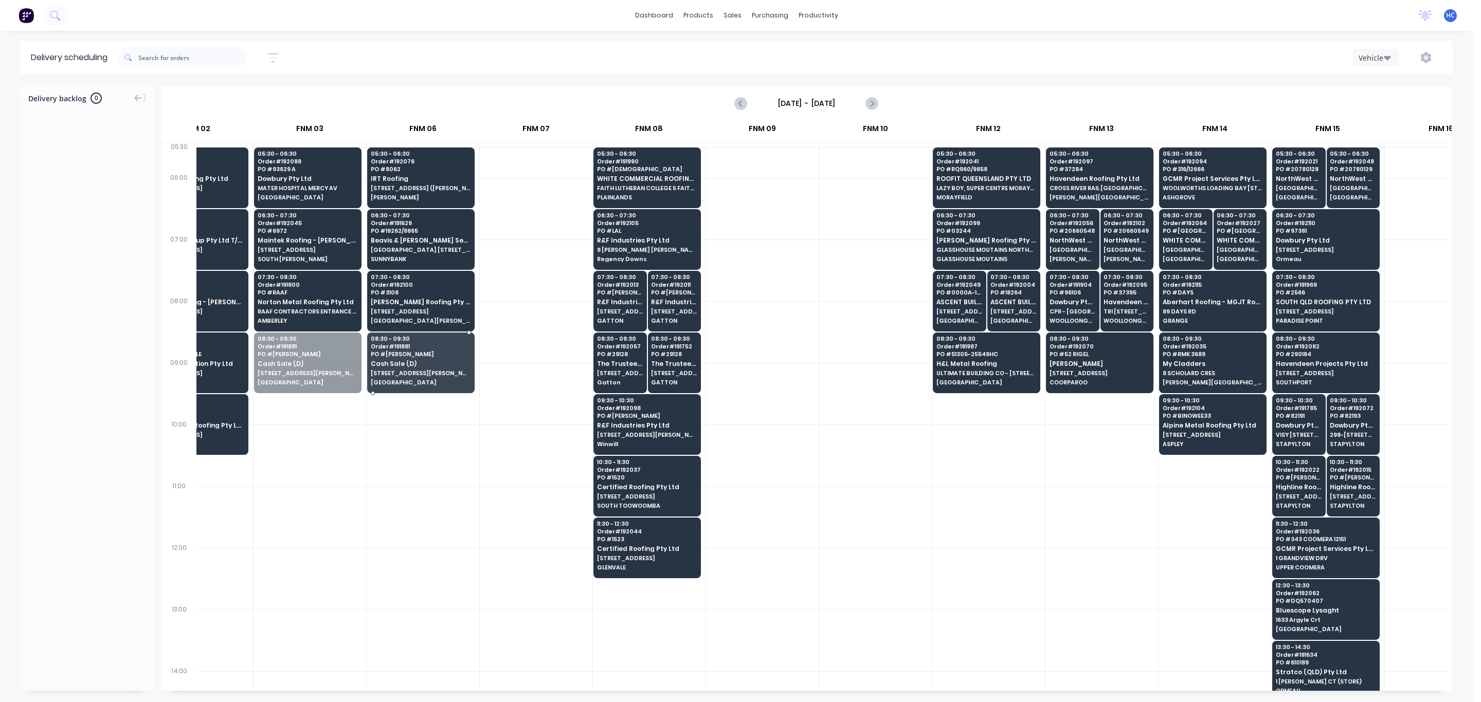
drag, startPoint x: 324, startPoint y: 369, endPoint x: 453, endPoint y: 404, distance: 133.8
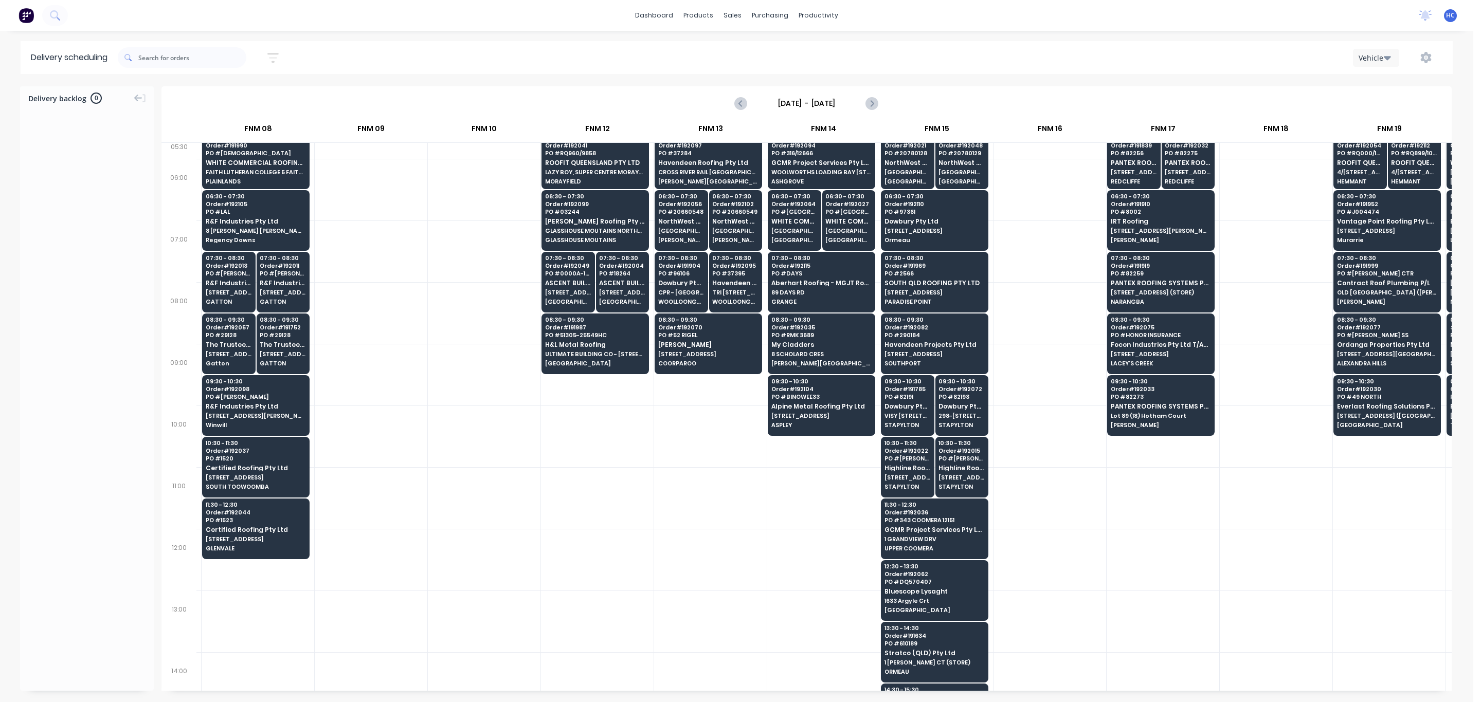
scroll to position [0, 674]
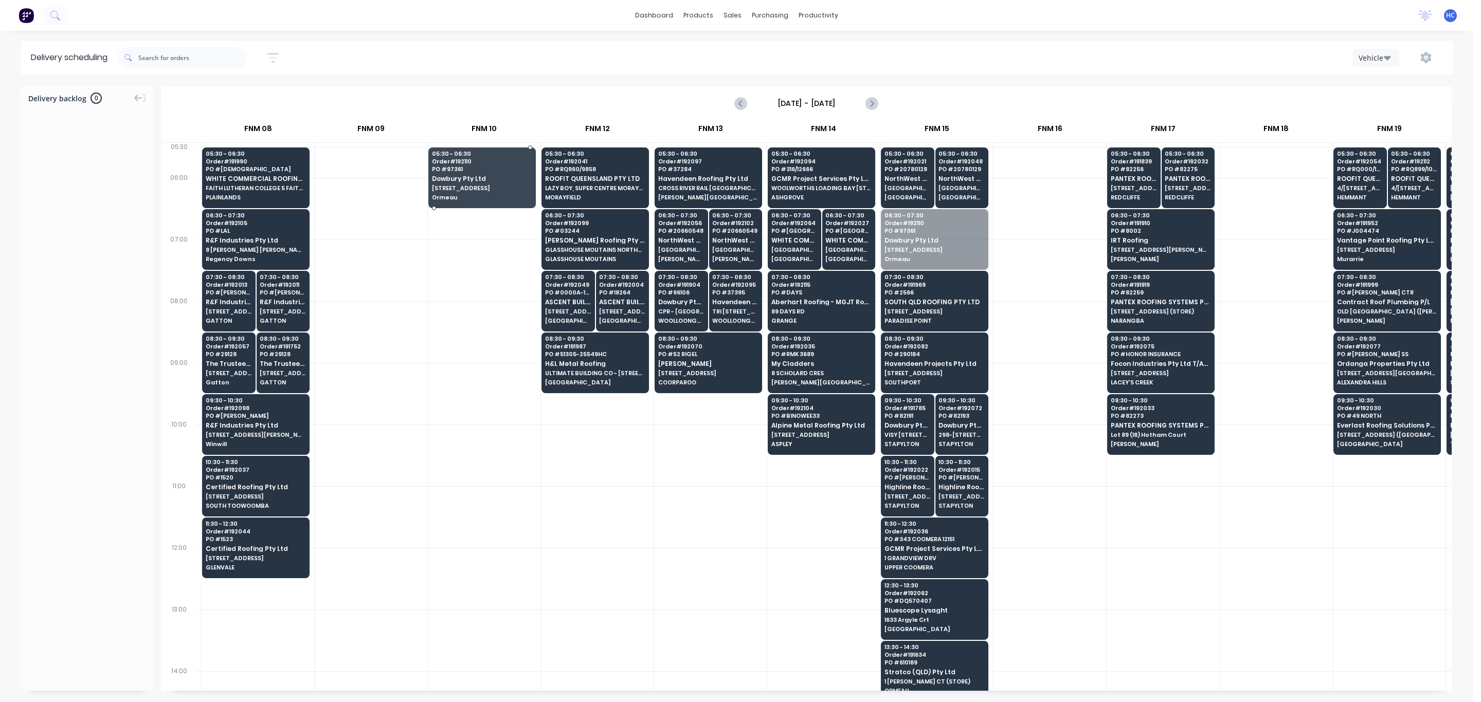
drag, startPoint x: 946, startPoint y: 247, endPoint x: 494, endPoint y: 196, distance: 455.3
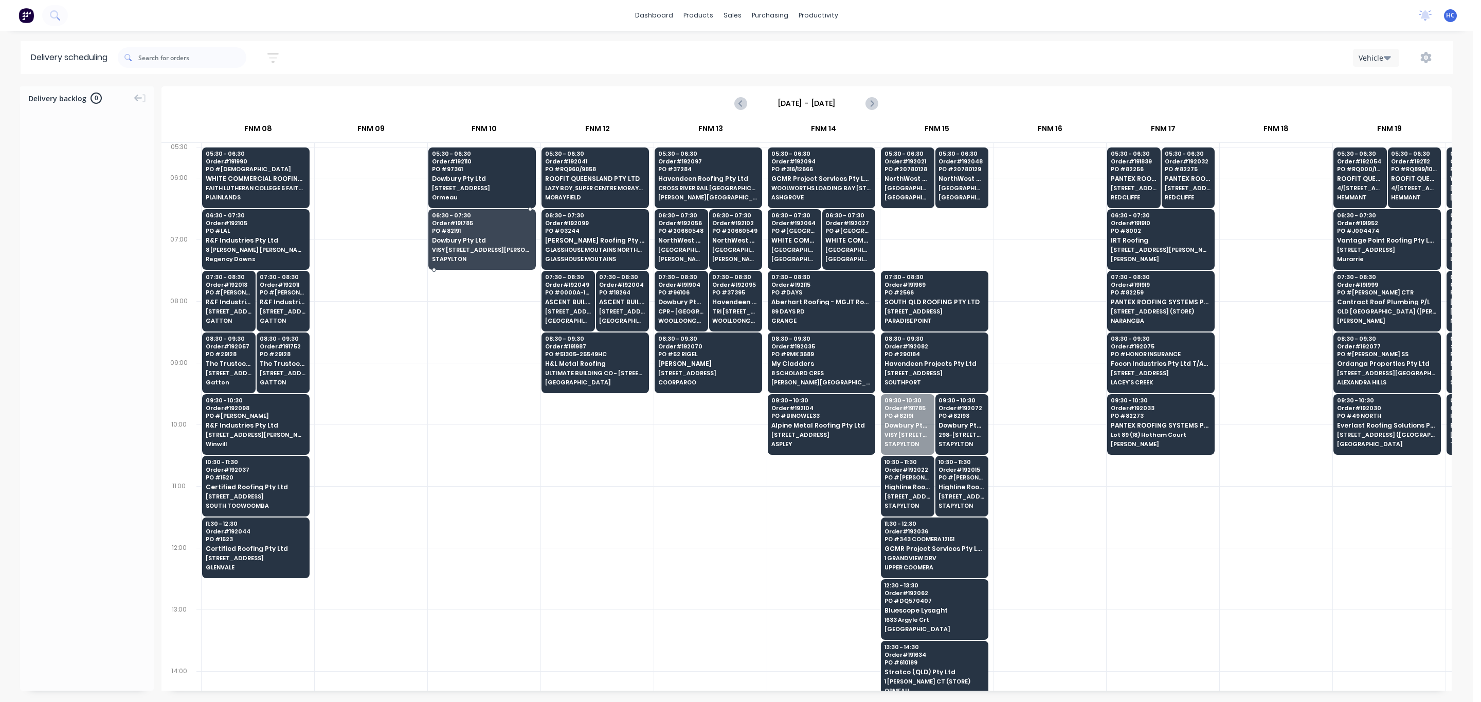
drag, startPoint x: 909, startPoint y: 431, endPoint x: 470, endPoint y: 256, distance: 472.1
drag, startPoint x: 769, startPoint y: 428, endPoint x: 486, endPoint y: 255, distance: 331.0
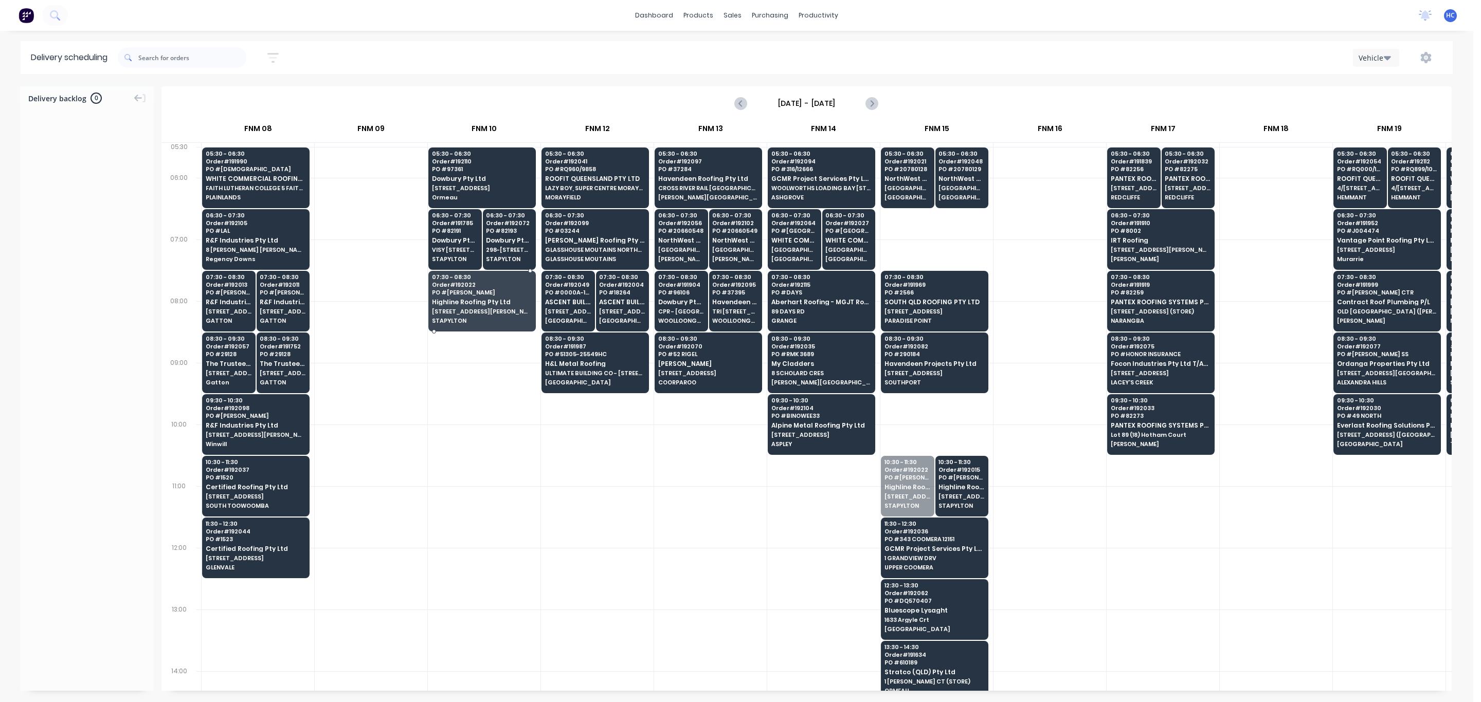
drag, startPoint x: 913, startPoint y: 482, endPoint x: 475, endPoint y: 301, distance: 473.8
drag, startPoint x: 931, startPoint y: 500, endPoint x: 488, endPoint y: 321, distance: 477.5
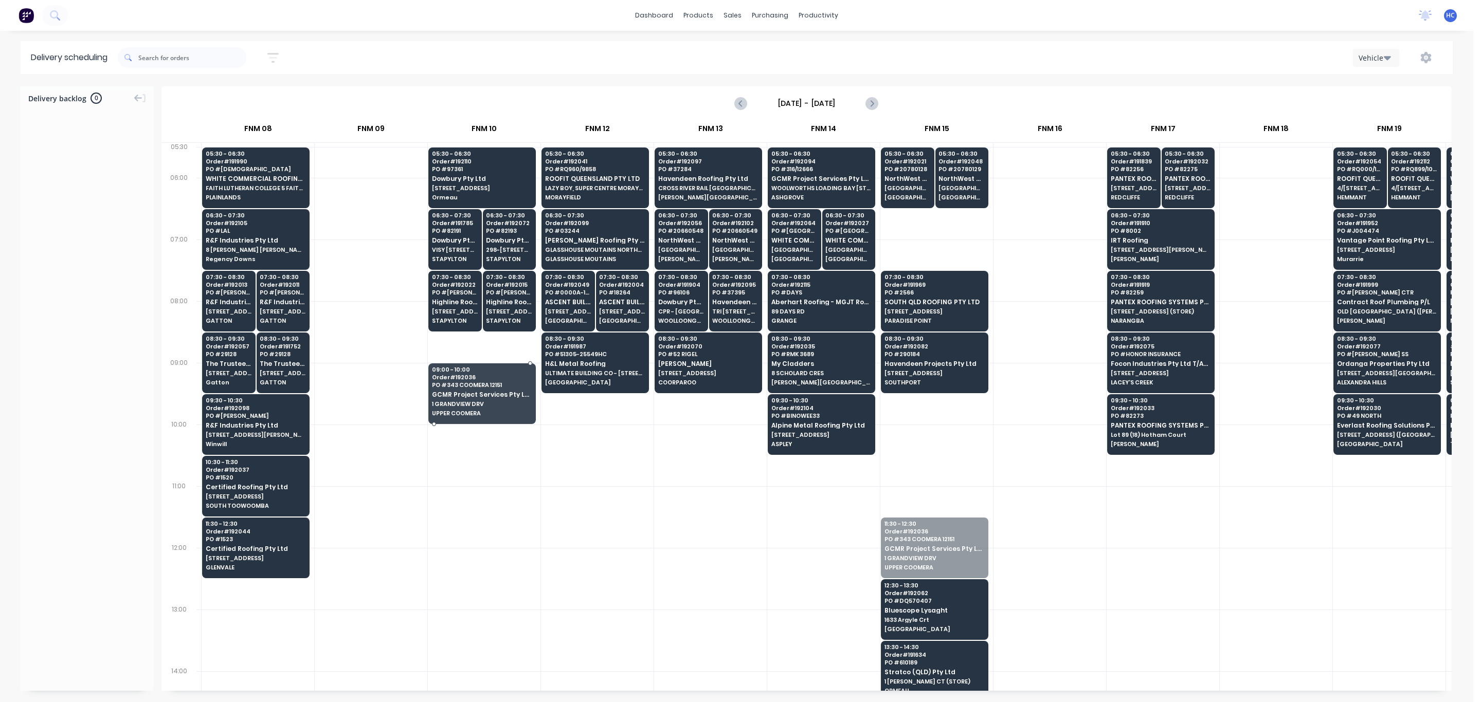
drag, startPoint x: 908, startPoint y: 550, endPoint x: 498, endPoint y: 381, distance: 442.7
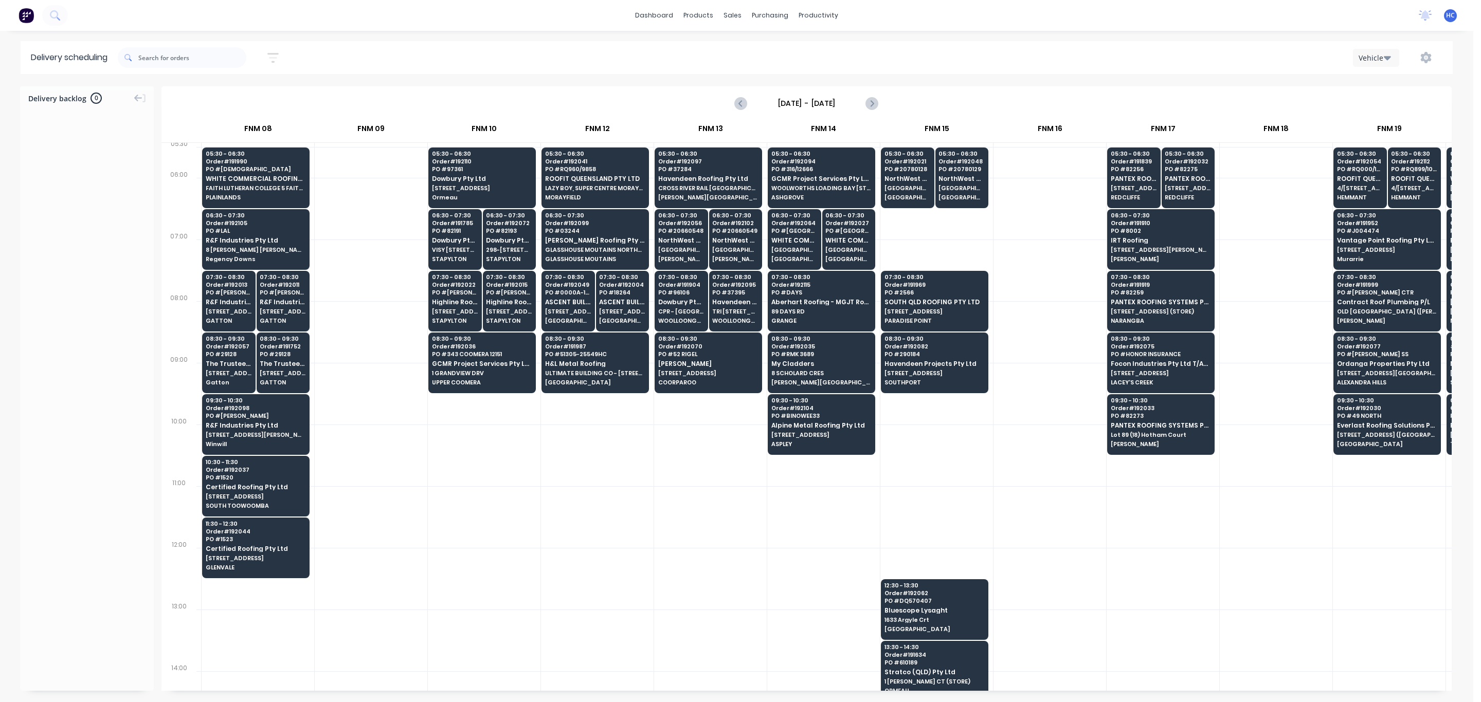
scroll to position [154, 674]
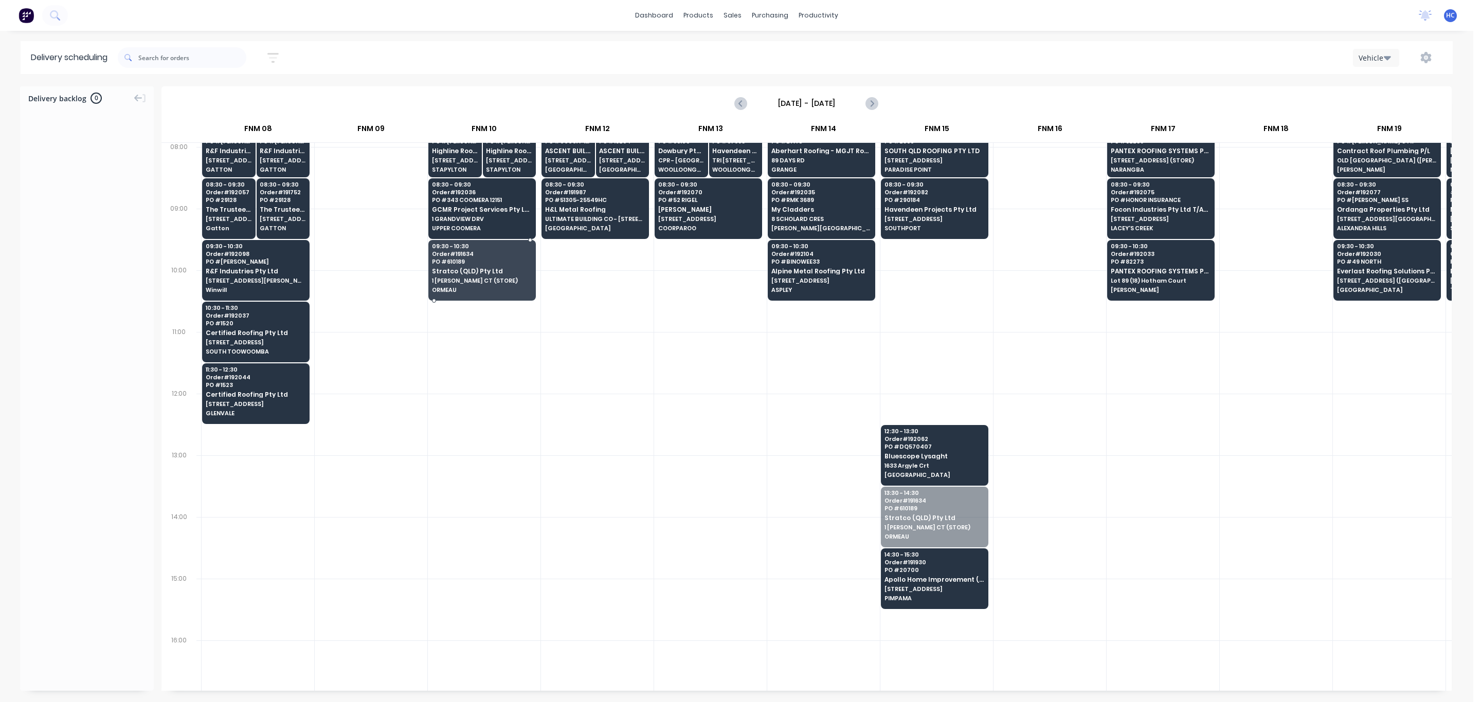
drag, startPoint x: 920, startPoint y: 528, endPoint x: 477, endPoint y: 273, distance: 510.6
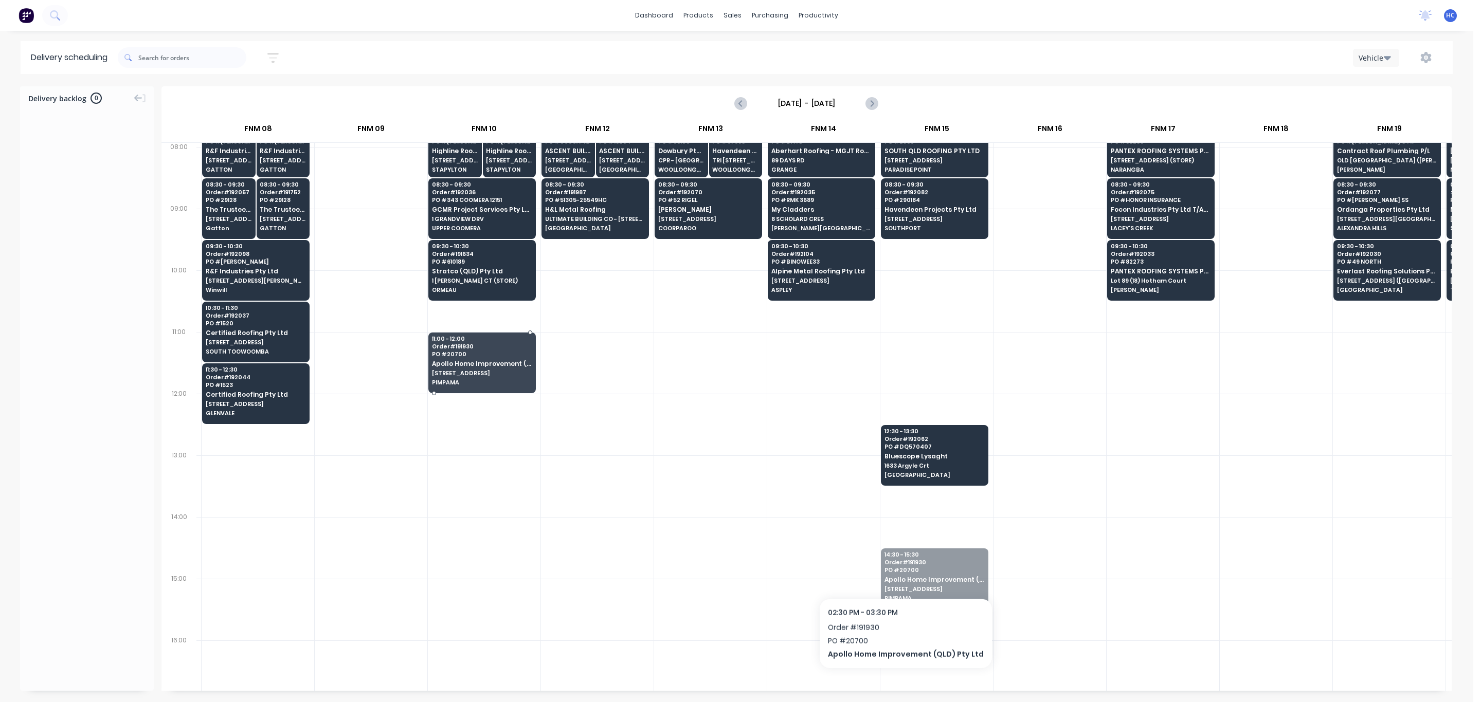
drag, startPoint x: 918, startPoint y: 568, endPoint x: 463, endPoint y: 329, distance: 513.3
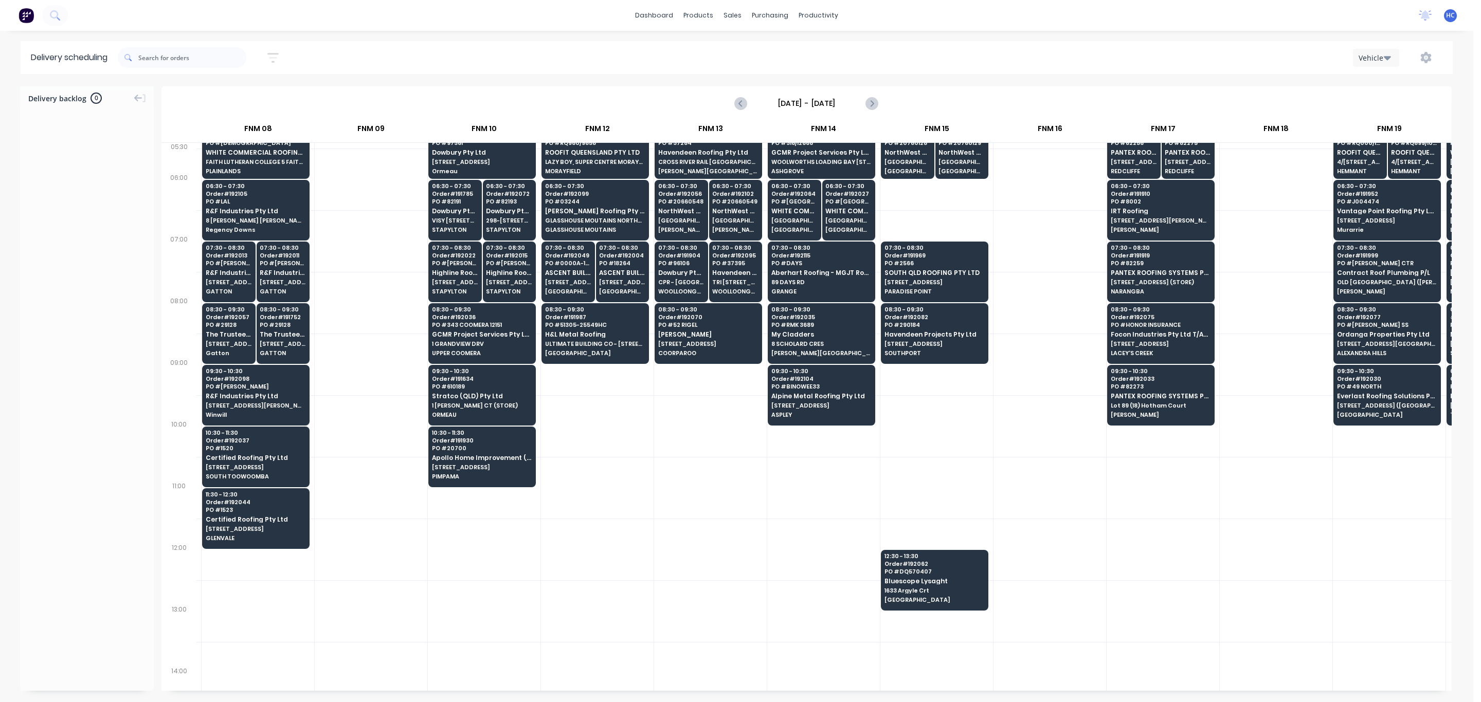
scroll to position [0, 674]
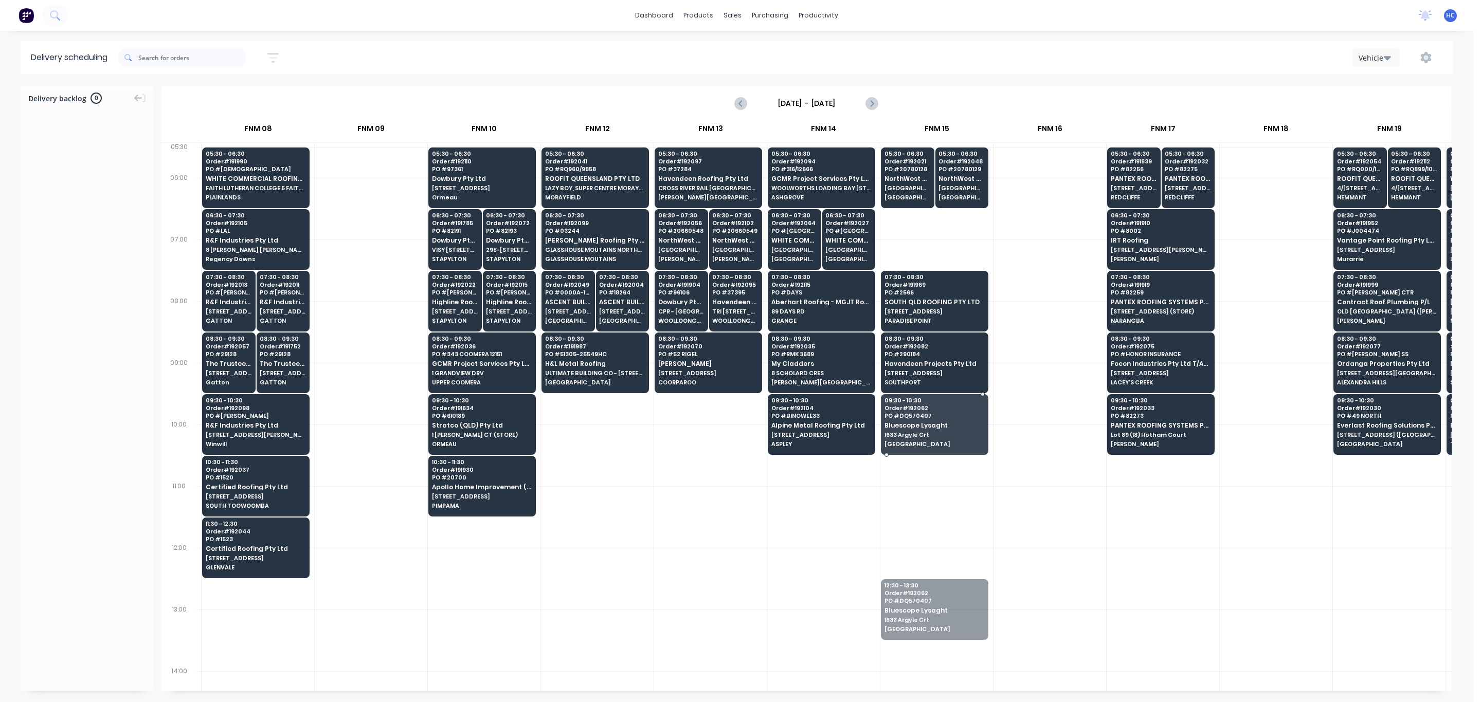
drag, startPoint x: 959, startPoint y: 623, endPoint x: 956, endPoint y: 444, distance: 179.0
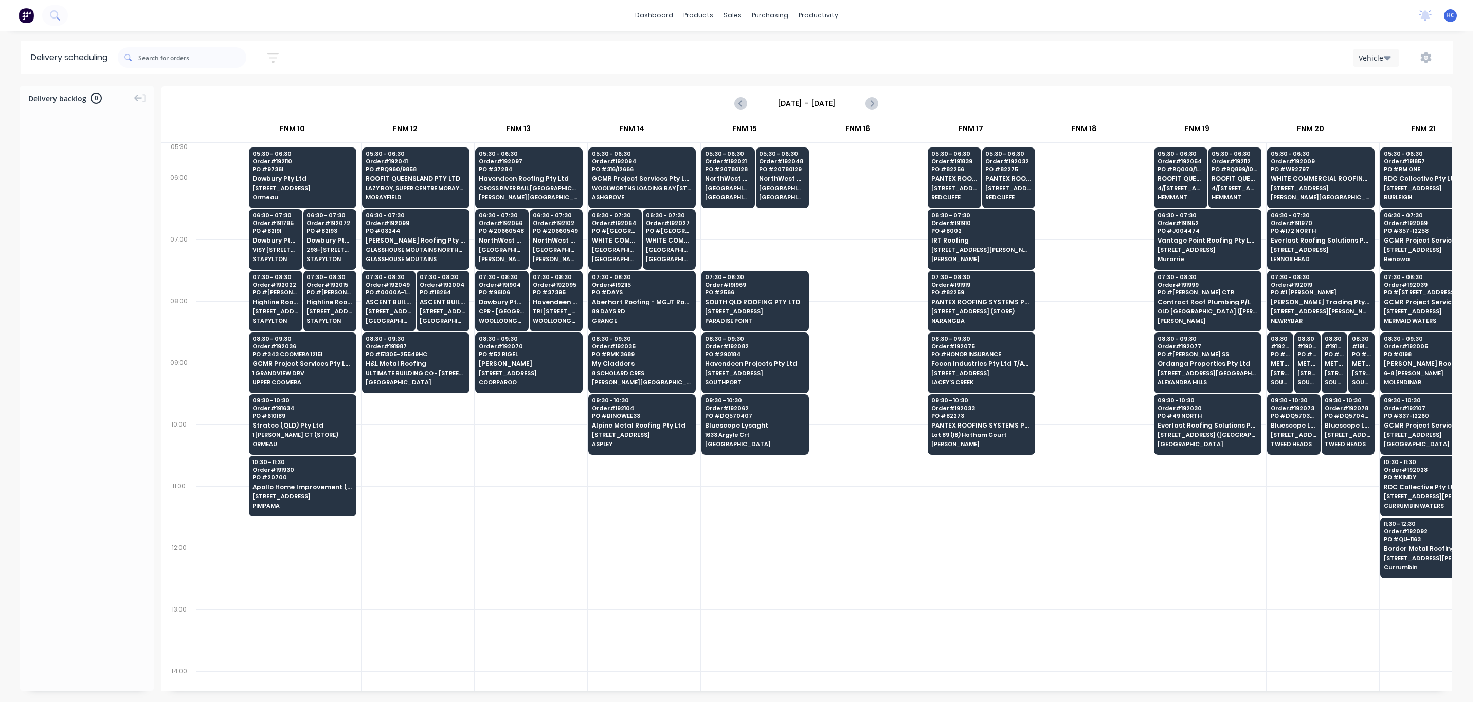
scroll to position [0, 905]
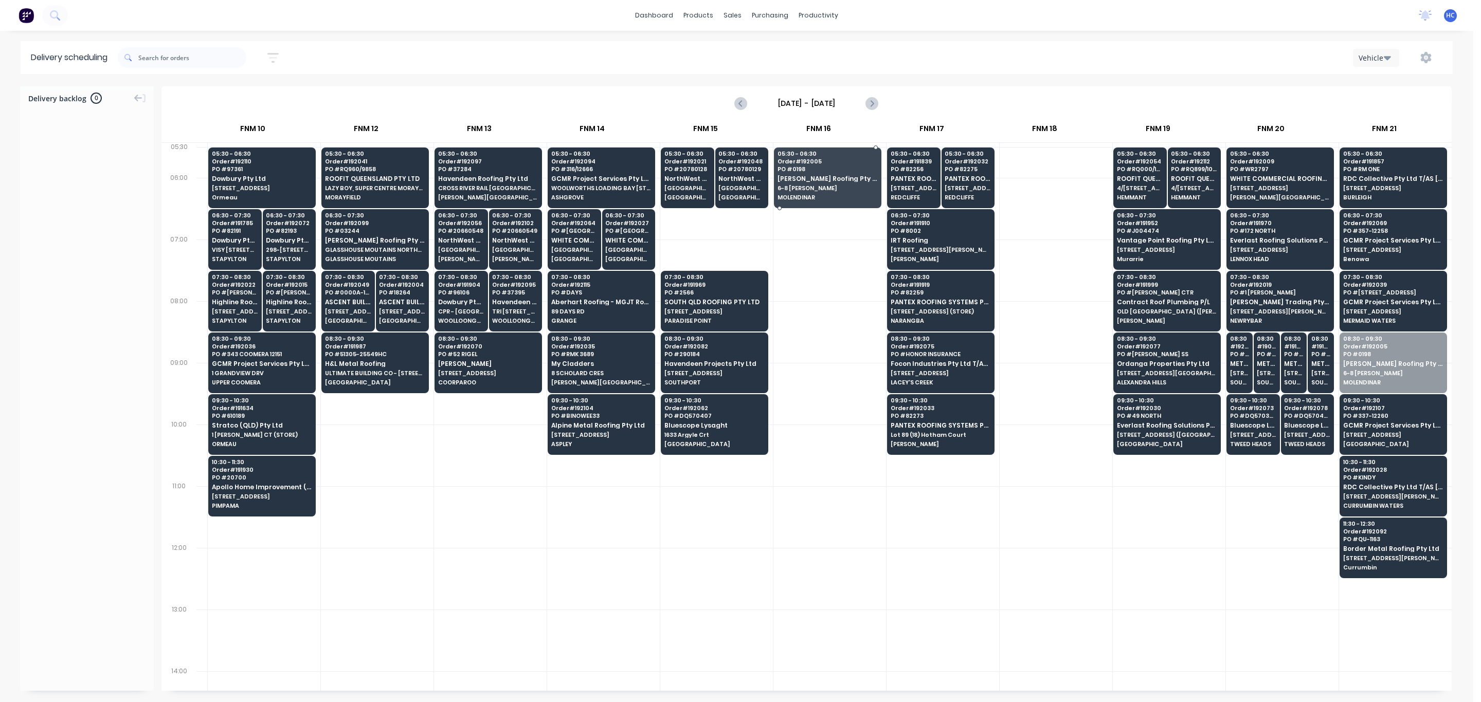
drag, startPoint x: 1392, startPoint y: 366, endPoint x: 818, endPoint y: 194, distance: 599.0
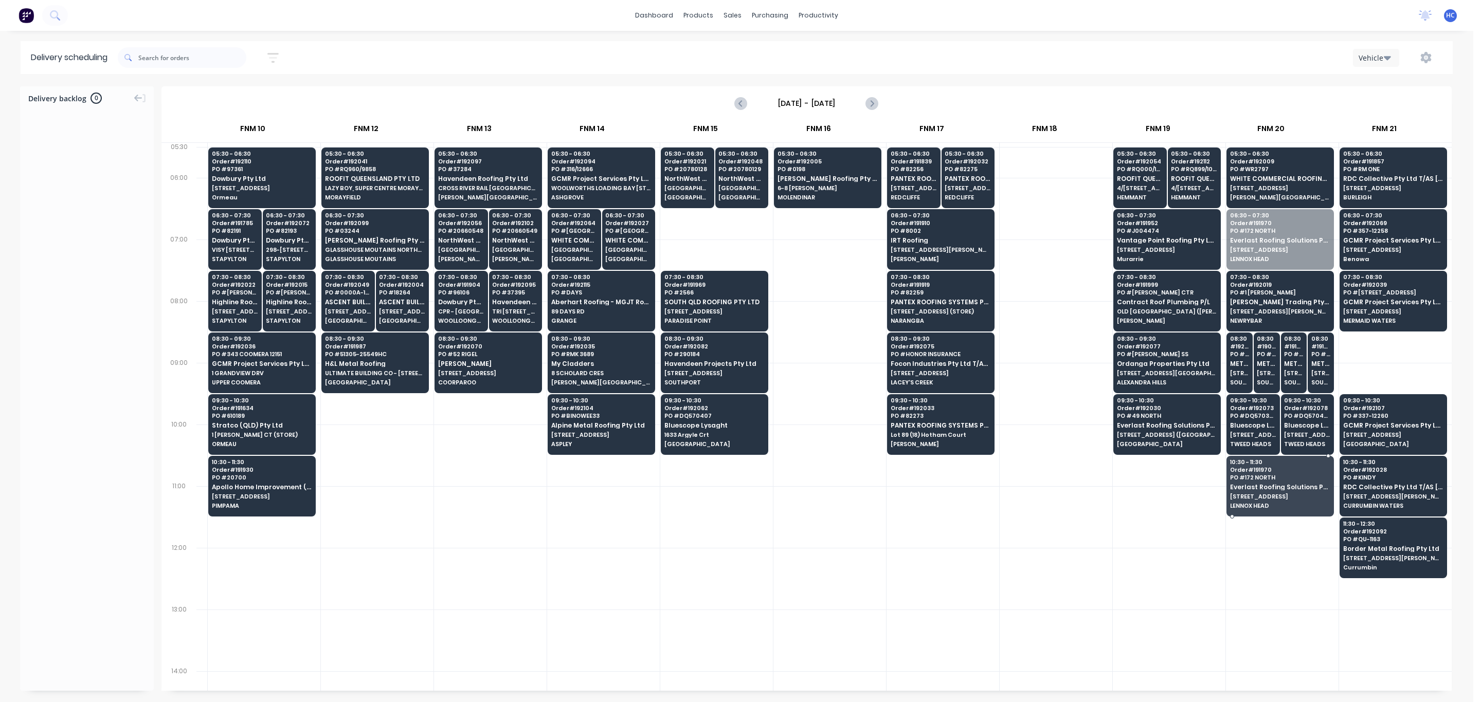
drag, startPoint x: 1278, startPoint y: 248, endPoint x: 1298, endPoint y: 488, distance: 240.4
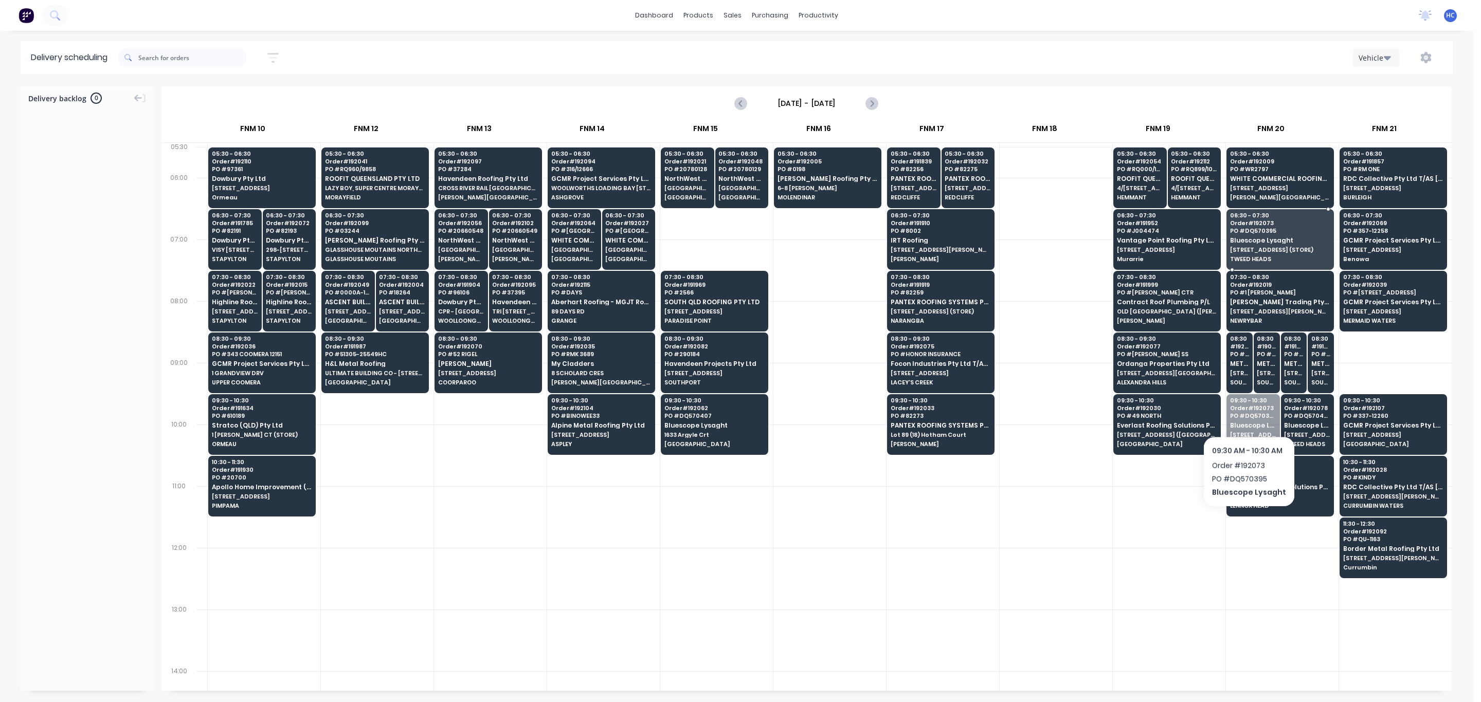
drag, startPoint x: 1246, startPoint y: 409, endPoint x: 1288, endPoint y: 304, distance: 113.3
drag, startPoint x: 1266, startPoint y: 415, endPoint x: 1273, endPoint y: 233, distance: 182.1
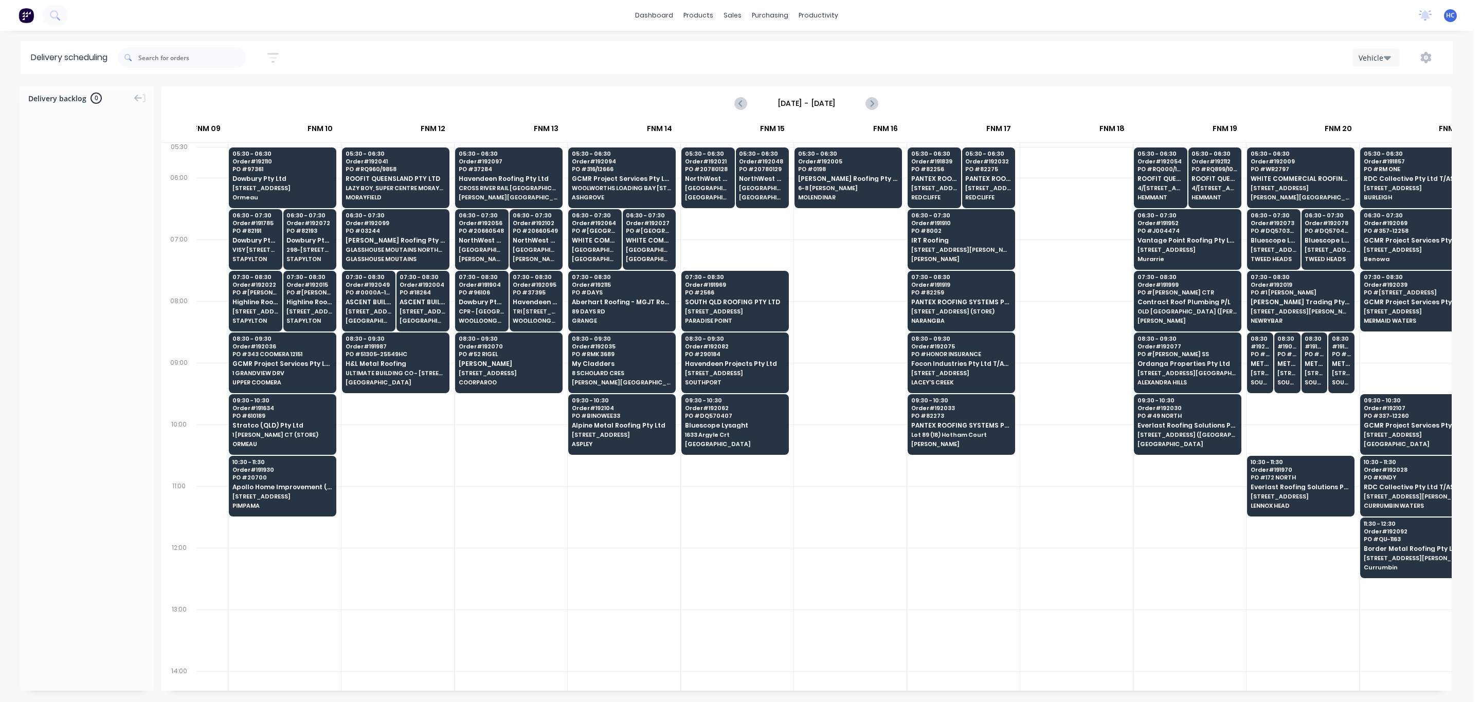
scroll to position [0, 902]
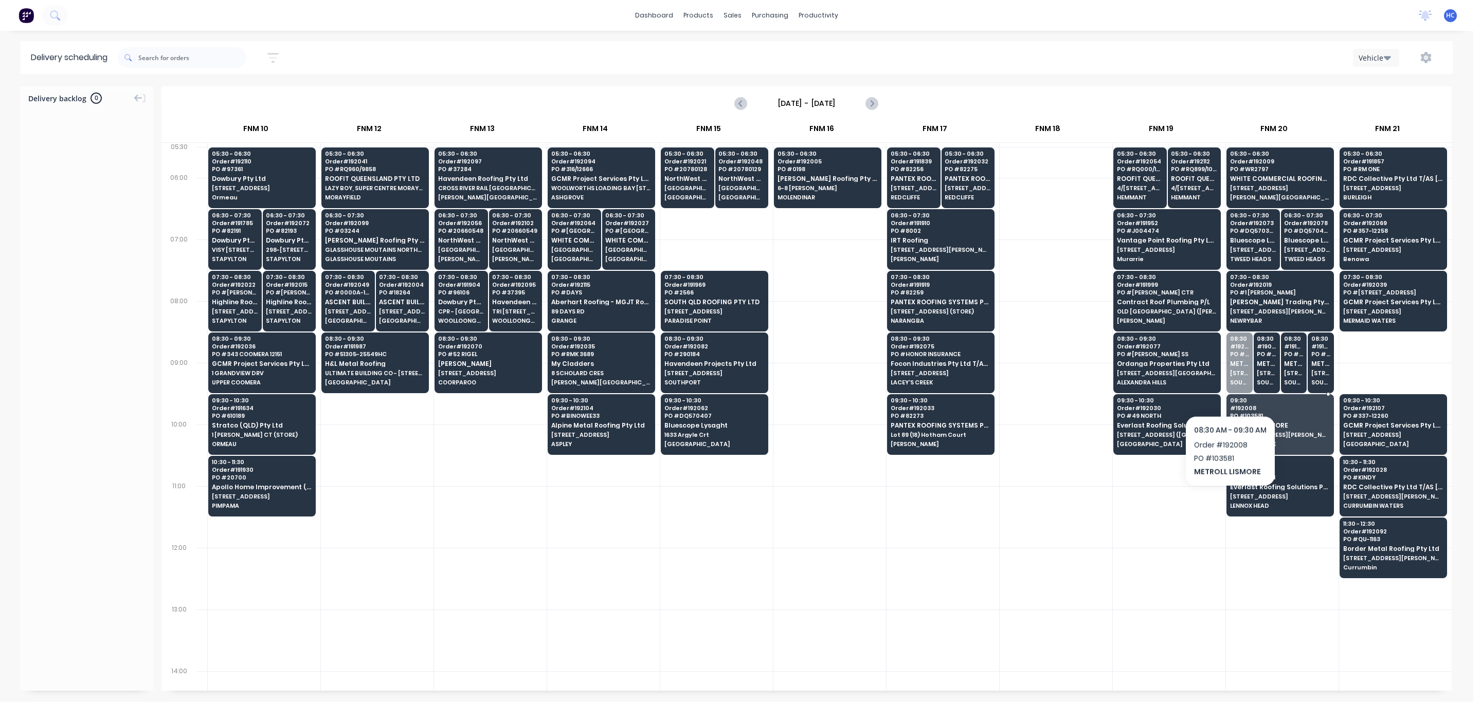
drag, startPoint x: 1229, startPoint y: 389, endPoint x: 1234, endPoint y: 378, distance: 11.7
drag, startPoint x: 1238, startPoint y: 368, endPoint x: 1257, endPoint y: 352, distance: 25.2
drag, startPoint x: 1256, startPoint y: 349, endPoint x: 1254, endPoint y: 366, distance: 17.5
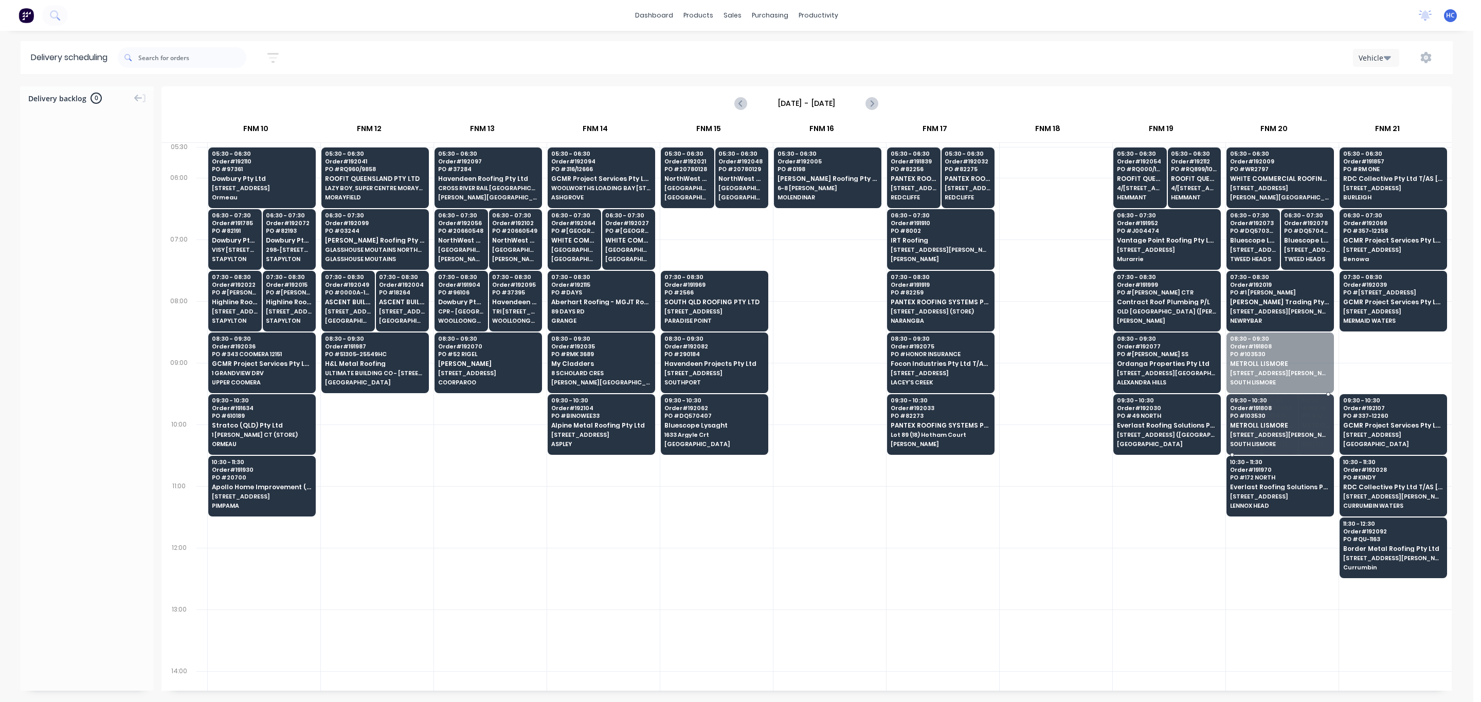
drag, startPoint x: 1271, startPoint y: 347, endPoint x: 1265, endPoint y: 406, distance: 59.4
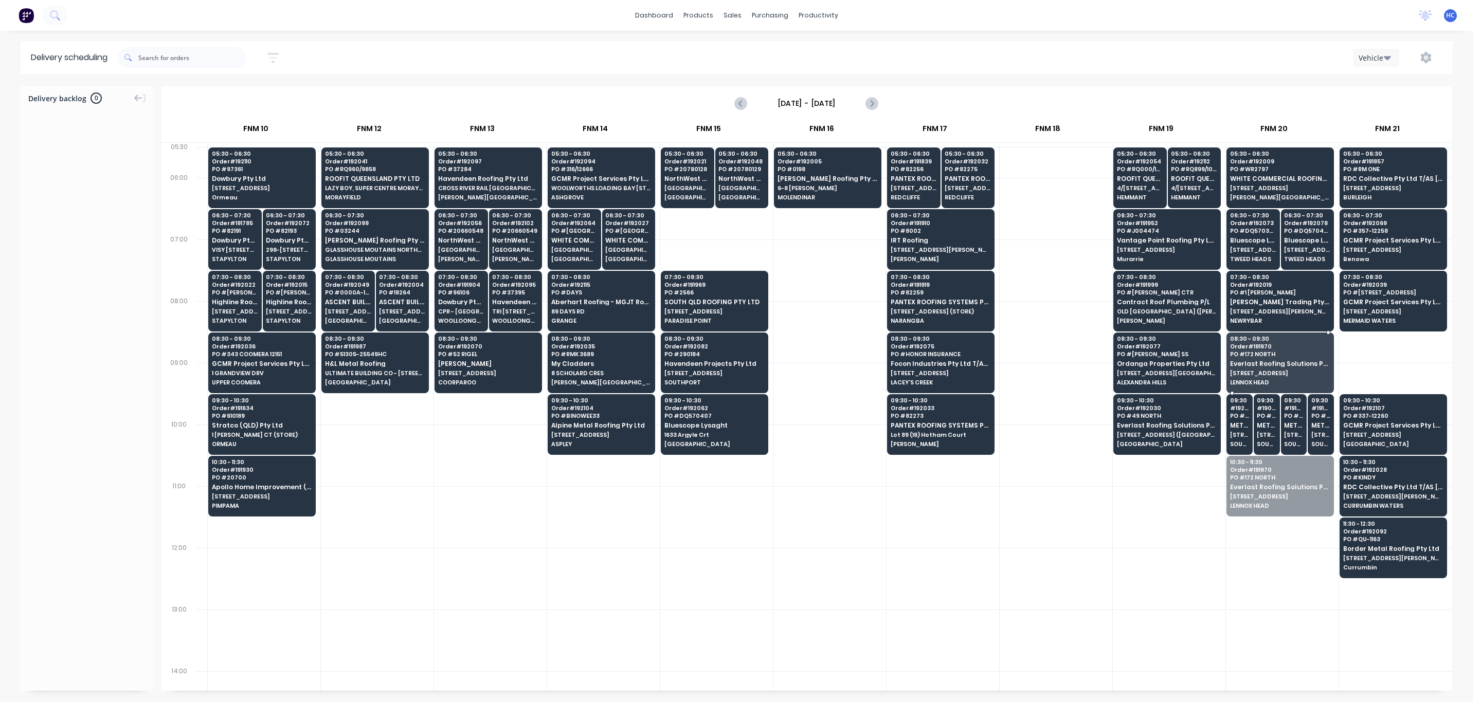
drag, startPoint x: 1235, startPoint y: 467, endPoint x: 1268, endPoint y: 370, distance: 102.9
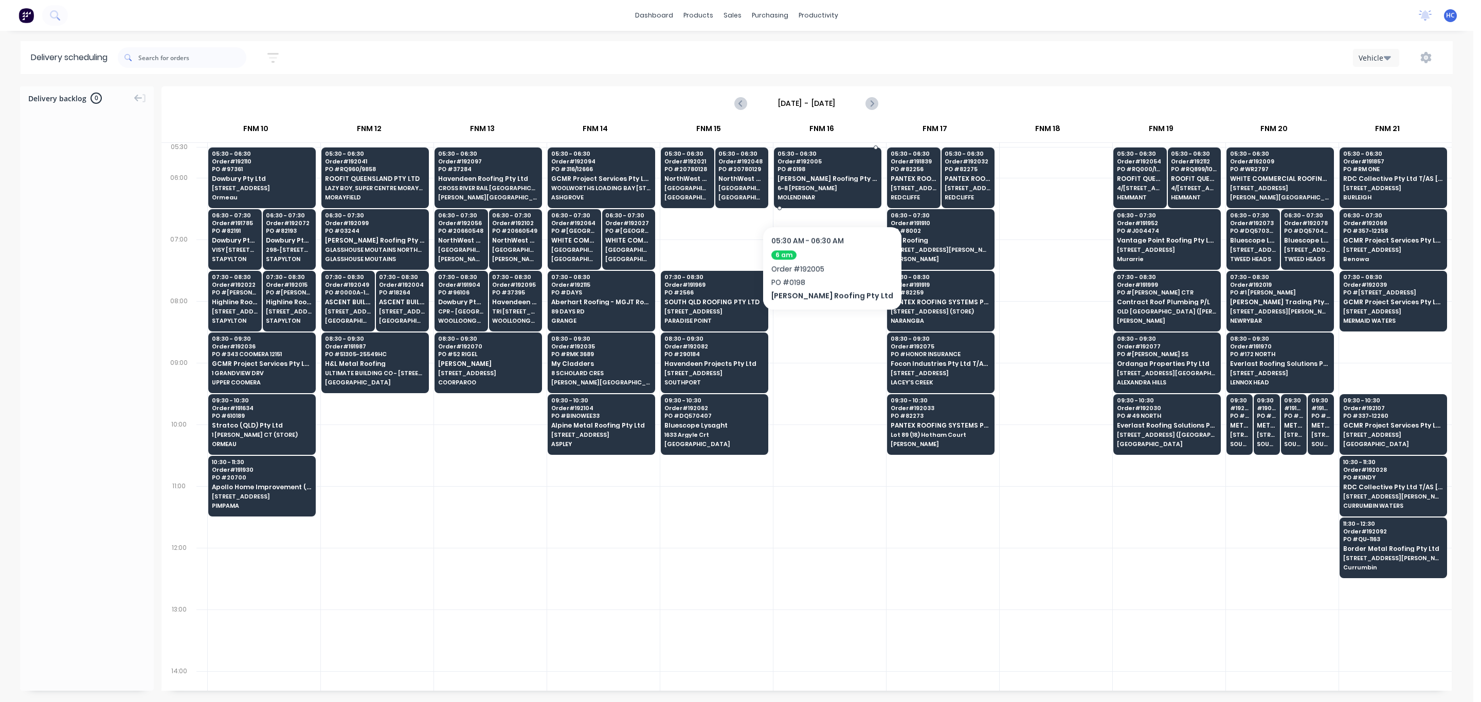
click at [815, 195] on span "MOLENDINAR" at bounding box center [827, 197] width 100 height 6
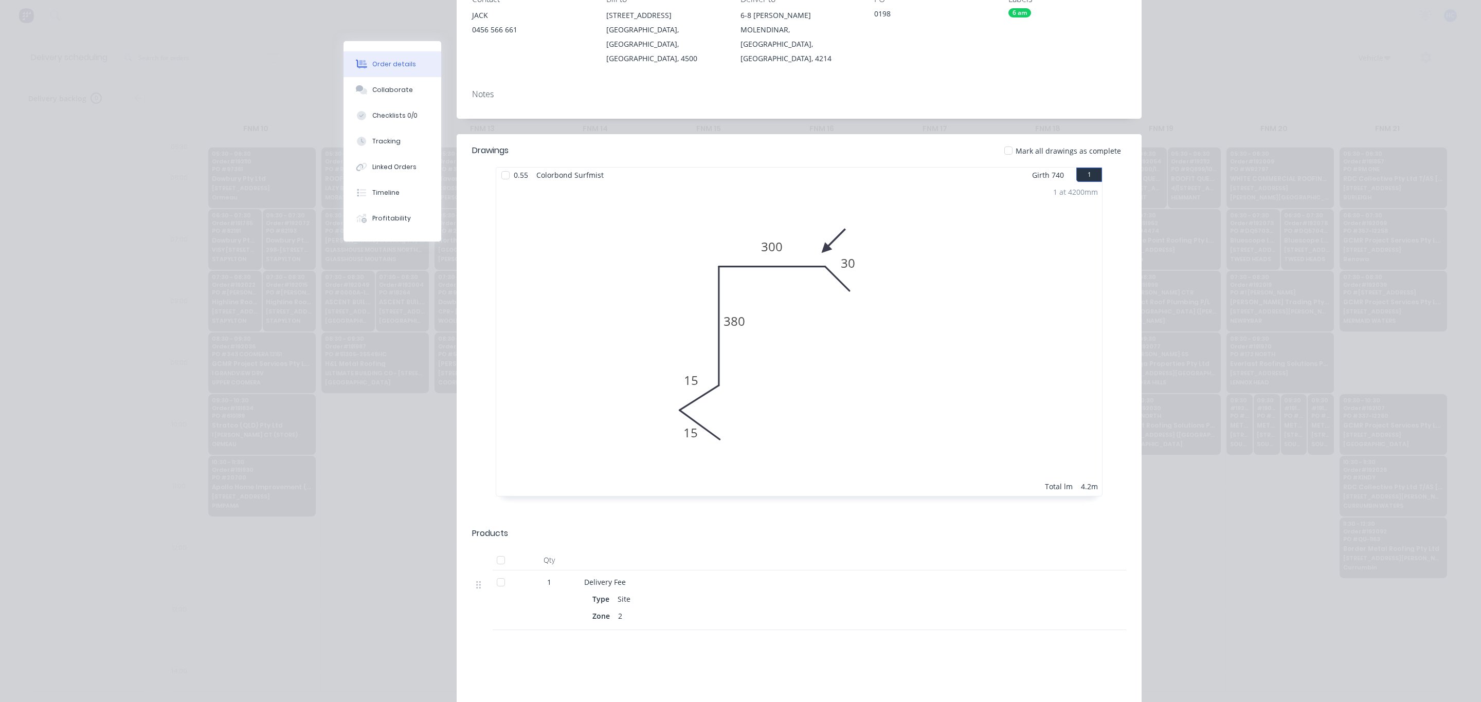
scroll to position [0, 0]
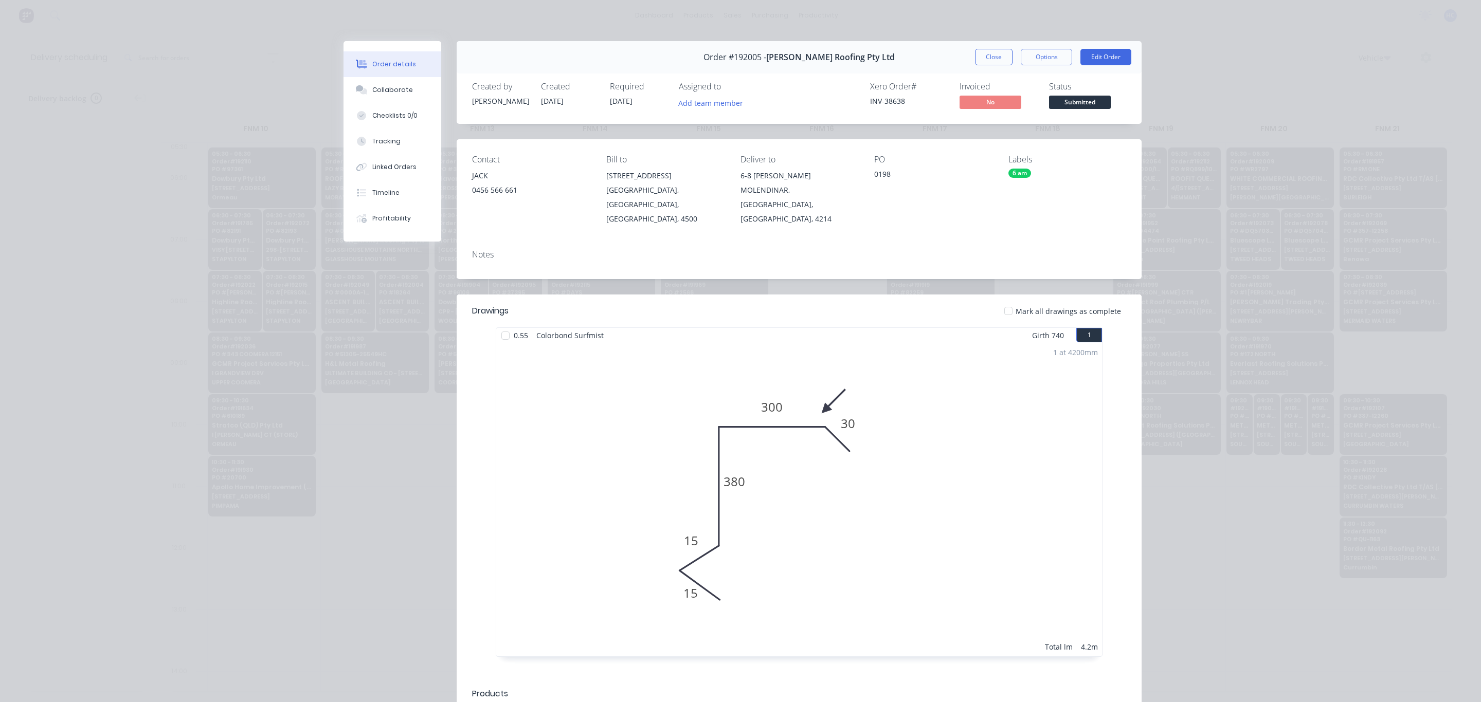
click at [966, 48] on div "Order #192005 - Simpson Roofing Pty Ltd Close Options Edit Order" at bounding box center [799, 57] width 685 height 32
click at [967, 48] on div "Order #192005 - Simpson Roofing Pty Ltd Close Options Edit Order" at bounding box center [799, 57] width 685 height 32
drag, startPoint x: 1002, startPoint y: 51, endPoint x: 1434, endPoint y: 207, distance: 459.3
click at [1000, 51] on button "Close" at bounding box center [994, 57] width 38 height 16
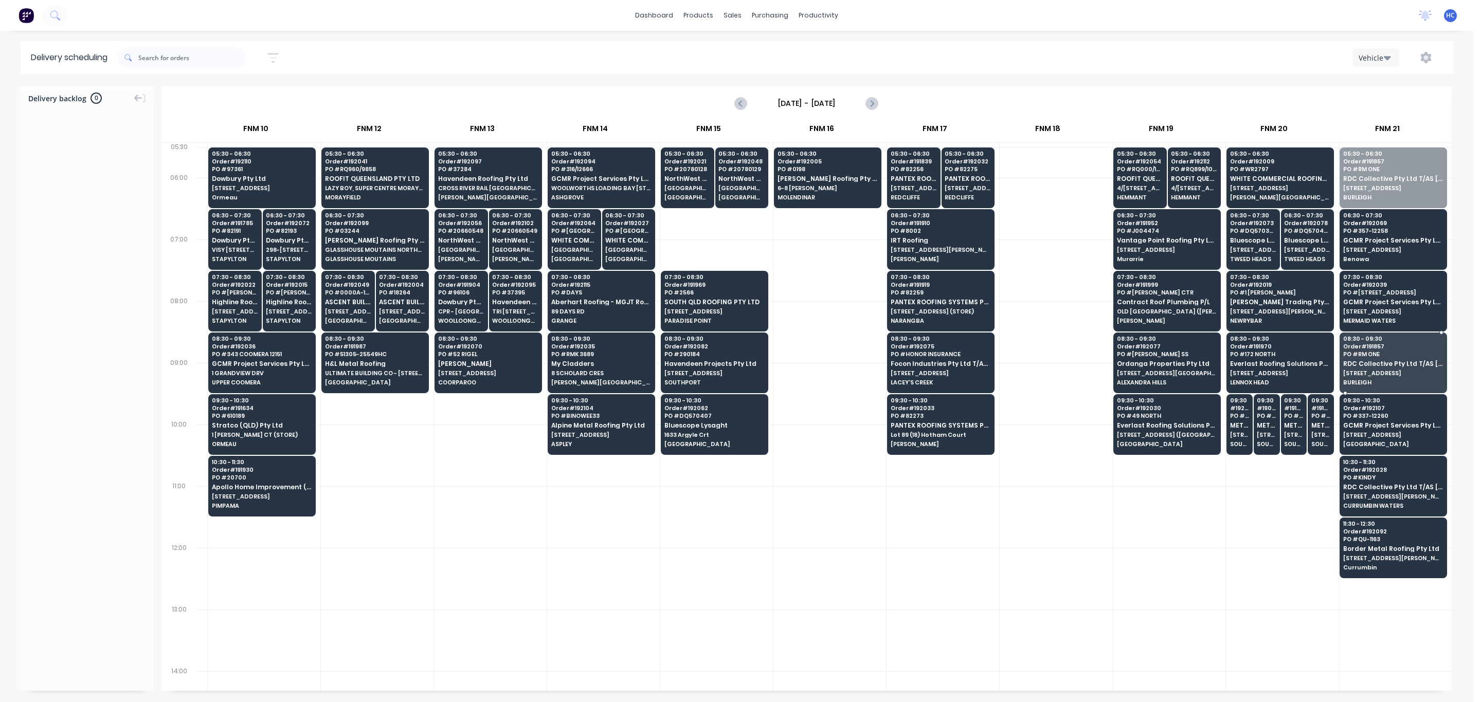
drag, startPoint x: 1378, startPoint y: 184, endPoint x: 1398, endPoint y: 354, distance: 170.8
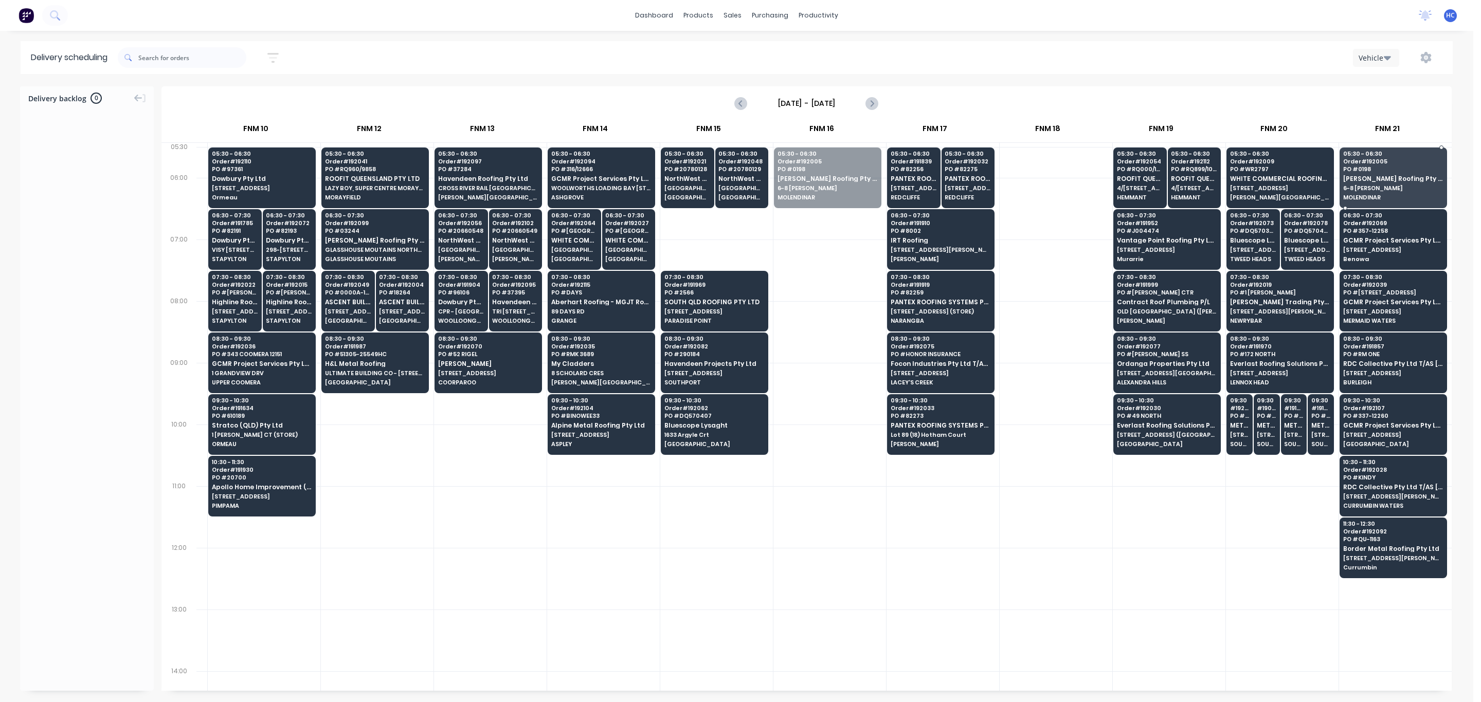
drag, startPoint x: 876, startPoint y: 197, endPoint x: 1400, endPoint y: 179, distance: 523.8
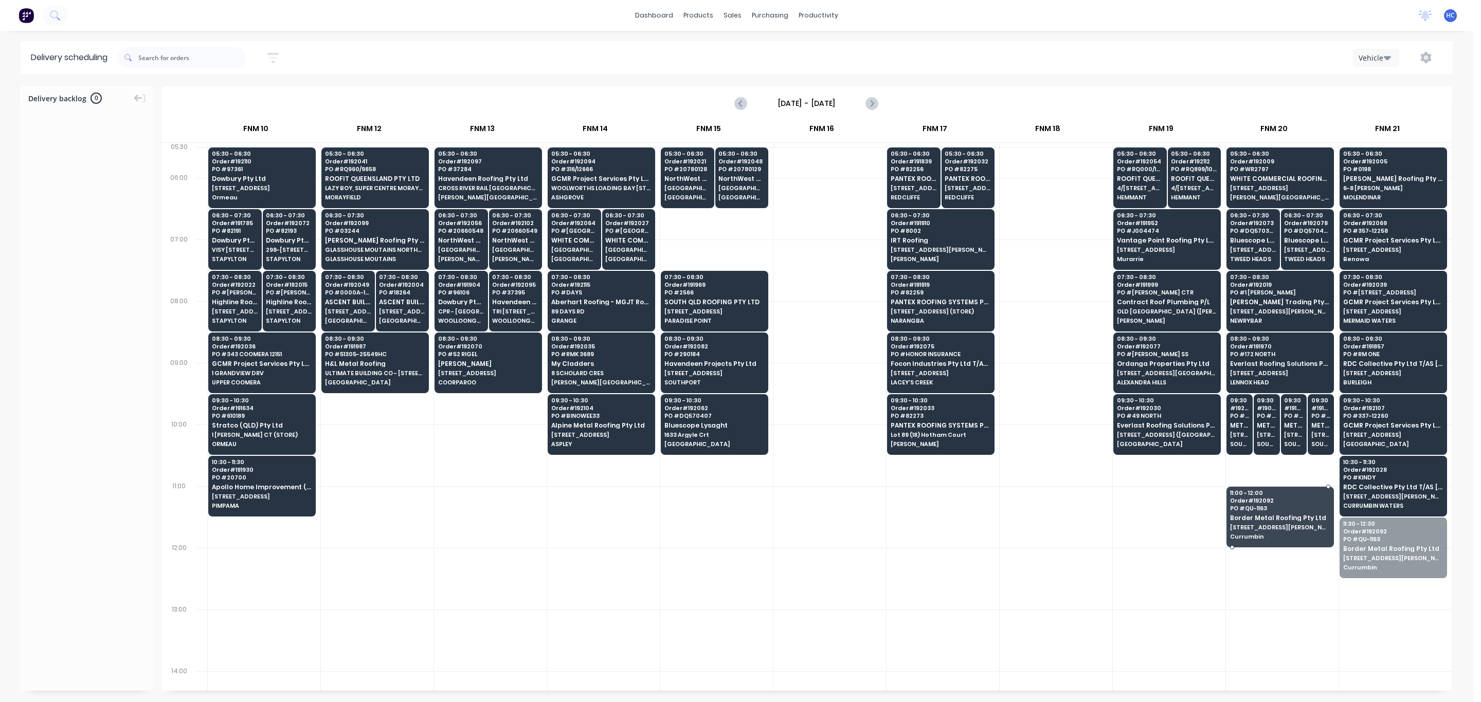
drag, startPoint x: 1380, startPoint y: 552, endPoint x: 1299, endPoint y: 505, distance: 93.6
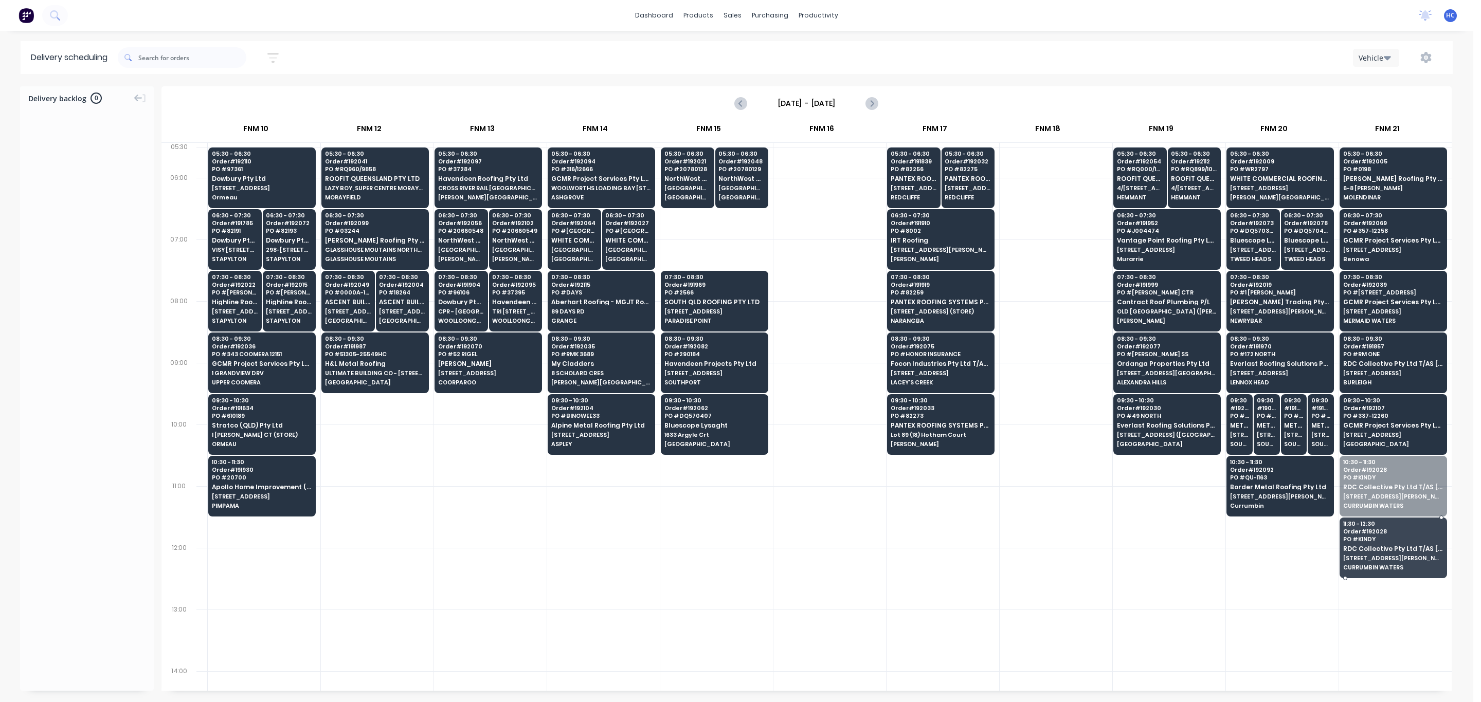
drag, startPoint x: 1362, startPoint y: 500, endPoint x: 1363, endPoint y: 512, distance: 12.4
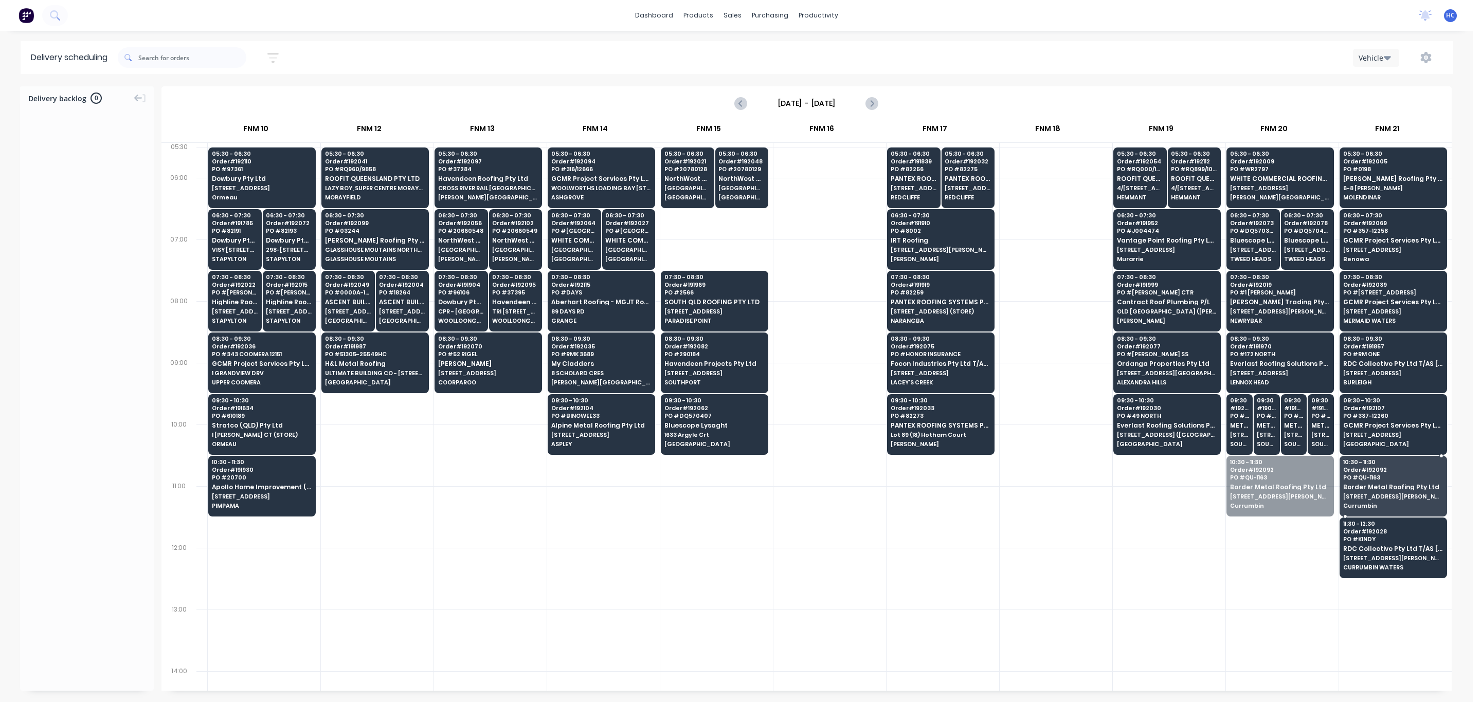
drag, startPoint x: 1286, startPoint y: 497, endPoint x: 1307, endPoint y: 494, distance: 20.8
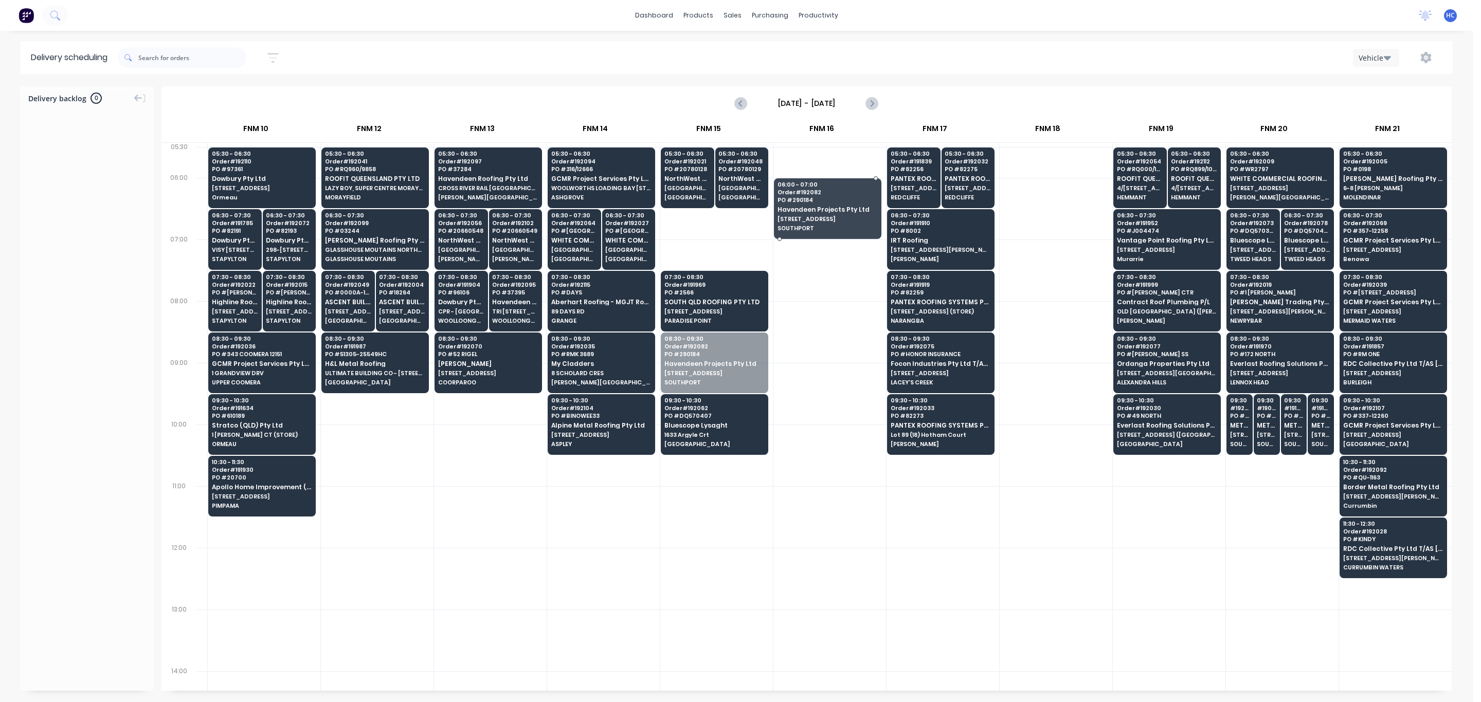
drag, startPoint x: 719, startPoint y: 361, endPoint x: 830, endPoint y: 206, distance: 191.6
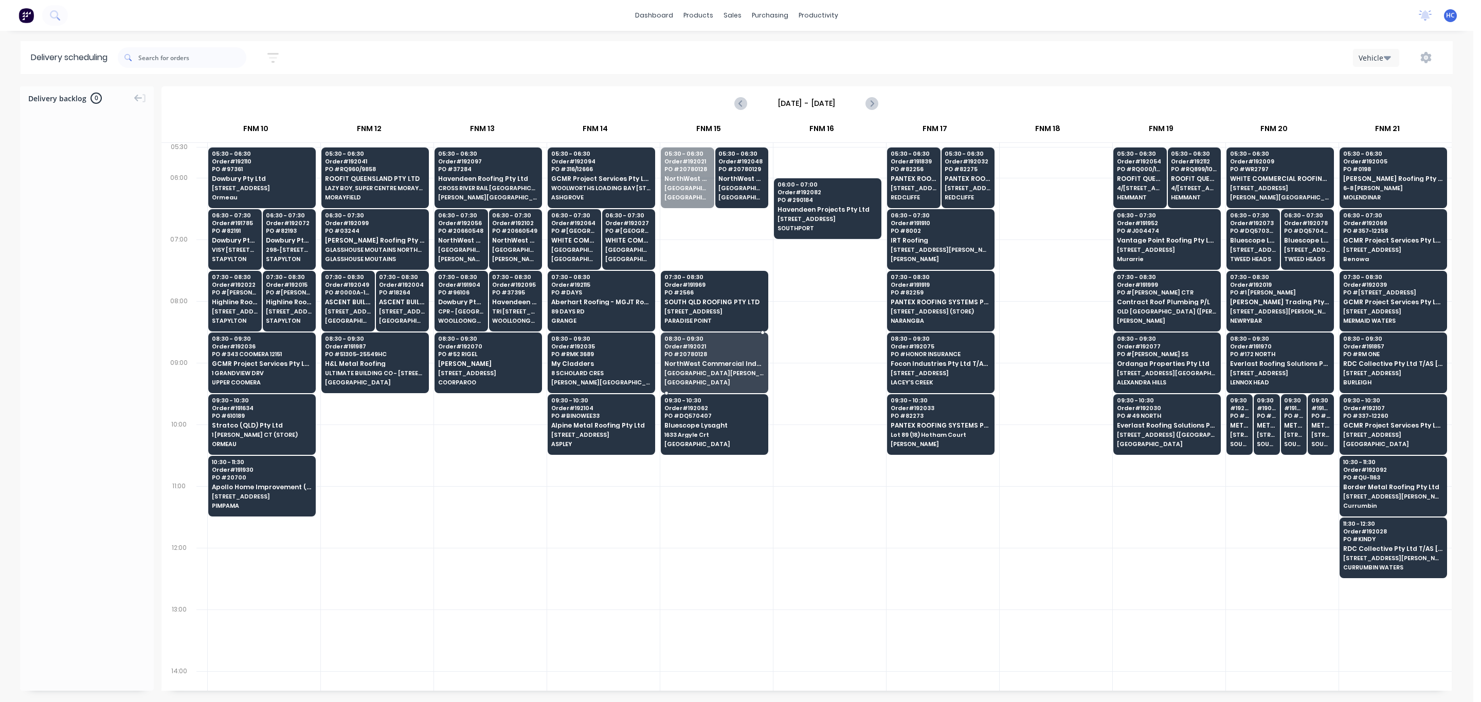
drag, startPoint x: 682, startPoint y: 193, endPoint x: 702, endPoint y: 190, distance: 20.2
drag, startPoint x: 732, startPoint y: 186, endPoint x: 739, endPoint y: 355, distance: 169.8
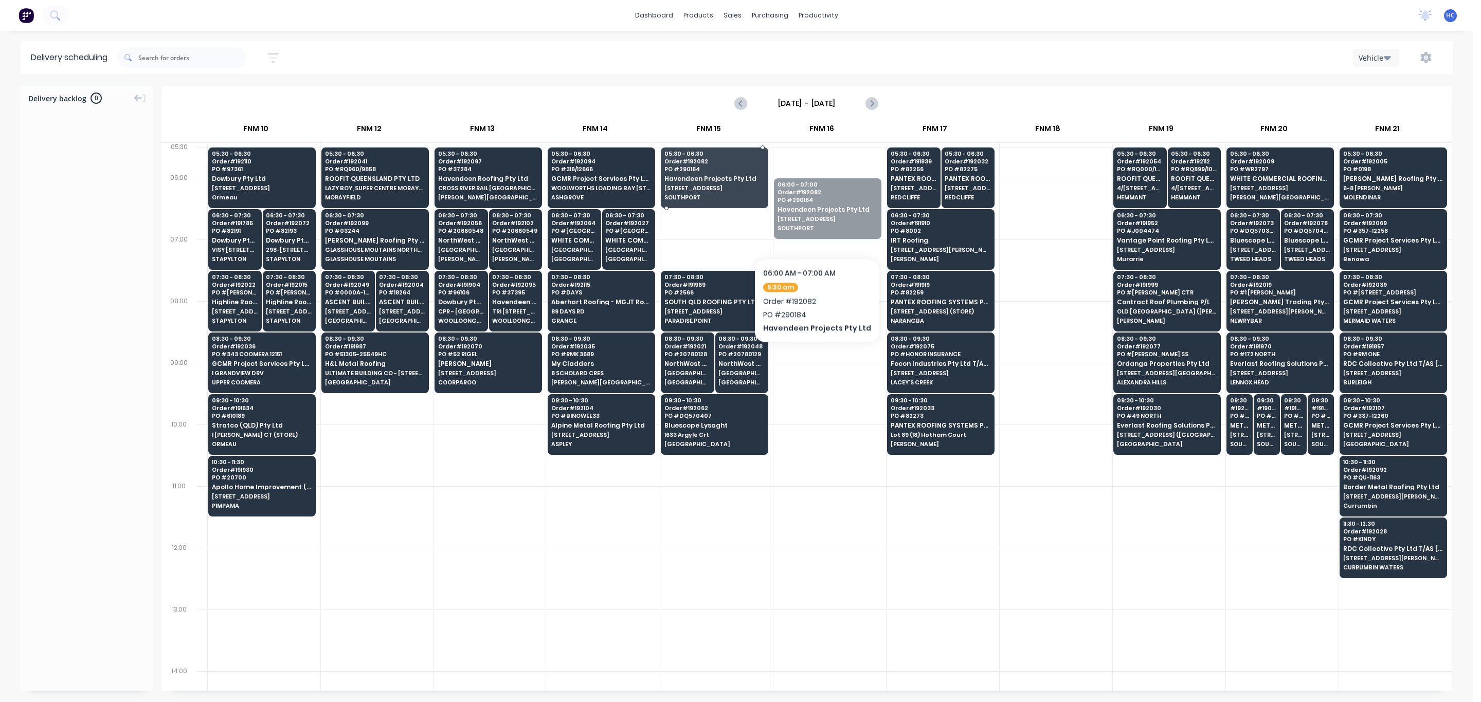
drag, startPoint x: 822, startPoint y: 229, endPoint x: 731, endPoint y: 205, distance: 94.0
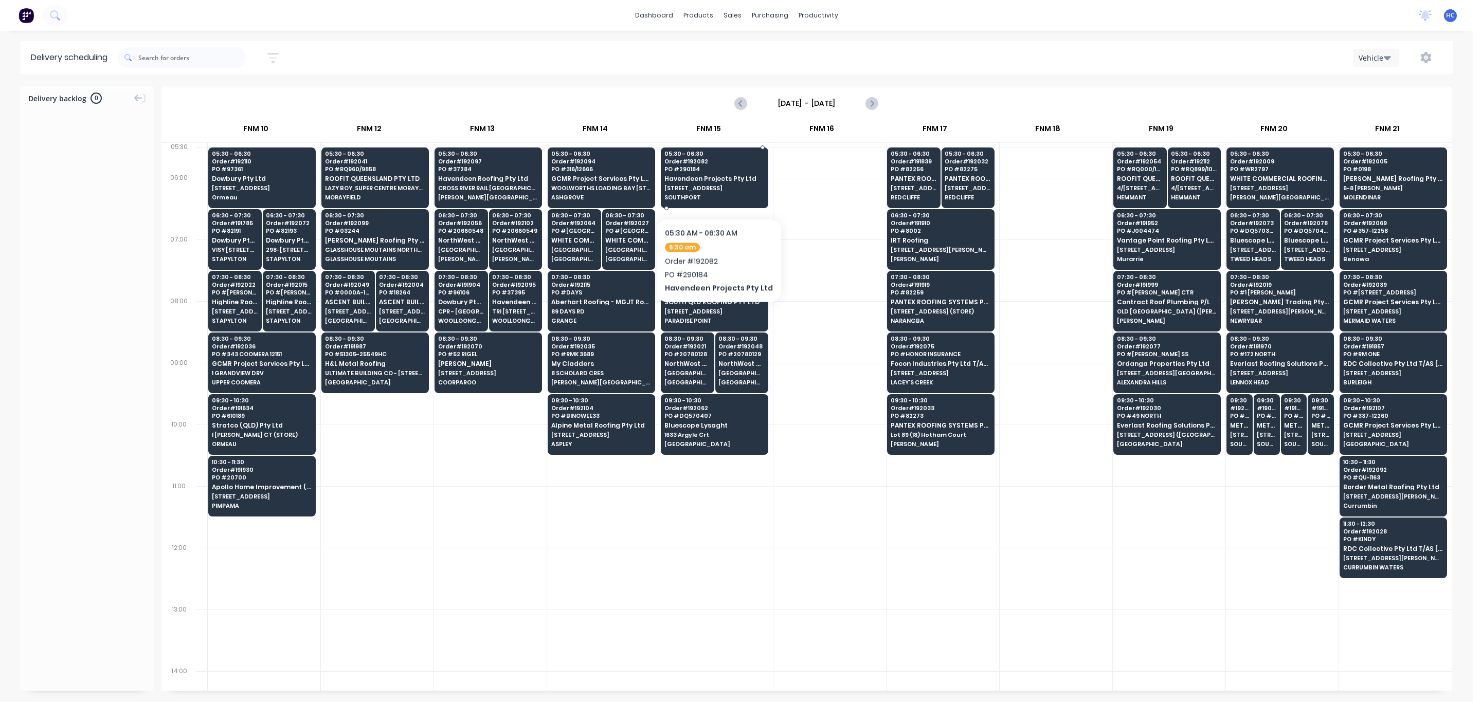
click at [715, 187] on span "[STREET_ADDRESS]" at bounding box center [714, 188] width 100 height 6
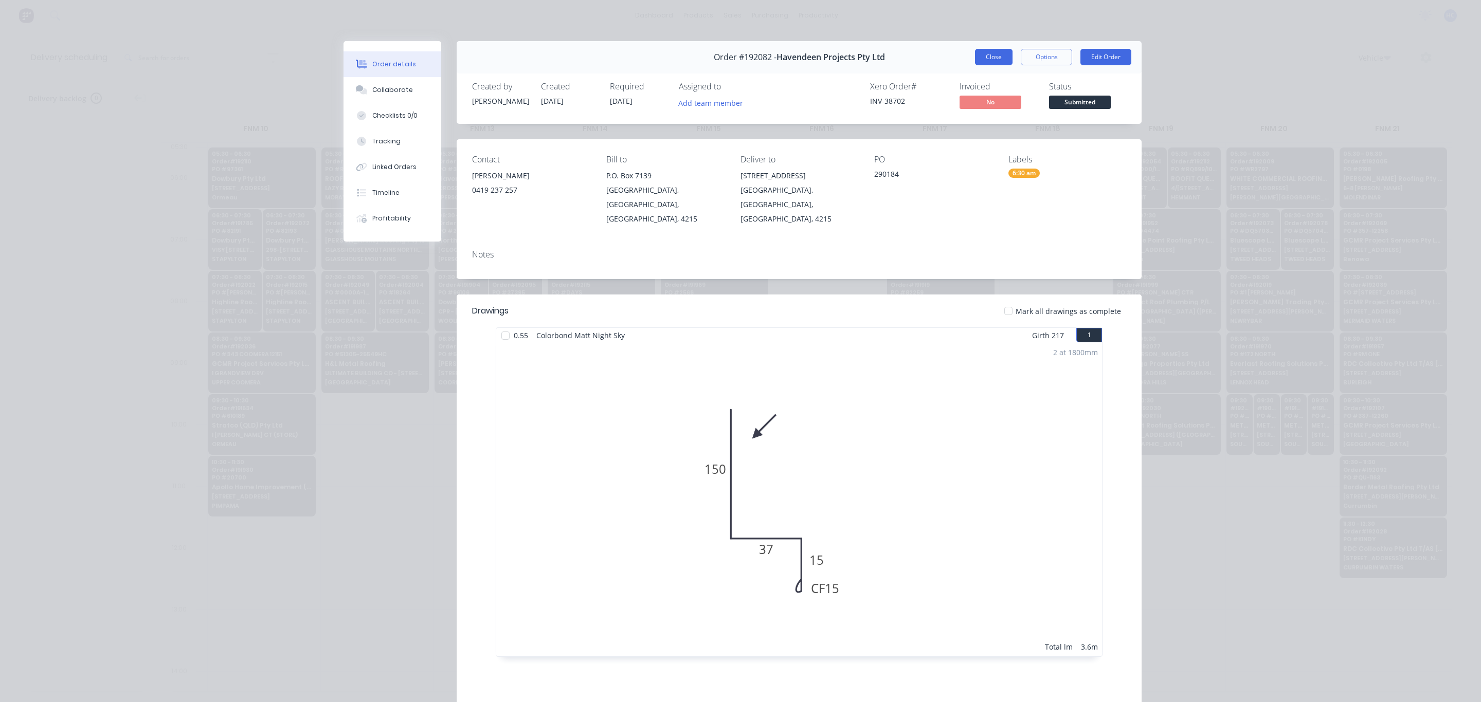
click at [992, 52] on button "Close" at bounding box center [994, 57] width 38 height 16
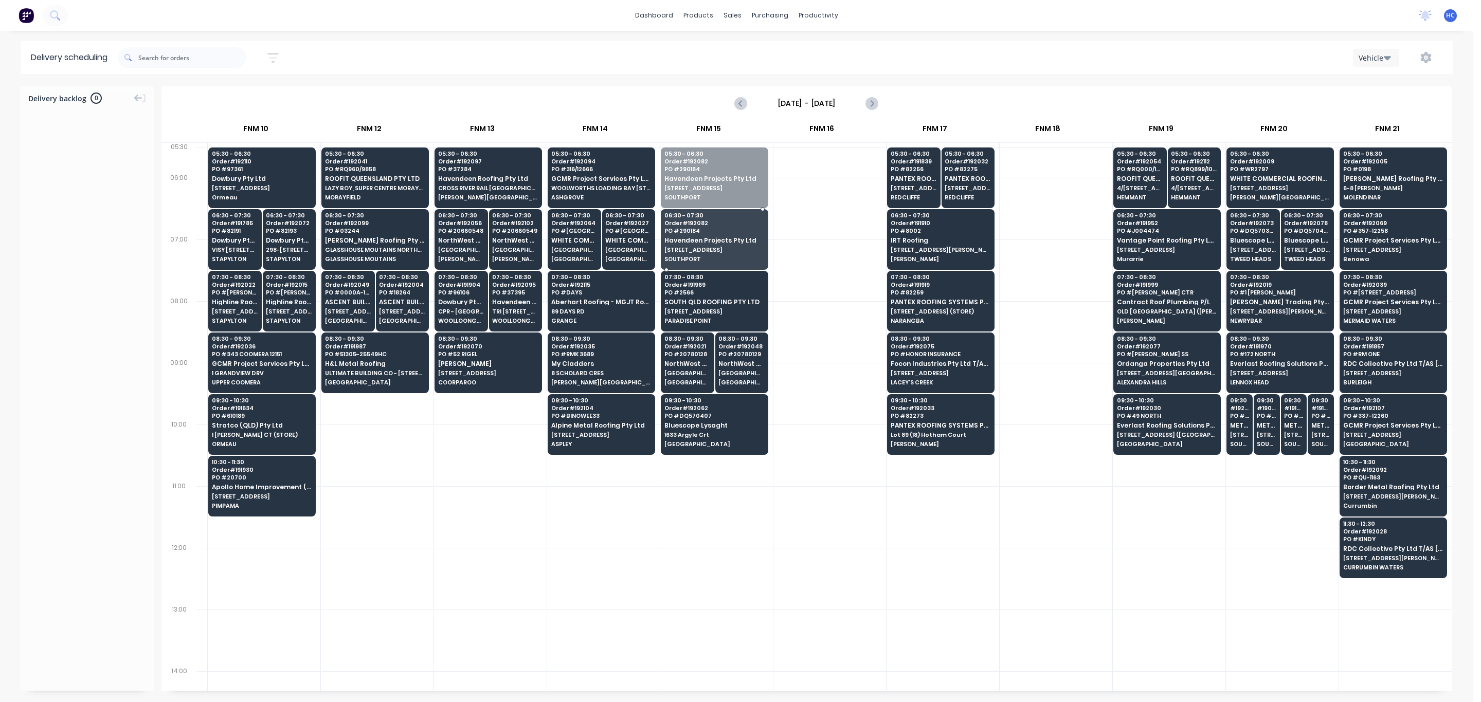
drag, startPoint x: 743, startPoint y: 181, endPoint x: 736, endPoint y: 250, distance: 69.3
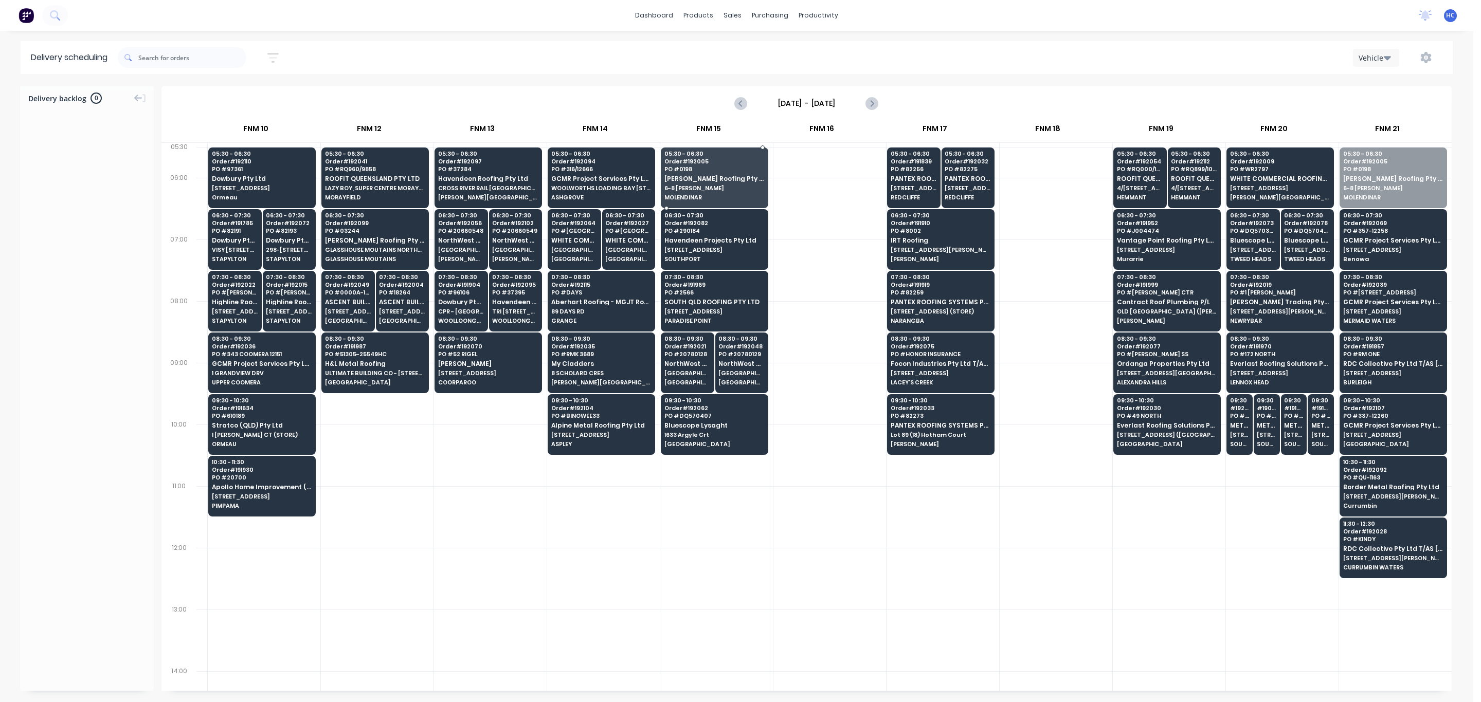
drag, startPoint x: 1384, startPoint y: 182, endPoint x: 727, endPoint y: 217, distance: 658.6
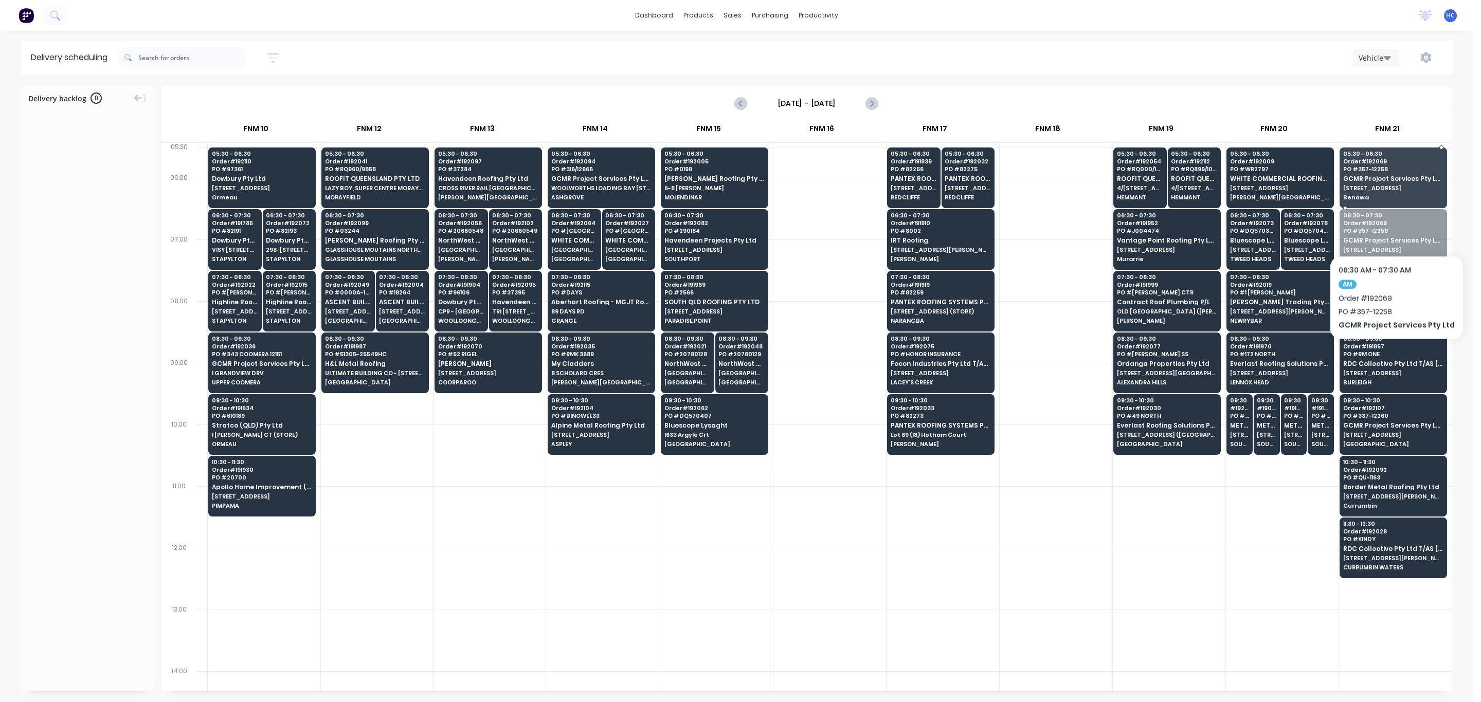
drag, startPoint x: 1392, startPoint y: 241, endPoint x: 1392, endPoint y: 224, distance: 16.5
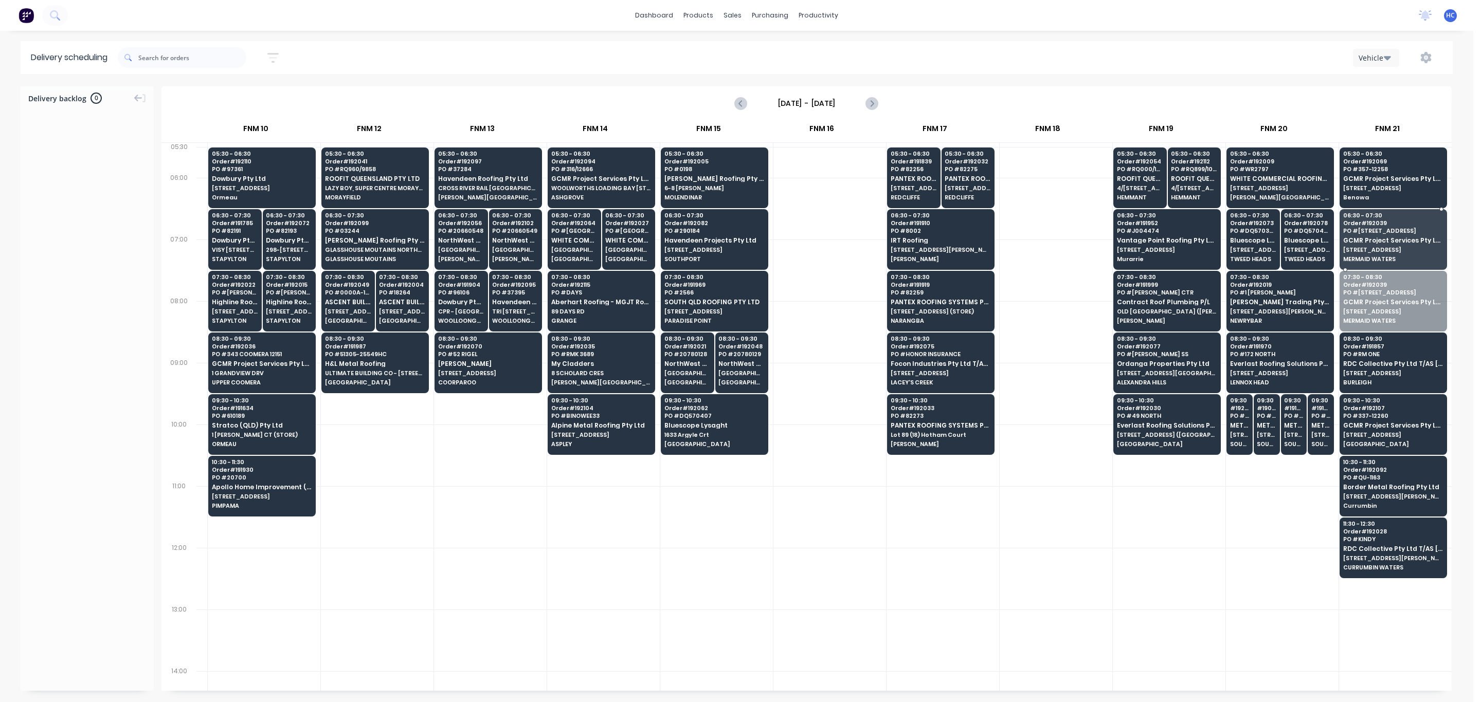
drag, startPoint x: 1381, startPoint y: 309, endPoint x: 1381, endPoint y: 277, distance: 31.9
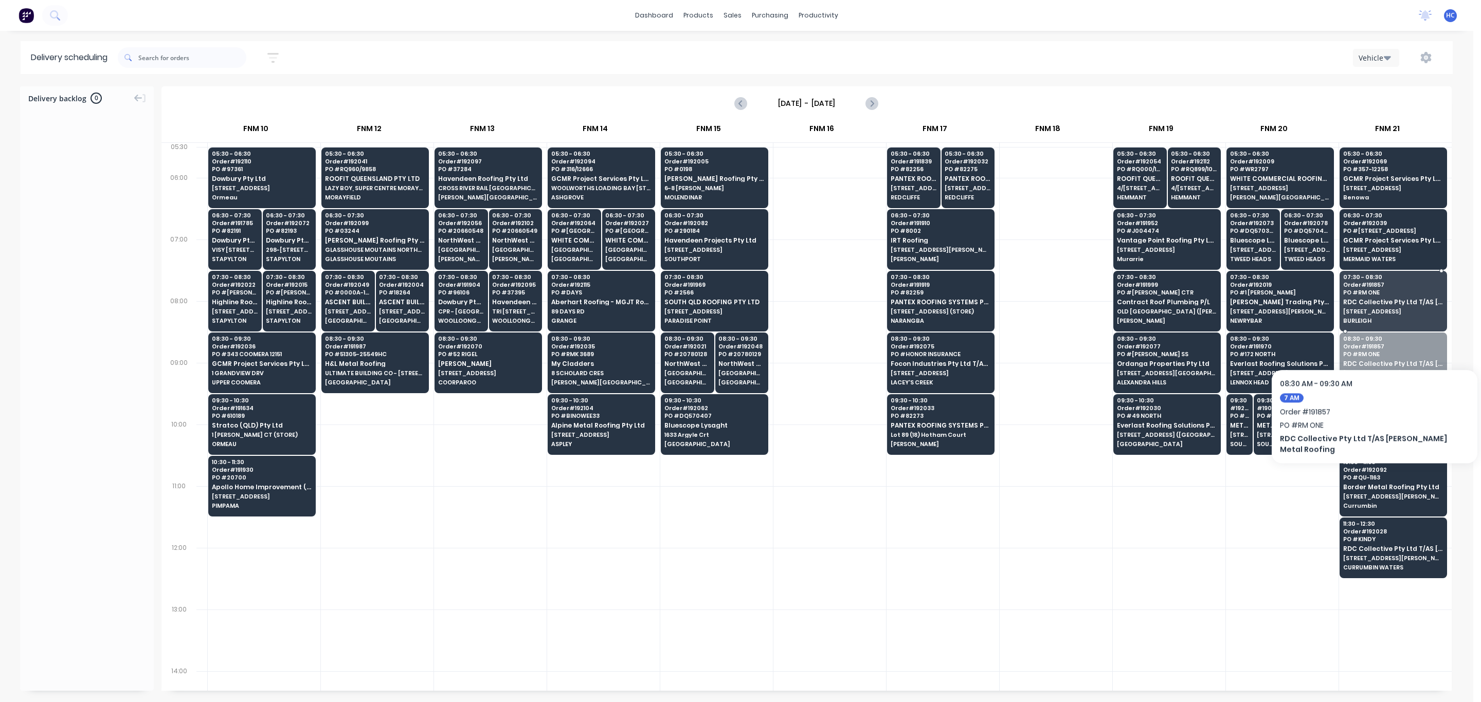
drag, startPoint x: 1373, startPoint y: 365, endPoint x: 1367, endPoint y: 338, distance: 27.4
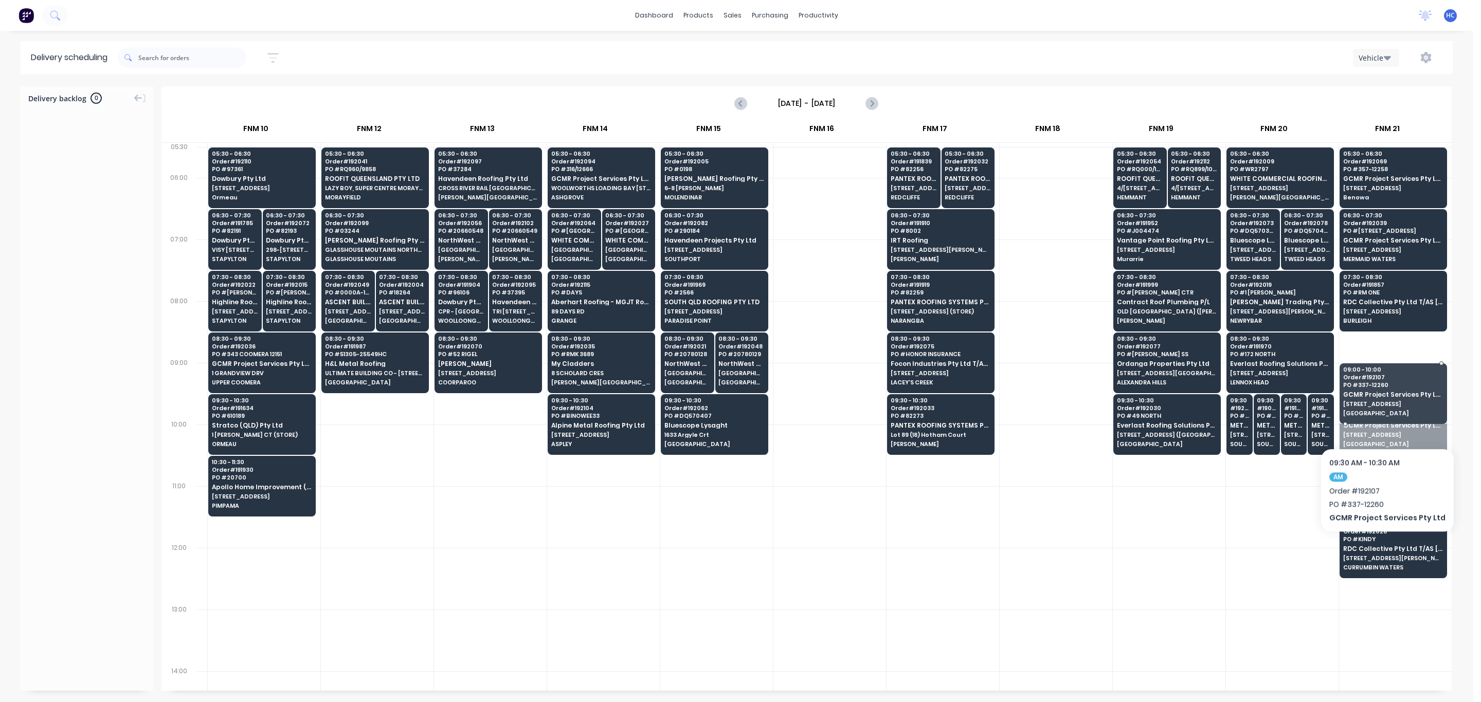
drag, startPoint x: 1389, startPoint y: 430, endPoint x: 1398, endPoint y: 368, distance: 63.4
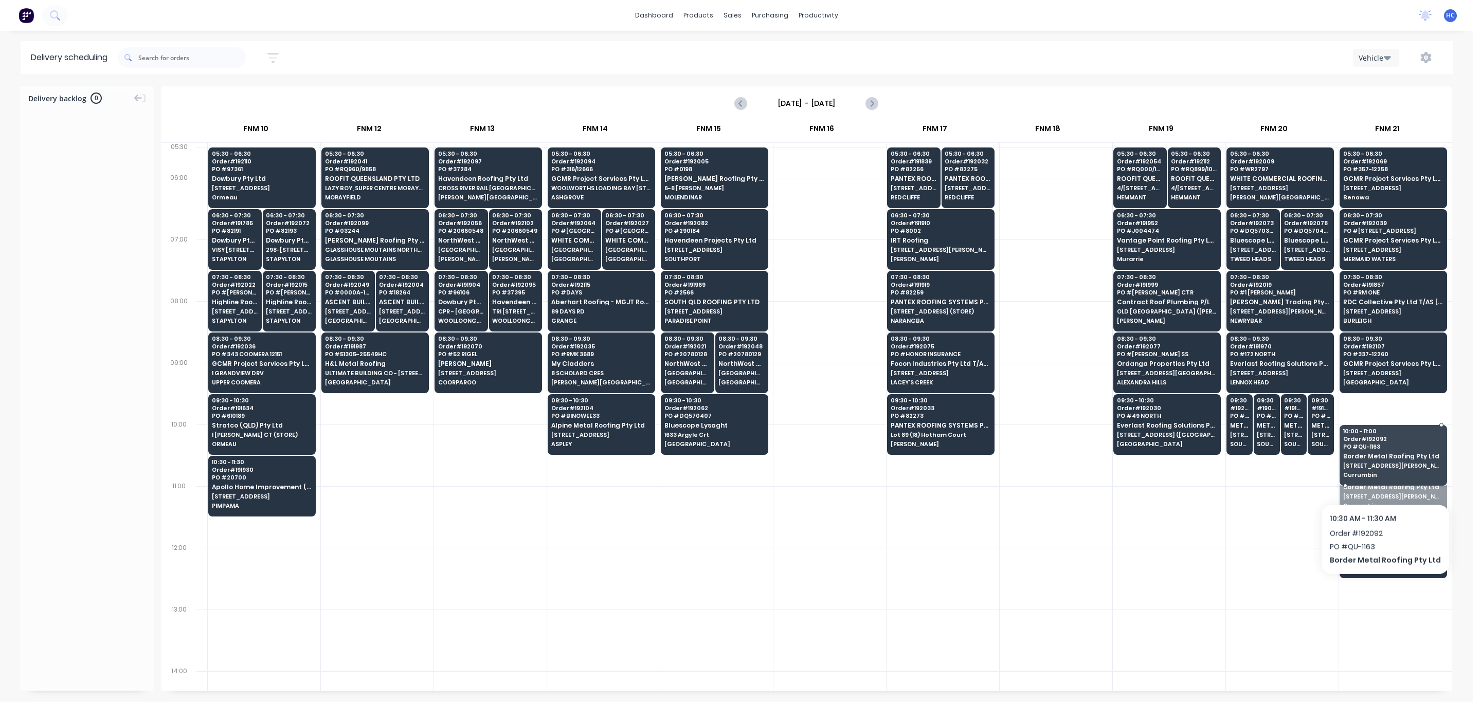
drag, startPoint x: 1381, startPoint y: 492, endPoint x: 1394, endPoint y: 466, distance: 29.7
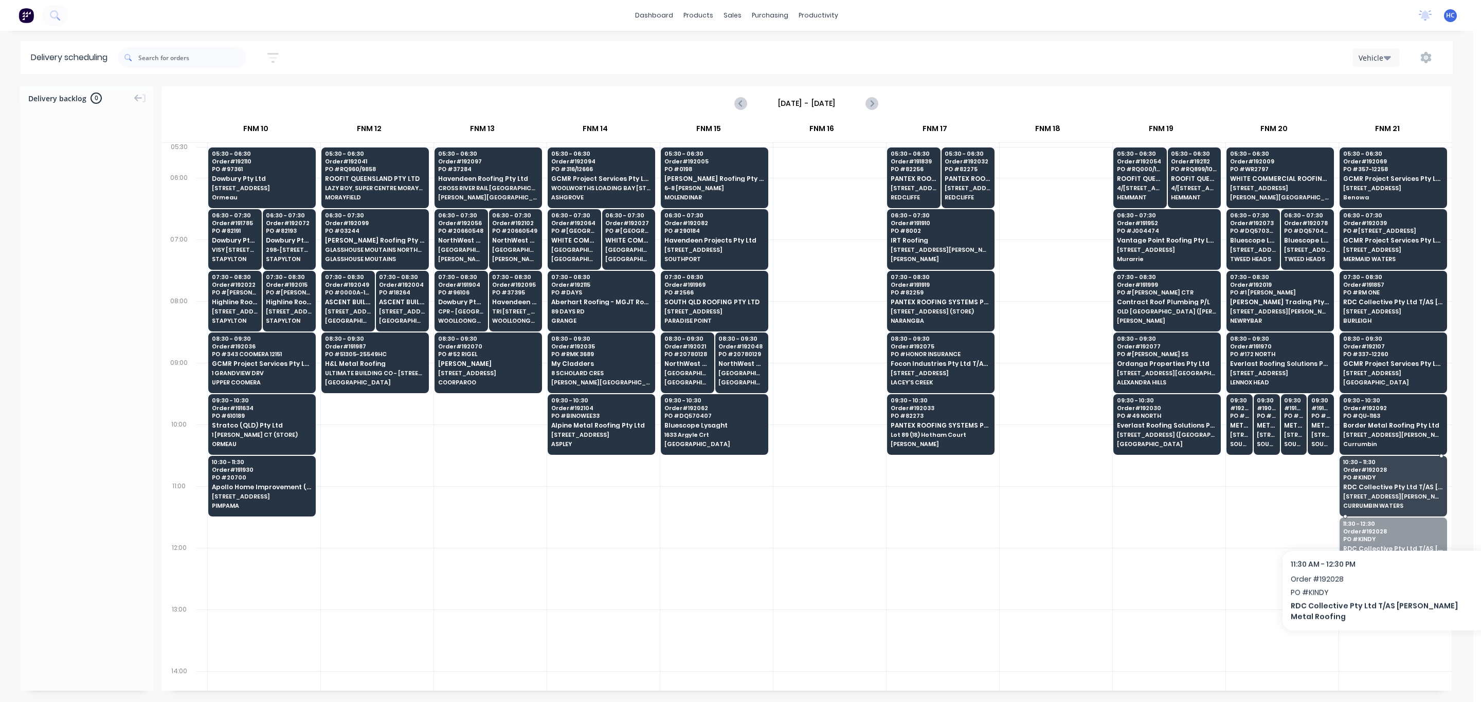
drag, startPoint x: 1361, startPoint y: 565, endPoint x: 1345, endPoint y: 528, distance: 40.3
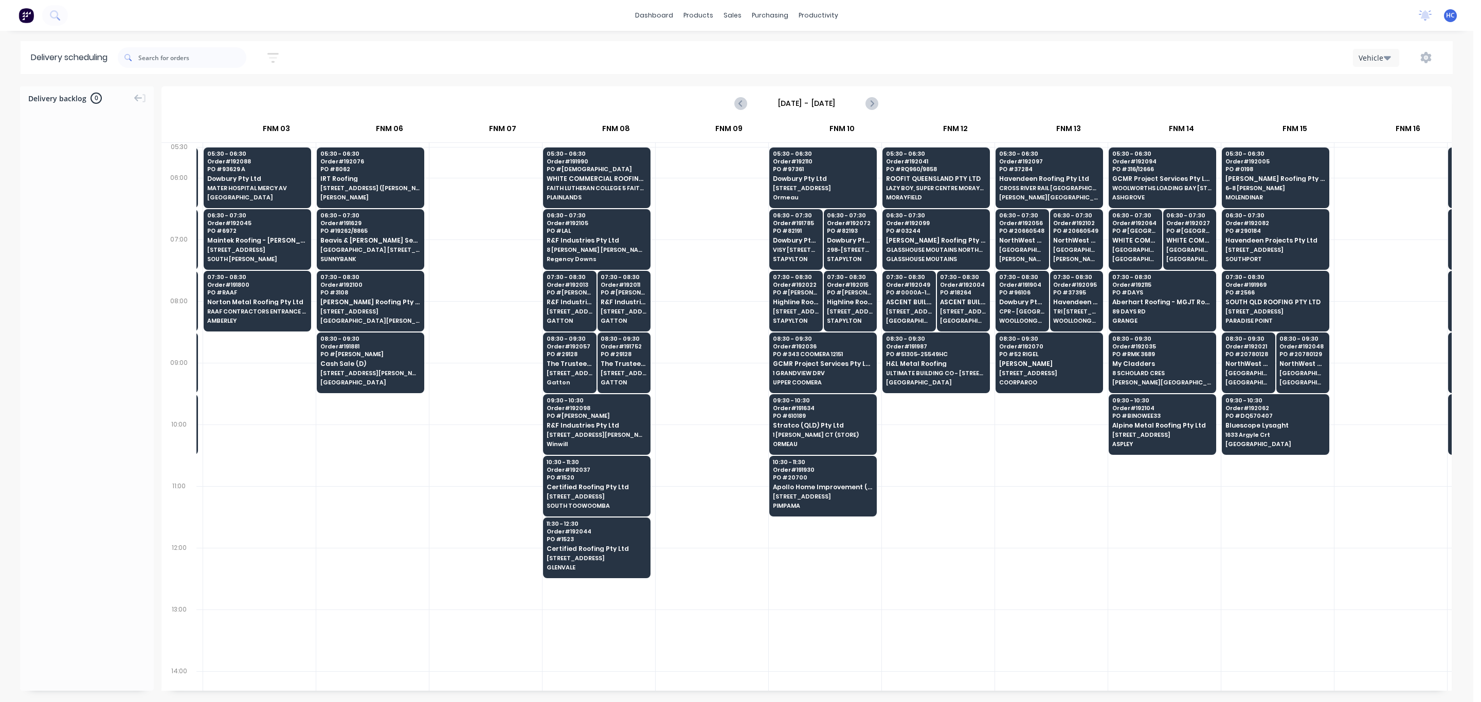
scroll to position [0, 316]
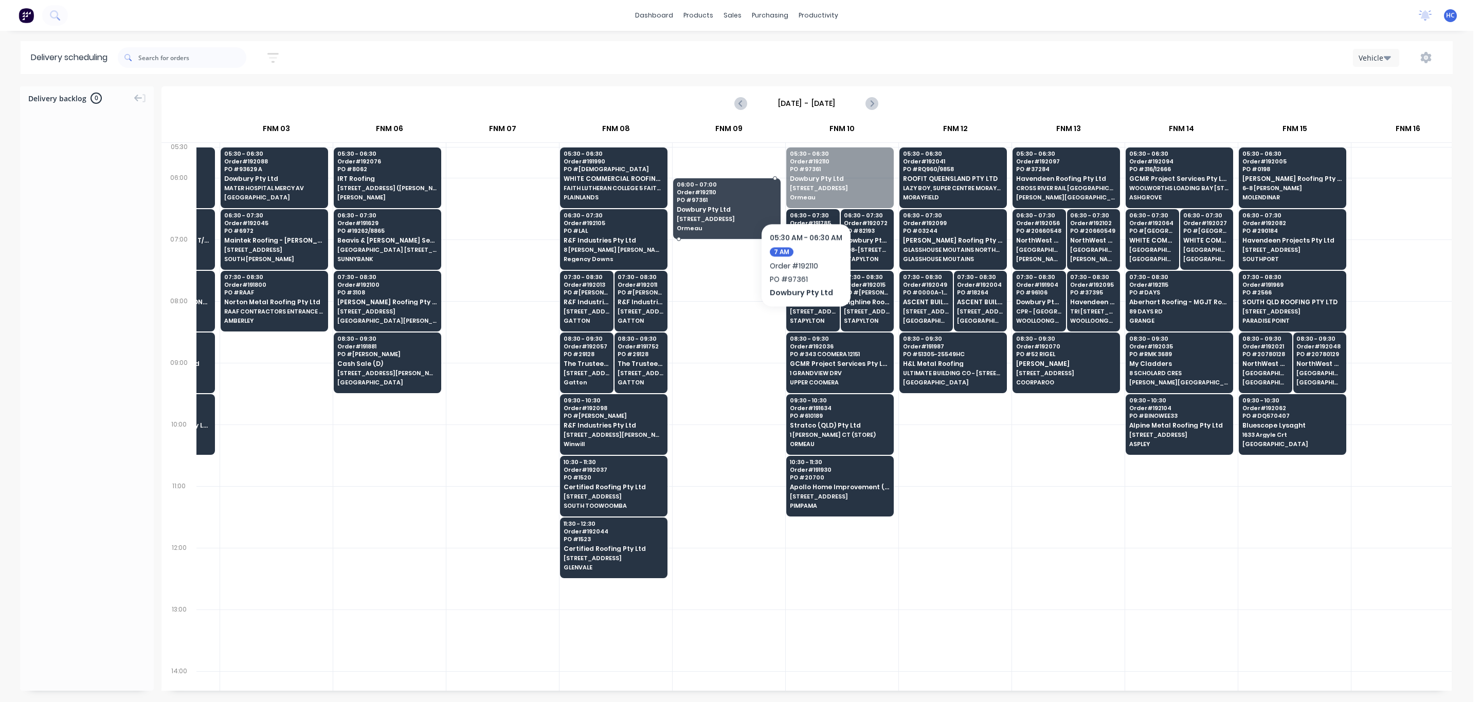
drag, startPoint x: 822, startPoint y: 187, endPoint x: 775, endPoint y: 216, distance: 55.6
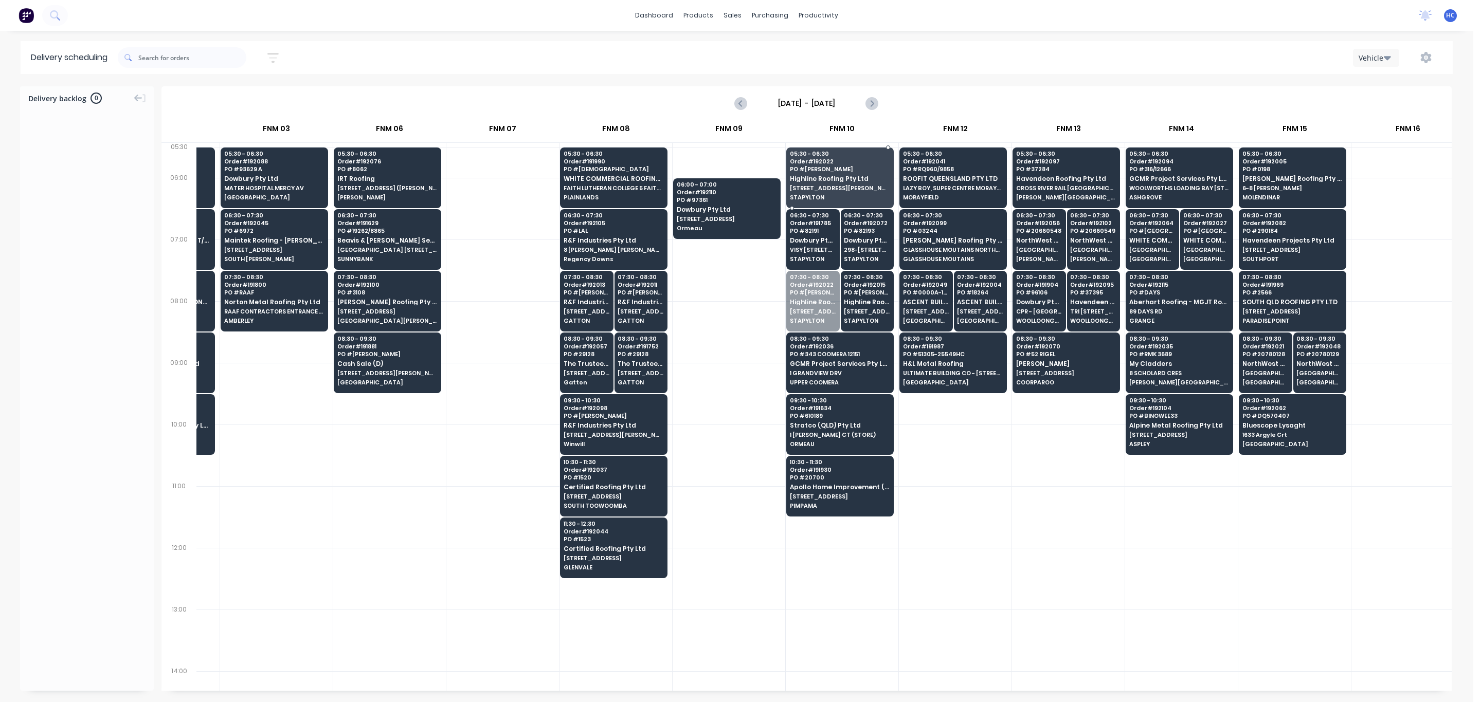
drag, startPoint x: 823, startPoint y: 305, endPoint x: 821, endPoint y: 298, distance: 7.4
drag, startPoint x: 833, startPoint y: 281, endPoint x: 840, endPoint y: 250, distance: 31.5
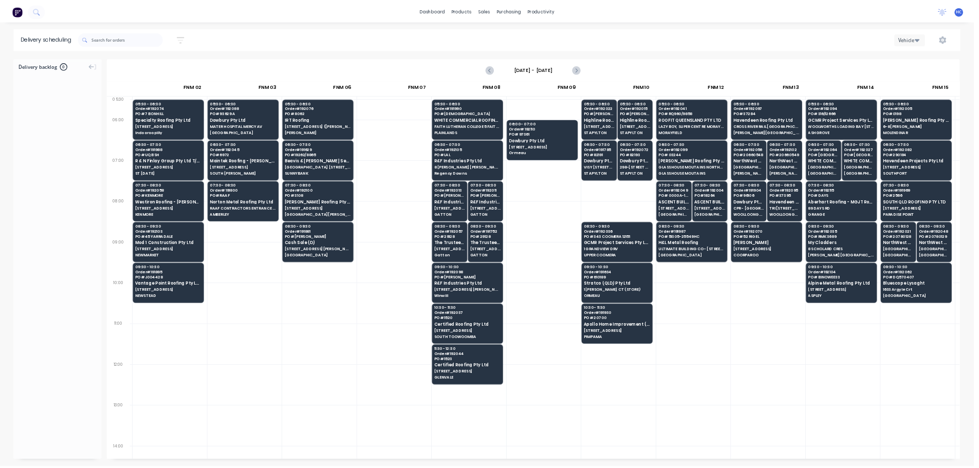
scroll to position [0, 172]
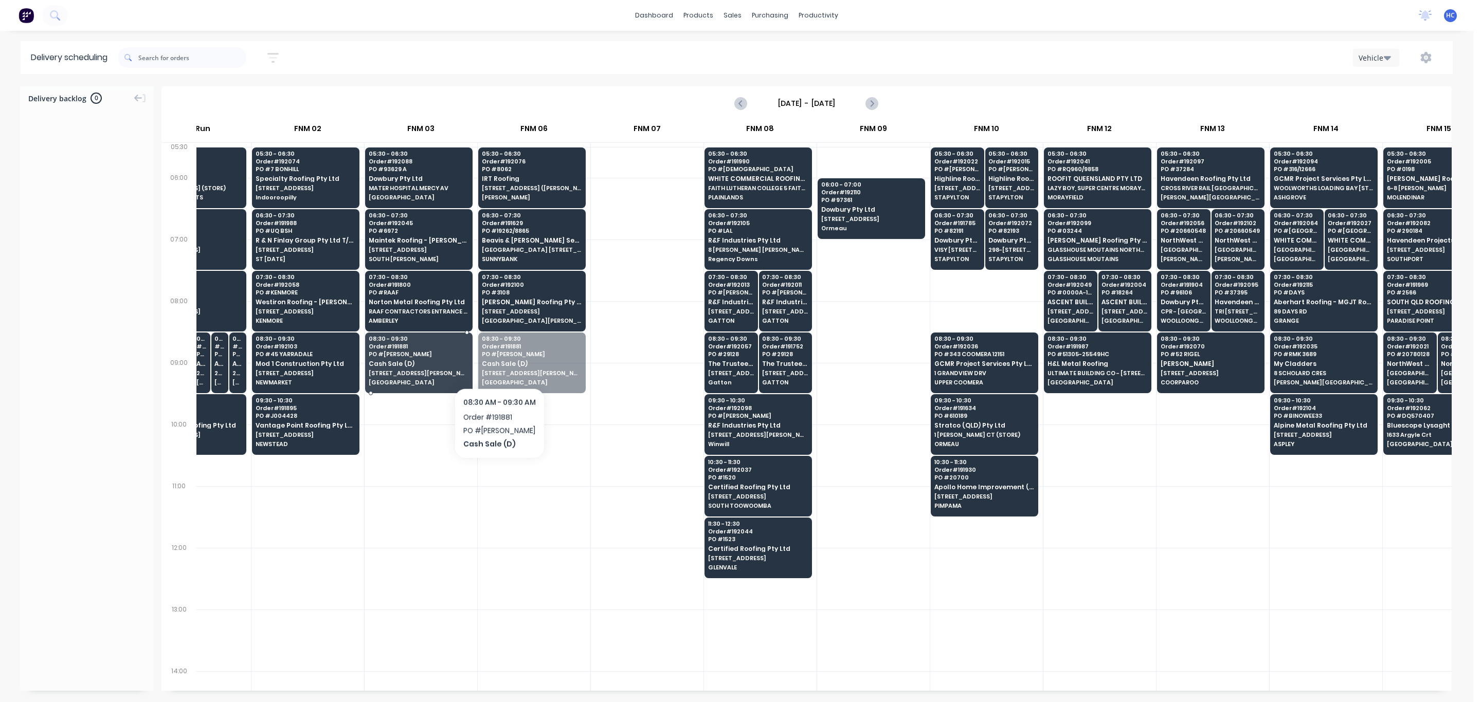
drag, startPoint x: 530, startPoint y: 359, endPoint x: 499, endPoint y: 361, distance: 30.9
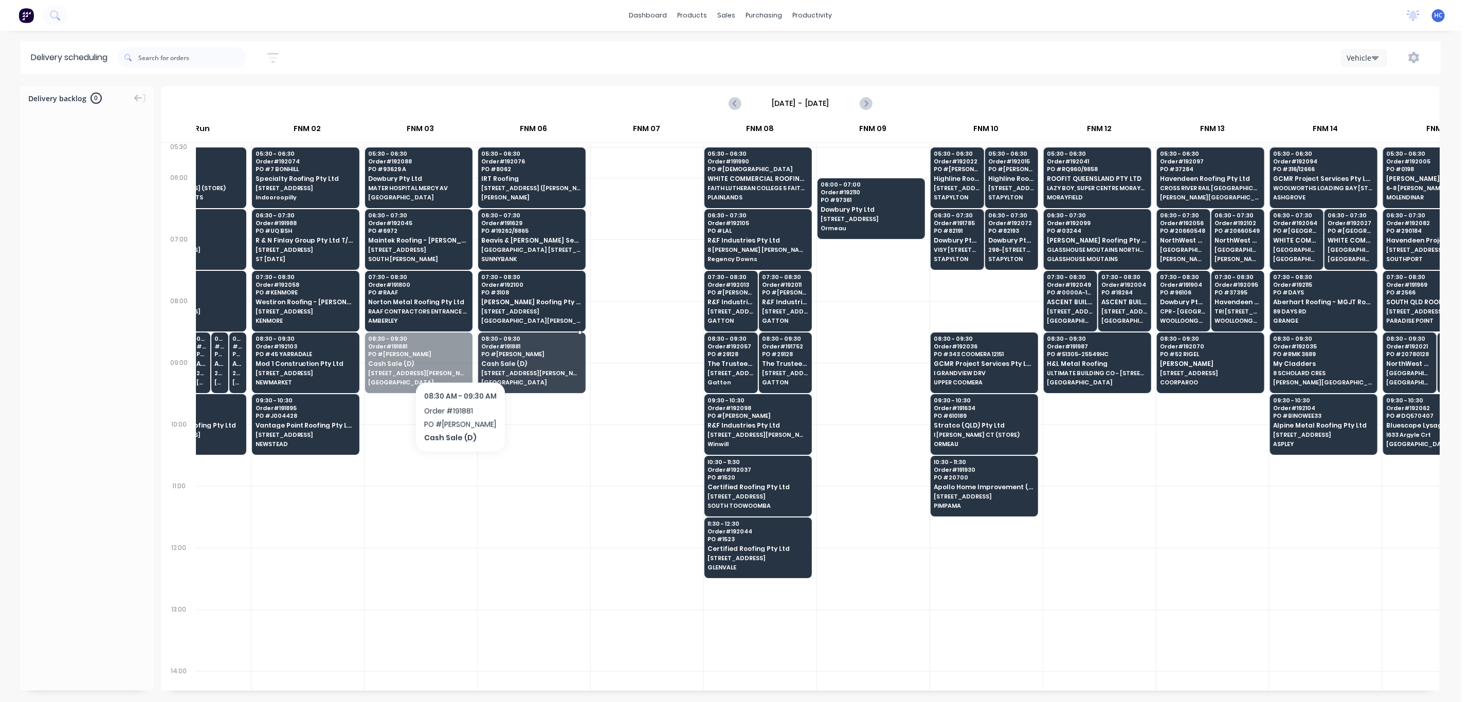
drag, startPoint x: 435, startPoint y: 350, endPoint x: 460, endPoint y: 355, distance: 25.1
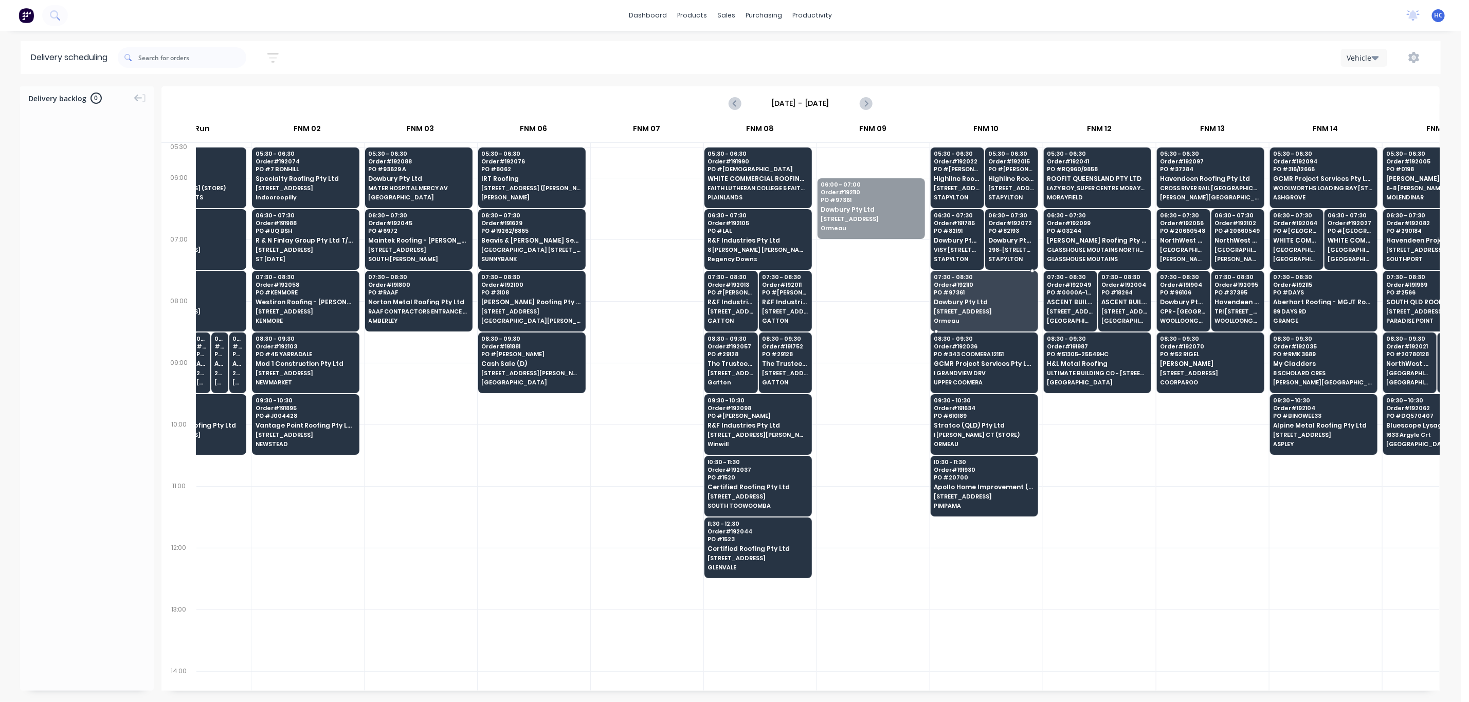
drag, startPoint x: 884, startPoint y: 227, endPoint x: 992, endPoint y: 349, distance: 162.4
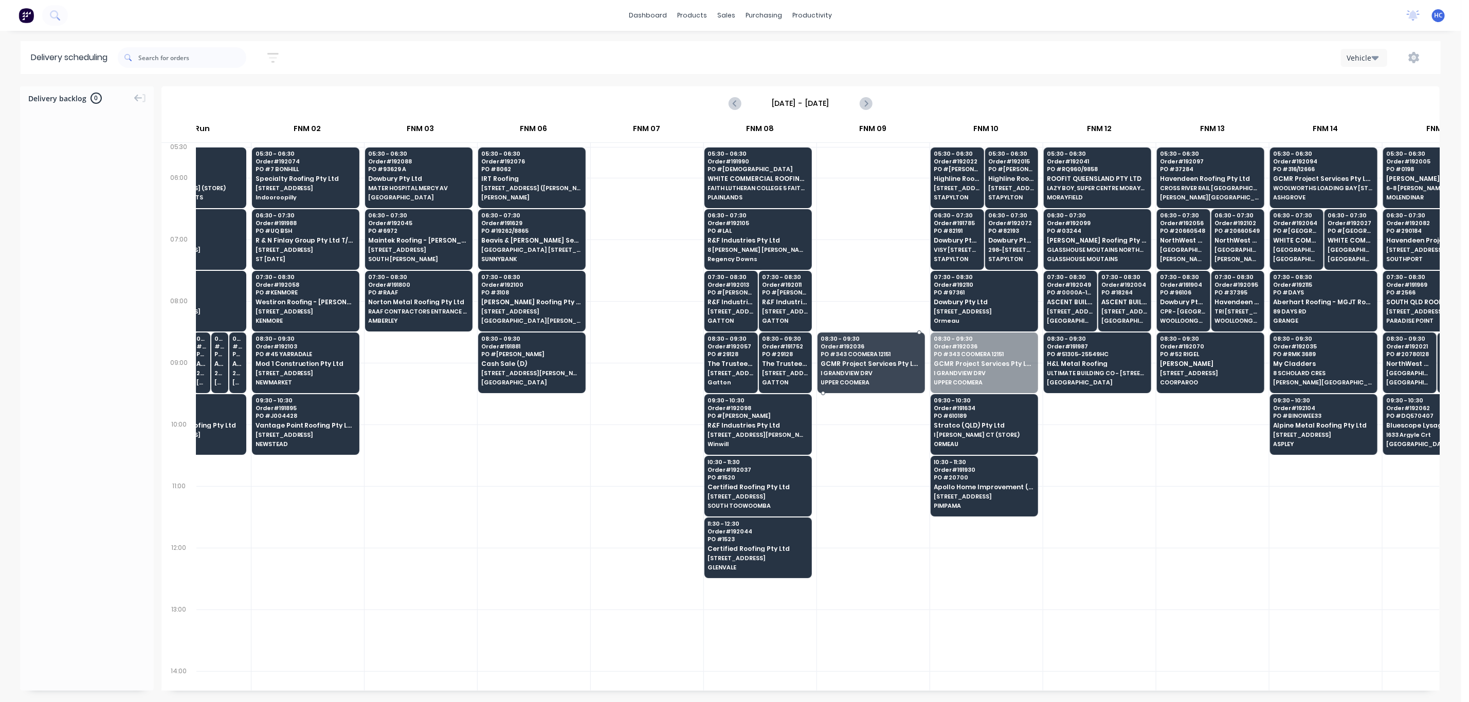
drag, startPoint x: 990, startPoint y: 370, endPoint x: 968, endPoint y: 370, distance: 22.6
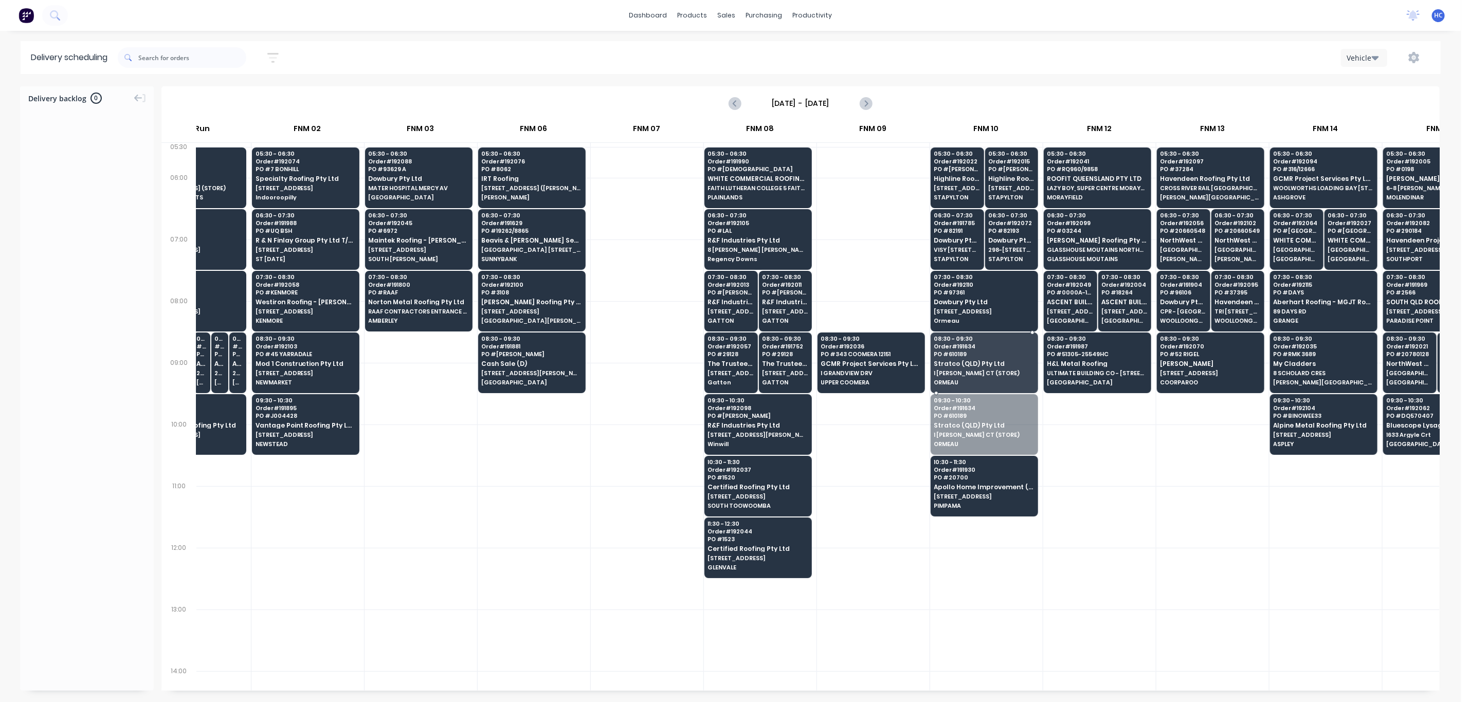
drag, startPoint x: 972, startPoint y: 433, endPoint x: 994, endPoint y: 443, distance: 23.7
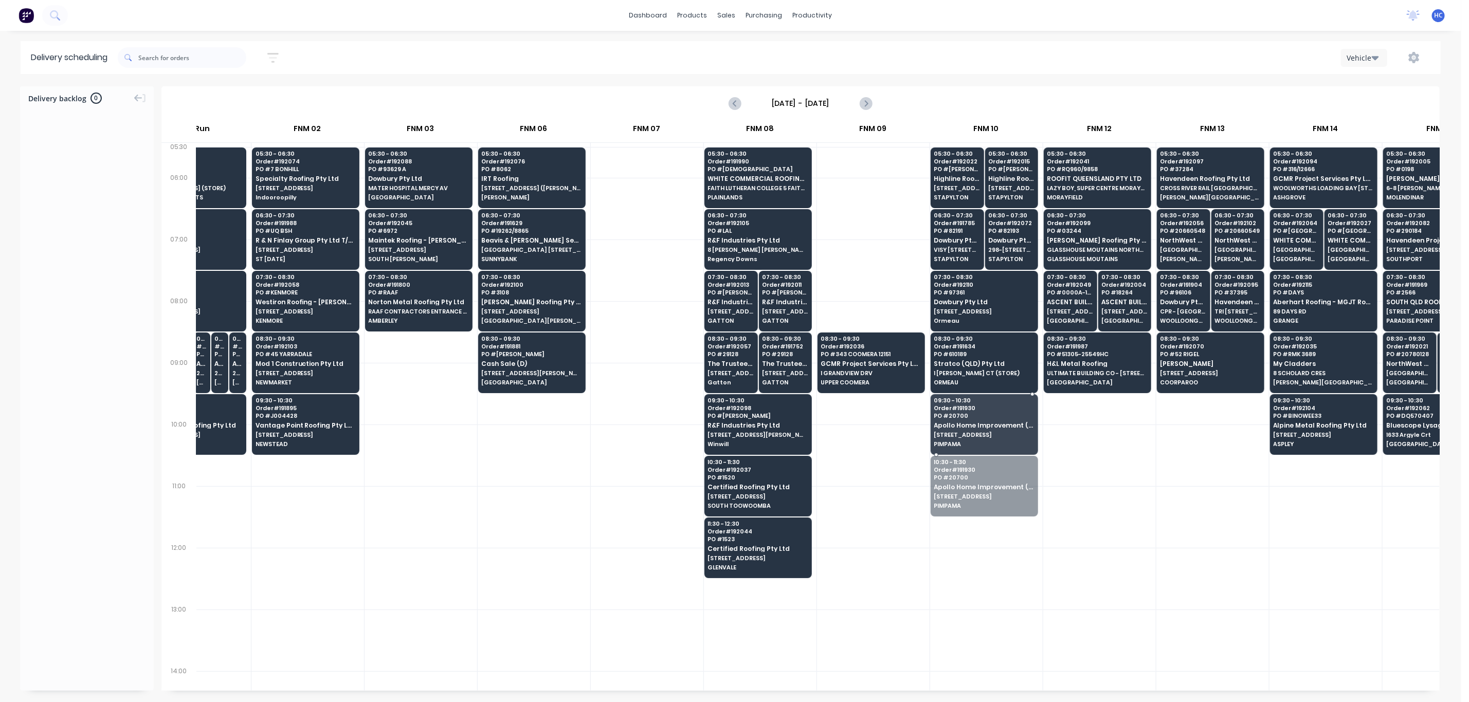
drag, startPoint x: 987, startPoint y: 466, endPoint x: 991, endPoint y: 431, distance: 35.1
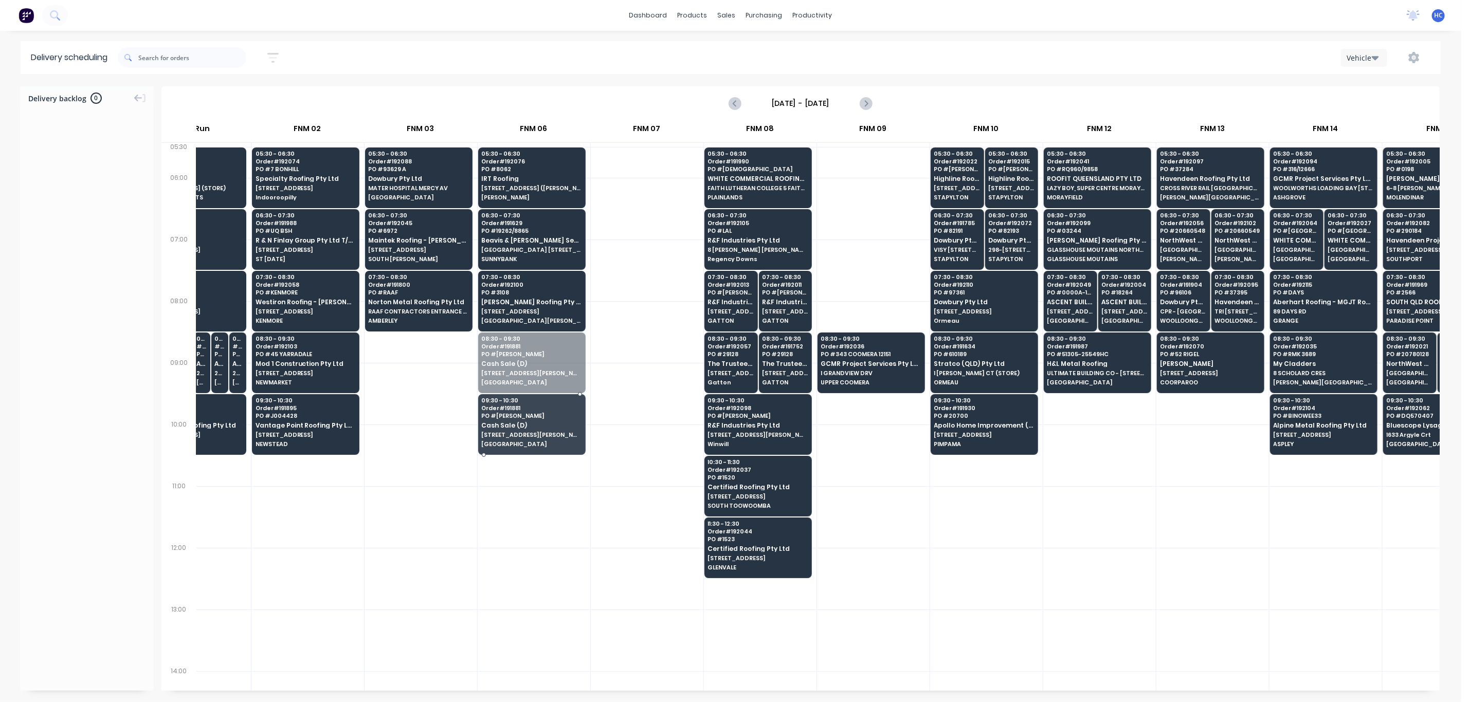
drag, startPoint x: 505, startPoint y: 383, endPoint x: 504, endPoint y: 400, distance: 17.0
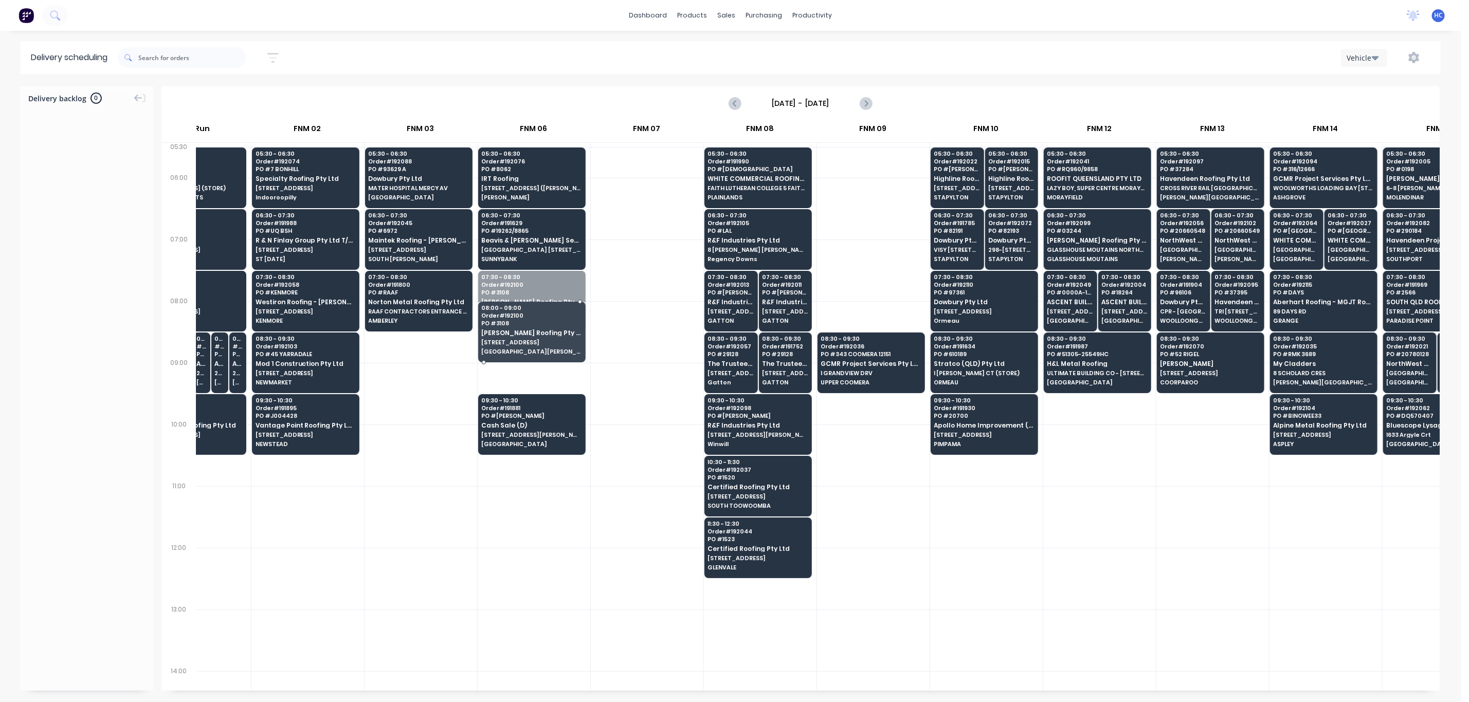
drag, startPoint x: 542, startPoint y: 292, endPoint x: 540, endPoint y: 355, distance: 63.8
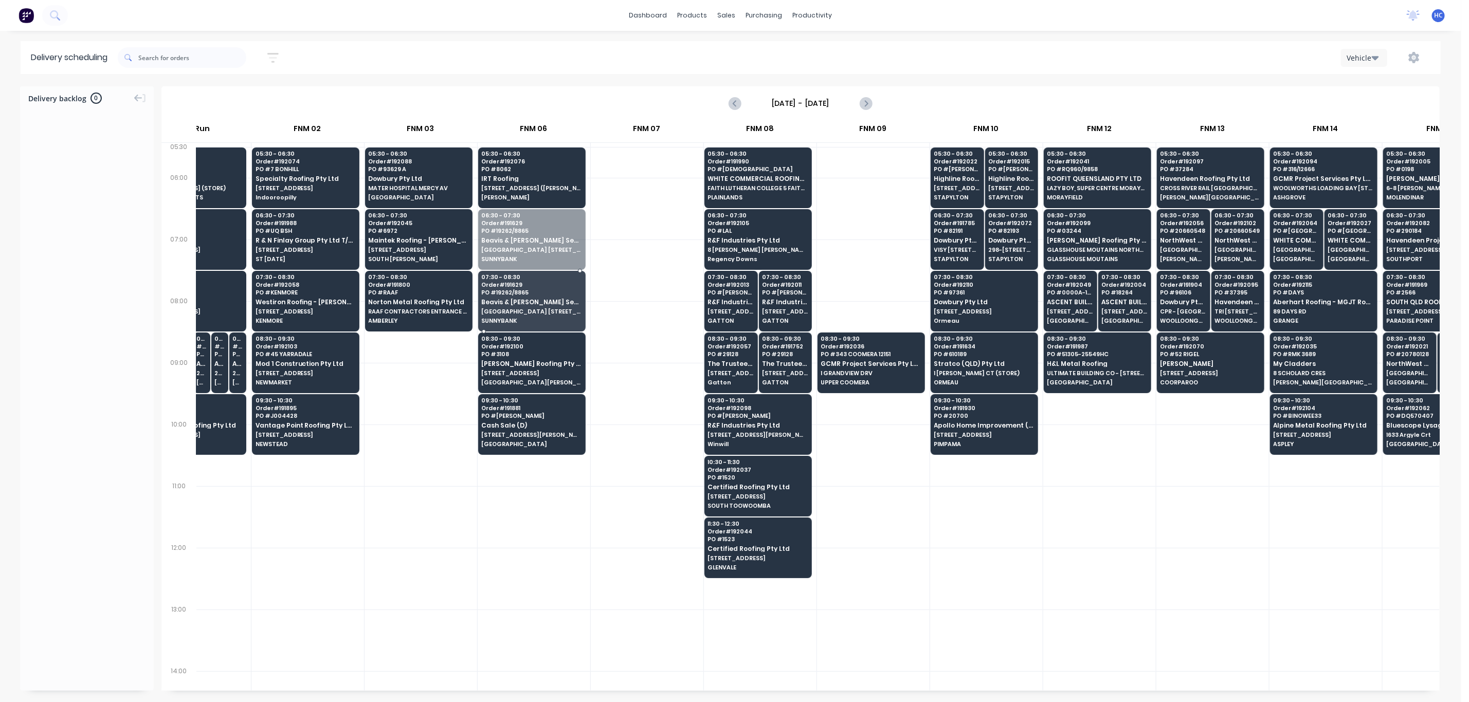
drag, startPoint x: 540, startPoint y: 253, endPoint x: 538, endPoint y: 281, distance: 27.8
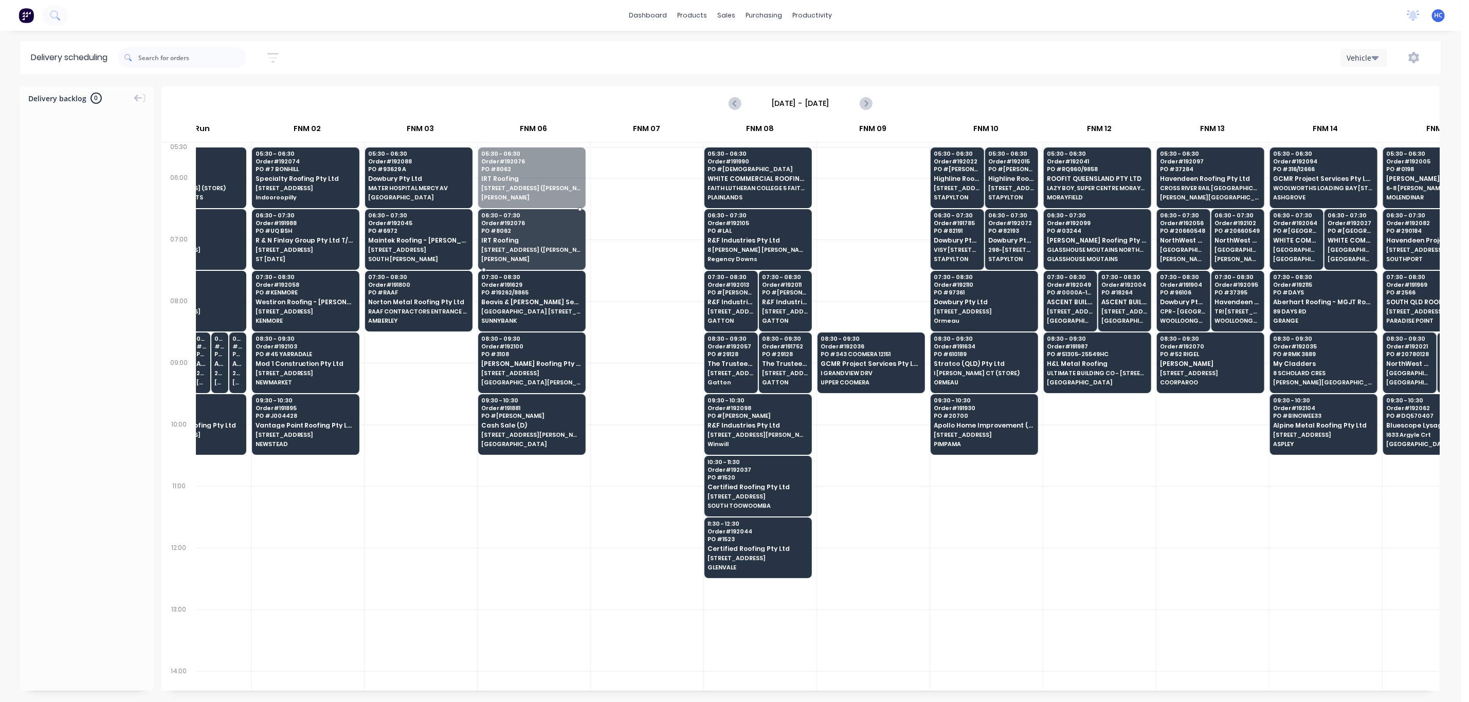
drag, startPoint x: 540, startPoint y: 181, endPoint x: 539, endPoint y: 201, distance: 20.1
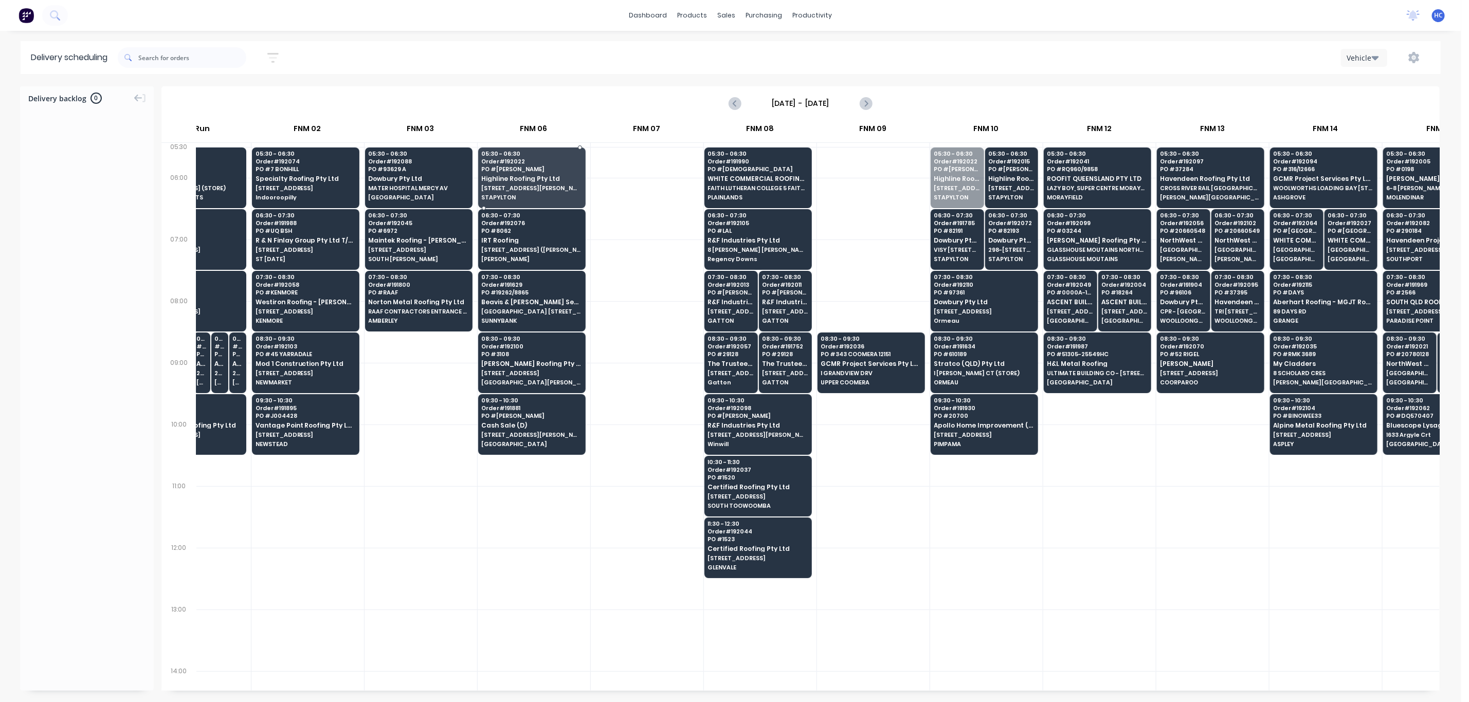
drag, startPoint x: 950, startPoint y: 181, endPoint x: 556, endPoint y: 193, distance: 394.6
drag, startPoint x: 972, startPoint y: 193, endPoint x: 540, endPoint y: 188, distance: 431.4
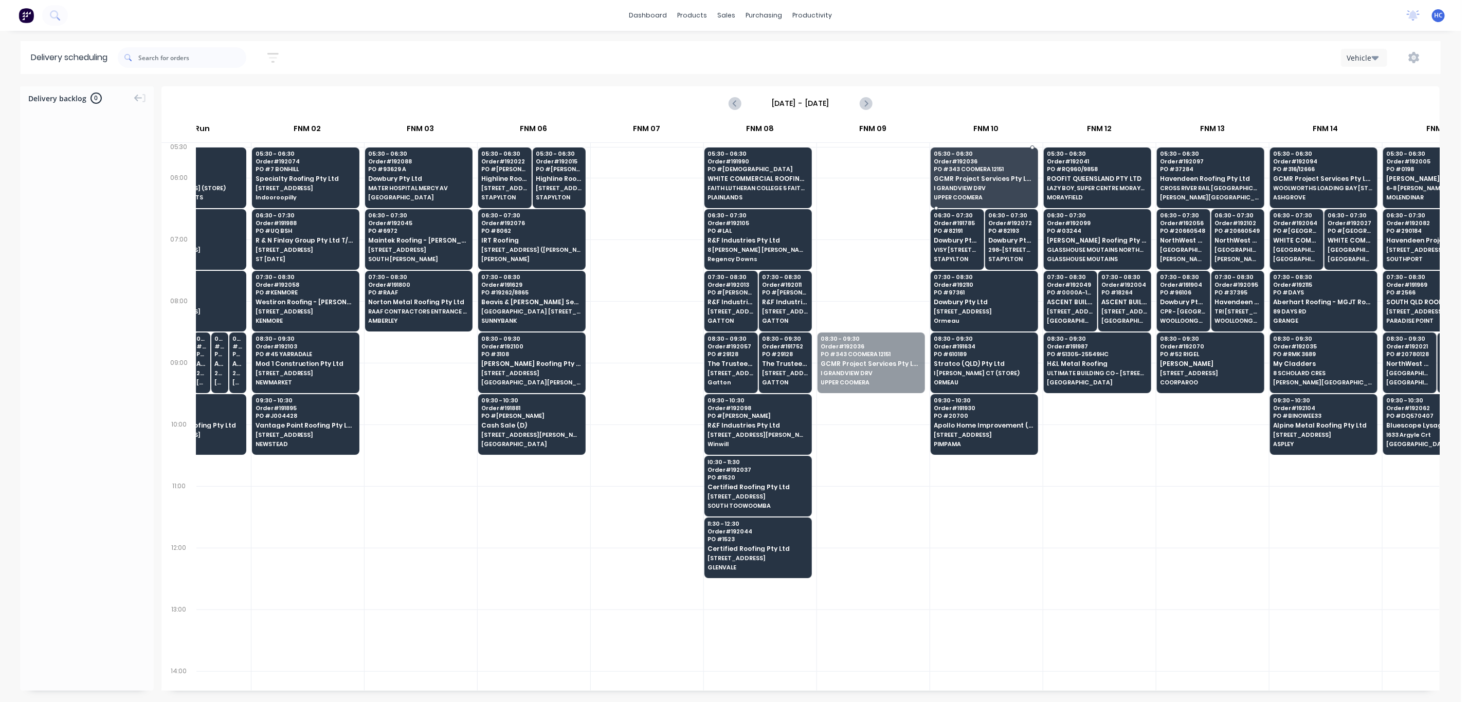
drag, startPoint x: 849, startPoint y: 362, endPoint x: 966, endPoint y: 187, distance: 211.3
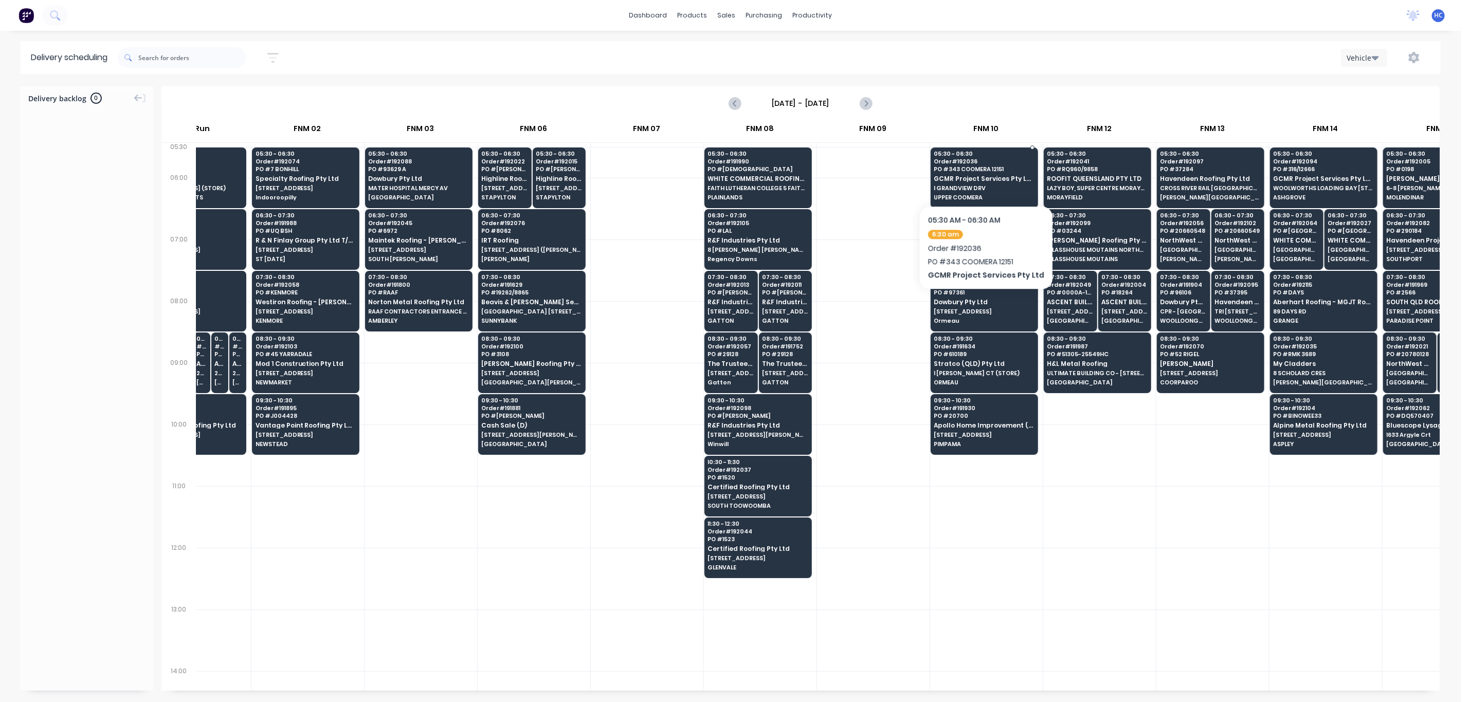
click at [982, 174] on div "05:30 - 06:30 Order # 192036 PO # 343 COOMERA 12151 GCMR Project Services Pty L…" at bounding box center [984, 177] width 106 height 58
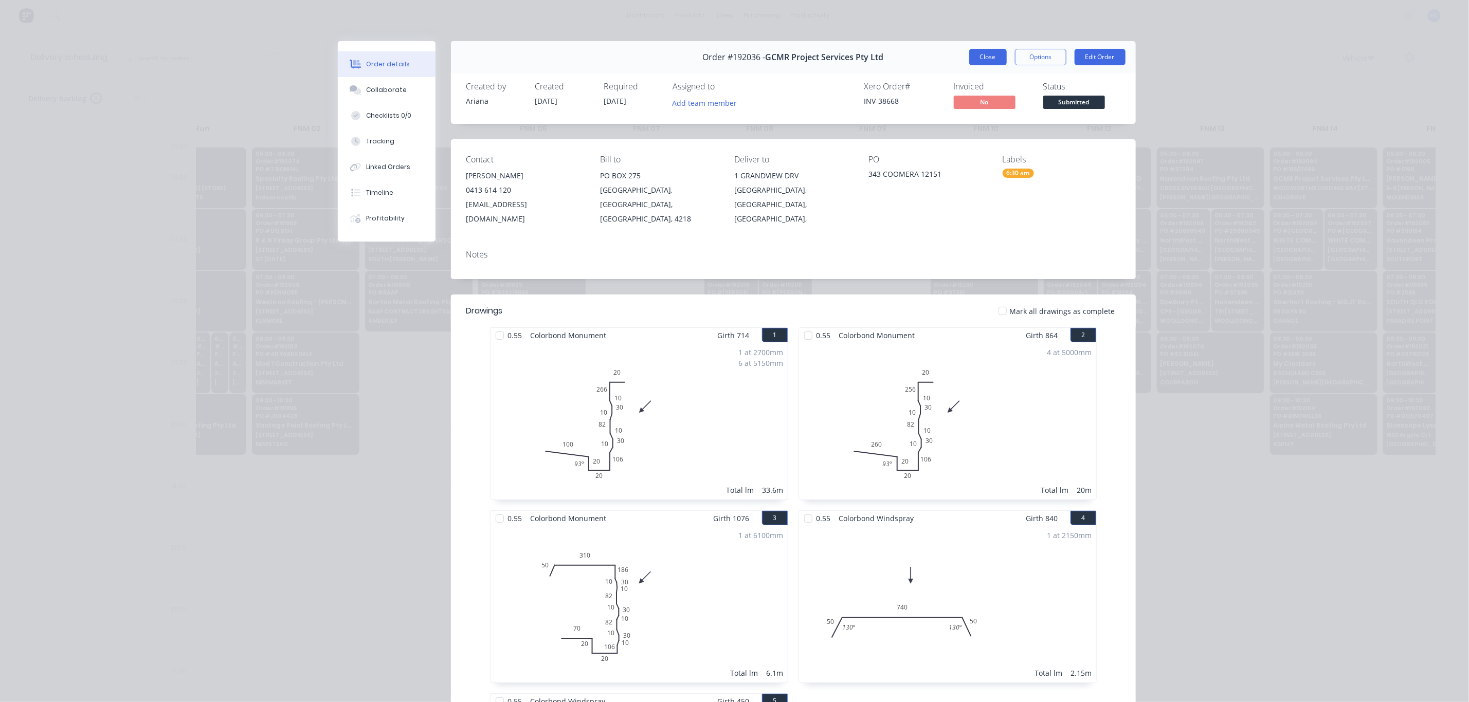
click at [985, 60] on button "Close" at bounding box center [988, 57] width 38 height 16
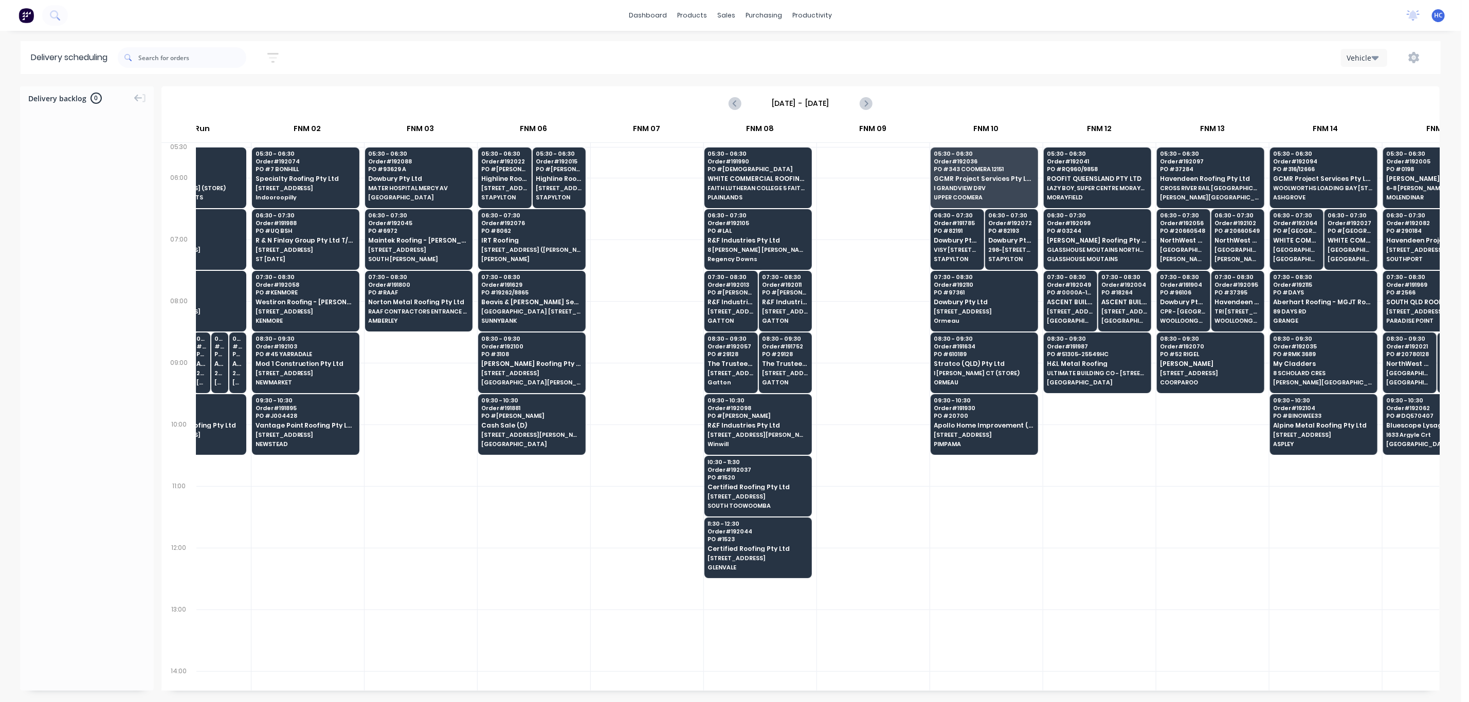
click at [277, 57] on icon "button" at bounding box center [273, 58] width 8 height 2
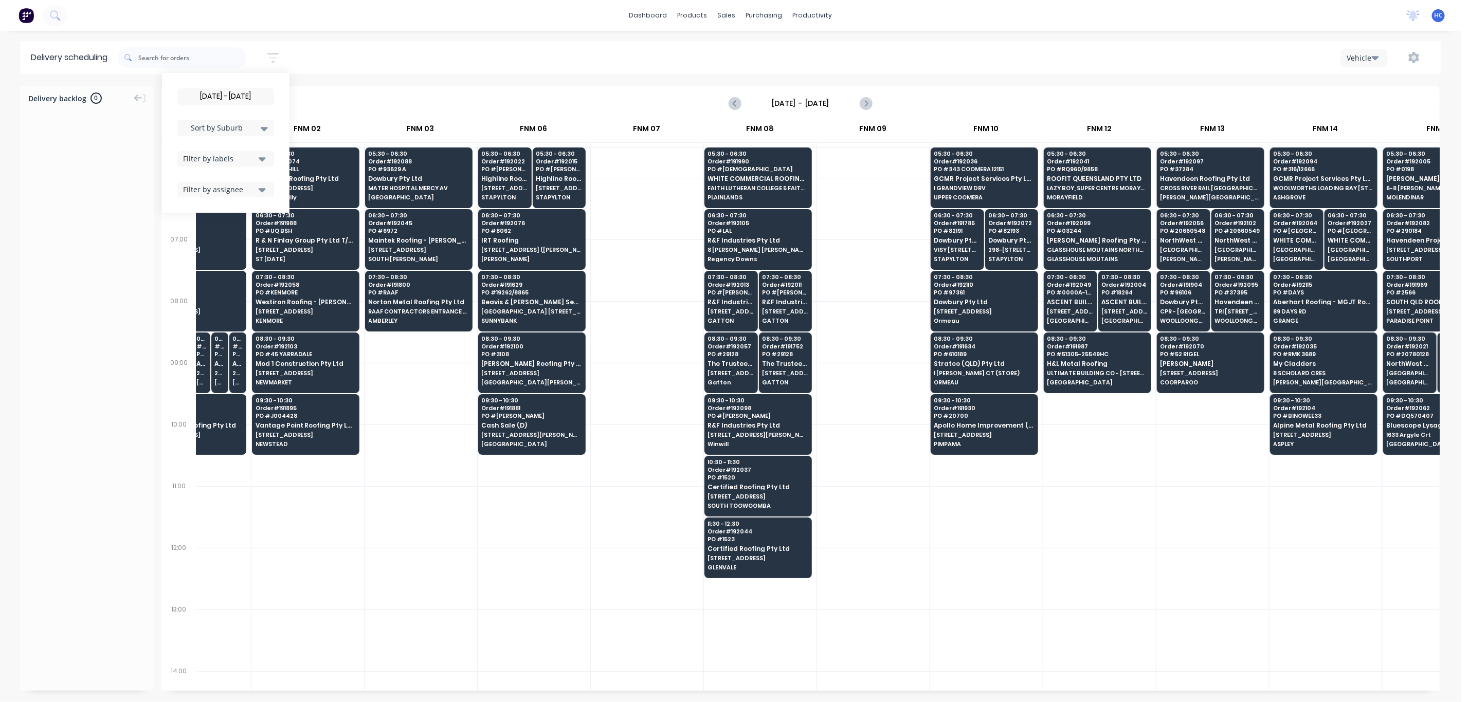
click at [259, 101] on input "[DATE] - [DATE]" at bounding box center [226, 96] width 96 height 15
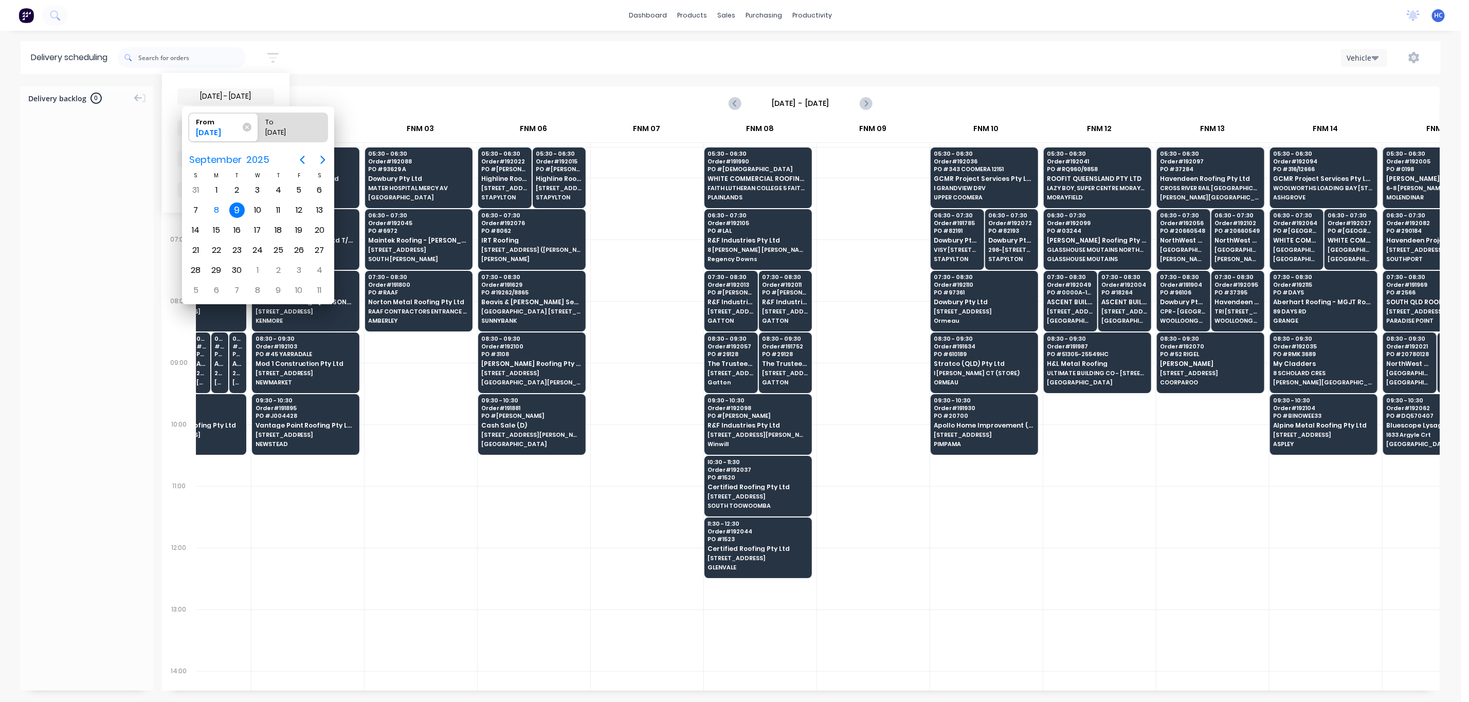
click at [234, 210] on div "9" at bounding box center [236, 210] width 15 height 15
radio input "false"
radio input "true"
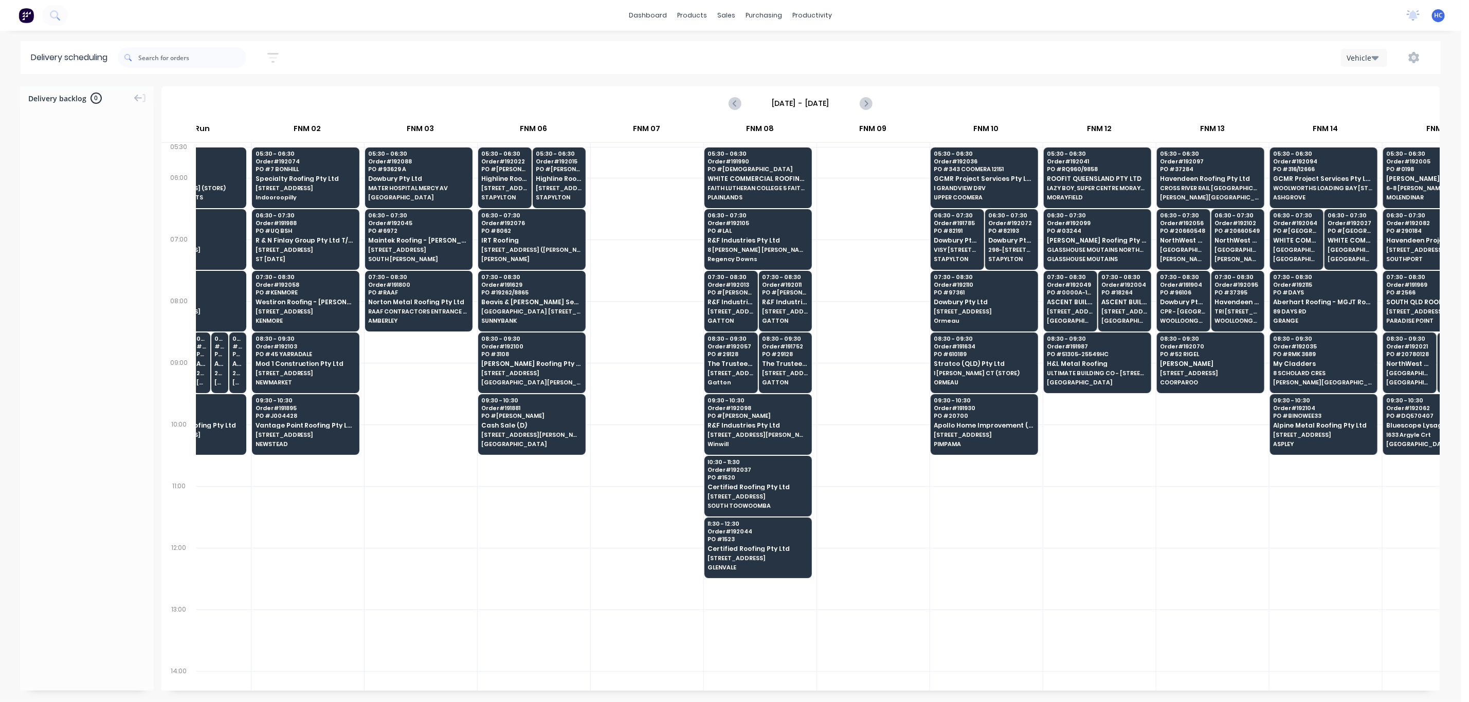
click at [1008, 576] on div at bounding box center [986, 641] width 113 height 62
click at [751, 71] on div "Customers" at bounding box center [762, 69] width 37 height 9
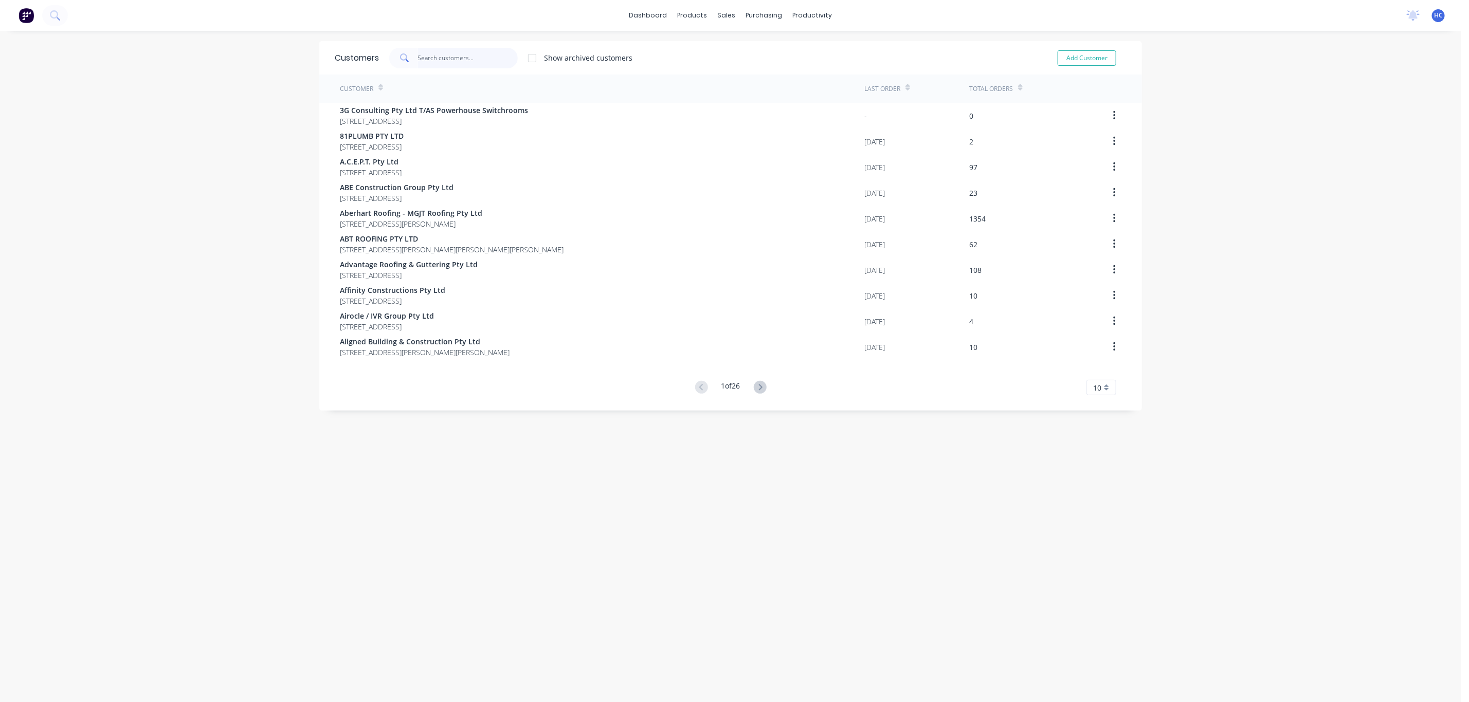
click at [419, 51] on input "text" at bounding box center [468, 58] width 100 height 21
click at [470, 59] on input "text" at bounding box center [468, 58] width 100 height 21
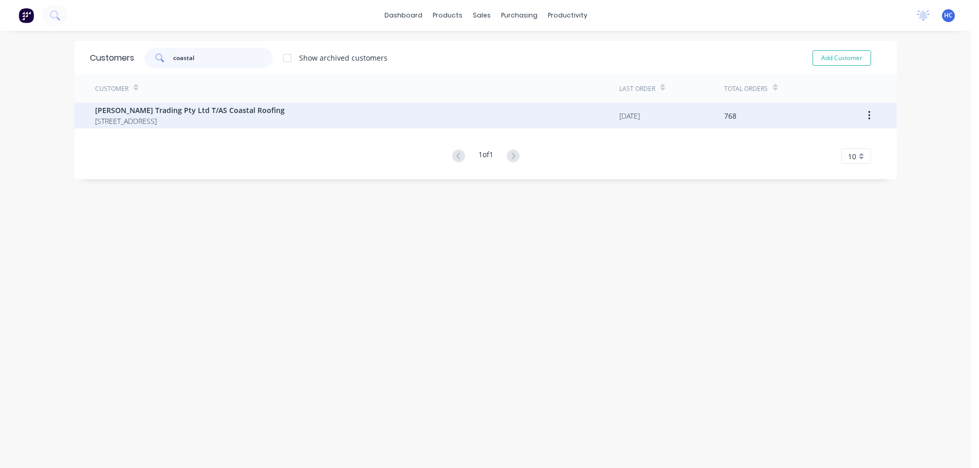
type input "coastal"
click at [166, 106] on span "[PERSON_NAME] Trading Pty Ltd T/AS Coastal Roofing" at bounding box center [190, 110] width 190 height 11
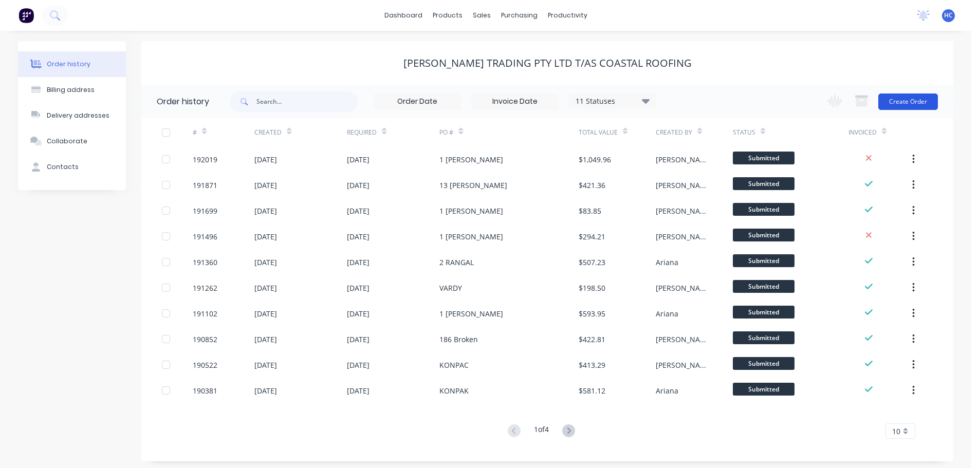
click at [901, 101] on button "Create Order" at bounding box center [909, 102] width 60 height 16
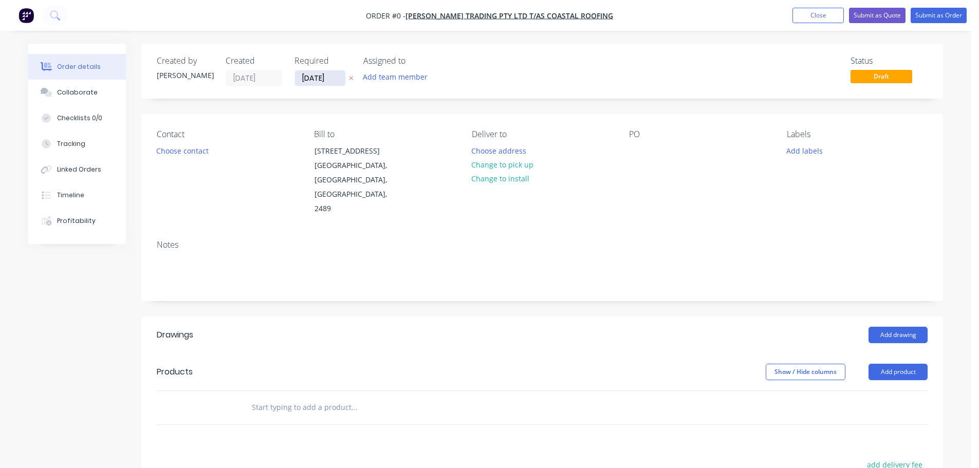
click at [323, 84] on input "[DATE]" at bounding box center [320, 77] width 50 height 15
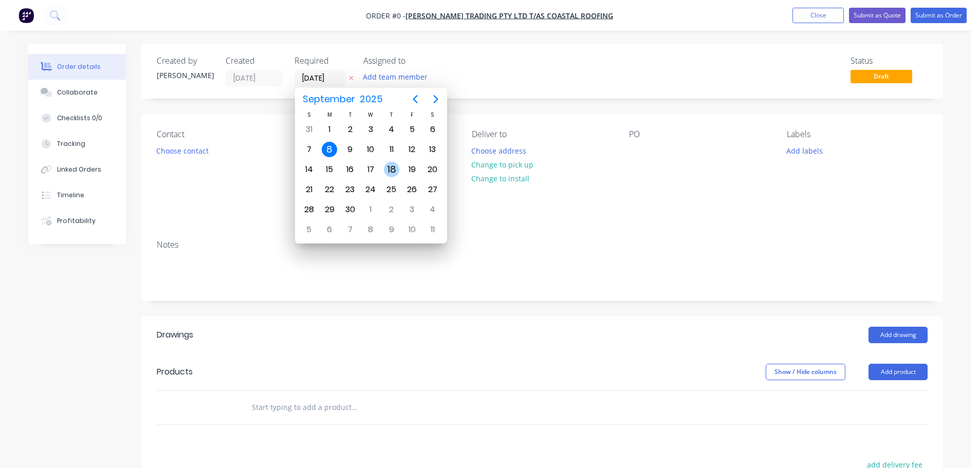
click at [393, 151] on div "11" at bounding box center [391, 149] width 15 height 15
type input "[DATE]"
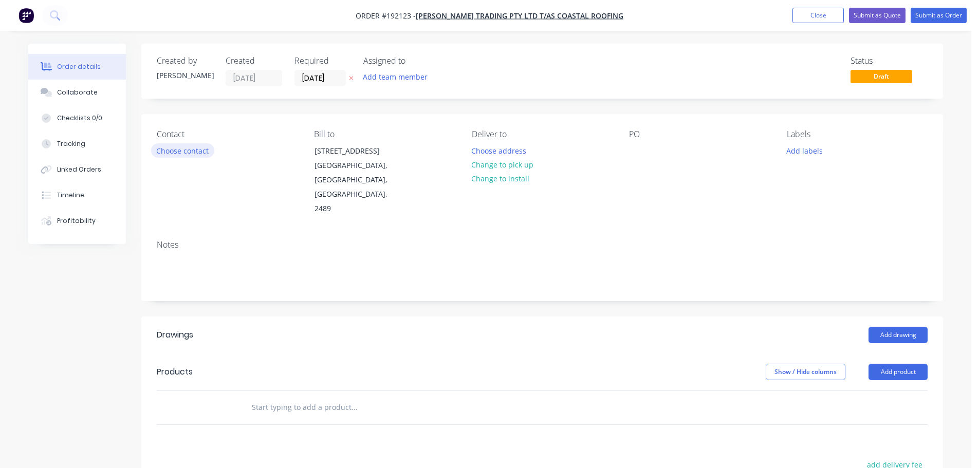
click at [186, 153] on button "Choose contact" at bounding box center [182, 150] width 63 height 14
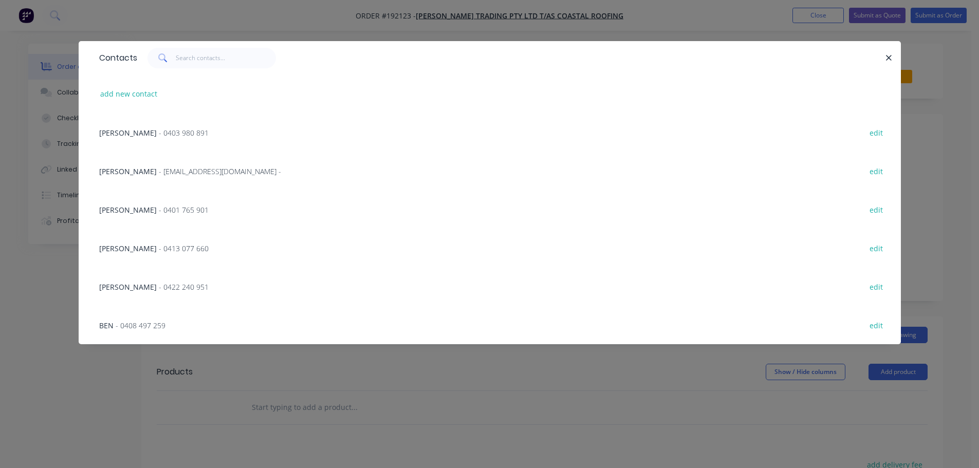
click at [184, 289] on div "JERRY - 0422 240 951 edit" at bounding box center [490, 286] width 792 height 39
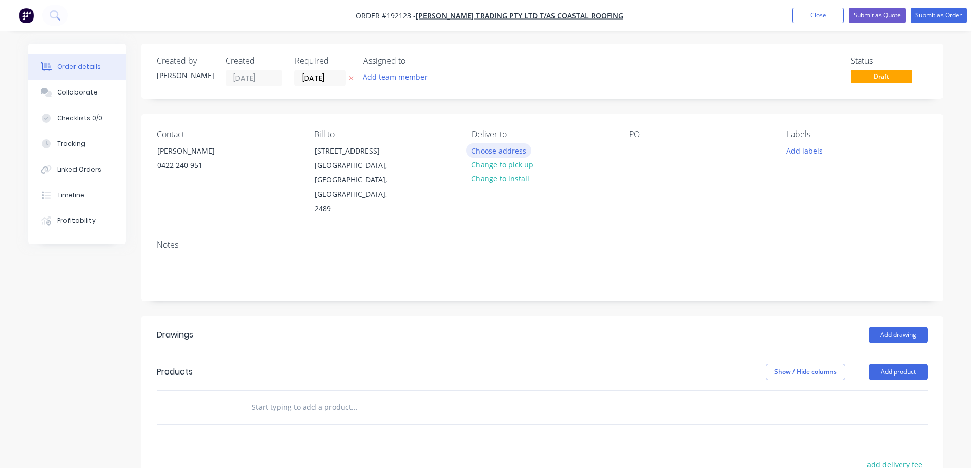
click at [508, 146] on button "Choose address" at bounding box center [499, 150] width 66 height 14
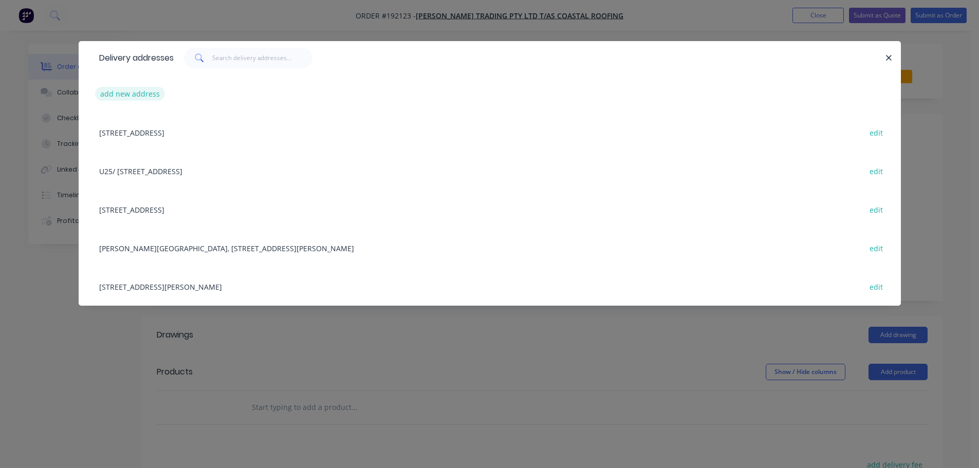
click at [140, 92] on button "add new address" at bounding box center [130, 94] width 70 height 14
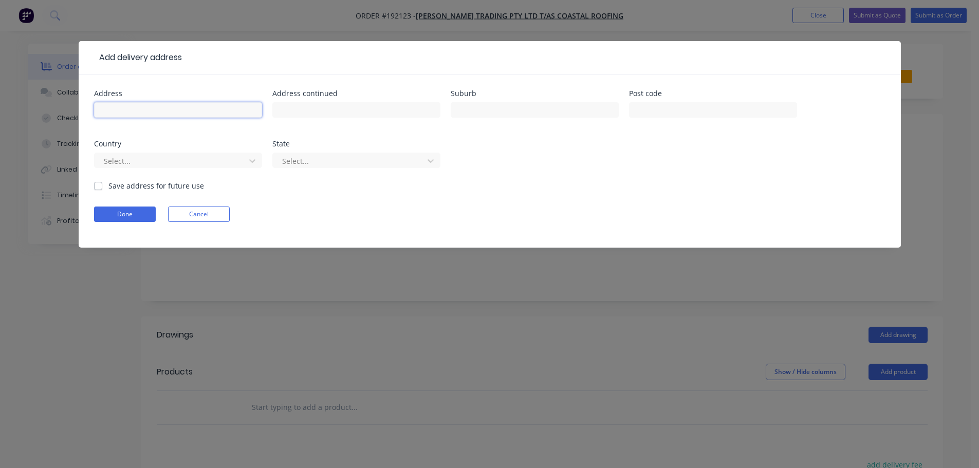
click at [136, 106] on input "text" at bounding box center [178, 109] width 168 height 15
type input "371 THE POCKET RD"
type input "THE POCKET"
click at [137, 164] on div at bounding box center [171, 161] width 137 height 13
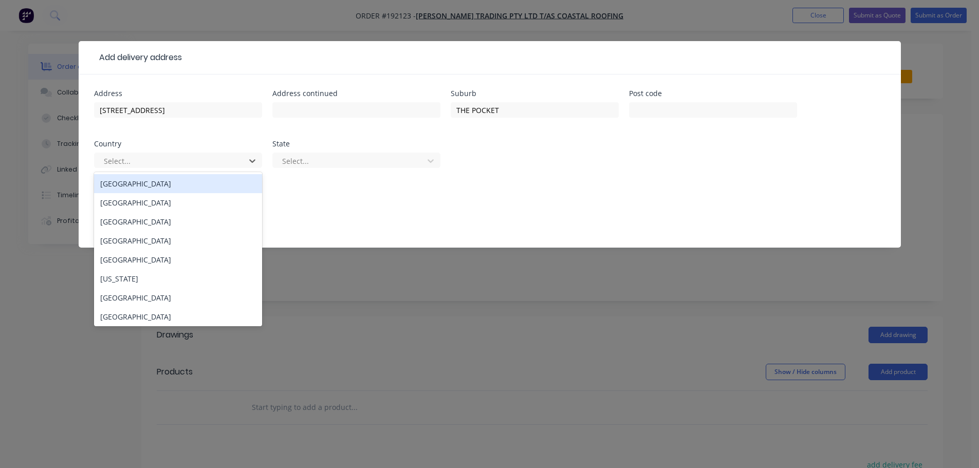
click at [138, 192] on div "[GEOGRAPHIC_DATA]" at bounding box center [178, 183] width 168 height 19
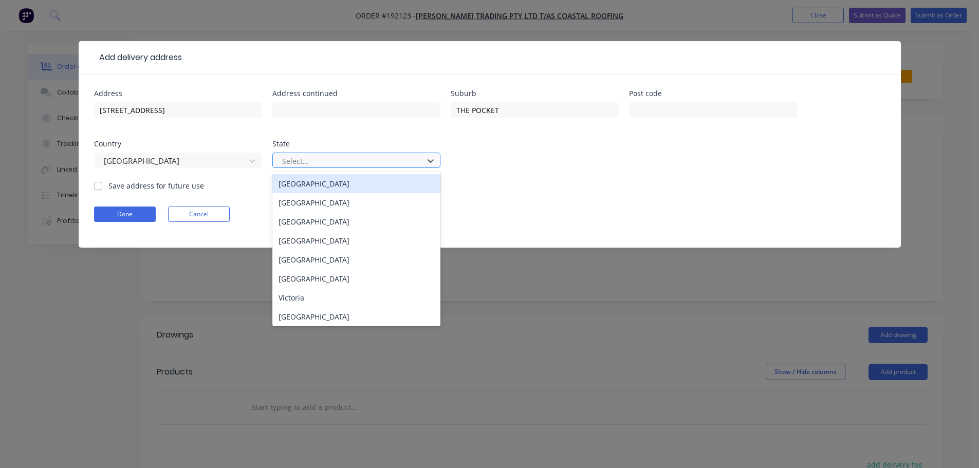
click at [286, 158] on div at bounding box center [349, 161] width 137 height 13
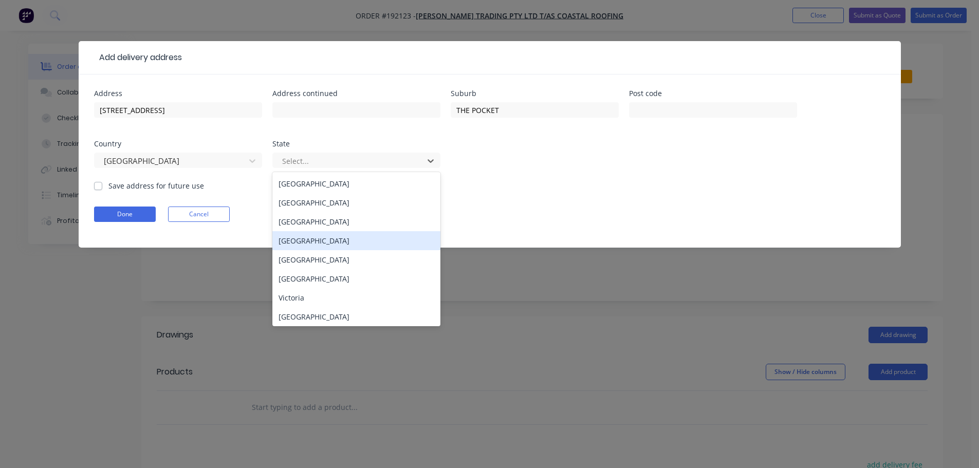
click at [296, 242] on div "[GEOGRAPHIC_DATA]" at bounding box center [357, 240] width 168 height 19
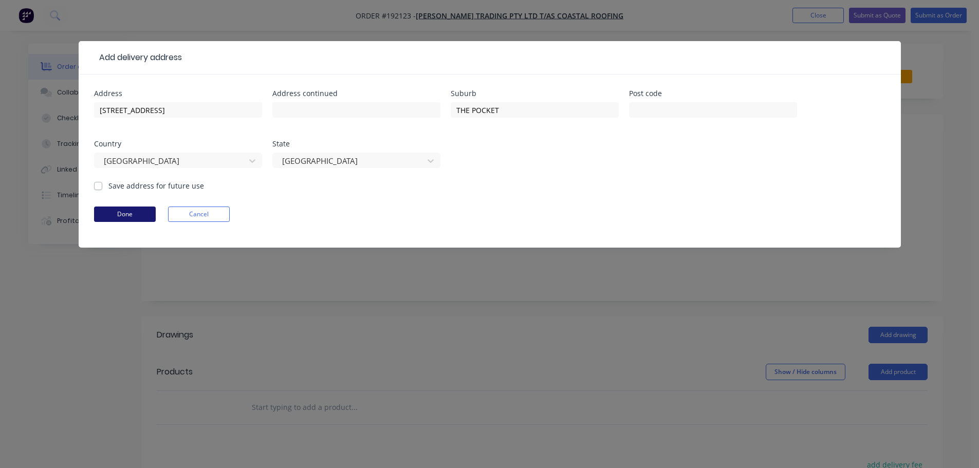
click at [151, 213] on button "Done" at bounding box center [125, 214] width 62 height 15
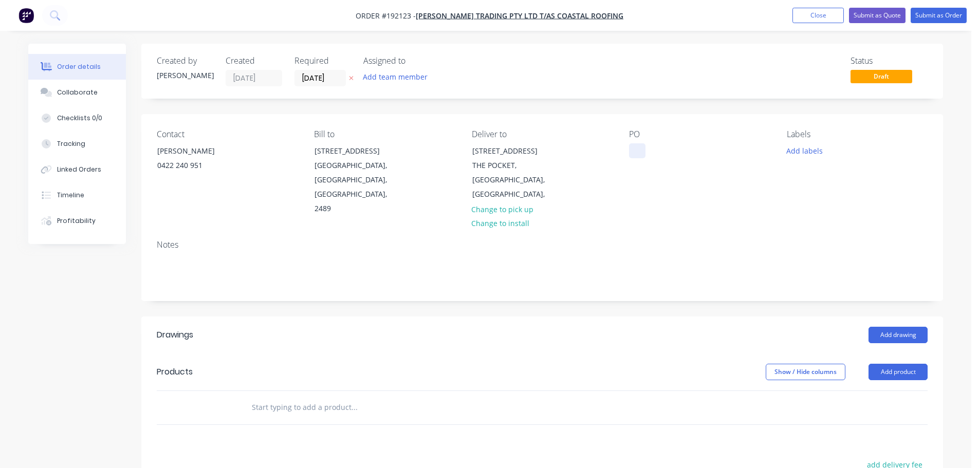
click at [635, 151] on div at bounding box center [637, 150] width 16 height 15
click at [899, 327] on button "Add drawing" at bounding box center [898, 335] width 59 height 16
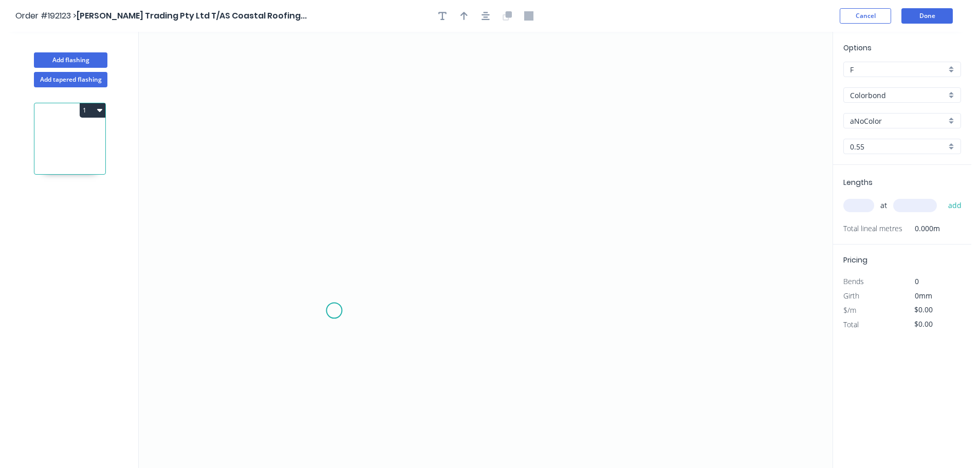
click at [356, 316] on icon "0" at bounding box center [486, 250] width 694 height 437
click at [337, 336] on icon "0" at bounding box center [486, 250] width 694 height 437
click at [343, 201] on icon "0 ?" at bounding box center [486, 250] width 694 height 437
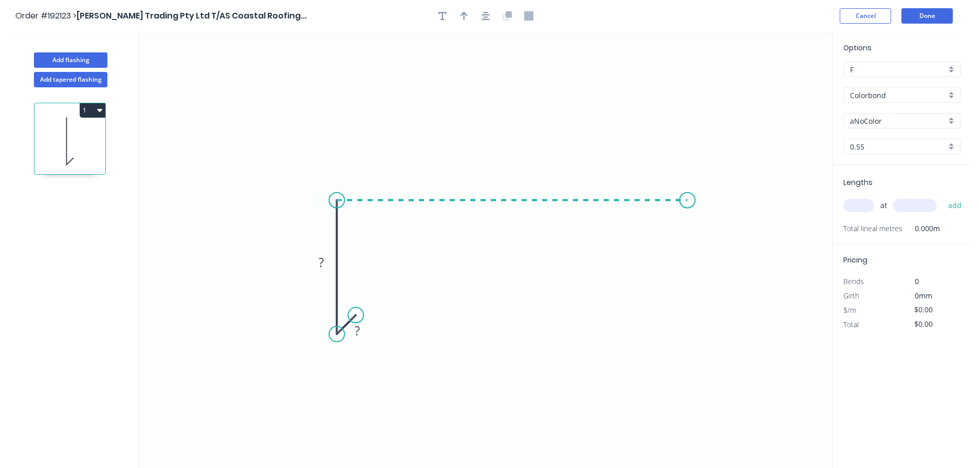
click at [687, 211] on icon "0 ? ?" at bounding box center [486, 250] width 694 height 437
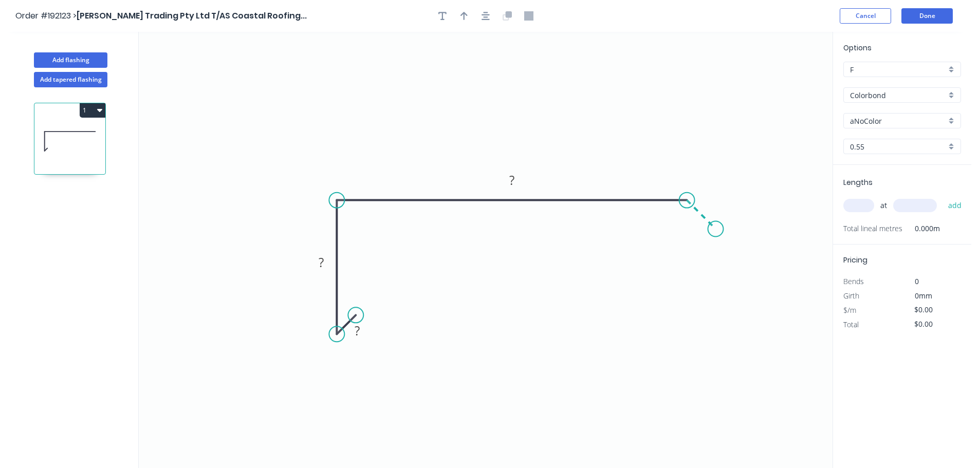
click at [716, 231] on icon "0 ? ? ?" at bounding box center [486, 250] width 694 height 437
click at [716, 231] on circle at bounding box center [715, 229] width 15 height 15
click at [714, 204] on tspan "?" at bounding box center [712, 198] width 5 height 17
type input "$11.36"
click at [469, 15] on button "button" at bounding box center [464, 15] width 15 height 15
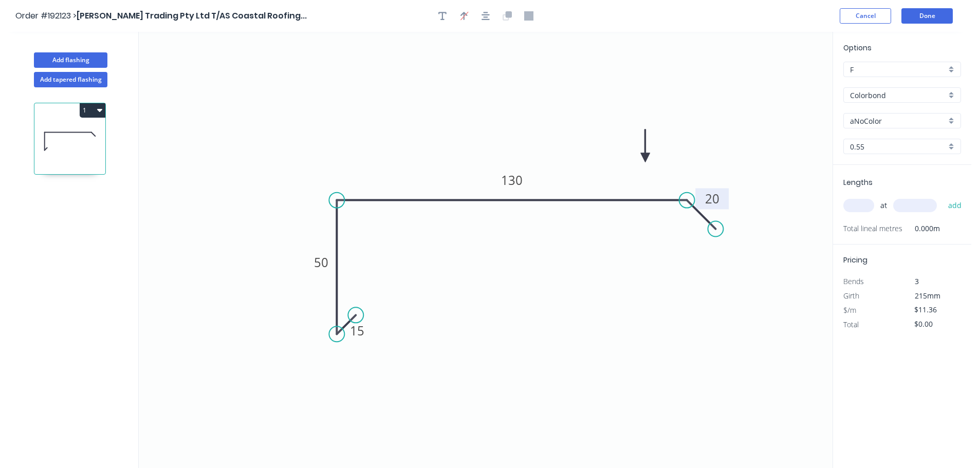
drag, startPoint x: 781, startPoint y: 82, endPoint x: 636, endPoint y: 172, distance: 170.6
click at [641, 162] on icon at bounding box center [645, 146] width 9 height 33
click at [892, 121] on input "aNoColor" at bounding box center [898, 121] width 96 height 11
click at [877, 206] on div "Night Sky" at bounding box center [902, 205] width 117 height 18
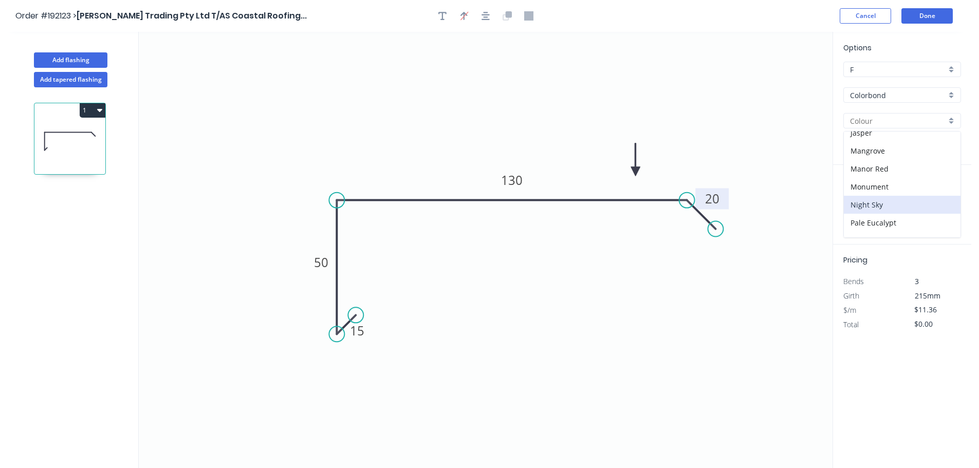
type input "Night Sky"
click at [856, 209] on input "text" at bounding box center [859, 205] width 31 height 13
type input "2"
type input "2600"
click at [944, 197] on button "add" at bounding box center [956, 205] width 24 height 17
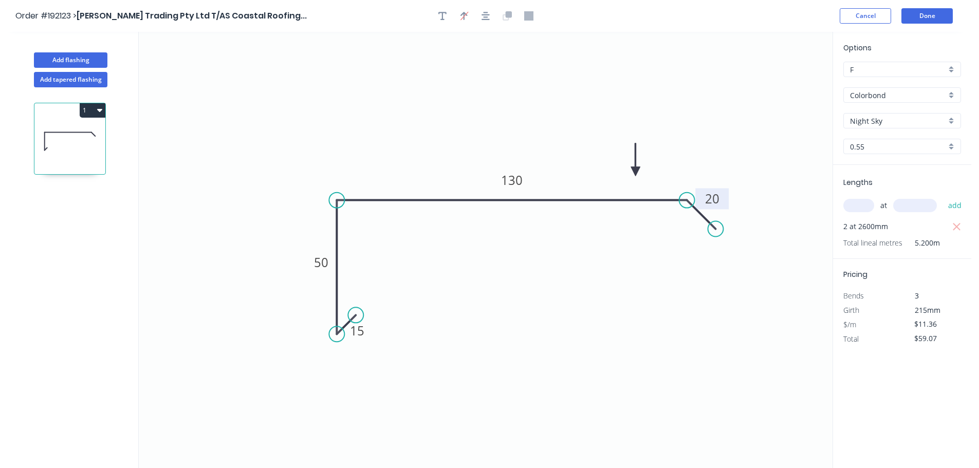
click at [100, 109] on icon "button" at bounding box center [99, 110] width 5 height 3
click at [78, 132] on div "Duplicate" at bounding box center [56, 136] width 79 height 15
type input "$0.00"
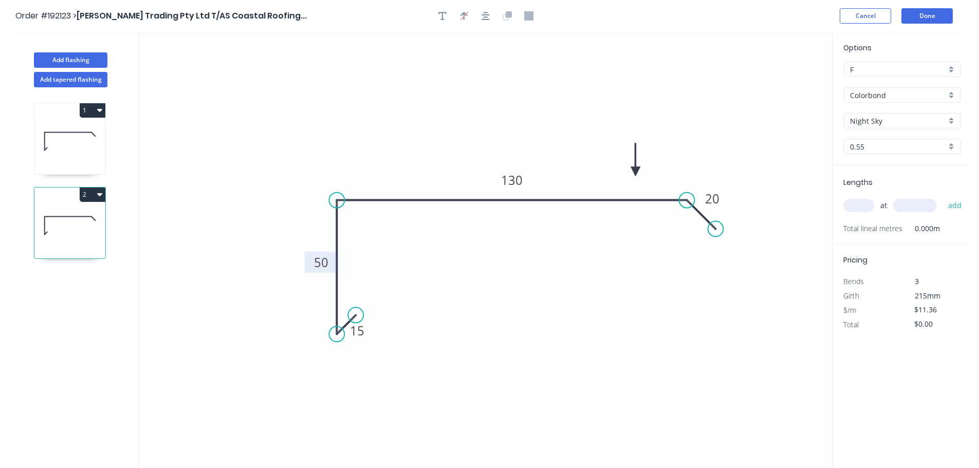
click at [324, 258] on tspan "50" at bounding box center [321, 262] width 14 height 17
click at [867, 208] on input "text" at bounding box center [859, 205] width 31 height 13
type input "1"
type input "1000"
click at [944, 197] on button "add" at bounding box center [956, 205] width 24 height 17
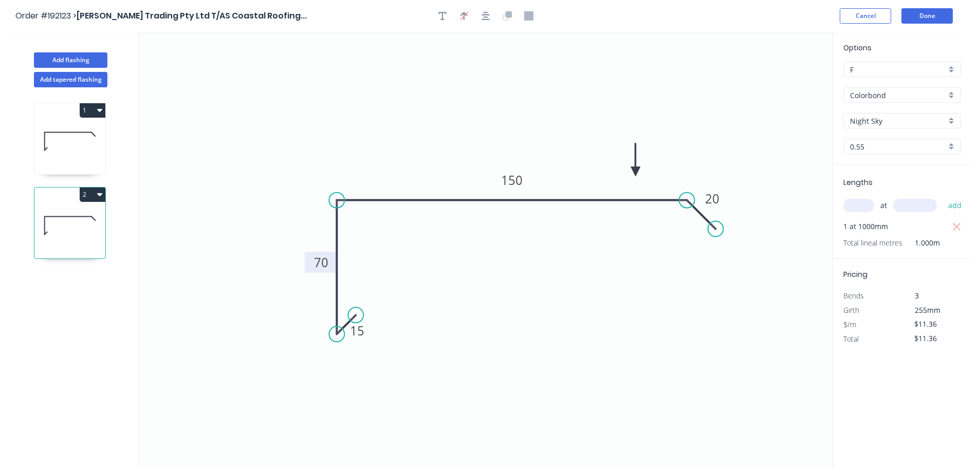
click at [95, 196] on button "2" at bounding box center [93, 195] width 26 height 14
click at [76, 215] on div "Duplicate" at bounding box center [56, 220] width 79 height 15
type input "$0.00"
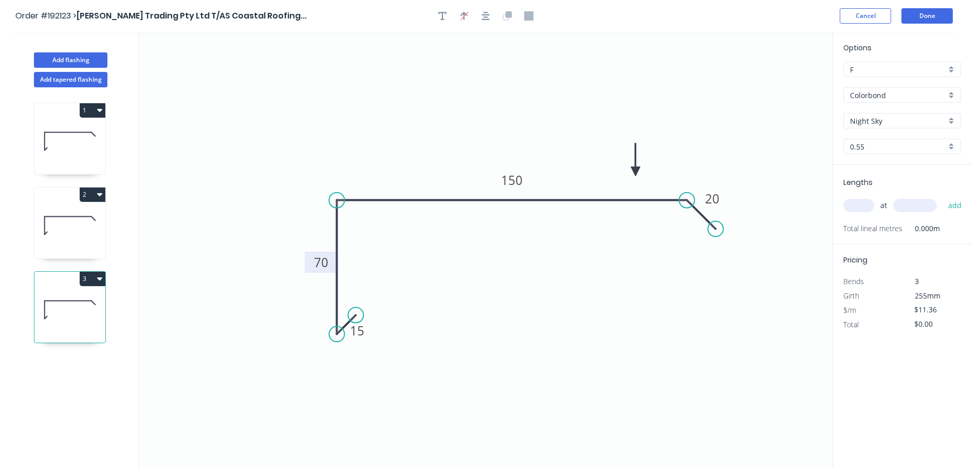
click at [323, 257] on tspan "70" at bounding box center [321, 262] width 14 height 17
type input "$9.28"
click at [860, 212] on input "text" at bounding box center [859, 205] width 31 height 13
type input "1"
type input "2800"
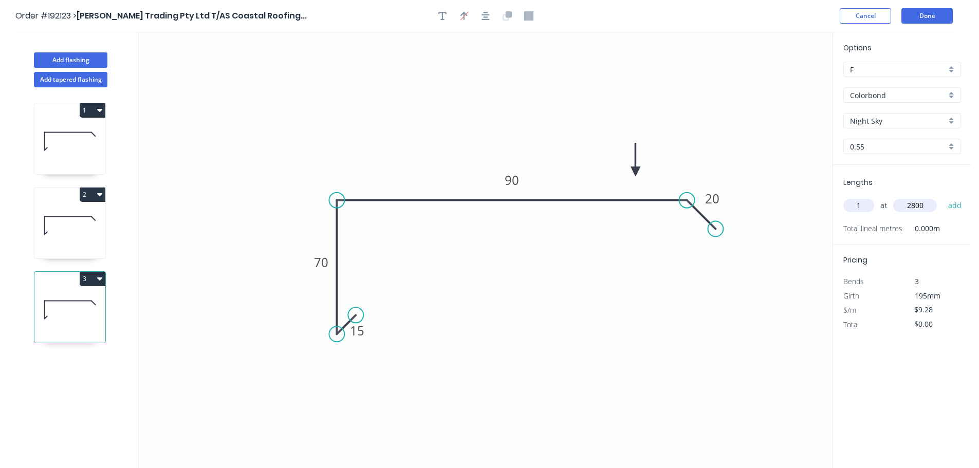
click at [944, 197] on button "add" at bounding box center [956, 205] width 24 height 17
click at [79, 278] on div "3" at bounding box center [69, 279] width 71 height 14
click at [81, 301] on icon at bounding box center [68, 301] width 47 height 0
click at [90, 275] on button "3" at bounding box center [93, 279] width 26 height 14
click at [90, 299] on div "Duplicate" at bounding box center [56, 304] width 79 height 15
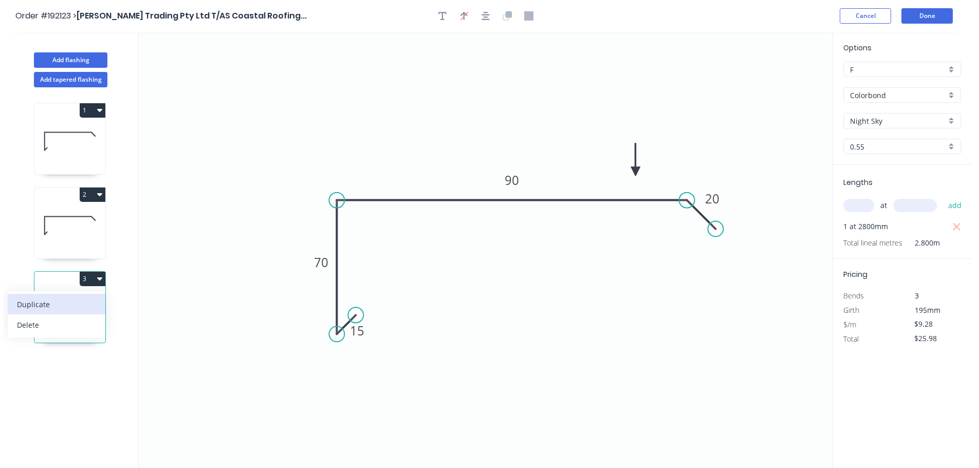
type input "$0.00"
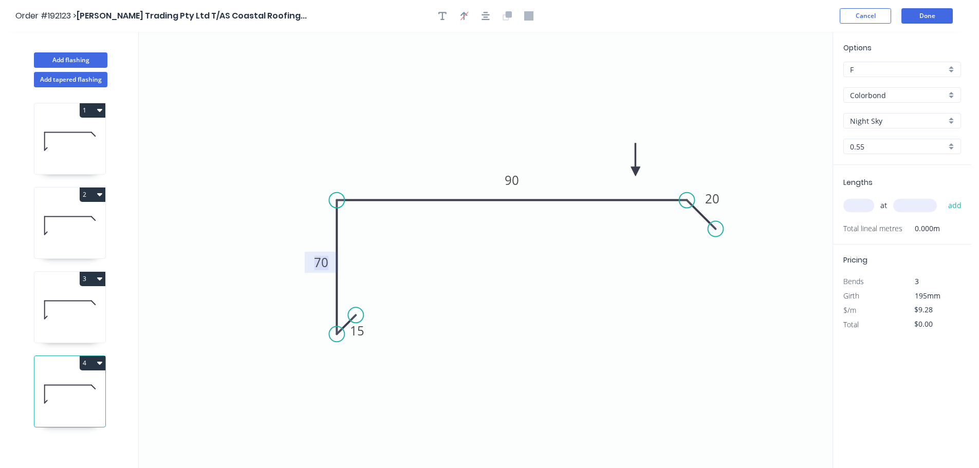
click at [319, 265] on tspan "70" at bounding box center [321, 262] width 14 height 17
type input "$11.36"
click at [857, 207] on input "text" at bounding box center [859, 205] width 31 height 13
type input "1"
type input "6300"
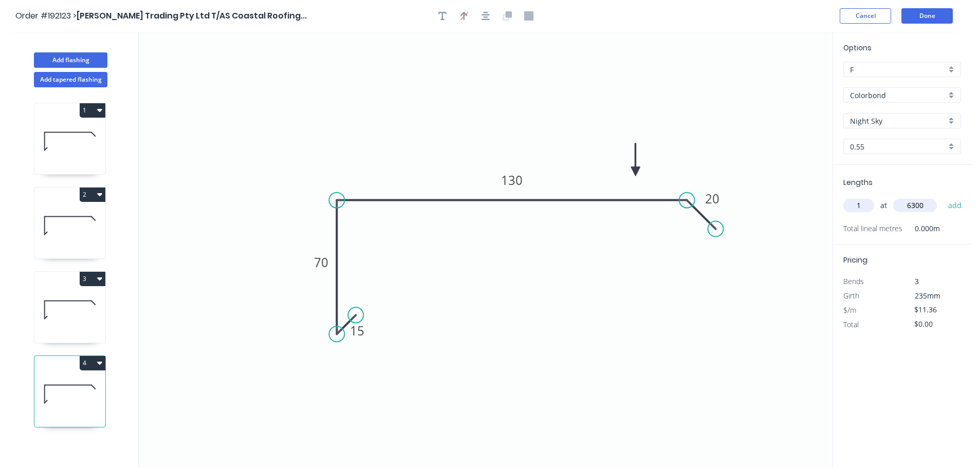
click at [944, 197] on button "add" at bounding box center [956, 205] width 24 height 17
type input "$71.57"
click at [82, 63] on button "Add flashing" at bounding box center [71, 59] width 74 height 15
type input "$0.00"
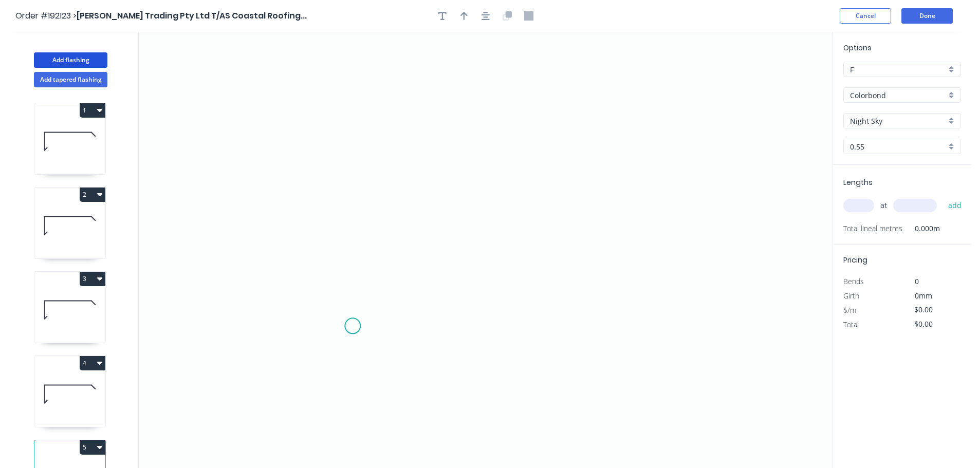
click at [411, 344] on icon "0" at bounding box center [486, 250] width 694 height 437
click at [432, 325] on icon "0" at bounding box center [486, 250] width 694 height 437
click at [433, 183] on icon "0 ?" at bounding box center [486, 250] width 694 height 437
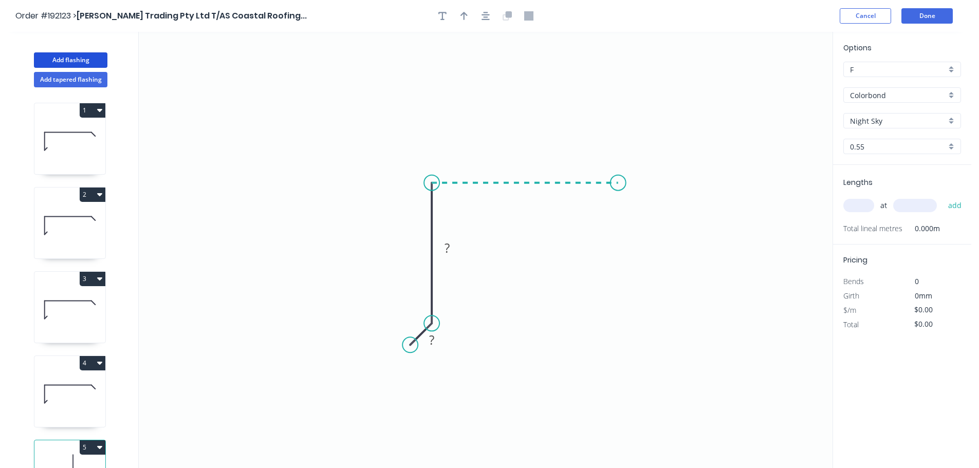
click at [619, 183] on icon "0 ? ?" at bounding box center [486, 250] width 694 height 437
click at [619, 183] on circle at bounding box center [618, 182] width 15 height 15
click at [531, 161] on rect at bounding box center [525, 163] width 21 height 14
type input "$8.47"
click at [480, 120] on icon "0 10 40 60" at bounding box center [486, 250] width 694 height 437
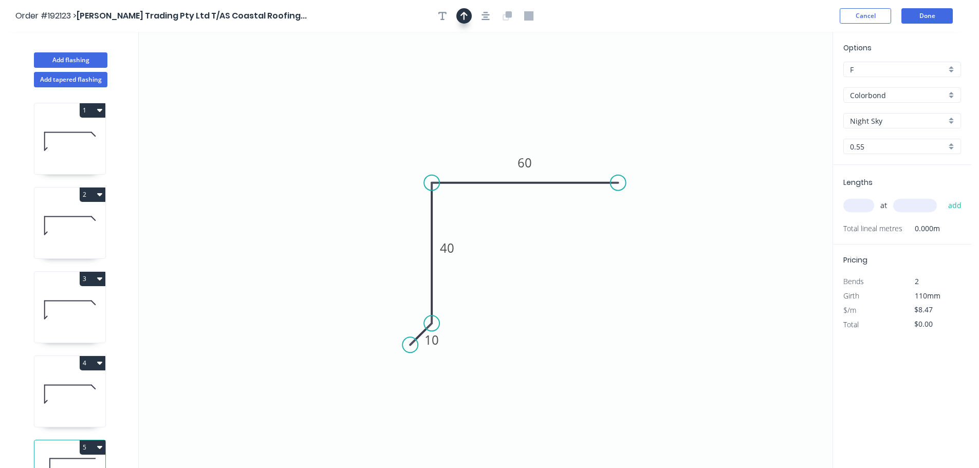
click at [468, 21] on button "button" at bounding box center [464, 15] width 15 height 15
click at [782, 84] on icon at bounding box center [780, 71] width 9 height 33
drag, startPoint x: 782, startPoint y: 84, endPoint x: 566, endPoint y: 247, distance: 270.6
click at [556, 255] on icon at bounding box center [572, 259] width 33 height 9
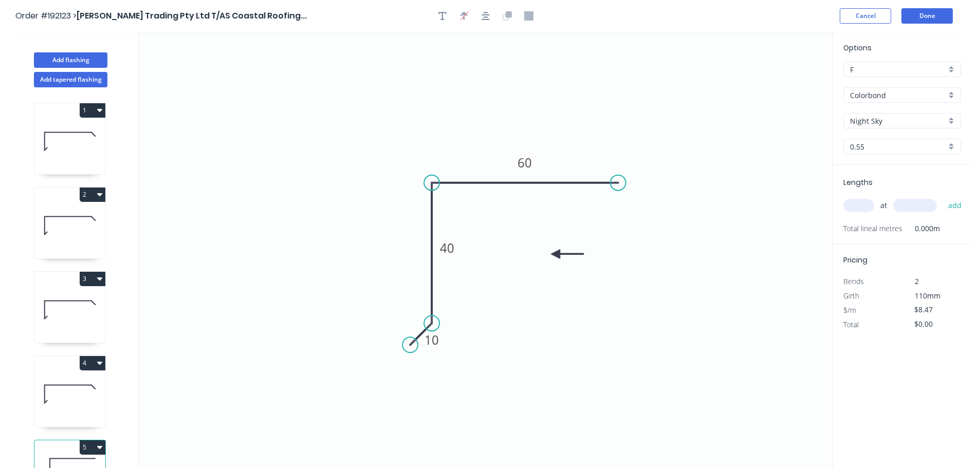
click at [851, 201] on input "text" at bounding box center [859, 205] width 31 height 13
type input "1"
type input "2500"
click at [944, 197] on button "add" at bounding box center [956, 205] width 24 height 17
type input "$21.18"
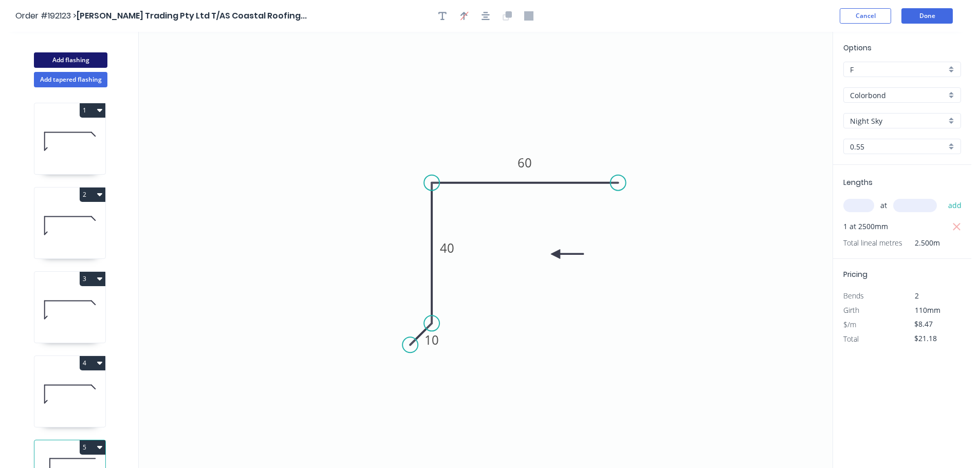
click at [71, 56] on button "Add flashing" at bounding box center [71, 59] width 74 height 15
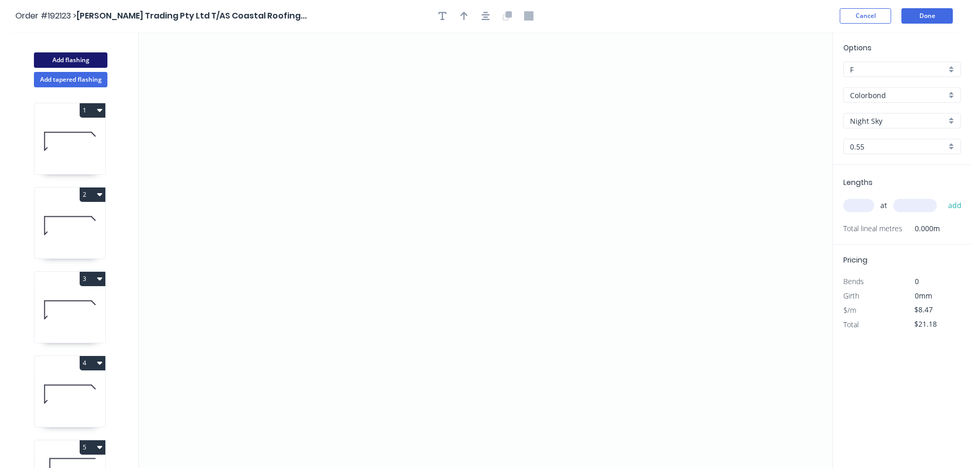
type input "$0.00"
click at [392, 336] on icon "0" at bounding box center [486, 250] width 694 height 437
click at [415, 310] on icon "0" at bounding box center [486, 250] width 694 height 437
click at [654, 310] on icon "0 ?" at bounding box center [486, 250] width 694 height 437
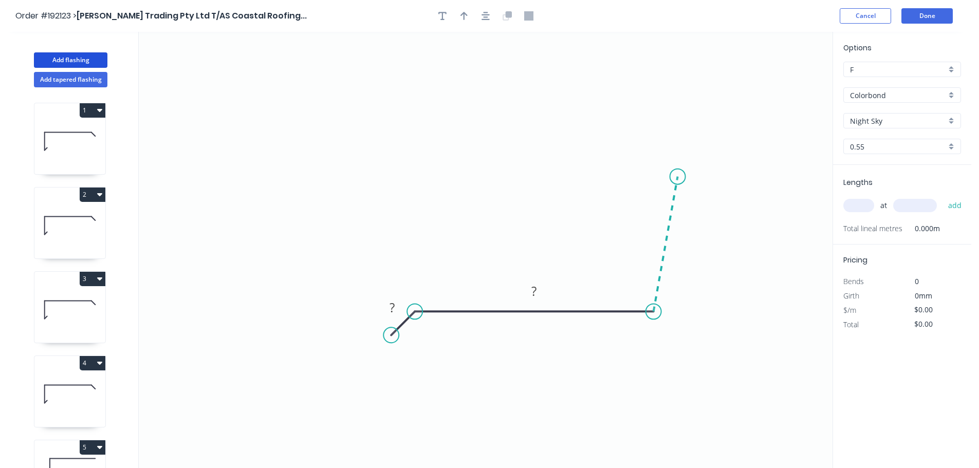
click at [678, 175] on icon "0 ? ?" at bounding box center [486, 250] width 694 height 437
click at [678, 175] on circle at bounding box center [677, 174] width 15 height 15
click at [681, 243] on tspan "?" at bounding box center [681, 240] width 5 height 17
type input "$10.55"
click at [482, 175] on icon "0 25 200 70 95 º" at bounding box center [486, 250] width 694 height 437
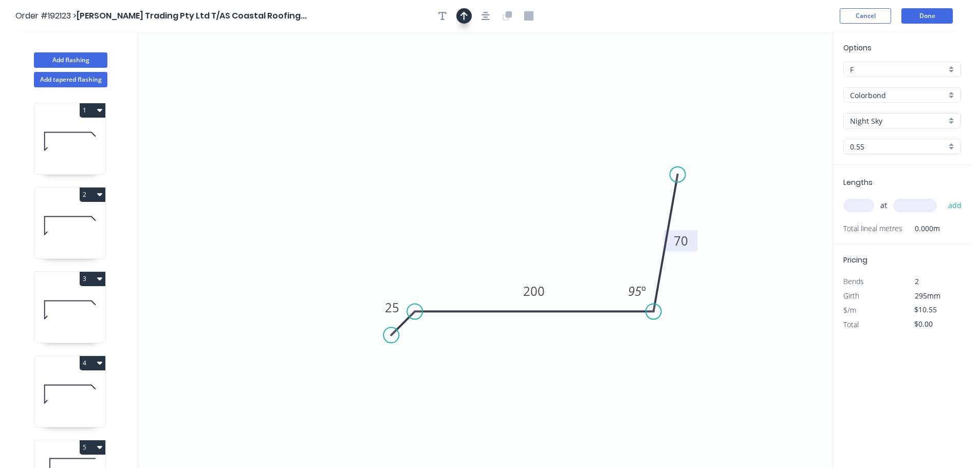
click at [466, 8] on button "button" at bounding box center [464, 15] width 15 height 15
drag, startPoint x: 778, startPoint y: 84, endPoint x: 748, endPoint y: 120, distance: 46.7
click at [740, 126] on icon "0 25 200 70 95 º" at bounding box center [486, 250] width 694 height 437
drag, startPoint x: 785, startPoint y: 80, endPoint x: 529, endPoint y: 216, distance: 289.8
click at [584, 210] on icon at bounding box center [588, 193] width 9 height 33
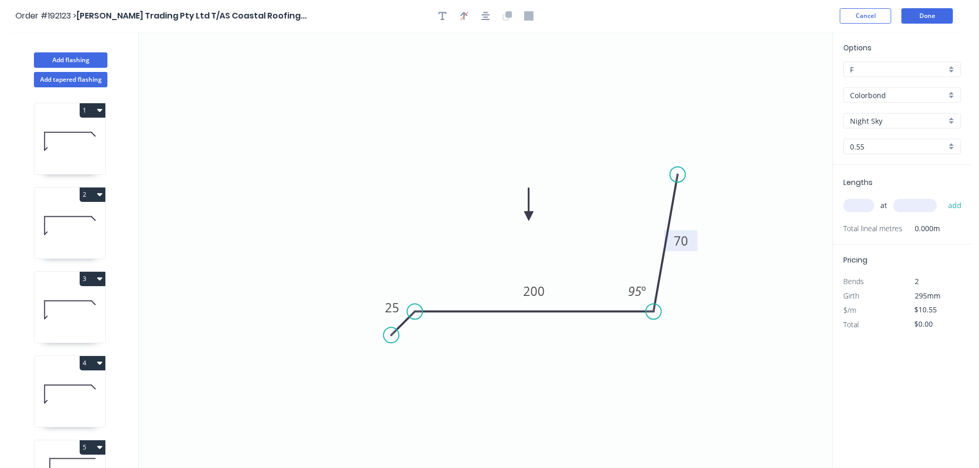
click at [890, 116] on input "Night Sky" at bounding box center [898, 121] width 96 height 11
click at [874, 191] on div "Southerly" at bounding box center [902, 192] width 117 height 18
type input "Southerly"
drag, startPoint x: 861, startPoint y: 204, endPoint x: 888, endPoint y: 195, distance: 28.8
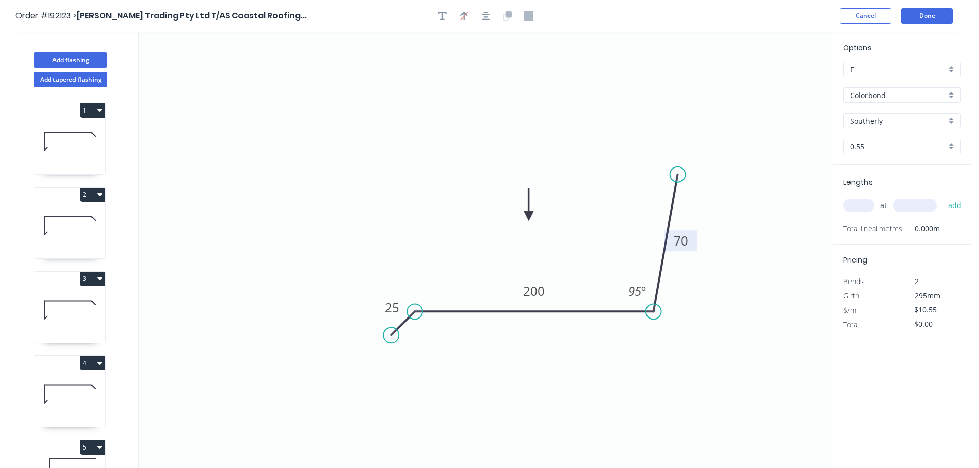
click at [861, 204] on input "text" at bounding box center [859, 205] width 31 height 13
type input "1"
type input "1200"
click at [944, 197] on button "add" at bounding box center [956, 205] width 24 height 17
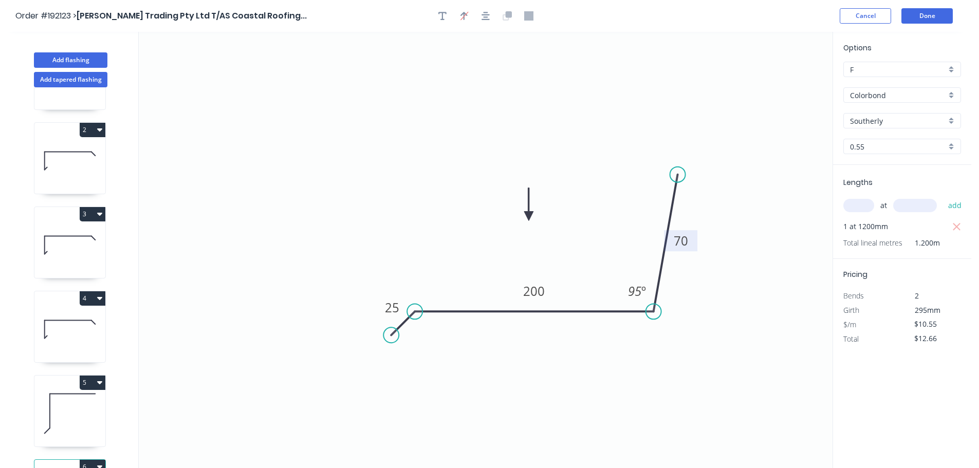
scroll to position [129, 0]
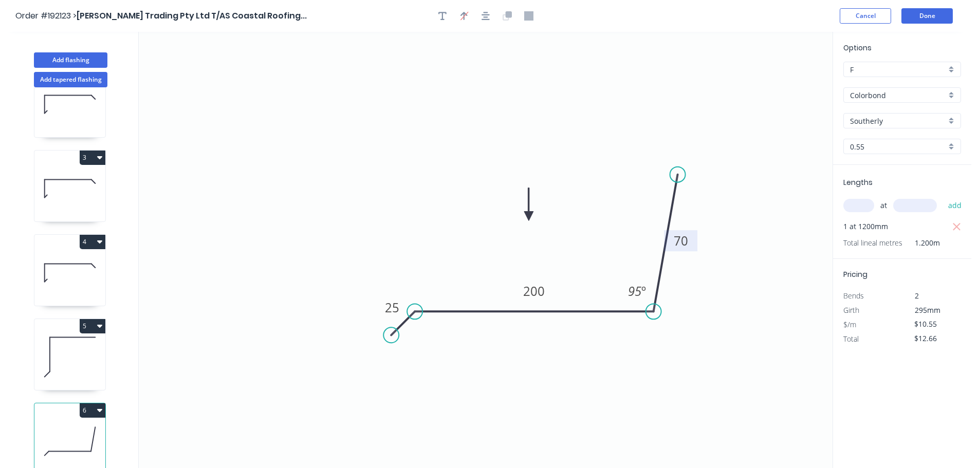
click at [92, 404] on button "6" at bounding box center [93, 411] width 26 height 14
click at [80, 423] on div "Duplicate Delete" at bounding box center [57, 446] width 98 height 46
click at [76, 426] on button "Duplicate" at bounding box center [57, 436] width 98 height 21
type input "$0.00"
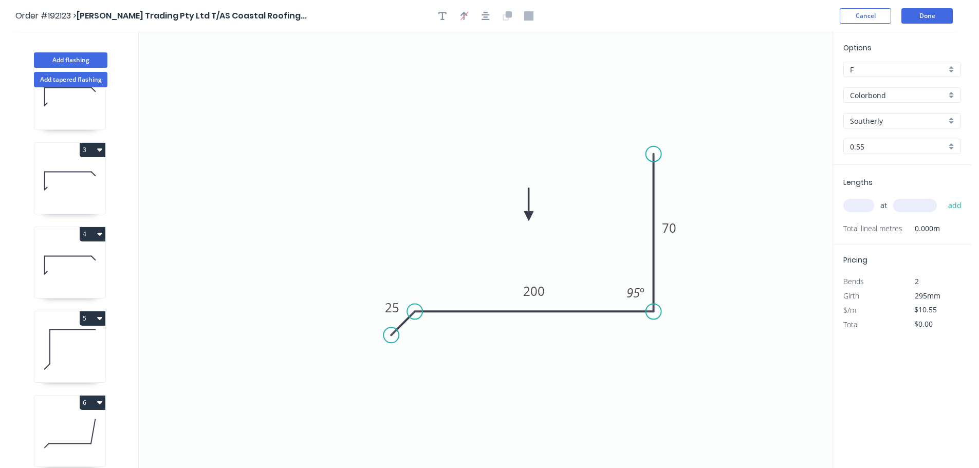
click at [661, 154] on circle at bounding box center [653, 154] width 15 height 15
click at [653, 322] on div "Hide angle" at bounding box center [685, 329] width 103 height 21
click at [668, 236] on tspan "70" at bounding box center [669, 228] width 14 height 17
type input "$8.47"
click at [712, 180] on icon "0 20 110 70" at bounding box center [486, 250] width 694 height 437
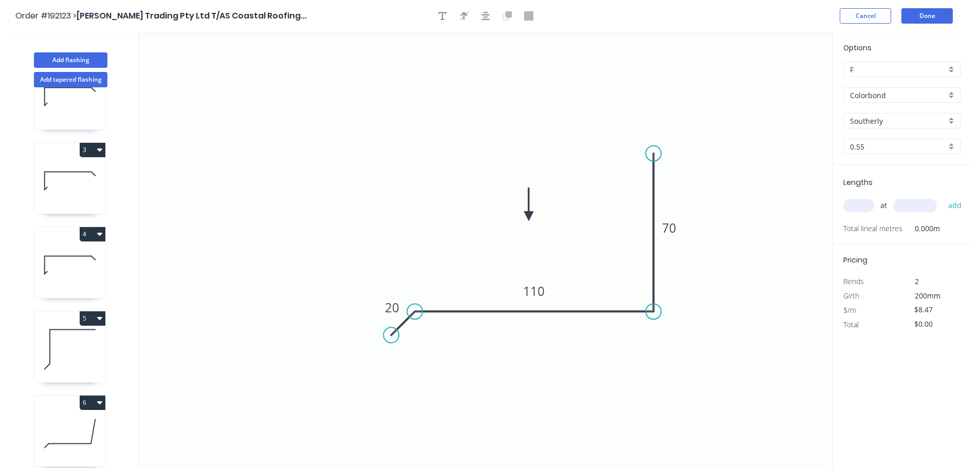
click at [864, 210] on input "text" at bounding box center [859, 205] width 31 height 13
type input "1"
type input "1200"
click at [944, 197] on button "add" at bounding box center [956, 205] width 24 height 17
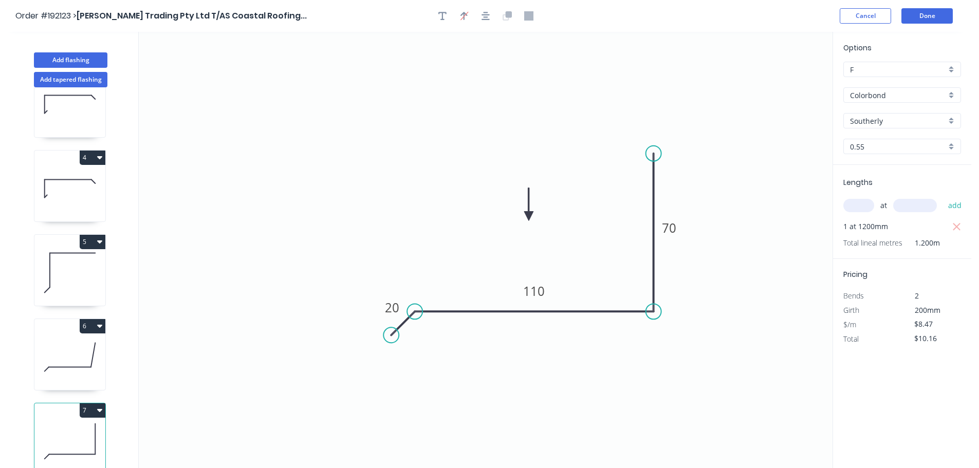
click at [85, 406] on button "7" at bounding box center [93, 411] width 26 height 14
click at [74, 429] on div "Duplicate" at bounding box center [56, 436] width 79 height 15
type input "$0.00"
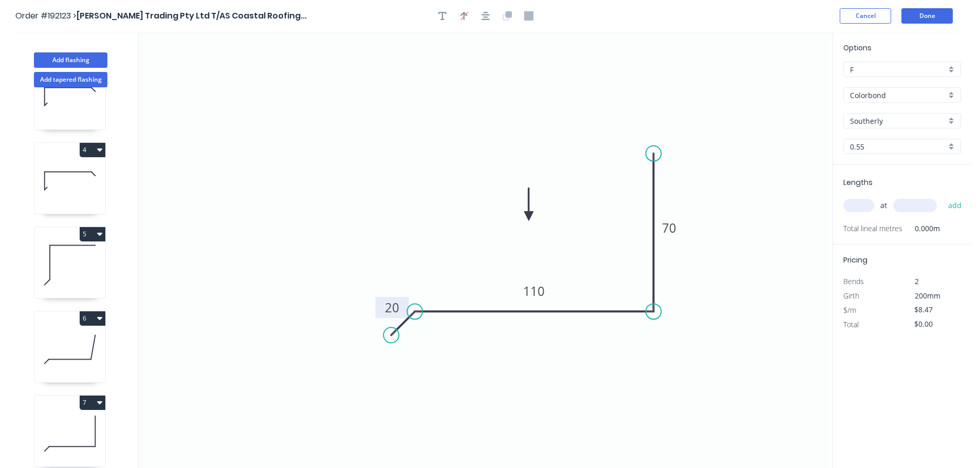
click at [403, 310] on rect at bounding box center [392, 307] width 33 height 21
click at [391, 302] on tspan "20" at bounding box center [392, 307] width 14 height 17
type input "$10.55"
click at [741, 259] on icon "0 20 120 70" at bounding box center [486, 250] width 694 height 437
click at [857, 202] on input "text" at bounding box center [859, 205] width 31 height 13
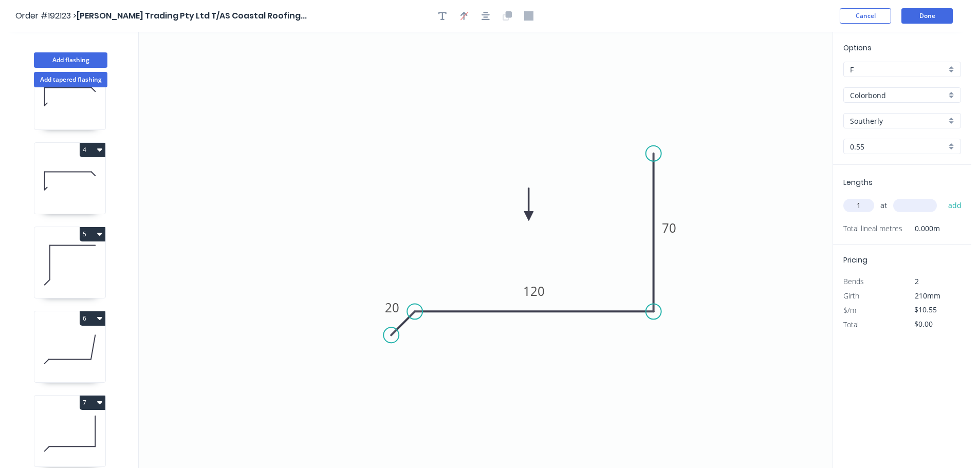
type input "1"
type input "1200"
click at [944, 197] on button "add" at bounding box center [956, 205] width 24 height 17
type input "$12.66"
click at [79, 51] on div "Add flashing" at bounding box center [70, 52] width 135 height 31
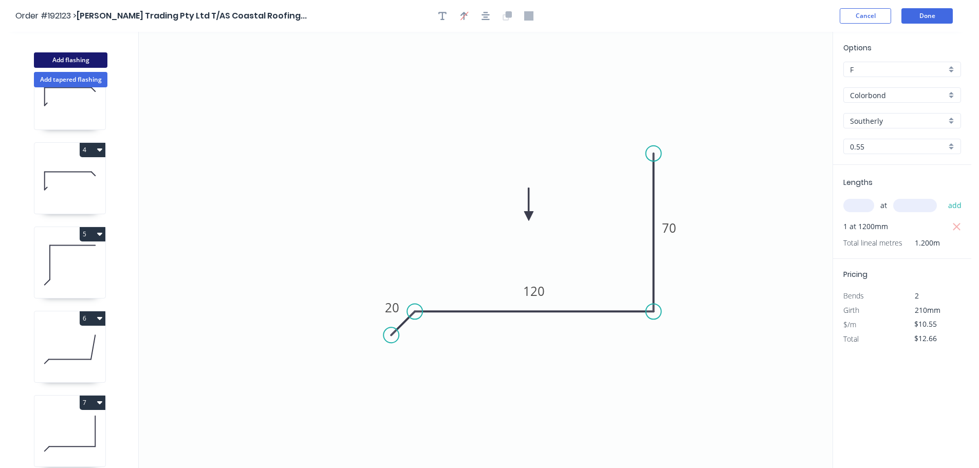
click at [82, 60] on button "Add flashing" at bounding box center [71, 59] width 74 height 15
type input "$0.00"
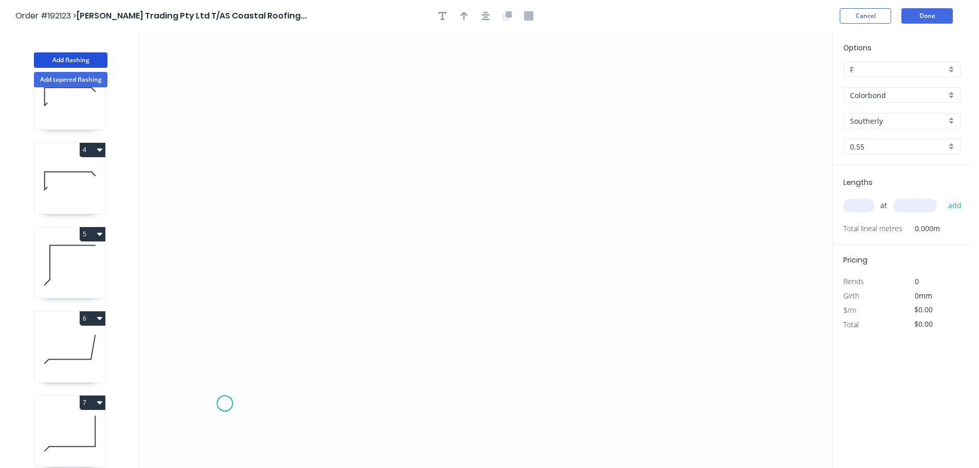
click at [224, 412] on icon "0" at bounding box center [486, 250] width 694 height 437
click at [245, 392] on icon "0" at bounding box center [486, 250] width 694 height 437
drag, startPoint x: 464, startPoint y: 395, endPoint x: 486, endPoint y: 408, distance: 25.8
click at [464, 396] on icon "0 ?" at bounding box center [486, 250] width 694 height 437
click at [486, 415] on icon "0 ? ?" at bounding box center [486, 250] width 694 height 437
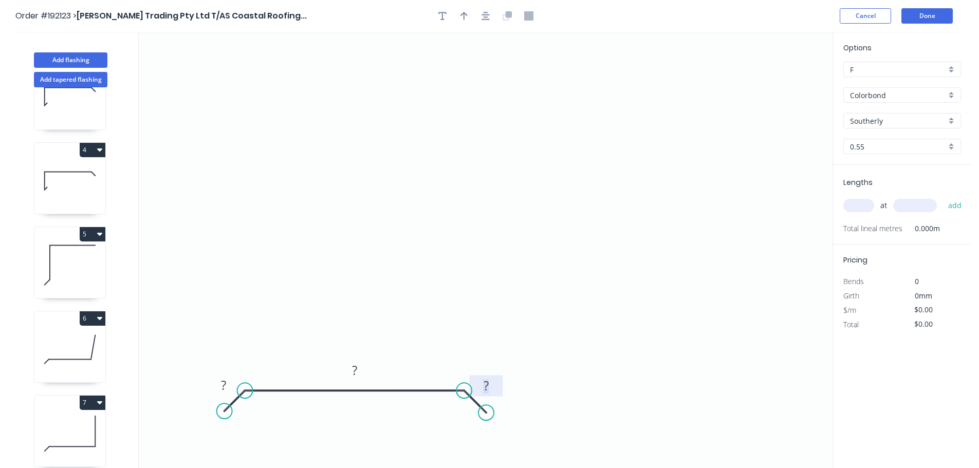
click at [487, 389] on tspan "?" at bounding box center [486, 385] width 5 height 17
type input "$25.07"
drag, startPoint x: 556, startPoint y: 100, endPoint x: 560, endPoint y: 109, distance: 10.1
click at [558, 100] on icon "0 20 870 20" at bounding box center [486, 250] width 694 height 437
click at [445, 11] on button "button" at bounding box center [442, 15] width 15 height 15
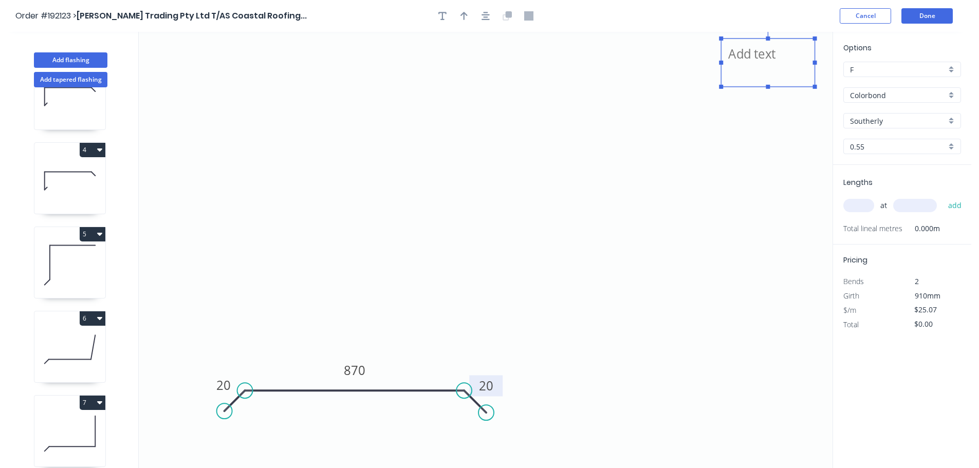
drag, startPoint x: 452, startPoint y: 105, endPoint x: 765, endPoint y: 76, distance: 314.0
click at [765, 76] on textarea at bounding box center [768, 63] width 83 height 38
click at [866, 203] on input "text" at bounding box center [859, 205] width 31 height 13
click at [912, 11] on button "Done" at bounding box center [927, 15] width 51 height 15
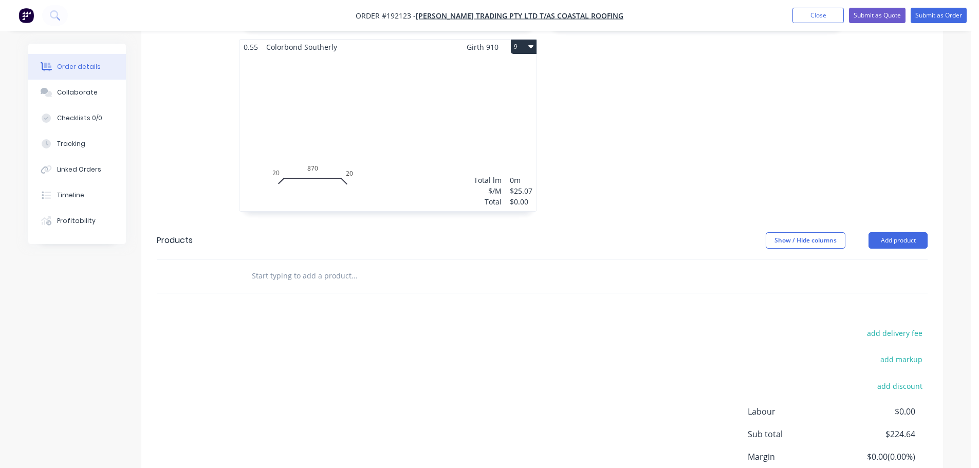
scroll to position [1054, 0]
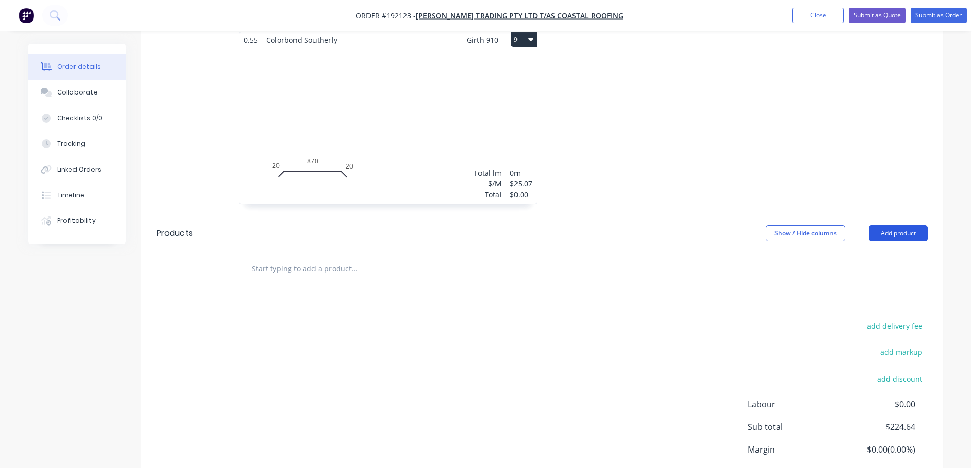
click at [886, 225] on button "Add product" at bounding box center [898, 233] width 59 height 16
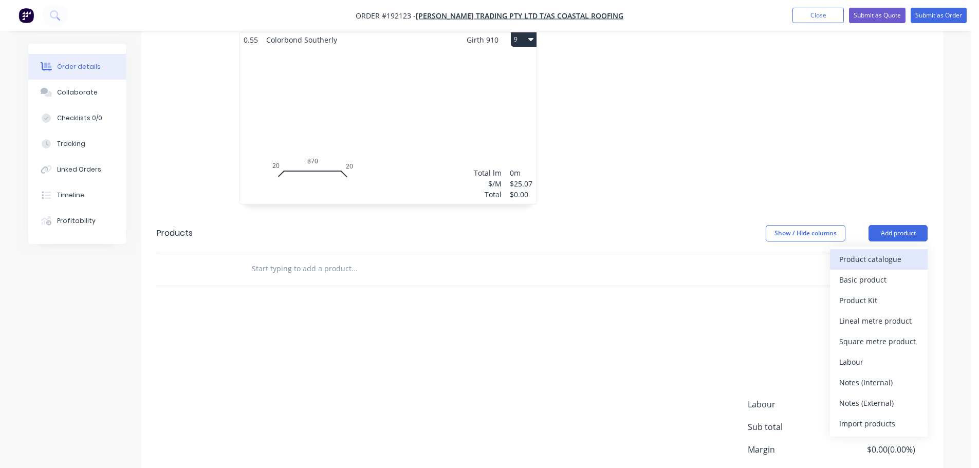
click at [865, 252] on div "Product catalogue" at bounding box center [879, 259] width 79 height 15
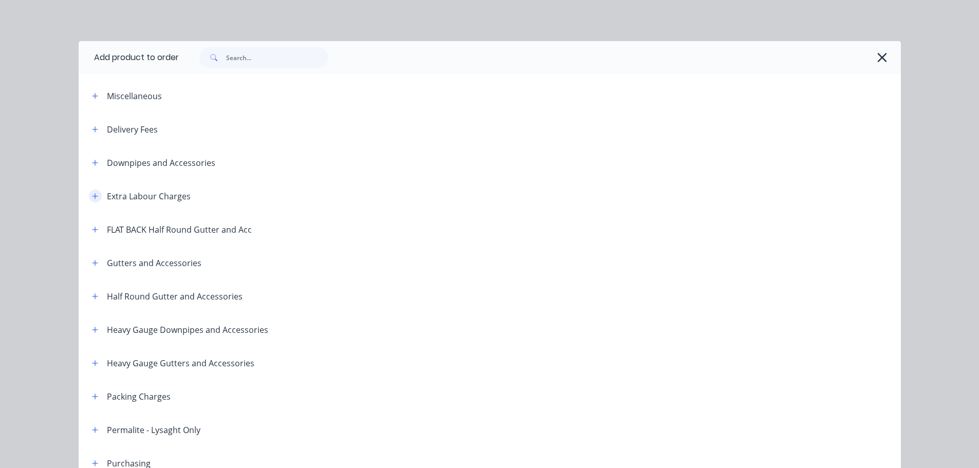
click at [89, 198] on button "button" at bounding box center [95, 196] width 13 height 13
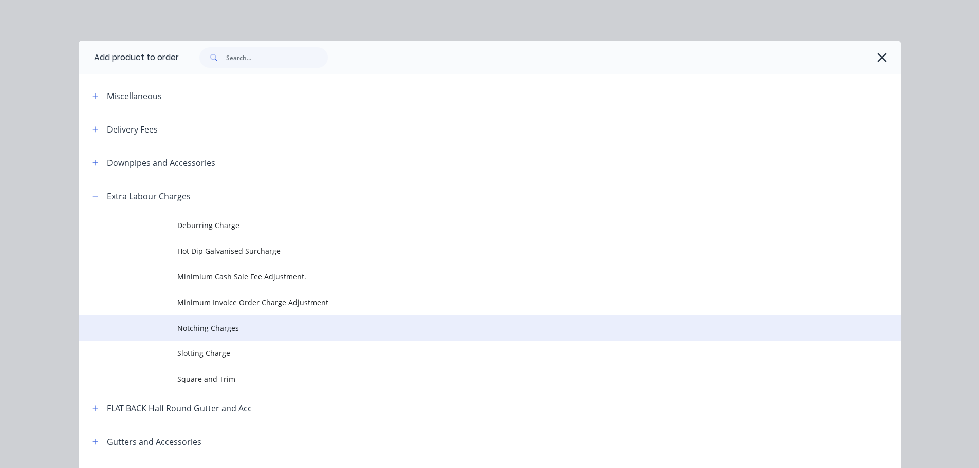
click at [242, 331] on span "Notching Charges" at bounding box center [466, 328] width 579 height 11
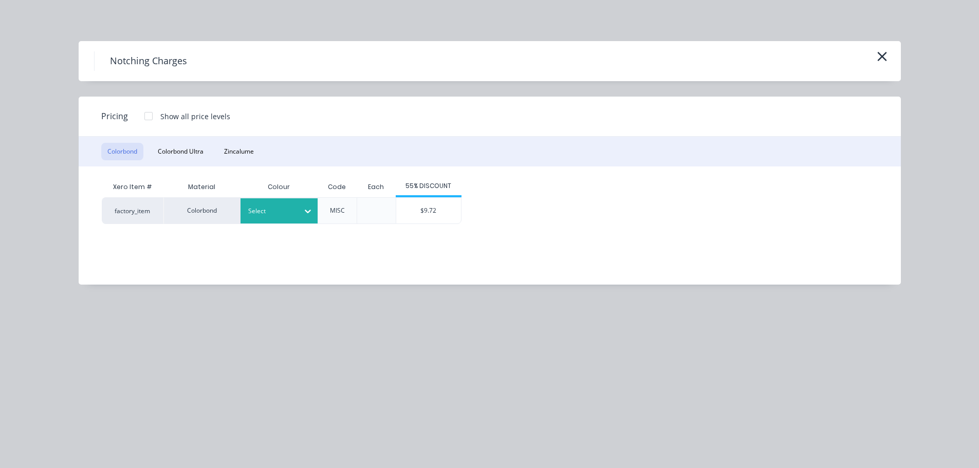
click at [284, 210] on div at bounding box center [271, 211] width 46 height 11
click at [427, 214] on div "$9.72" at bounding box center [428, 211] width 65 height 26
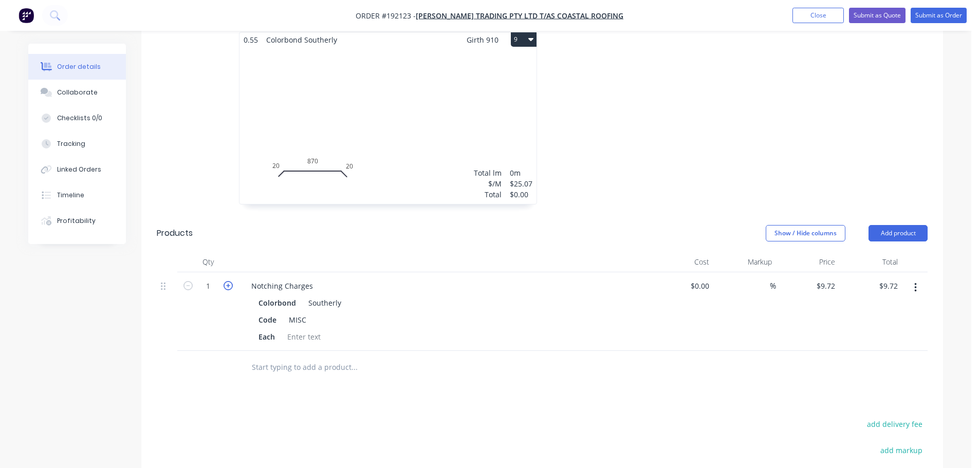
click at [232, 281] on icon "button" at bounding box center [228, 285] width 9 height 9
type input "2"
type input "$19.44"
click at [890, 225] on button "Add product" at bounding box center [898, 233] width 59 height 16
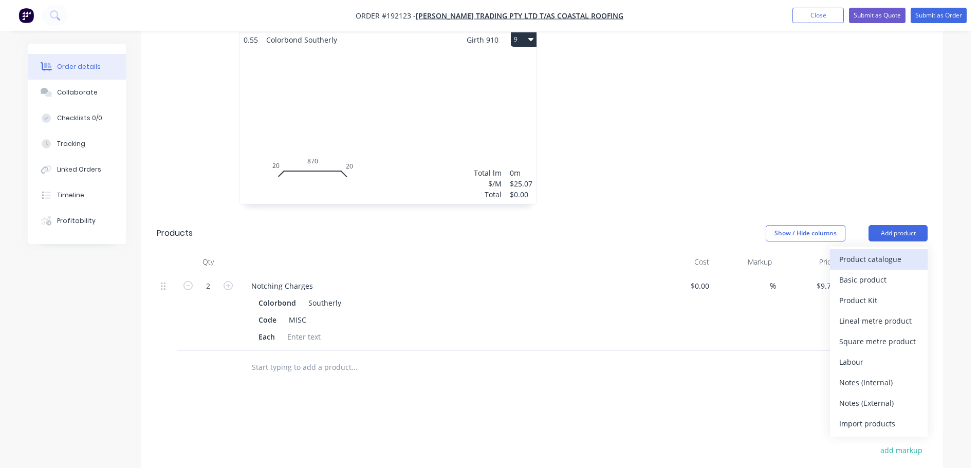
click at [872, 252] on div "Product catalogue" at bounding box center [879, 259] width 79 height 15
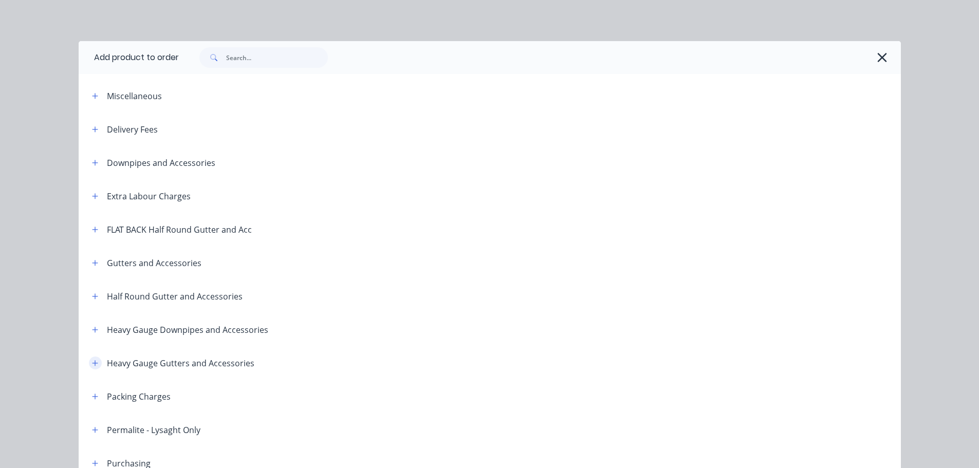
scroll to position [103, 0]
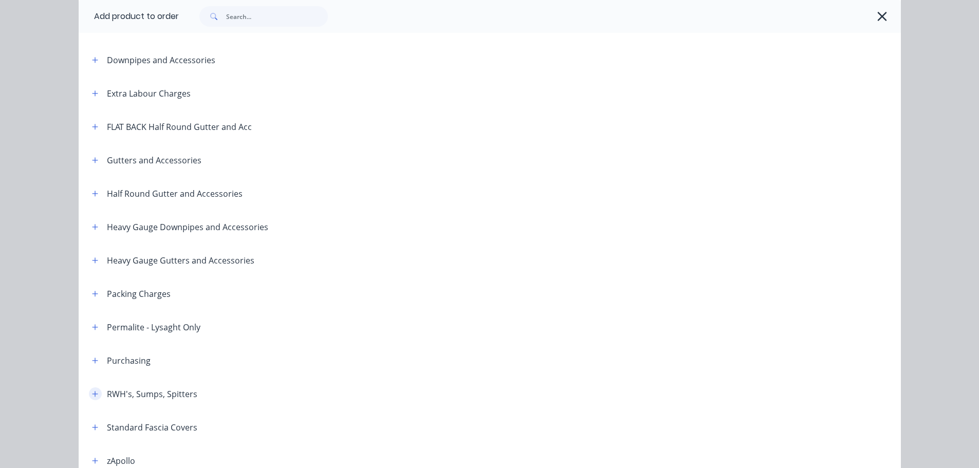
click at [96, 392] on button "button" at bounding box center [95, 394] width 13 height 13
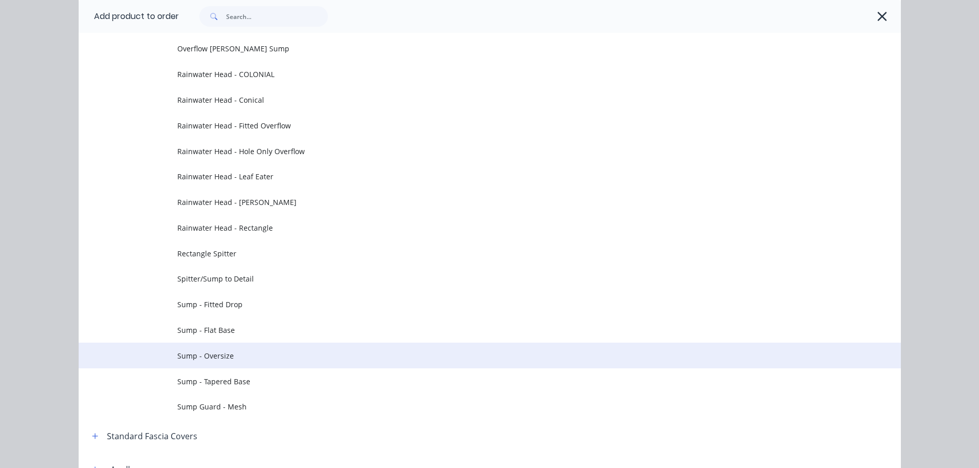
scroll to position [514, 0]
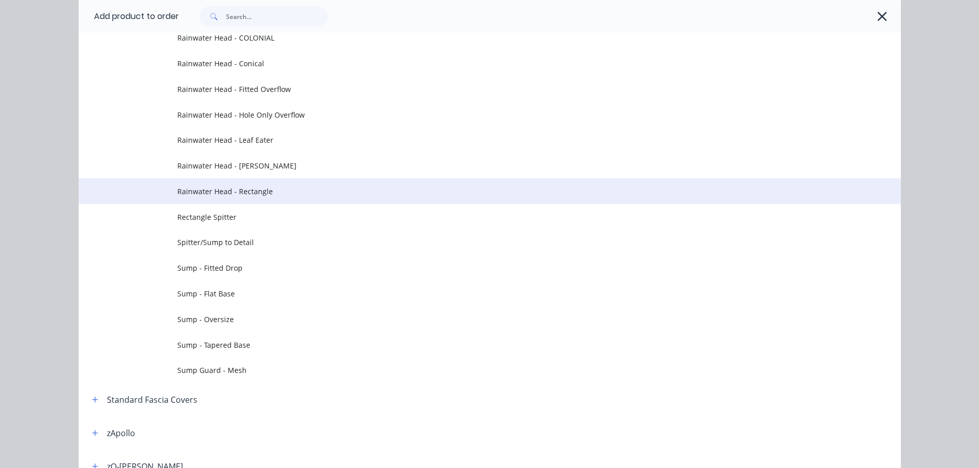
click at [298, 191] on span "Rainwater Head - Rectangle" at bounding box center [466, 191] width 579 height 11
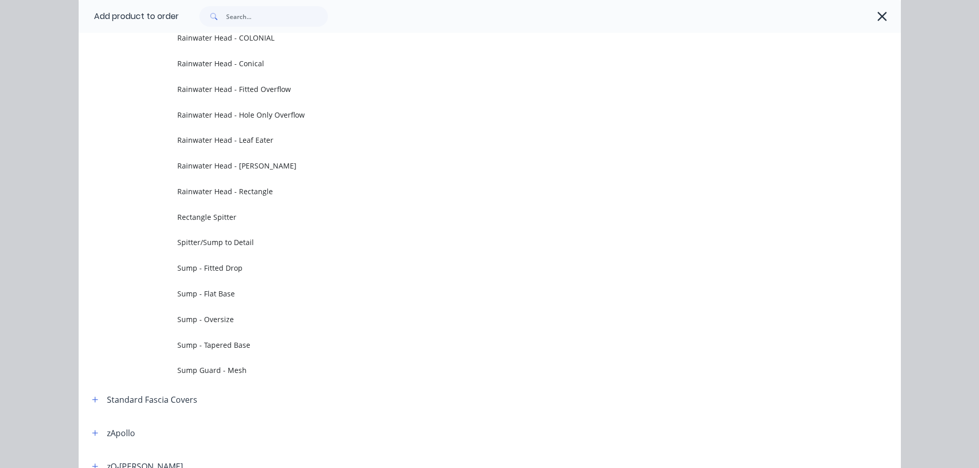
scroll to position [0, 0]
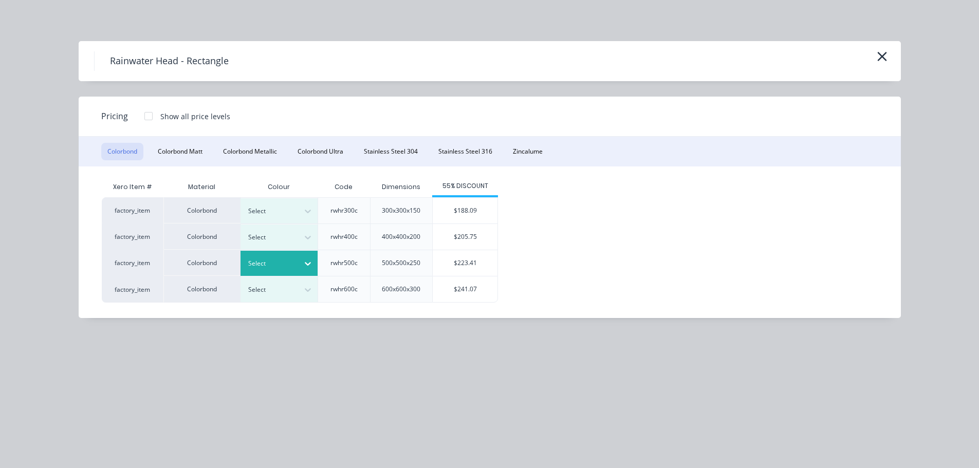
click at [304, 256] on div at bounding box center [308, 264] width 19 height 16
click at [478, 252] on div "$223.41" at bounding box center [465, 263] width 65 height 26
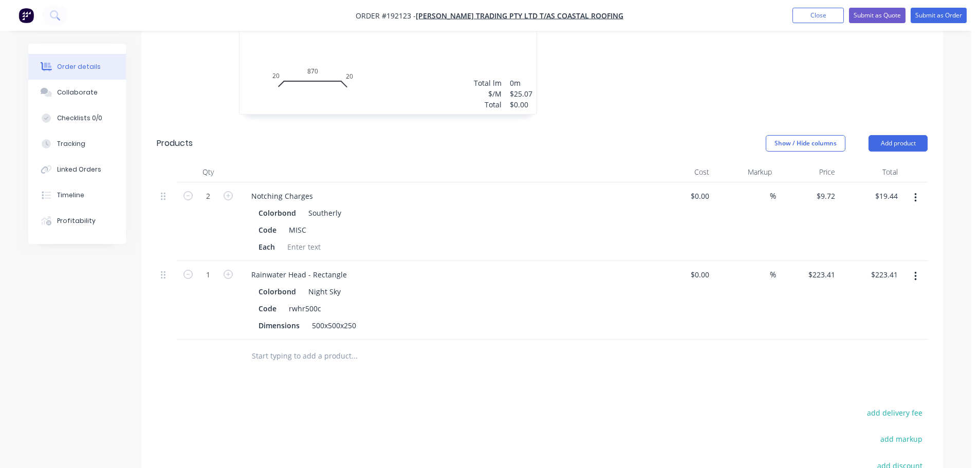
scroll to position [1157, 0]
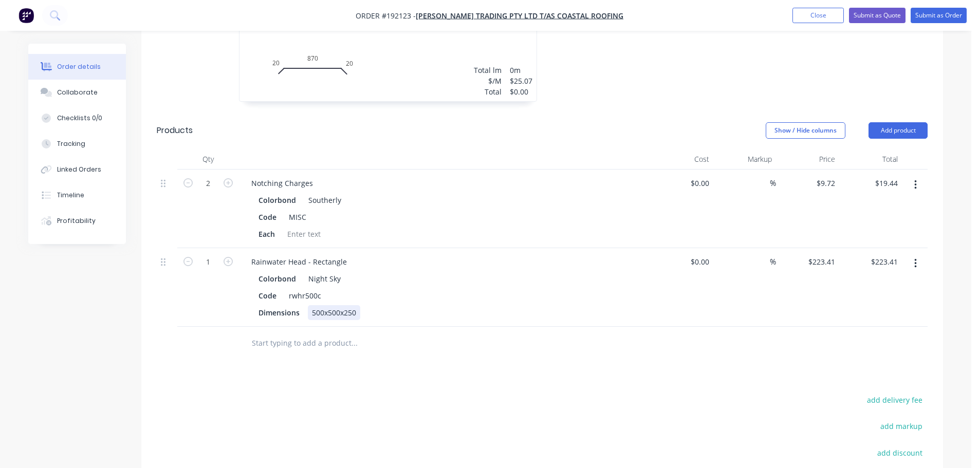
click at [320, 305] on div "500x500x250" at bounding box center [334, 312] width 52 height 15
click at [330, 255] on div "Rainwater Head - Rectangle" at bounding box center [299, 262] width 112 height 15
click at [567, 149] on div at bounding box center [444, 159] width 411 height 21
click at [902, 122] on button "Add product" at bounding box center [898, 130] width 59 height 16
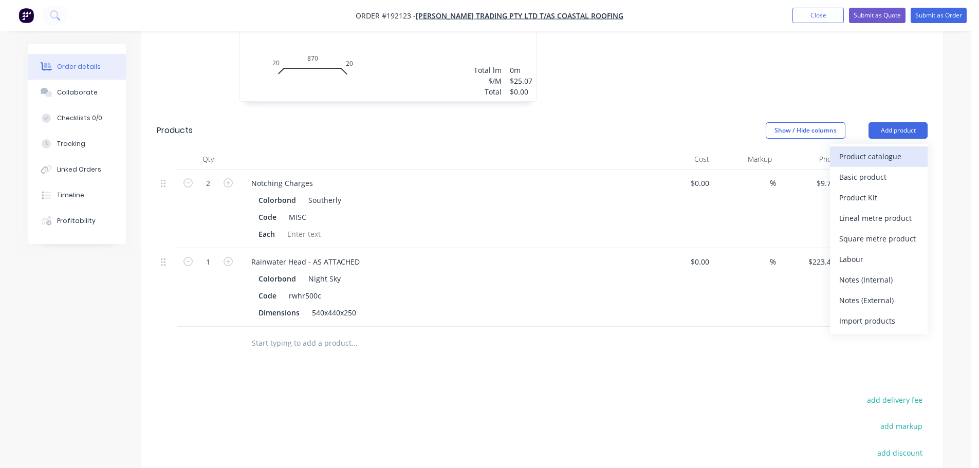
click at [877, 149] on div "Product catalogue" at bounding box center [879, 156] width 79 height 15
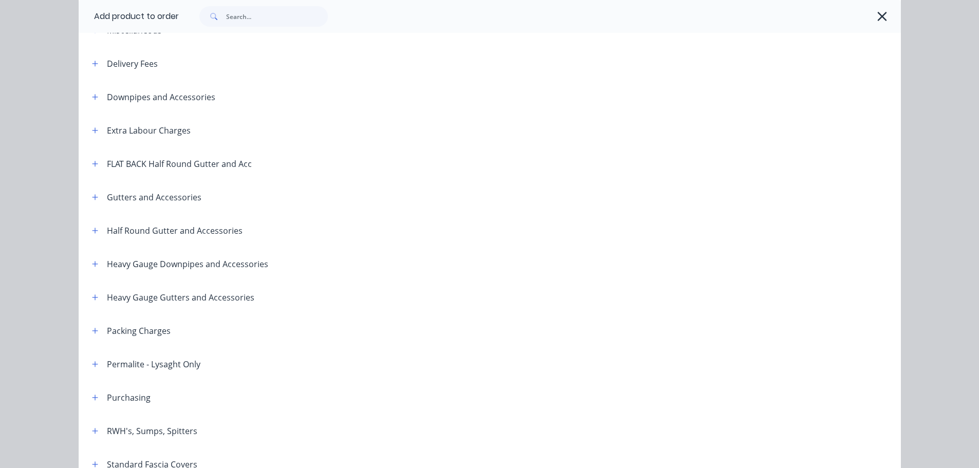
scroll to position [103, 0]
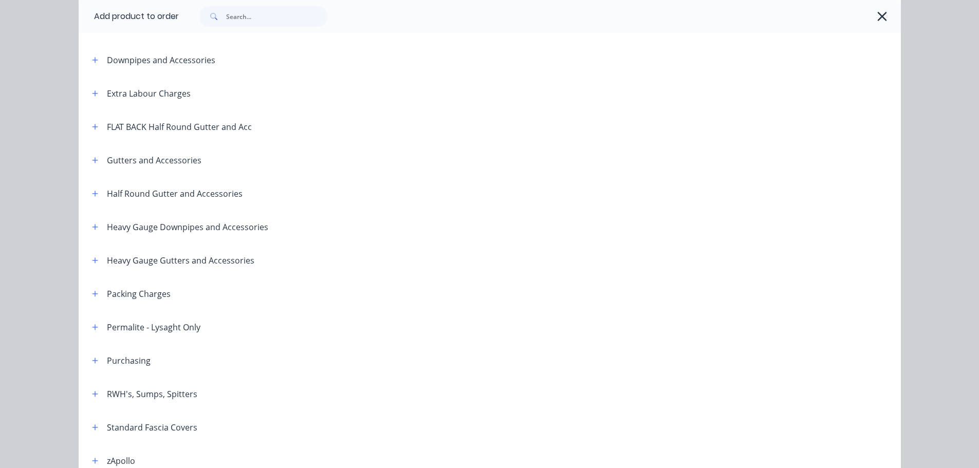
click at [92, 393] on icon "button" at bounding box center [95, 394] width 6 height 6
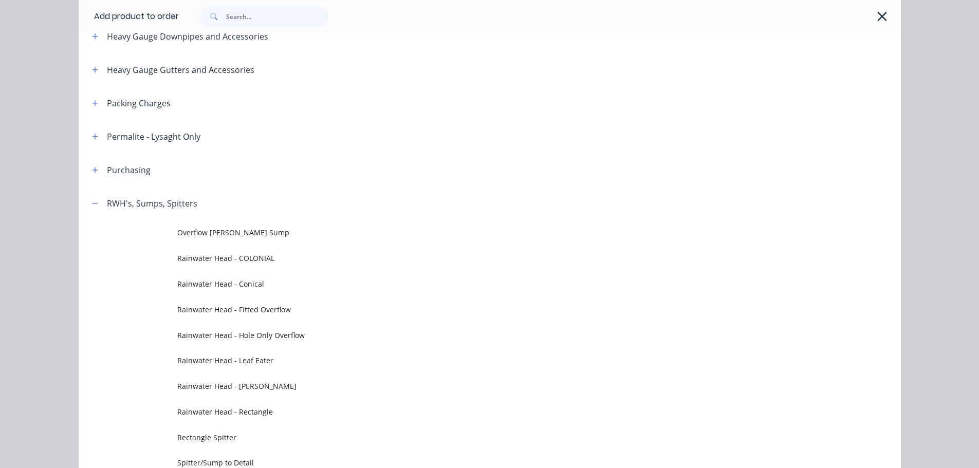
scroll to position [309, 0]
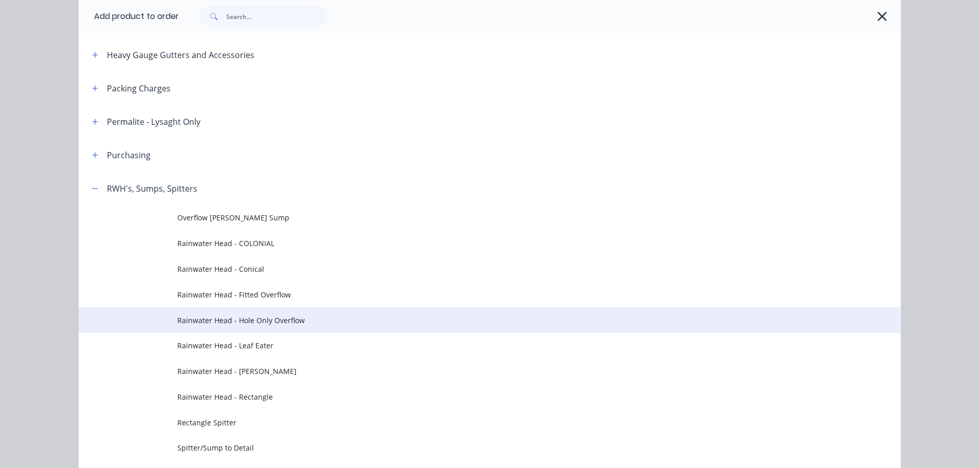
click at [275, 328] on td "Rainwater Head - Hole Only Overflow" at bounding box center [539, 320] width 724 height 26
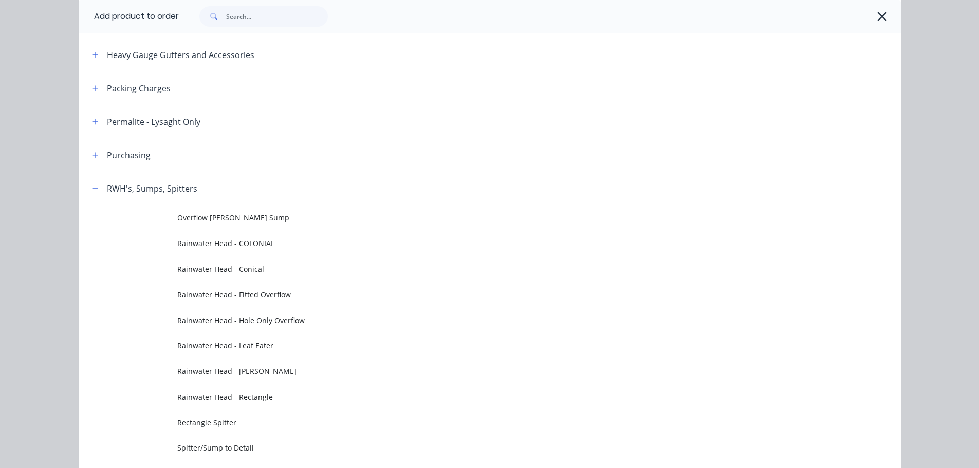
scroll to position [0, 0]
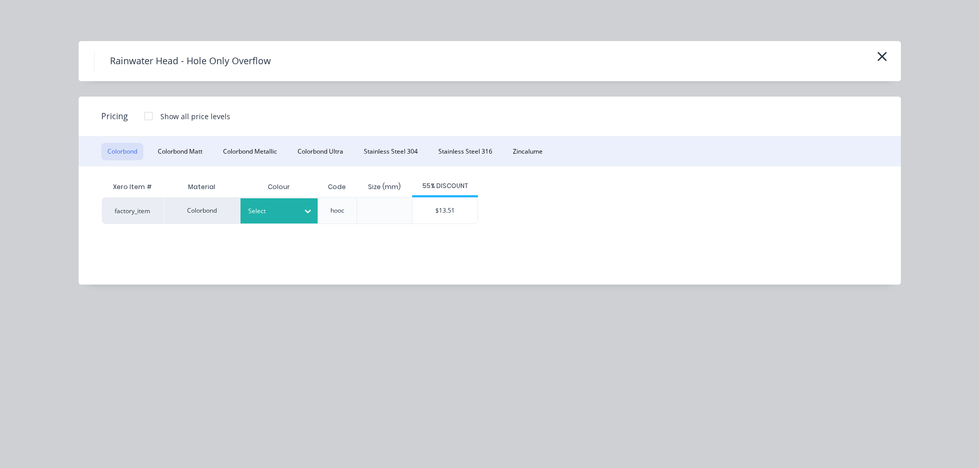
click at [282, 215] on div at bounding box center [271, 211] width 46 height 11
click at [441, 216] on div "$13.51" at bounding box center [445, 211] width 65 height 26
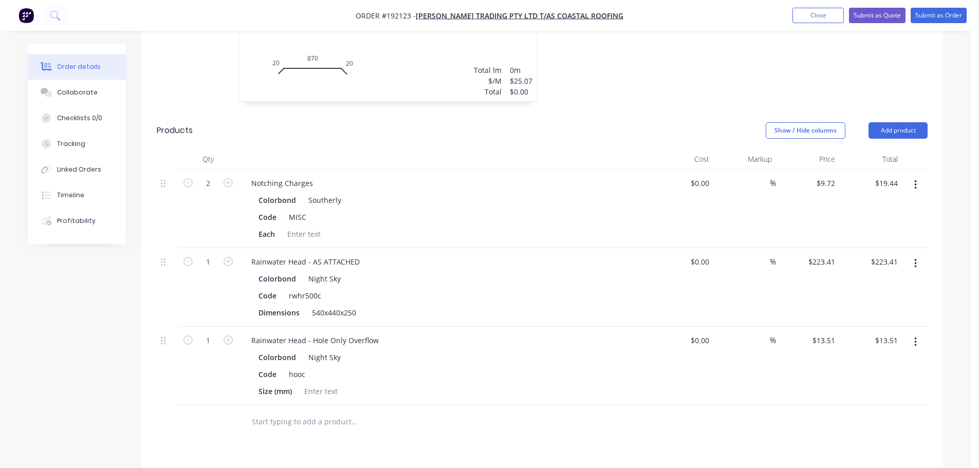
click at [897, 112] on header "Products Show / Hide columns Add product" at bounding box center [542, 130] width 802 height 37
click at [900, 122] on button "Add product" at bounding box center [898, 130] width 59 height 16
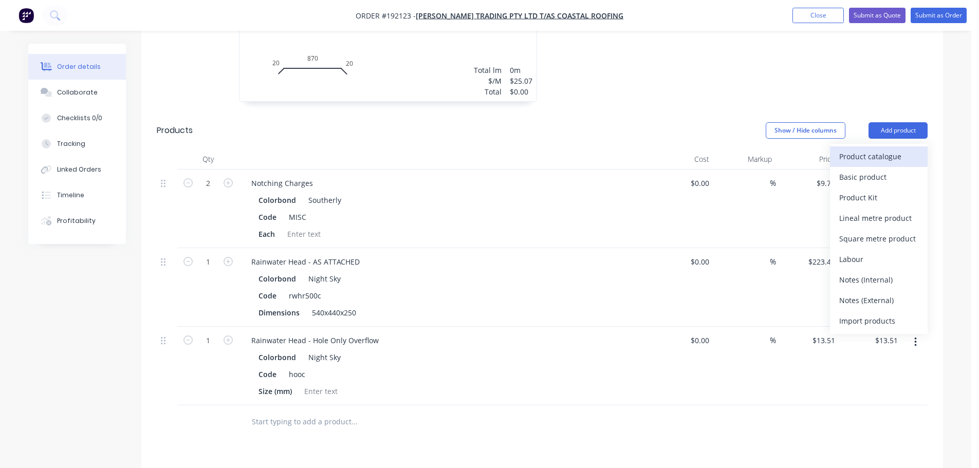
click at [870, 149] on div "Product catalogue" at bounding box center [879, 156] width 79 height 15
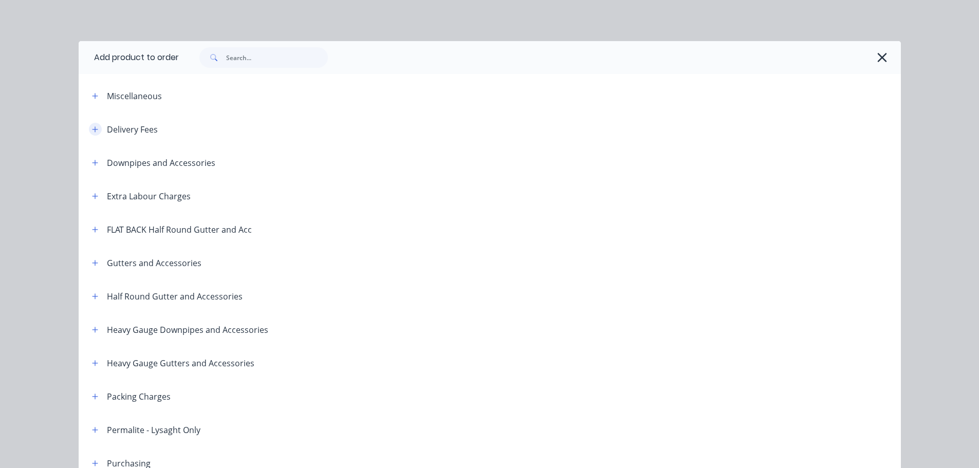
click at [93, 132] on icon "button" at bounding box center [95, 129] width 6 height 7
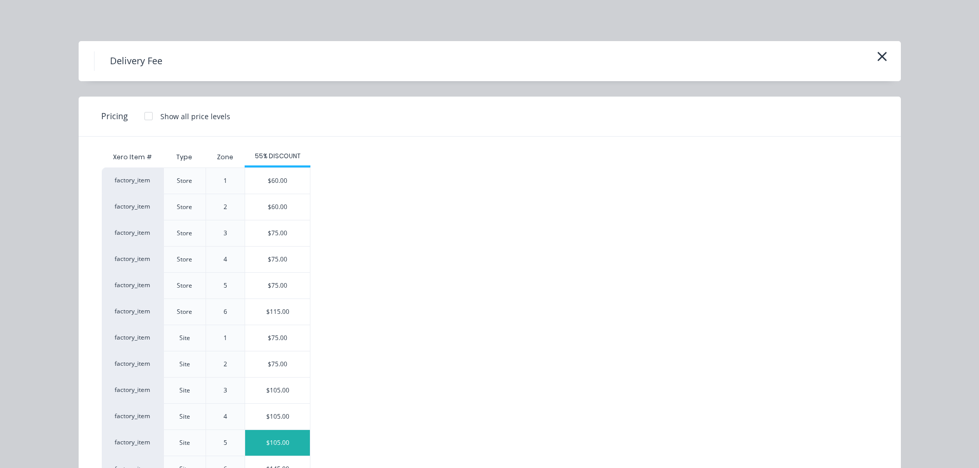
click at [274, 442] on div "$105.00" at bounding box center [277, 443] width 65 height 26
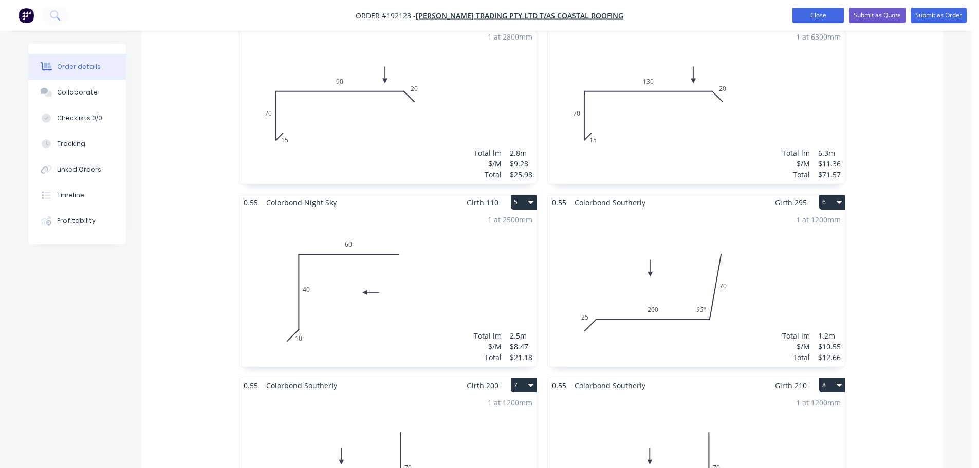
click at [831, 17] on button "Close" at bounding box center [818, 15] width 51 height 15
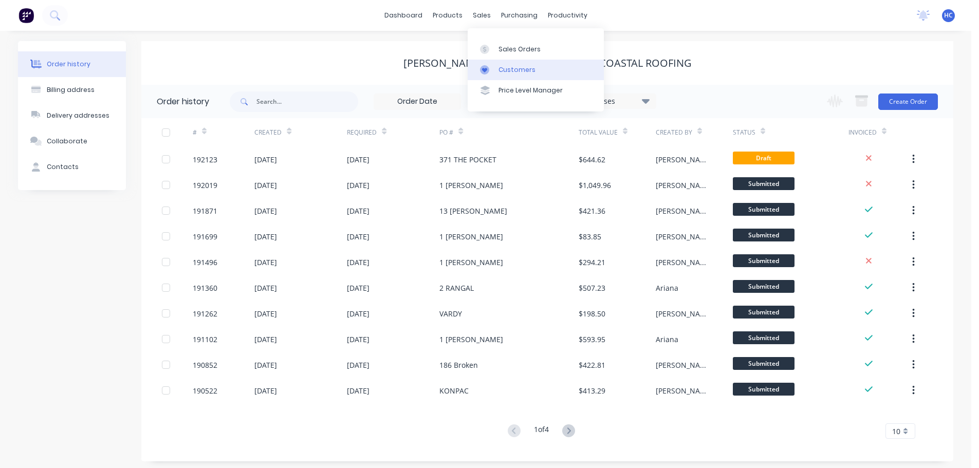
click at [517, 66] on div "Customers" at bounding box center [517, 69] width 37 height 9
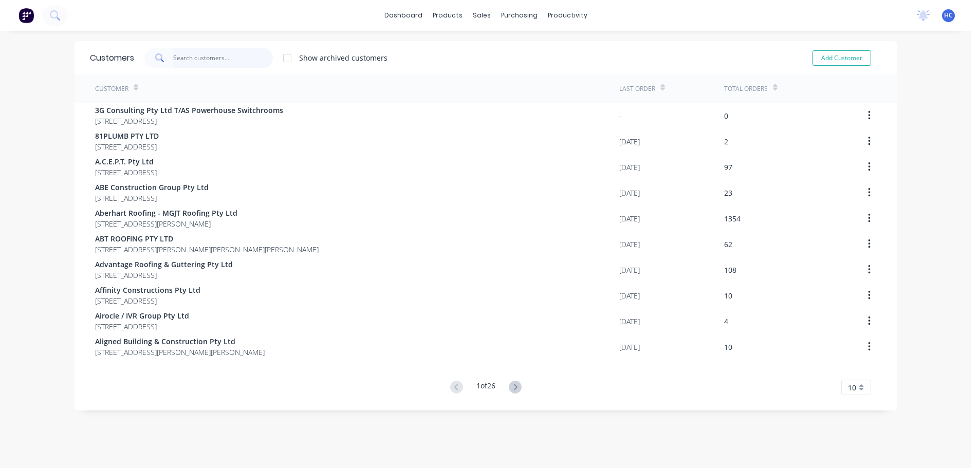
click at [221, 53] on input "text" at bounding box center [223, 58] width 100 height 21
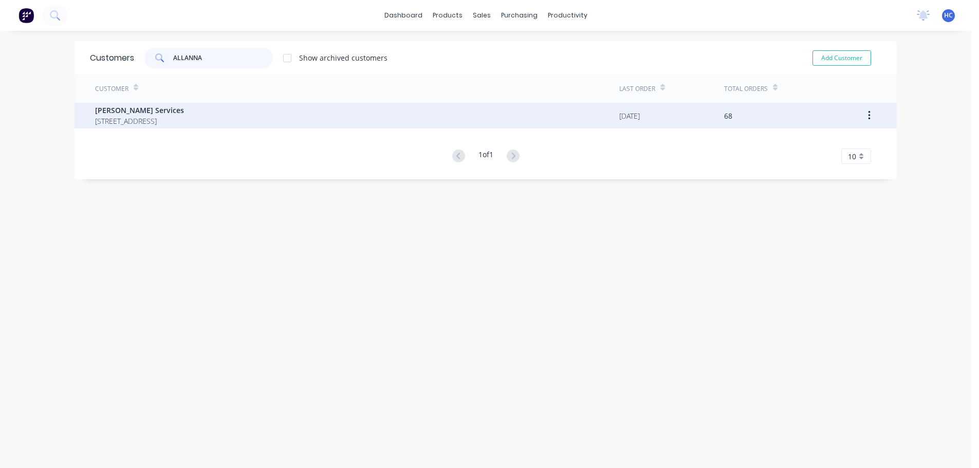
type input "ALLANNA"
click at [178, 122] on span "[STREET_ADDRESS]" at bounding box center [139, 121] width 89 height 11
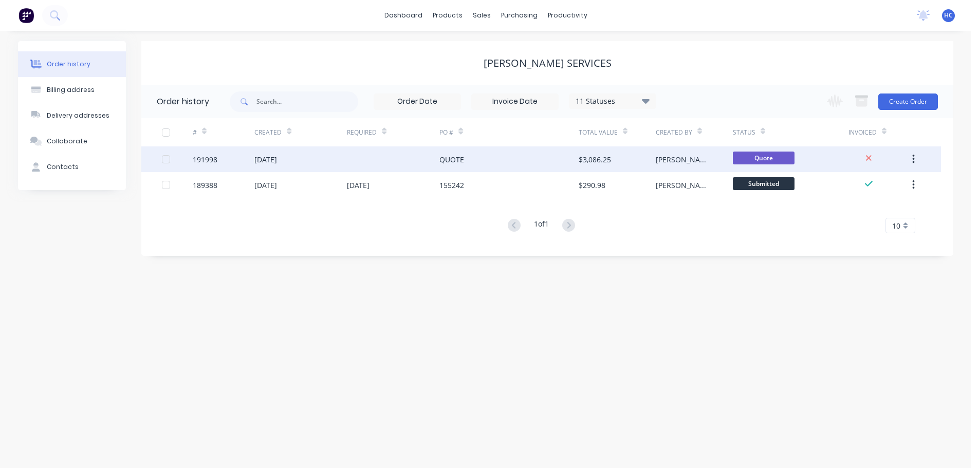
click at [663, 151] on div "[PERSON_NAME]" at bounding box center [694, 160] width 77 height 26
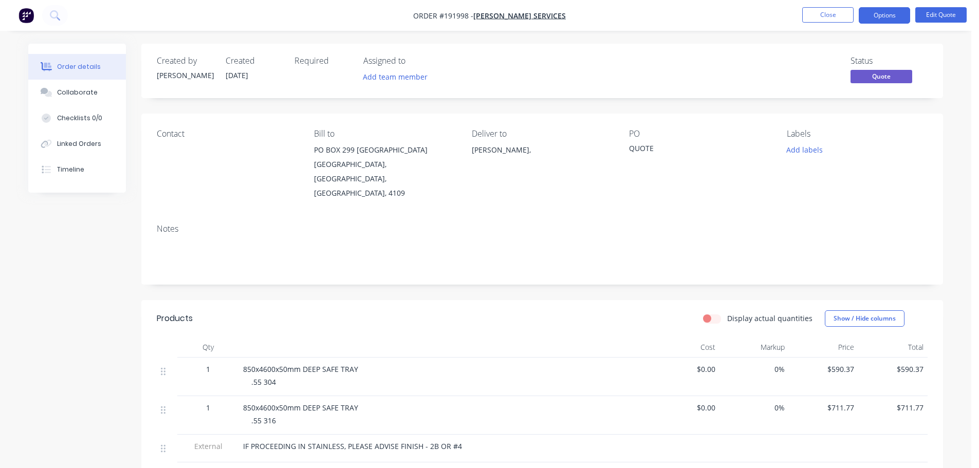
click at [932, 6] on nav "Order #191998 - Allanna Plumbing Services Close Options Edit Quote" at bounding box center [489, 15] width 979 height 31
click at [942, 15] on button "Edit Quote" at bounding box center [941, 14] width 51 height 15
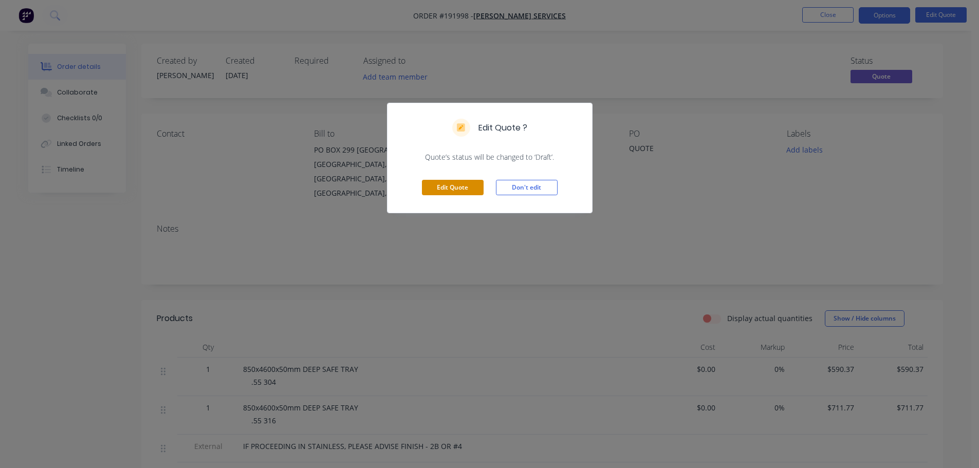
click at [450, 188] on button "Edit Quote" at bounding box center [453, 187] width 62 height 15
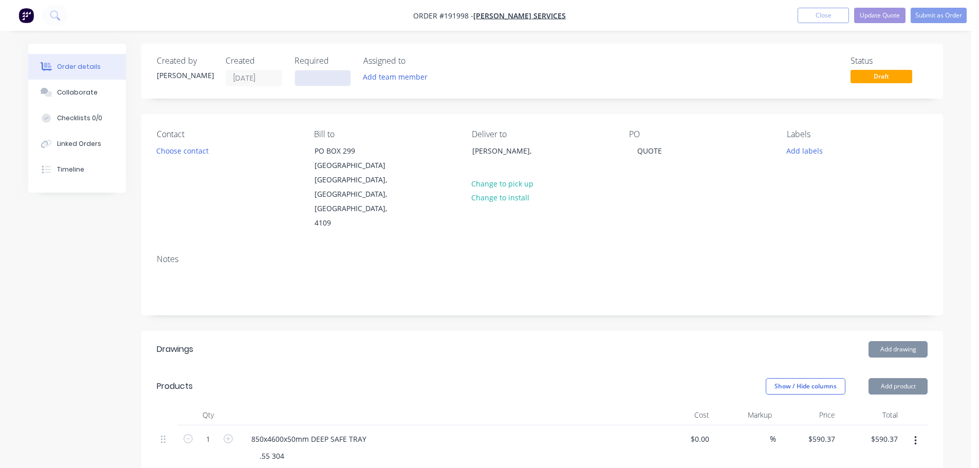
click at [313, 80] on input at bounding box center [323, 77] width 56 height 15
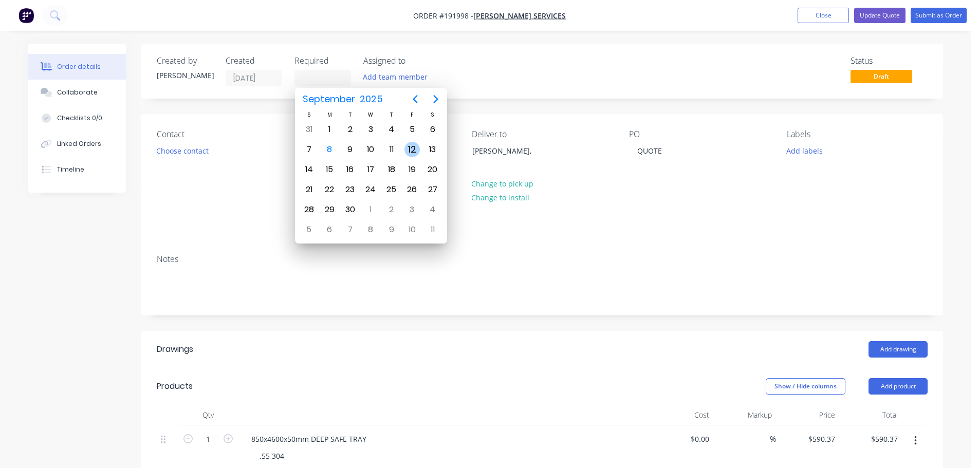
click at [411, 154] on div "12" at bounding box center [412, 149] width 15 height 15
type input "[DATE]"
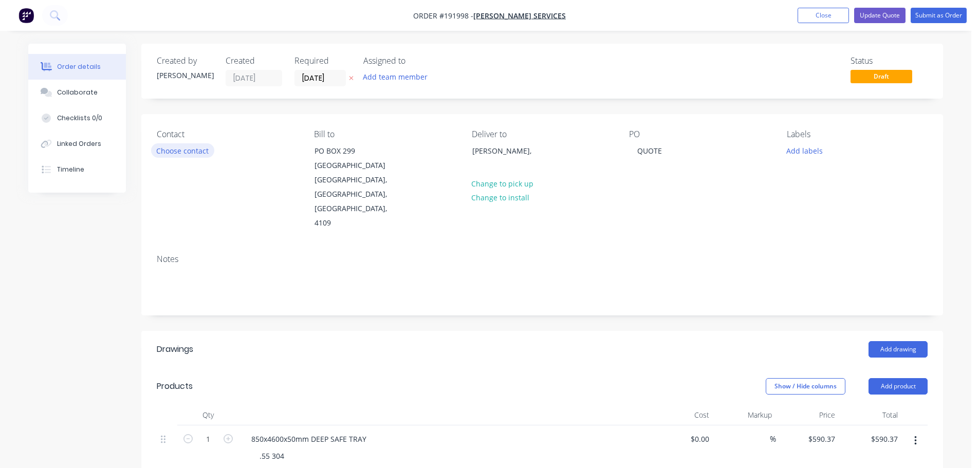
click at [199, 151] on button "Choose contact" at bounding box center [182, 150] width 63 height 14
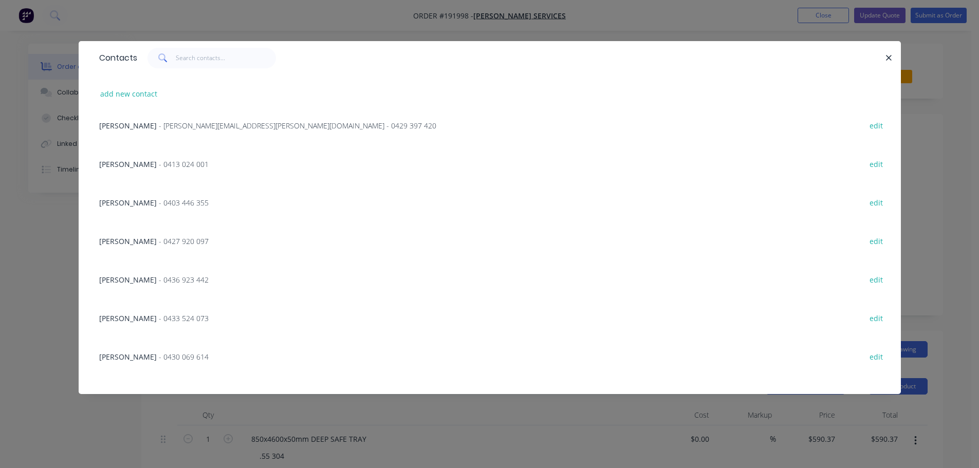
scroll to position [143, 0]
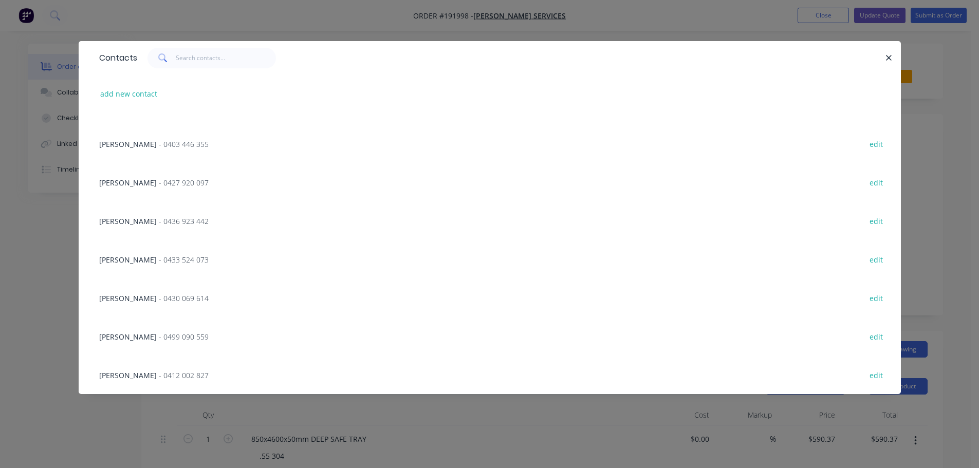
click at [159, 371] on span "- 0412 002 827" at bounding box center [184, 376] width 50 height 10
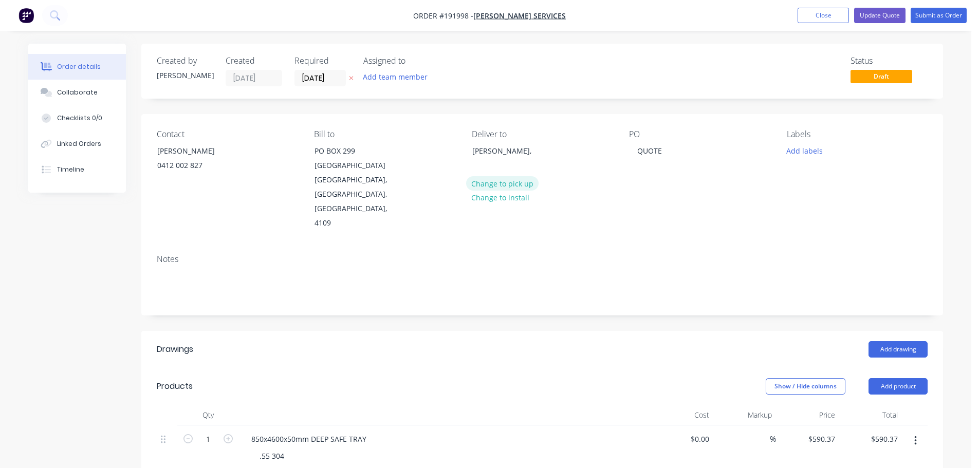
click at [500, 180] on button "Change to pick up" at bounding box center [502, 183] width 73 height 14
click at [504, 167] on button "Change to delivery" at bounding box center [503, 165] width 75 height 14
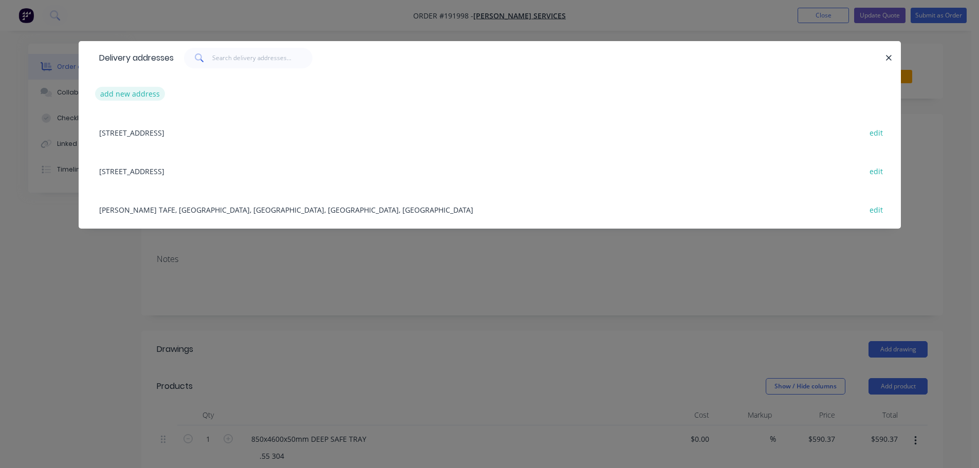
click at [133, 97] on button "add new address" at bounding box center [130, 94] width 70 height 14
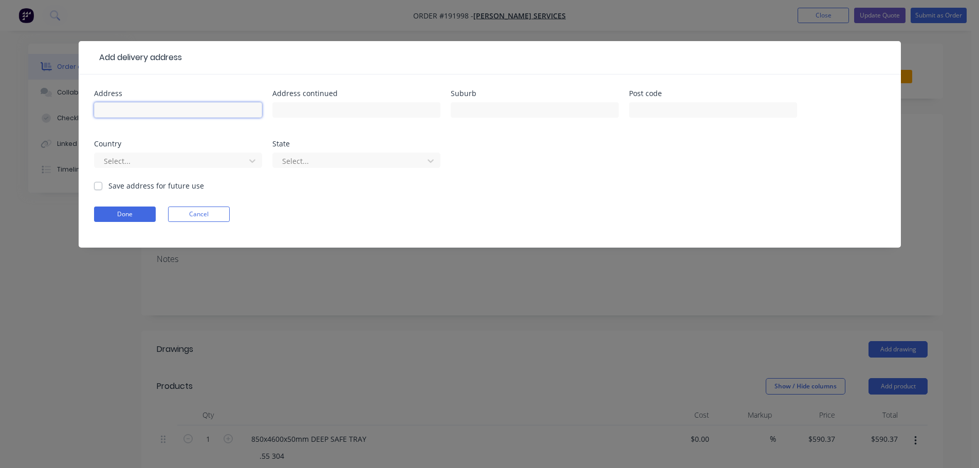
click at [137, 109] on input "text" at bounding box center [178, 109] width 168 height 15
type input "3 GORDONS CROSSING RD EAST"
type input "JOYNER"
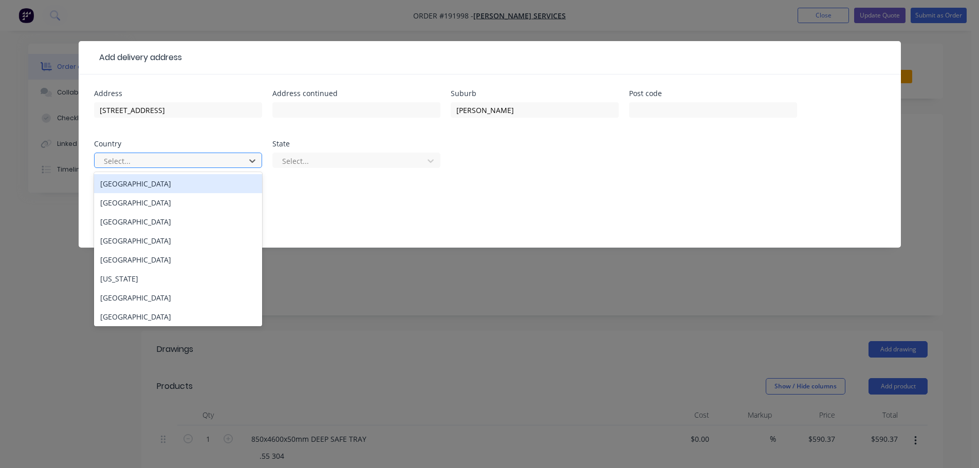
click at [148, 165] on div at bounding box center [171, 161] width 137 height 13
click at [134, 185] on div "[GEOGRAPHIC_DATA]" at bounding box center [178, 183] width 168 height 19
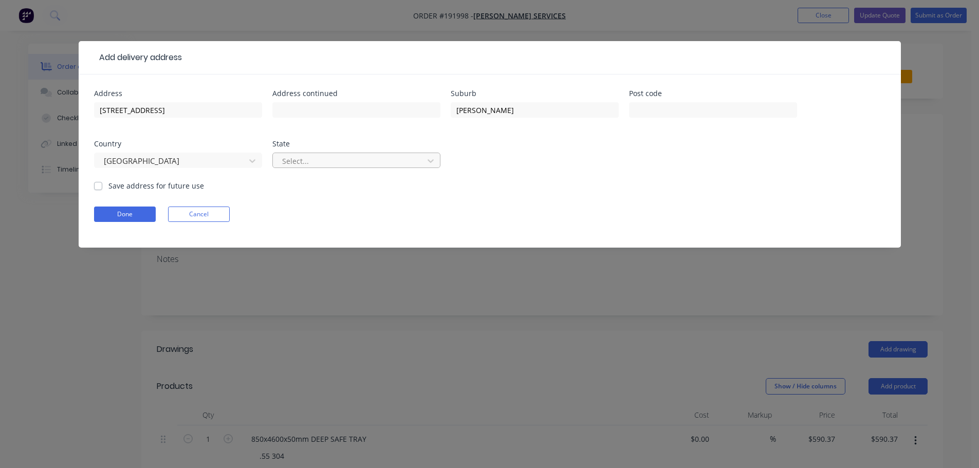
click at [295, 160] on div at bounding box center [349, 161] width 137 height 13
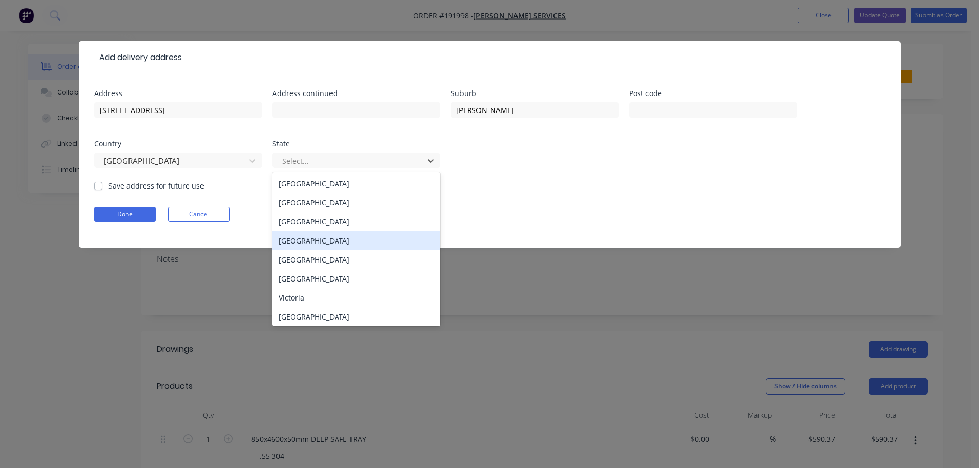
click at [294, 245] on div "[GEOGRAPHIC_DATA]" at bounding box center [357, 240] width 168 height 19
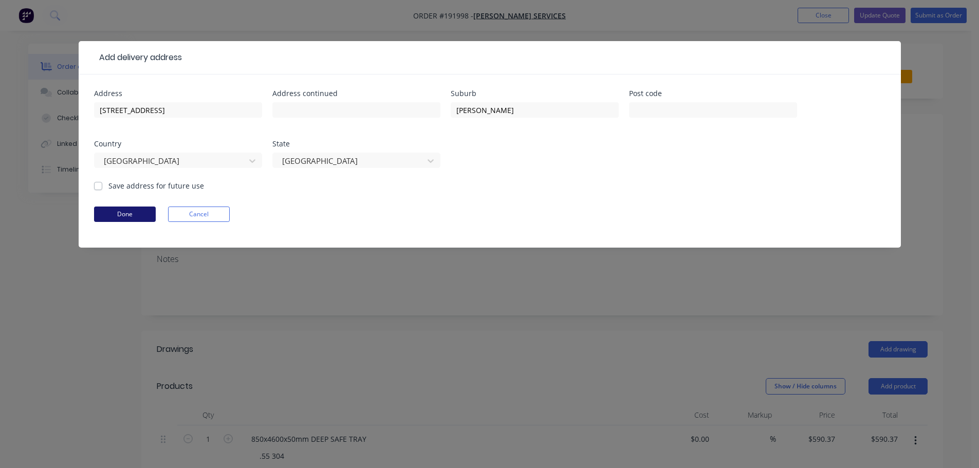
click at [138, 213] on button "Done" at bounding box center [125, 214] width 62 height 15
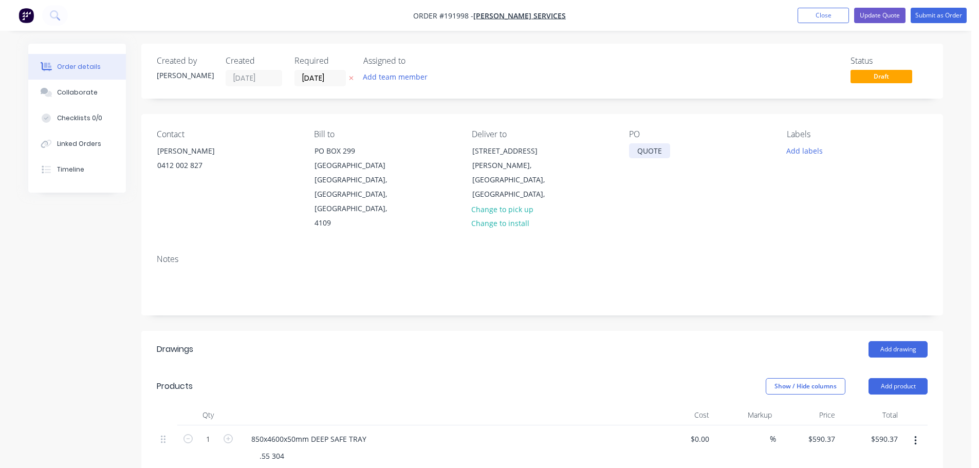
click at [659, 153] on div "QUOTE" at bounding box center [649, 150] width 41 height 15
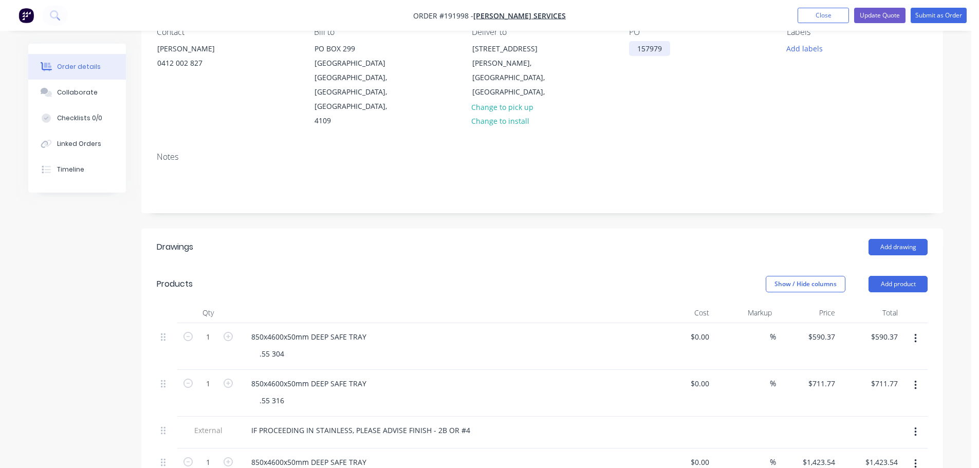
scroll to position [206, 0]
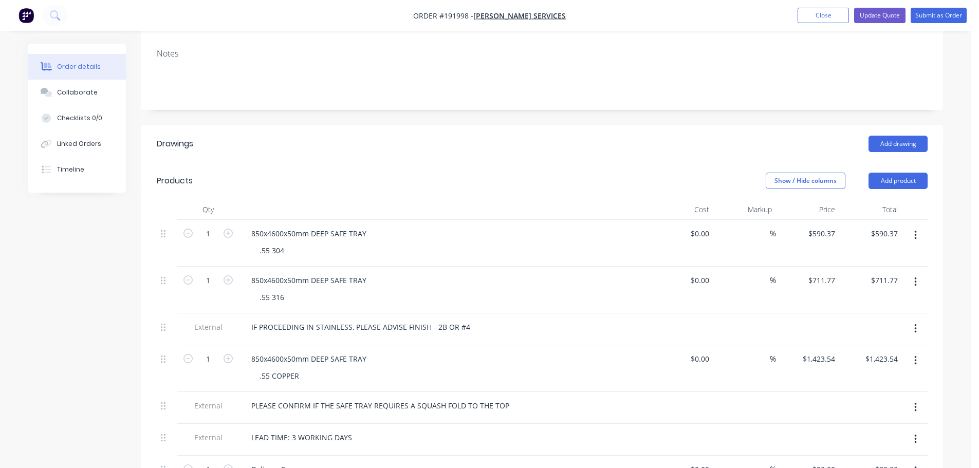
click at [918, 226] on button "button" at bounding box center [916, 235] width 24 height 19
click at [870, 296] on div "Delete" at bounding box center [879, 303] width 79 height 15
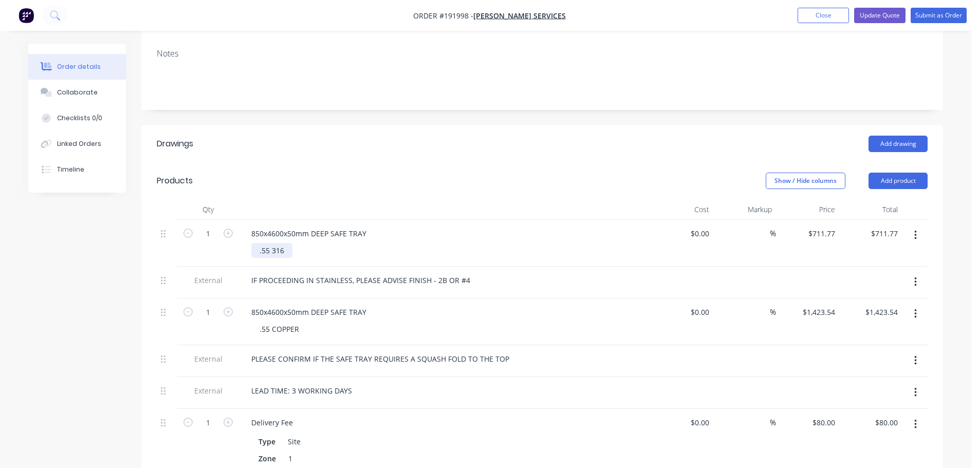
click at [289, 243] on div ".55 316" at bounding box center [271, 250] width 41 height 15
click at [417, 173] on div "Show / Hide columns Add product" at bounding box center [624, 181] width 607 height 16
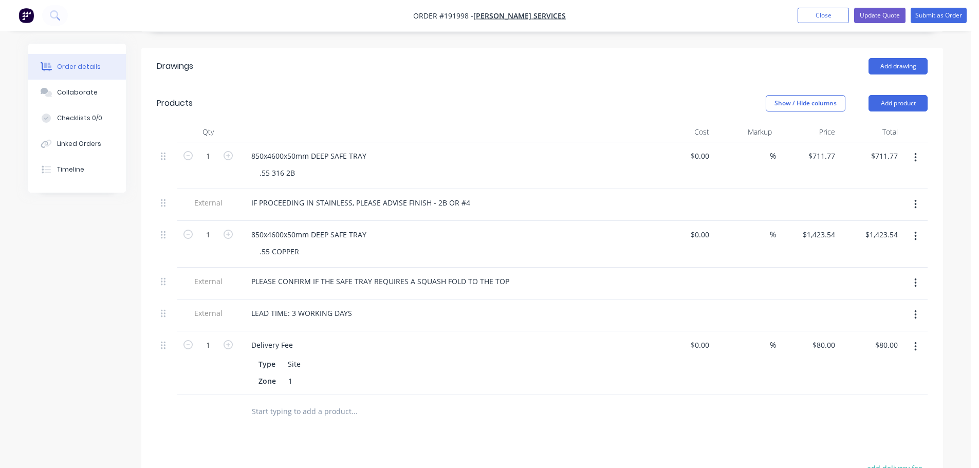
scroll to position [309, 0]
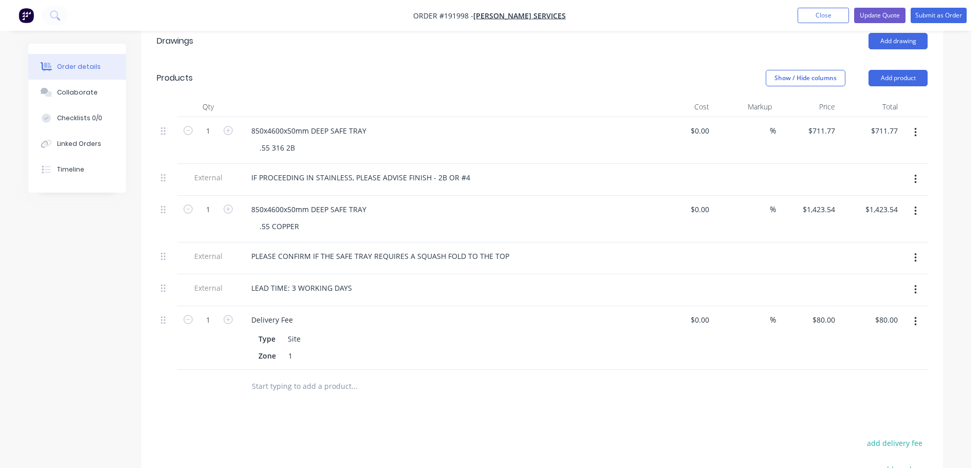
click at [920, 170] on button "button" at bounding box center [916, 179] width 24 height 19
click at [874, 220] on div "Delete" at bounding box center [879, 227] width 79 height 15
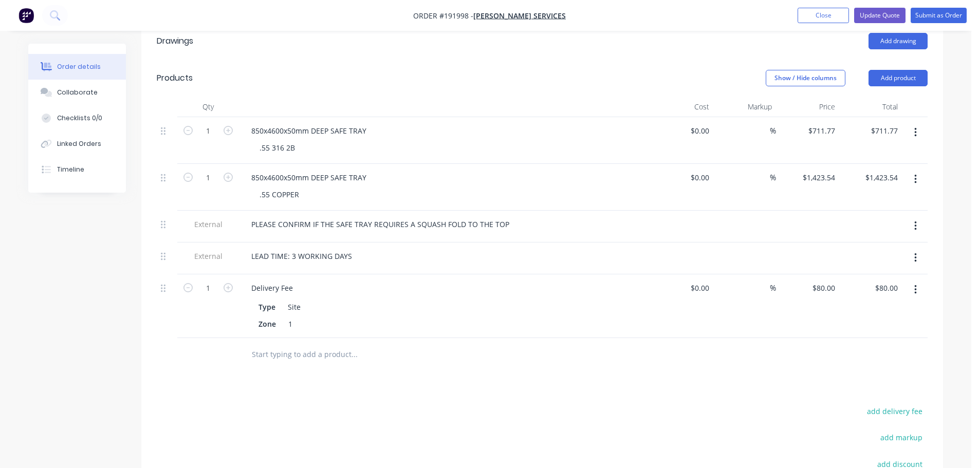
click at [916, 175] on icon "button" at bounding box center [916, 179] width 2 height 9
click at [872, 240] on div "Delete" at bounding box center [879, 247] width 79 height 15
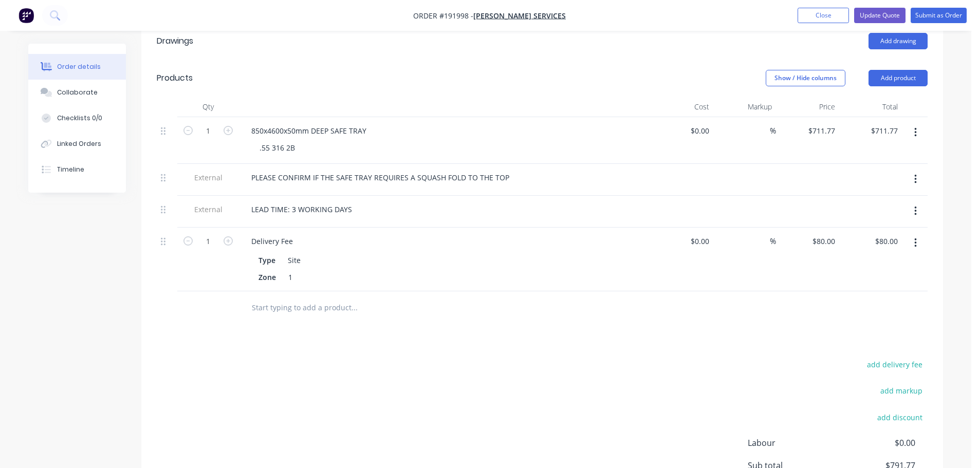
click at [911, 170] on button "button" at bounding box center [916, 179] width 24 height 19
click at [882, 220] on div "Delete" at bounding box center [879, 227] width 79 height 15
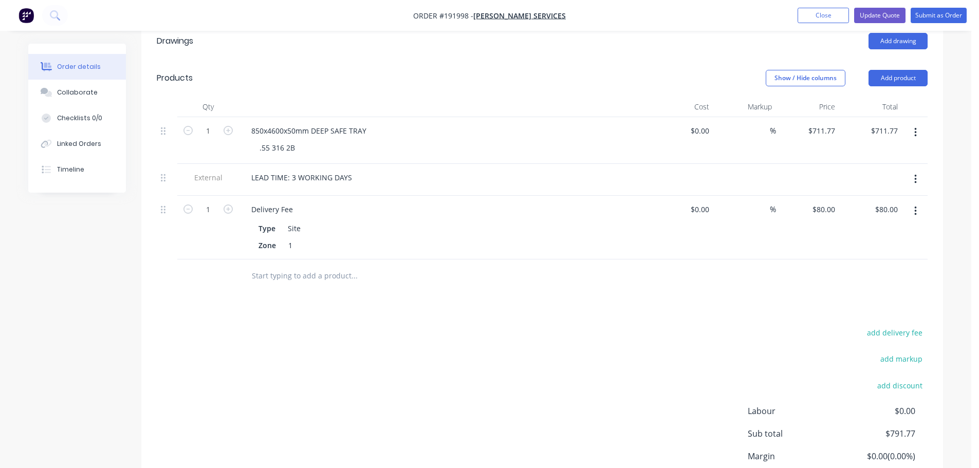
click at [915, 174] on icon "button" at bounding box center [916, 179] width 3 height 11
click at [857, 220] on div "Delete" at bounding box center [879, 227] width 79 height 15
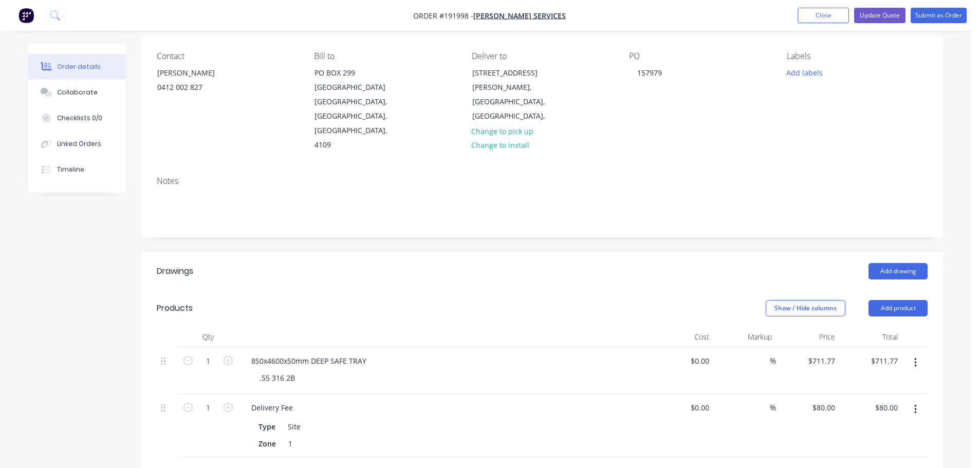
scroll to position [103, 0]
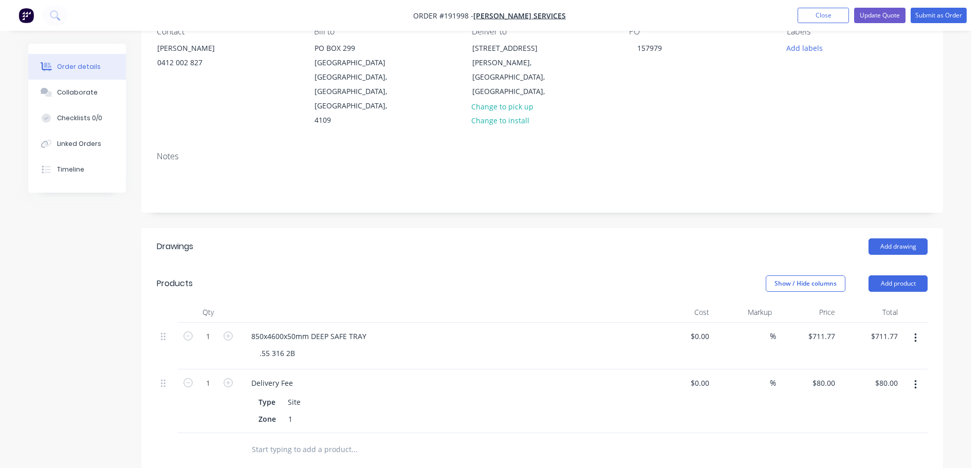
drag, startPoint x: 426, startPoint y: 241, endPoint x: 437, endPoint y: 254, distance: 17.2
click at [427, 265] on header "Products Show / Hide columns Add product" at bounding box center [542, 283] width 802 height 37
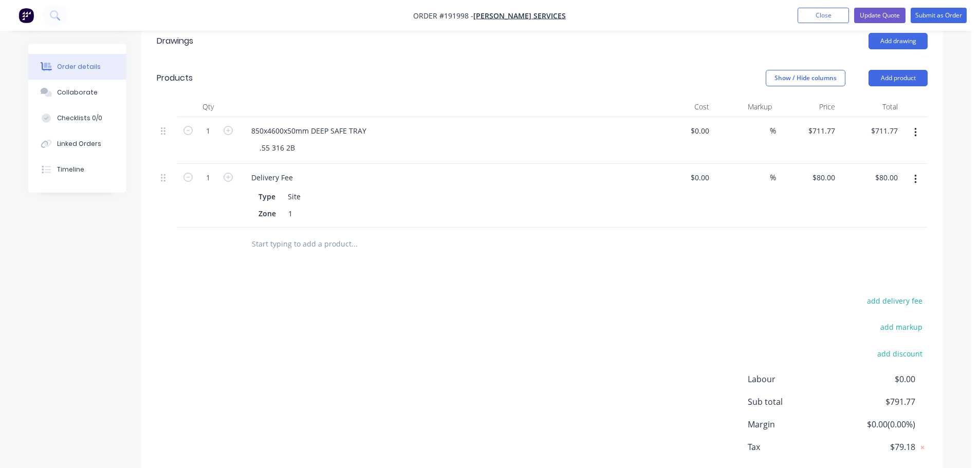
scroll to position [0, 0]
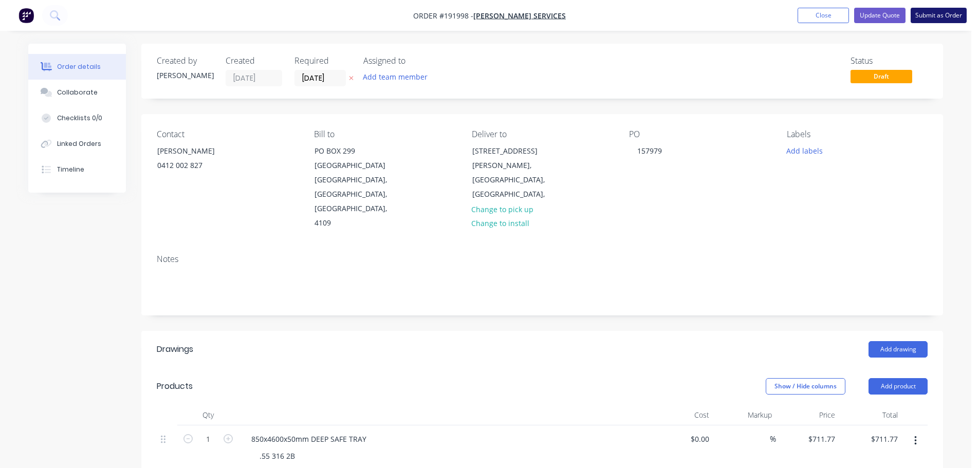
click at [933, 16] on button "Submit as Order" at bounding box center [939, 15] width 56 height 15
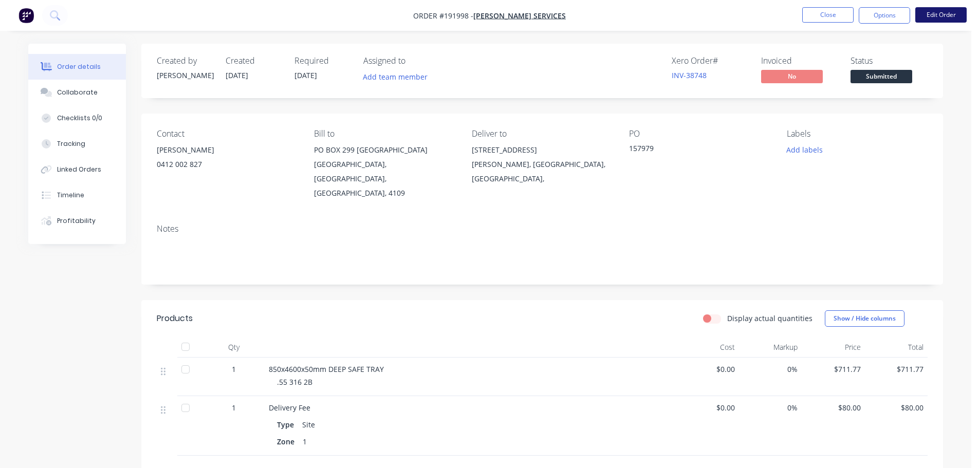
click at [924, 11] on button "Edit Order" at bounding box center [941, 14] width 51 height 15
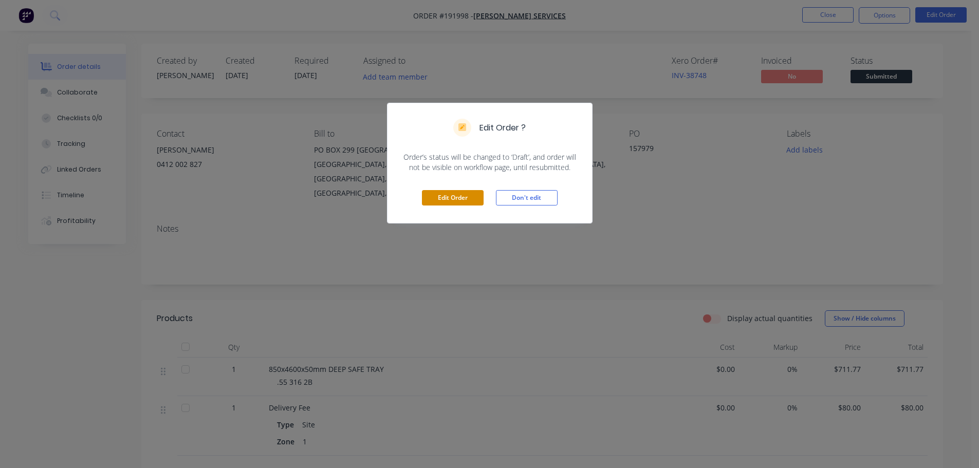
click at [452, 197] on button "Edit Order" at bounding box center [453, 197] width 62 height 15
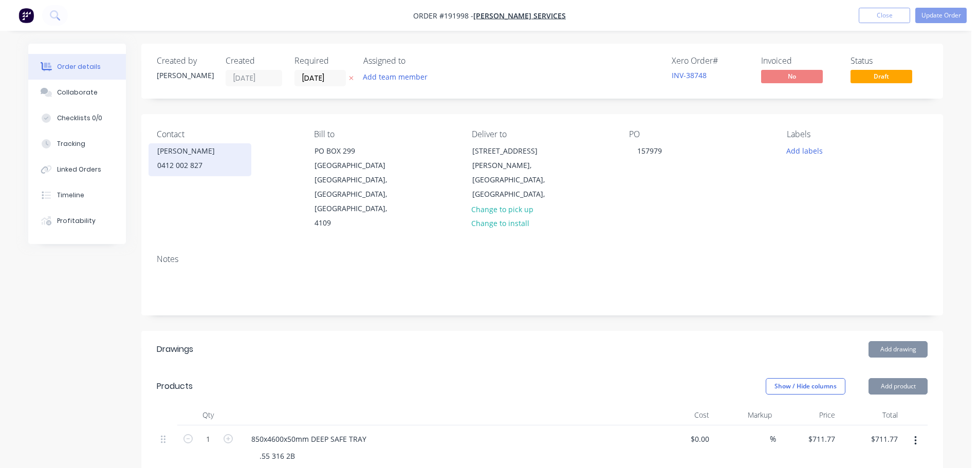
click at [196, 170] on div "0412 002 827" at bounding box center [199, 165] width 85 height 14
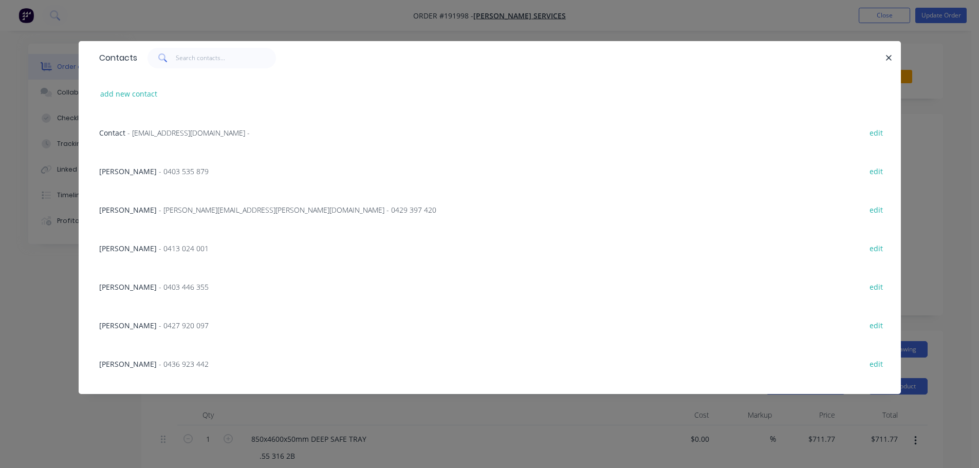
click at [141, 84] on div "add new contact" at bounding box center [490, 94] width 792 height 39
click at [142, 92] on button "add new contact" at bounding box center [129, 94] width 68 height 14
select select "AU"
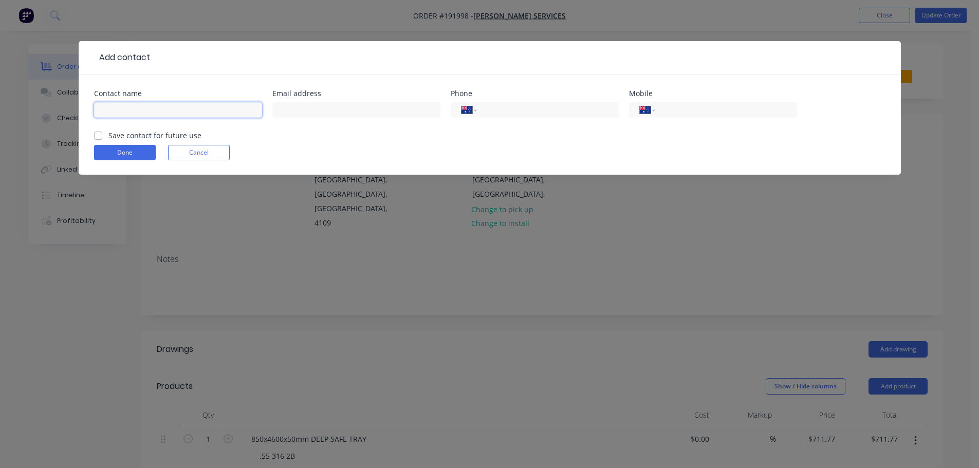
click at [136, 105] on input "text" at bounding box center [178, 109] width 168 height 15
type input "SAM"
click at [680, 114] on input "tel" at bounding box center [724, 110] width 123 height 12
type input "0468 993 956"
click at [129, 157] on button "Done" at bounding box center [125, 152] width 62 height 15
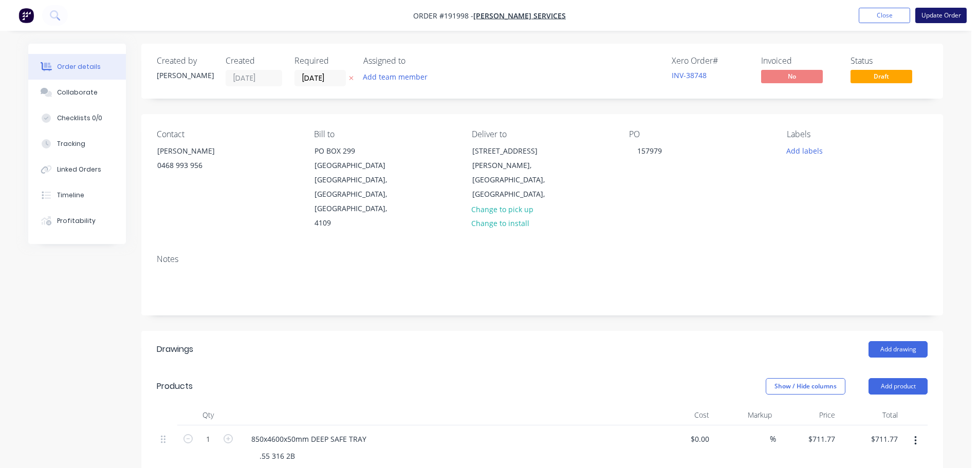
drag, startPoint x: 960, startPoint y: 8, endPoint x: 954, endPoint y: 13, distance: 7.7
click at [960, 8] on button "Update Order" at bounding box center [941, 15] width 51 height 15
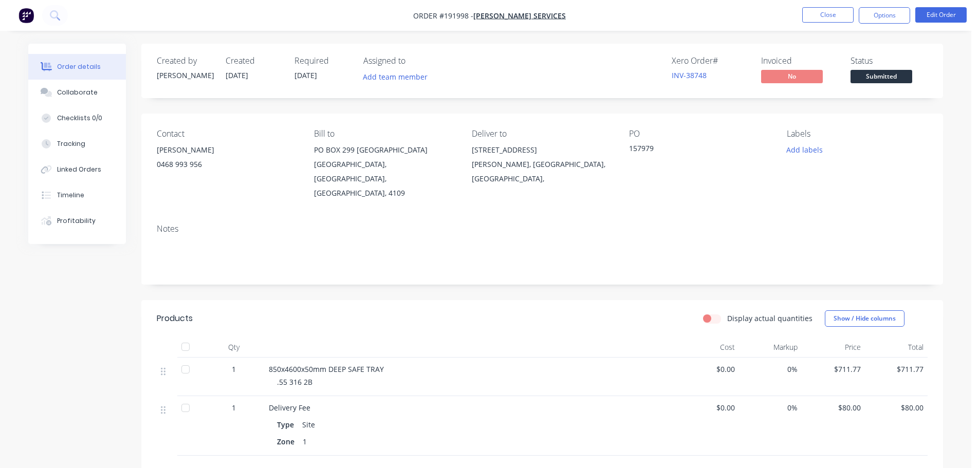
click at [897, 24] on nav "Order #191998 - Allanna Plumbing Services Close Options Edit Order" at bounding box center [489, 15] width 979 height 31
click at [892, 12] on button "Options" at bounding box center [884, 15] width 51 height 16
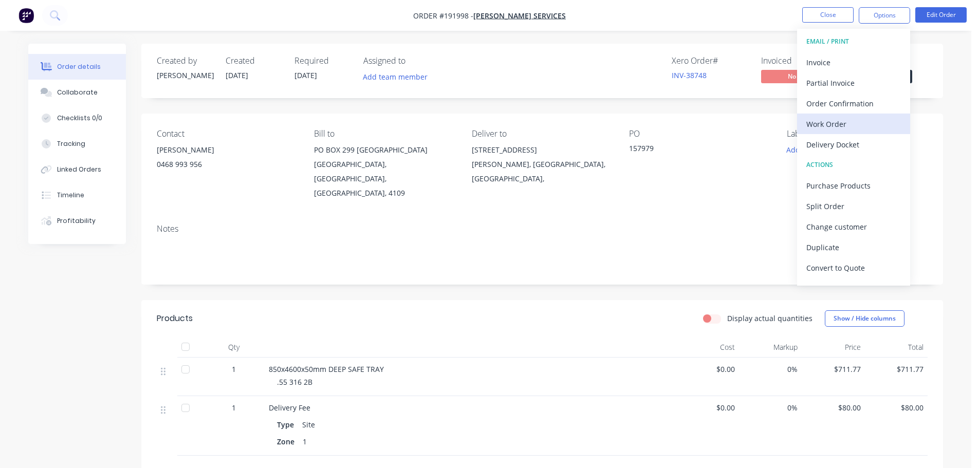
click at [817, 118] on div "Work Order" at bounding box center [854, 124] width 95 height 15
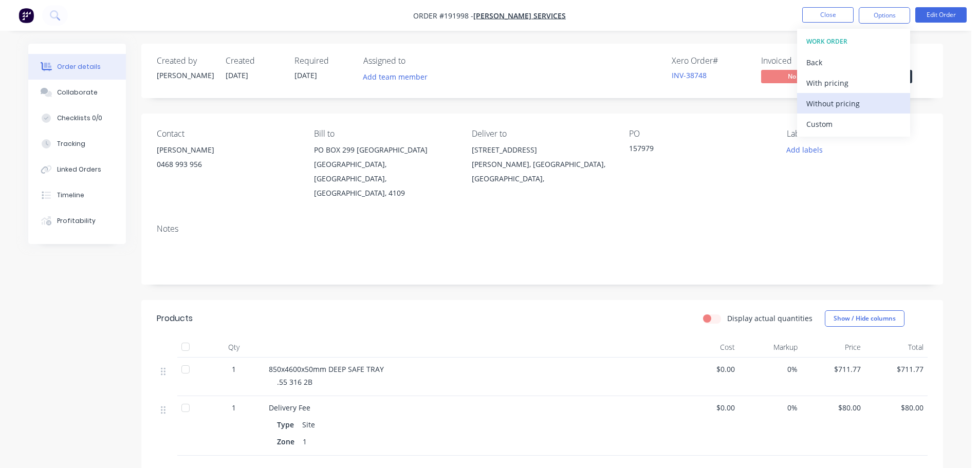
click at [841, 99] on div "Without pricing" at bounding box center [854, 103] width 95 height 15
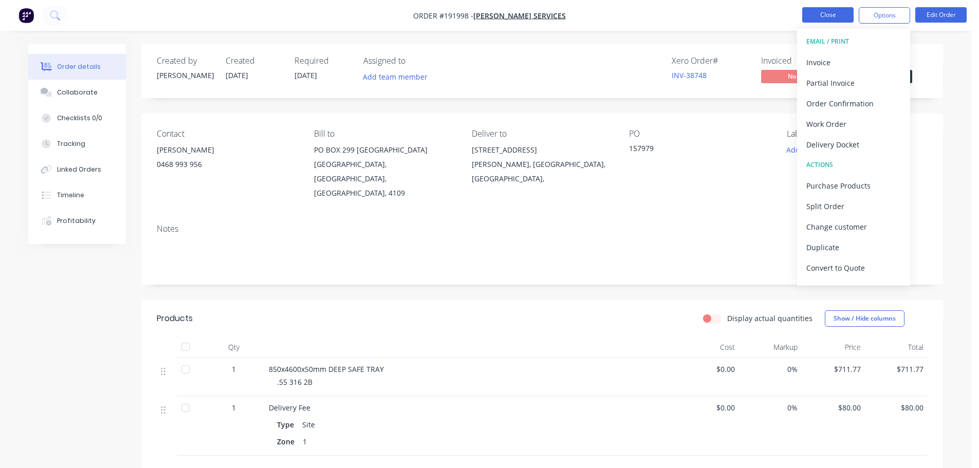
click at [832, 15] on button "Close" at bounding box center [828, 14] width 51 height 15
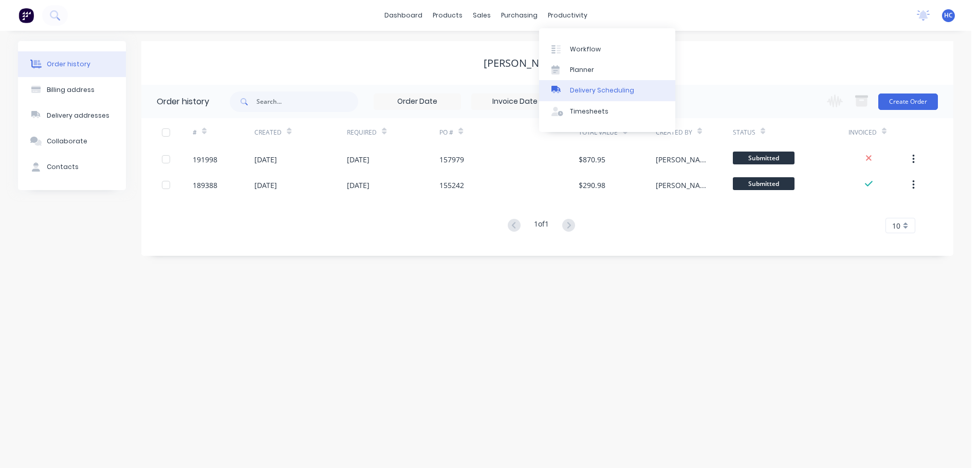
click at [590, 90] on div "Delivery Scheduling" at bounding box center [602, 90] width 64 height 9
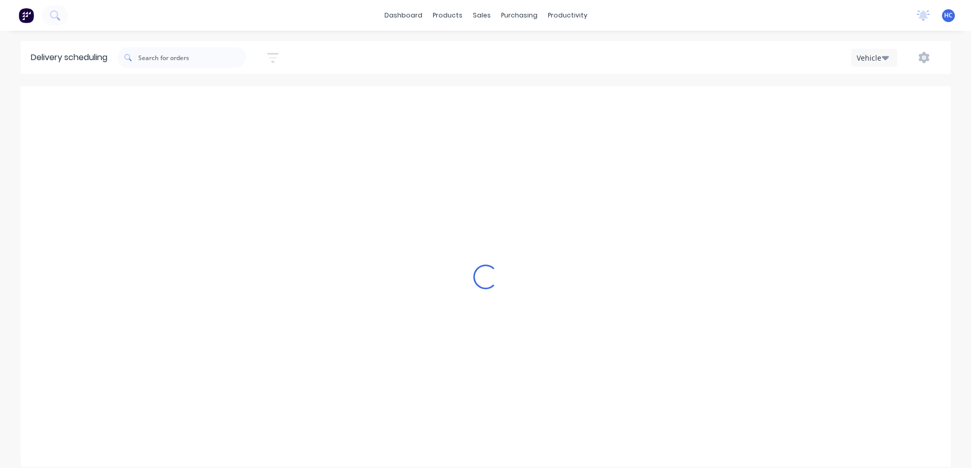
type input "[DATE] - [DATE]"
click at [277, 57] on icon "button" at bounding box center [273, 58] width 8 height 2
click at [923, 59] on icon "button" at bounding box center [924, 57] width 11 height 11
click at [894, 86] on div "Run Sheet" at bounding box center [891, 85] width 79 height 15
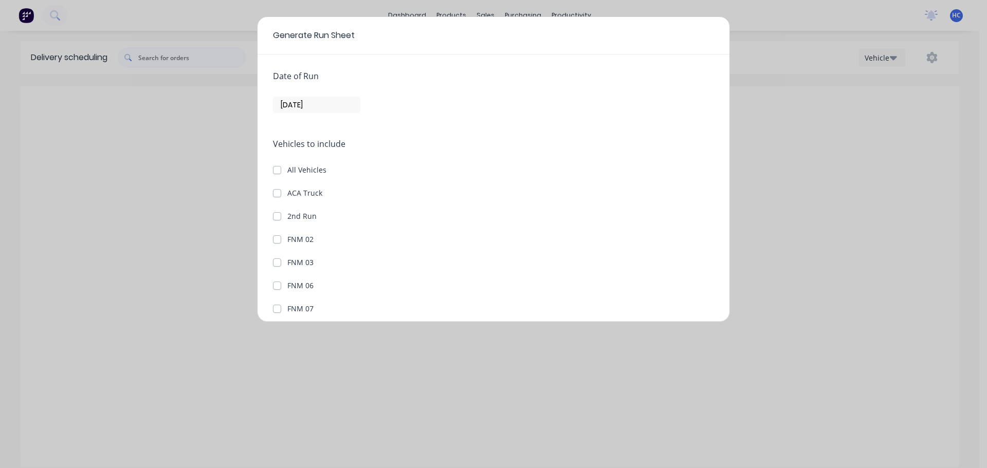
click at [296, 104] on input "[DATE]" at bounding box center [317, 104] width 86 height 15
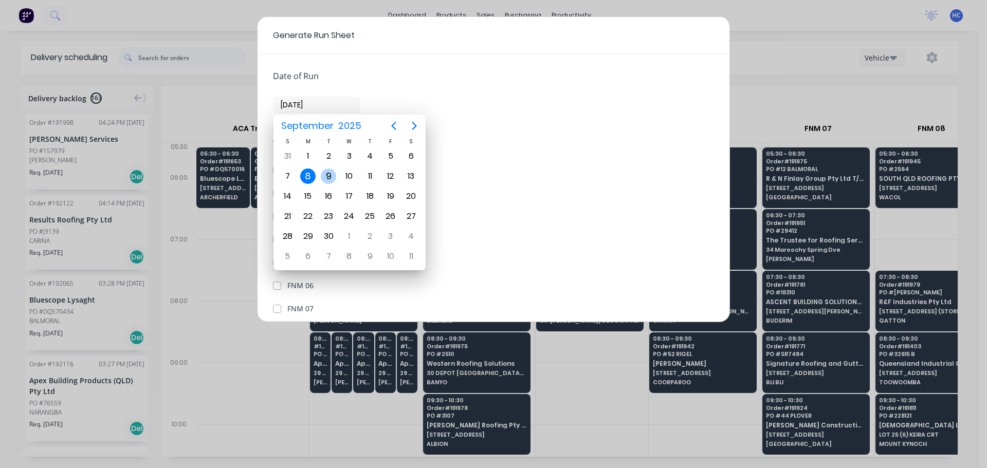
click at [331, 173] on div "9" at bounding box center [328, 176] width 15 height 15
type input "[DATE]"
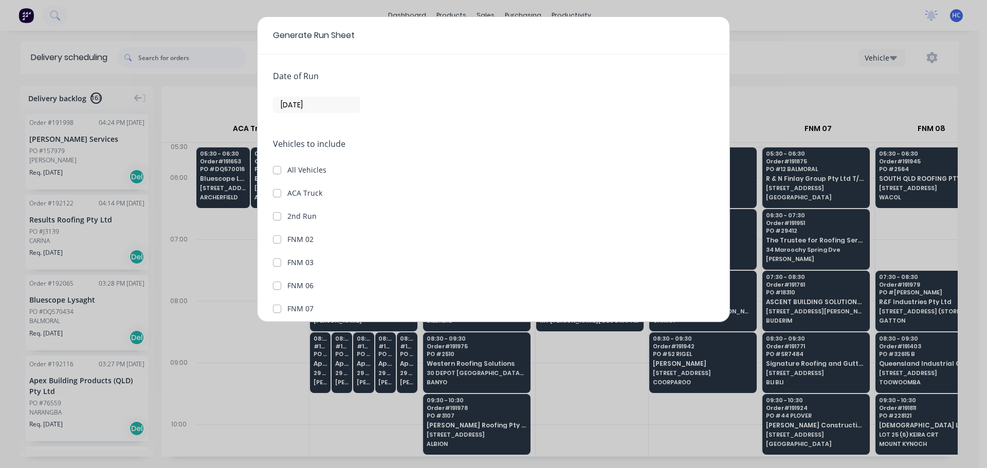
click at [275, 164] on div "Vehicles to include All Vehicles ACA Truck 2nd Run FNM 02 FNM 03 FNM 06 FNM 07 …" at bounding box center [493, 376] width 441 height 477
click at [275, 165] on input "All Vehicles" at bounding box center [277, 170] width 8 height 10
checkbox input "true"
checkbox Truck "true"
checkbox Run "true"
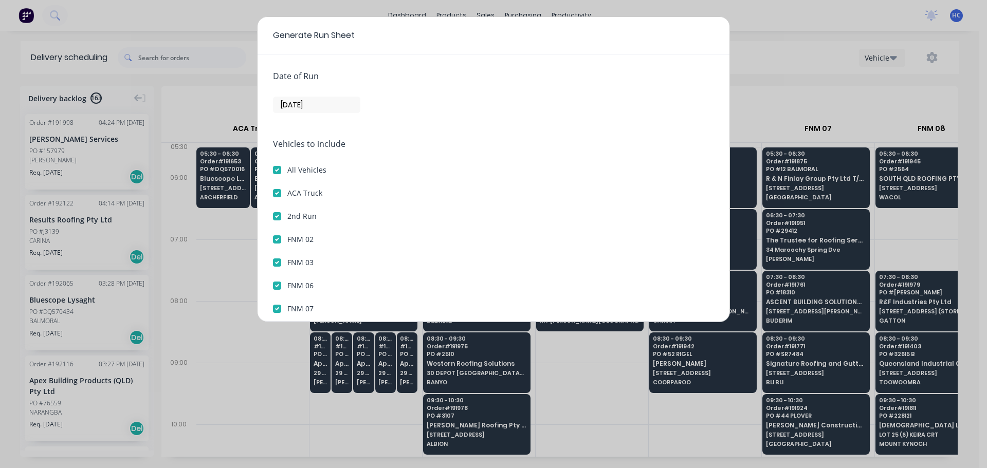
checkbox 02 "true"
checkbox 03 "true"
checkbox 06 "true"
checkbox 07 "true"
checkbox 08 "true"
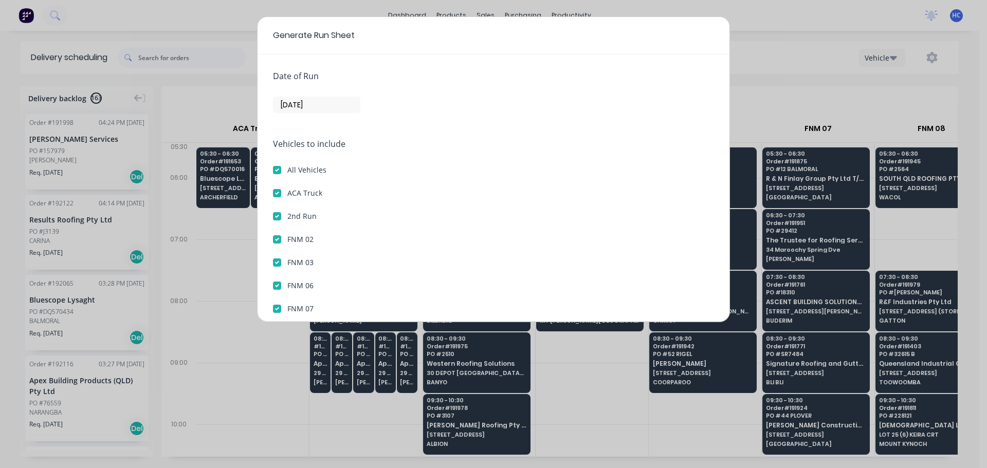
checkbox 09 "true"
checkbox 10 "true"
checkbox 12 "true"
checkbox 13 "true"
checkbox 14 "true"
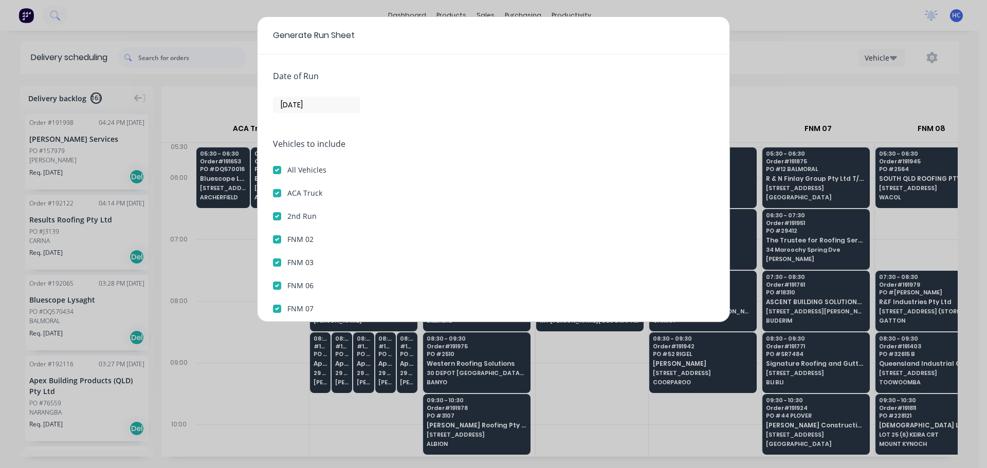
checkbox 15 "true"
checkbox 16 "true"
checkbox 17 "true"
checkbox 18 "true"
checkbox 19 "true"
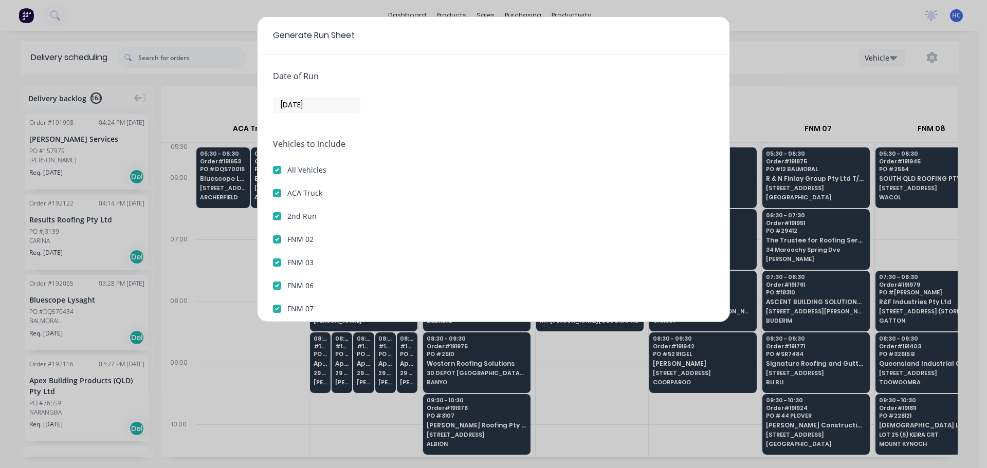
checkbox 20 "true"
checkbox 21 "true"
click at [287, 192] on label "ACA Truck" at bounding box center [304, 193] width 35 height 11
click at [276, 192] on Truck "ACA Truck" at bounding box center [277, 193] width 8 height 10
checkbox Truck "false"
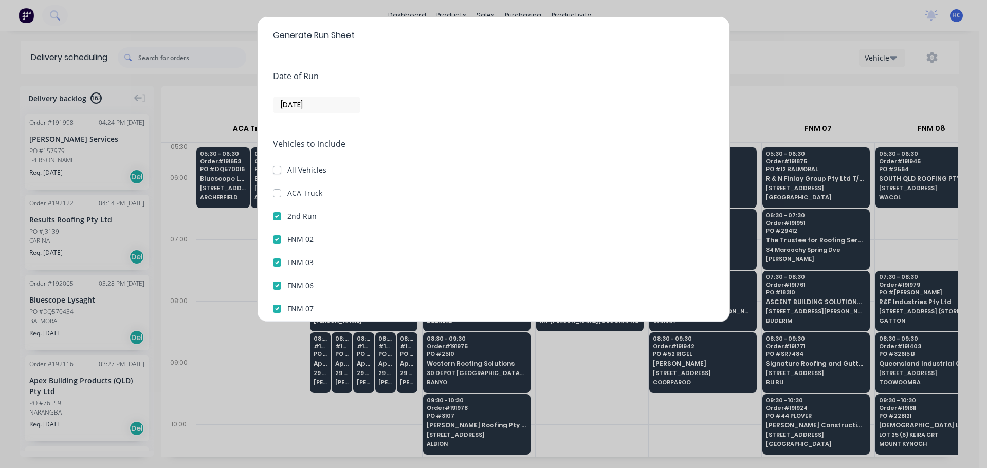
checkbox input "false"
click at [287, 217] on label "2nd Run" at bounding box center [301, 216] width 29 height 11
click at [277, 217] on Run "2nd Run" at bounding box center [277, 216] width 8 height 10
checkbox Run "false"
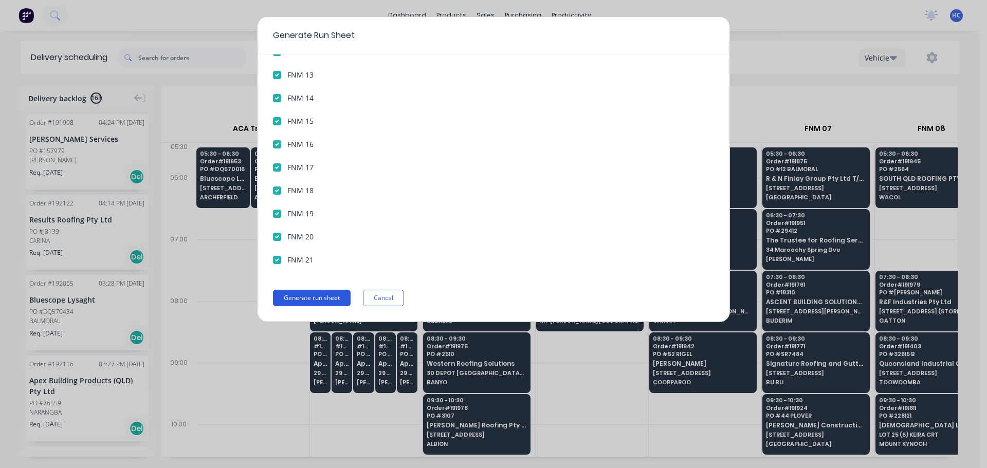
click at [295, 294] on button "Generate run sheet" at bounding box center [312, 298] width 78 height 16
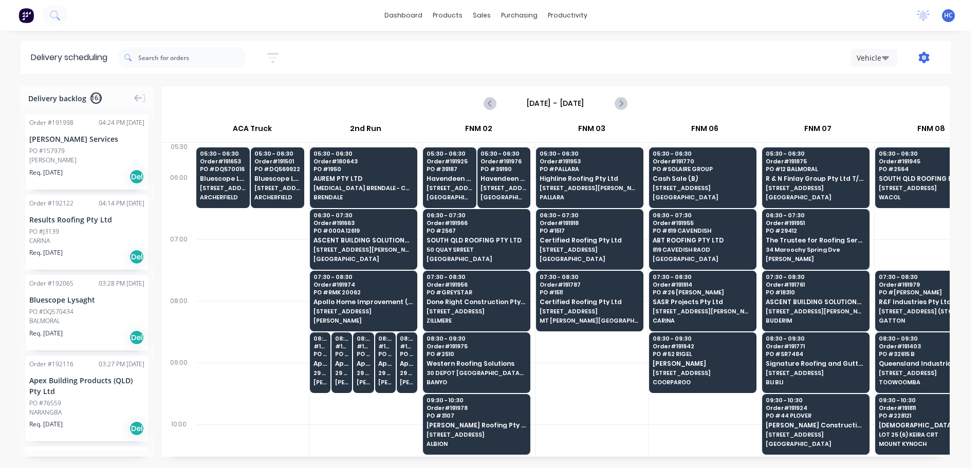
click at [929, 54] on icon "button" at bounding box center [924, 57] width 11 height 11
click at [884, 84] on div "Run Sheet" at bounding box center [891, 85] width 79 height 15
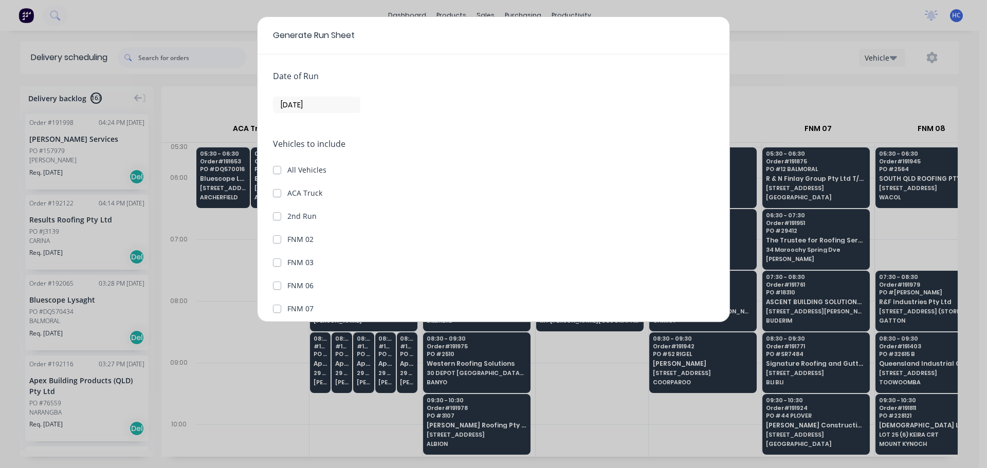
click at [294, 100] on input "[DATE]" at bounding box center [317, 104] width 86 height 15
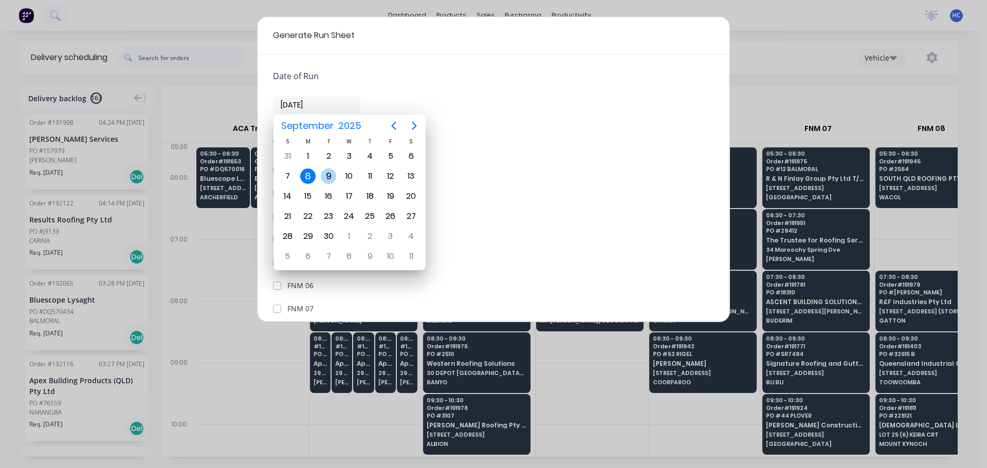
click at [328, 180] on div "9" at bounding box center [328, 176] width 15 height 15
type input "[DATE]"
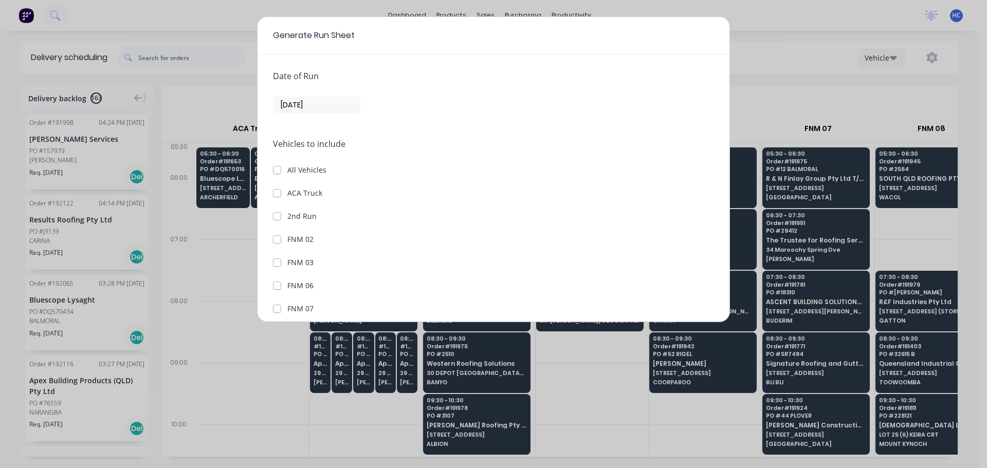
click at [287, 192] on label "ACA Truck" at bounding box center [304, 193] width 35 height 11
click at [274, 192] on Truck "ACA Truck" at bounding box center [277, 193] width 8 height 10
checkbox Truck "true"
click at [287, 215] on label "2nd Run" at bounding box center [301, 216] width 29 height 11
click at [279, 215] on Run "2nd Run" at bounding box center [277, 216] width 8 height 10
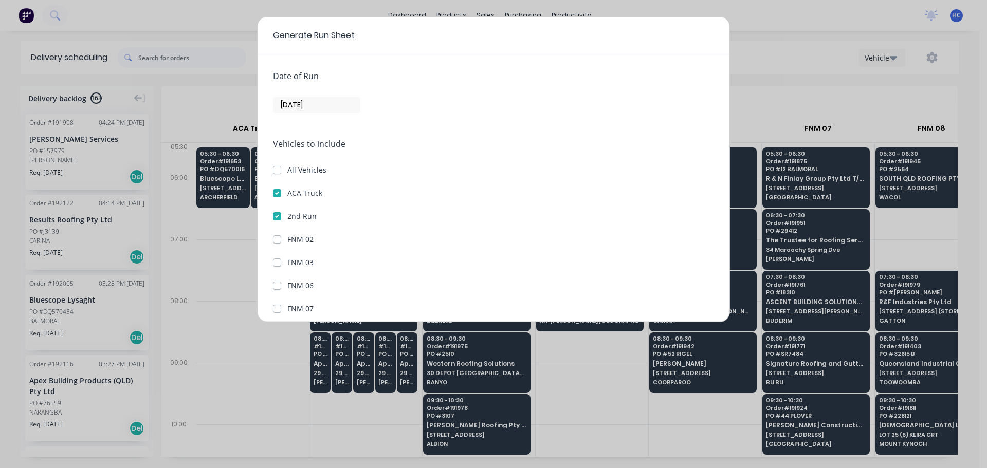
checkbox Run "true"
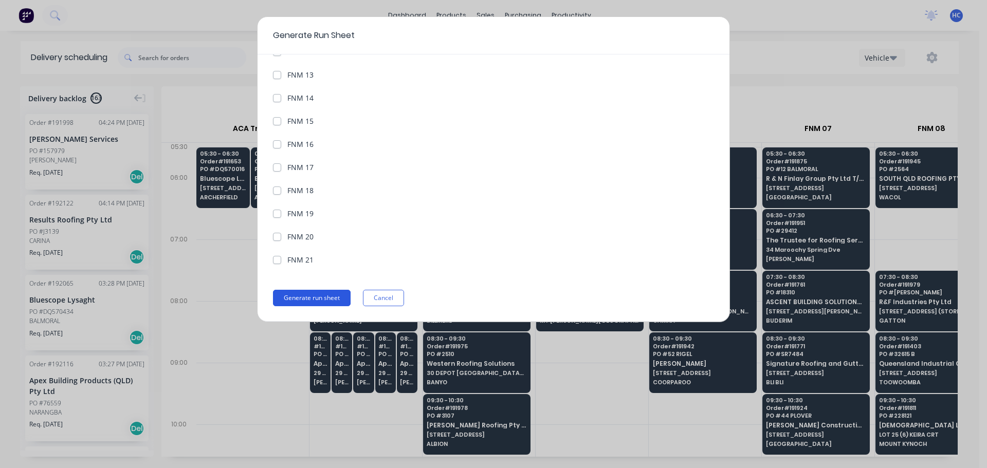
click at [304, 302] on button "Generate run sheet" at bounding box center [312, 298] width 78 height 16
